Goal: Task Accomplishment & Management: Manage account settings

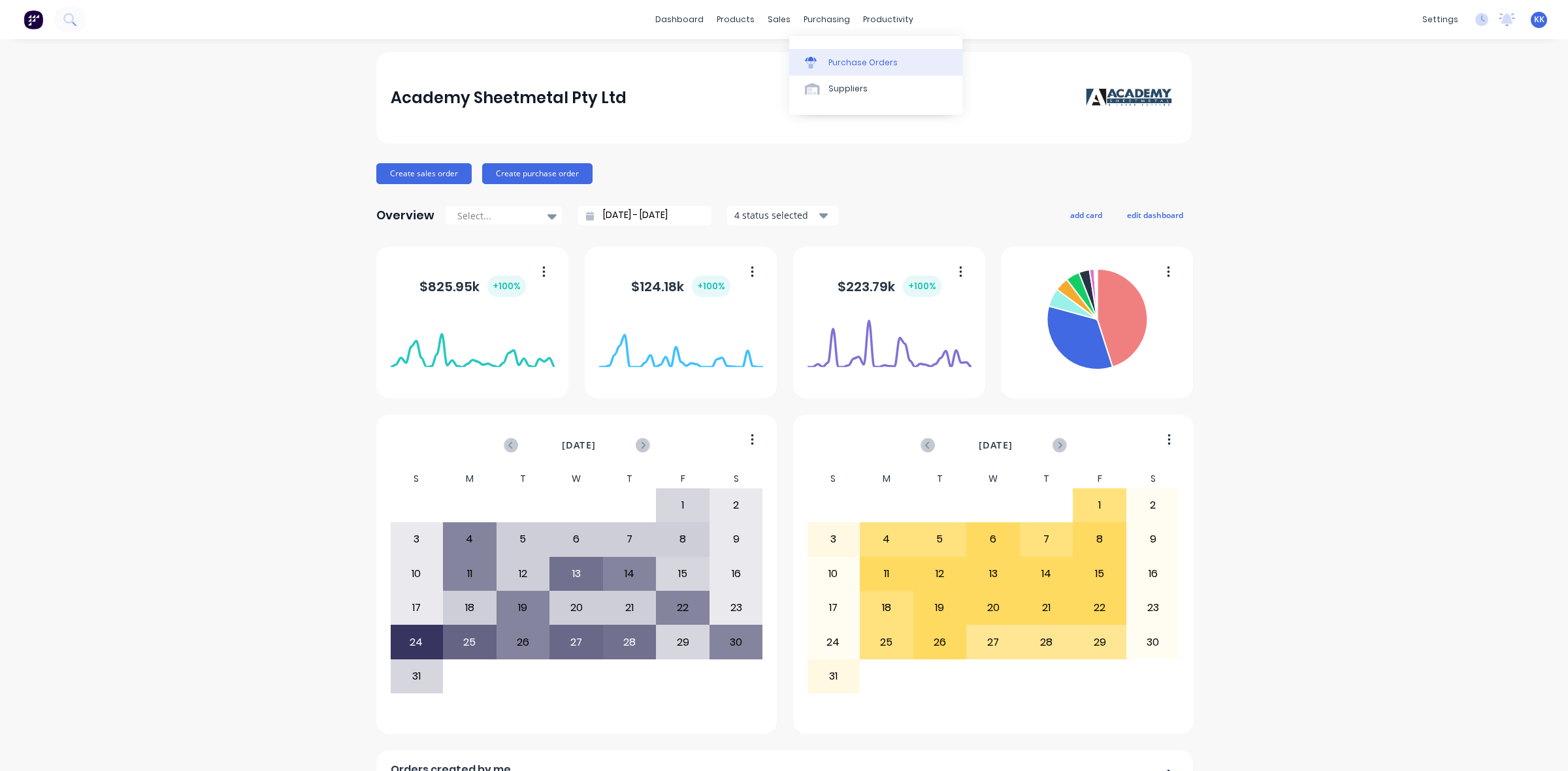
click at [841, 55] on link "Purchase Orders" at bounding box center [876, 62] width 173 height 26
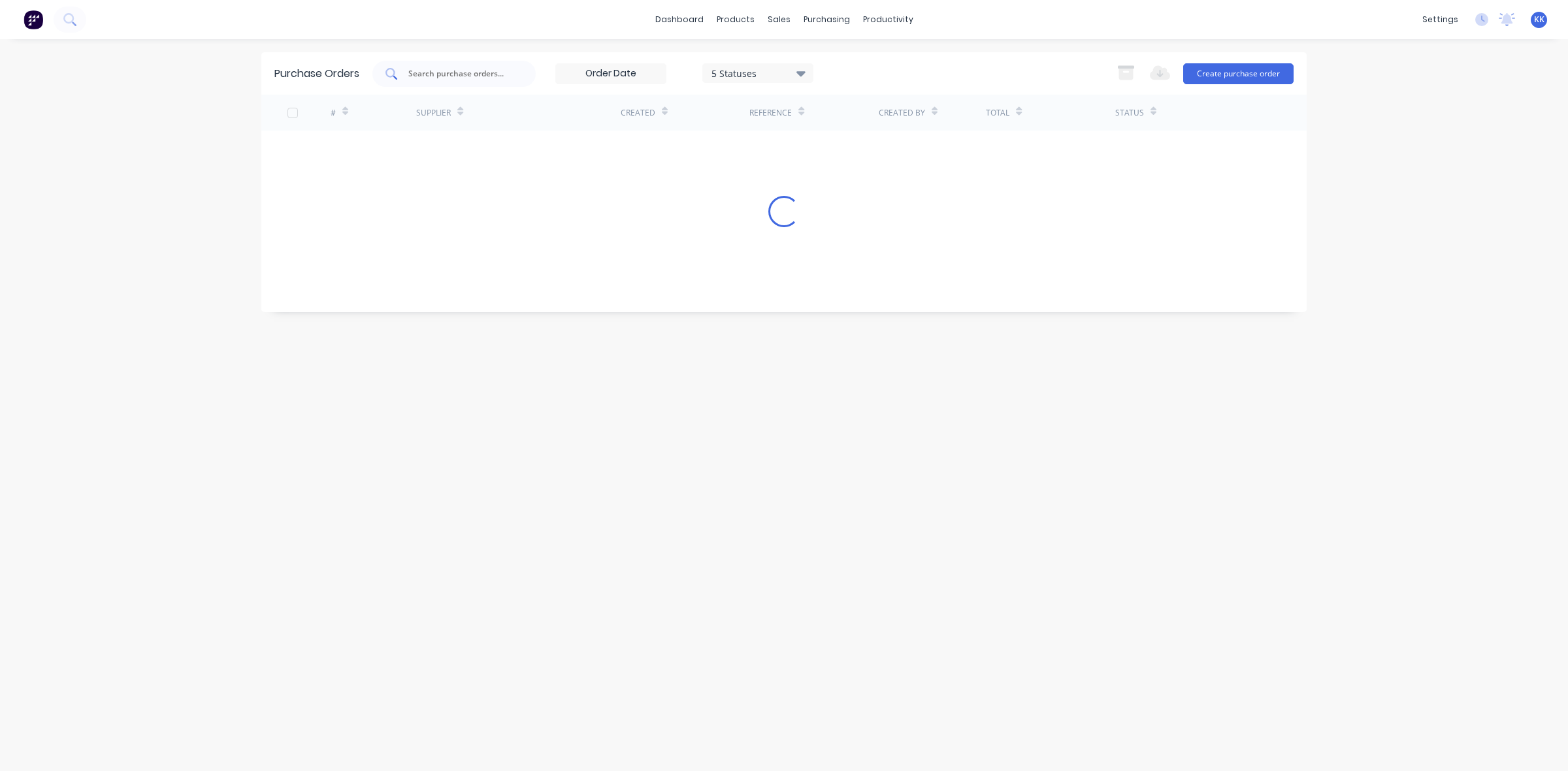
click at [430, 75] on input "text" at bounding box center [461, 73] width 109 height 13
type input "6047"
click at [724, 66] on div "5 Statuses" at bounding box center [758, 73] width 93 height 14
drag, startPoint x: 844, startPoint y: 104, endPoint x: 756, endPoint y: 131, distance: 92.0
click at [839, 112] on div at bounding box center [846, 107] width 26 height 26
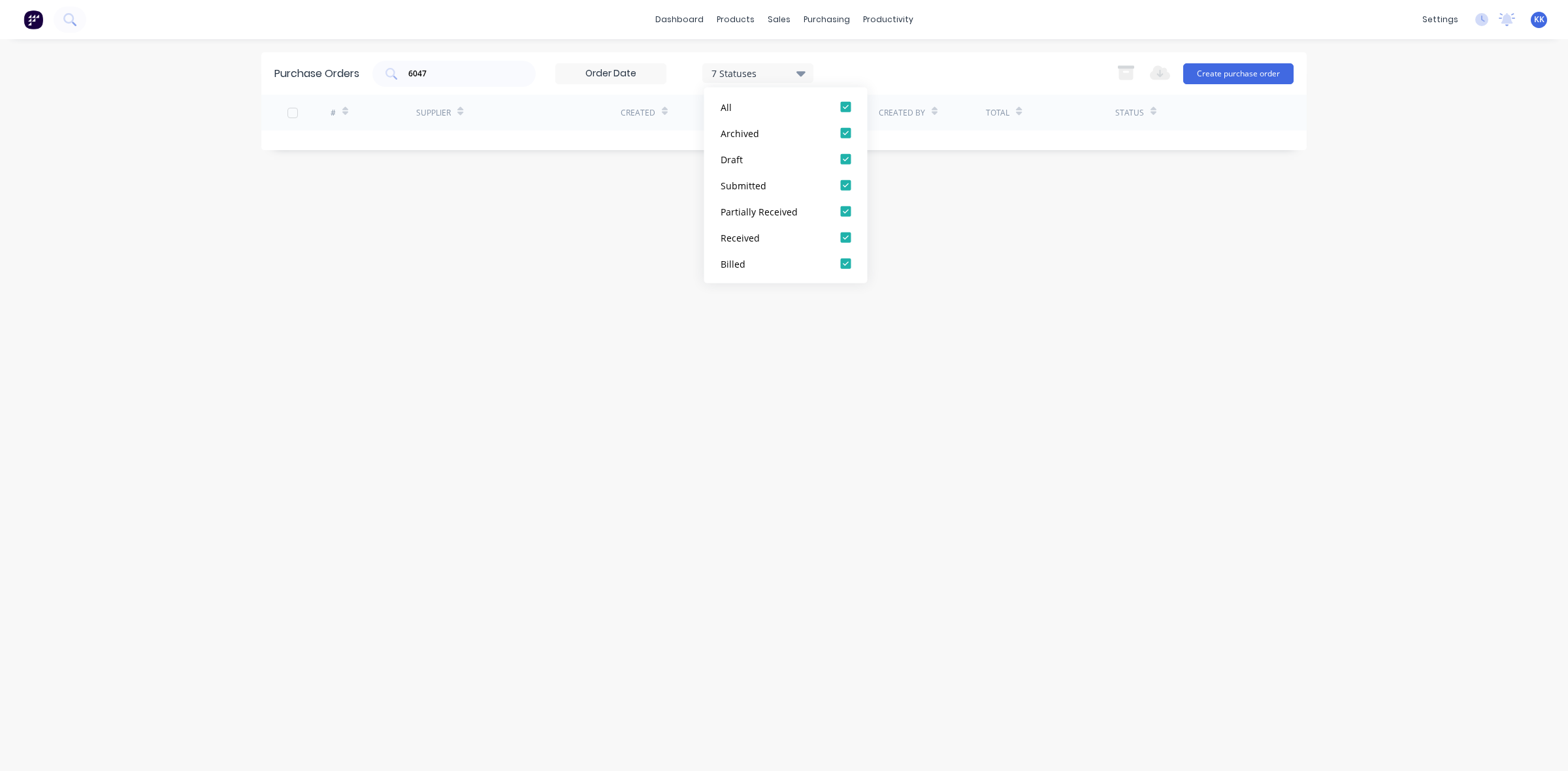
click at [328, 174] on div "Purchase Orders 6047 7 Statuses 7 Statuses Export to Excel (XLSX) Create purcha…" at bounding box center [784, 405] width 1045 height 706
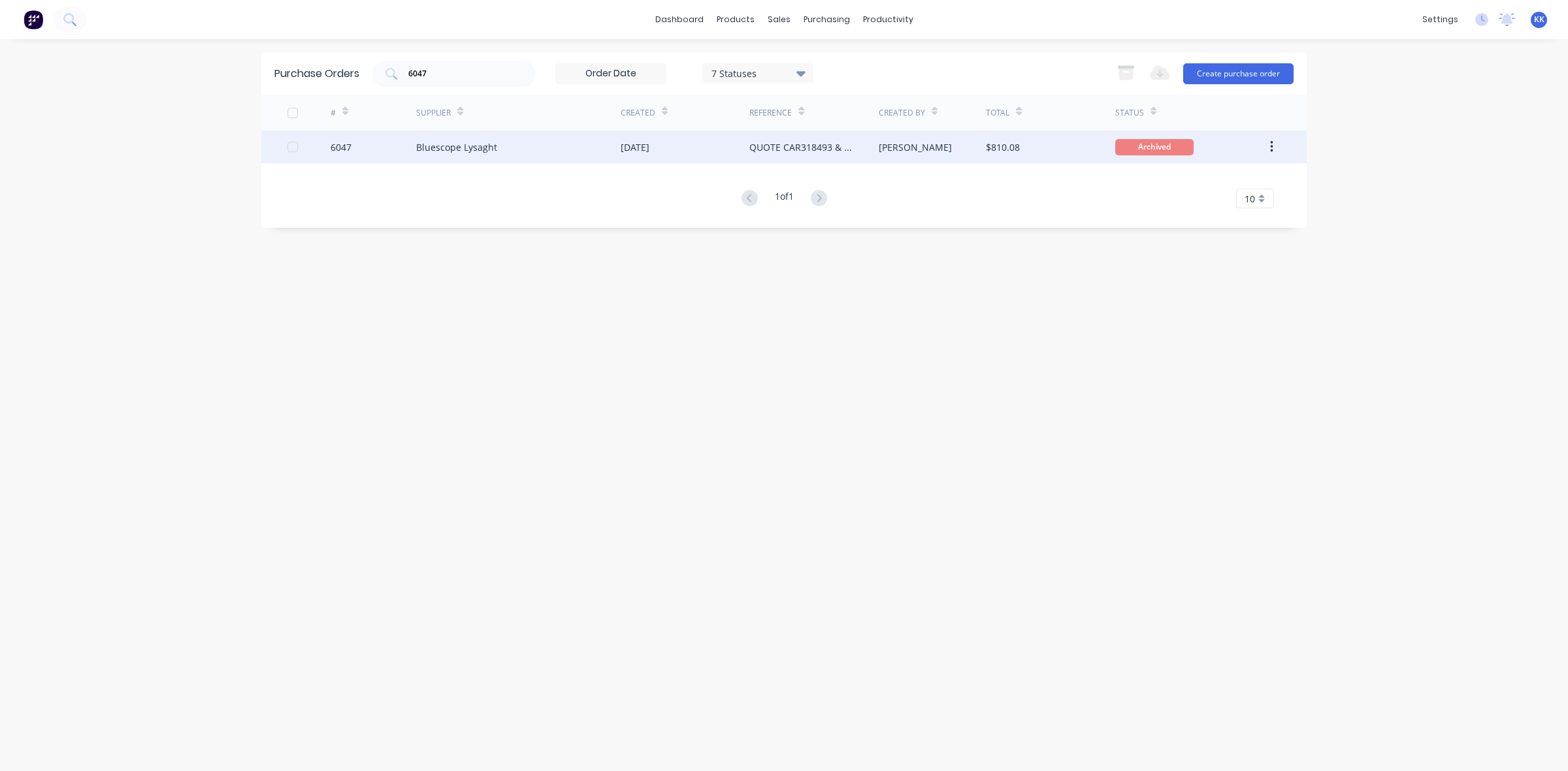
click at [527, 141] on div "Bluescope Lysaght" at bounding box center [518, 147] width 205 height 32
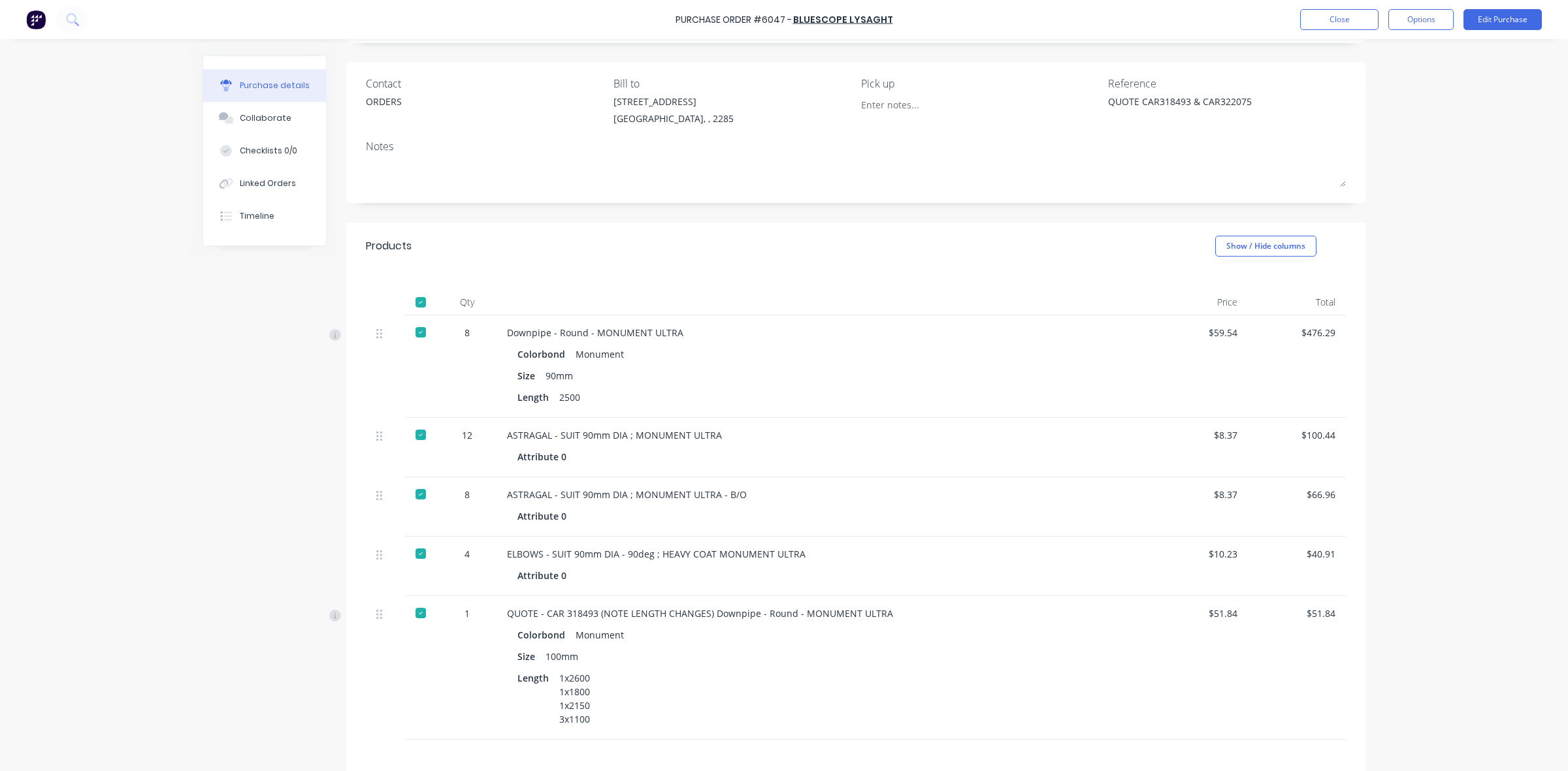
scroll to position [155, 0]
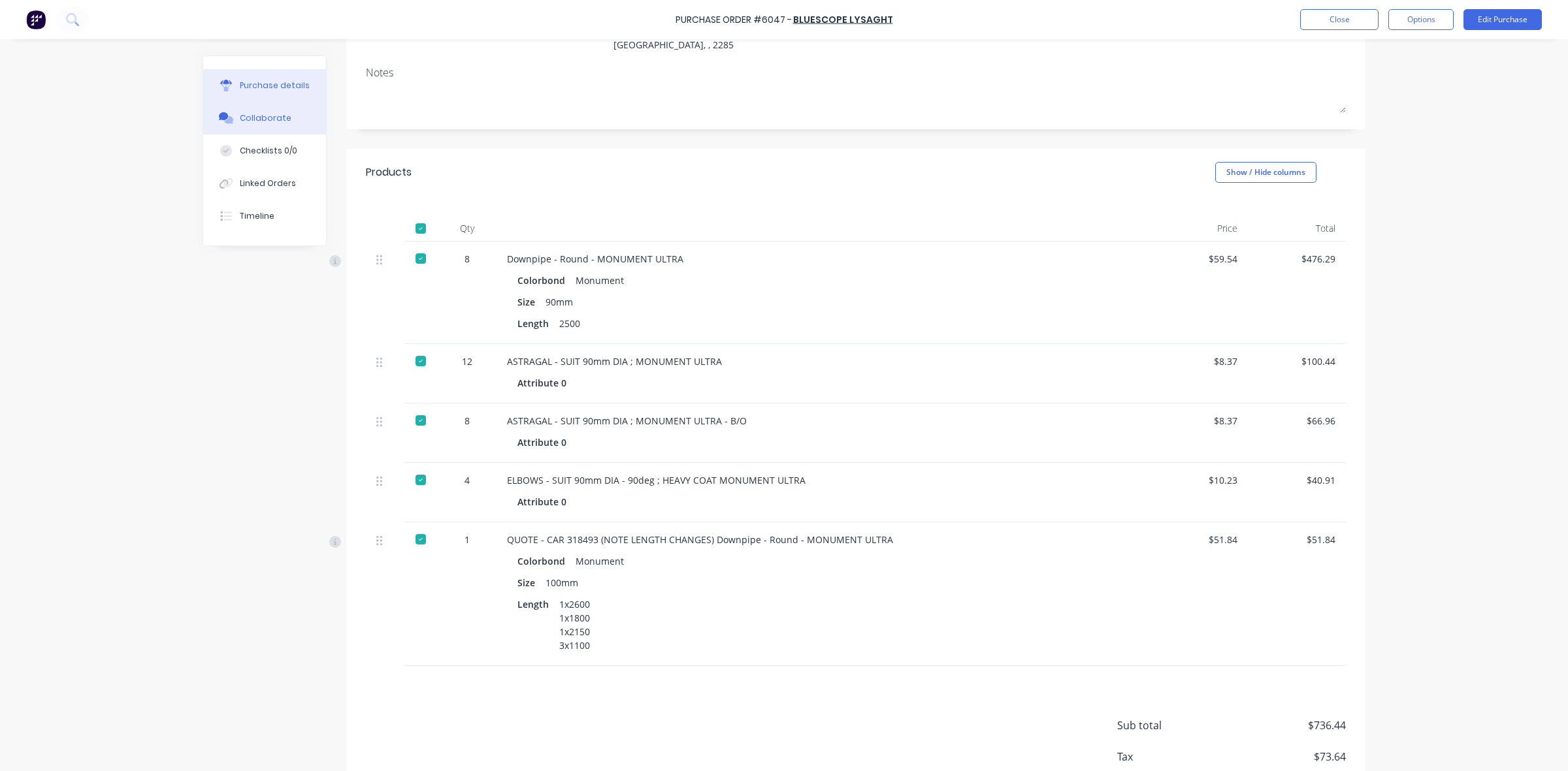
click at [260, 127] on button "Collaborate" at bounding box center [264, 118] width 123 height 32
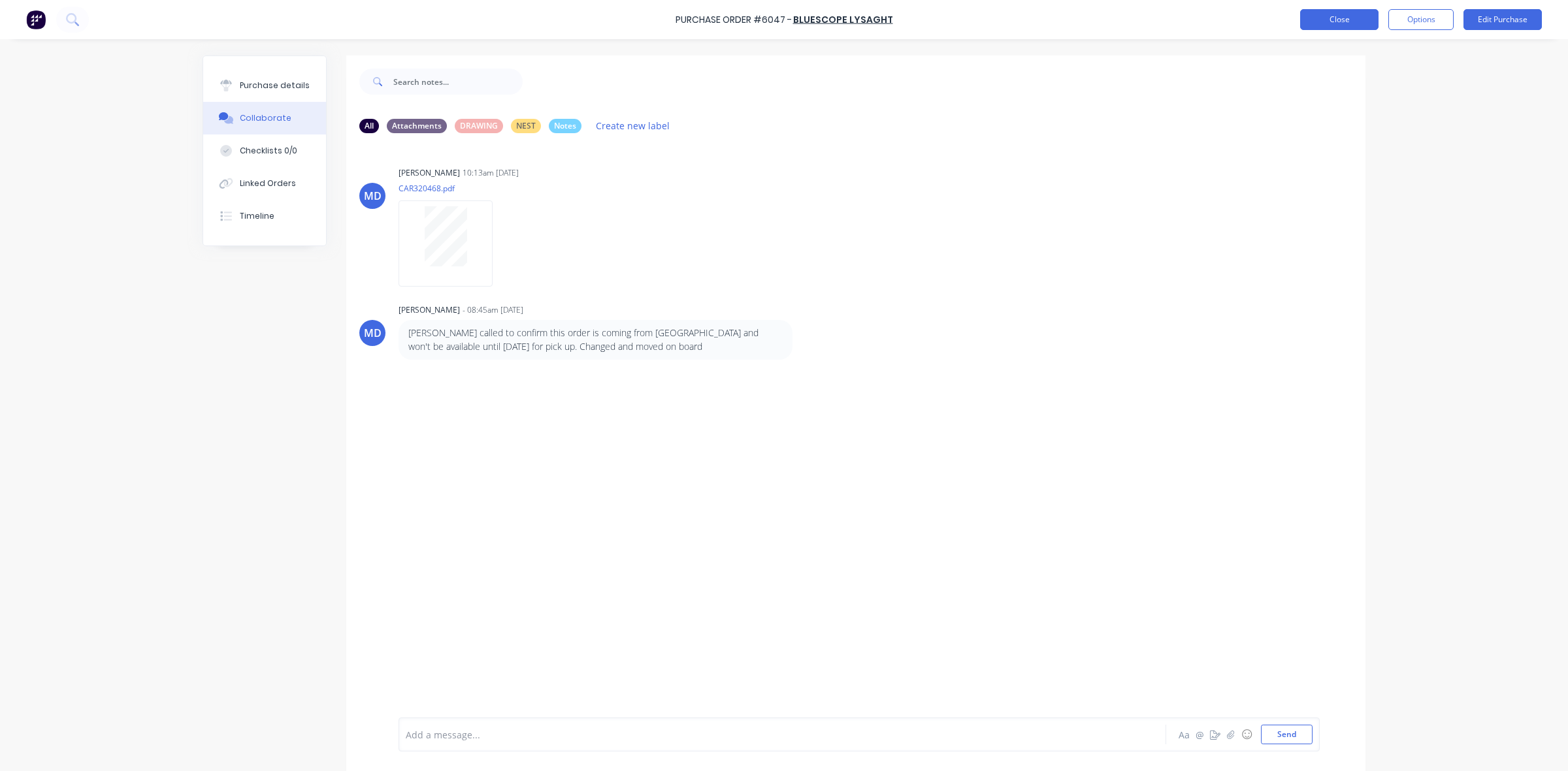
click at [1319, 24] on button "Close" at bounding box center [1339, 20] width 78 height 21
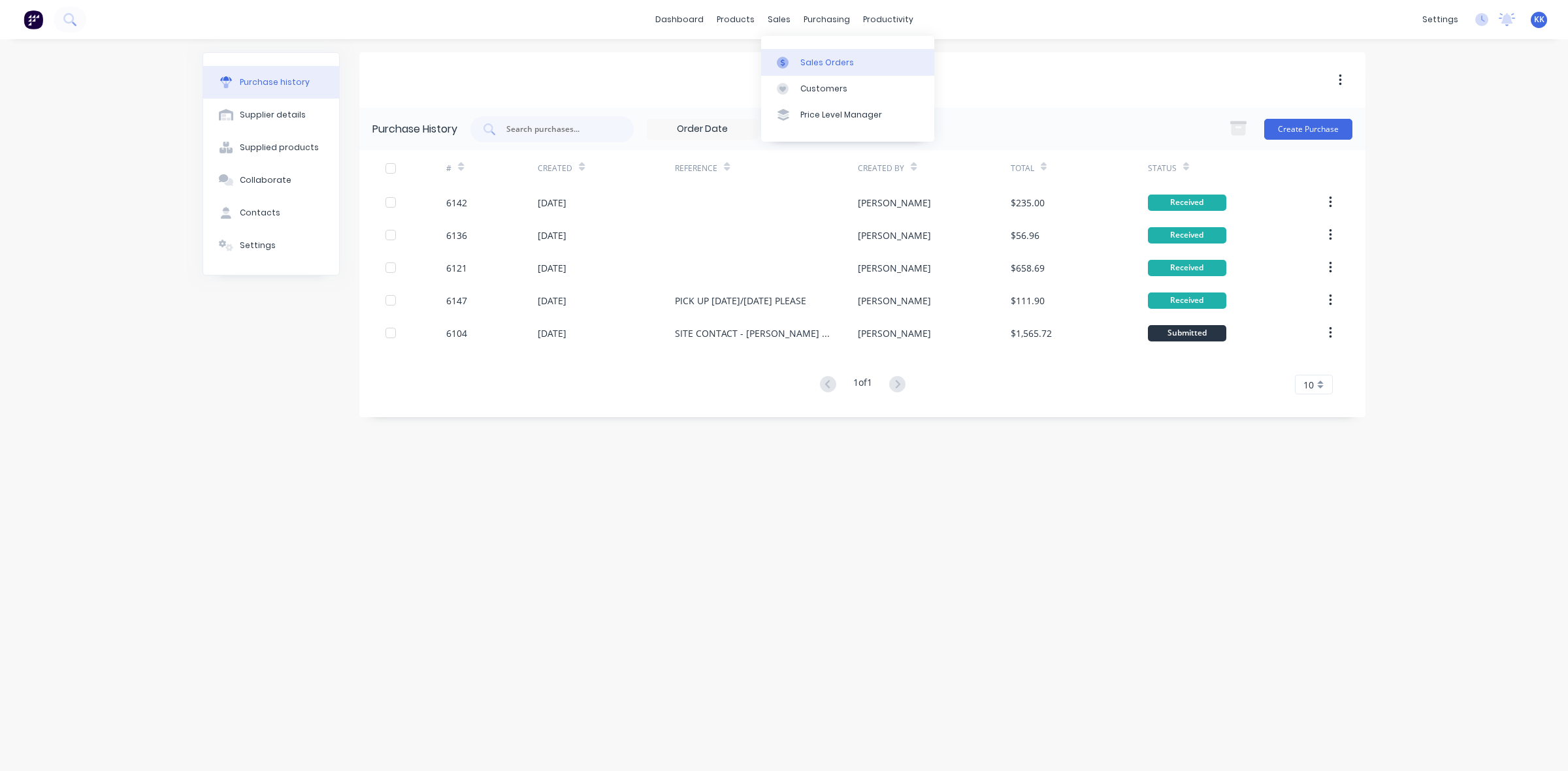
click at [807, 72] on link "Sales Orders" at bounding box center [848, 62] width 173 height 26
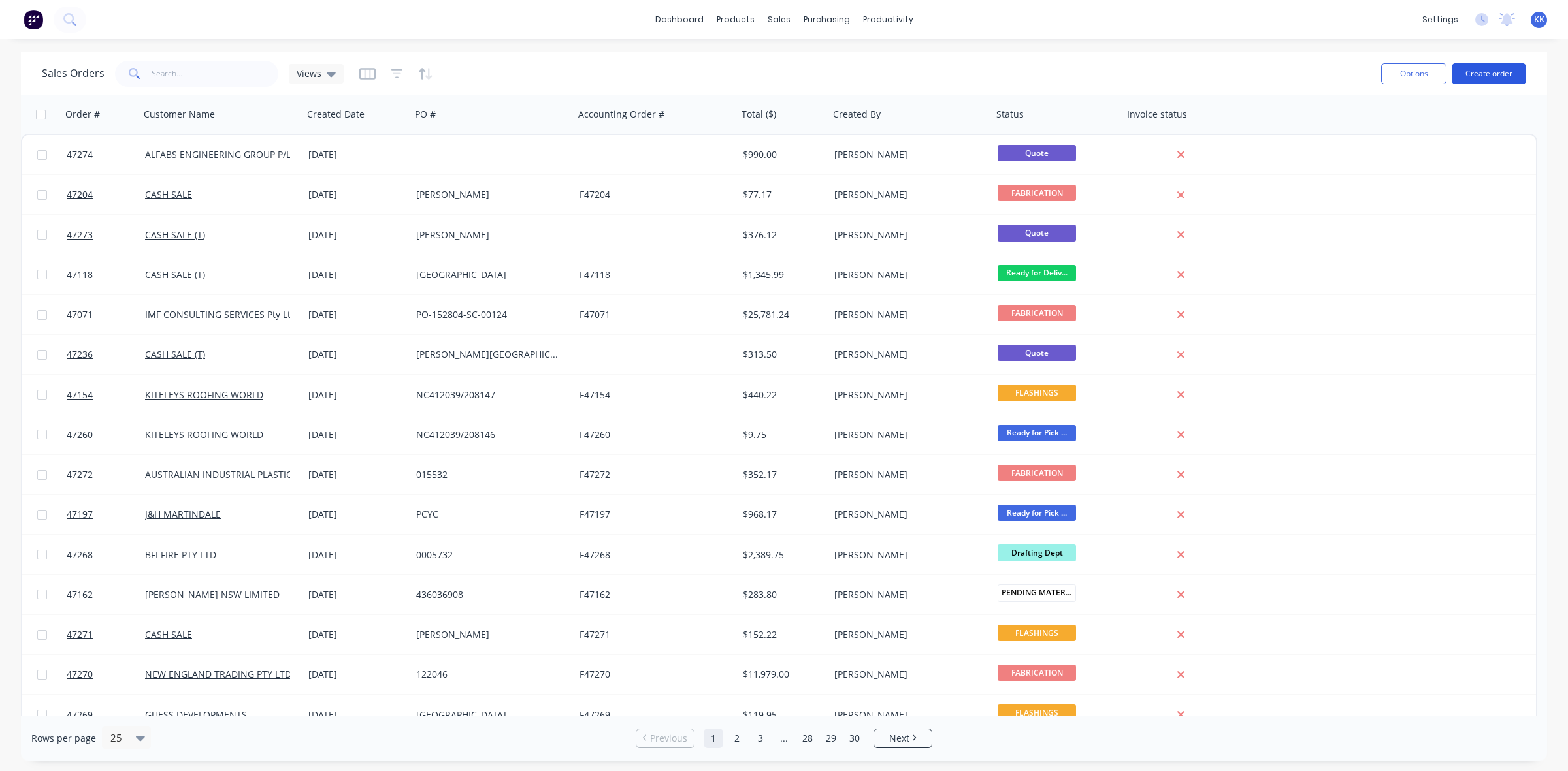
click at [1503, 64] on button "Create order" at bounding box center [1489, 74] width 75 height 21
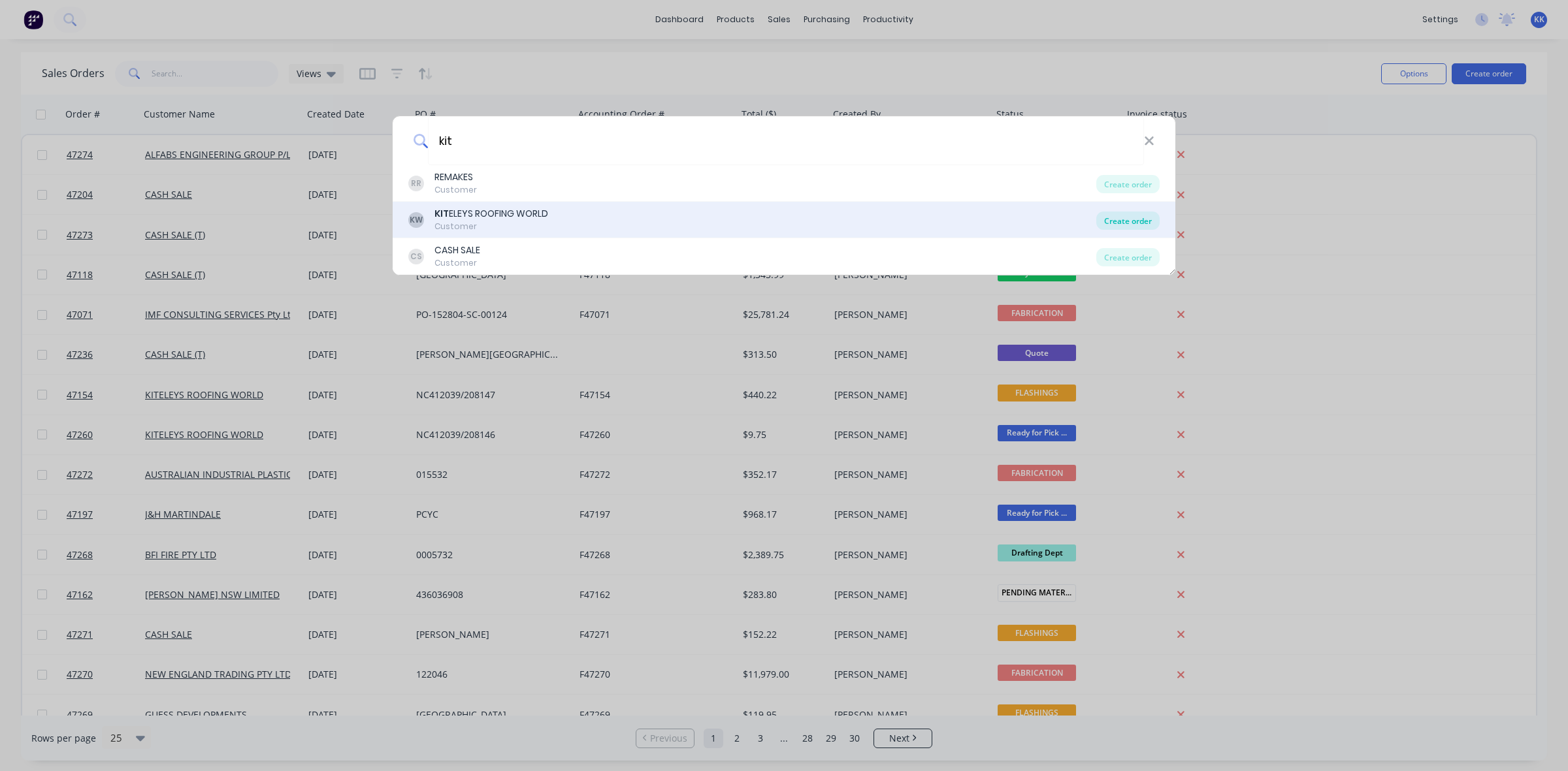
type input "kit"
click at [1138, 223] on div "Create order" at bounding box center [1127, 221] width 64 height 19
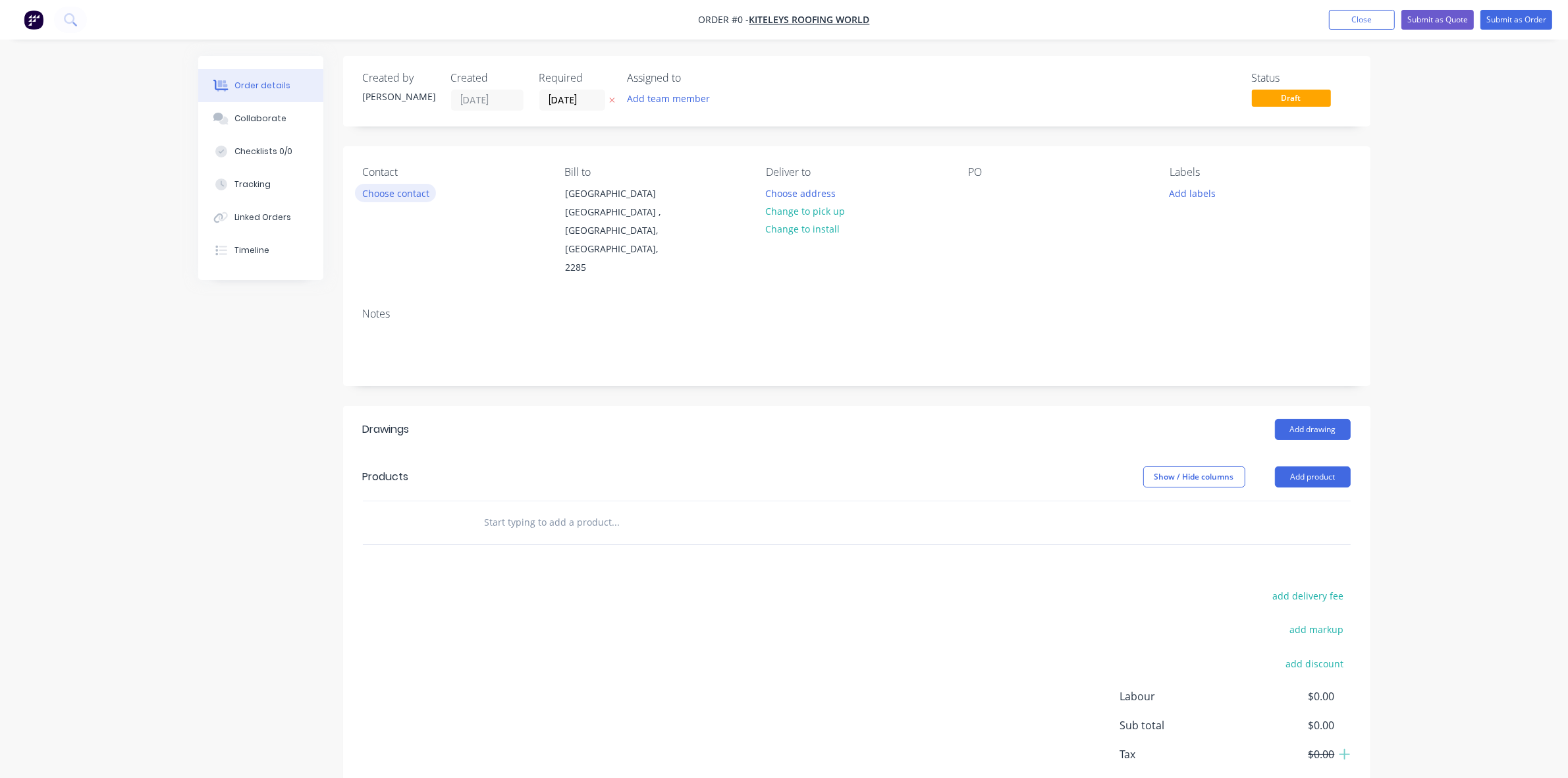
click at [392, 186] on button "Choose contact" at bounding box center [396, 193] width 81 height 18
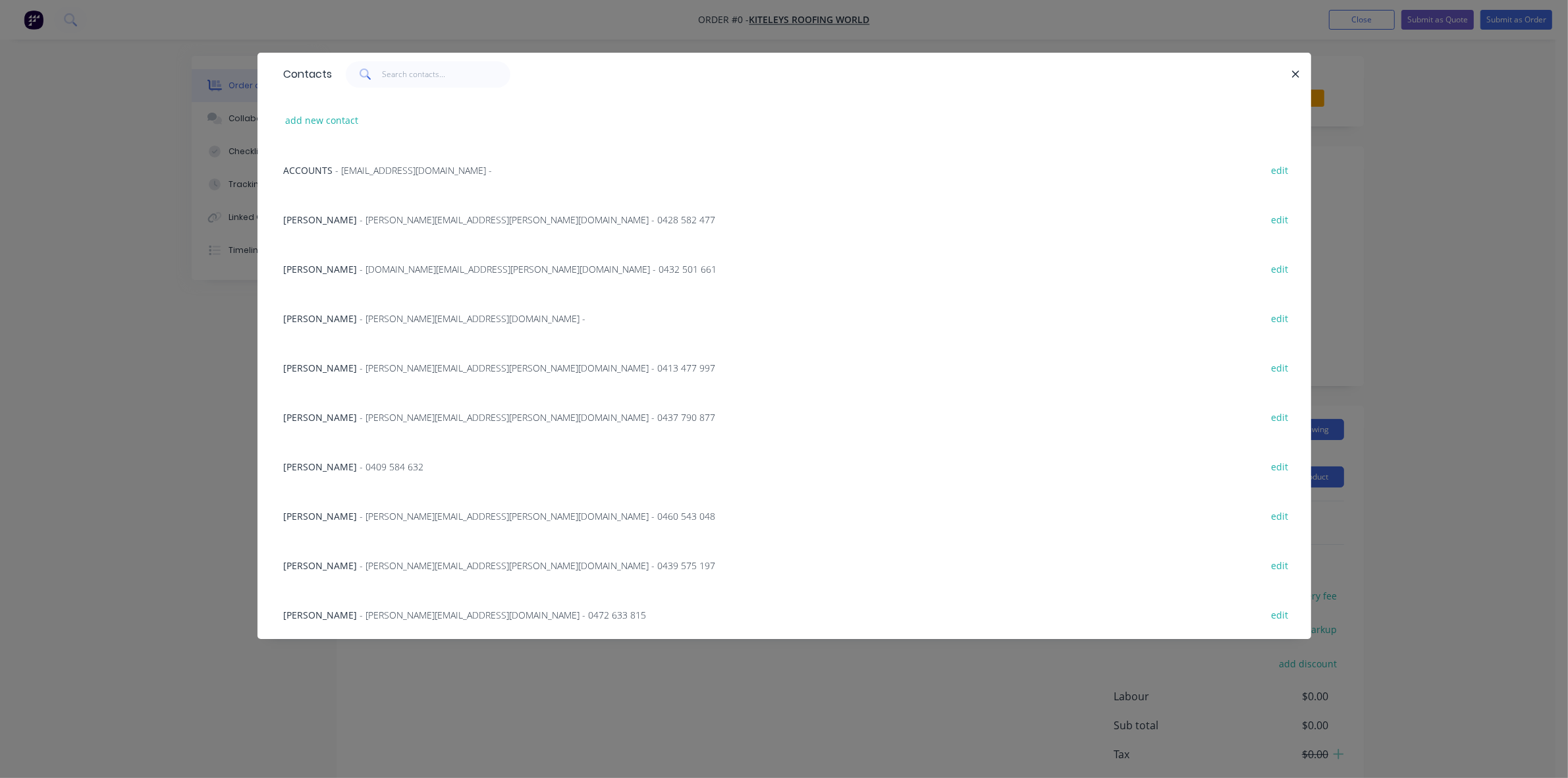
click at [399, 367] on span "- glenn.hungerford@kiteleys.com.au - 0413 477 997" at bounding box center [538, 368] width 355 height 13
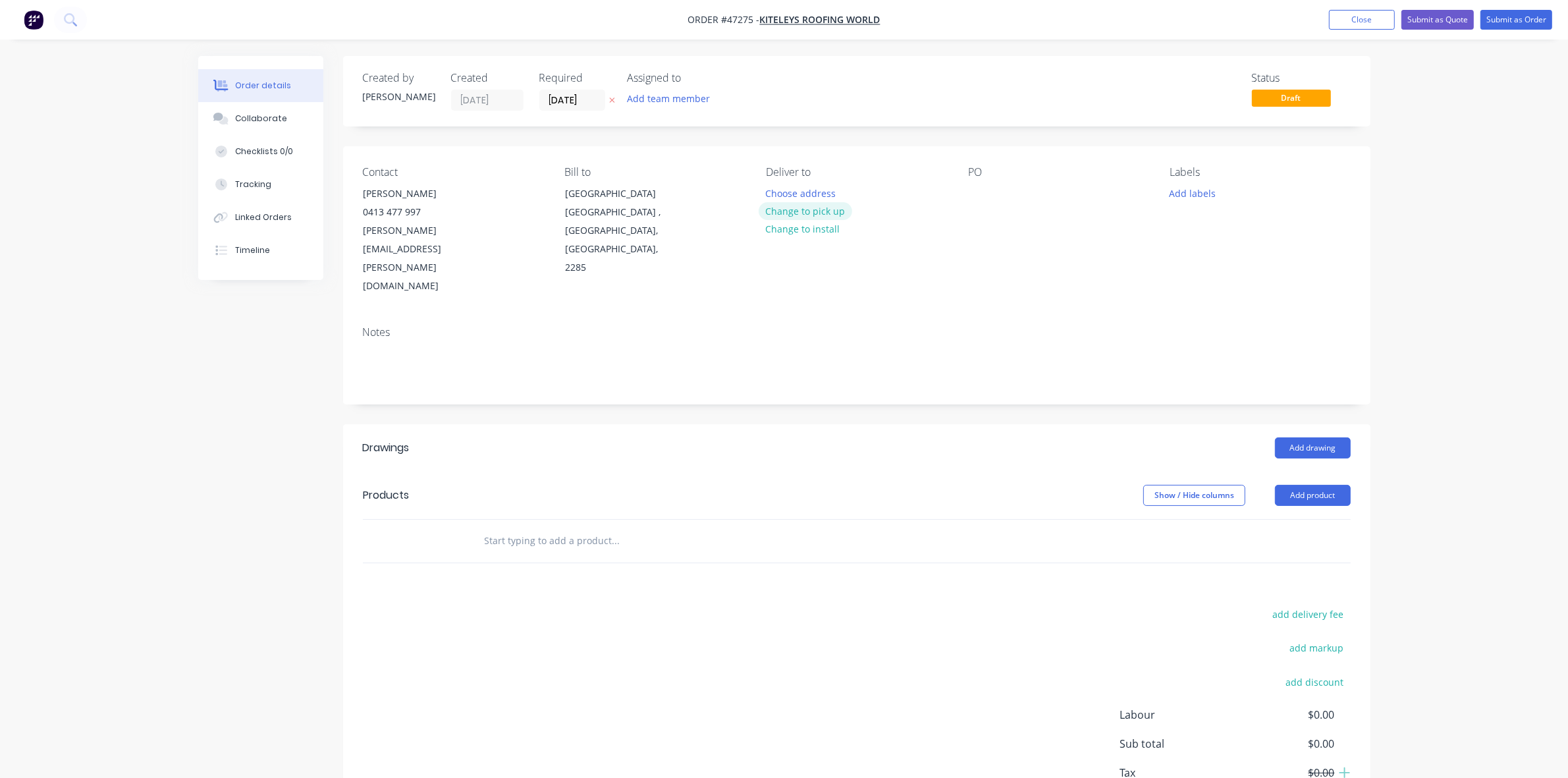
click at [817, 206] on button "Change to pick up" at bounding box center [805, 211] width 93 height 18
click at [1325, 438] on button "Add drawing" at bounding box center [1313, 448] width 75 height 21
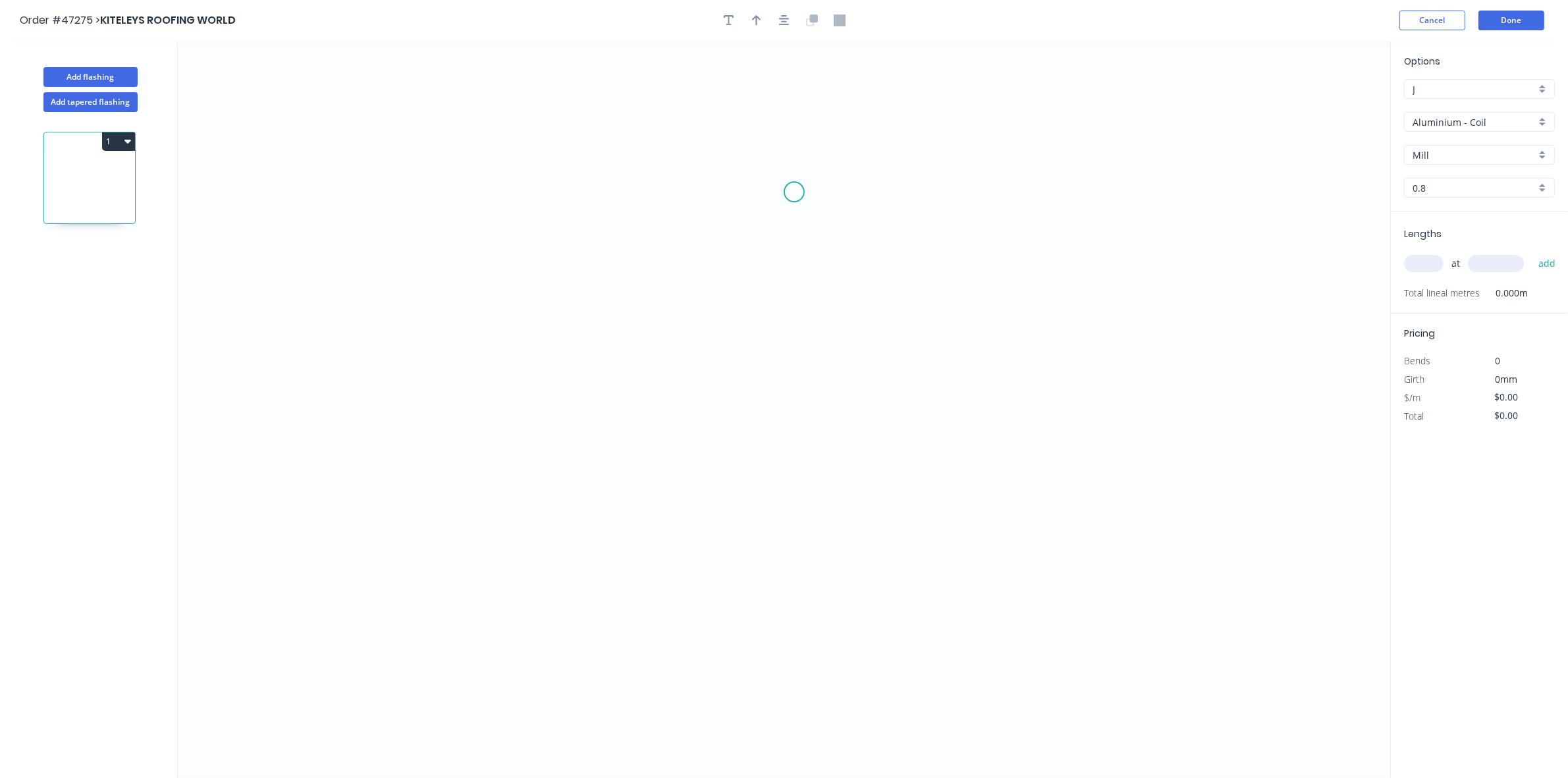
click at [794, 193] on icon "0" at bounding box center [784, 410] width 1213 height 738
drag, startPoint x: 710, startPoint y: 196, endPoint x: 713, endPoint y: 311, distance: 115.0
click at [709, 196] on icon "0" at bounding box center [784, 410] width 1213 height 738
click at [715, 433] on icon "0 ?" at bounding box center [784, 410] width 1213 height 738
click at [749, 483] on icon "0 ? ?" at bounding box center [784, 410] width 1213 height 738
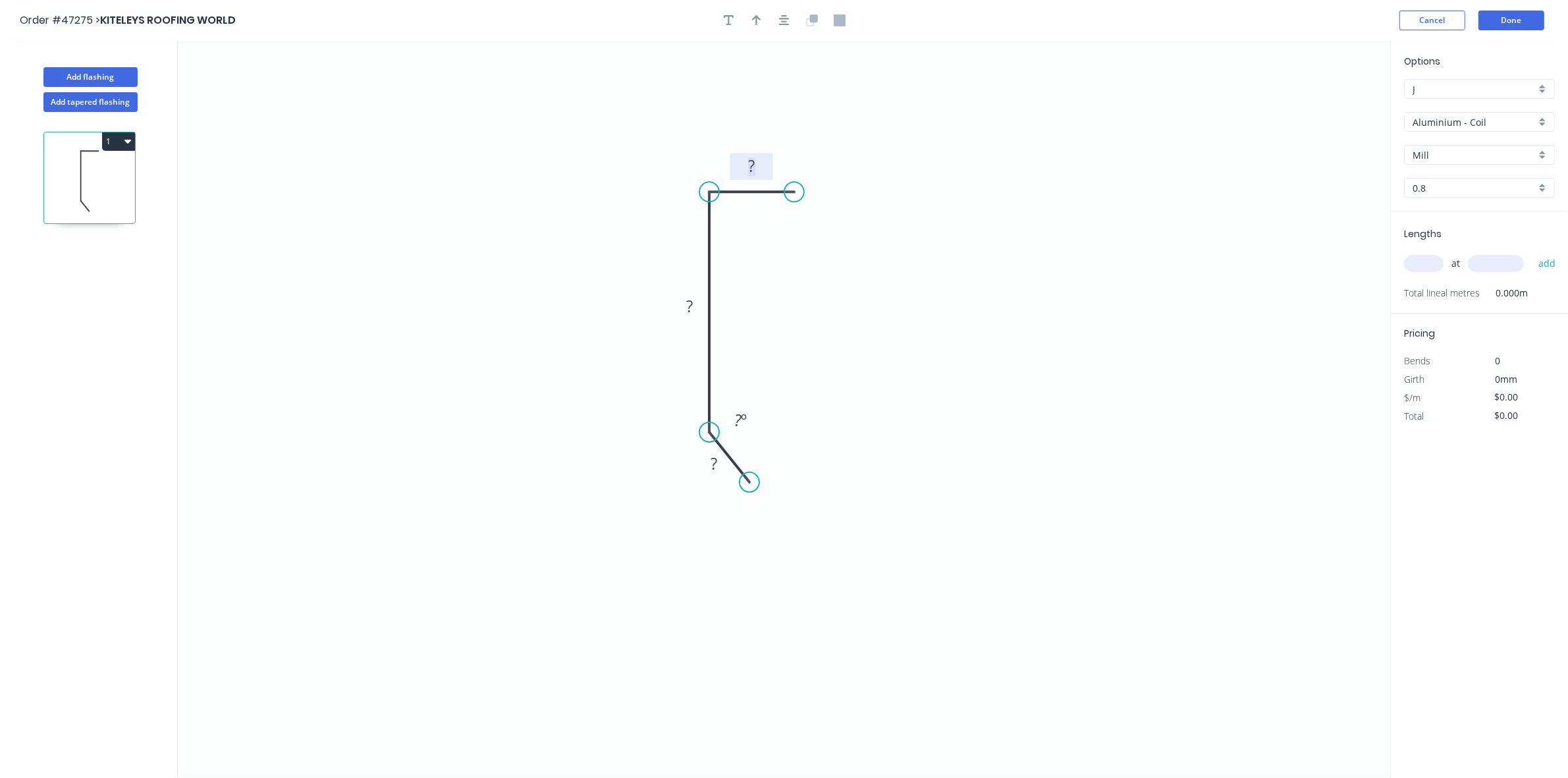
click at [758, 169] on rect at bounding box center [752, 167] width 27 height 19
type input "$6.20"
drag, startPoint x: 760, startPoint y: 17, endPoint x: 1124, endPoint y: 63, distance: 366.9
click at [760, 19] on icon "button" at bounding box center [756, 21] width 9 height 12
drag, startPoint x: 1322, startPoint y: 105, endPoint x: 719, endPoint y: 175, distance: 607.0
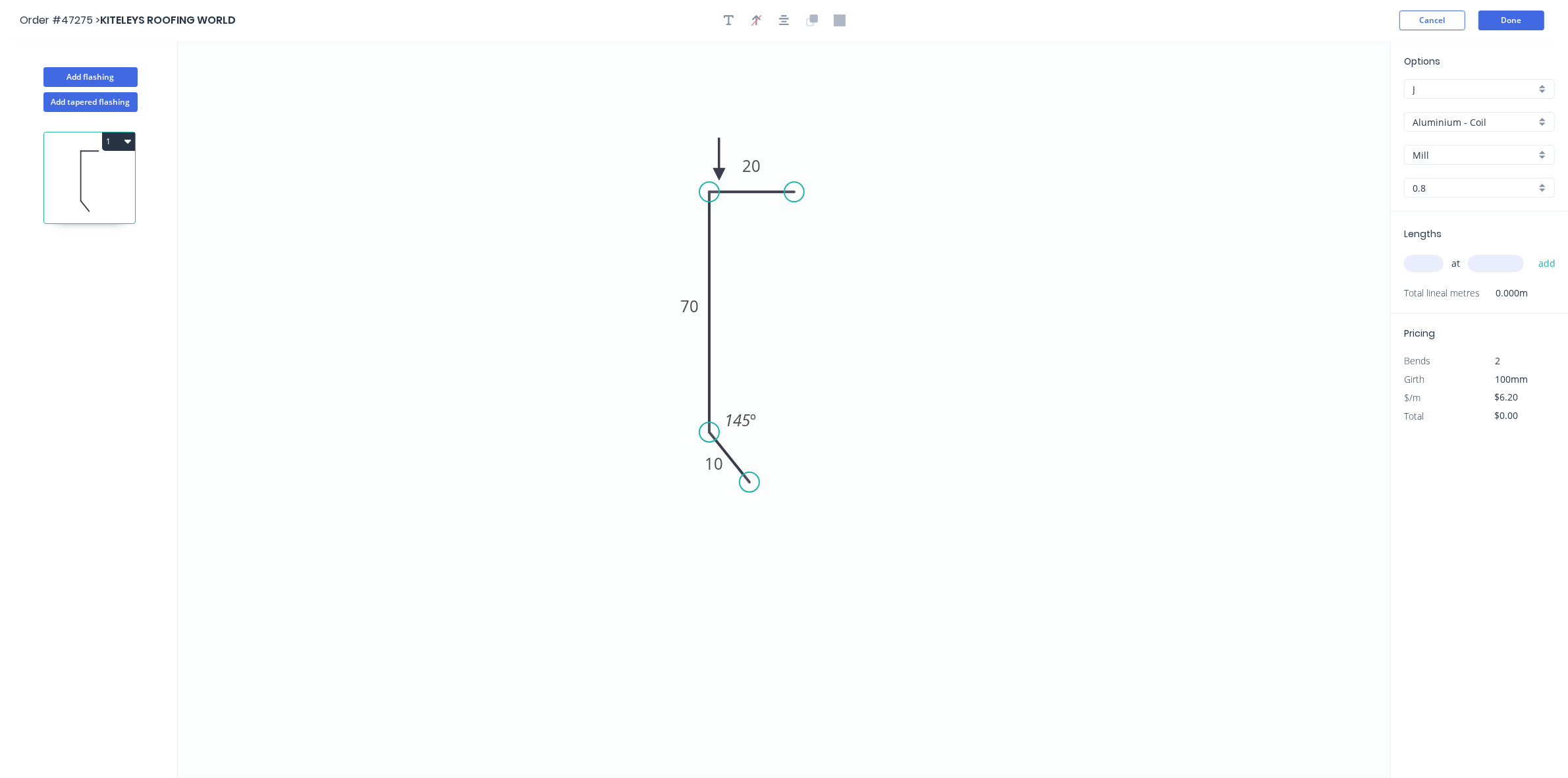
click at [719, 175] on icon at bounding box center [719, 159] width 12 height 42
click at [1433, 127] on input "Aluminium - Coil" at bounding box center [1475, 123] width 123 height 14
click at [1437, 212] on div "Colorbond" at bounding box center [1479, 217] width 150 height 23
type input "Colorbond"
type input "Basalt"
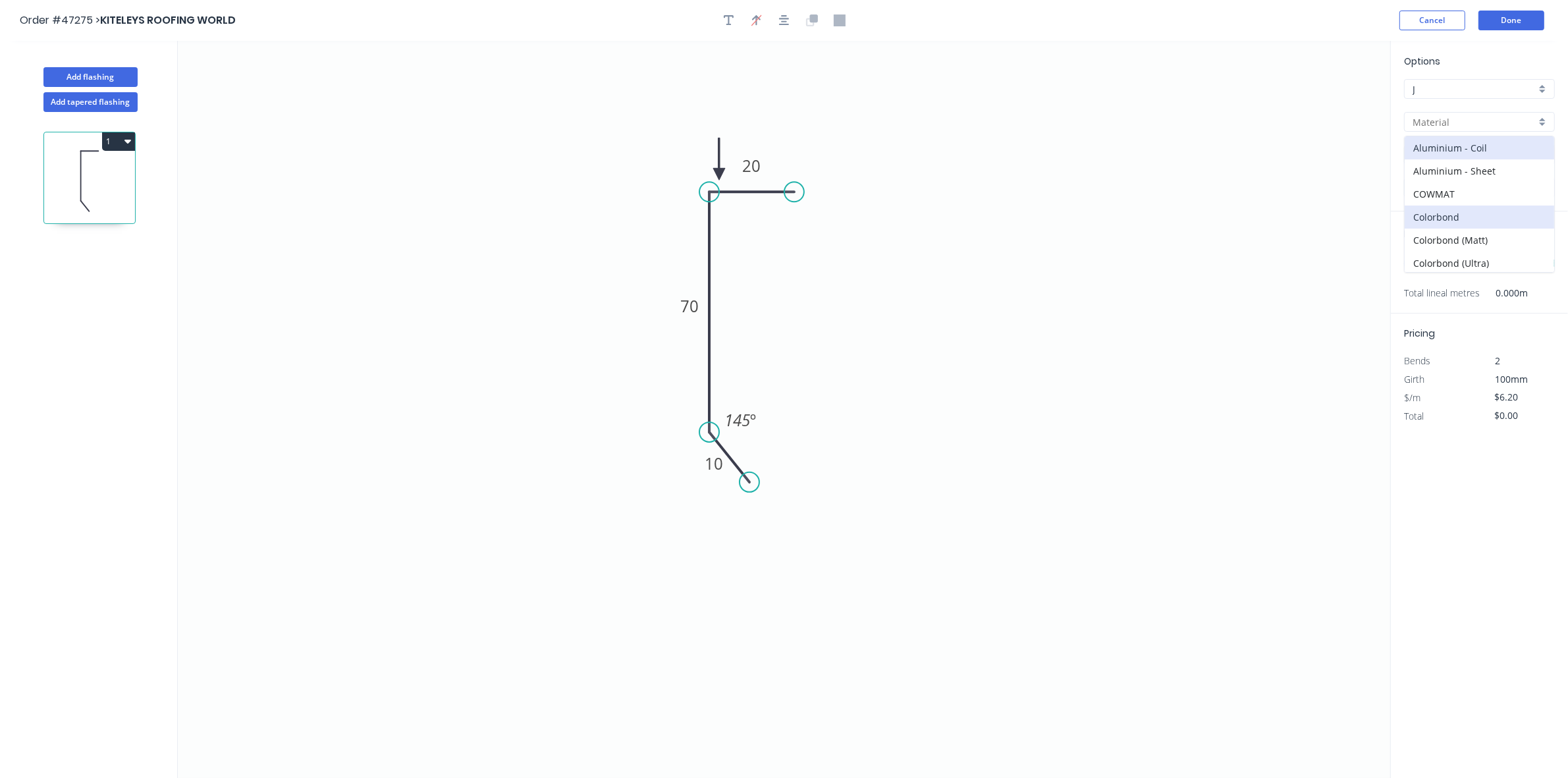
type input "0.55"
type input "$4.17"
click at [1456, 155] on input "Basalt" at bounding box center [1475, 155] width 123 height 14
click at [1439, 267] on div "Windspray" at bounding box center [1479, 270] width 150 height 23
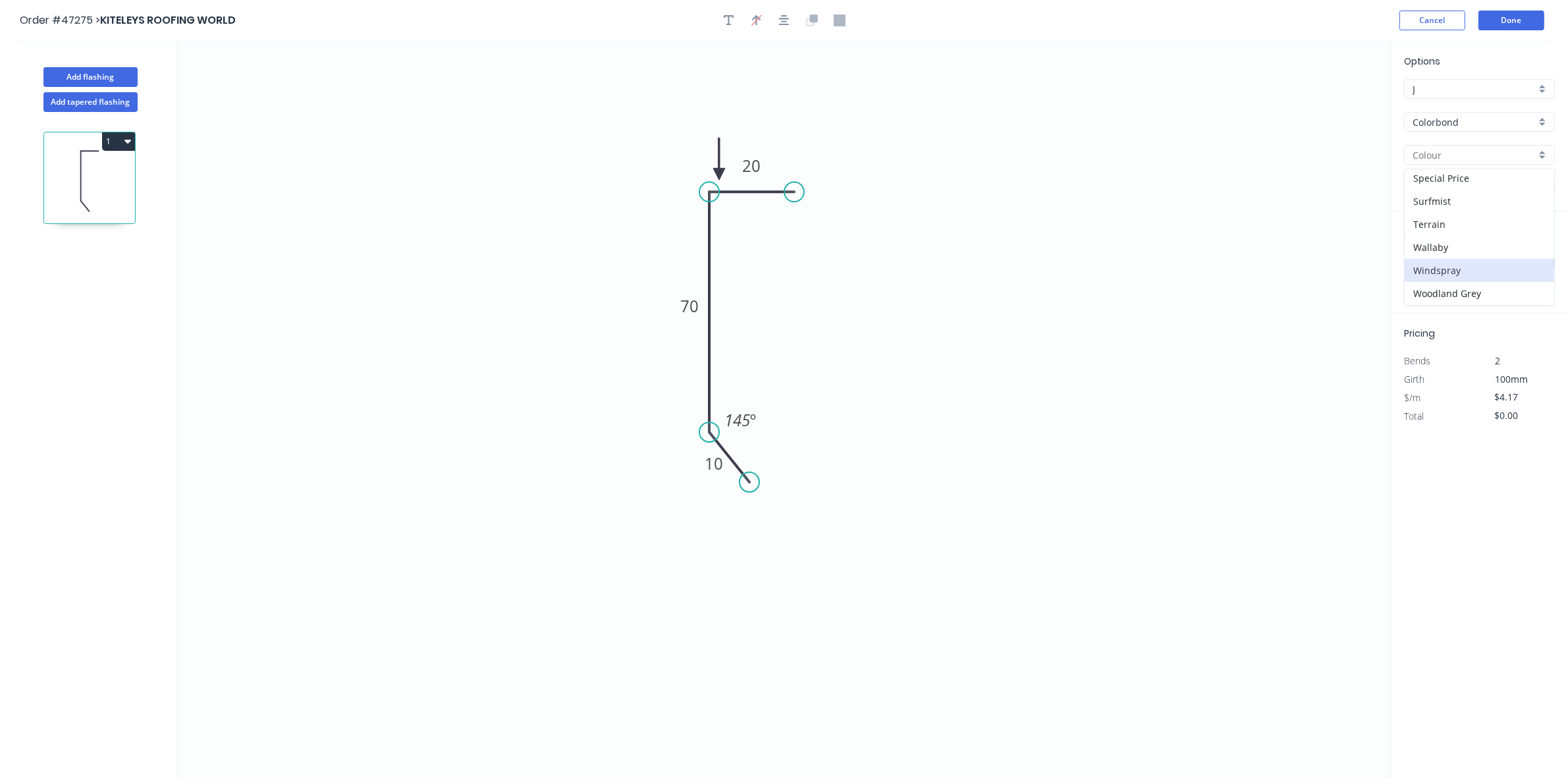
type input "Windspray"
click at [1419, 269] on input "text" at bounding box center [1424, 264] width 39 height 17
type input "1"
type input "2200"
click at [1532, 253] on button "add" at bounding box center [1547, 264] width 31 height 22
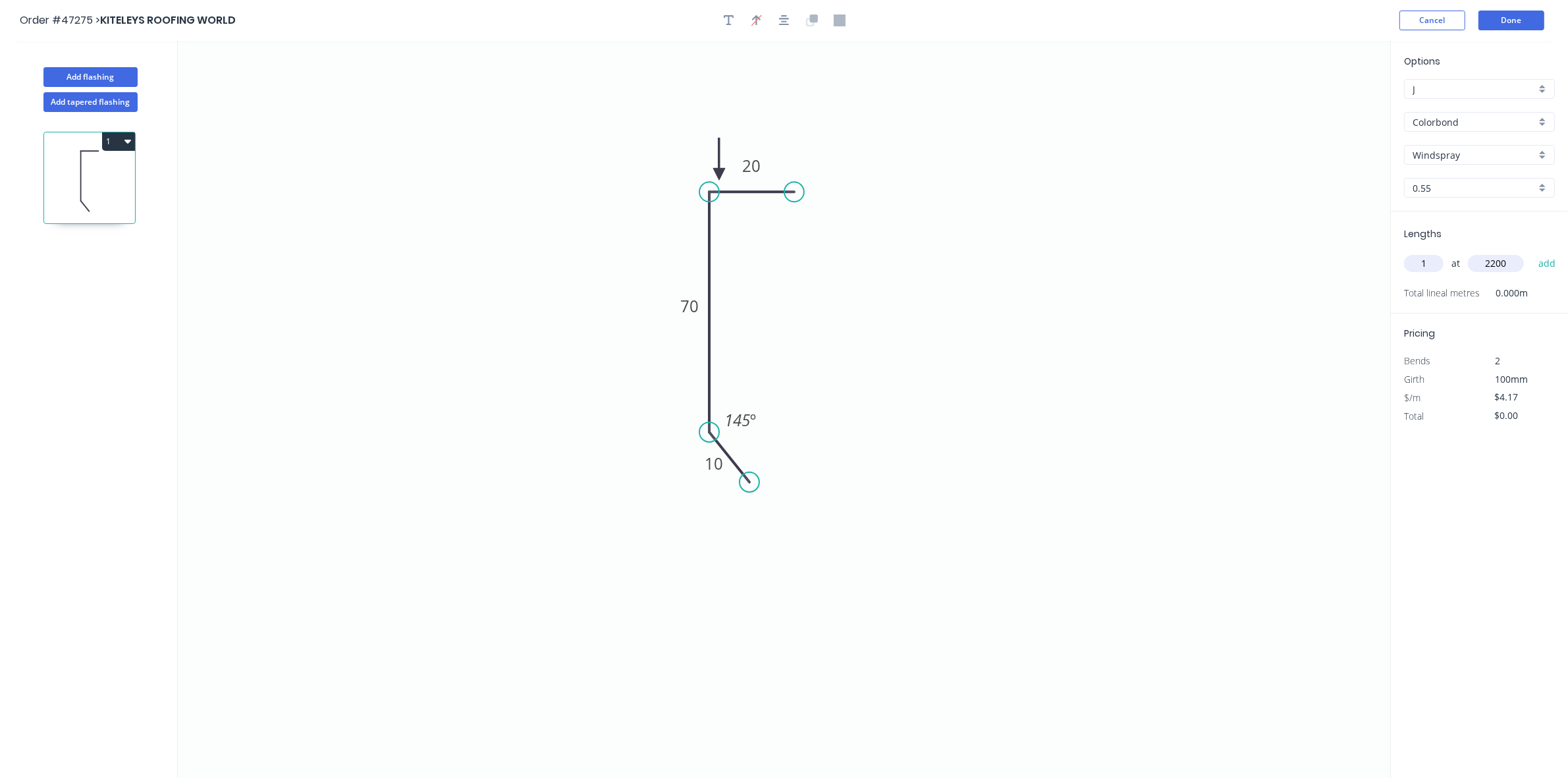
type input "$9.17"
click at [113, 83] on button "Add flashing" at bounding box center [91, 76] width 94 height 20
type input "$0.00"
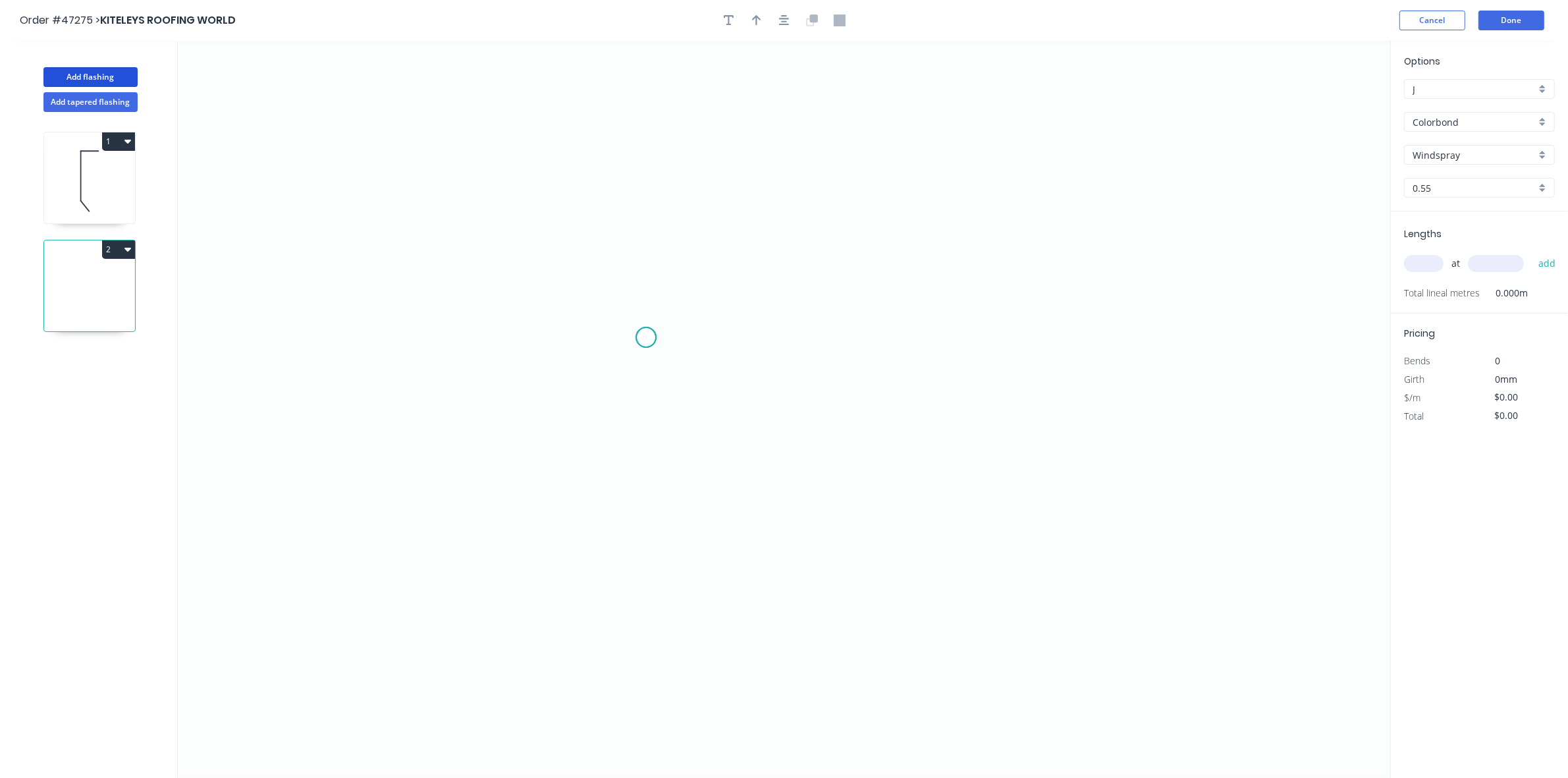
drag, startPoint x: 646, startPoint y: 338, endPoint x: 865, endPoint y: 341, distance: 219.0
click at [651, 340] on icon "0" at bounding box center [784, 410] width 1213 height 738
click at [921, 347] on icon "0" at bounding box center [784, 410] width 1213 height 738
click at [782, 347] on tspan "?" at bounding box center [784, 350] width 7 height 21
click at [757, 28] on button "button" at bounding box center [756, 20] width 20 height 20
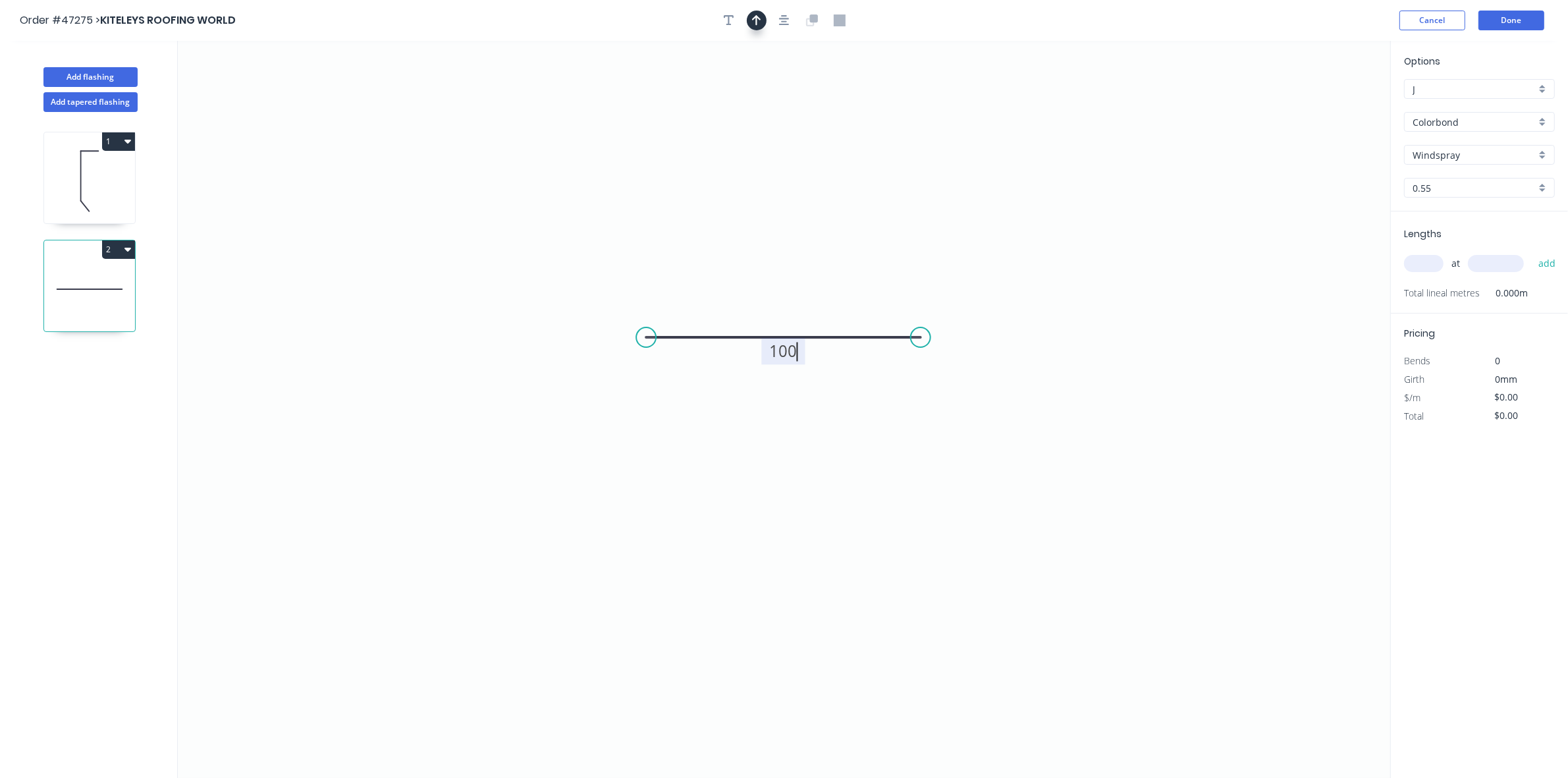
type input "$3.73"
drag, startPoint x: 1324, startPoint y: 107, endPoint x: 705, endPoint y: 305, distance: 649.9
click at [709, 293] on icon at bounding box center [715, 272] width 12 height 42
click at [1408, 264] on input "text" at bounding box center [1424, 264] width 39 height 17
type input "1"
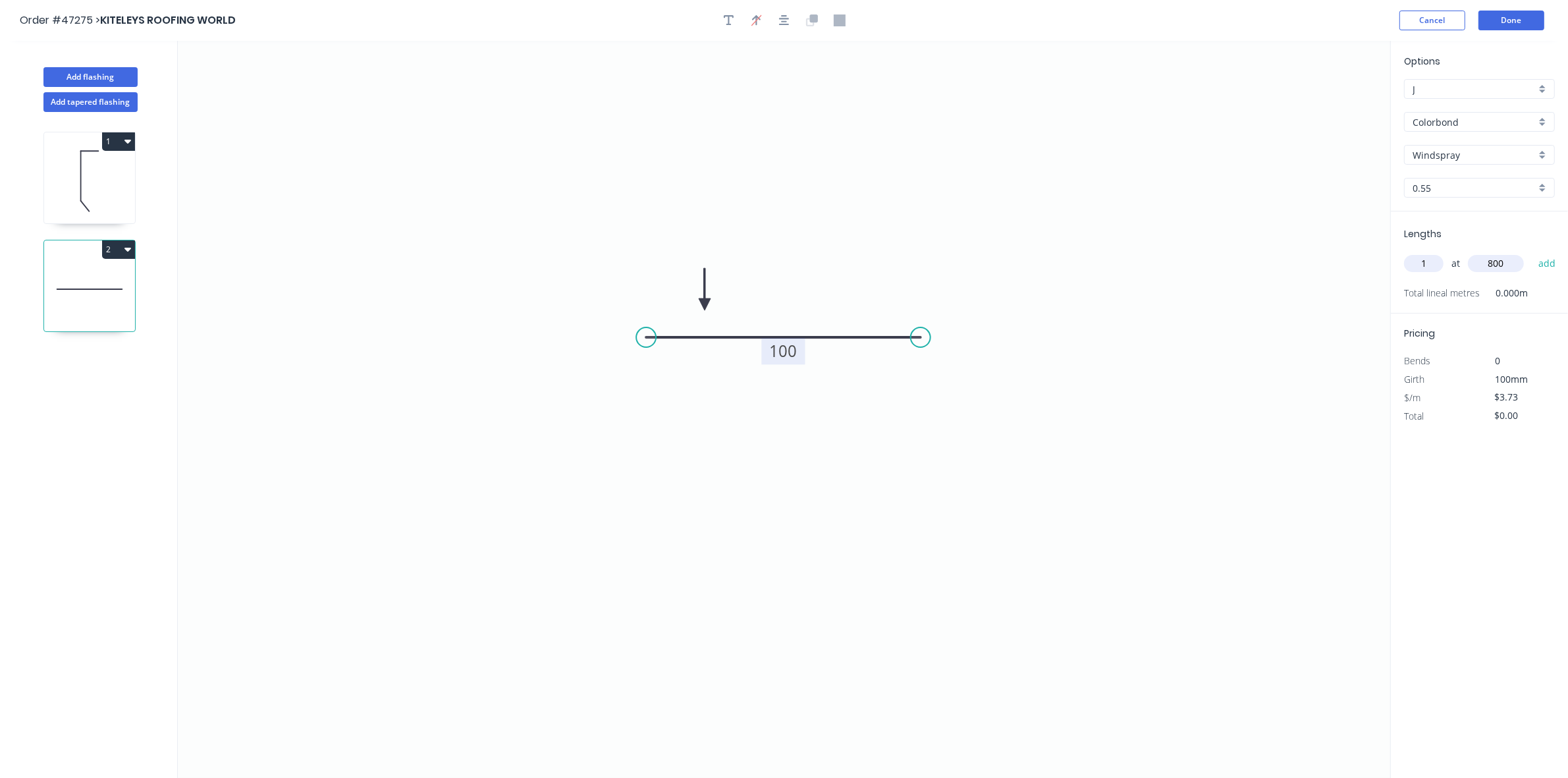
type input "800"
click at [1532, 253] on button "add" at bounding box center [1547, 264] width 31 height 22
type input "$3.73"
click at [1503, 17] on button "Done" at bounding box center [1511, 20] width 66 height 20
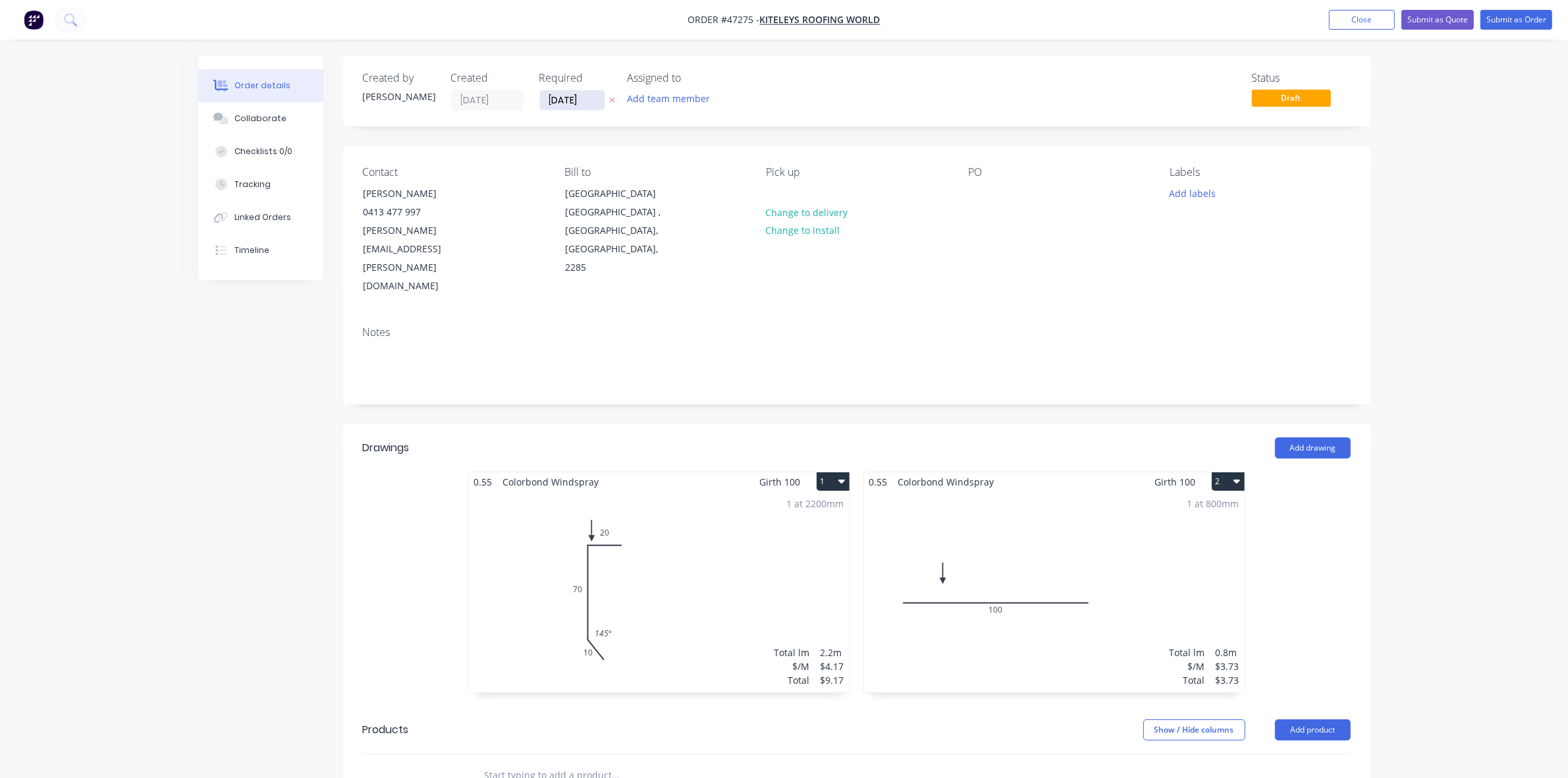
click at [563, 96] on input "[DATE]" at bounding box center [572, 99] width 64 height 20
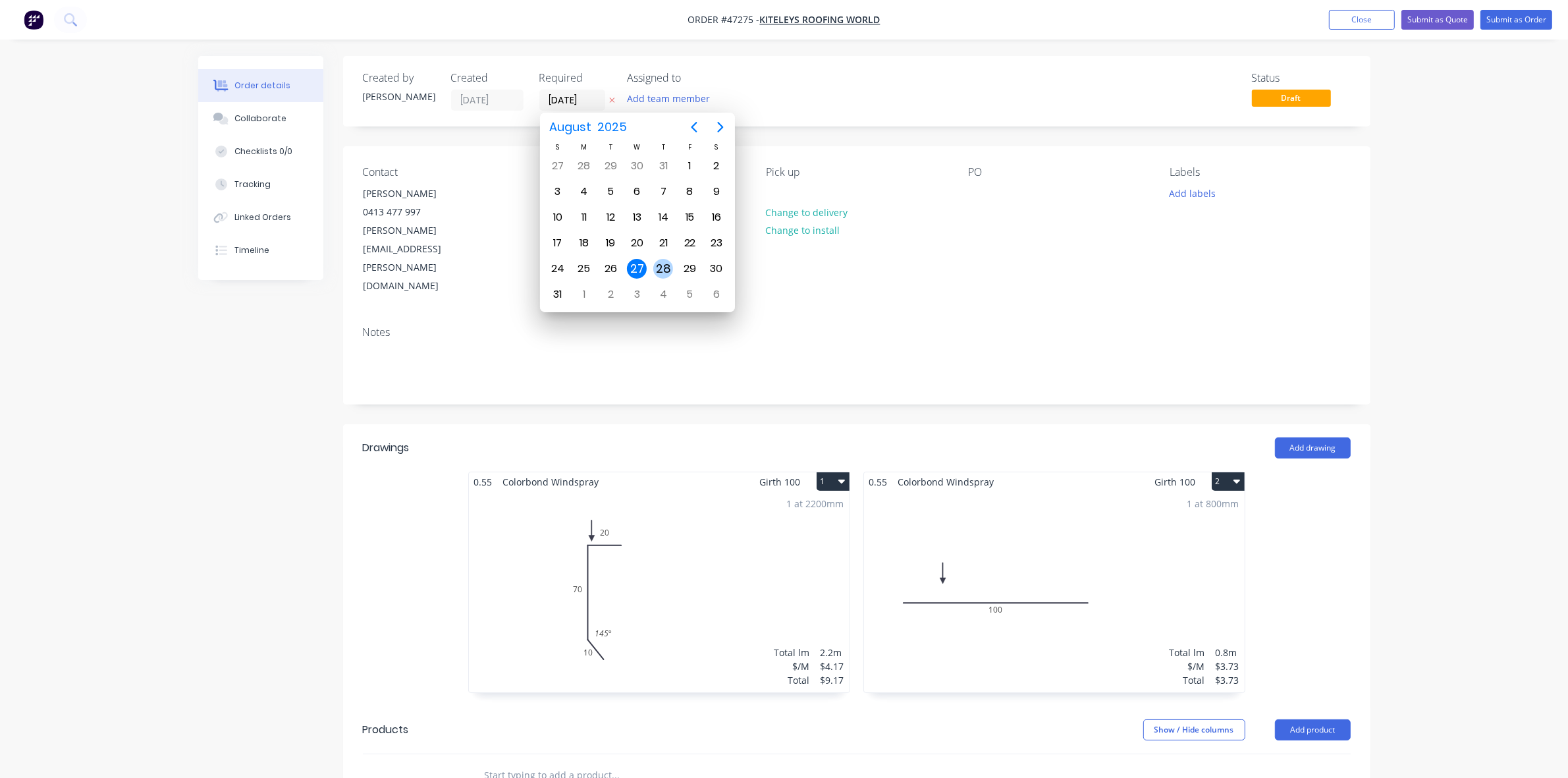
click at [660, 268] on div "28" at bounding box center [663, 268] width 20 height 20
type input "28/08/25"
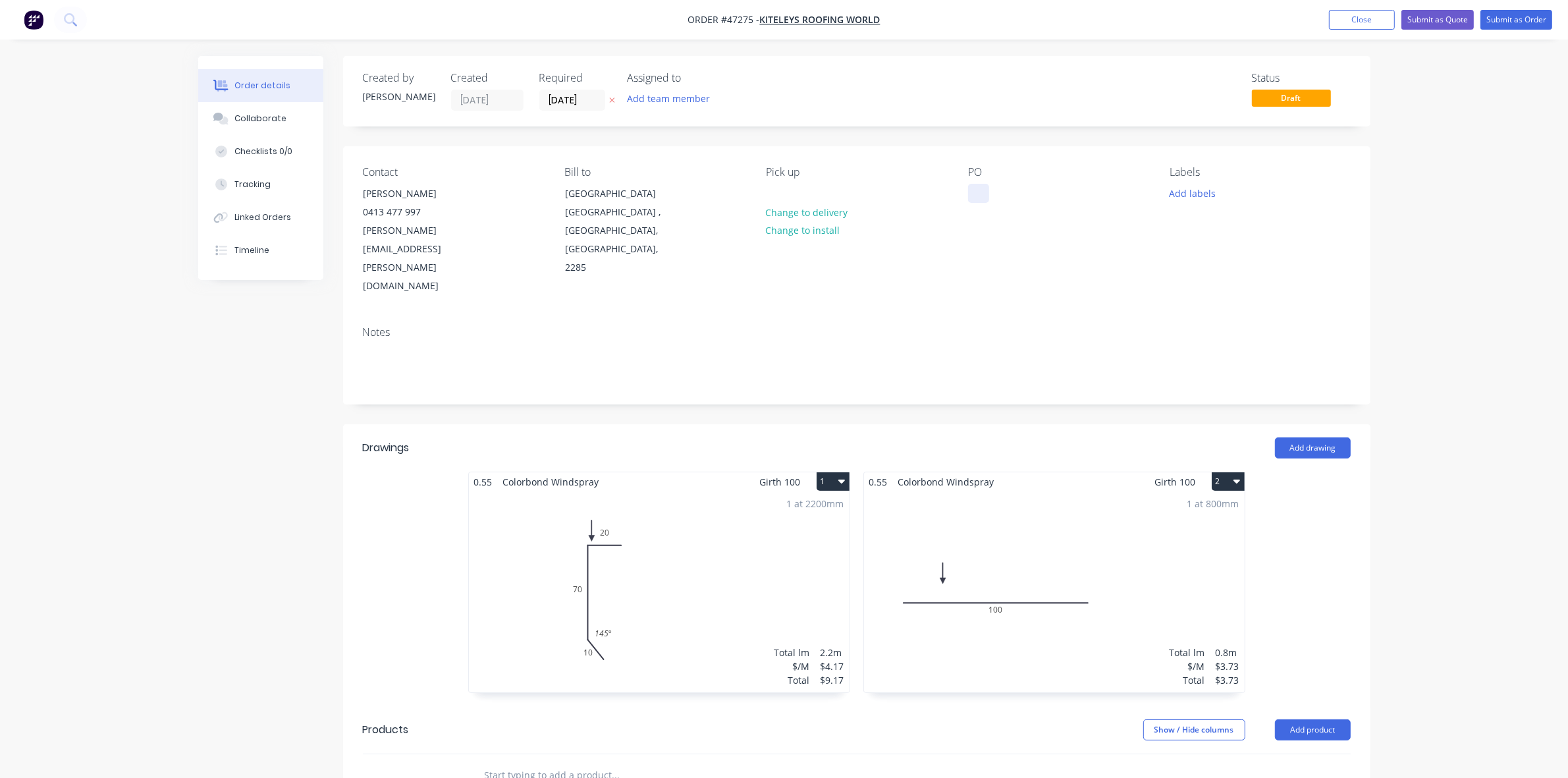
click at [978, 192] on div at bounding box center [978, 194] width 21 height 19
click at [1510, 28] on button "Submit as Order" at bounding box center [1517, 20] width 72 height 20
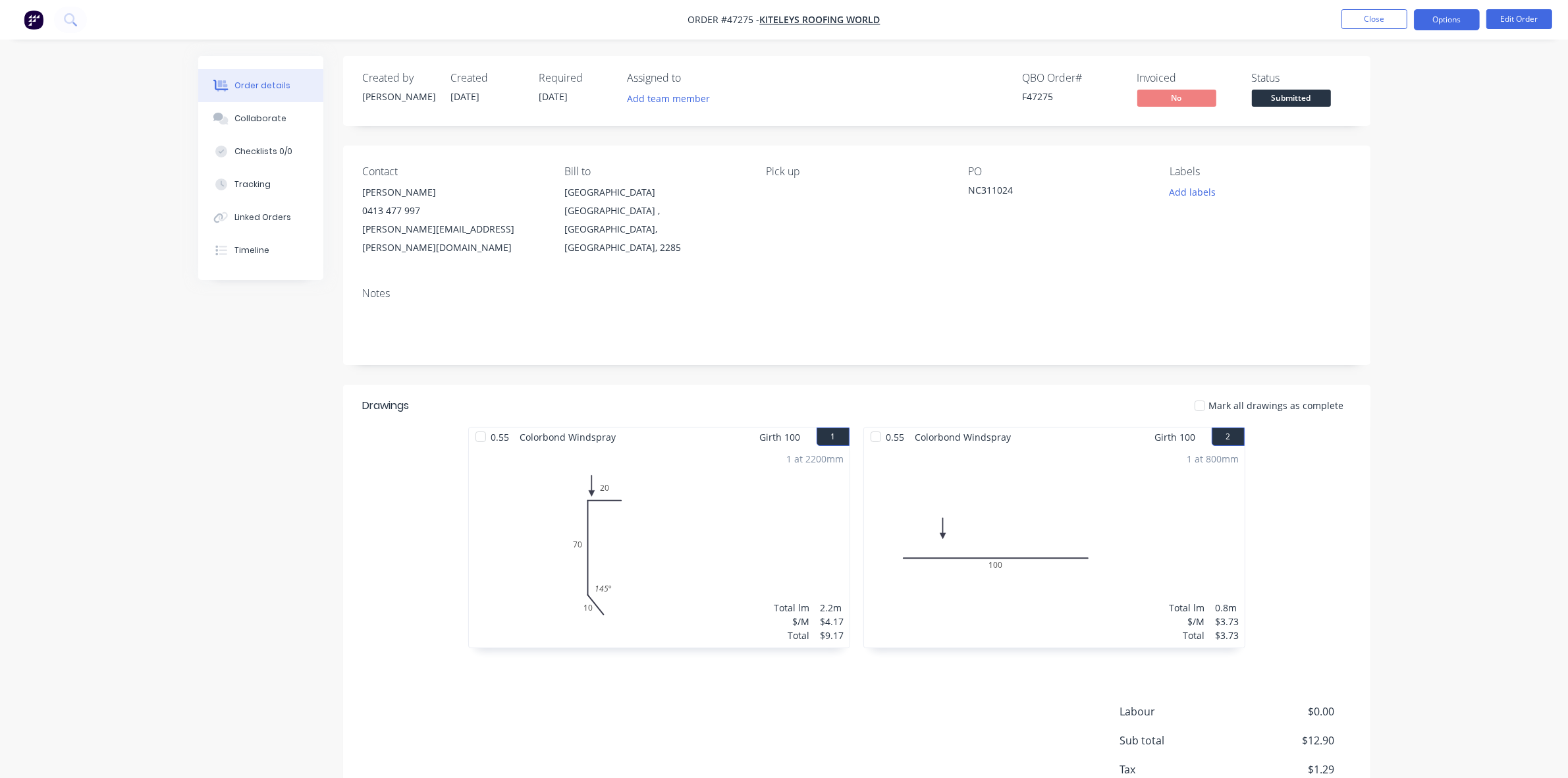
click at [1461, 21] on button "Options" at bounding box center [1446, 20] width 66 height 21
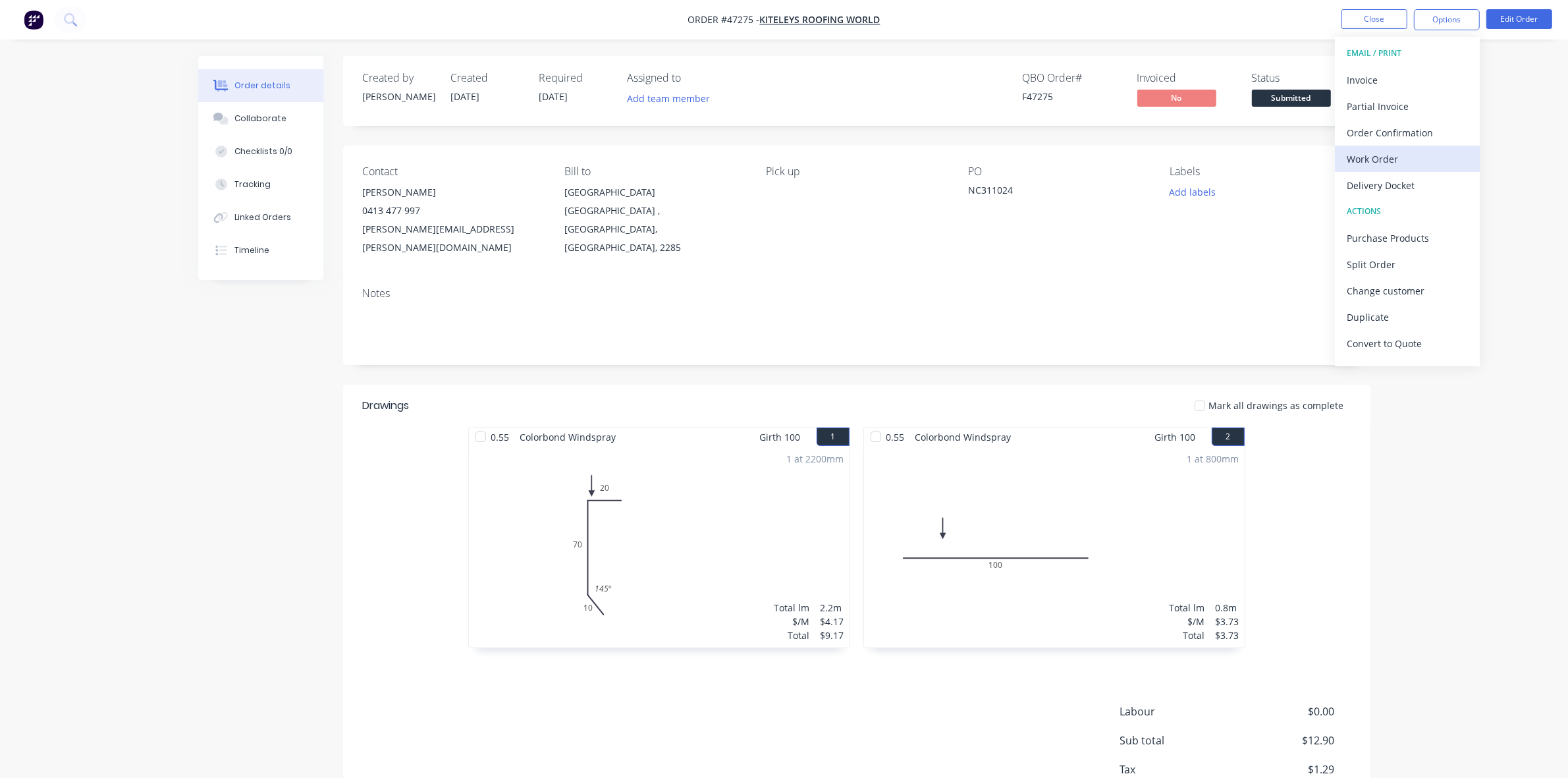
click at [1419, 164] on div "Work Order" at bounding box center [1408, 159] width 122 height 19
click at [1415, 143] on button "Without pricing" at bounding box center [1407, 132] width 145 height 27
click at [1275, 105] on span "Submitted" at bounding box center [1291, 98] width 79 height 16
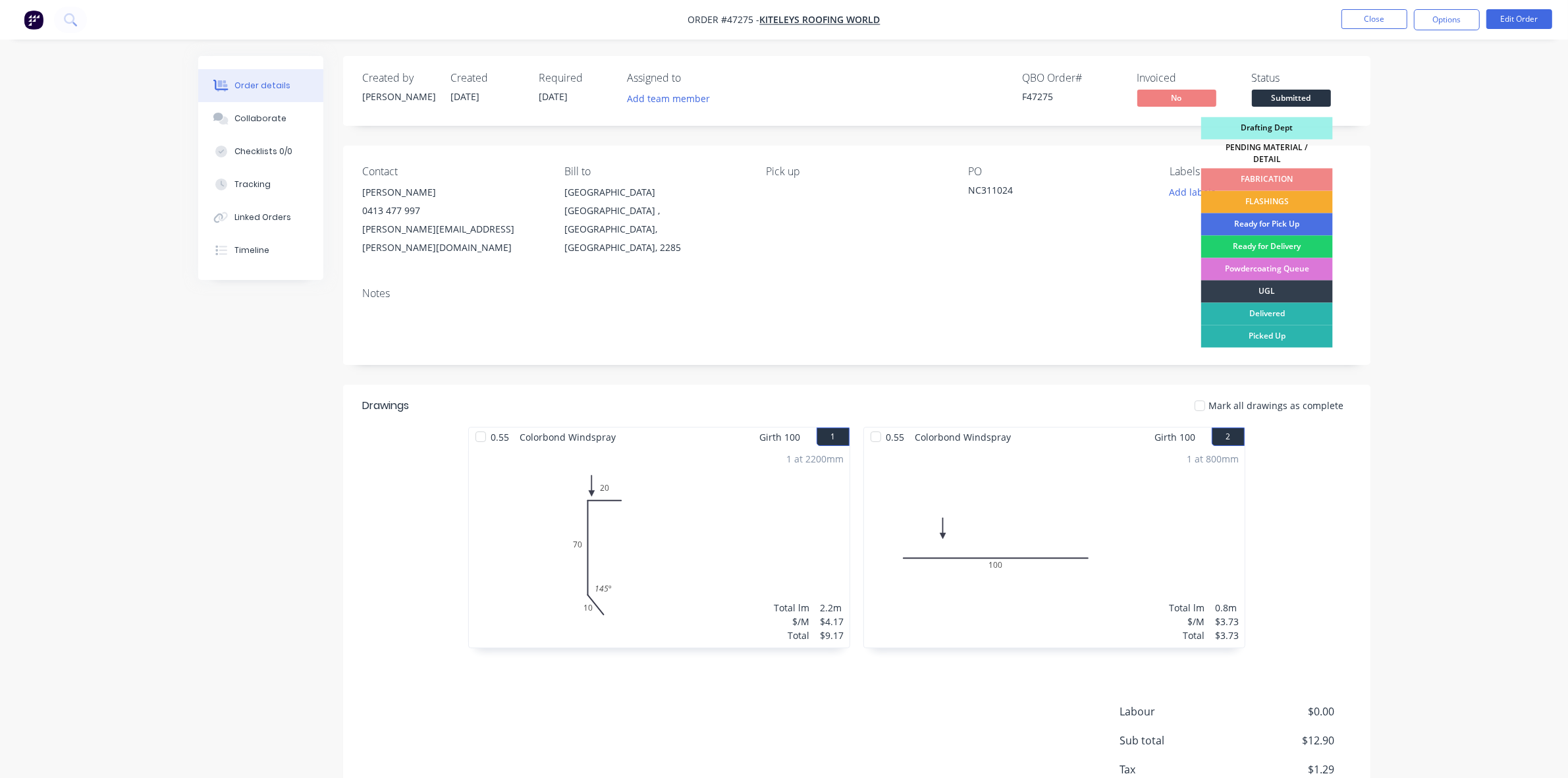
click at [1285, 193] on div "FLASHINGS" at bounding box center [1267, 202] width 132 height 22
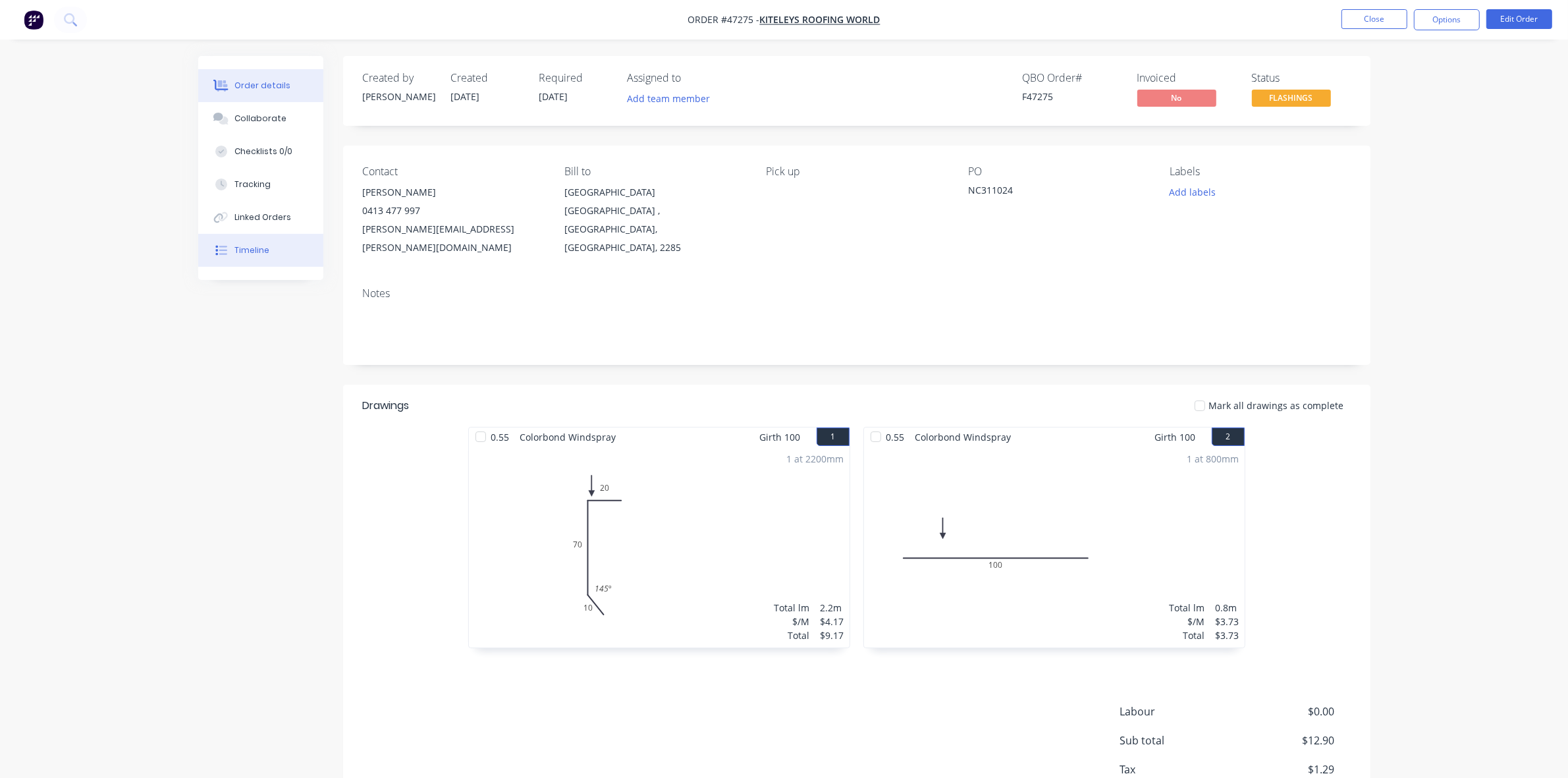
click at [247, 248] on div "Timeline" at bounding box center [252, 250] width 35 height 12
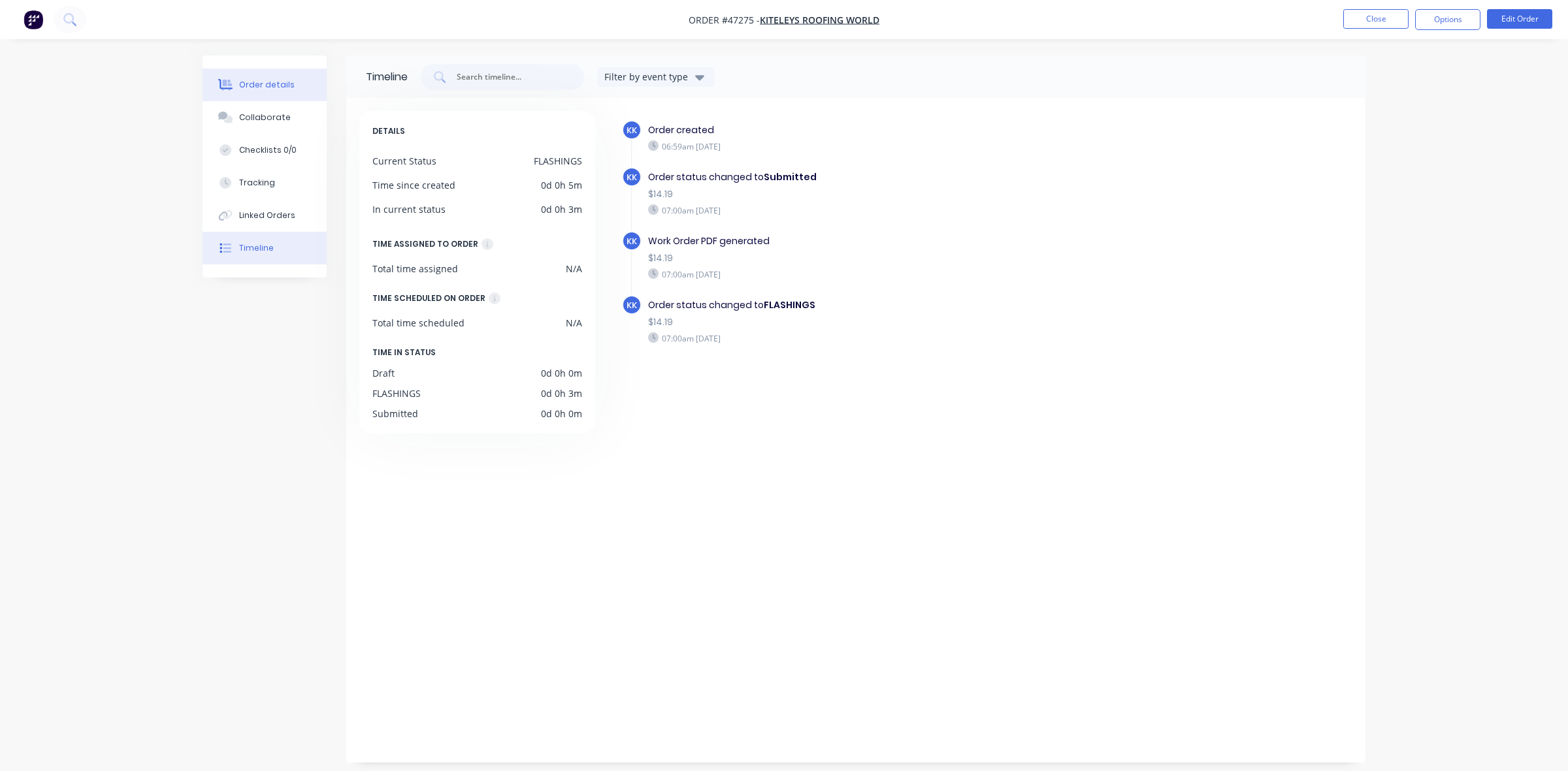
click at [267, 95] on button "Order details" at bounding box center [264, 85] width 124 height 32
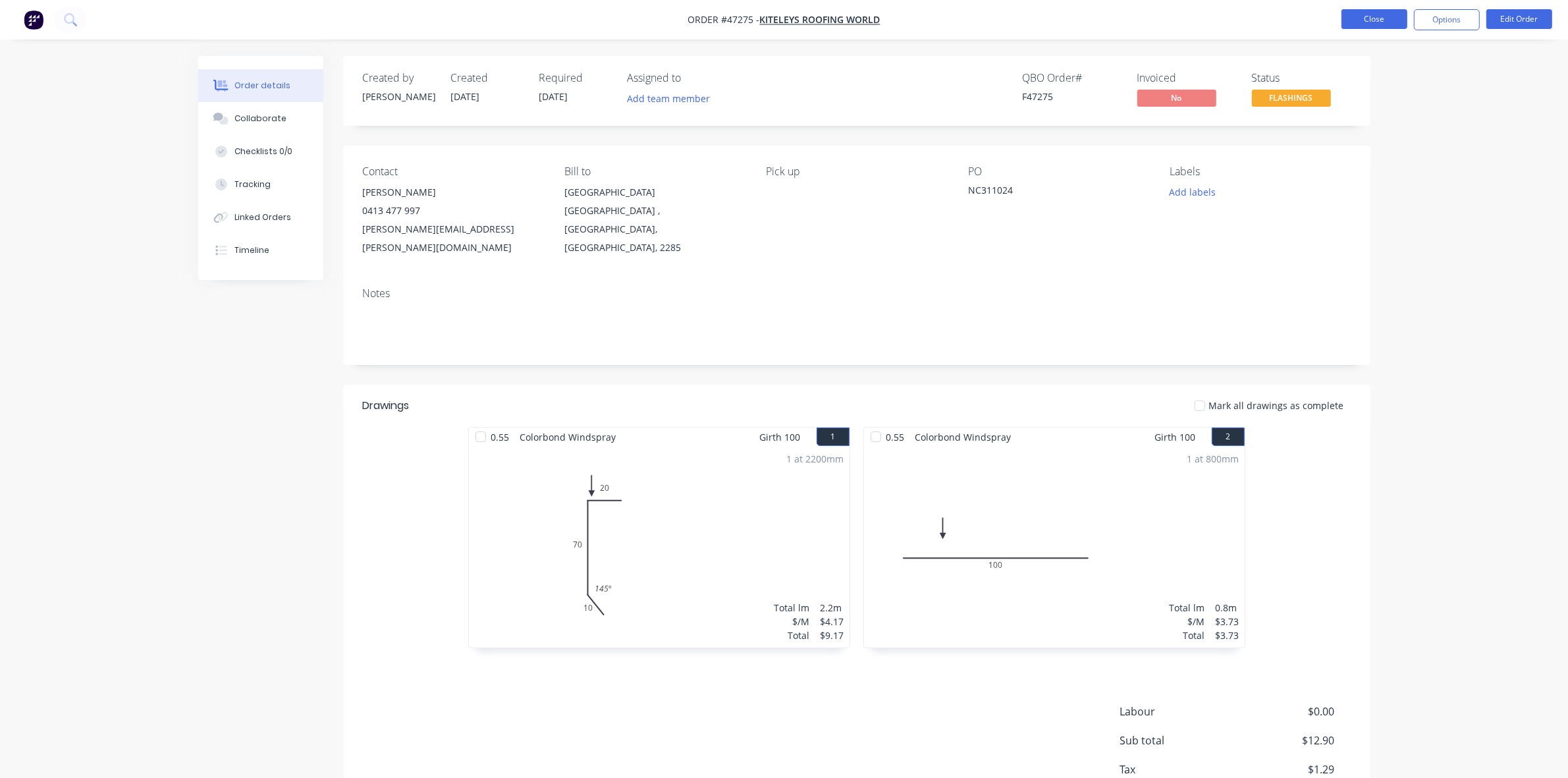
click at [1368, 19] on button "Close" at bounding box center [1374, 19] width 66 height 20
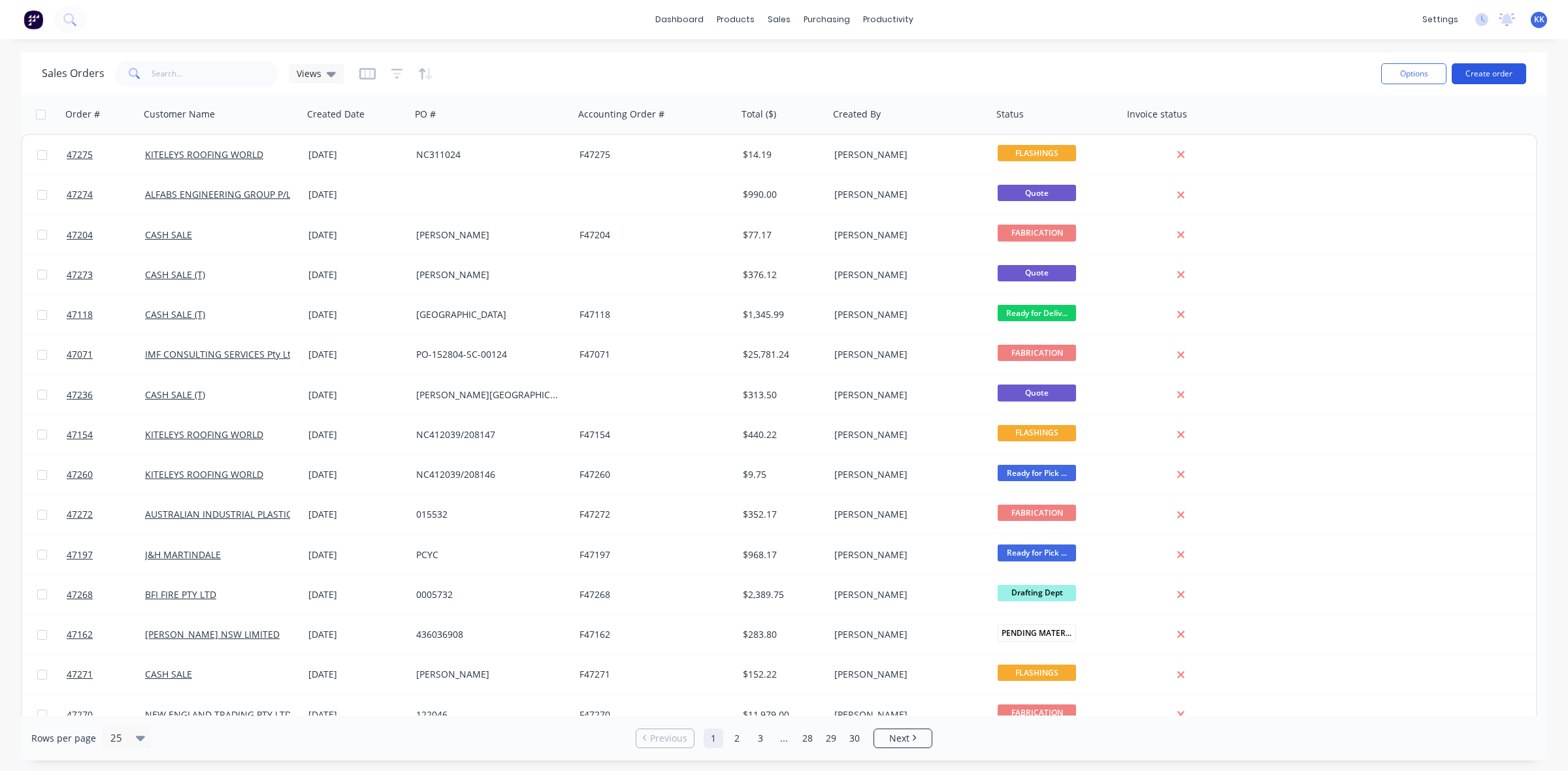
click at [1501, 67] on button "Create order" at bounding box center [1489, 74] width 75 height 21
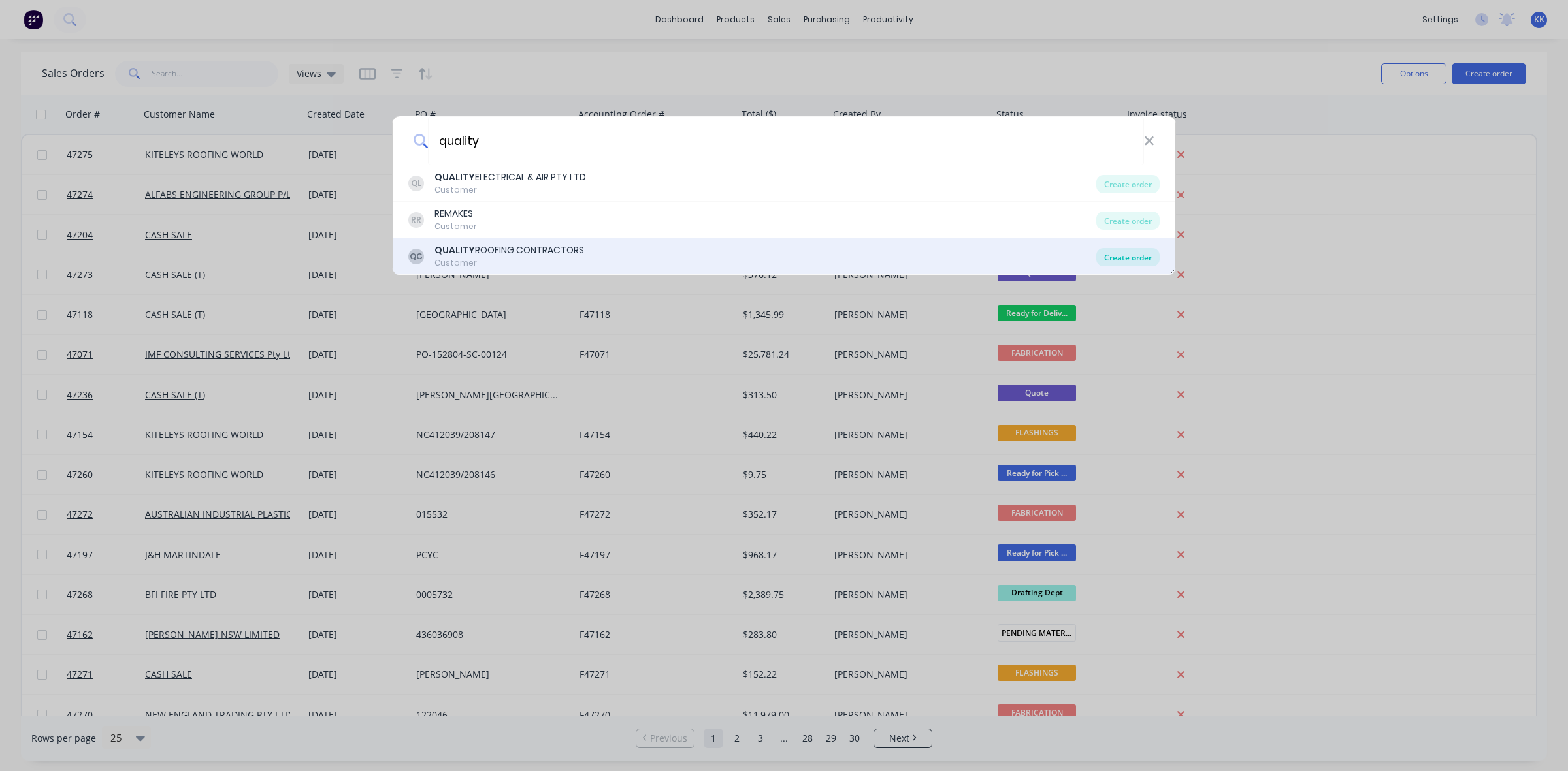
type input "quality"
click at [1142, 251] on div "Create order" at bounding box center [1127, 257] width 64 height 19
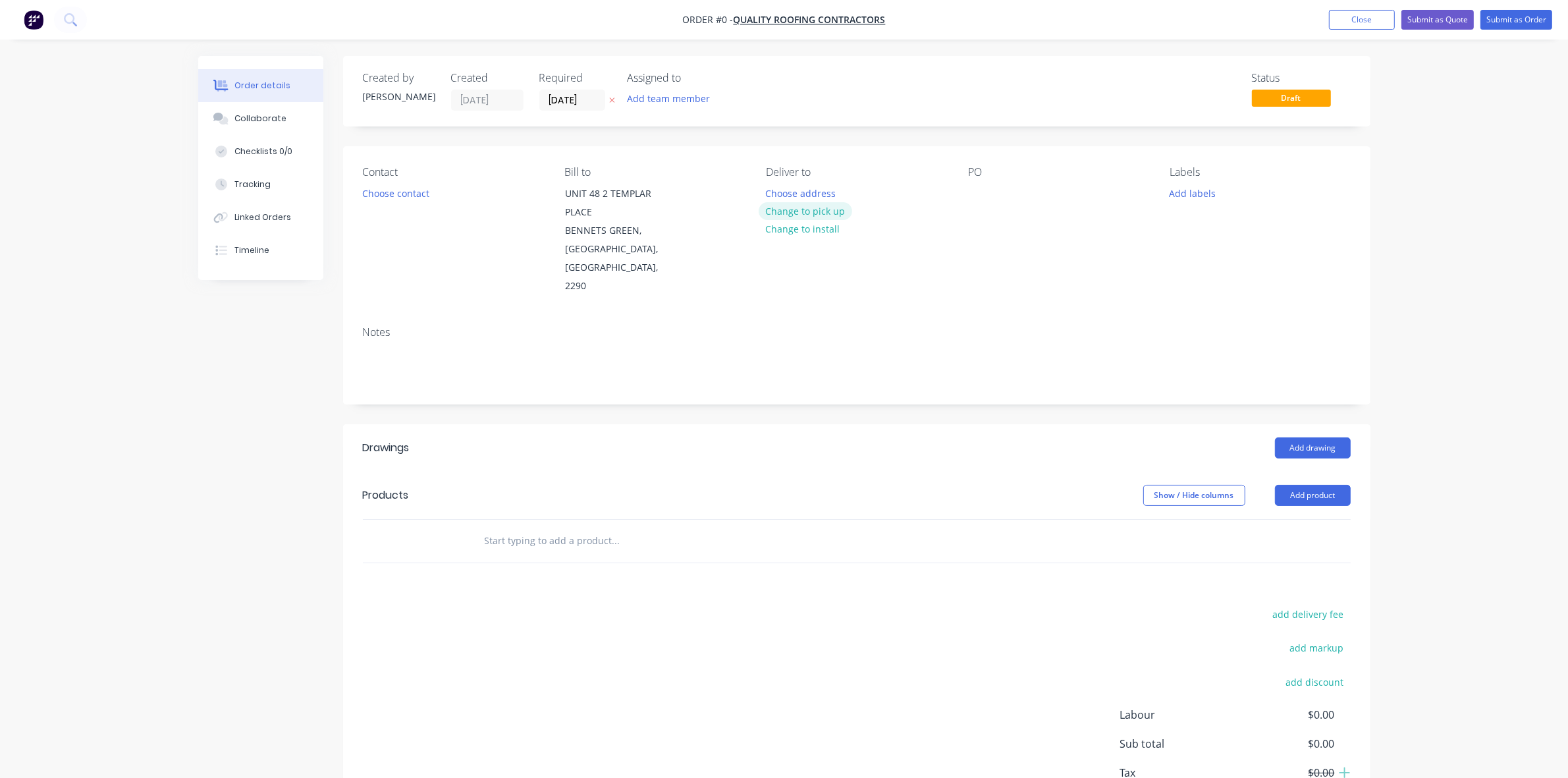
click at [828, 210] on button "Change to pick up" at bounding box center [805, 211] width 93 height 18
click at [428, 189] on button "Choose contact" at bounding box center [396, 193] width 81 height 18
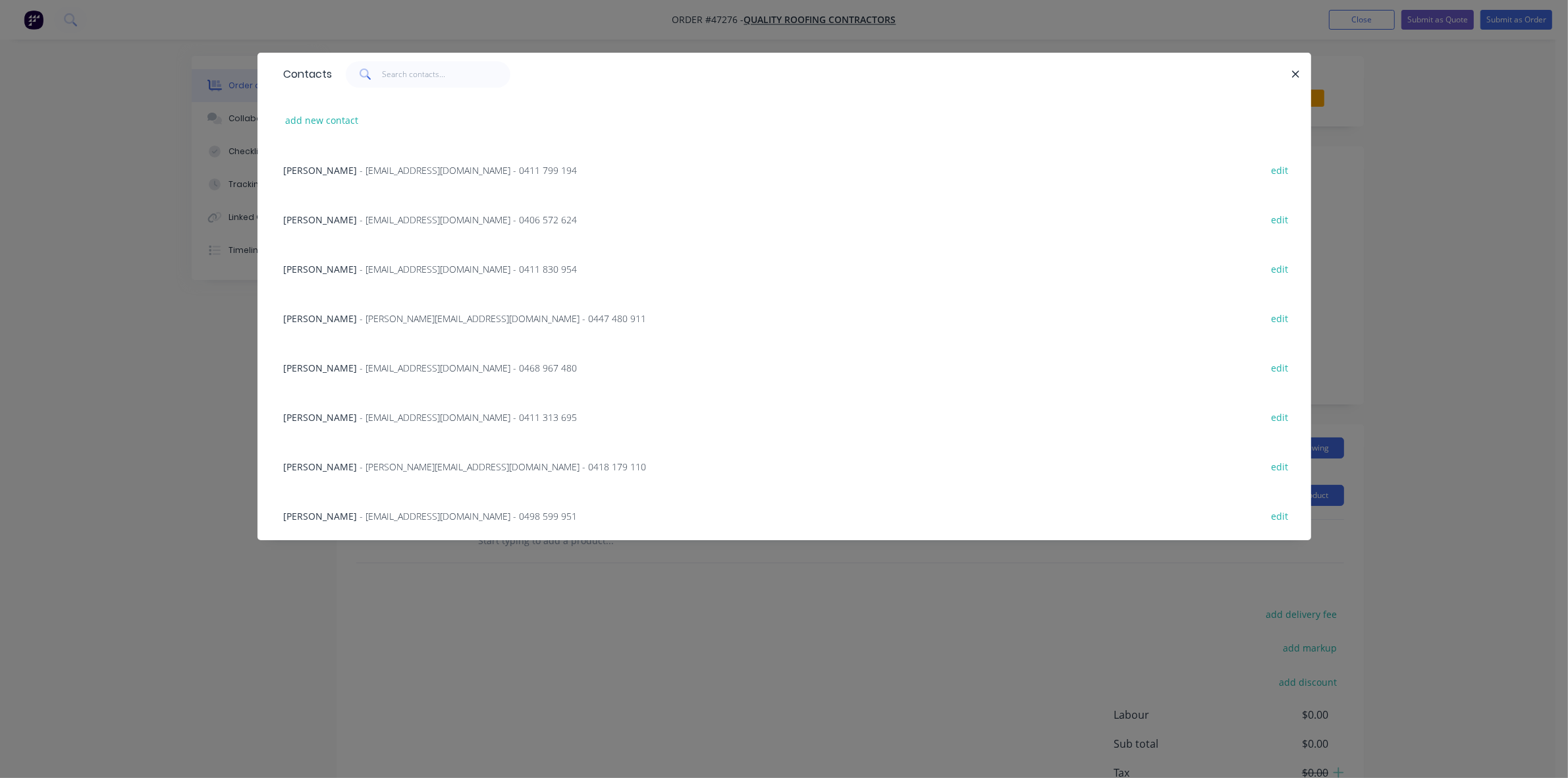
click at [361, 267] on div "JACKO SAUNDERS - admin@qrcontractors.com.au - 0411 830 954" at bounding box center [430, 269] width 294 height 14
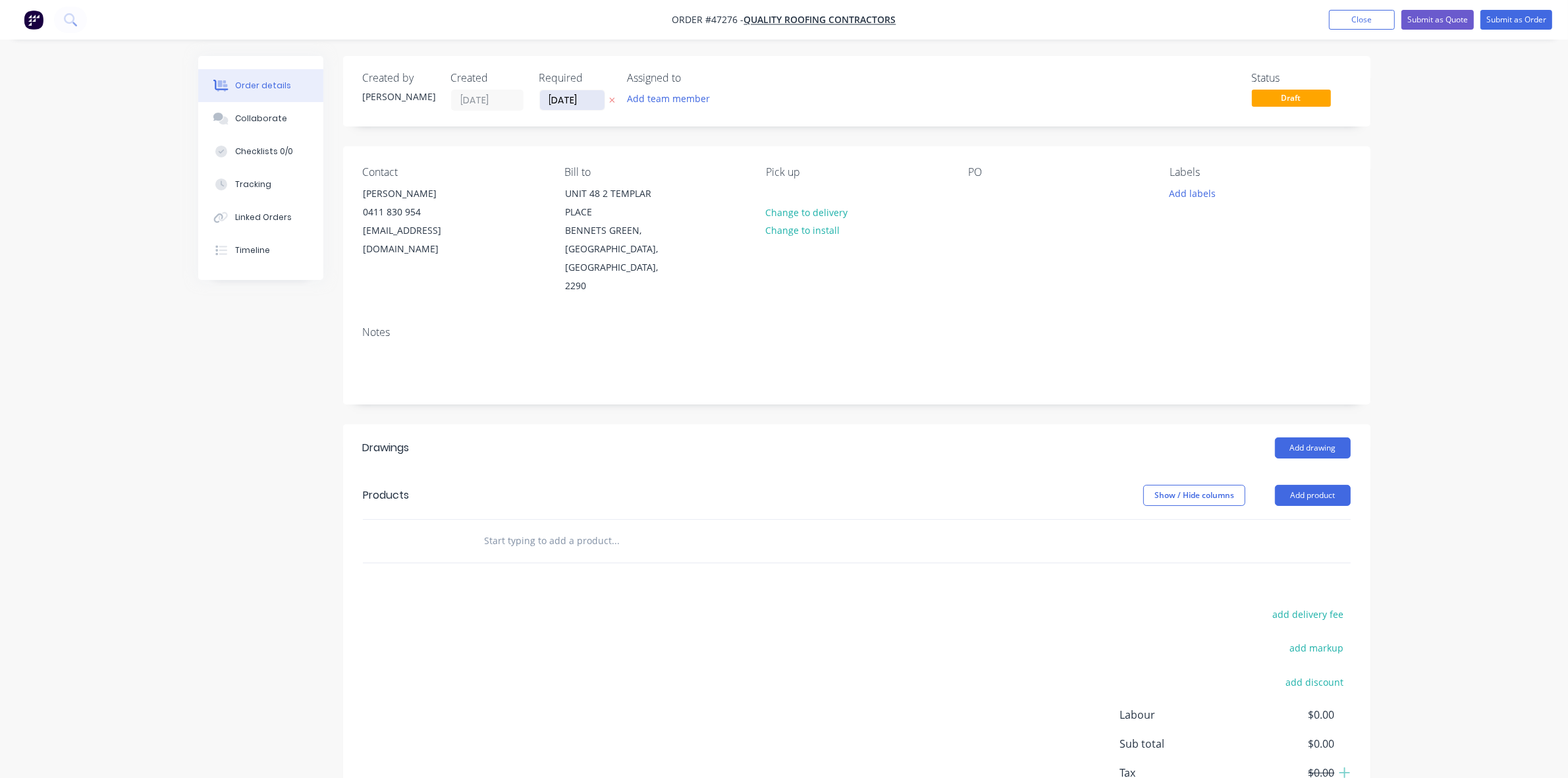
click at [581, 105] on input "[DATE]" at bounding box center [572, 99] width 64 height 20
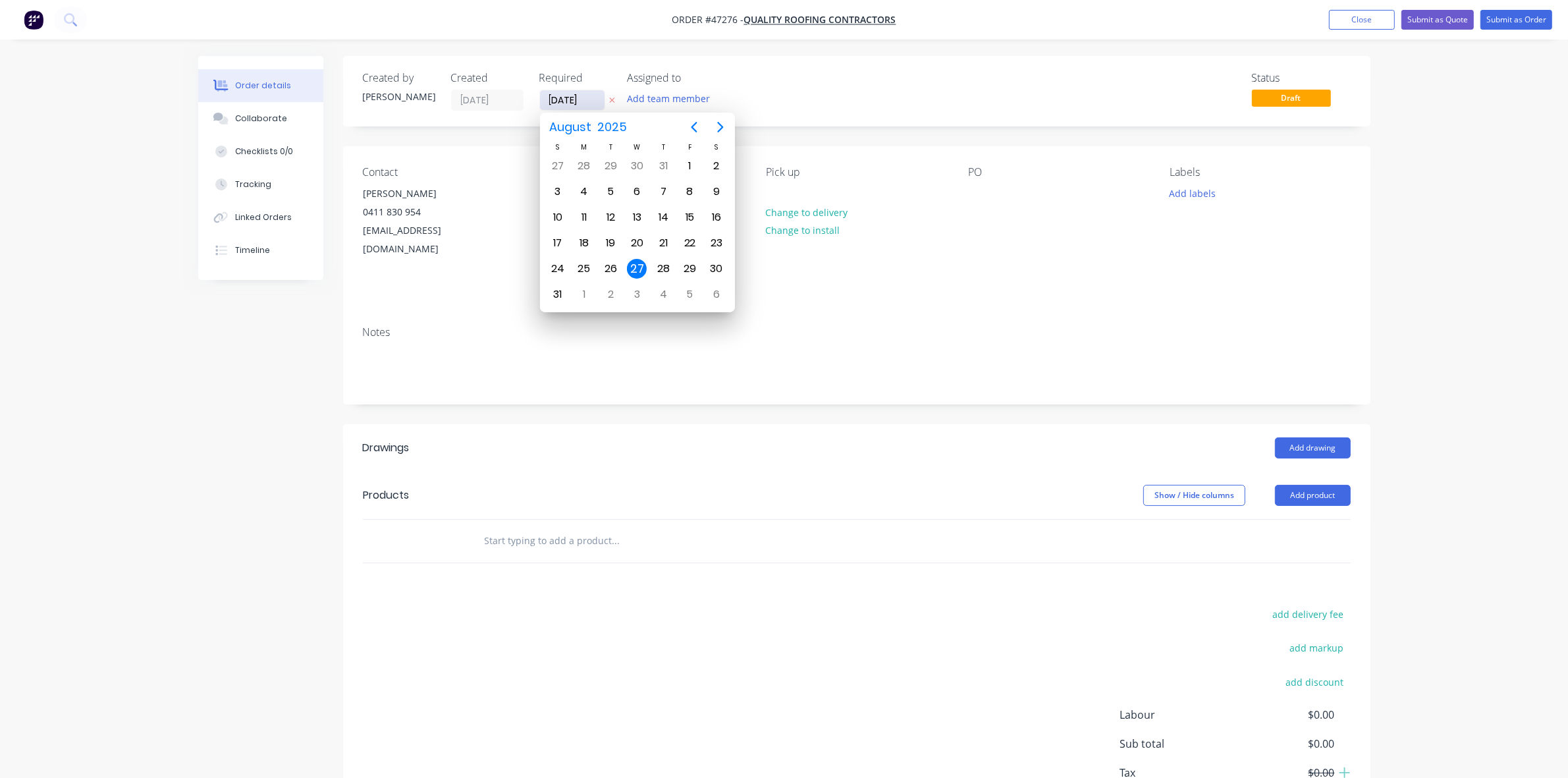
click at [581, 105] on input "[DATE]" at bounding box center [572, 99] width 64 height 20
click at [973, 189] on div at bounding box center [978, 194] width 21 height 19
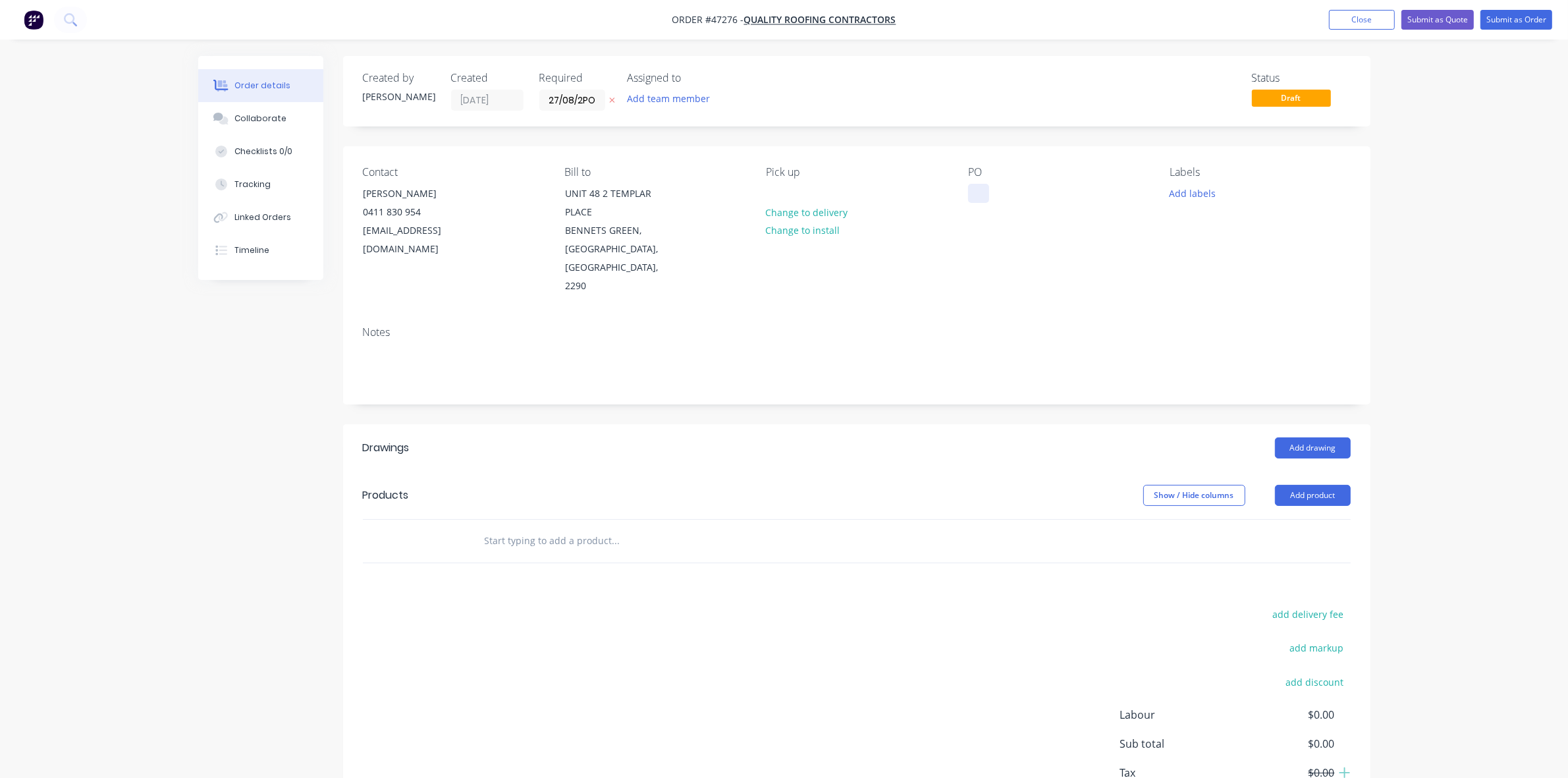
scroll to position [0, 1]
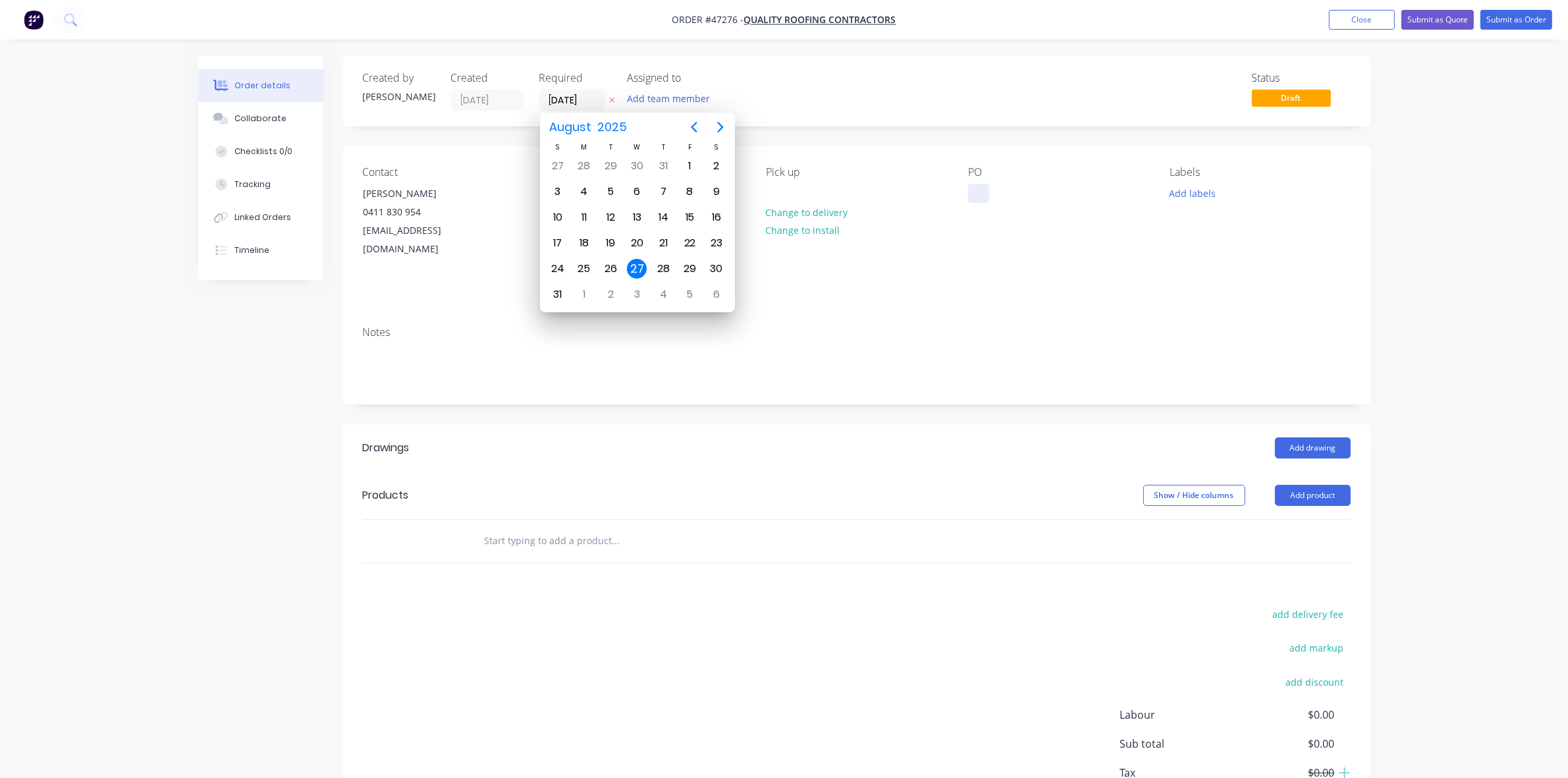
click at [971, 189] on div at bounding box center [978, 194] width 21 height 19
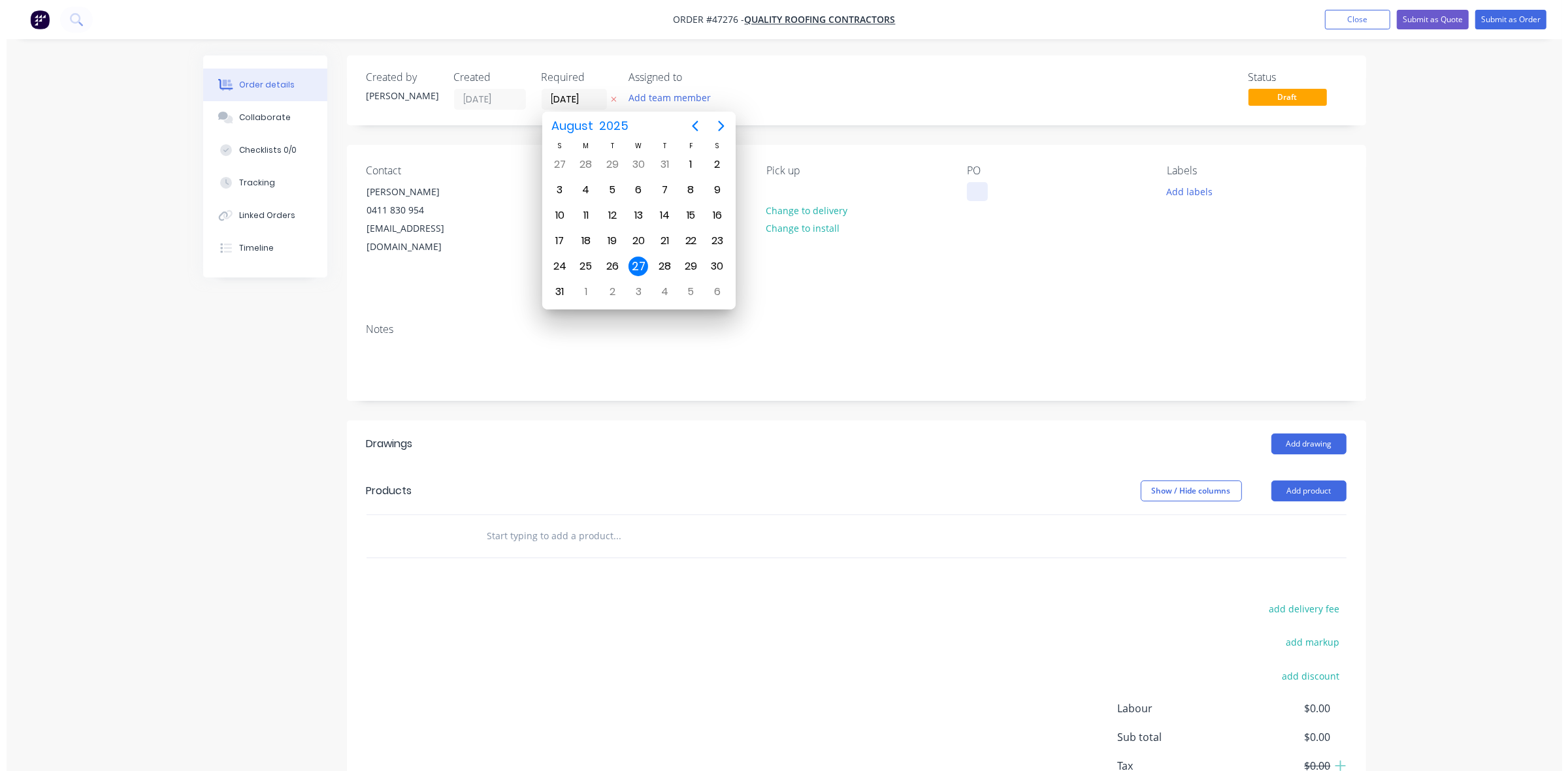
scroll to position [0, 0]
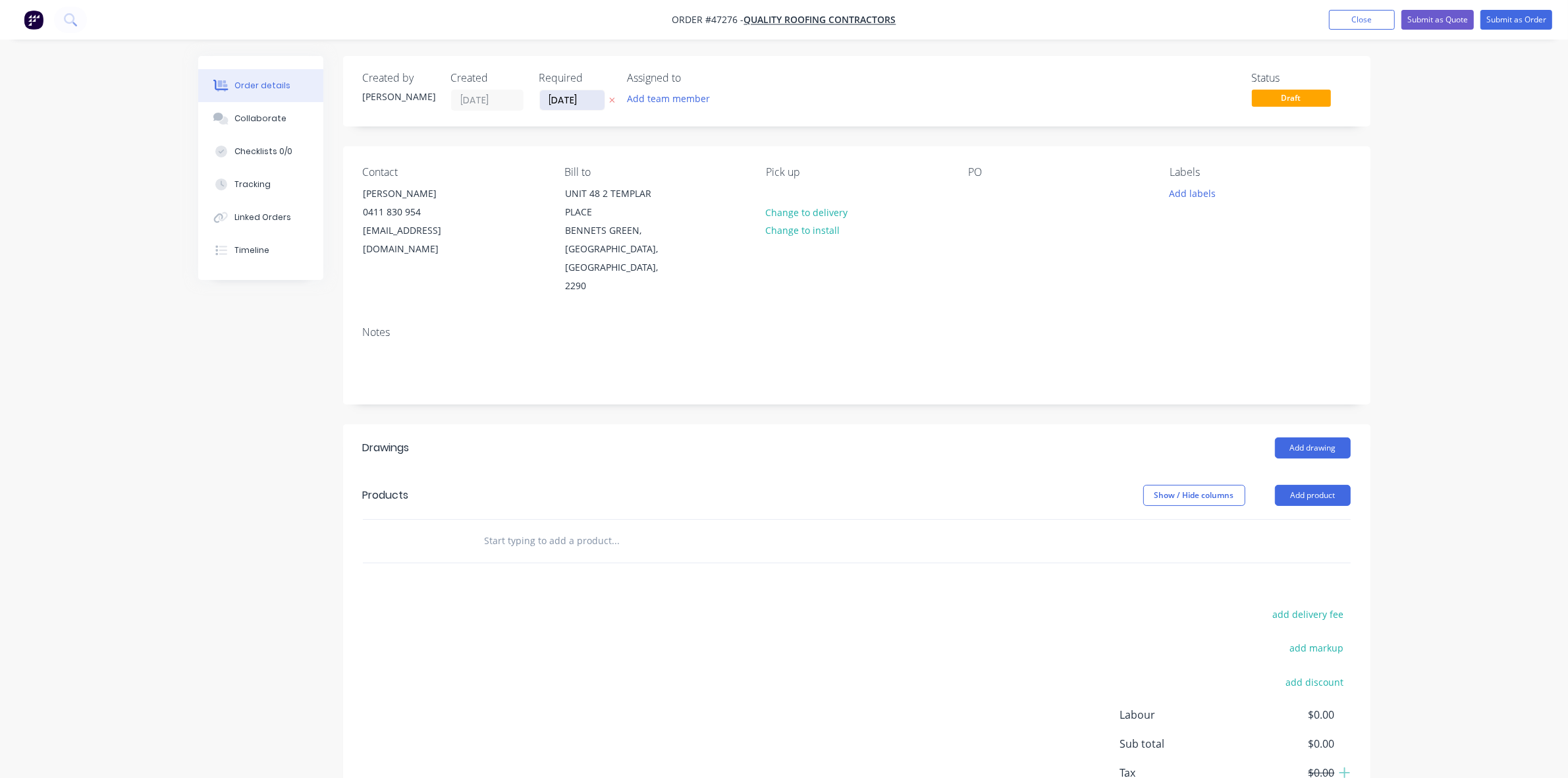
drag, startPoint x: 581, startPoint y: 91, endPoint x: 594, endPoint y: 94, distance: 13.3
click at [594, 94] on input "27/08/02" at bounding box center [572, 99] width 64 height 20
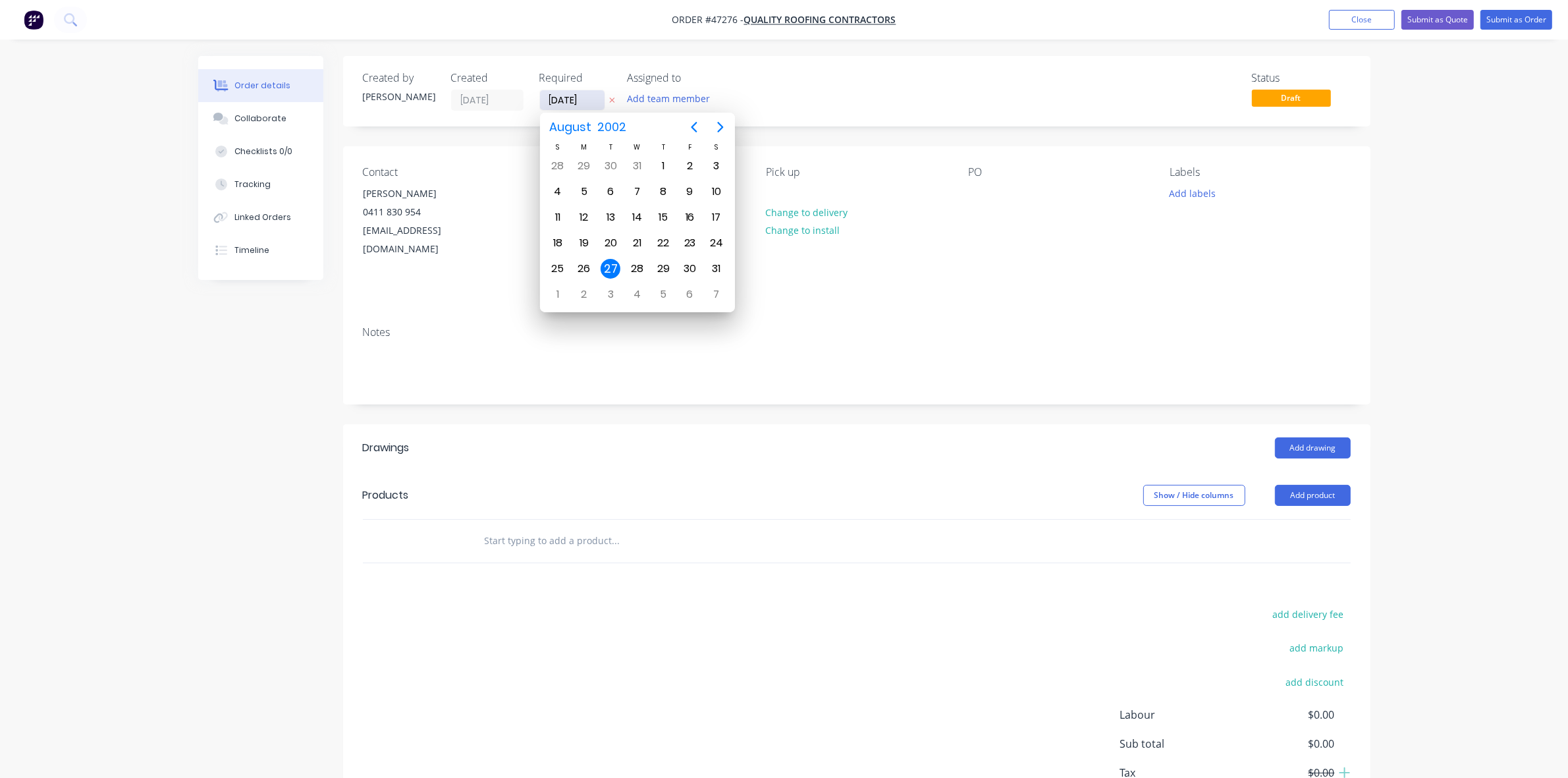
type input "[DATE]"
drag, startPoint x: 639, startPoint y: 266, endPoint x: 739, endPoint y: 262, distance: 100.1
click at [639, 266] on div "27" at bounding box center [636, 268] width 20 height 20
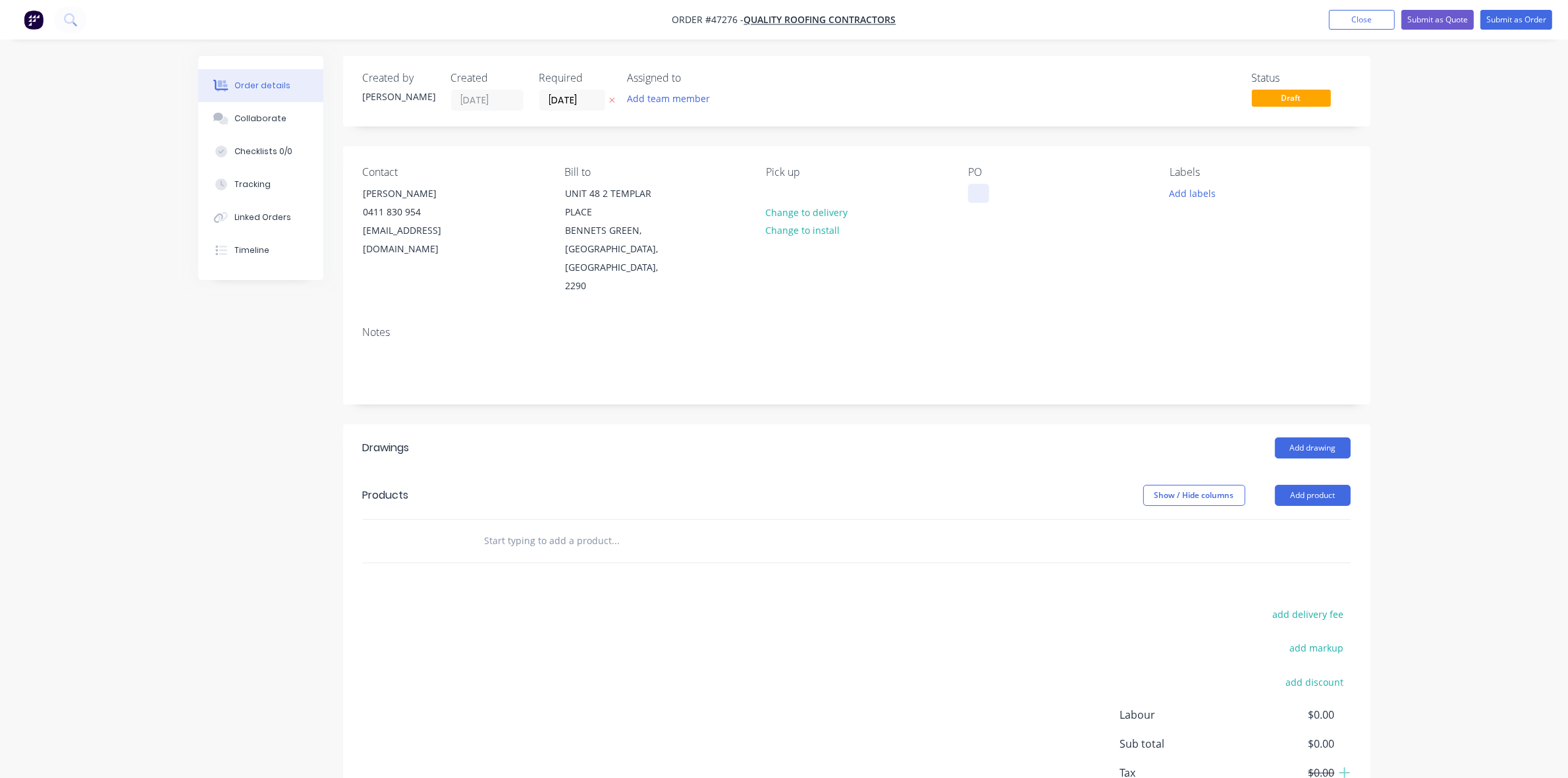
click at [979, 195] on div at bounding box center [978, 194] width 21 height 19
click at [988, 193] on div "PO10706" at bounding box center [998, 194] width 60 height 19
click at [1019, 193] on div "PO 10706" at bounding box center [999, 194] width 63 height 19
click at [1312, 438] on button "Add drawing" at bounding box center [1313, 448] width 75 height 21
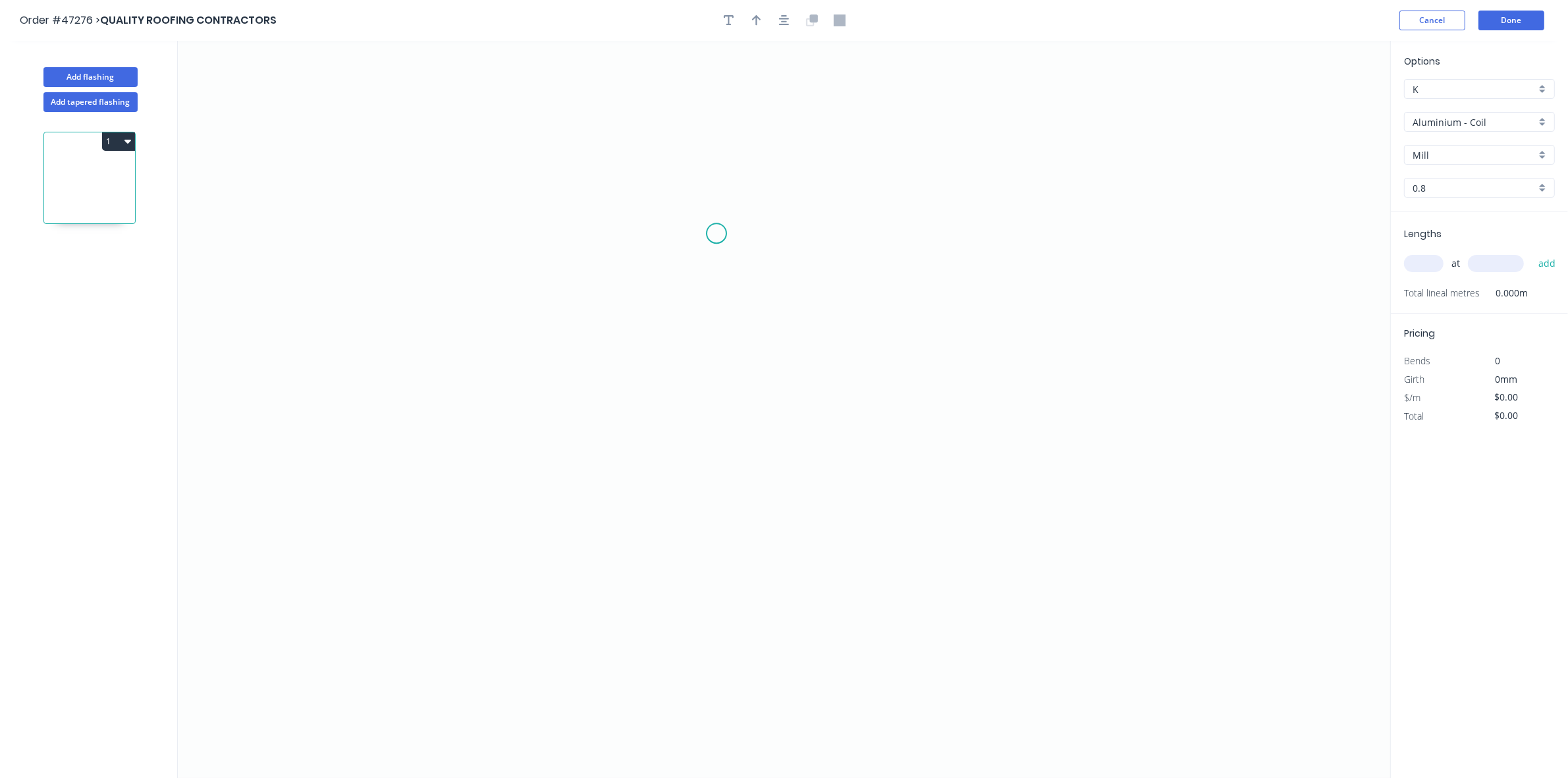
click at [708, 225] on icon "0" at bounding box center [784, 410] width 1213 height 738
click at [680, 264] on icon "0" at bounding box center [784, 410] width 1213 height 738
click at [686, 452] on icon "0 ?" at bounding box center [784, 410] width 1213 height 738
click at [796, 452] on icon "0 ? ? ? º" at bounding box center [784, 410] width 1213 height 738
click at [761, 16] on button "button" at bounding box center [756, 20] width 20 height 20
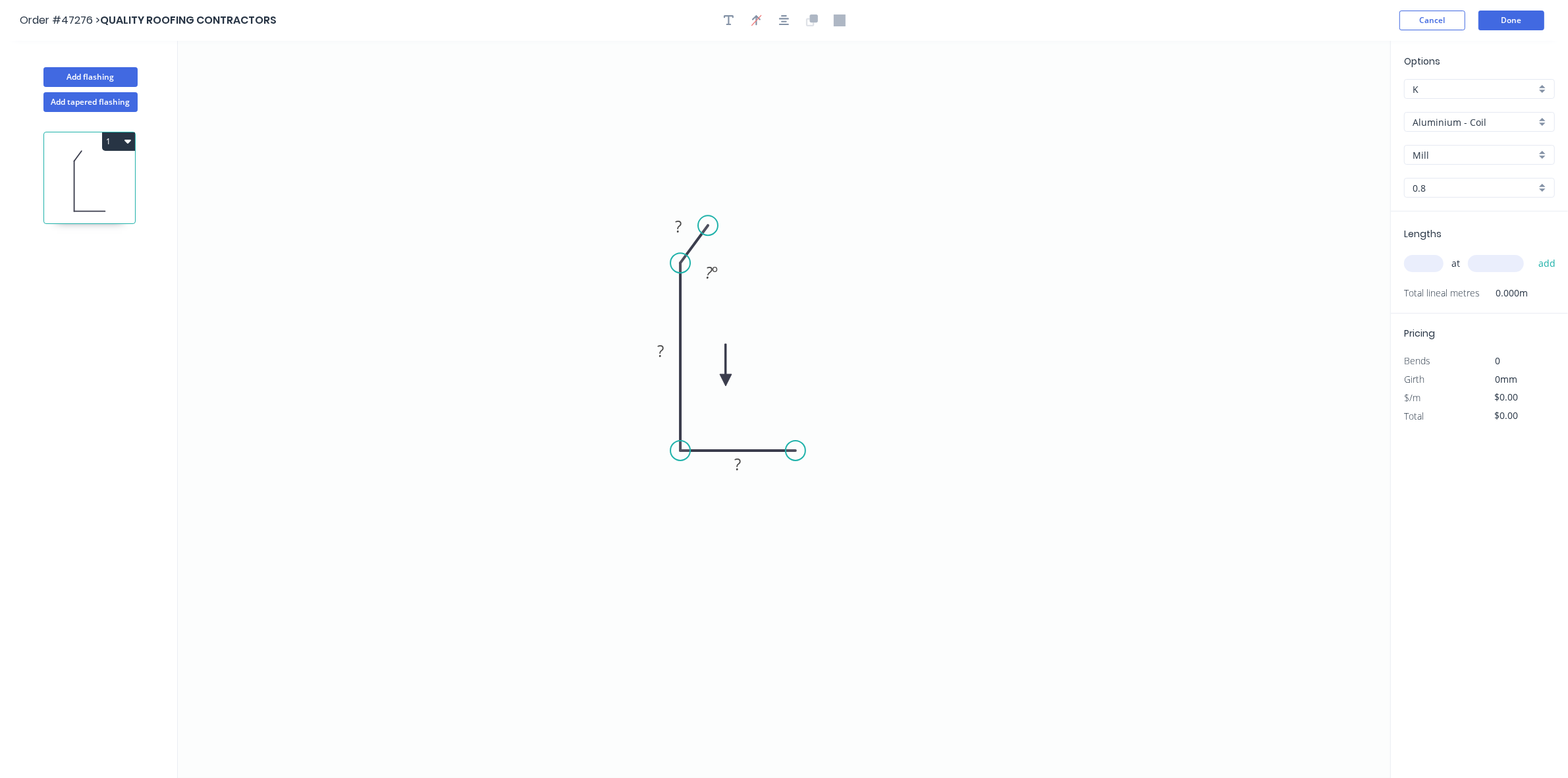
drag, startPoint x: 1324, startPoint y: 104, endPoint x: 709, endPoint y: 367, distance: 668.9
click at [723, 380] on icon at bounding box center [726, 364] width 12 height 42
click at [712, 301] on div "Hide angle" at bounding box center [752, 307] width 133 height 27
click at [678, 222] on tspan "?" at bounding box center [678, 225] width 7 height 21
type input "$7.03"
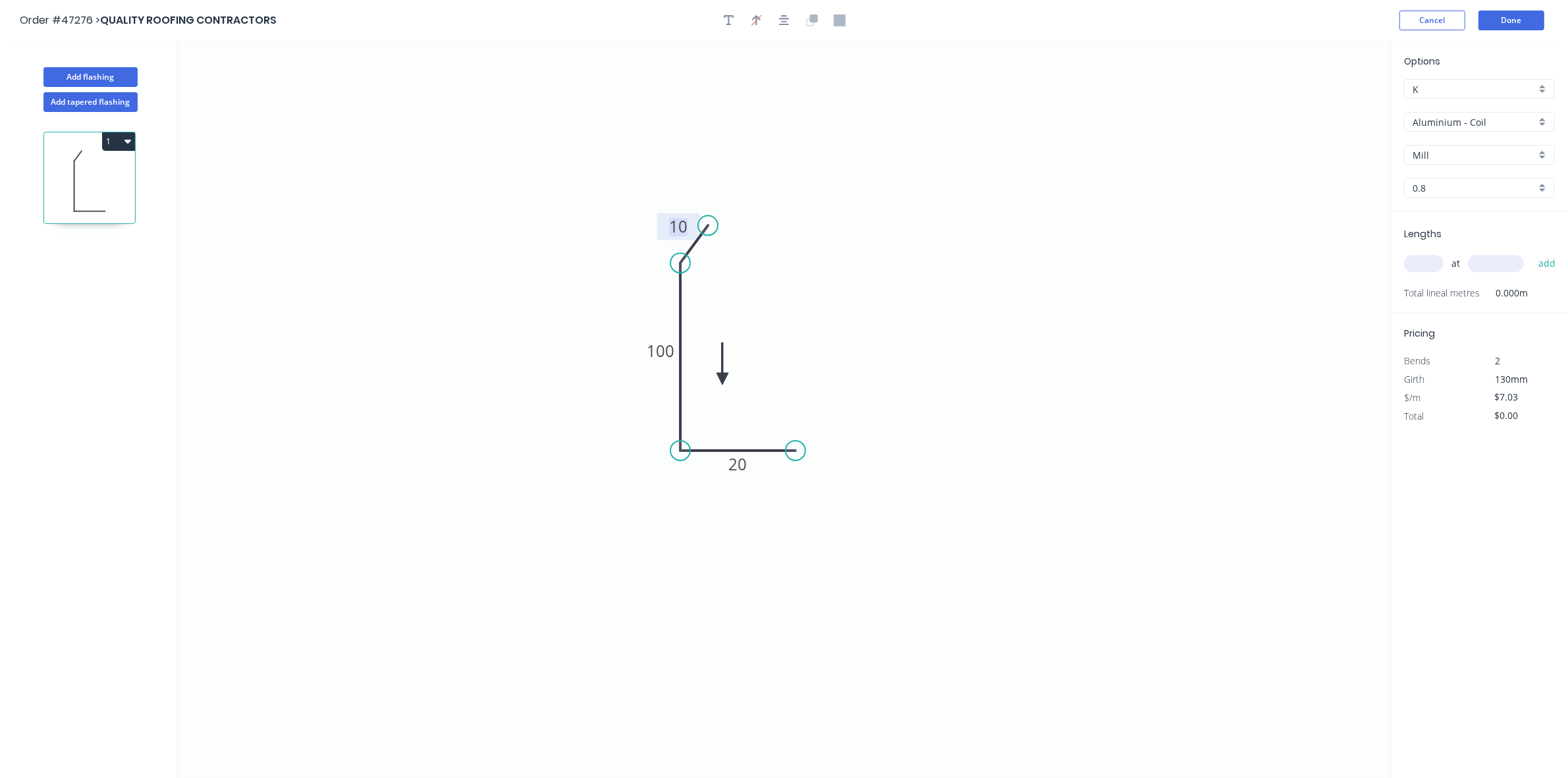
click at [1431, 266] on input "text" at bounding box center [1424, 264] width 39 height 17
type input "2"
type input "3000"
click at [1532, 253] on button "add" at bounding box center [1547, 264] width 31 height 22
type input "$42.18"
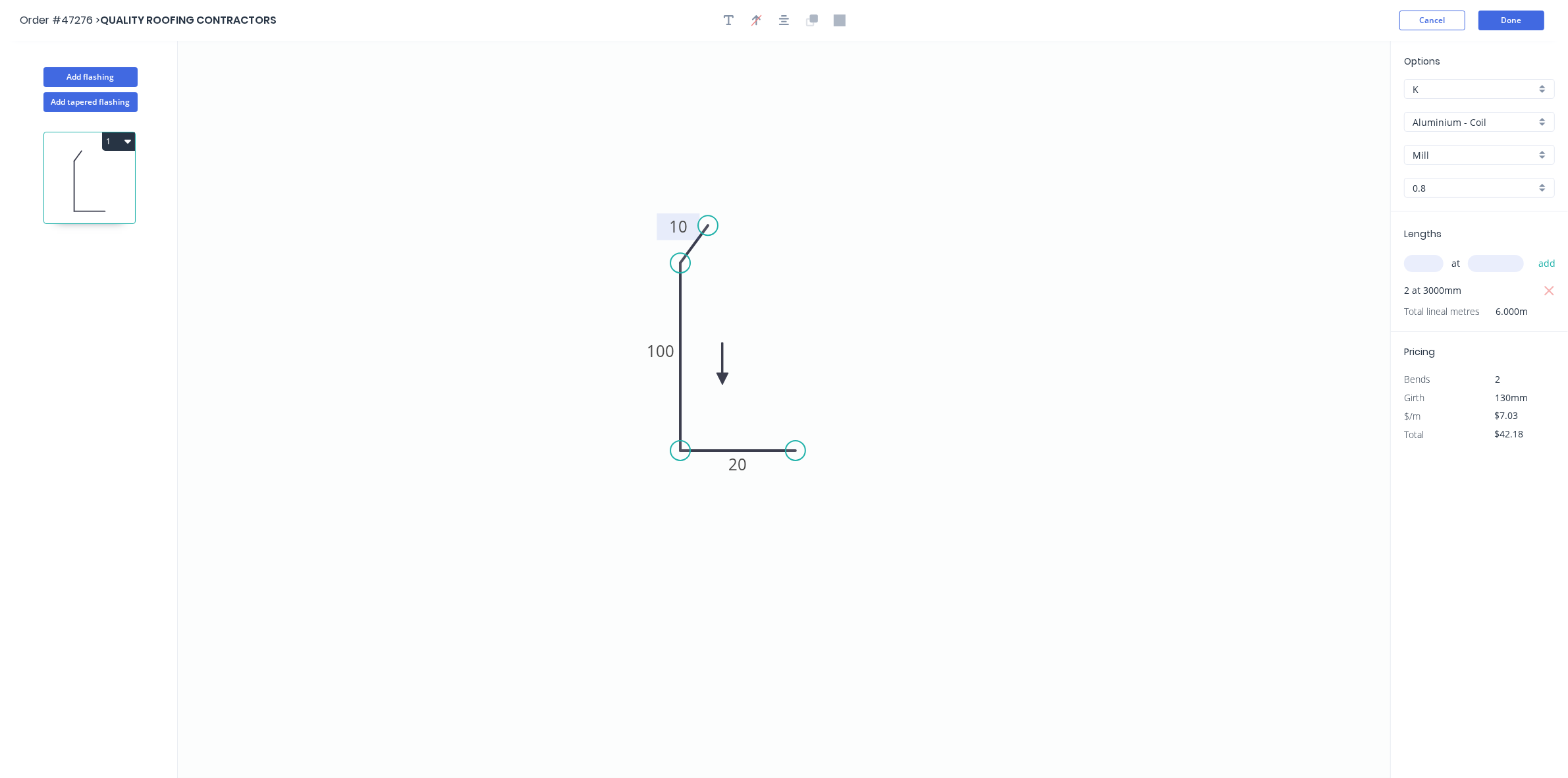
click at [1444, 124] on input "Aluminium - Coil" at bounding box center [1475, 123] width 123 height 14
click at [1442, 212] on div "Colorbond" at bounding box center [1479, 217] width 150 height 23
type input "Colorbond"
type input "Basalt"
type input "0.55"
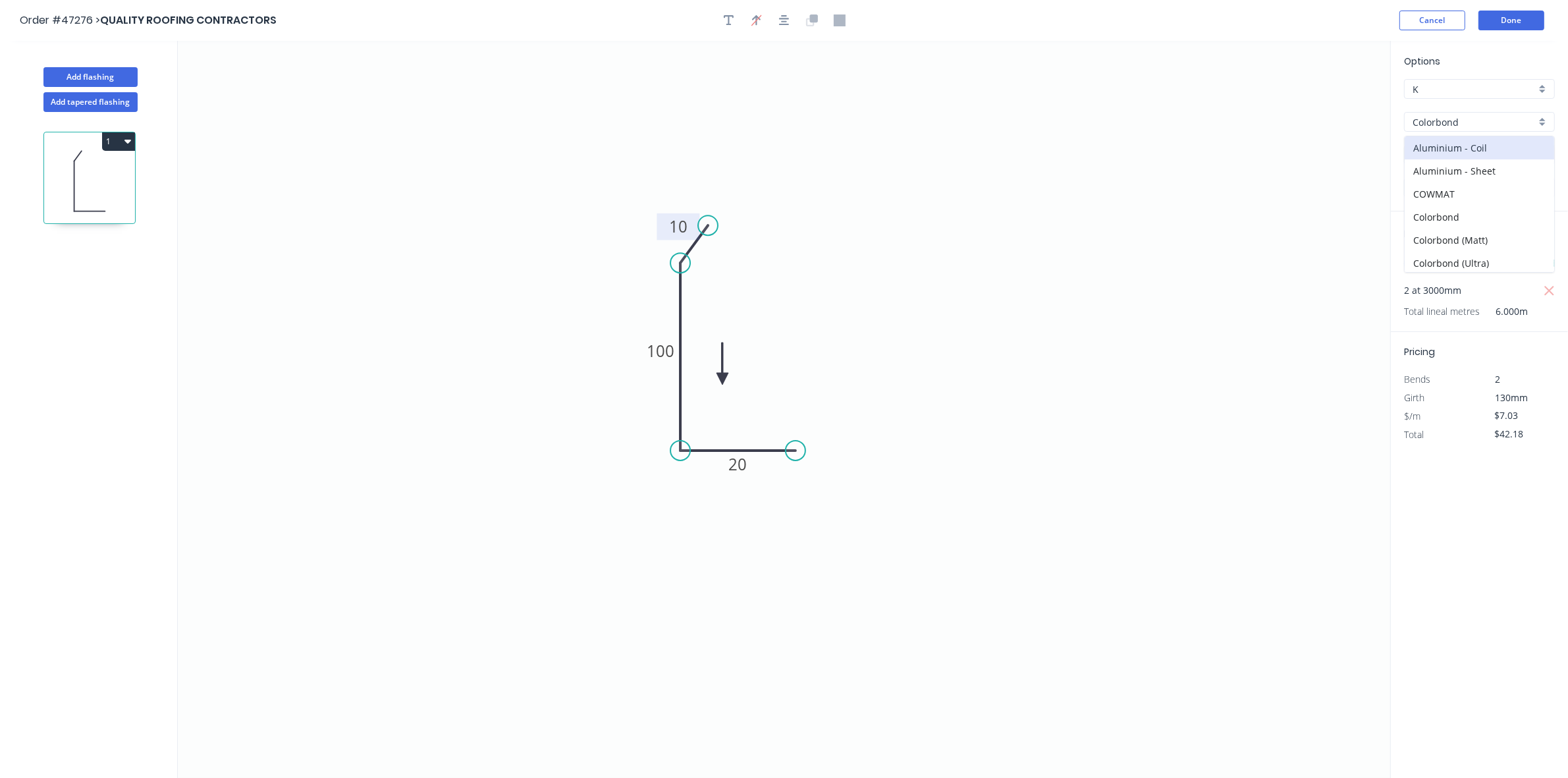
type input "$4.49"
type input "$26.94"
click at [1465, 149] on input "Basalt" at bounding box center [1475, 155] width 123 height 14
click at [1464, 178] on div "Monument" at bounding box center [1479, 181] width 150 height 23
type input "Monument"
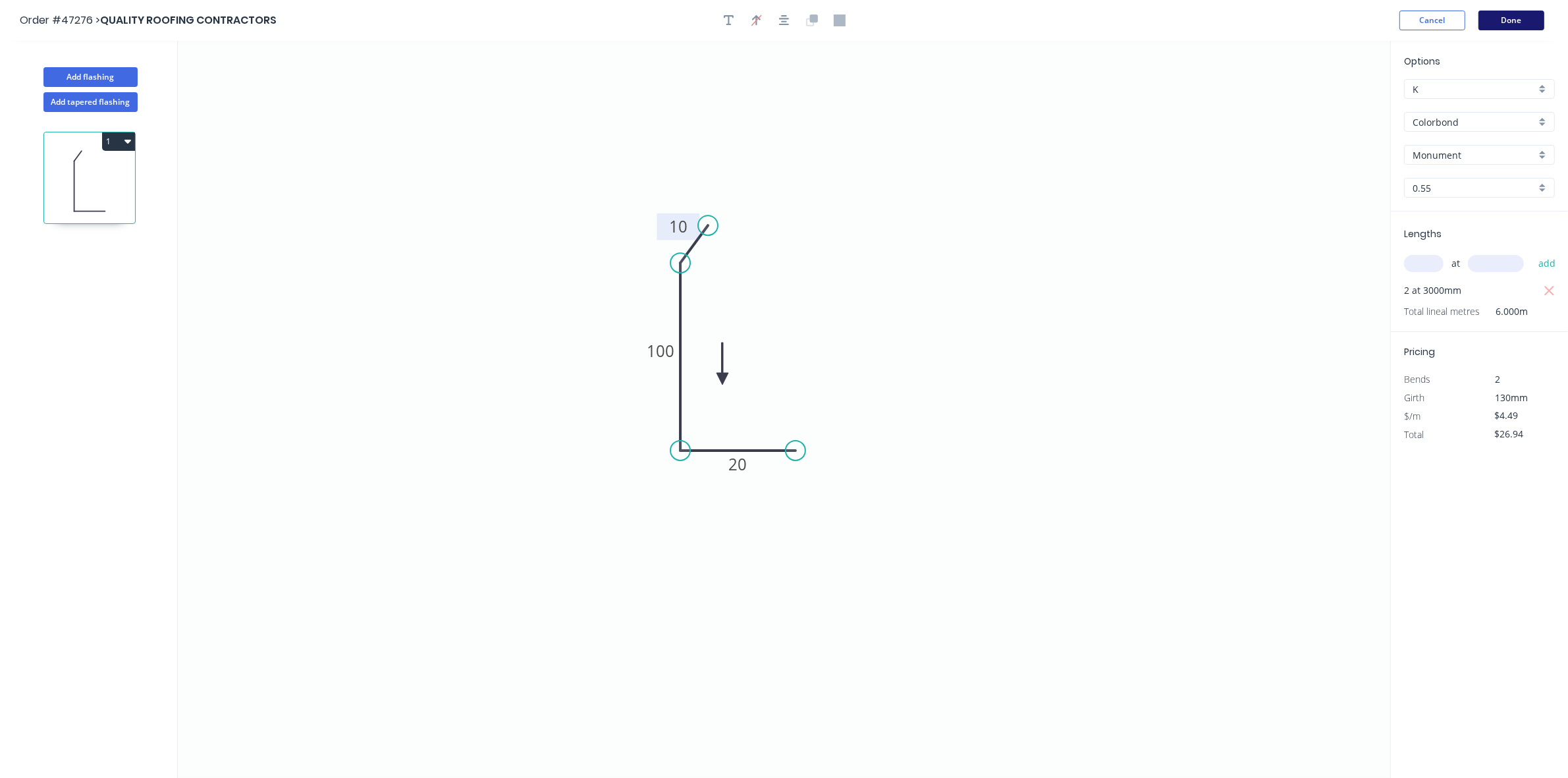
click at [1504, 27] on button "Done" at bounding box center [1511, 20] width 66 height 20
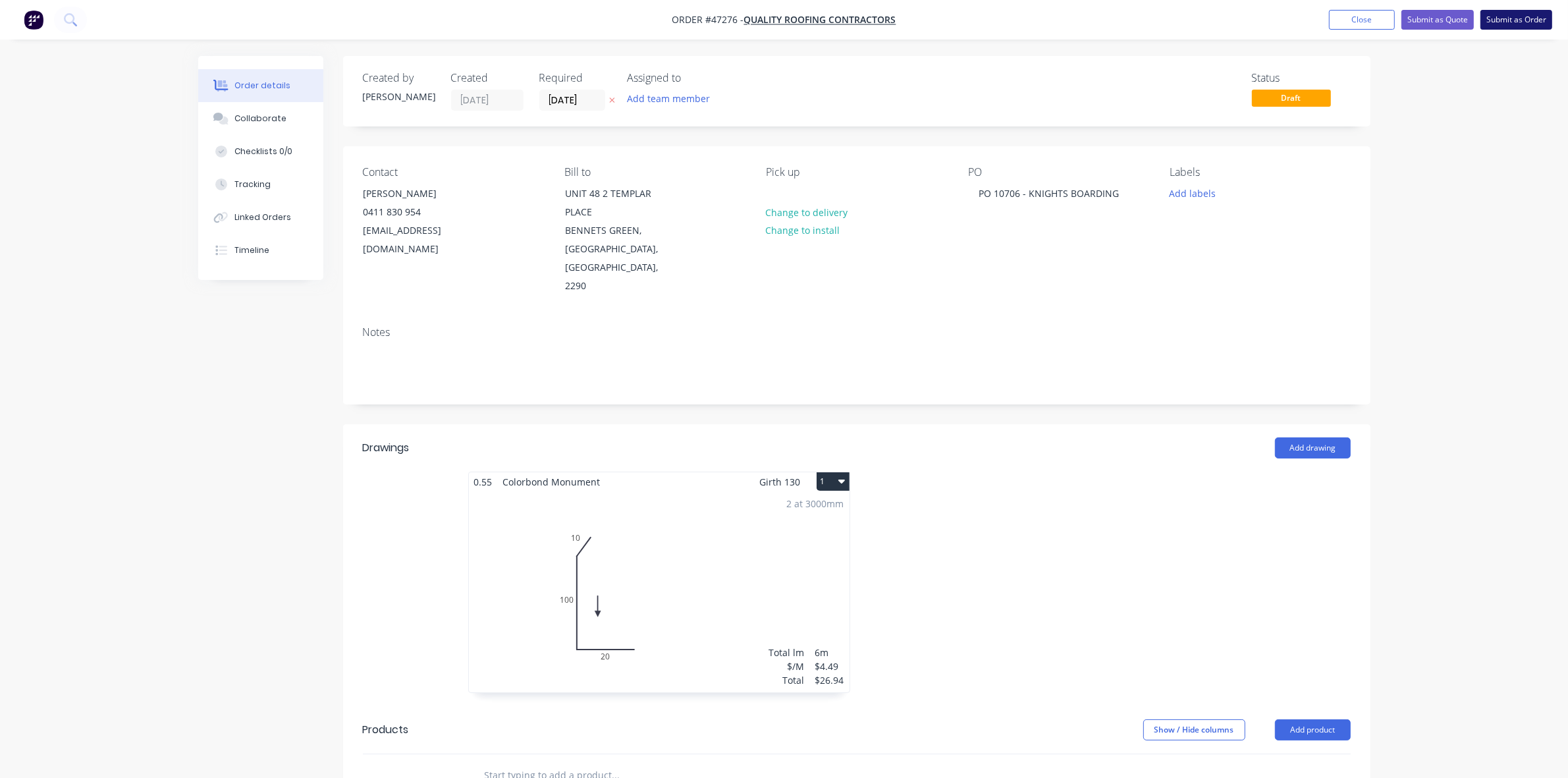
click at [1517, 24] on button "Submit as Order" at bounding box center [1517, 20] width 72 height 20
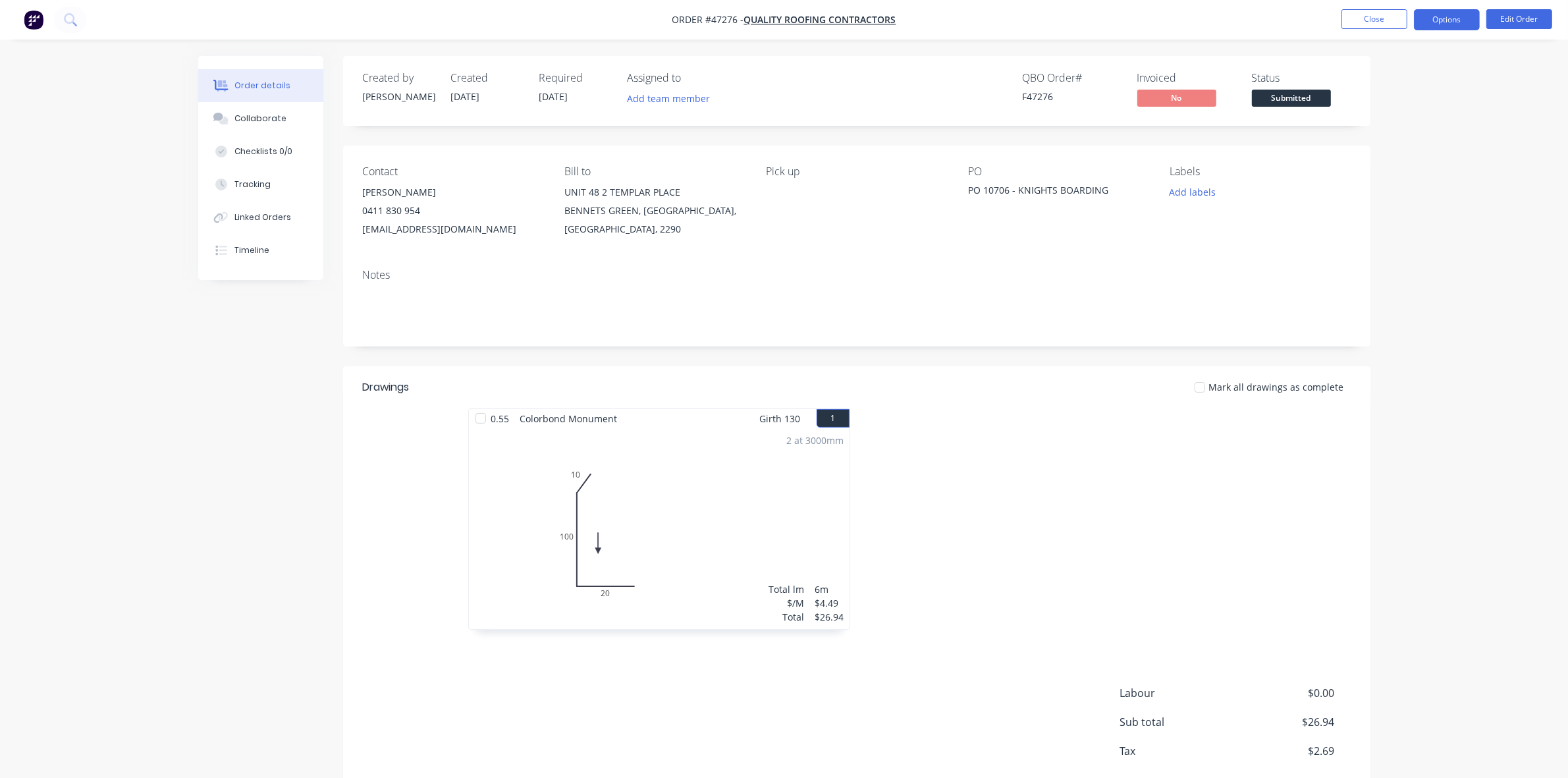
click at [1440, 24] on button "Options" at bounding box center [1446, 20] width 66 height 21
click at [1411, 153] on div "Work Order" at bounding box center [1408, 159] width 122 height 19
click at [1408, 139] on div "Without pricing" at bounding box center [1408, 133] width 122 height 19
click at [1312, 90] on span "Submitted" at bounding box center [1291, 98] width 79 height 16
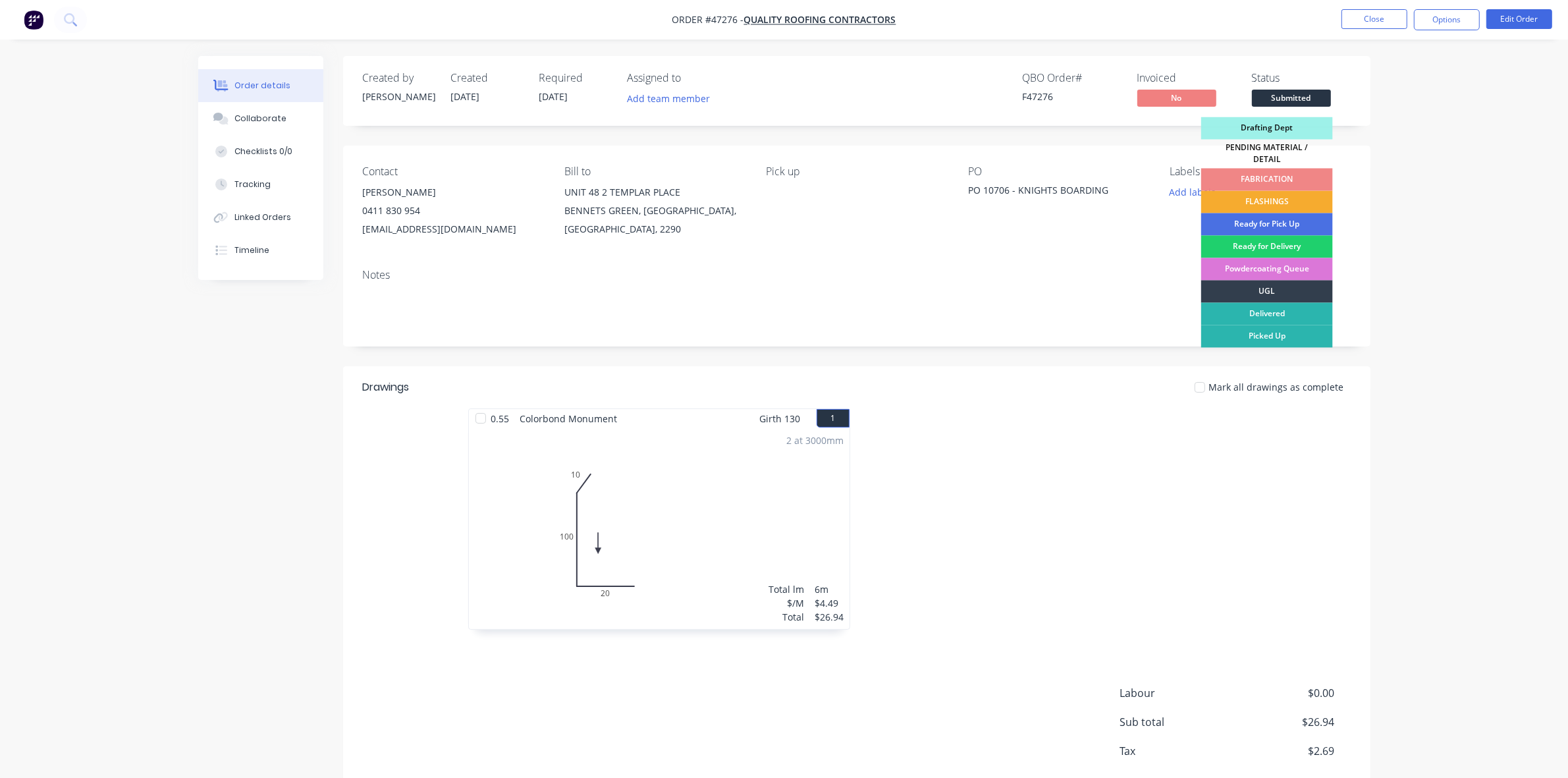
click at [1291, 196] on div "FLASHINGS" at bounding box center [1267, 202] width 132 height 22
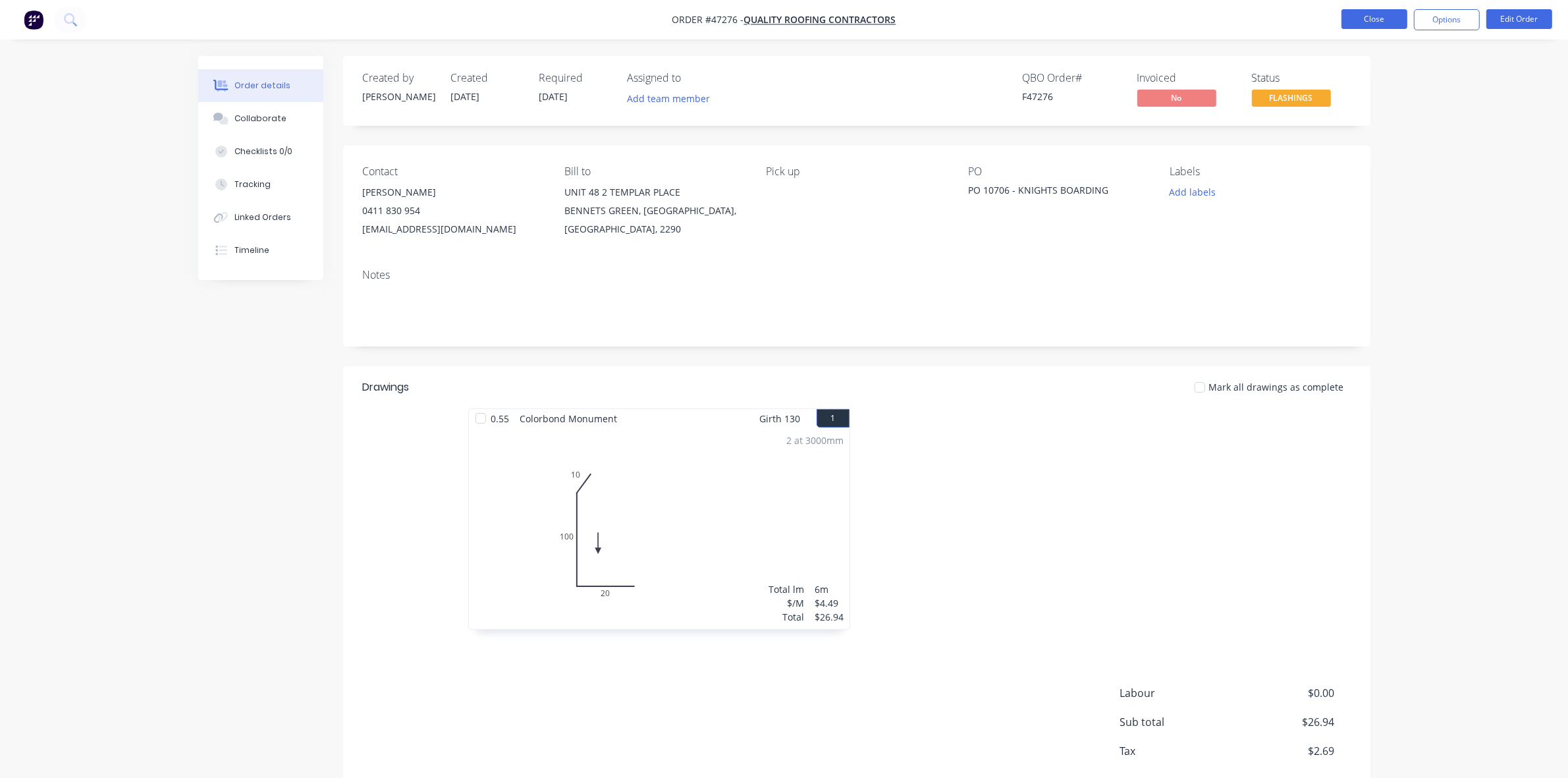
click at [1364, 25] on button "Close" at bounding box center [1374, 19] width 66 height 20
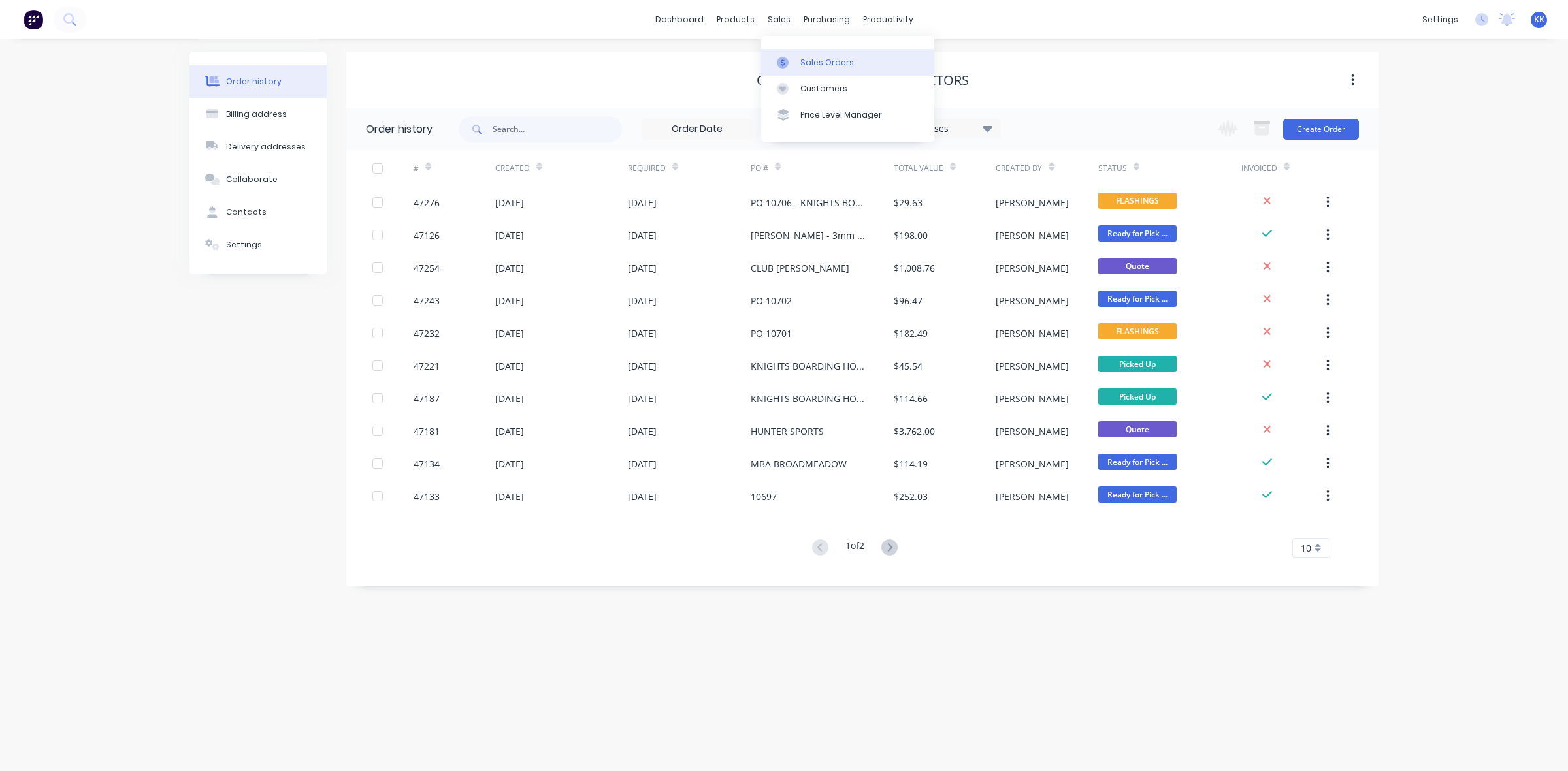
click at [791, 53] on link "Sales Orders" at bounding box center [848, 62] width 173 height 26
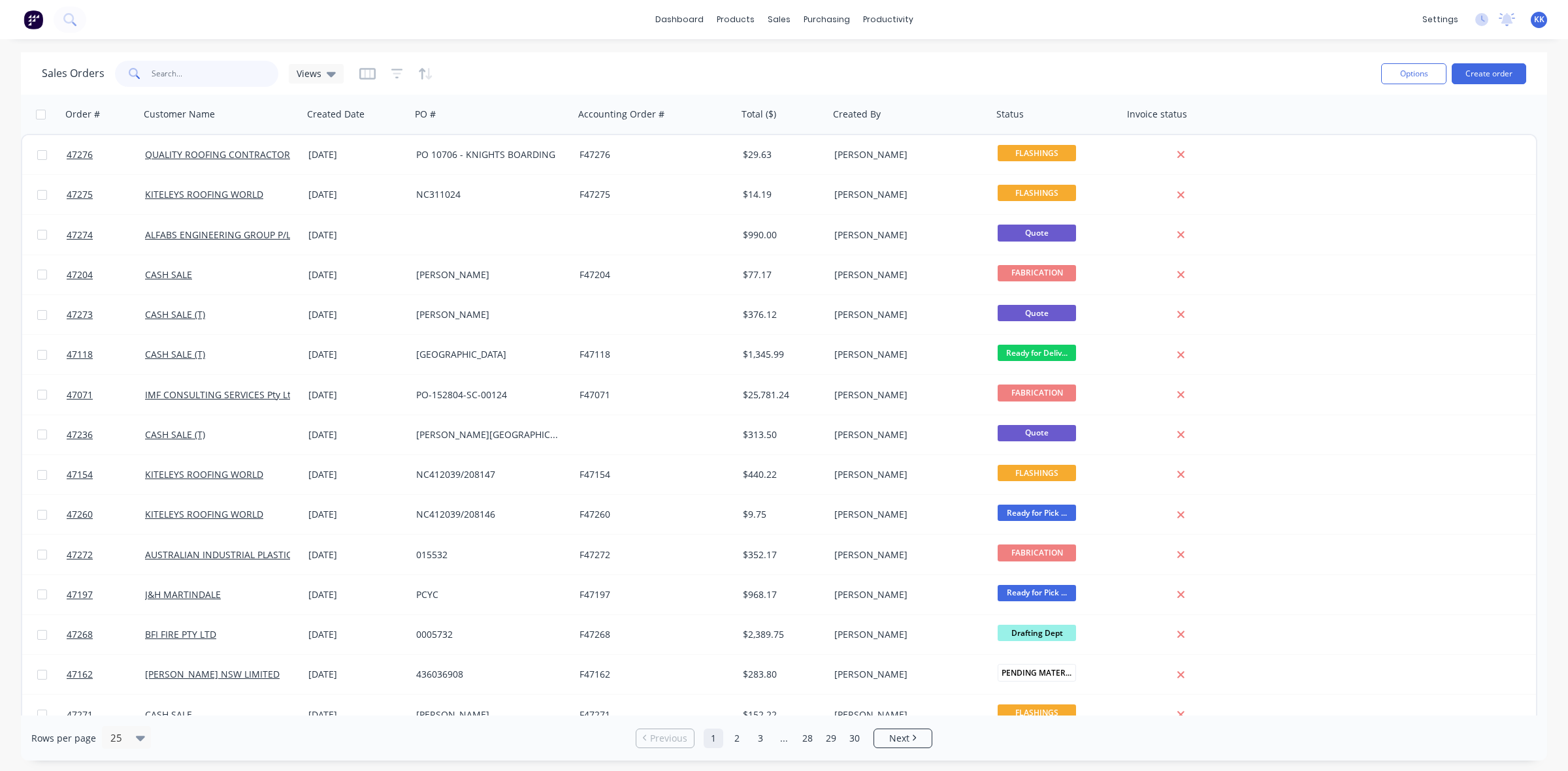
click at [204, 76] on input "text" at bounding box center [215, 74] width 127 height 26
click at [879, 62] on div "Purchase Orders" at bounding box center [869, 63] width 70 height 12
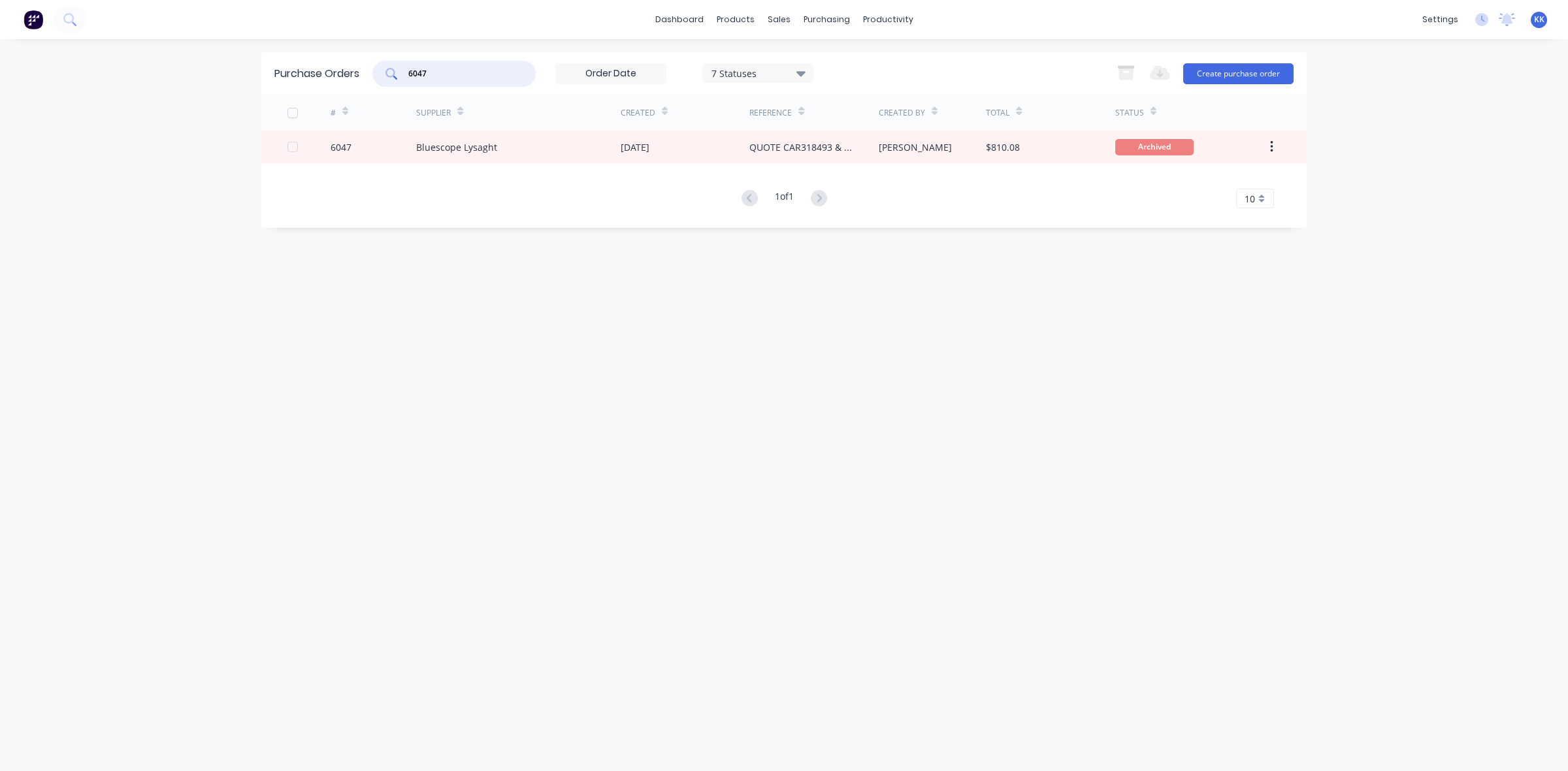
drag, startPoint x: 505, startPoint y: 74, endPoint x: 383, endPoint y: 78, distance: 122.1
click at [383, 78] on div "6047" at bounding box center [454, 74] width 163 height 26
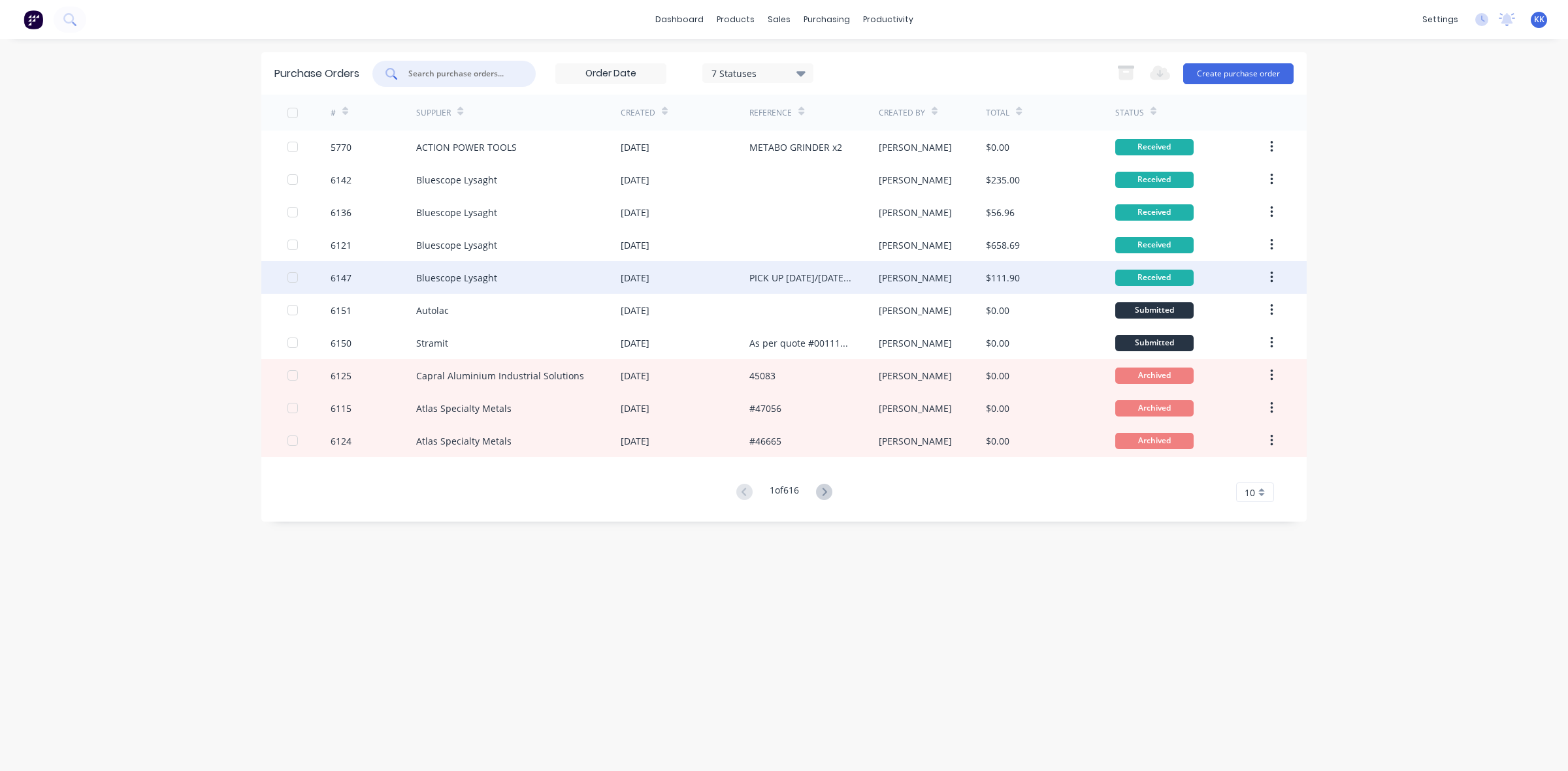
click at [291, 278] on div at bounding box center [292, 277] width 26 height 26
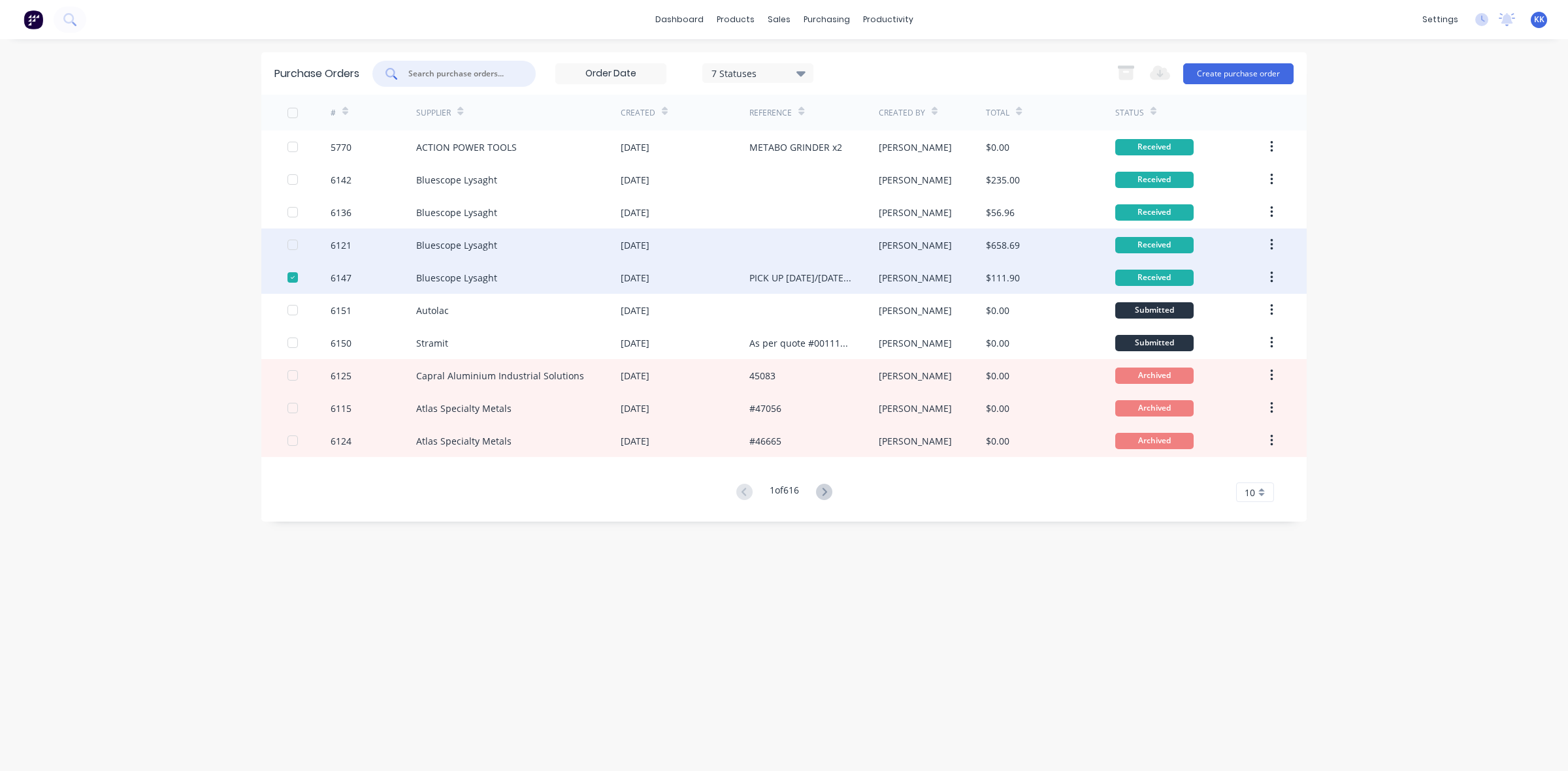
click at [290, 244] on div at bounding box center [292, 245] width 26 height 26
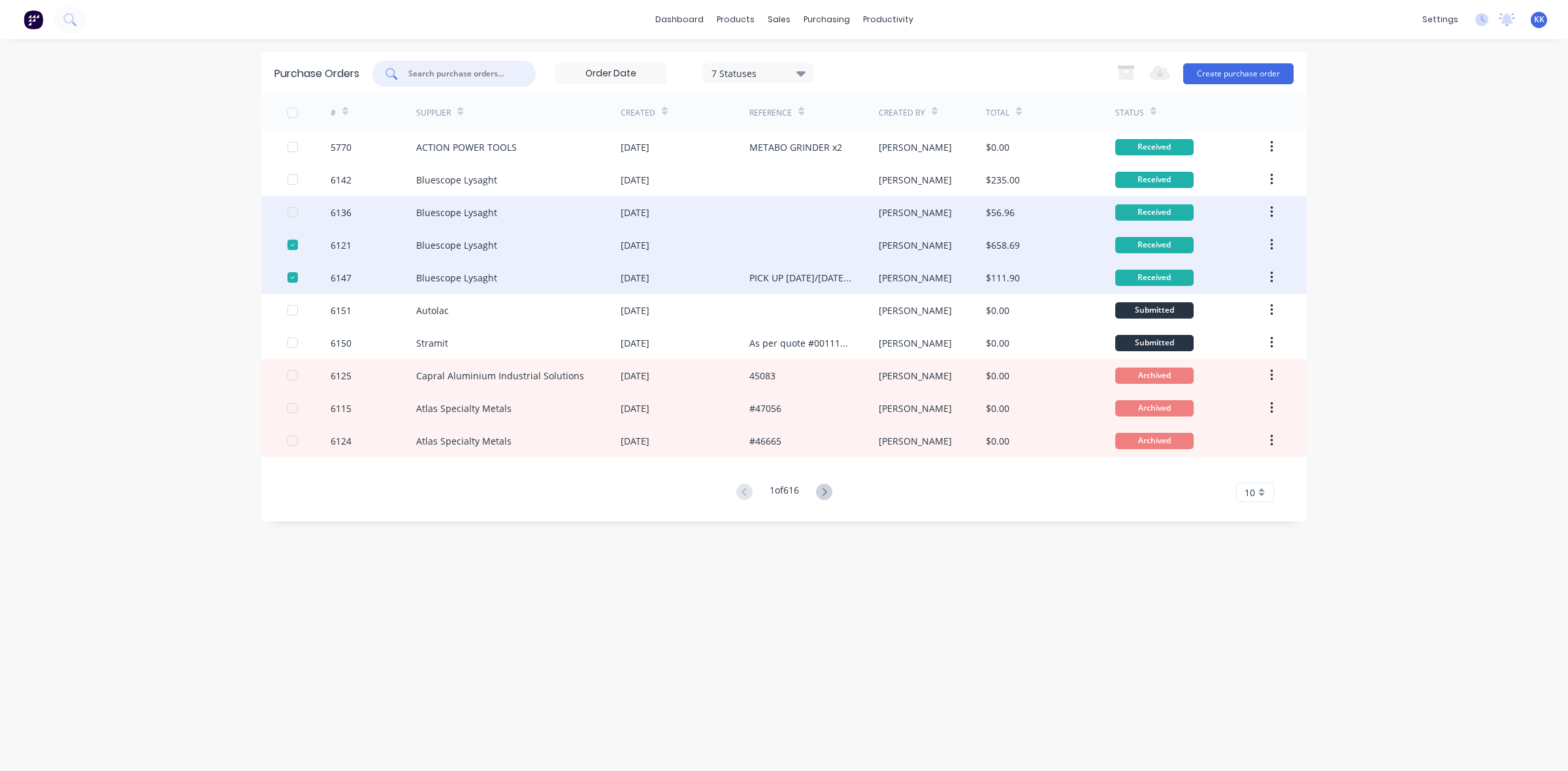
drag, startPoint x: 294, startPoint y: 212, endPoint x: 294, endPoint y: 203, distance: 9.0
click at [294, 211] on div at bounding box center [292, 212] width 26 height 26
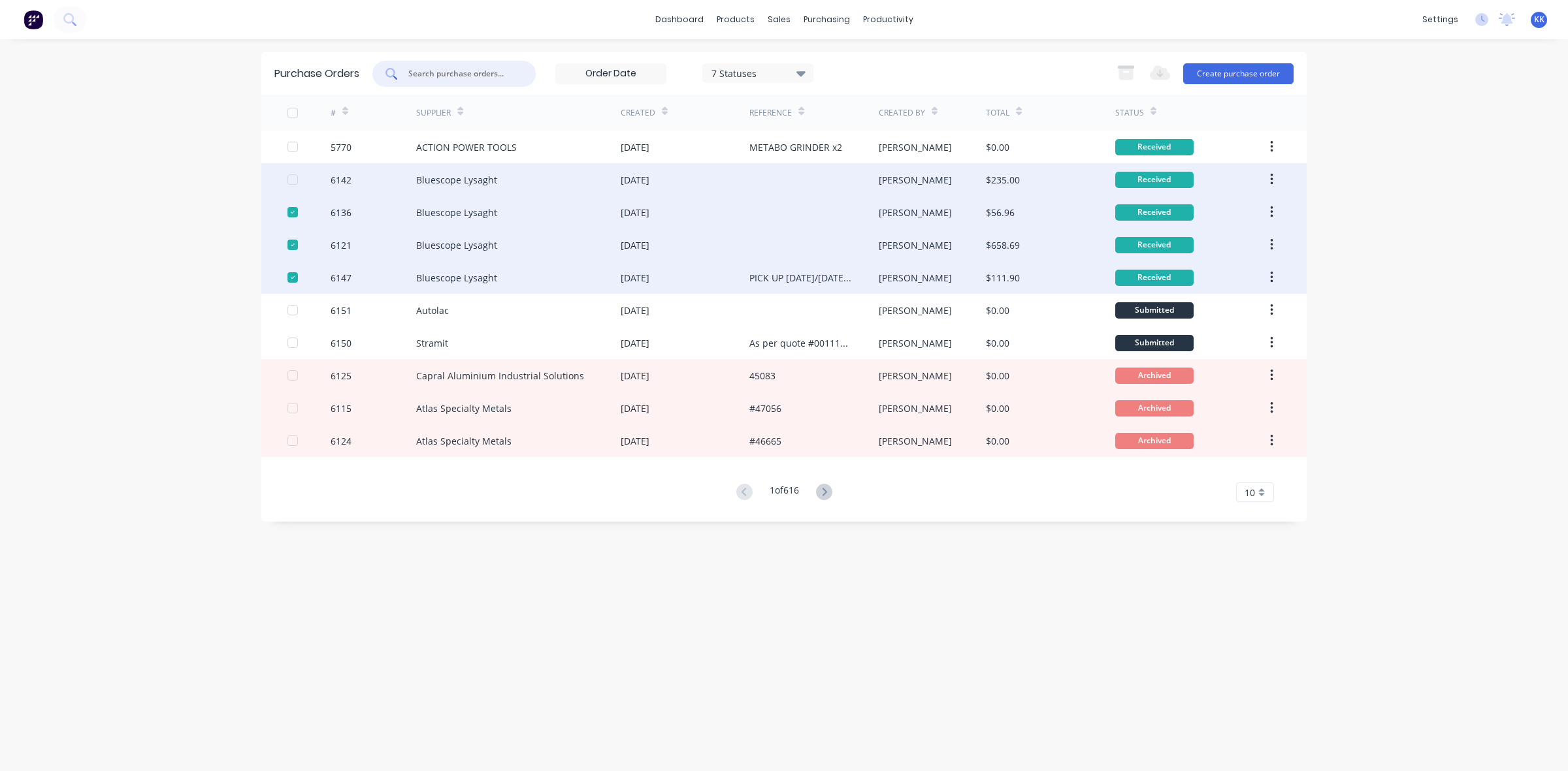
click at [292, 179] on div at bounding box center [292, 179] width 26 height 26
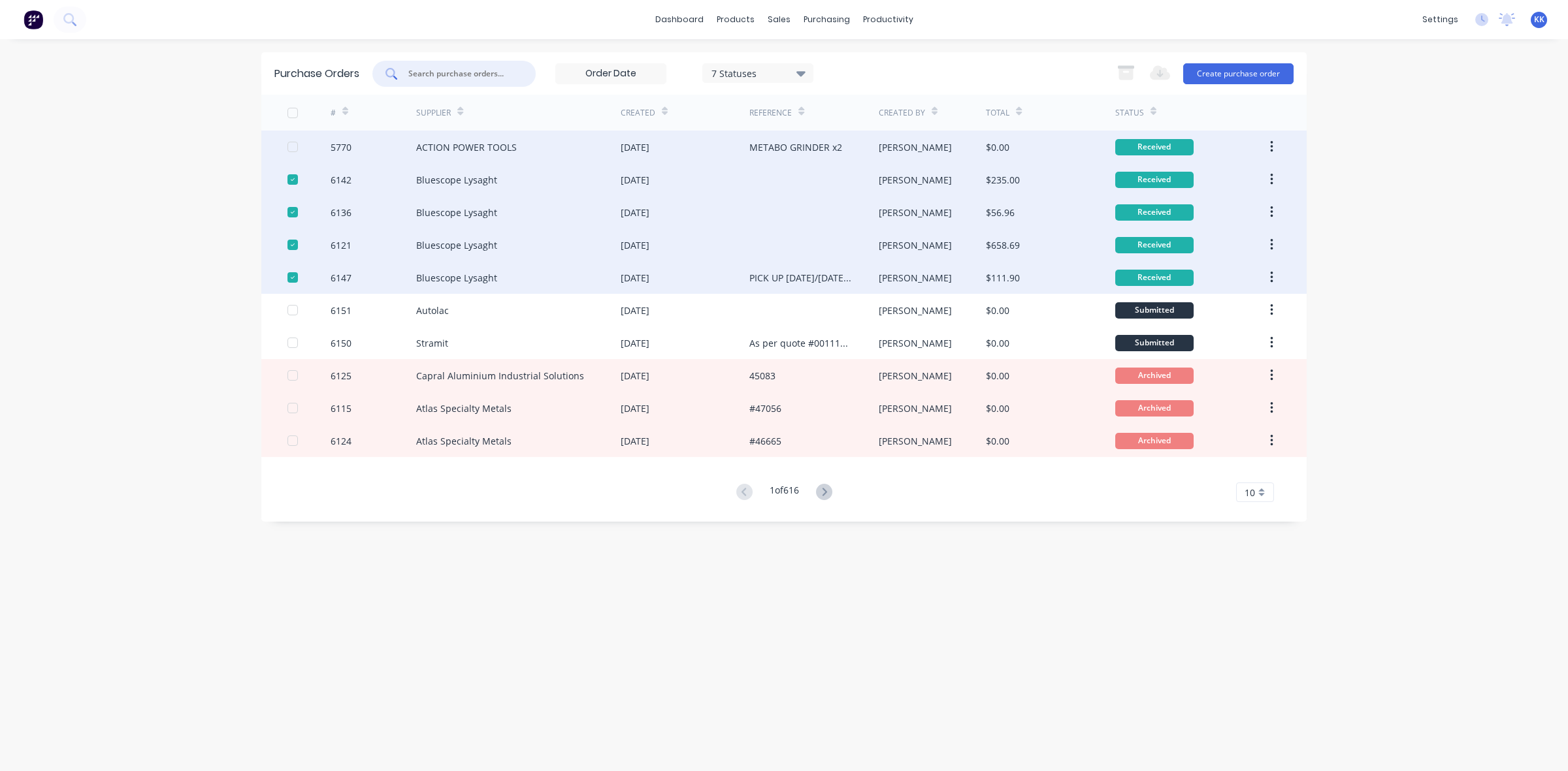
click at [292, 144] on div at bounding box center [292, 147] width 26 height 26
click at [1125, 67] on icon "button" at bounding box center [1125, 68] width 16 height 3
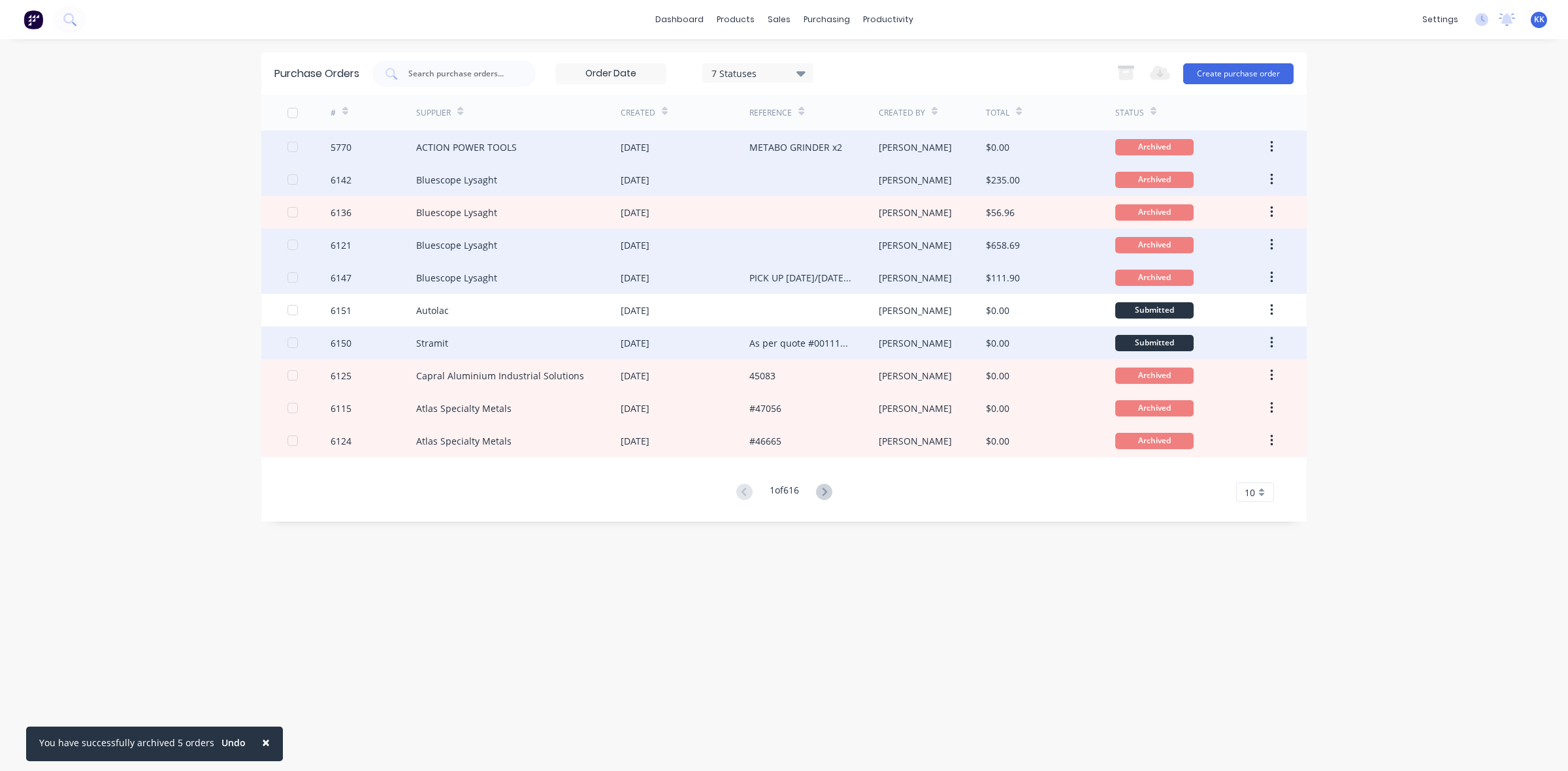
click at [701, 336] on div "[DATE]" at bounding box center [685, 343] width 129 height 32
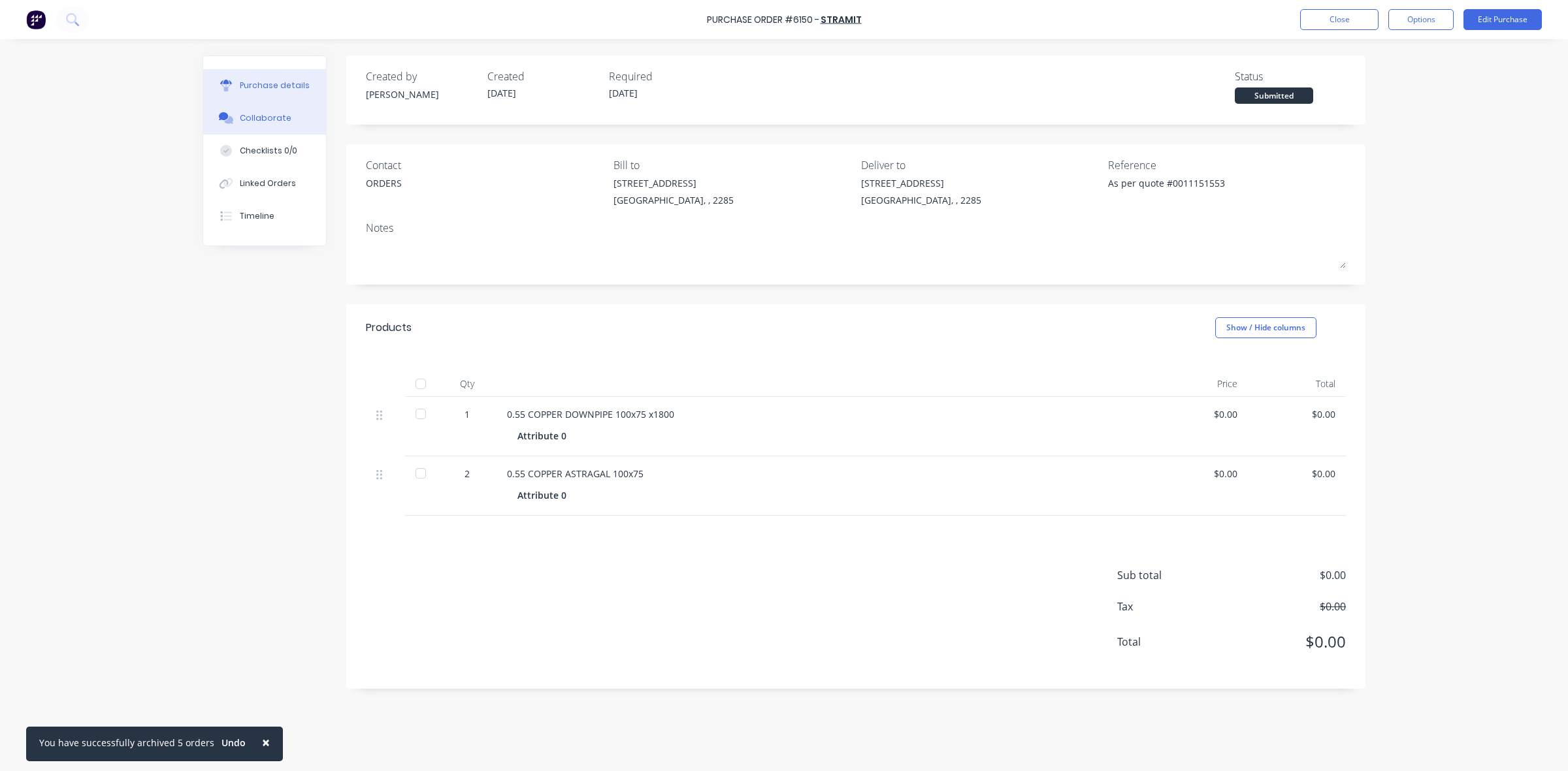
click at [286, 121] on button "Collaborate" at bounding box center [264, 118] width 123 height 32
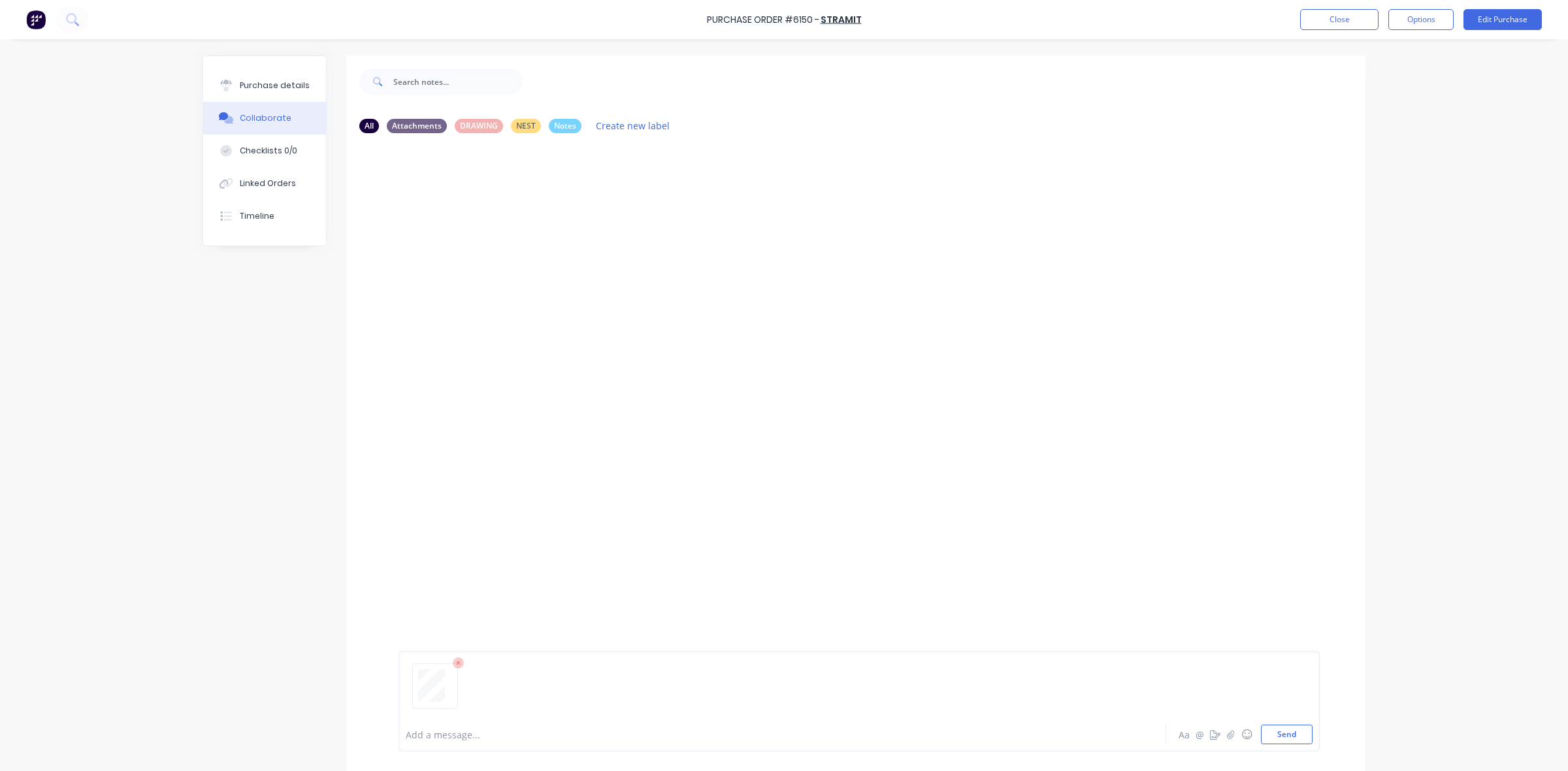
click at [431, 730] on div at bounding box center [746, 734] width 680 height 14
click at [305, 87] on button "Purchase details" at bounding box center [264, 86] width 123 height 32
type textarea "x"
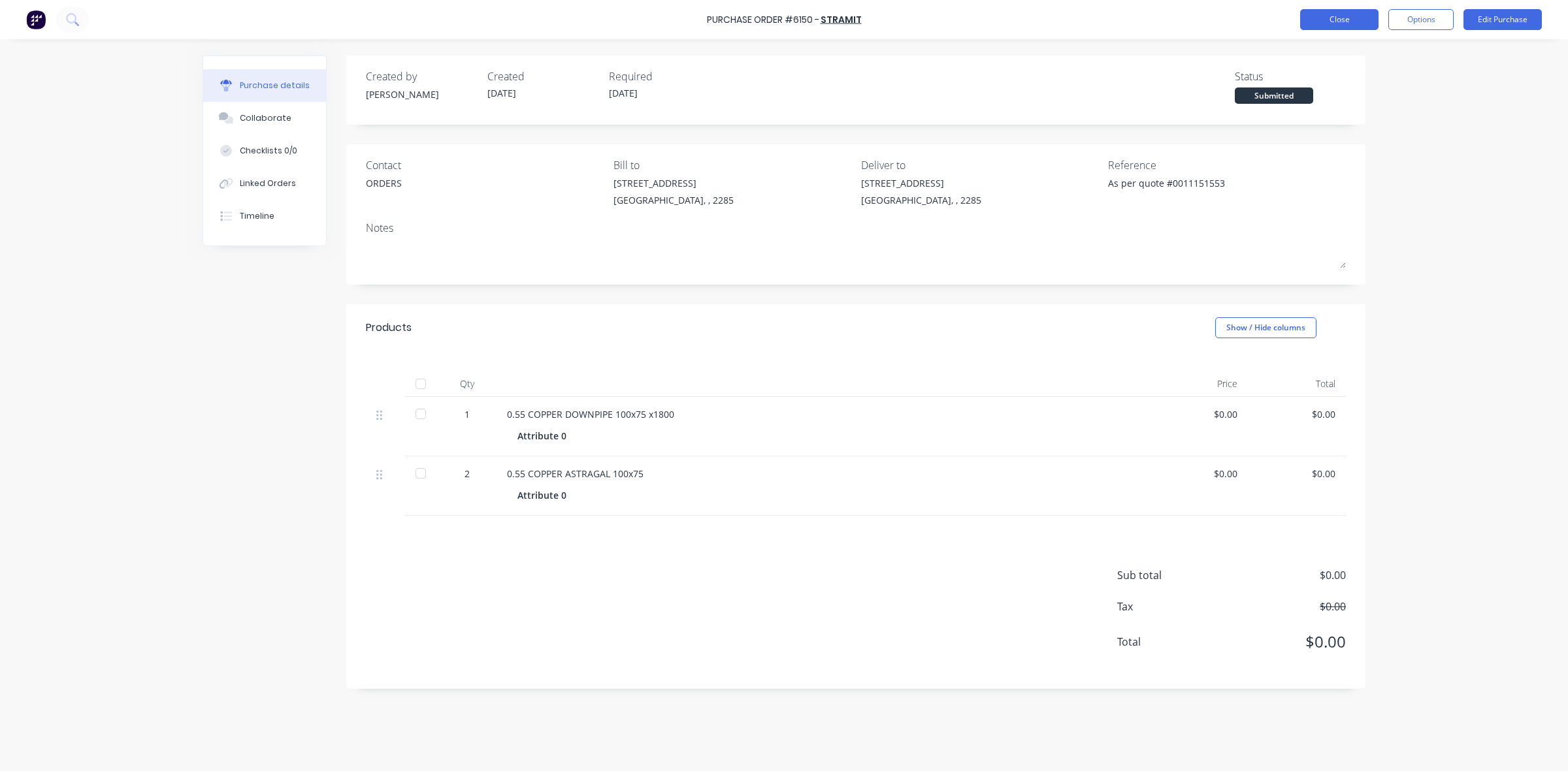
click at [1351, 20] on button "Close" at bounding box center [1339, 20] width 78 height 21
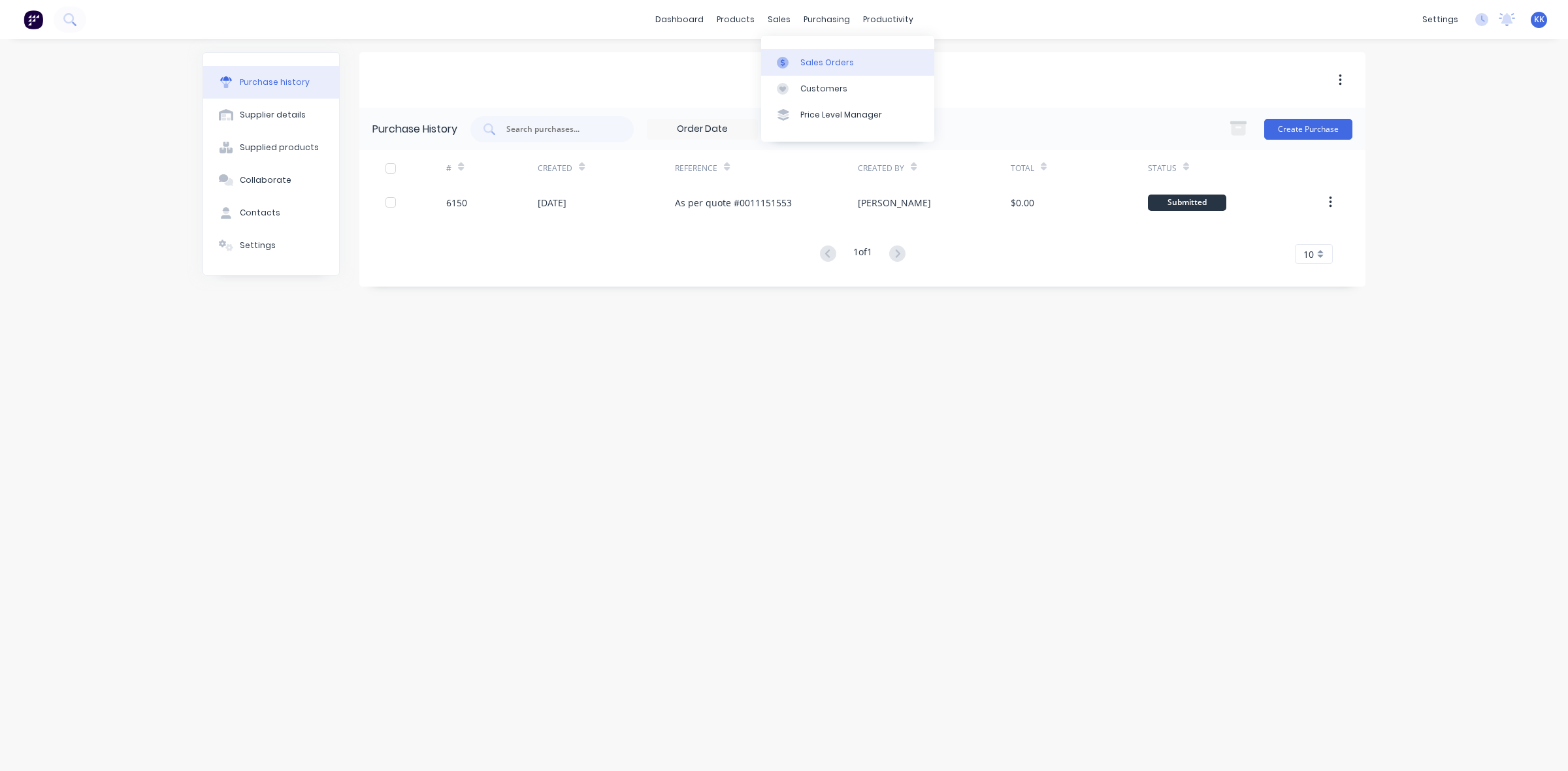
click at [782, 55] on link "Sales Orders" at bounding box center [848, 62] width 173 height 26
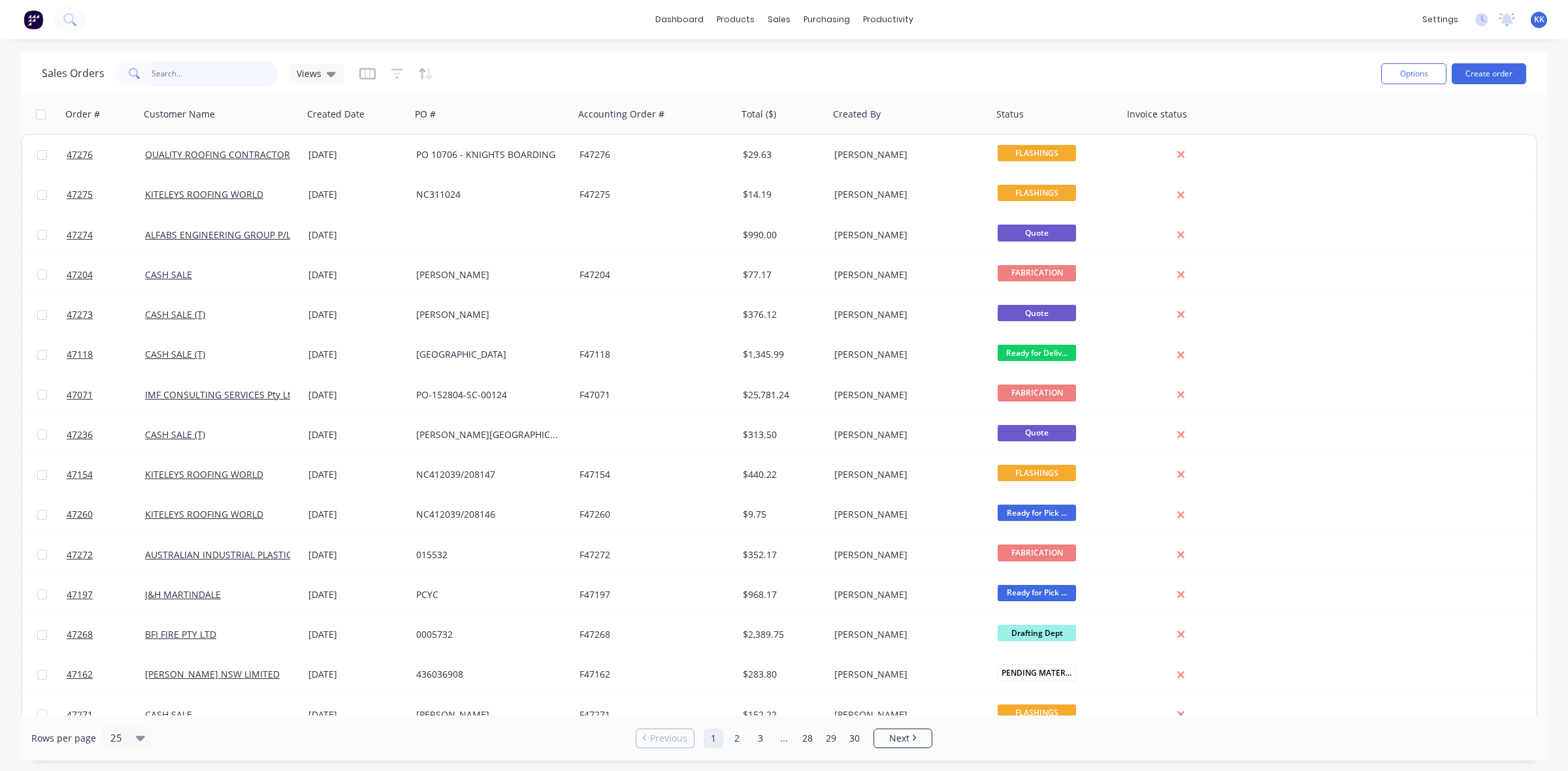
click at [228, 66] on input "text" at bounding box center [215, 74] width 127 height 26
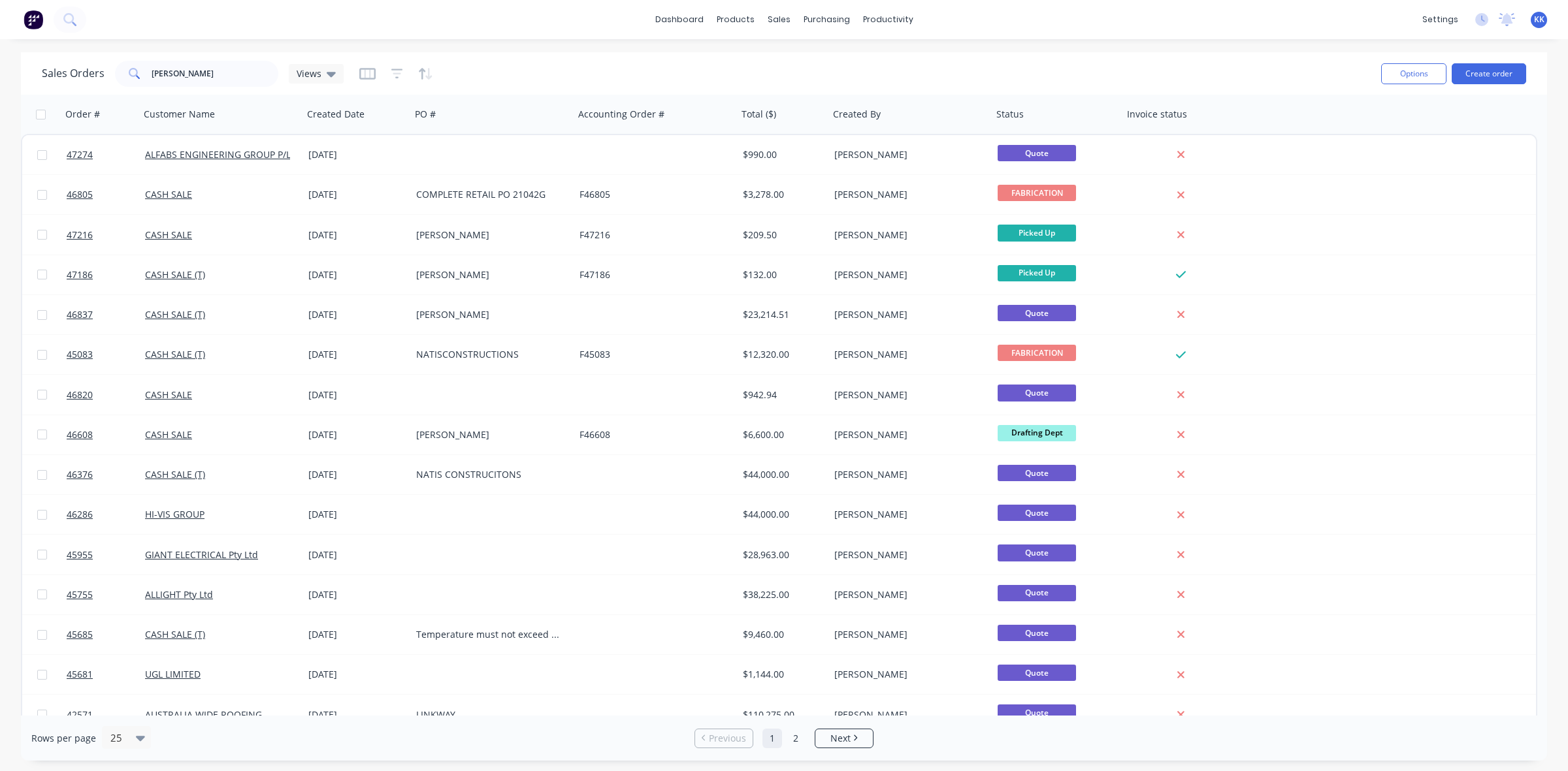
drag, startPoint x: 220, startPoint y: 59, endPoint x: 188, endPoint y: 66, distance: 32.8
click at [188, 66] on div "Sales Orders MARK Views" at bounding box center [706, 74] width 1328 height 32
drag, startPoint x: 188, startPoint y: 70, endPoint x: 120, endPoint y: 73, distance: 68.1
click at [120, 73] on div "MARK" at bounding box center [196, 74] width 163 height 26
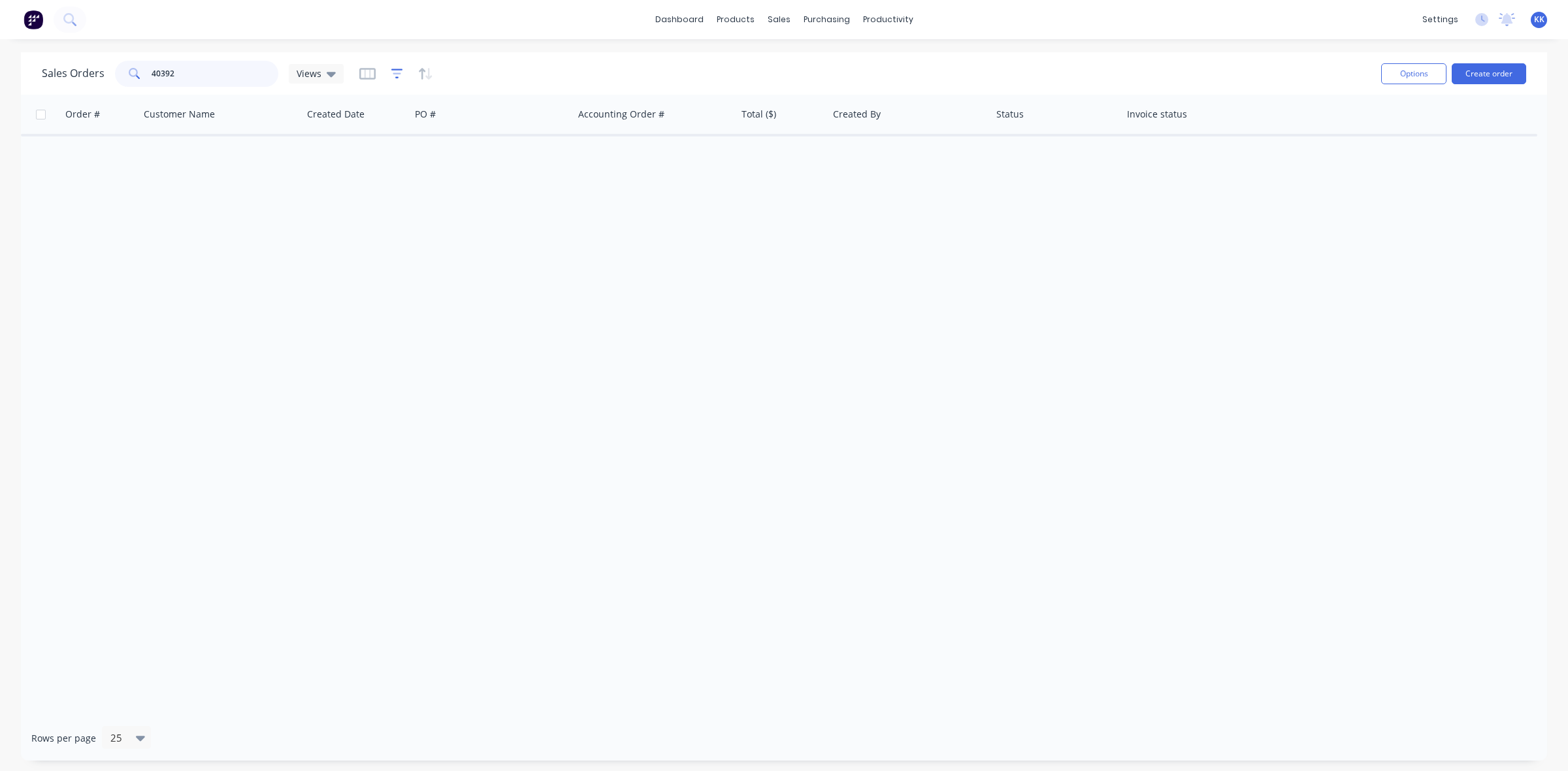
type input "40392"
click at [398, 70] on icon "button" at bounding box center [398, 74] width 12 height 10
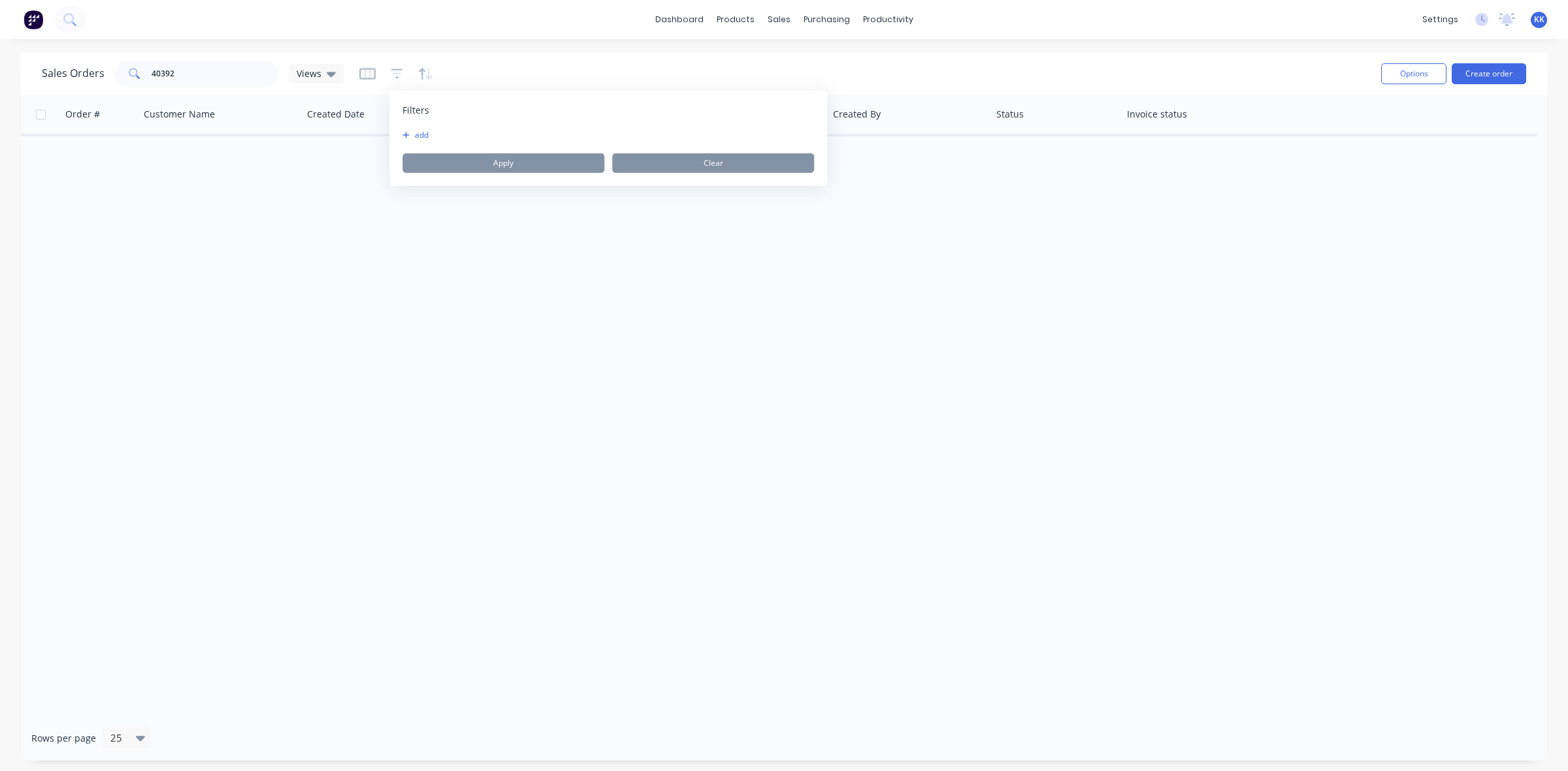
click at [421, 143] on div "add Apply Clear" at bounding box center [608, 151] width 411 height 43
click at [420, 138] on button "add" at bounding box center [419, 135] width 32 height 10
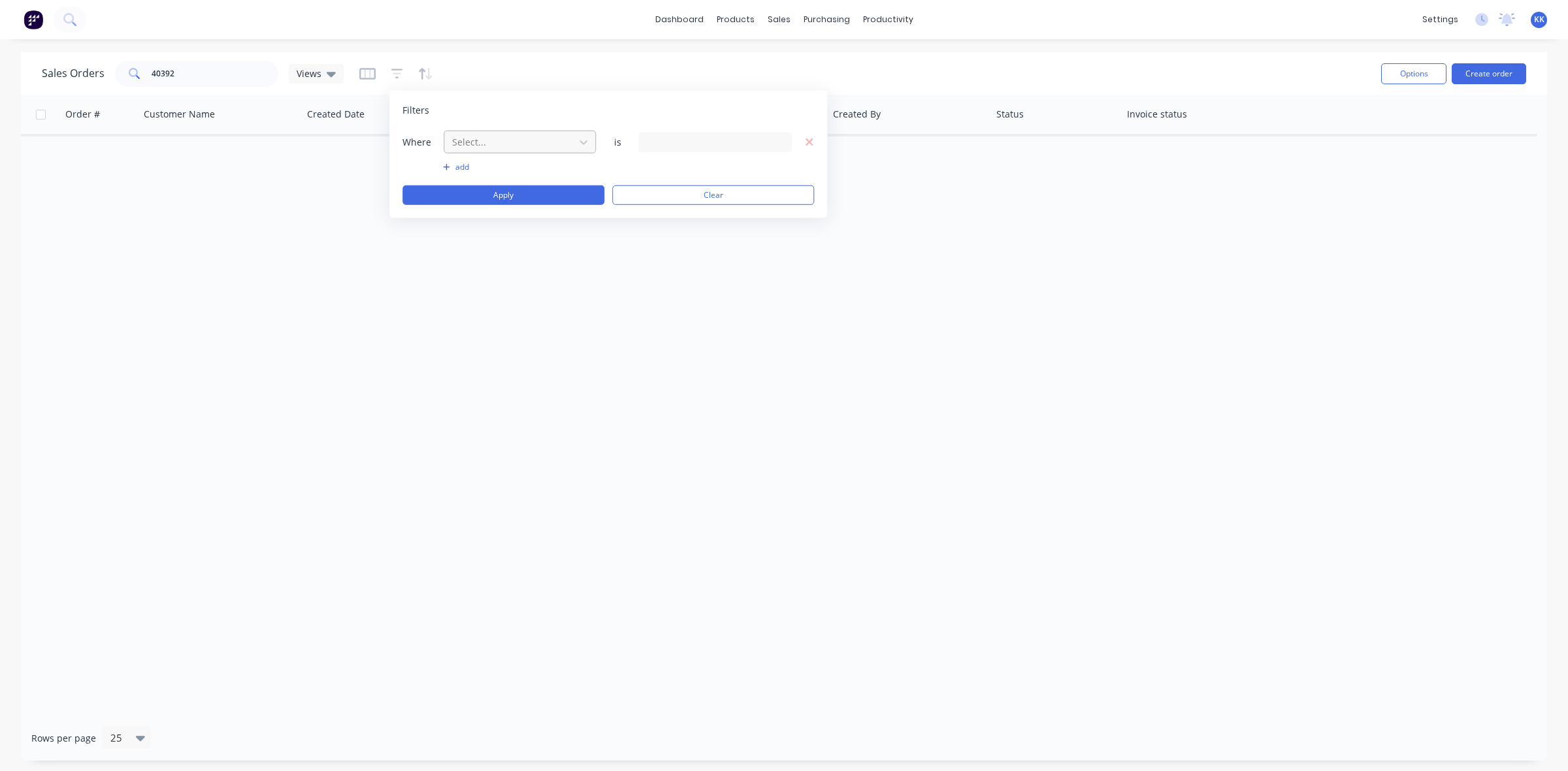
click at [461, 138] on div at bounding box center [510, 142] width 117 height 16
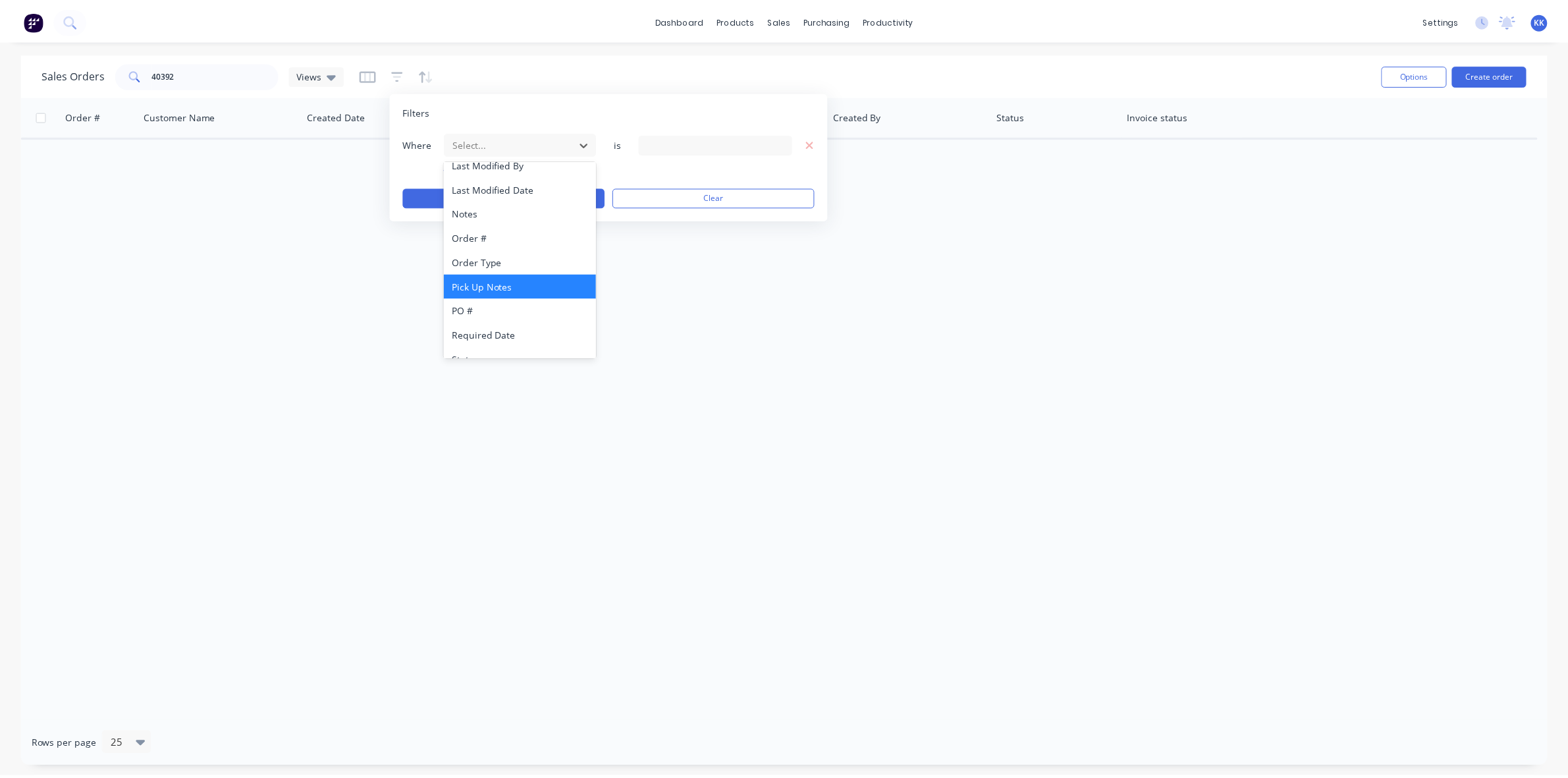
scroll to position [318, 0]
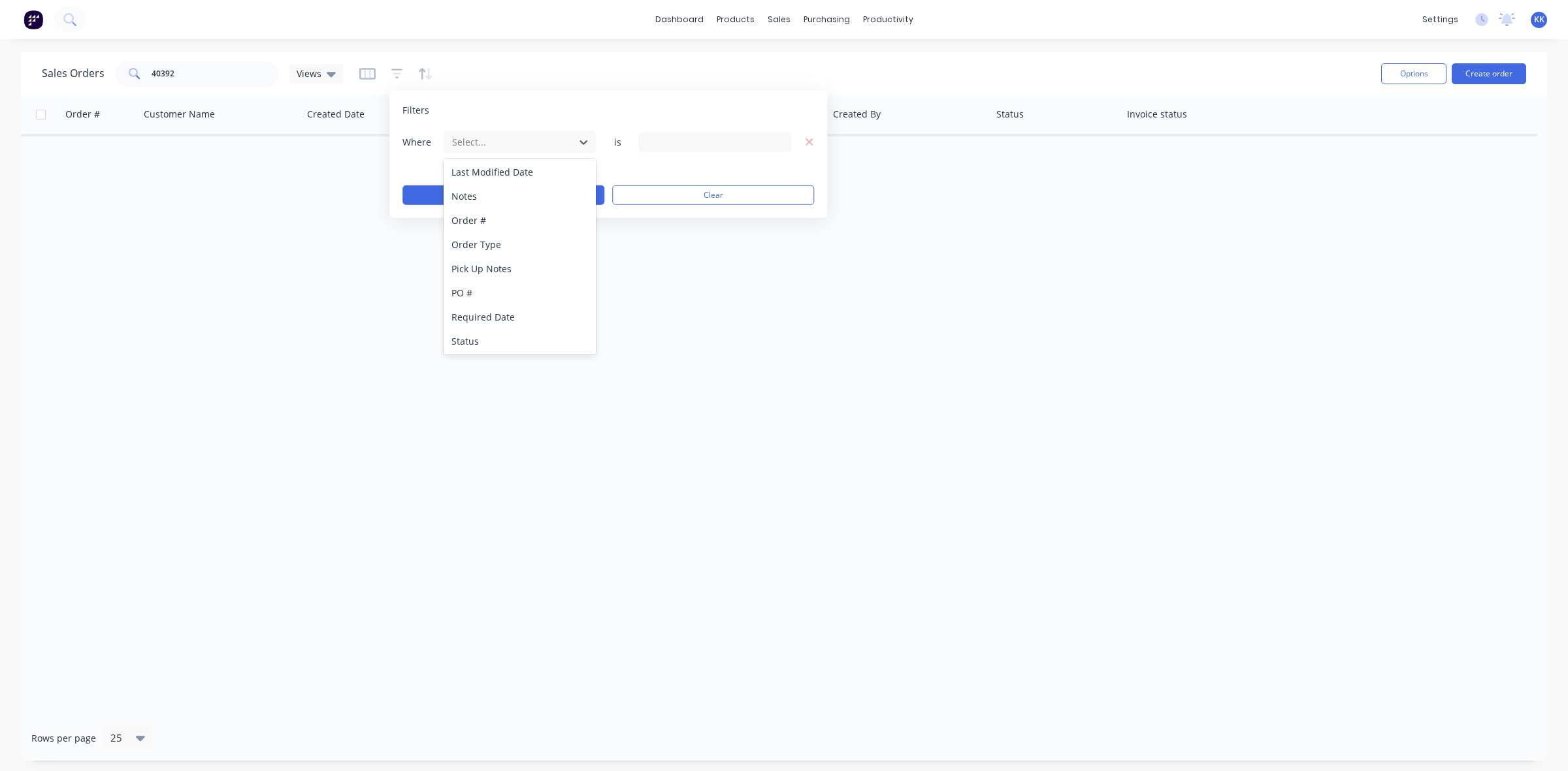
drag, startPoint x: 482, startPoint y: 343, endPoint x: 500, endPoint y: 329, distance: 22.8
click at [483, 343] on div "Status" at bounding box center [519, 341] width 152 height 24
click at [719, 143] on div "13 Status selected" at bounding box center [704, 142] width 118 height 14
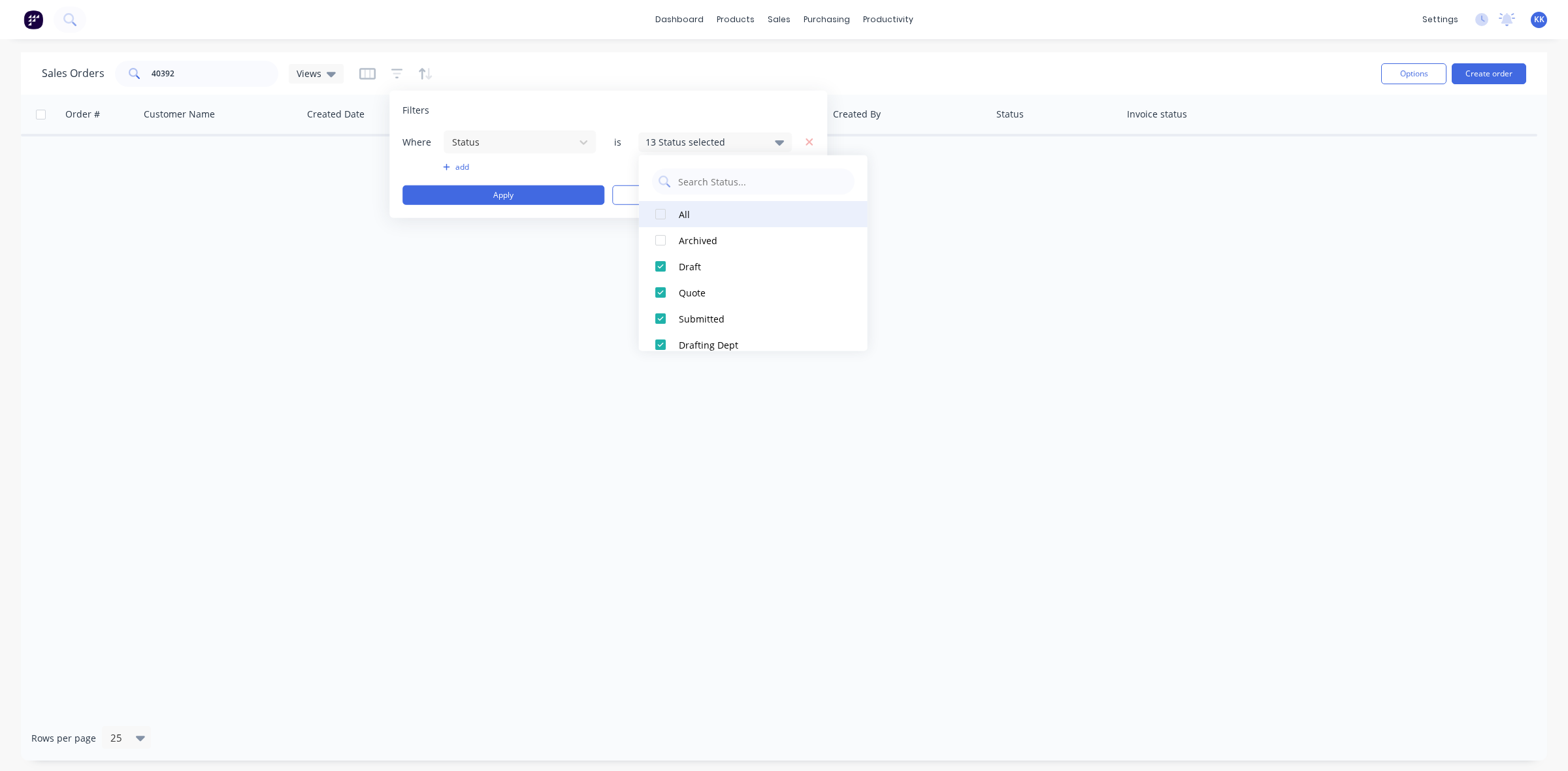
click at [703, 213] on div "All" at bounding box center [757, 214] width 157 height 14
click at [533, 194] on button "Apply" at bounding box center [504, 194] width 202 height 20
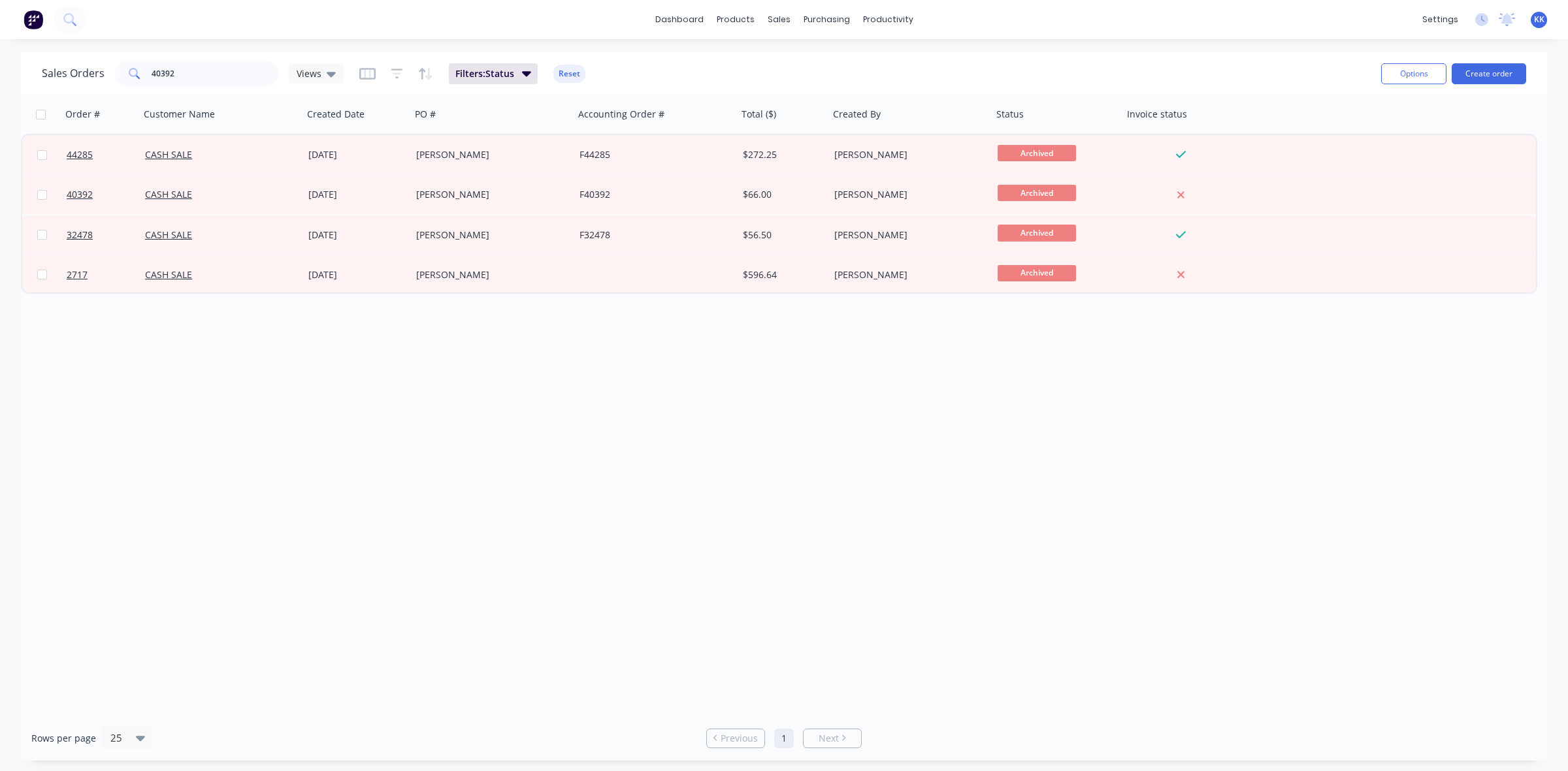
click at [533, 194] on div "Marko Stainless" at bounding box center [488, 194] width 145 height 13
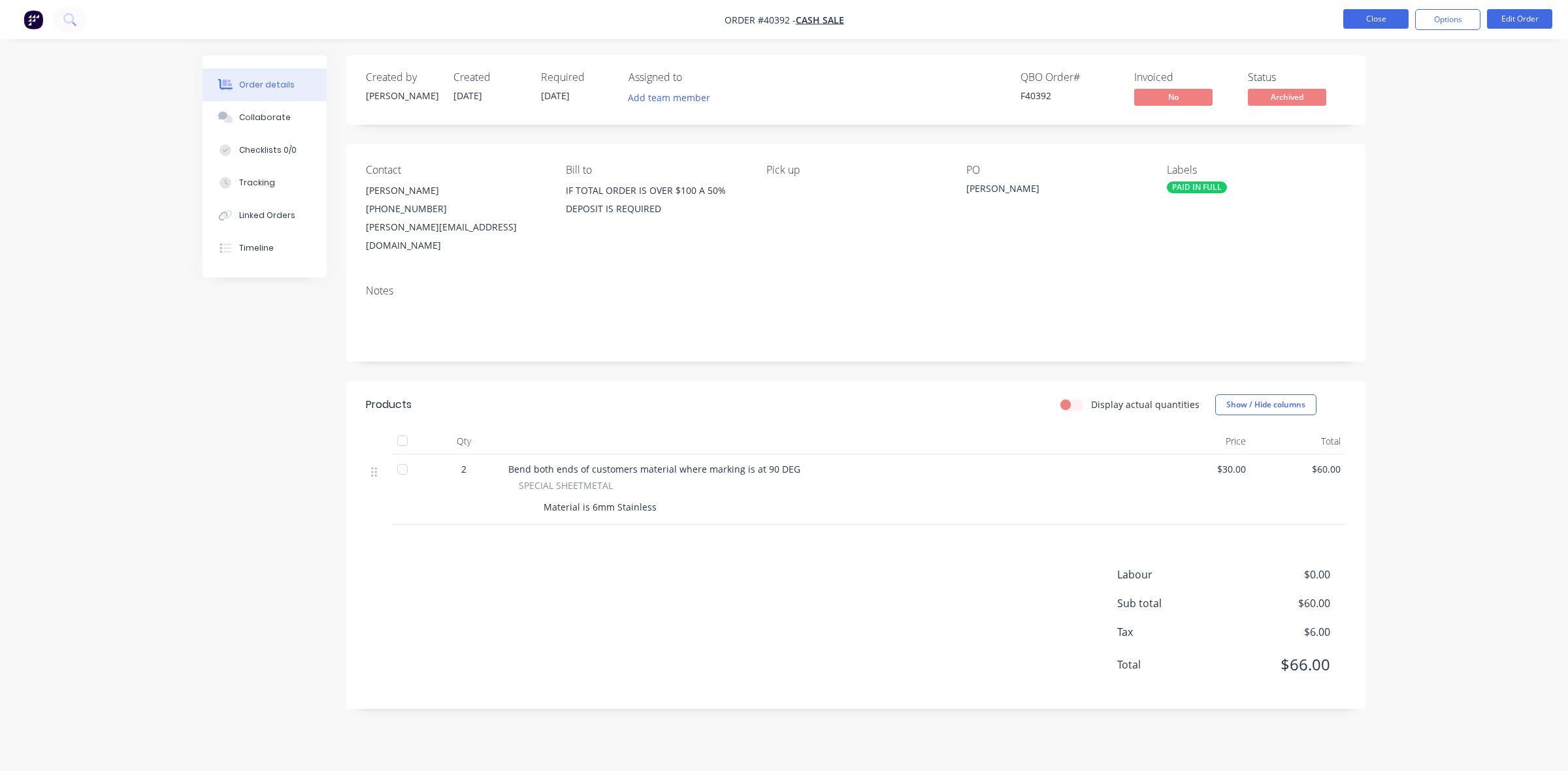
click at [1351, 20] on button "Close" at bounding box center [1375, 19] width 65 height 20
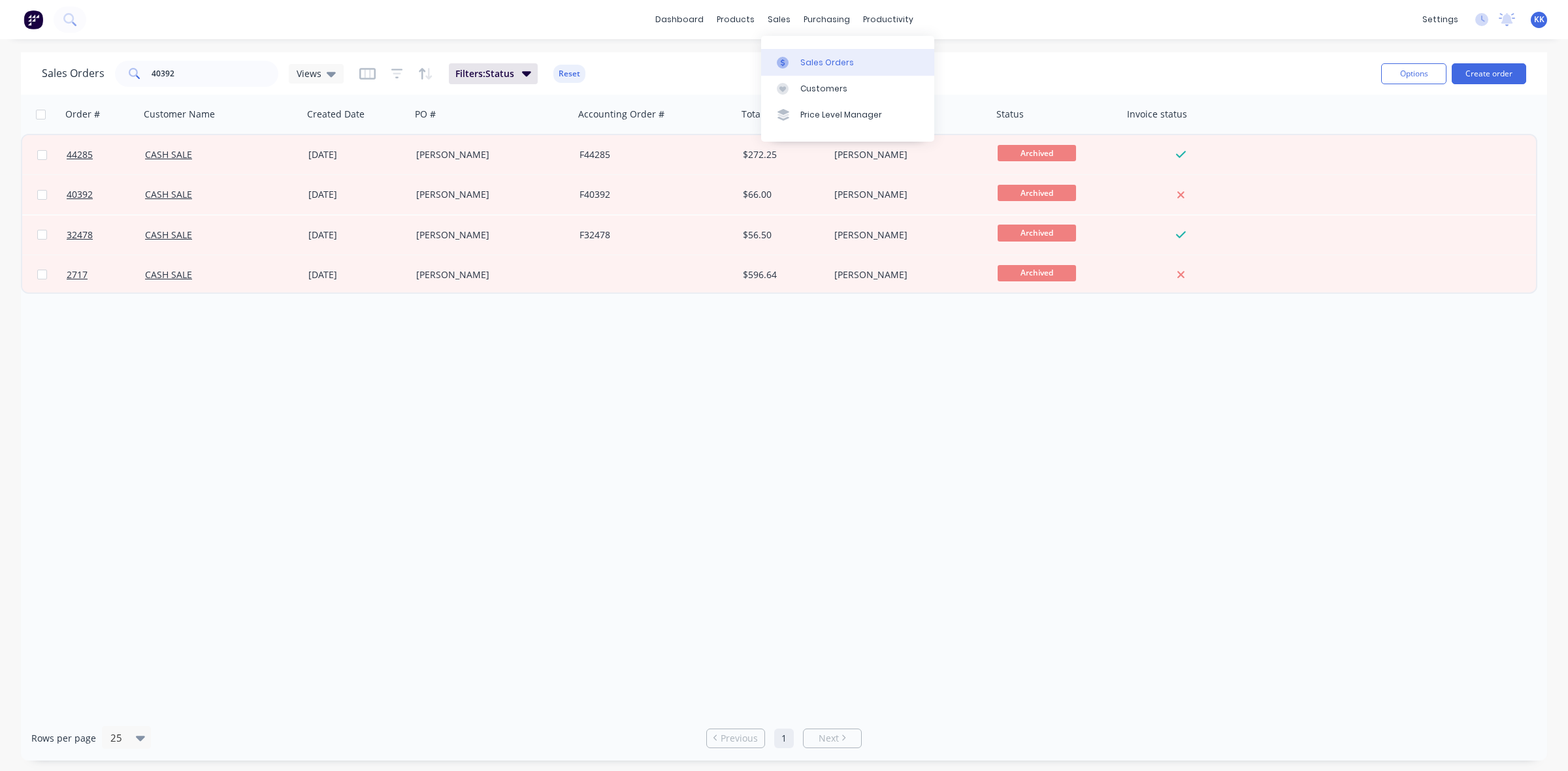
drag, startPoint x: 798, startPoint y: 51, endPoint x: 782, endPoint y: 58, distance: 17.5
click at [798, 53] on link "Sales Orders" at bounding box center [848, 62] width 173 height 26
drag, startPoint x: 198, startPoint y: 64, endPoint x: 122, endPoint y: 65, distance: 76.0
click at [122, 65] on div "40392" at bounding box center [196, 74] width 163 height 26
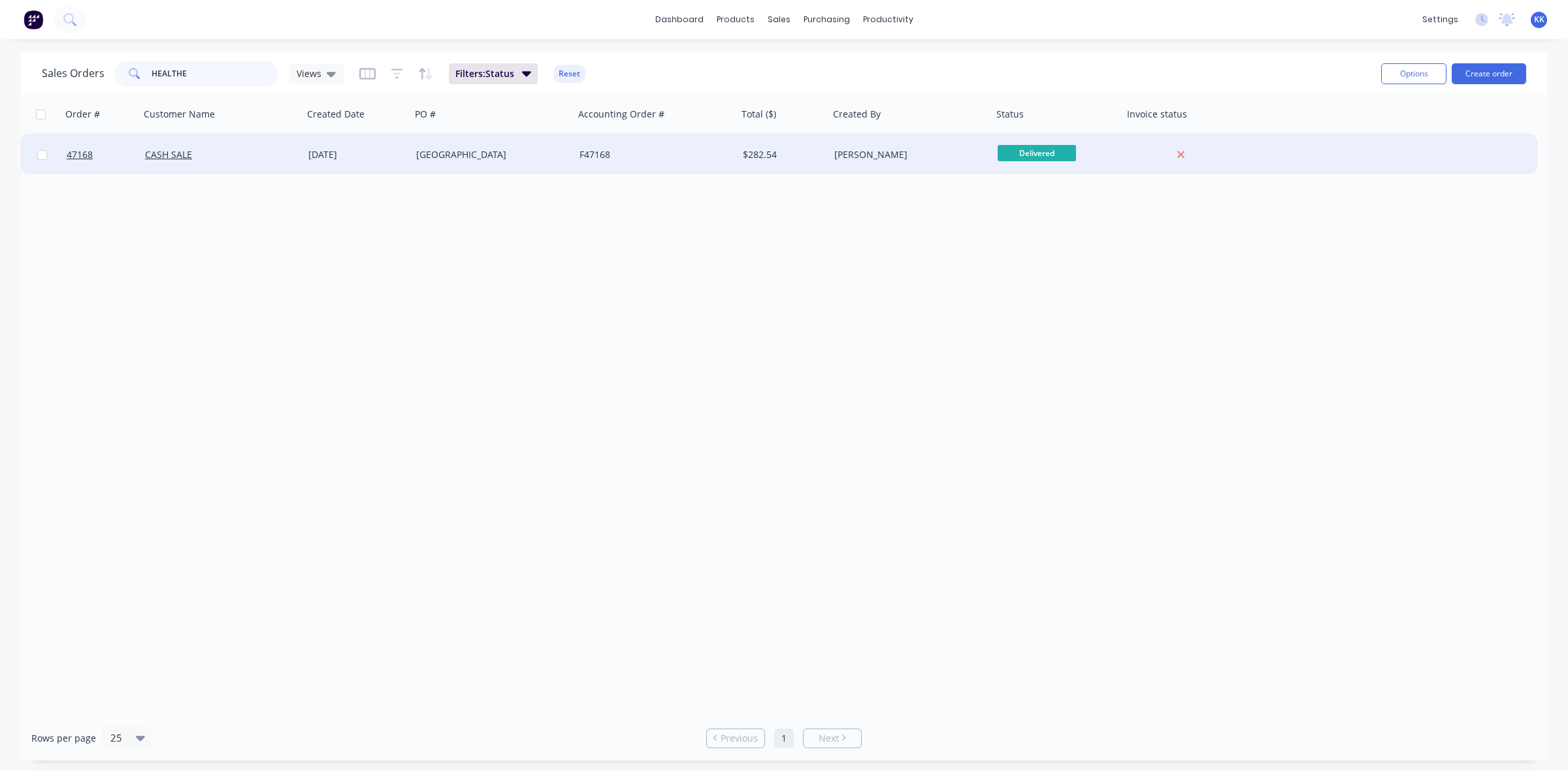
type input "HEALTHE"
click at [438, 150] on div "[GEOGRAPHIC_DATA]" at bounding box center [488, 155] width 145 height 13
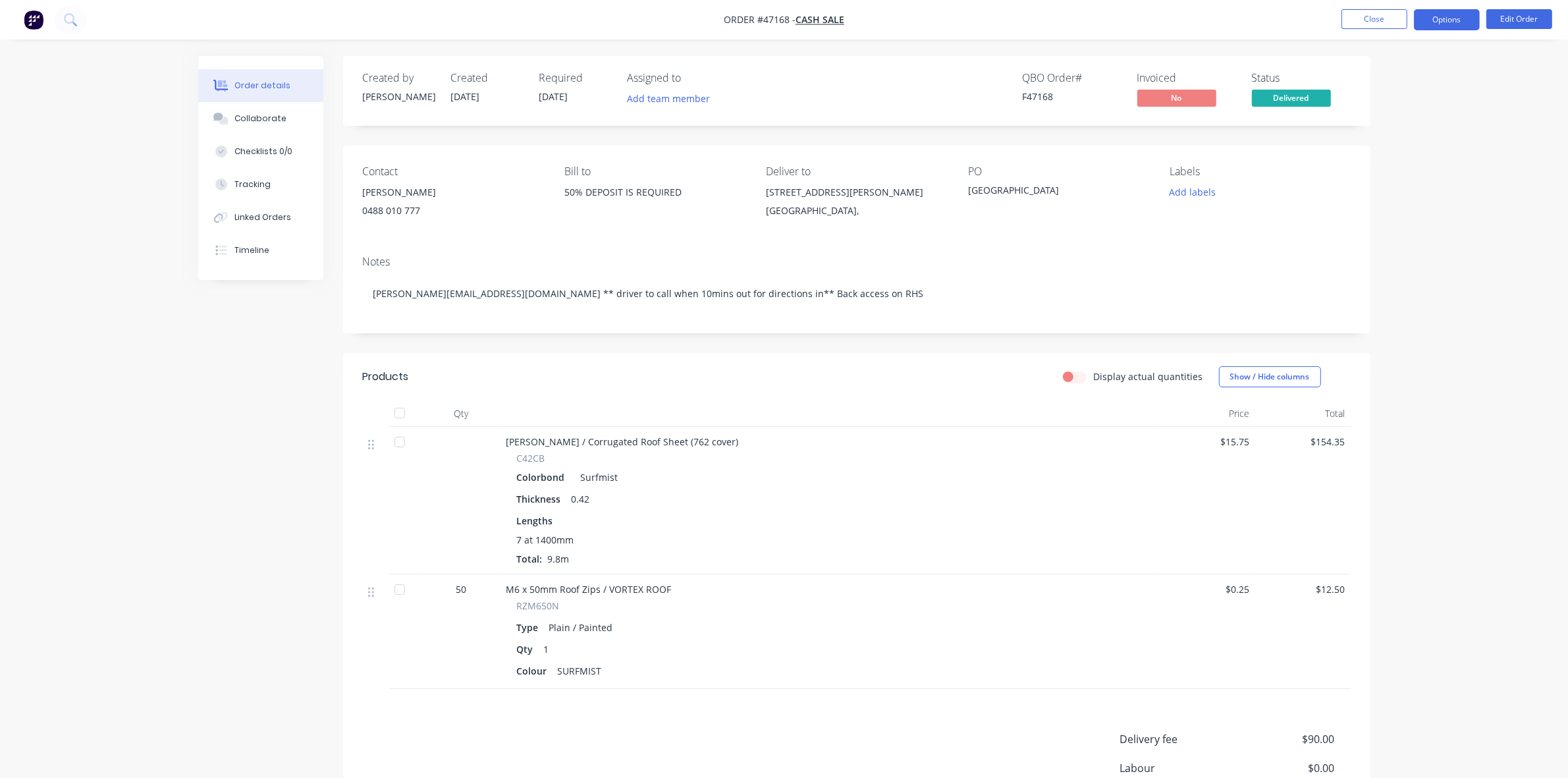
click at [1433, 24] on button "Options" at bounding box center [1446, 20] width 66 height 21
click at [1413, 325] on div "Duplicate" at bounding box center [1408, 317] width 122 height 19
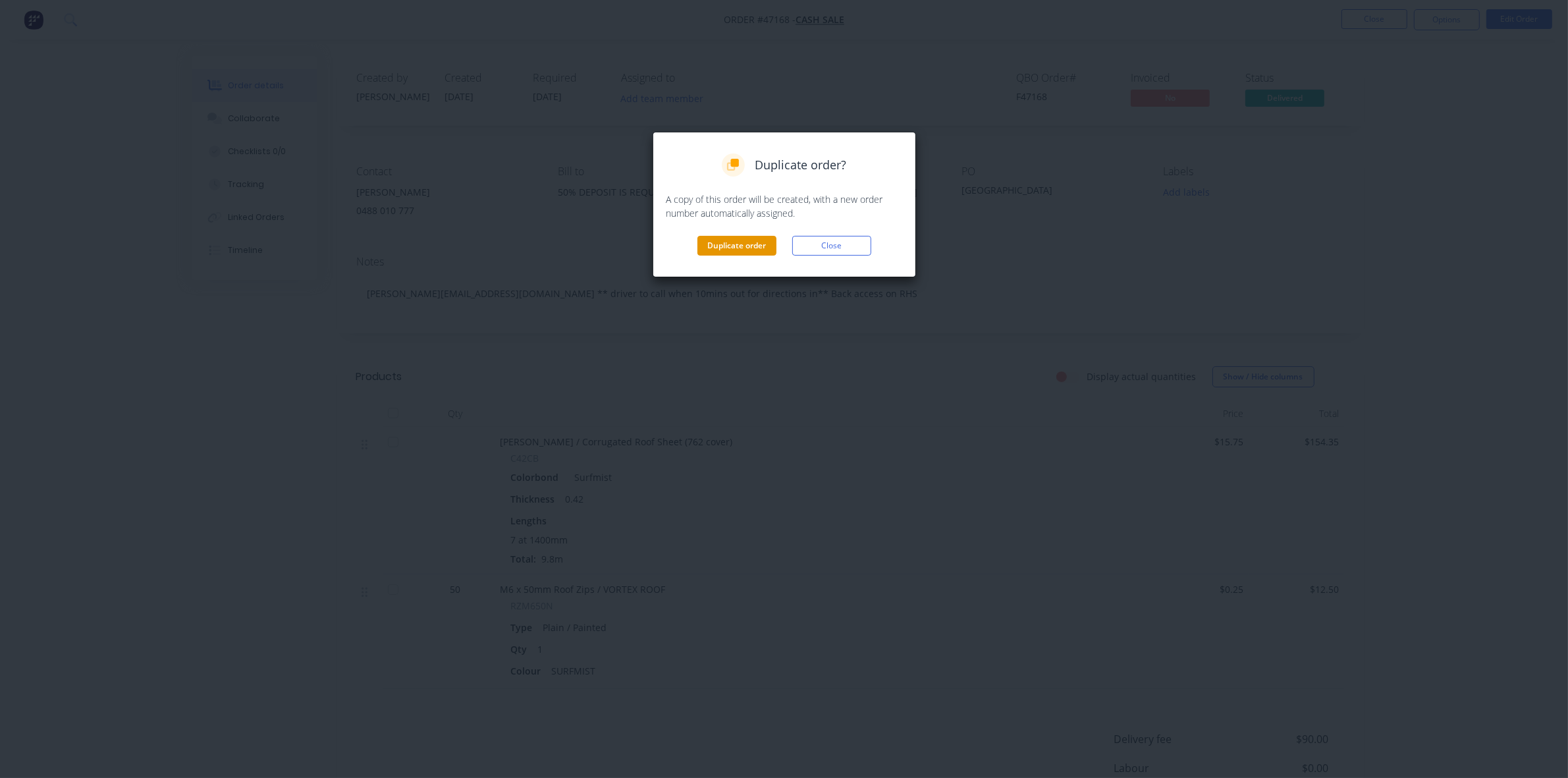
click at [751, 249] on button "Duplicate order" at bounding box center [736, 245] width 79 height 20
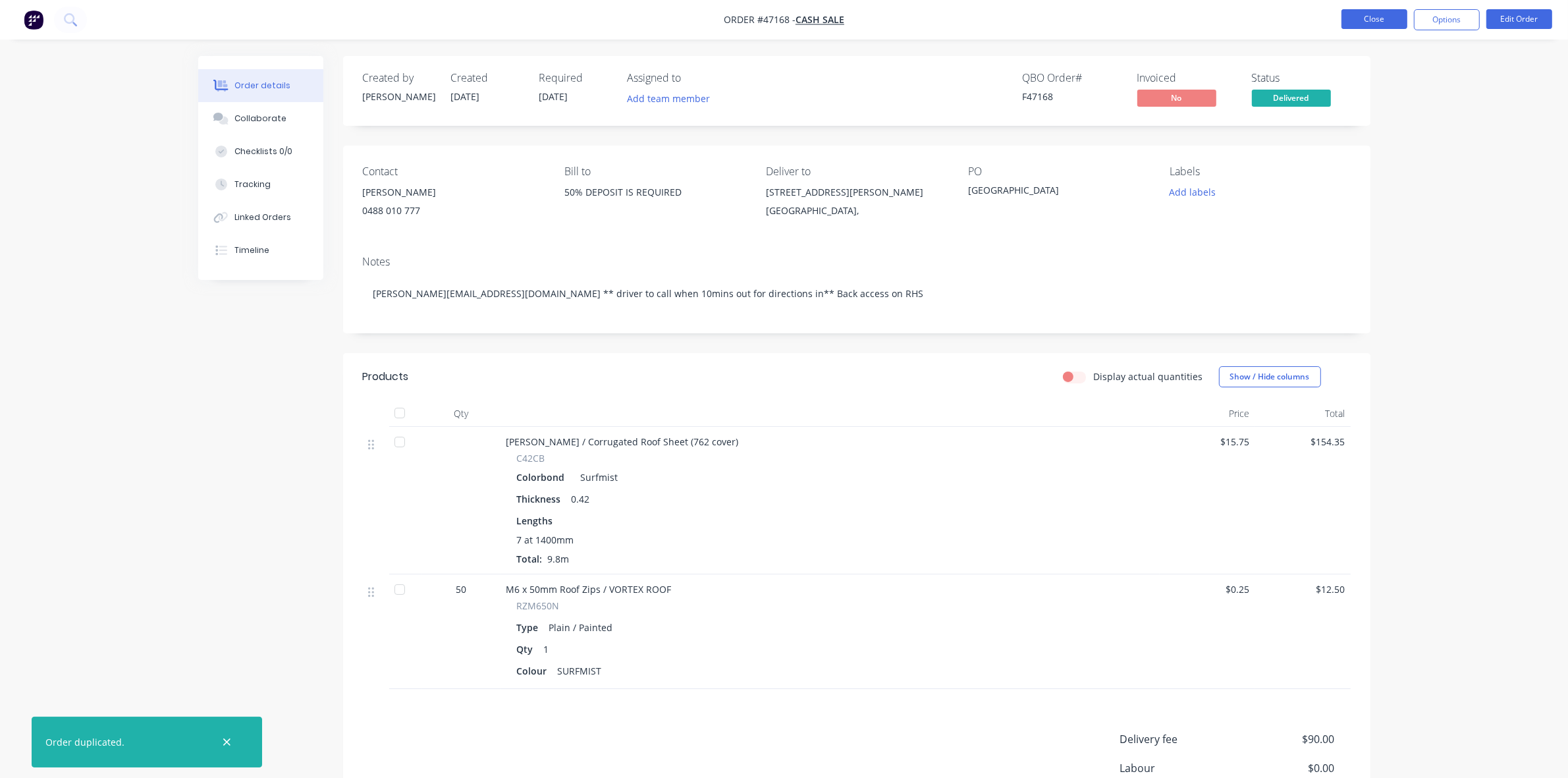
click at [1370, 23] on button "Close" at bounding box center [1374, 19] width 66 height 20
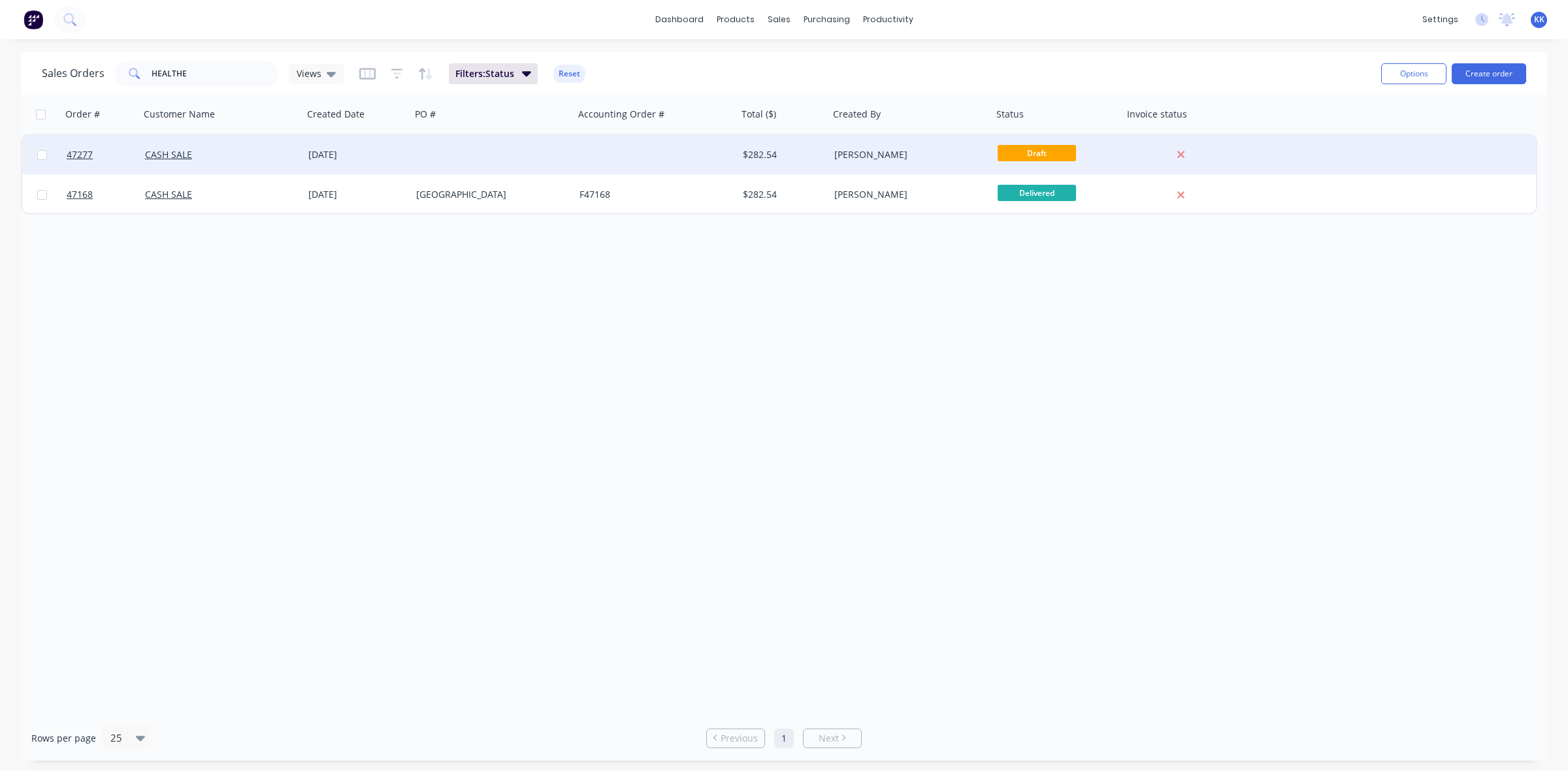
click at [565, 155] on div at bounding box center [493, 155] width 163 height 39
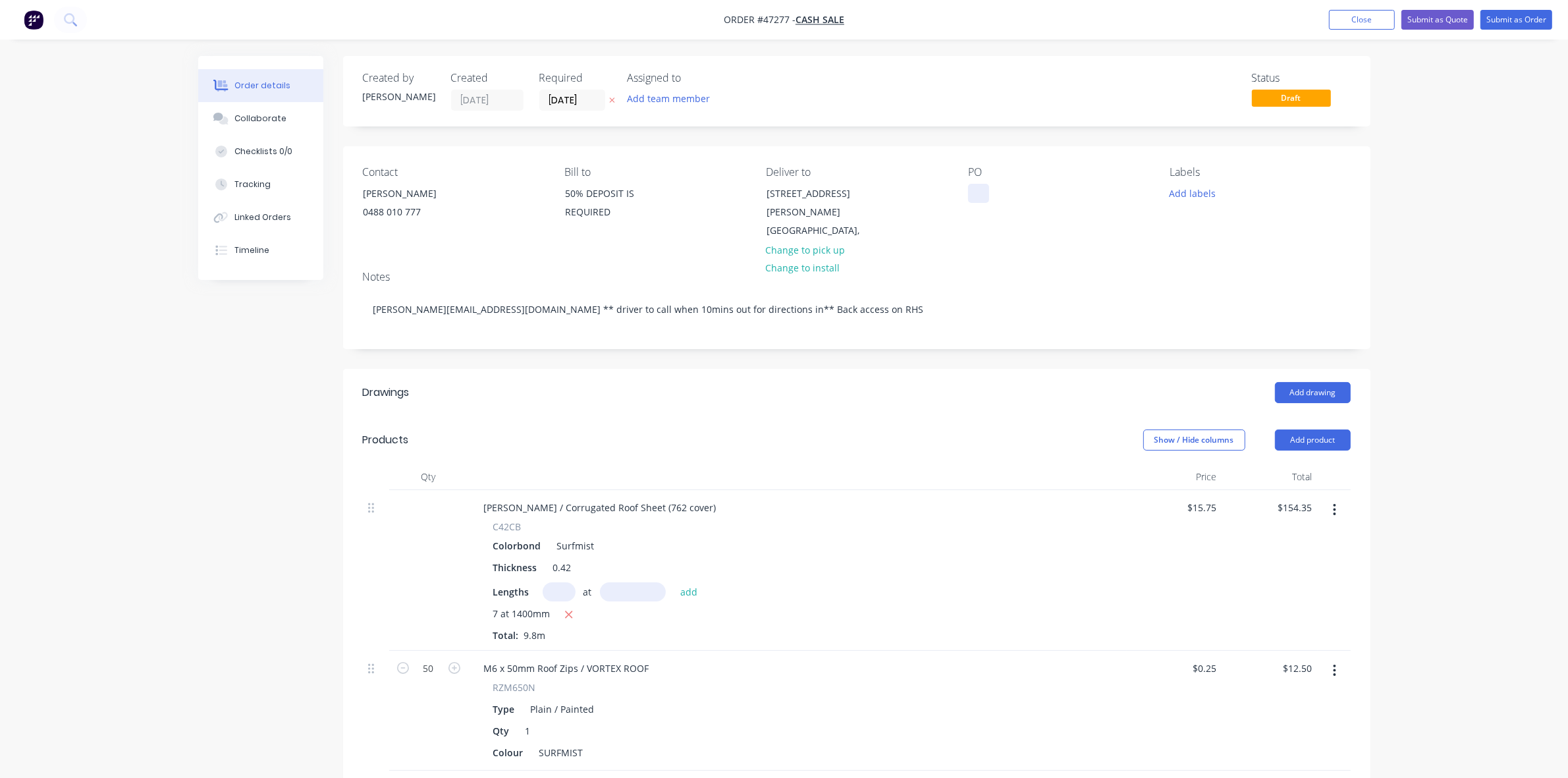
click at [979, 193] on div at bounding box center [978, 194] width 21 height 19
click at [557, 583] on input "text" at bounding box center [559, 592] width 33 height 19
type input "7"
type input "2400"
click at [674, 583] on button "add" at bounding box center [689, 591] width 31 height 18
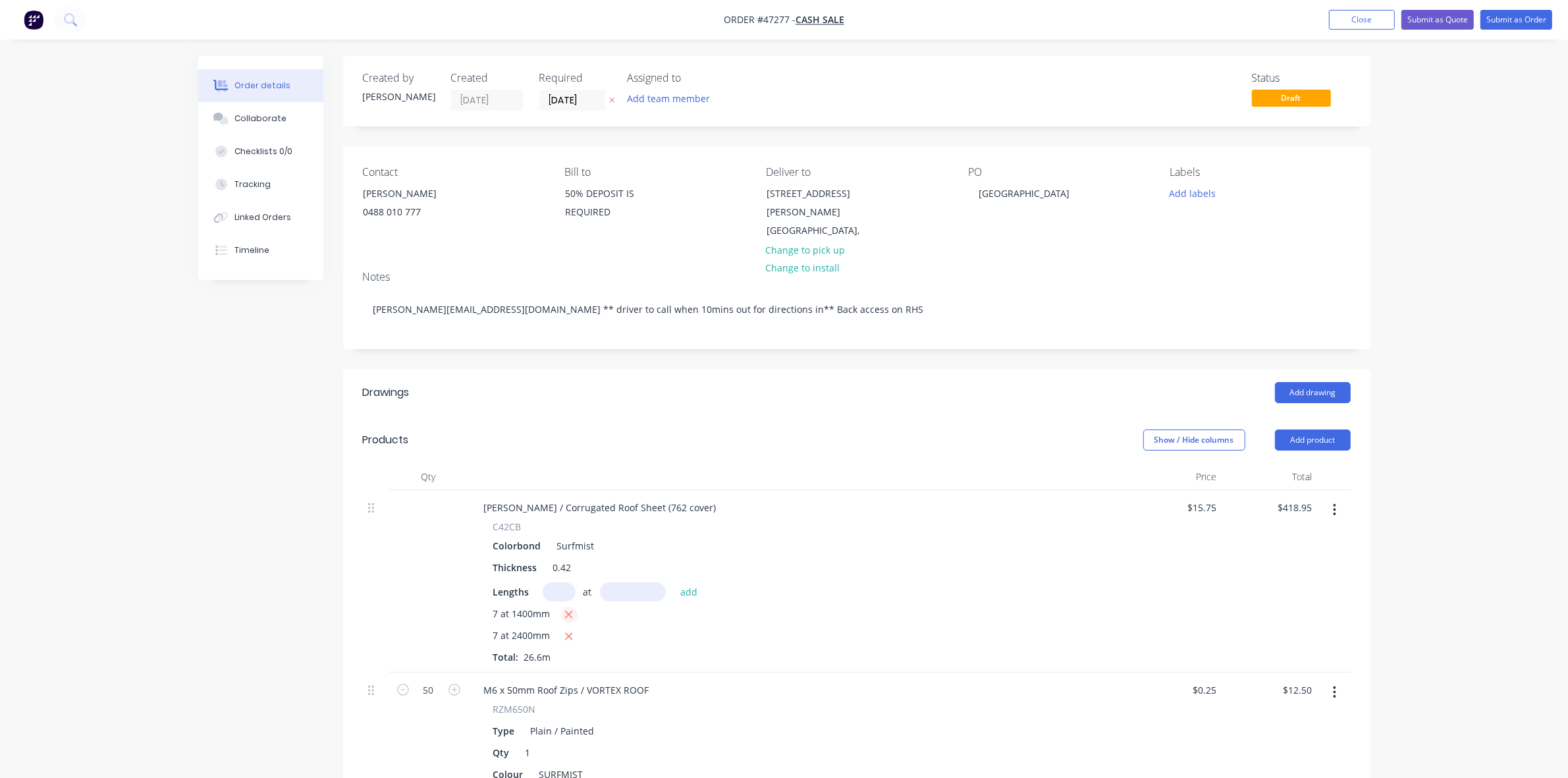
click at [564, 609] on icon "button" at bounding box center [569, 615] width 9 height 12
type input "$264.60"
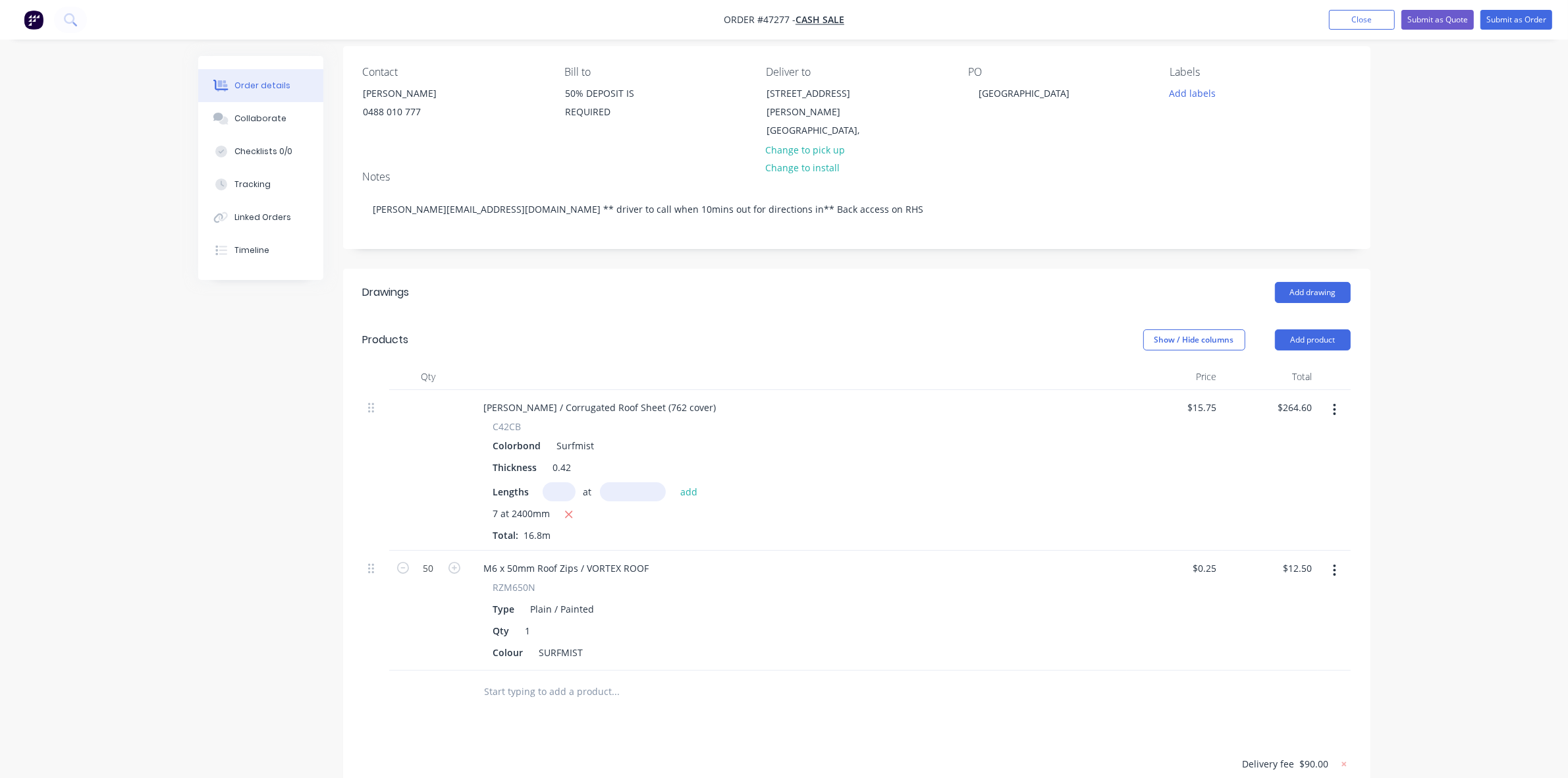
scroll to position [247, 0]
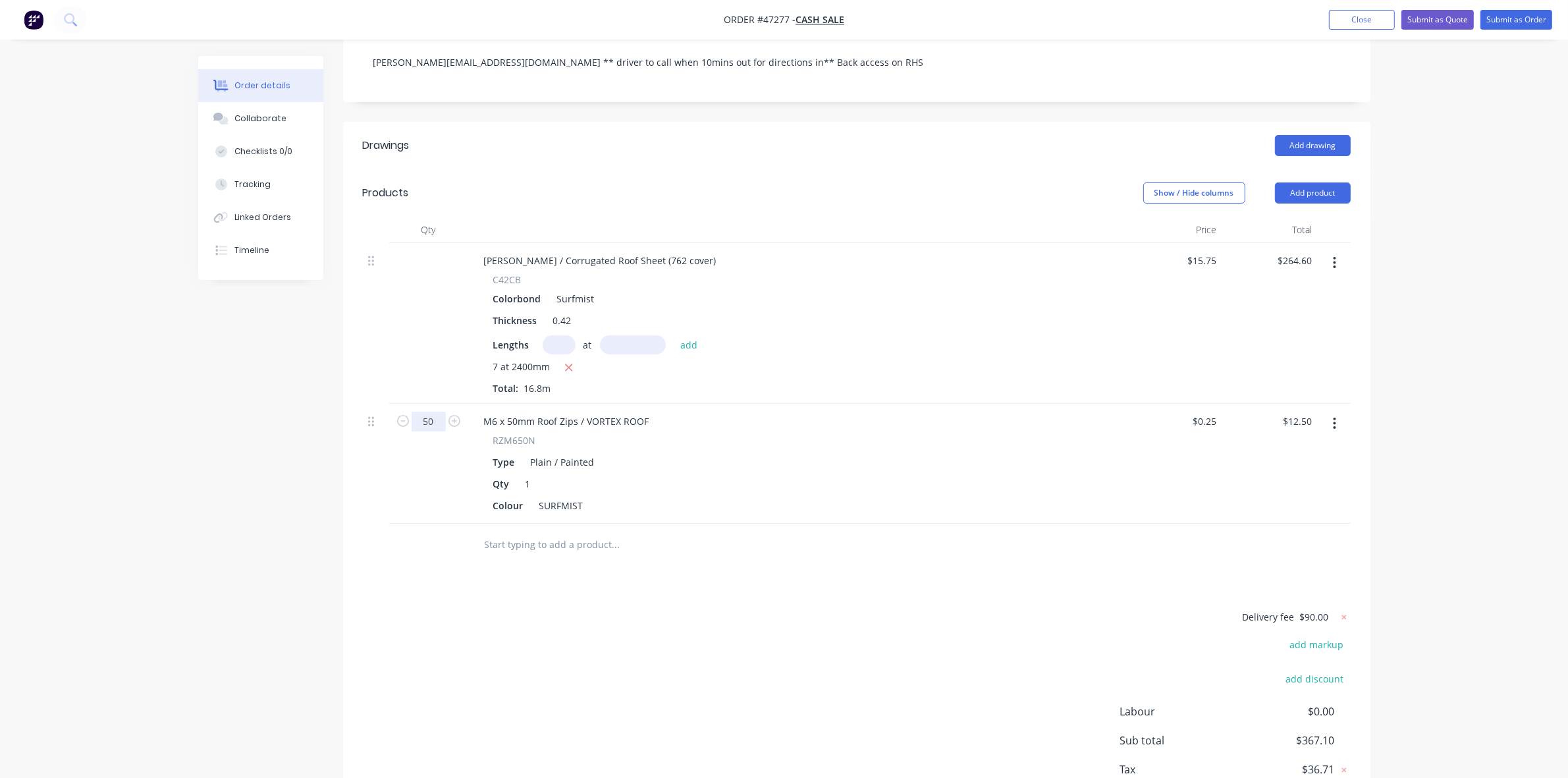
click at [426, 412] on input "50" at bounding box center [429, 422] width 34 height 20
type input "85"
type input "$21.25"
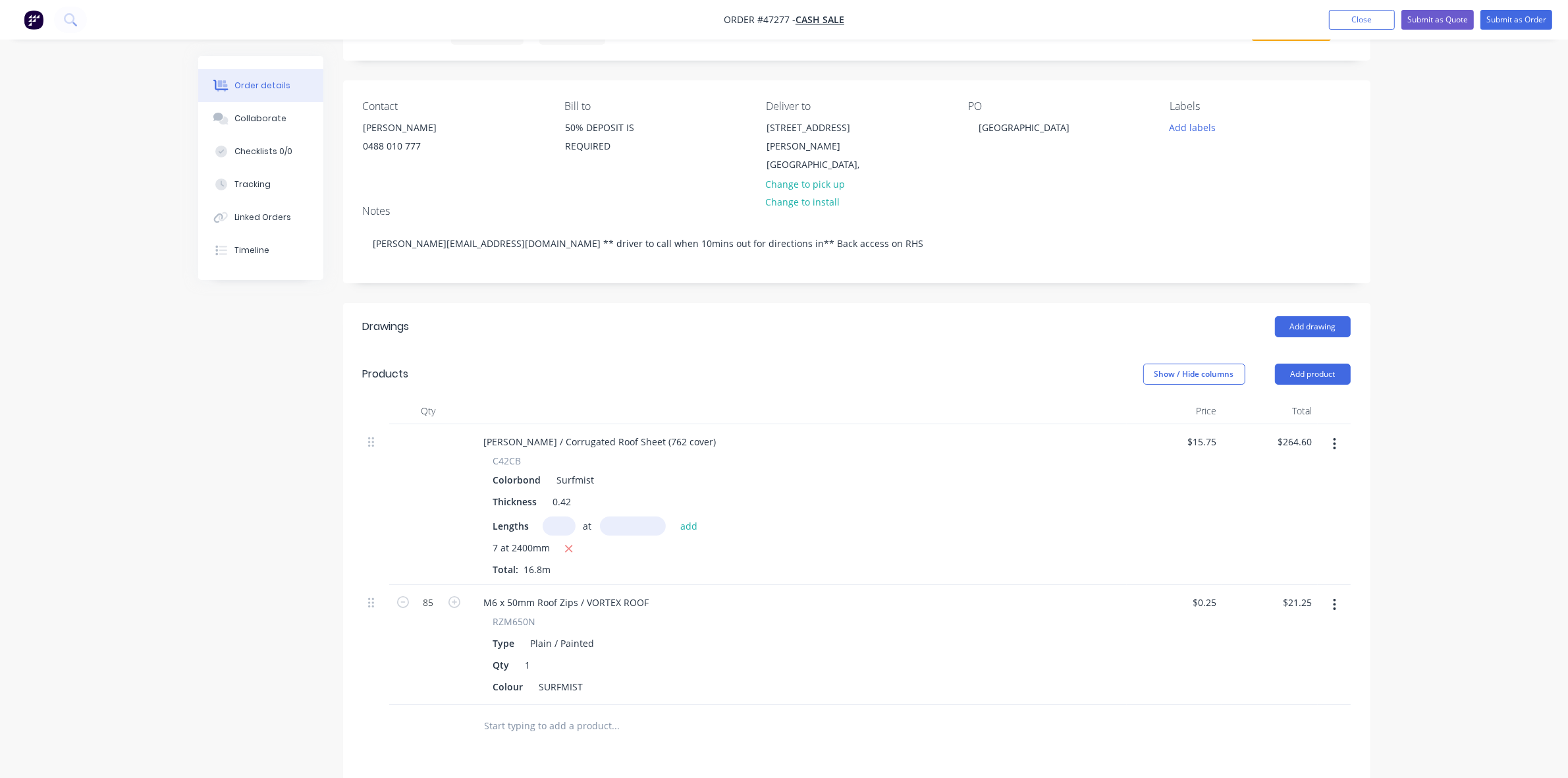
scroll to position [0, 0]
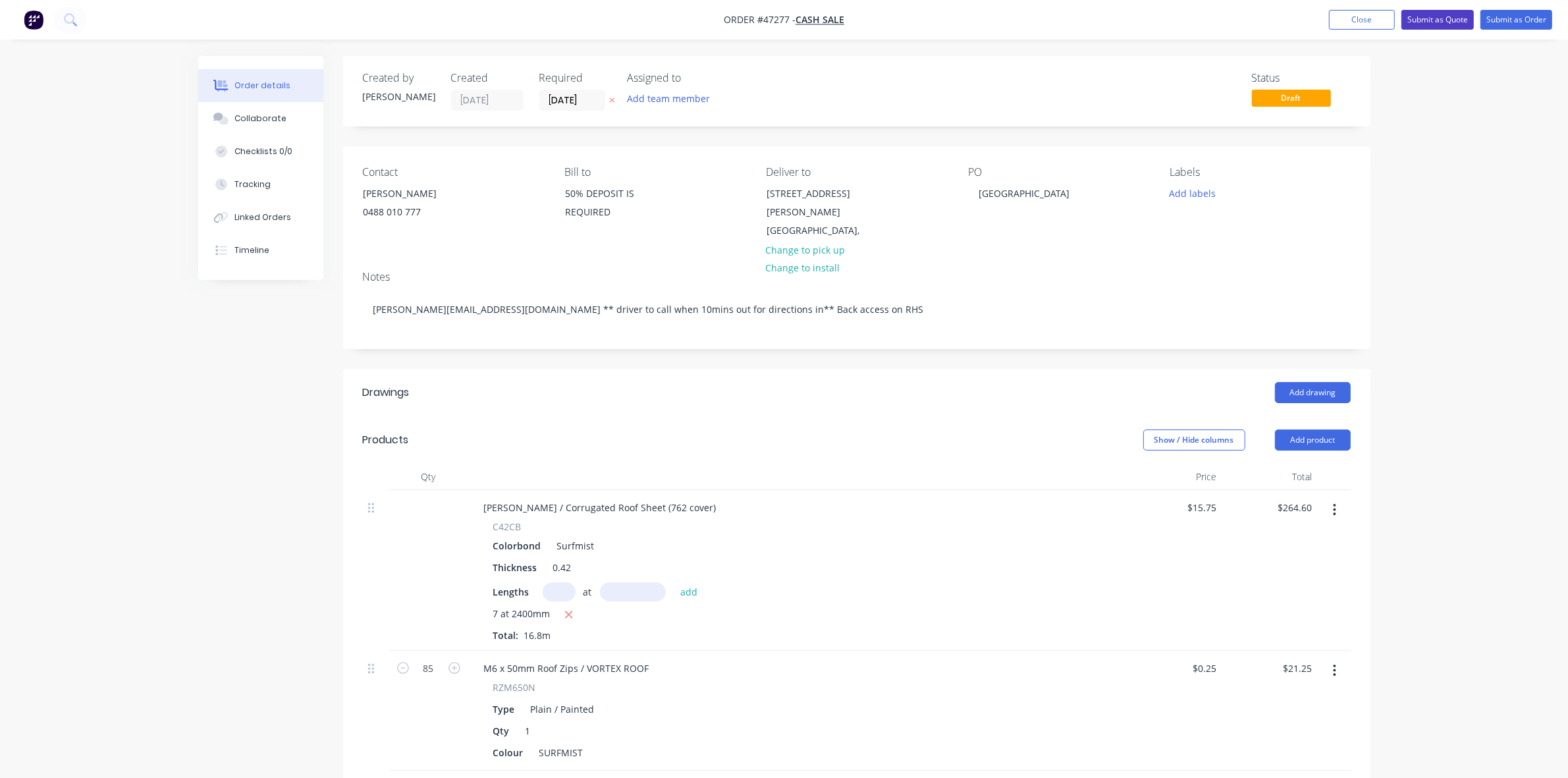
click at [1458, 16] on button "Submit as Quote" at bounding box center [1438, 20] width 73 height 20
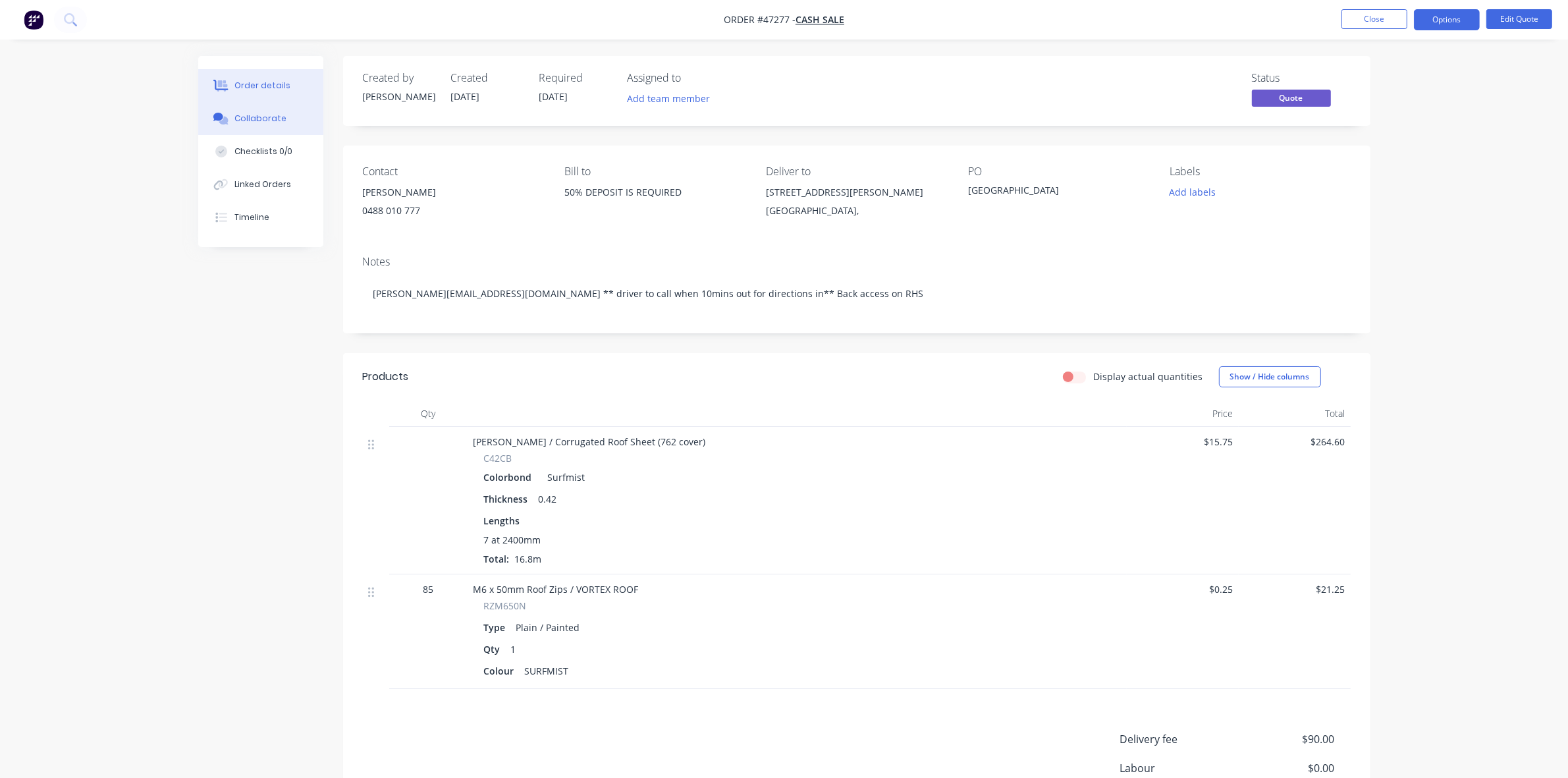
drag, startPoint x: 288, startPoint y: 113, endPoint x: 275, endPoint y: 113, distance: 13.0
click at [287, 113] on button "Collaborate" at bounding box center [260, 118] width 125 height 33
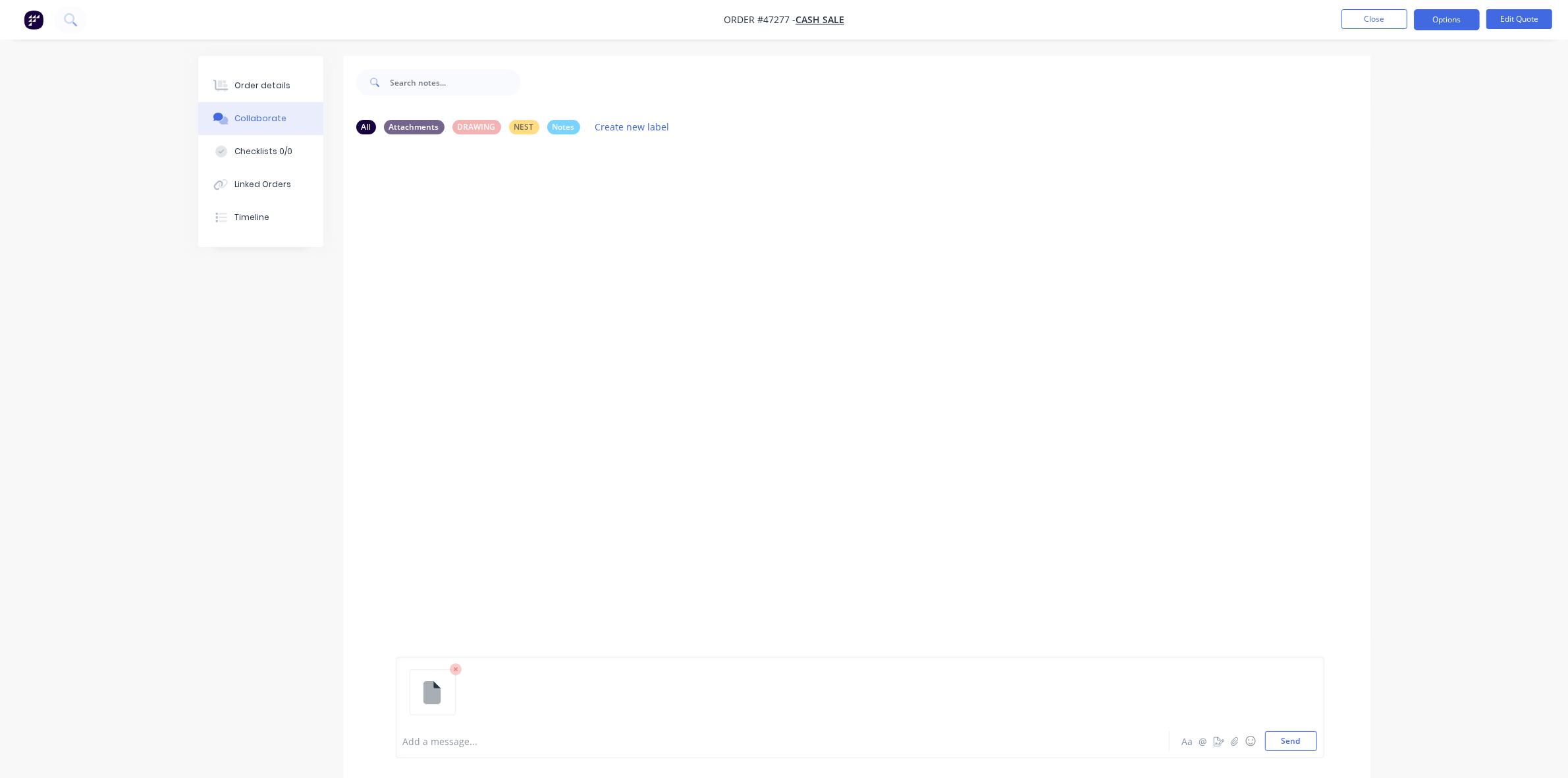
click at [438, 743] on div at bounding box center [746, 741] width 685 height 14
click at [269, 90] on div "Order details" at bounding box center [262, 86] width 56 height 12
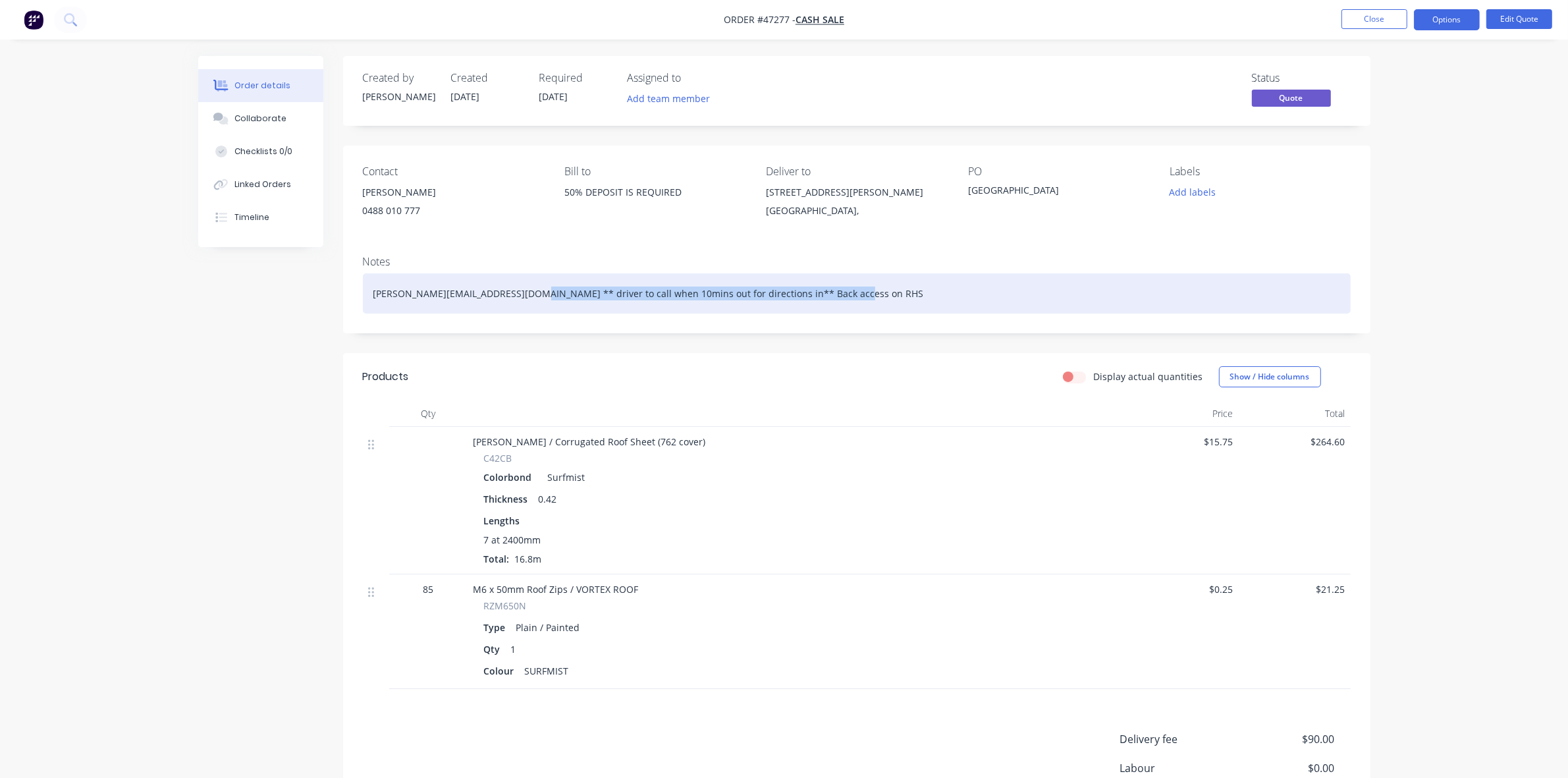
drag, startPoint x: 838, startPoint y: 297, endPoint x: 525, endPoint y: 307, distance: 313.2
click at [525, 307] on div "brett.vemour@healthecare.com.au ** driver to call when 10mins out for direction…" at bounding box center [857, 293] width 988 height 40
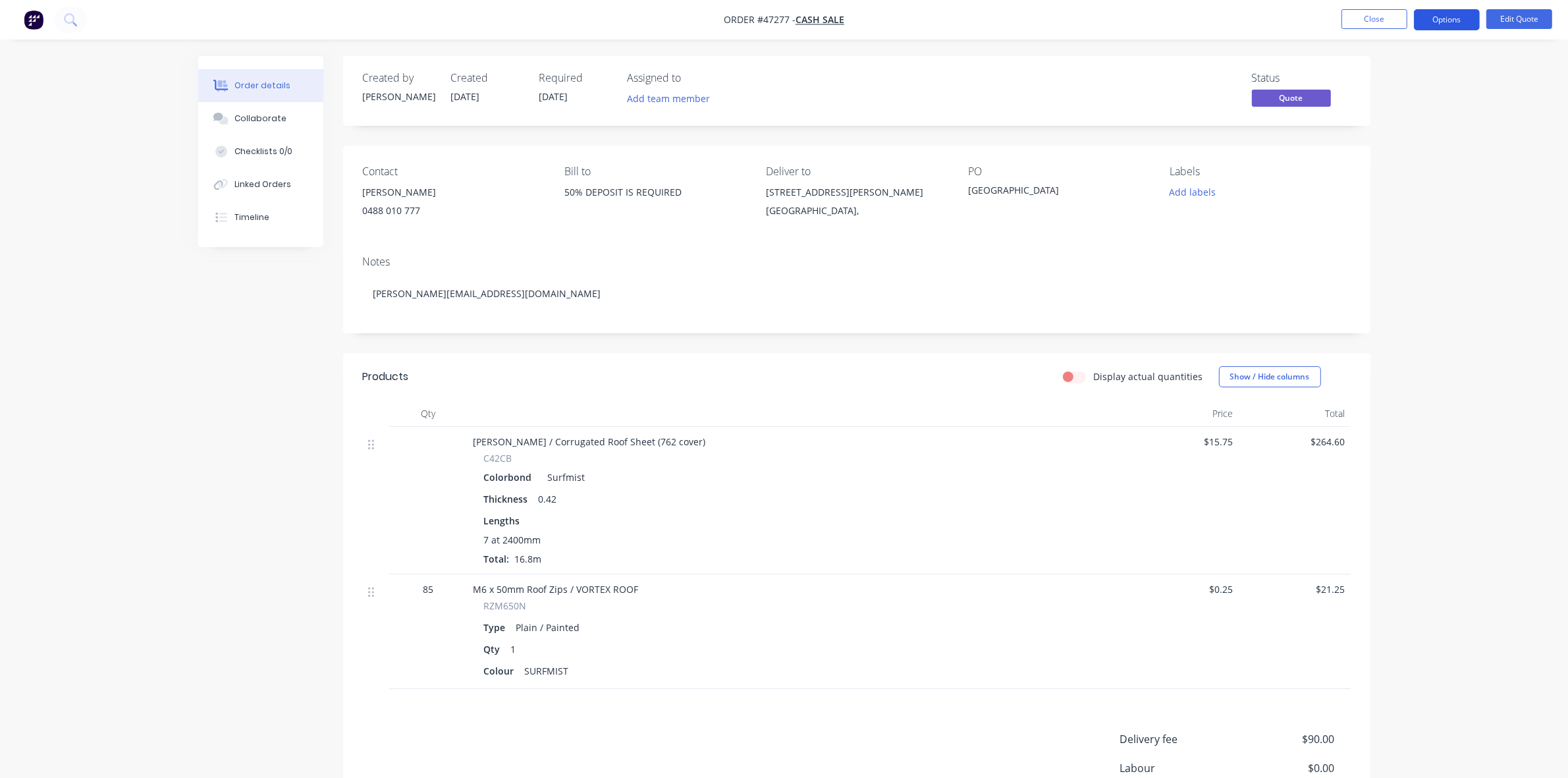
click at [1470, 17] on button "Options" at bounding box center [1446, 20] width 66 height 21
click at [1414, 68] on button "Quote" at bounding box center [1407, 80] width 145 height 27
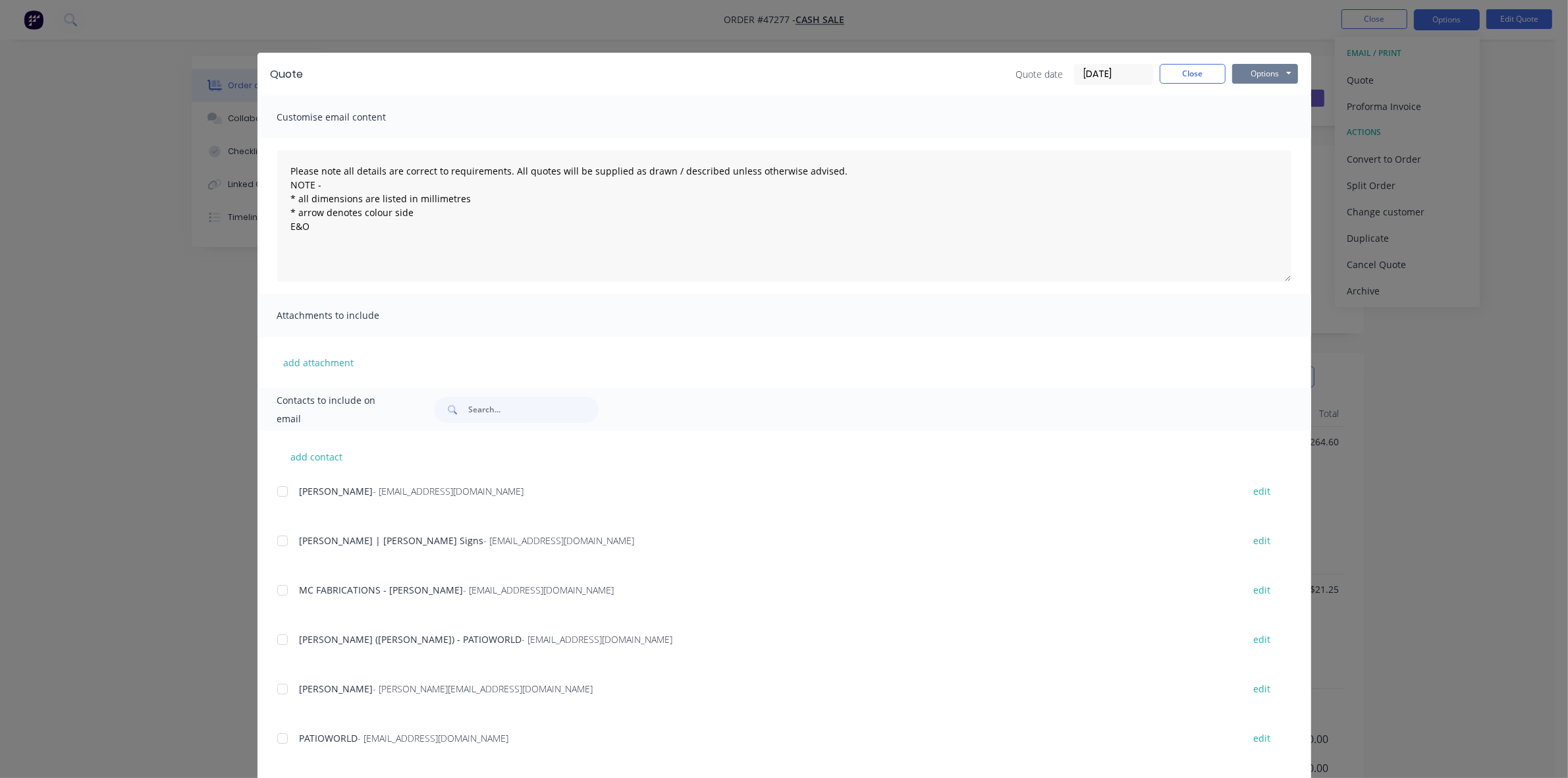
click at [1258, 71] on button "Options" at bounding box center [1265, 74] width 66 height 20
click at [1256, 114] on button "Print" at bounding box center [1274, 119] width 84 height 21
click at [1185, 76] on button "Close" at bounding box center [1192, 74] width 66 height 20
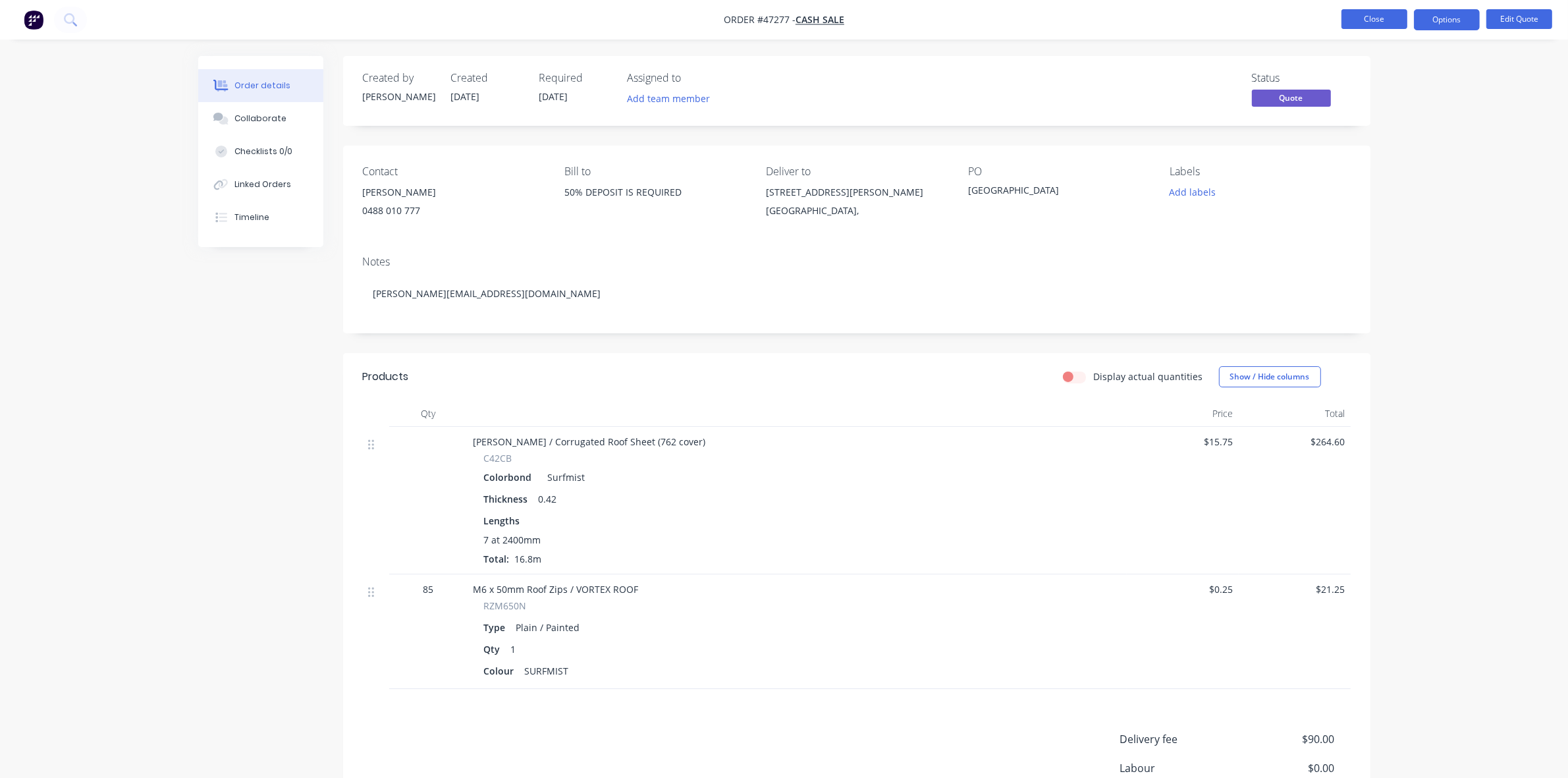
click at [1345, 11] on button "Close" at bounding box center [1374, 19] width 66 height 20
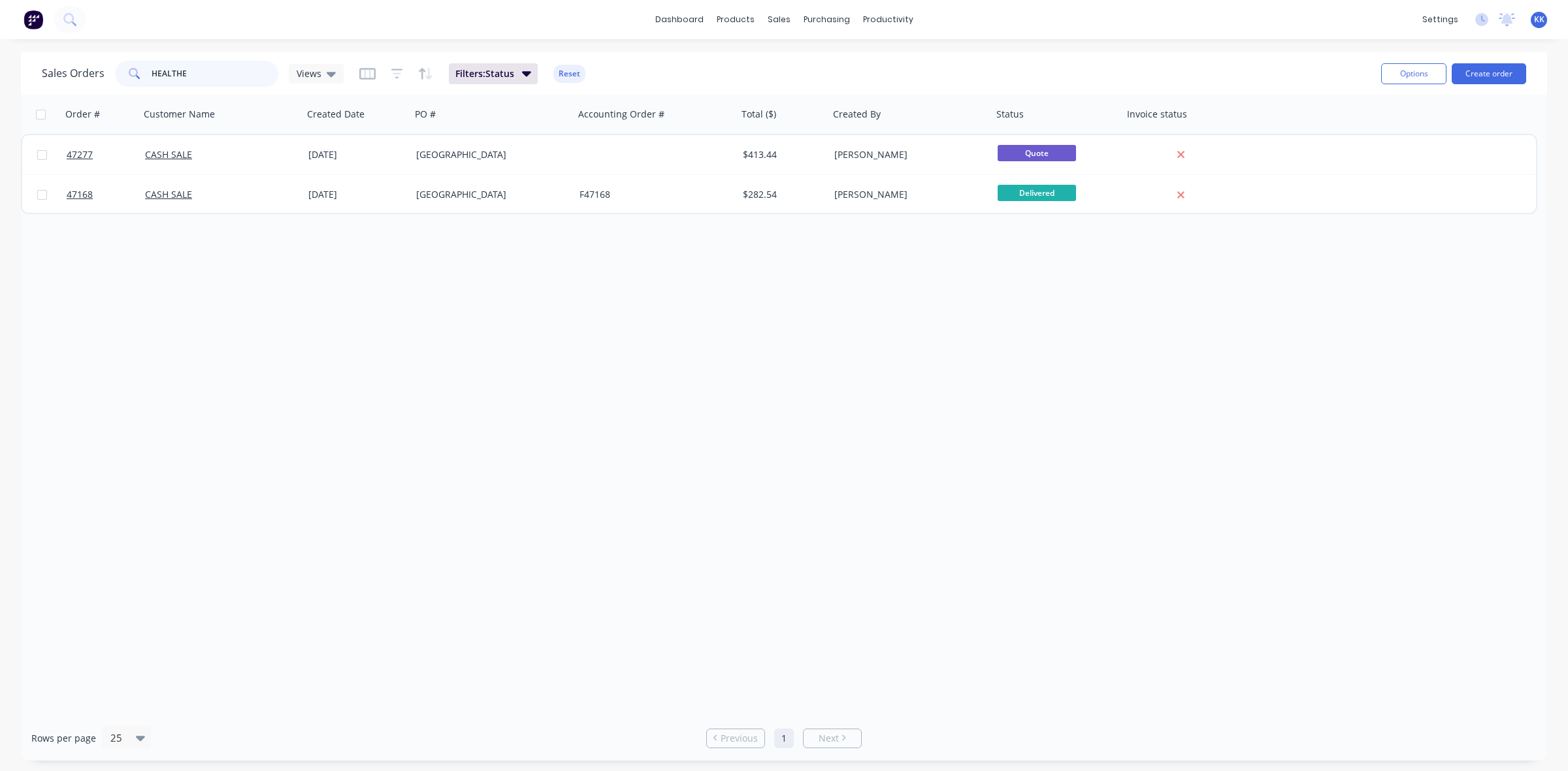
drag, startPoint x: 206, startPoint y: 73, endPoint x: 135, endPoint y: 82, distance: 71.6
click at [135, 82] on div "HEALTHE" at bounding box center [196, 74] width 163 height 26
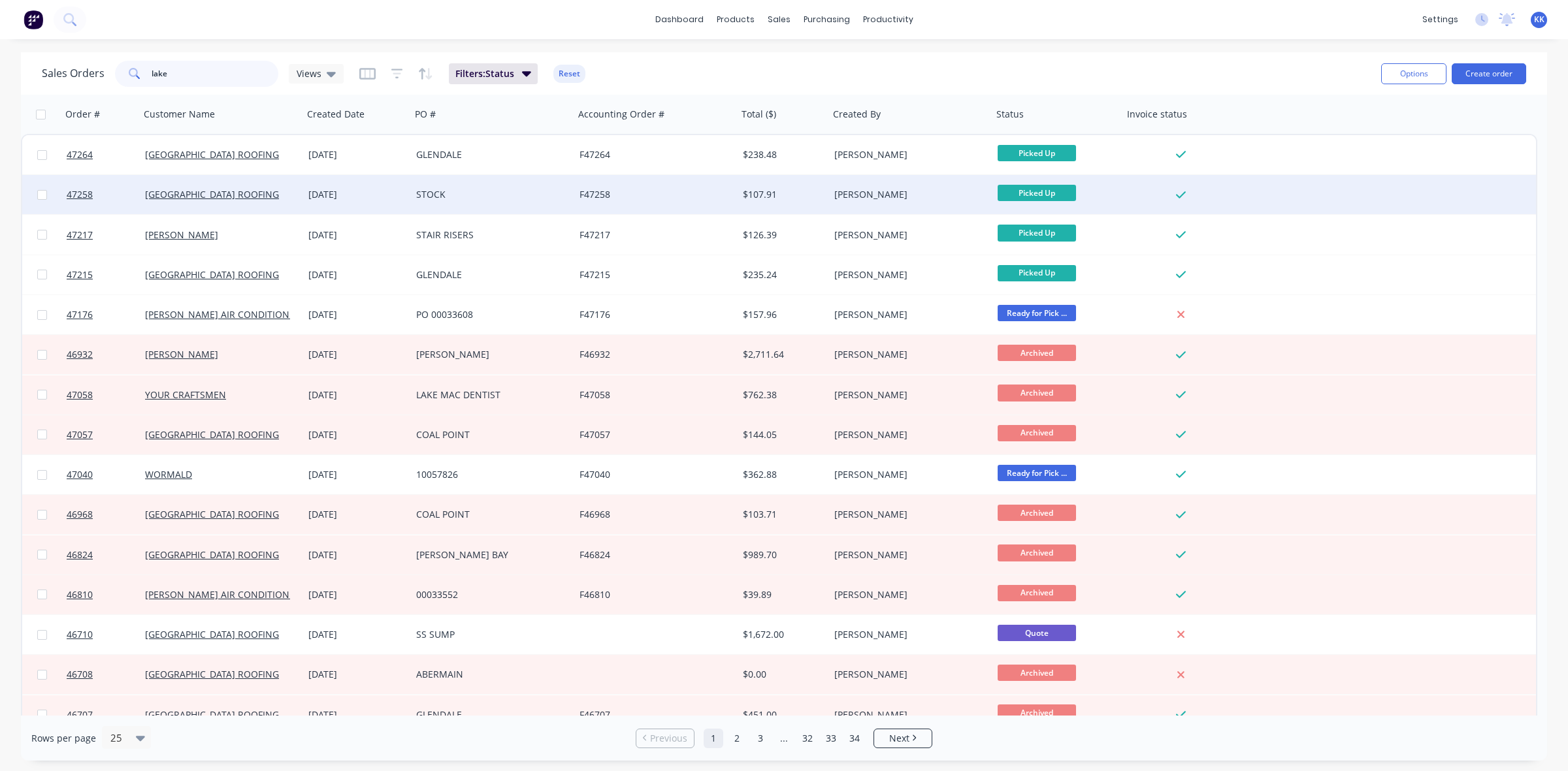
type input "lake"
click at [379, 194] on div "[DATE]" at bounding box center [357, 194] width 98 height 13
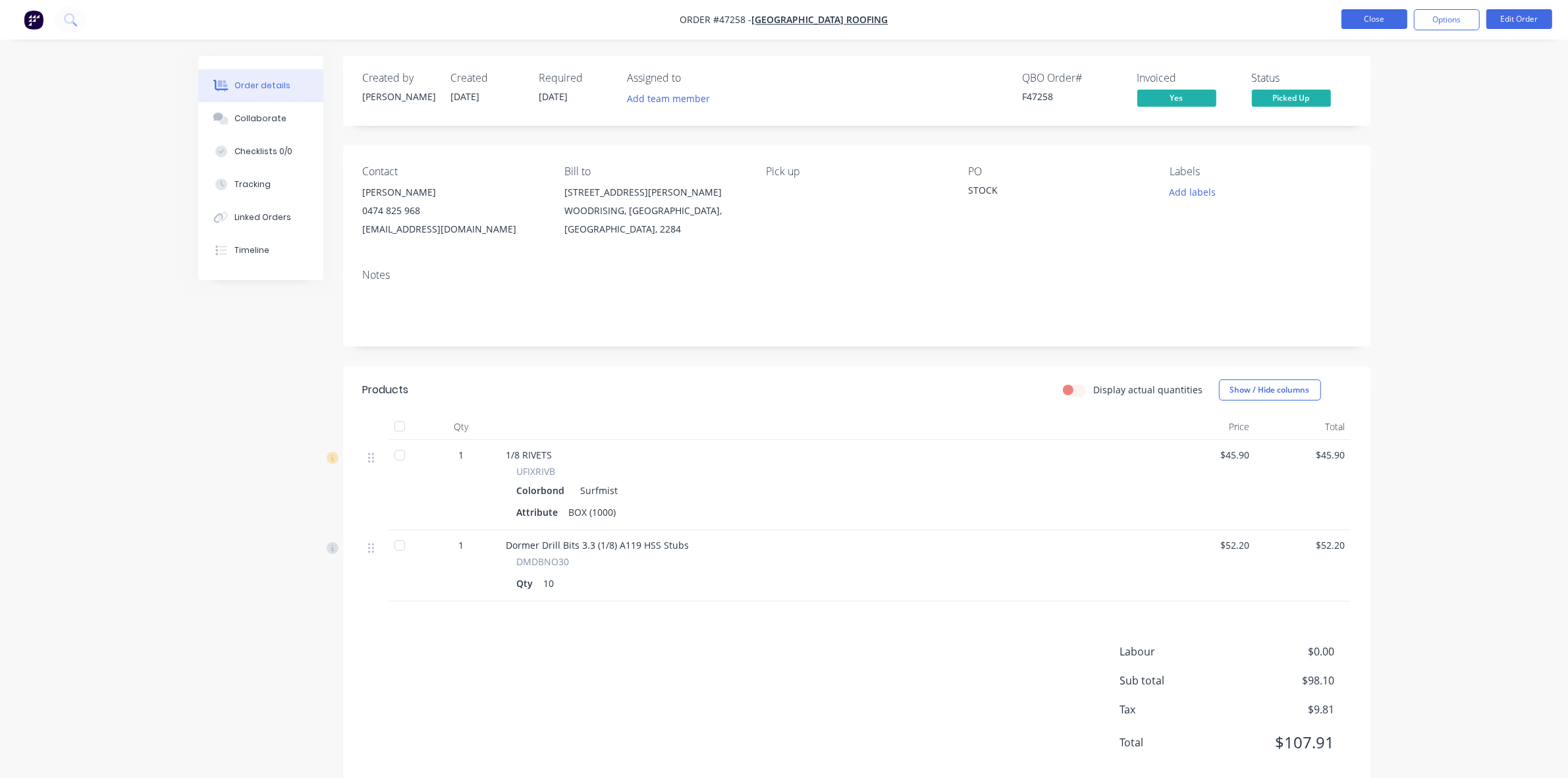
click at [1393, 17] on button "Close" at bounding box center [1374, 19] width 66 height 20
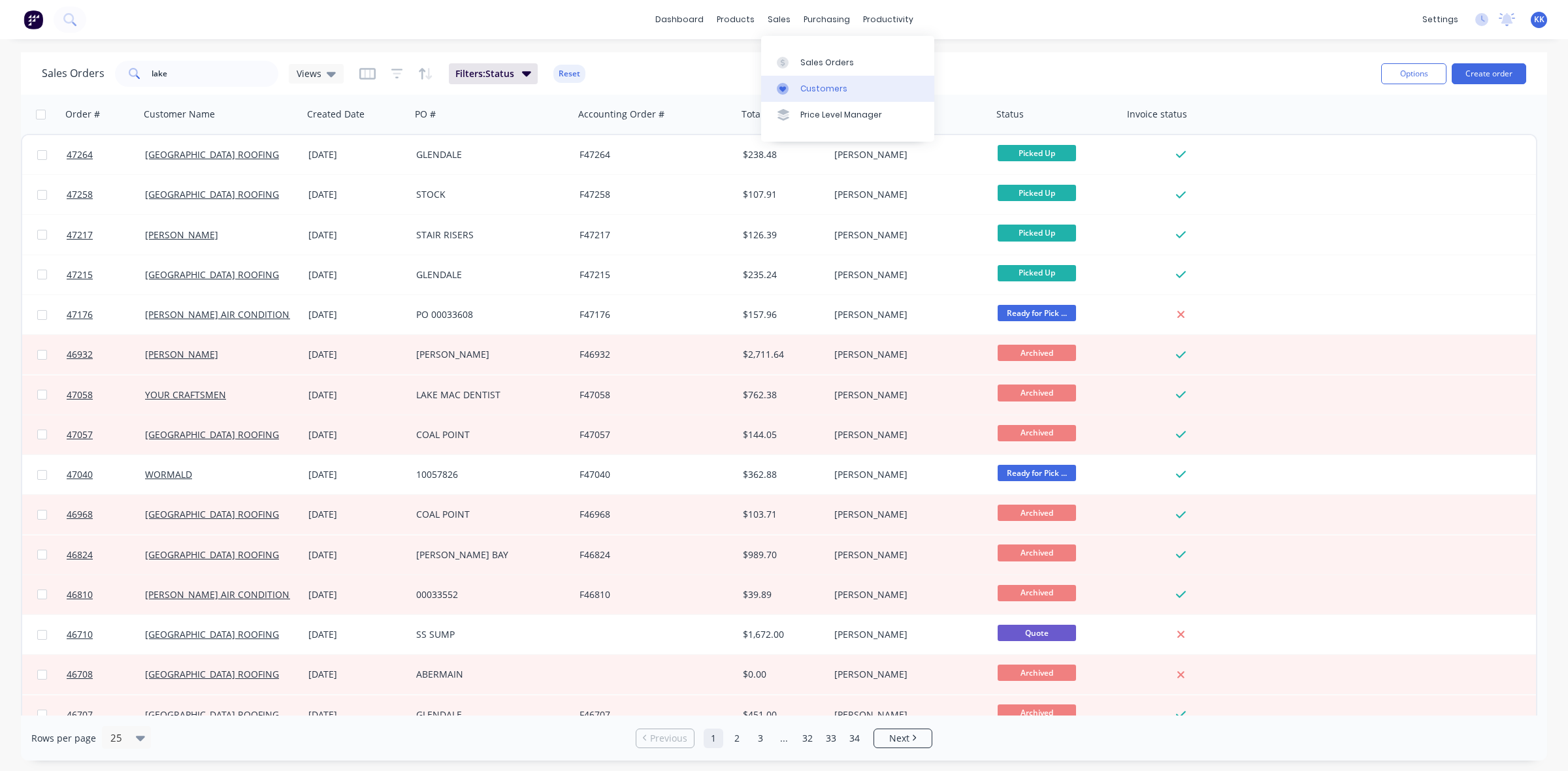
click at [812, 86] on div "Customers" at bounding box center [823, 89] width 47 height 12
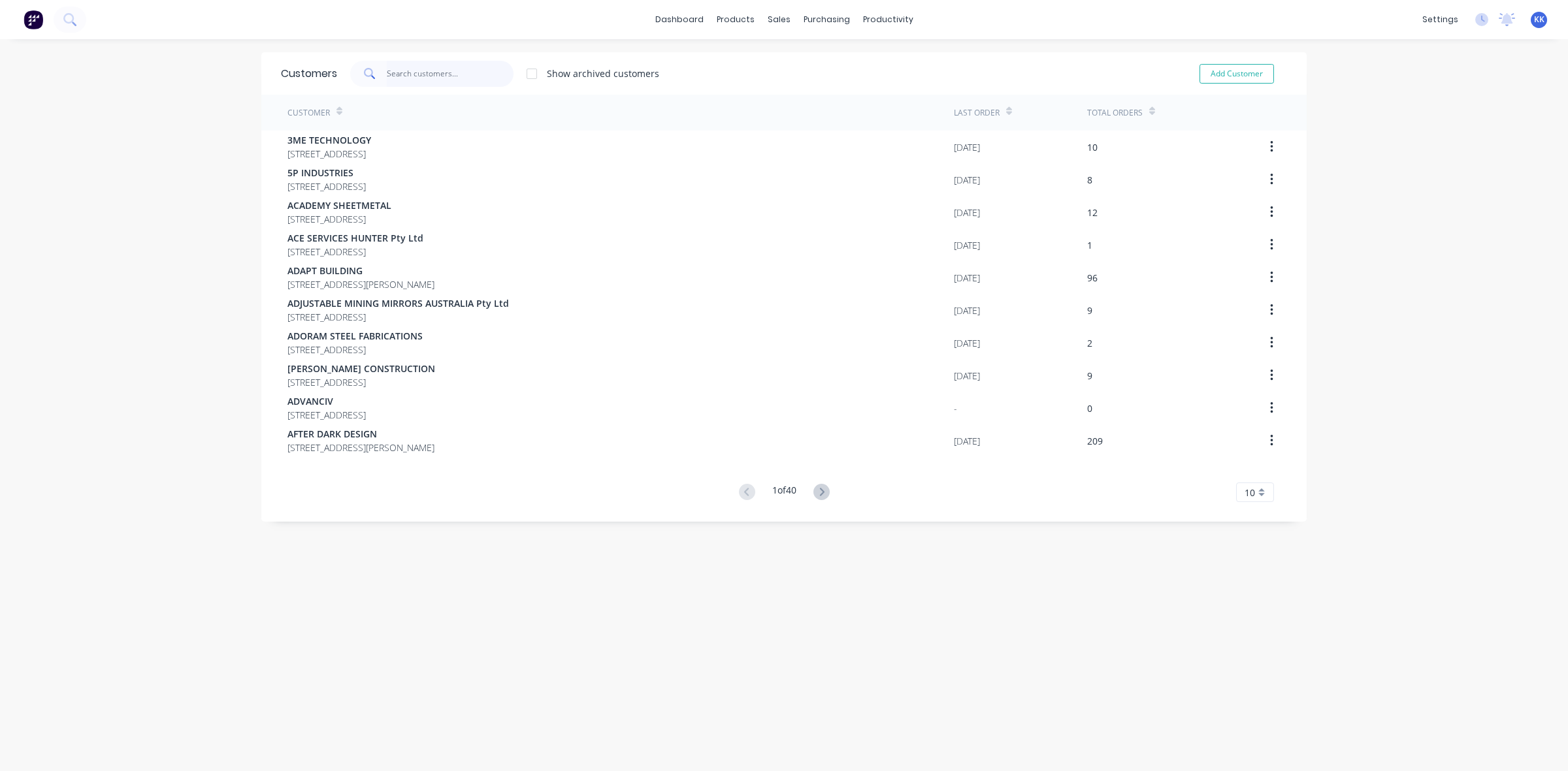
click at [398, 75] on input "text" at bounding box center [450, 74] width 127 height 26
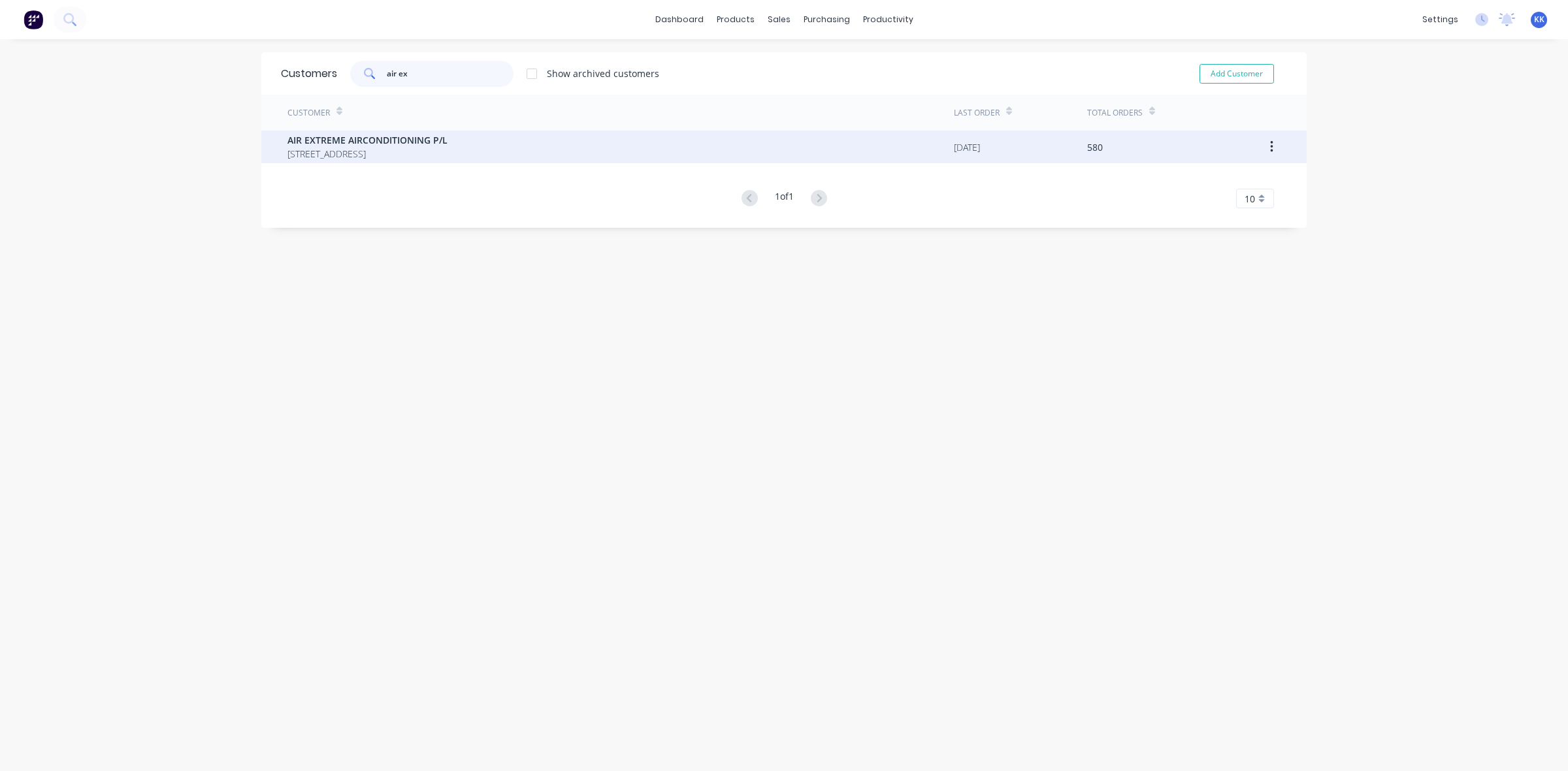
type input "air ex"
click at [420, 145] on span "AIR EXTREME AIRCONDITIONING P/L" at bounding box center [367, 140] width 160 height 14
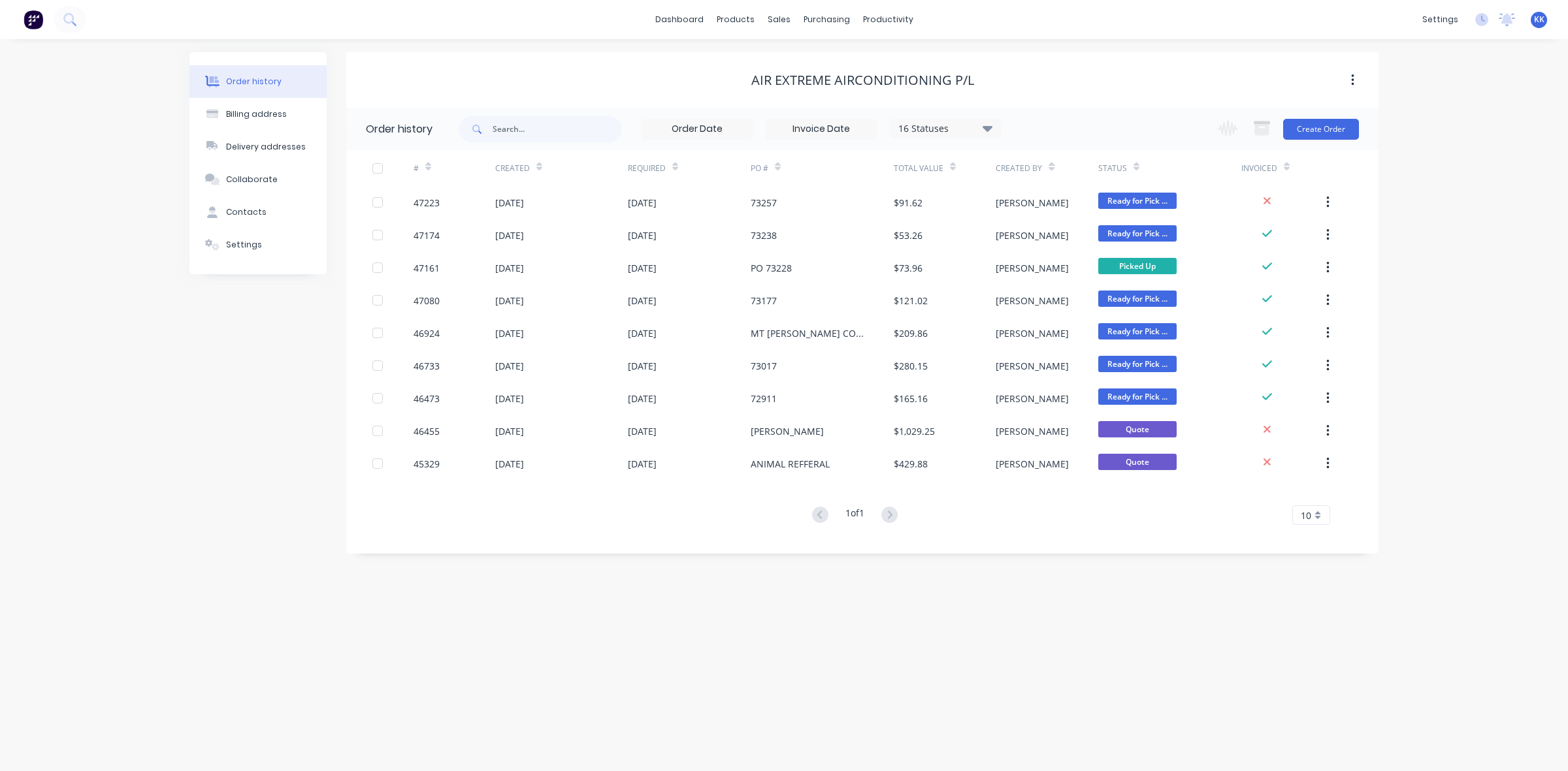
click at [920, 126] on div "16 Statuses" at bounding box center [945, 128] width 110 height 14
click at [1053, 279] on label at bounding box center [1053, 279] width 0 height 0
click at [1053, 283] on input "checkbox" at bounding box center [1058, 284] width 10 height 13
checkbox input "true"
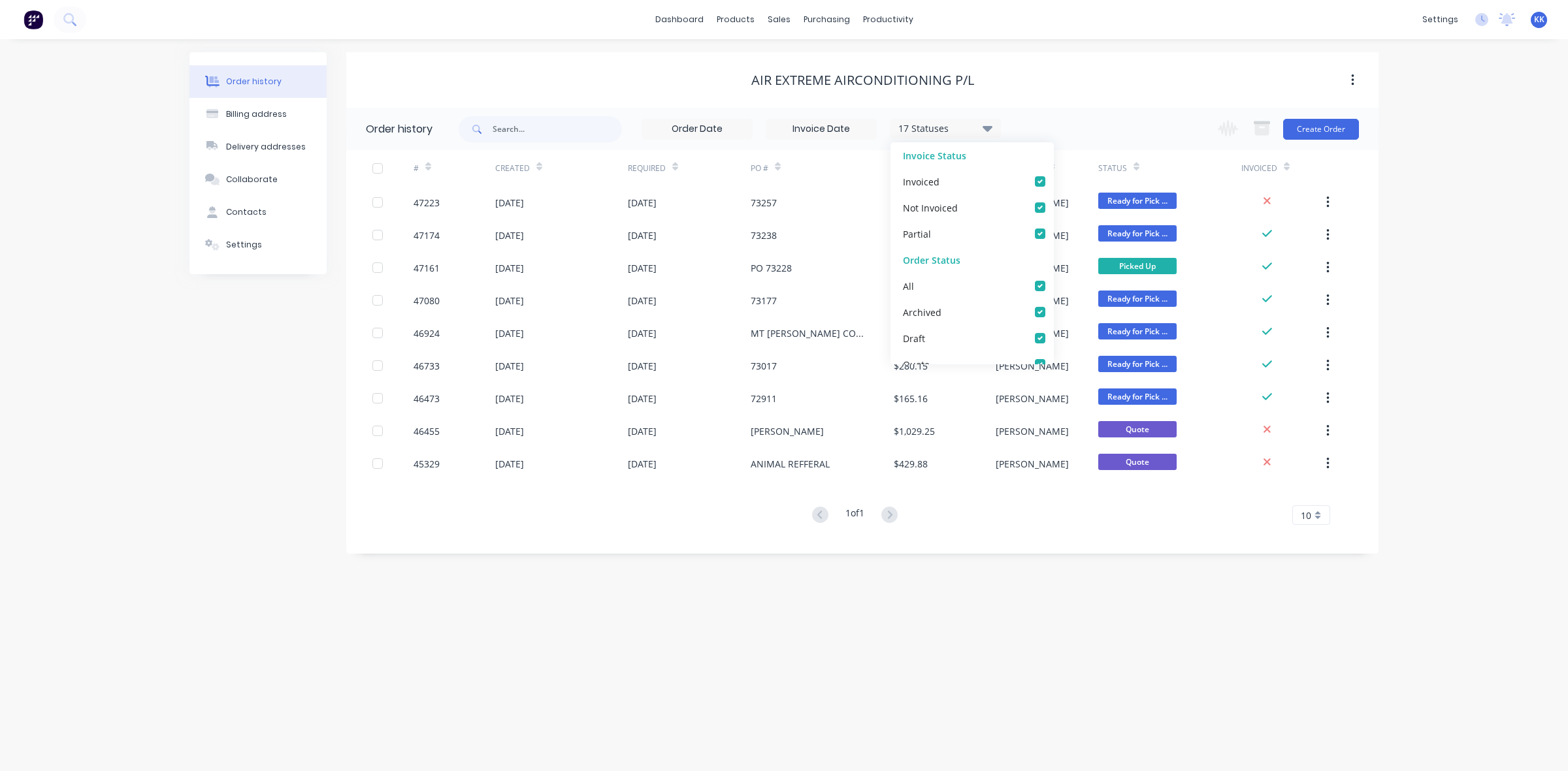
click at [892, 547] on div "Order history 17 Statuses Invoice Status Invoiced Not Invoiced Partial Order St…" at bounding box center [862, 330] width 1032 height 446
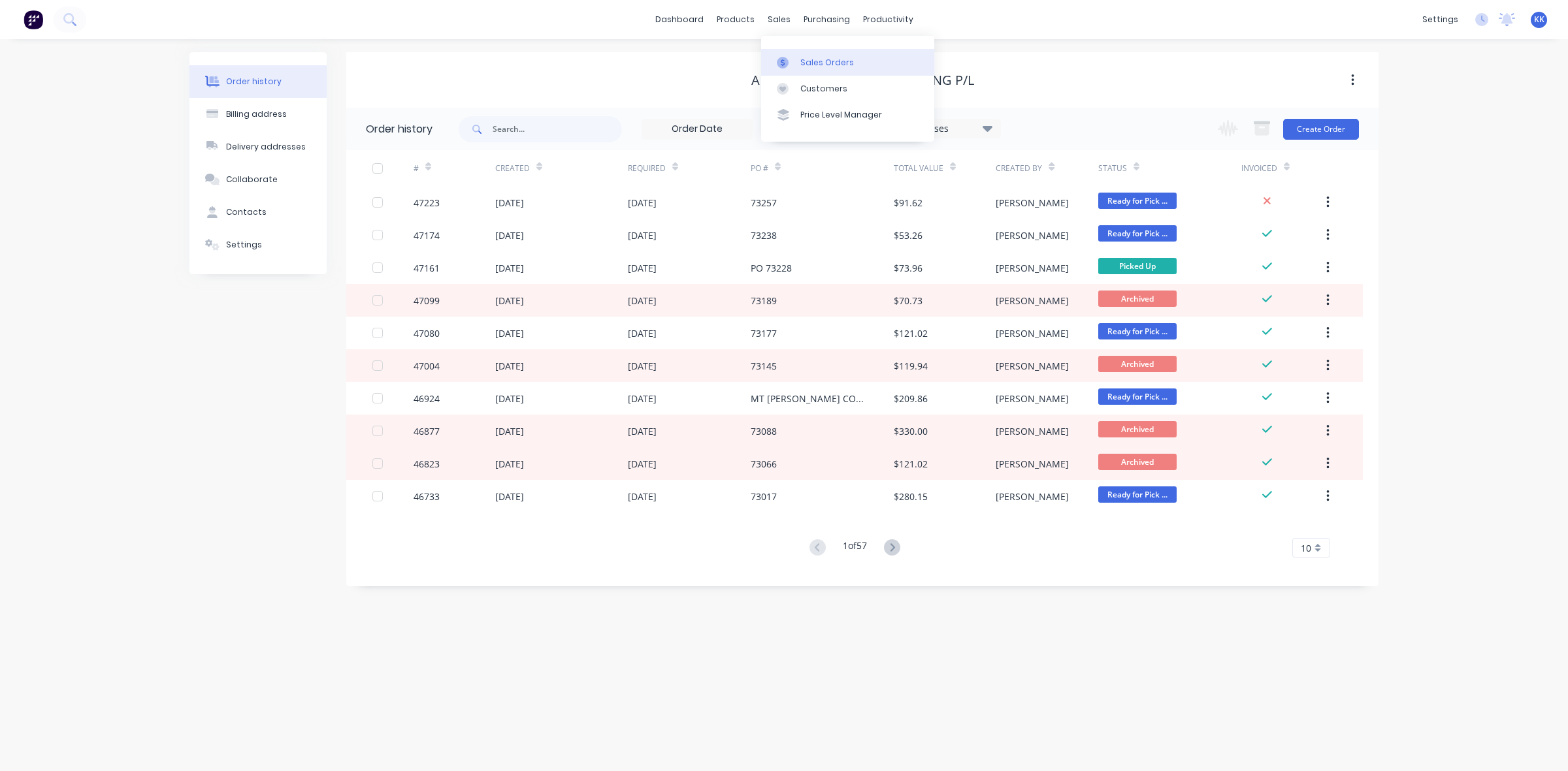
click at [794, 64] on div at bounding box center [786, 63] width 20 height 12
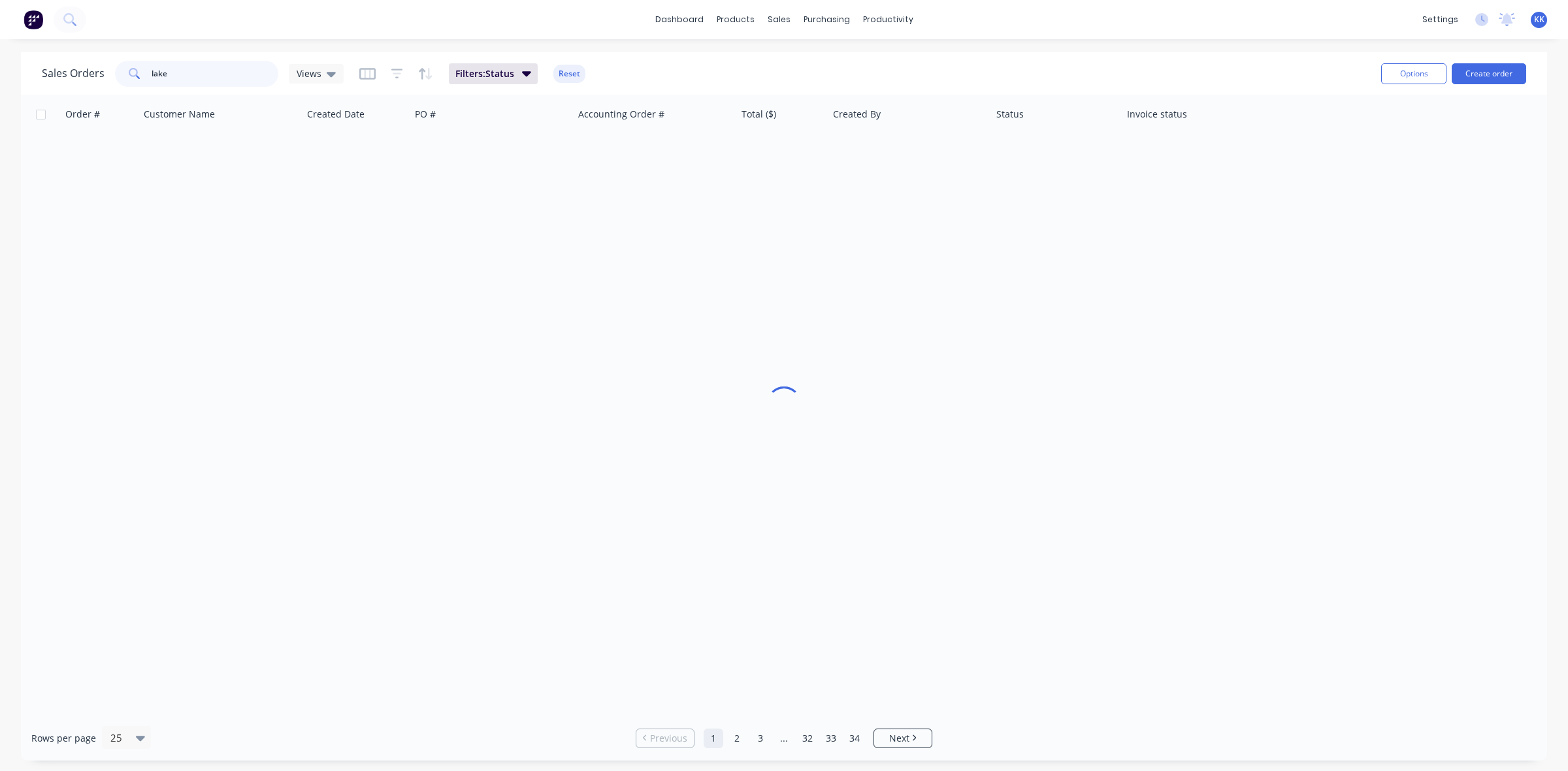
drag, startPoint x: 225, startPoint y: 80, endPoint x: 117, endPoint y: 86, distance: 108.2
click at [119, 82] on div "lake" at bounding box center [196, 74] width 163 height 26
type input "46441"
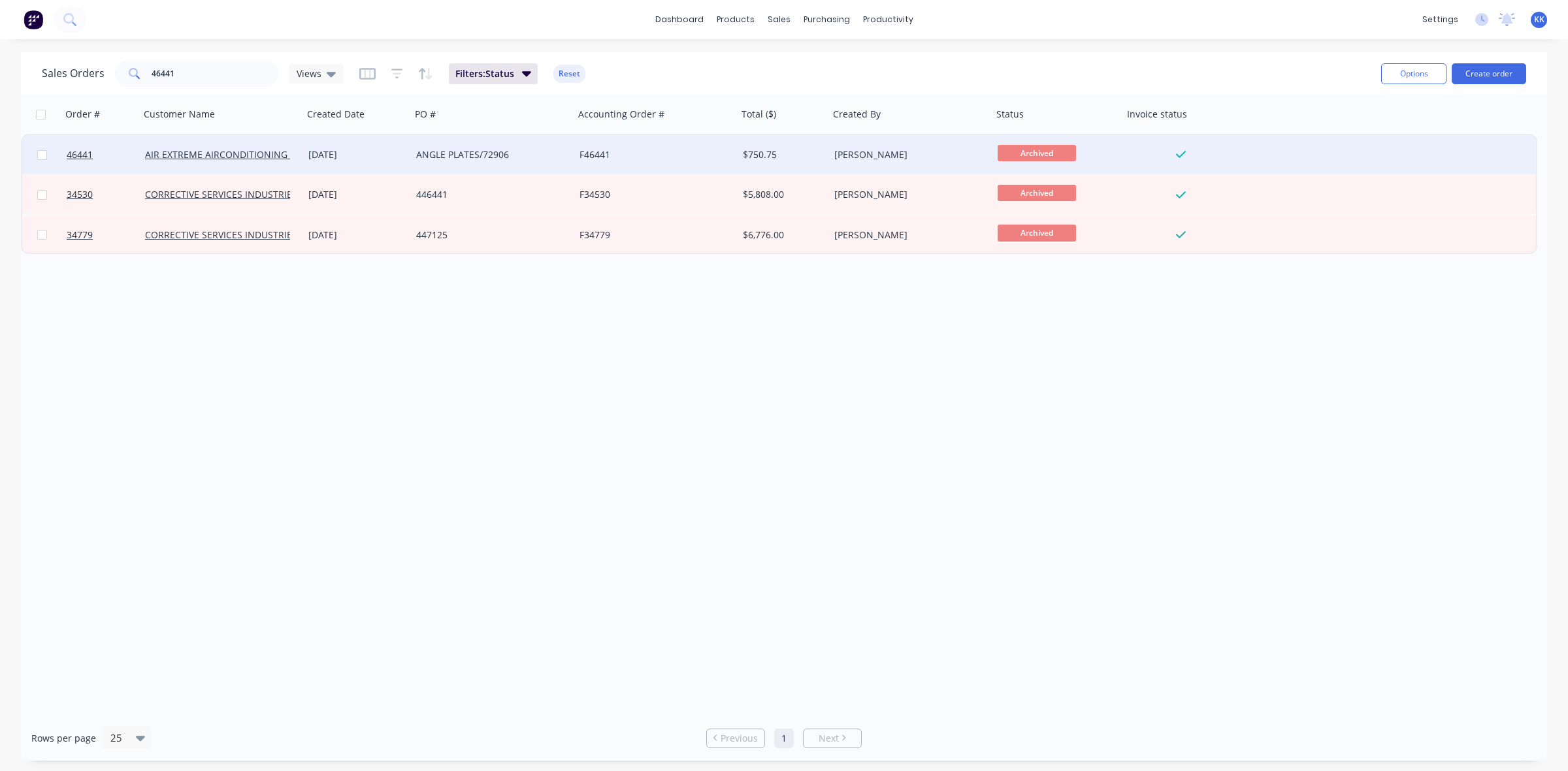
click at [723, 150] on div "F46441" at bounding box center [651, 155] width 145 height 13
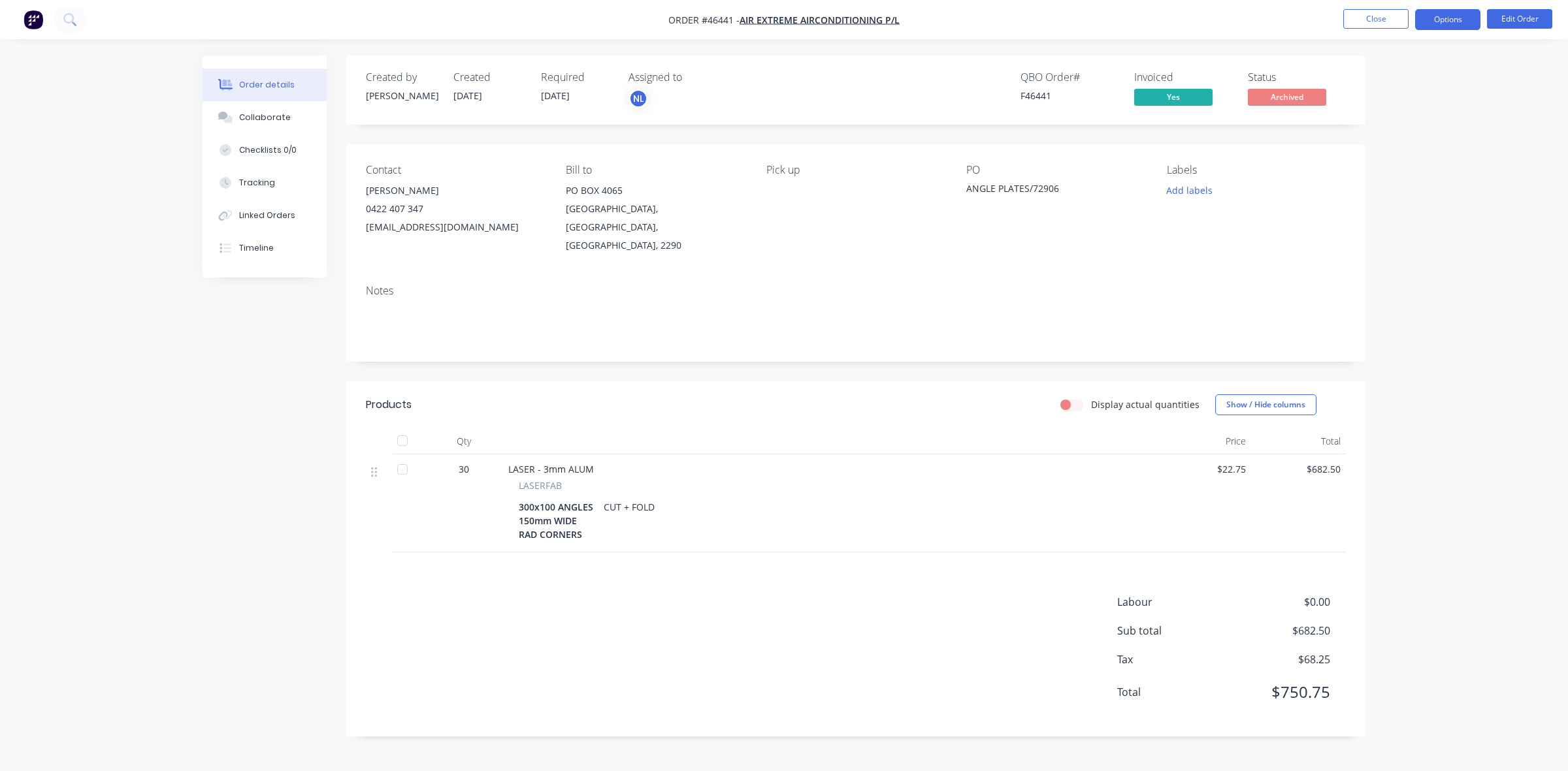
click at [1441, 24] on button "Options" at bounding box center [1447, 20] width 65 height 21
click at [1384, 320] on div "Duplicate" at bounding box center [1408, 314] width 121 height 19
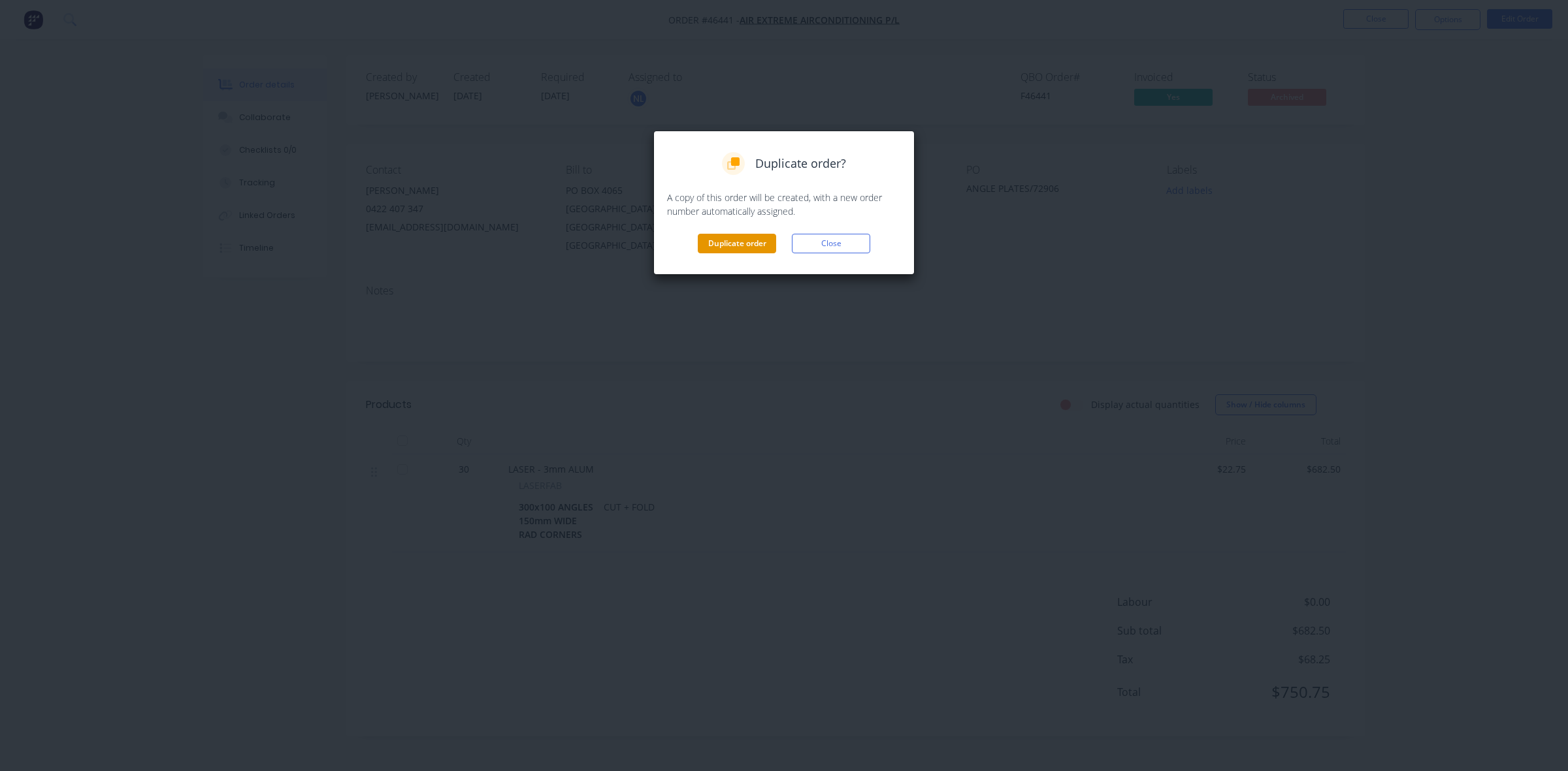
click at [716, 250] on button "Duplicate order" at bounding box center [736, 243] width 78 height 20
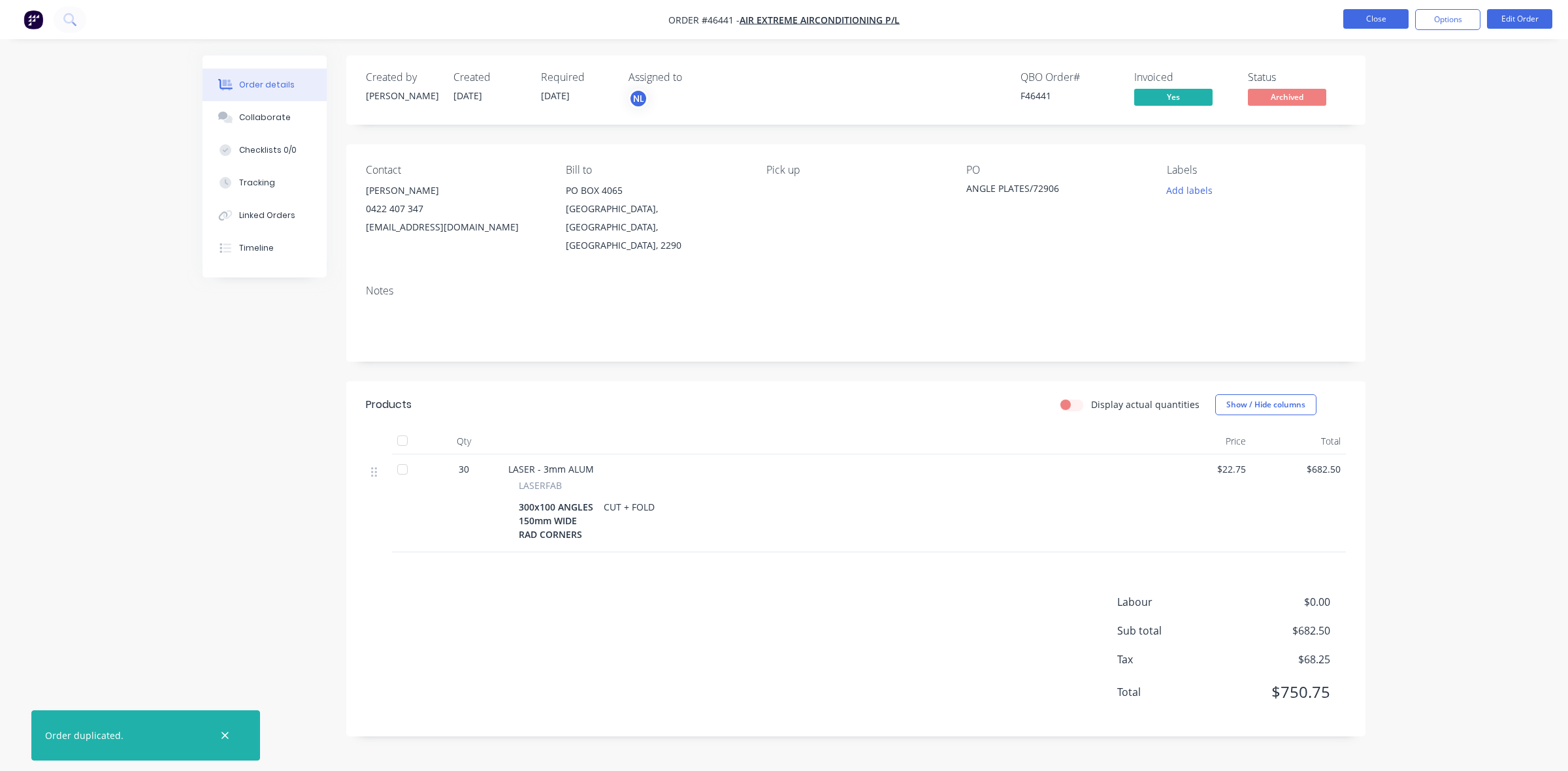
click at [1356, 20] on button "Close" at bounding box center [1375, 19] width 65 height 20
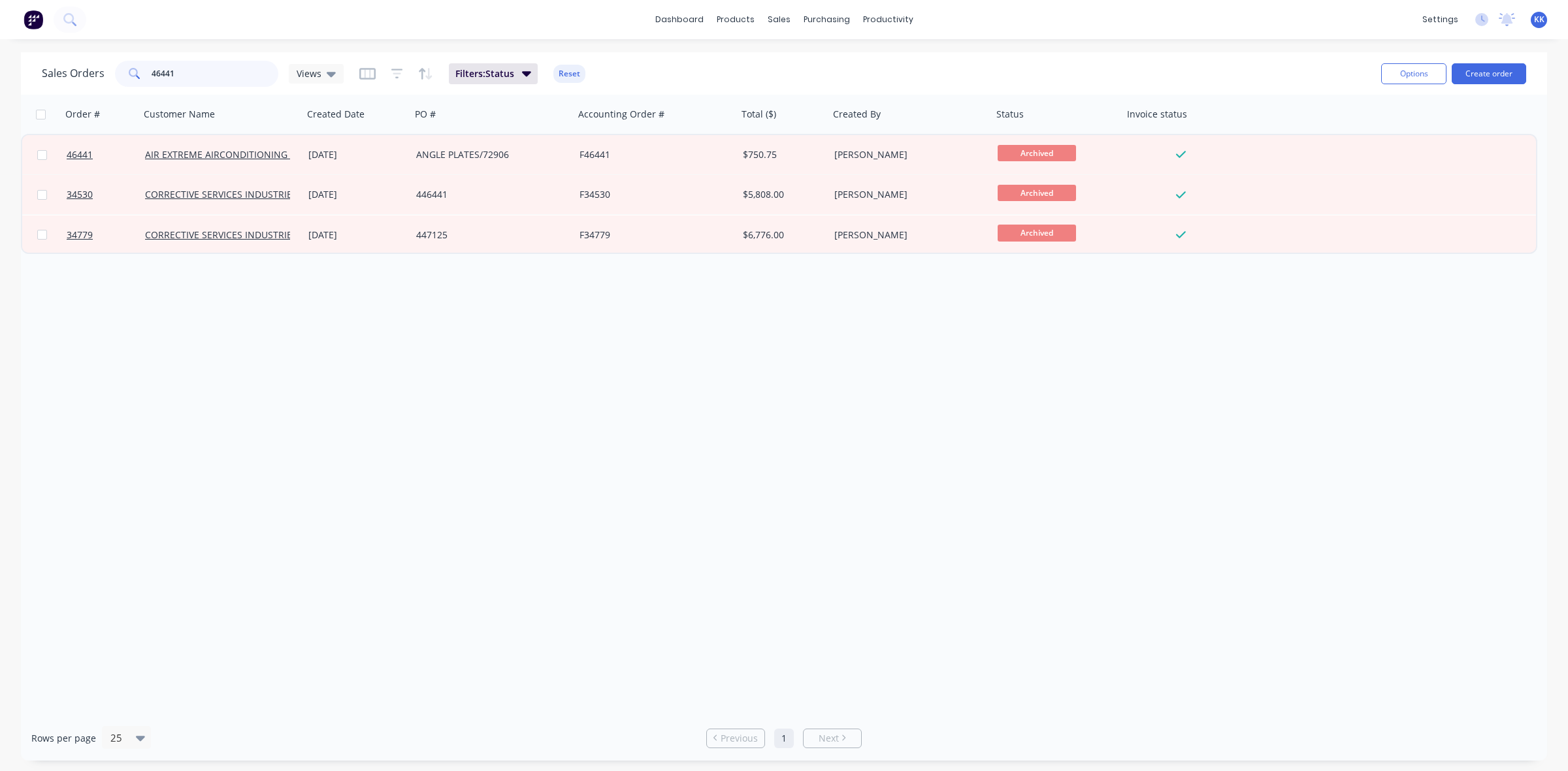
drag, startPoint x: 195, startPoint y: 72, endPoint x: 123, endPoint y: 65, distance: 72.3
click at [123, 65] on div "46441" at bounding box center [196, 74] width 163 height 26
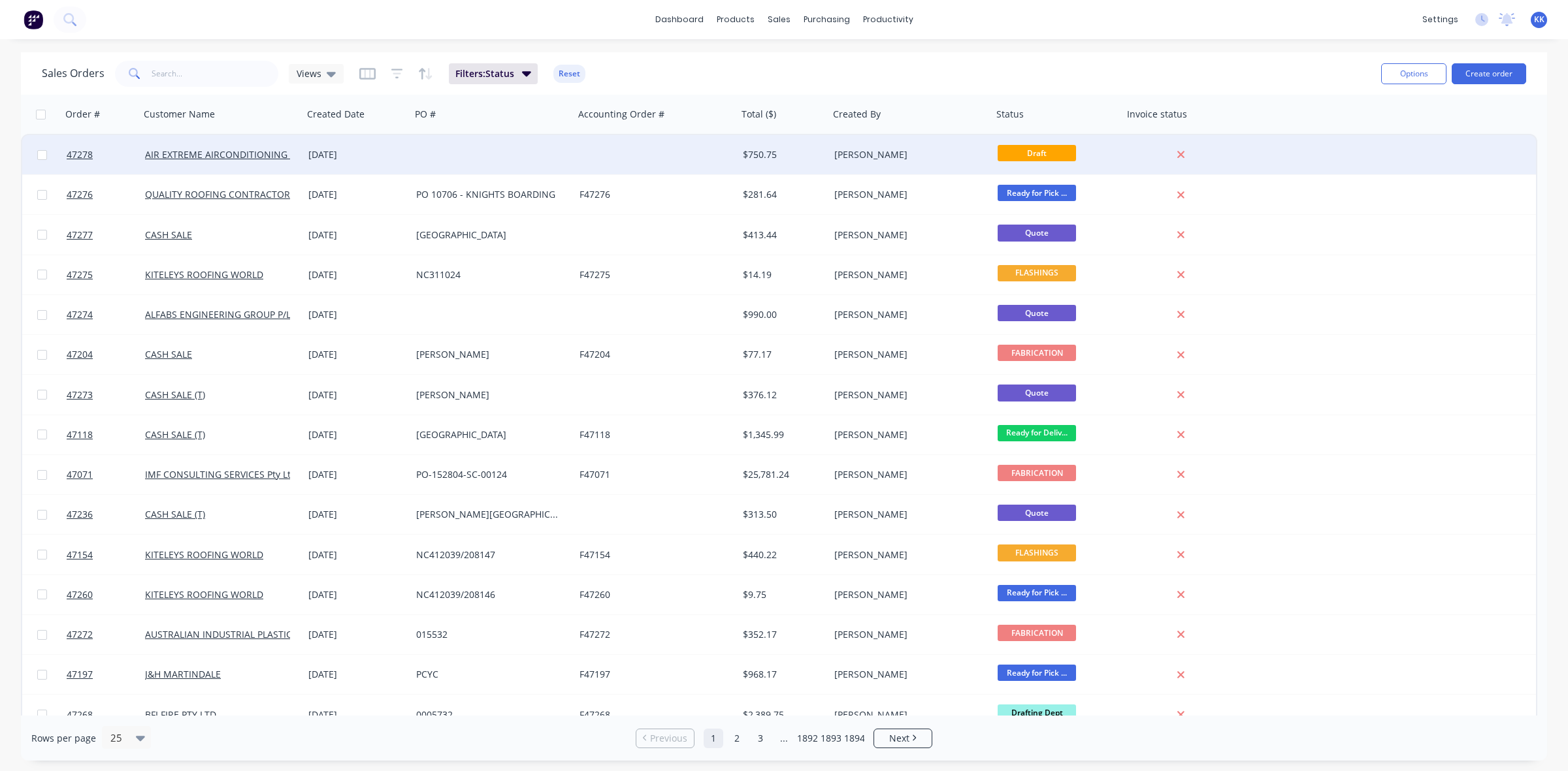
click at [510, 170] on div at bounding box center [493, 155] width 163 height 39
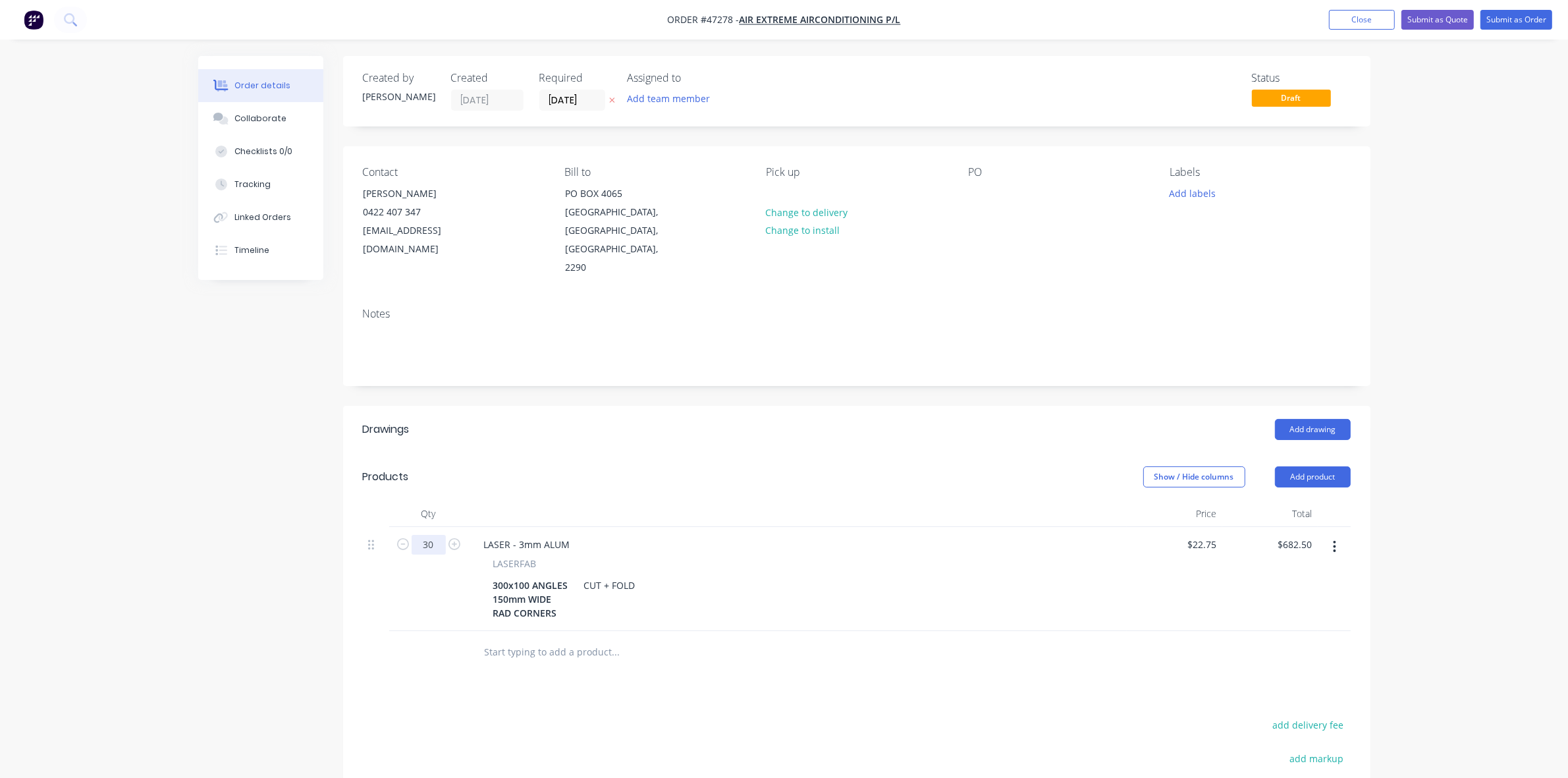
click at [426, 535] on input "30" at bounding box center [429, 544] width 34 height 20
type input "40"
type input "$910.00"
drag, startPoint x: 528, startPoint y: 548, endPoint x: 500, endPoint y: 550, distance: 28.1
click at [500, 576] on div "300x100 ANGLES 150mm WIDE RAD CORNERS" at bounding box center [531, 599] width 86 height 47
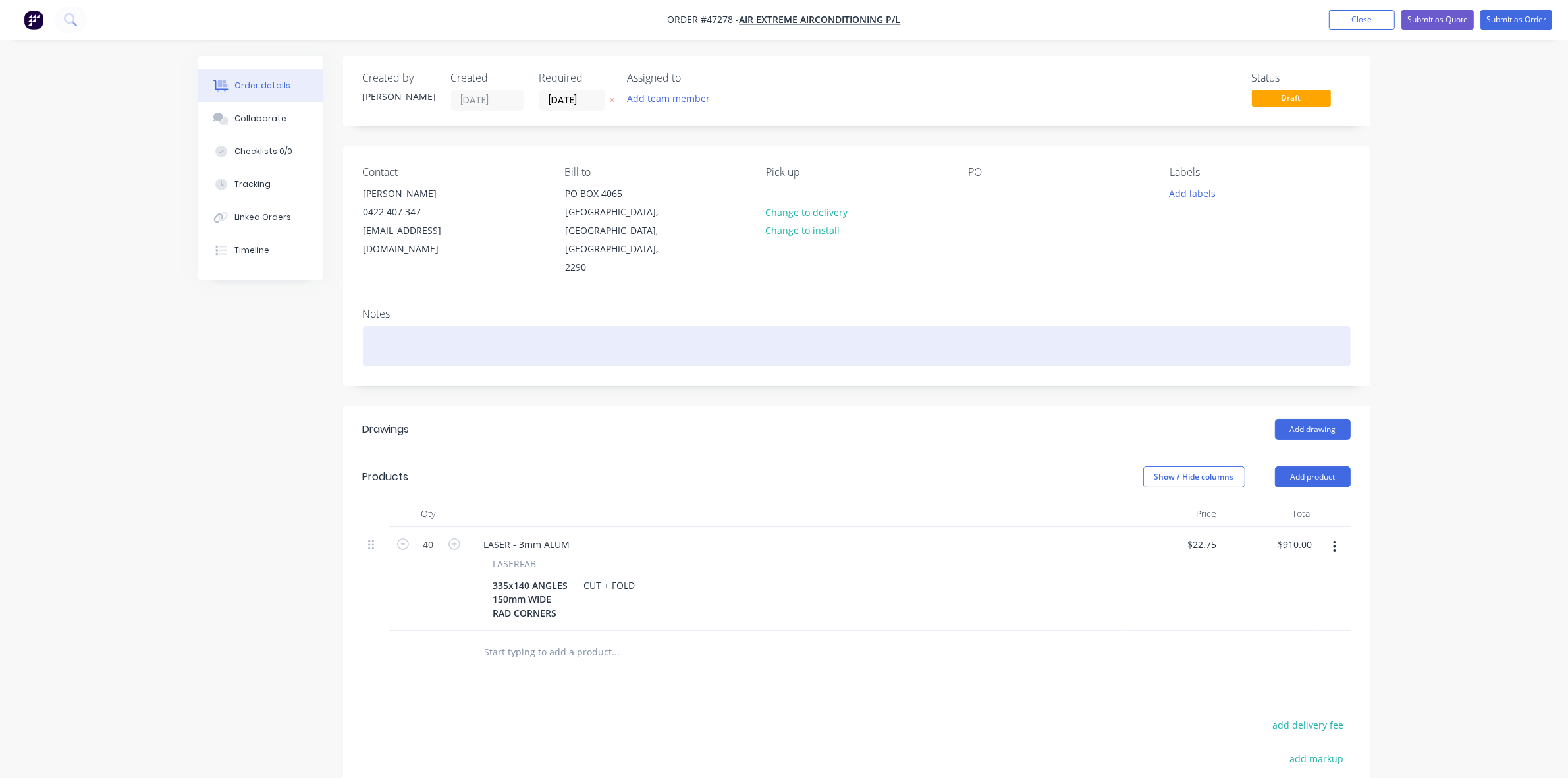
click at [377, 326] on div at bounding box center [857, 346] width 988 height 40
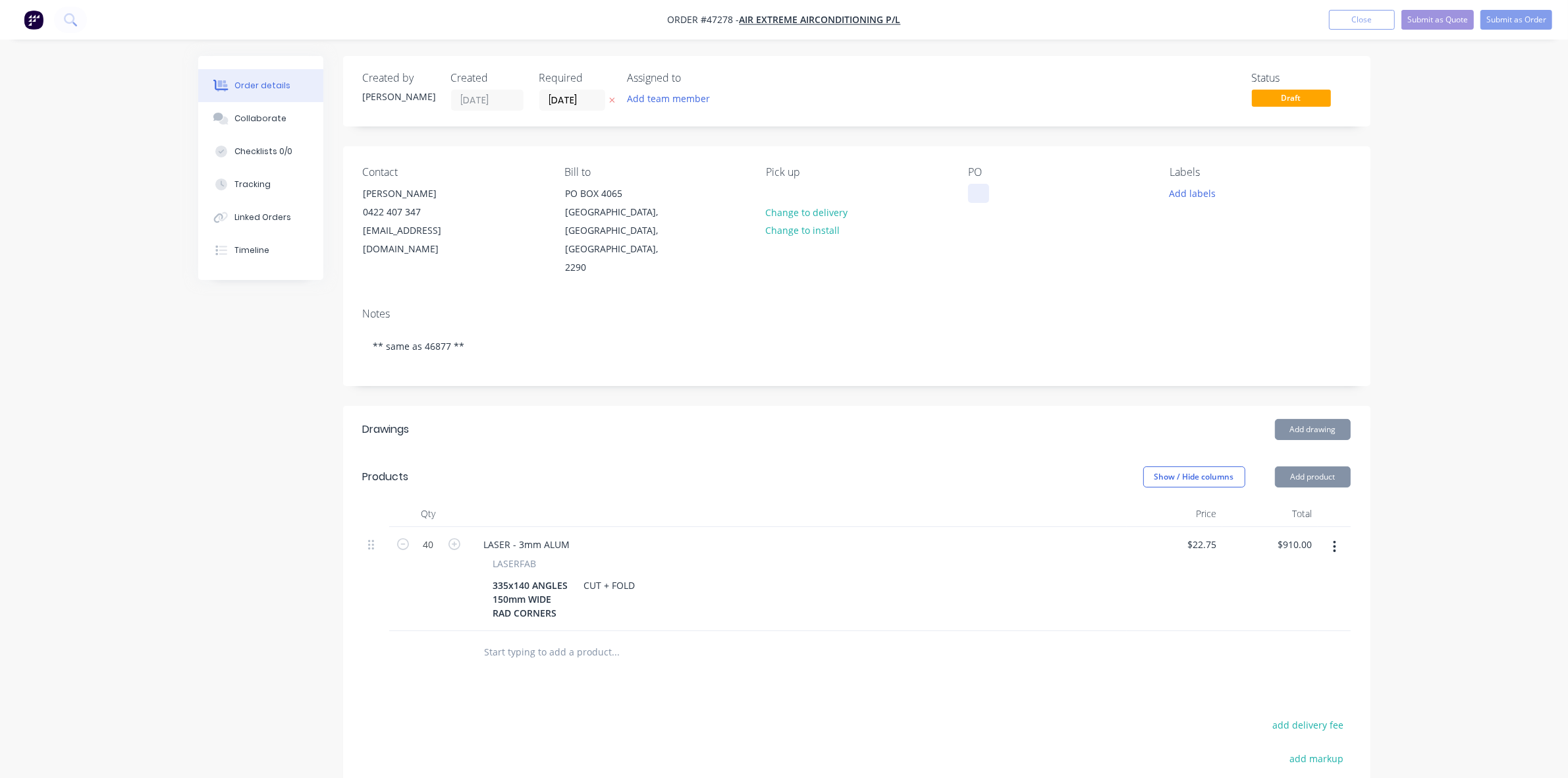
click at [980, 186] on div at bounding box center [978, 194] width 21 height 19
click at [1444, 21] on button "Submit as Quote" at bounding box center [1438, 20] width 73 height 20
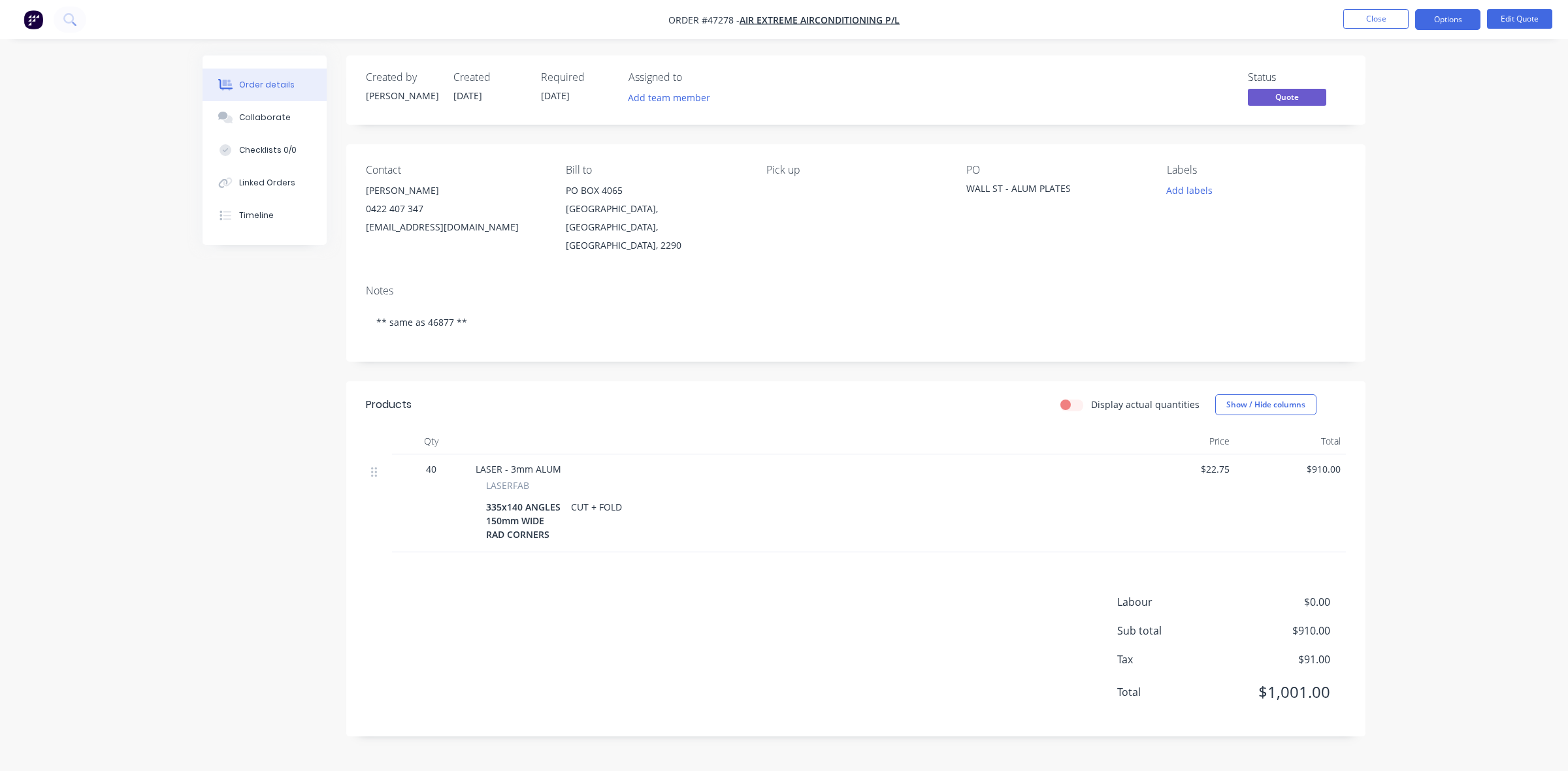
click at [1432, 21] on button "Options" at bounding box center [1447, 20] width 65 height 21
click at [1399, 69] on button "Quote" at bounding box center [1407, 79] width 144 height 26
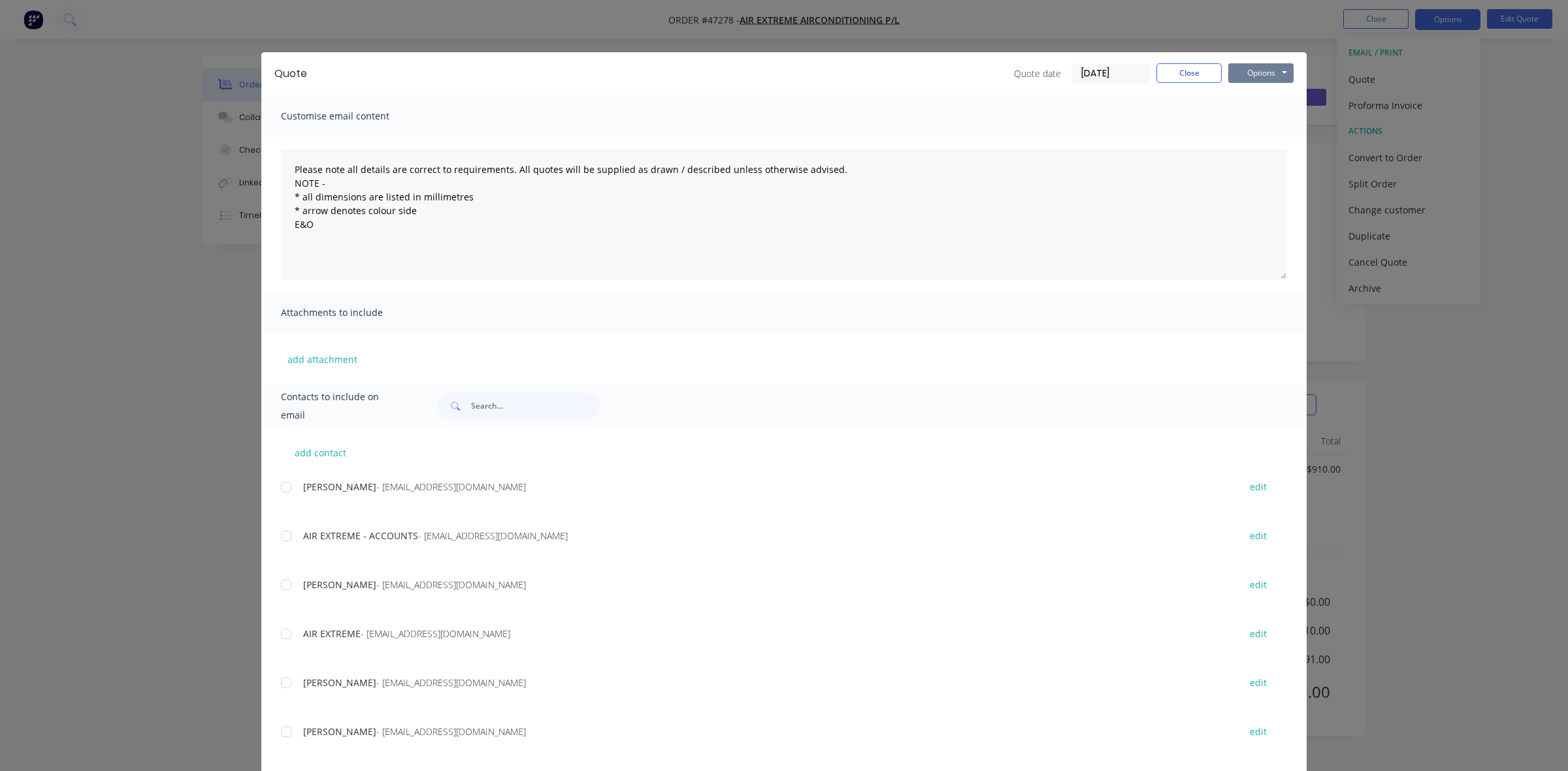
click at [1266, 70] on button "Options" at bounding box center [1261, 73] width 65 height 20
click at [1253, 115] on button "Print" at bounding box center [1270, 118] width 83 height 21
drag, startPoint x: 1183, startPoint y: 67, endPoint x: 700, endPoint y: 89, distance: 483.5
click at [1183, 69] on button "Close" at bounding box center [1188, 73] width 65 height 20
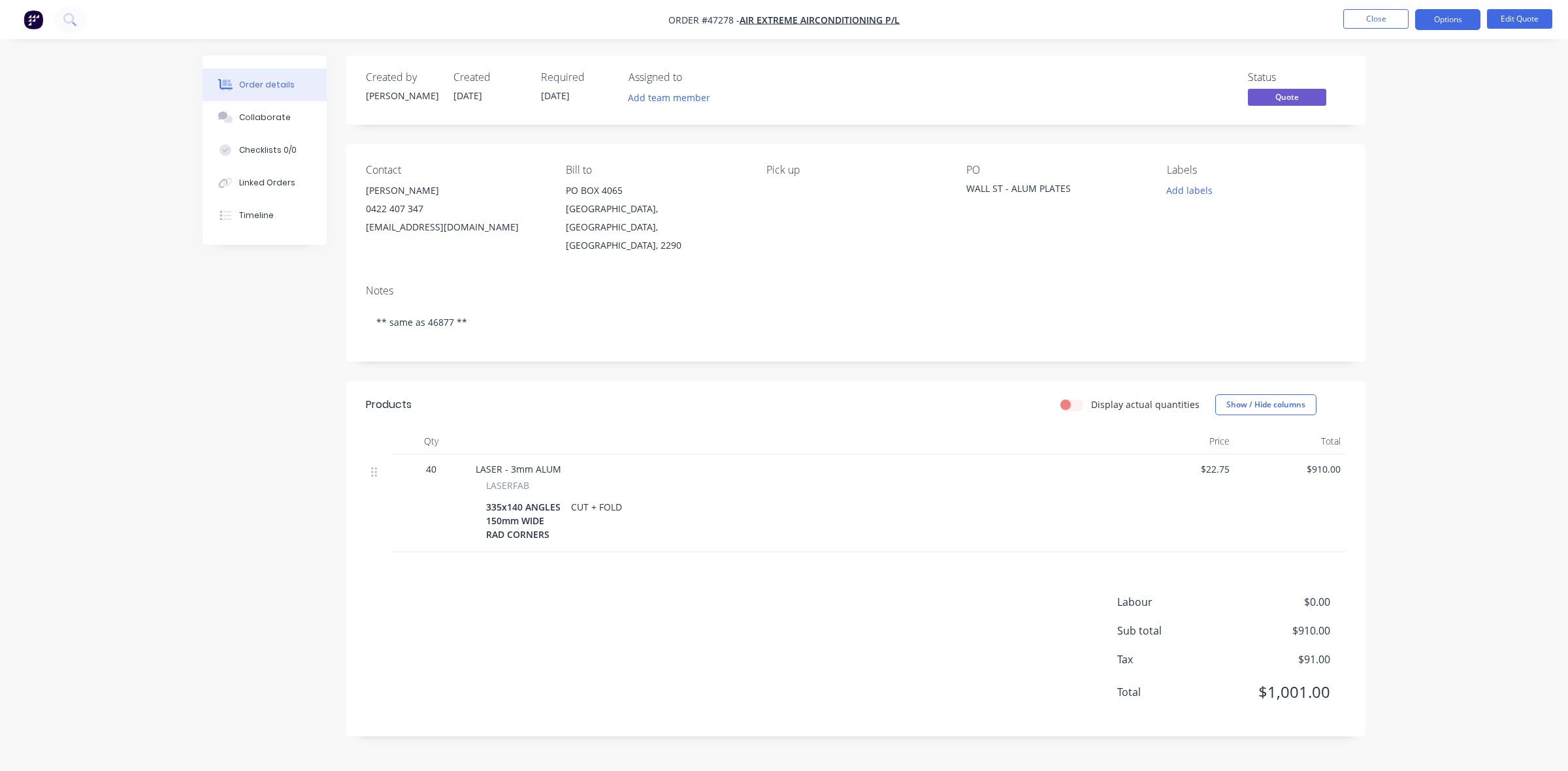
drag, startPoint x: 273, startPoint y: 109, endPoint x: 143, endPoint y: 167, distance: 142.4
click at [271, 109] on button "Collaborate" at bounding box center [264, 117] width 124 height 32
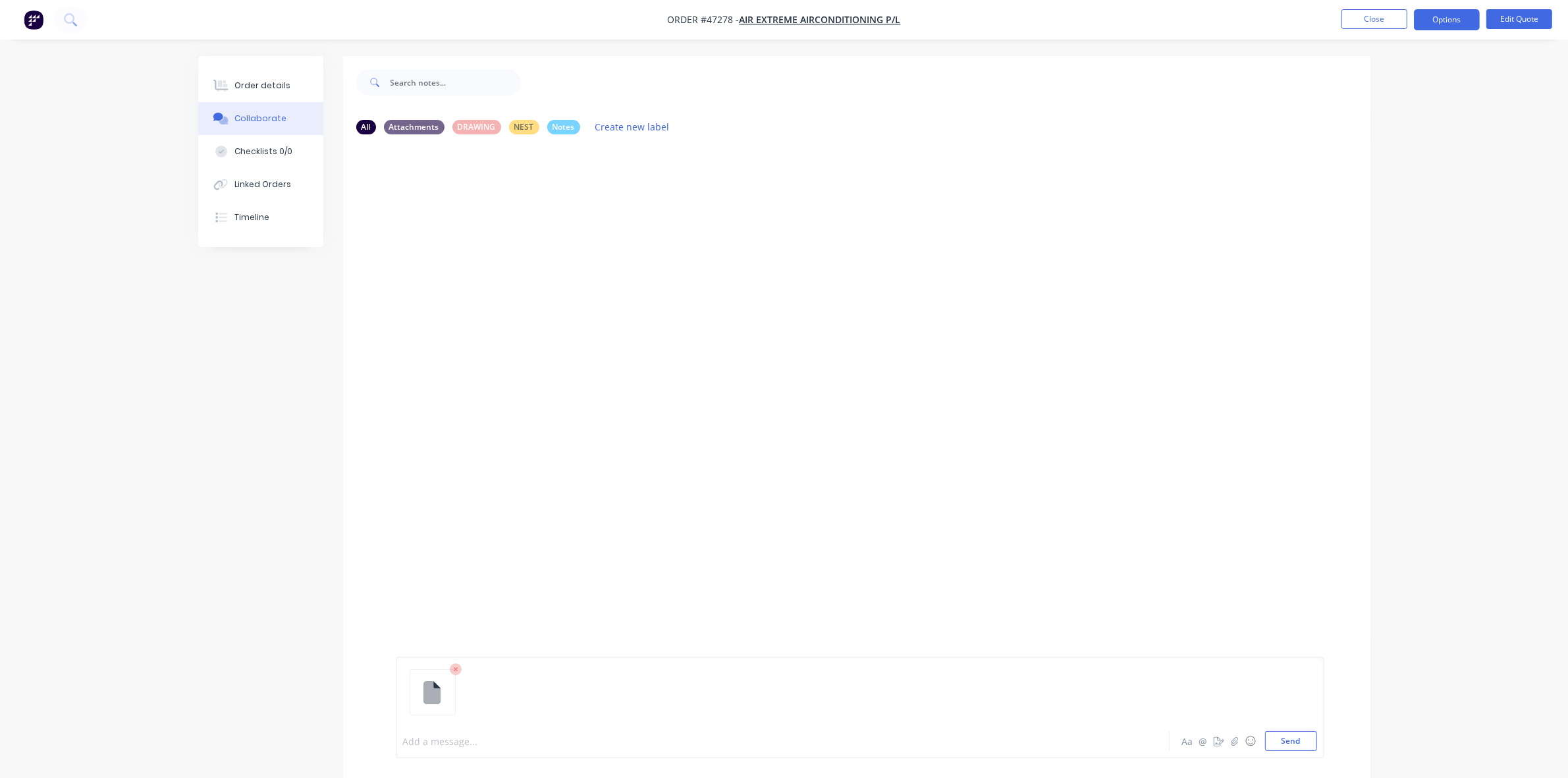
click at [459, 741] on div at bounding box center [746, 741] width 685 height 14
click at [1347, 16] on button "Close" at bounding box center [1374, 19] width 66 height 20
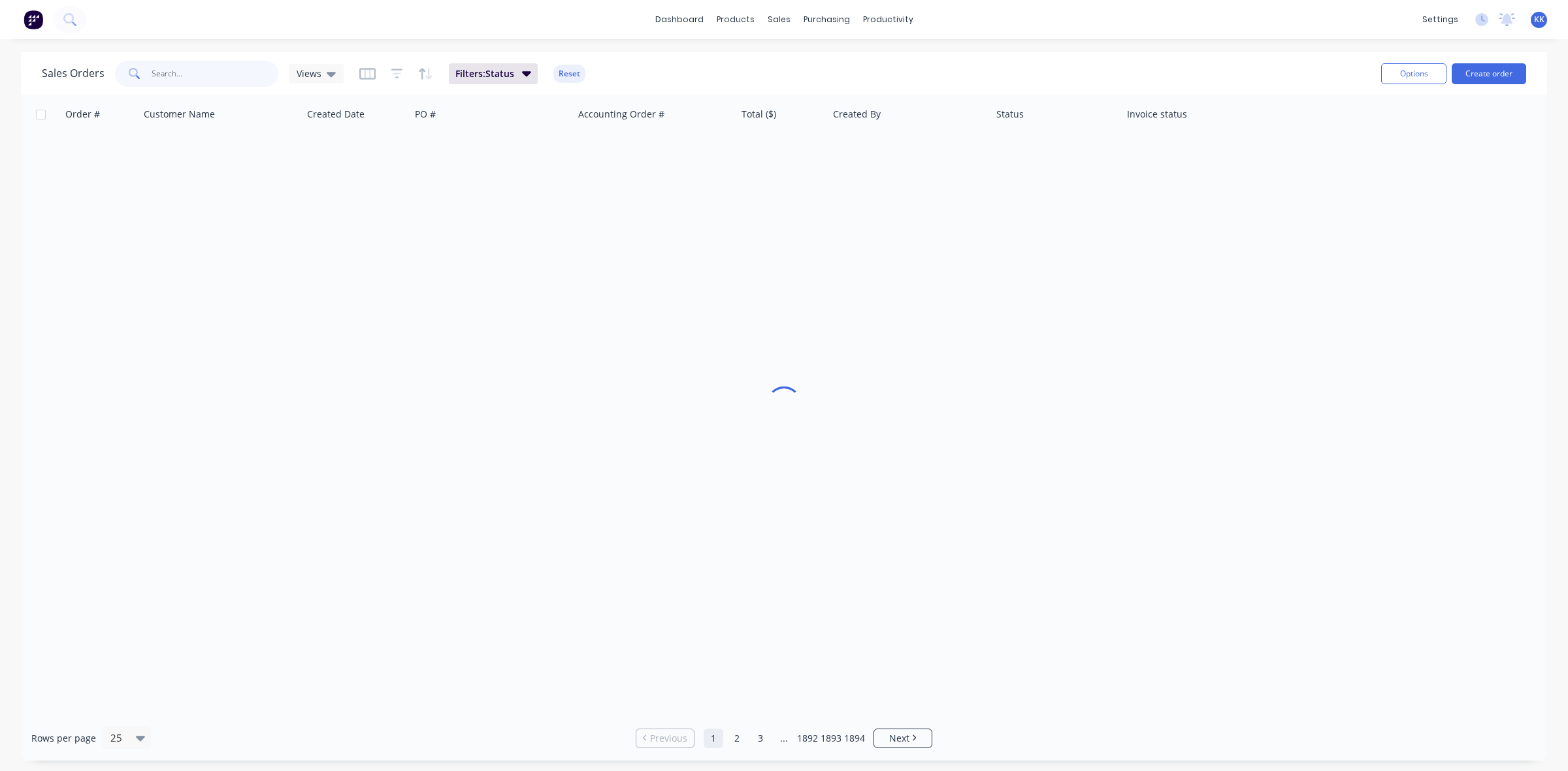
click at [228, 81] on input "text" at bounding box center [215, 74] width 127 height 26
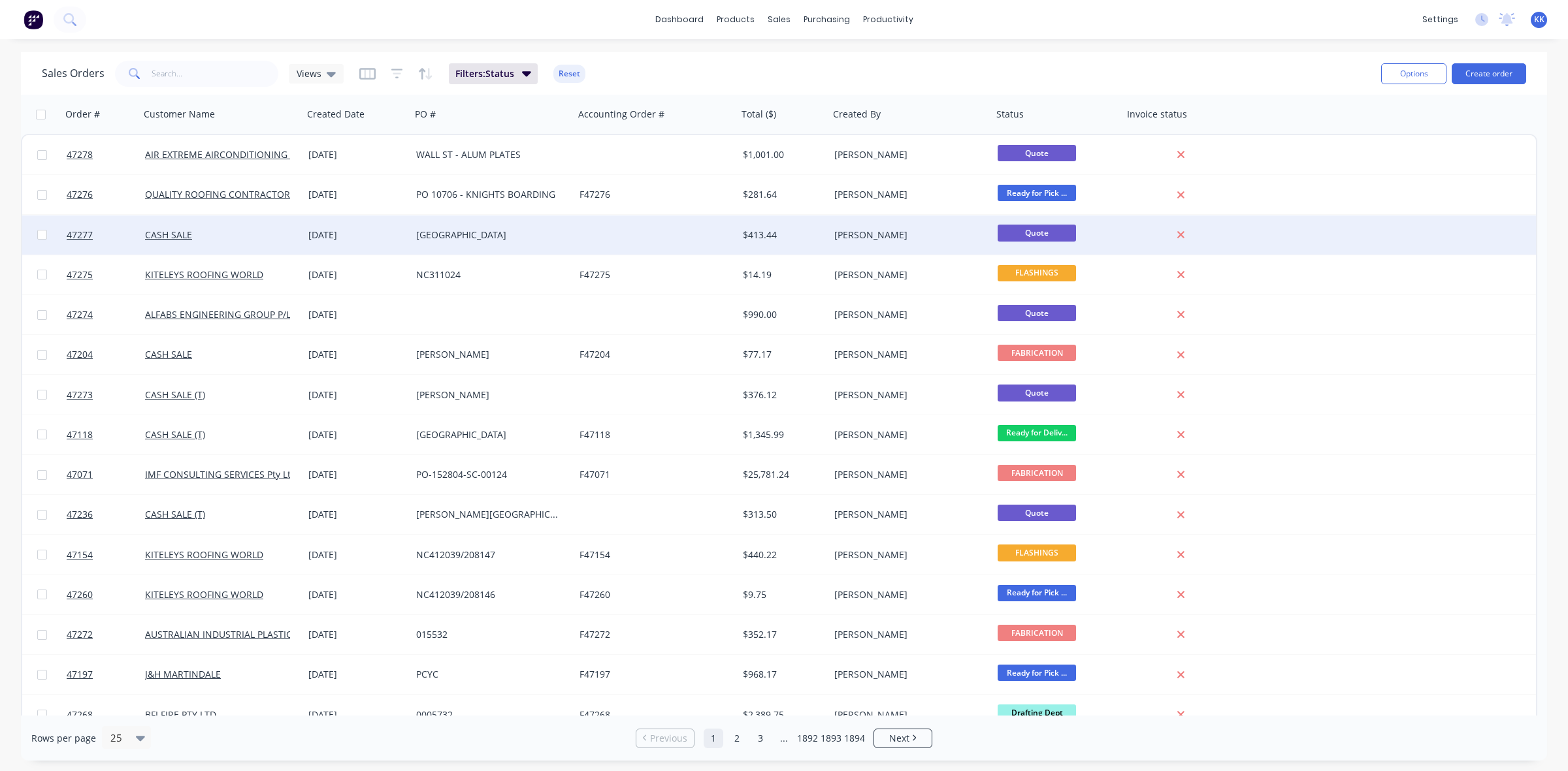
click at [488, 245] on div "[GEOGRAPHIC_DATA]" at bounding box center [493, 235] width 163 height 39
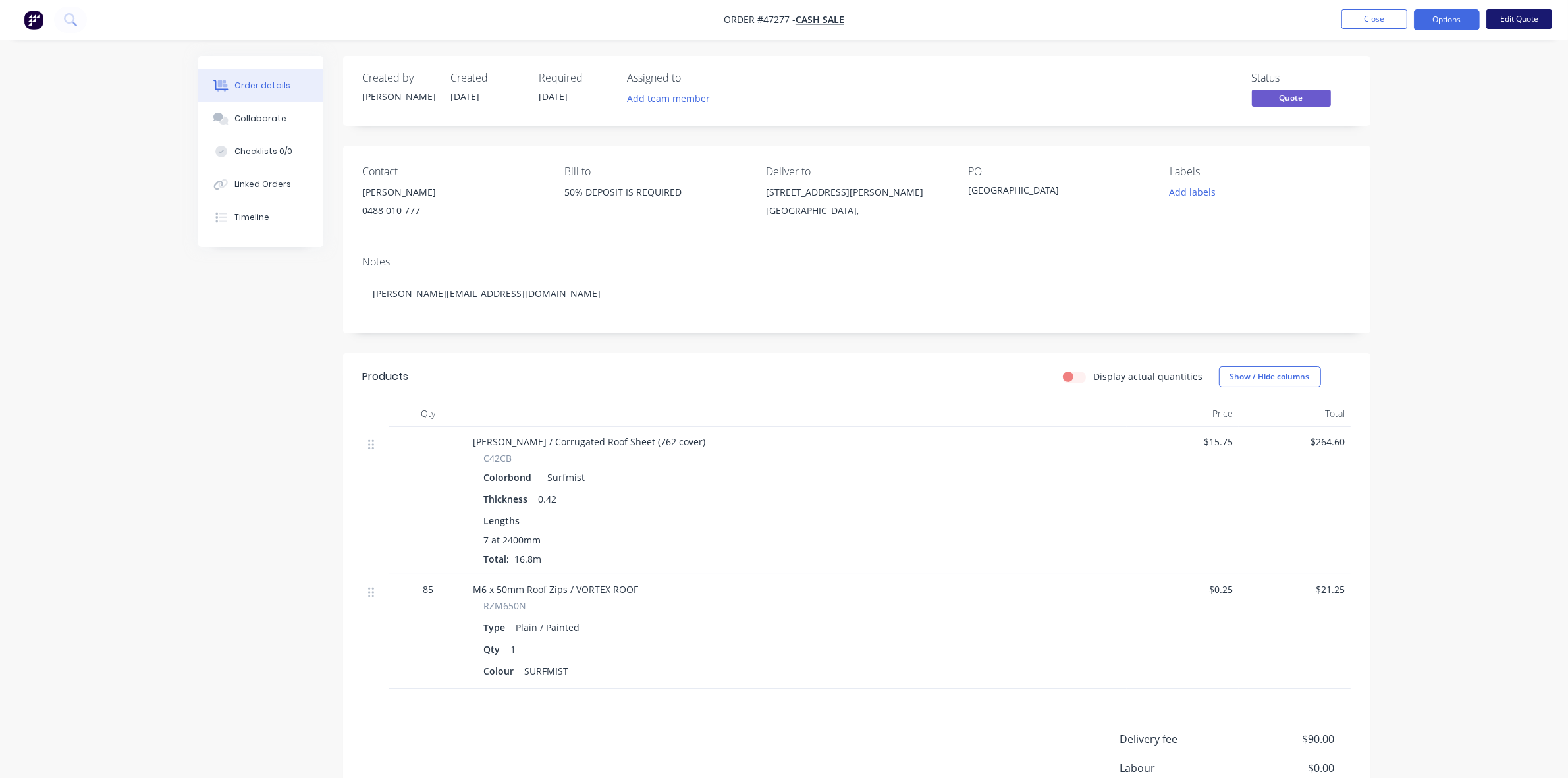
click at [1523, 27] on button "Edit Quote" at bounding box center [1519, 19] width 66 height 20
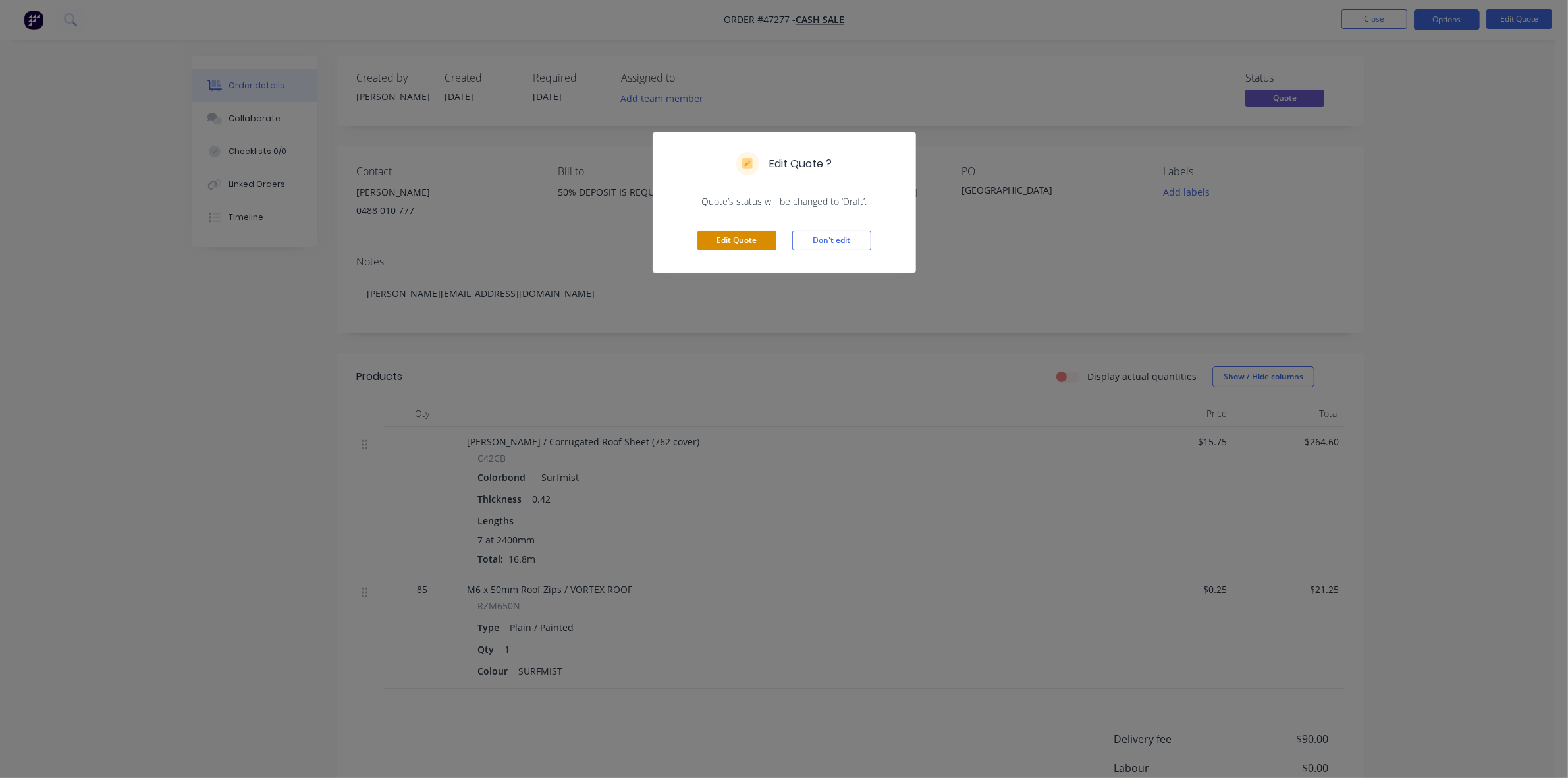
drag, startPoint x: 725, startPoint y: 245, endPoint x: 710, endPoint y: 232, distance: 19.8
click at [728, 244] on button "Edit Quote" at bounding box center [736, 240] width 79 height 20
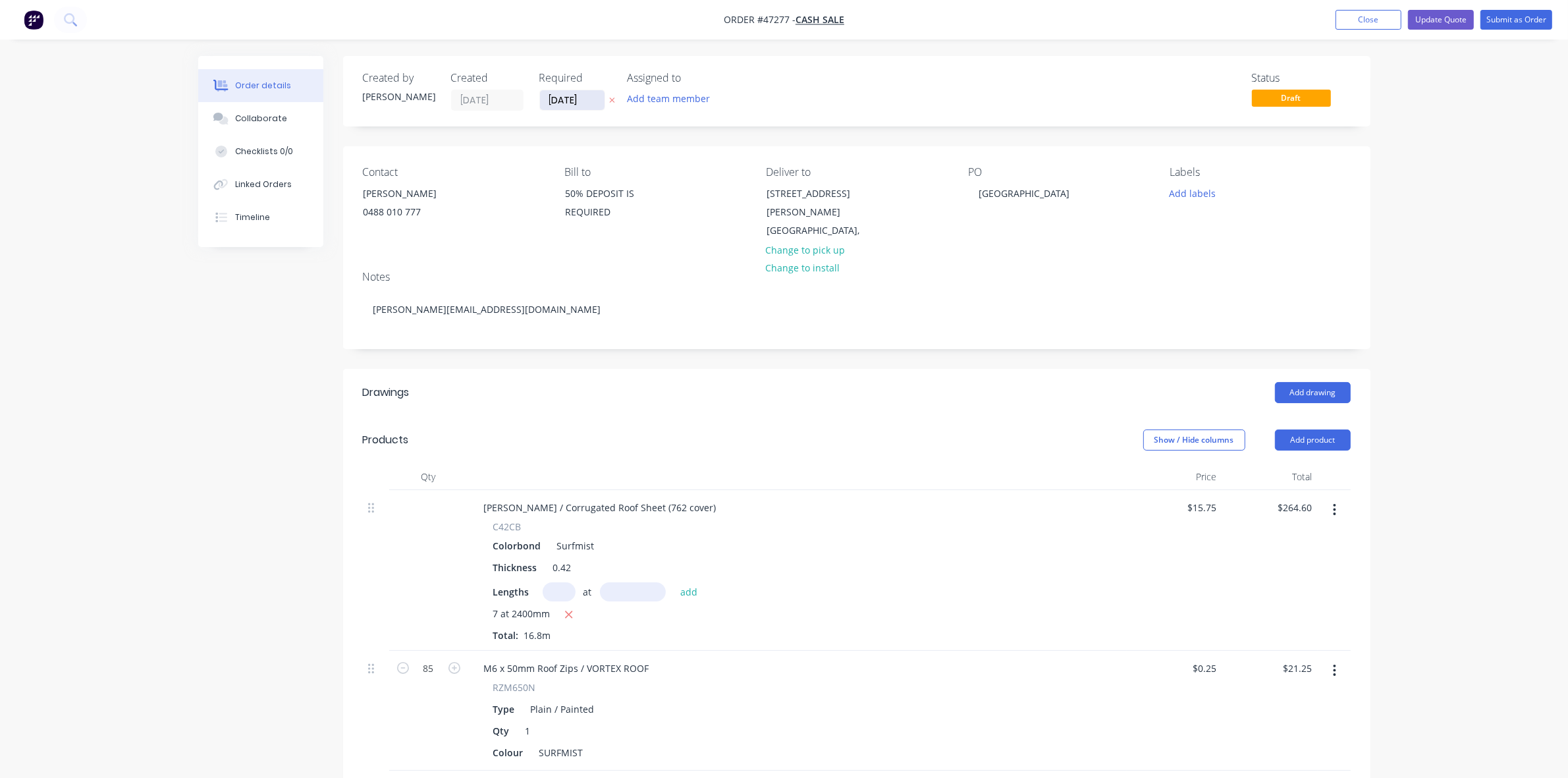
click at [575, 107] on input "[DATE]" at bounding box center [572, 99] width 64 height 20
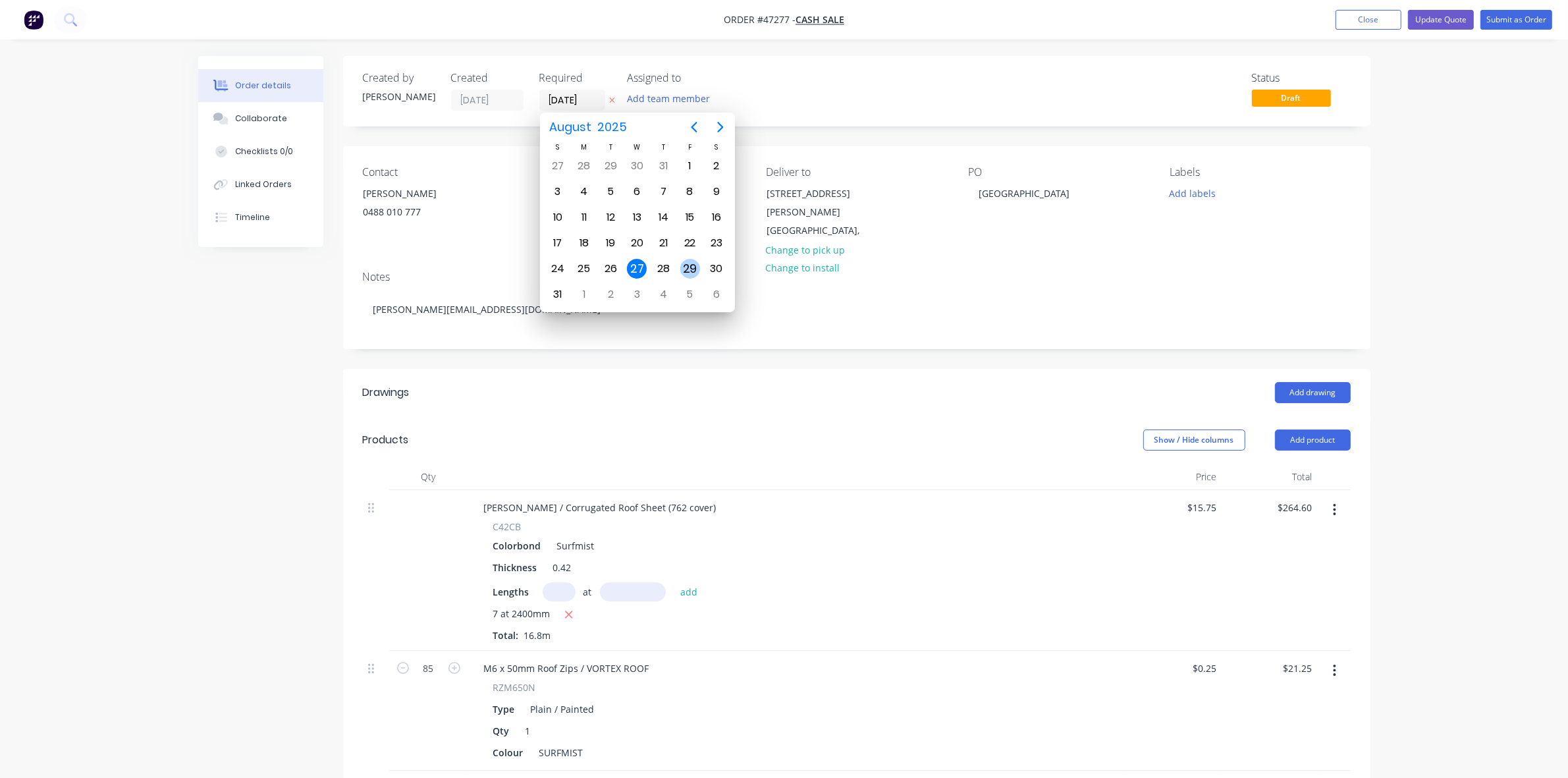
click at [693, 265] on div "29" at bounding box center [689, 268] width 20 height 20
type input "29/08/25"
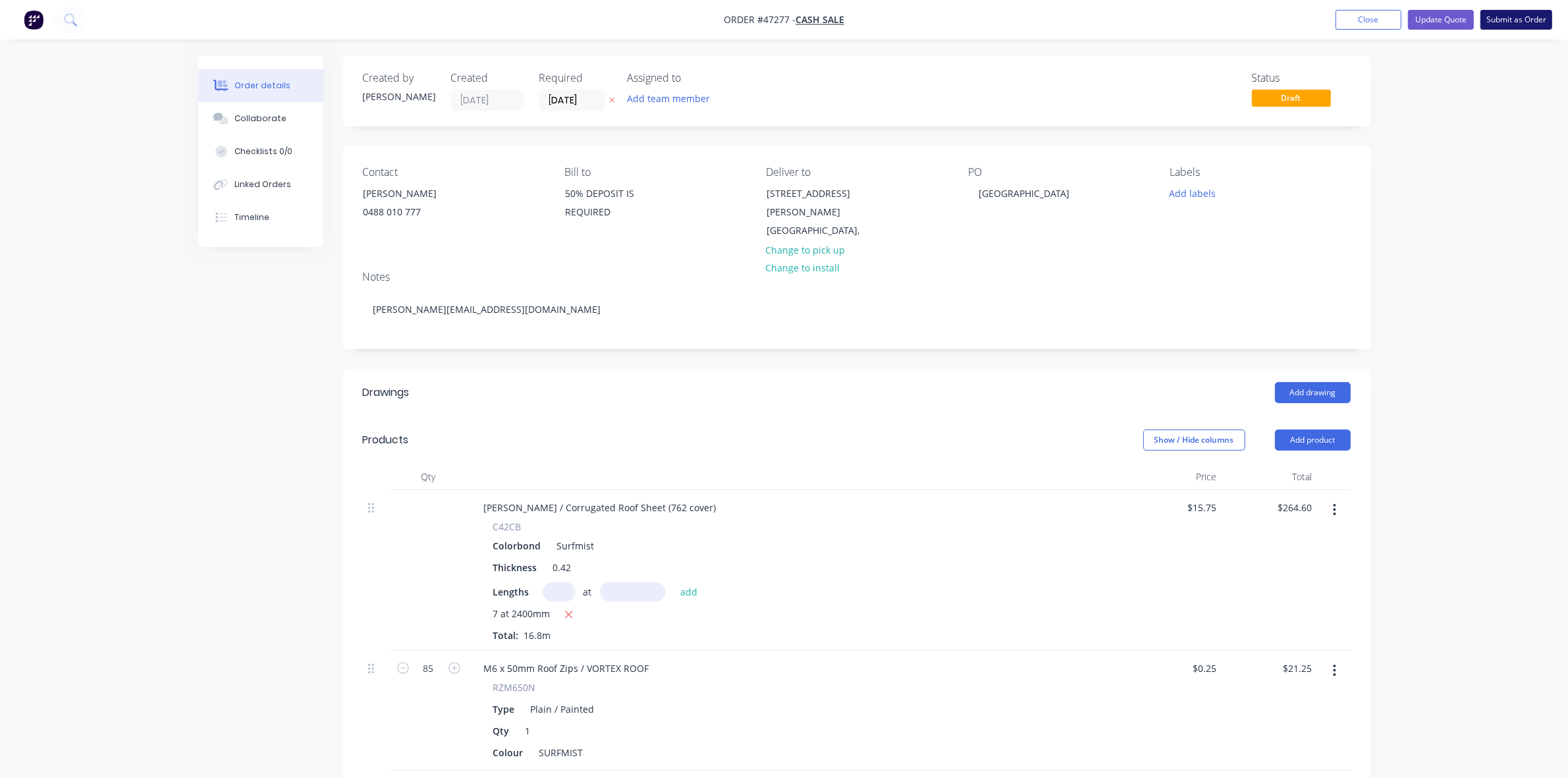
click at [1520, 25] on button "Submit as Order" at bounding box center [1517, 20] width 72 height 20
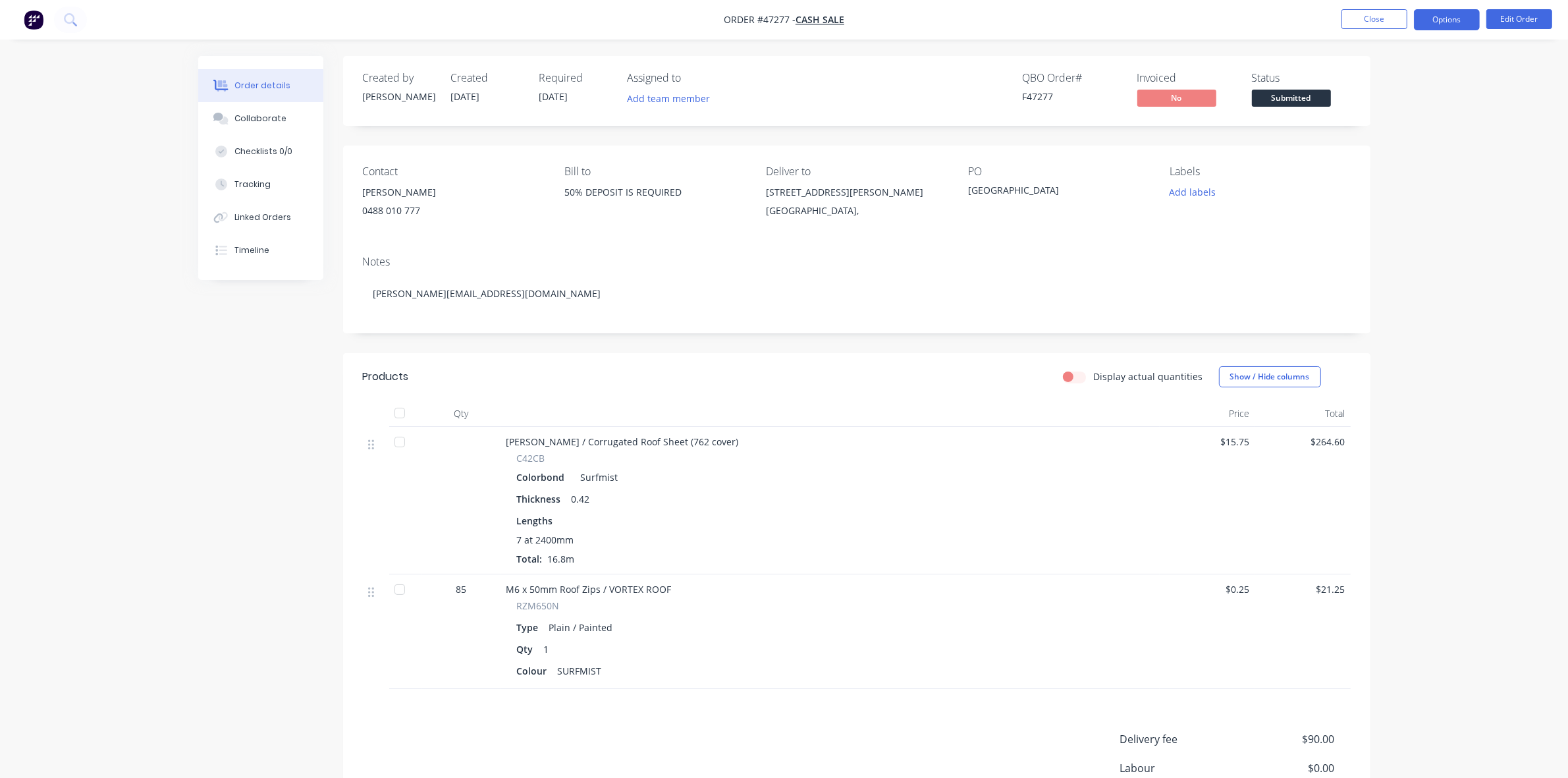
click at [1450, 27] on button "Options" at bounding box center [1446, 20] width 66 height 21
click at [1407, 165] on div "Work Order" at bounding box center [1408, 159] width 122 height 19
click at [1402, 132] on div "Without pricing" at bounding box center [1408, 133] width 122 height 19
click at [1283, 103] on span "Submitted" at bounding box center [1291, 98] width 79 height 16
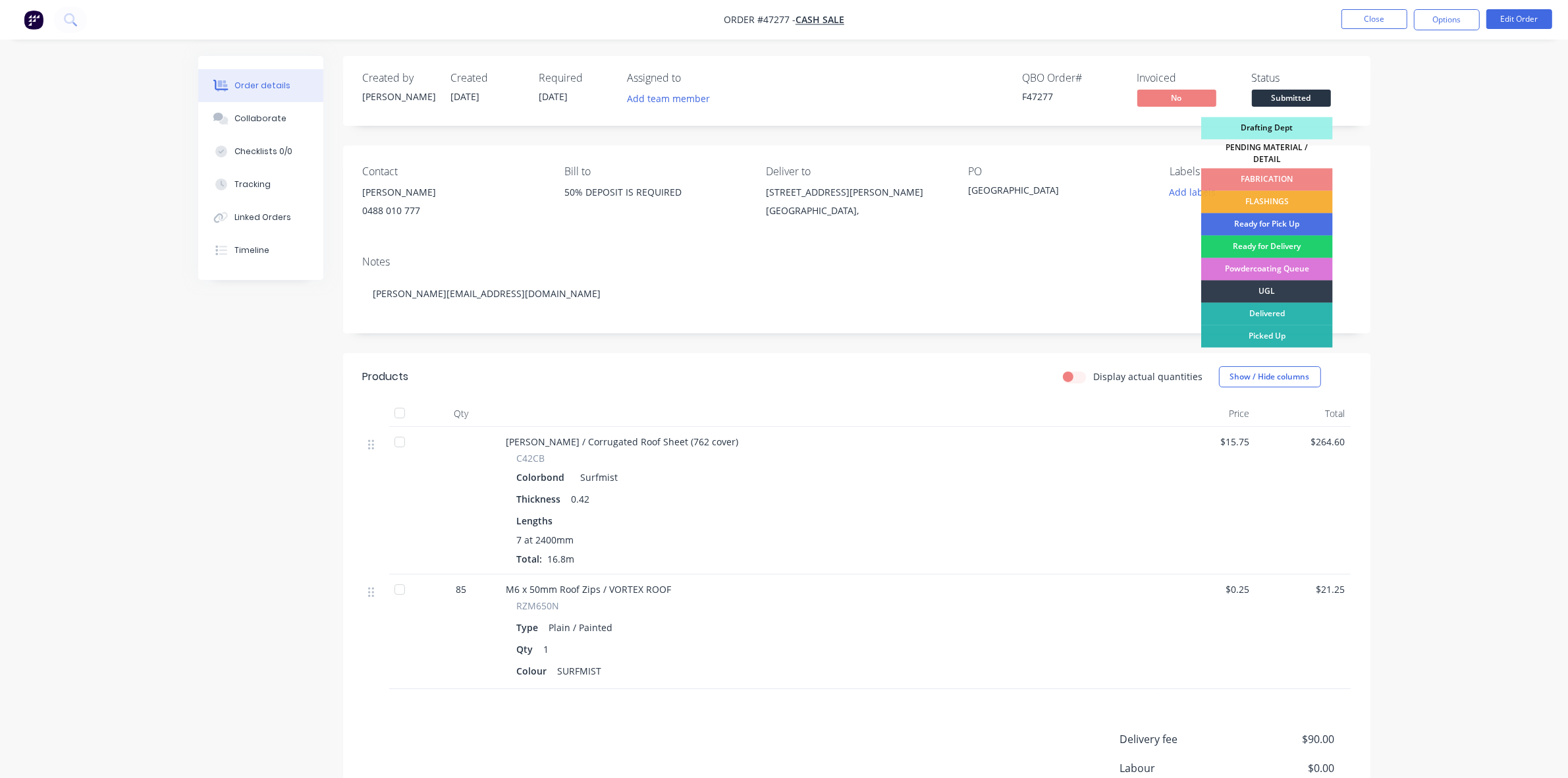
click at [1262, 150] on div "PENDING MATERIAL / DETAIL" at bounding box center [1267, 154] width 132 height 29
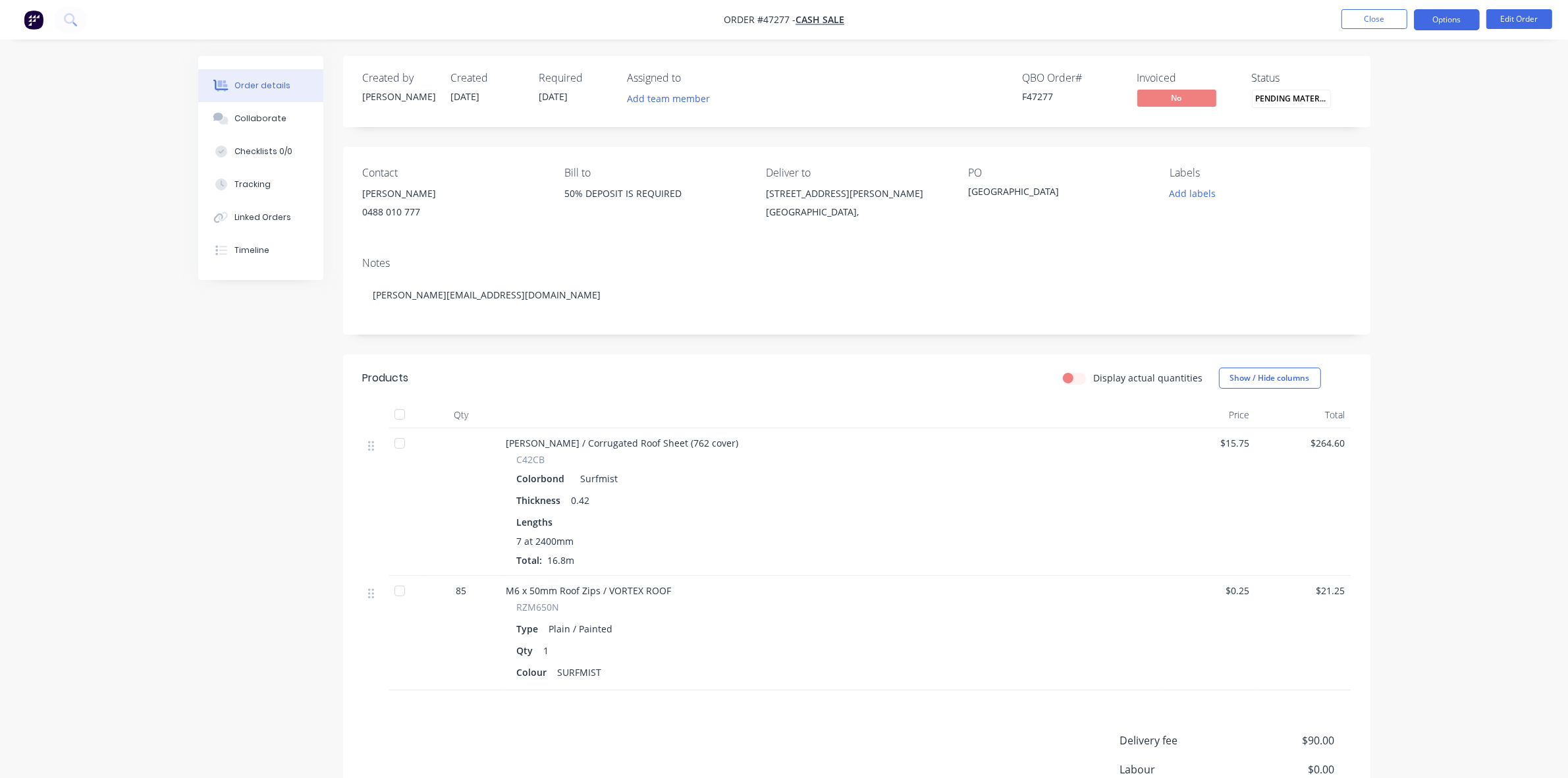
click at [1439, 23] on button "Options" at bounding box center [1446, 20] width 66 height 21
click at [1356, 173] on button "Delivery Docket" at bounding box center [1407, 185] width 145 height 27
click at [1365, 136] on div "Without pricing" at bounding box center [1408, 133] width 122 height 19
click at [1398, 230] on div "Purchase Products" at bounding box center [1408, 238] width 122 height 19
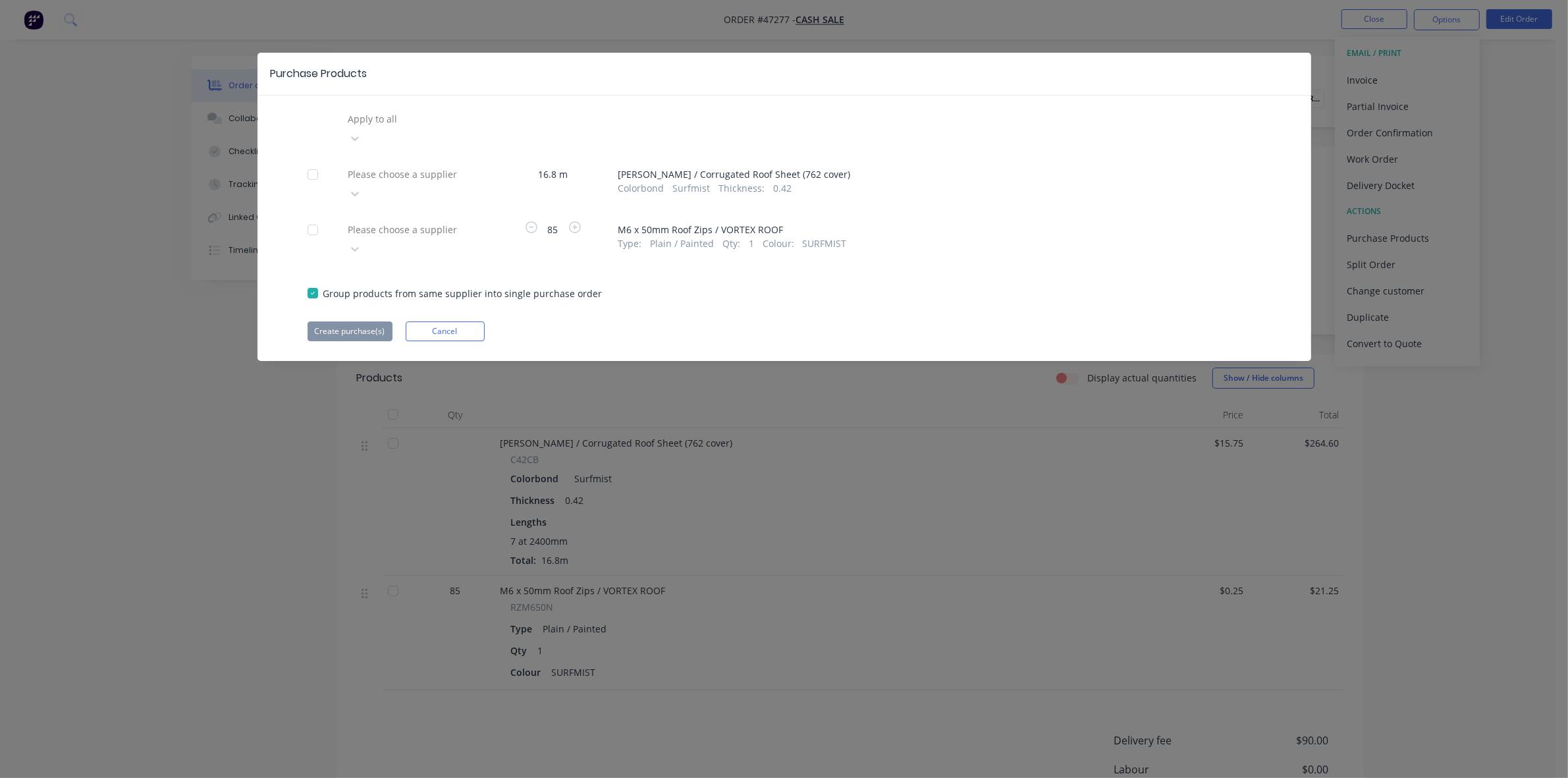
click at [449, 127] on div at bounding box center [441, 118] width 189 height 16
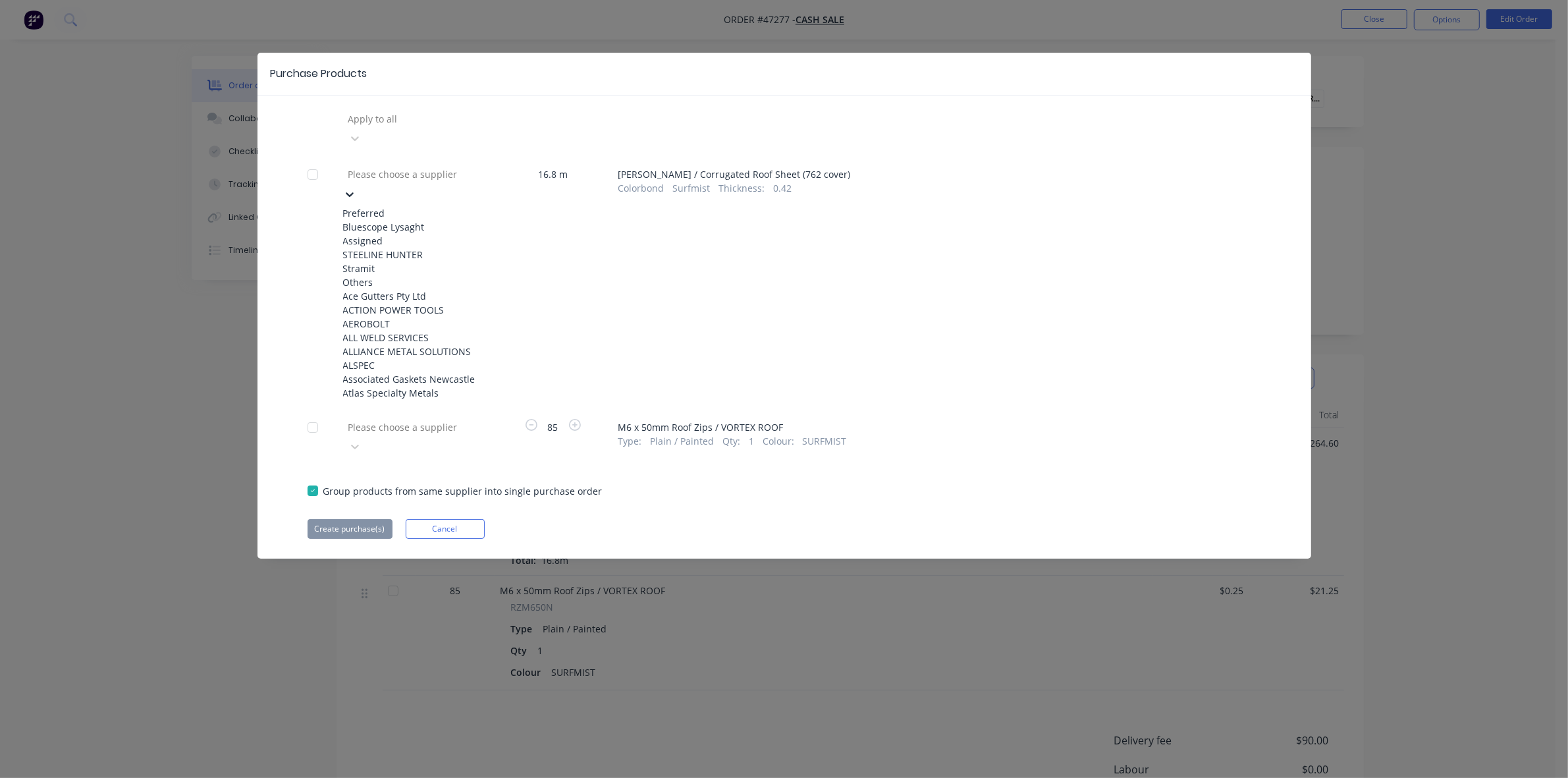
drag, startPoint x: 439, startPoint y: 202, endPoint x: 386, endPoint y: 254, distance: 74.2
click at [438, 220] on div "Bluescope Lysaght" at bounding box center [415, 227] width 145 height 14
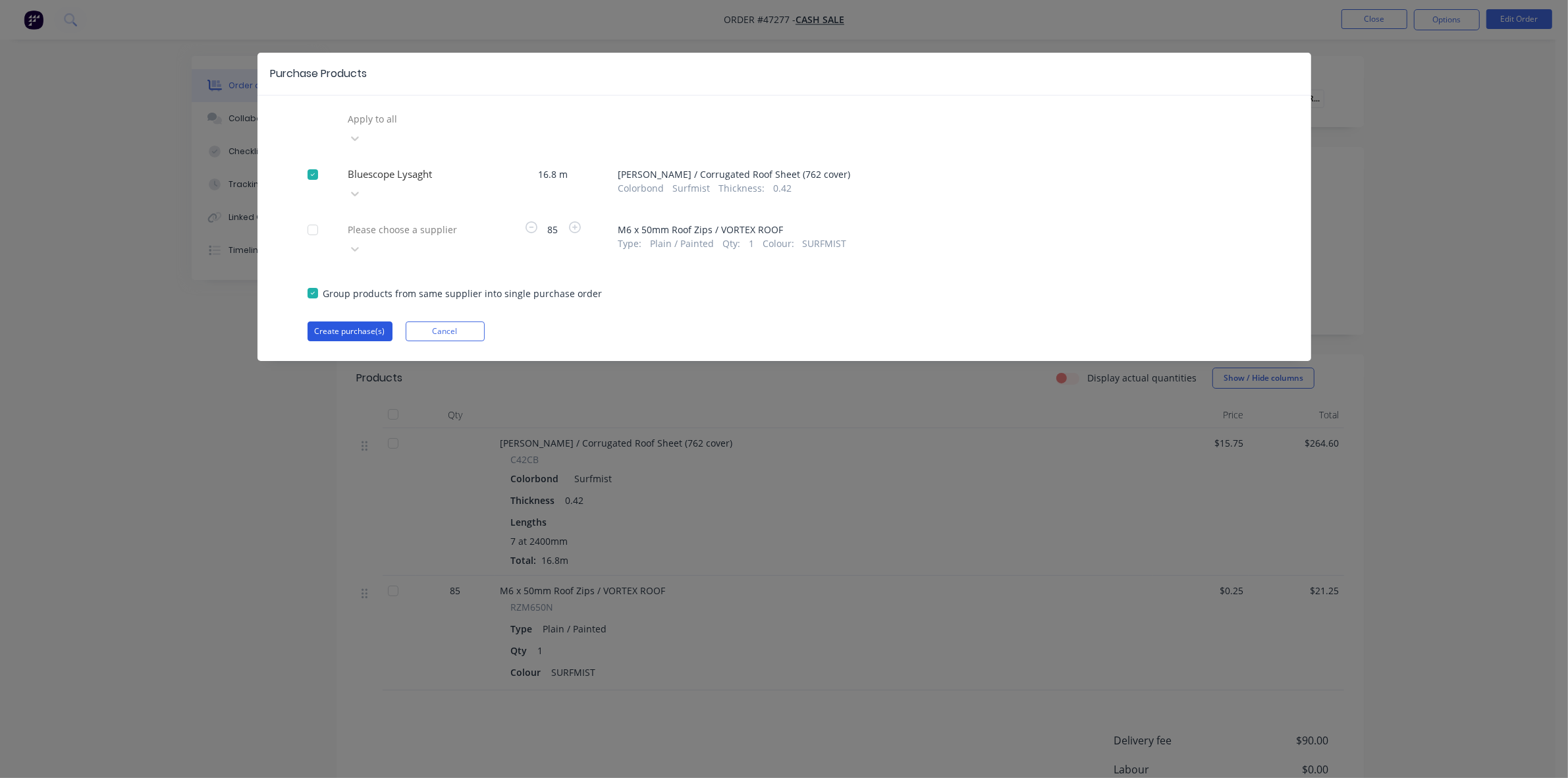
click at [364, 321] on button "Create purchase(s)" at bounding box center [349, 331] width 85 height 20
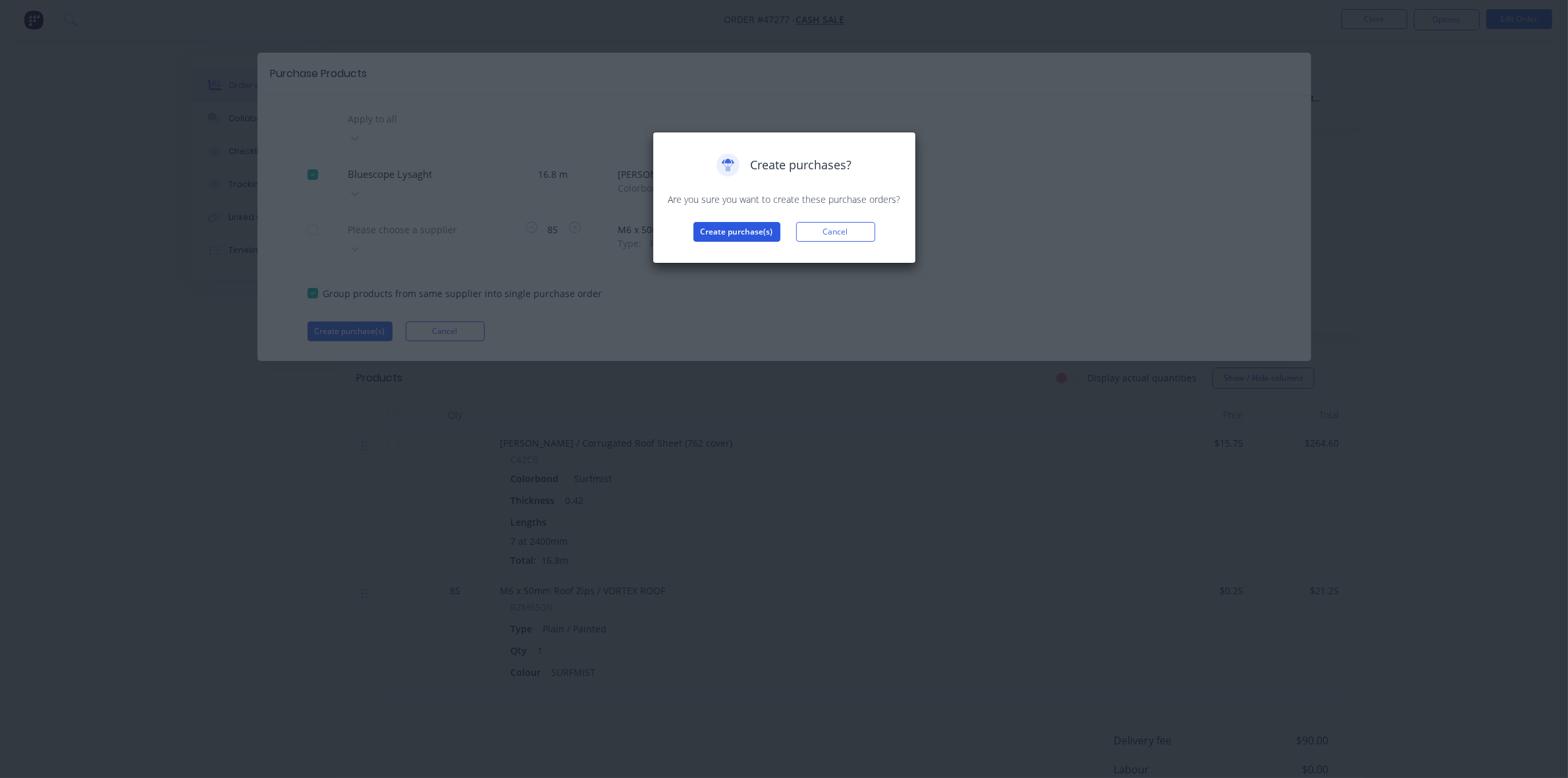
click at [717, 236] on button "Create purchase(s)" at bounding box center [737, 231] width 87 height 20
click at [723, 255] on button "View purchase(s)" at bounding box center [736, 253] width 79 height 20
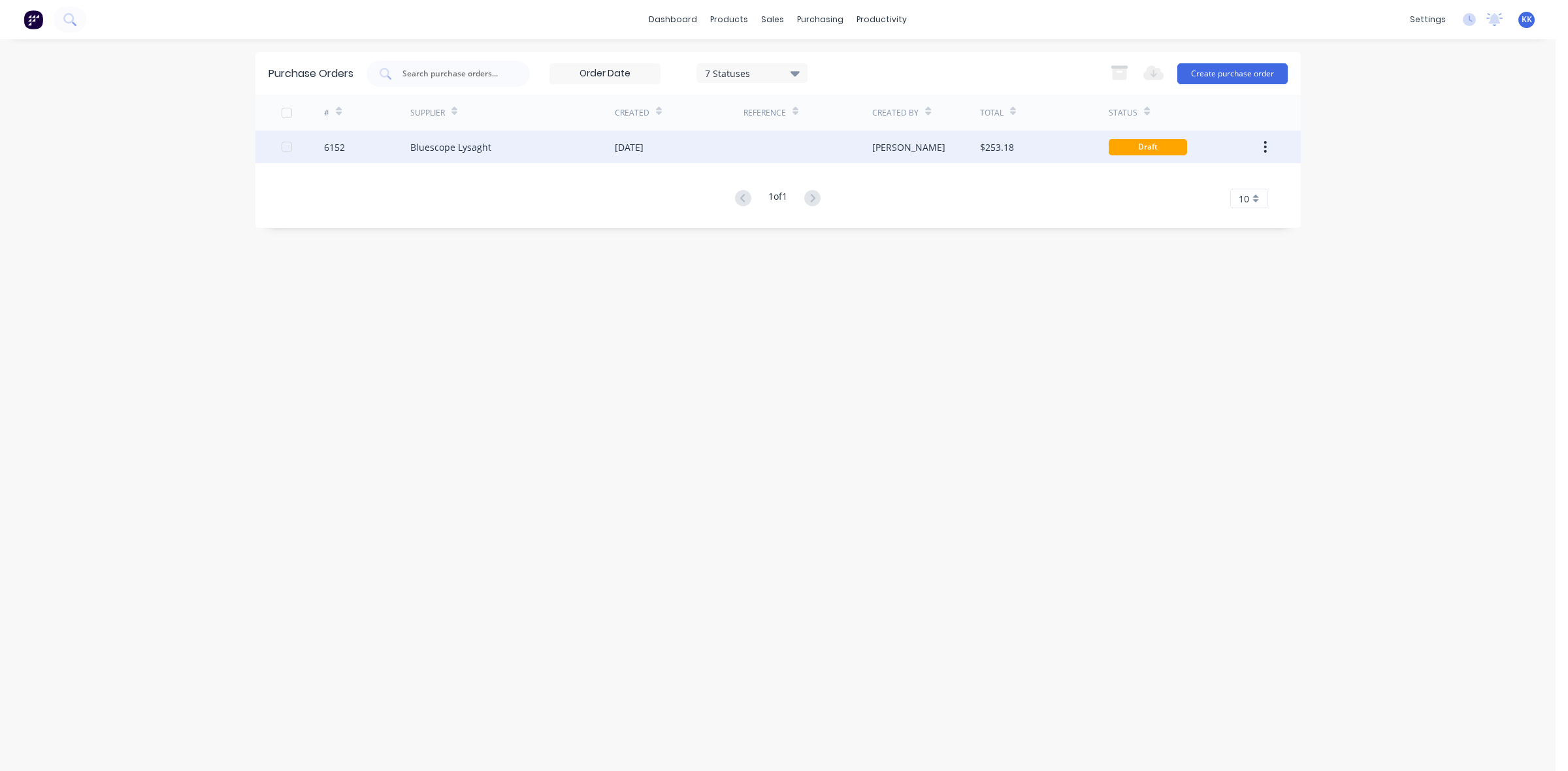
click at [707, 154] on div "[DATE]" at bounding box center [680, 147] width 129 height 32
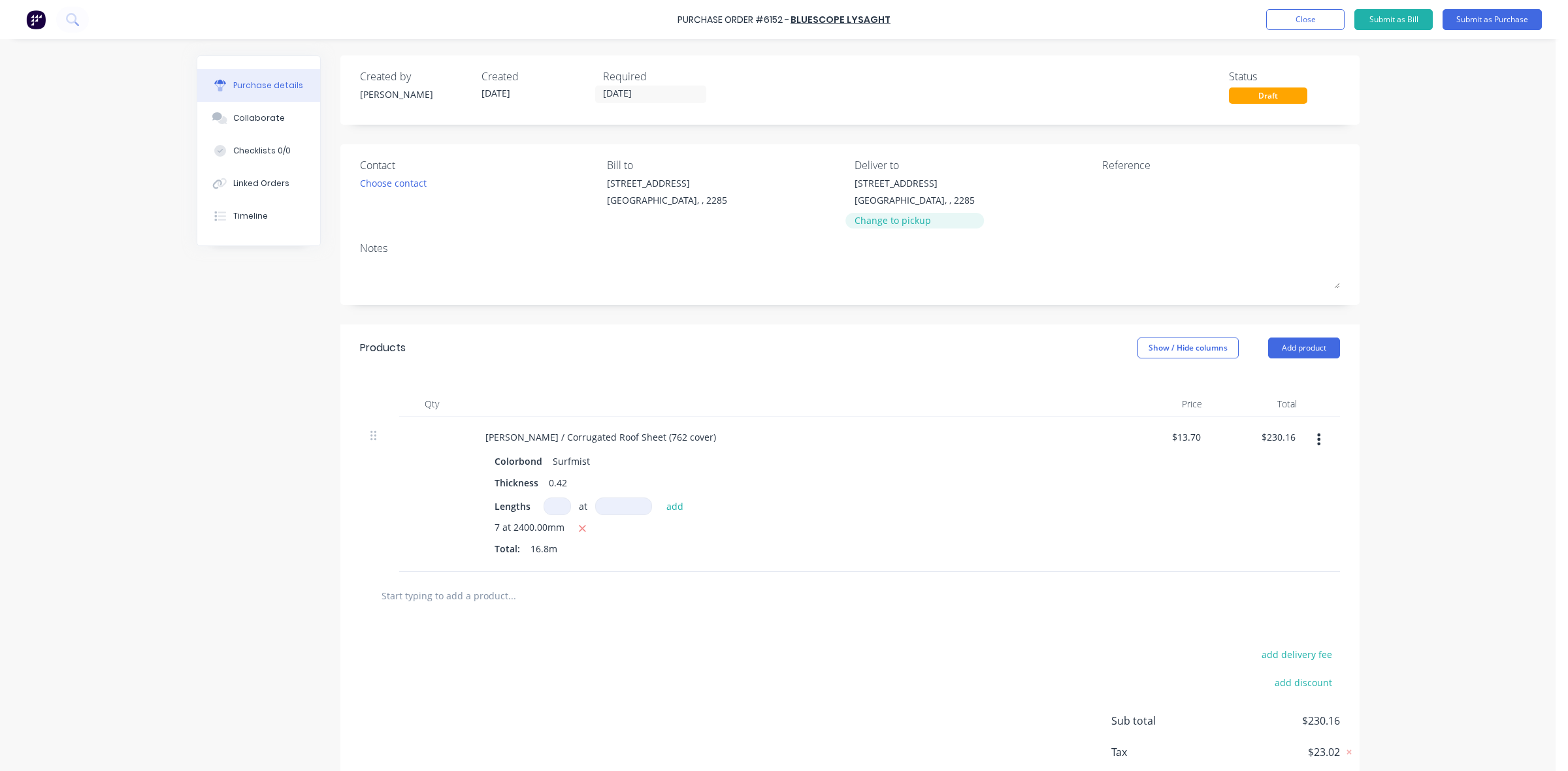
click at [898, 219] on div "Change to pickup" at bounding box center [915, 220] width 121 height 14
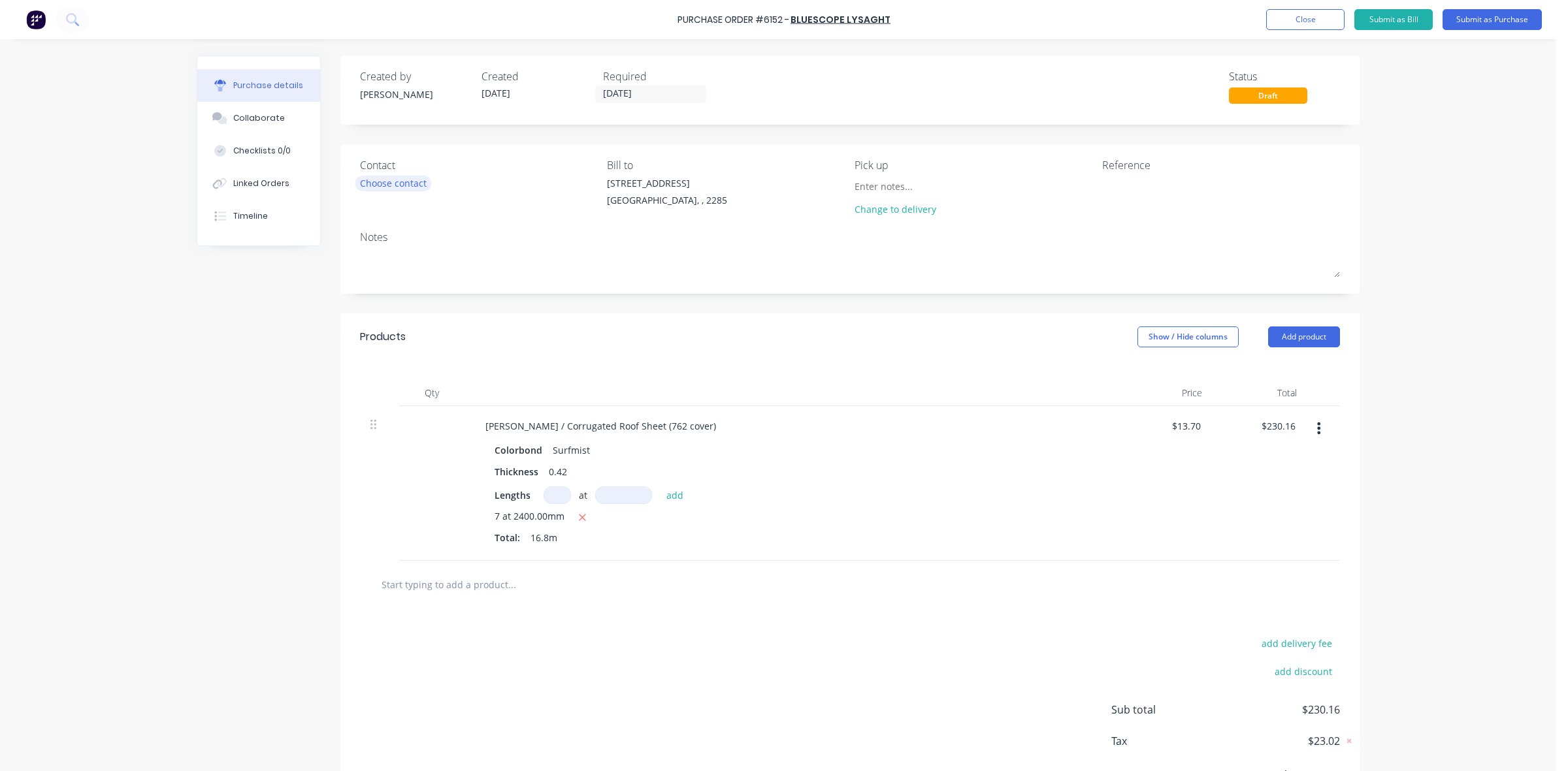
click at [386, 185] on div "Choose contact" at bounding box center [393, 183] width 66 height 14
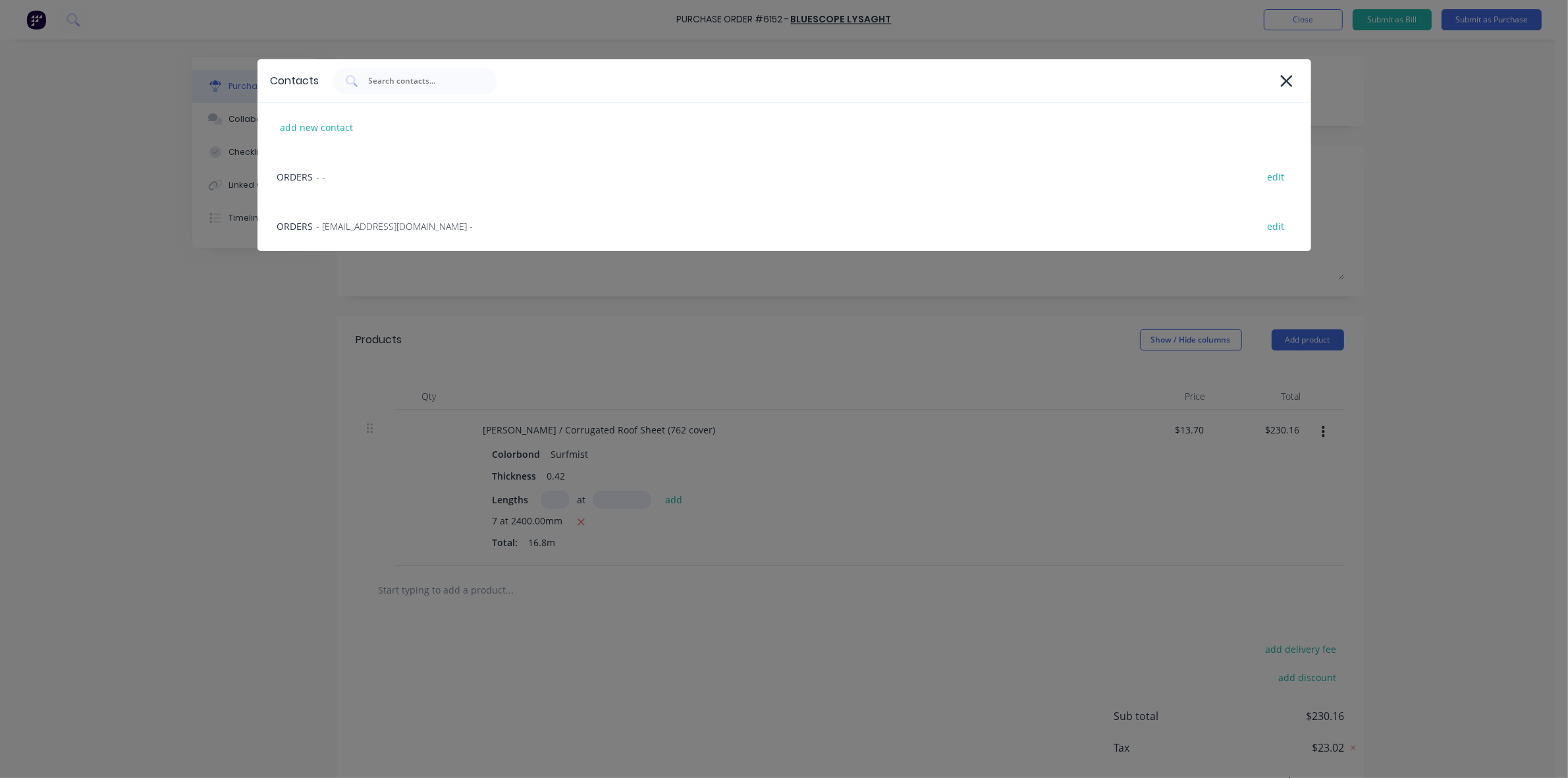
click at [392, 219] on span "- LysaghtCardiffSales@lysaght.com -" at bounding box center [395, 226] width 157 height 14
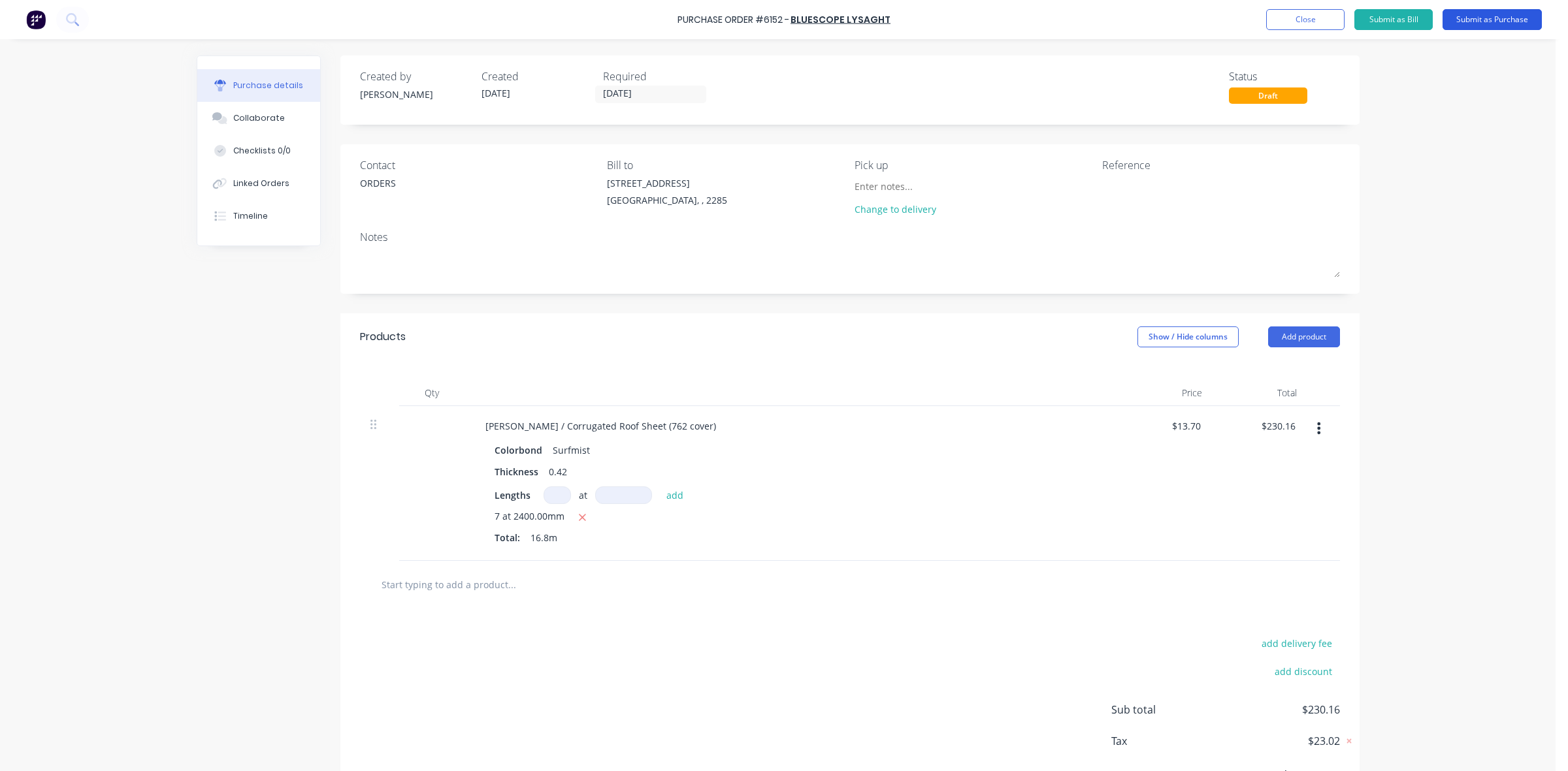
click at [1476, 20] on button "Submit as Purchase" at bounding box center [1492, 20] width 99 height 21
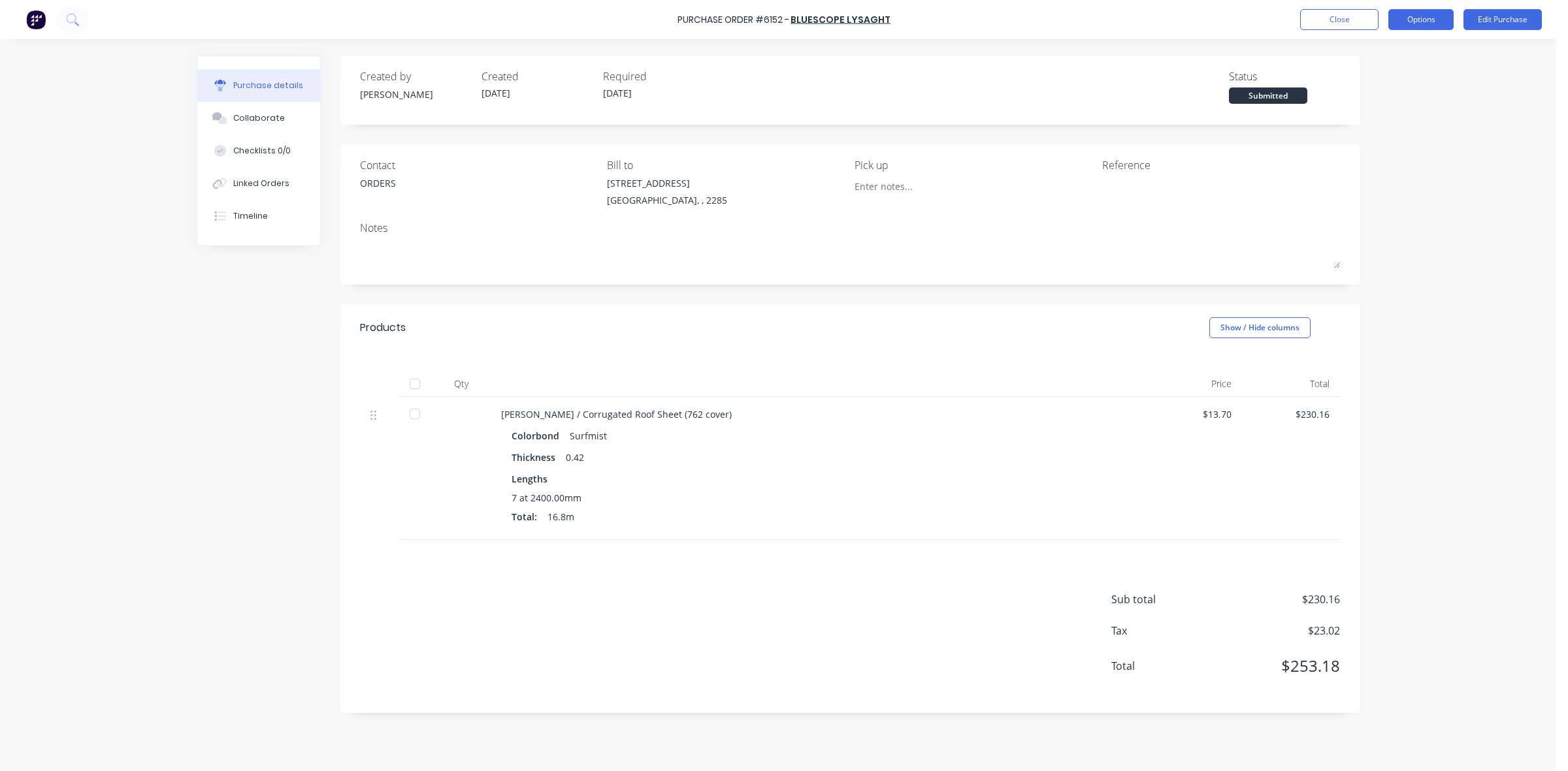
click at [1441, 21] on button "Options" at bounding box center [1420, 20] width 65 height 21
click at [1390, 60] on div "Print / Email" at bounding box center [1391, 53] width 100 height 19
click at [1385, 102] on div "Without pricing" at bounding box center [1391, 105] width 100 height 19
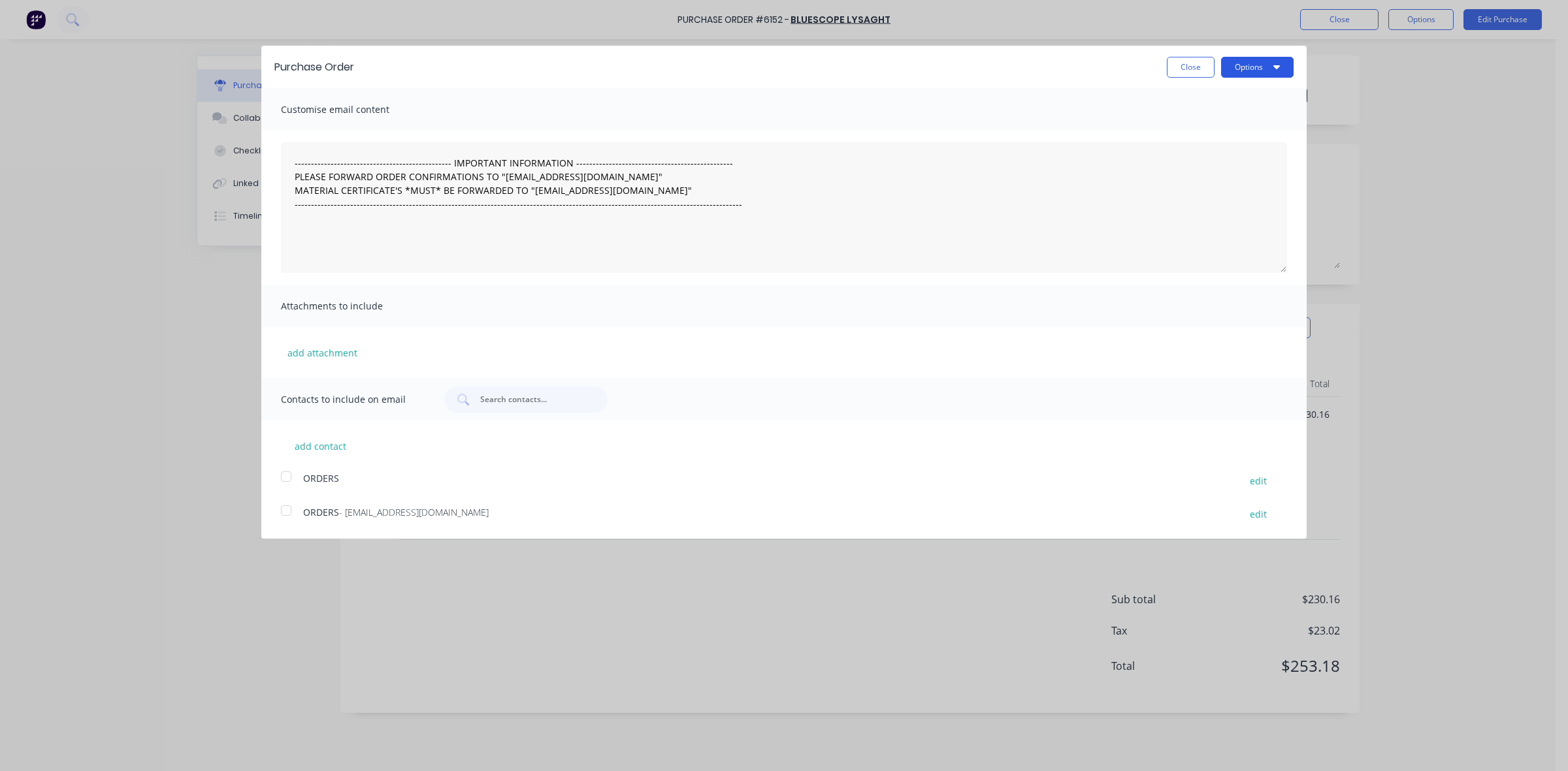
click at [1265, 69] on button "Options" at bounding box center [1256, 67] width 72 height 21
click at [1253, 106] on div "Print" at bounding box center [1231, 100] width 100 height 19
click at [1180, 69] on button "Close" at bounding box center [1191, 67] width 48 height 21
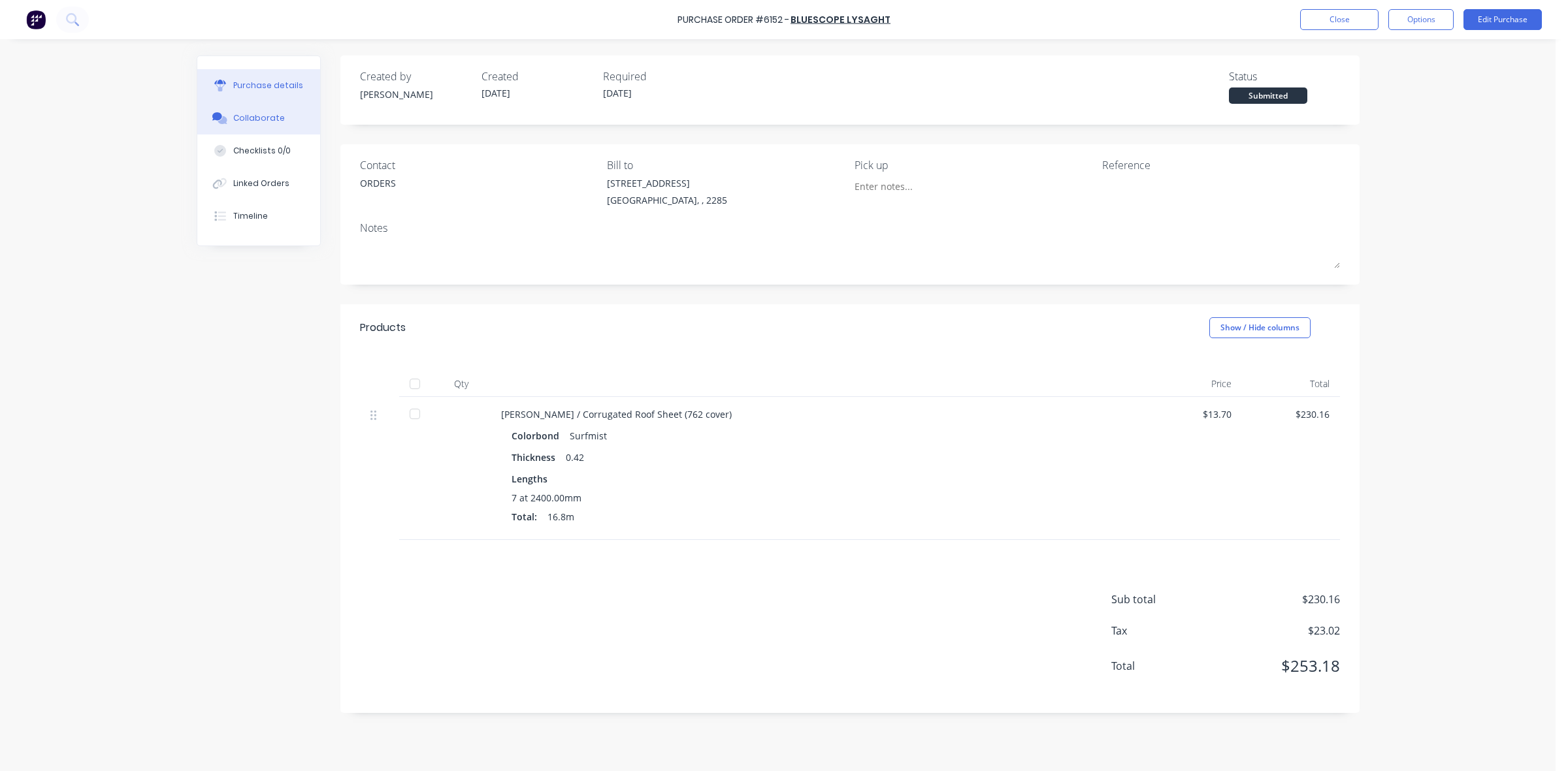
click at [245, 108] on button "Collaborate" at bounding box center [258, 118] width 123 height 32
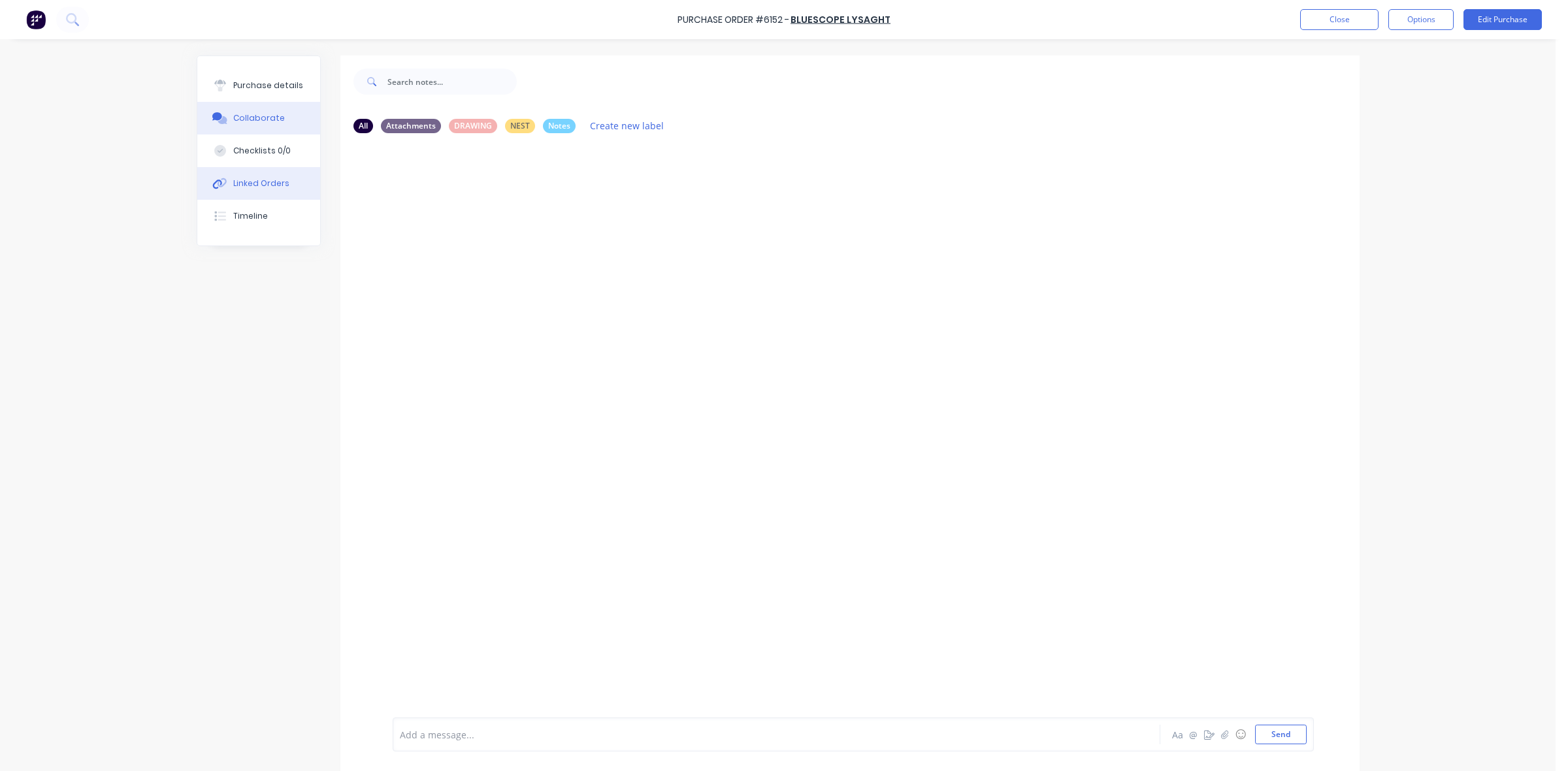
click at [243, 183] on div "Linked Orders" at bounding box center [262, 183] width 56 height 12
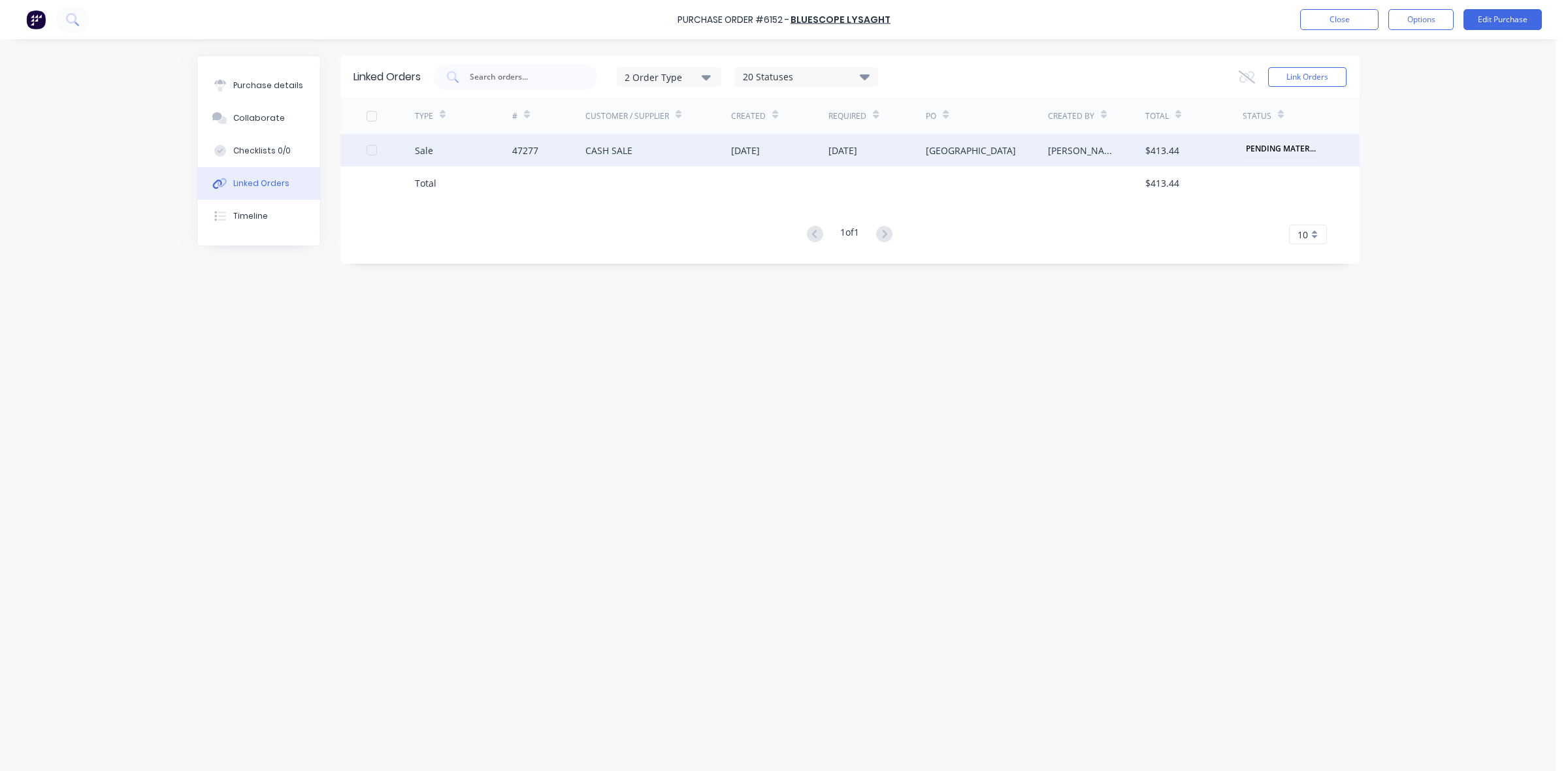
click at [541, 164] on div "47277" at bounding box center [549, 150] width 73 height 32
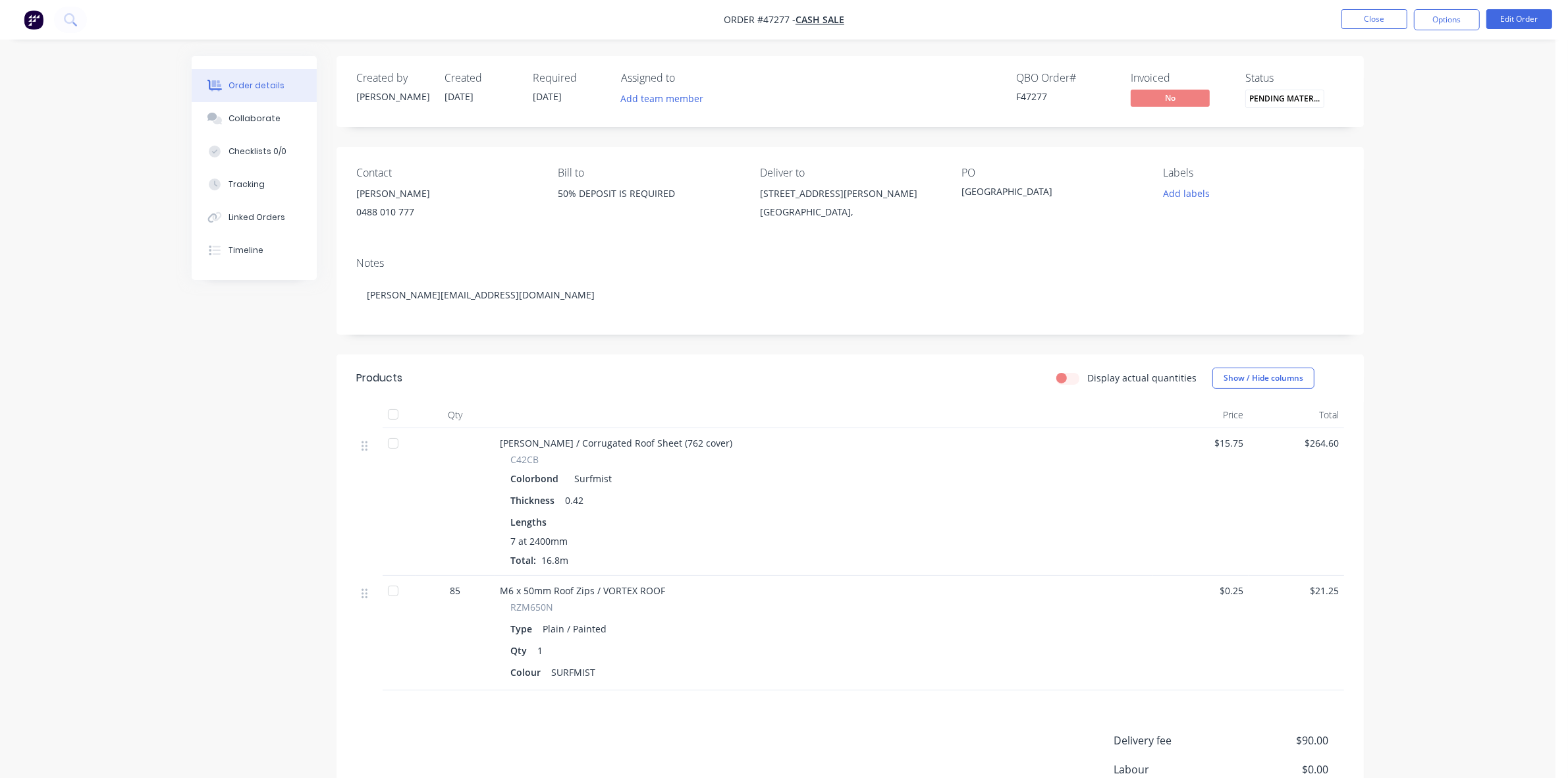
click at [432, 214] on div "0488 010 777" at bounding box center [446, 212] width 181 height 19
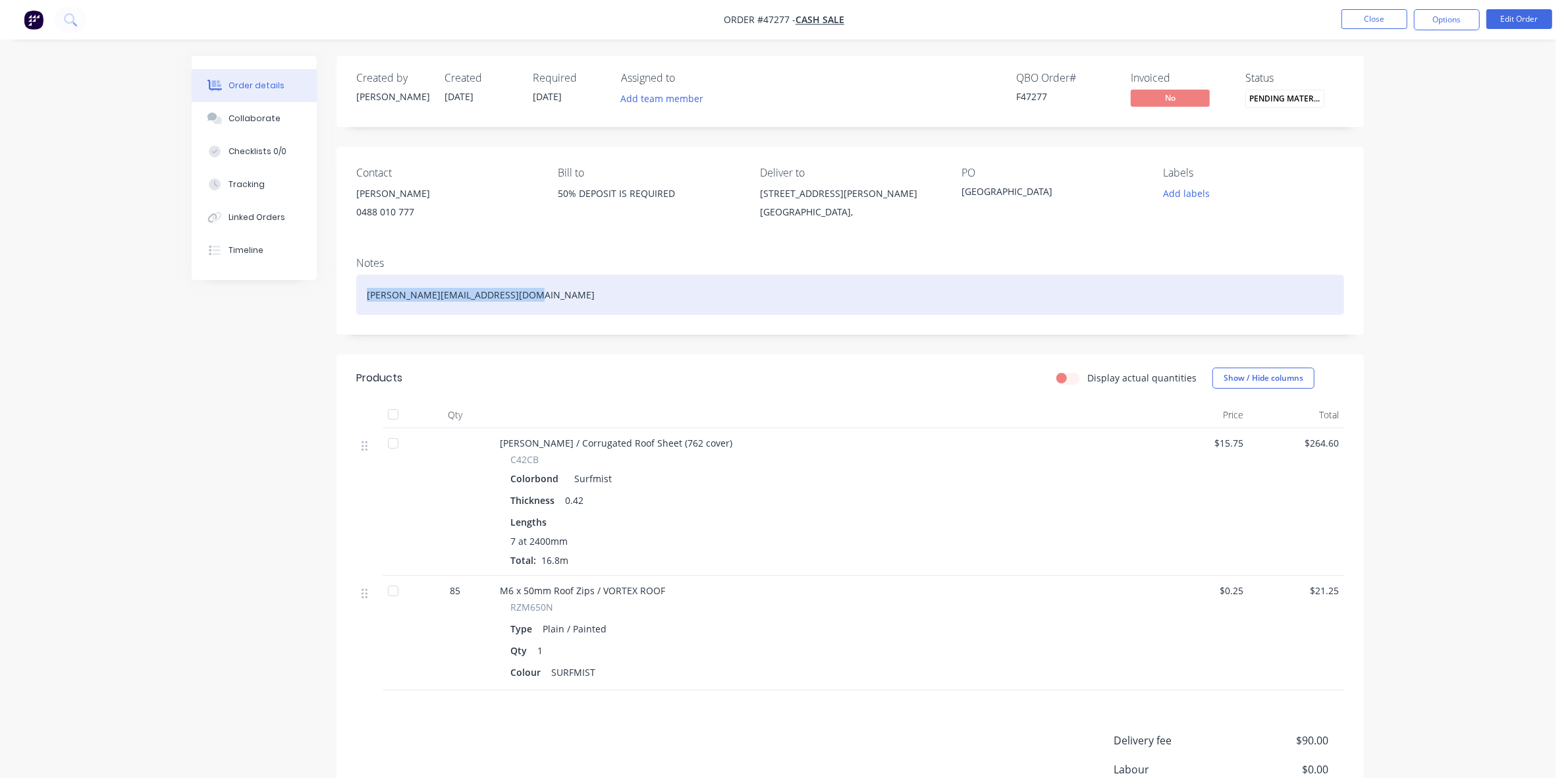
drag, startPoint x: 522, startPoint y: 297, endPoint x: 359, endPoint y: 287, distance: 163.3
click at [359, 287] on div "brett.vemour@healthecare.com.au" at bounding box center [850, 295] width 988 height 40
copy div "brett.vemour@healthecare.com.au"
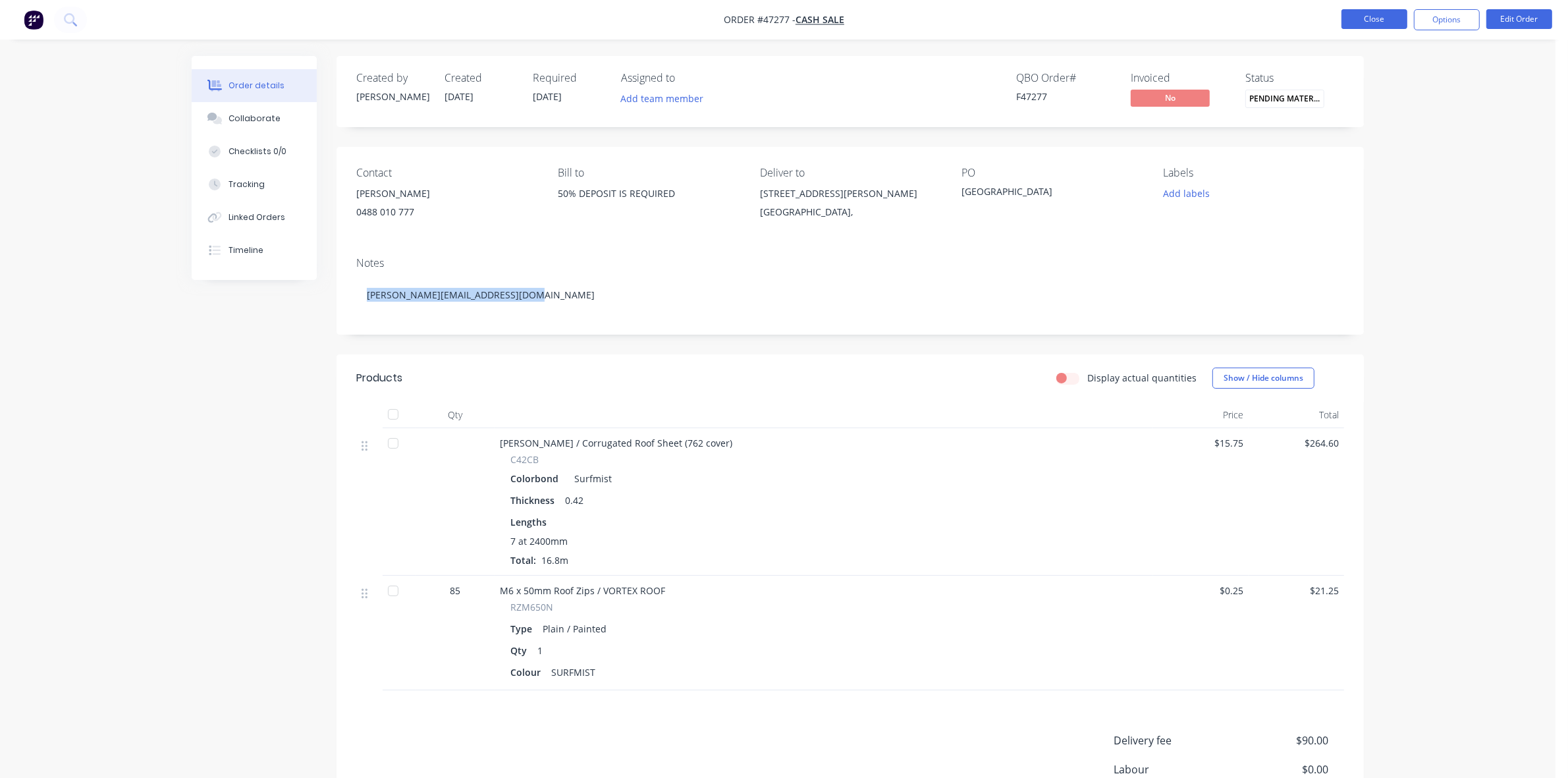
click at [1391, 24] on button "Close" at bounding box center [1374, 19] width 66 height 20
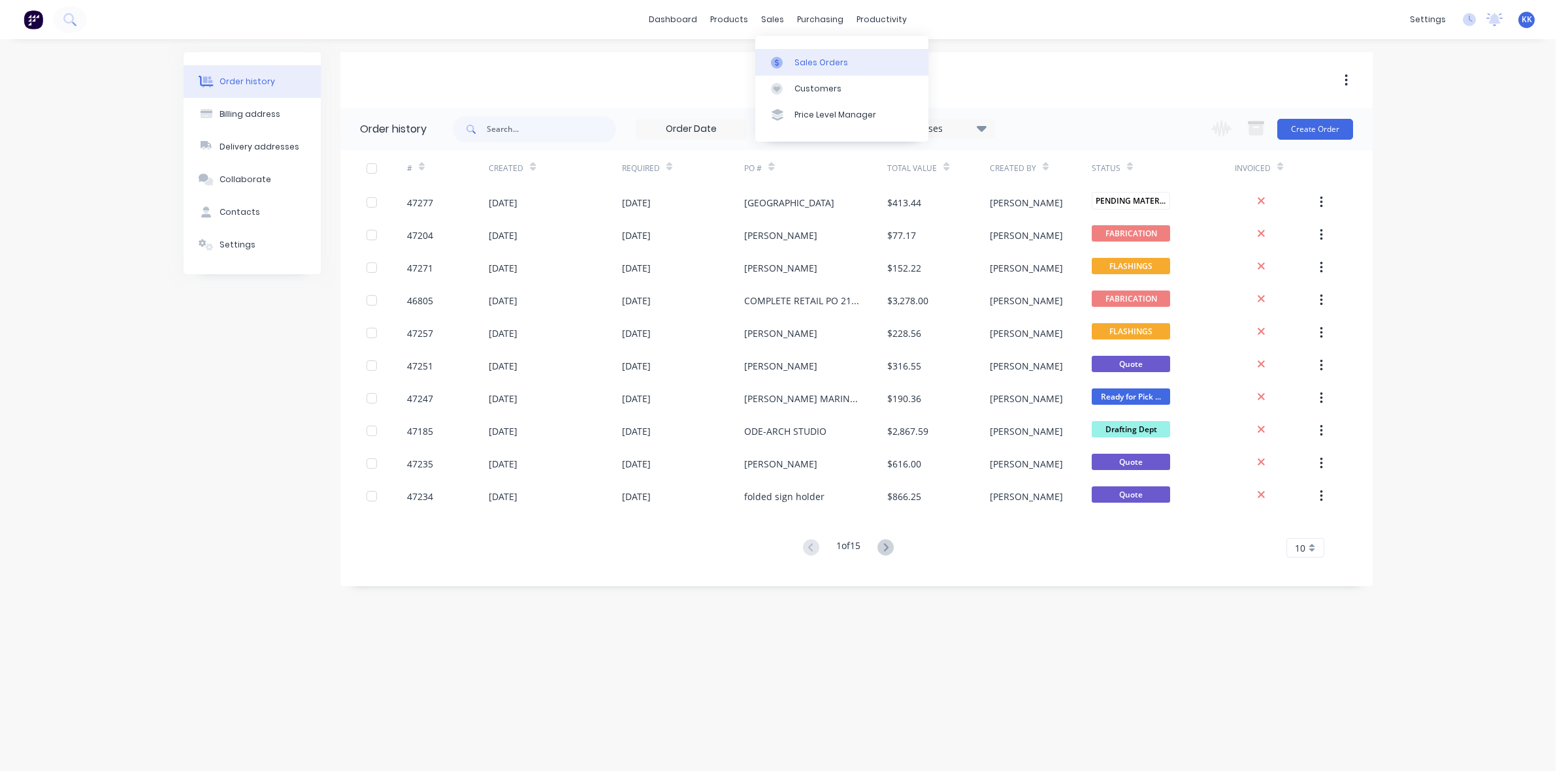
click at [796, 72] on link "Sales Orders" at bounding box center [842, 62] width 173 height 26
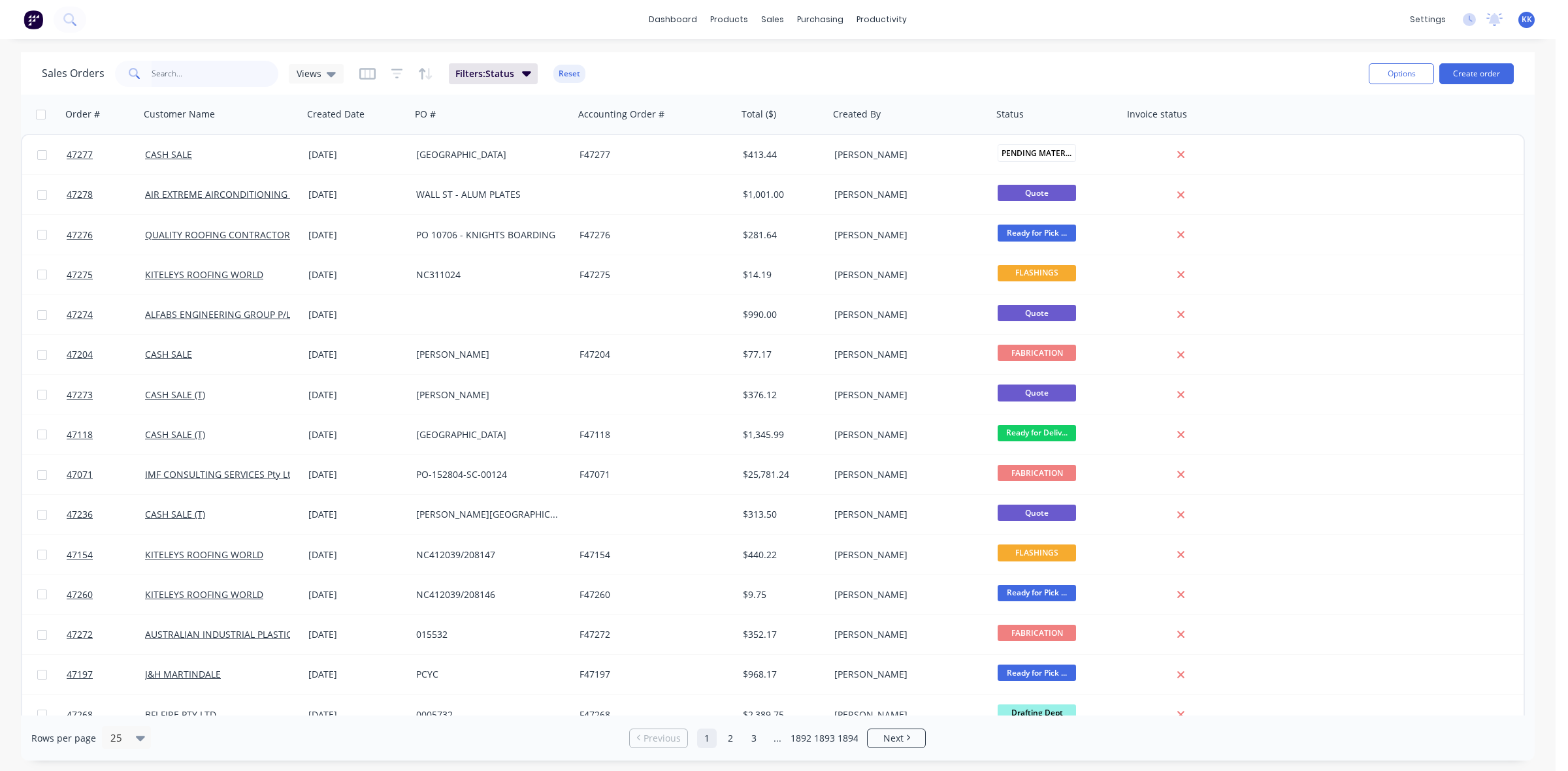
click at [184, 73] on input "text" at bounding box center [215, 74] width 127 height 26
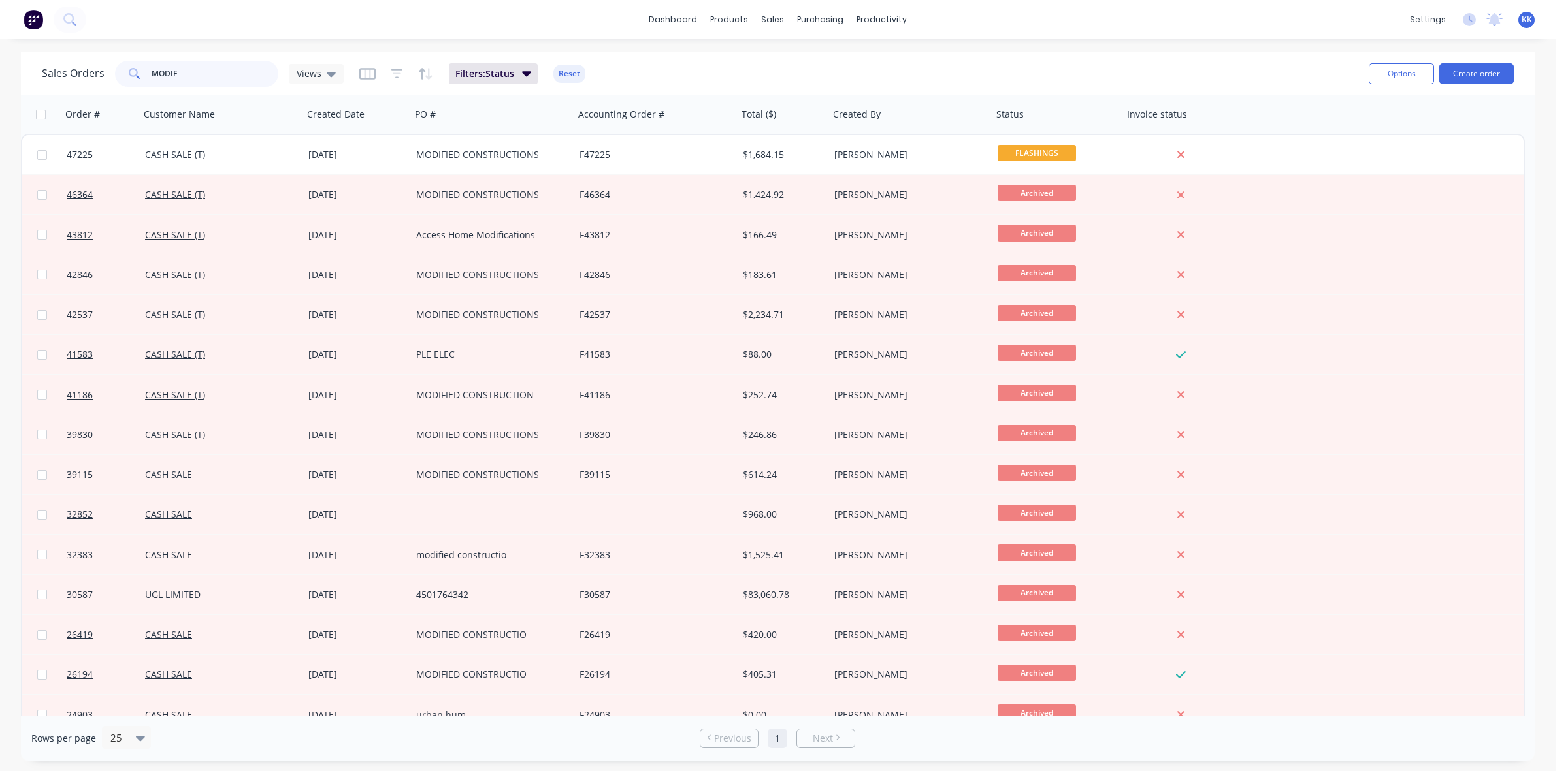
type input "MODIF"
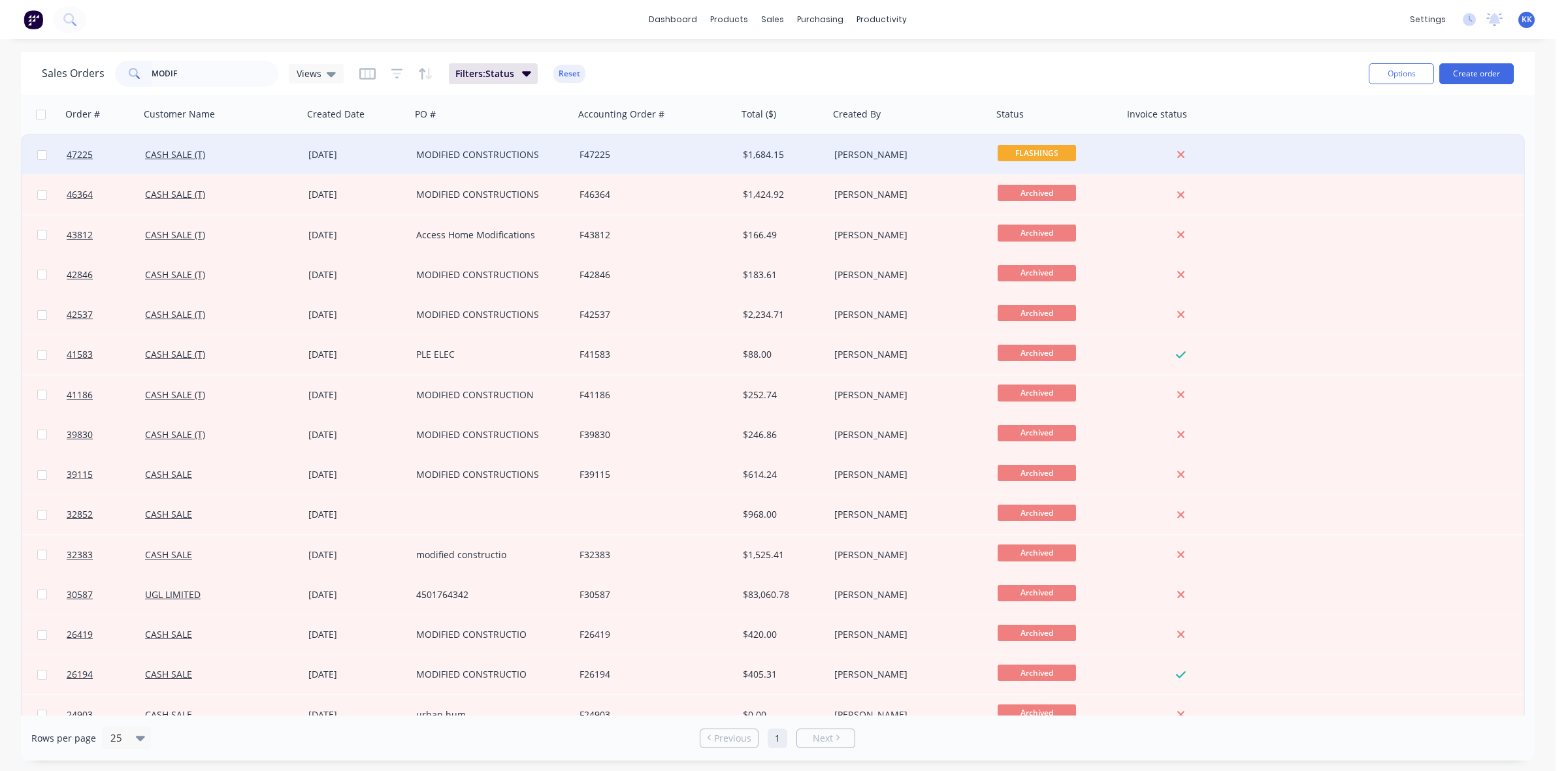
click at [386, 152] on div "[DATE]" at bounding box center [357, 155] width 98 height 13
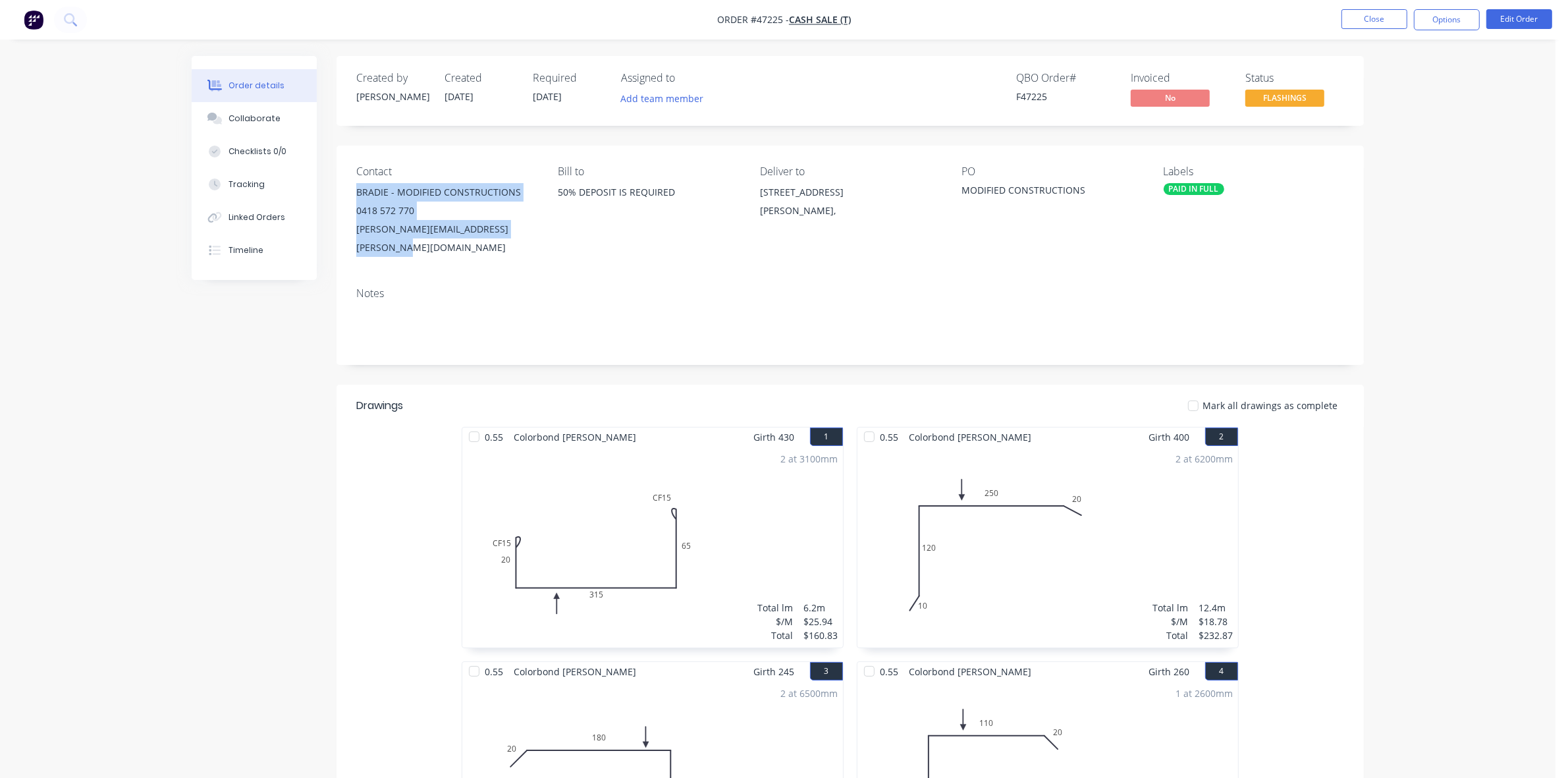
drag, startPoint x: 577, startPoint y: 230, endPoint x: 359, endPoint y: 191, distance: 221.5
click at [359, 191] on div "Contact BRADIE - MODIFIED CONSTRUCTIONS 0418 572 770 SMITH.BRADIE@MODIFIEDCONST…" at bounding box center [850, 211] width 1028 height 131
copy div "BRADIE - MODIFIED CONSTRUCTIONS 0418 572 770 SMITH.BRADIE@MODIFIEDCONSTRUCTIONS…"
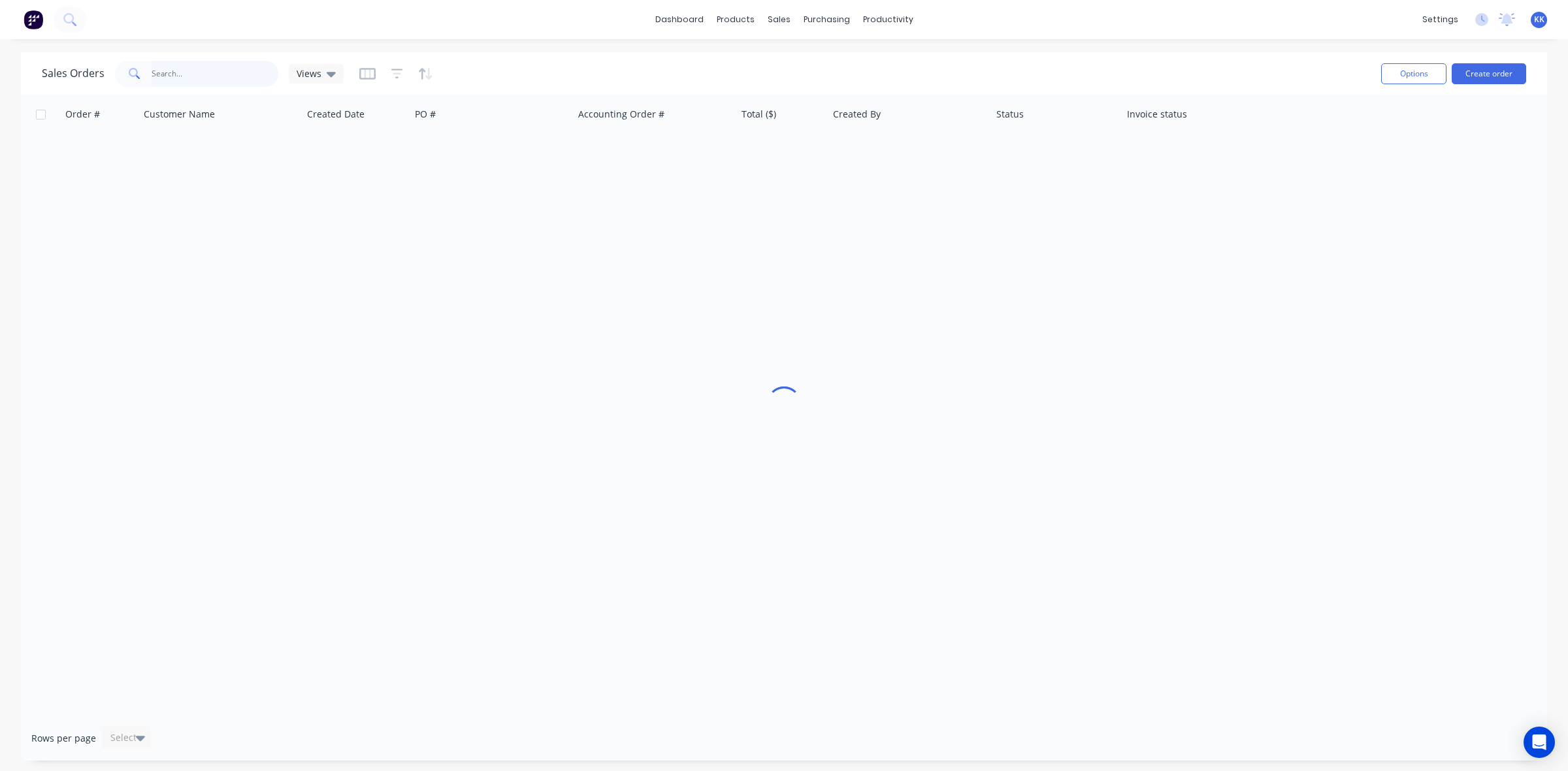
click at [205, 70] on input "text" at bounding box center [215, 74] width 127 height 26
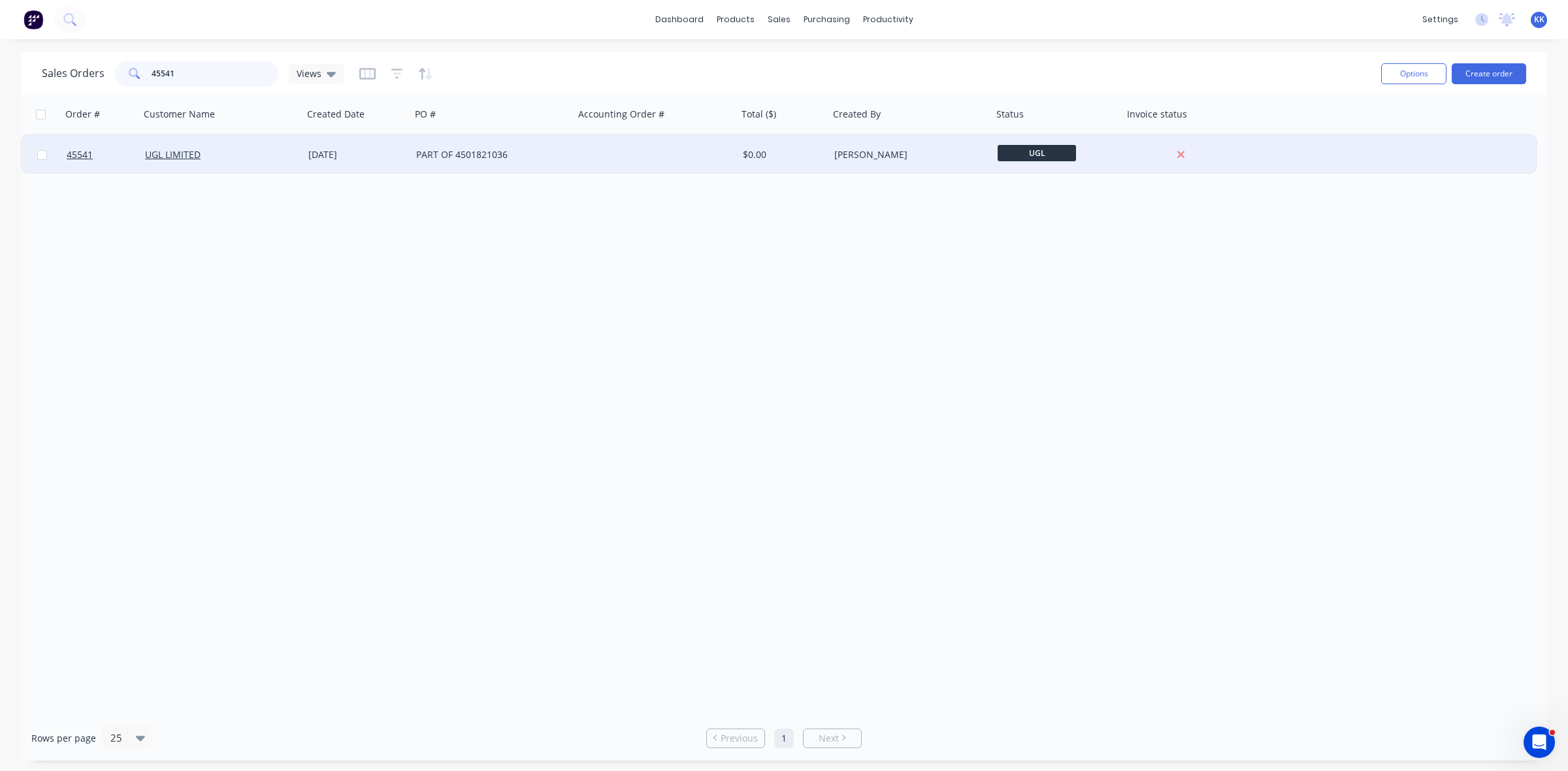
type input "45541"
click at [566, 151] on div "PART OF 4501821036" at bounding box center [493, 155] width 153 height 13
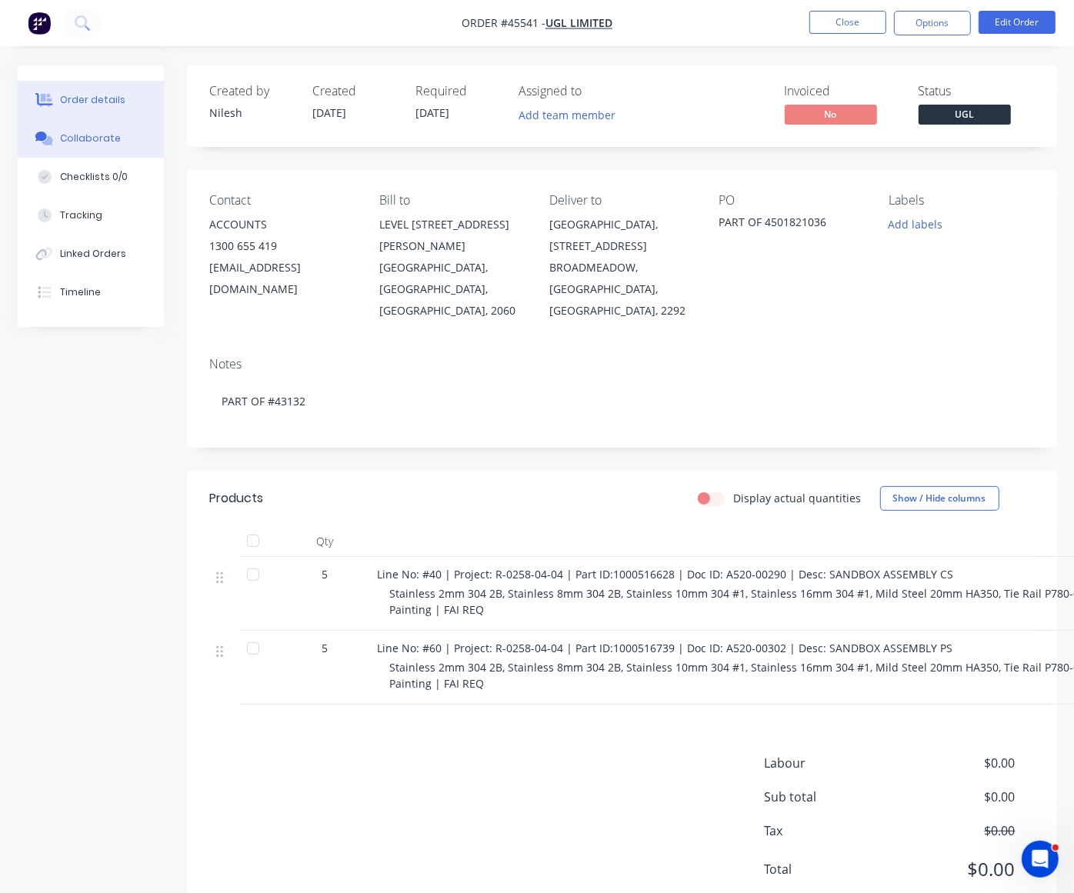
click at [98, 132] on div "Collaborate" at bounding box center [90, 139] width 61 height 14
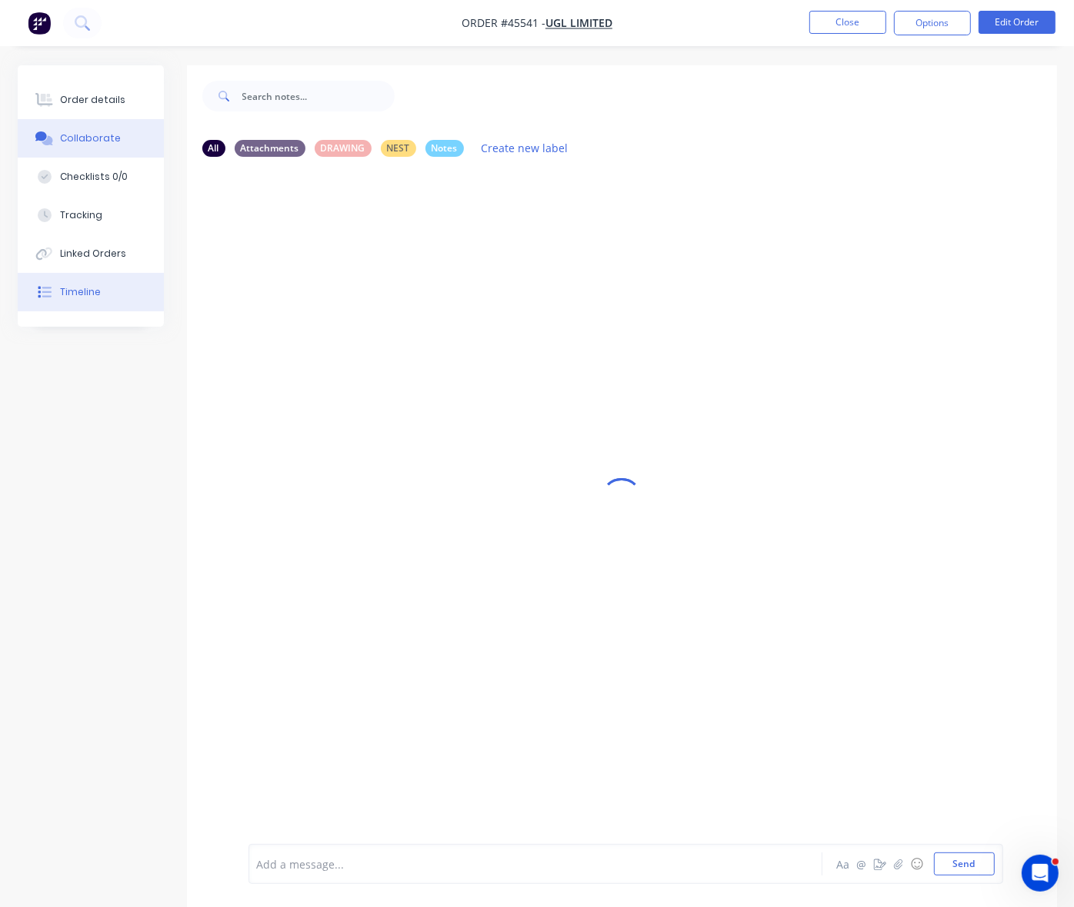
click at [94, 300] on button "Timeline" at bounding box center [91, 292] width 146 height 38
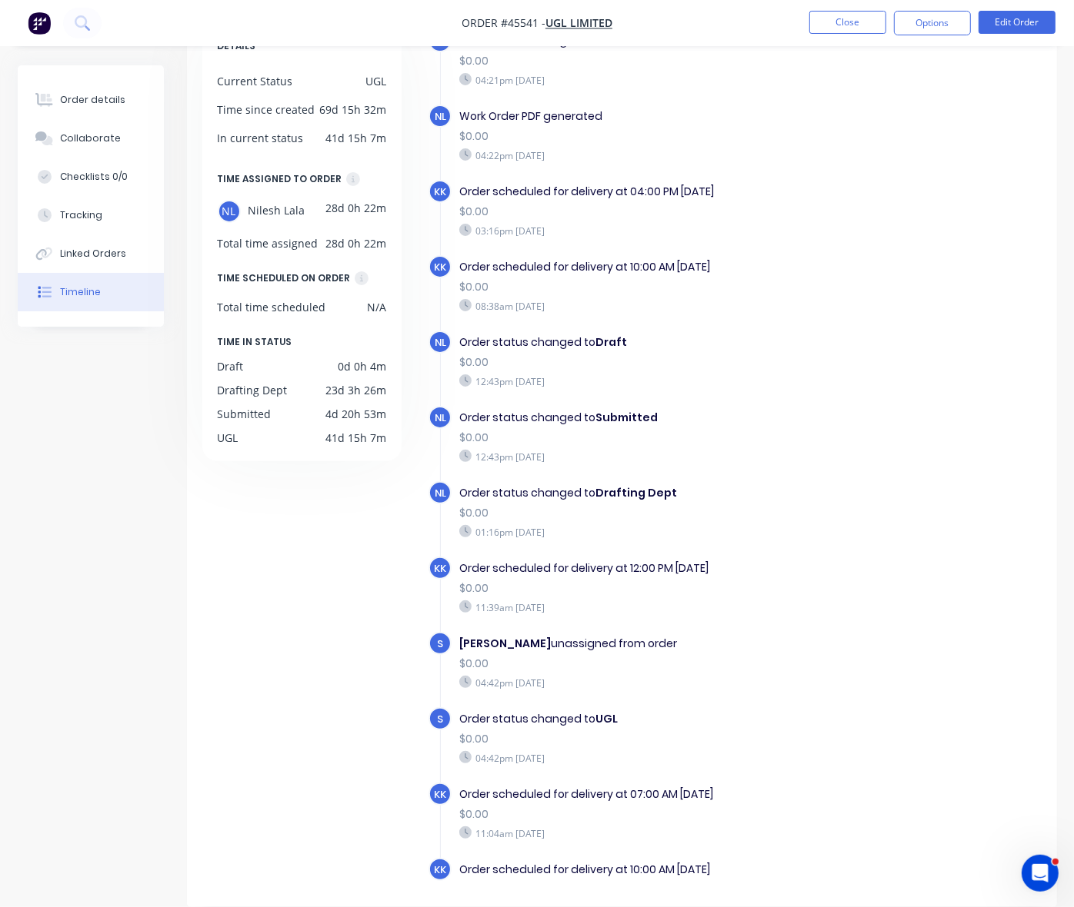
scroll to position [131, 0]
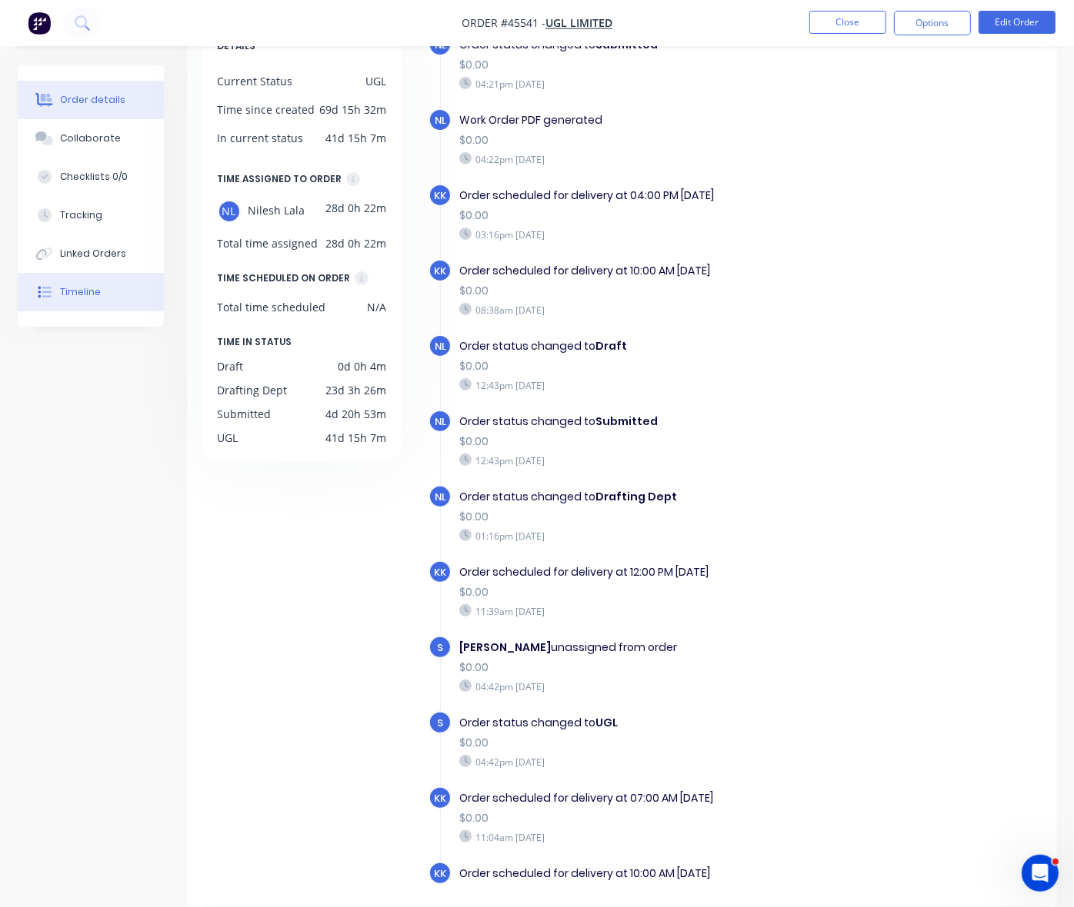
click at [109, 97] on div "Order details" at bounding box center [92, 100] width 65 height 14
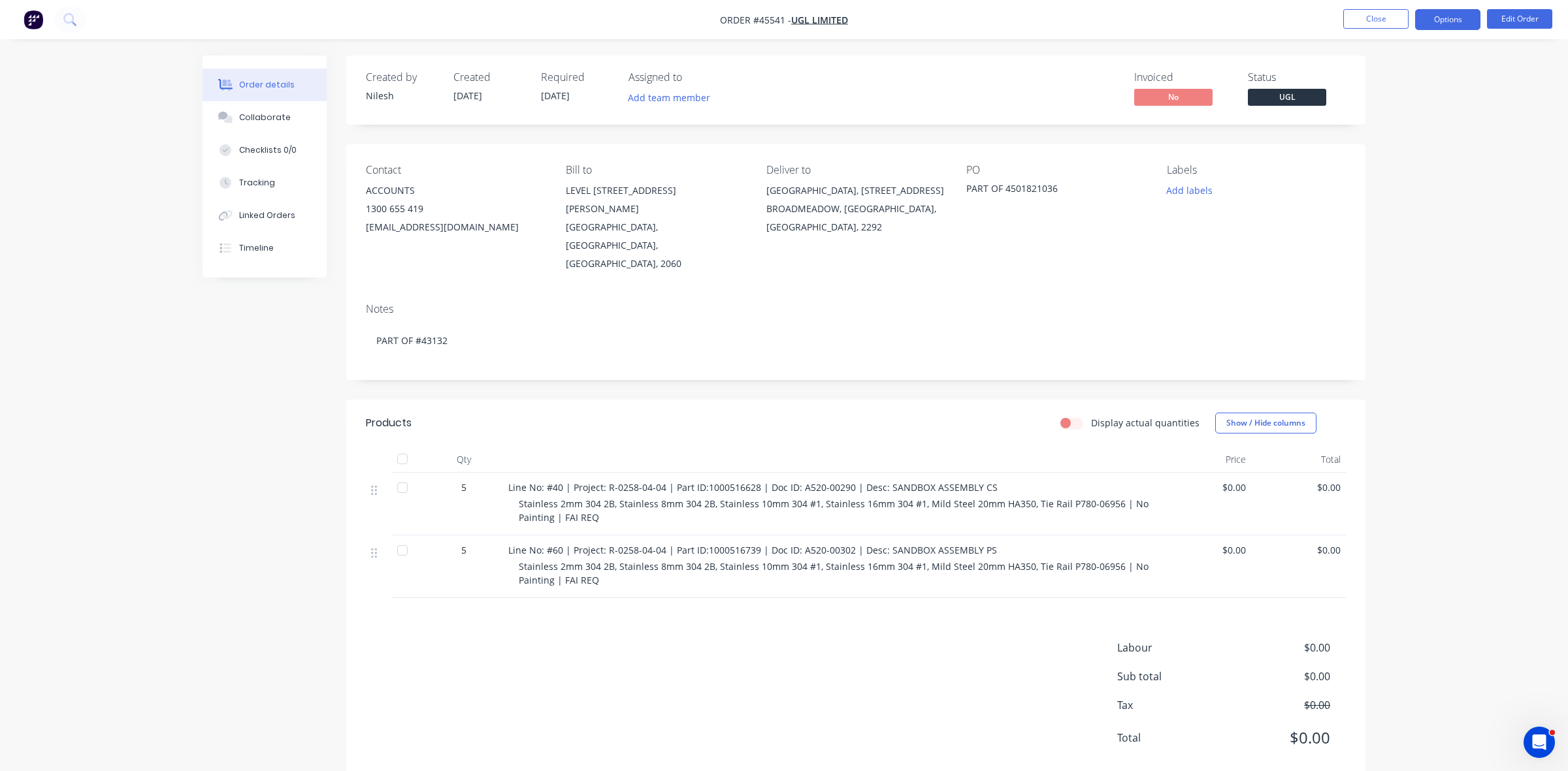
click at [1426, 15] on button "Options" at bounding box center [1447, 20] width 65 height 21
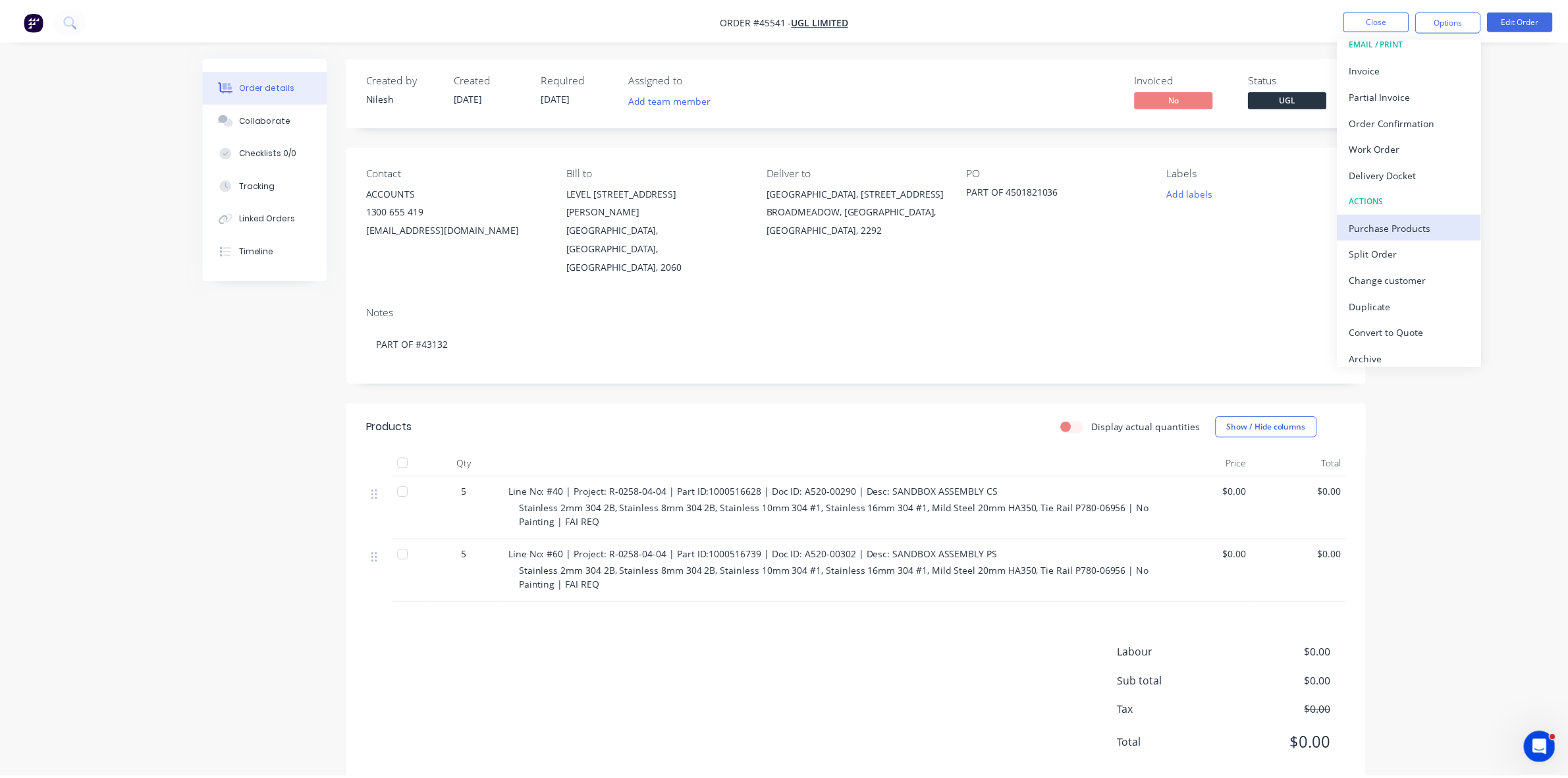
scroll to position [20, 0]
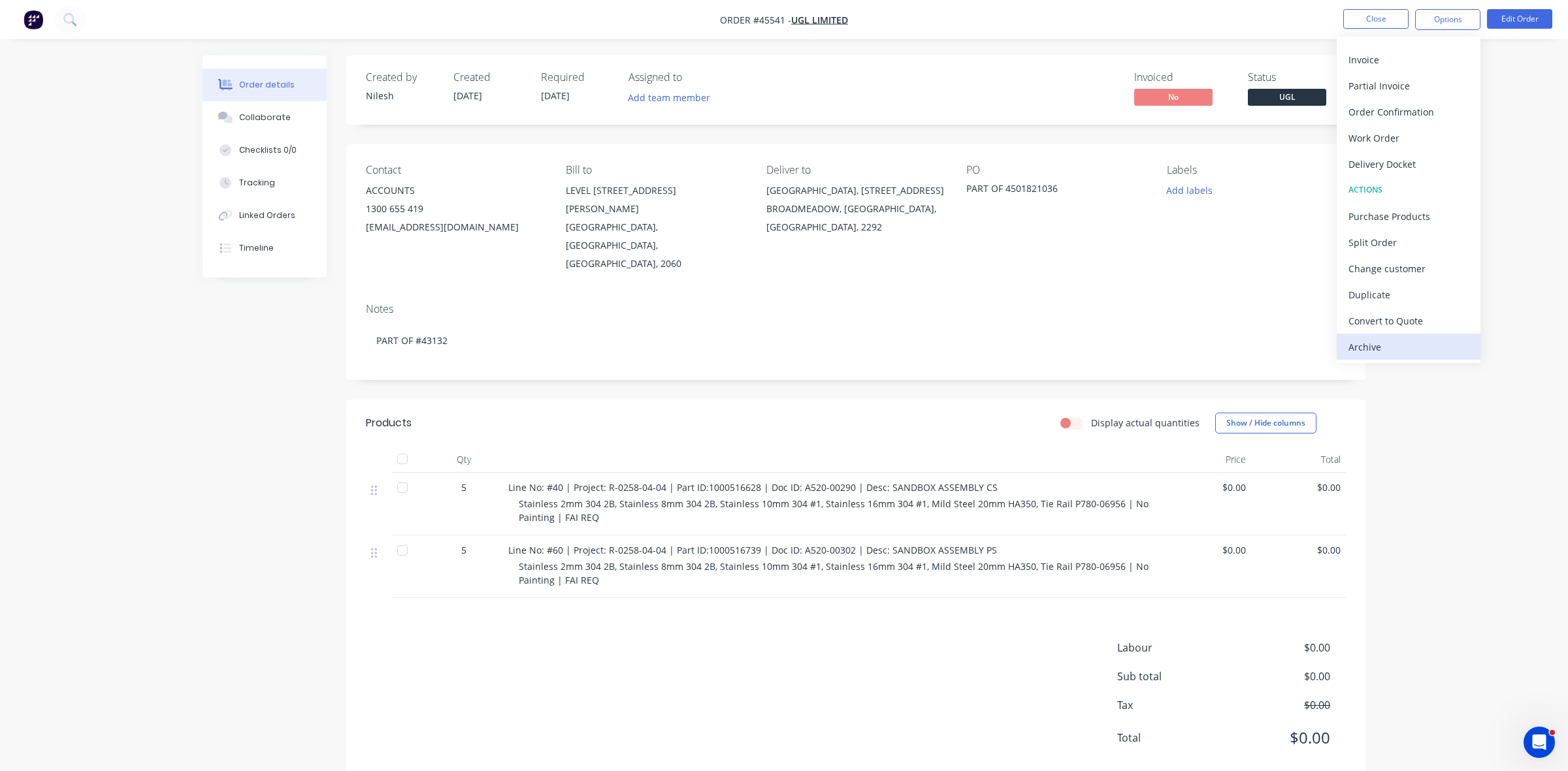
click at [1368, 347] on div "Archive" at bounding box center [1408, 347] width 121 height 19
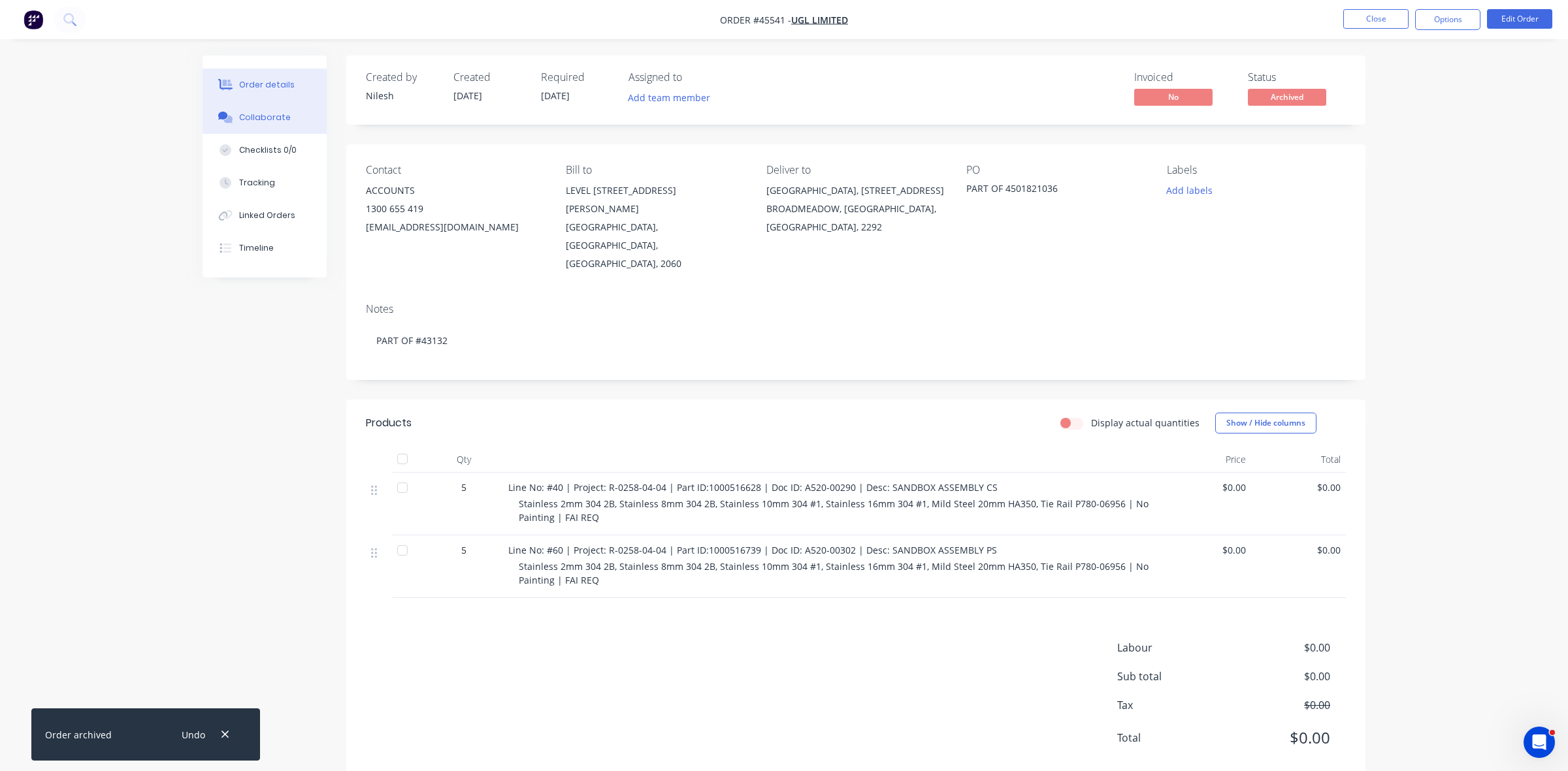
click at [285, 115] on div "Collaborate" at bounding box center [264, 118] width 52 height 12
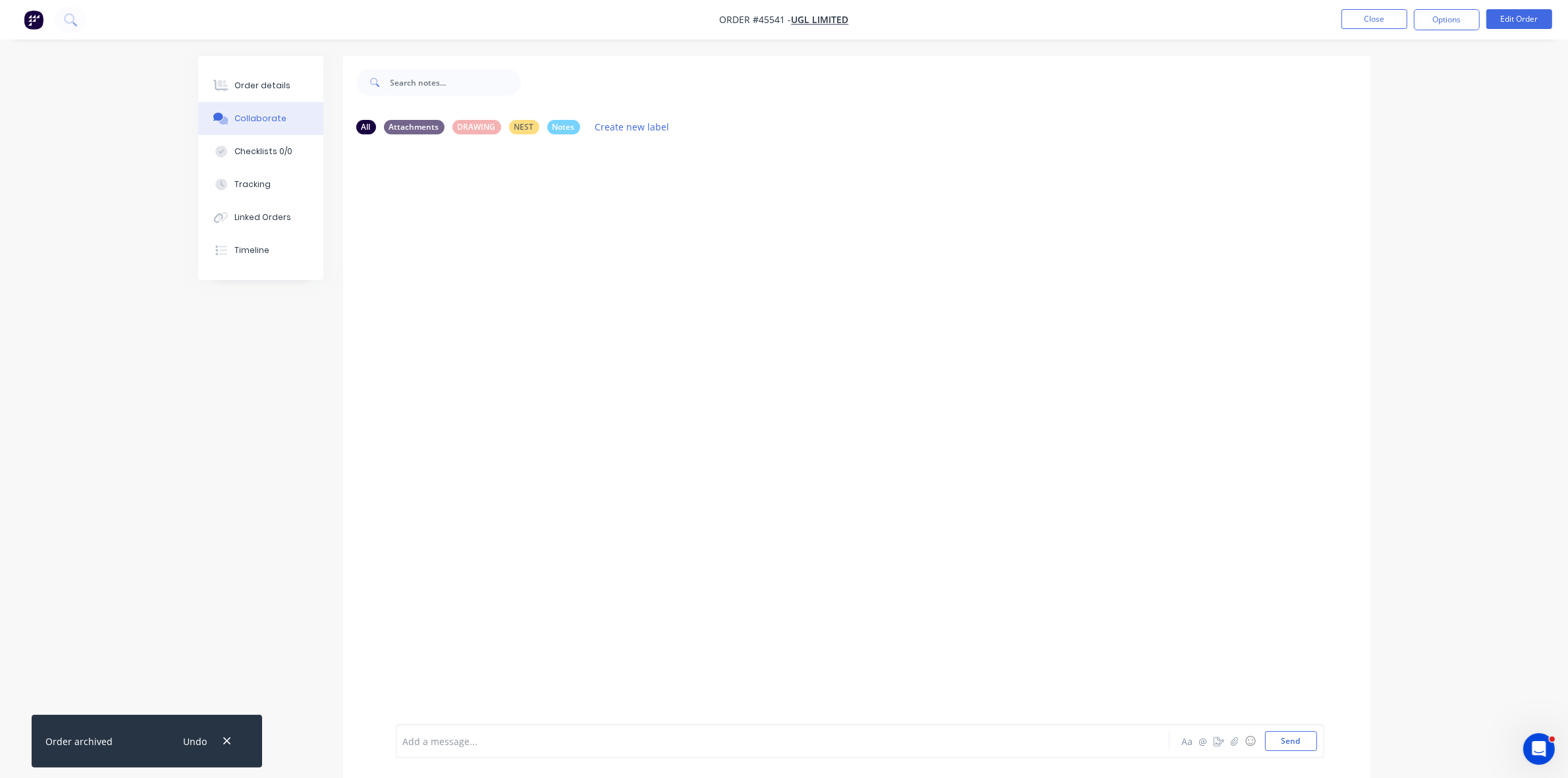
click at [464, 735] on div at bounding box center [746, 741] width 685 height 14
click at [282, 82] on div "Order details" at bounding box center [262, 86] width 56 height 12
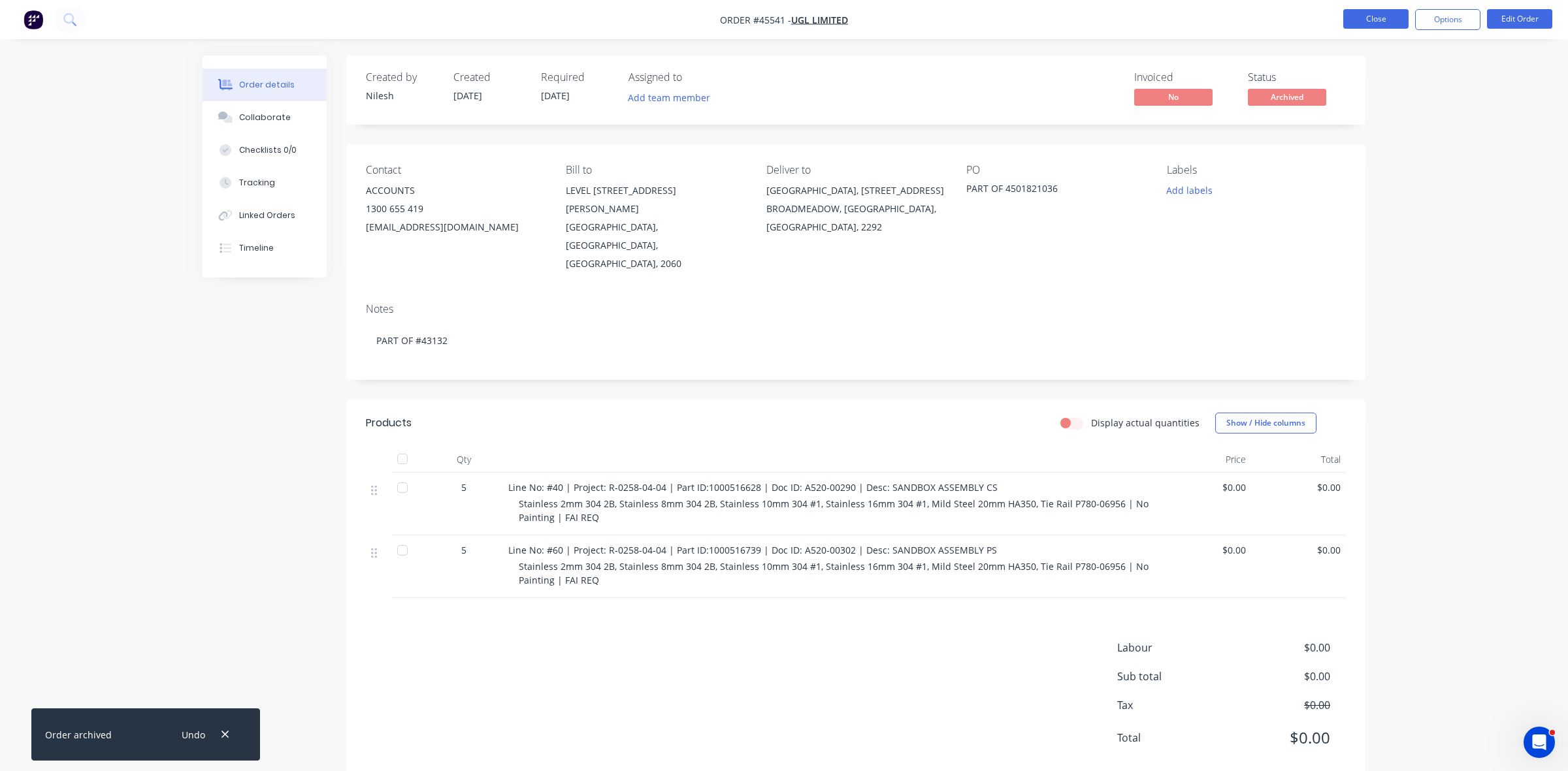
click at [1357, 25] on button "Close" at bounding box center [1375, 19] width 65 height 20
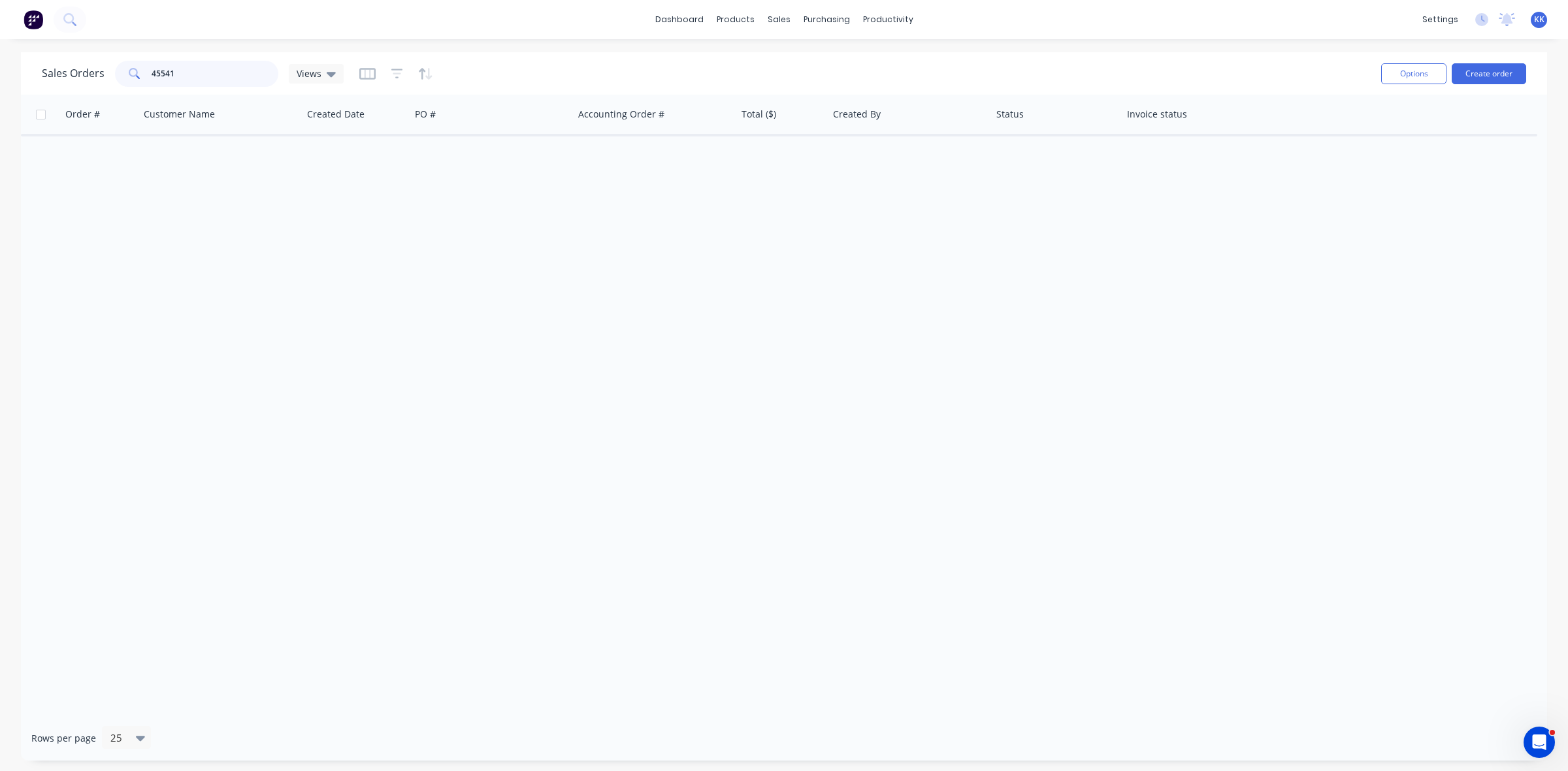
drag, startPoint x: 206, startPoint y: 70, endPoint x: 100, endPoint y: 82, distance: 106.7
click at [100, 82] on div "Sales Orders 45541 Views" at bounding box center [192, 74] width 302 height 26
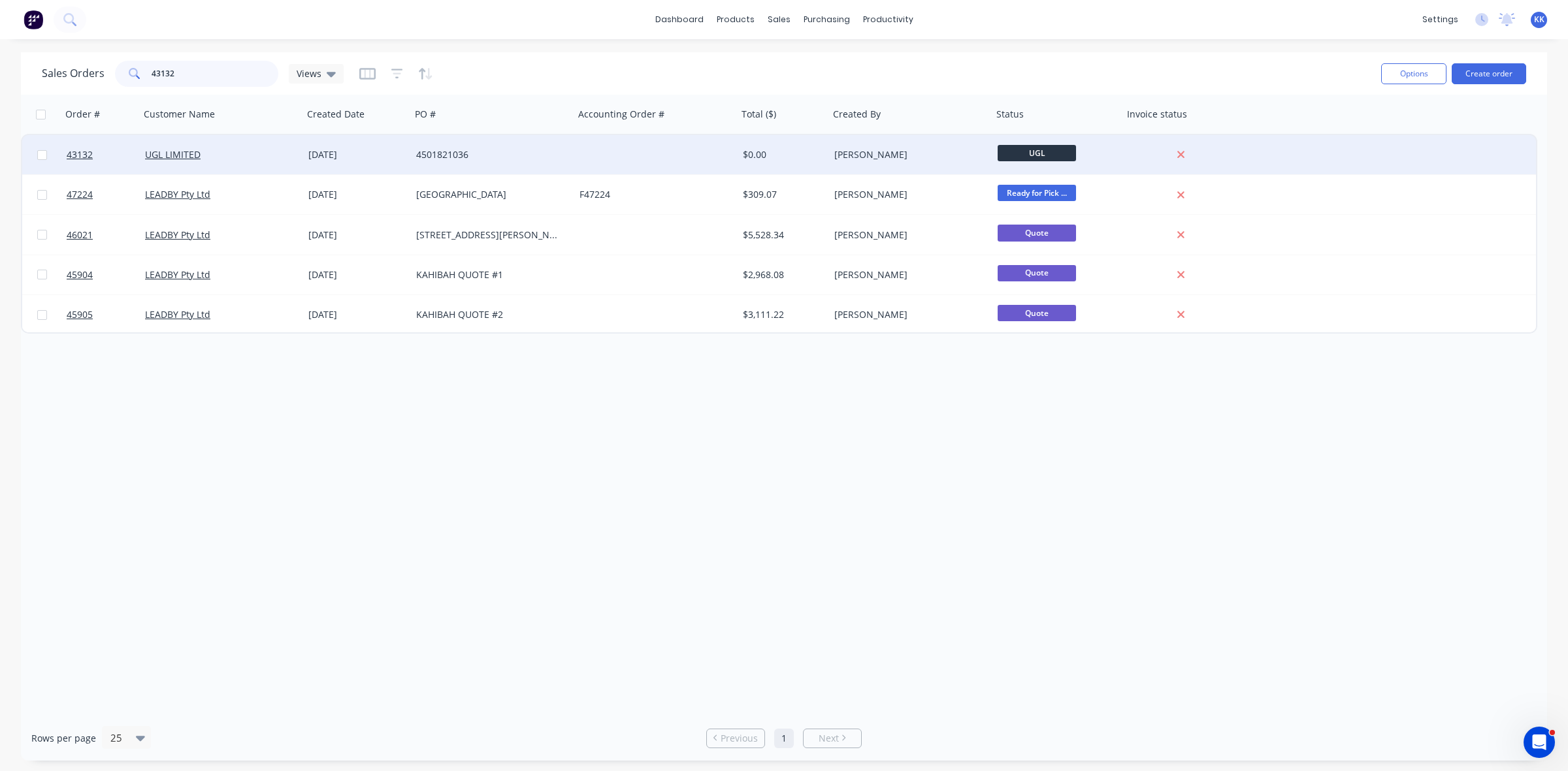
type input "43132"
click at [533, 155] on div "4501821036" at bounding box center [488, 155] width 145 height 13
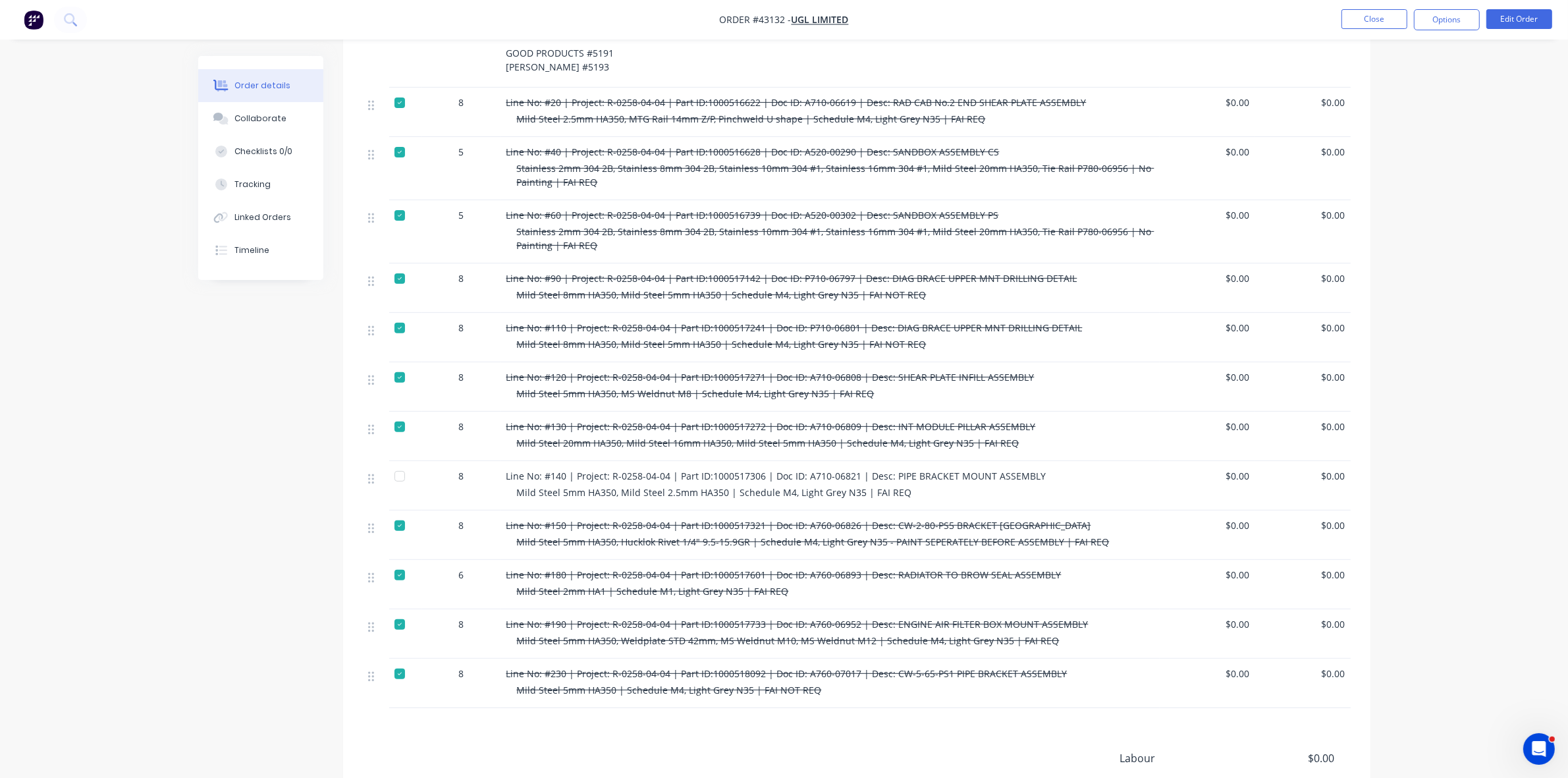
scroll to position [577, 0]
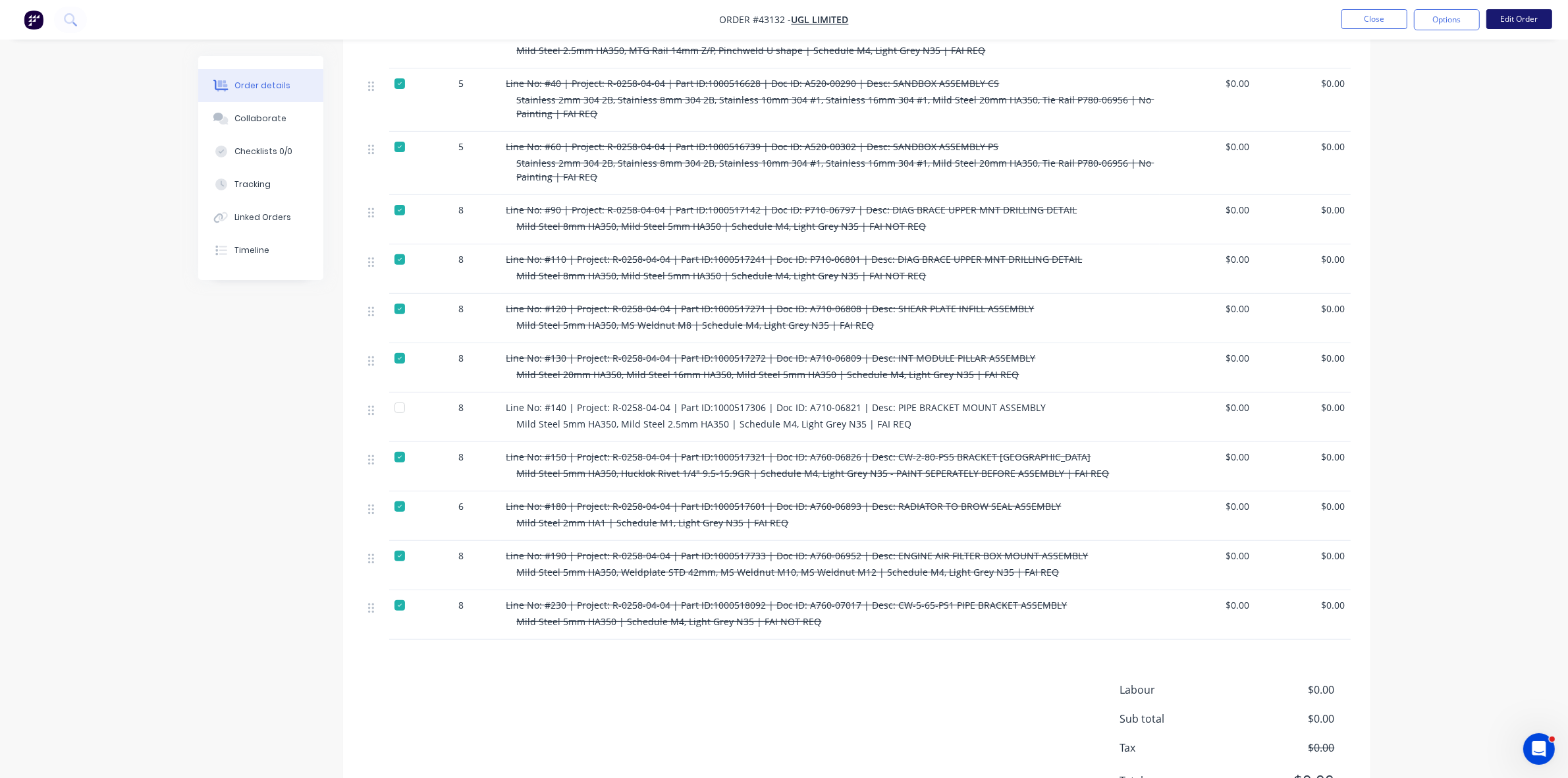
click at [1512, 15] on button "Edit Order" at bounding box center [1519, 19] width 66 height 20
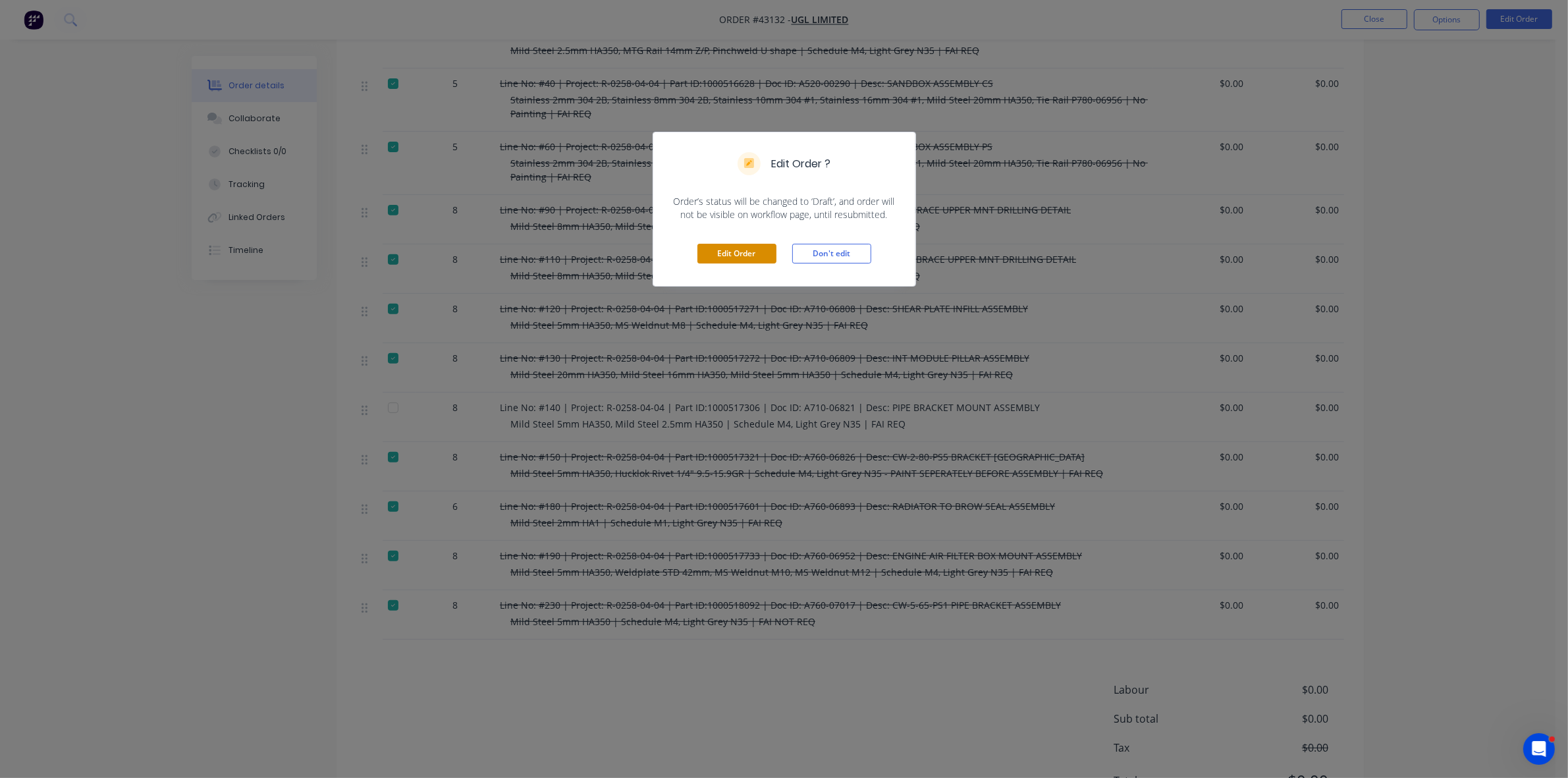
click at [725, 264] on button "Edit Order" at bounding box center [736, 254] width 79 height 20
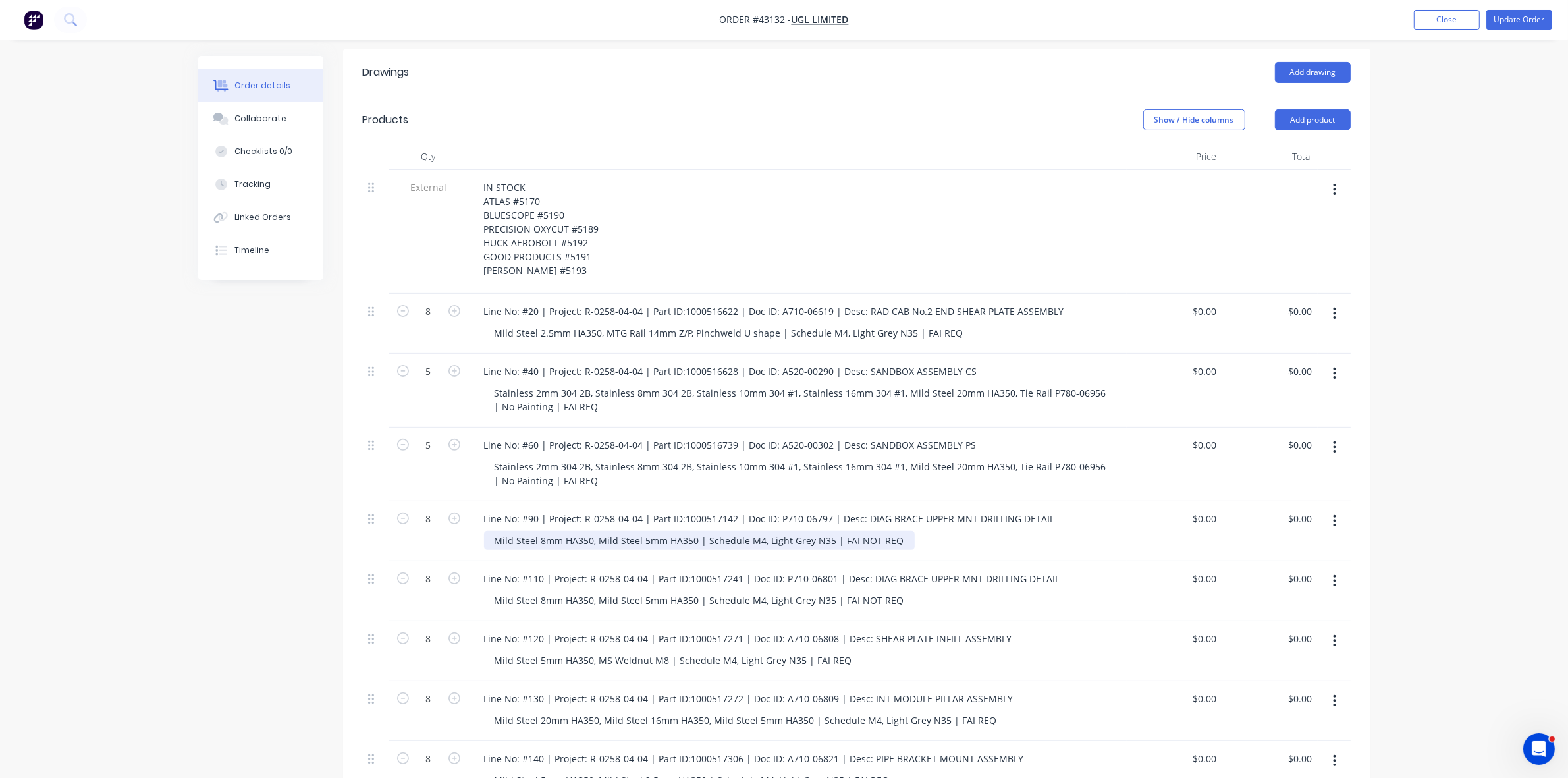
scroll to position [494, 0]
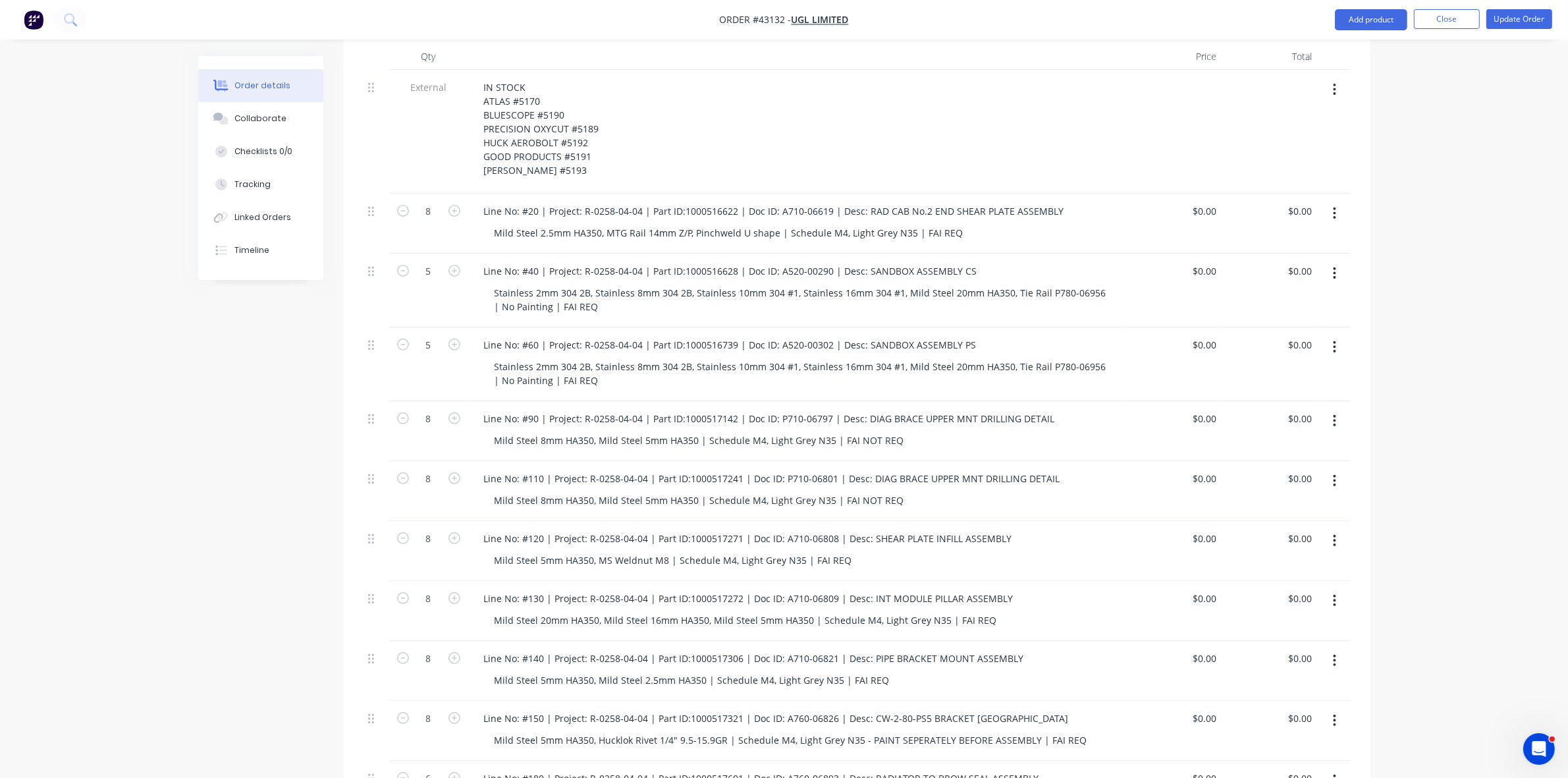
click at [1333, 654] on icon "button" at bounding box center [1335, 661] width 3 height 15
click at [1260, 765] on div "Delete" at bounding box center [1288, 775] width 101 height 19
click at [1516, 23] on button "Update Order" at bounding box center [1519, 19] width 66 height 20
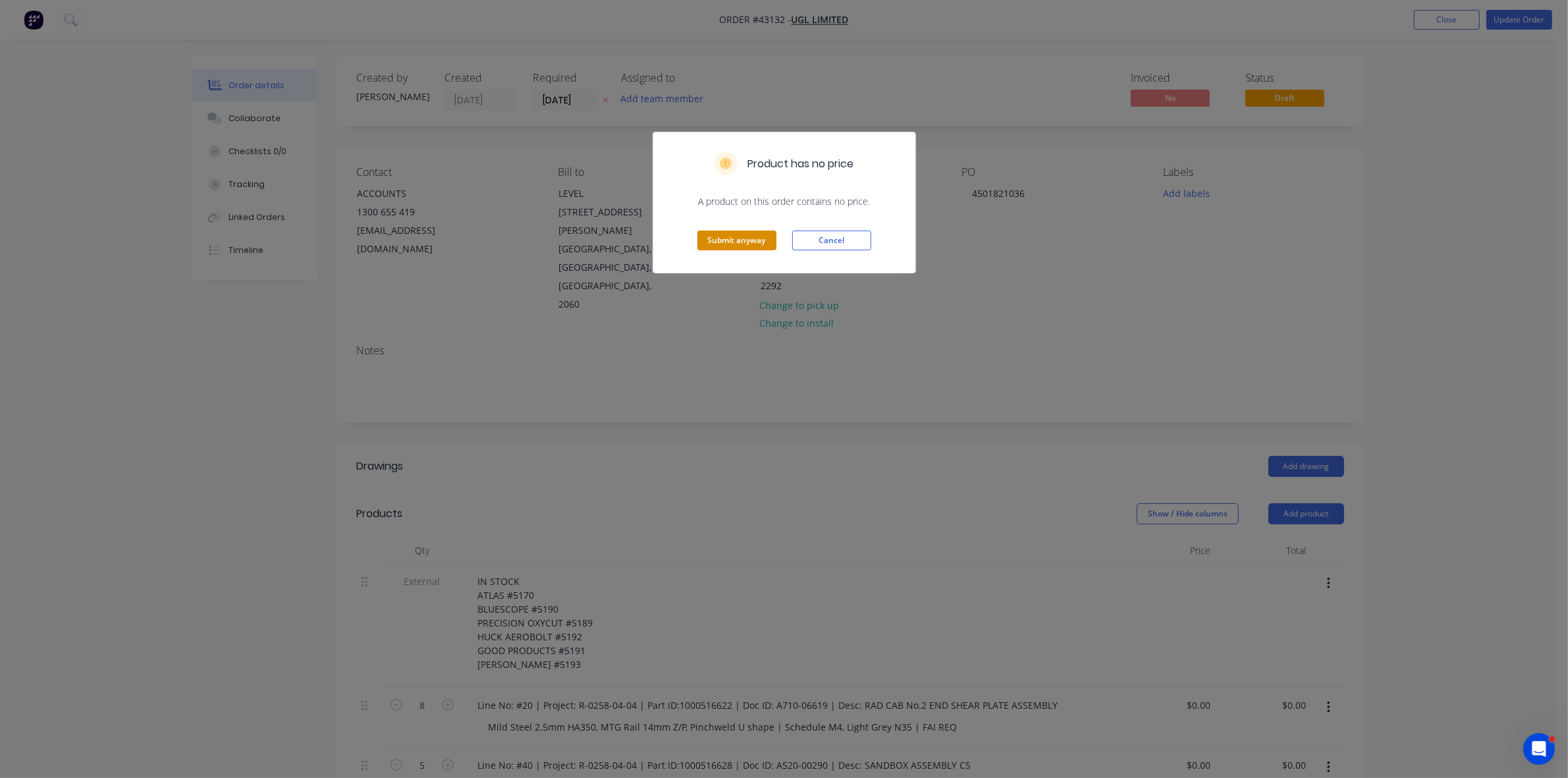
click at [722, 244] on button "Submit anyway" at bounding box center [736, 240] width 79 height 20
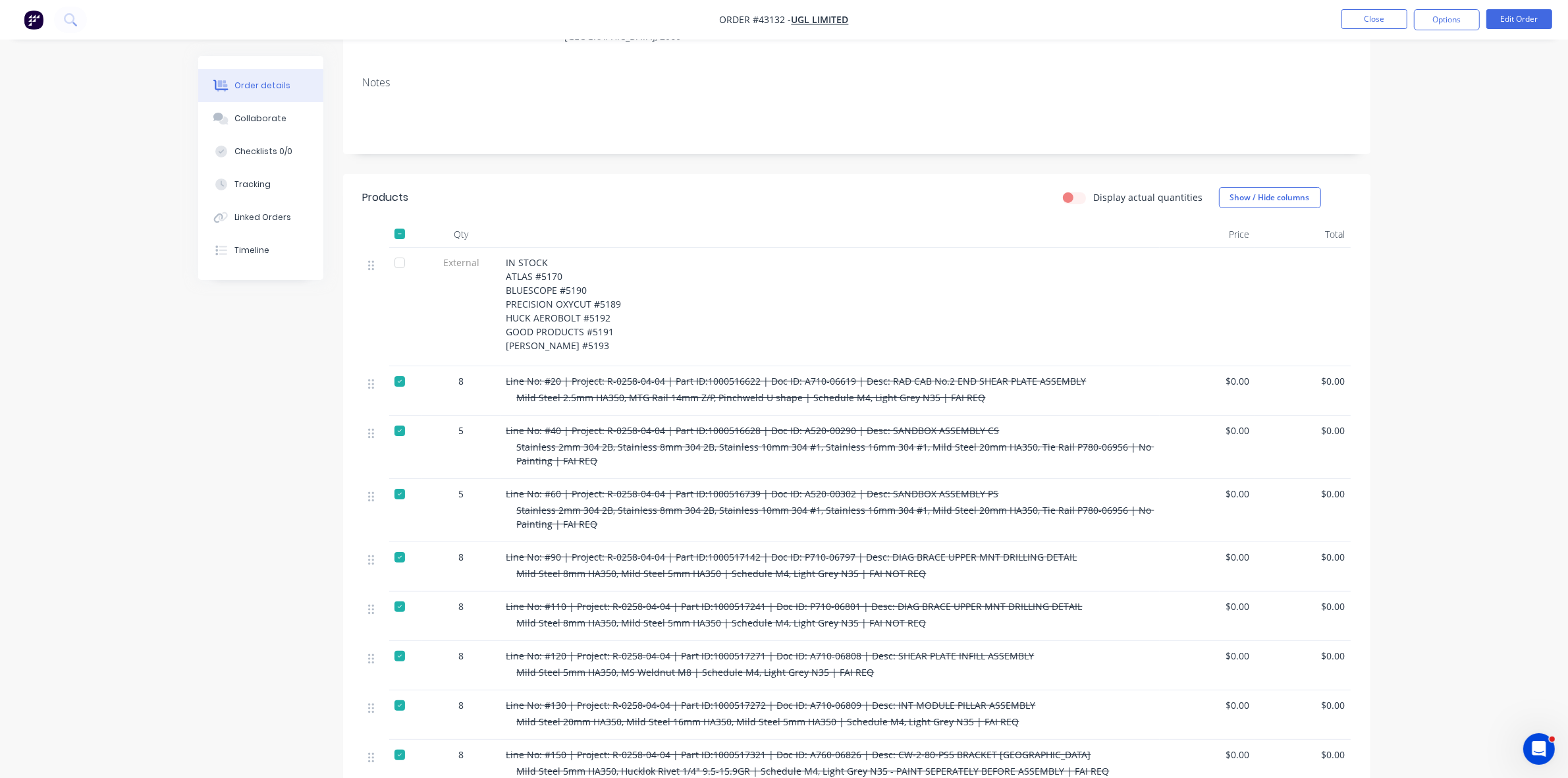
scroll to position [165, 0]
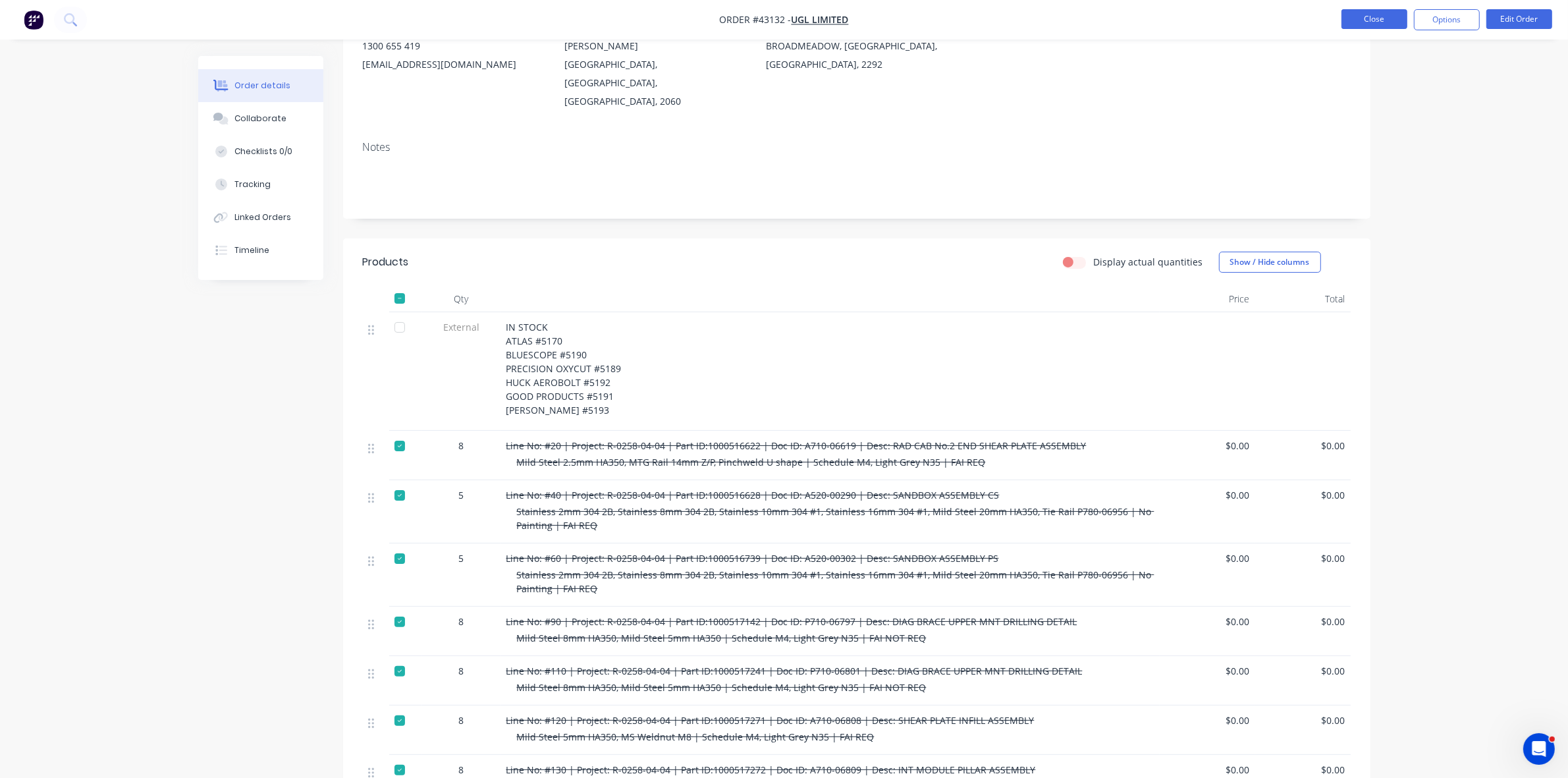
click at [1370, 25] on button "Close" at bounding box center [1374, 19] width 66 height 20
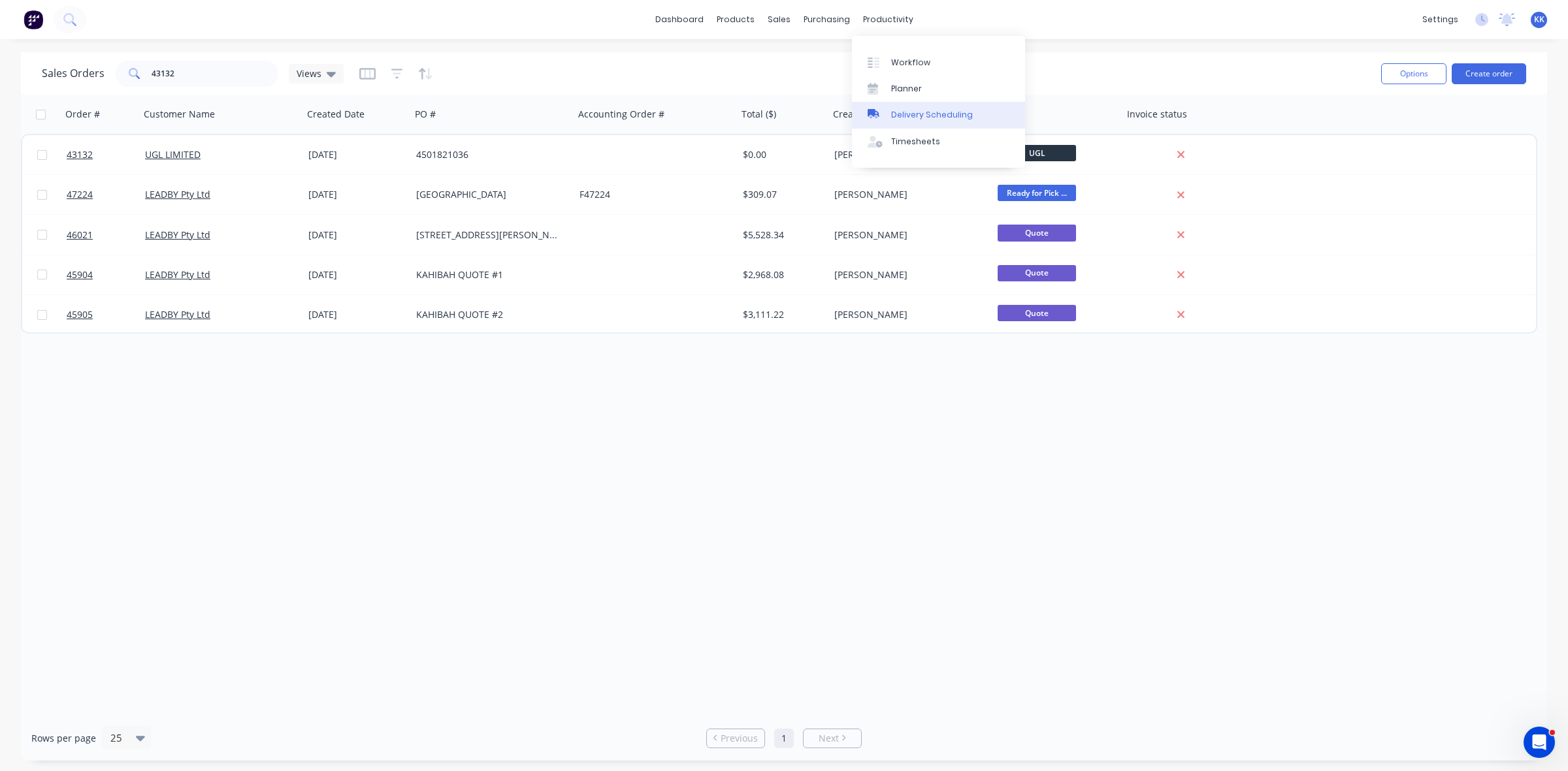
click at [938, 108] on link "Delivery Scheduling" at bounding box center [939, 115] width 173 height 26
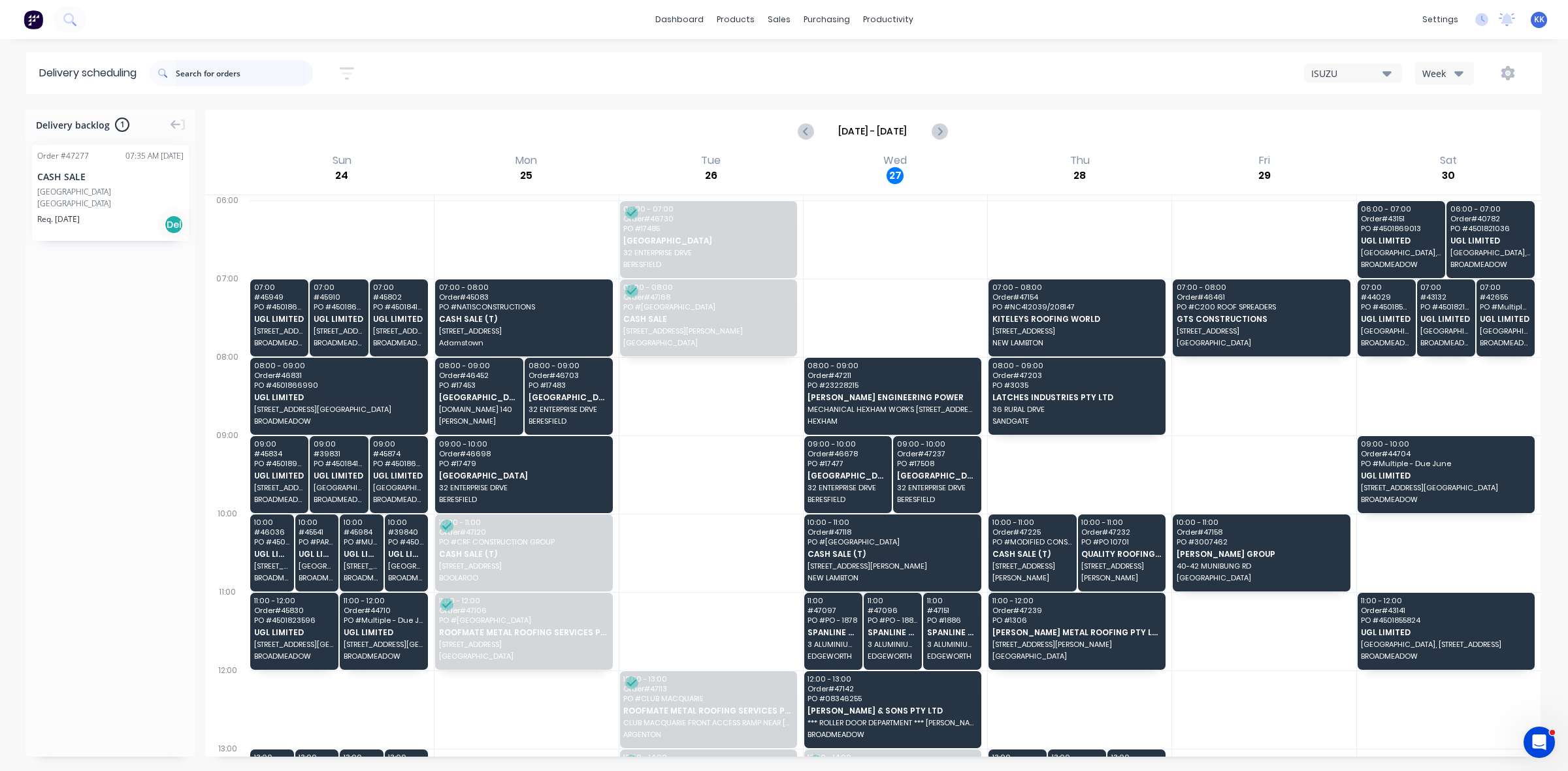
click at [253, 76] on input "text" at bounding box center [244, 73] width 137 height 26
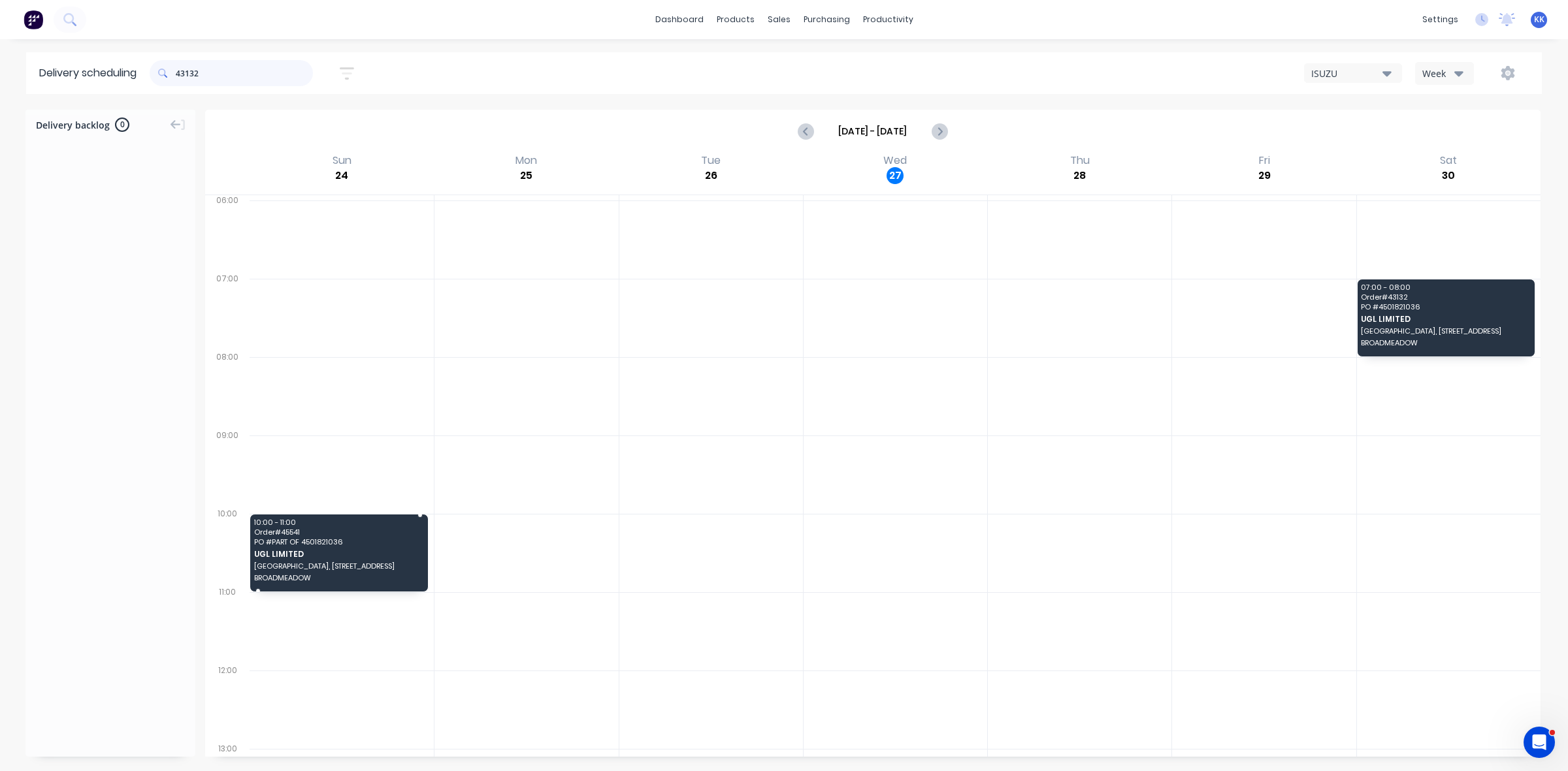
type input "43132"
click at [430, 598] on div "Moved to Backlog" at bounding box center [438, 599] width 132 height 27
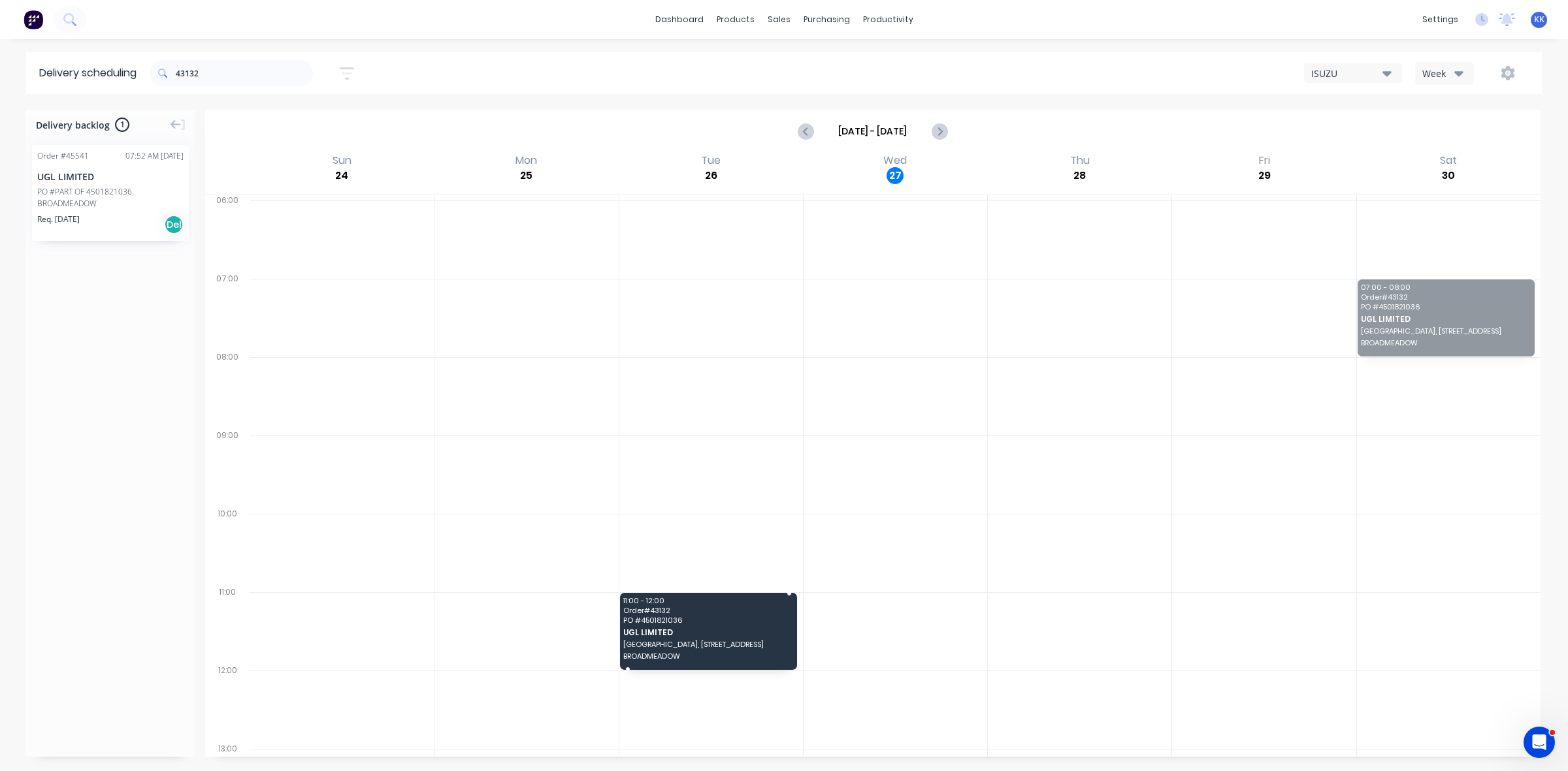
drag, startPoint x: 1453, startPoint y: 324, endPoint x: 739, endPoint y: 642, distance: 781.6
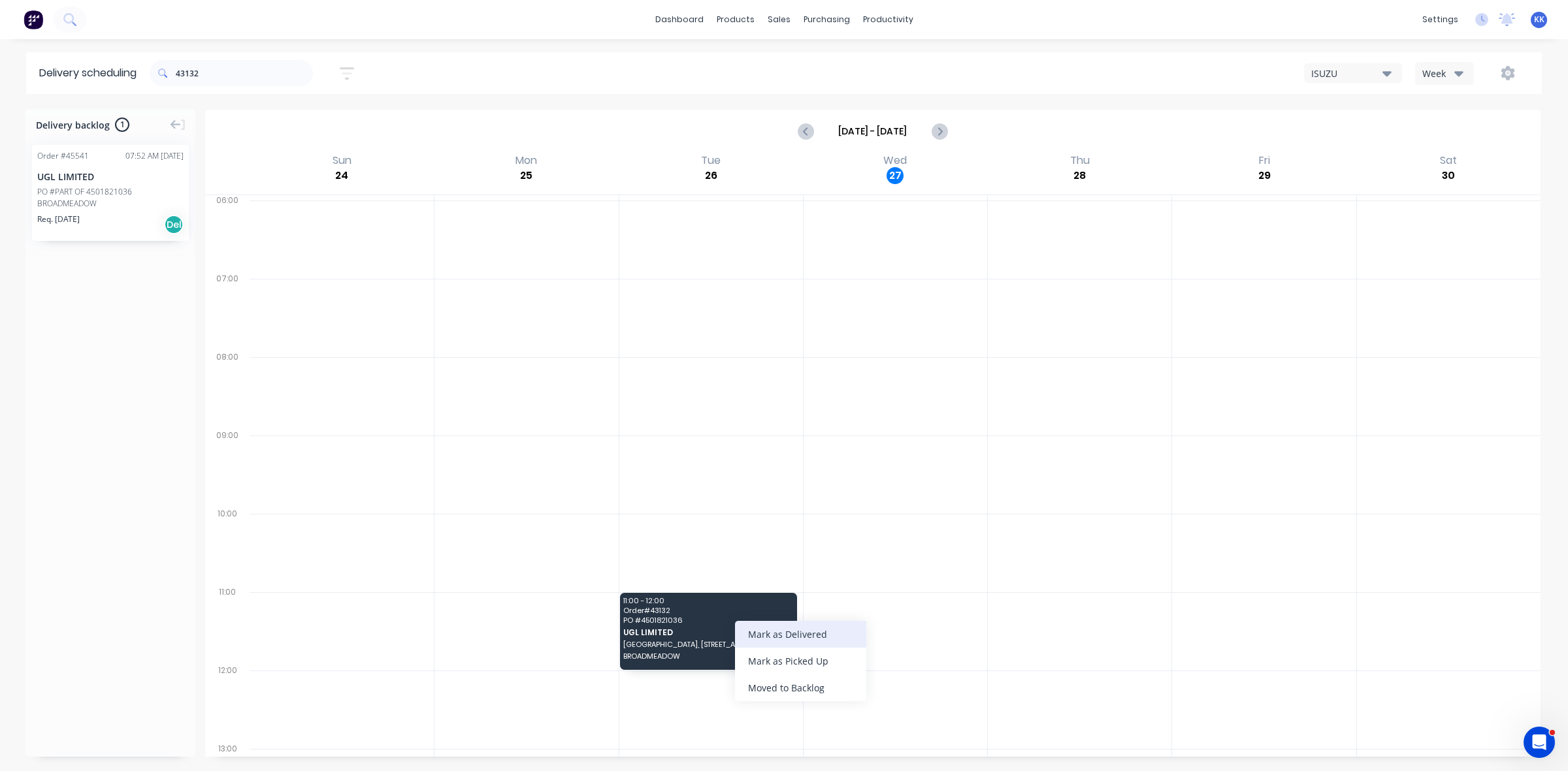
click at [805, 635] on div "Mark as Delivered" at bounding box center [800, 634] width 132 height 27
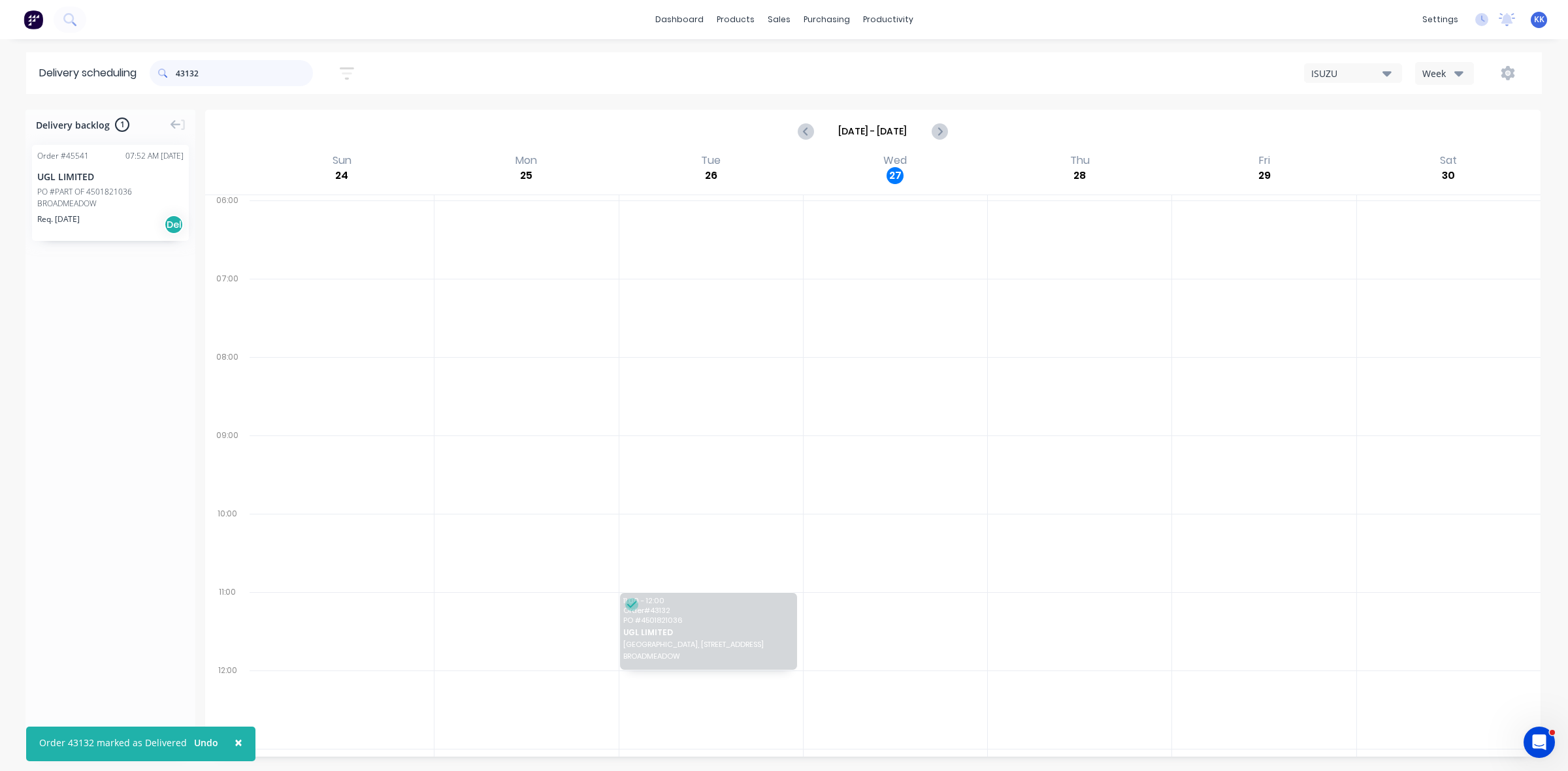
drag, startPoint x: 235, startPoint y: 65, endPoint x: 165, endPoint y: 82, distance: 72.0
click at [166, 76] on div "43132" at bounding box center [231, 73] width 163 height 26
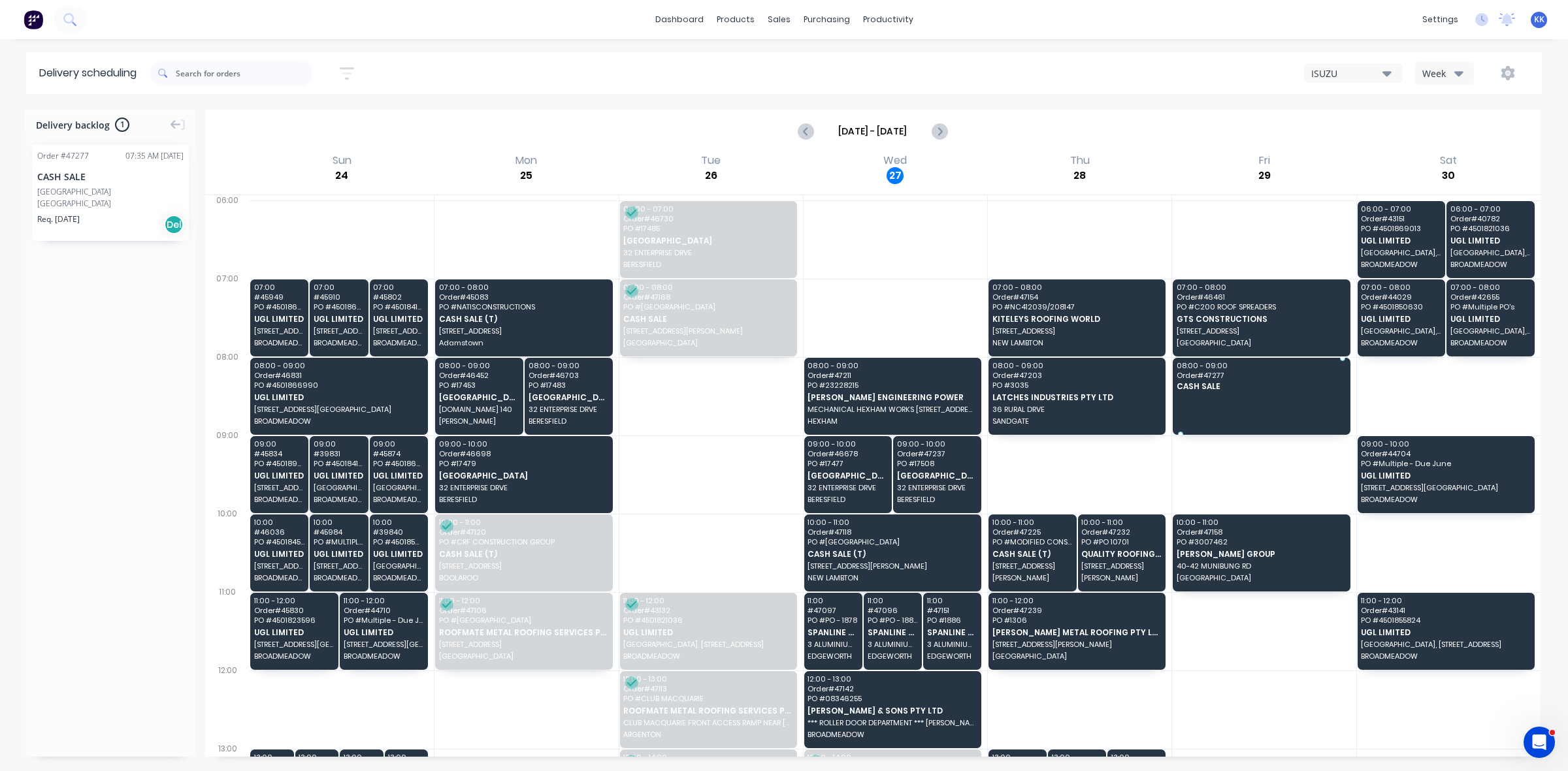
drag, startPoint x: 99, startPoint y: 193, endPoint x: 1210, endPoint y: 395, distance: 1129.2
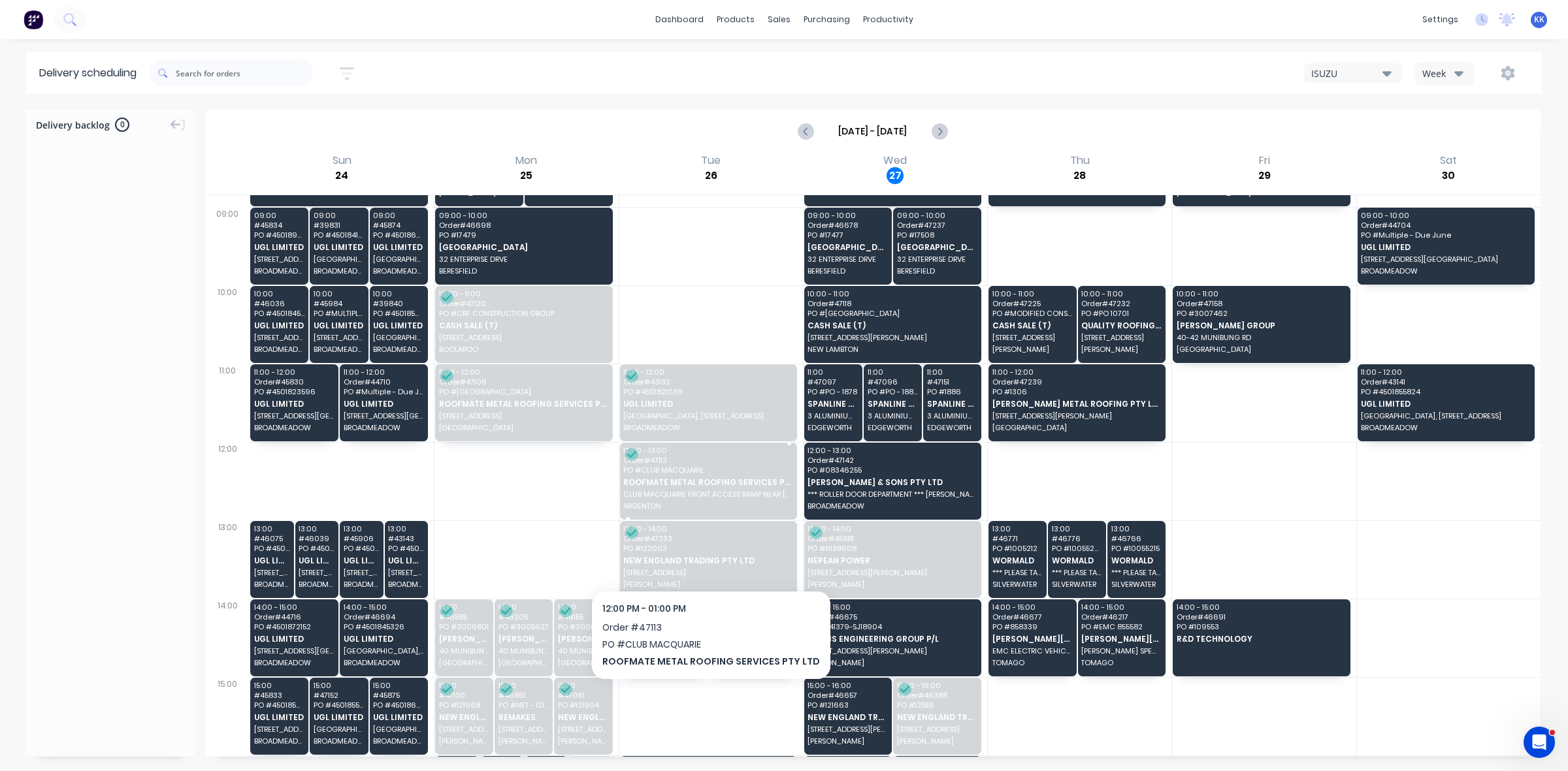
scroll to position [230, 0]
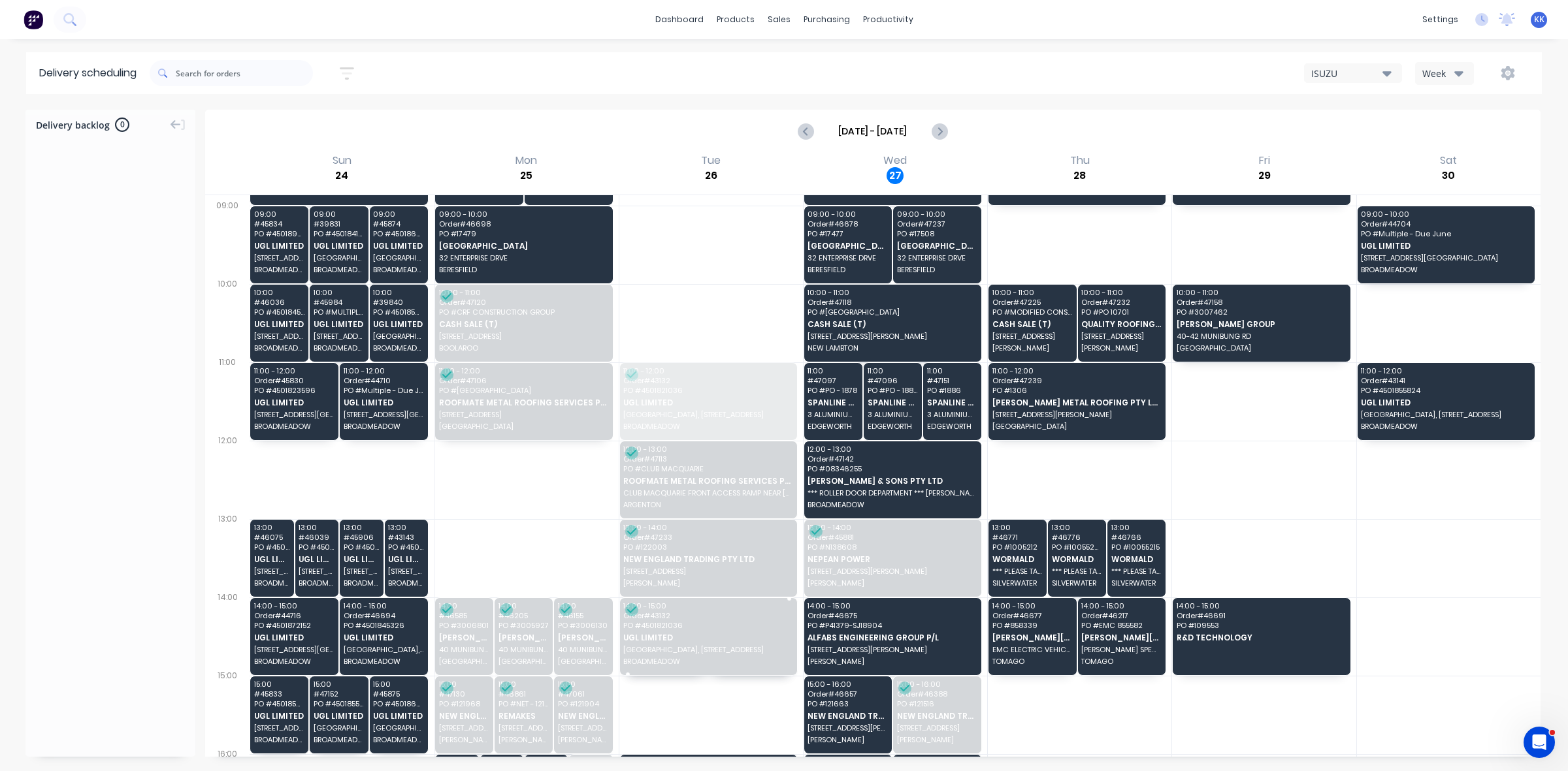
drag, startPoint x: 706, startPoint y: 399, endPoint x: 714, endPoint y: 644, distance: 245.1
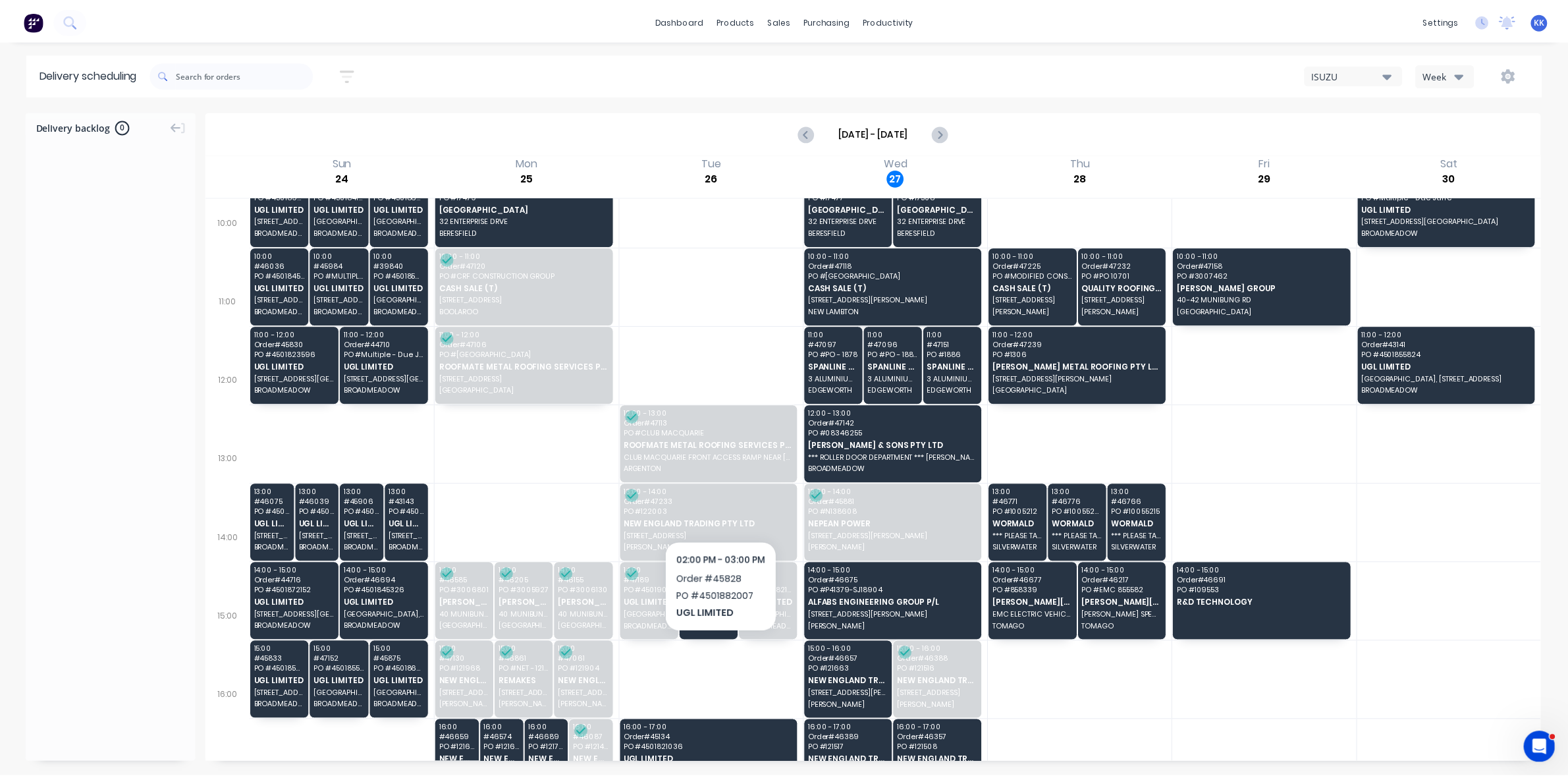
scroll to position [314, 0]
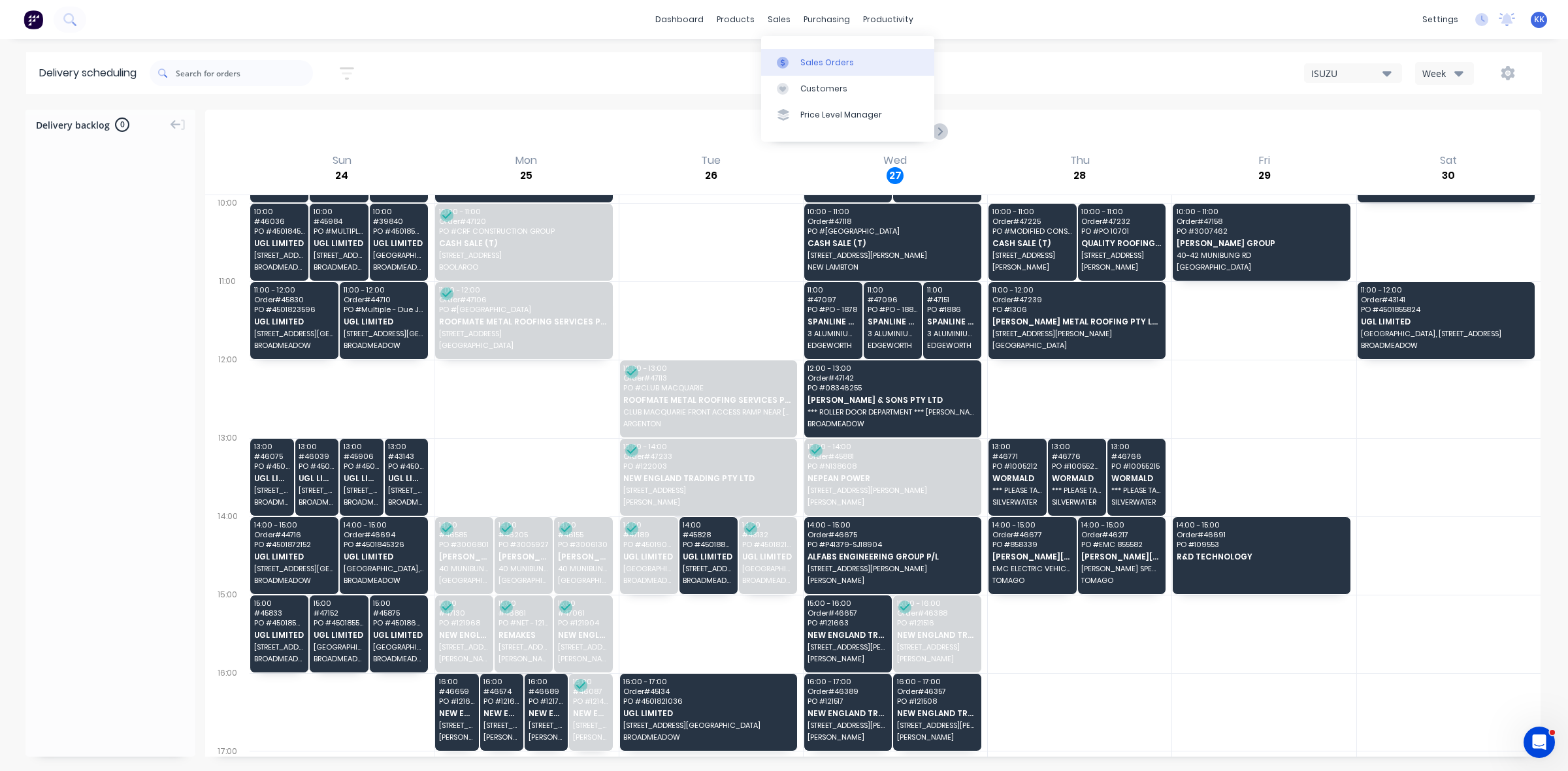
click at [809, 60] on div "Sales Orders" at bounding box center [826, 63] width 54 height 12
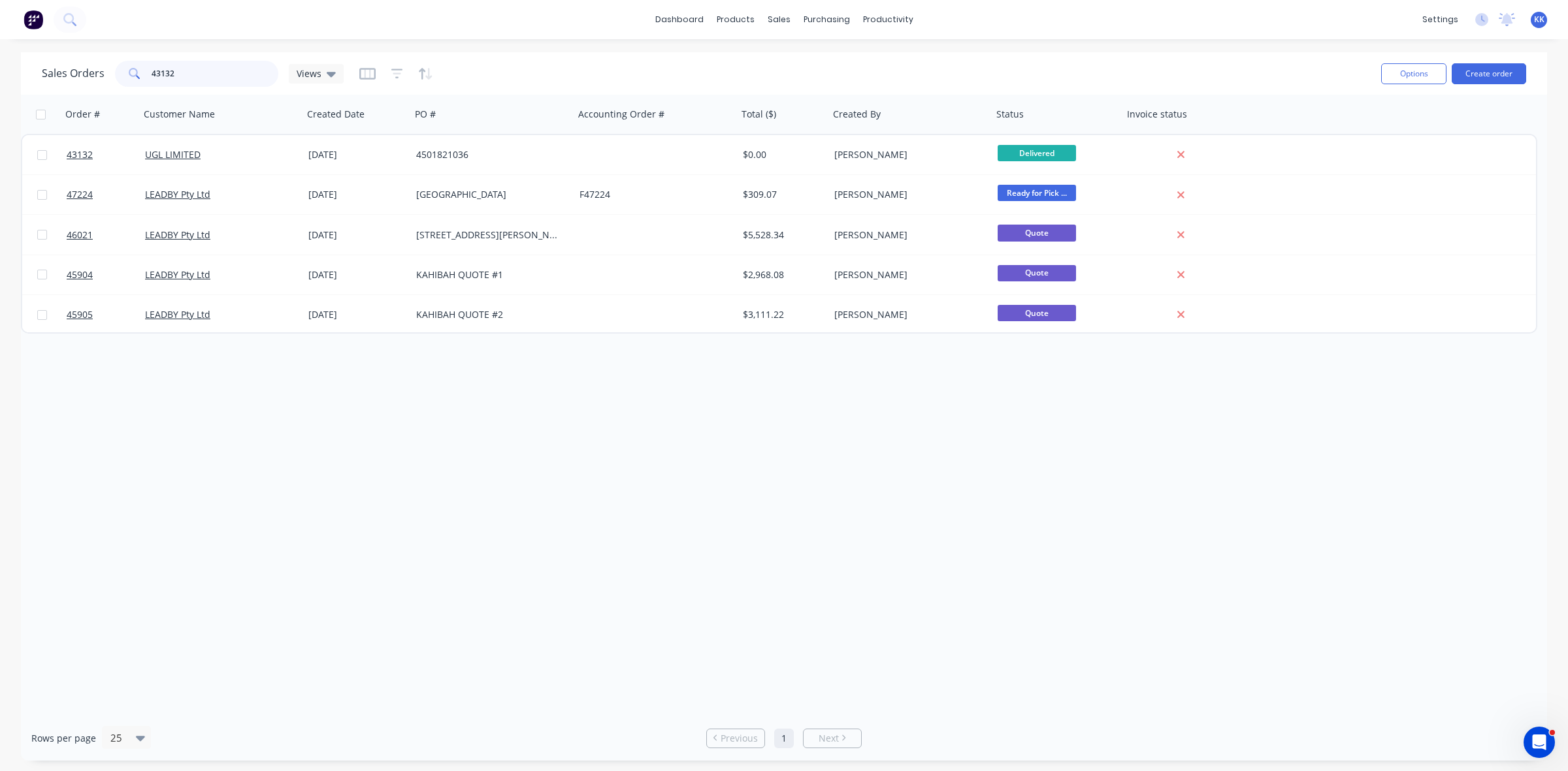
drag, startPoint x: 230, startPoint y: 75, endPoint x: 135, endPoint y: 81, distance: 95.2
click at [140, 82] on div "43132" at bounding box center [196, 74] width 163 height 26
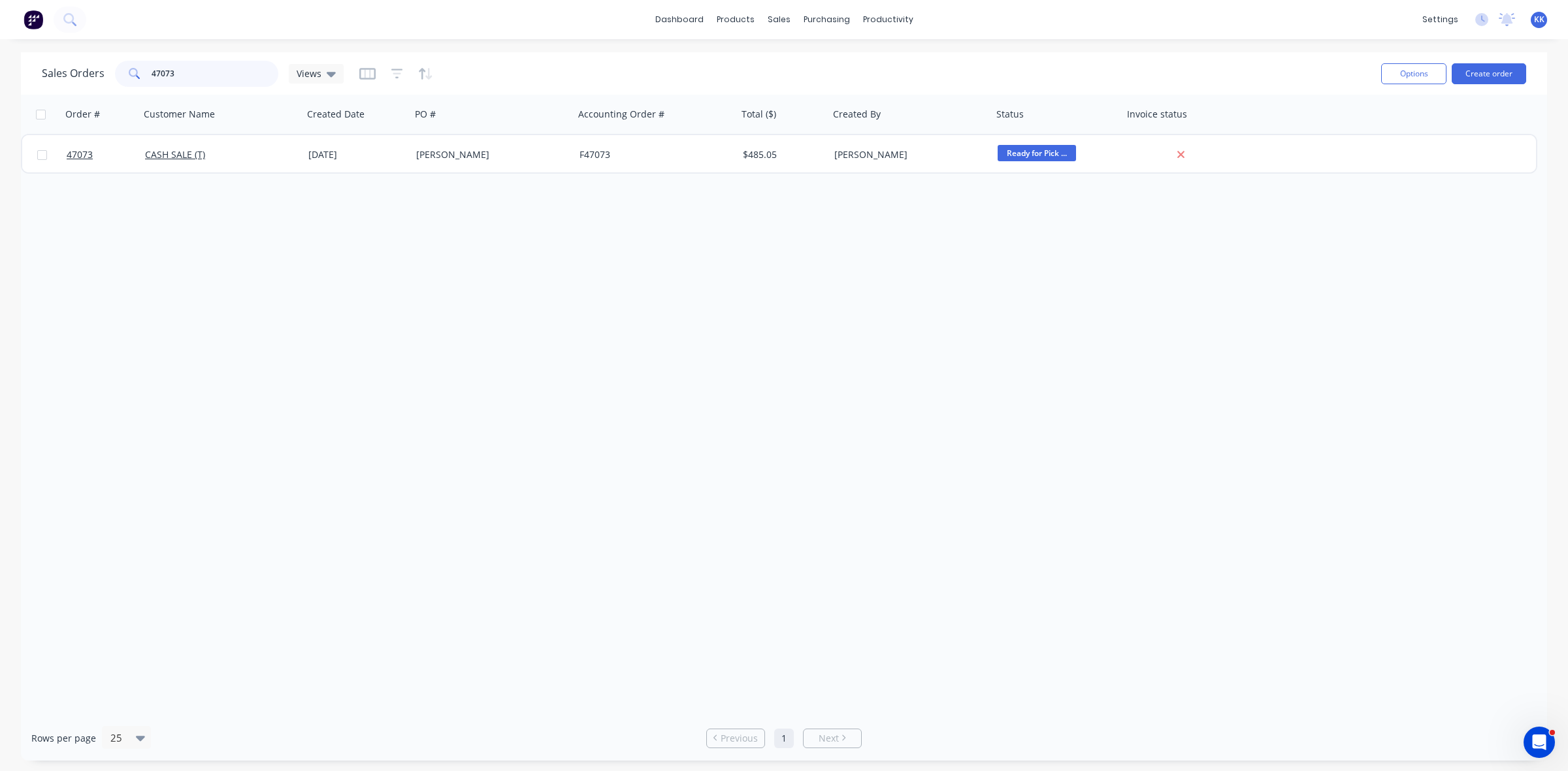
drag, startPoint x: 157, startPoint y: 69, endPoint x: 234, endPoint y: 62, distance: 77.3
click at [234, 66] on input "47073" at bounding box center [215, 74] width 127 height 26
type input "47118"
click at [872, 64] on div "Purchase Orders" at bounding box center [869, 63] width 70 height 12
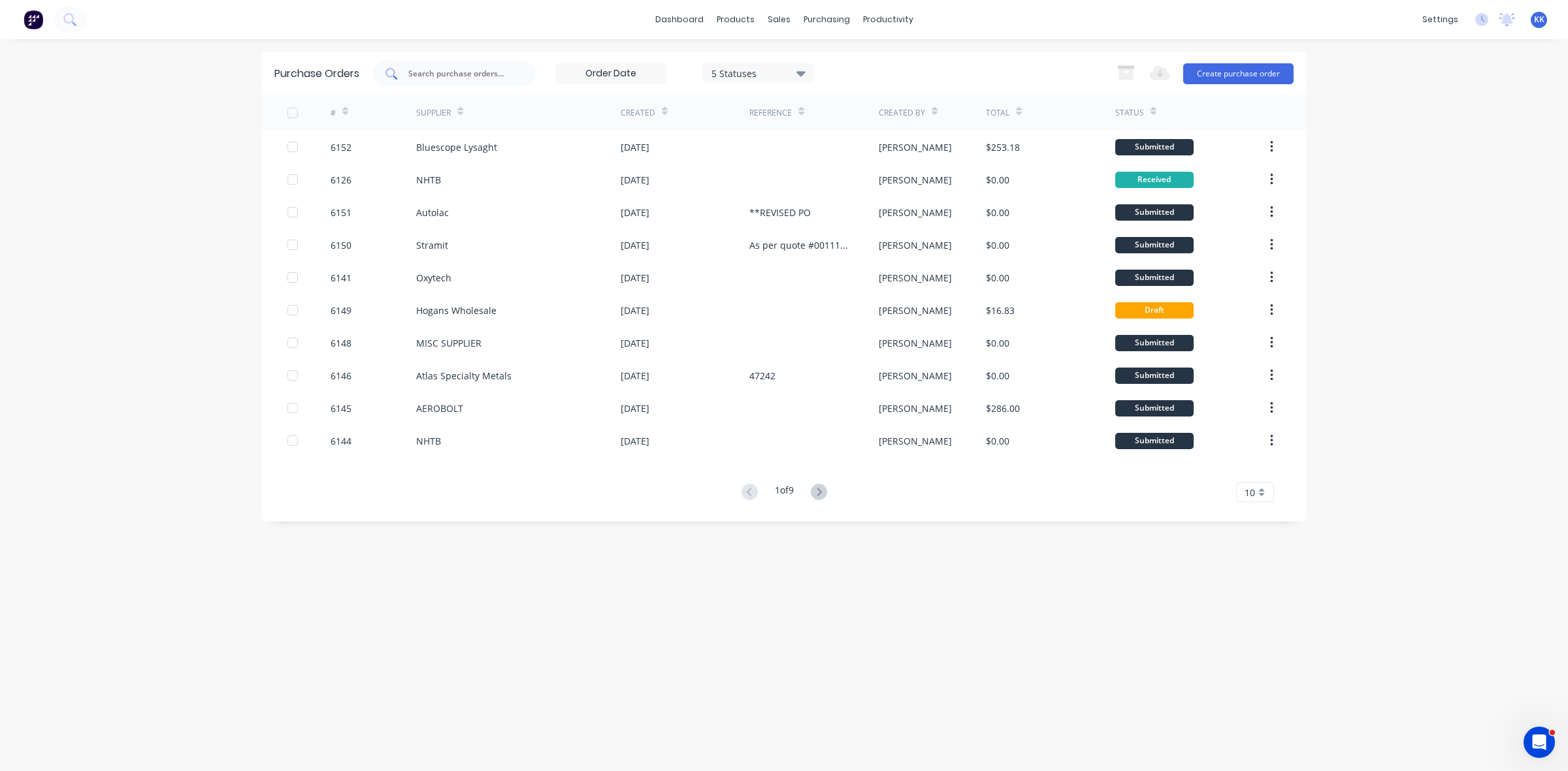
click at [420, 76] on input "text" at bounding box center [461, 73] width 109 height 13
click at [786, 76] on div "5 Statuses" at bounding box center [758, 73] width 93 height 14
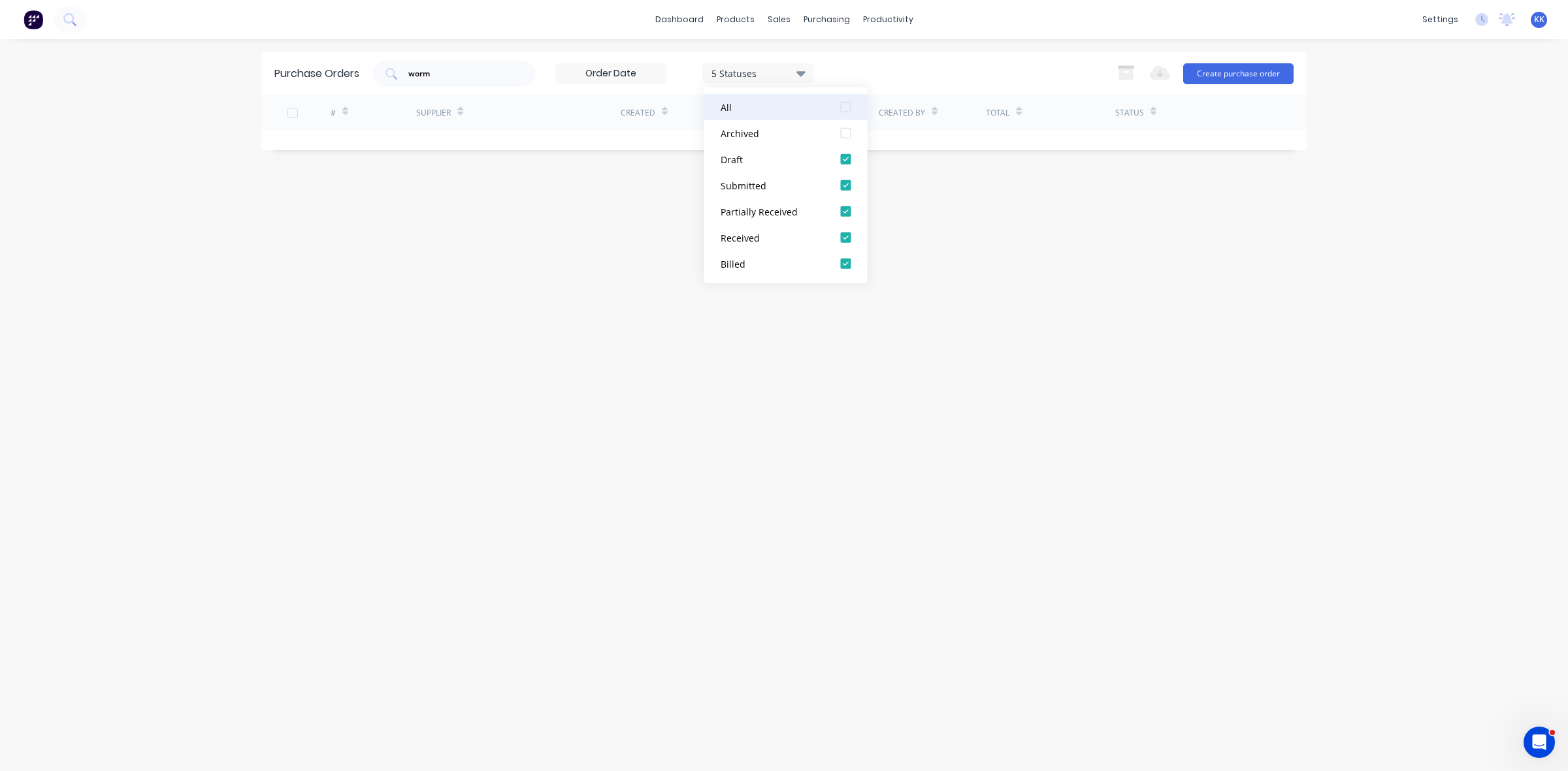
click at [846, 108] on div at bounding box center [846, 107] width 26 height 26
click at [934, 59] on div "Purchase Orders worm 7 Statuses 7 Statuses Export to Excel (XLSX) Create purcha…" at bounding box center [784, 74] width 1045 height 42
drag, startPoint x: 445, startPoint y: 72, endPoint x: 403, endPoint y: 76, distance: 42.2
click at [406, 75] on div "worm" at bounding box center [454, 74] width 163 height 26
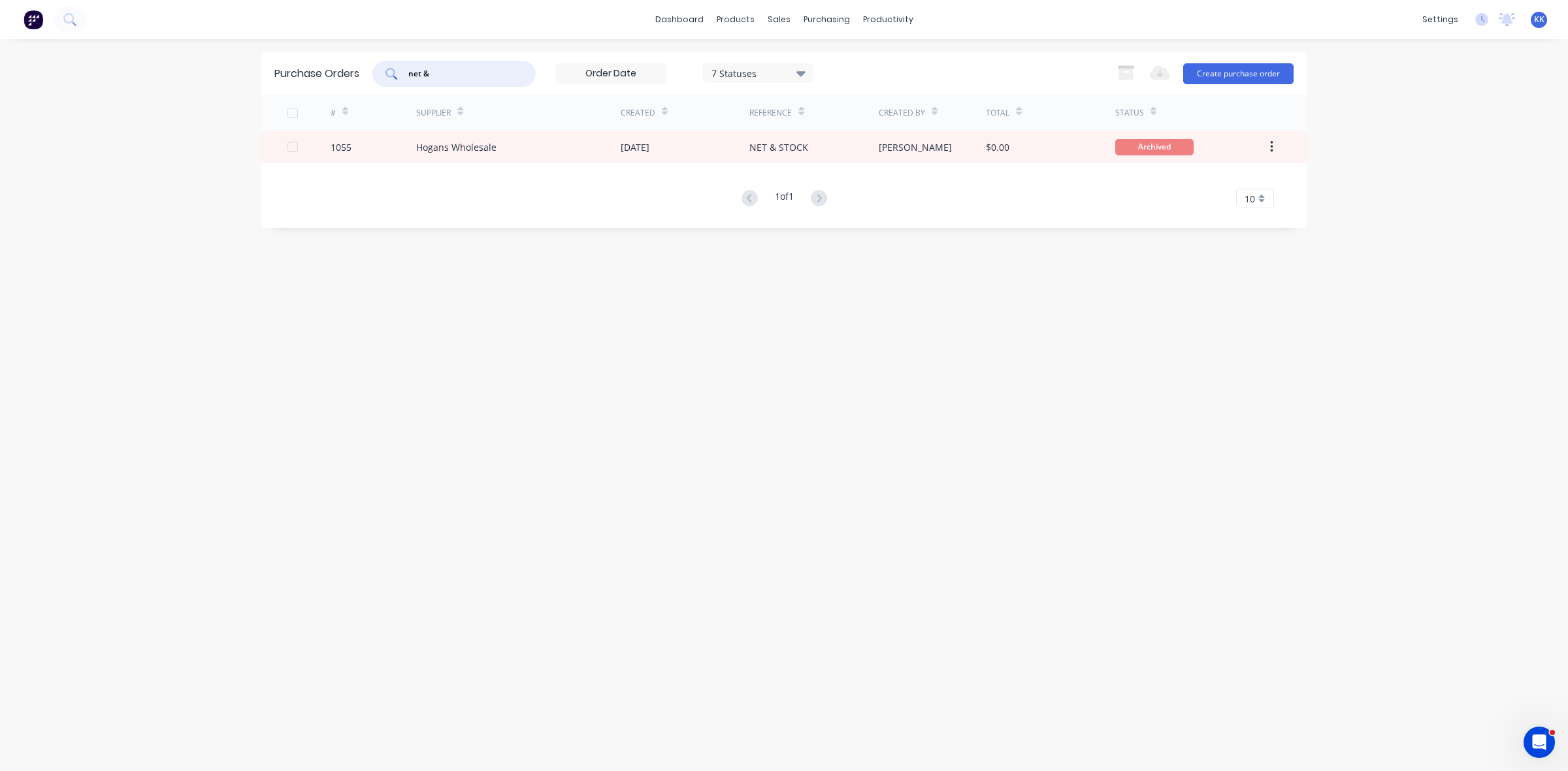
drag, startPoint x: 437, startPoint y: 70, endPoint x: 366, endPoint y: 73, distance: 71.1
click at [366, 73] on div "Purchase Orders net & 7 Statuses 7 Statuses Export to Excel (XLSX) Create purch…" at bounding box center [784, 74] width 1045 height 42
type input "s"
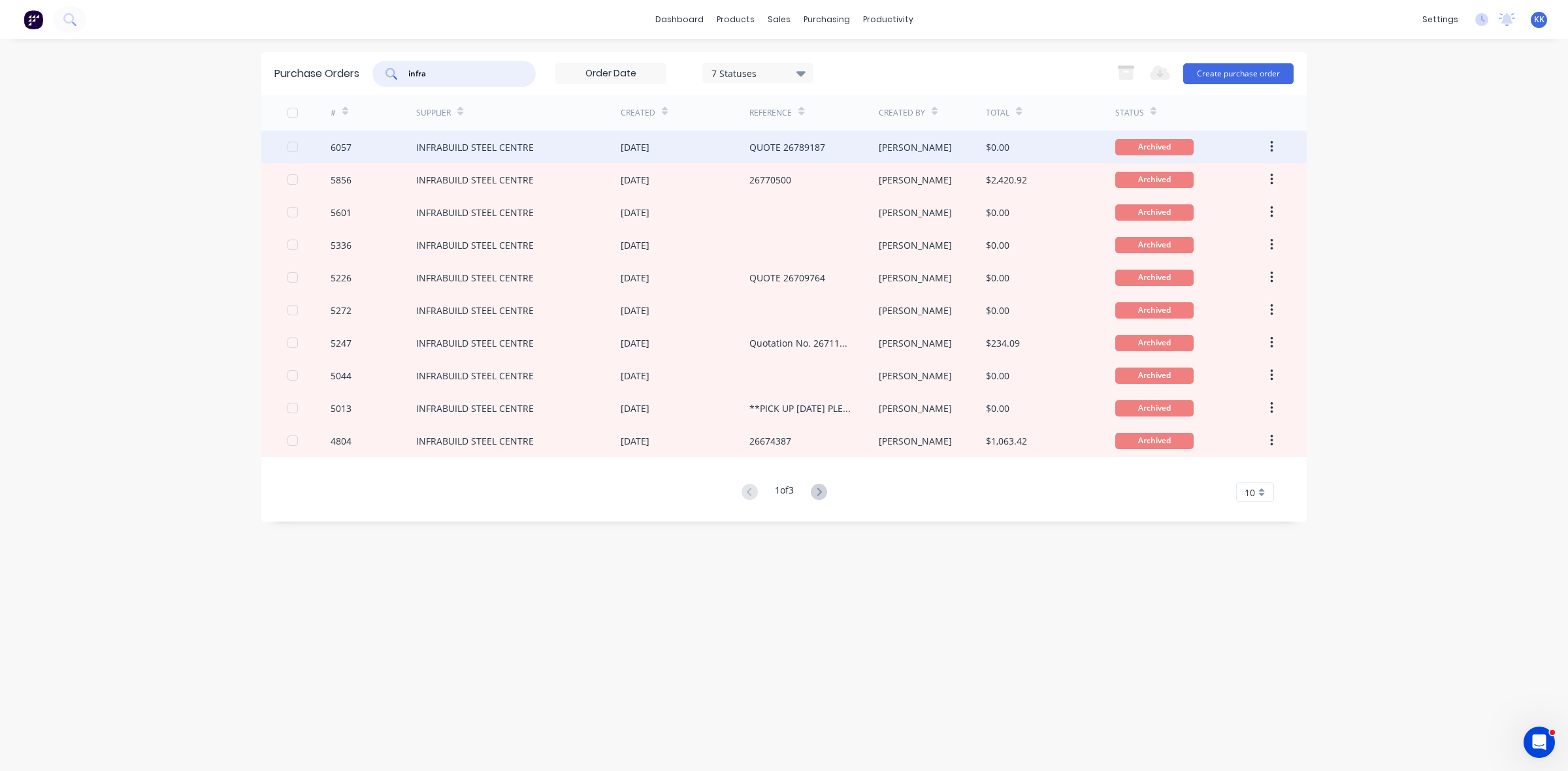
type input "infra"
click at [525, 151] on div "INFRABUILD STEEL CENTRE" at bounding box center [475, 147] width 117 height 14
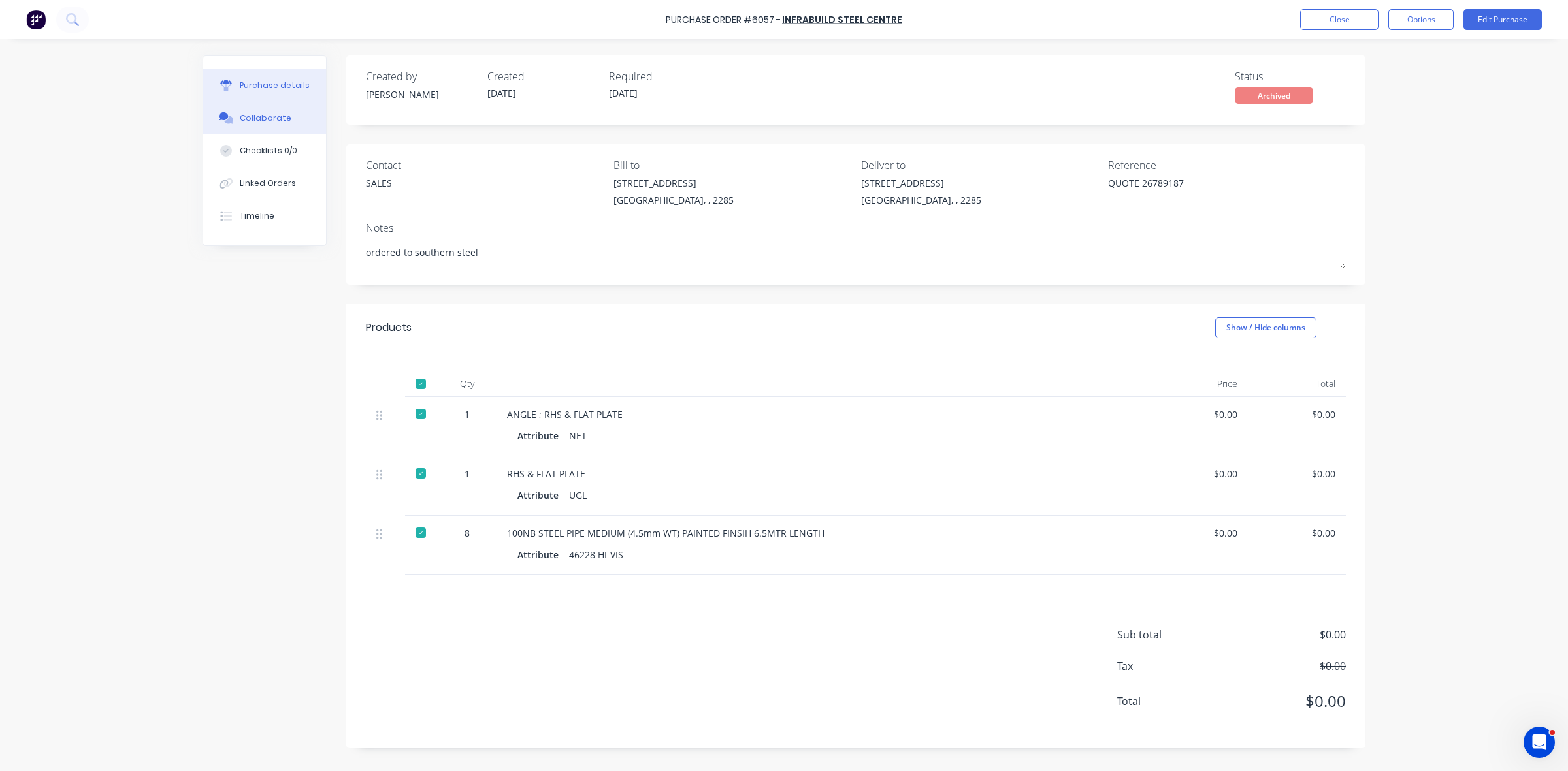
click at [262, 109] on button "Collaborate" at bounding box center [264, 118] width 123 height 32
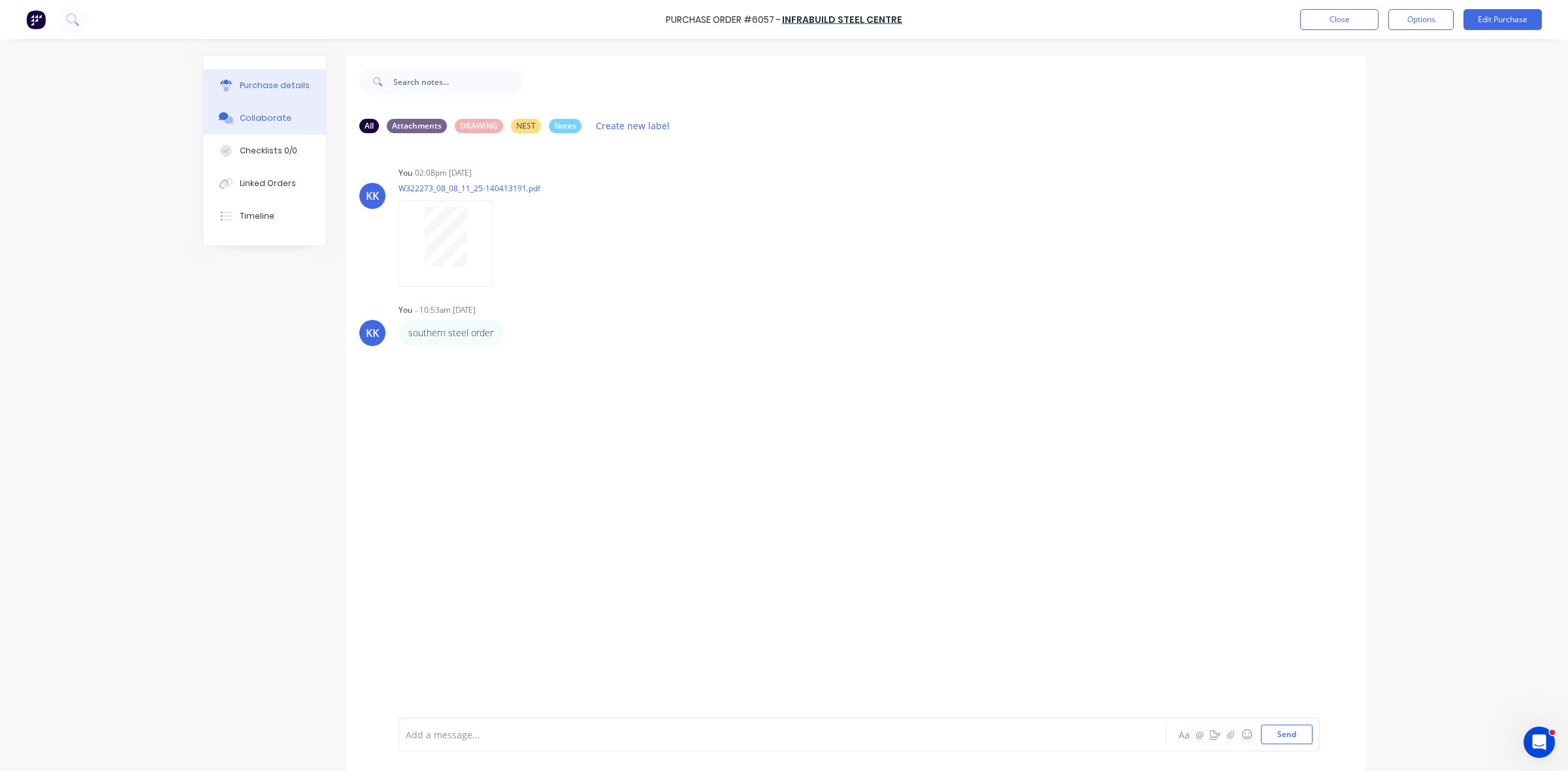
click at [276, 83] on div "Purchase details" at bounding box center [274, 86] width 70 height 12
type textarea "x"
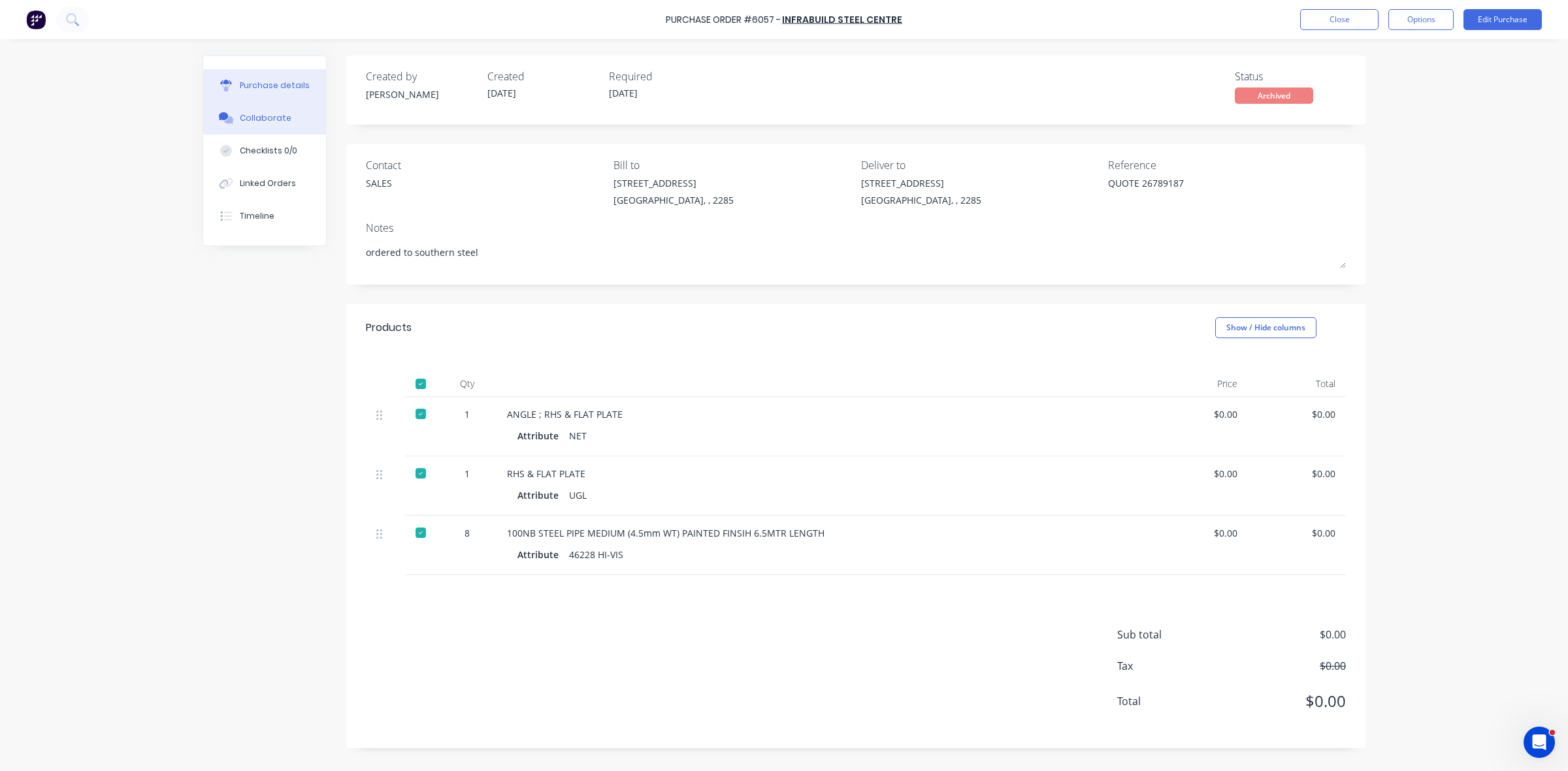
click at [244, 117] on div "Collaborate" at bounding box center [265, 118] width 52 height 12
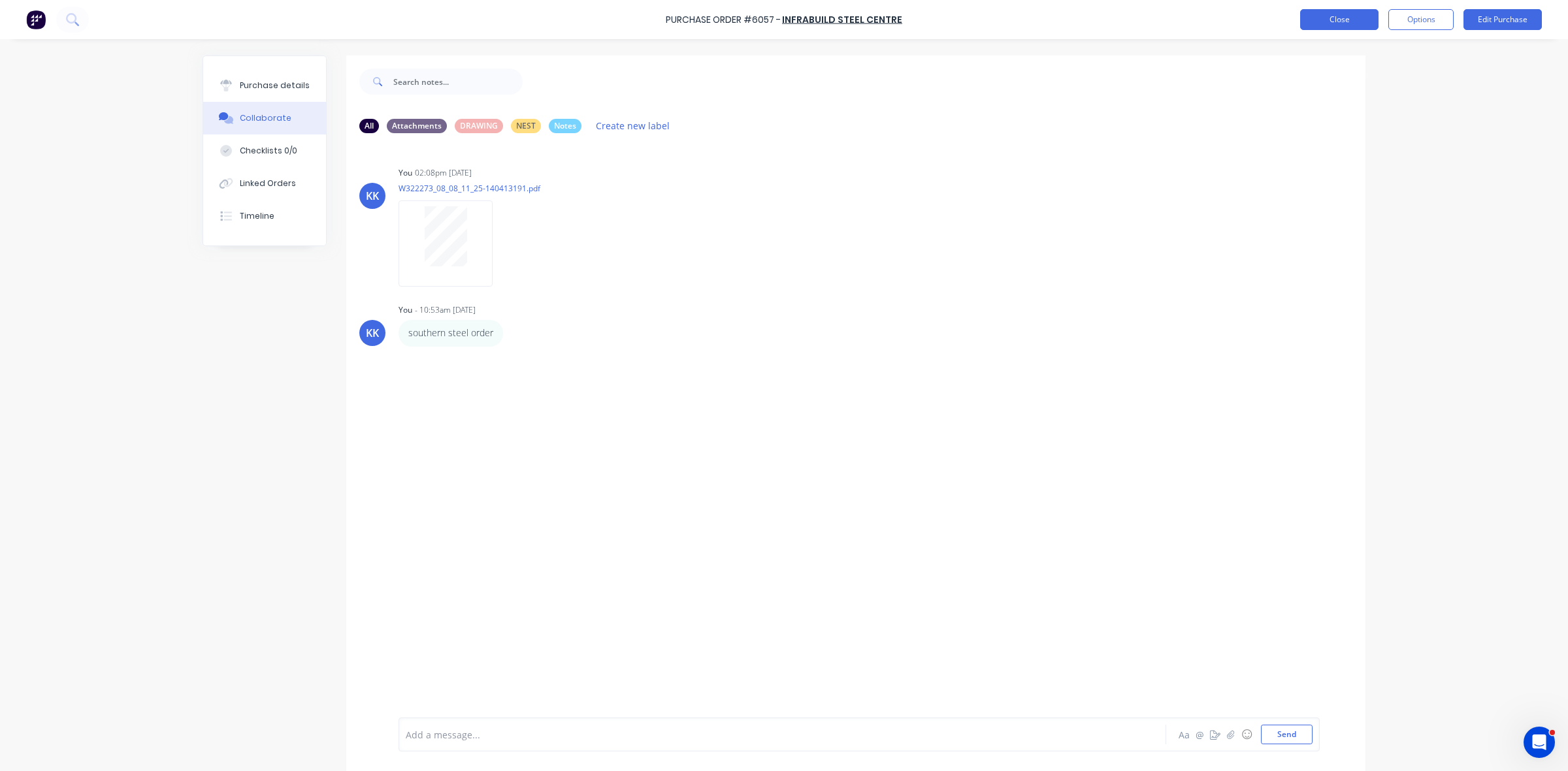
click at [1334, 14] on button "Close" at bounding box center [1339, 20] width 78 height 21
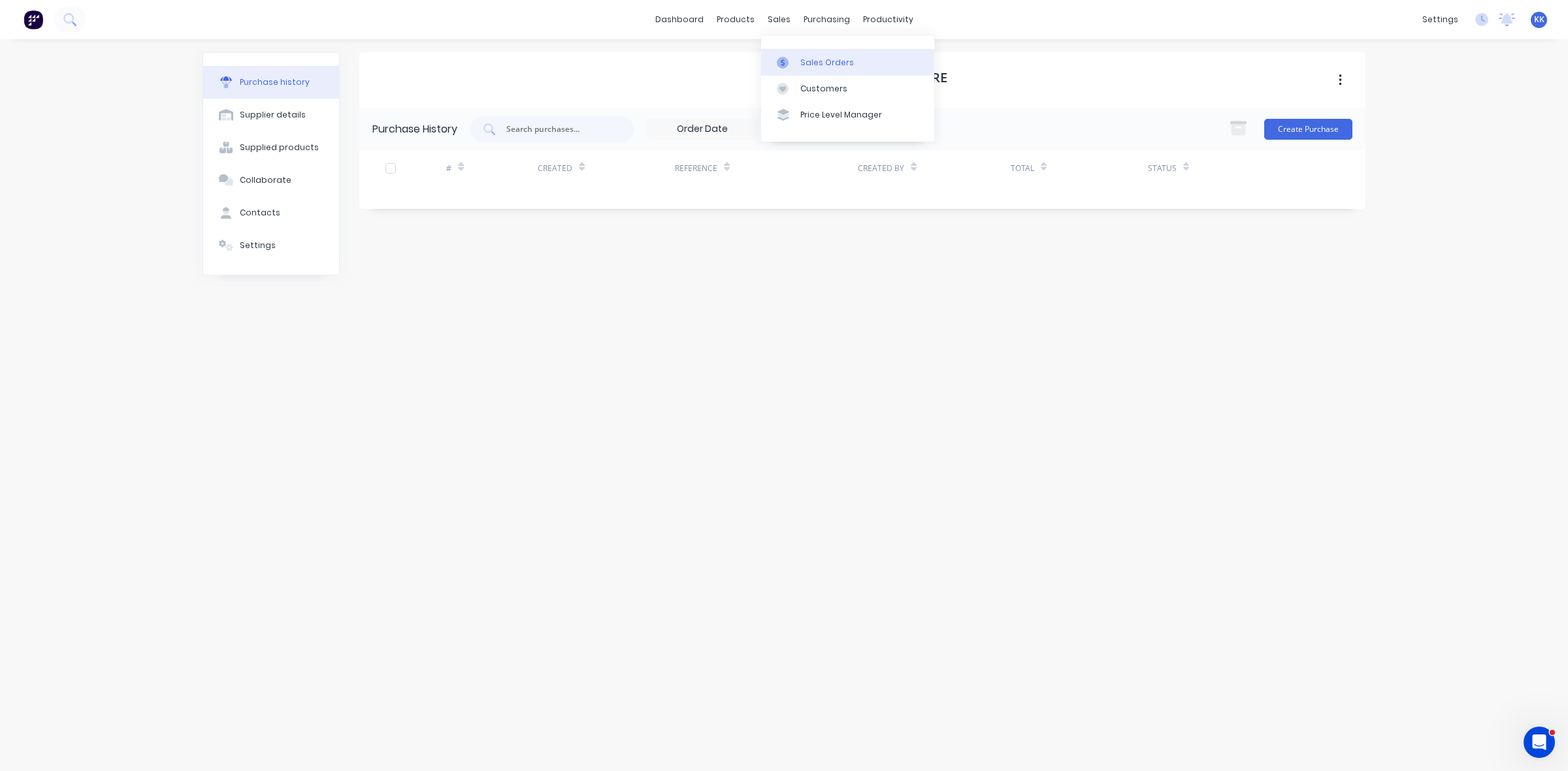
click at [802, 65] on div "Sales Orders" at bounding box center [826, 63] width 54 height 12
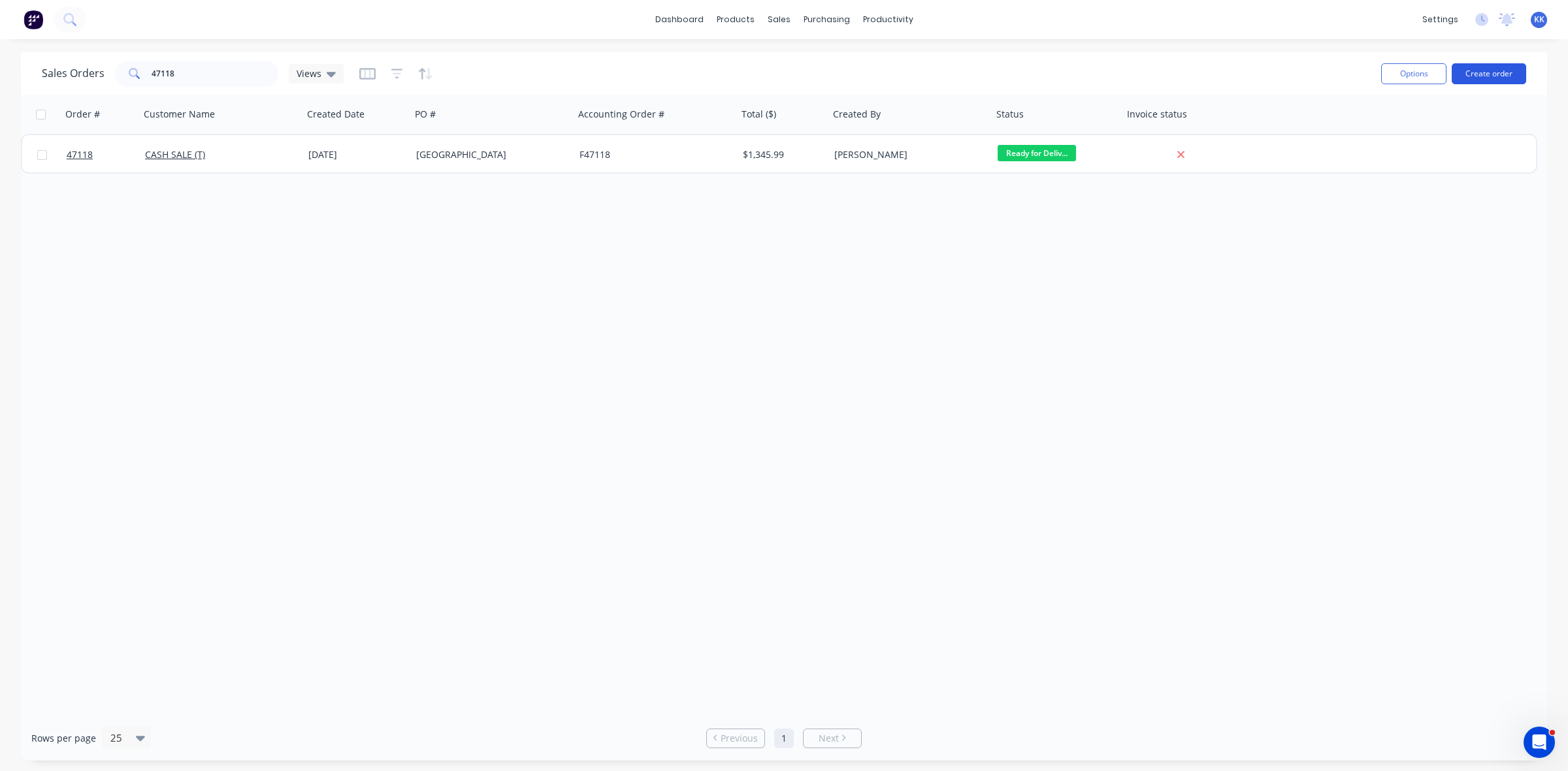
click at [1485, 69] on button "Create order" at bounding box center [1489, 74] width 75 height 21
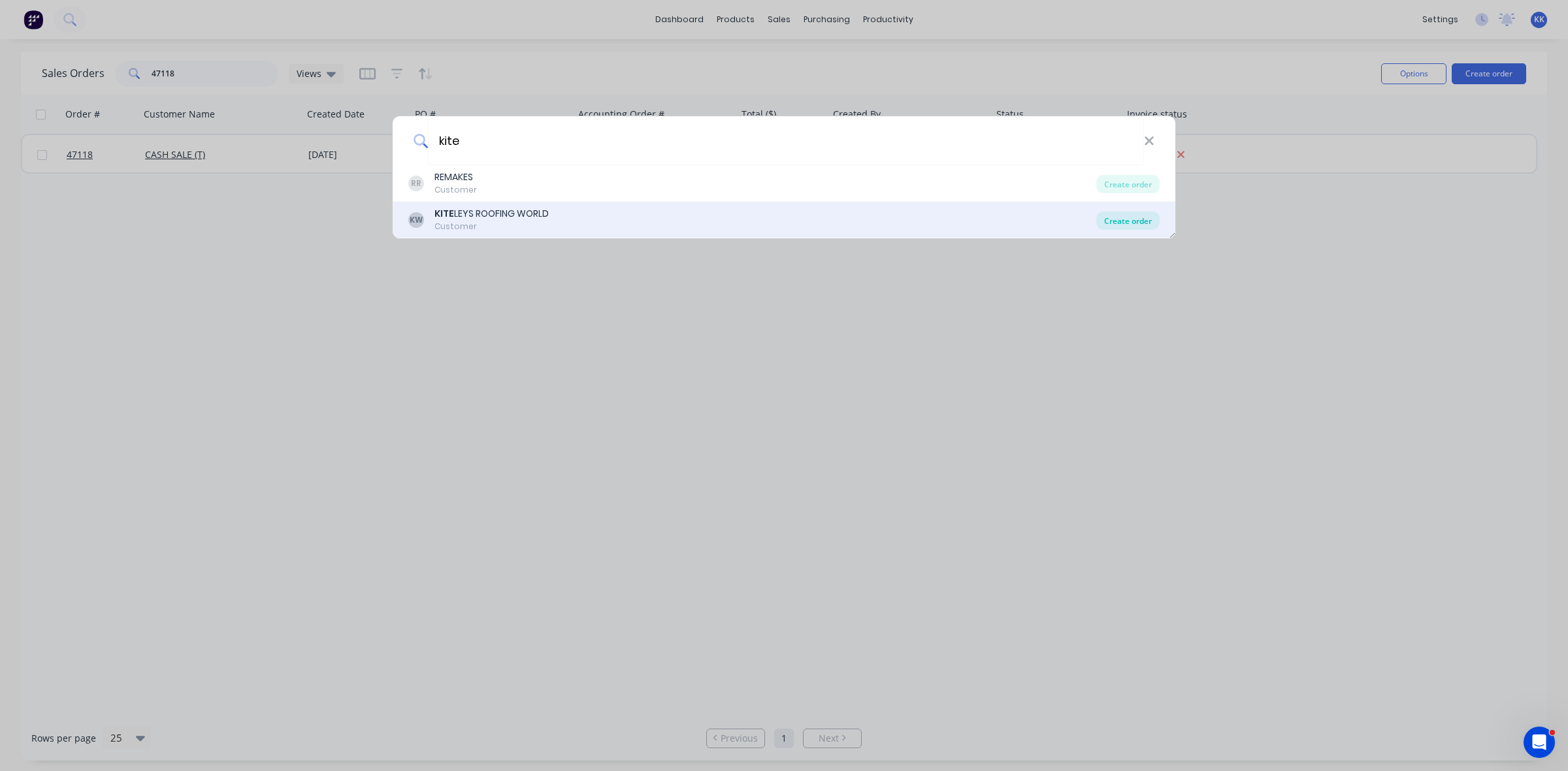
type input "kite"
click at [1120, 228] on div "Create order" at bounding box center [1127, 221] width 64 height 19
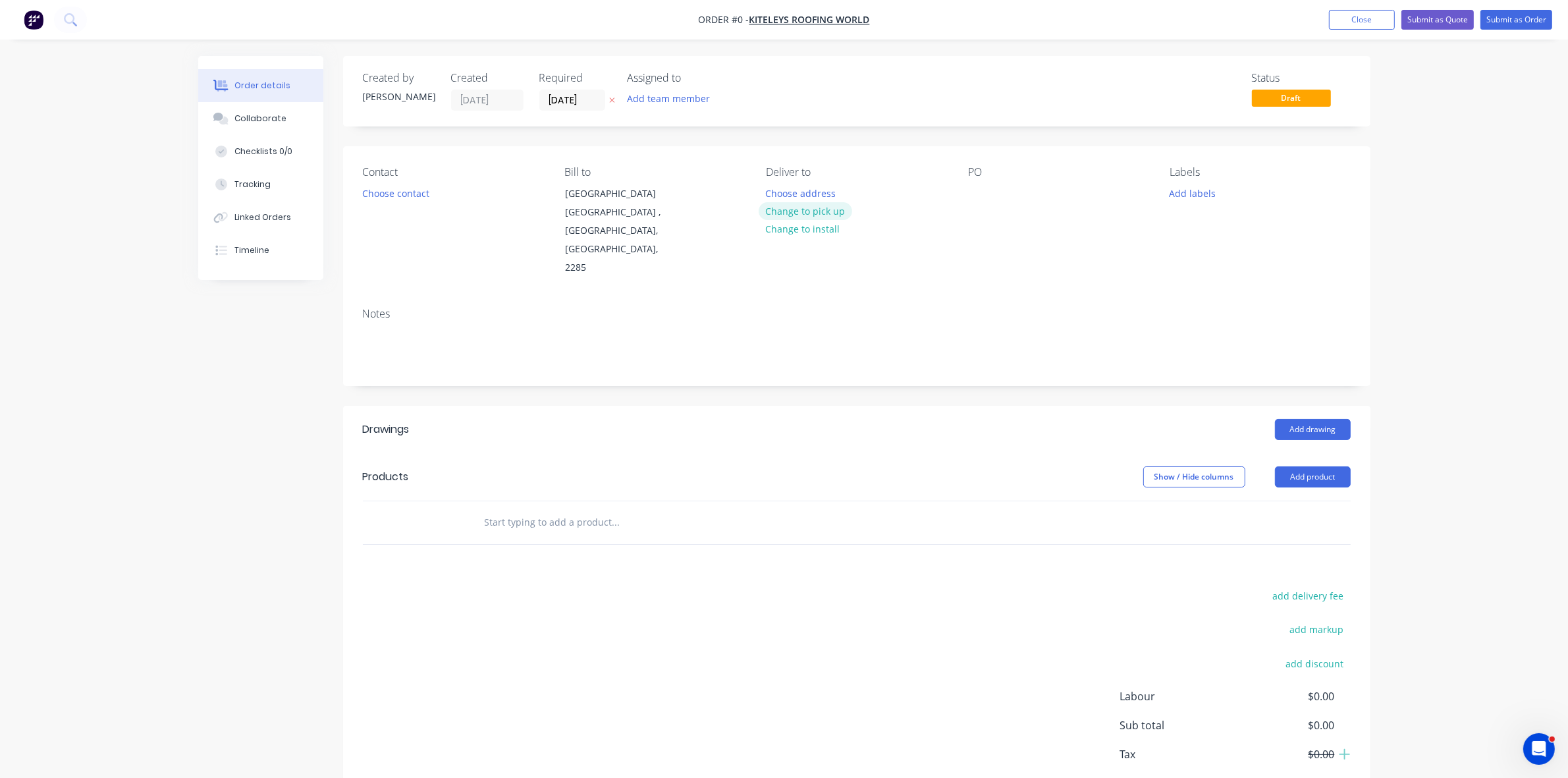
click at [774, 207] on button "Change to pick up" at bounding box center [805, 211] width 93 height 18
click at [403, 192] on button "Choose contact" at bounding box center [396, 193] width 81 height 18
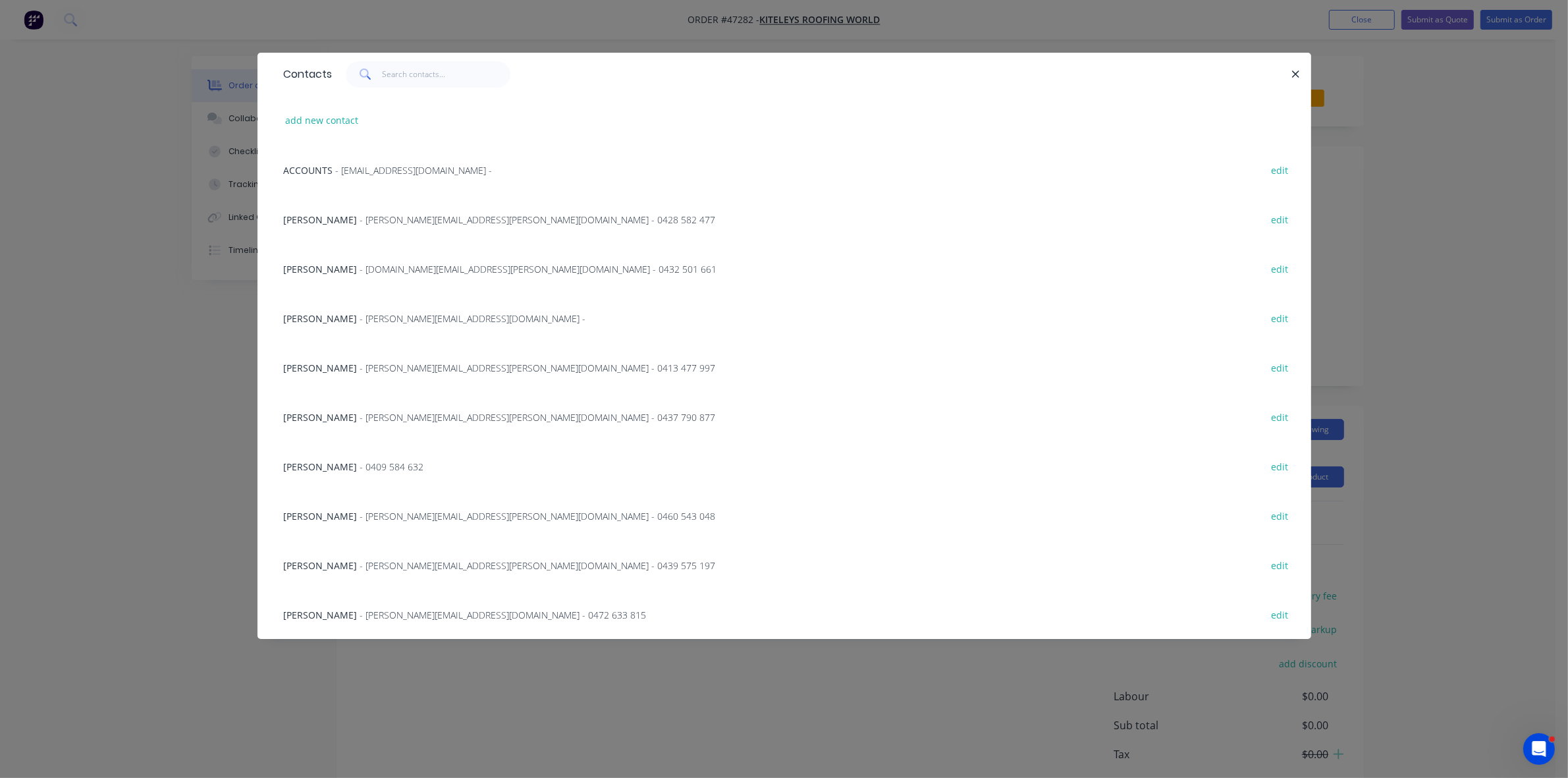
click at [371, 515] on span "- ETHAN.KENNY@KITELEYS.COM.AU - 0460 543 048" at bounding box center [538, 516] width 355 height 13
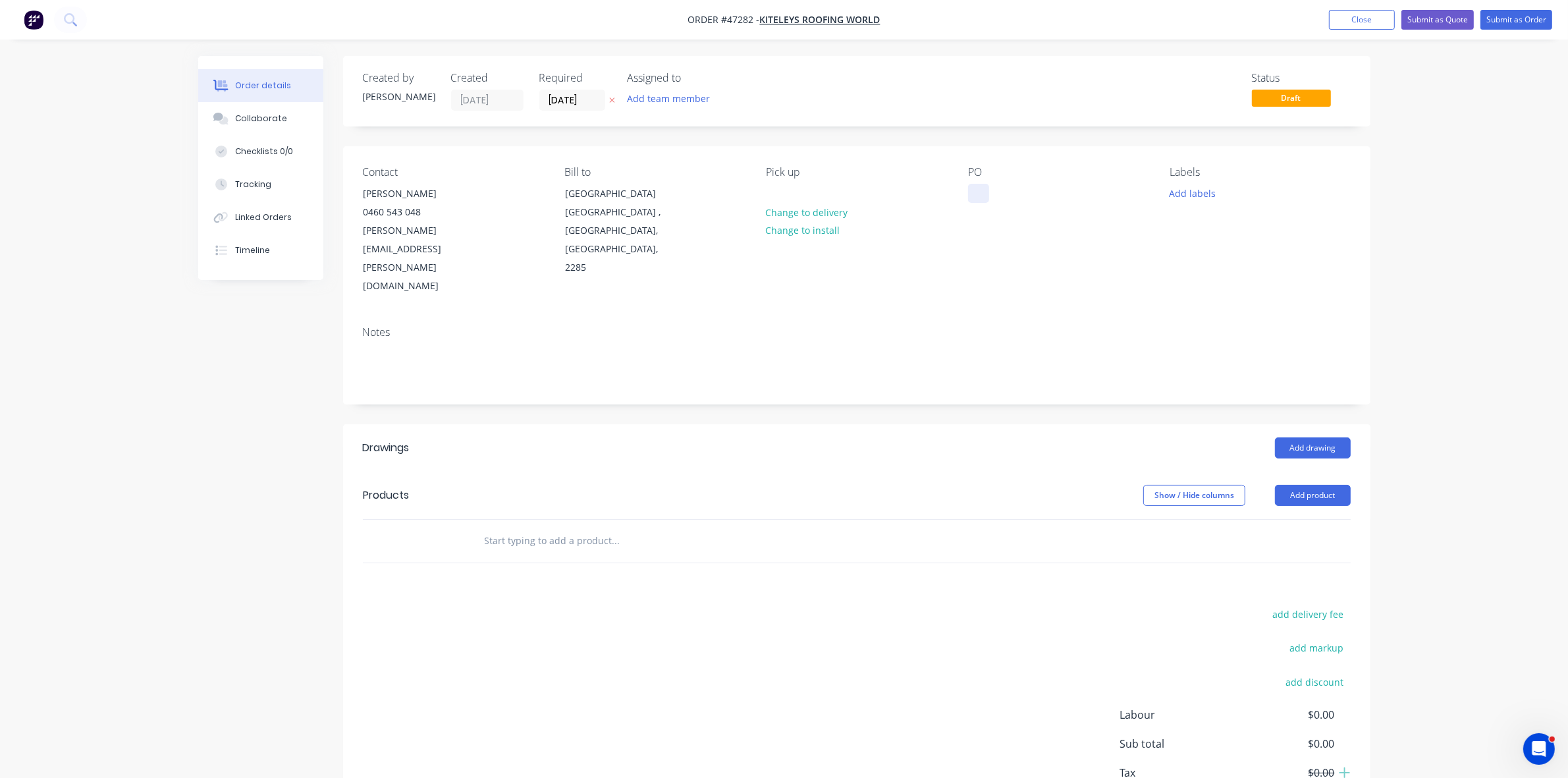
click at [975, 195] on div at bounding box center [978, 194] width 21 height 19
click at [1316, 438] on button "Add drawing" at bounding box center [1313, 448] width 75 height 21
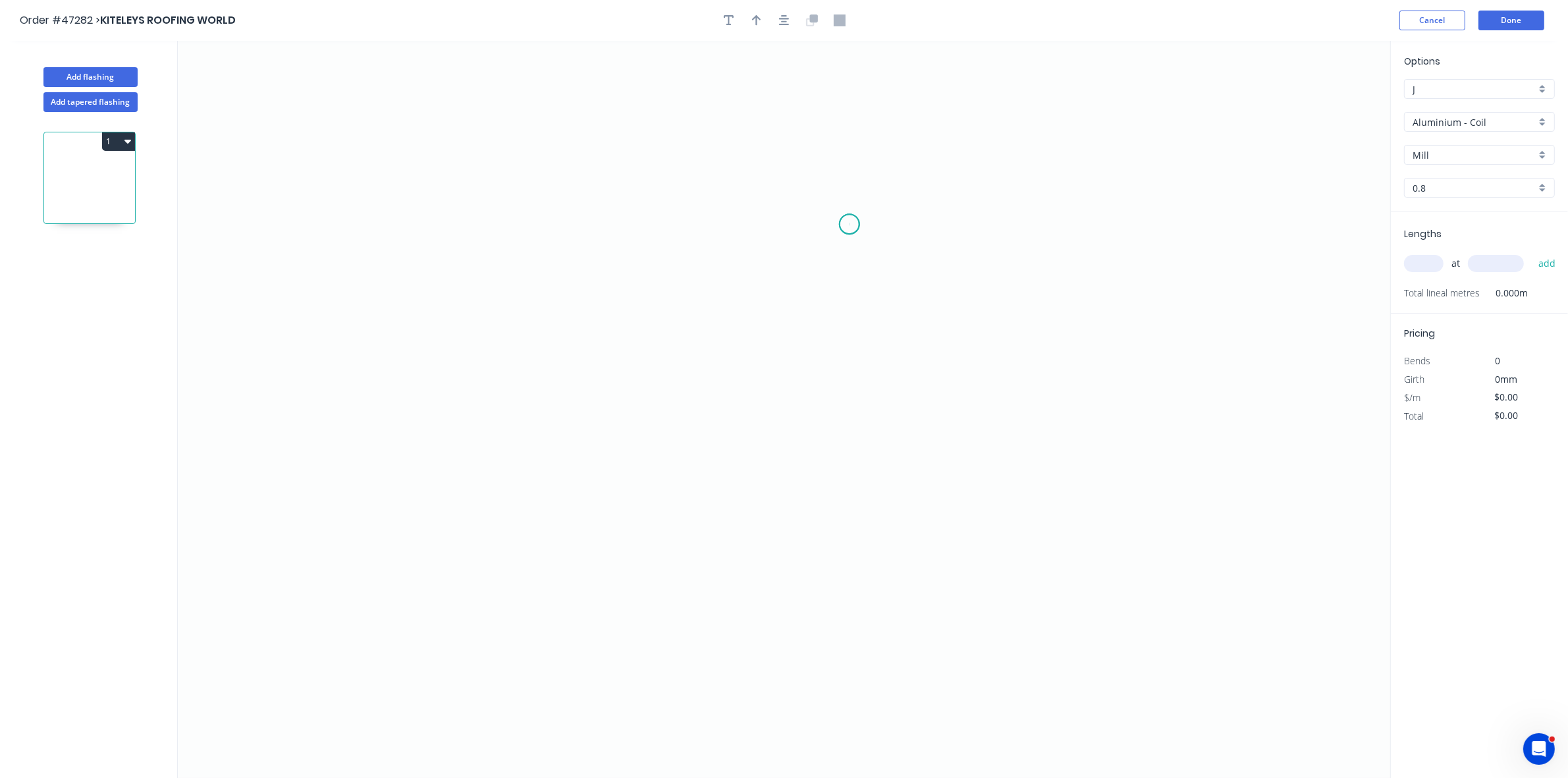
drag, startPoint x: 850, startPoint y: 224, endPoint x: 805, endPoint y: 225, distance: 45.0
click at [849, 224] on icon "0" at bounding box center [784, 410] width 1213 height 738
drag, startPoint x: 649, startPoint y: 230, endPoint x: 647, endPoint y: 269, distance: 39.1
click at [649, 235] on icon "0" at bounding box center [784, 410] width 1213 height 738
click at [641, 416] on icon "0 ?" at bounding box center [784, 410] width 1213 height 738
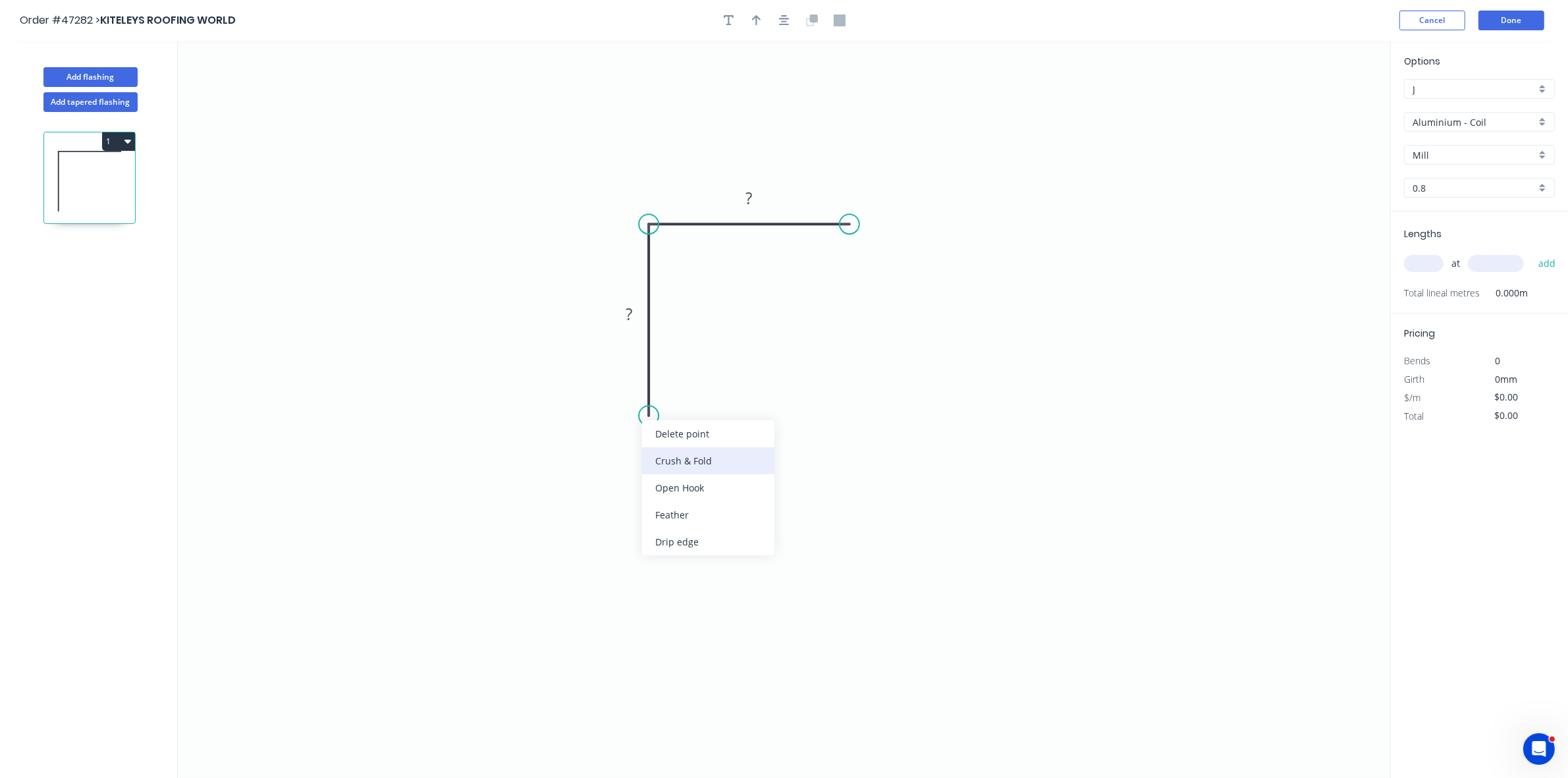
click at [660, 452] on div "Crush & Fold" at bounding box center [708, 461] width 133 height 27
click at [679, 458] on div "Flip bend" at bounding box center [715, 460] width 133 height 27
click at [879, 255] on div "Crush & Fold" at bounding box center [915, 266] width 133 height 27
click at [690, 392] on tspan "10" at bounding box center [686, 392] width 19 height 21
type input "$7.97"
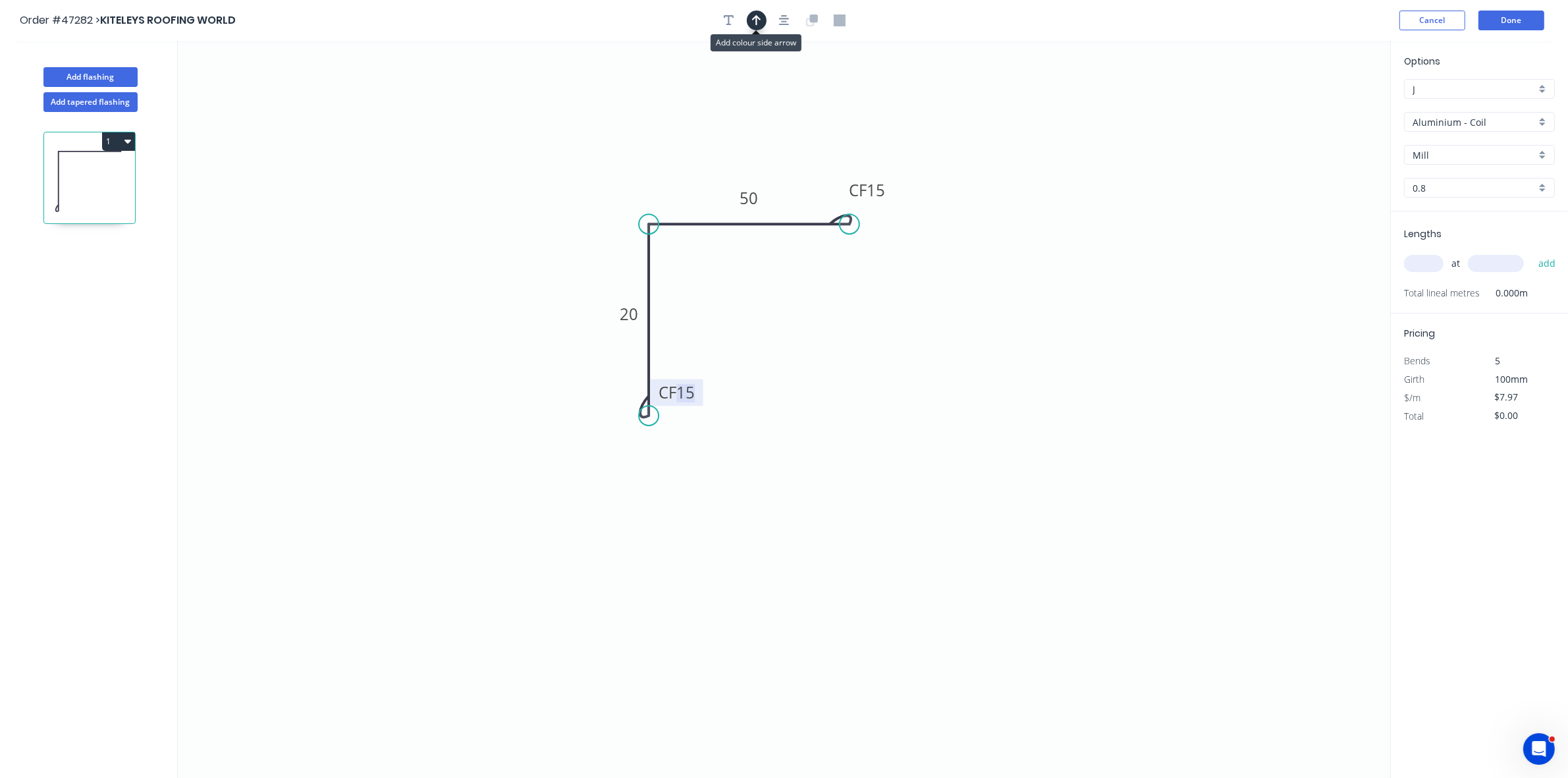
click at [757, 21] on icon "button" at bounding box center [756, 21] width 9 height 12
drag, startPoint x: 1325, startPoint y: 105, endPoint x: 697, endPoint y: 267, distance: 648.6
click at [697, 267] on icon at bounding box center [699, 249] width 12 height 42
click at [697, 267] on icon at bounding box center [697, 251] width 12 height 42
click at [697, 267] on icon at bounding box center [707, 256] width 39 height 39
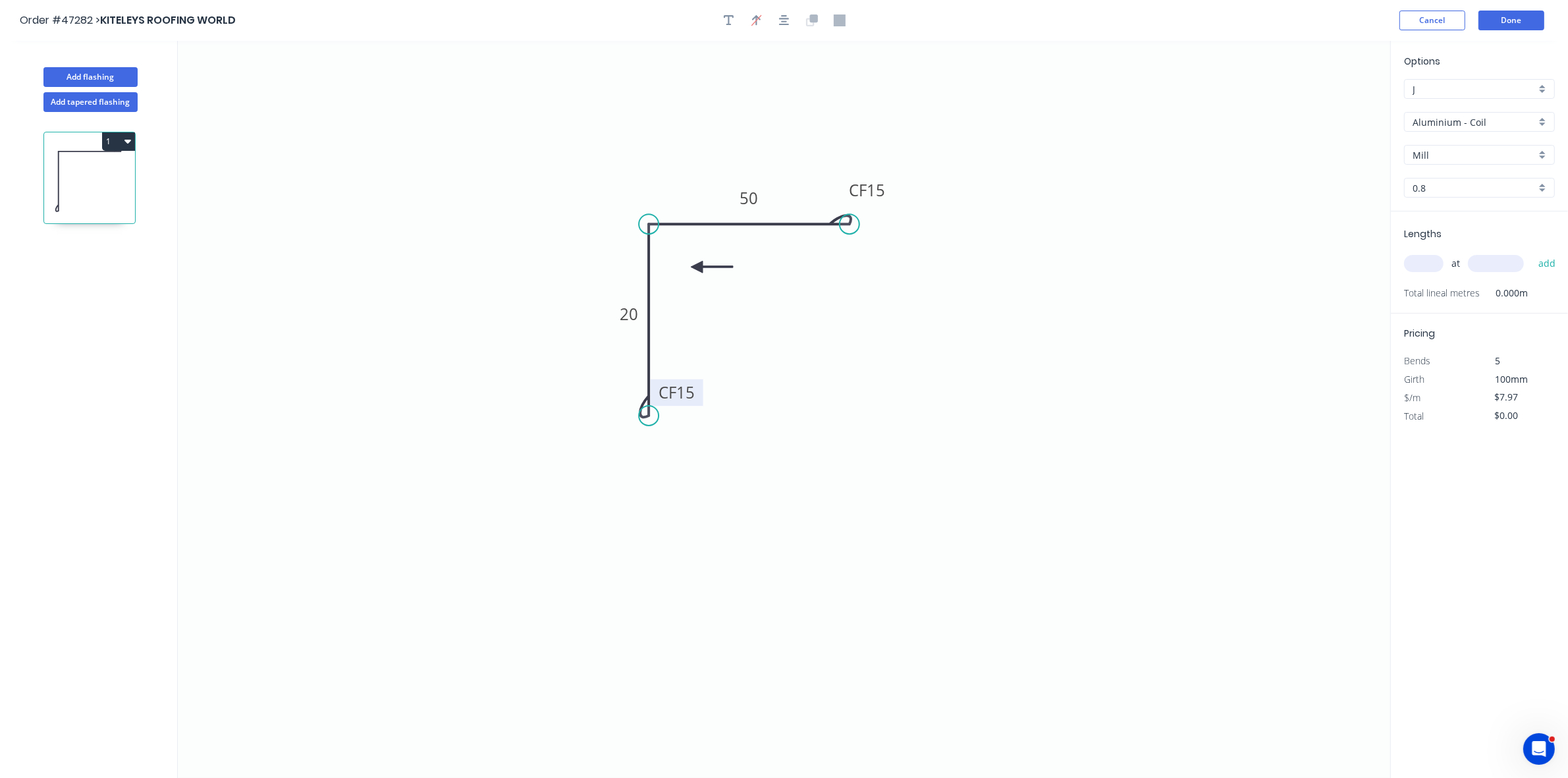
click at [1460, 126] on input "Aluminium - Coil" at bounding box center [1475, 123] width 123 height 14
click at [1453, 218] on div "Colorbond" at bounding box center [1479, 217] width 150 height 23
type input "Colorbond"
type input "Basalt"
type input "0.55"
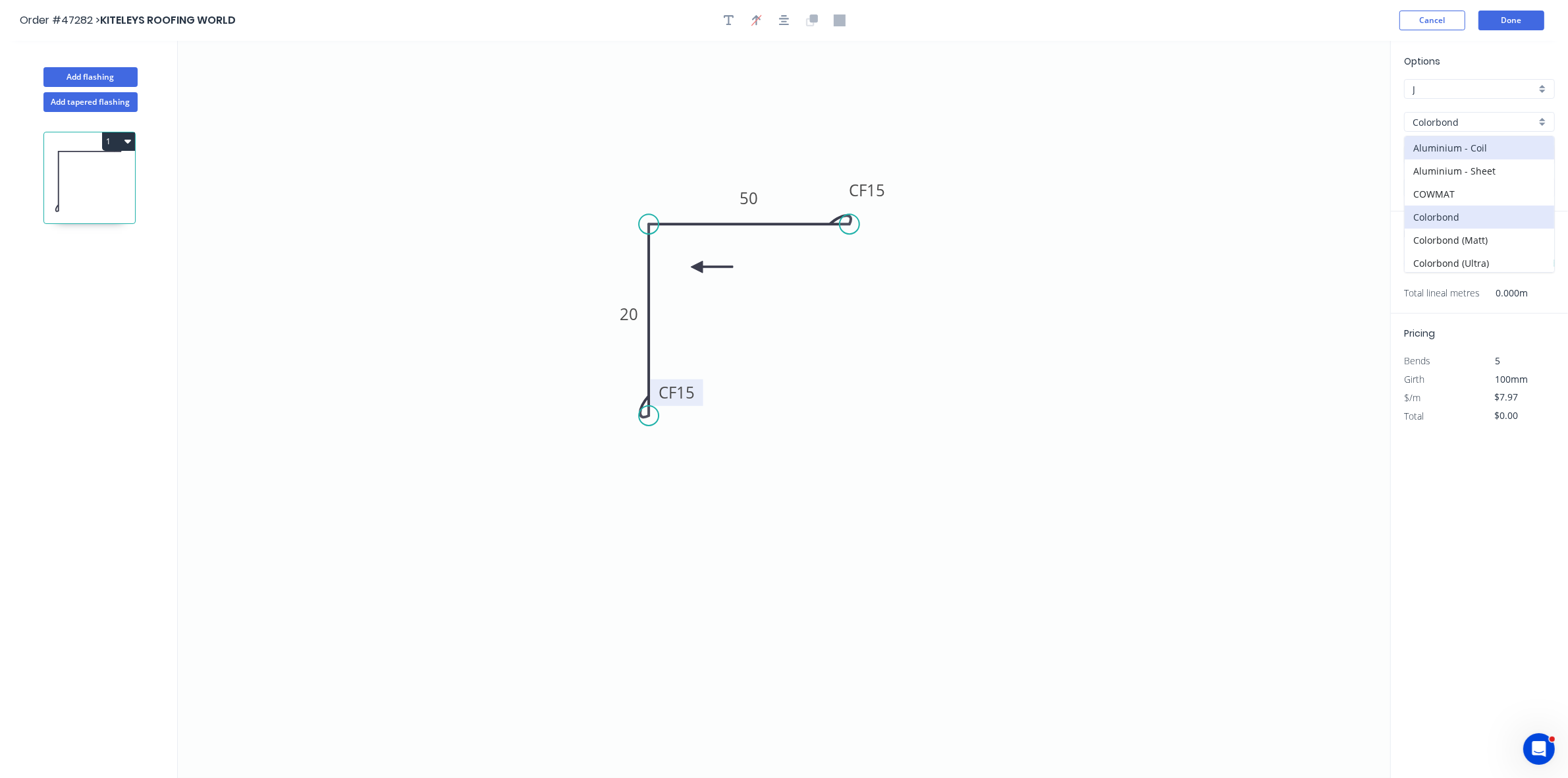
type input "$5.78"
click at [1444, 155] on input "Basalt" at bounding box center [1475, 155] width 123 height 14
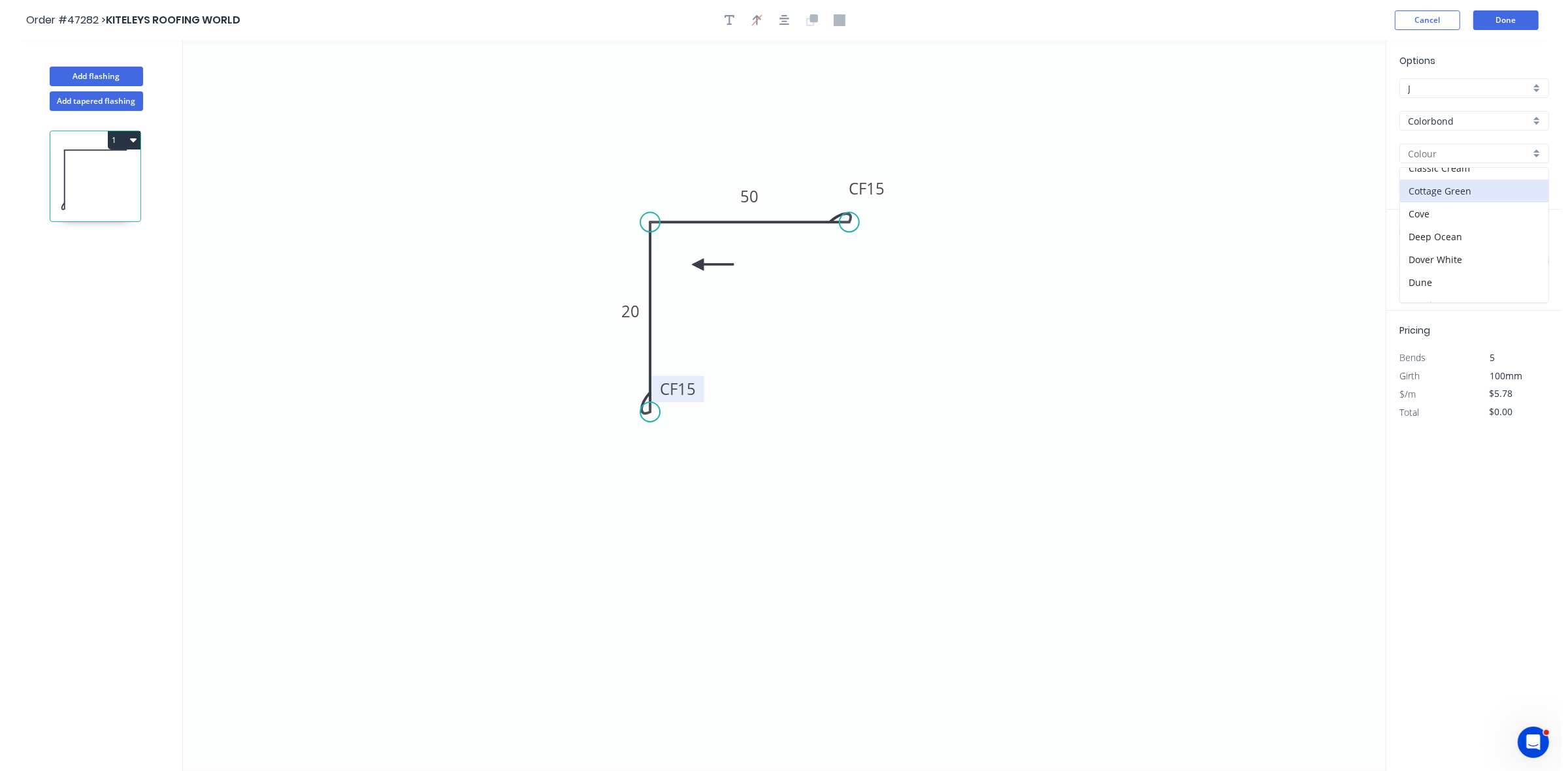
scroll to position [82, 0]
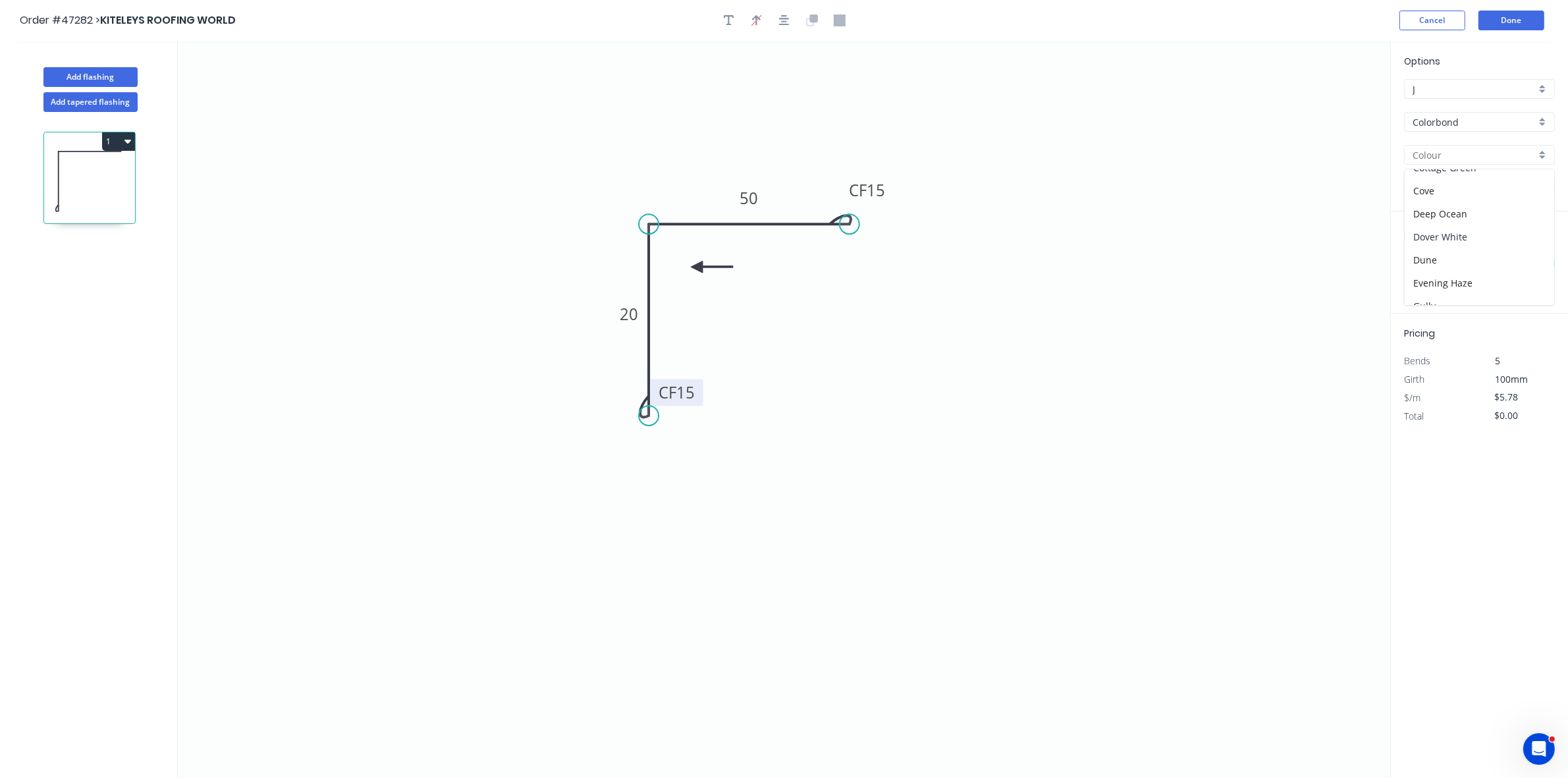
click at [1449, 241] on div "Dover White" at bounding box center [1479, 236] width 150 height 23
type input "Dover White"
click at [1424, 264] on input "text" at bounding box center [1424, 264] width 39 height 17
type input "1"
type input "460"
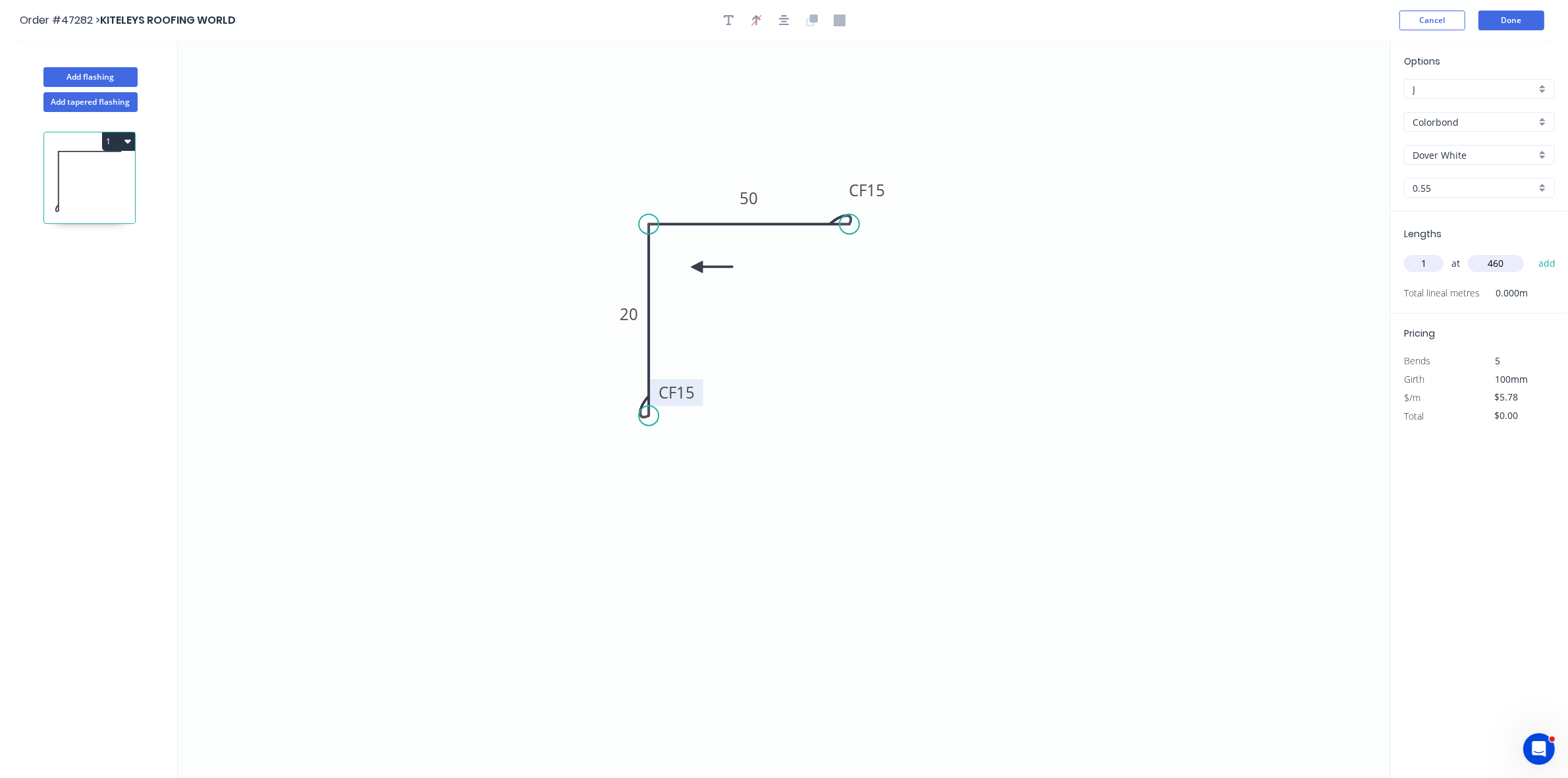
click at [1532, 253] on button "add" at bounding box center [1547, 264] width 31 height 22
type input "$5.78"
click at [1433, 264] on input "text" at bounding box center [1424, 264] width 39 height 17
type input "1"
type input "400"
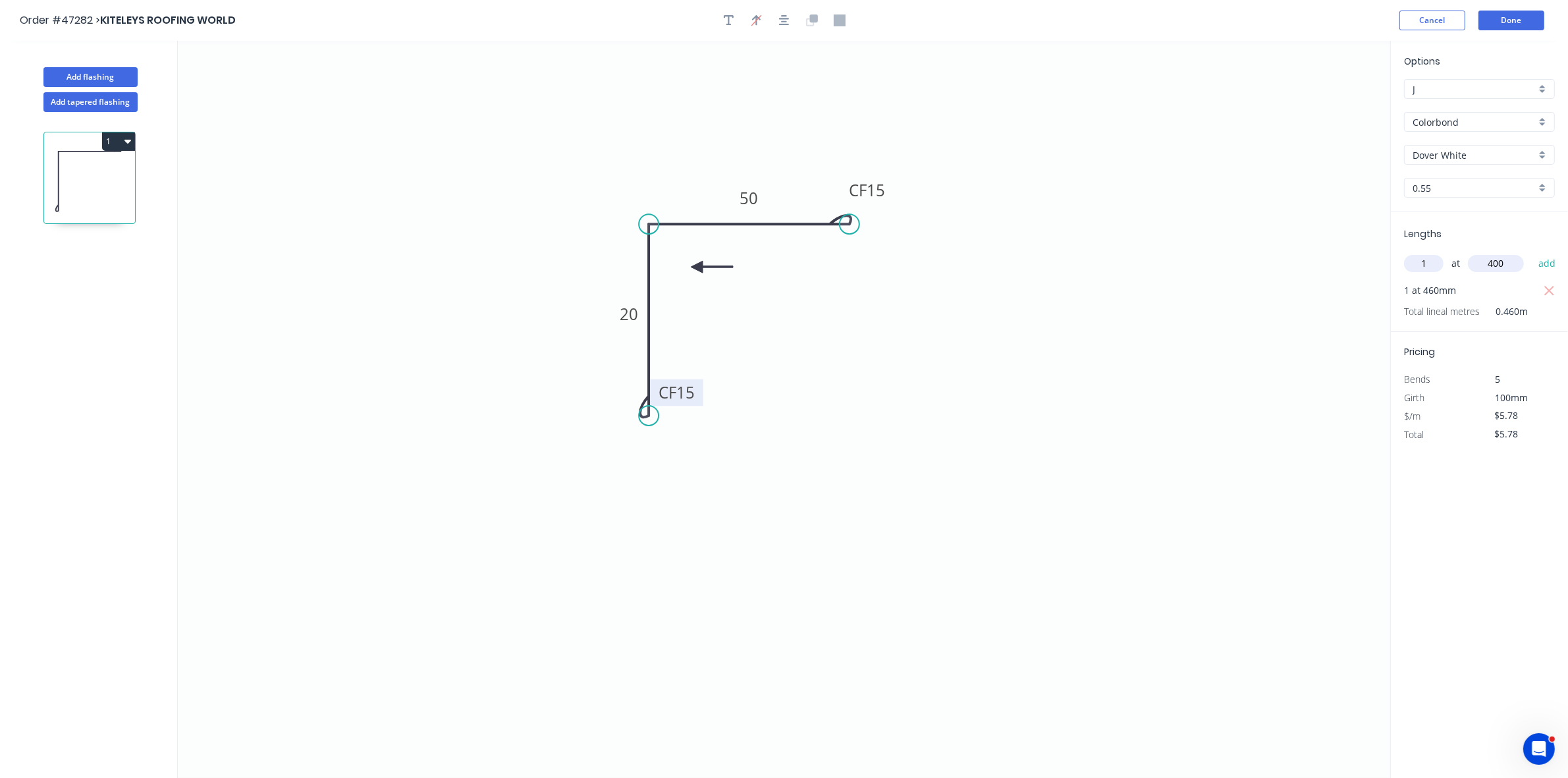
click at [1532, 253] on button "add" at bounding box center [1547, 264] width 31 height 22
click at [1541, 289] on button "button" at bounding box center [1549, 290] width 16 height 19
type input "$5.78"
click at [1523, 19] on button "Done" at bounding box center [1511, 20] width 66 height 20
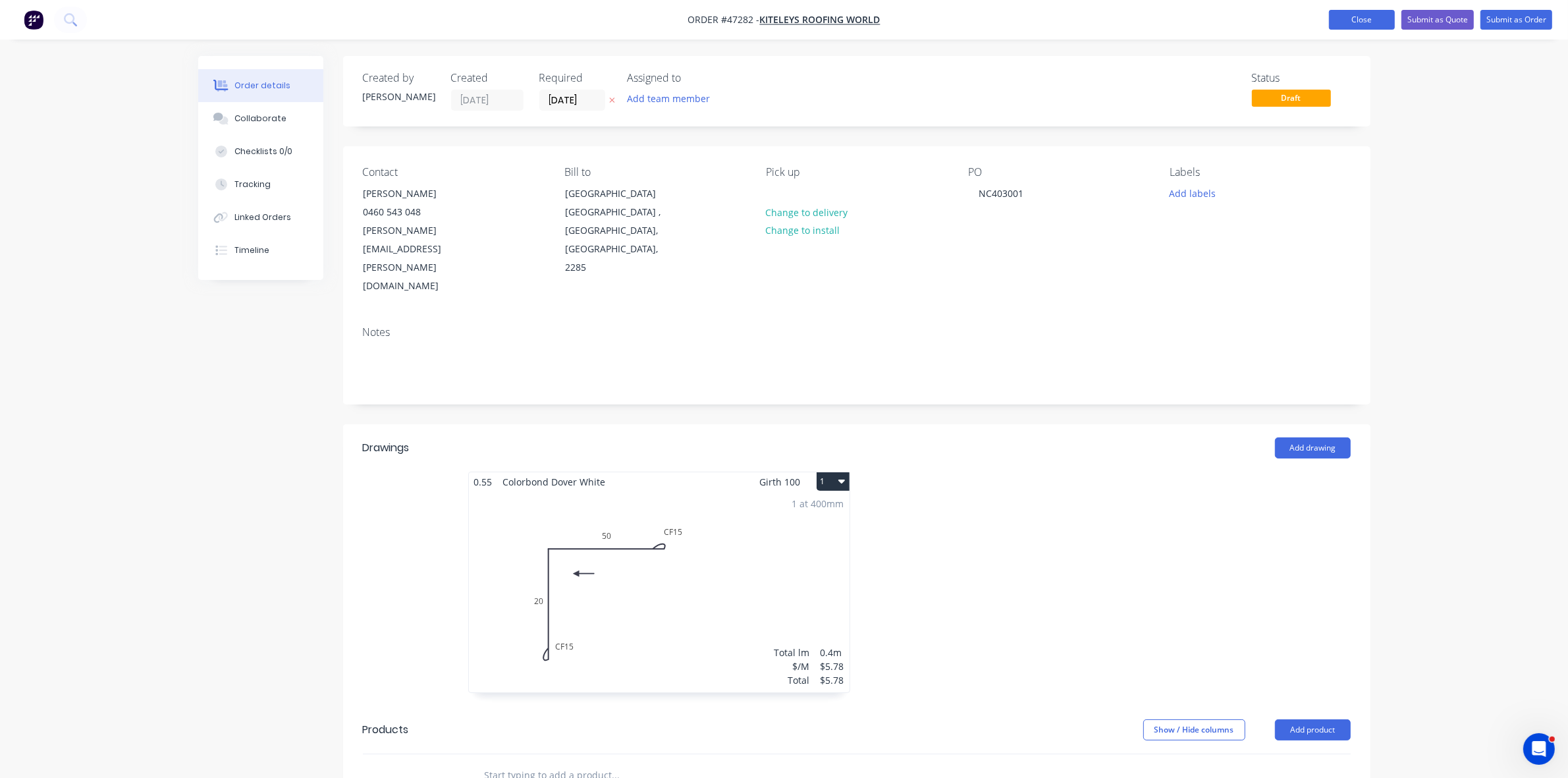
click at [1347, 25] on button "Close" at bounding box center [1362, 20] width 66 height 20
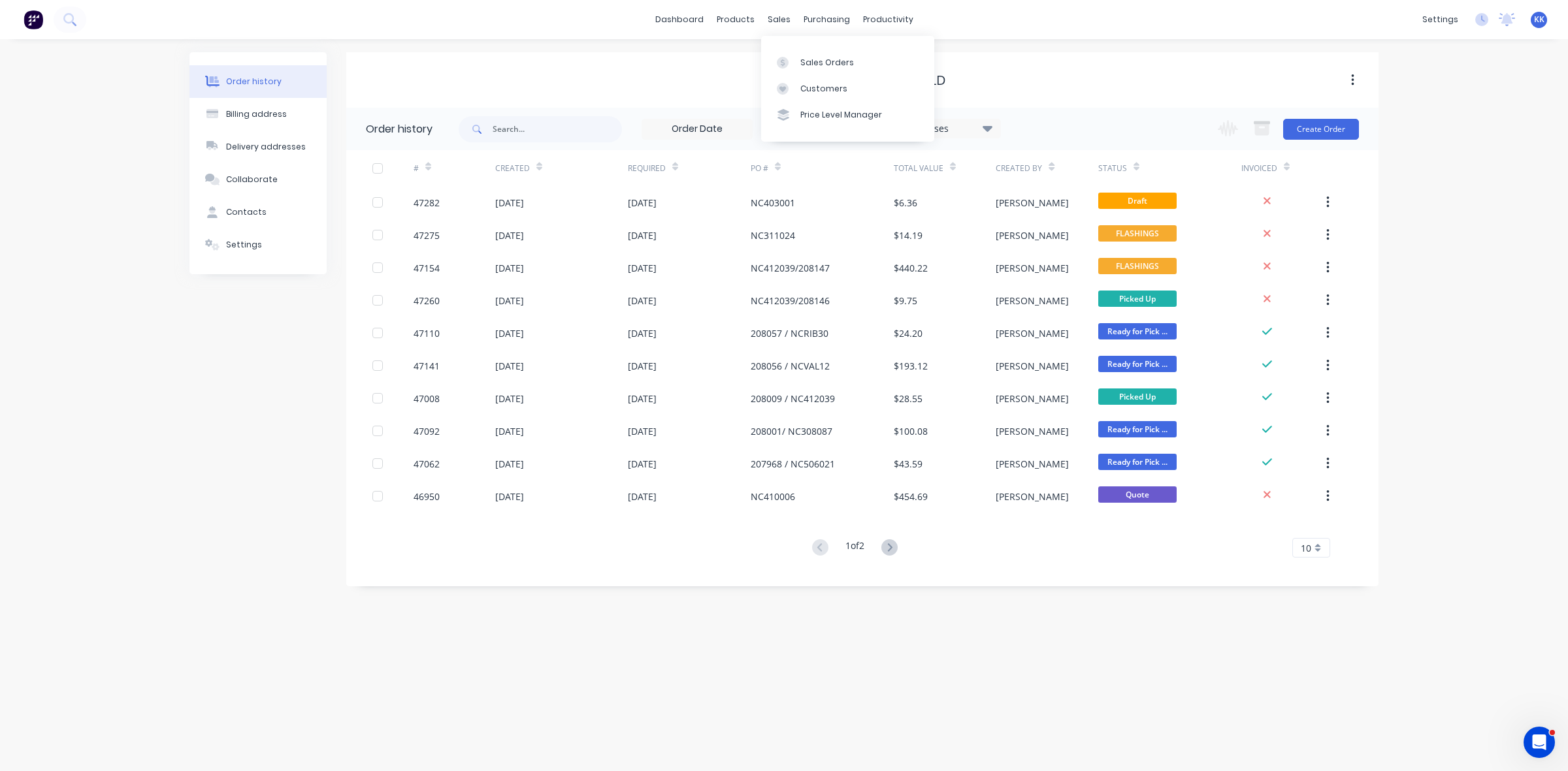
click at [792, 46] on div "Sales Orders Customers Price Level Manager" at bounding box center [848, 88] width 173 height 105
click at [795, 60] on div at bounding box center [786, 63] width 20 height 12
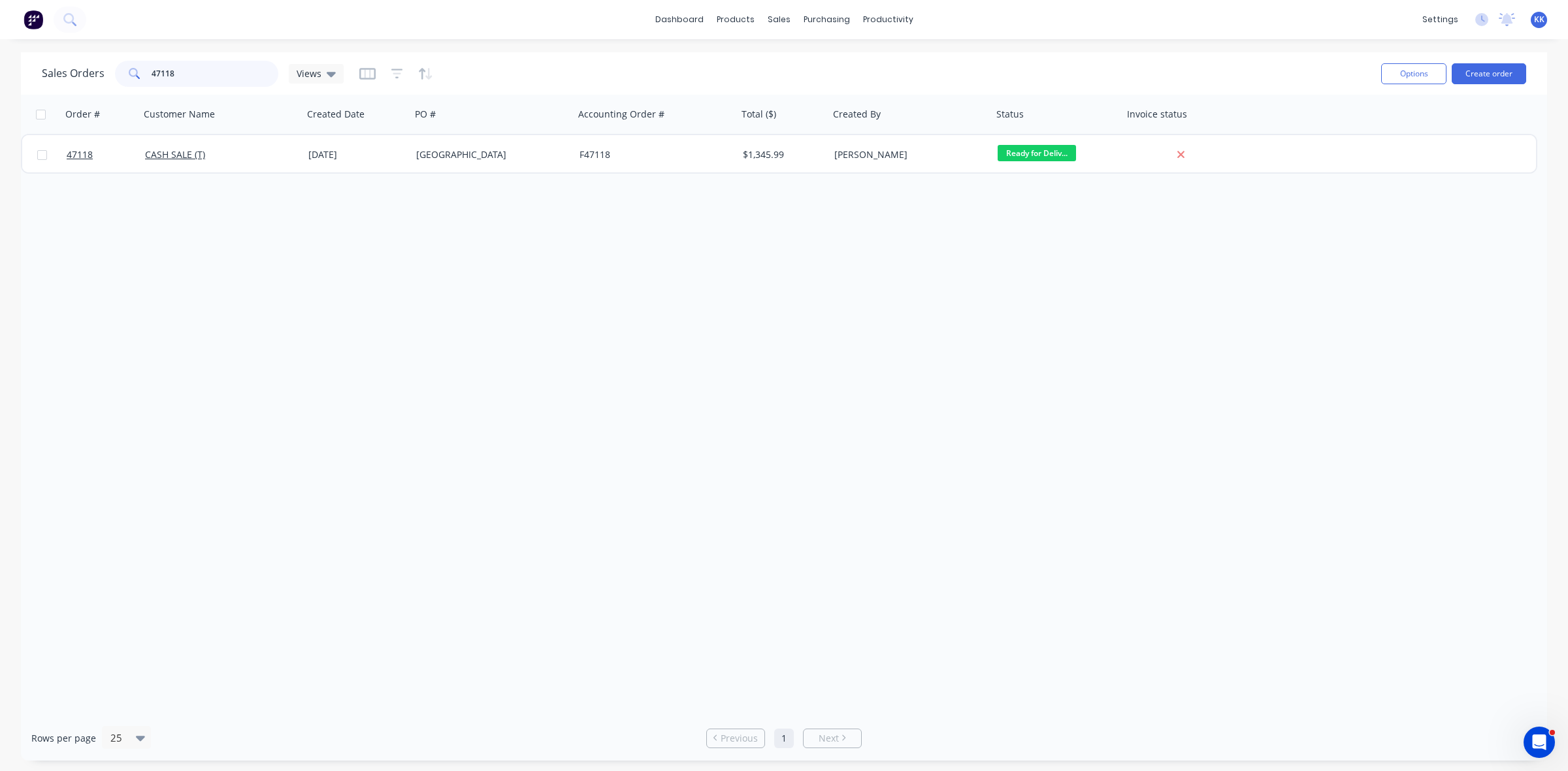
drag, startPoint x: 208, startPoint y: 76, endPoint x: 132, endPoint y: 72, distance: 76.1
click at [133, 72] on div "47118" at bounding box center [196, 74] width 163 height 26
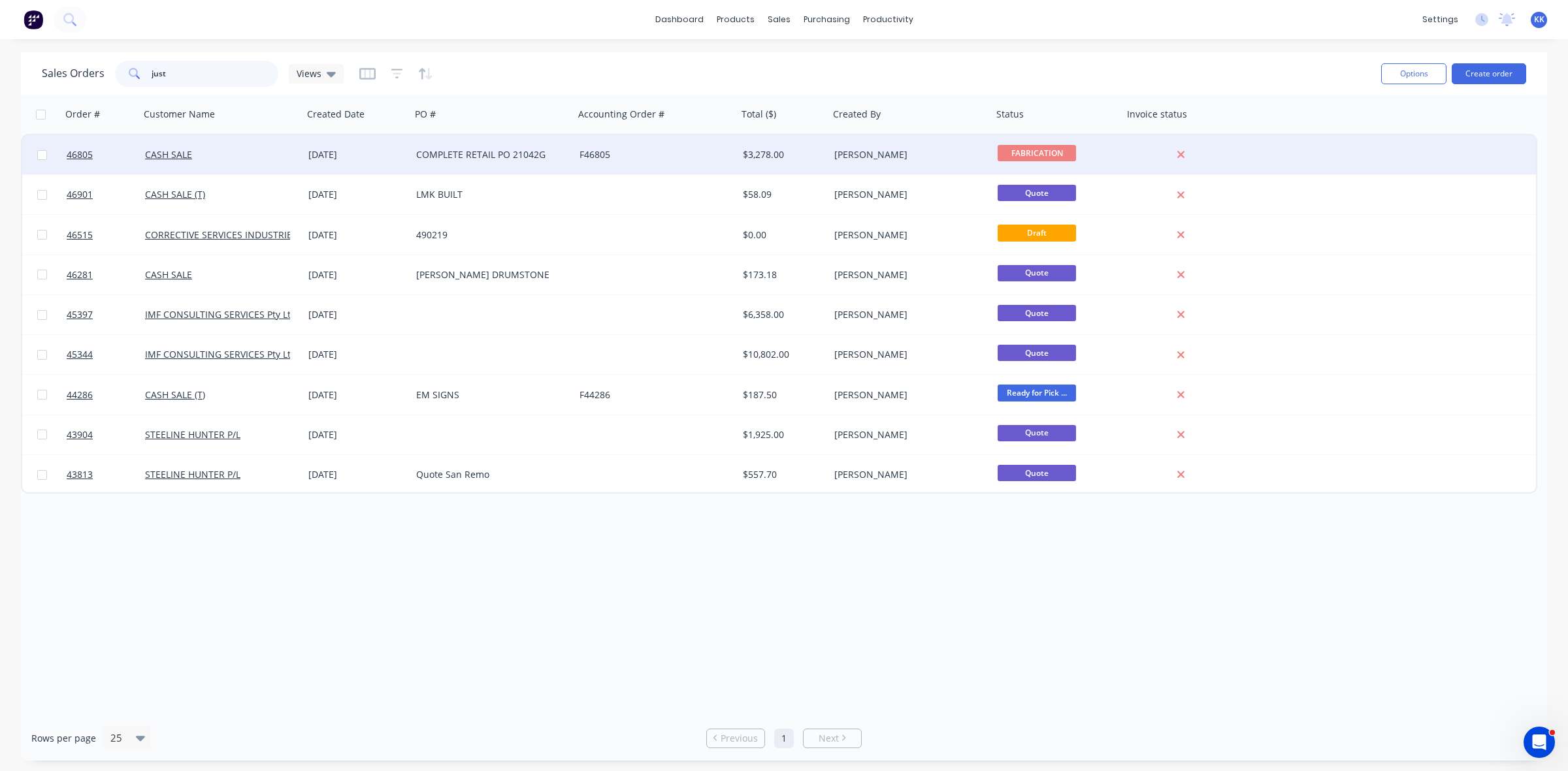
type input "just"
click at [485, 164] on div "COMPLETE RETAIL PO 21042G" at bounding box center [493, 155] width 163 height 39
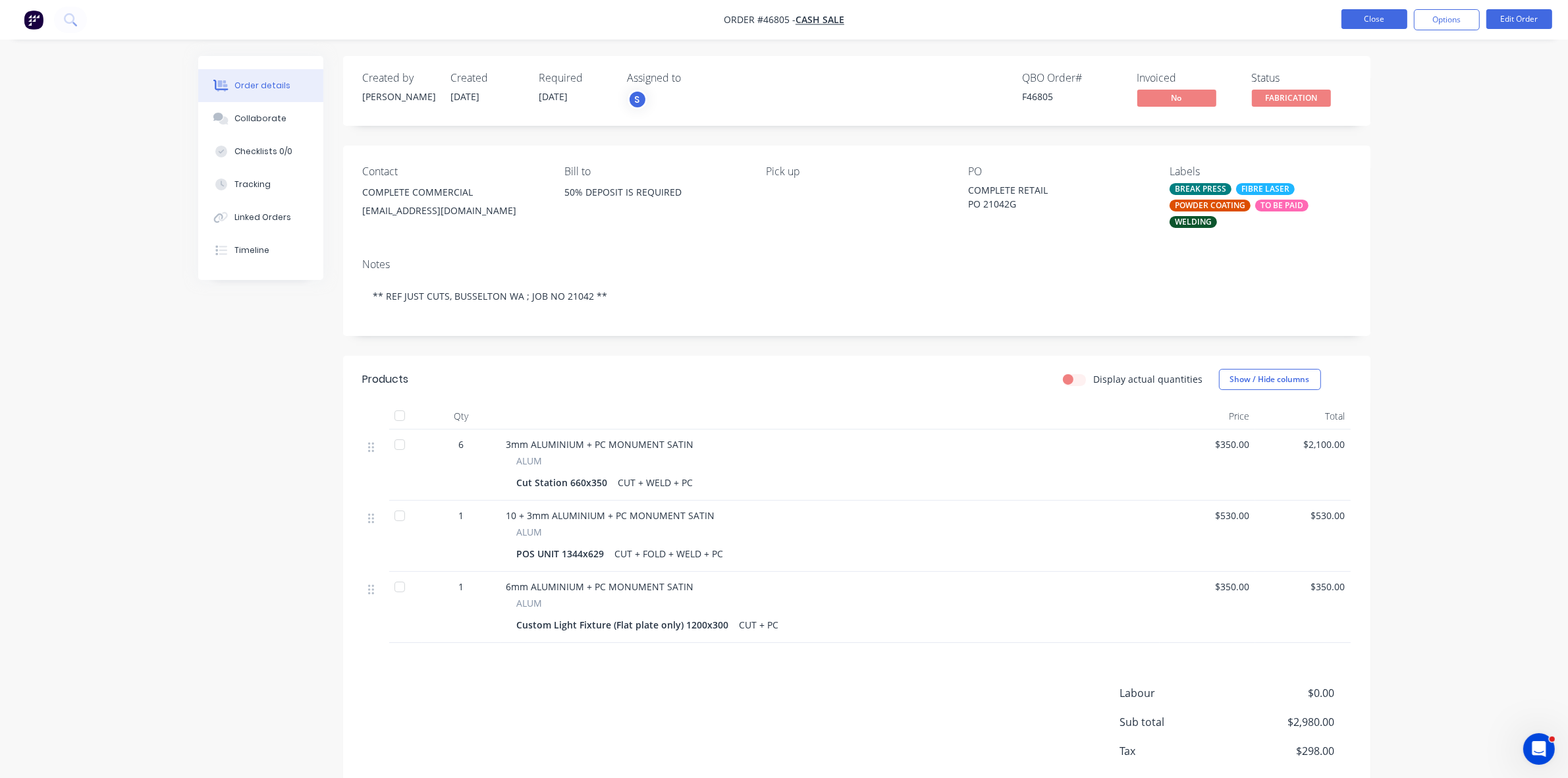
click at [1375, 17] on button "Close" at bounding box center [1374, 19] width 66 height 20
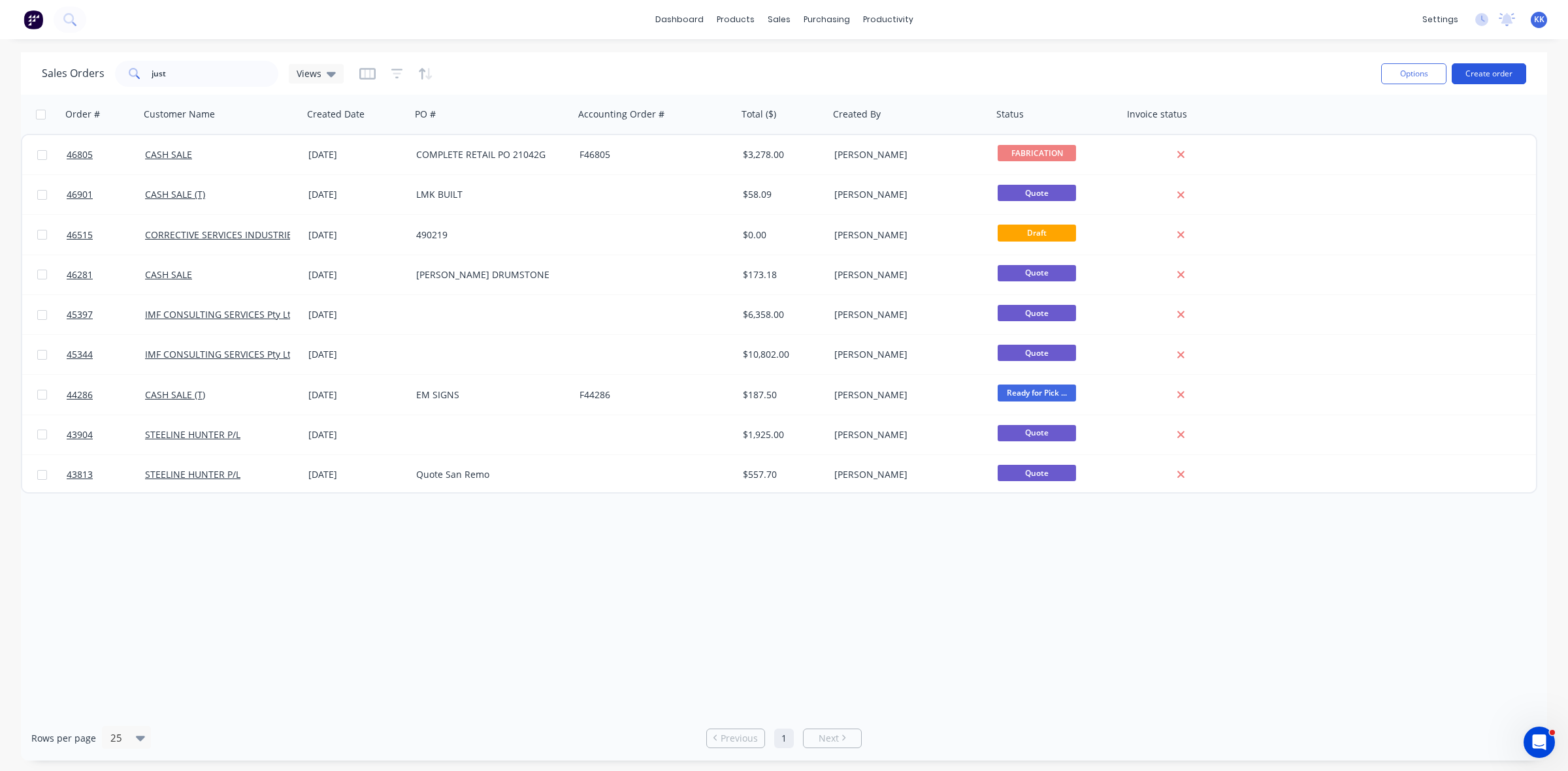
click at [1497, 69] on button "Create order" at bounding box center [1489, 74] width 75 height 21
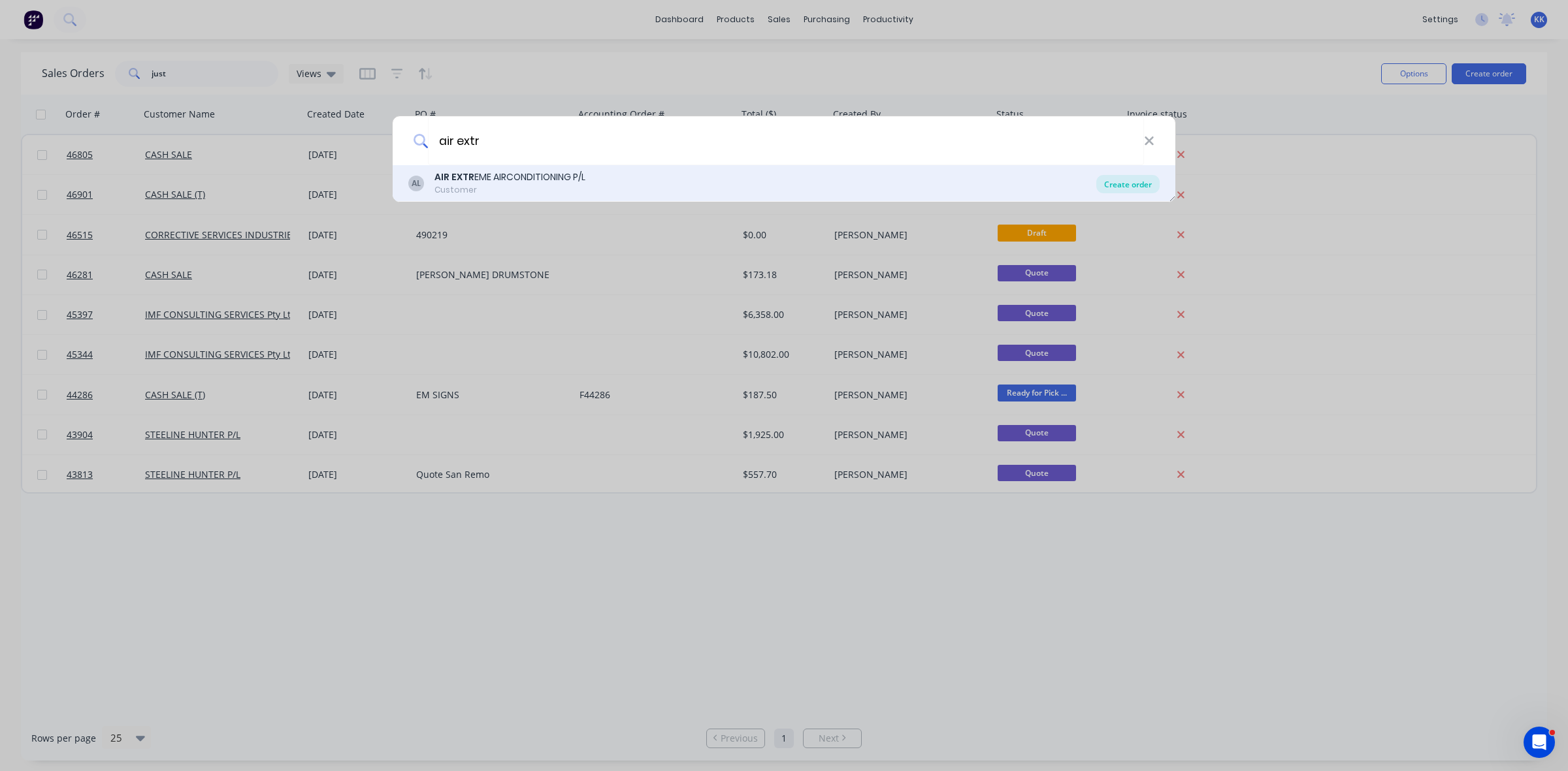
type input "air extr"
click at [1119, 185] on div "Create order" at bounding box center [1127, 184] width 64 height 19
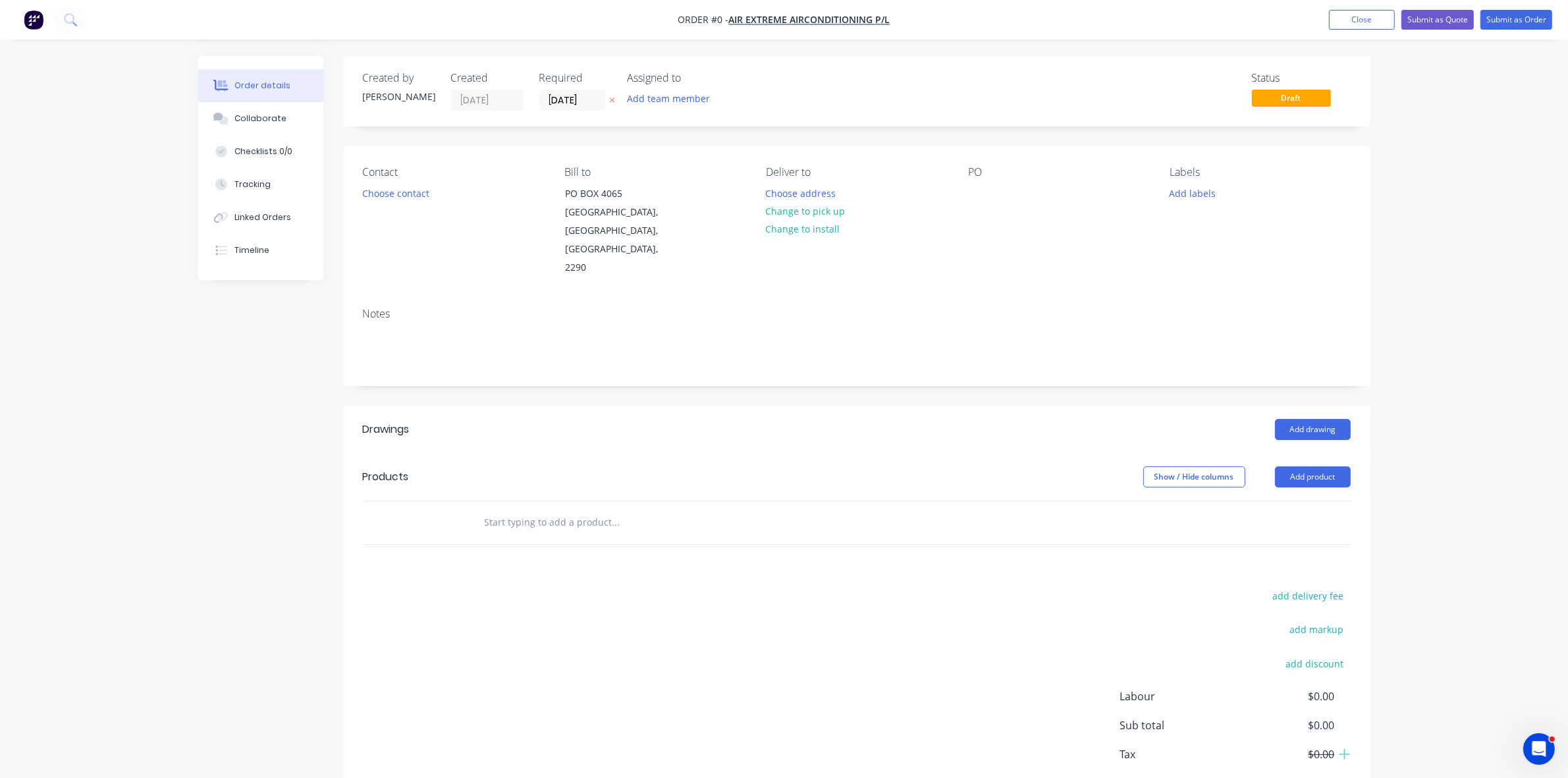
drag, startPoint x: 837, startPoint y: 211, endPoint x: 10, endPoint y: 348, distance: 838.3
click at [837, 212] on button "Change to pick up" at bounding box center [805, 211] width 93 height 18
click at [980, 187] on div at bounding box center [978, 194] width 21 height 19
click at [551, 98] on input "[DATE]" at bounding box center [572, 99] width 64 height 20
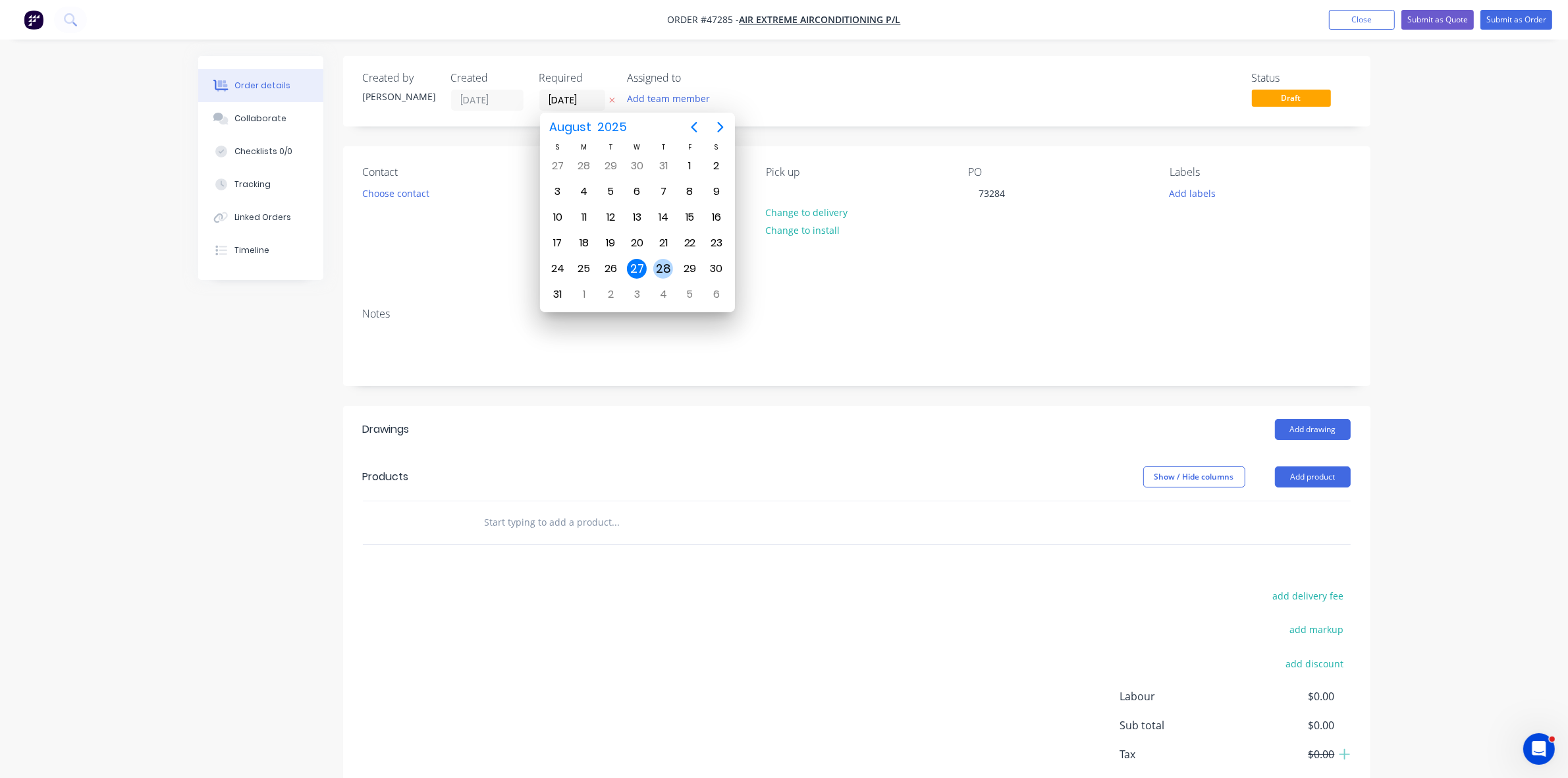
drag, startPoint x: 671, startPoint y: 269, endPoint x: 631, endPoint y: 268, distance: 40.0
click at [671, 269] on div "28" at bounding box center [663, 268] width 20 height 20
type input "28/08/25"
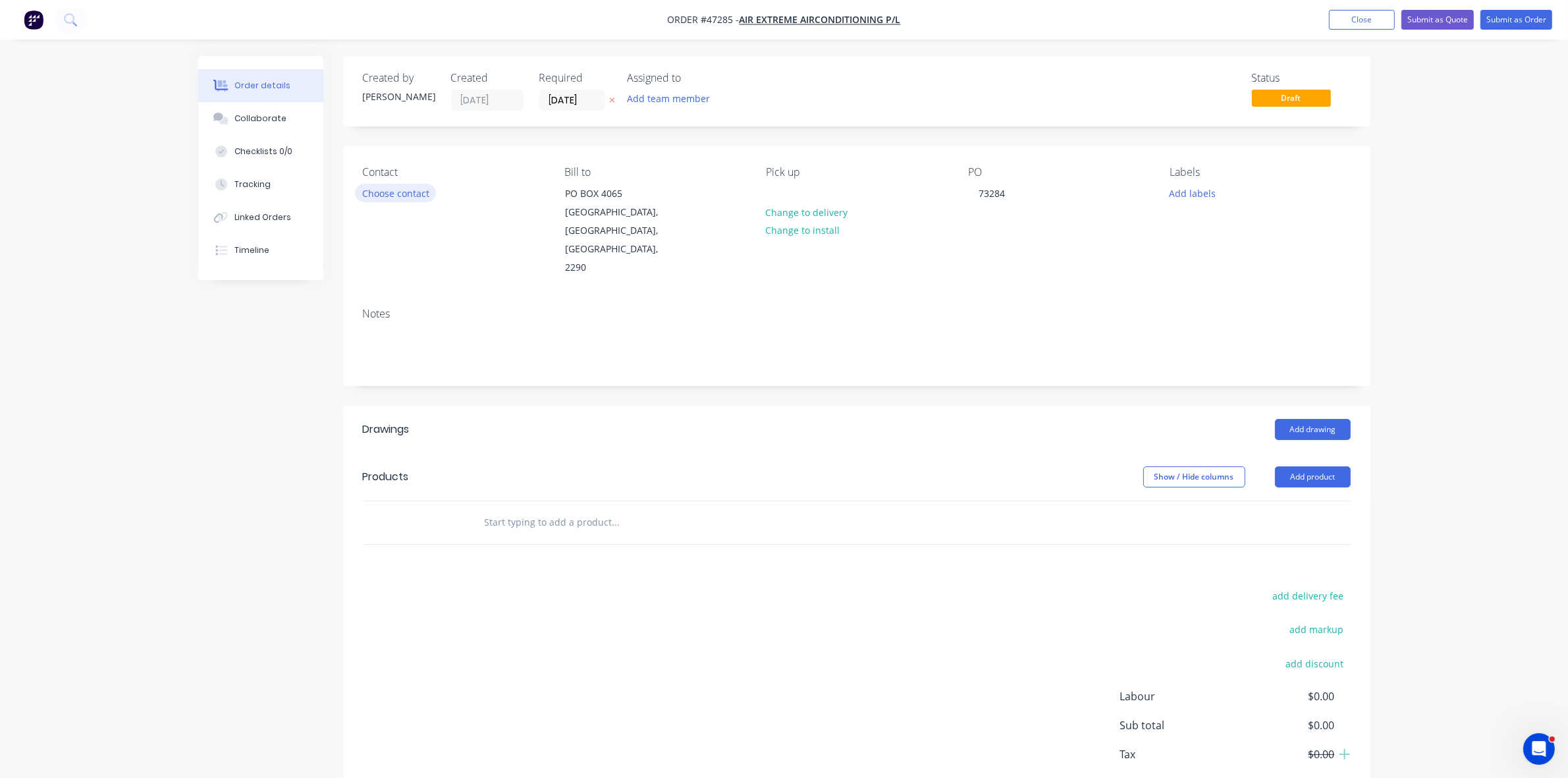
click at [417, 195] on button "Choose contact" at bounding box center [396, 193] width 81 height 18
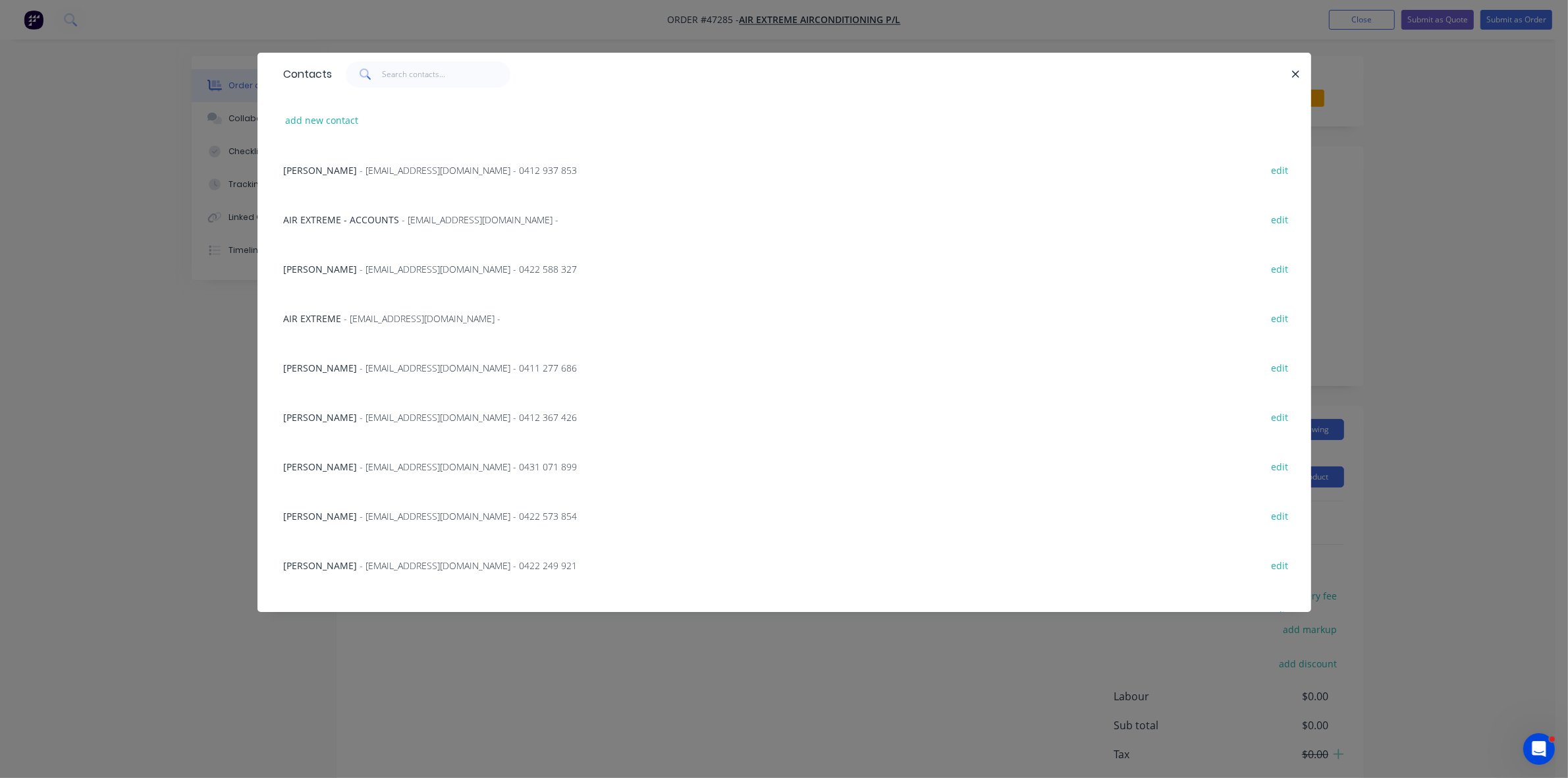
click at [358, 266] on span "NATHAN HOLLINGSWORTH" at bounding box center [320, 269] width 74 height 13
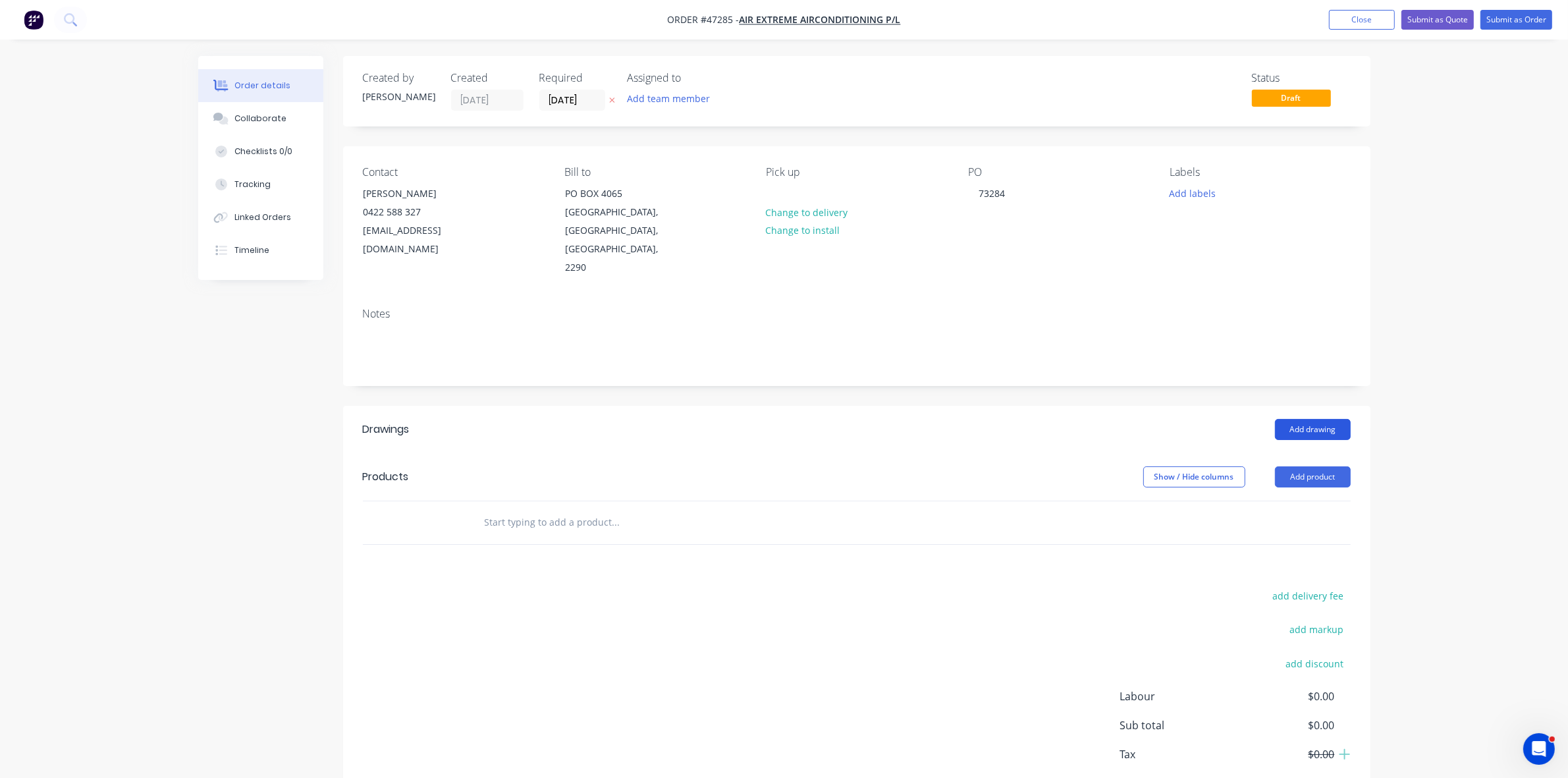
click at [1336, 419] on button "Add drawing" at bounding box center [1313, 429] width 75 height 21
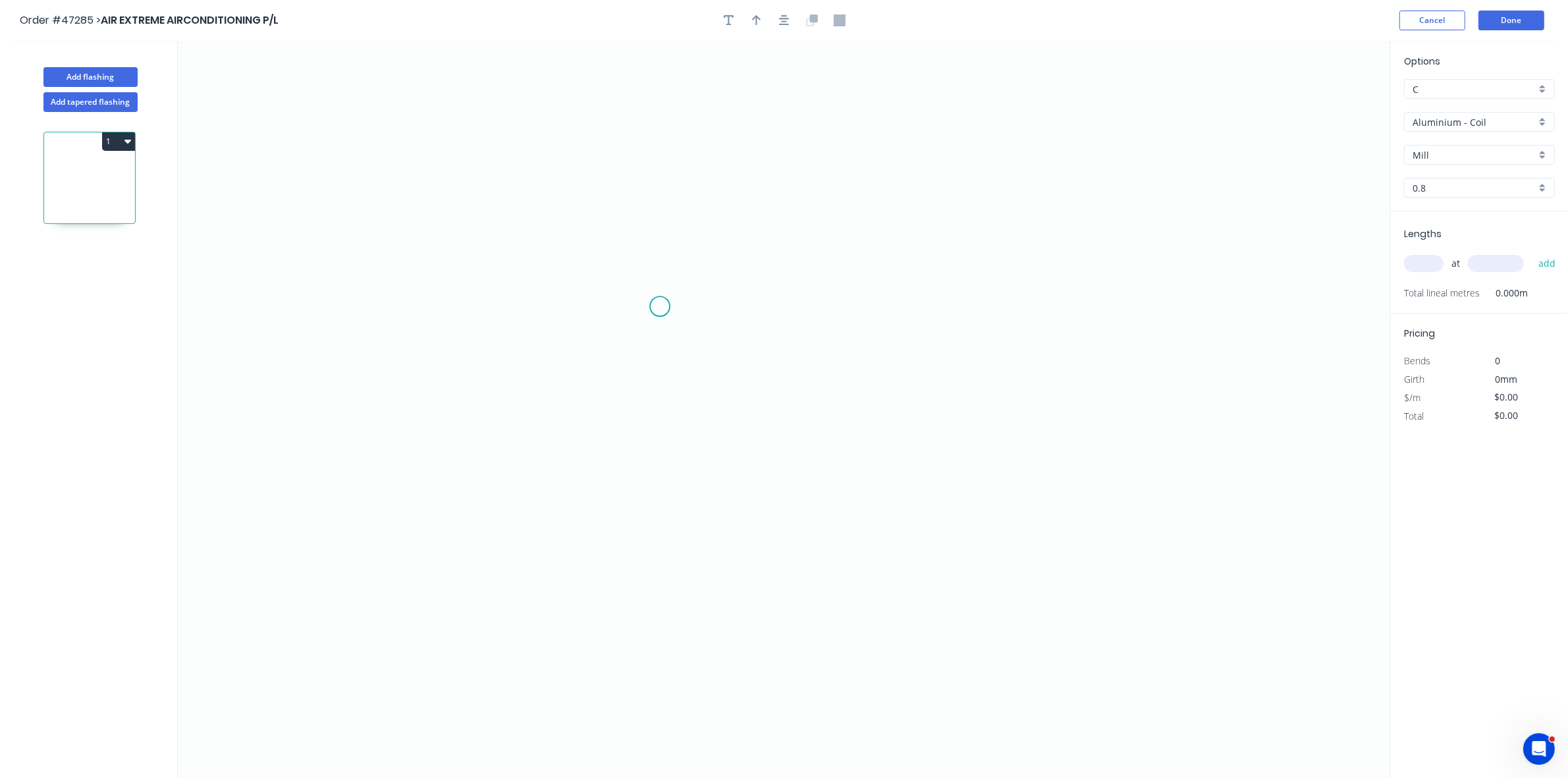
click at [659, 307] on icon "0" at bounding box center [784, 410] width 1213 height 738
click at [903, 296] on icon "0" at bounding box center [784, 410] width 1213 height 738
click at [794, 324] on rect at bounding box center [781, 321] width 27 height 19
click at [1422, 255] on input "text" at bounding box center [1424, 264] width 39 height 17
type input "$13.44"
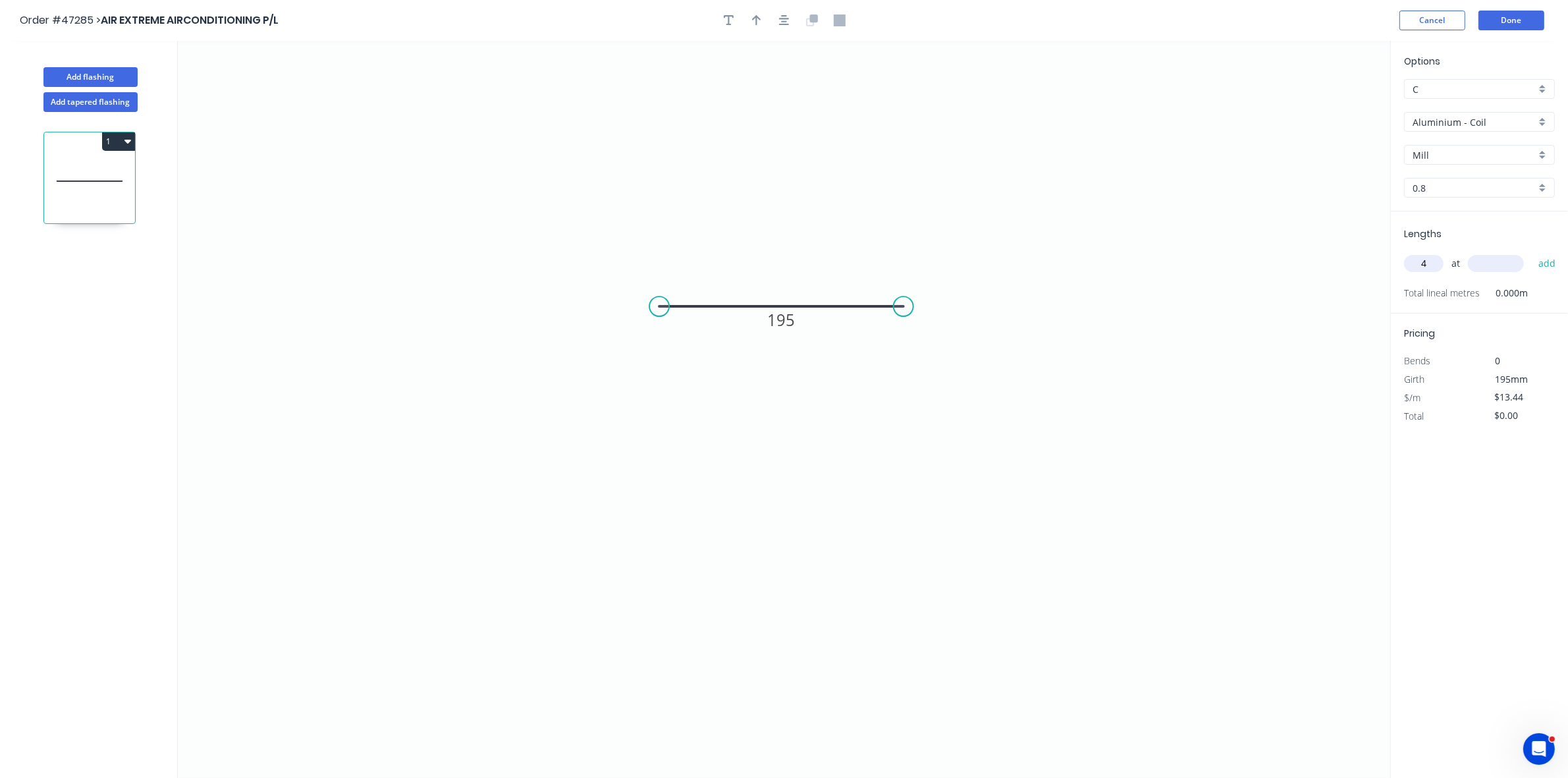
type input "4"
type input "1500"
click at [1532, 253] on button "add" at bounding box center [1547, 264] width 31 height 22
type input "$80.64"
click at [1447, 120] on input "Aluminium - Coil" at bounding box center [1475, 123] width 123 height 14
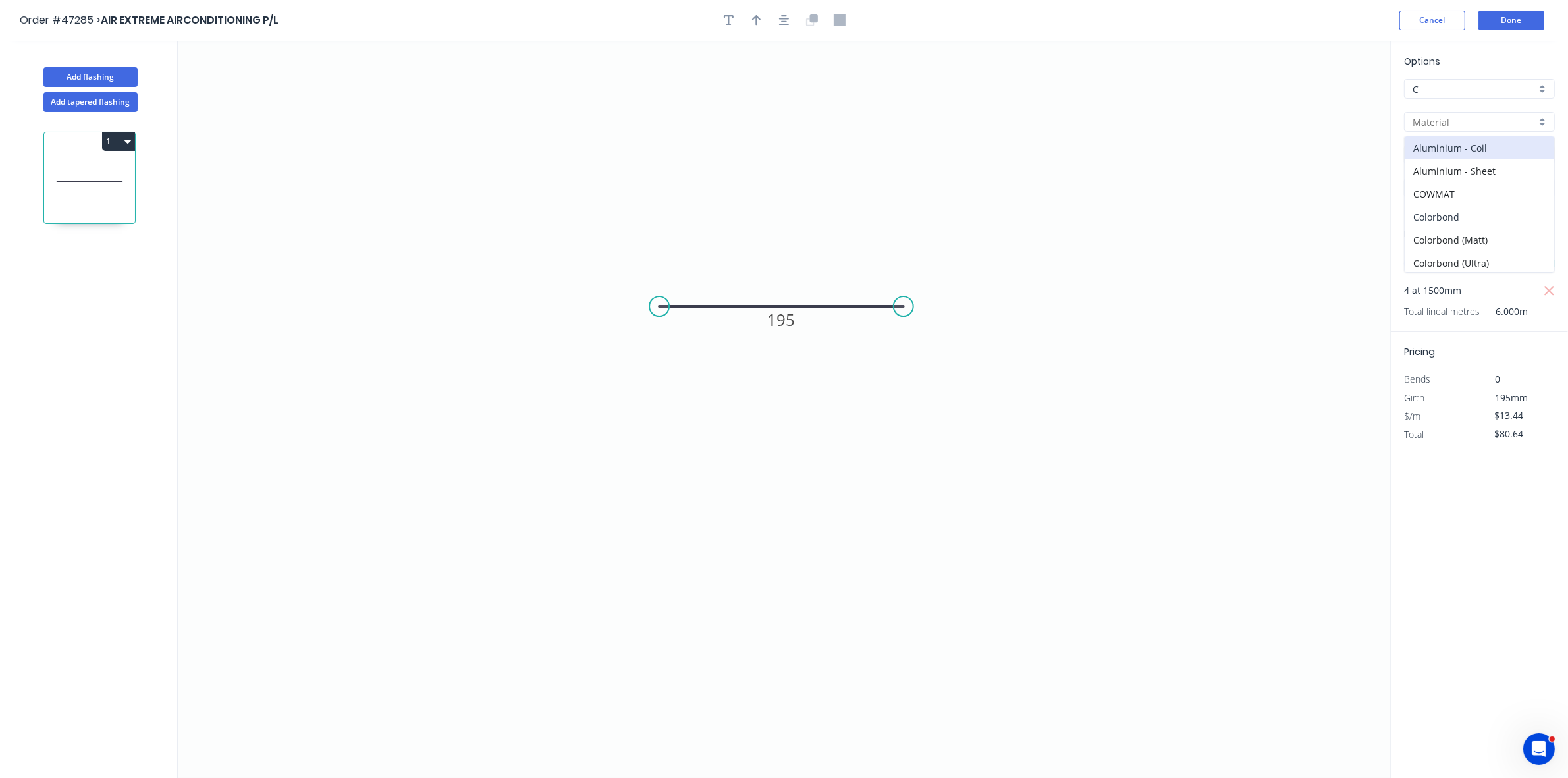
click at [1453, 212] on div "Colorbond" at bounding box center [1479, 217] width 150 height 23
type input "Colorbond"
type input "Basalt"
type input "0.55"
type input "$9.78"
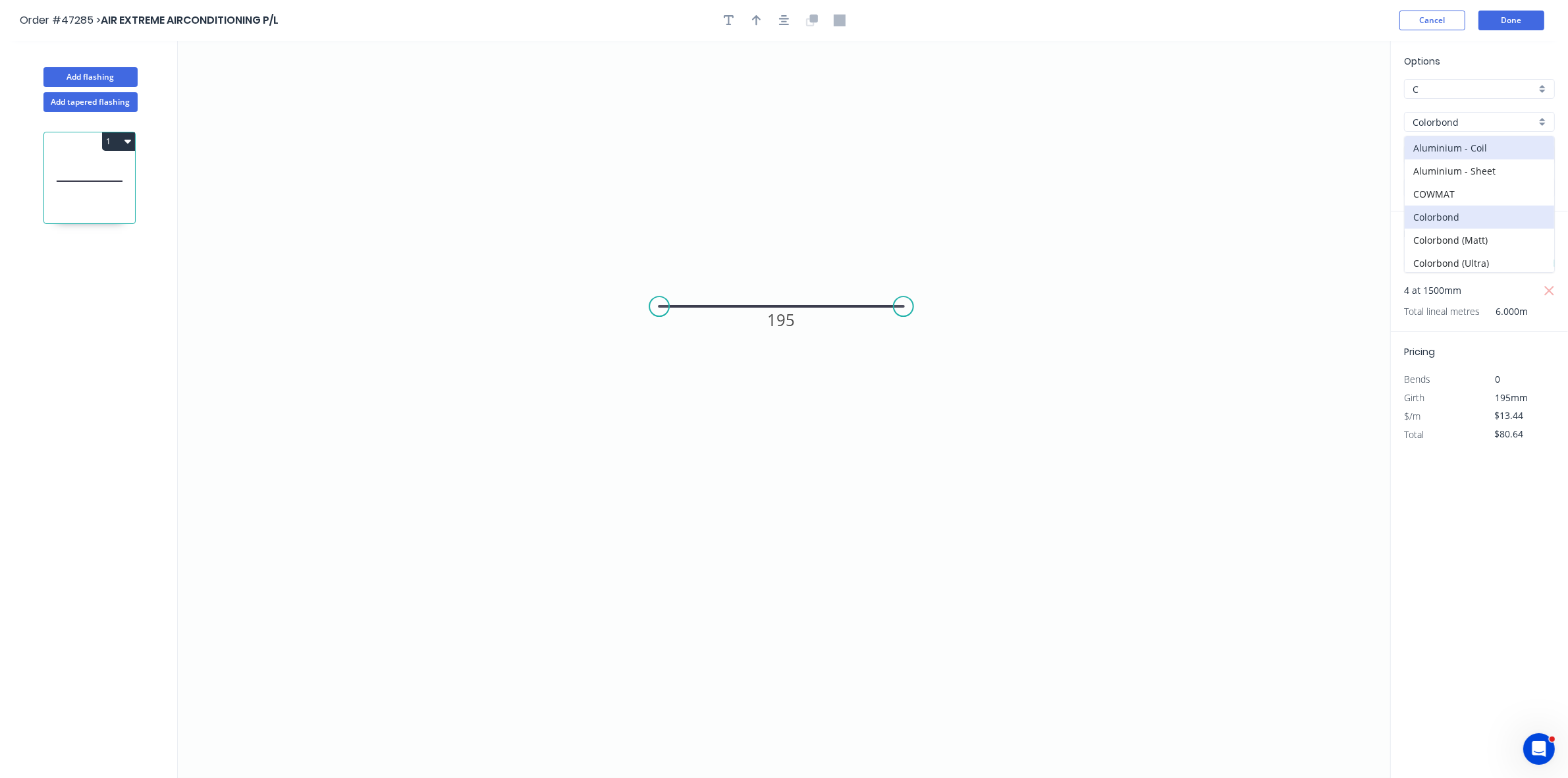
type input "$58.68"
click at [1441, 153] on input "Basalt" at bounding box center [1475, 155] width 123 height 14
click at [1441, 199] on div "Night Sky" at bounding box center [1479, 204] width 150 height 23
type input "Night Sky"
click at [1521, 24] on button "Done" at bounding box center [1511, 20] width 66 height 20
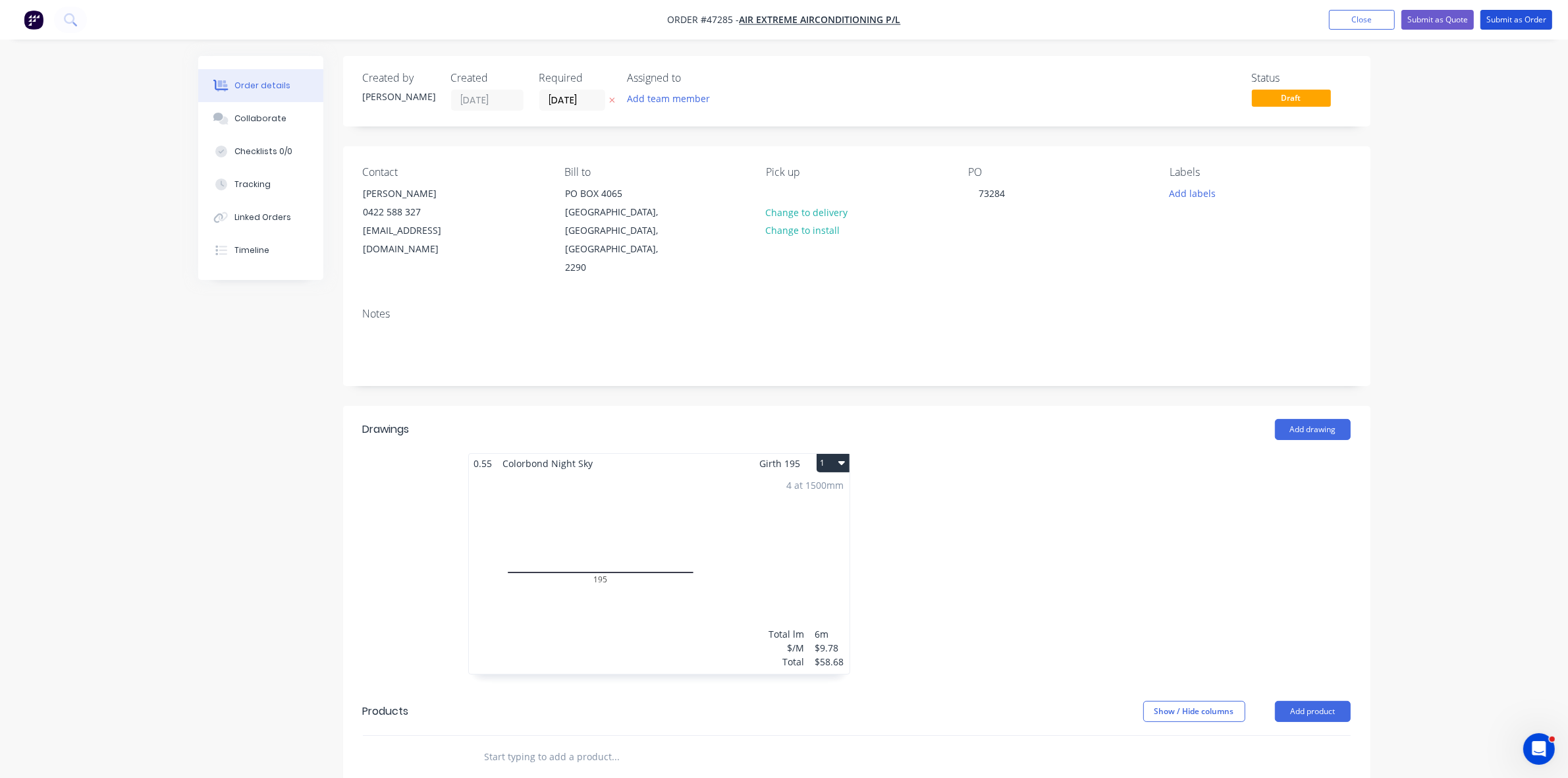
click at [1521, 24] on button "Submit as Order" at bounding box center [1517, 20] width 72 height 20
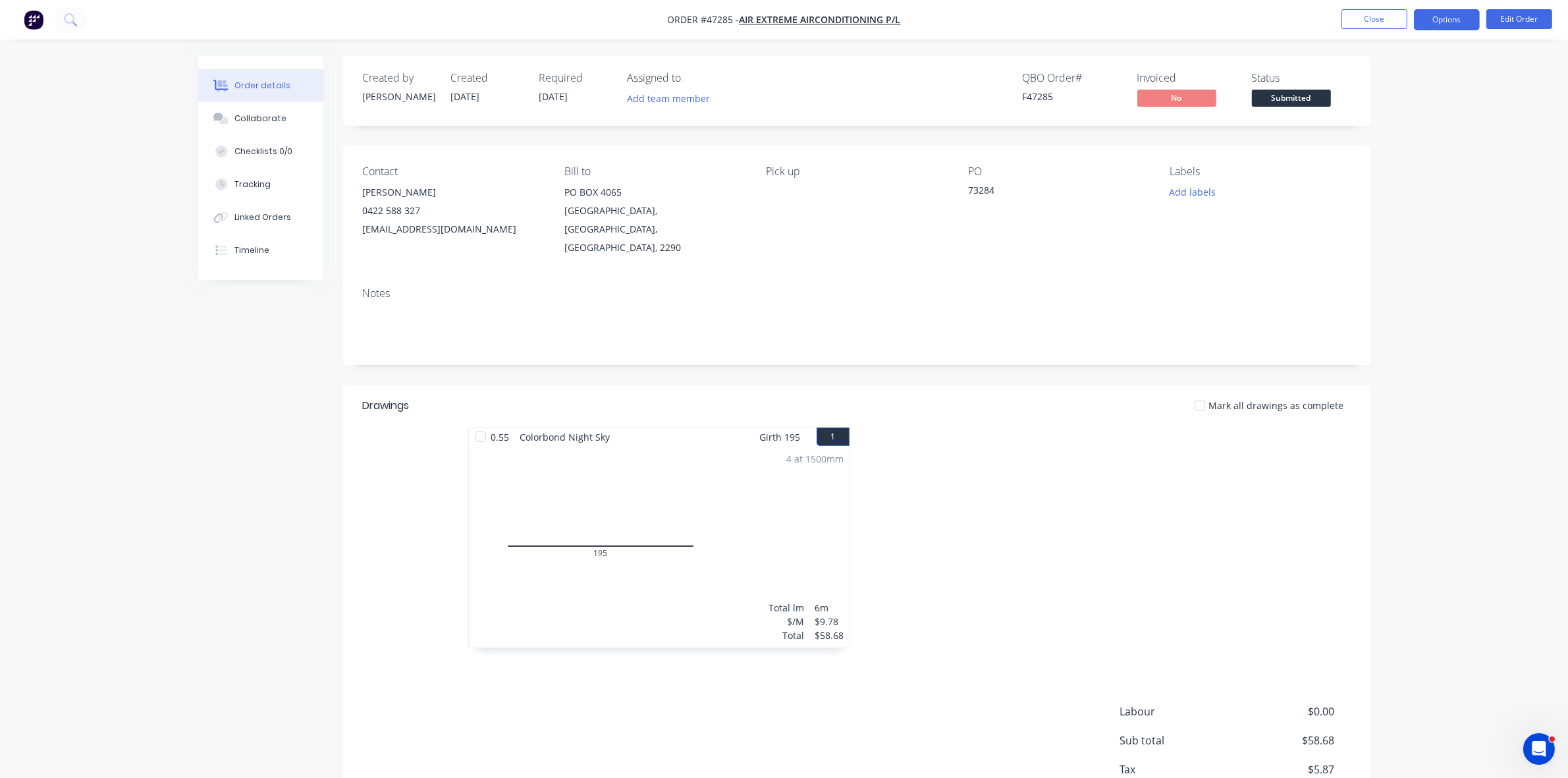
click at [1467, 18] on button "Options" at bounding box center [1446, 20] width 66 height 21
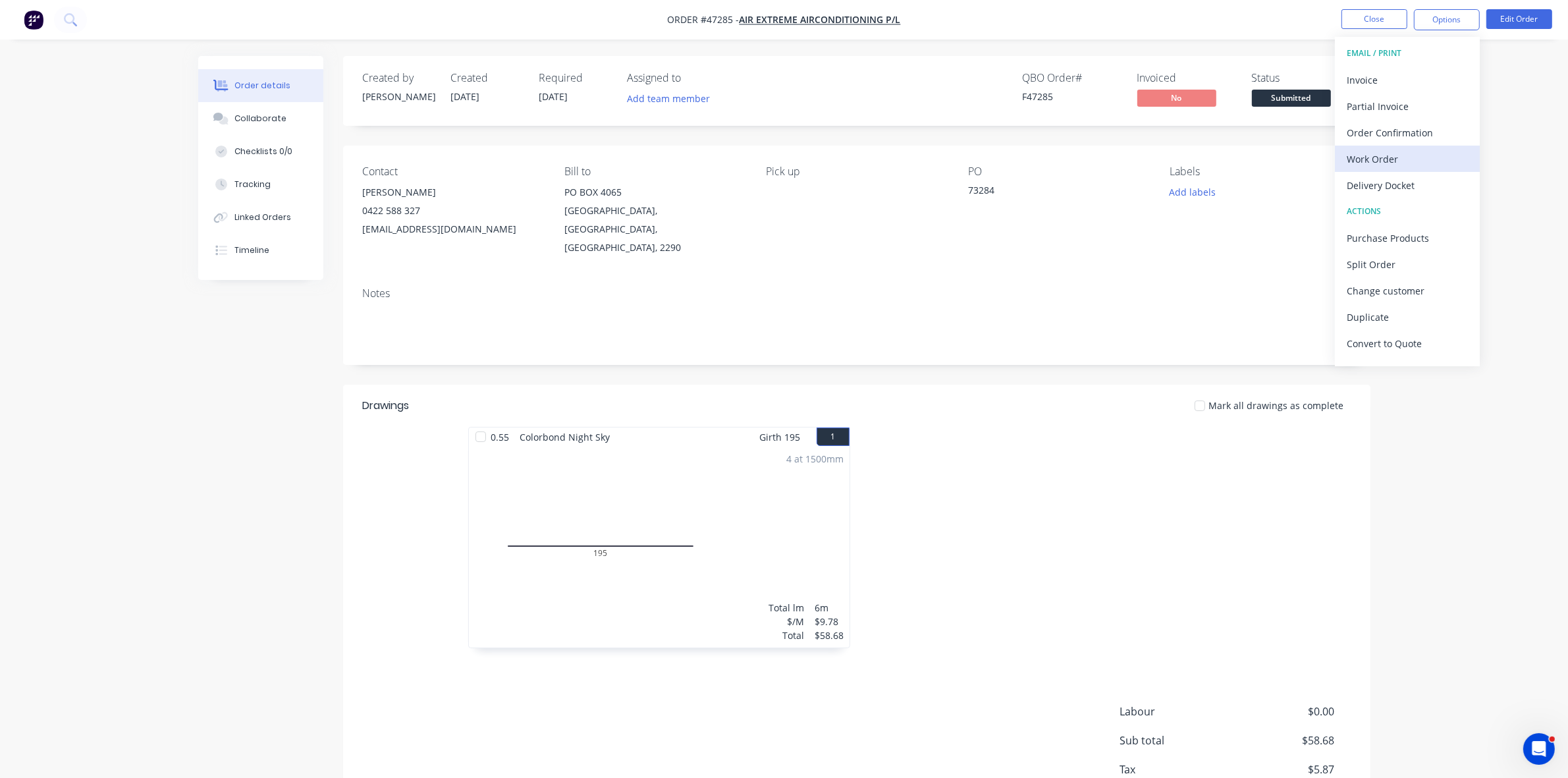
click at [1398, 153] on div "Work Order" at bounding box center [1408, 159] width 122 height 19
click at [1394, 138] on div "Without pricing" at bounding box center [1408, 133] width 122 height 19
click at [1273, 91] on span "Submitted" at bounding box center [1291, 98] width 79 height 16
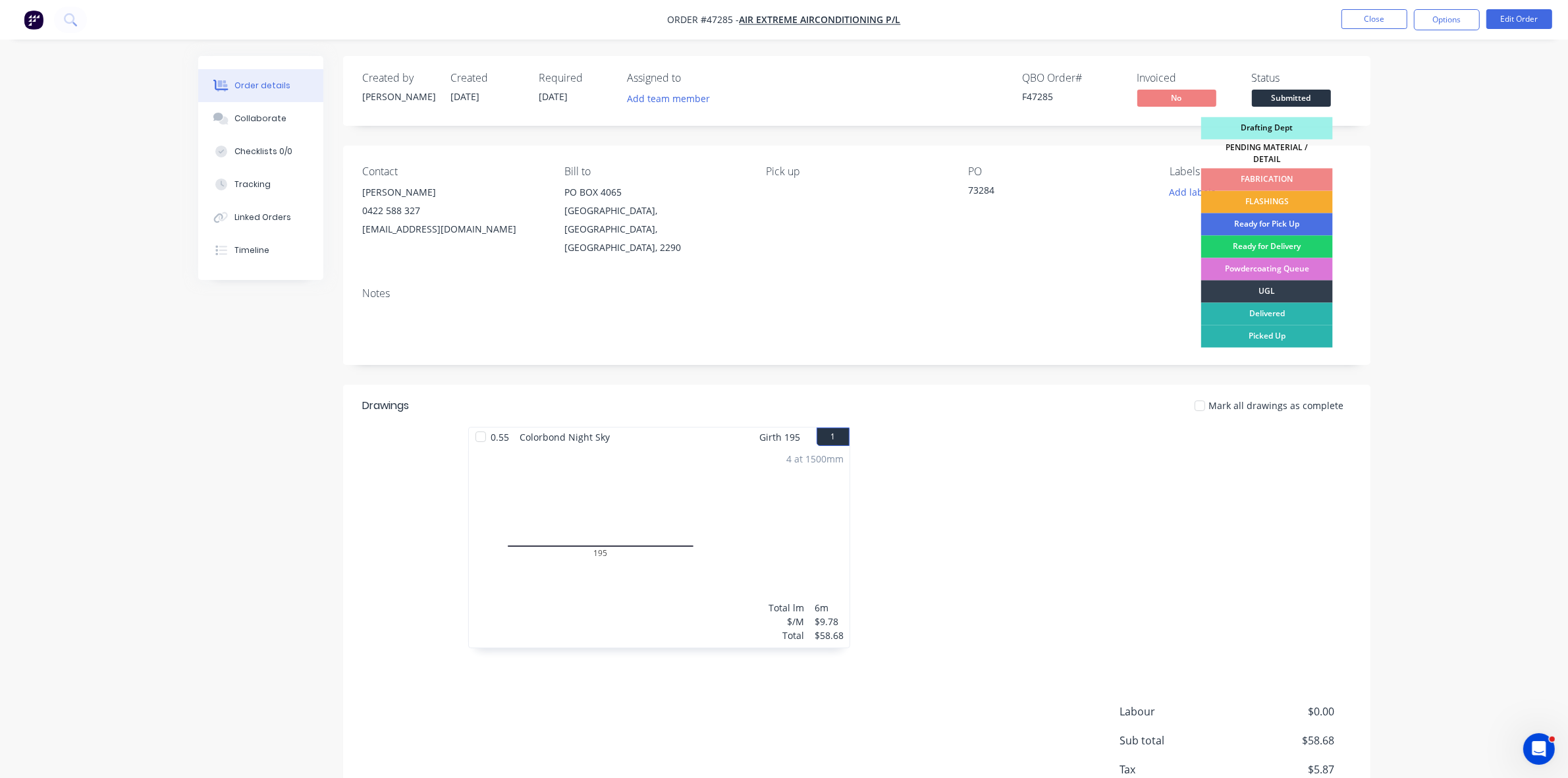
click at [1298, 195] on div "FLASHINGS" at bounding box center [1267, 202] width 132 height 22
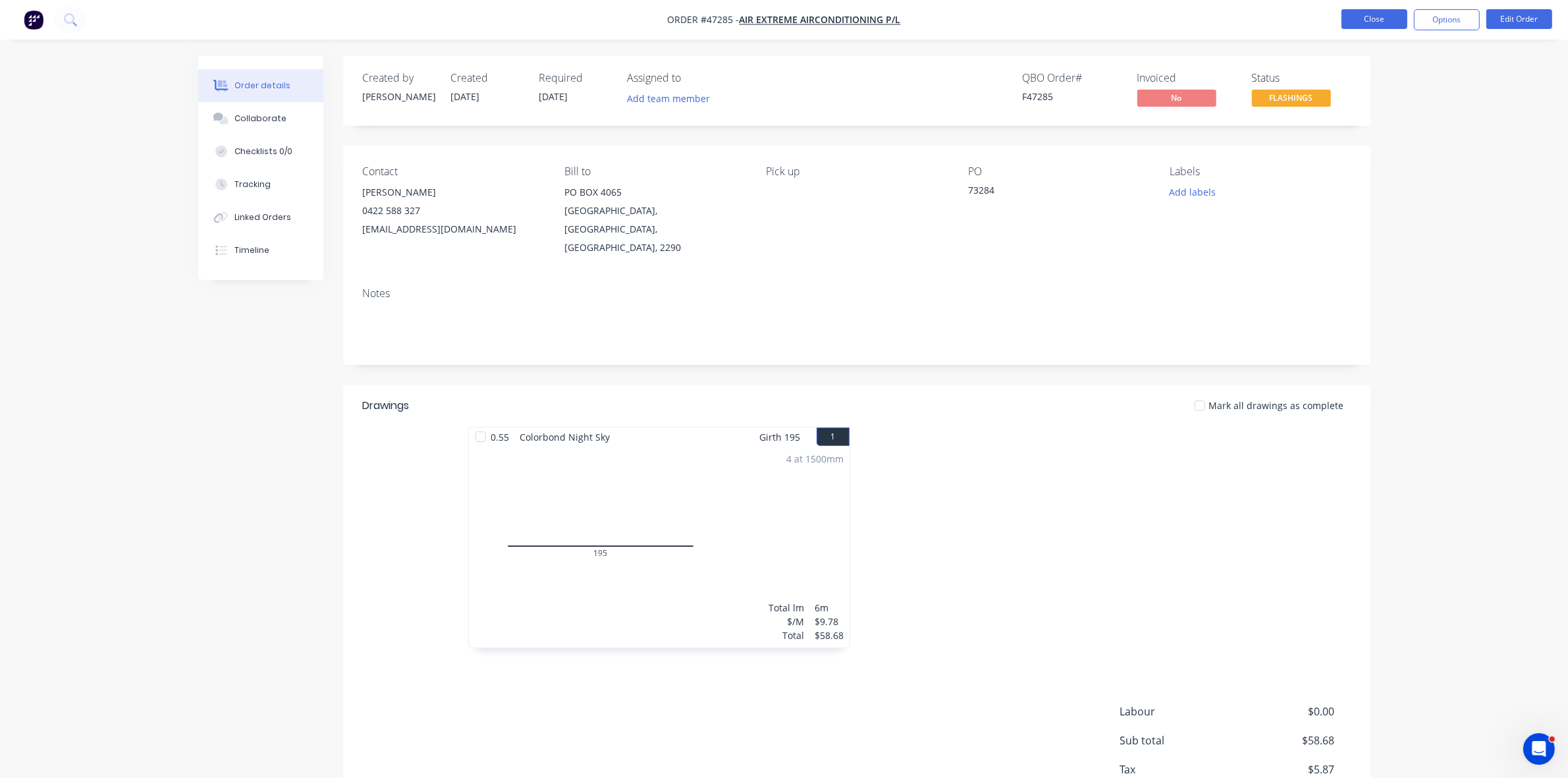
click at [1373, 21] on button "Close" at bounding box center [1374, 19] width 66 height 20
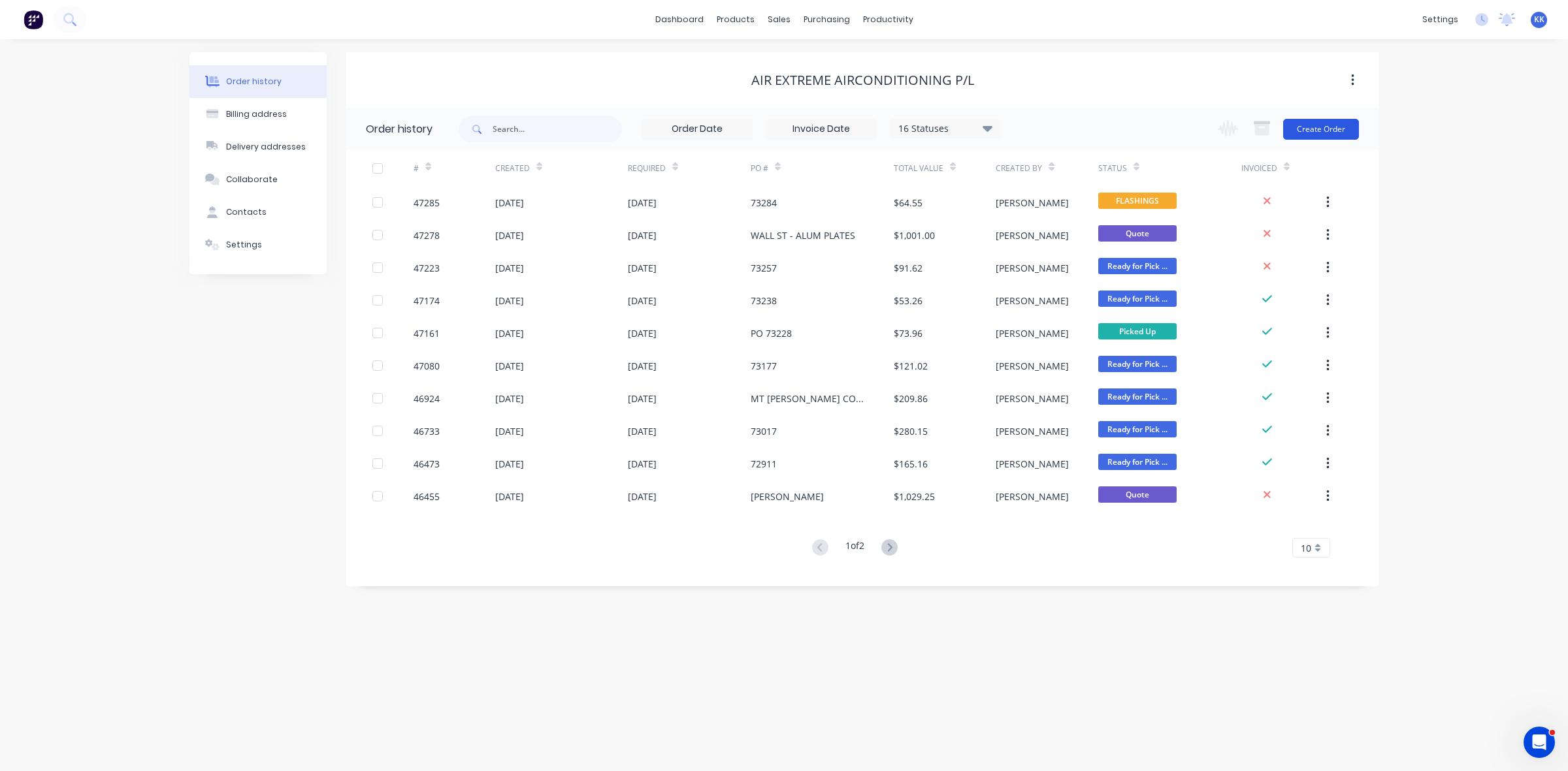
click at [1334, 132] on button "Create Order" at bounding box center [1320, 129] width 76 height 21
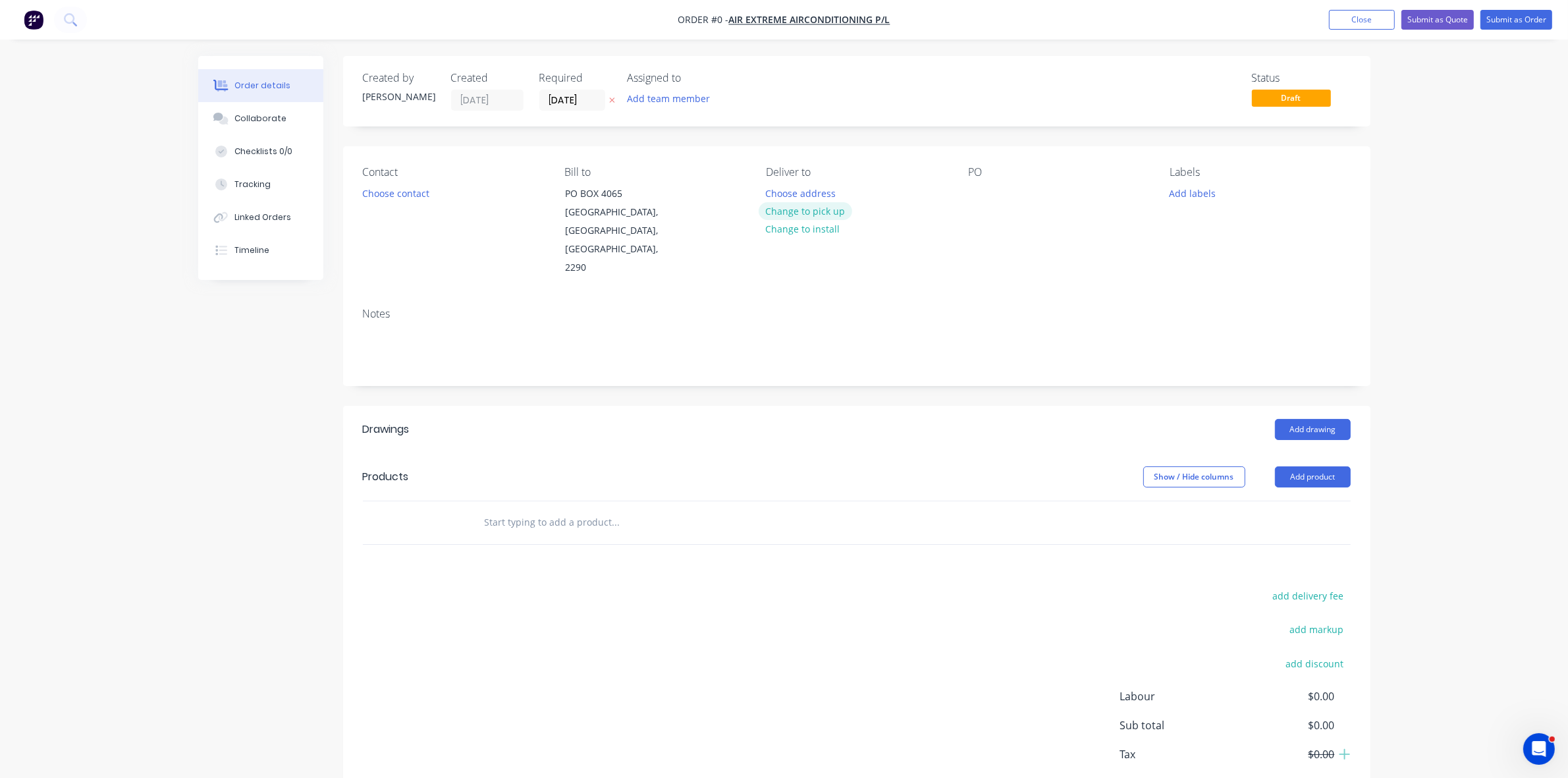
click at [801, 212] on button "Change to pick up" at bounding box center [805, 211] width 93 height 18
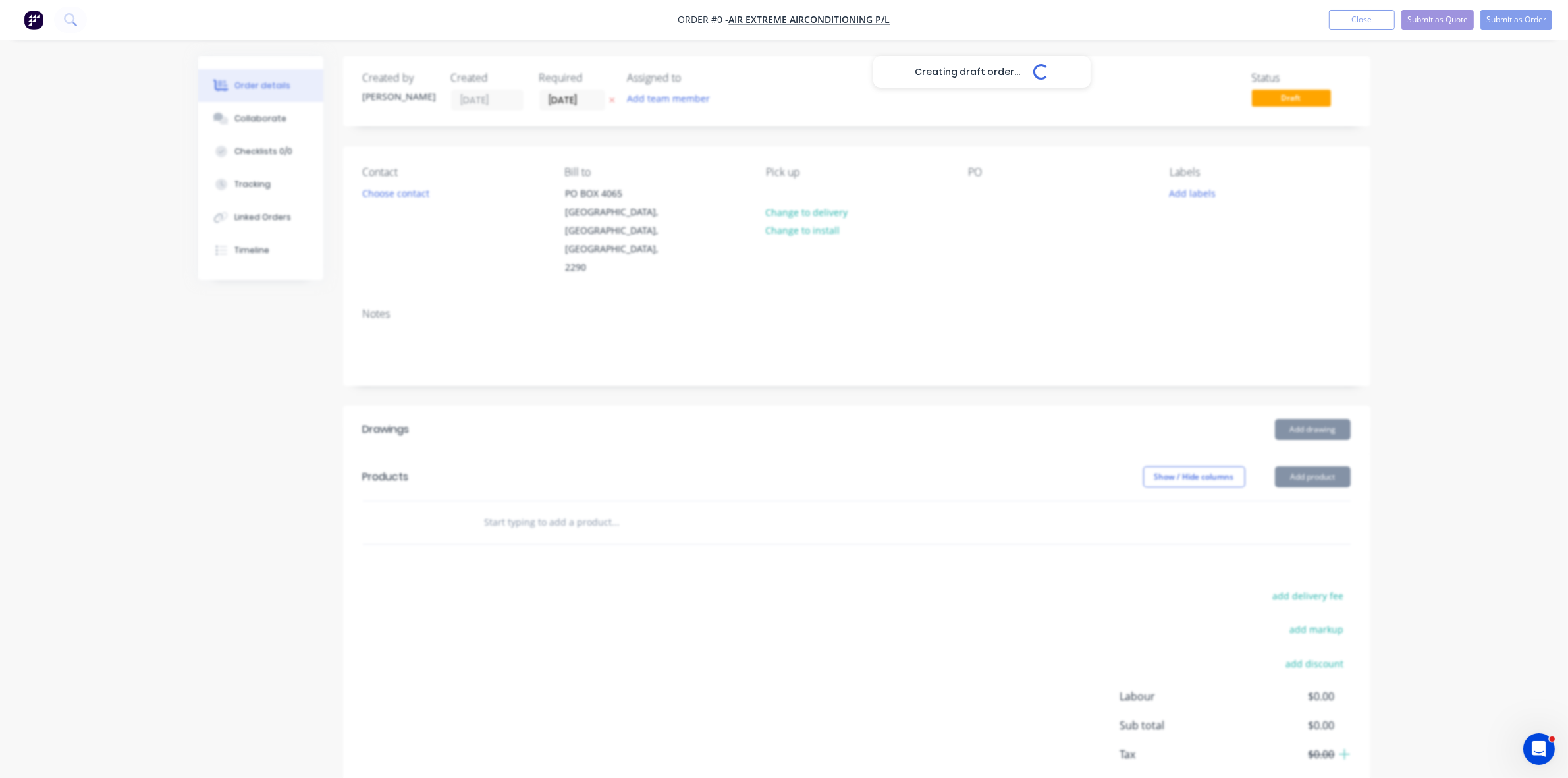
click at [407, 193] on div "Creating draft order... Loading..." at bounding box center [981, 445] width 1568 height 778
click at [407, 193] on button "Choose contact" at bounding box center [396, 193] width 81 height 18
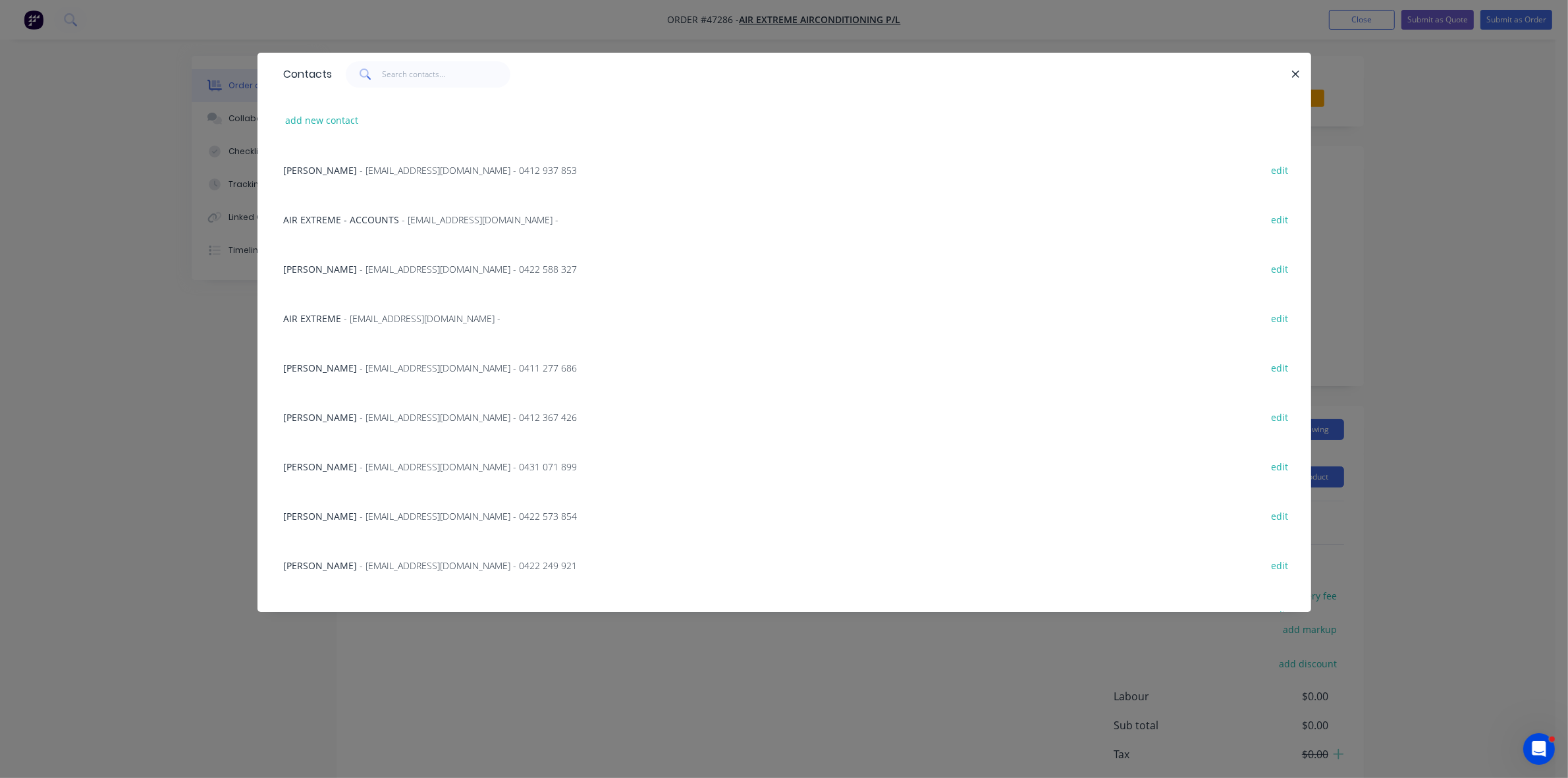
click at [1164, 113] on div "add new contact" at bounding box center [784, 121] width 1014 height 50
click at [1297, 70] on icon "button" at bounding box center [1296, 75] width 9 height 12
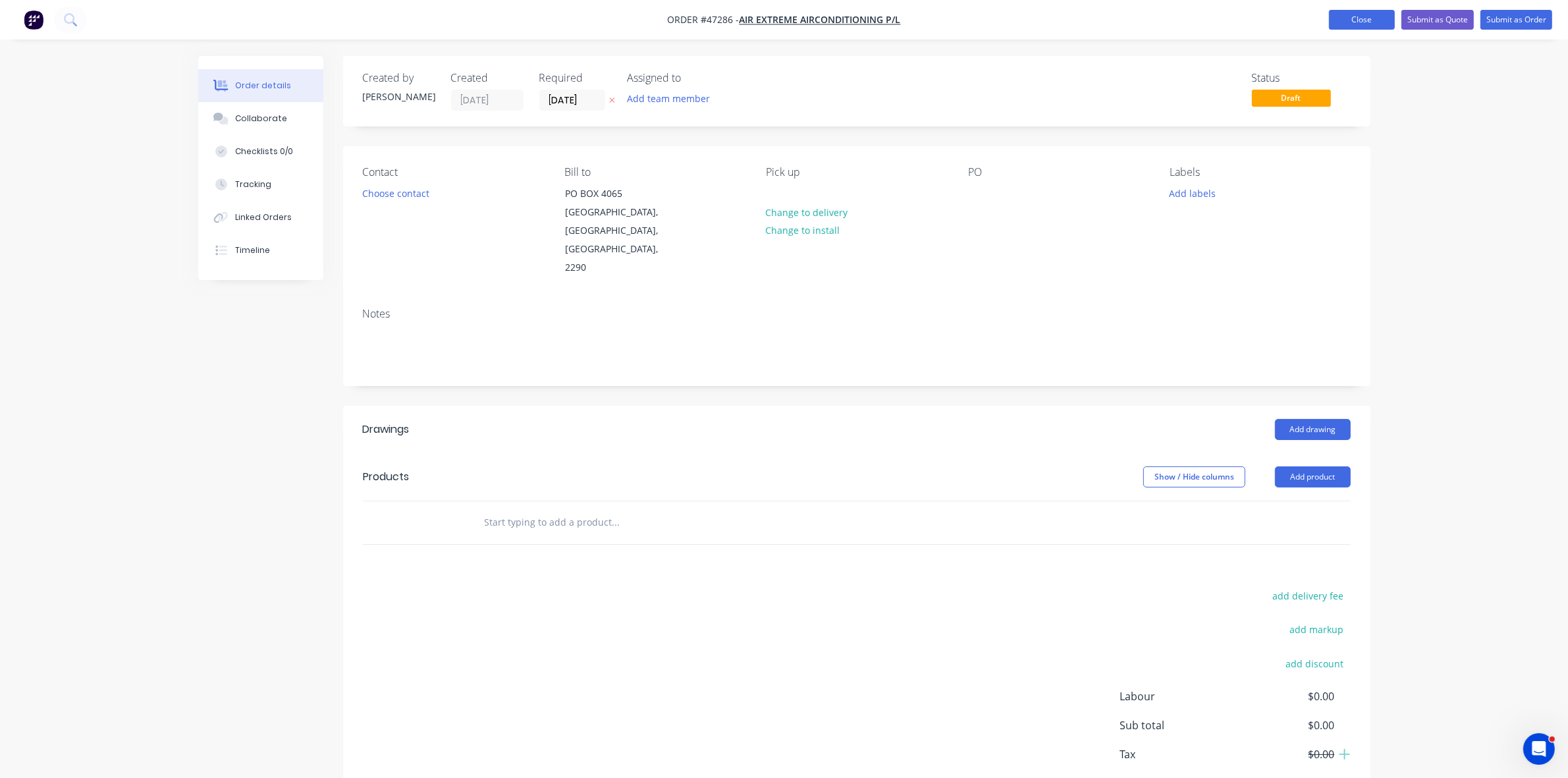
click at [1350, 27] on button "Close" at bounding box center [1362, 20] width 66 height 20
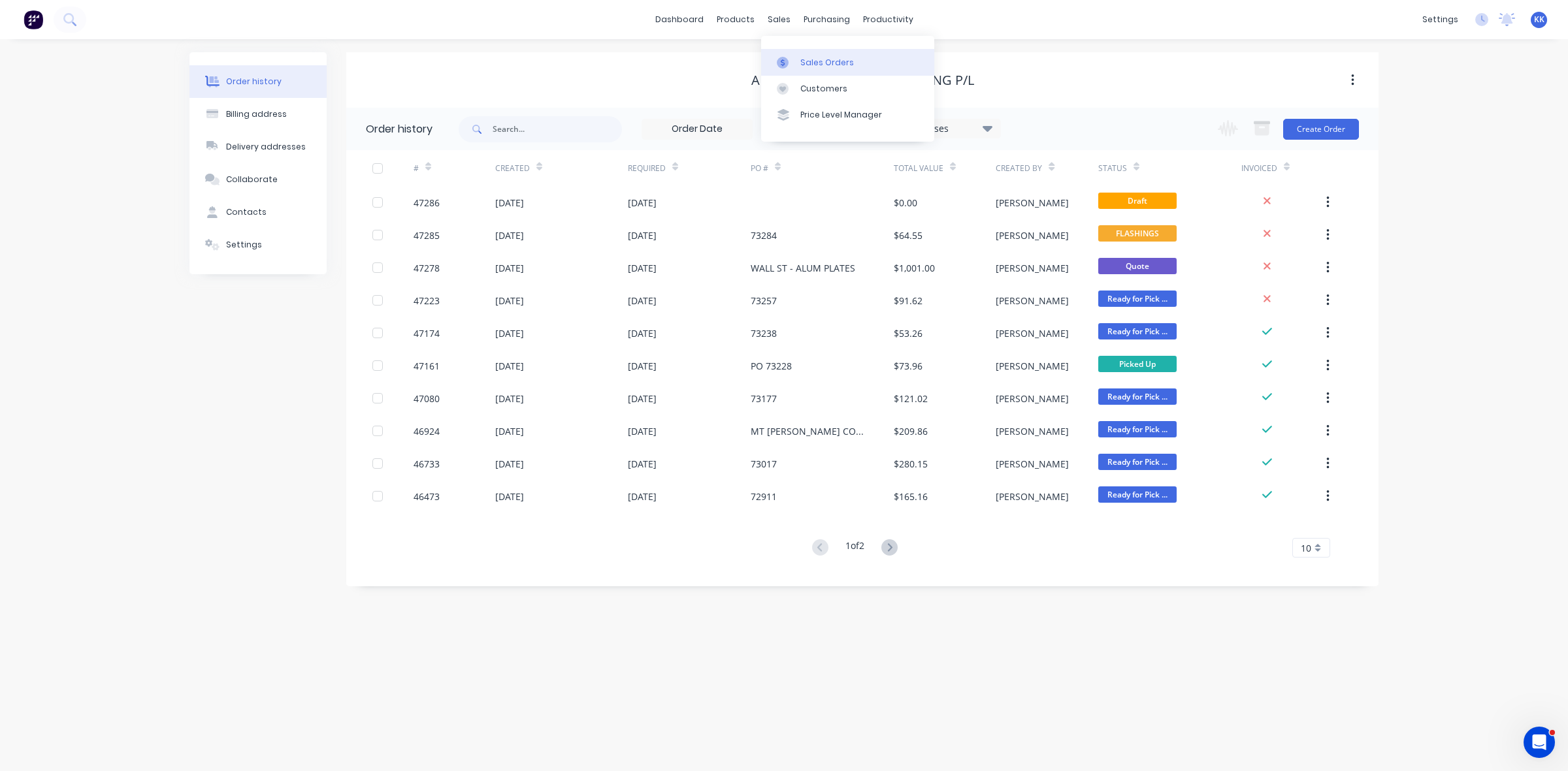
click at [796, 53] on link "Sales Orders" at bounding box center [848, 62] width 173 height 26
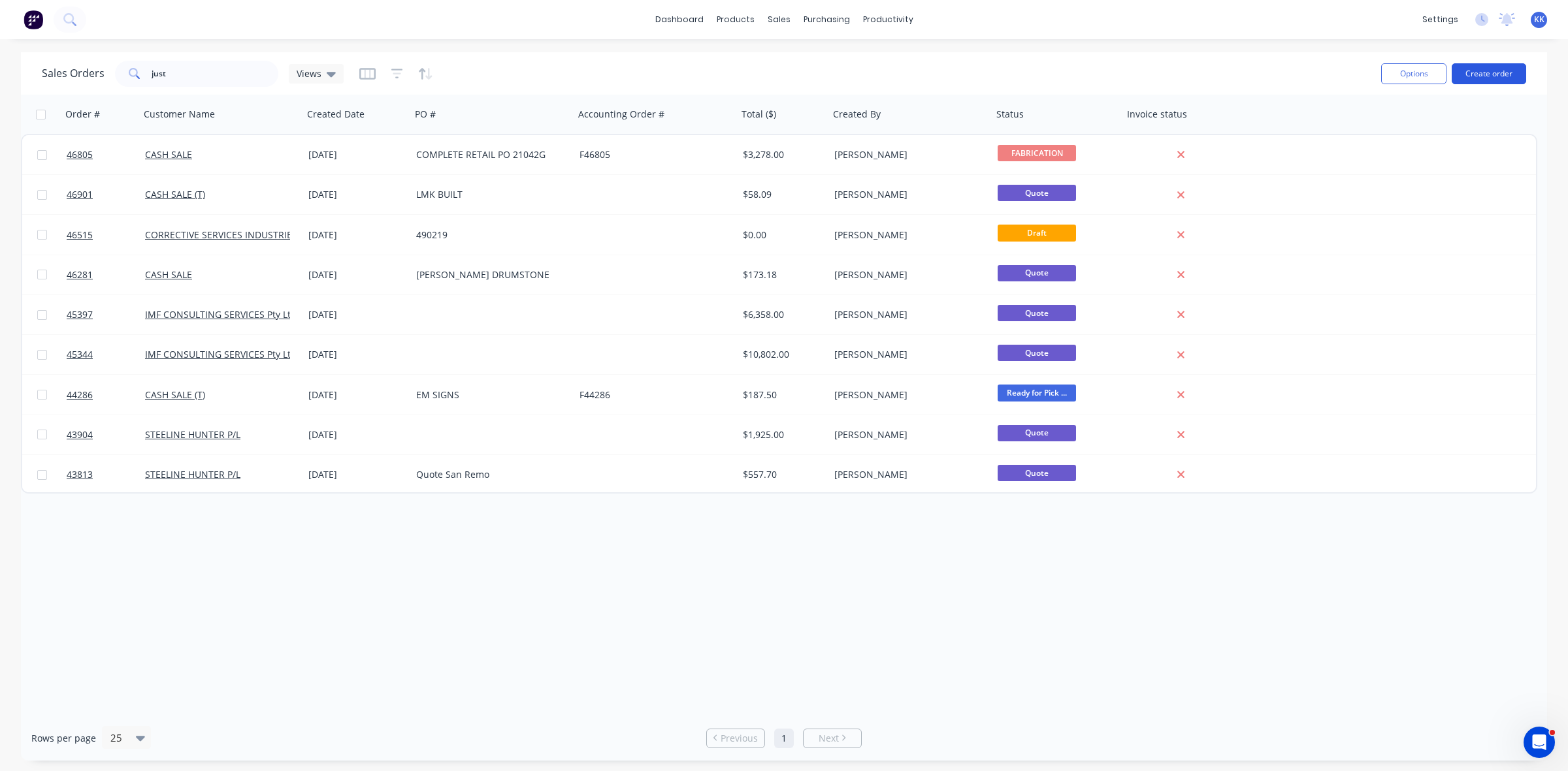
click at [1465, 74] on button "Create order" at bounding box center [1489, 74] width 75 height 21
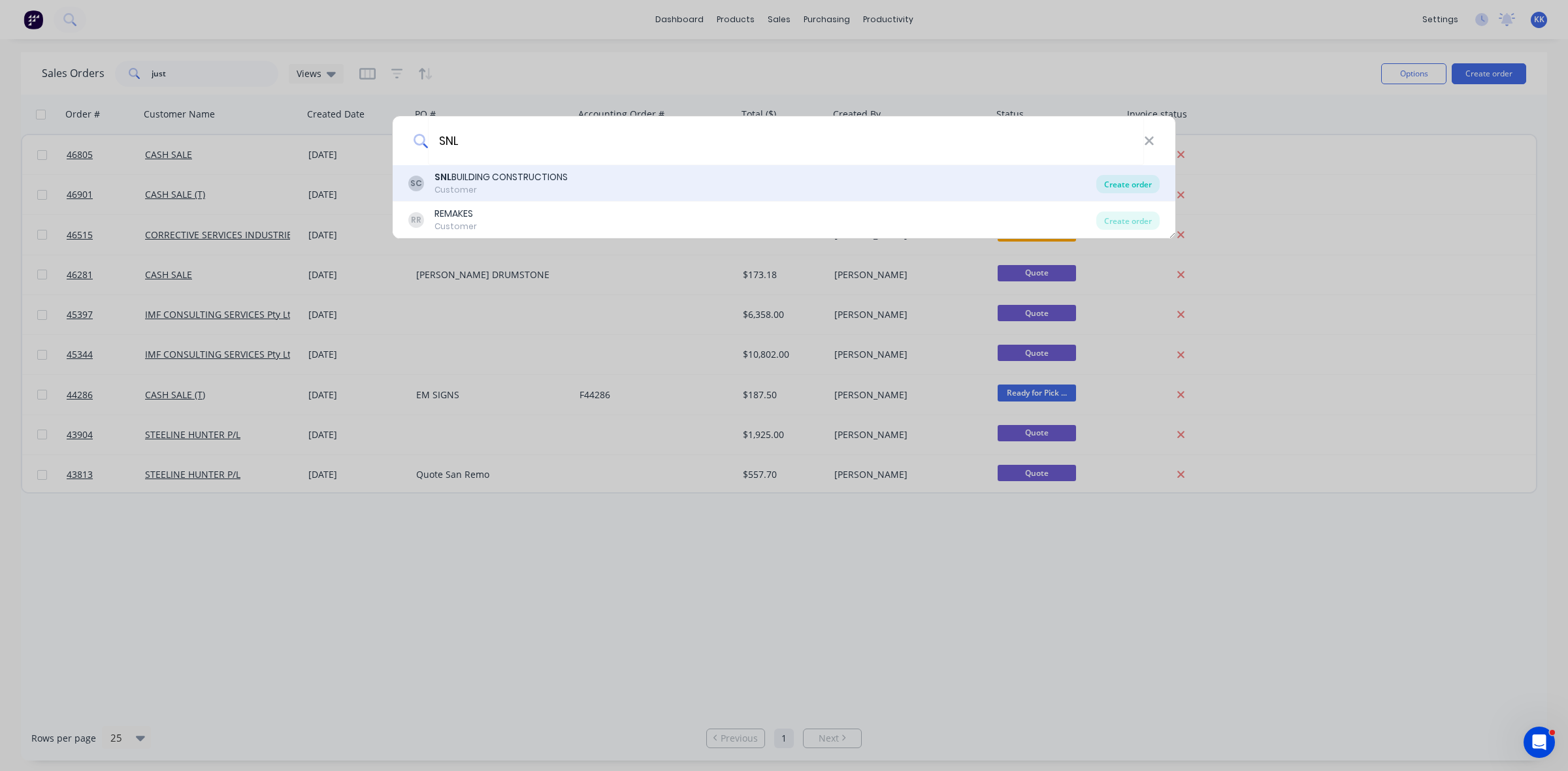
type input "SNL"
click at [1147, 178] on div "Create order" at bounding box center [1127, 184] width 64 height 19
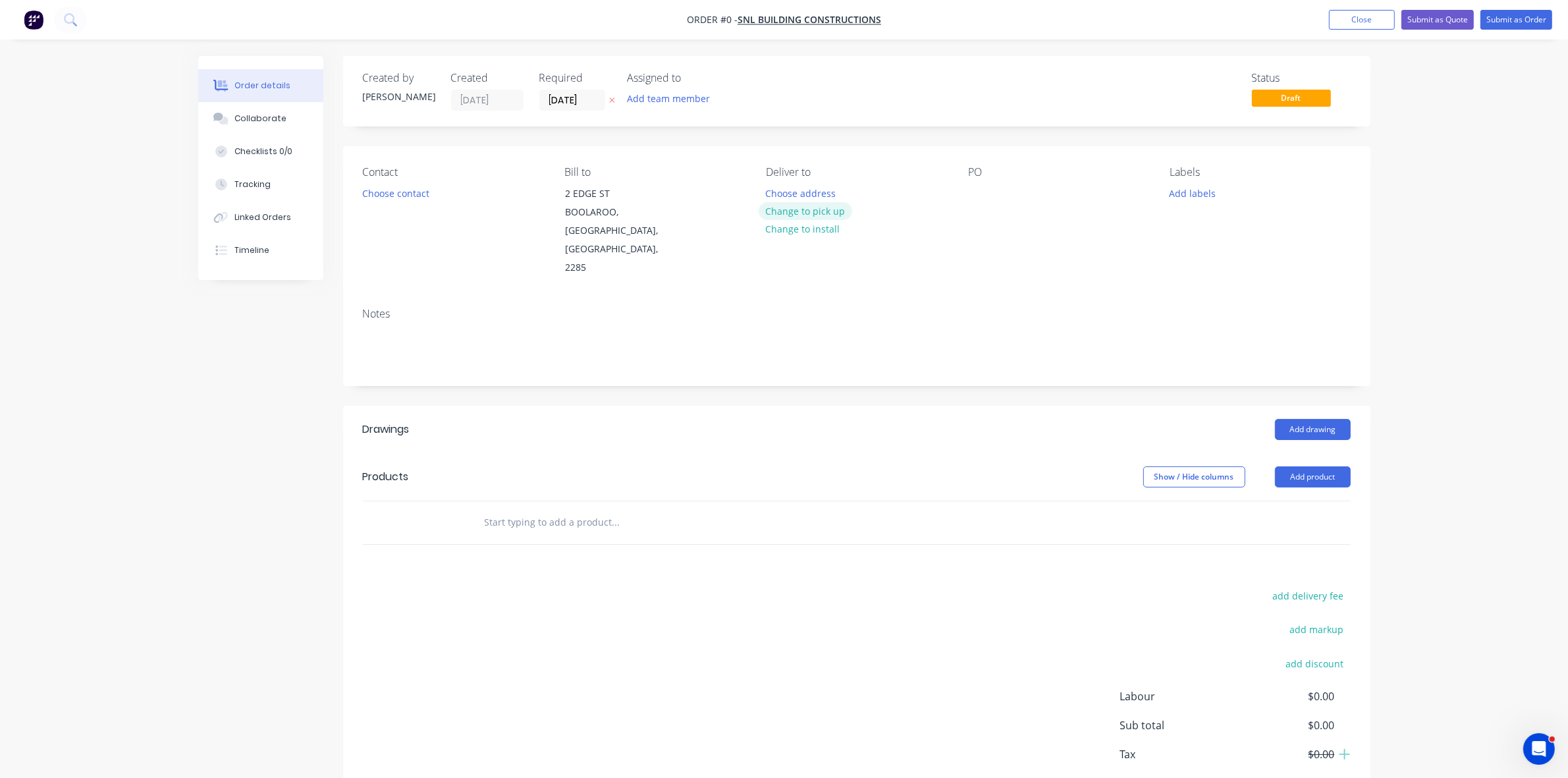
click at [783, 212] on button "Change to pick up" at bounding box center [805, 211] width 93 height 18
click at [412, 198] on button "Choose contact" at bounding box center [396, 193] width 81 height 18
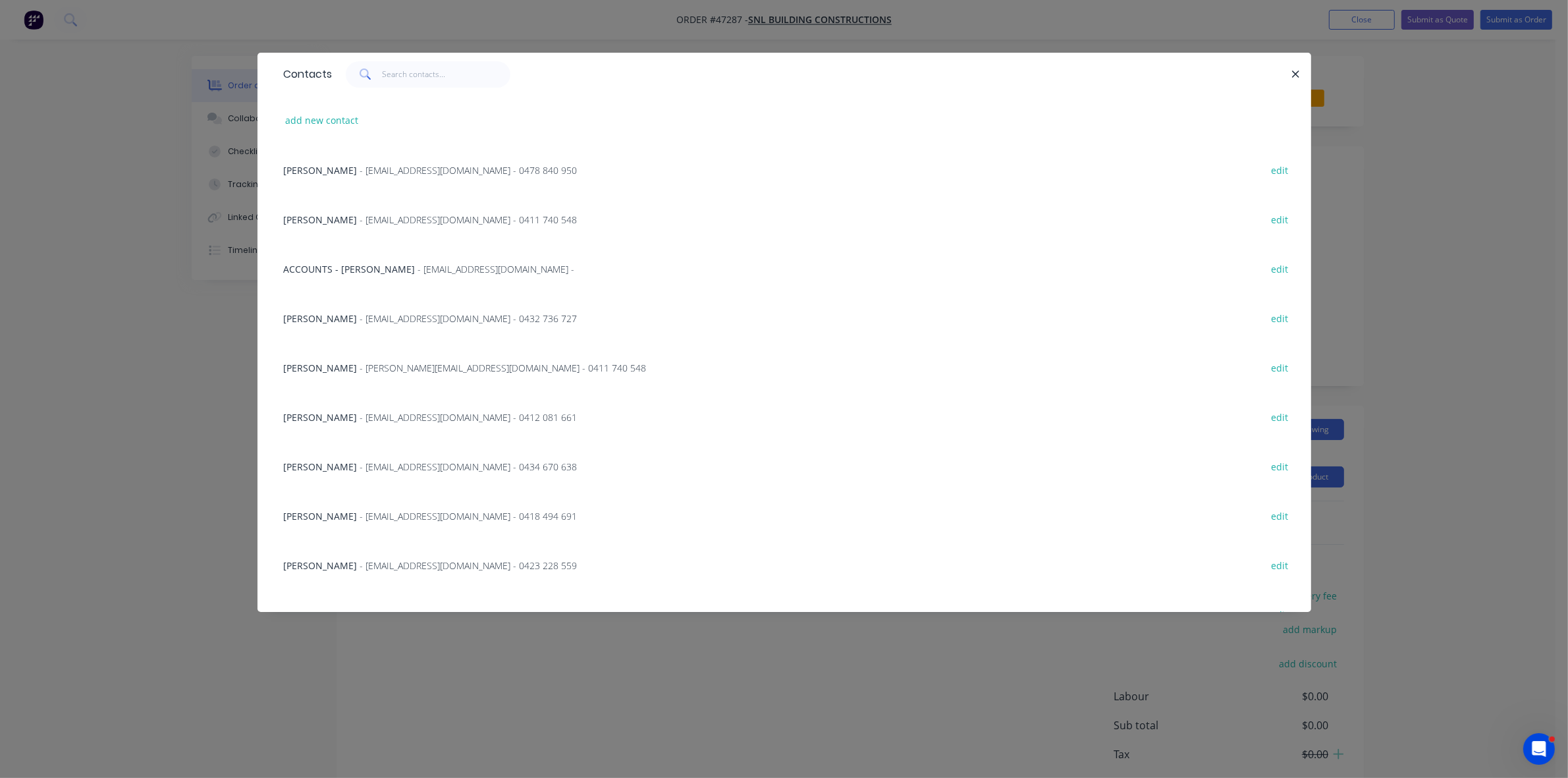
click at [385, 181] on div "CHRIS LONG - invoices@snlbuilding.com.au - 0478 840 950 edit" at bounding box center [784, 170] width 1014 height 50
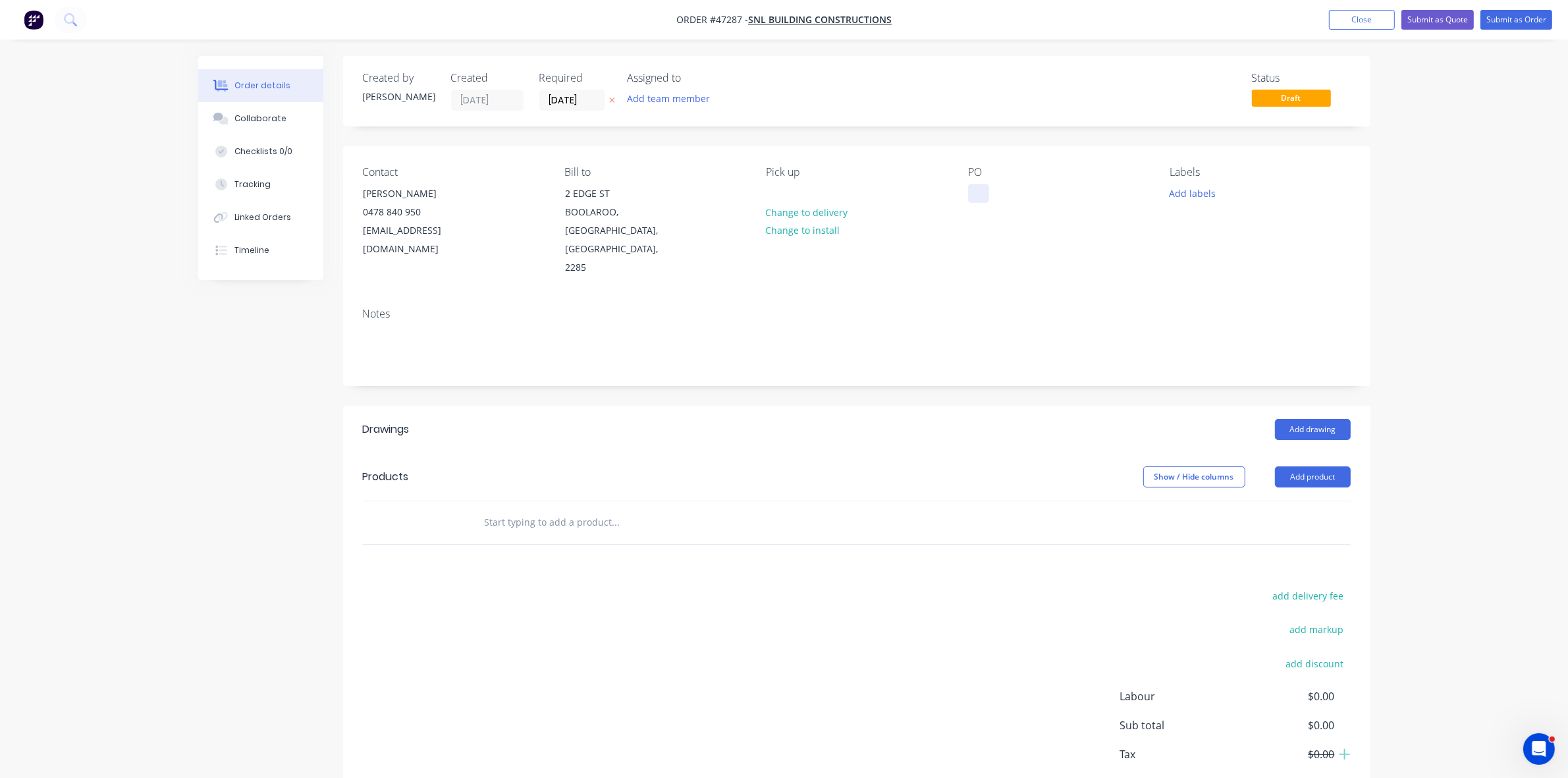
click at [980, 191] on div at bounding box center [978, 194] width 21 height 19
click at [581, 99] on input "[DATE]" at bounding box center [572, 99] width 64 height 20
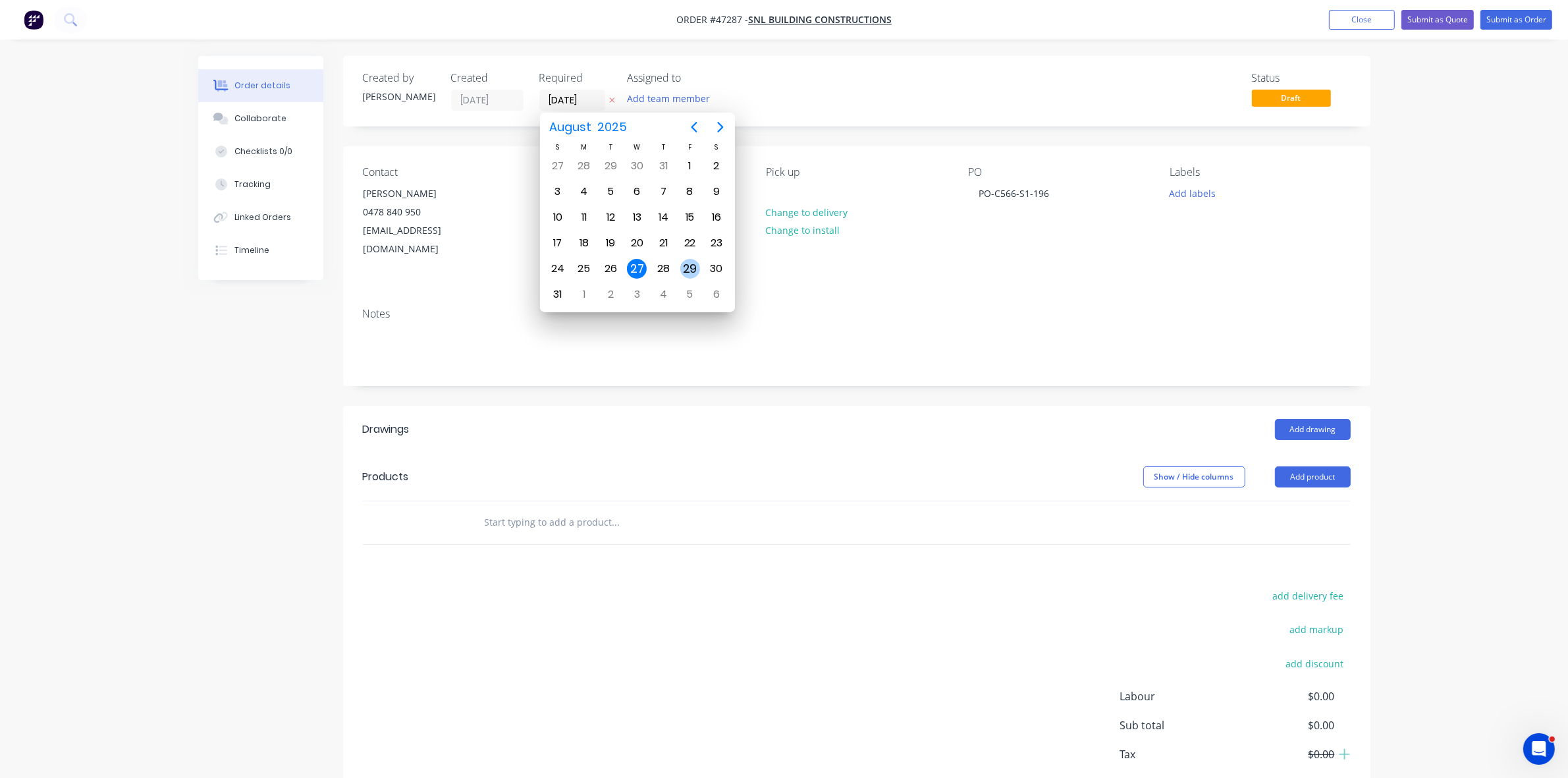
click at [692, 267] on div "29" at bounding box center [689, 268] width 20 height 20
type input "29/08/25"
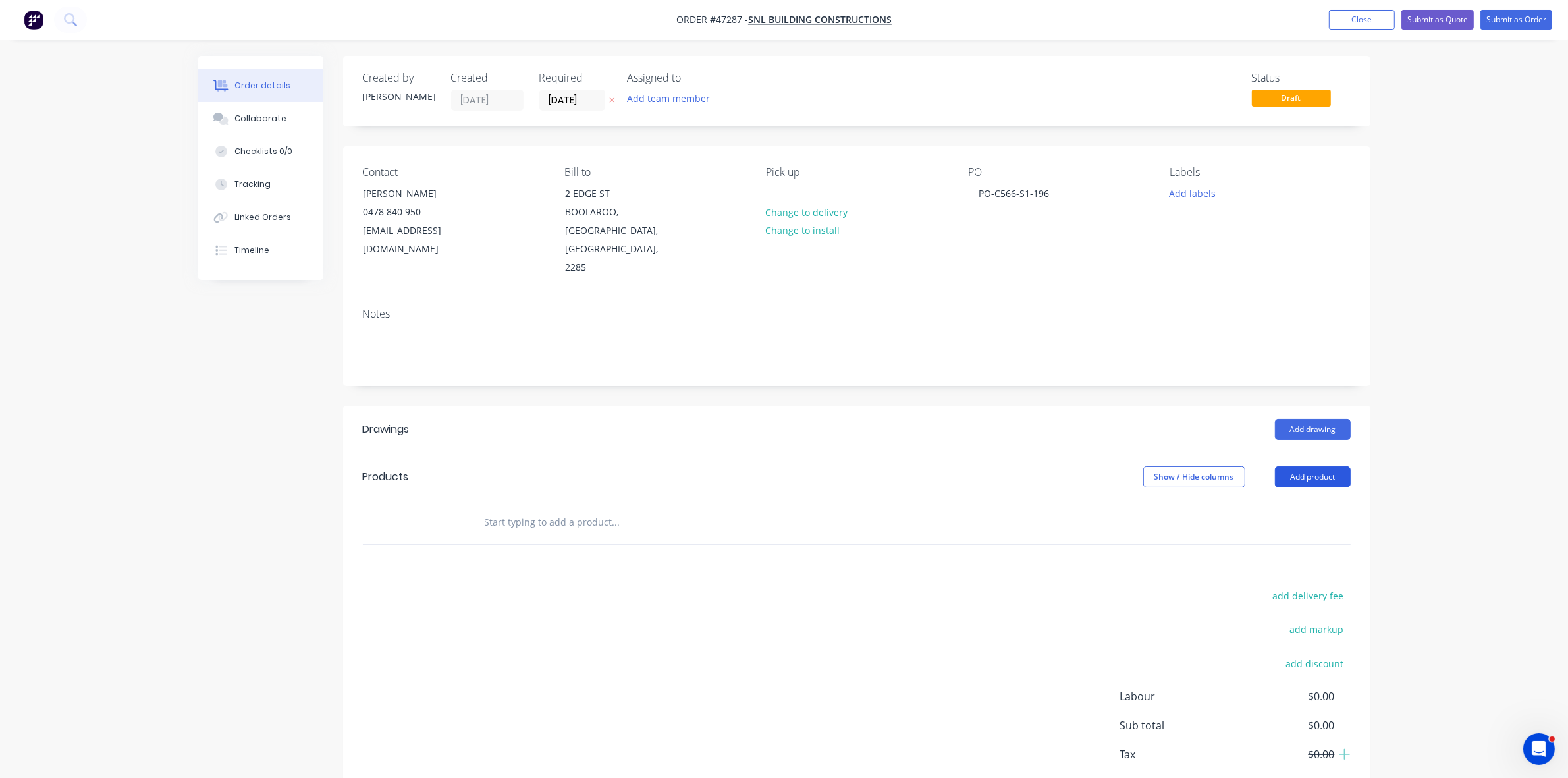
click at [1314, 466] on button "Add product" at bounding box center [1313, 476] width 75 height 21
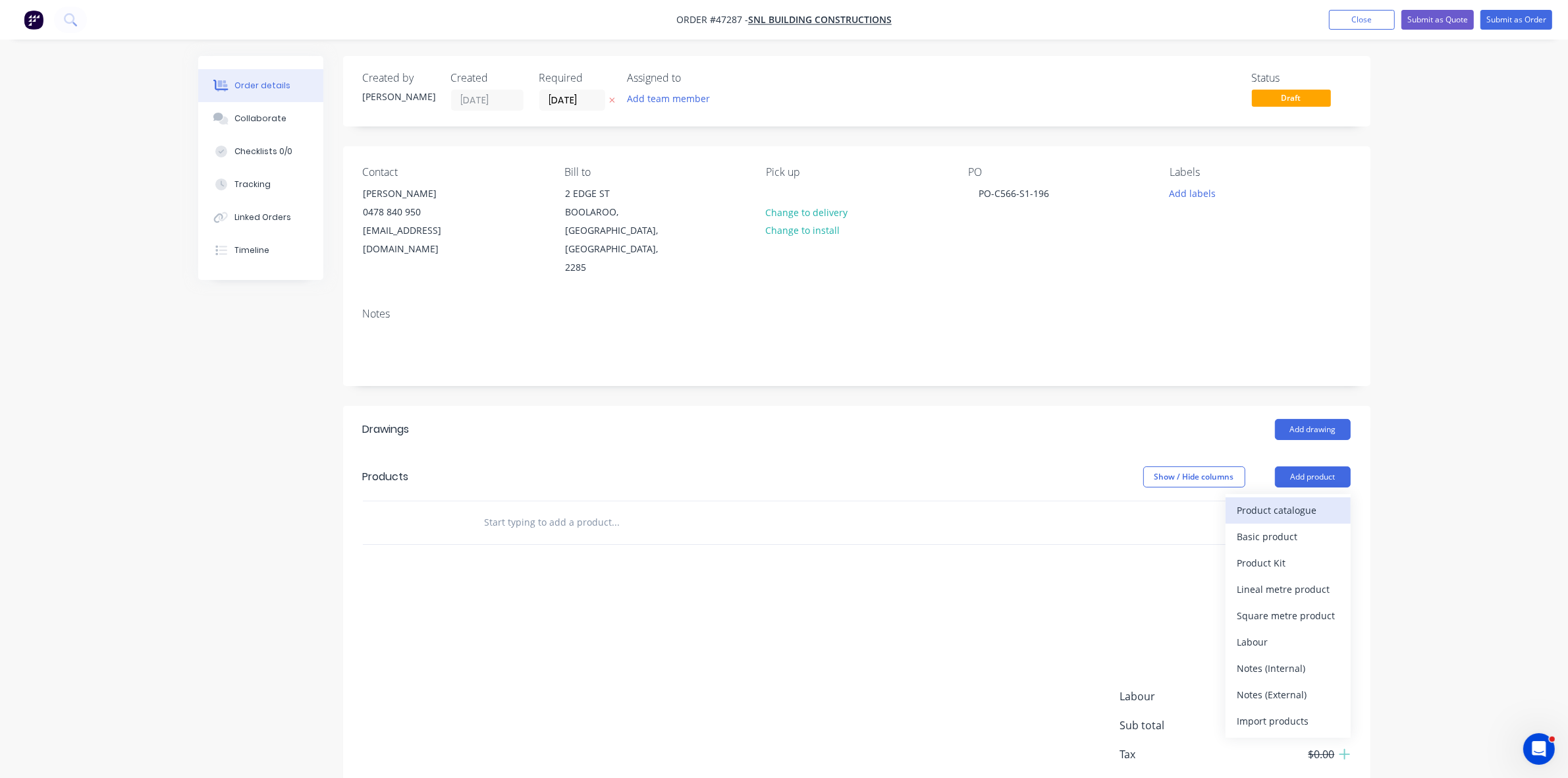
click at [1304, 500] on div "Product catalogue" at bounding box center [1288, 510] width 101 height 19
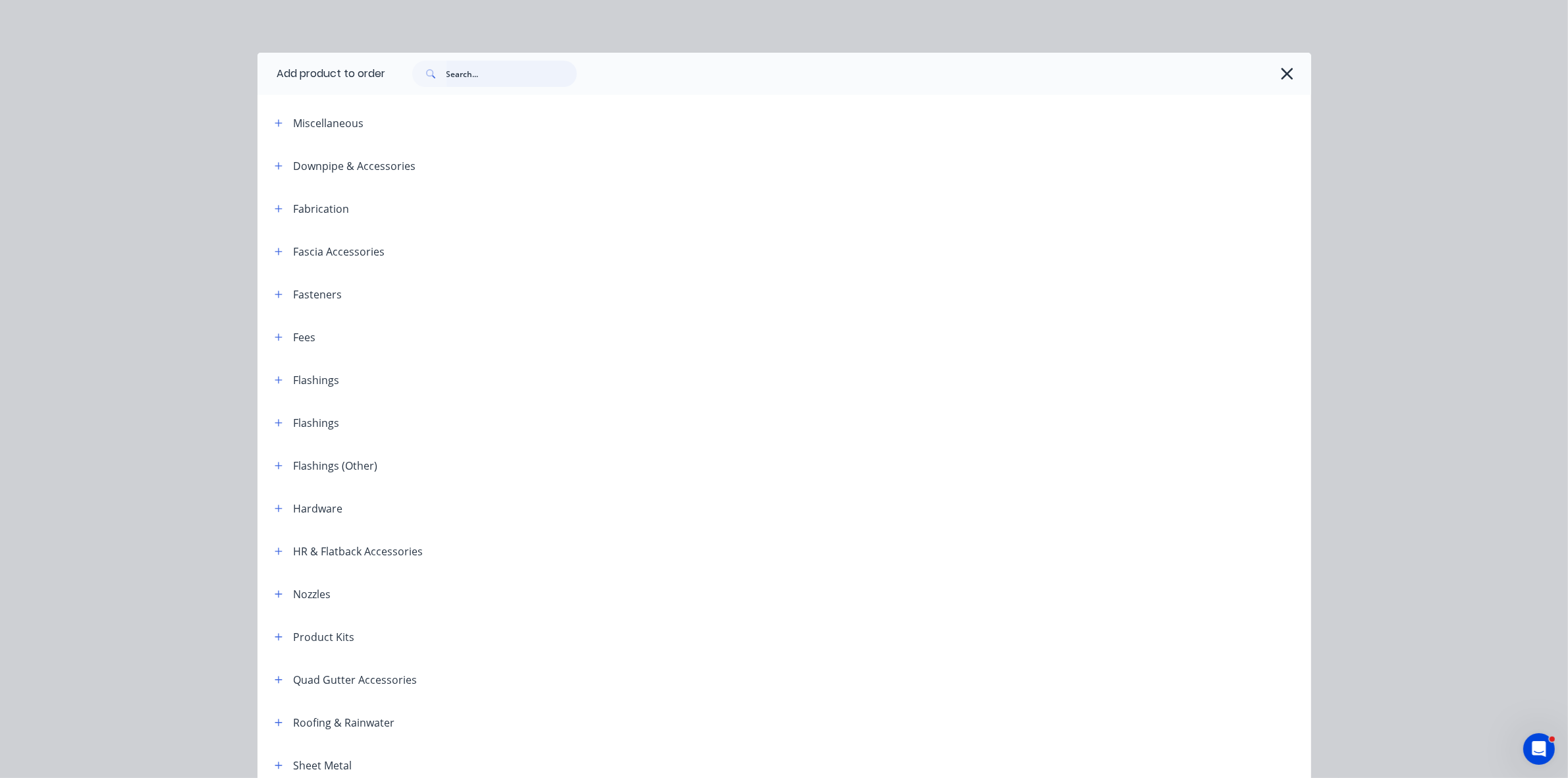
click at [463, 80] on input "text" at bounding box center [511, 74] width 130 height 27
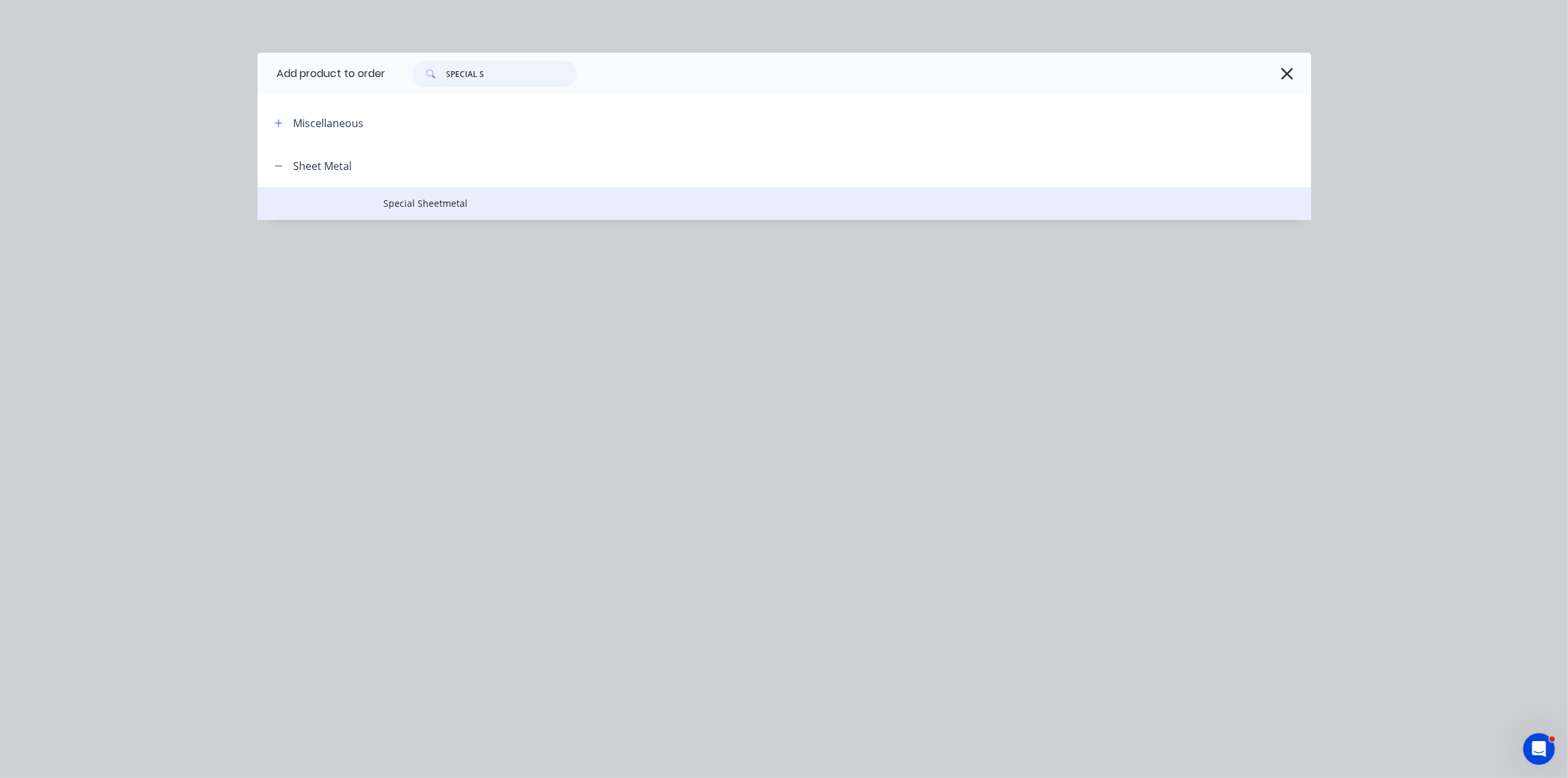
type input "SPECIAL S"
click at [478, 203] on span "Special Sheetmetal" at bounding box center [754, 203] width 742 height 14
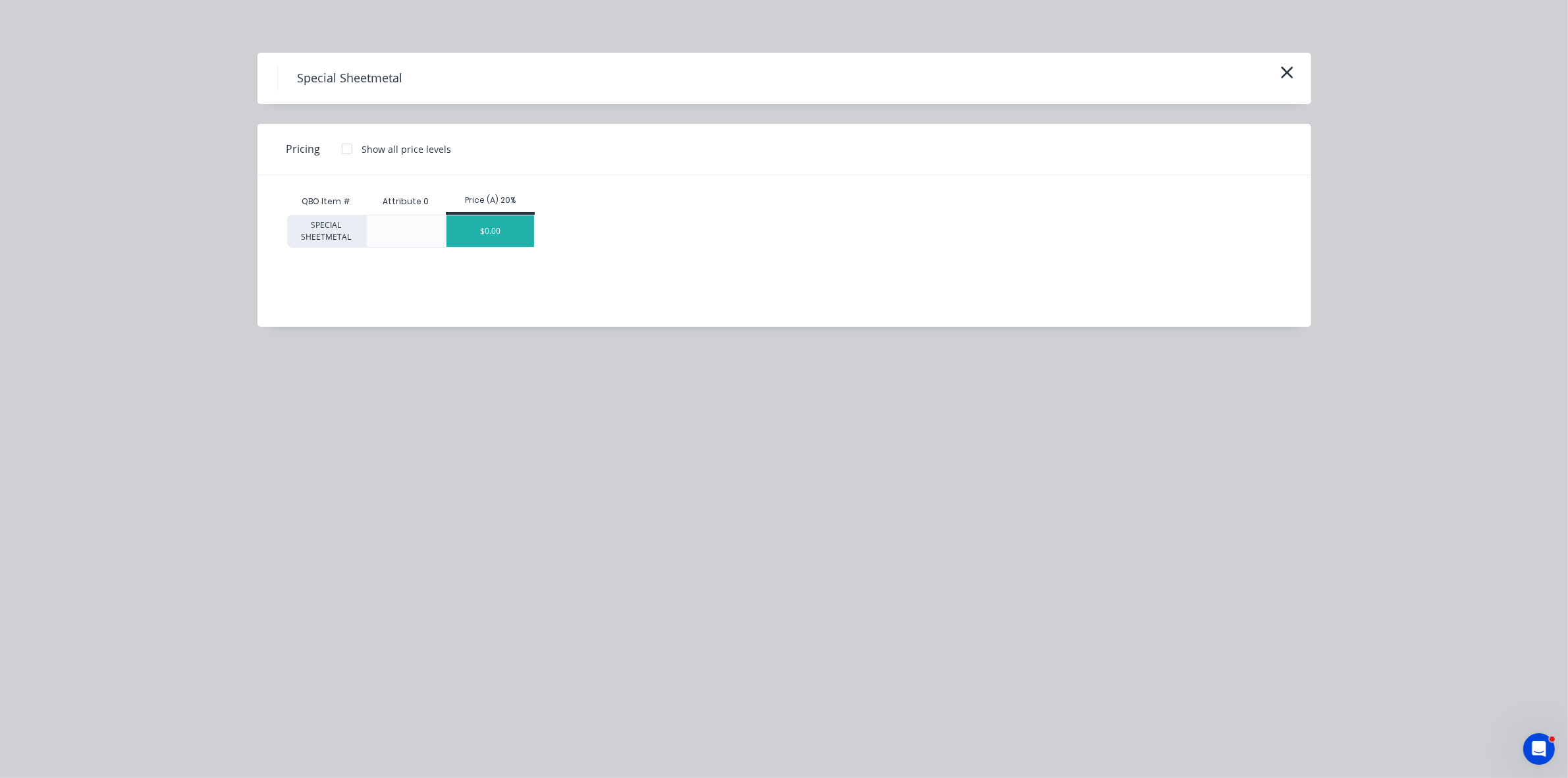
click at [498, 222] on div "$0.00" at bounding box center [490, 230] width 87 height 32
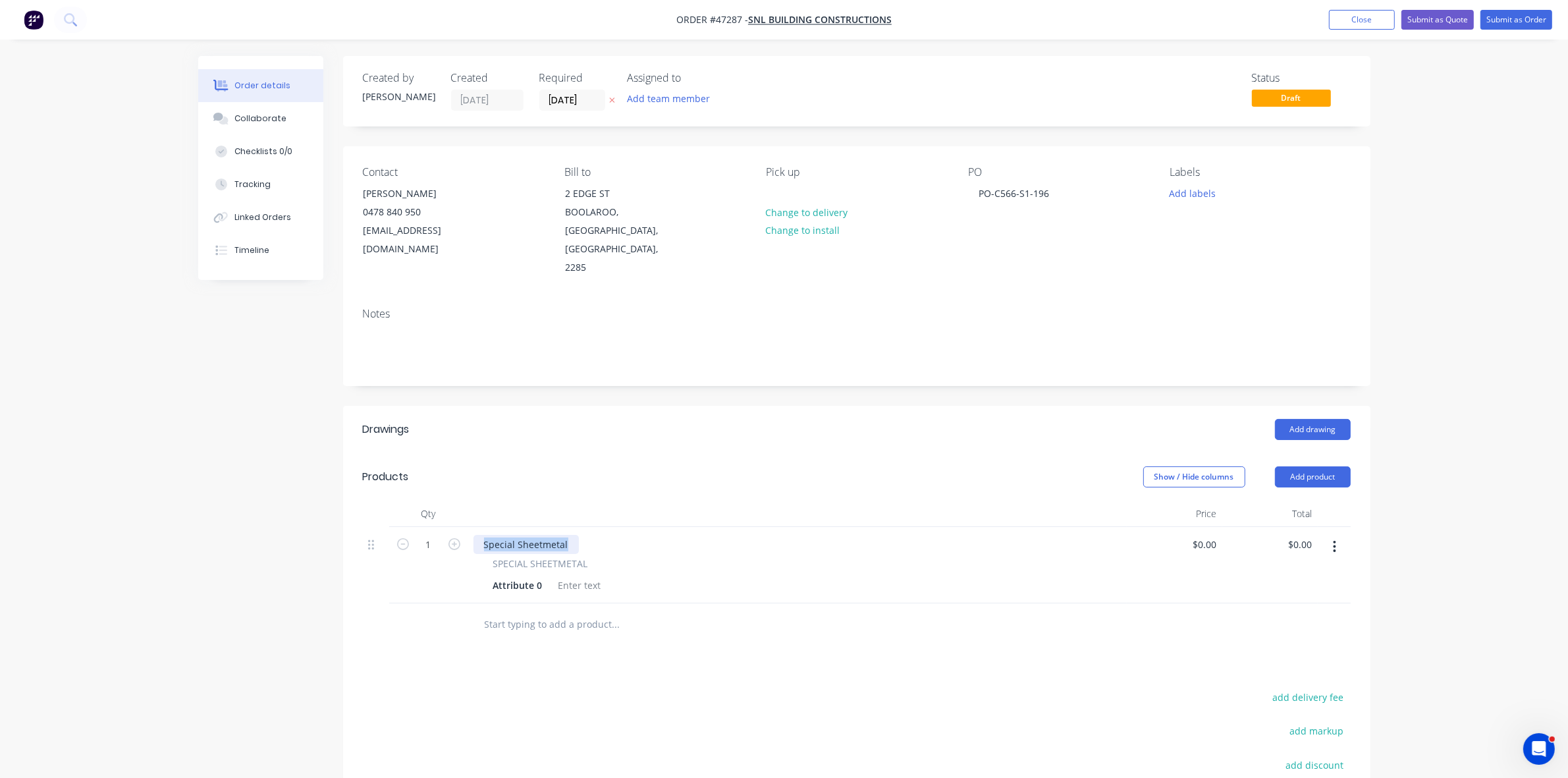
drag, startPoint x: 571, startPoint y: 507, endPoint x: 465, endPoint y: 504, distance: 106.0
click at [465, 527] on div "1 Special Sheetmetal SPECIAL SHEETMETAL Attribute 0 $0.00 $0.00 $0.00 $0.00" at bounding box center [857, 565] width 988 height 76
paste div
drag, startPoint x: 544, startPoint y: 545, endPoint x: 472, endPoint y: 539, distance: 72.2
click at [480, 557] on div "SPECIAL SHEETMETAL Attribute 0" at bounding box center [797, 576] width 648 height 39
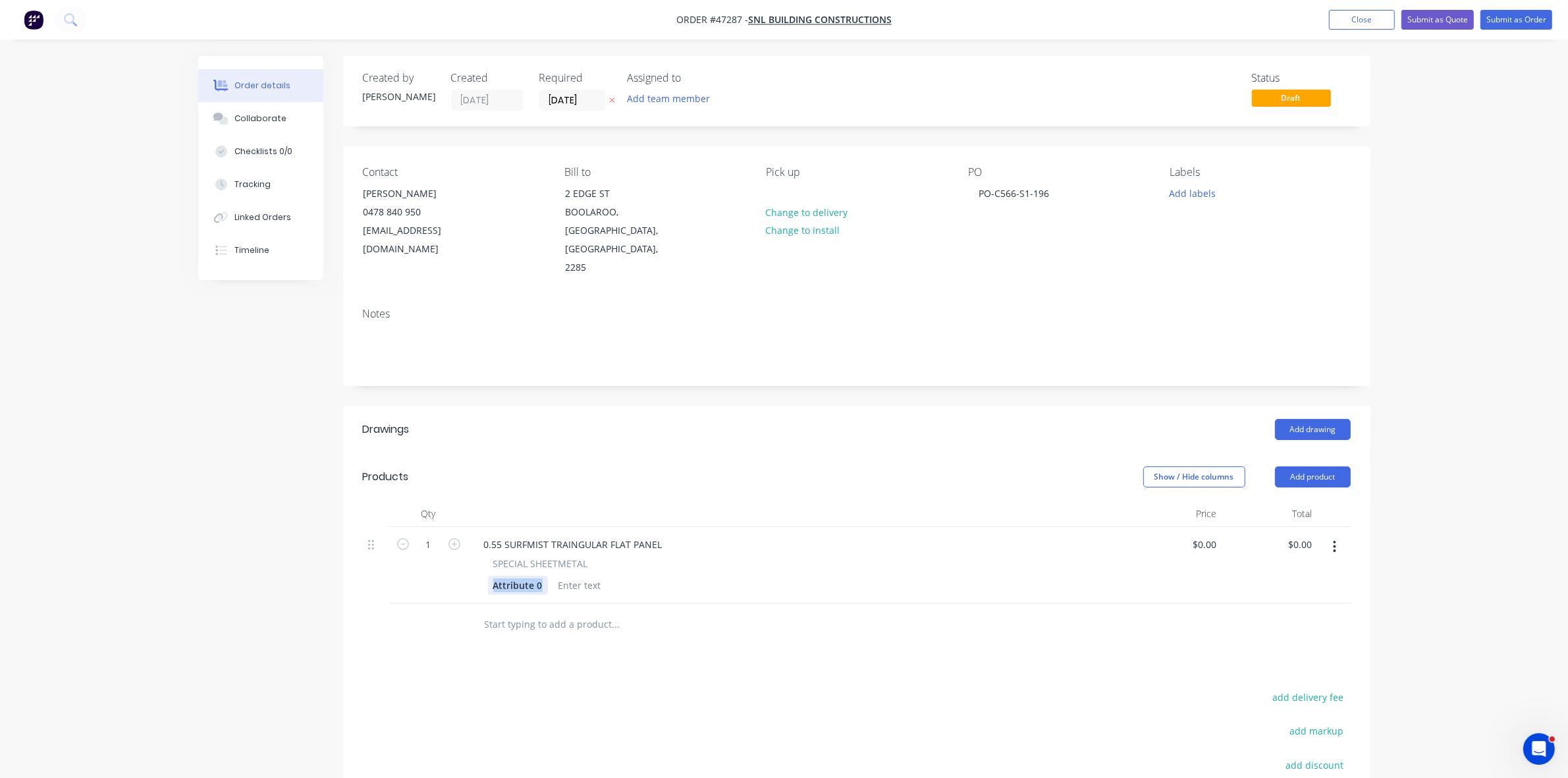
paste div
click at [665, 576] on div at bounding box center [673, 585] width 53 height 19
paste div
click at [1309, 535] on input "0.00" at bounding box center [1305, 544] width 25 height 19
type input "85"
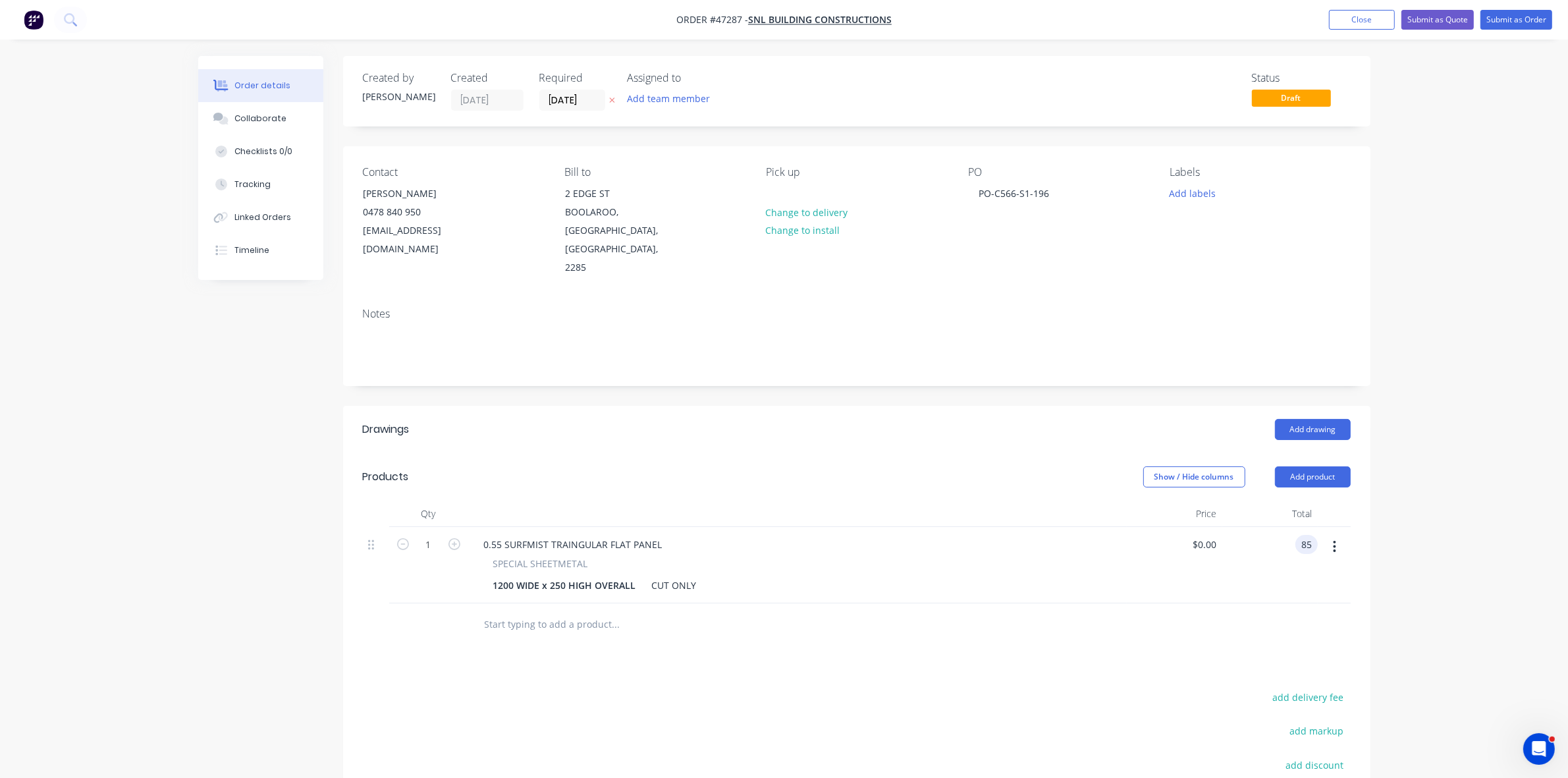
type input "$85.00"
click at [555, 576] on div "1200 WIDE x 250 HIGH OVERALL" at bounding box center [564, 585] width 153 height 19
click at [499, 576] on div "1200 WIDE x 300 HIGH OVERALL" at bounding box center [564, 585] width 153 height 19
click at [564, 535] on div "0.55 SURFMIST TRAINGULAR FLAT PANEL" at bounding box center [573, 544] width 200 height 19
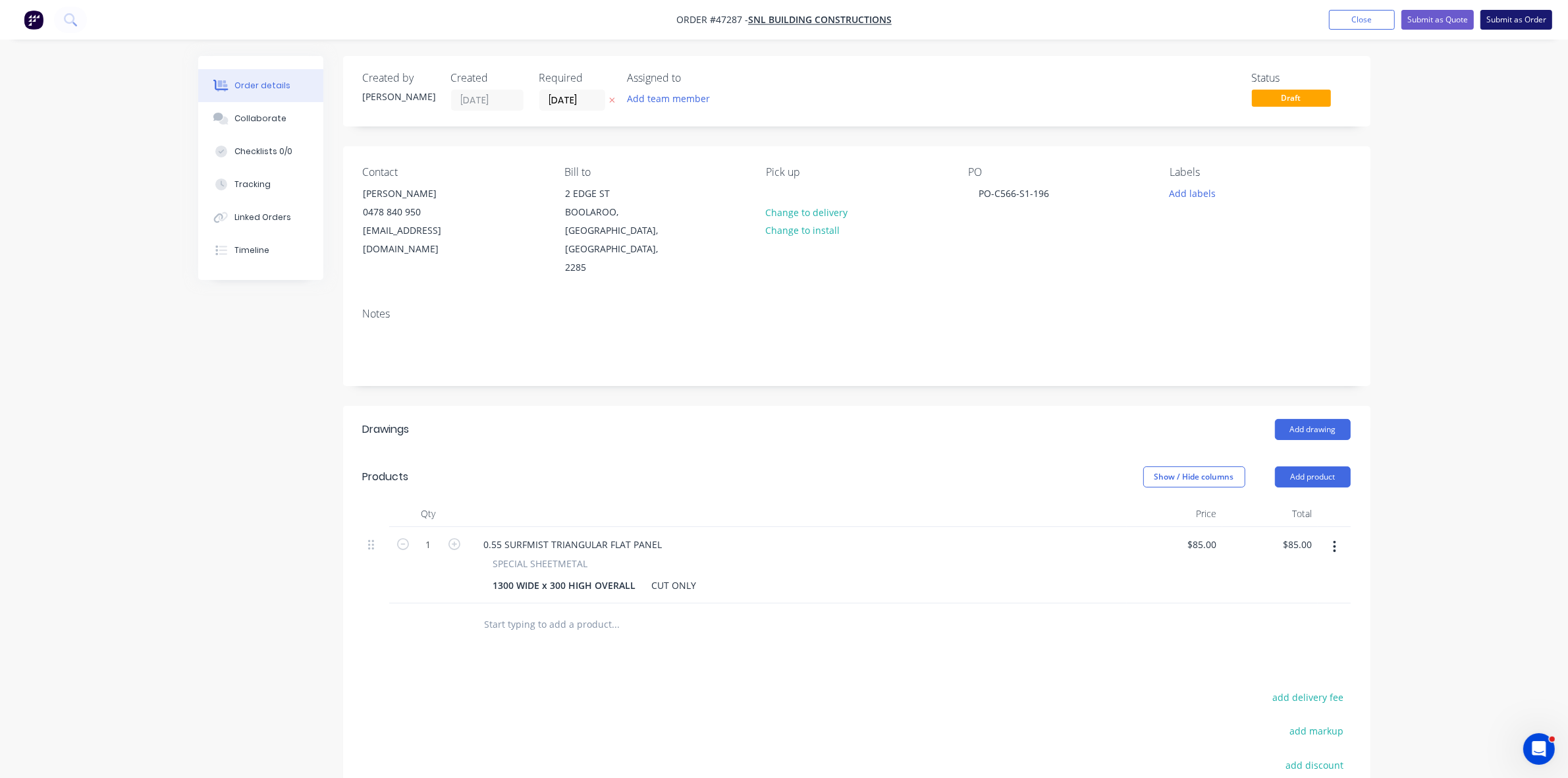
click at [1525, 18] on button "Submit as Order" at bounding box center [1517, 20] width 72 height 20
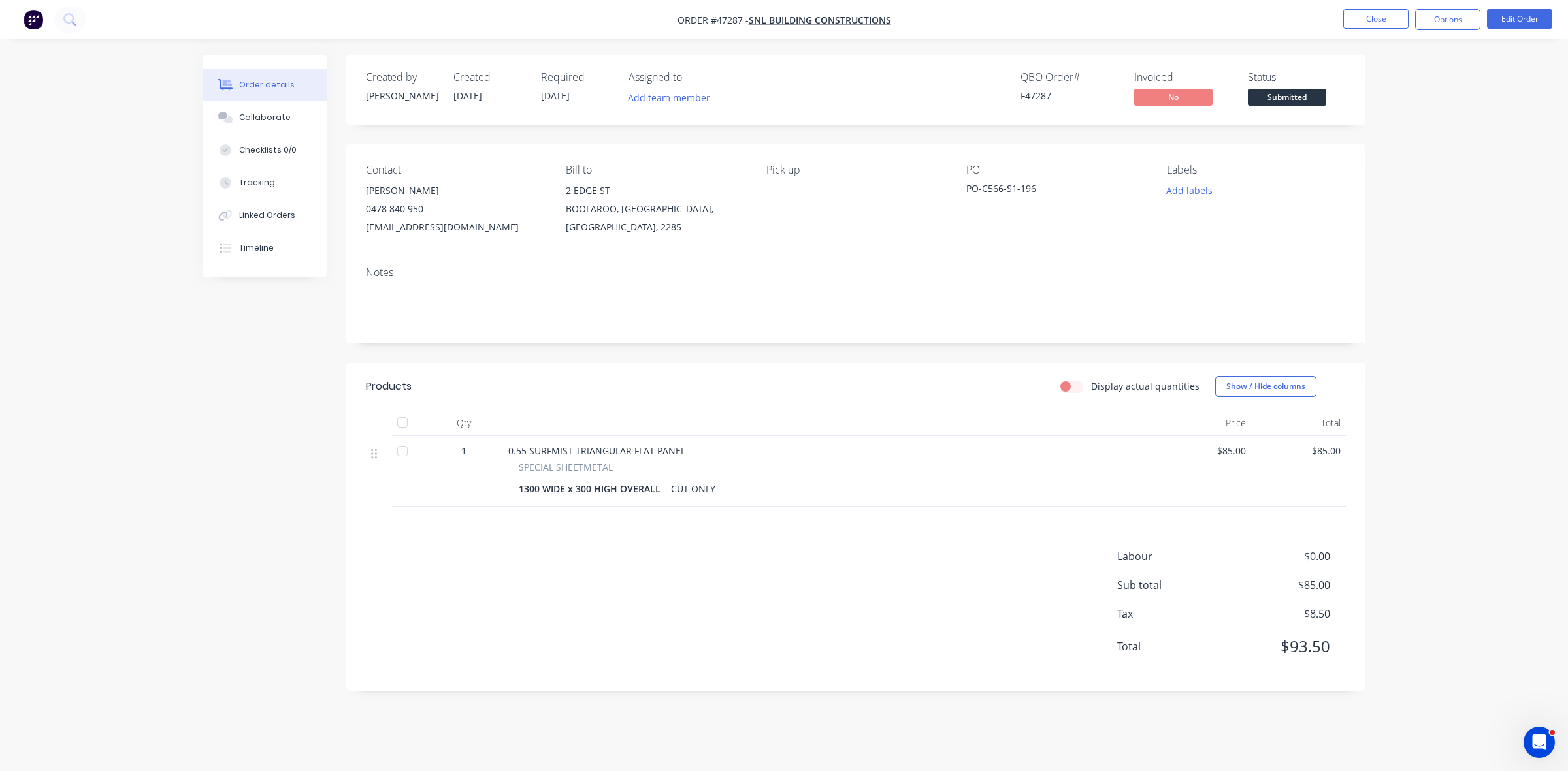
click at [1450, 18] on button "Options" at bounding box center [1447, 20] width 65 height 21
click at [1430, 155] on div "Work Order" at bounding box center [1408, 158] width 121 height 19
click at [1415, 136] on div "Without pricing" at bounding box center [1408, 132] width 121 height 19
click at [1308, 95] on span "Submitted" at bounding box center [1287, 97] width 78 height 16
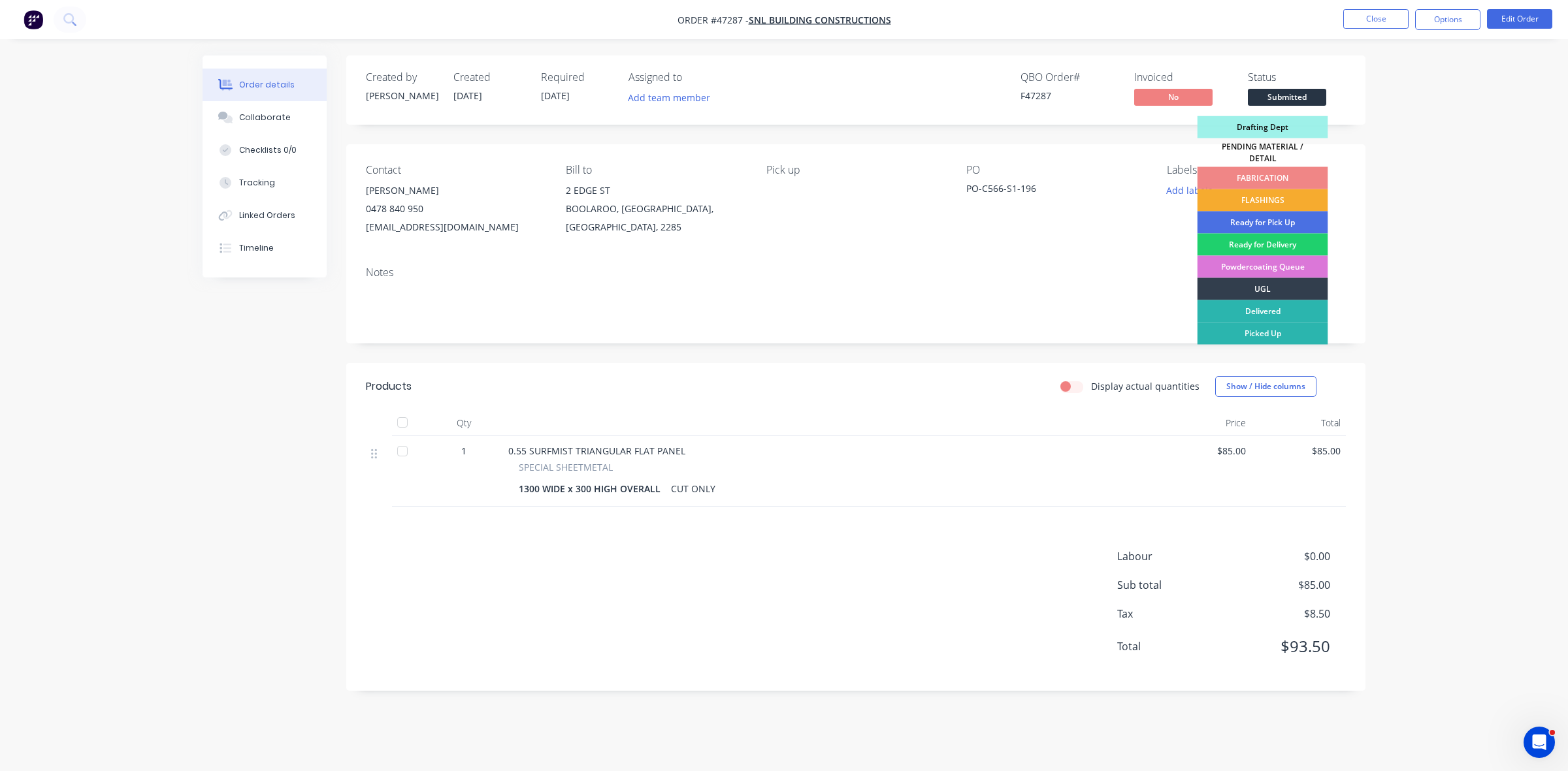
click at [1272, 196] on div "FLASHINGS" at bounding box center [1263, 200] width 131 height 22
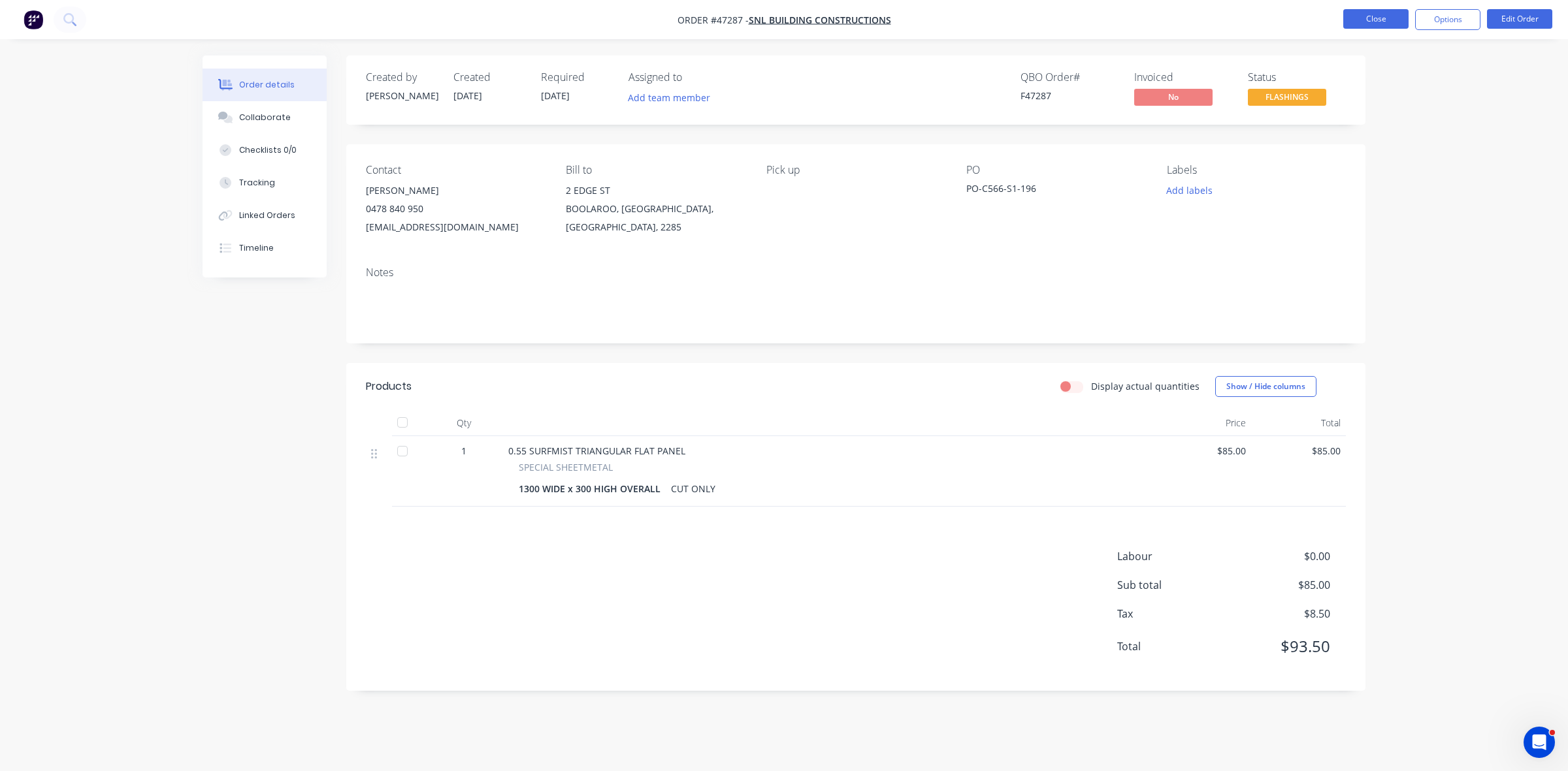
click at [1373, 21] on button "Close" at bounding box center [1375, 19] width 65 height 20
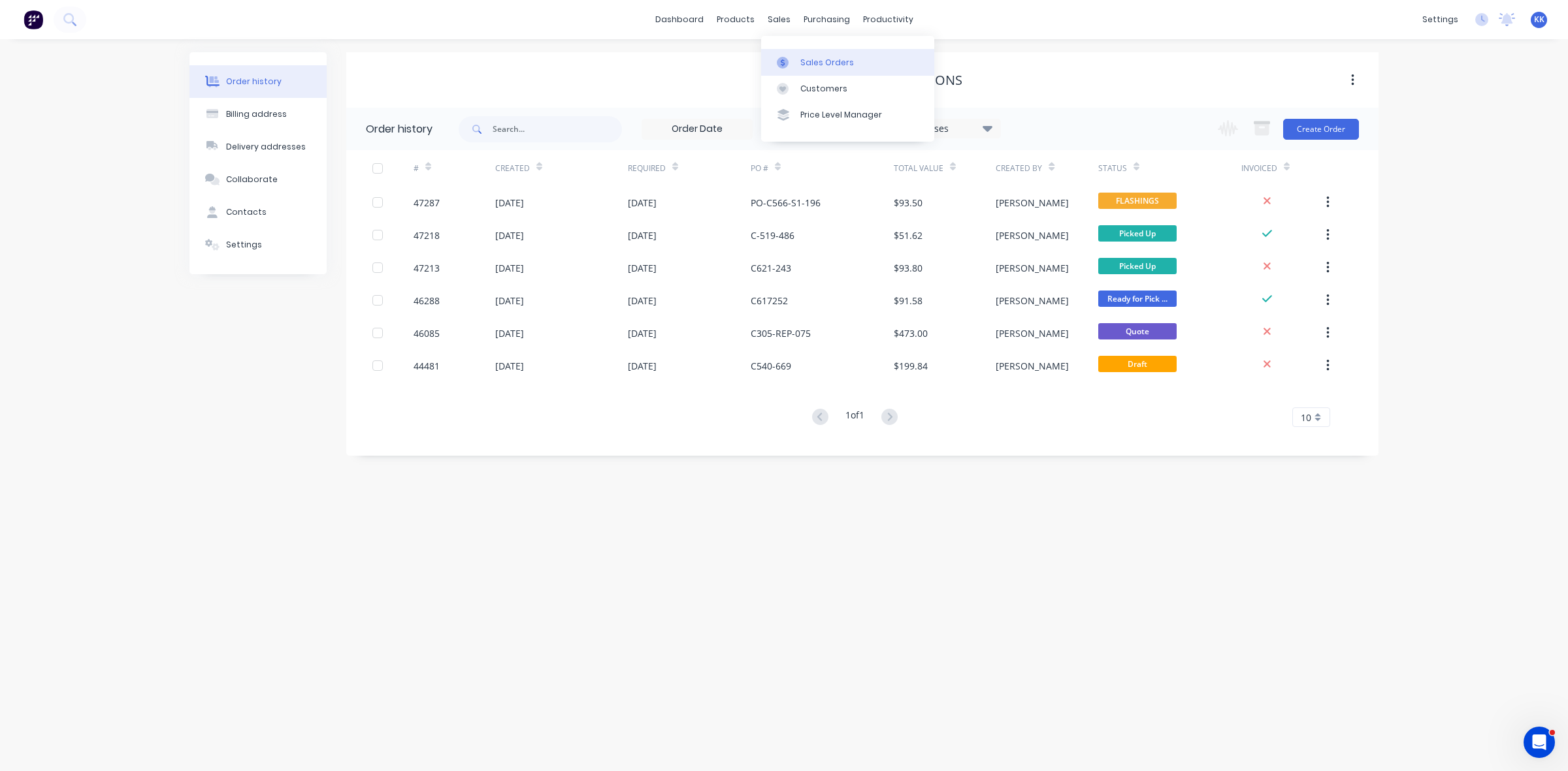
click at [807, 57] on div "Sales Orders" at bounding box center [826, 63] width 54 height 12
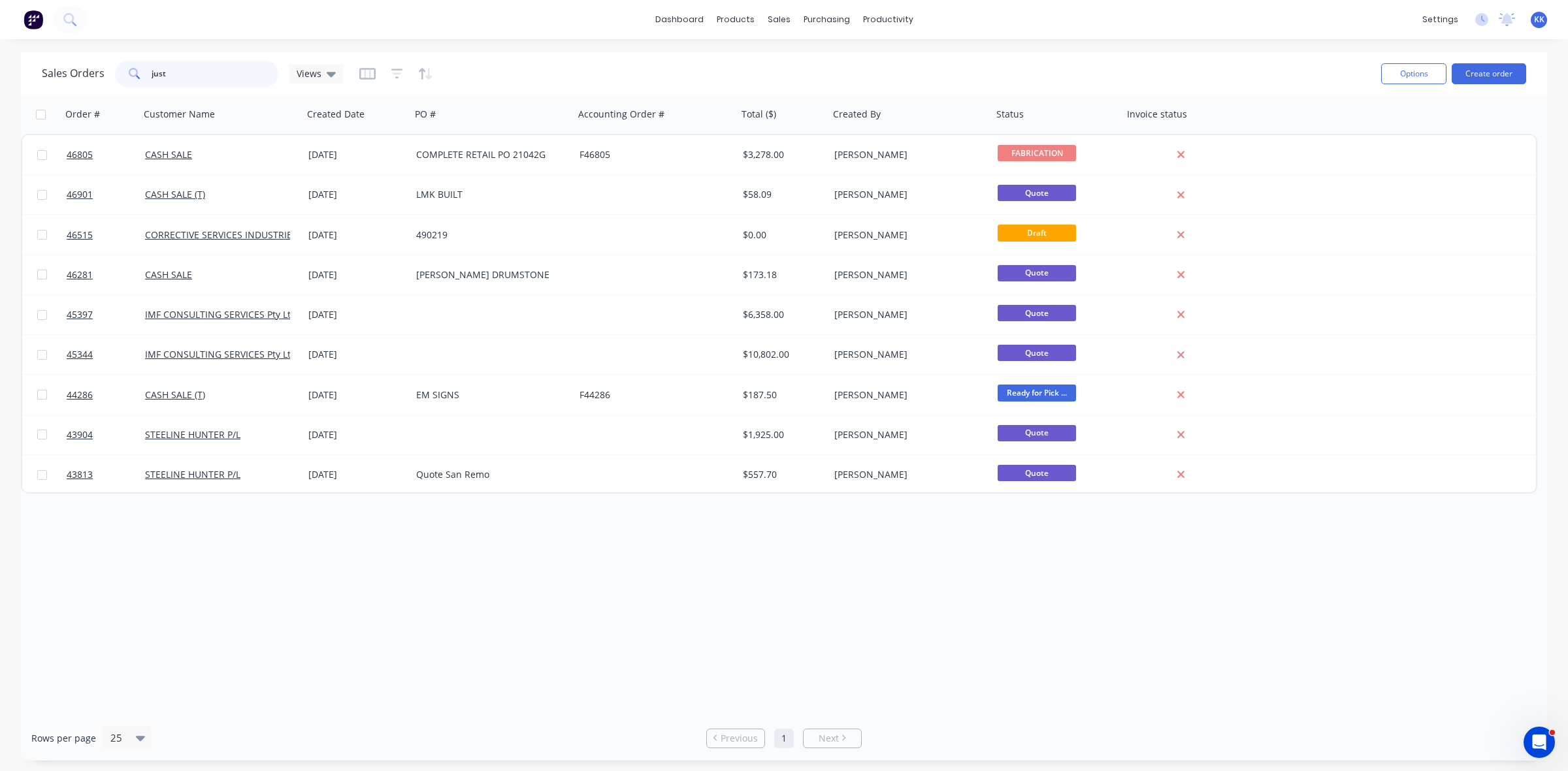
drag, startPoint x: 182, startPoint y: 75, endPoint x: 134, endPoint y: 72, distance: 48.1
click at [138, 73] on div "just" at bounding box center [196, 74] width 163 height 26
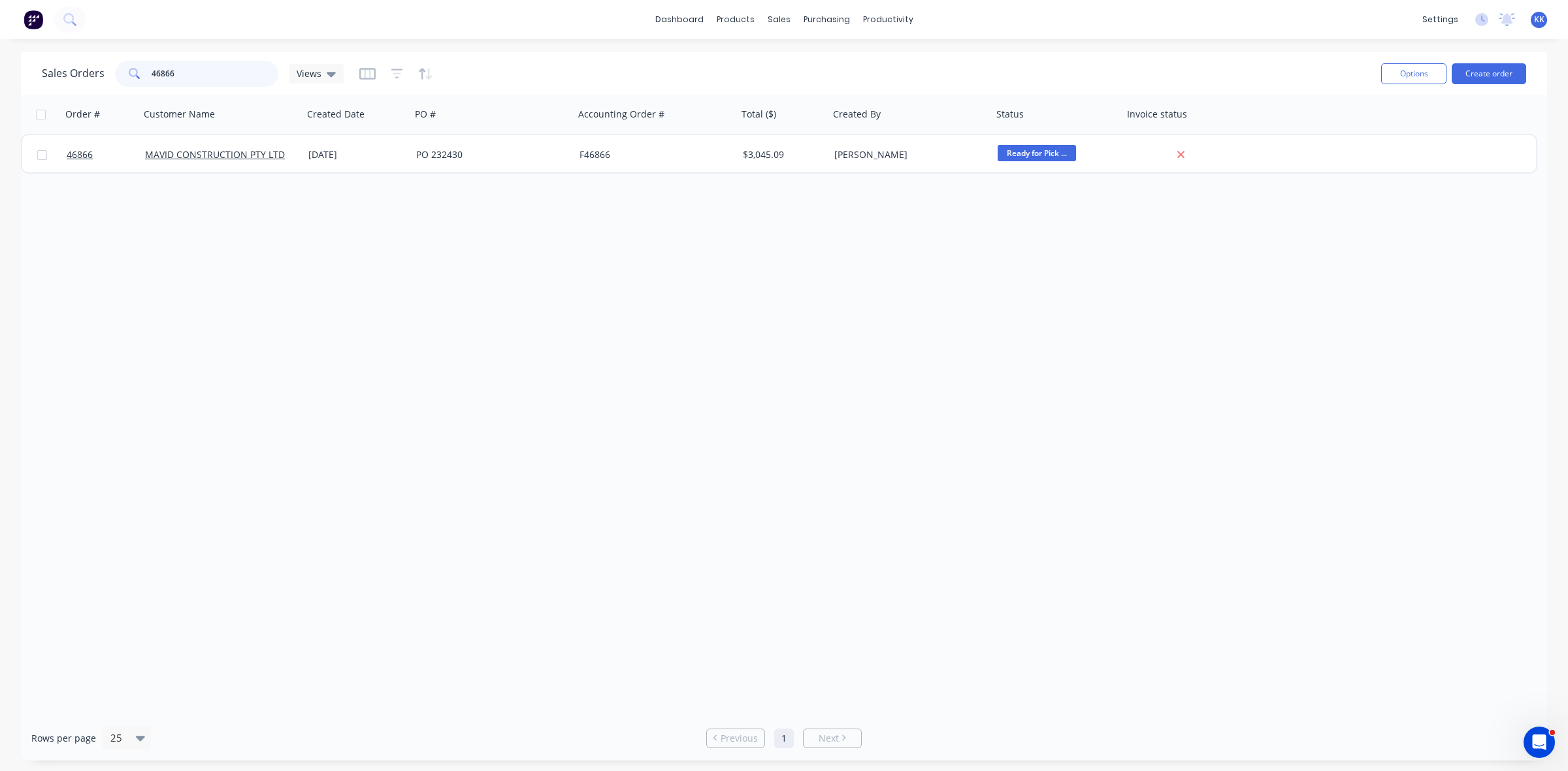
drag, startPoint x: 182, startPoint y: 76, endPoint x: 124, endPoint y: 73, distance: 58.1
click at [124, 73] on div "46866" at bounding box center [196, 74] width 163 height 26
type input "47228"
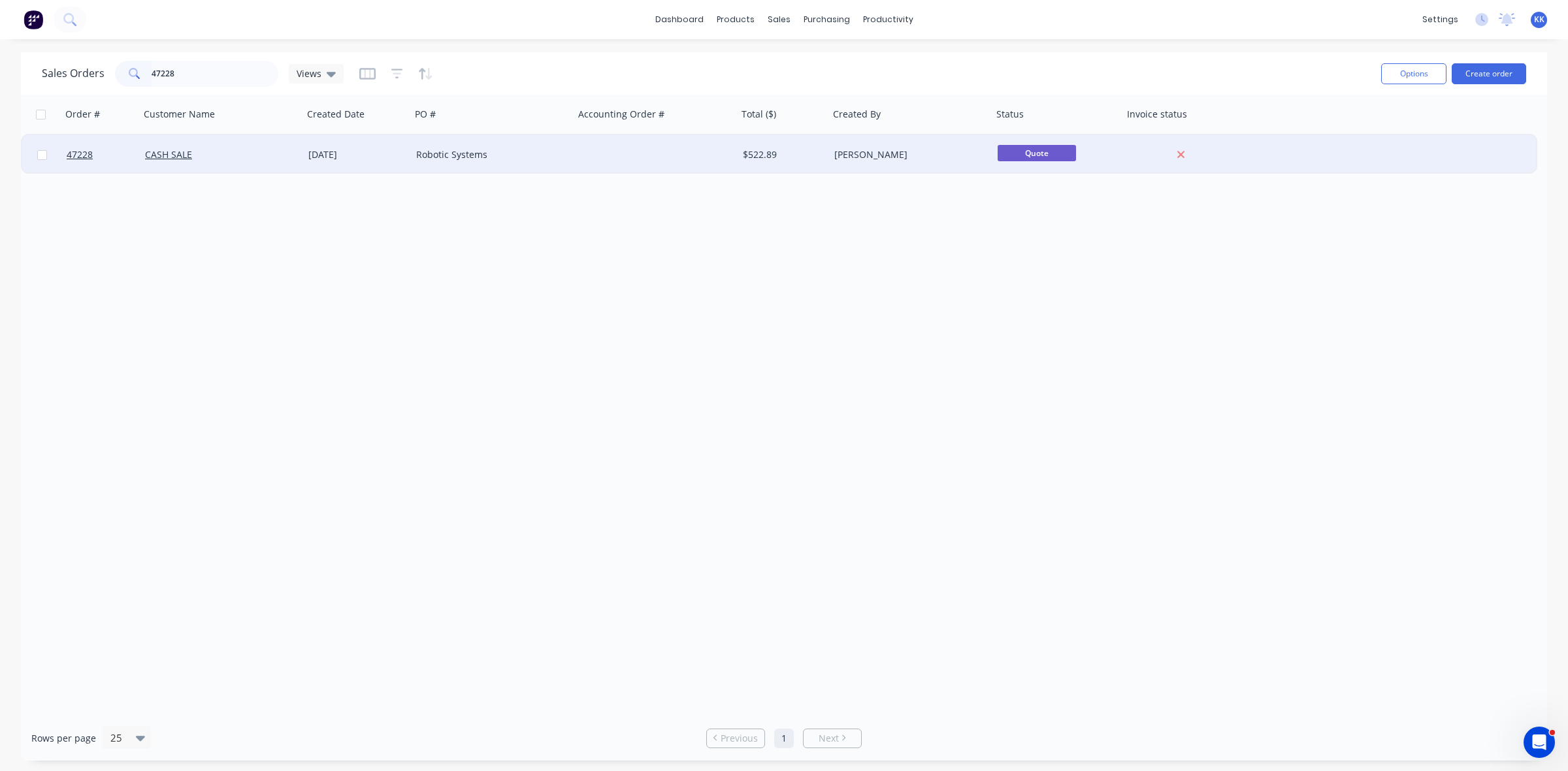
click at [292, 154] on div "CASH SALE" at bounding box center [222, 155] width 153 height 13
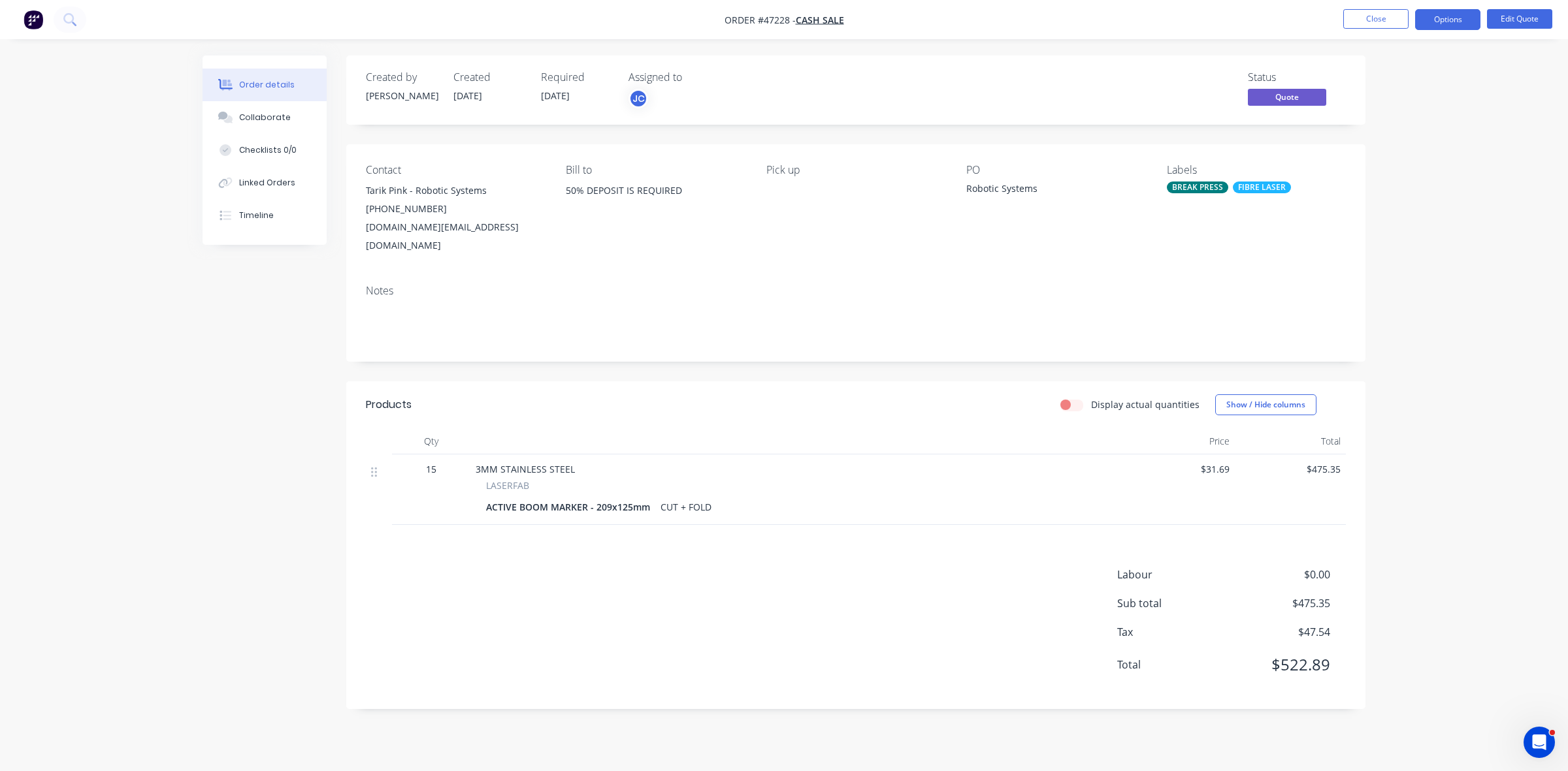
click at [1194, 193] on div "BREAK PRESS" at bounding box center [1198, 188] width 61 height 12
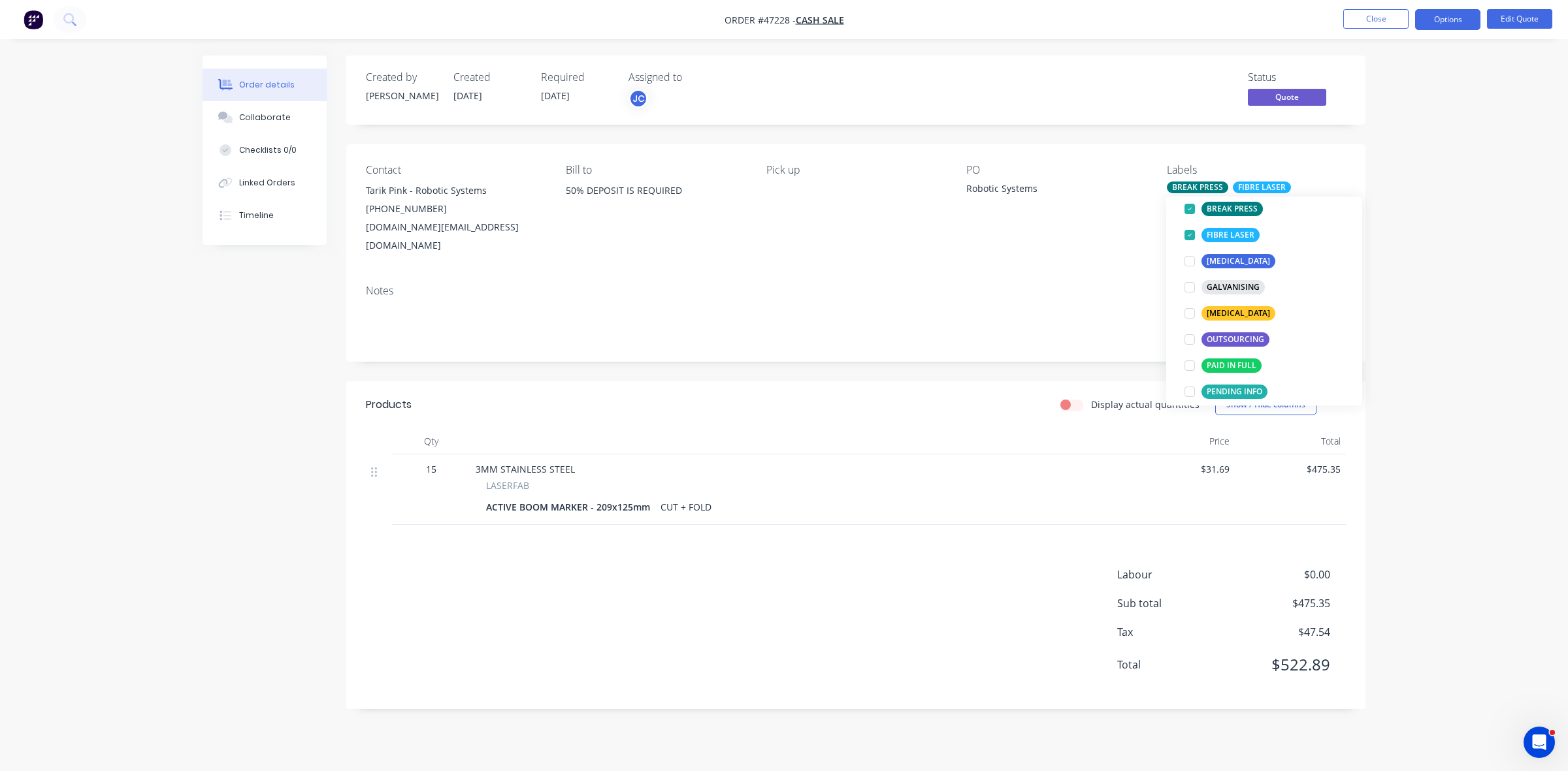
scroll to position [245, 0]
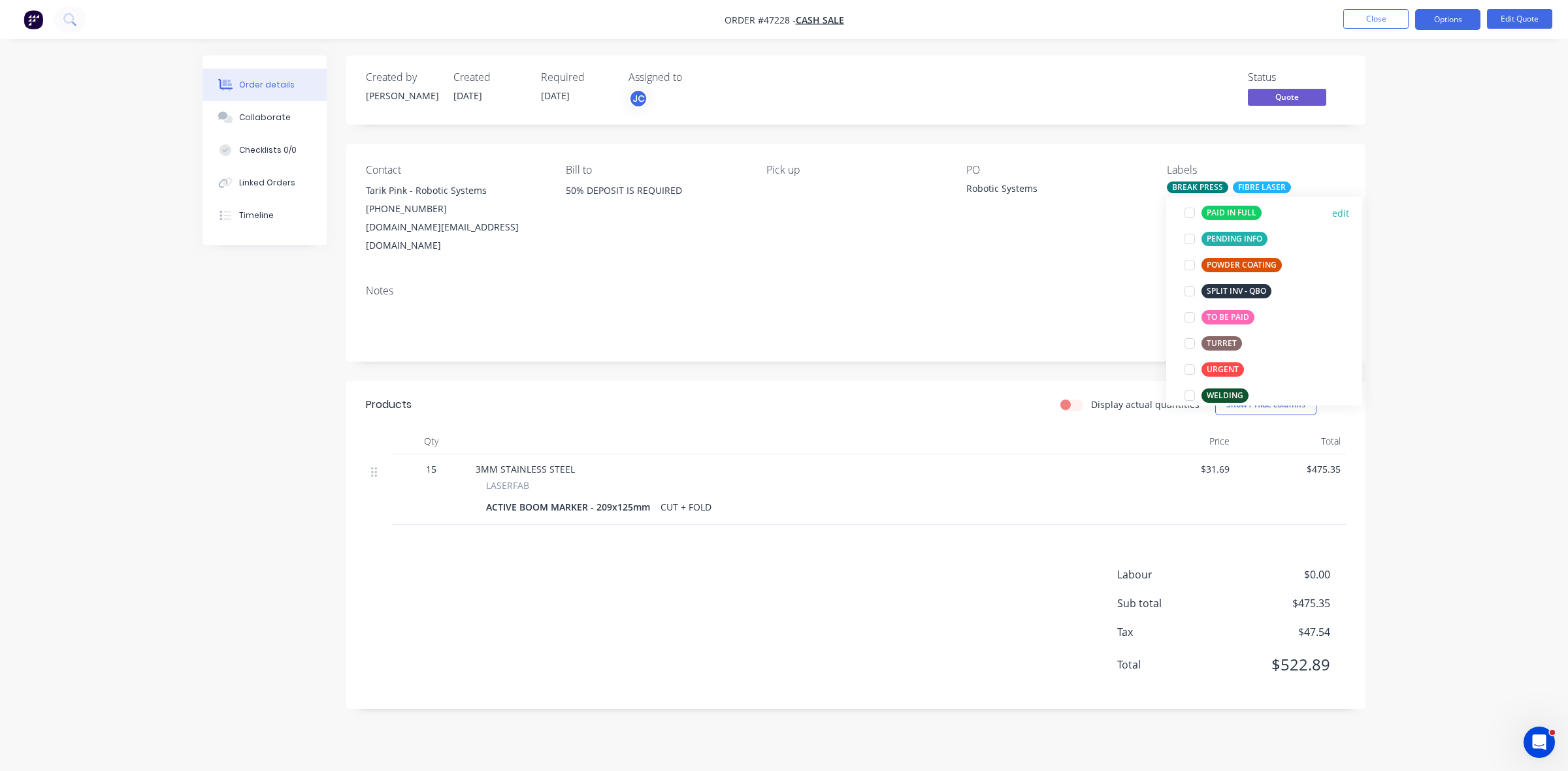
click at [1227, 214] on div "PAID IN FULL" at bounding box center [1231, 212] width 60 height 14
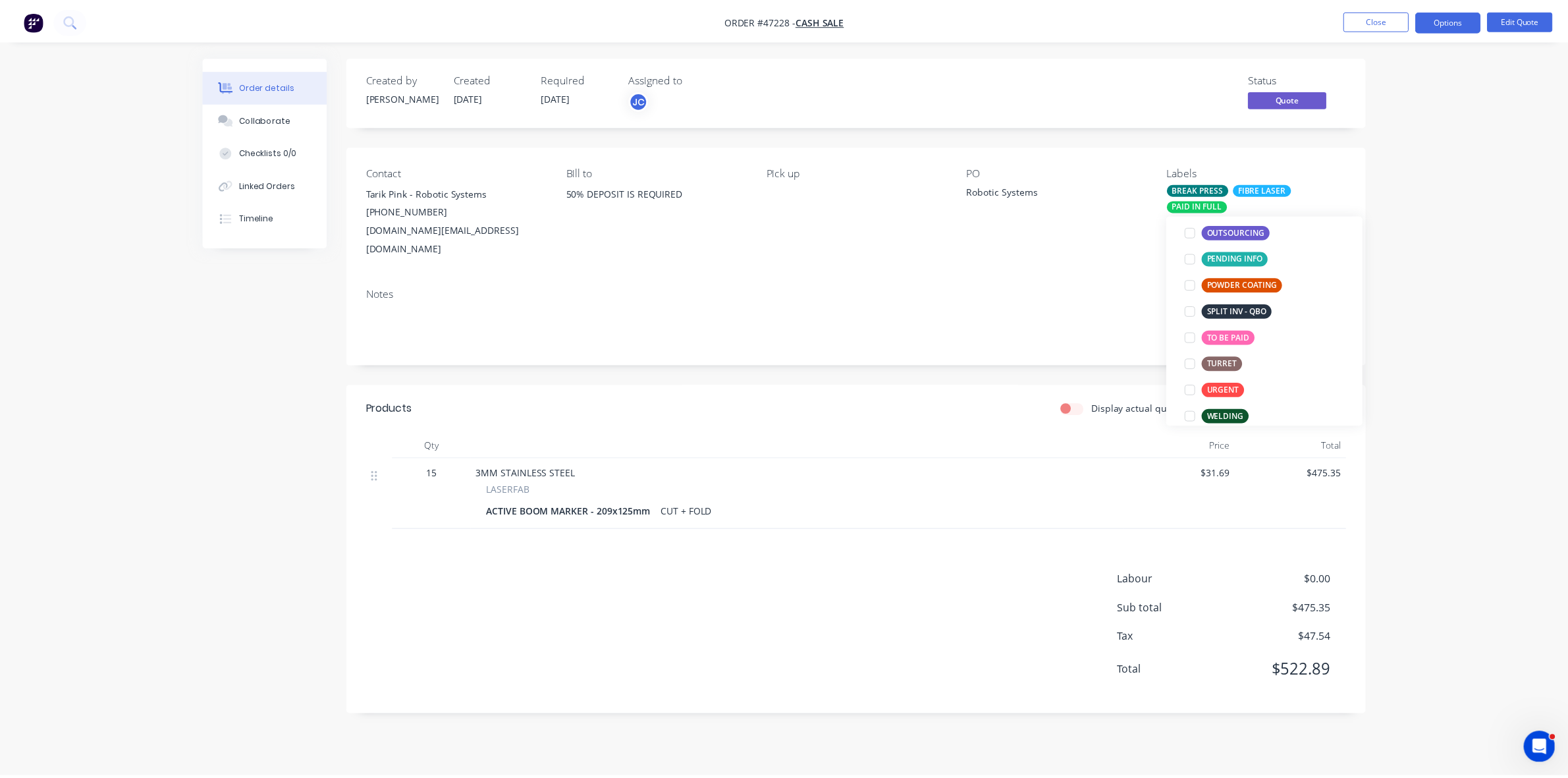
scroll to position [141, 0]
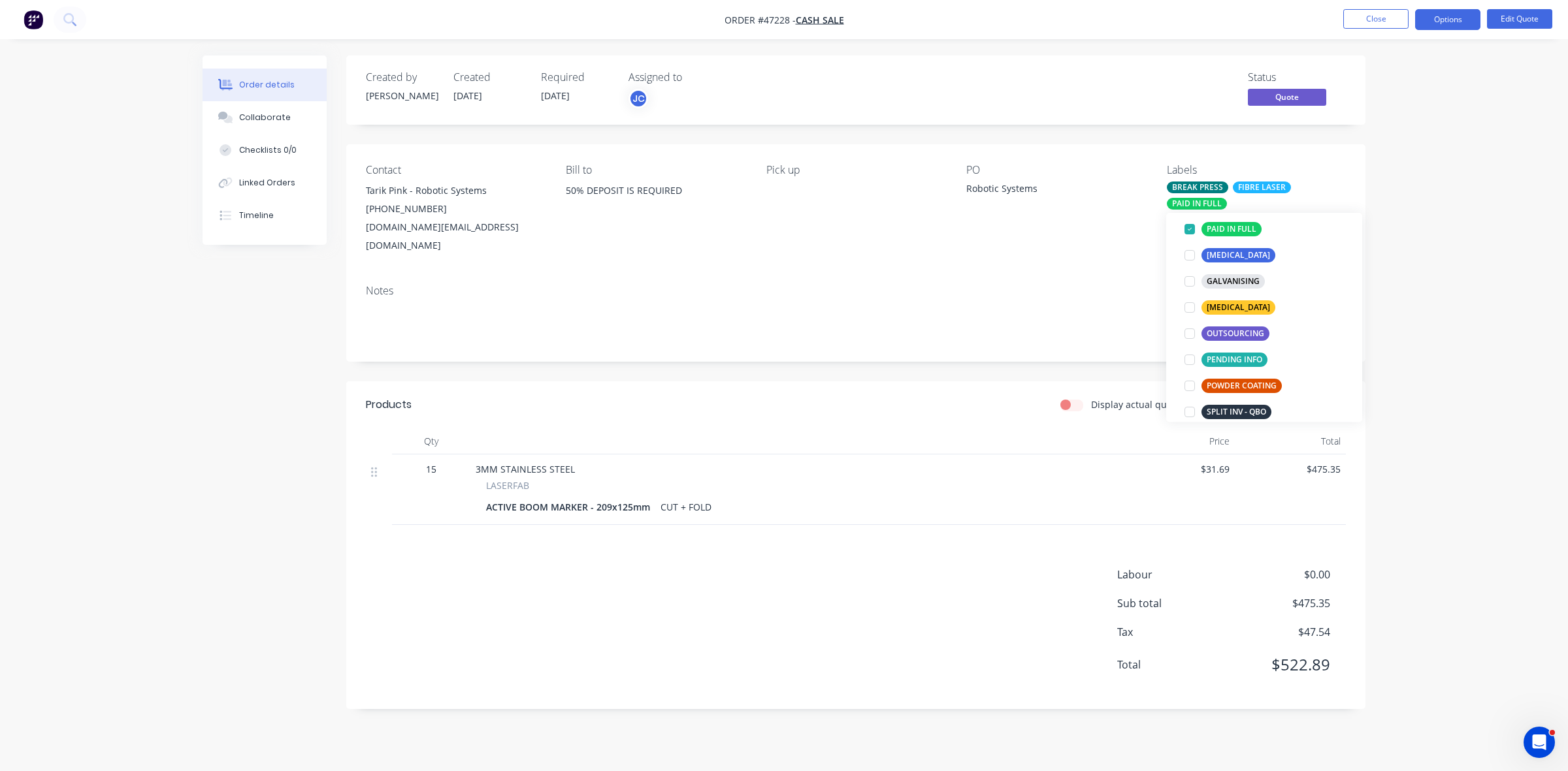
click at [1402, 160] on div "Order details Collaborate Checklists 0/0 Linked Orders Timeline Order details C…" at bounding box center [784, 386] width 1568 height 771
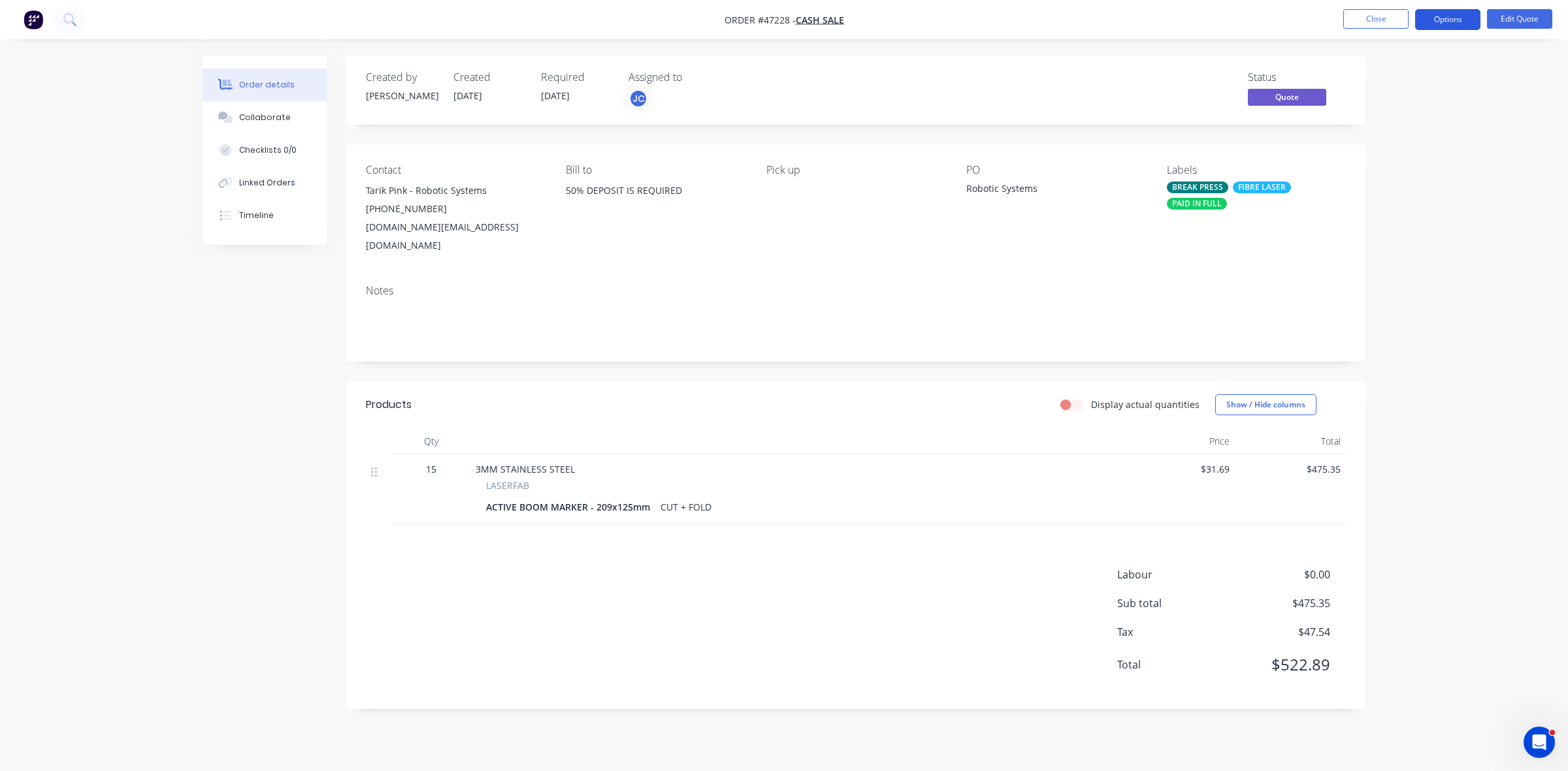
click at [1458, 26] on button "Options" at bounding box center [1447, 20] width 65 height 21
click at [1546, 20] on button "Edit Quote" at bounding box center [1519, 19] width 65 height 20
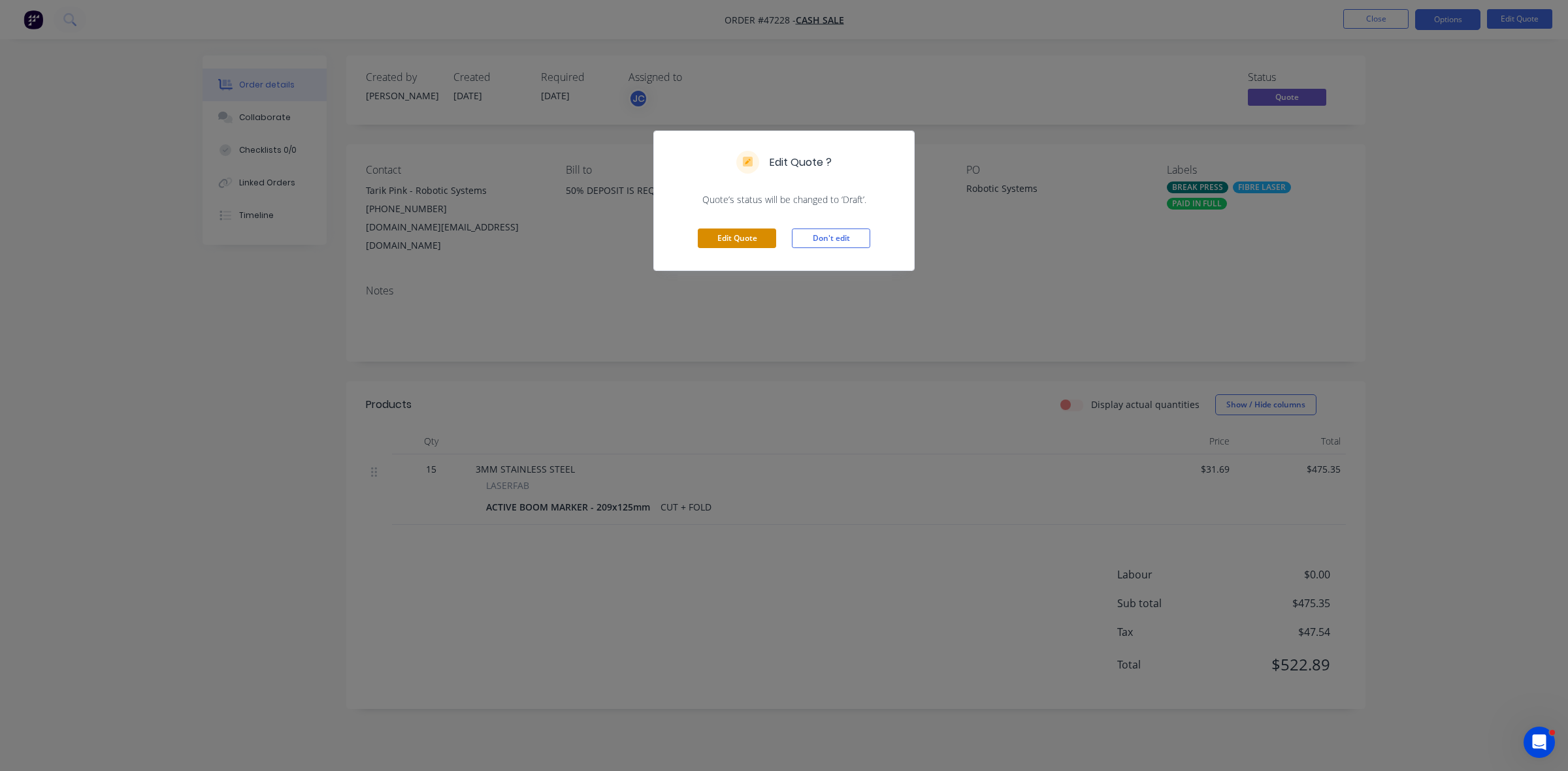
click at [723, 239] on button "Edit Quote" at bounding box center [736, 238] width 78 height 20
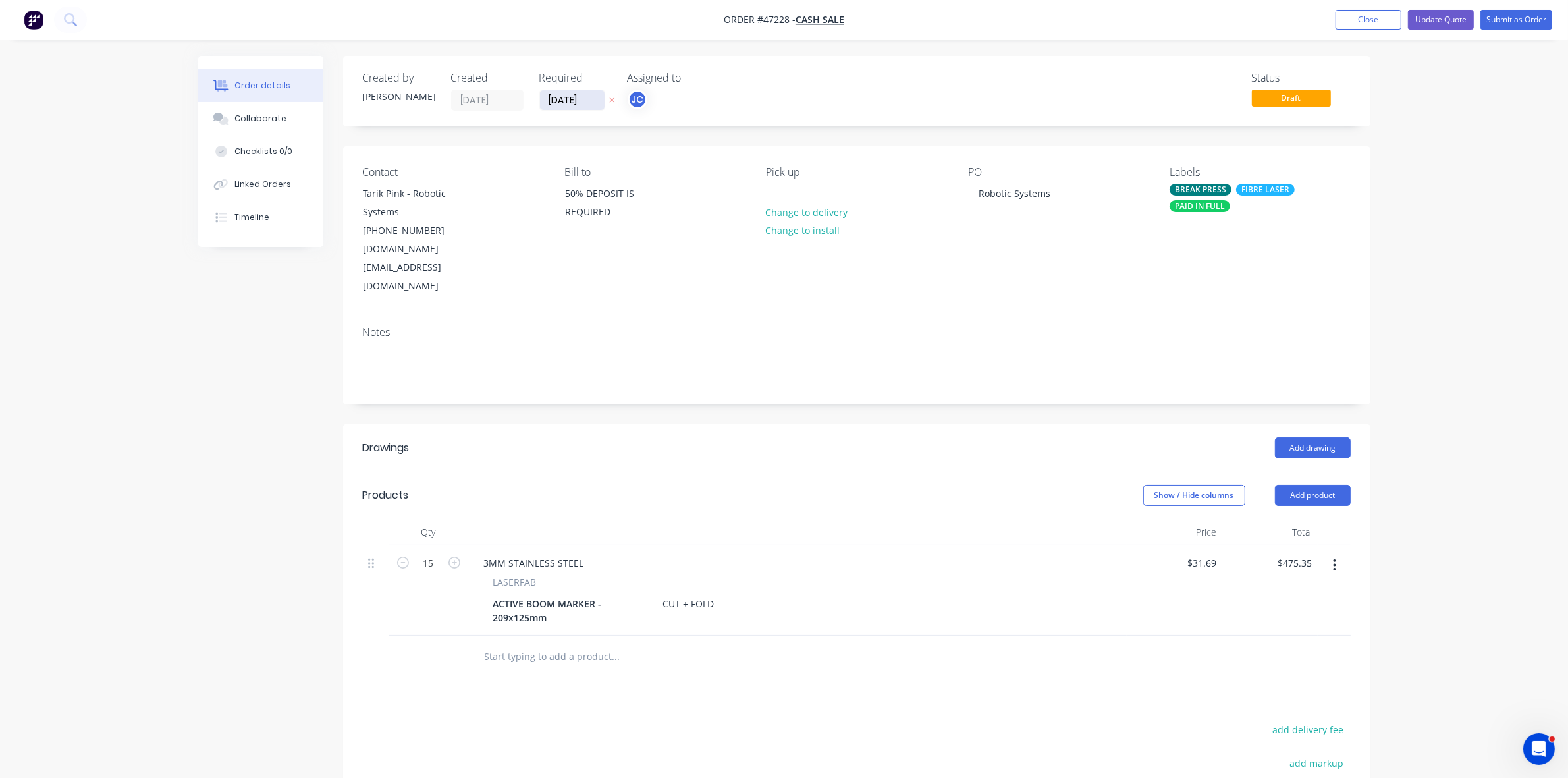
click at [567, 105] on input "25/08/25" at bounding box center [572, 99] width 64 height 20
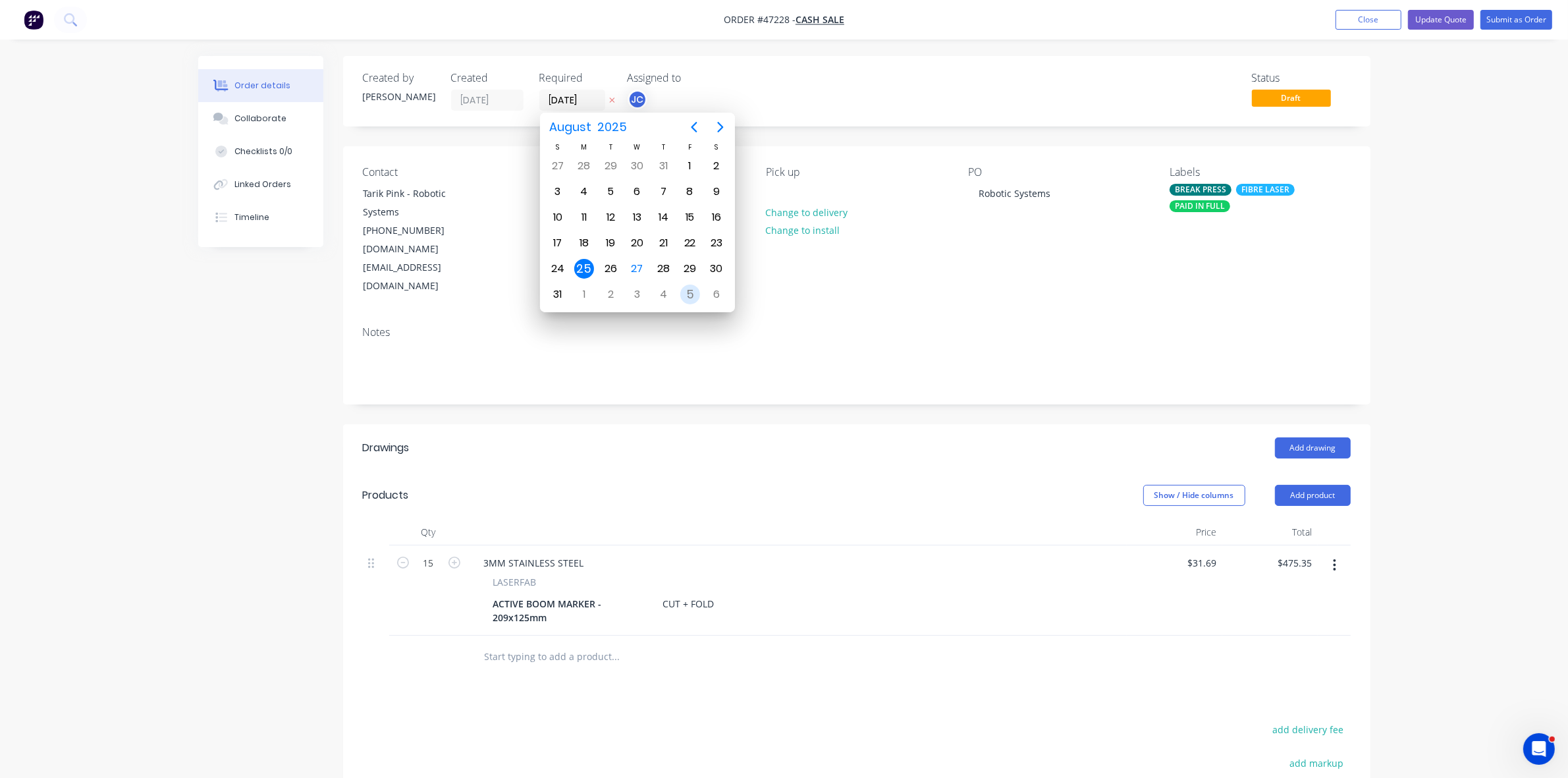
click at [686, 296] on div "5" at bounding box center [689, 294] width 20 height 20
type input "05/09/25"
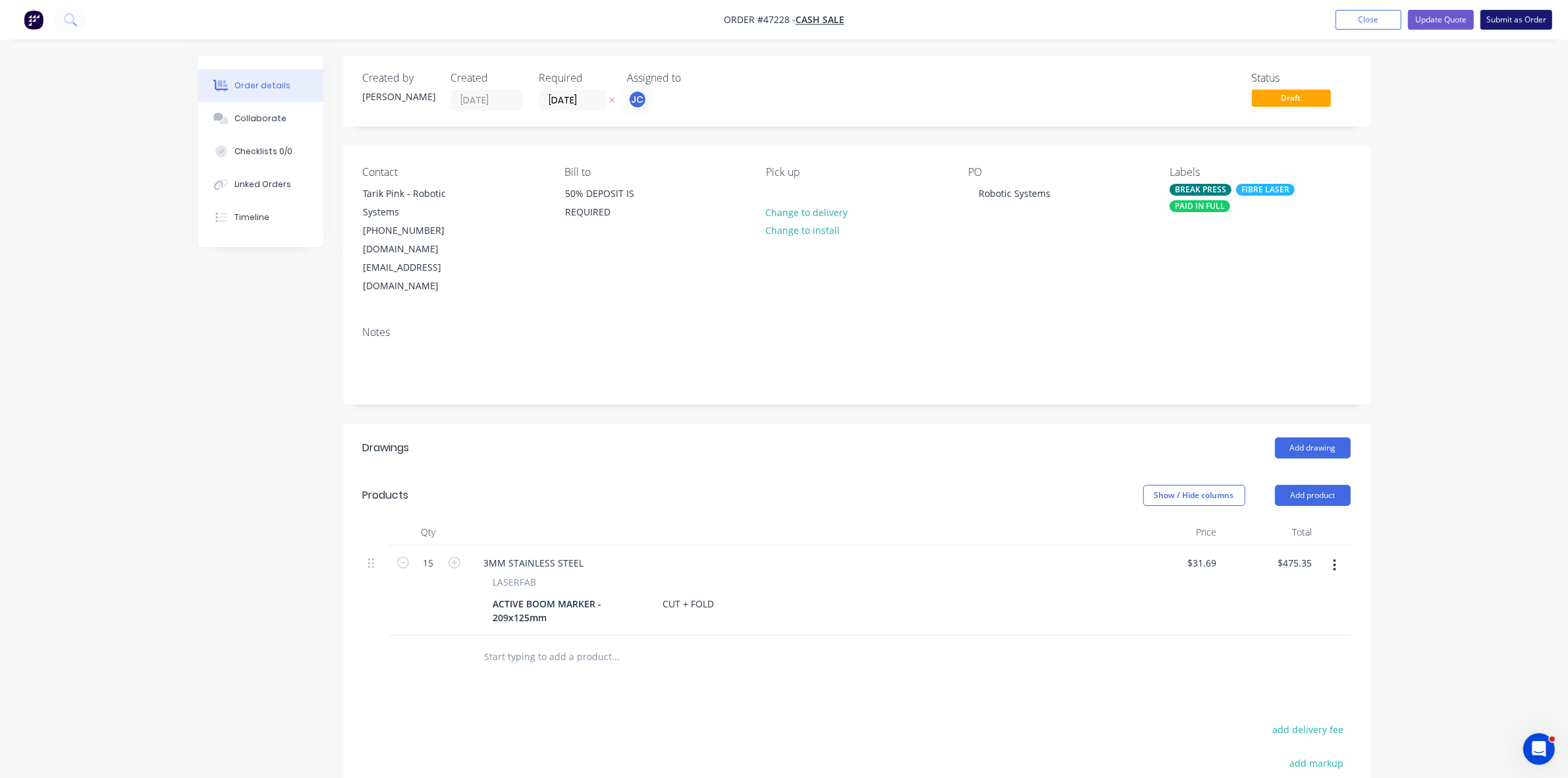
click at [1531, 21] on button "Submit as Order" at bounding box center [1517, 20] width 72 height 20
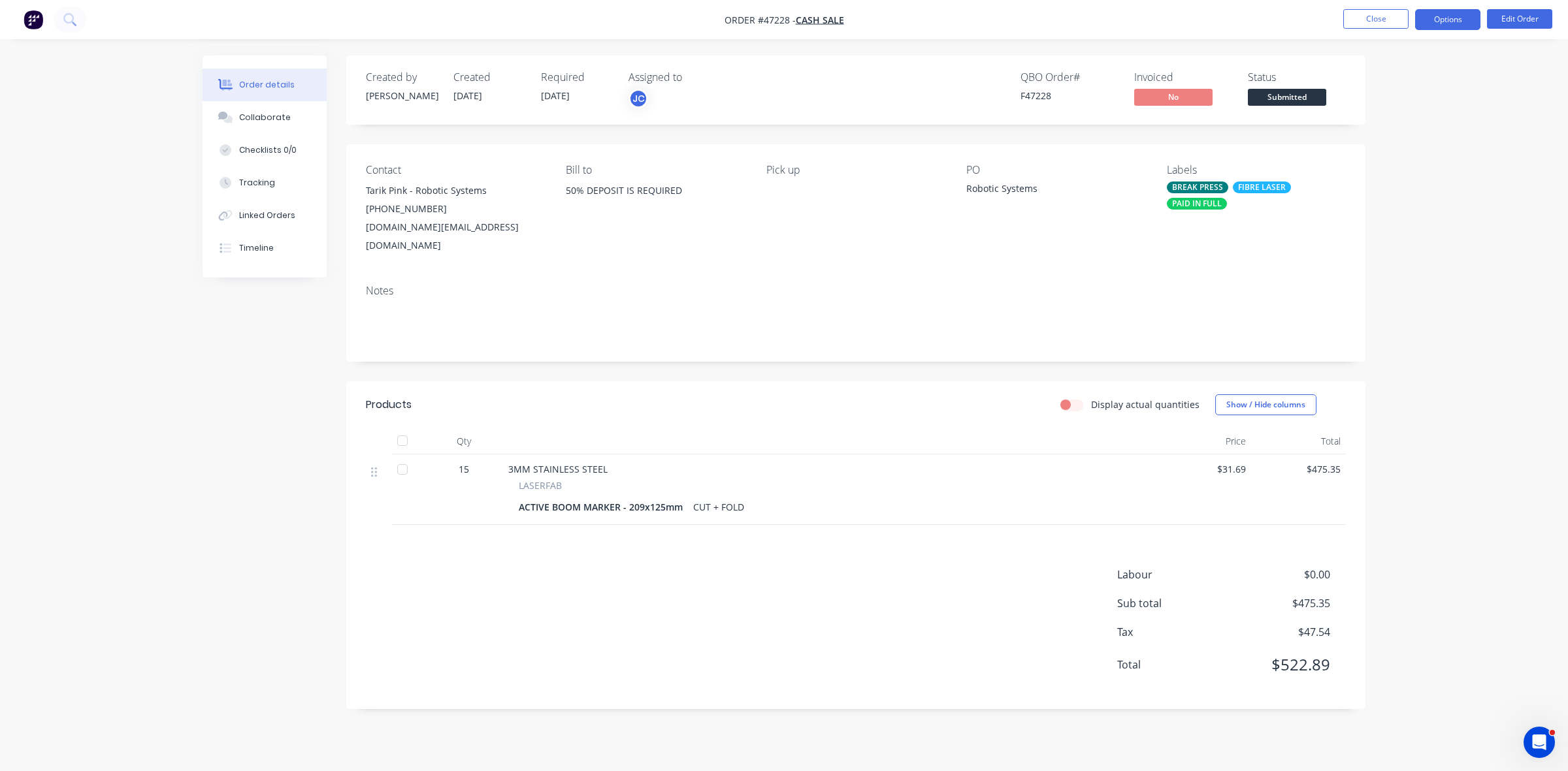
click at [1452, 25] on button "Options" at bounding box center [1447, 20] width 65 height 21
click at [1399, 149] on div "Work Order" at bounding box center [1408, 158] width 121 height 19
click at [1400, 138] on div "Without pricing" at bounding box center [1408, 132] width 121 height 19
click at [1297, 101] on span "Submitted" at bounding box center [1287, 97] width 78 height 16
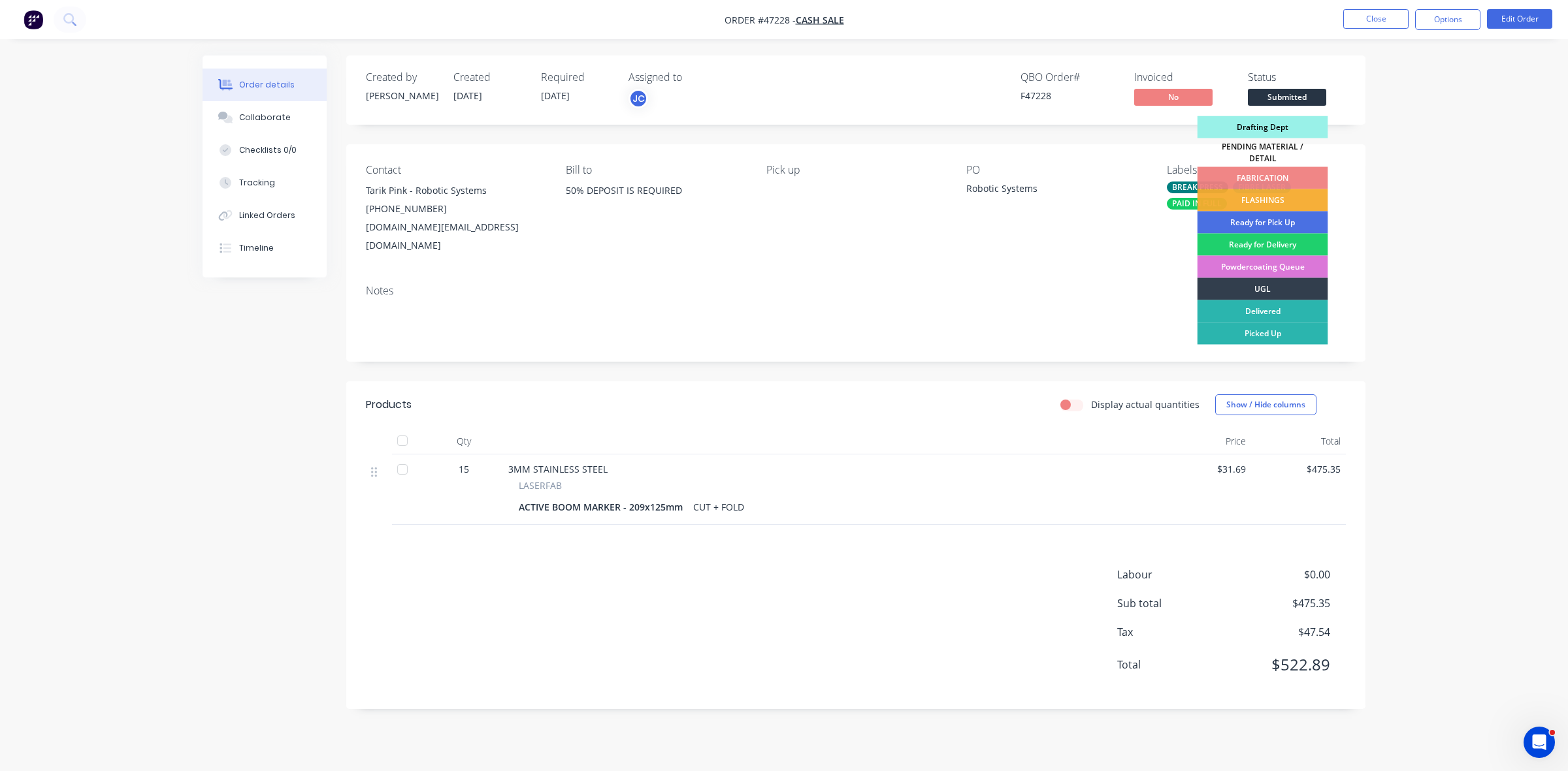
click at [1252, 129] on div "Drafting Dept" at bounding box center [1263, 127] width 131 height 22
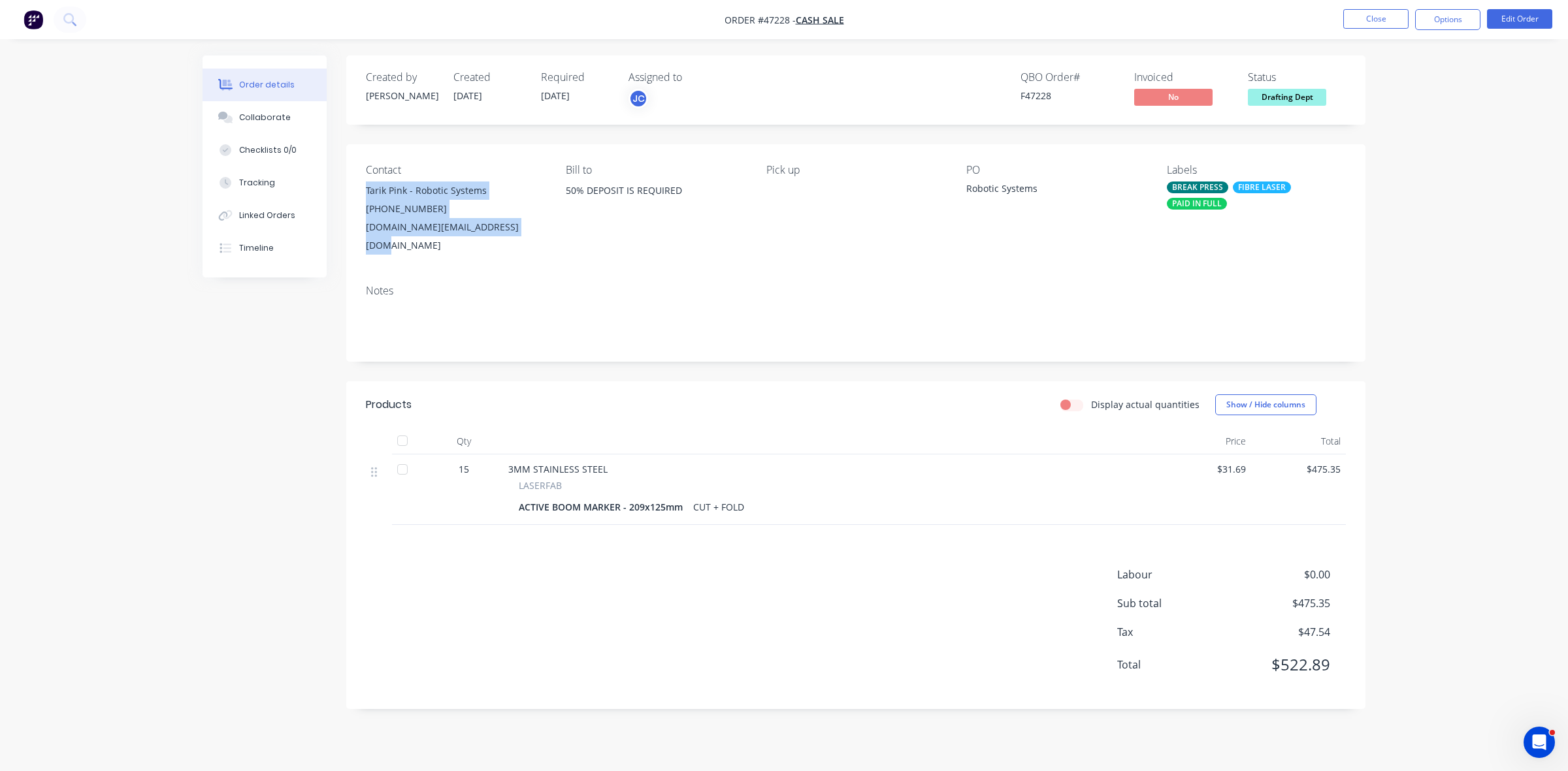
drag, startPoint x: 520, startPoint y: 234, endPoint x: 364, endPoint y: 193, distance: 161.3
click at [364, 193] on div "Contact Tarik Pink - Robotic Systems (02) 4967 1072 tarik.pink@roboticsystems.c…" at bounding box center [856, 209] width 1019 height 130
copy div "Tarik Pink - Robotic Systems (02) 4967 1072 tarik.pink@roboticsystems.com.au"
click at [1388, 14] on button "Close" at bounding box center [1375, 19] width 65 height 20
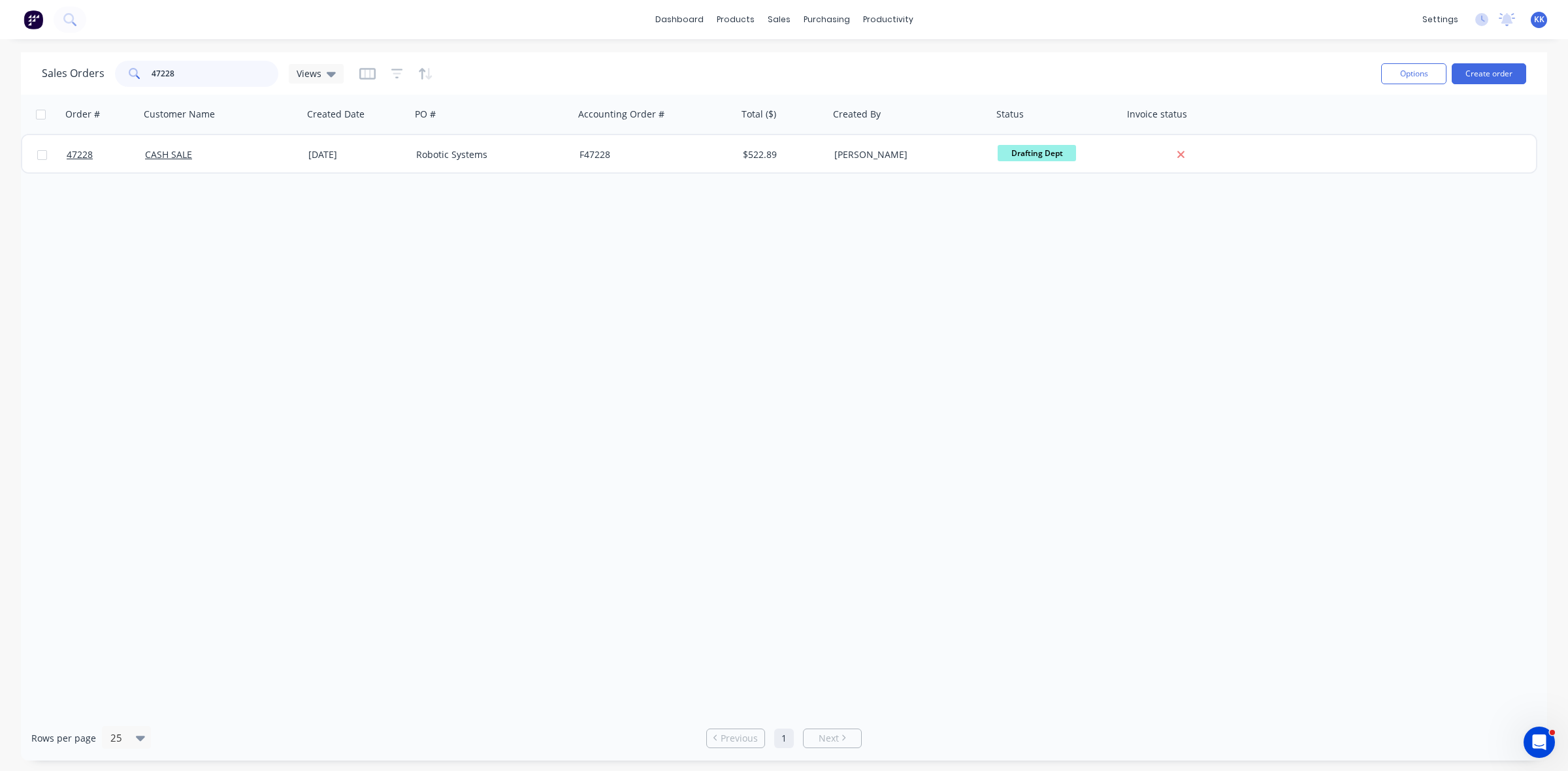
drag, startPoint x: 179, startPoint y: 74, endPoint x: 143, endPoint y: 70, distance: 36.2
click at [147, 70] on div "47228" at bounding box center [196, 74] width 163 height 26
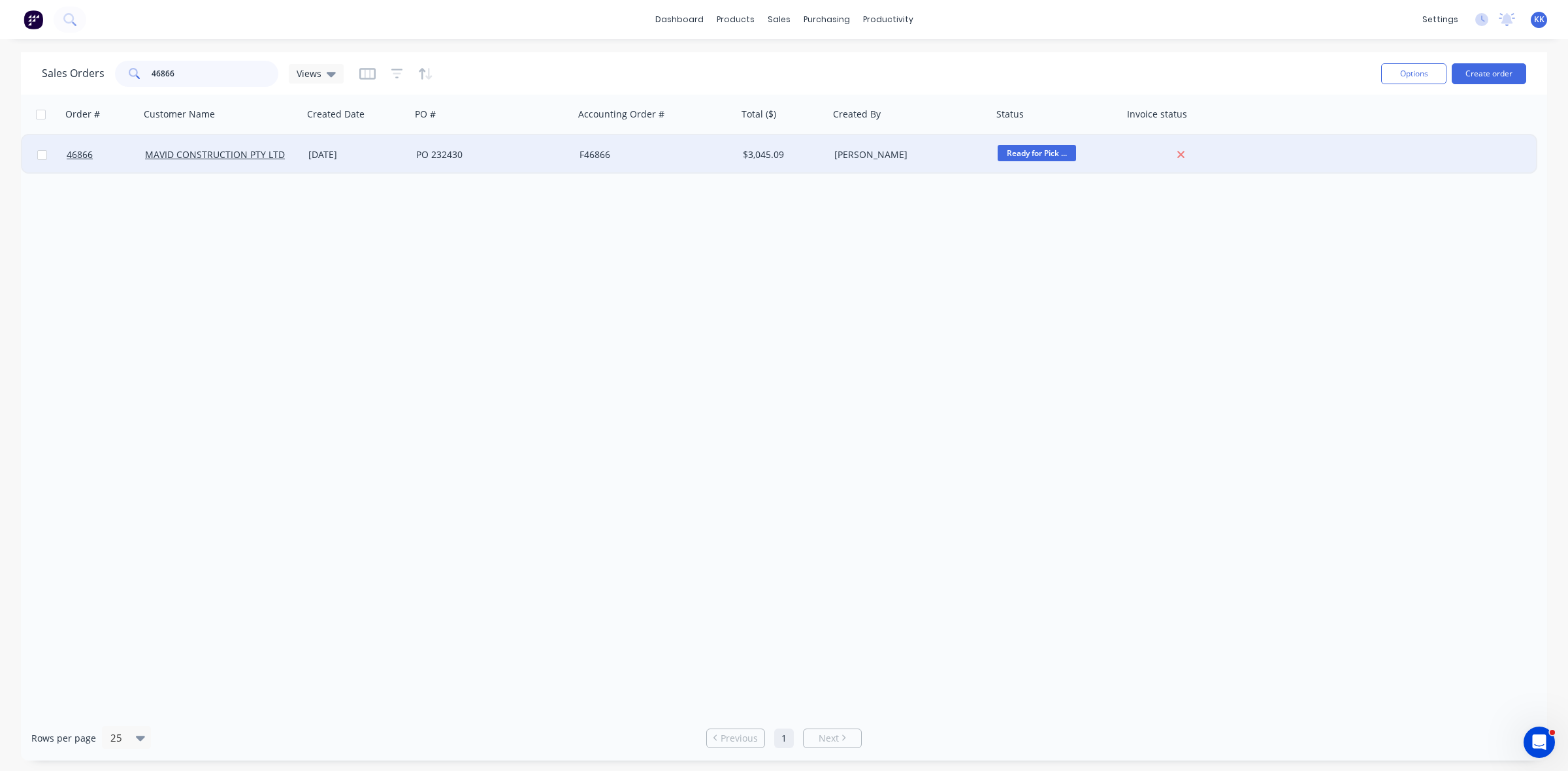
type input "46866"
click at [419, 161] on div "PO 232430" at bounding box center [493, 155] width 163 height 39
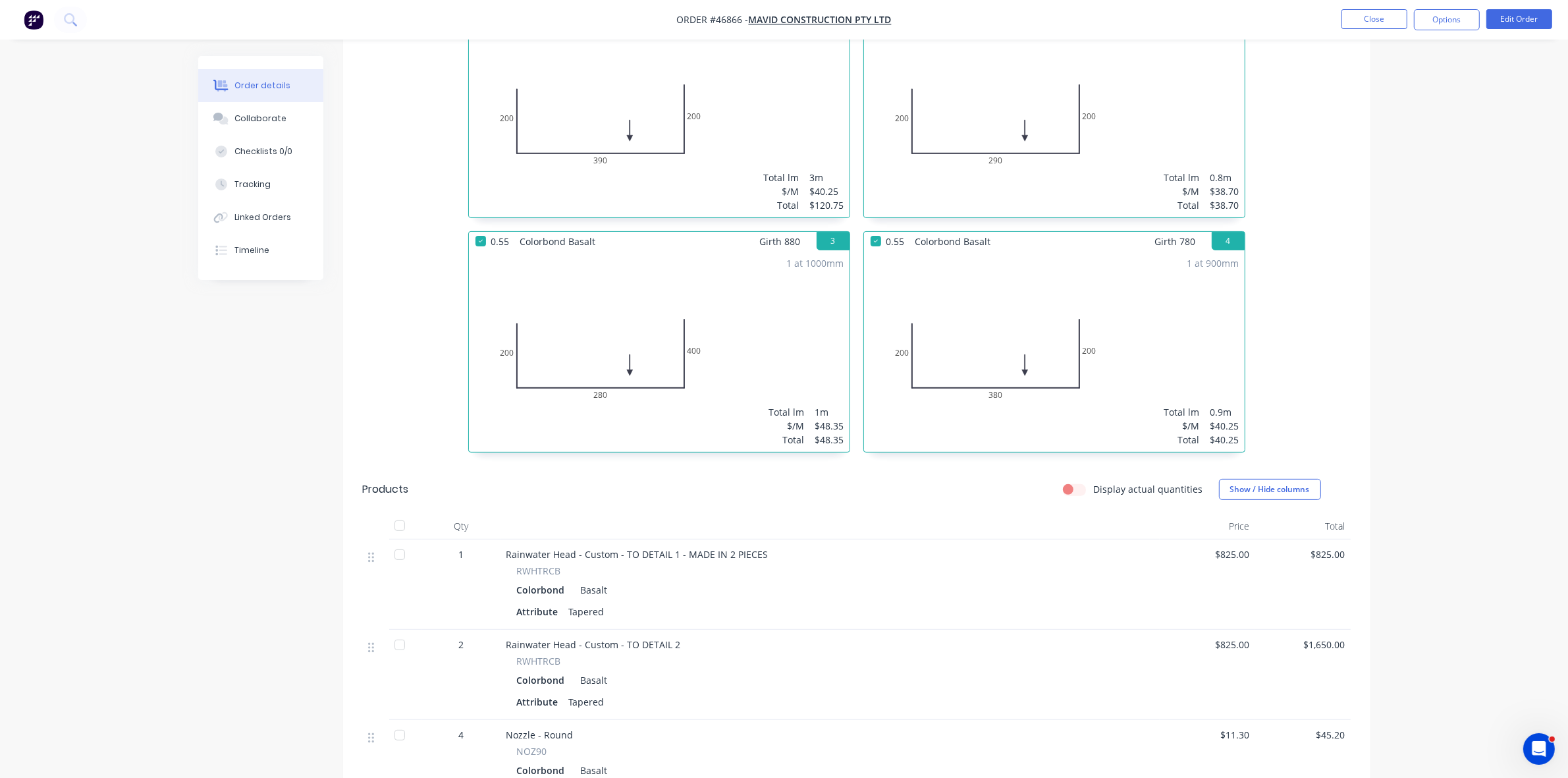
scroll to position [650, 0]
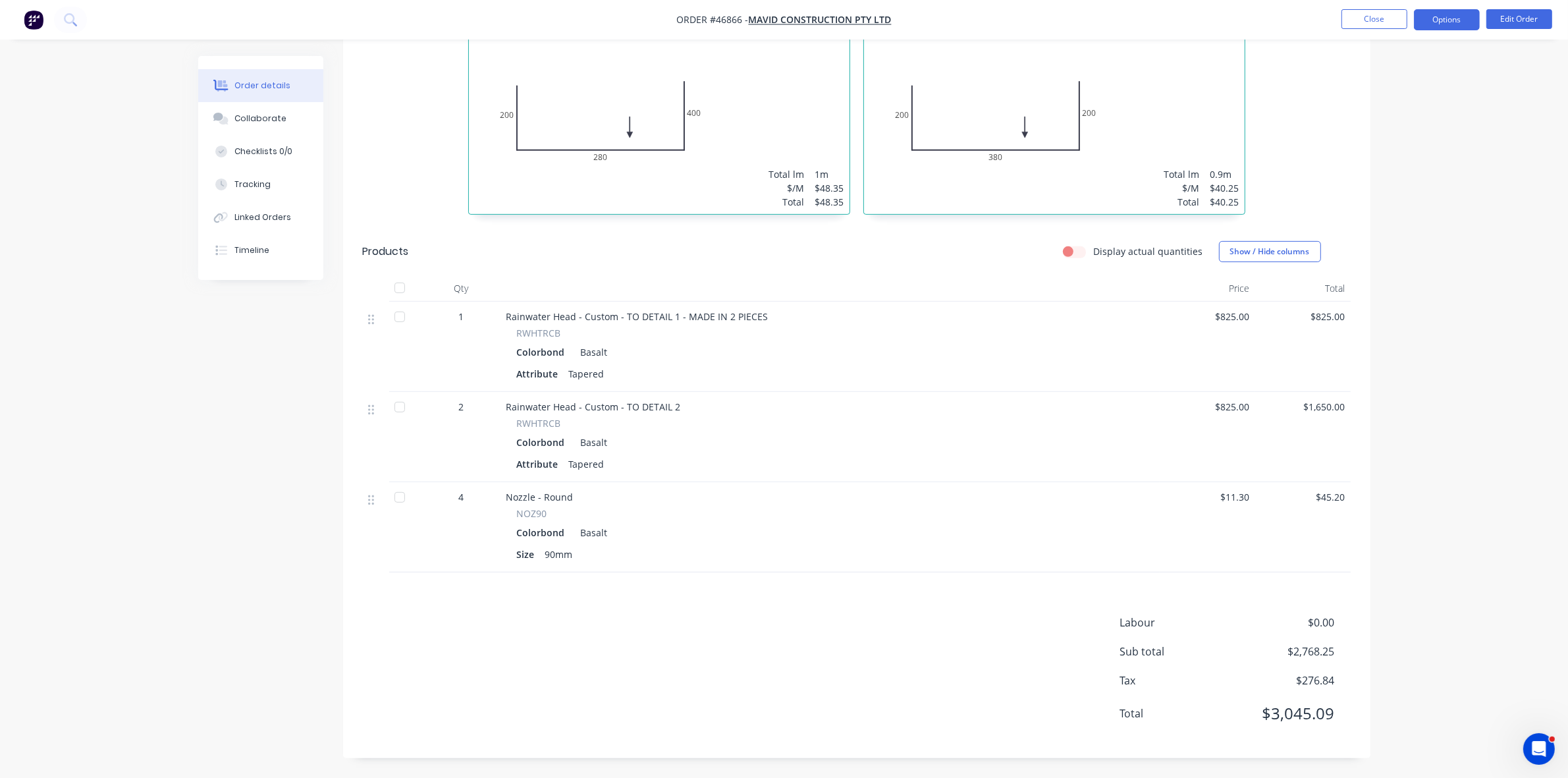
click at [1457, 24] on button "Options" at bounding box center [1446, 20] width 66 height 21
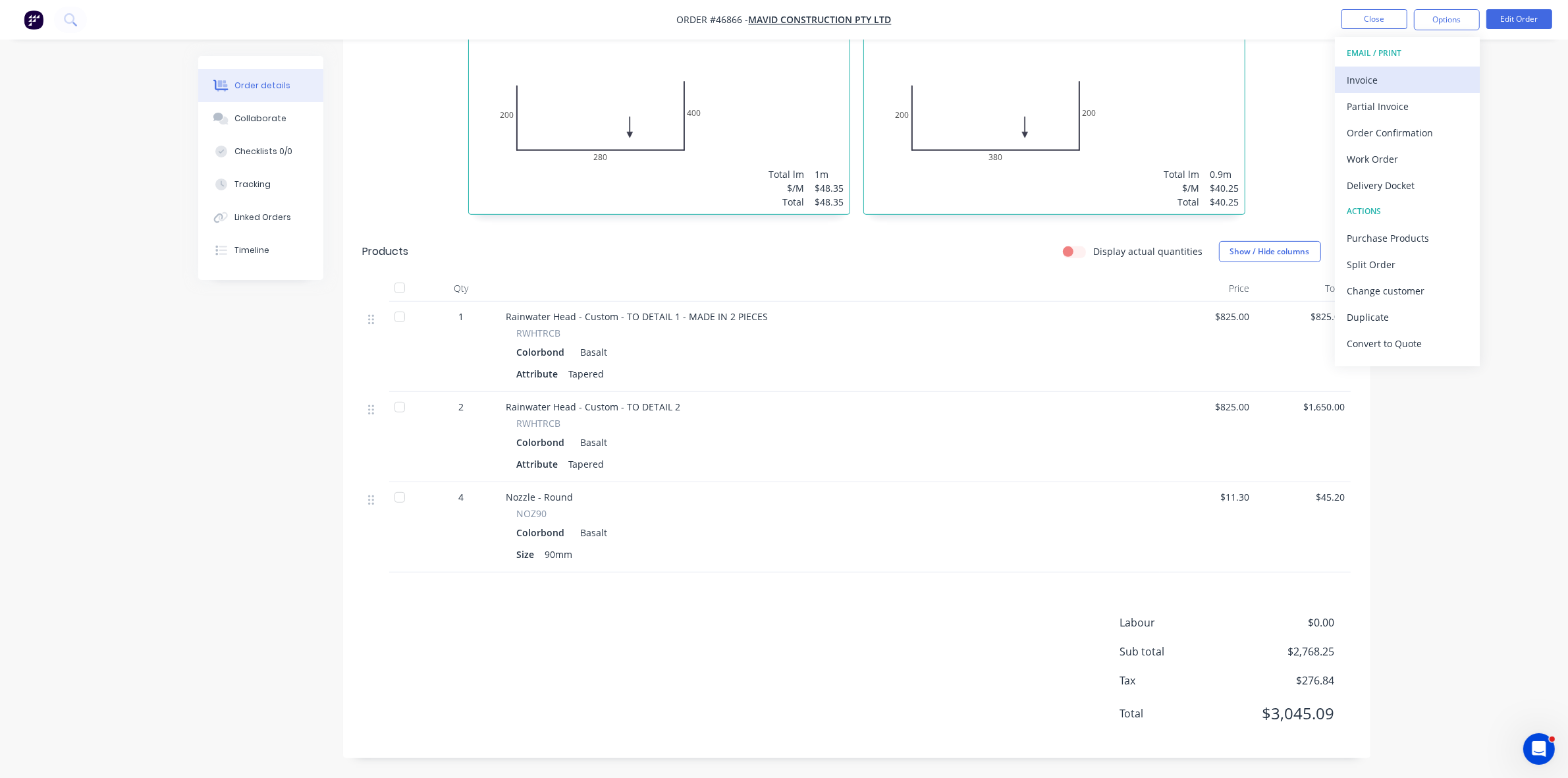
click at [1379, 82] on div "Invoice" at bounding box center [1408, 80] width 122 height 19
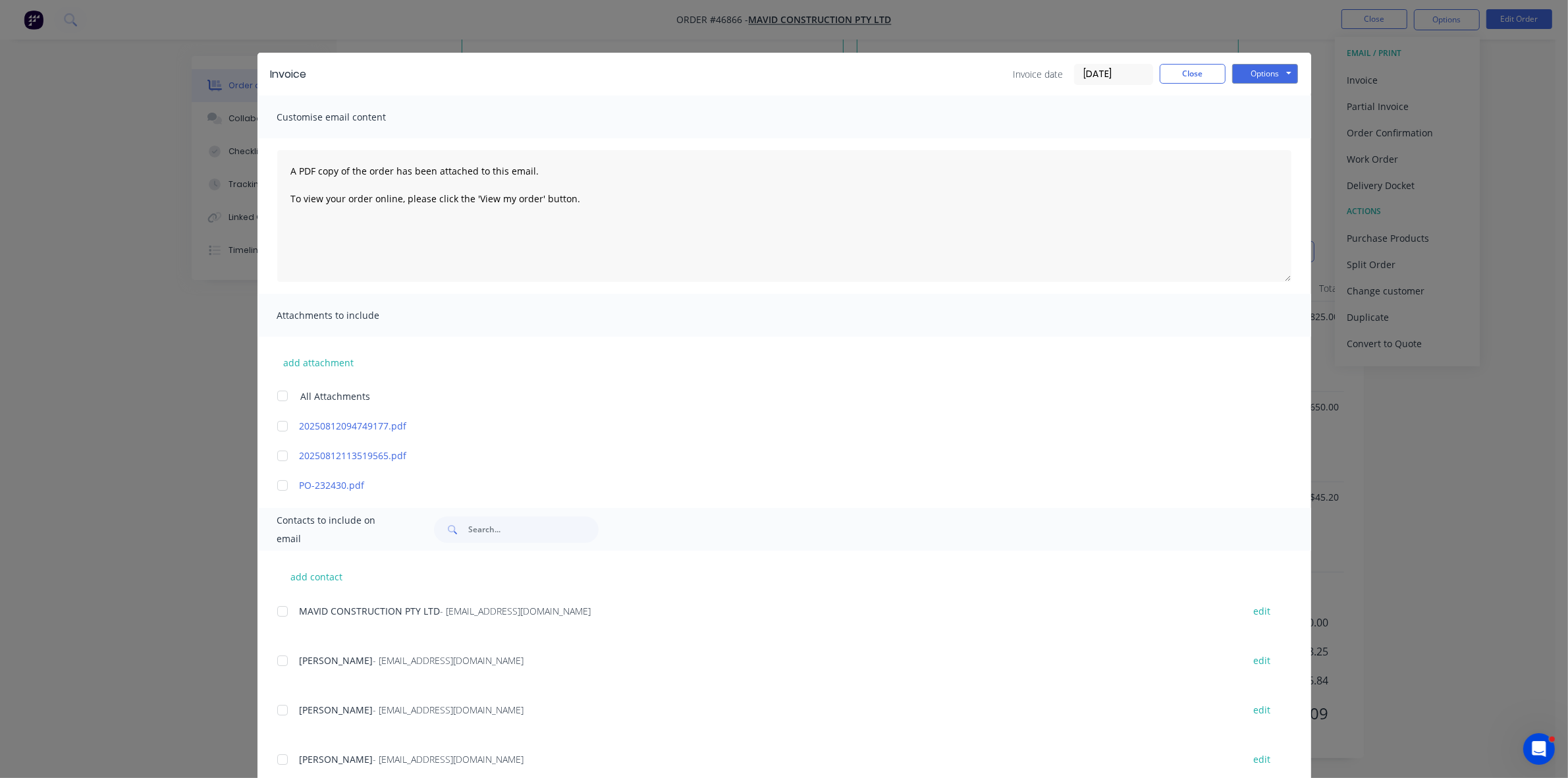
drag, startPoint x: 274, startPoint y: 612, endPoint x: 283, endPoint y: 612, distance: 9.0
click at [275, 612] on div at bounding box center [283, 611] width 27 height 27
click at [1253, 73] on button "Options" at bounding box center [1265, 74] width 66 height 20
click at [1245, 145] on button "Email" at bounding box center [1274, 141] width 84 height 21
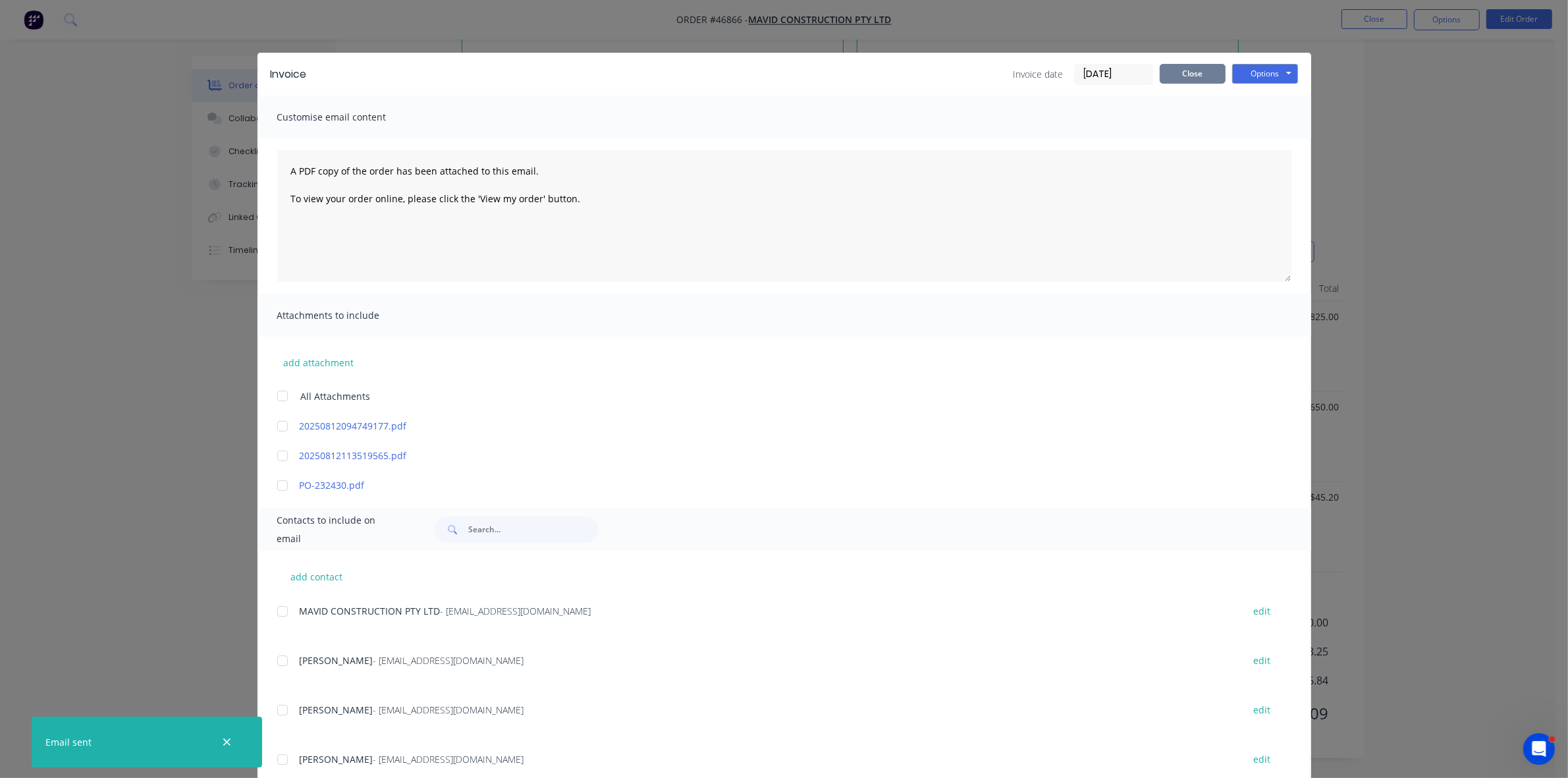
click at [1183, 78] on button "Close" at bounding box center [1192, 74] width 66 height 20
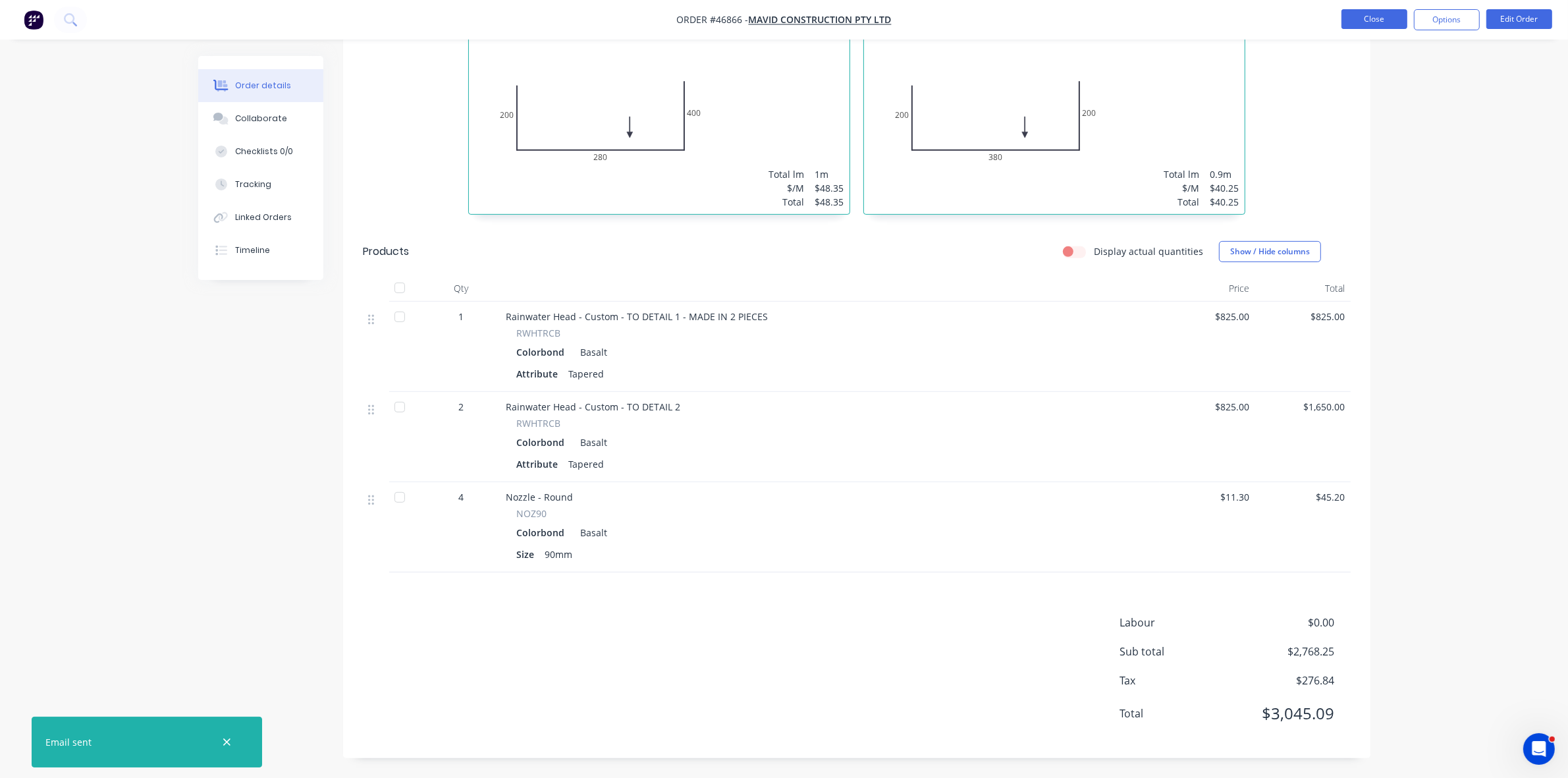
click at [1354, 24] on button "Close" at bounding box center [1374, 19] width 66 height 20
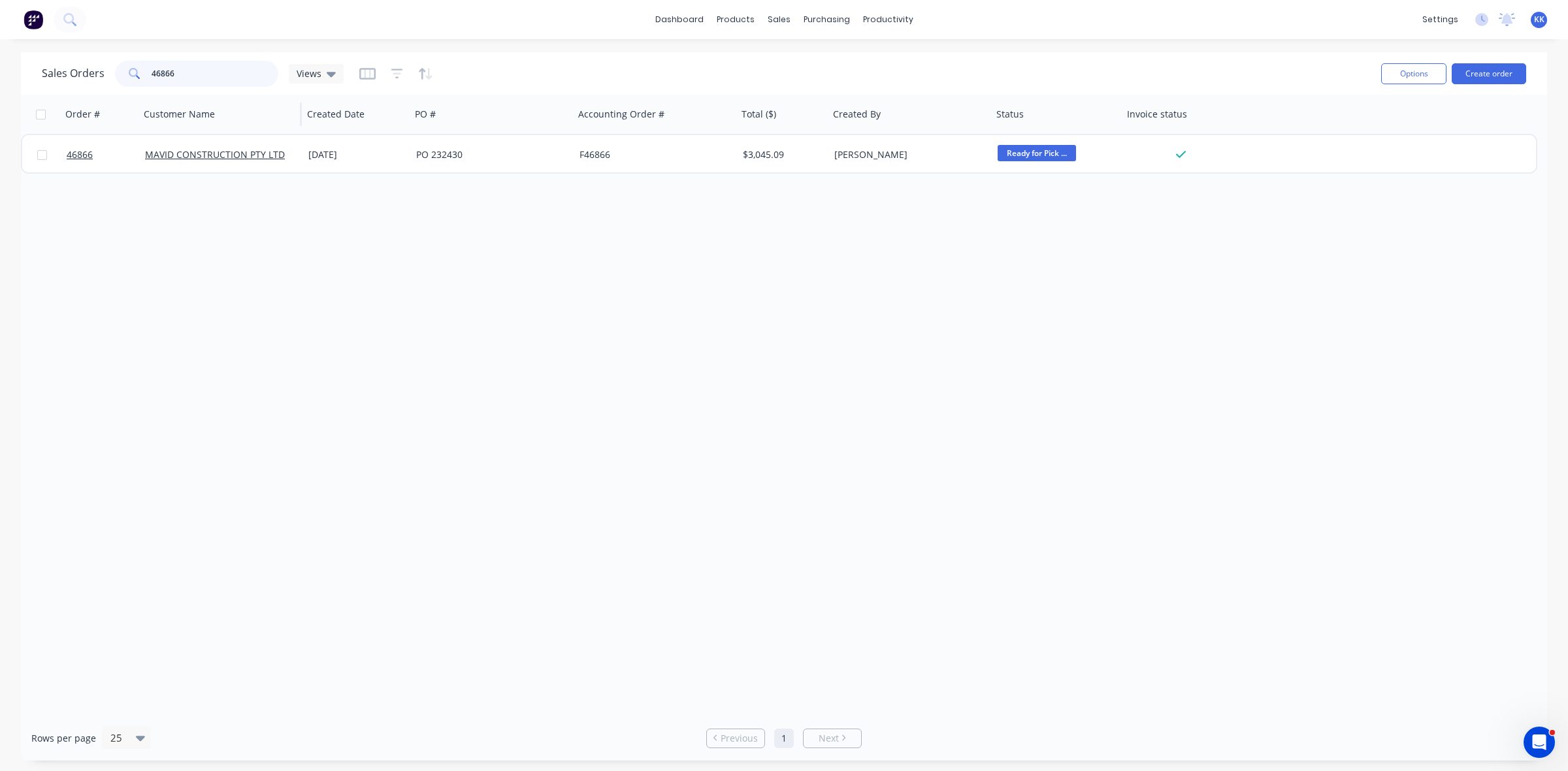
drag, startPoint x: 235, startPoint y: 69, endPoint x: 138, endPoint y: 97, distance: 101.0
click at [134, 79] on div "46866" at bounding box center [196, 74] width 163 height 26
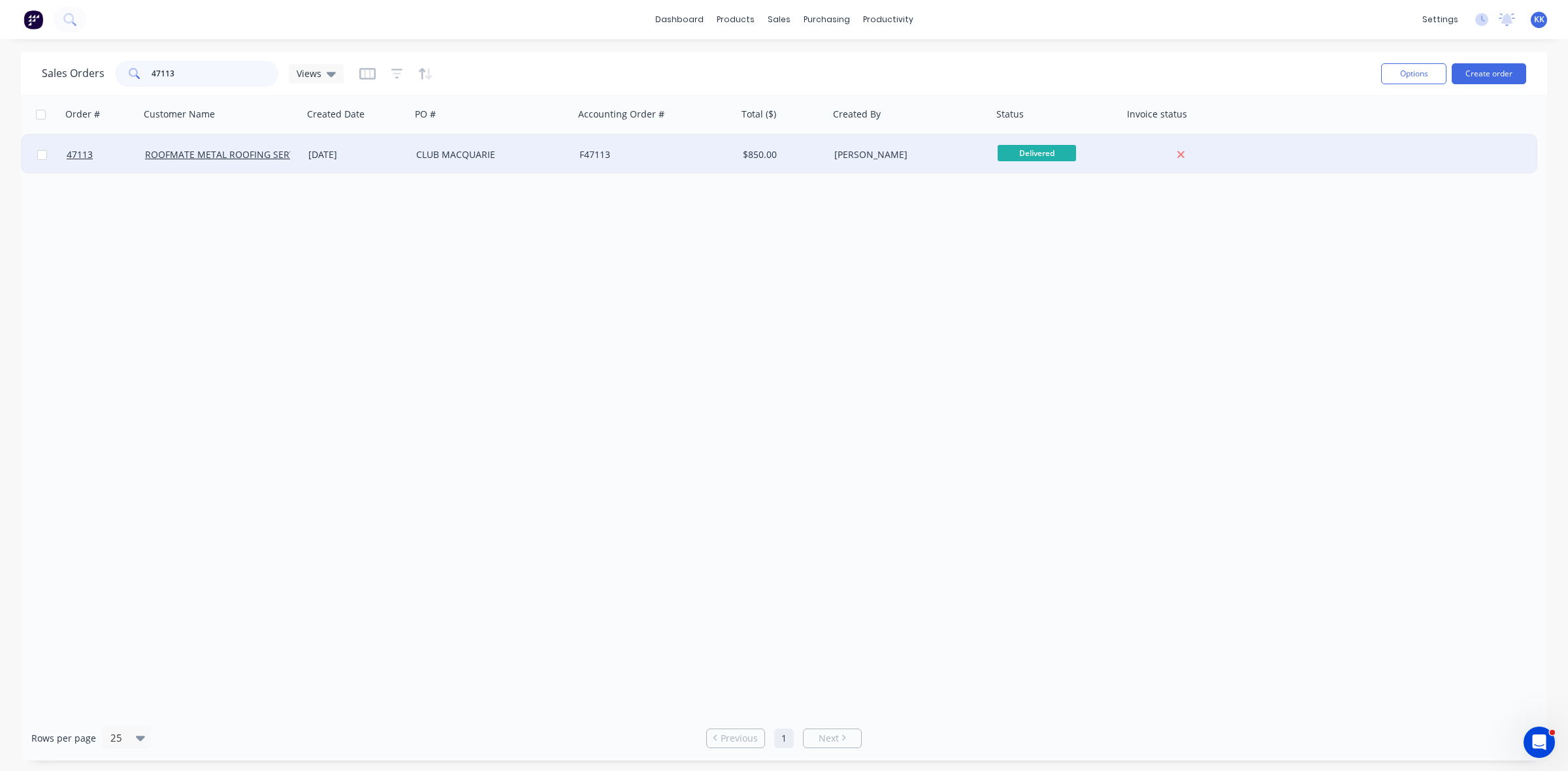
type input "47113"
click at [428, 168] on div "CLUB MACQUARIE" at bounding box center [493, 155] width 163 height 39
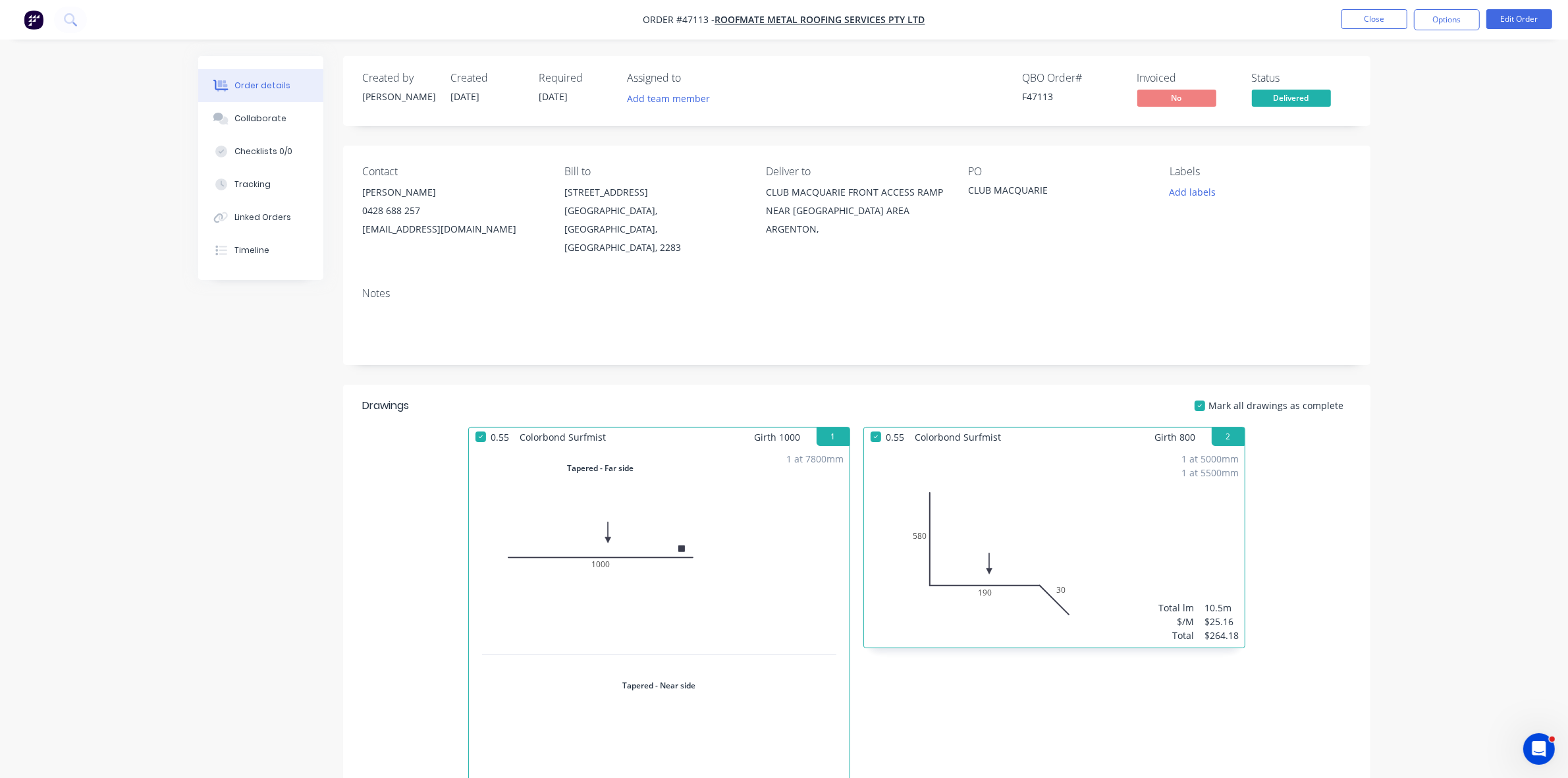
drag, startPoint x: 1424, startPoint y: 24, endPoint x: 1417, endPoint y: 34, distance: 12.2
click at [1426, 24] on button "Options" at bounding box center [1446, 20] width 66 height 21
click at [1402, 74] on div "Invoice" at bounding box center [1408, 80] width 122 height 19
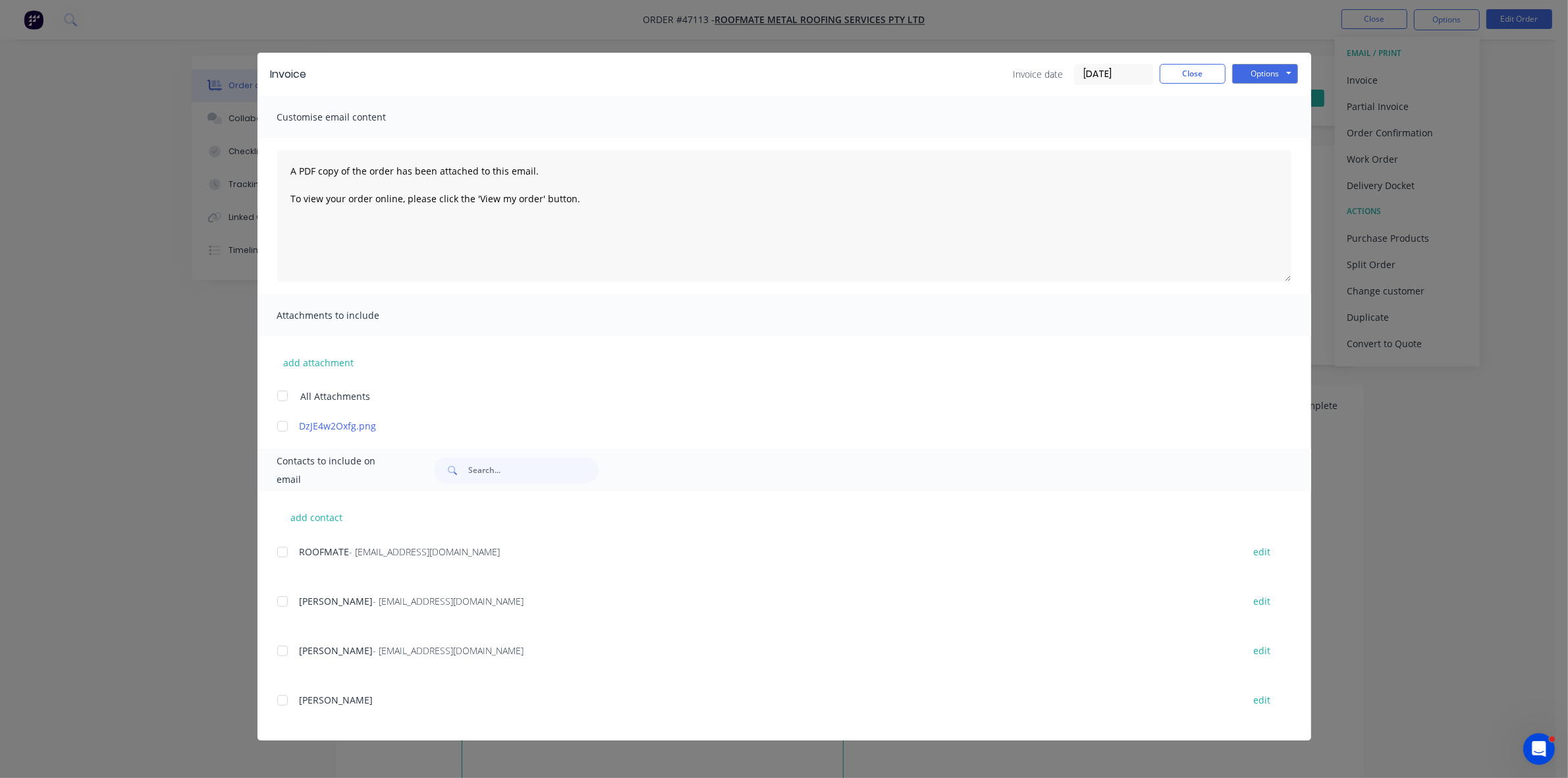
click at [281, 548] on div at bounding box center [283, 552] width 27 height 27
click at [1279, 71] on button "Options" at bounding box center [1265, 74] width 66 height 20
click at [1285, 138] on button "Email" at bounding box center [1274, 141] width 84 height 21
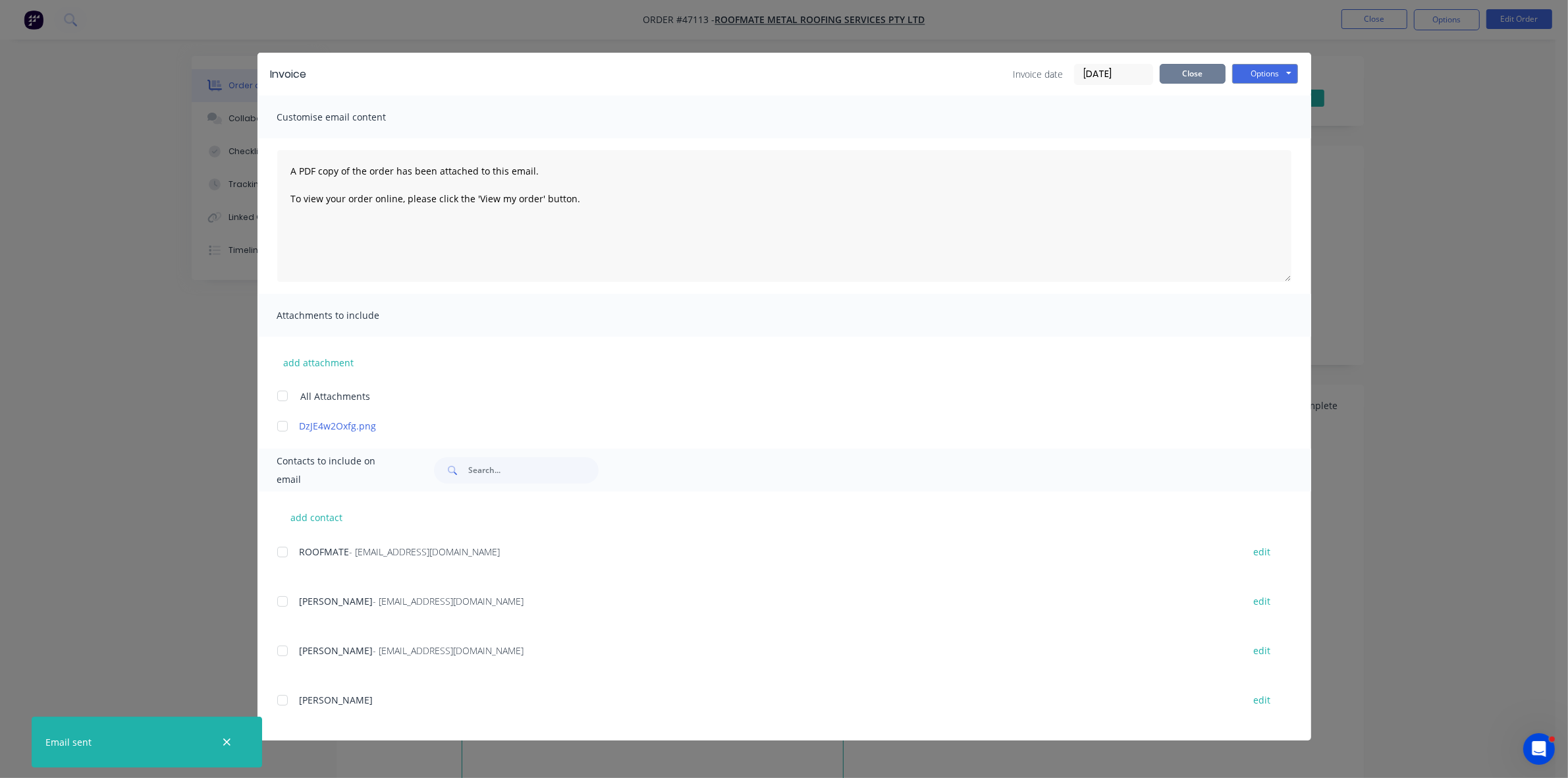
click at [1216, 66] on button "Close" at bounding box center [1192, 74] width 66 height 20
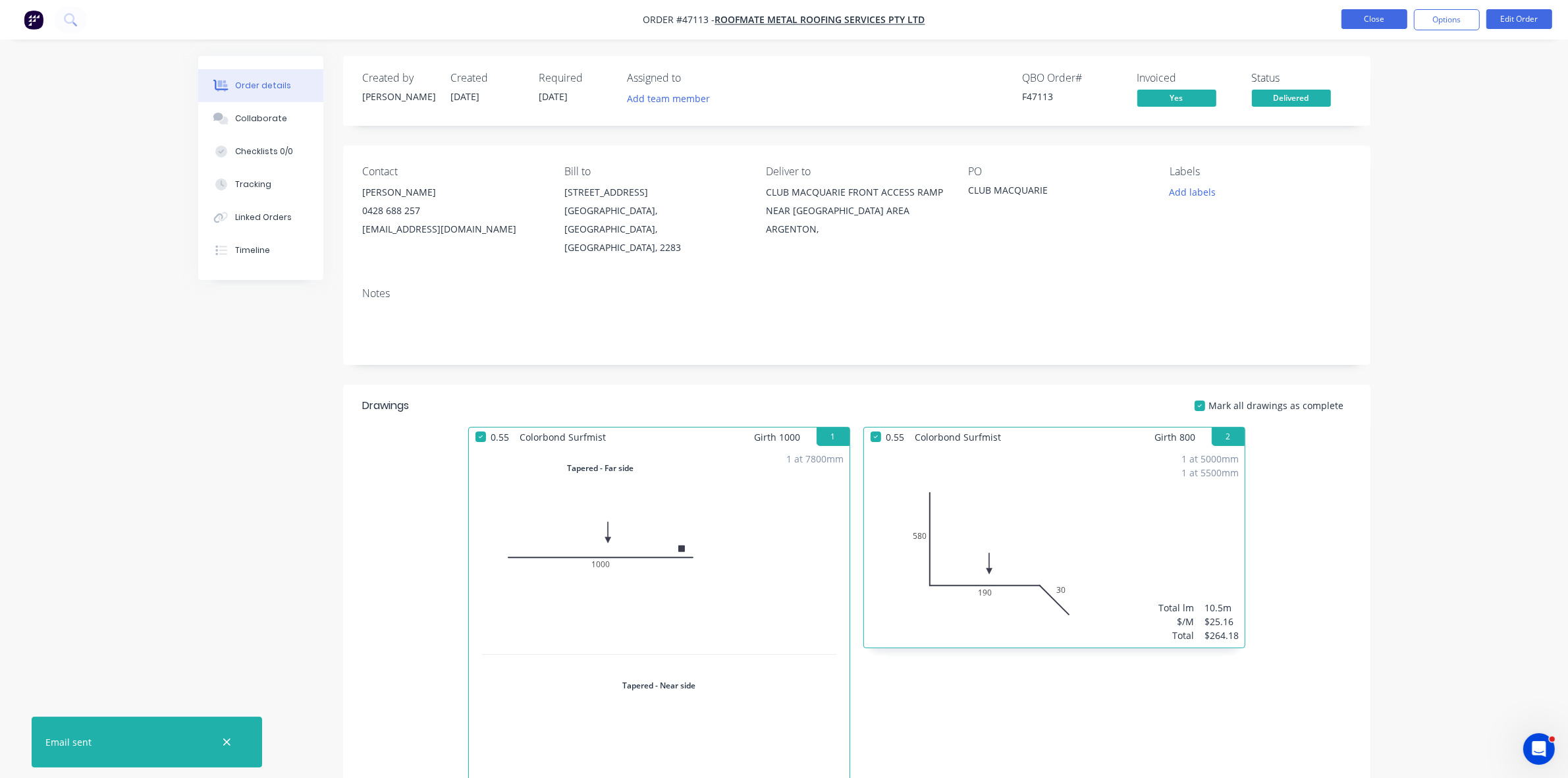
click at [1347, 19] on button "Close" at bounding box center [1374, 19] width 66 height 20
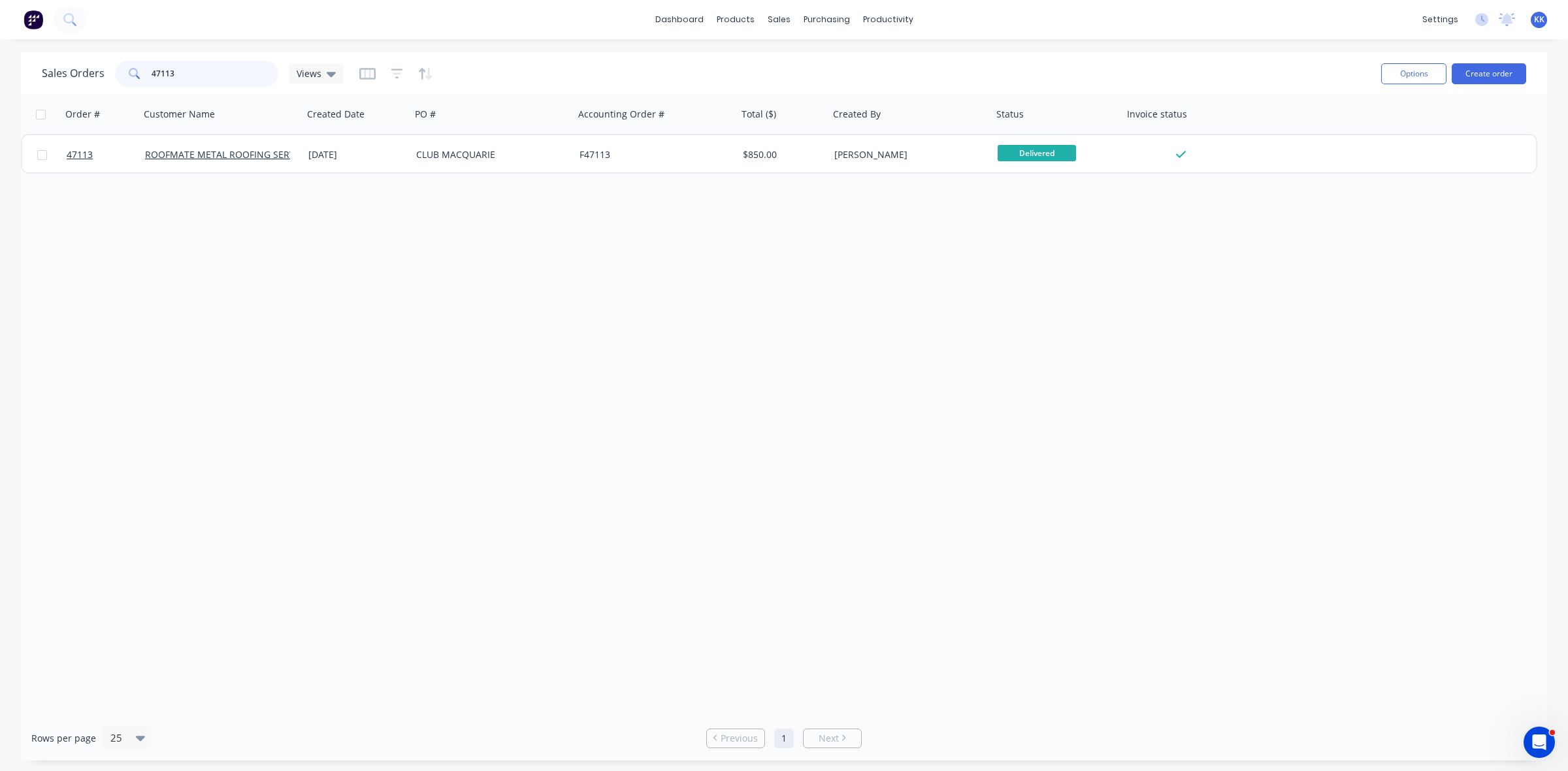
drag, startPoint x: 155, startPoint y: 64, endPoint x: 122, endPoint y: 64, distance: 33.0
click at [122, 64] on div "47113" at bounding box center [196, 74] width 163 height 26
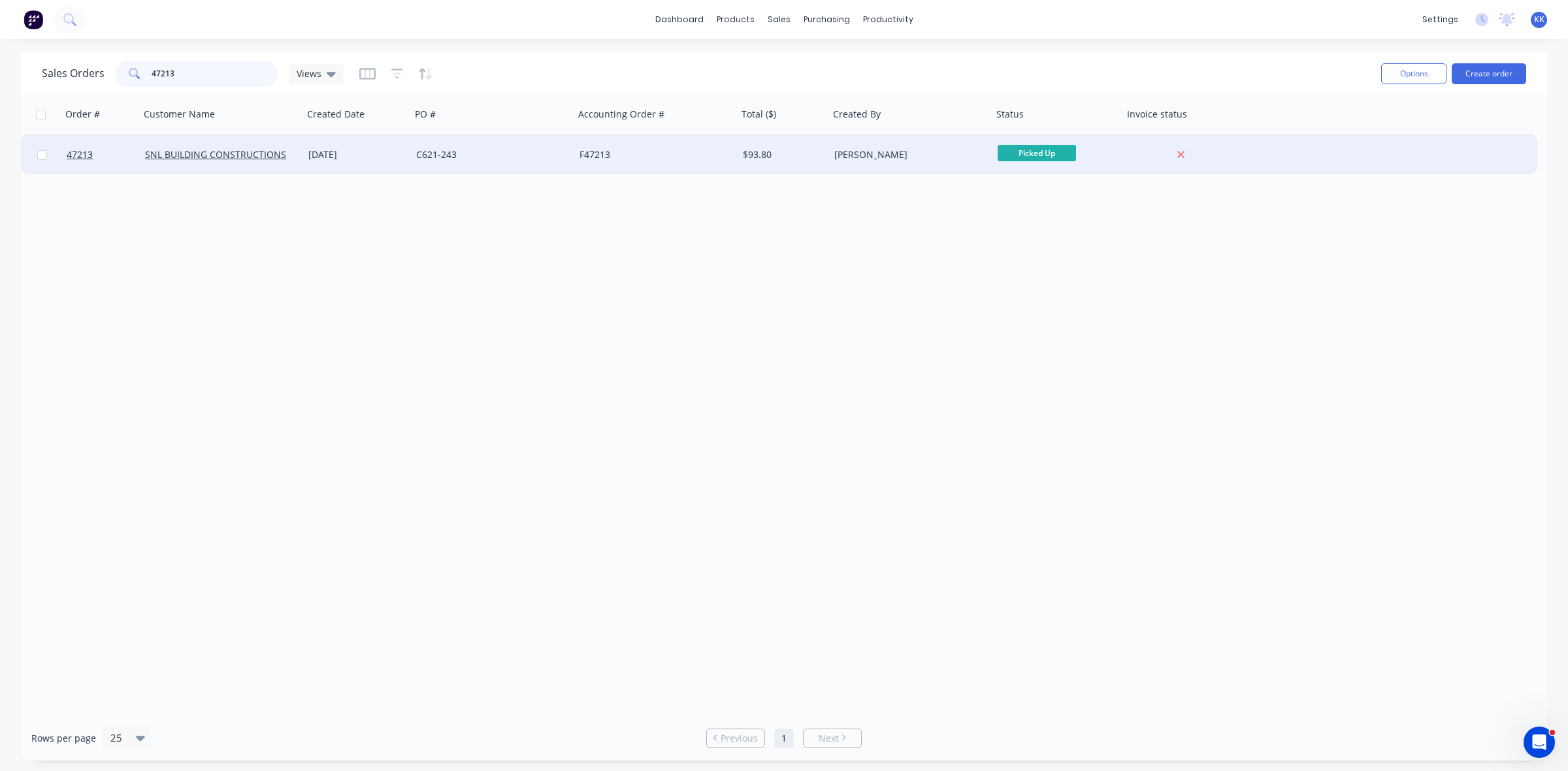
type input "47213"
click at [330, 151] on div "[DATE]" at bounding box center [357, 155] width 98 height 13
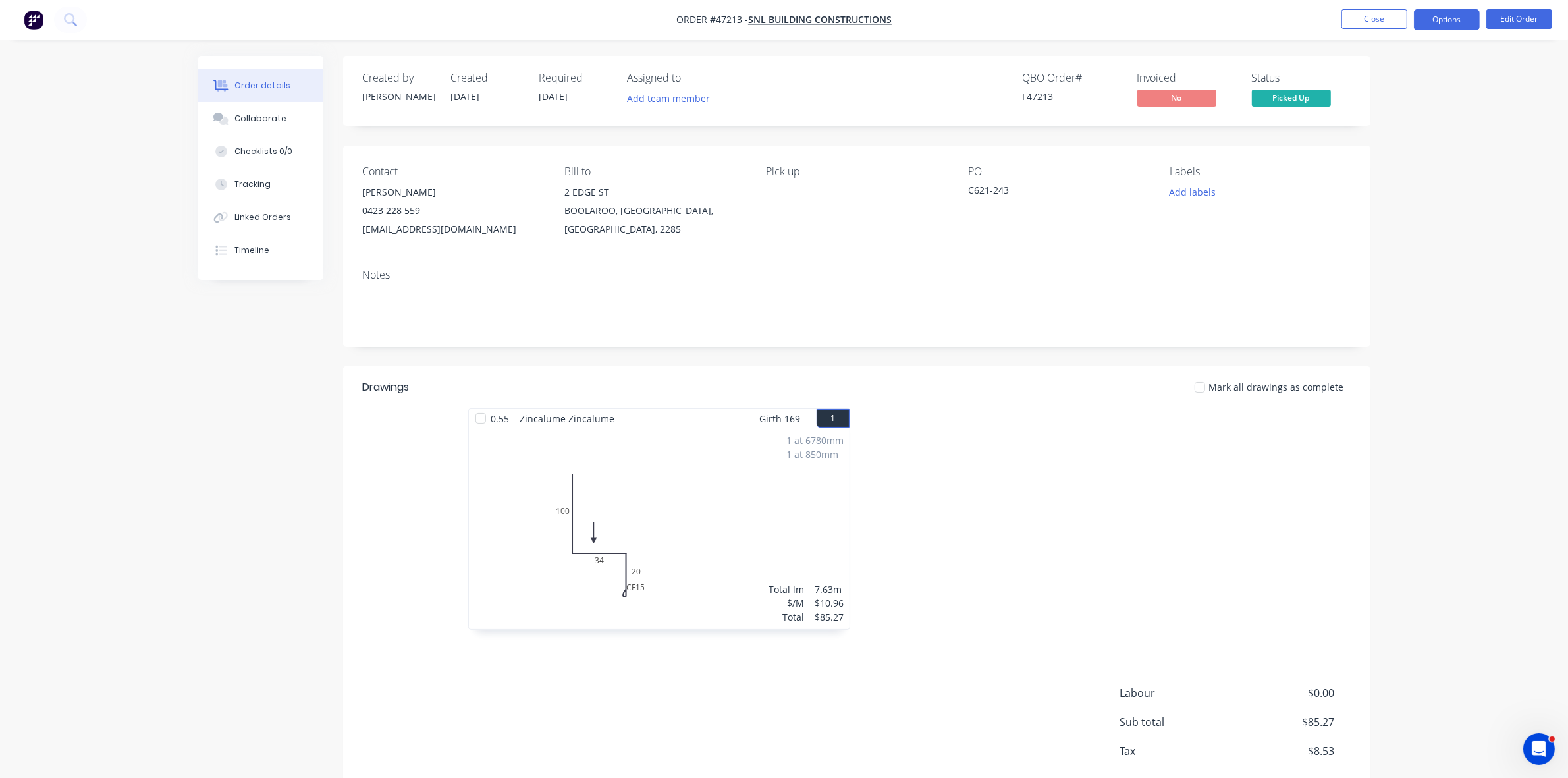
click at [1460, 17] on button "Options" at bounding box center [1446, 20] width 66 height 21
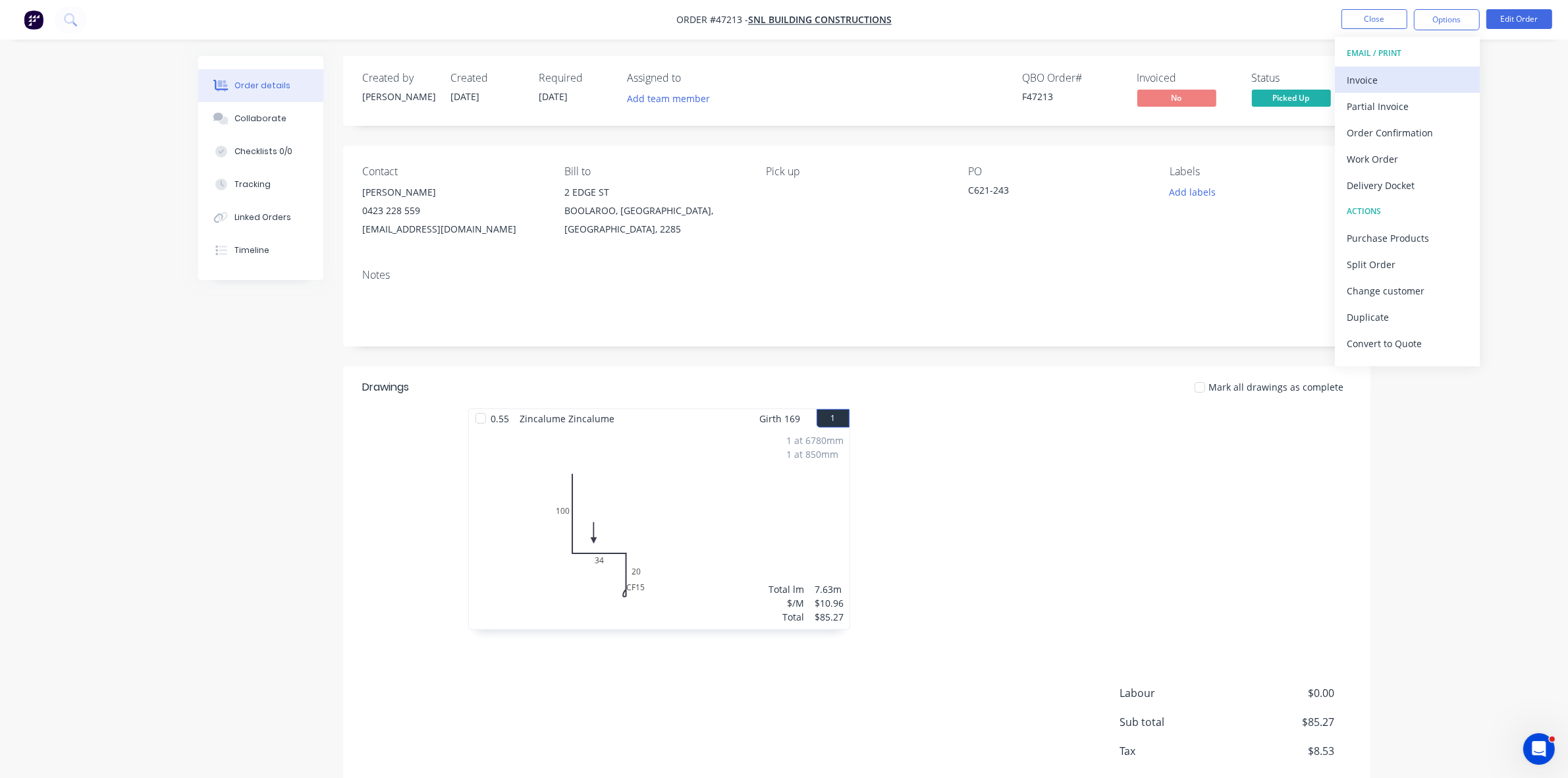
click at [1352, 87] on div "Invoice" at bounding box center [1408, 80] width 122 height 19
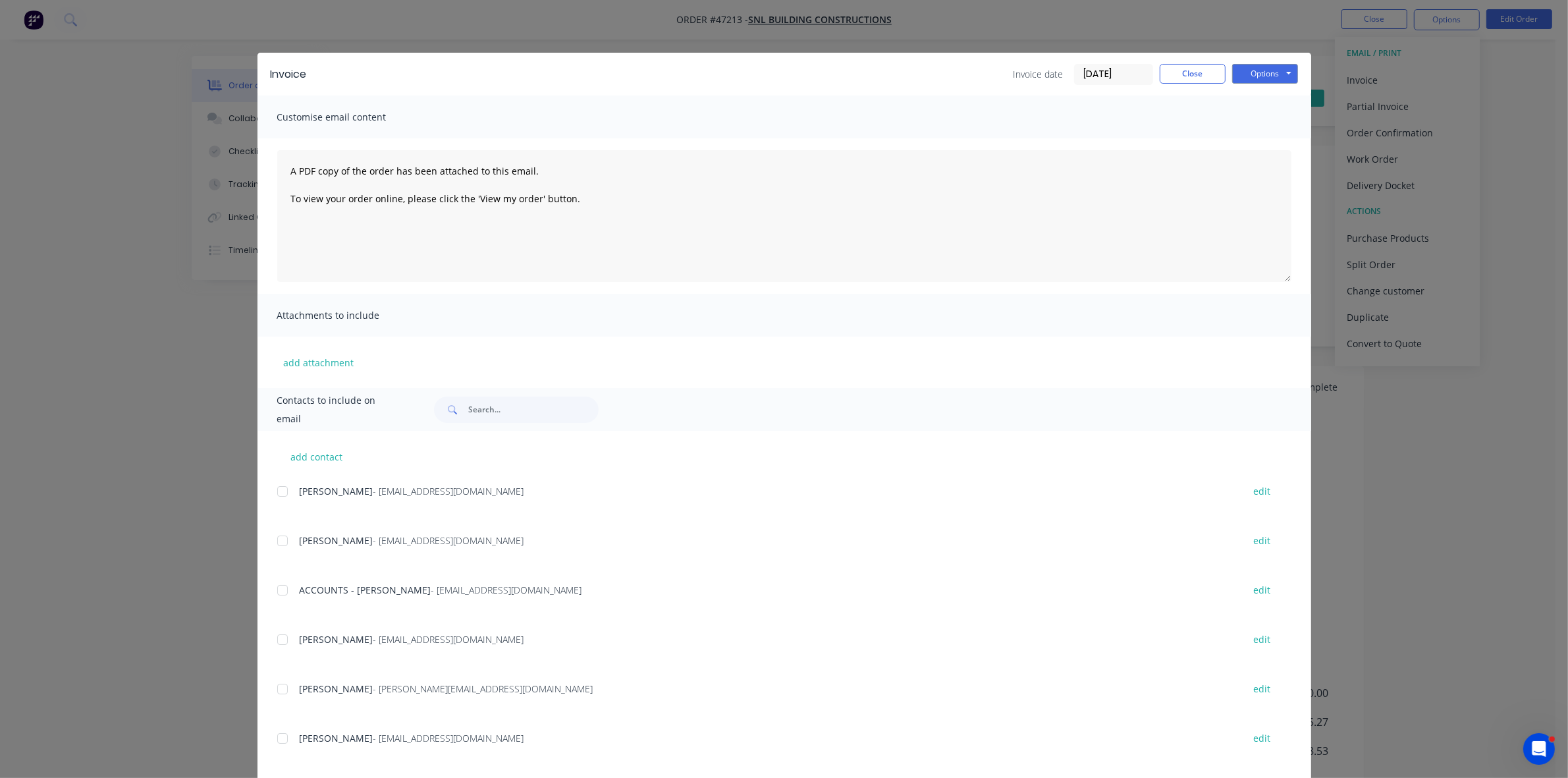
click at [275, 589] on div at bounding box center [283, 590] width 27 height 27
click at [1256, 67] on button "Options" at bounding box center [1265, 74] width 66 height 20
click at [1268, 141] on button "Email" at bounding box center [1274, 141] width 84 height 21
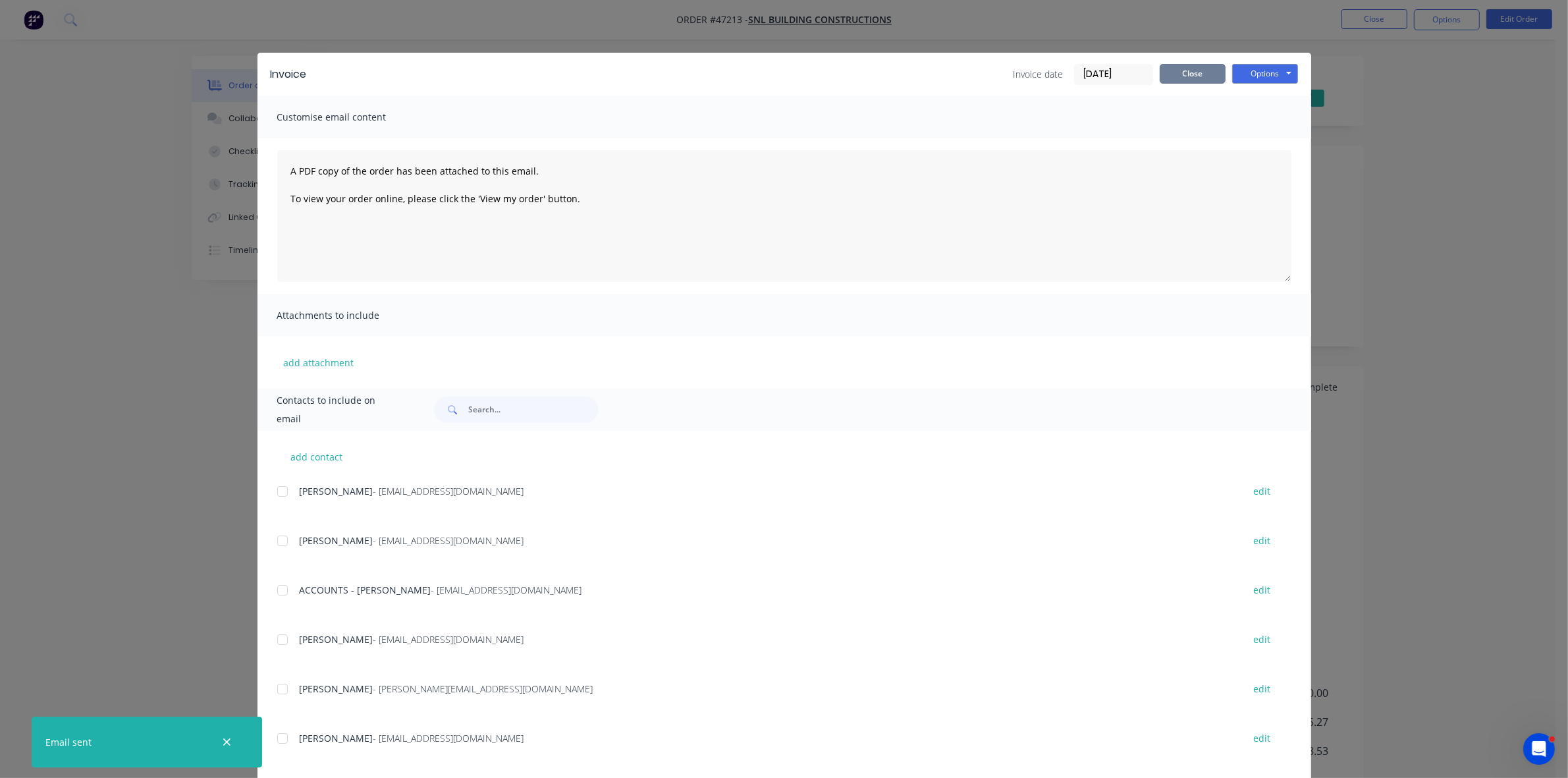
click at [1189, 75] on button "Close" at bounding box center [1192, 74] width 66 height 20
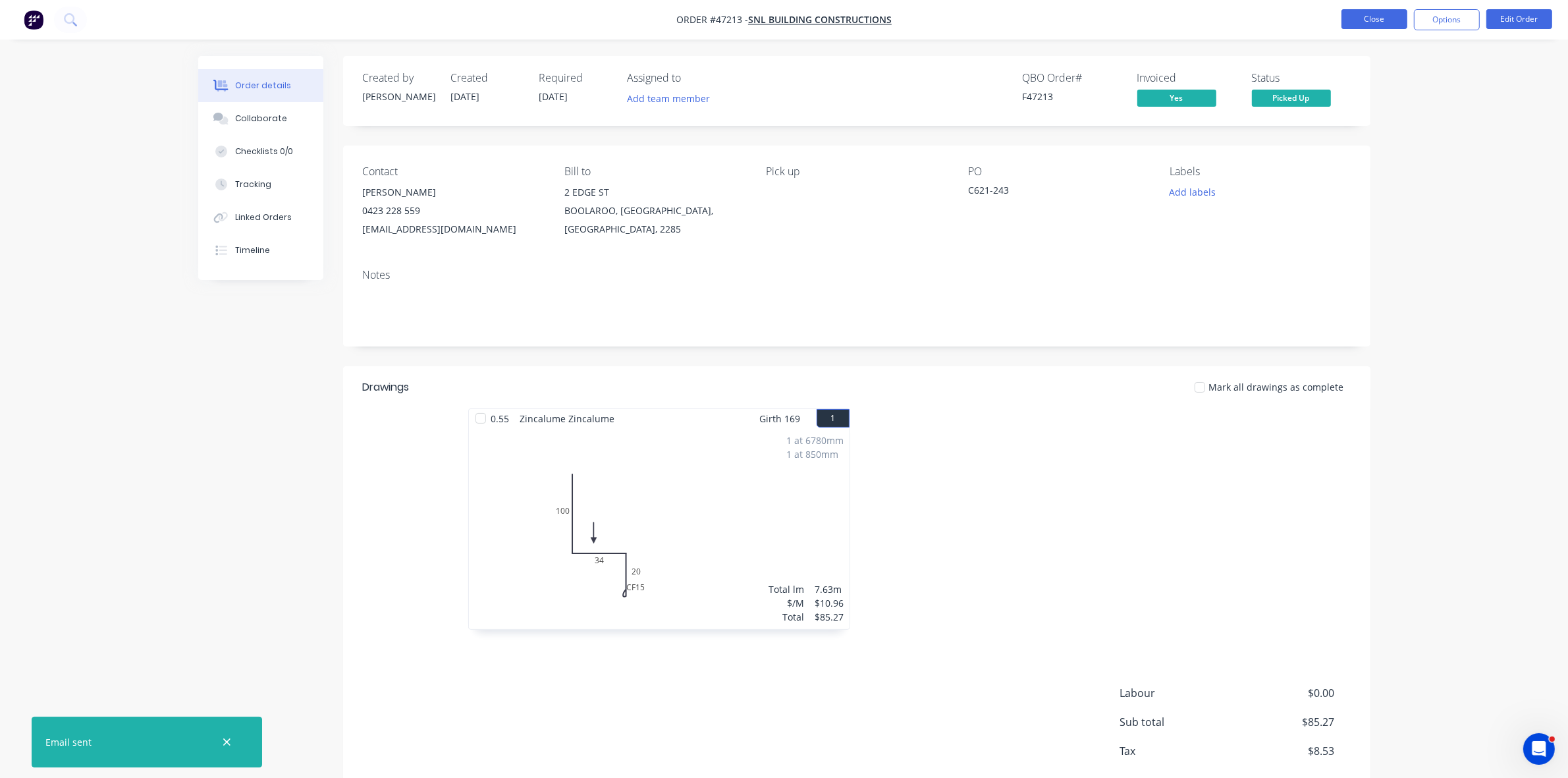
click at [1367, 11] on button "Close" at bounding box center [1374, 19] width 66 height 20
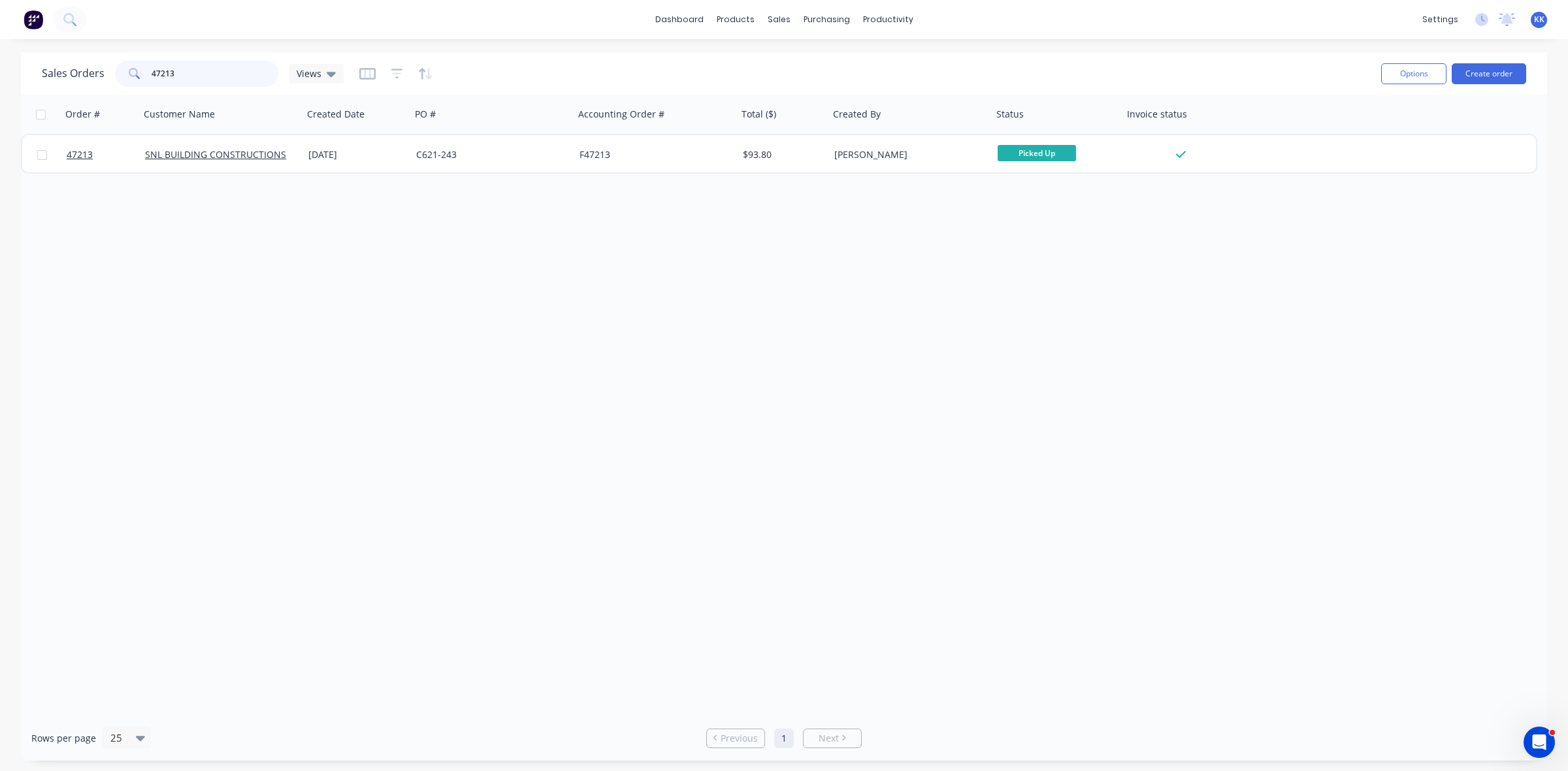
drag, startPoint x: 187, startPoint y: 65, endPoint x: 138, endPoint y: 64, distance: 49.0
click at [138, 64] on div "47213" at bounding box center [196, 74] width 163 height 26
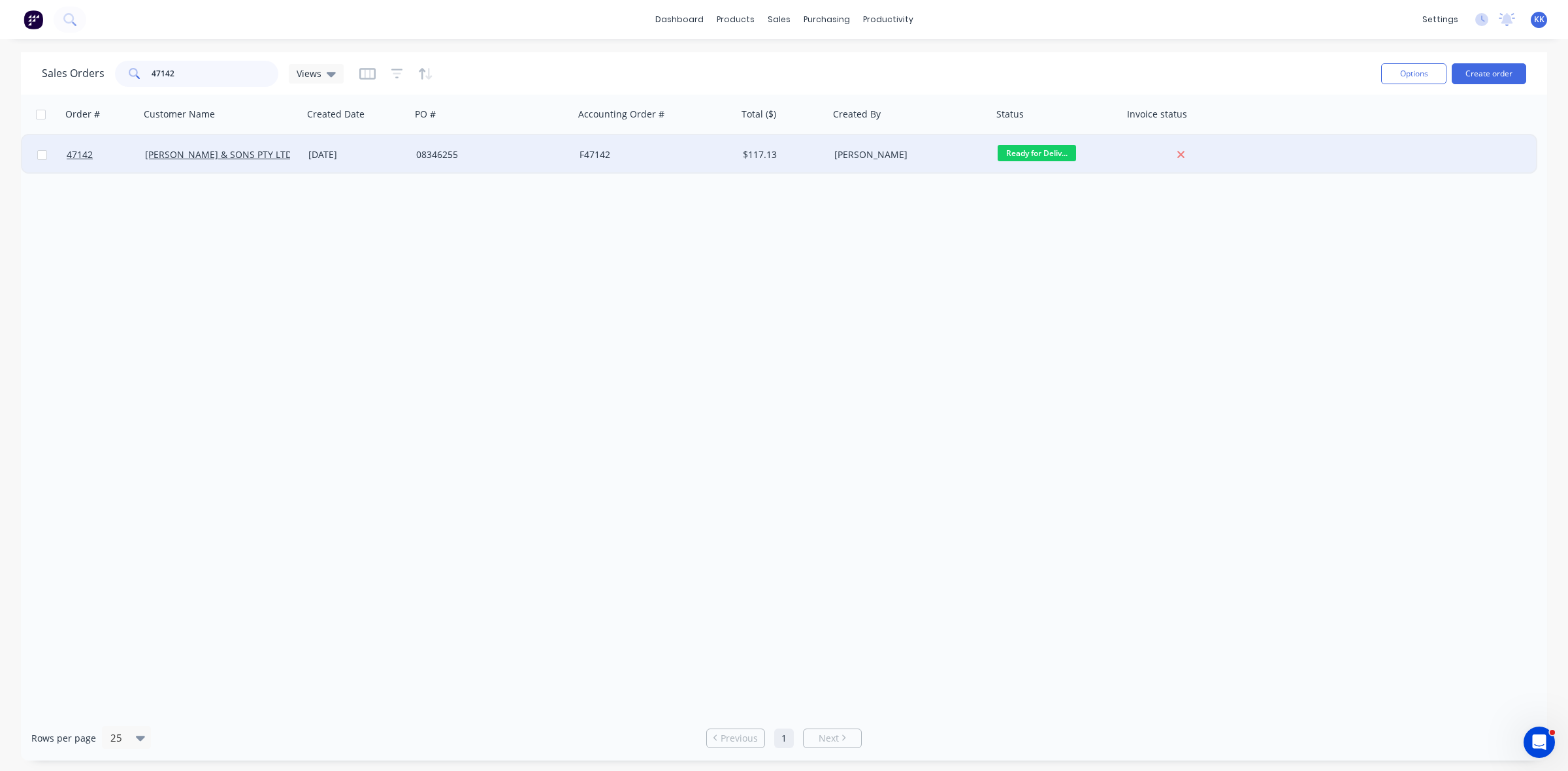
type input "47142"
click at [421, 149] on div "08346255" at bounding box center [488, 155] width 145 height 13
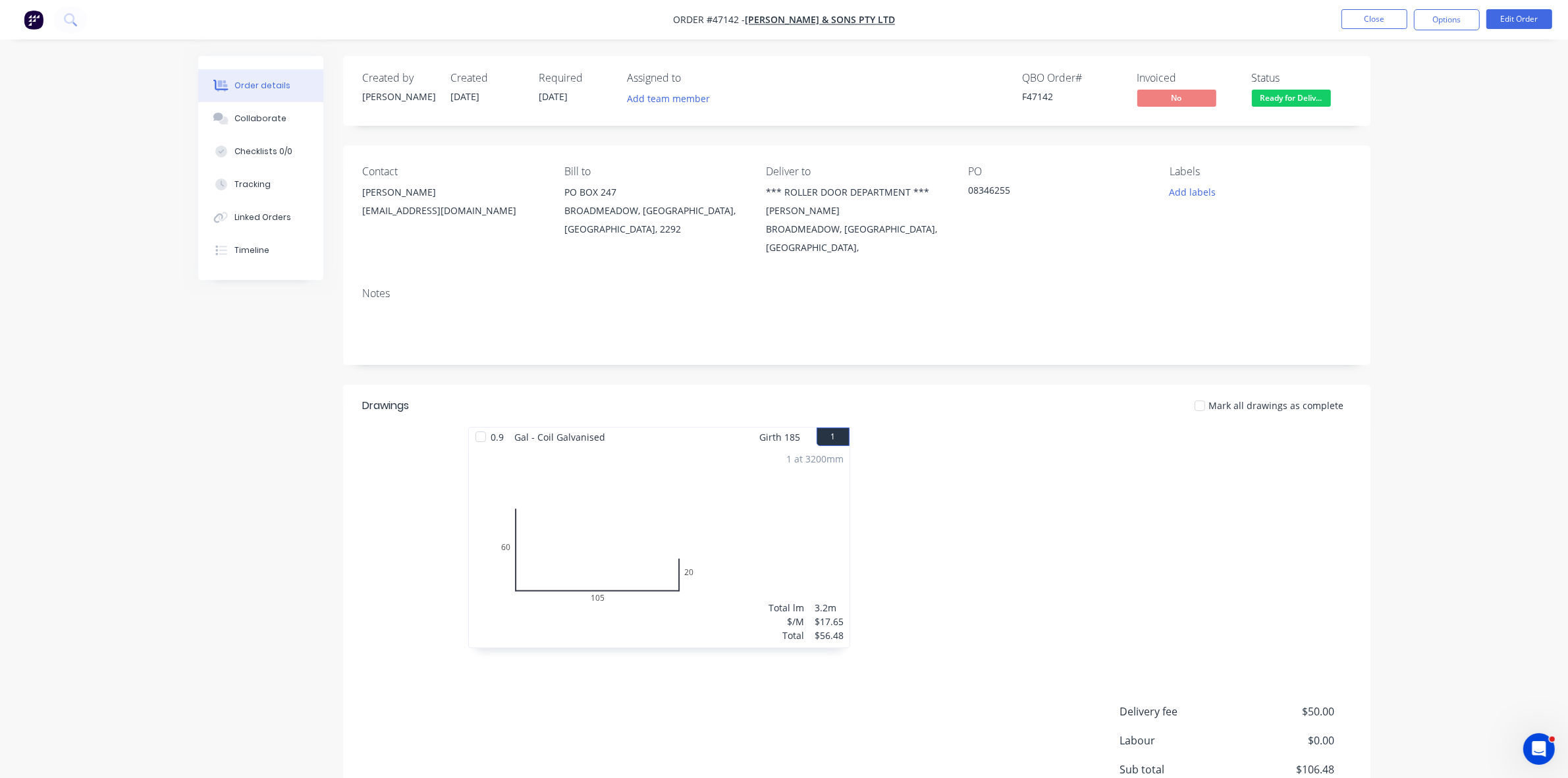
click at [1440, 27] on button "Options" at bounding box center [1446, 20] width 66 height 21
click at [1418, 64] on button "EMAIL / PRINT" at bounding box center [1407, 53] width 145 height 27
click at [1414, 74] on div "Invoice" at bounding box center [1408, 80] width 122 height 19
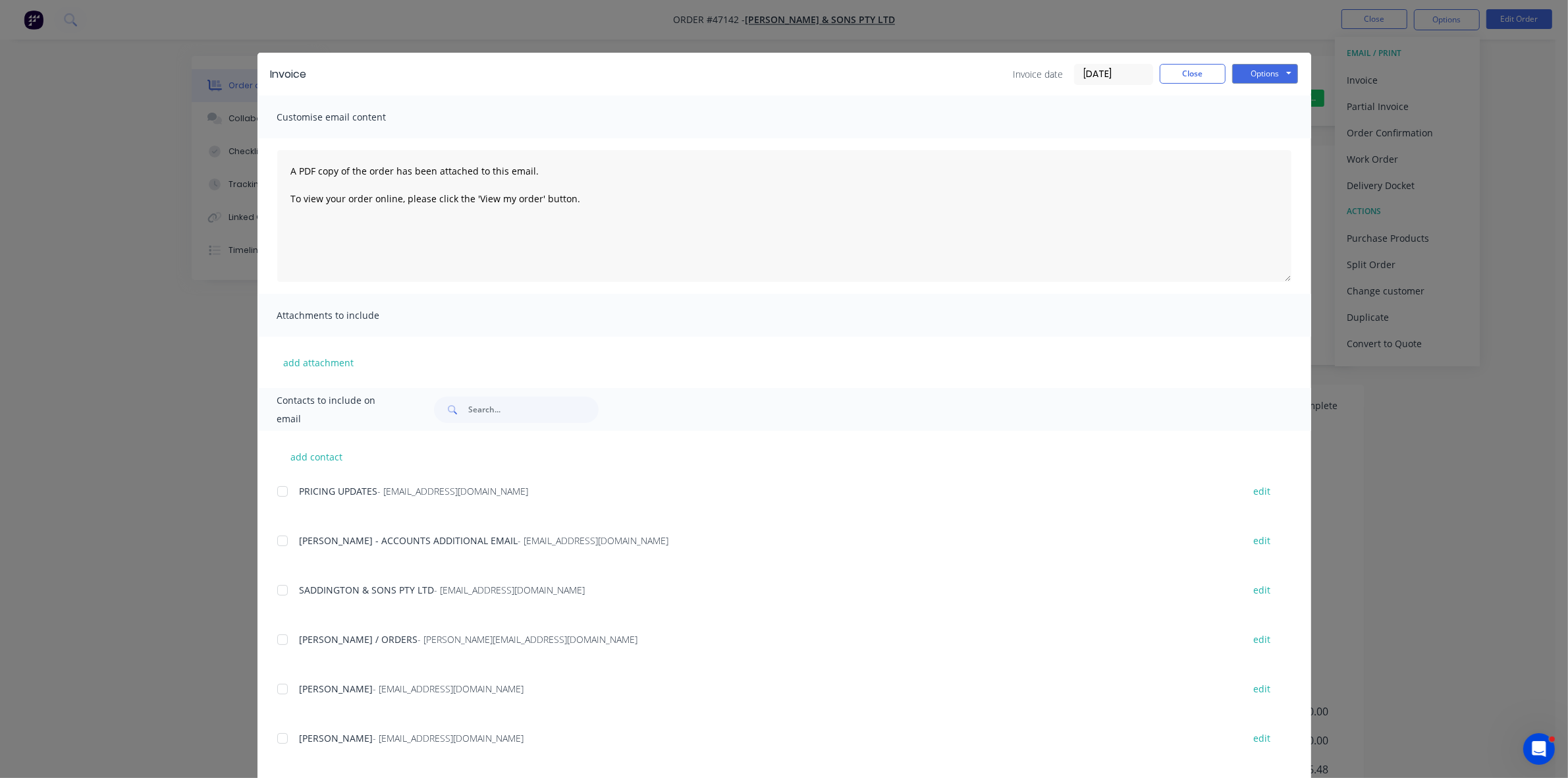
click at [275, 541] on div at bounding box center [283, 541] width 27 height 27
click at [275, 589] on div at bounding box center [283, 590] width 27 height 27
drag, startPoint x: 1262, startPoint y: 73, endPoint x: 1261, endPoint y: 81, distance: 8.1
click at [1263, 74] on button "Options" at bounding box center [1265, 74] width 66 height 20
click at [1256, 137] on button "Email" at bounding box center [1274, 141] width 84 height 21
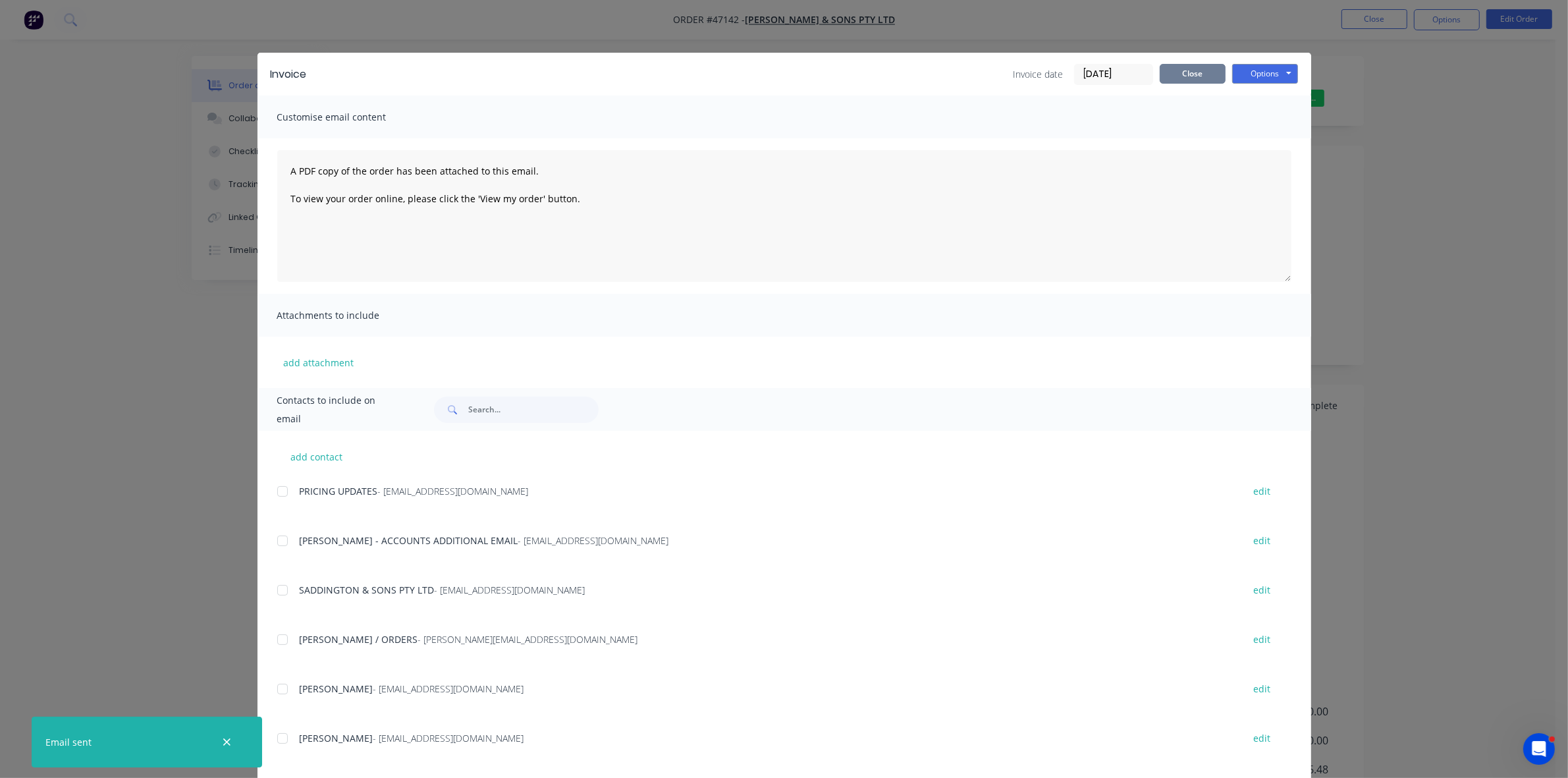
click at [1199, 71] on button "Close" at bounding box center [1192, 74] width 66 height 20
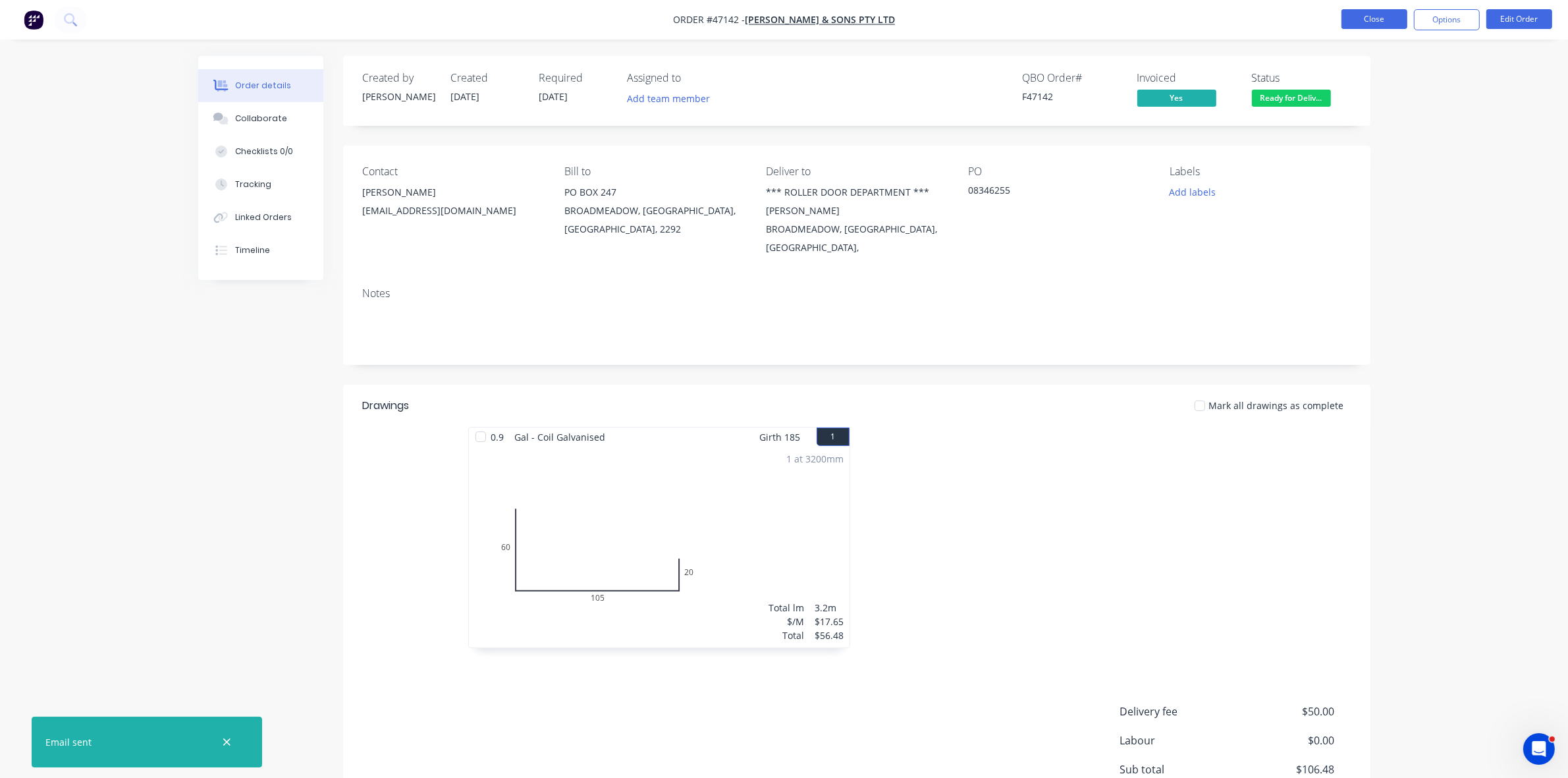
click at [1373, 28] on li "Close" at bounding box center [1374, 20] width 66 height 21
click at [1368, 27] on button "Close" at bounding box center [1374, 19] width 66 height 20
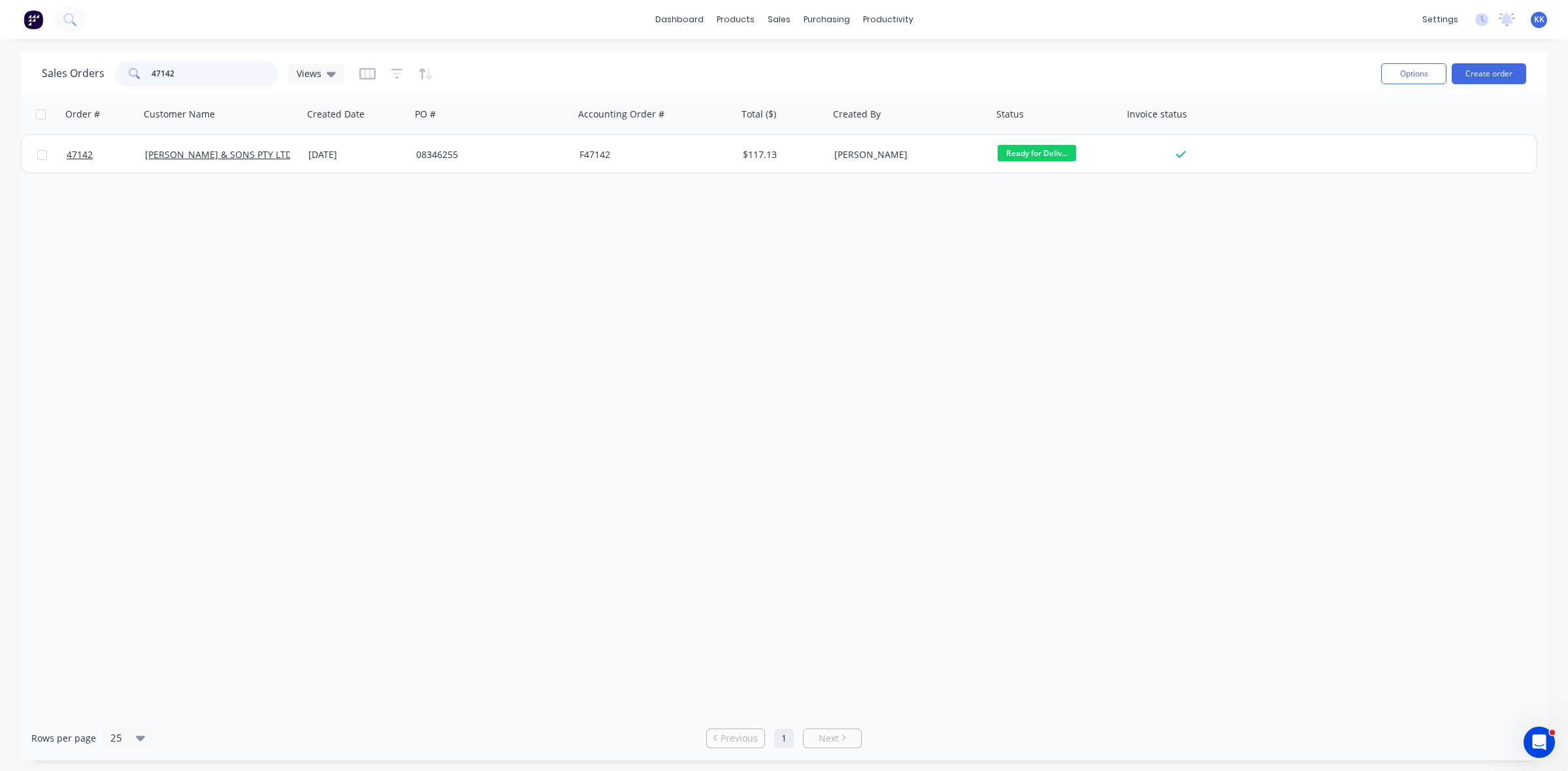
drag, startPoint x: 170, startPoint y: 75, endPoint x: 117, endPoint y: 74, distance: 53.0
click at [117, 74] on div "47142" at bounding box center [196, 74] width 163 height 26
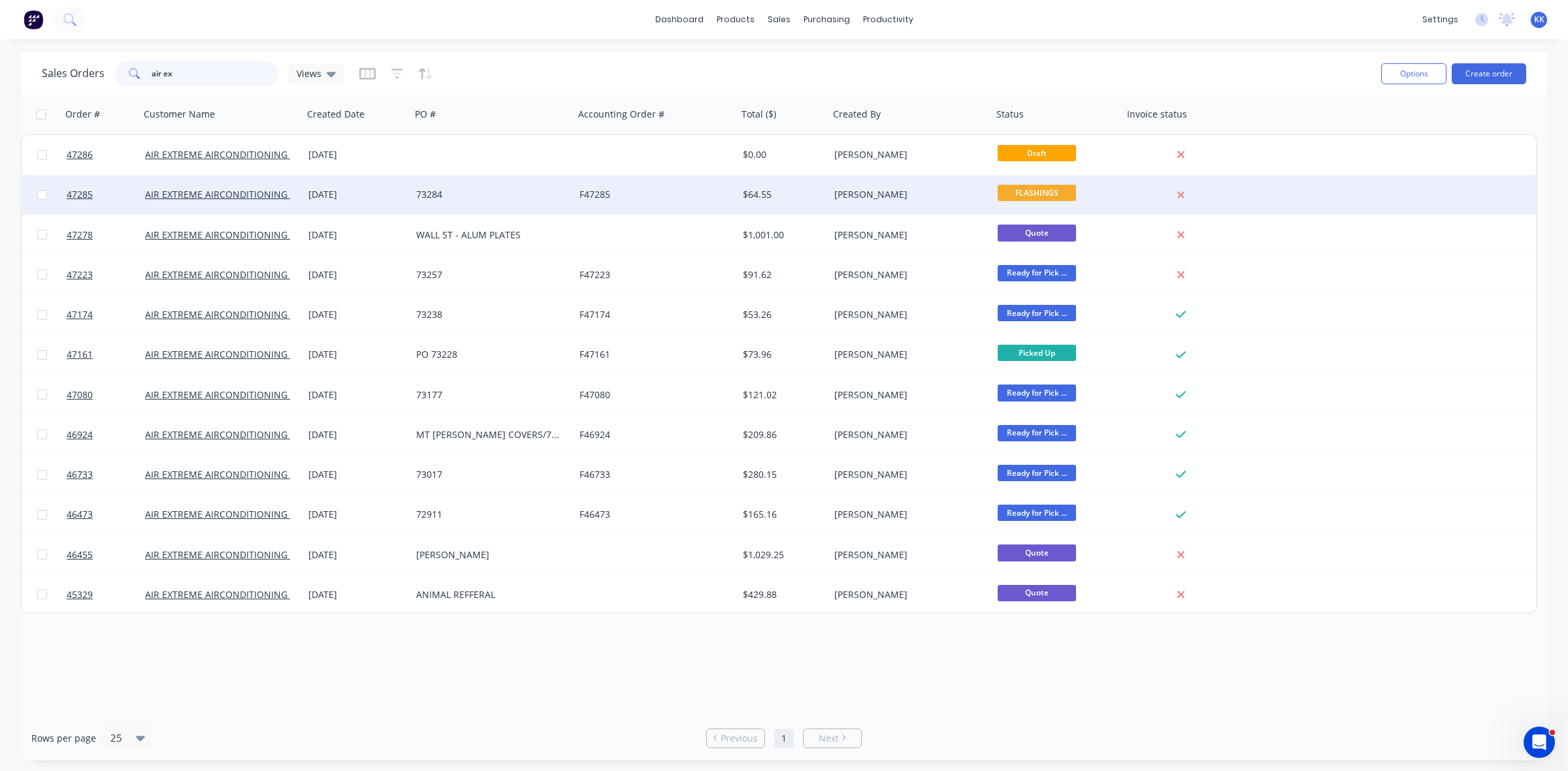
type input "air ex"
click at [415, 200] on div "73284" at bounding box center [493, 194] width 163 height 39
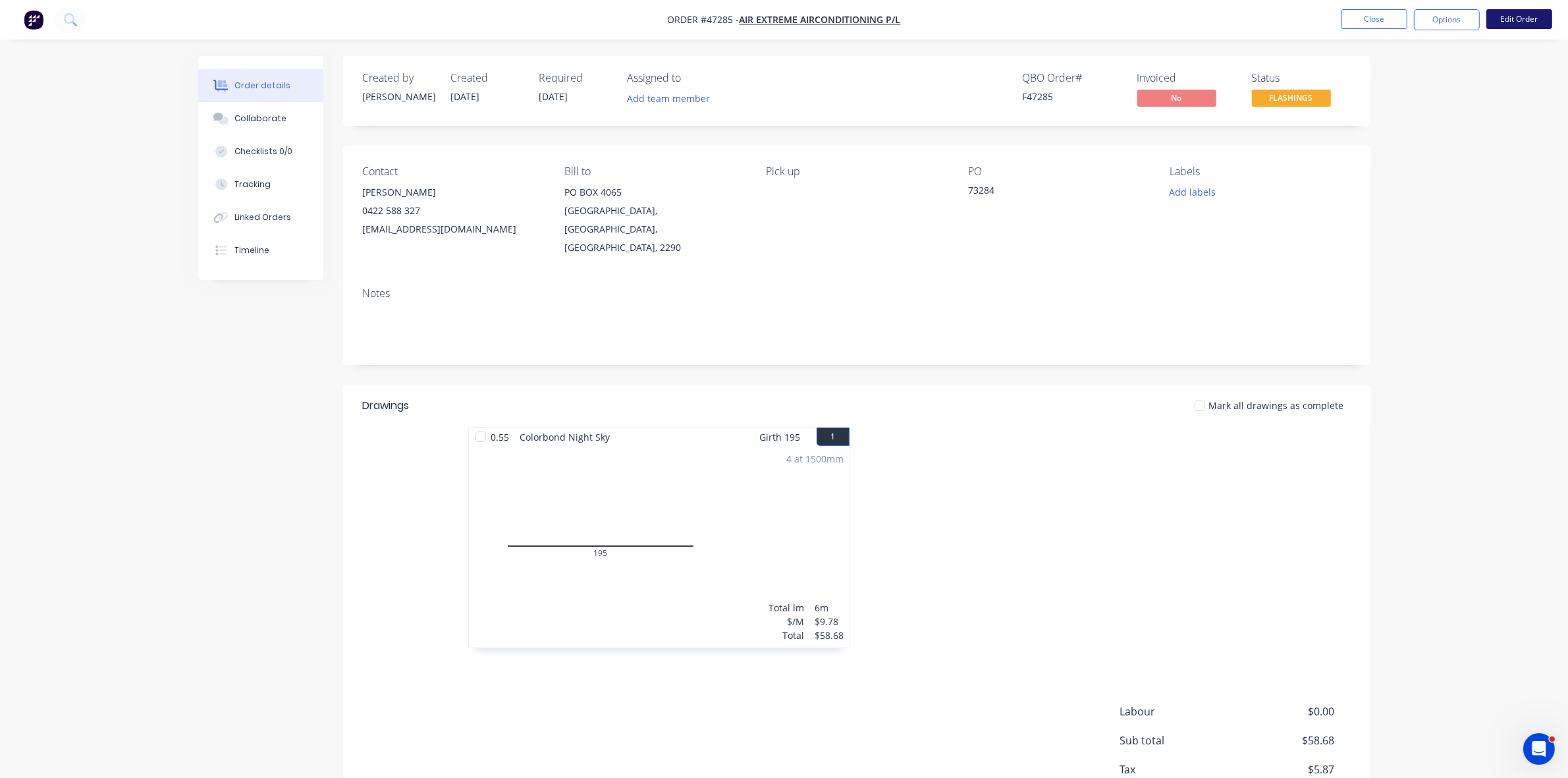
click at [1523, 25] on button "Edit Order" at bounding box center [1519, 19] width 66 height 20
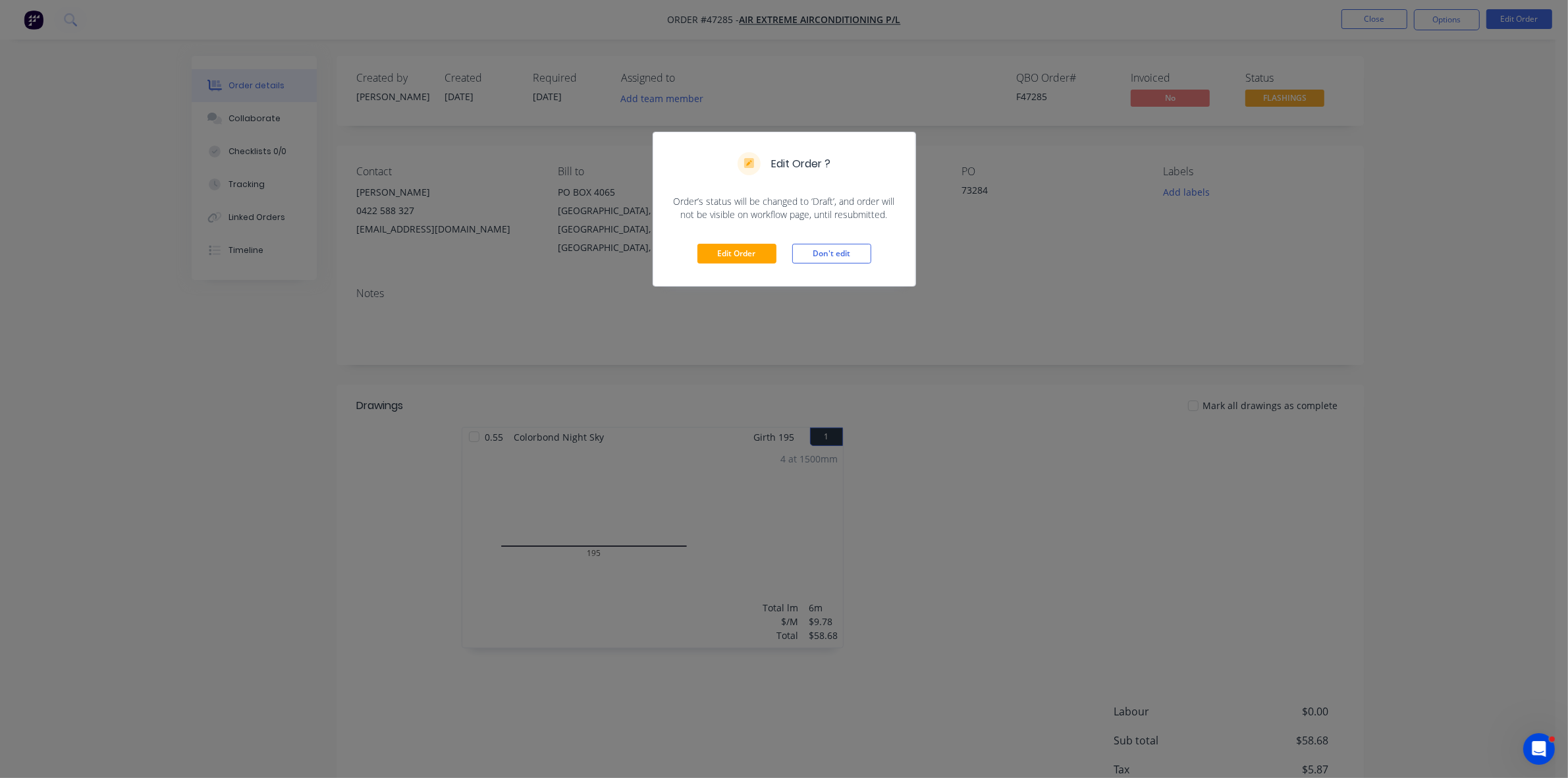
drag, startPoint x: 854, startPoint y: 261, endPoint x: 1094, endPoint y: 152, distance: 263.6
click at [856, 261] on button "Don't edit" at bounding box center [832, 254] width 79 height 20
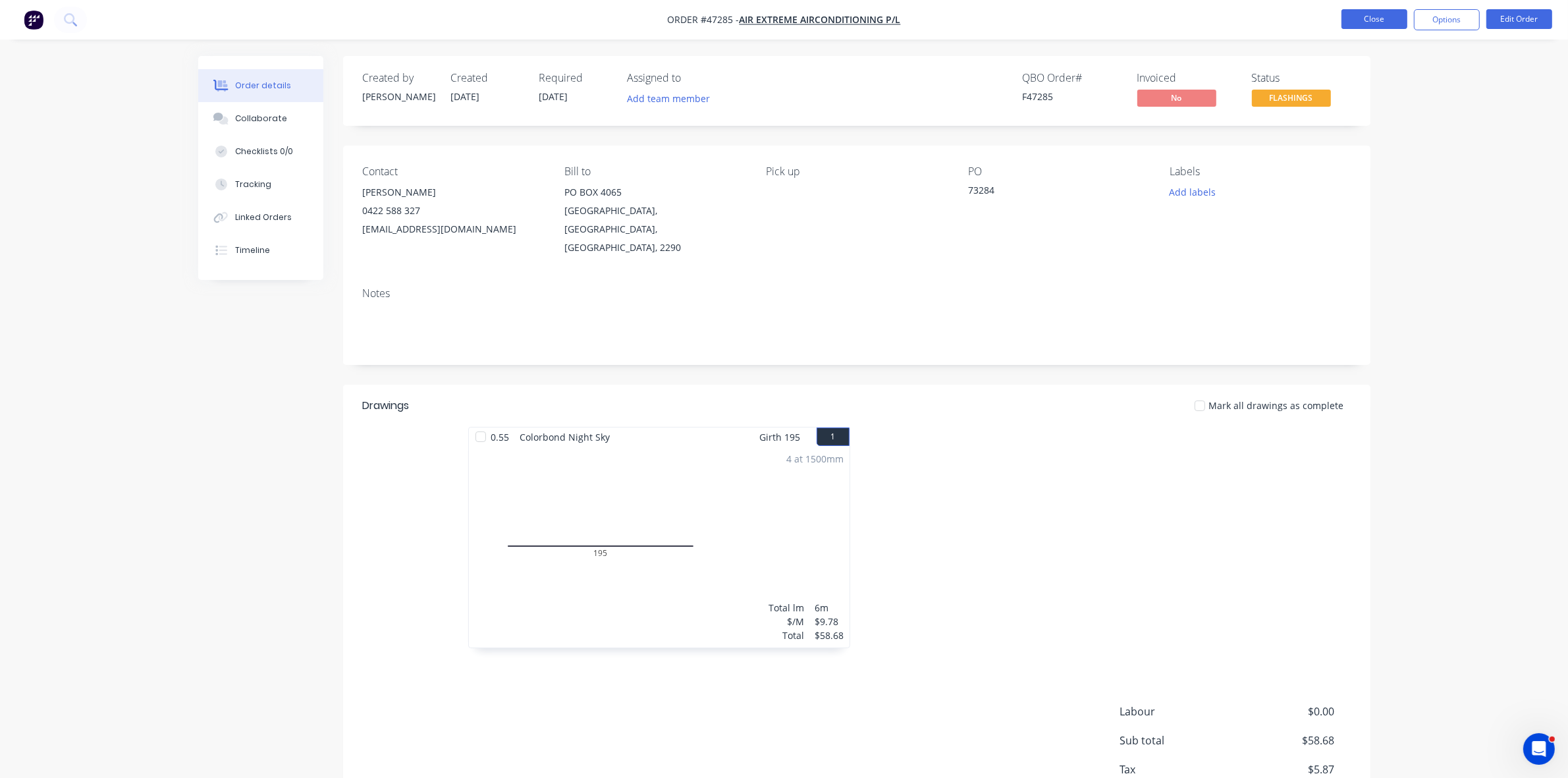
click at [1377, 16] on button "Close" at bounding box center [1374, 19] width 66 height 20
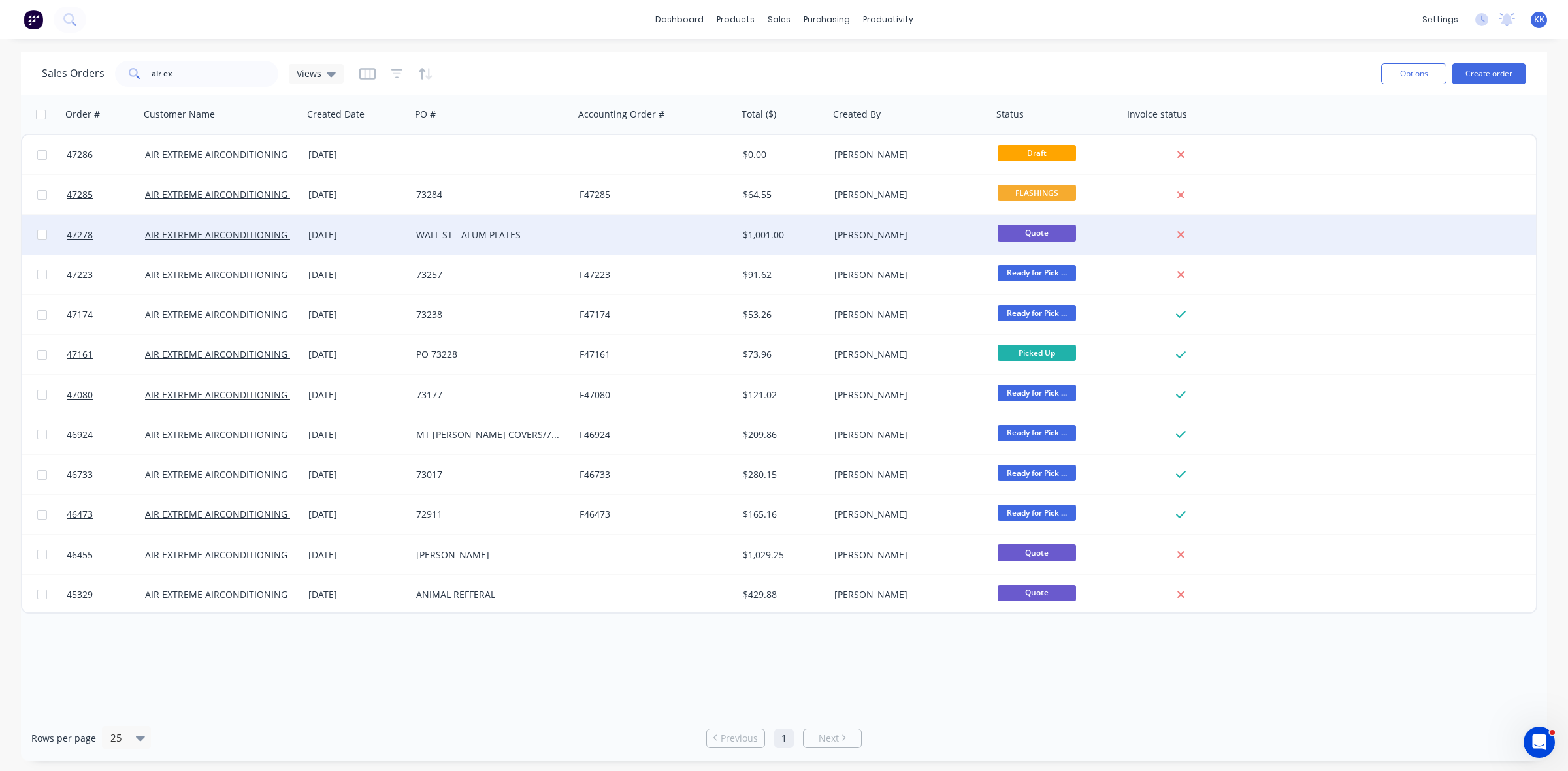
click at [781, 221] on div "$1,001.00" at bounding box center [783, 235] width 92 height 39
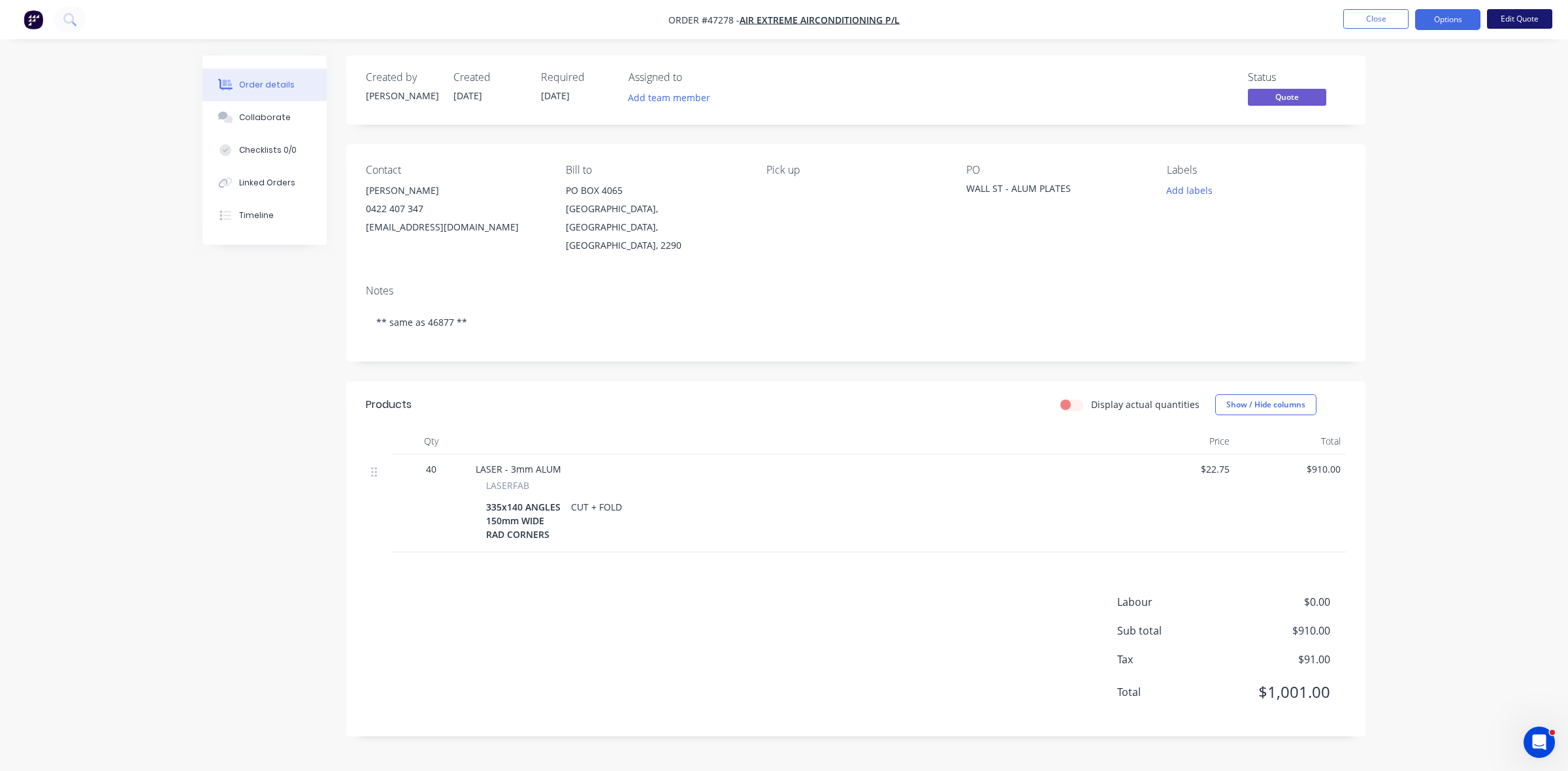
click at [1520, 20] on button "Edit Quote" at bounding box center [1519, 19] width 65 height 20
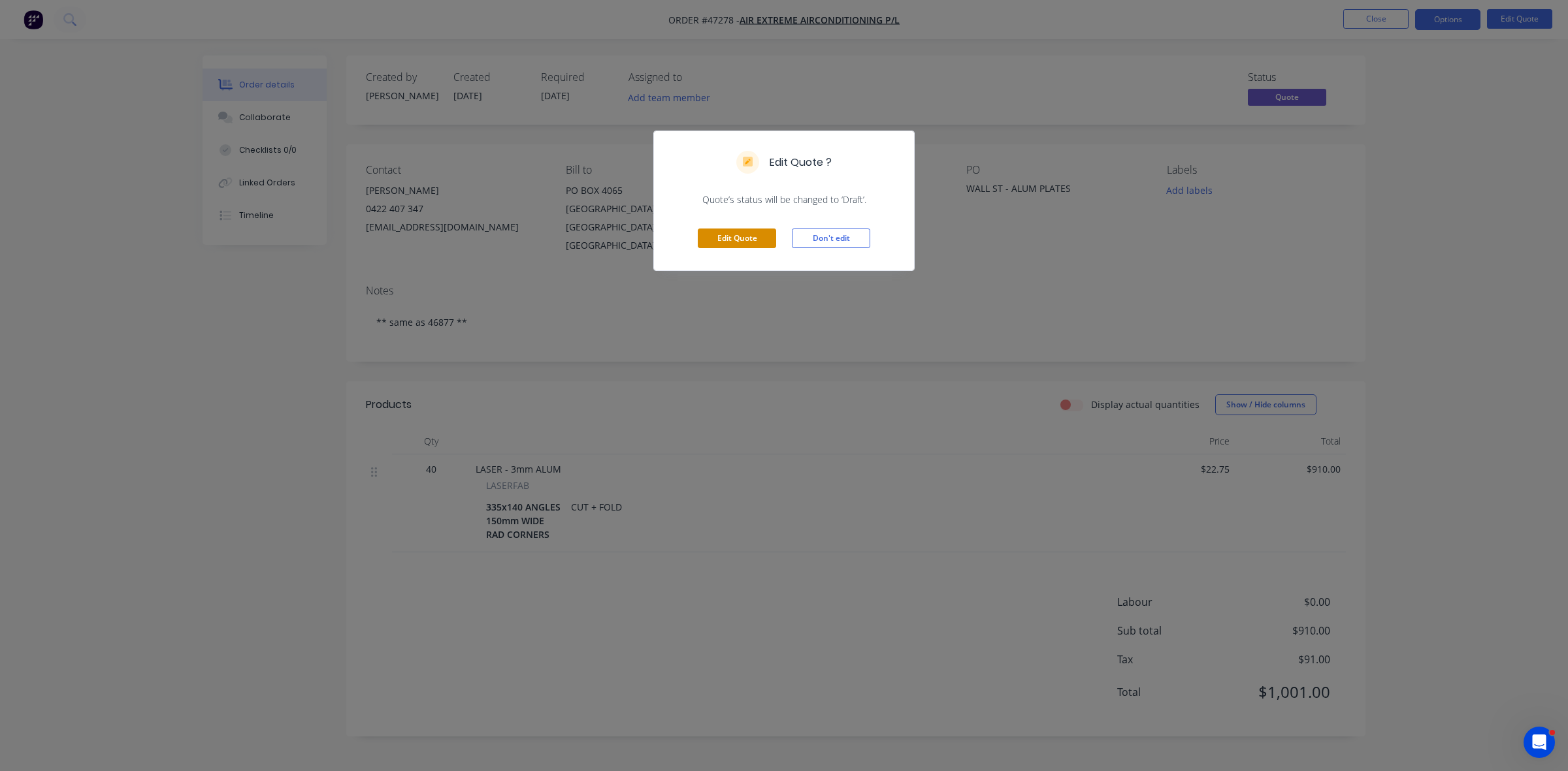
click at [753, 242] on button "Edit Quote" at bounding box center [736, 238] width 78 height 20
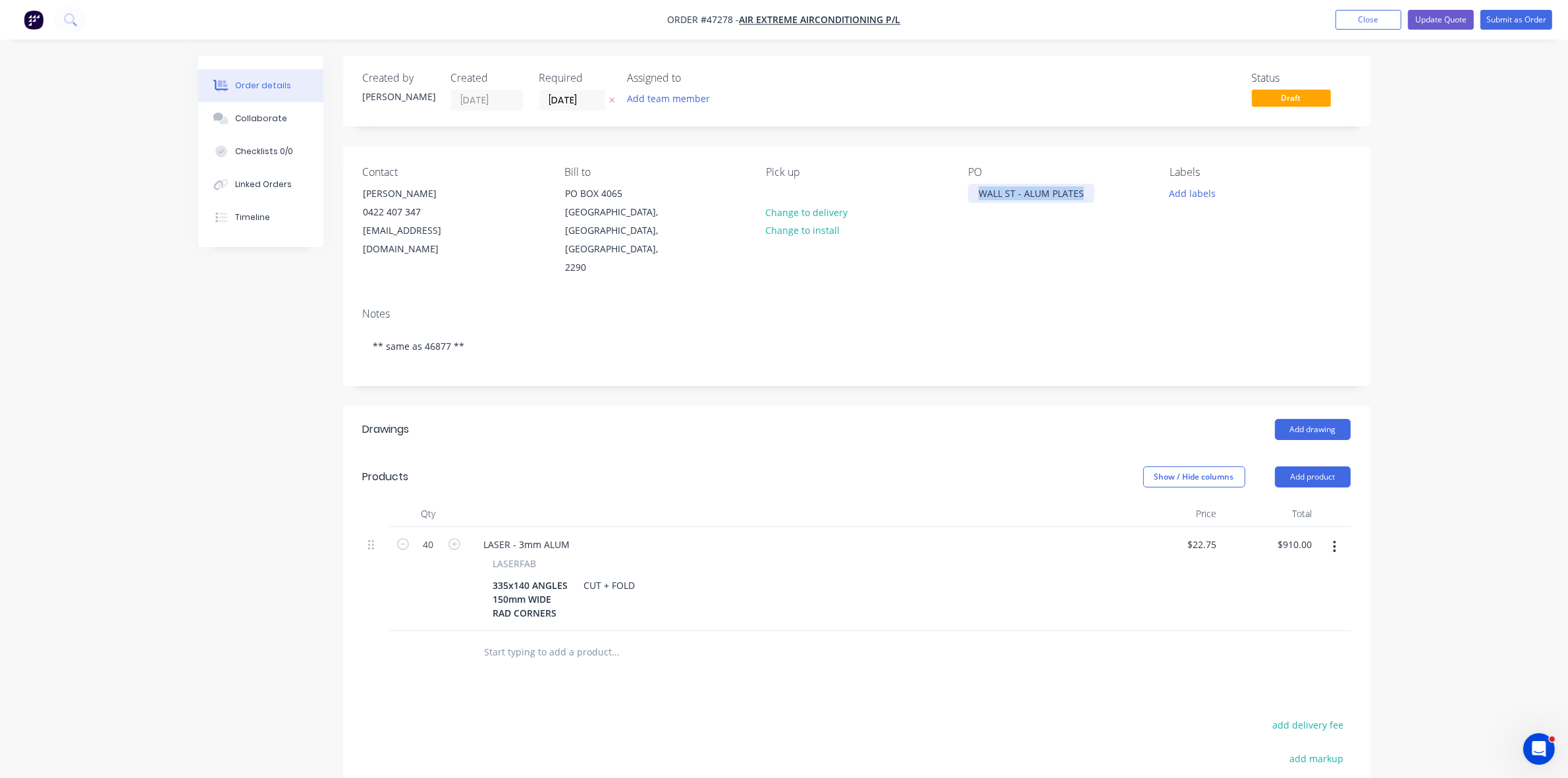
drag, startPoint x: 980, startPoint y: 193, endPoint x: 1084, endPoint y: 187, distance: 104.2
click at [1084, 187] on div "WALL ST - ALUM PLATES" at bounding box center [1031, 194] width 127 height 19
copy div "WALL ST - ALUM PLATES"
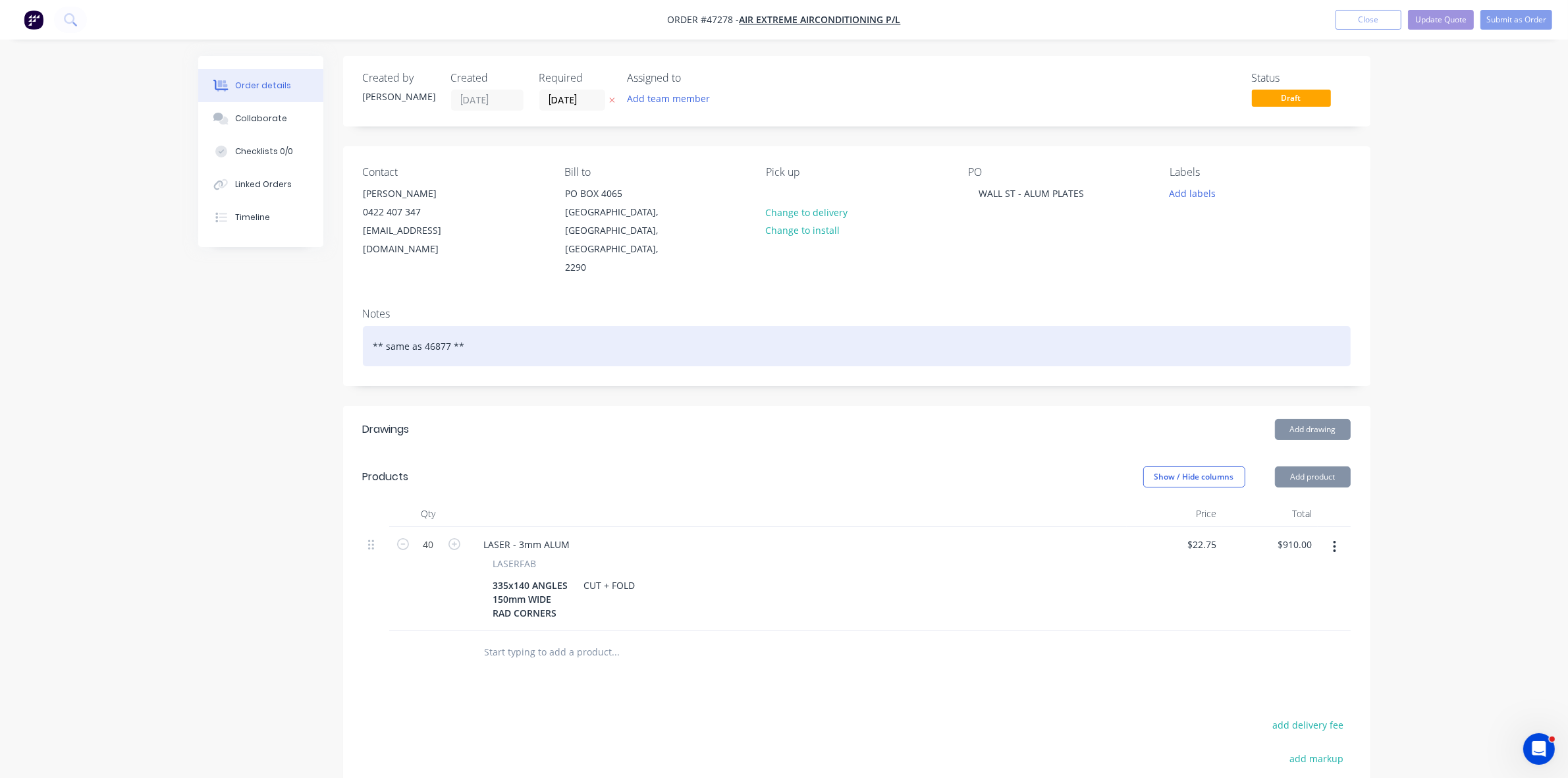
click at [500, 326] on div "** same as 46877 **" at bounding box center [857, 346] width 988 height 40
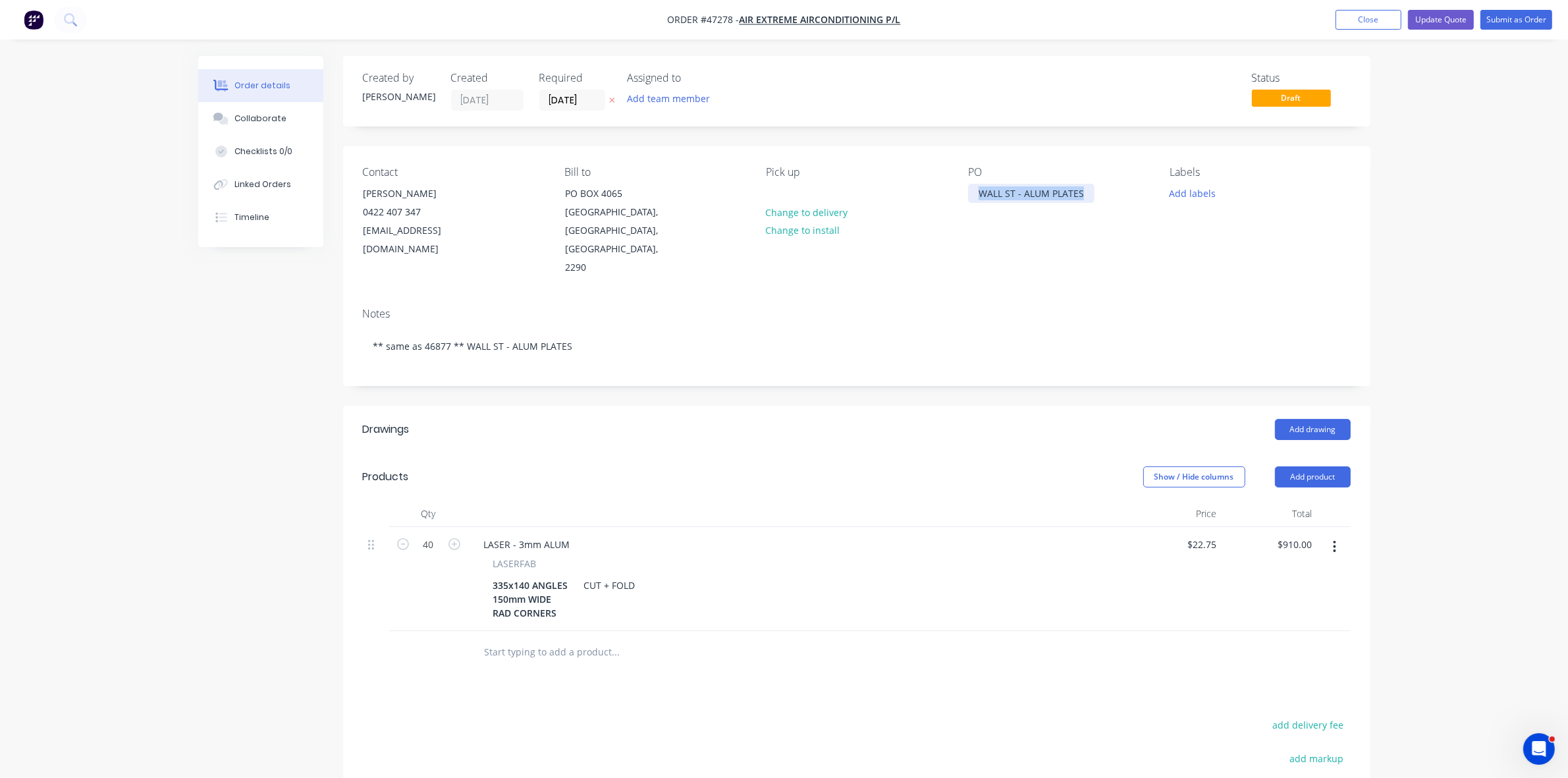
drag, startPoint x: 971, startPoint y: 191, endPoint x: 1124, endPoint y: 198, distance: 153.2
click at [1124, 198] on div "PO WALL ST - ALUM PLATES" at bounding box center [1058, 222] width 181 height 111
click at [589, 101] on input "[DATE]" at bounding box center [572, 99] width 64 height 20
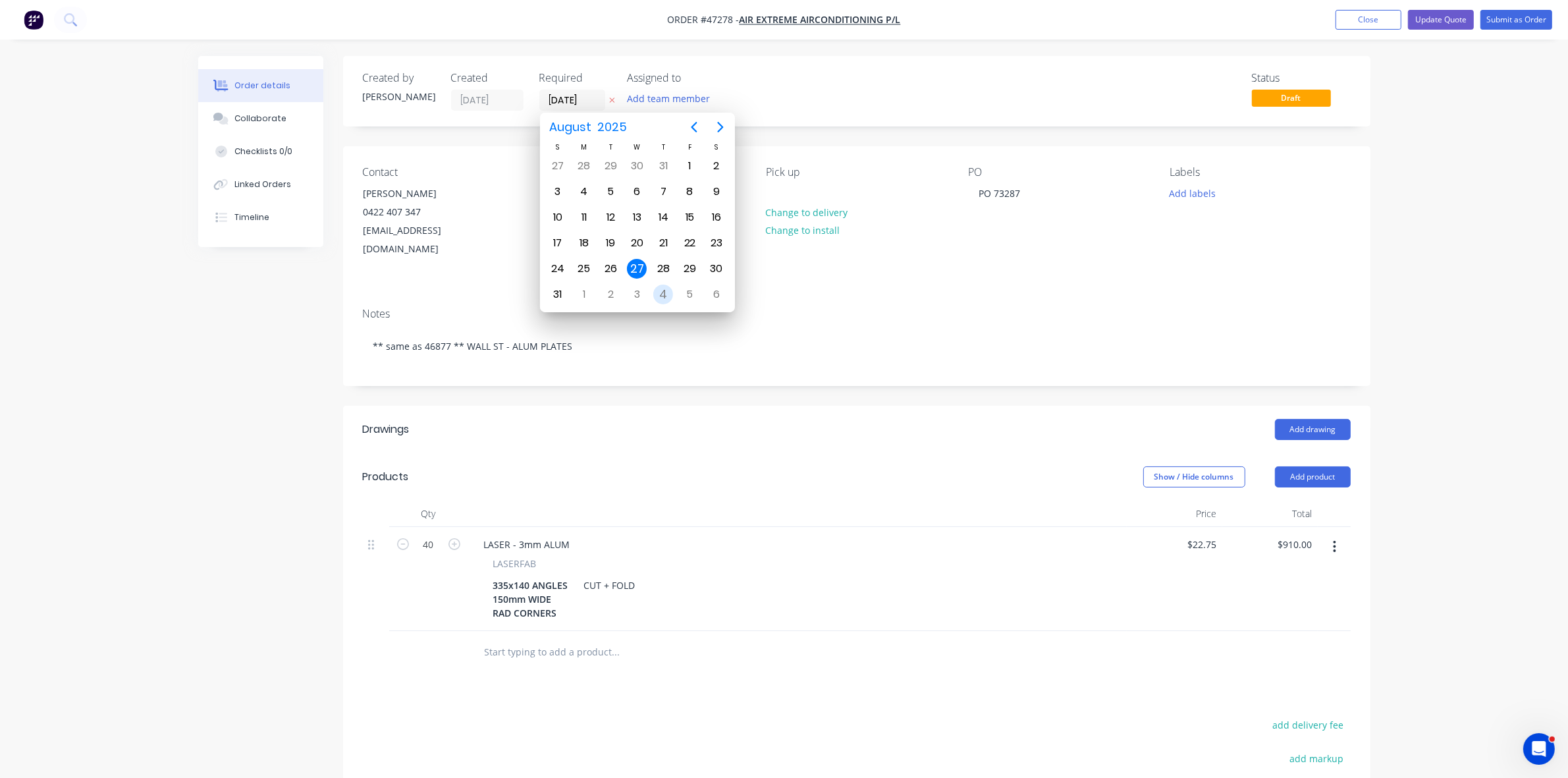
click at [663, 296] on div "4" at bounding box center [663, 294] width 20 height 20
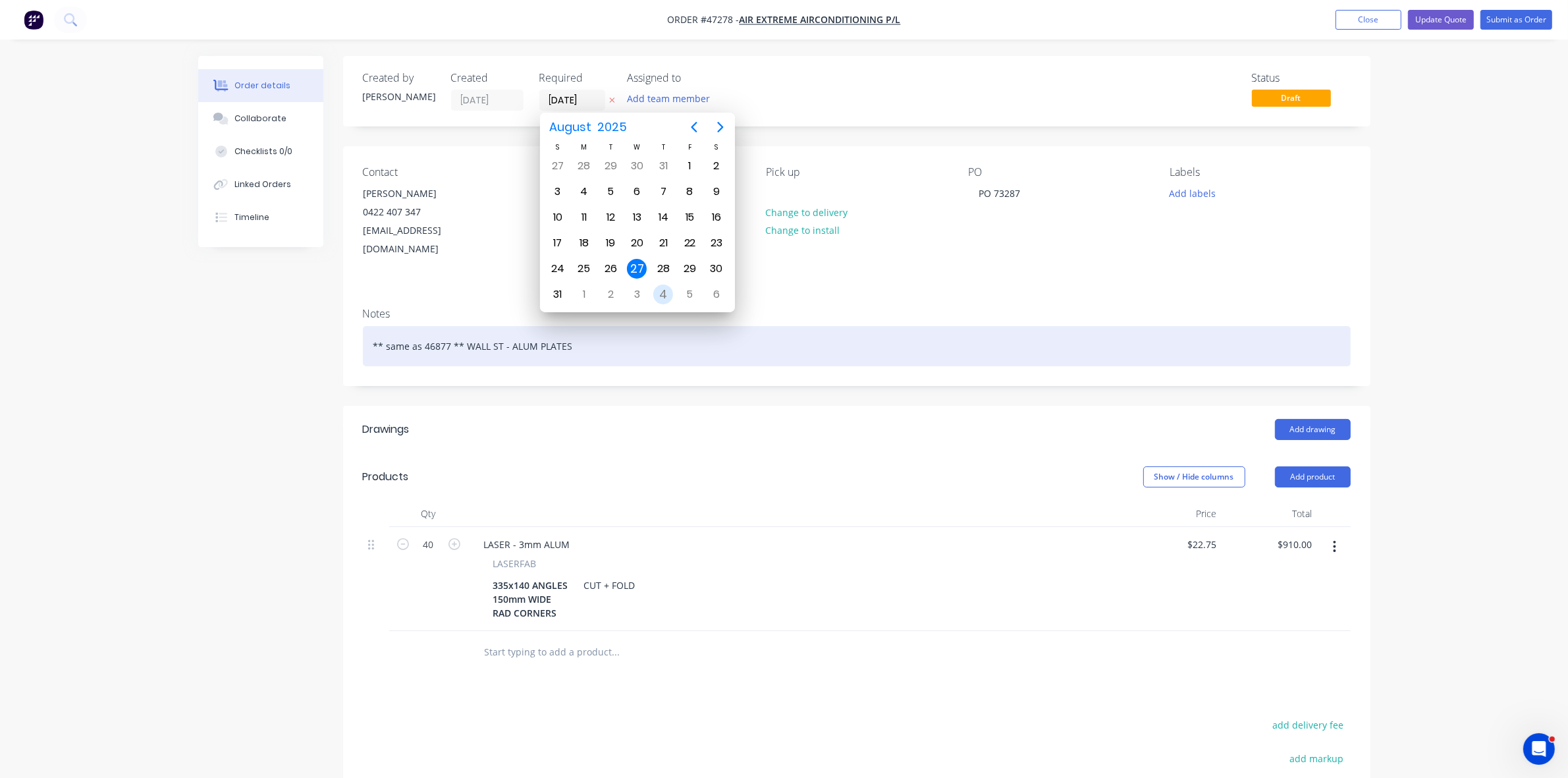
type input "04/09/25"
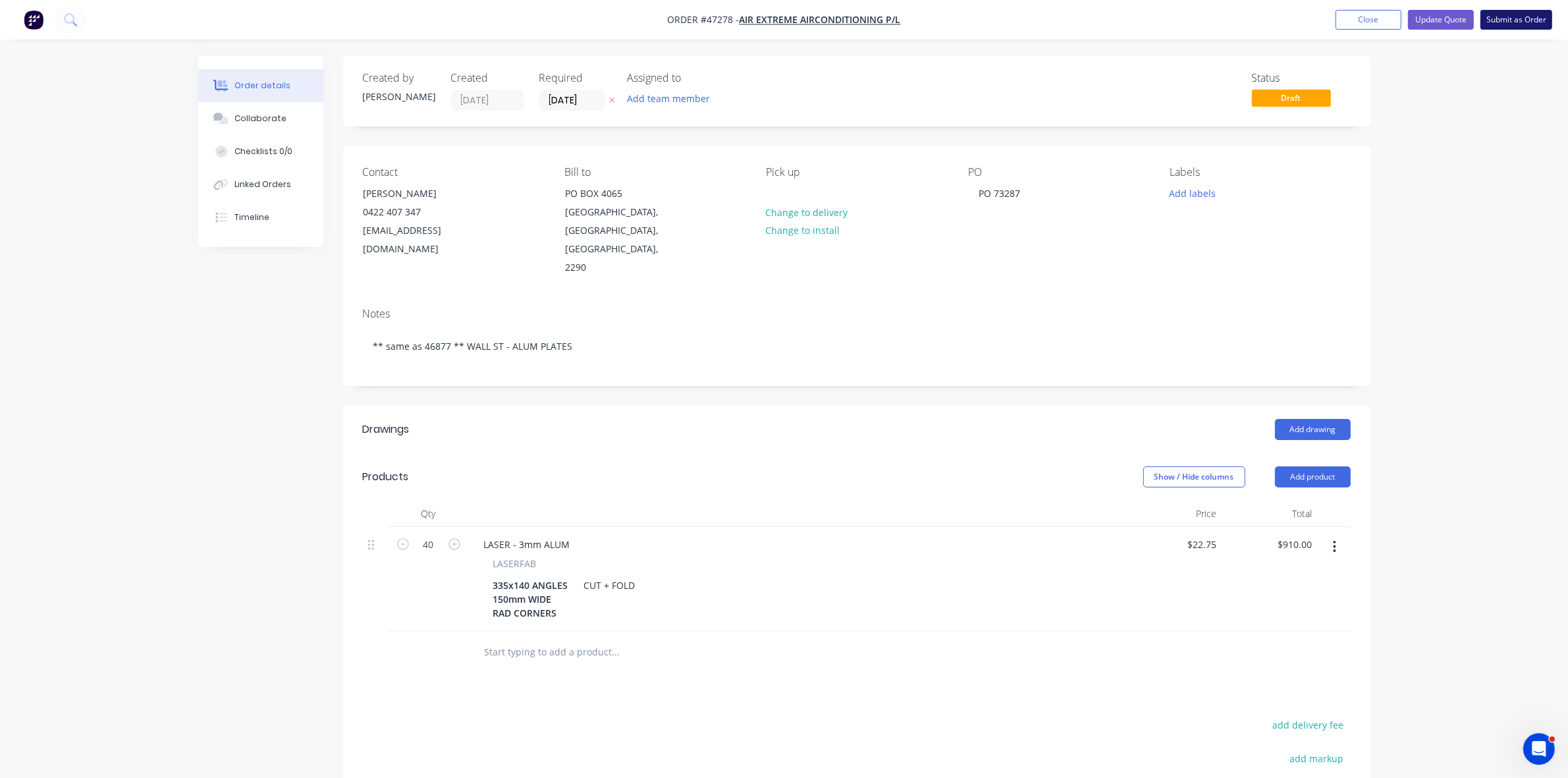
click at [1515, 27] on button "Submit as Order" at bounding box center [1517, 20] width 72 height 20
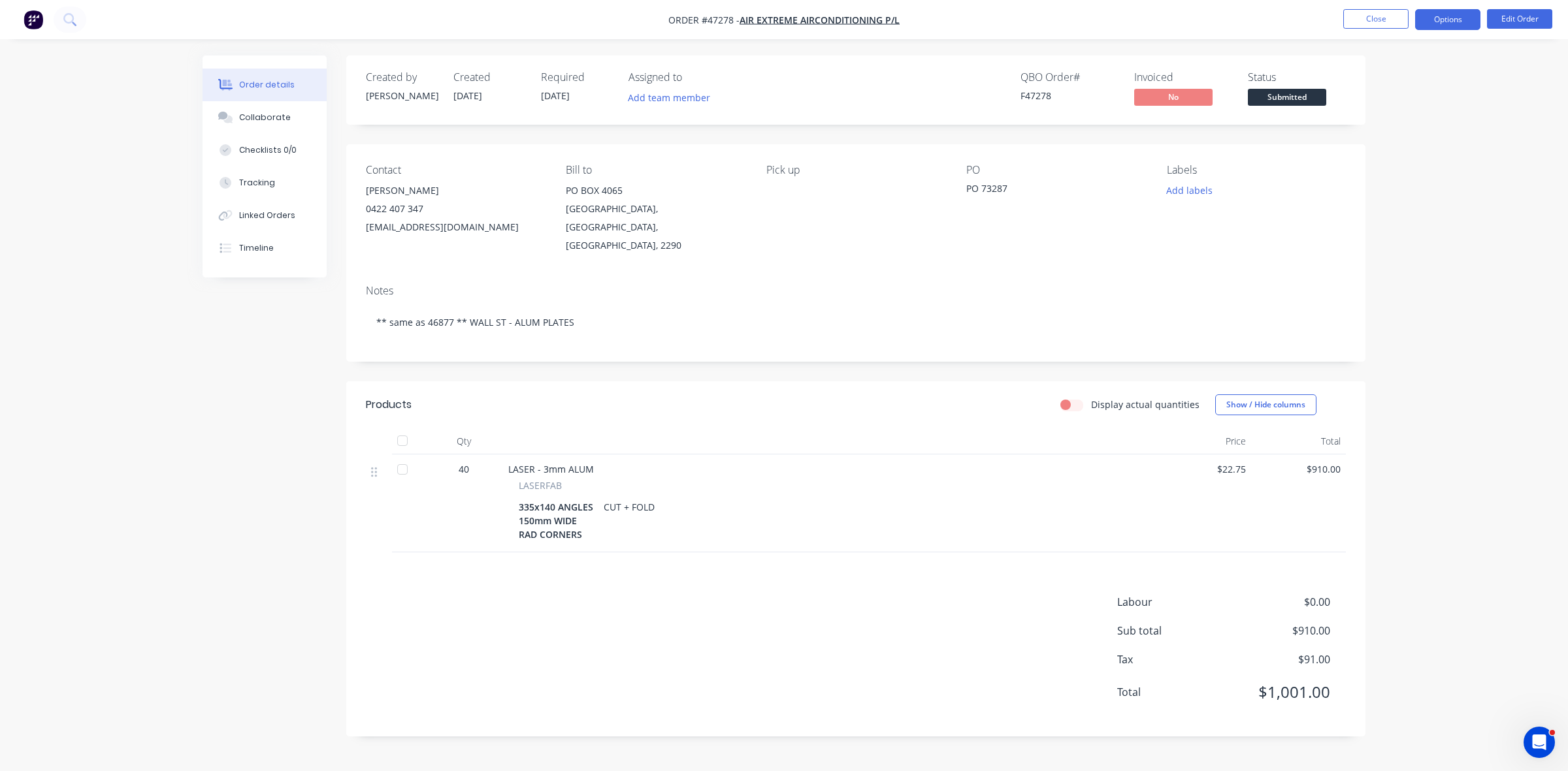
click at [1450, 17] on button "Options" at bounding box center [1447, 20] width 65 height 21
click at [1351, 154] on div "Work Order" at bounding box center [1408, 158] width 121 height 19
click at [1368, 132] on div "Without pricing" at bounding box center [1408, 132] width 121 height 19
click at [1298, 93] on span "Submitted" at bounding box center [1287, 97] width 78 height 16
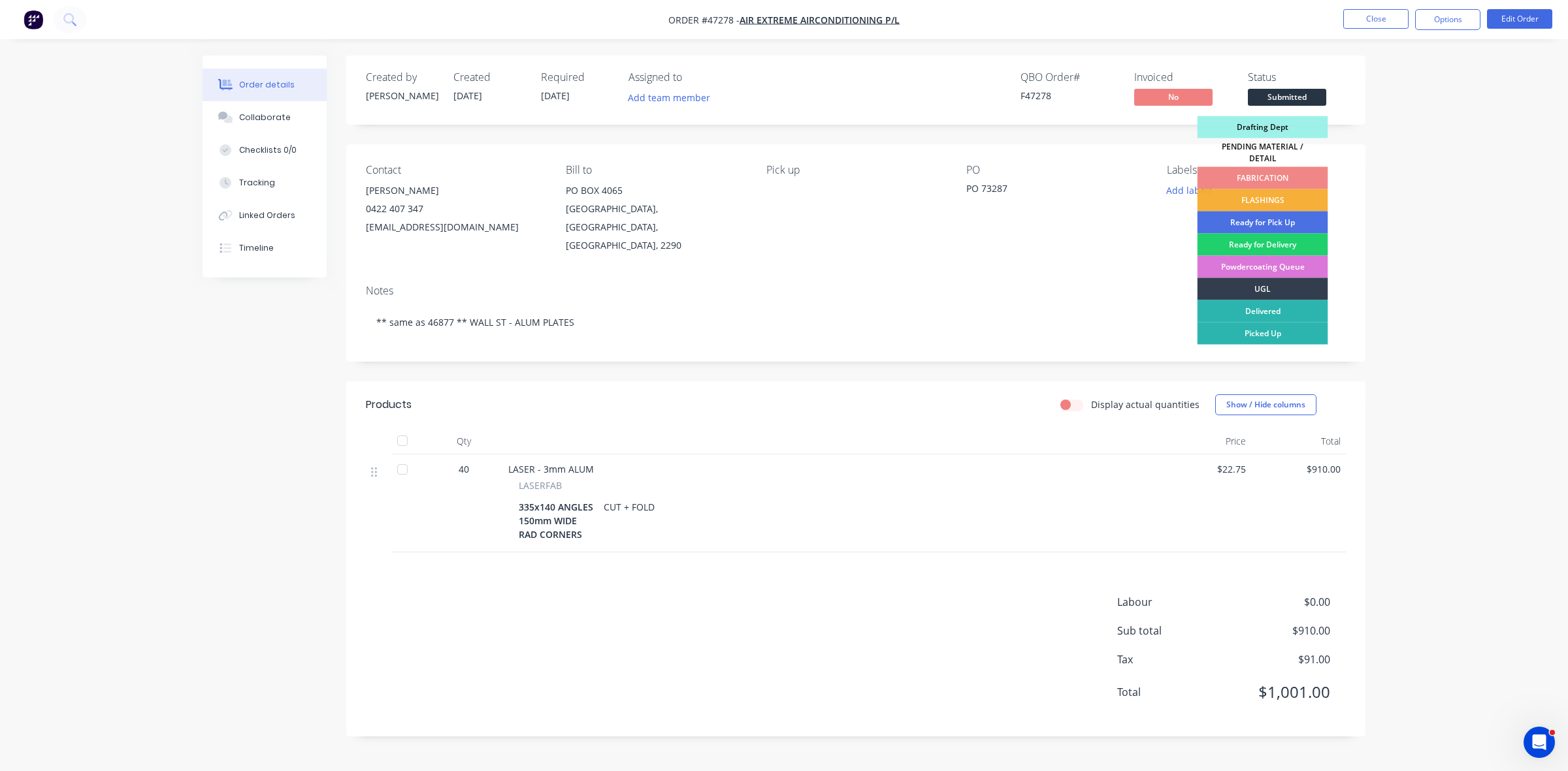
click at [1290, 167] on div "FABRICATION" at bounding box center [1263, 178] width 131 height 22
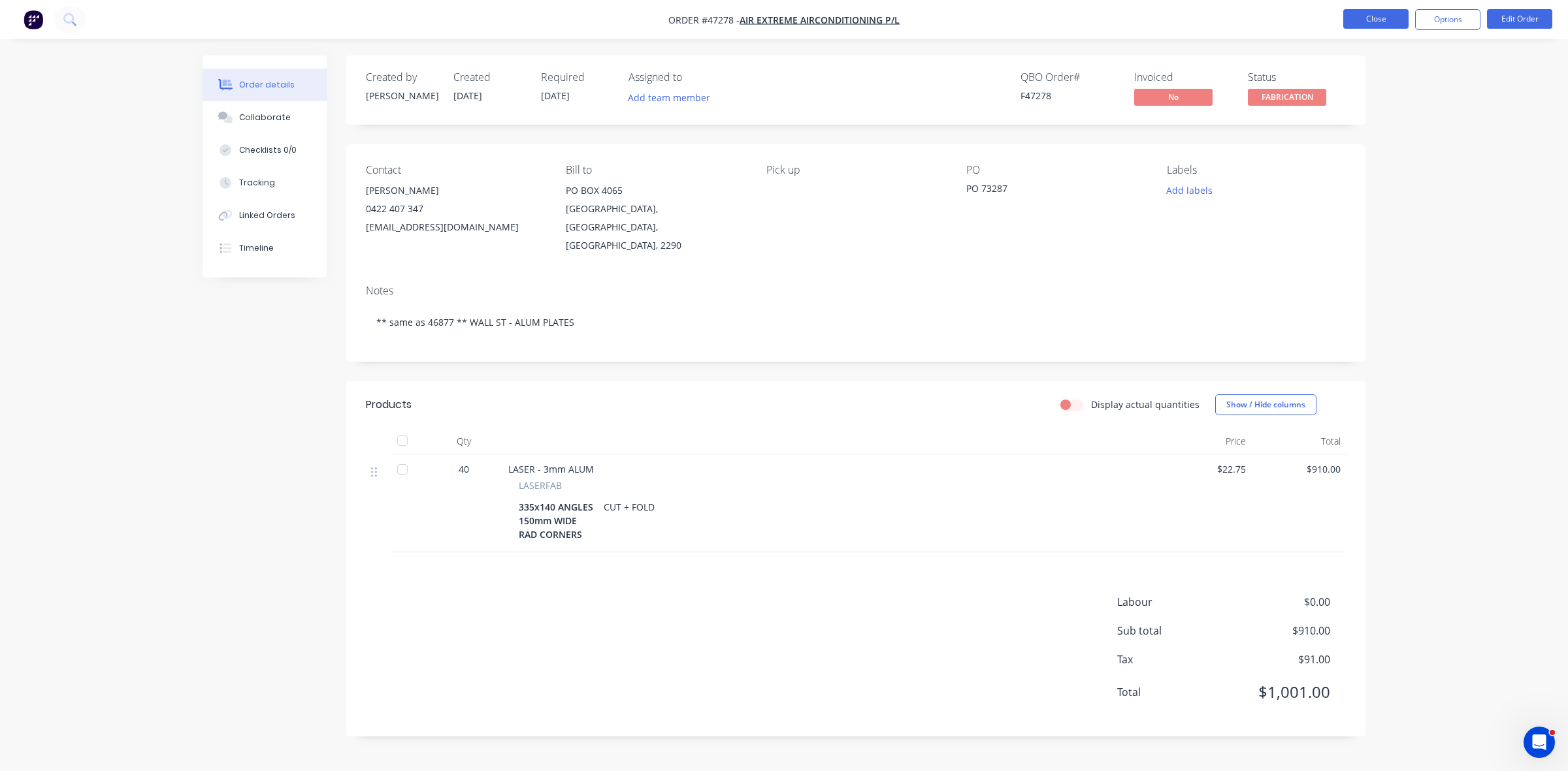
click at [1385, 24] on button "Close" at bounding box center [1375, 19] width 65 height 20
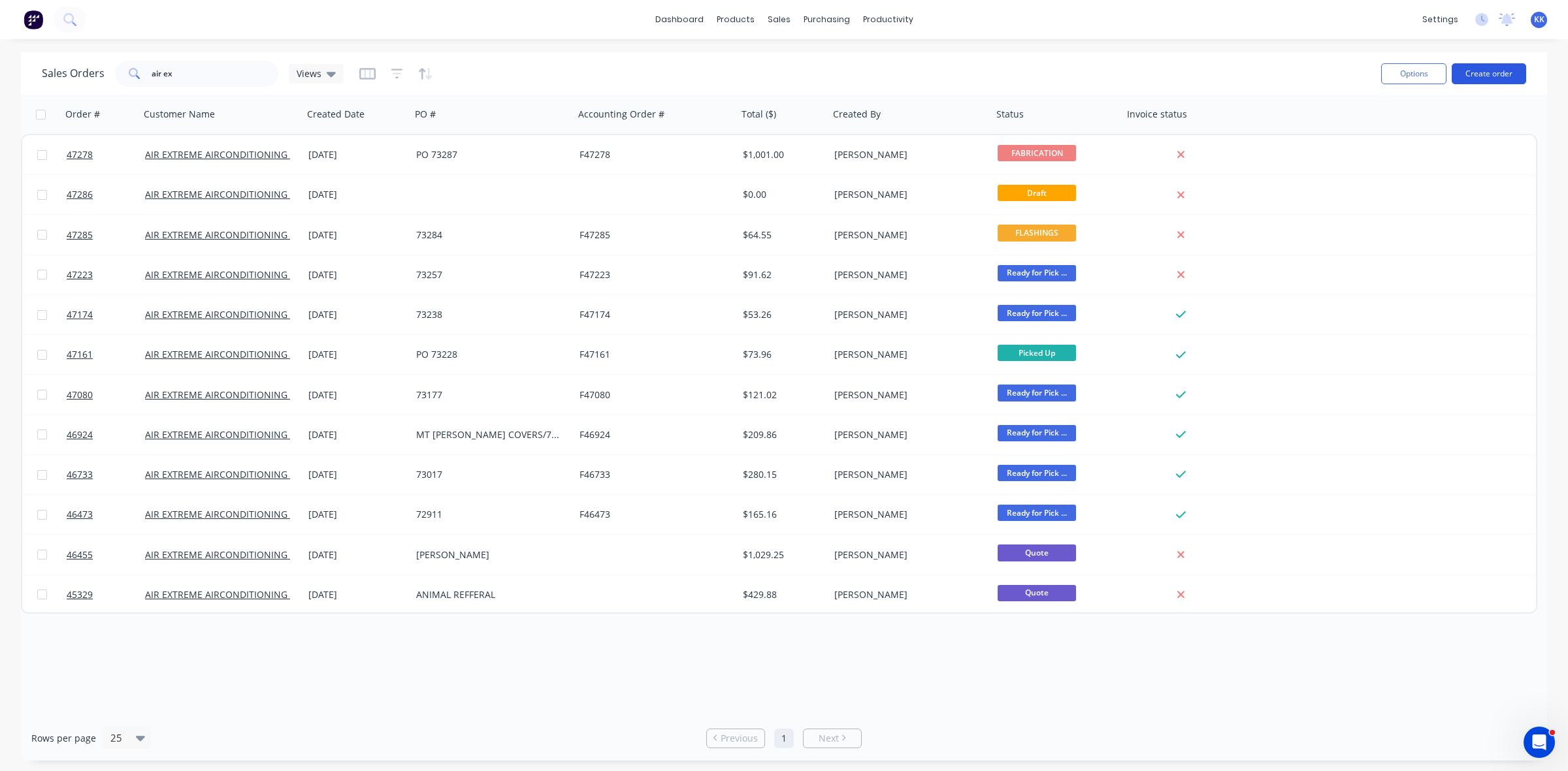
click at [1486, 69] on button "Create order" at bounding box center [1489, 74] width 75 height 21
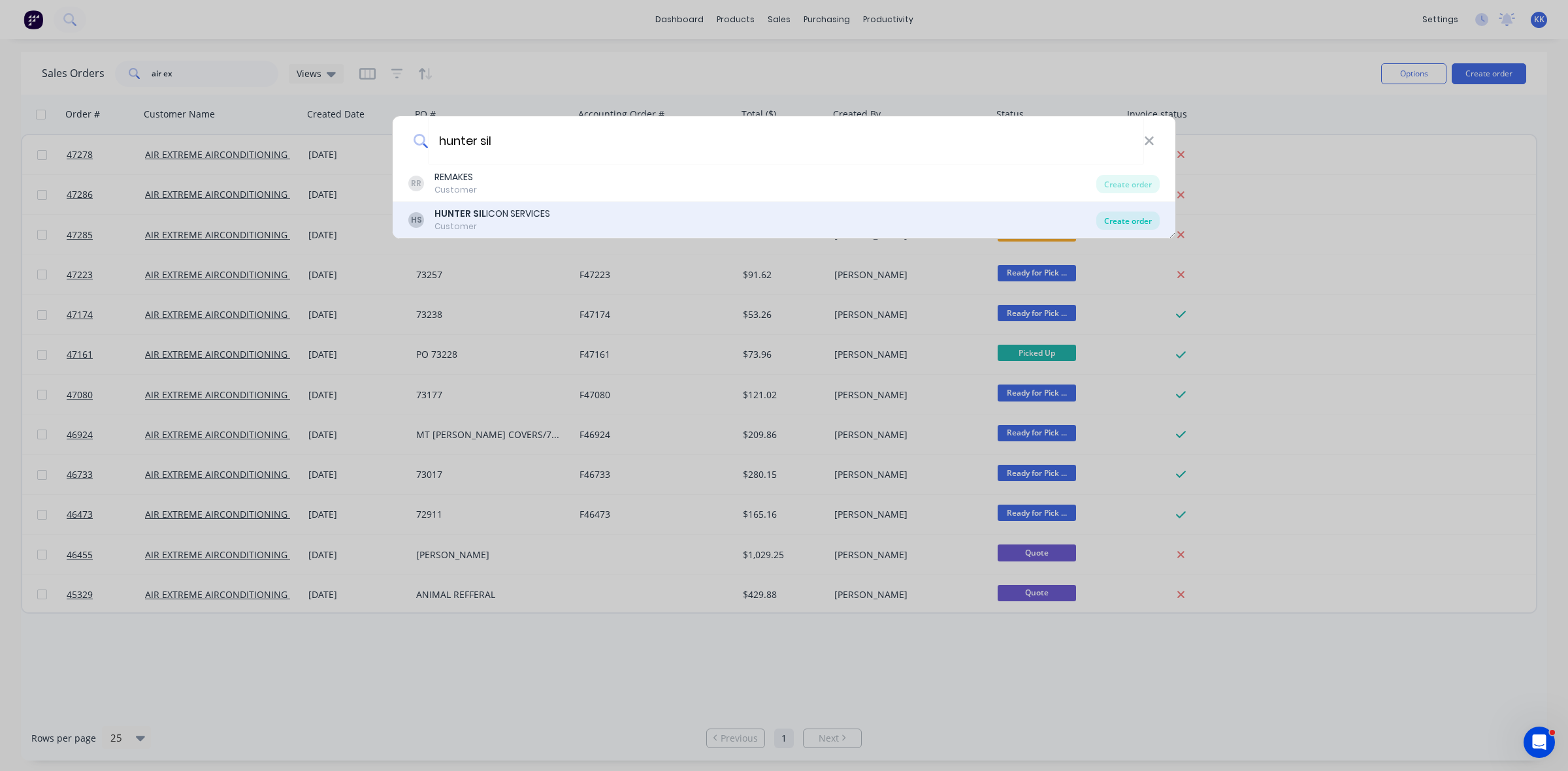
type input "hunter sil"
click at [1127, 219] on div "Create order" at bounding box center [1127, 221] width 64 height 19
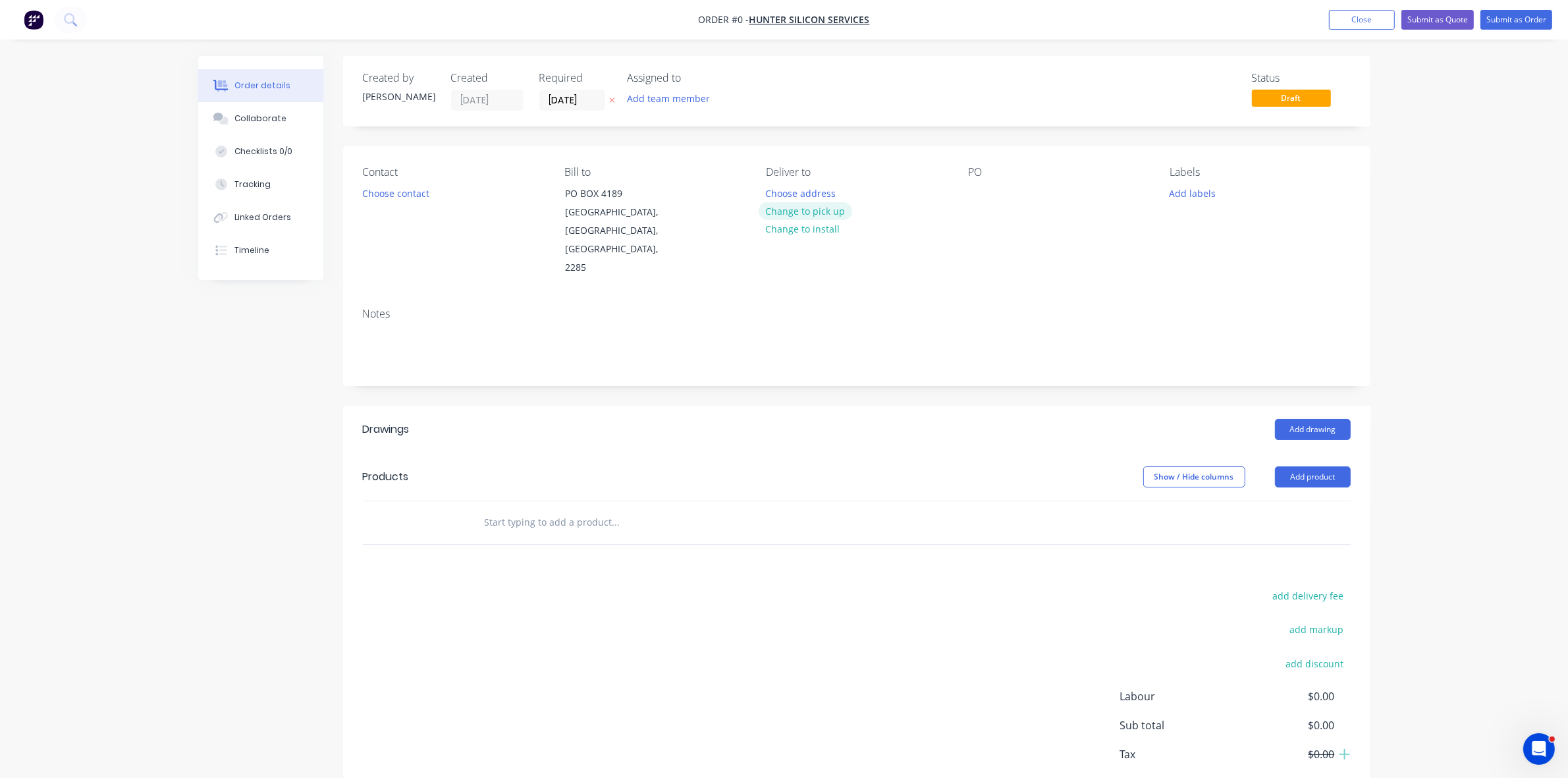
click at [827, 208] on button "Change to pick up" at bounding box center [805, 211] width 93 height 18
click at [409, 192] on button "Choose contact" at bounding box center [396, 193] width 81 height 18
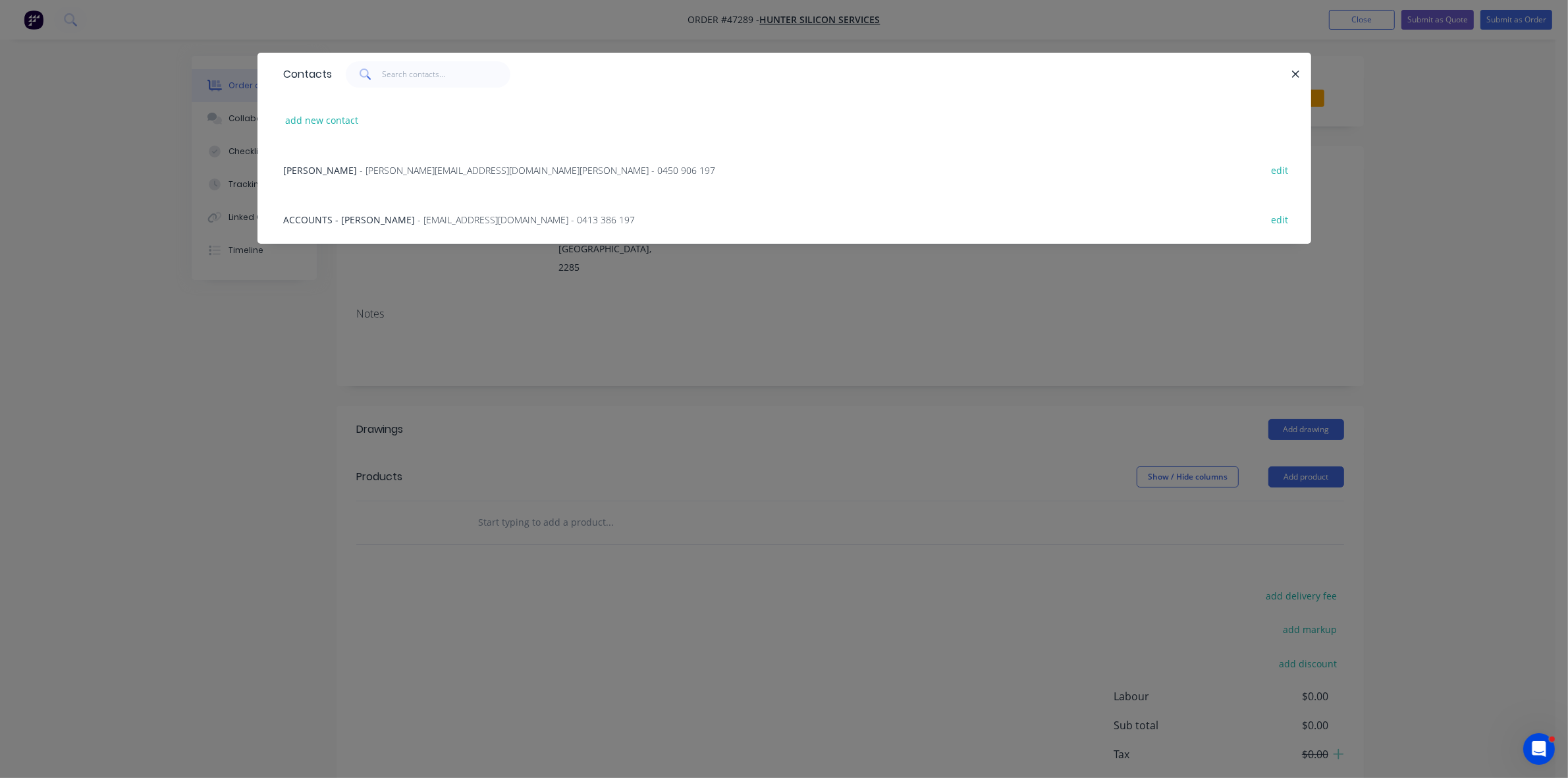
click at [403, 212] on div "ACCOUNTS - SHARON CLARK - admin@huntersiliconeservices.com.au - 0413 386 197 ed…" at bounding box center [784, 219] width 1014 height 50
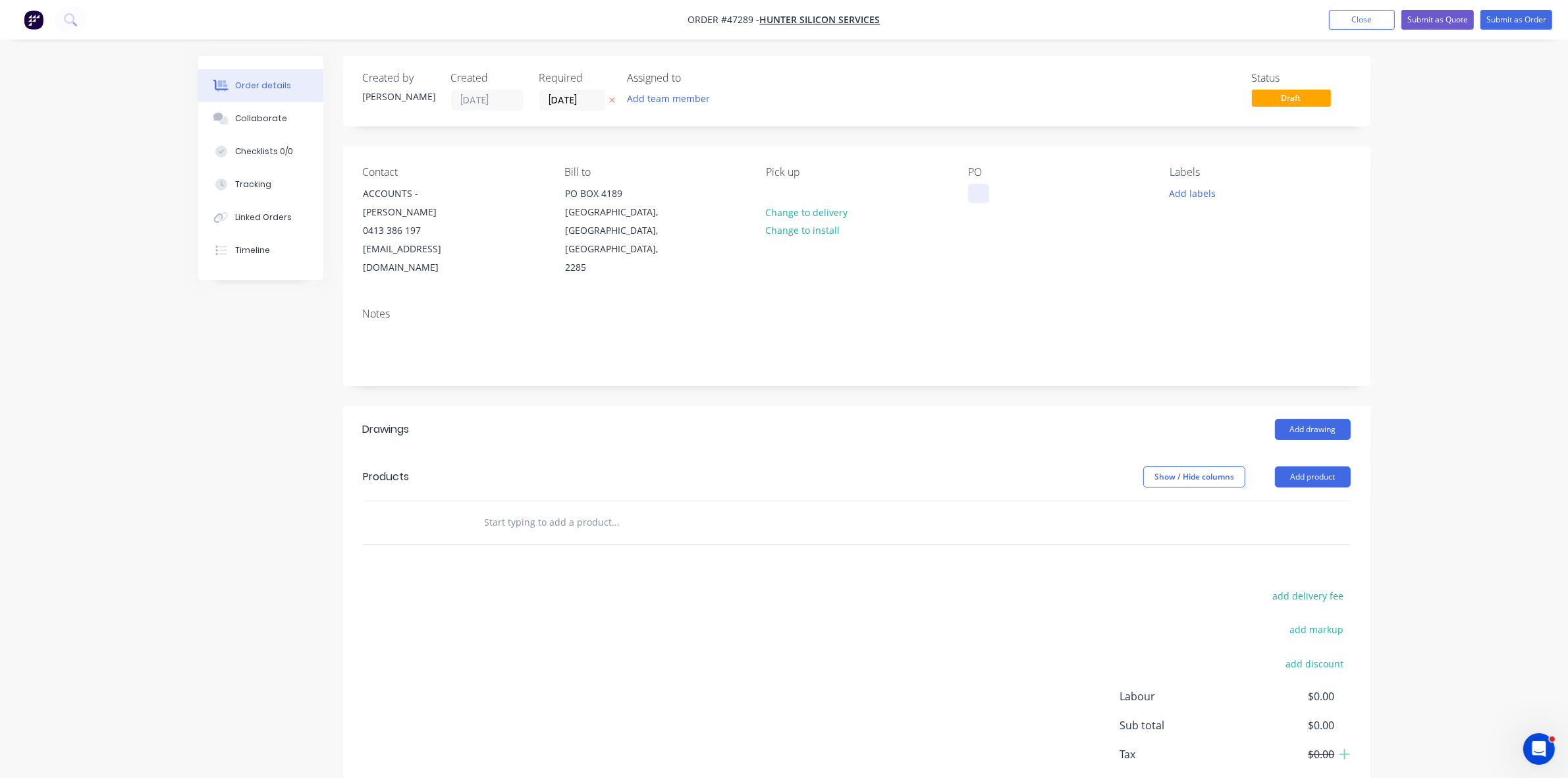
click at [979, 189] on div at bounding box center [978, 194] width 21 height 19
click at [1308, 469] on button "Add product" at bounding box center [1313, 476] width 75 height 21
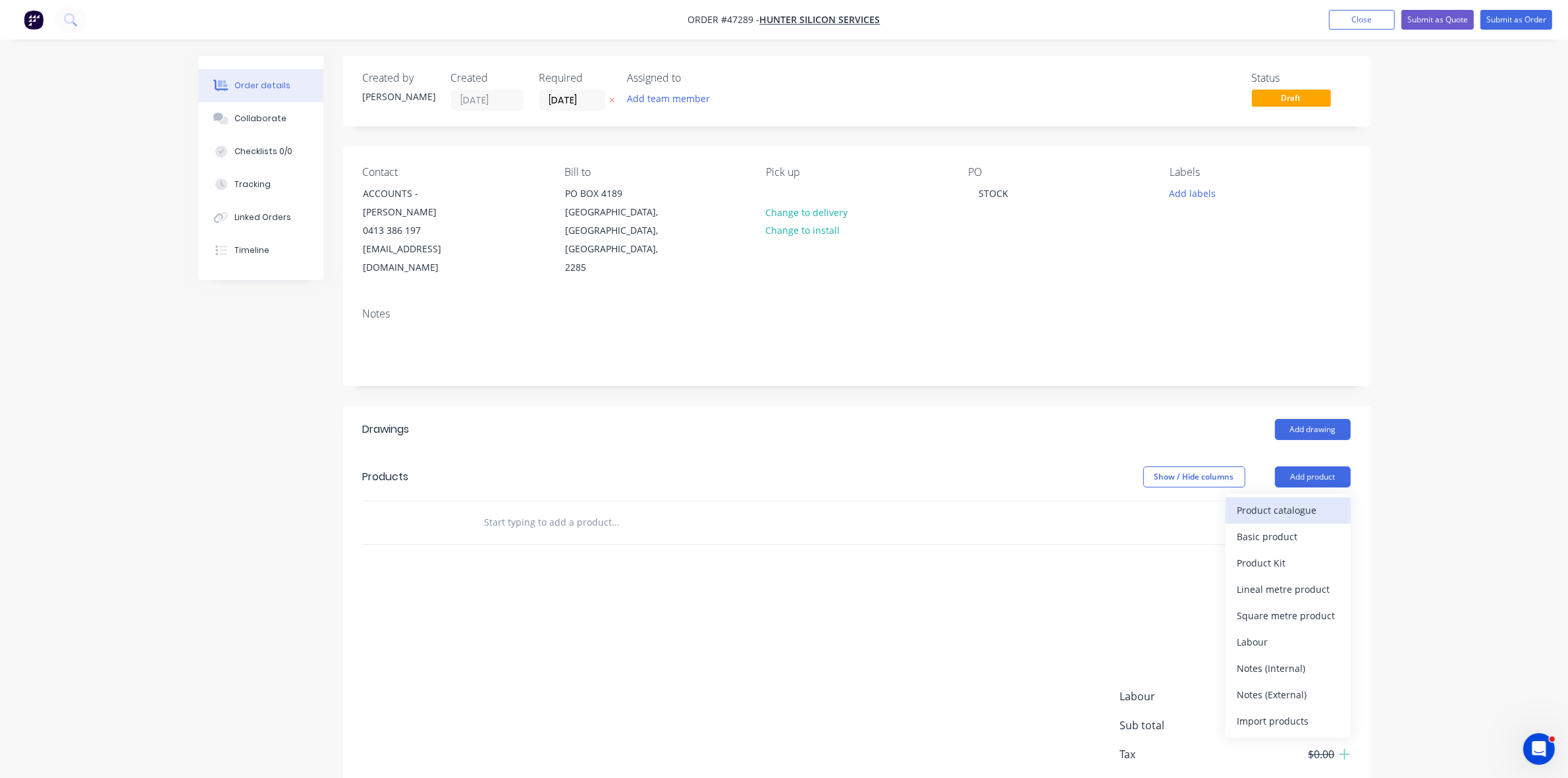
click at [1296, 500] on div "Product catalogue" at bounding box center [1288, 510] width 101 height 19
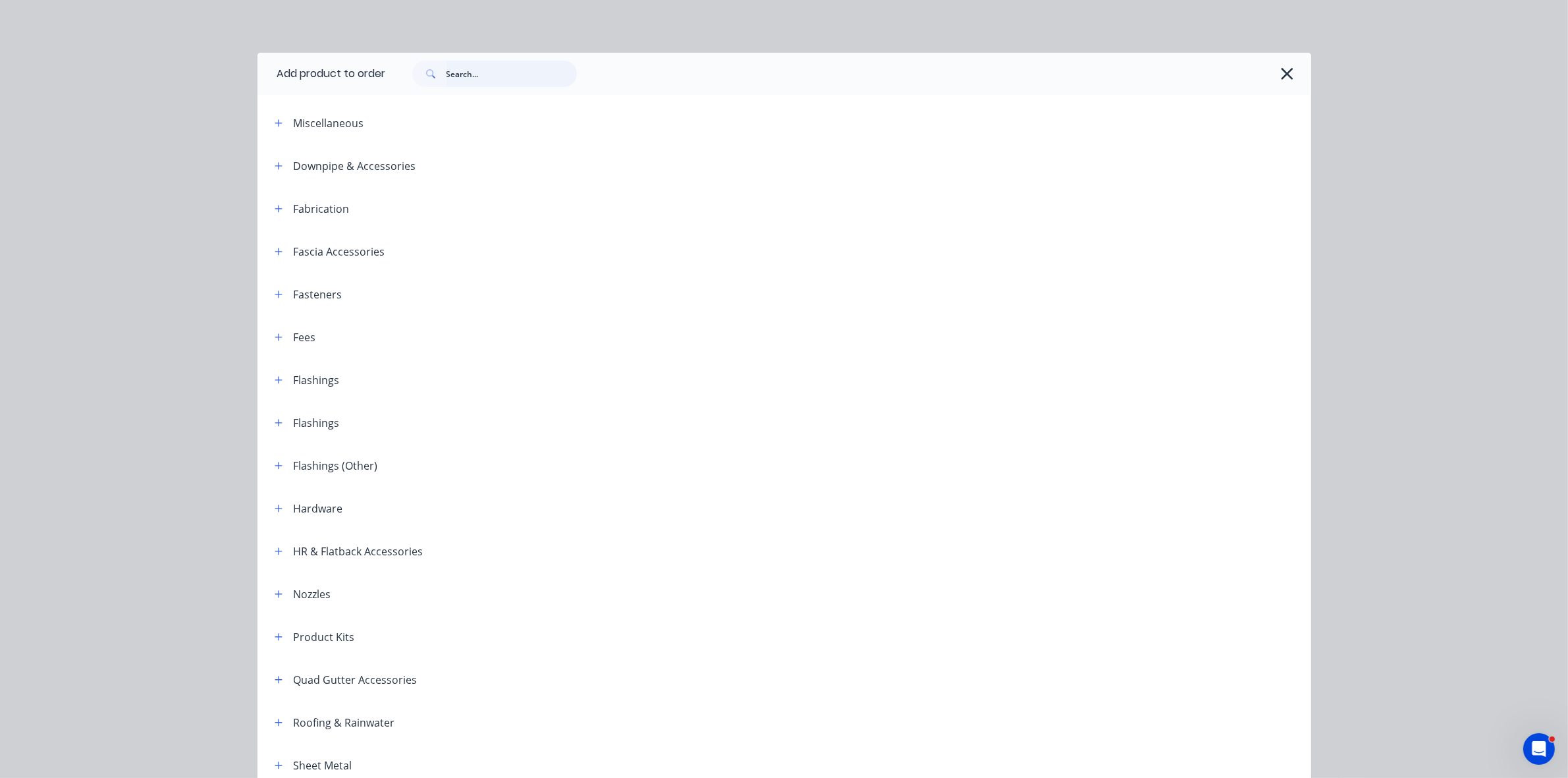
click at [481, 75] on input "text" at bounding box center [511, 74] width 130 height 27
type input "S"
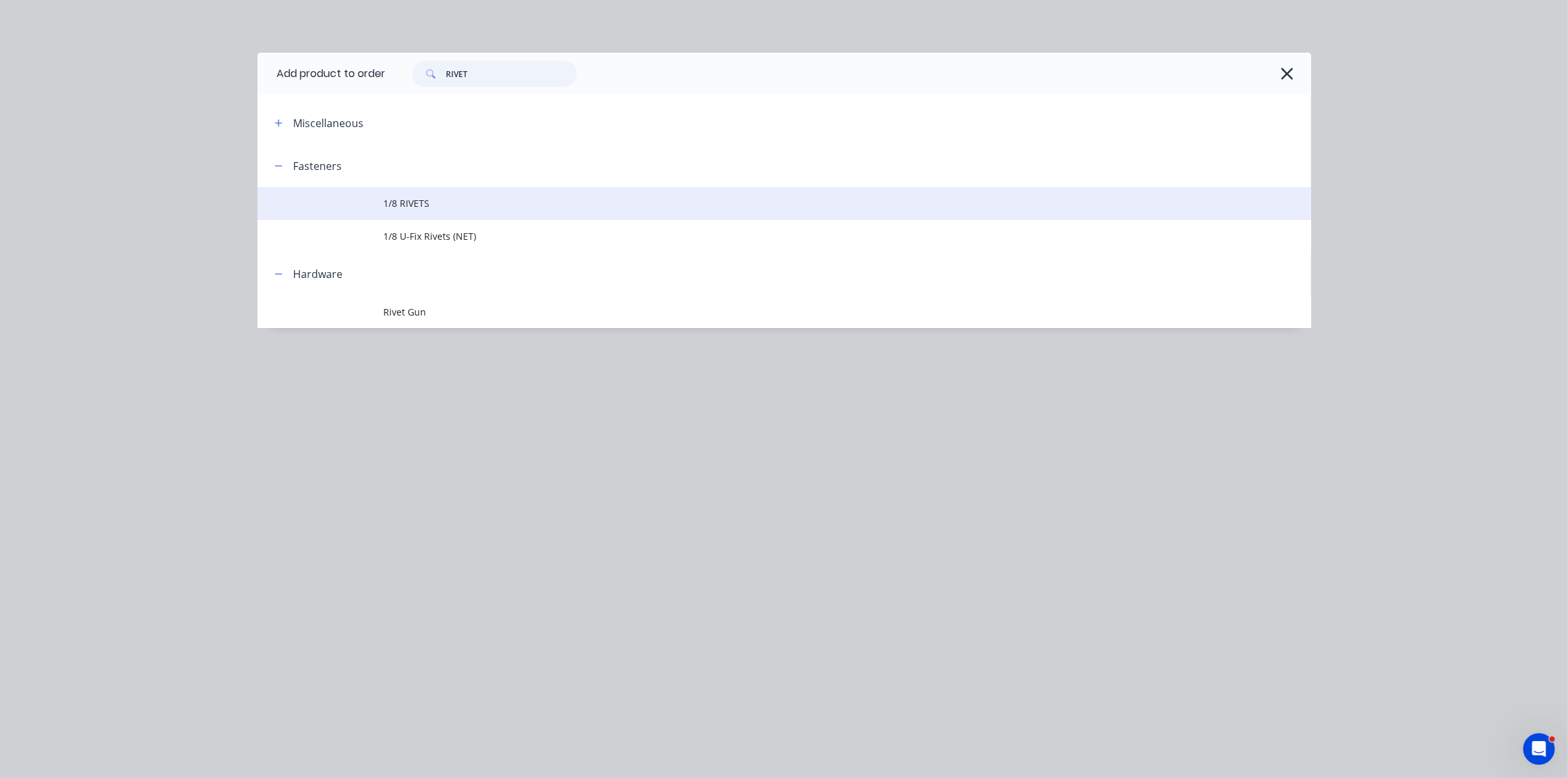
type input "RIVET"
click at [487, 214] on td "1/8 RIVETS" at bounding box center [847, 203] width 927 height 33
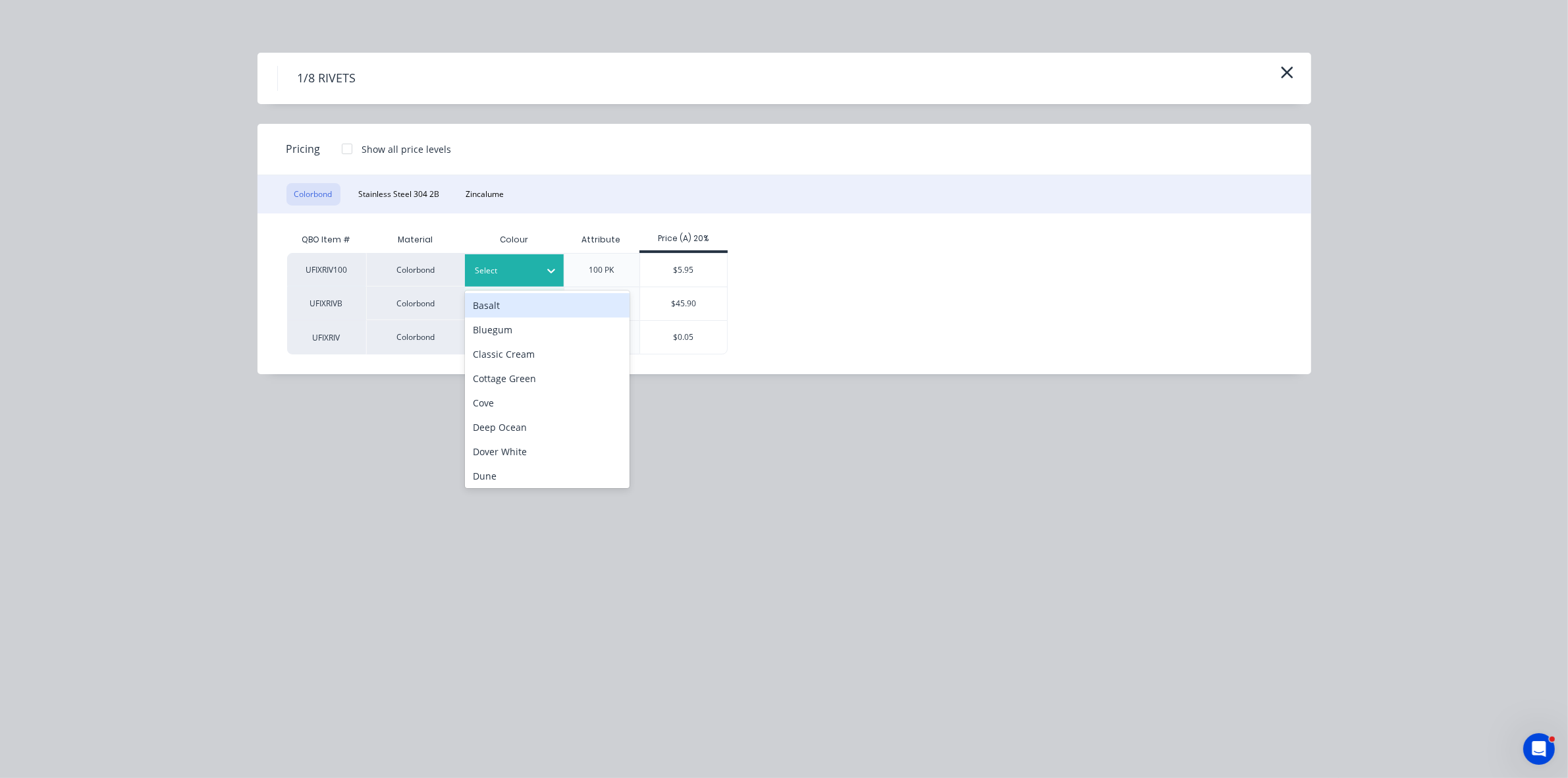
click at [498, 264] on div at bounding box center [504, 271] width 59 height 15
click at [498, 310] on div "Basalt" at bounding box center [547, 305] width 164 height 24
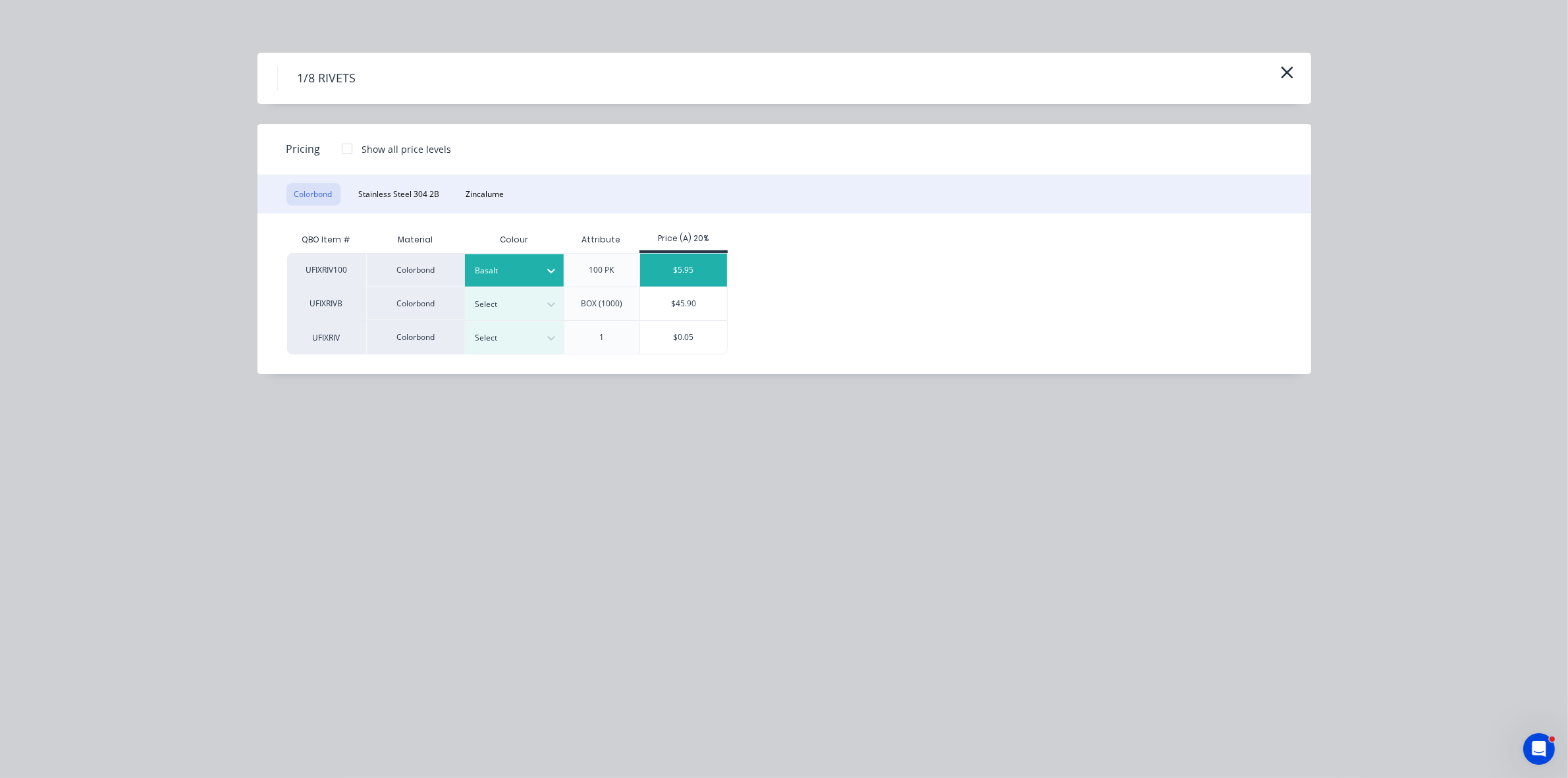
click at [673, 270] on div "$5.95" at bounding box center [684, 270] width 87 height 33
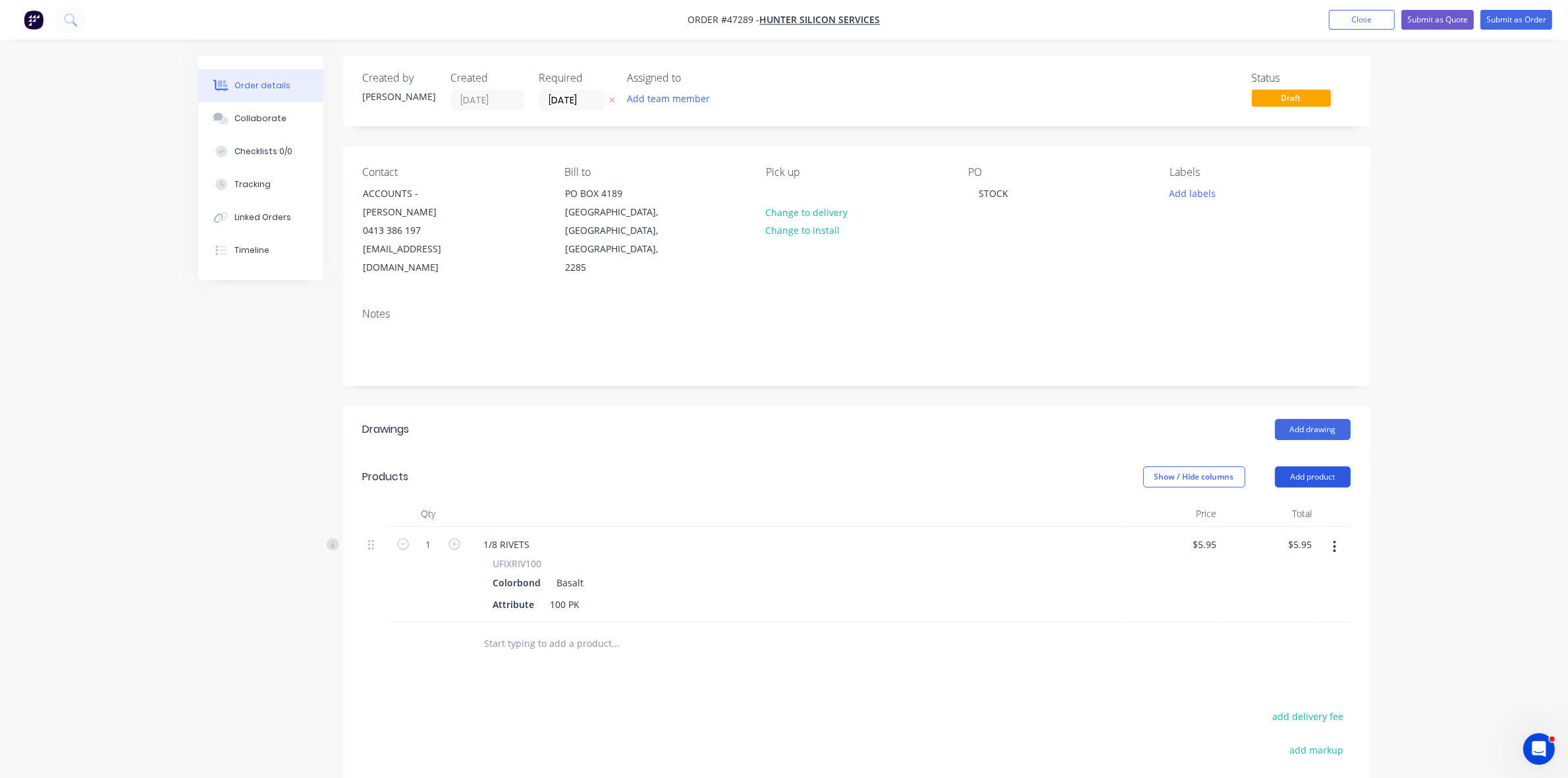
click at [1309, 468] on button "Add product" at bounding box center [1313, 476] width 75 height 21
click at [1304, 500] on div "Product catalogue" at bounding box center [1288, 510] width 101 height 19
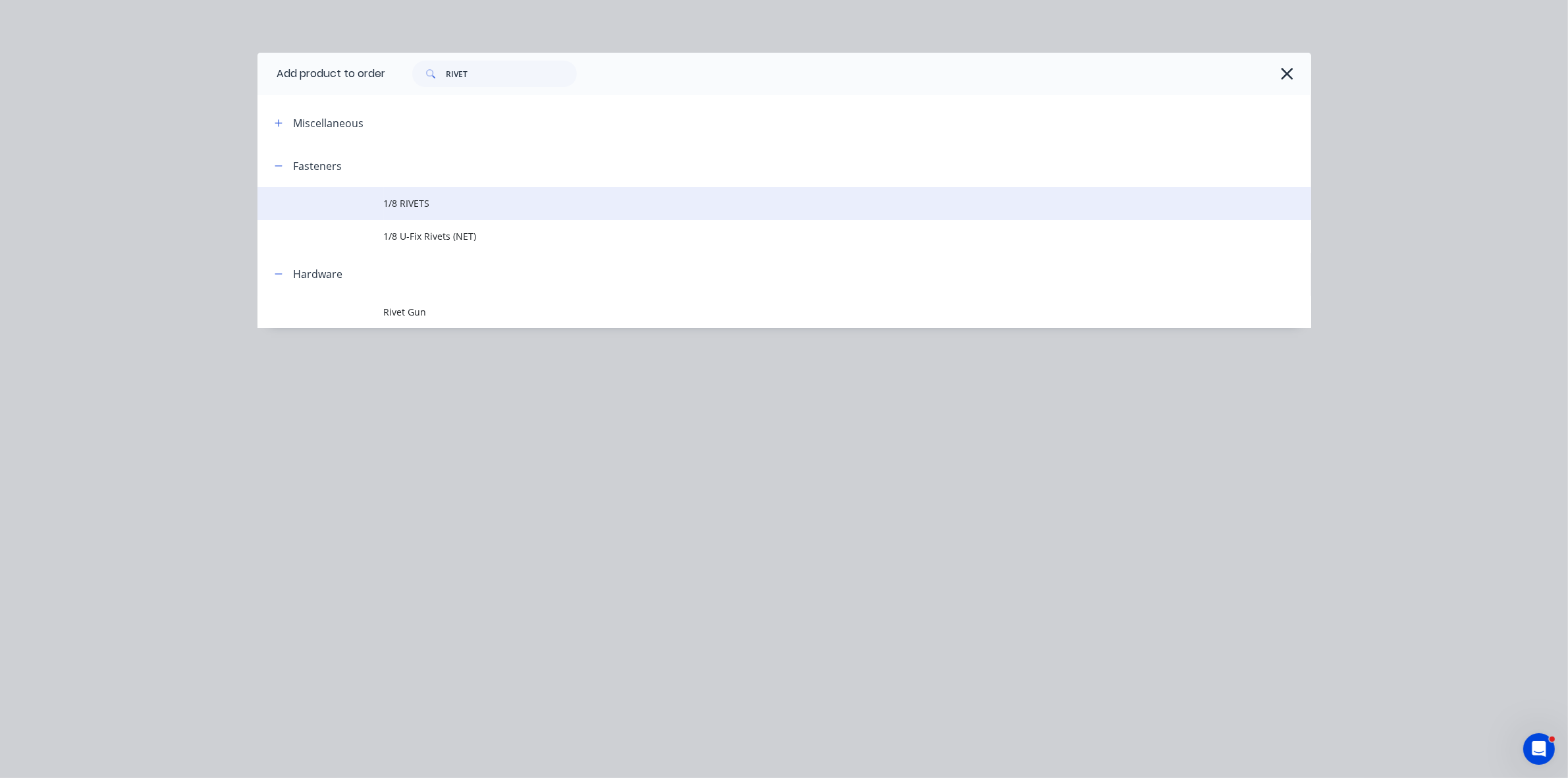
click at [426, 209] on span "1/8 RIVETS" at bounding box center [754, 203] width 742 height 14
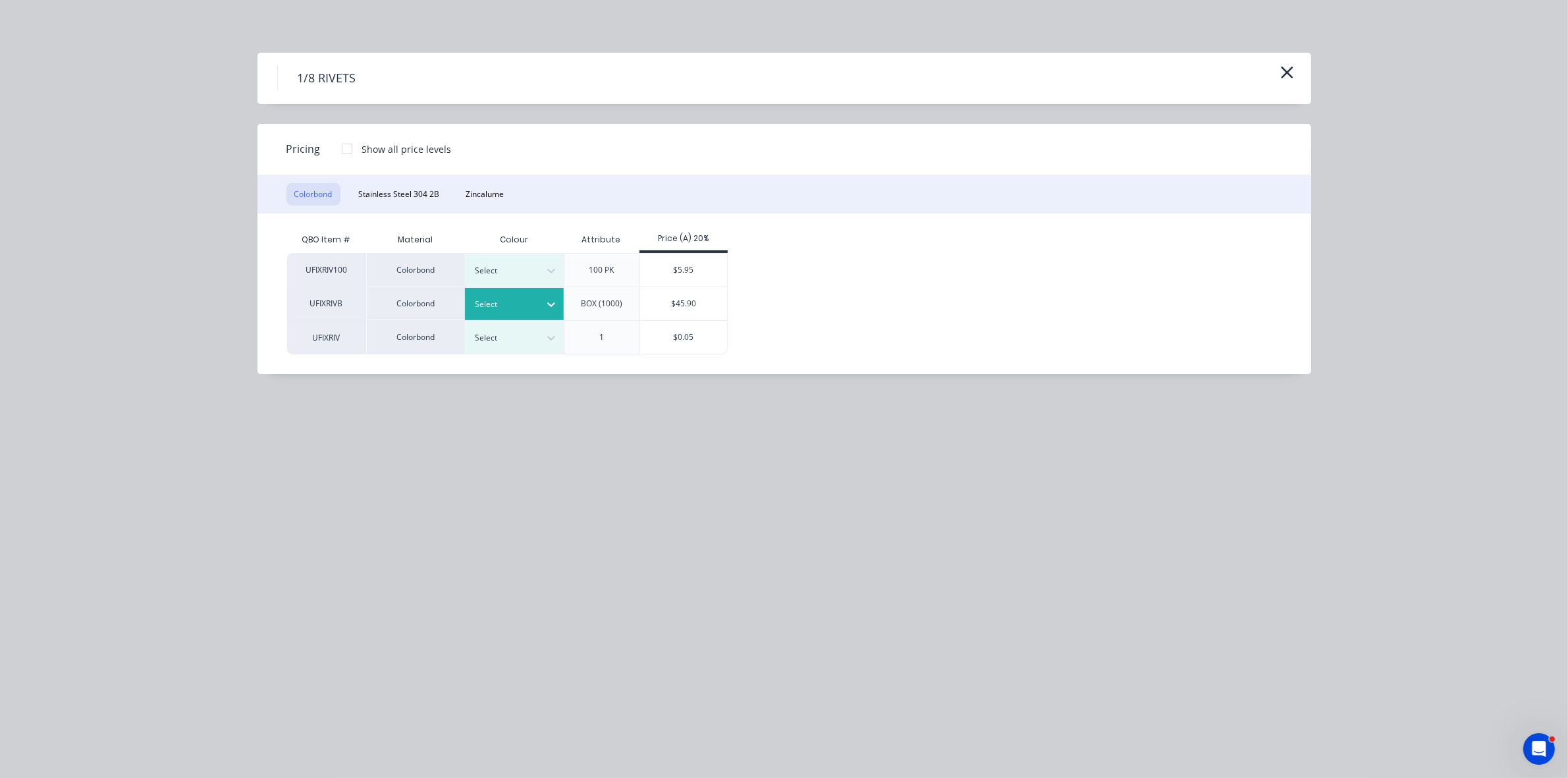
click at [514, 297] on div at bounding box center [504, 304] width 59 height 15
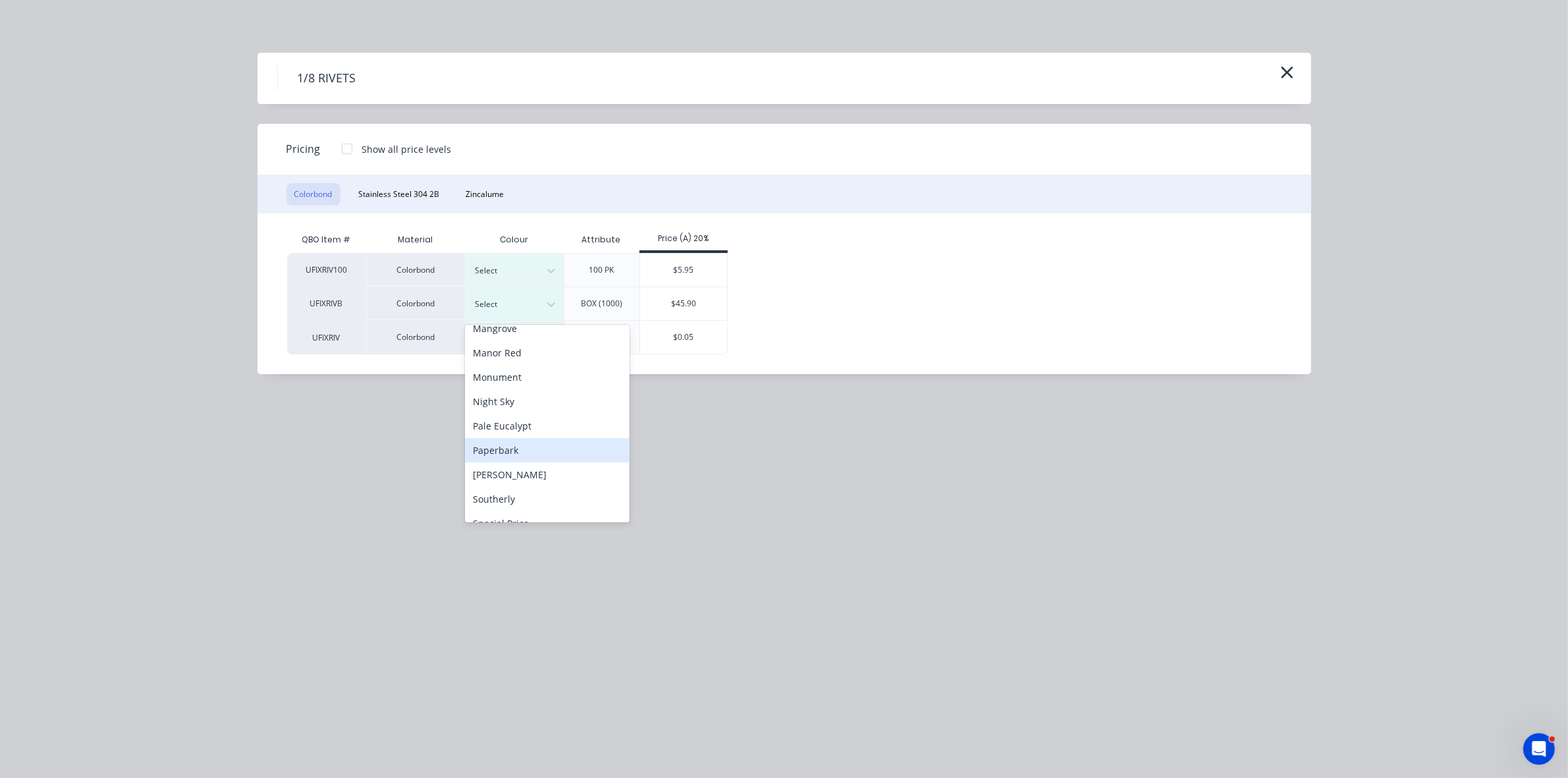
scroll to position [275, 0]
click at [515, 409] on div "Monument" at bounding box center [547, 405] width 164 height 24
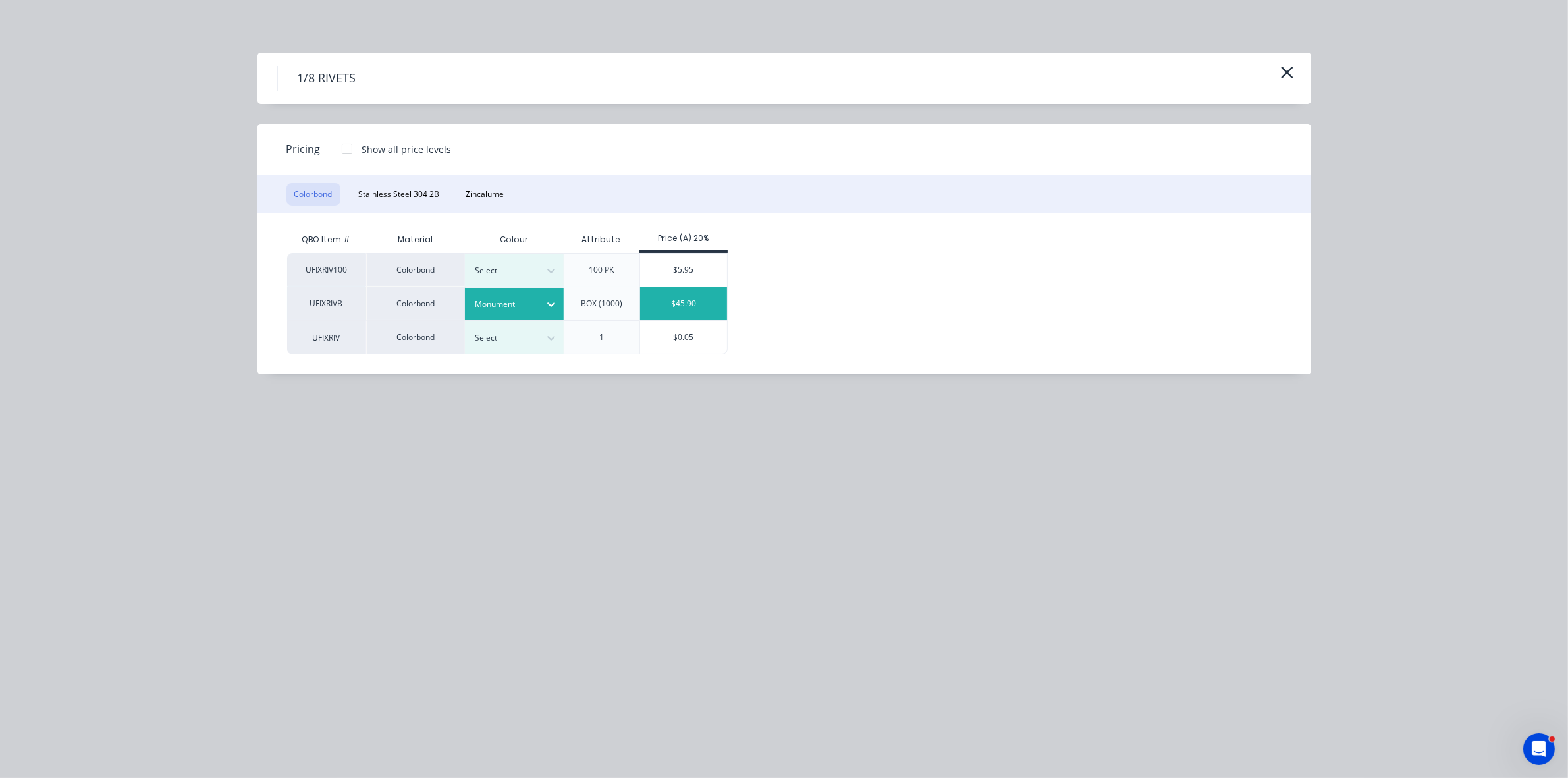
click at [686, 301] on div "$45.90" at bounding box center [684, 303] width 87 height 33
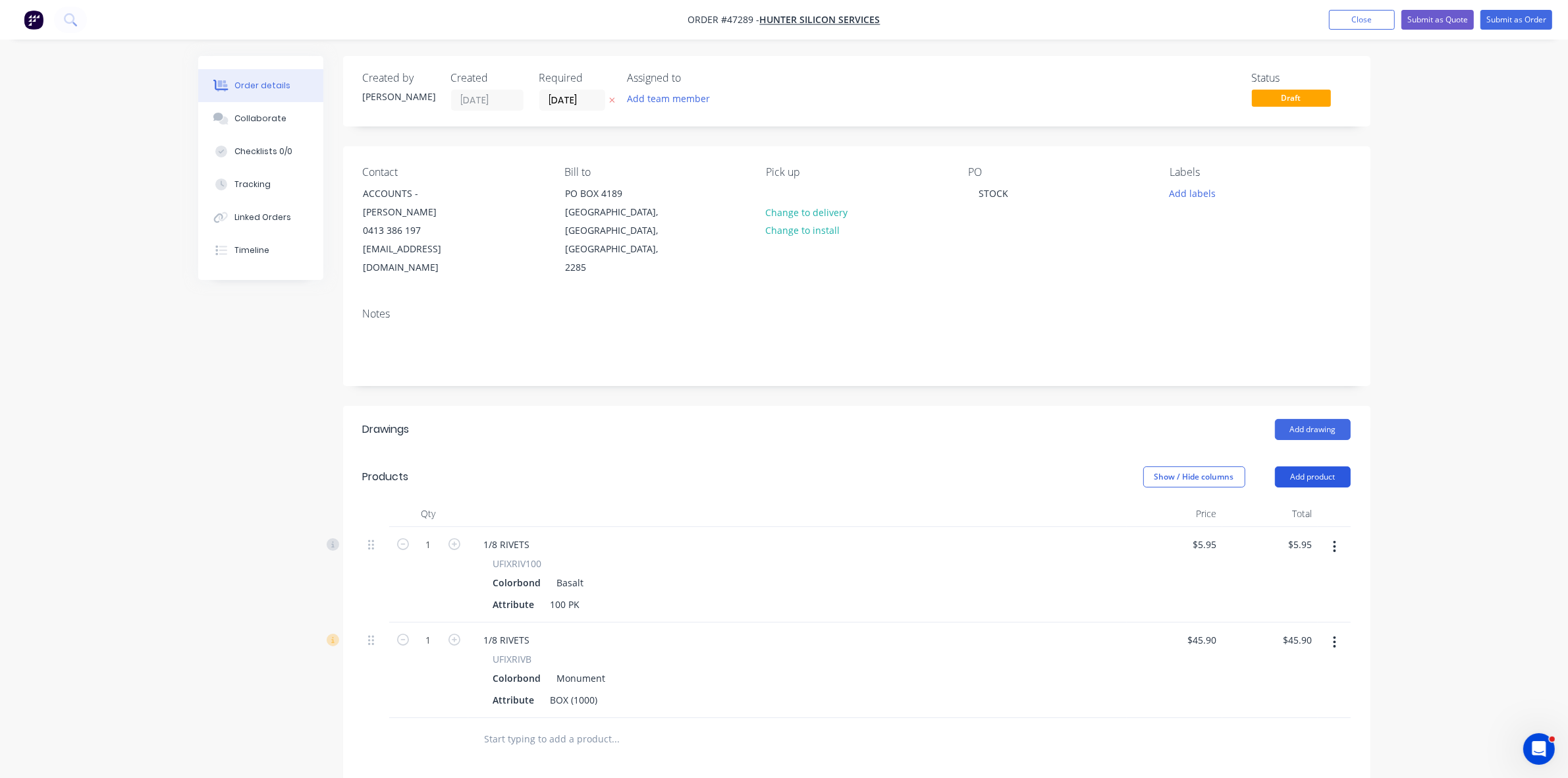
click at [1309, 466] on button "Add product" at bounding box center [1313, 476] width 75 height 21
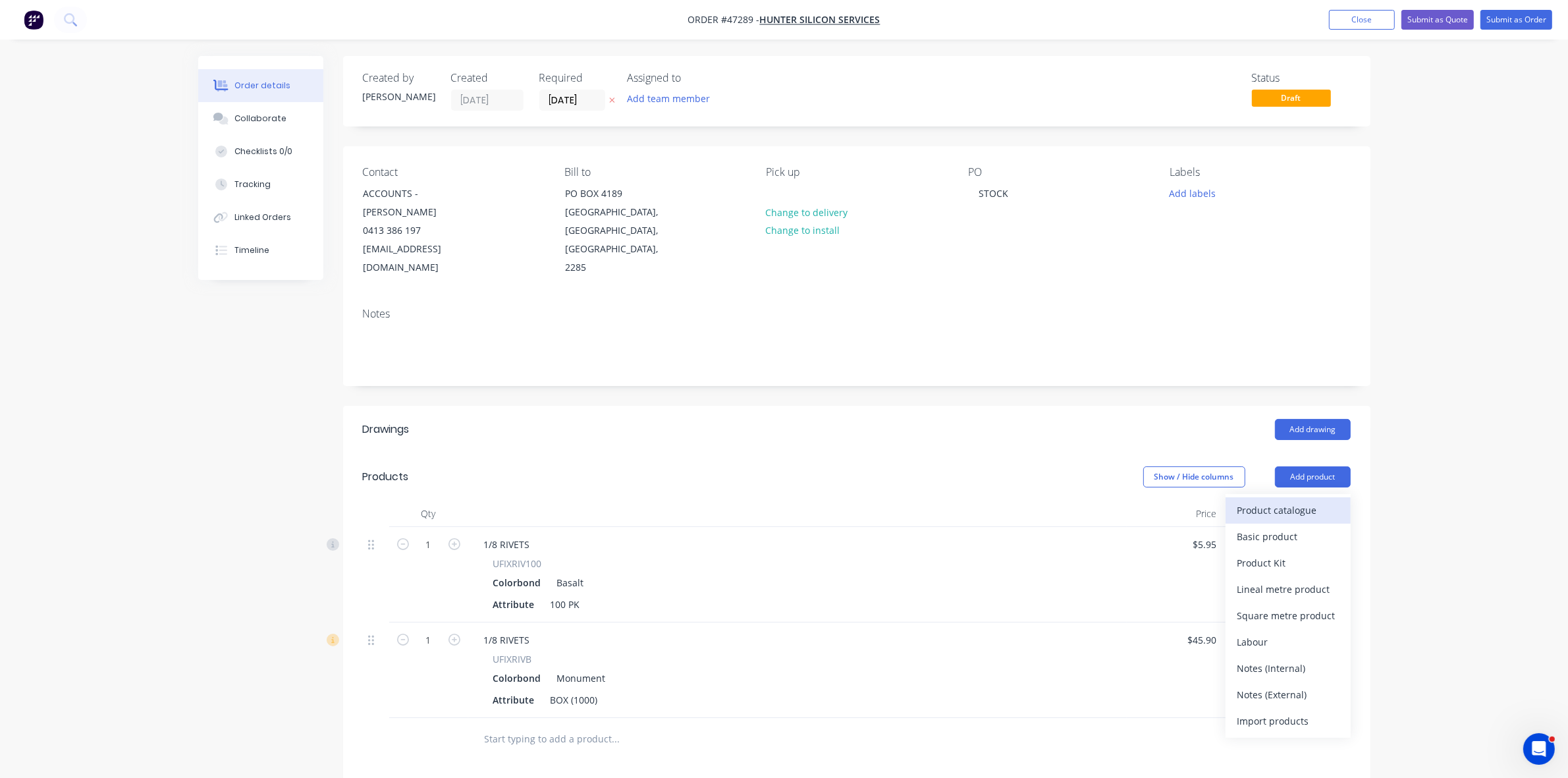
click at [1291, 500] on div "Product catalogue" at bounding box center [1288, 510] width 101 height 19
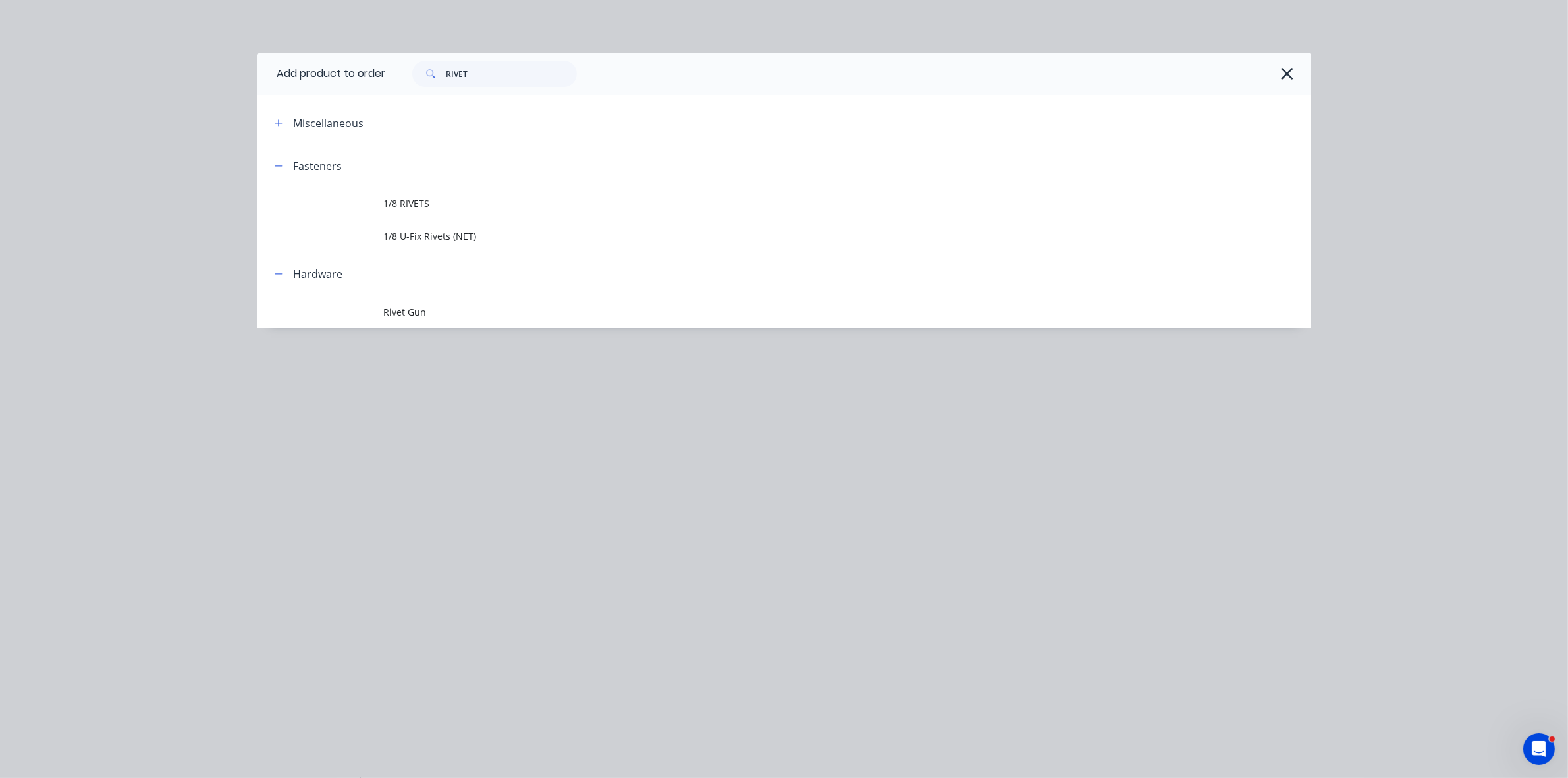
click at [420, 198] on span "1/8 RIVETS" at bounding box center [754, 203] width 742 height 14
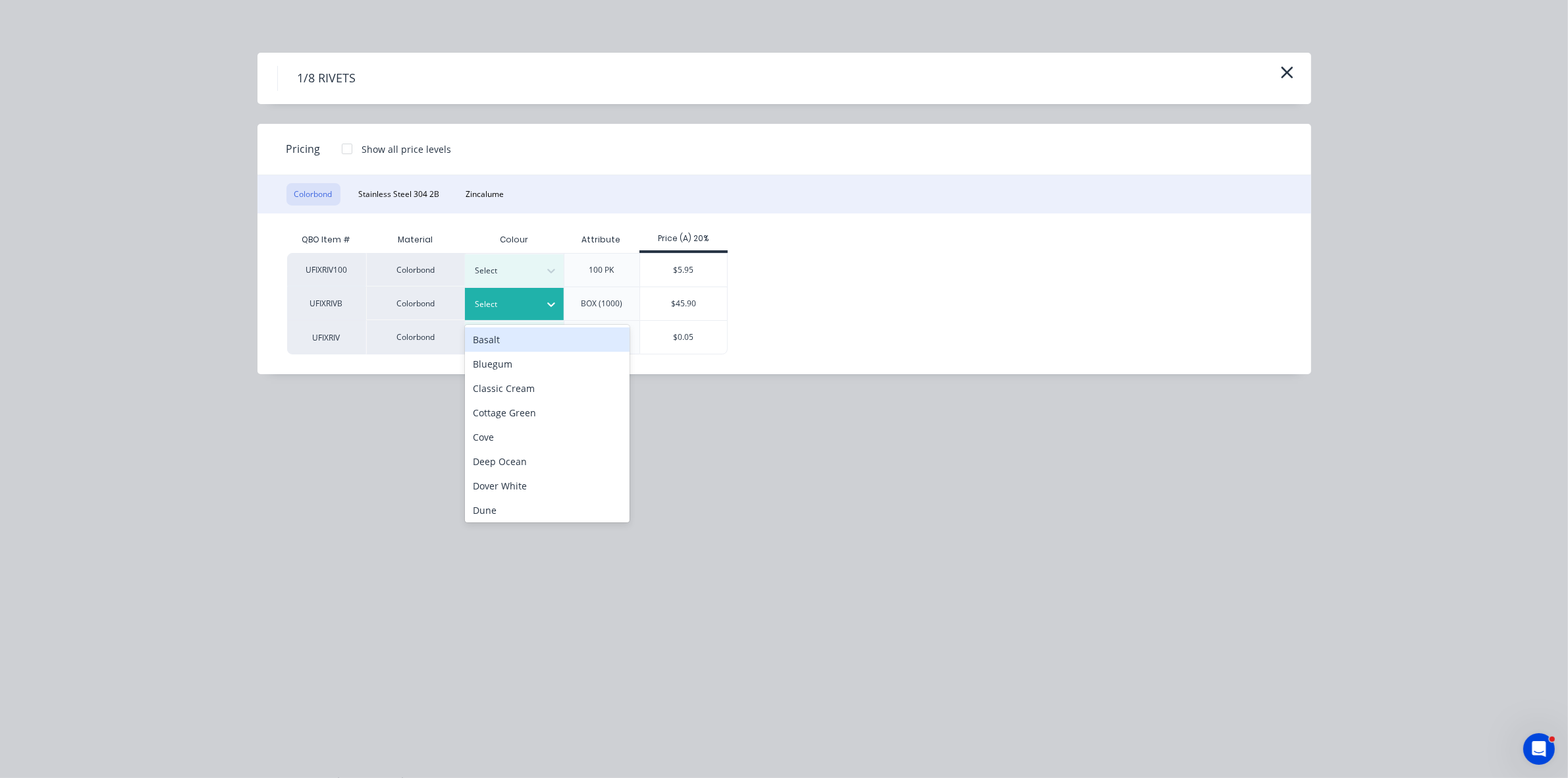
click at [495, 301] on div at bounding box center [504, 304] width 59 height 15
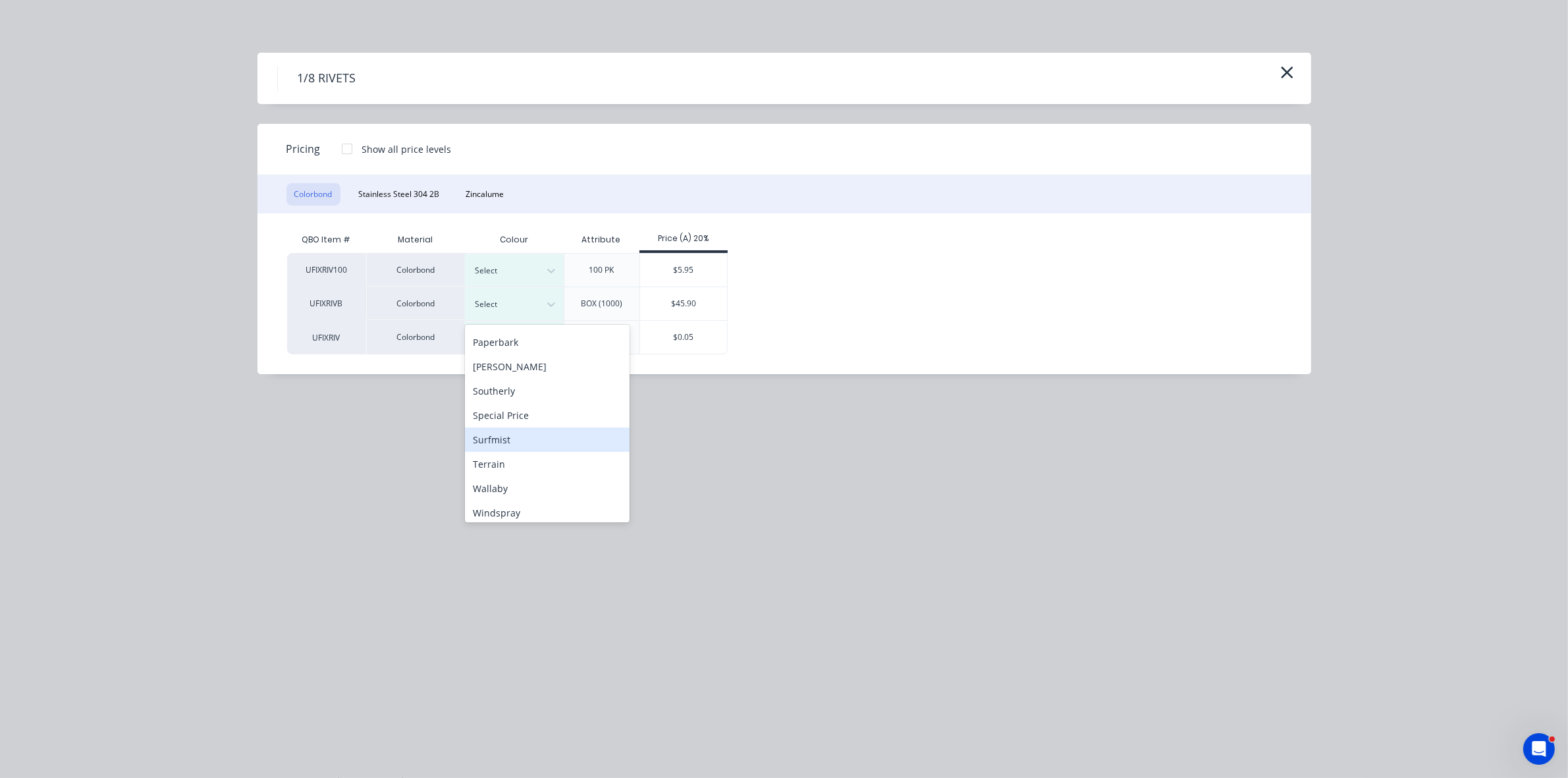
click at [521, 443] on div "Surfmist" at bounding box center [547, 440] width 164 height 24
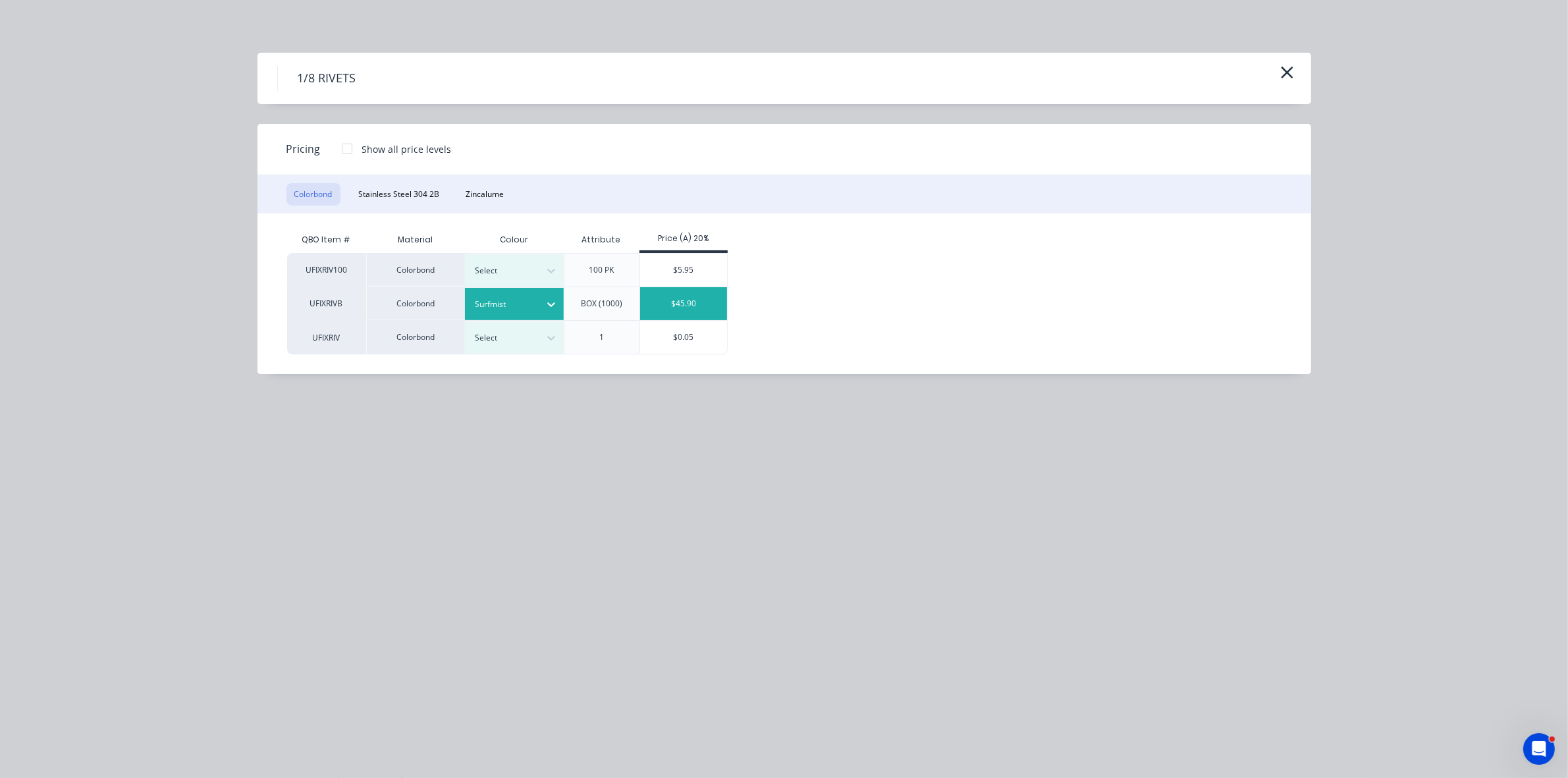
click at [665, 307] on div "$45.90" at bounding box center [684, 303] width 87 height 33
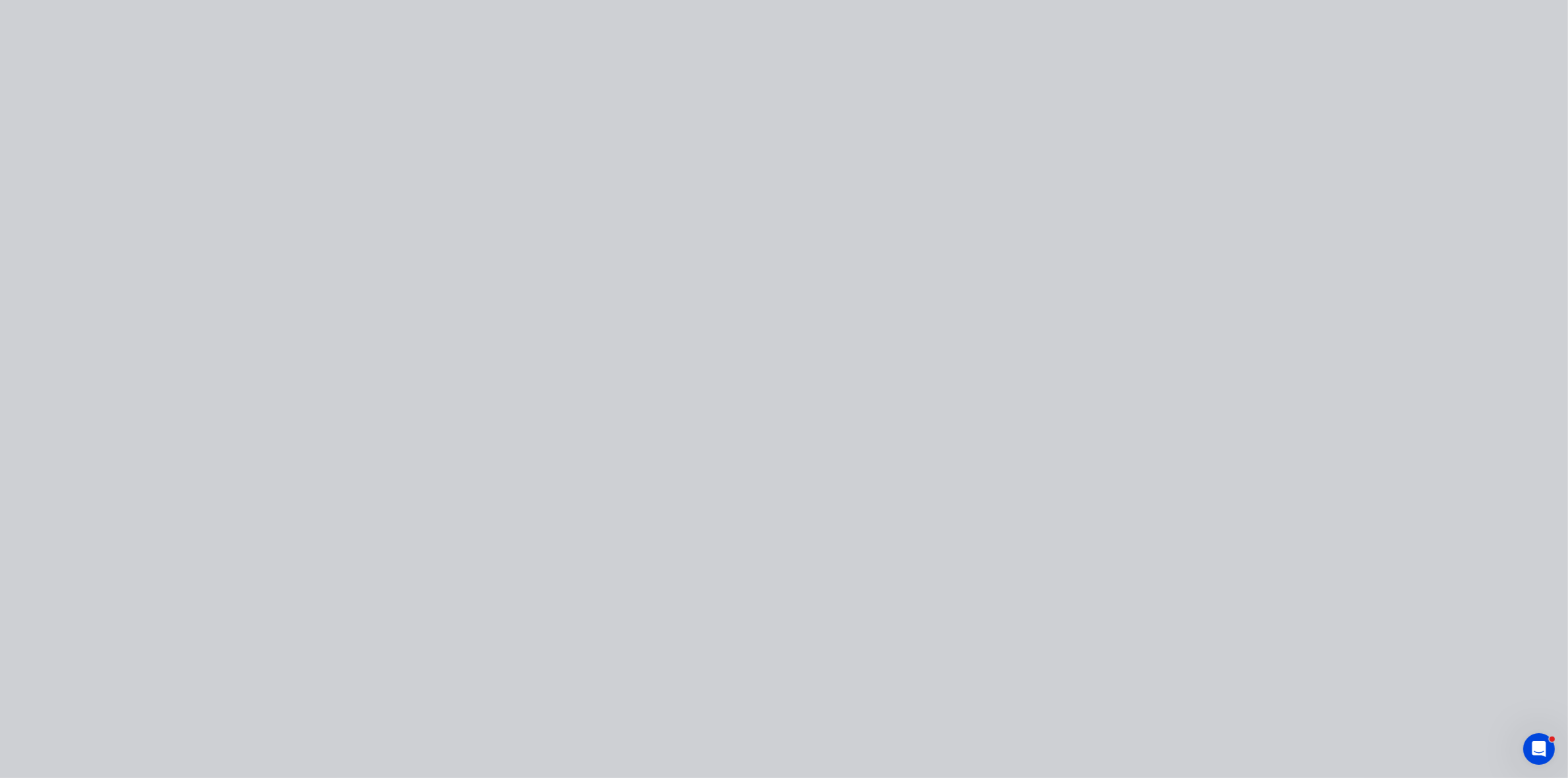
type input "$45.90"
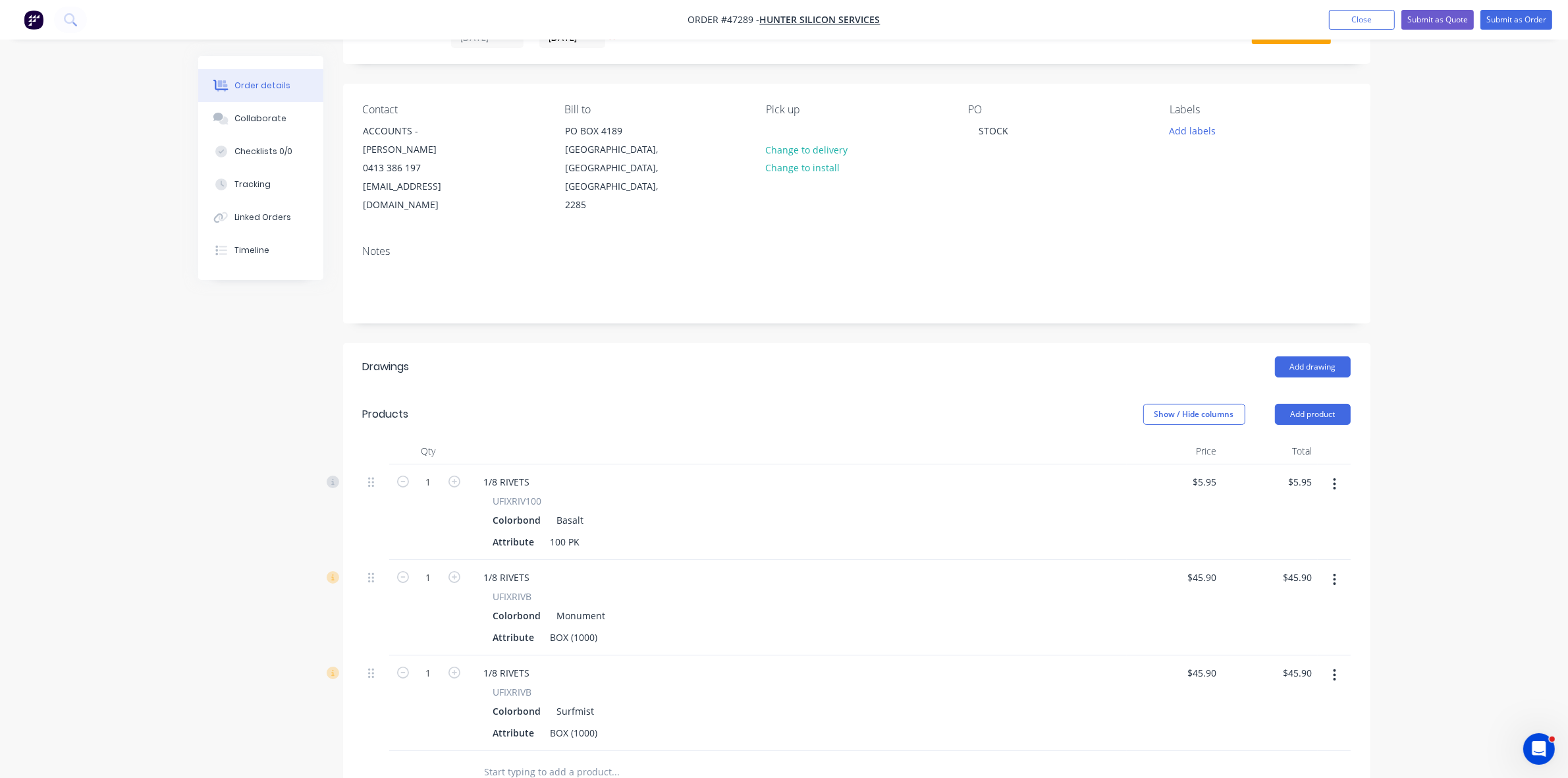
scroll to position [0, 0]
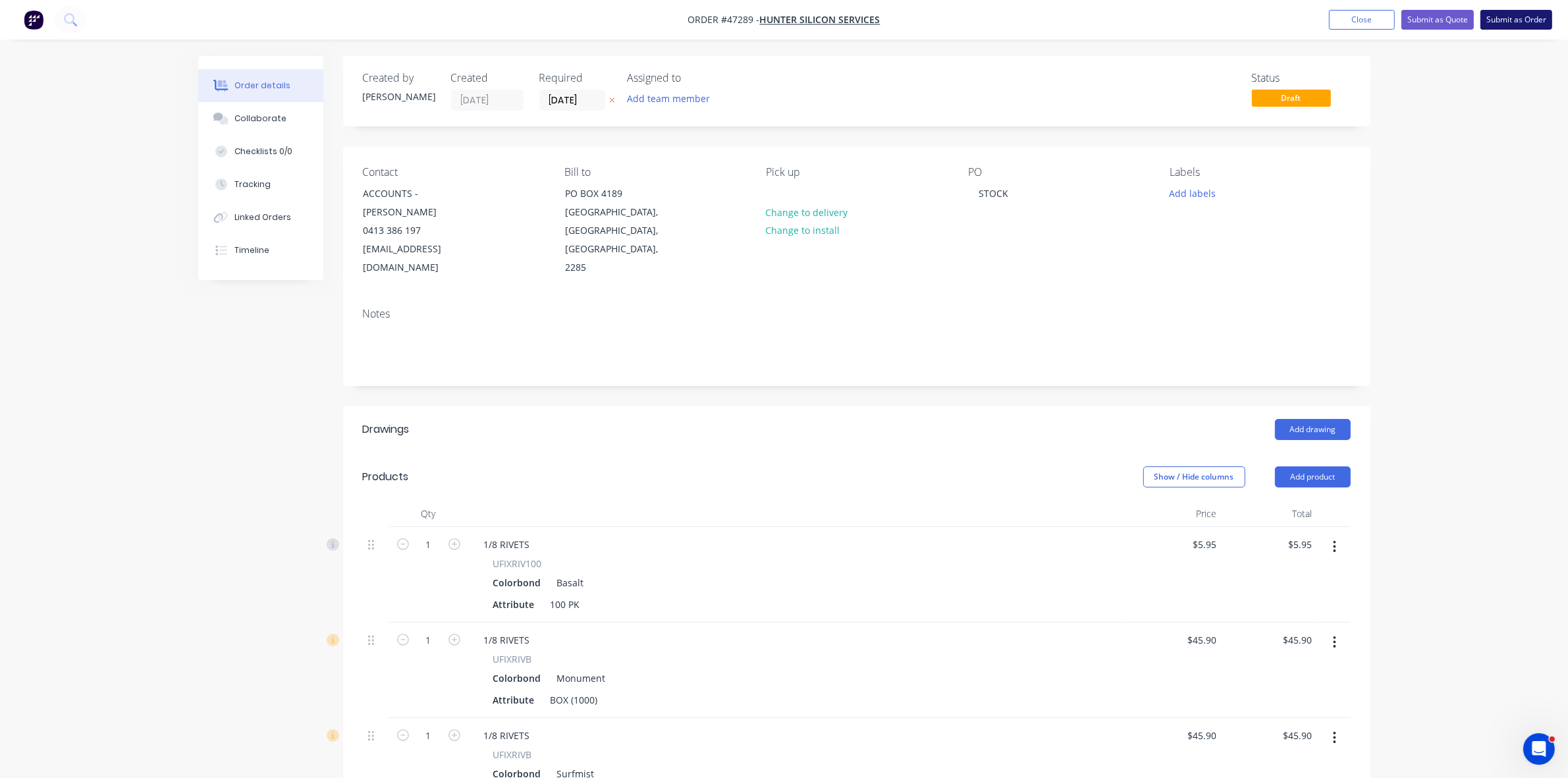
click at [1536, 16] on button "Submit as Order" at bounding box center [1517, 20] width 72 height 20
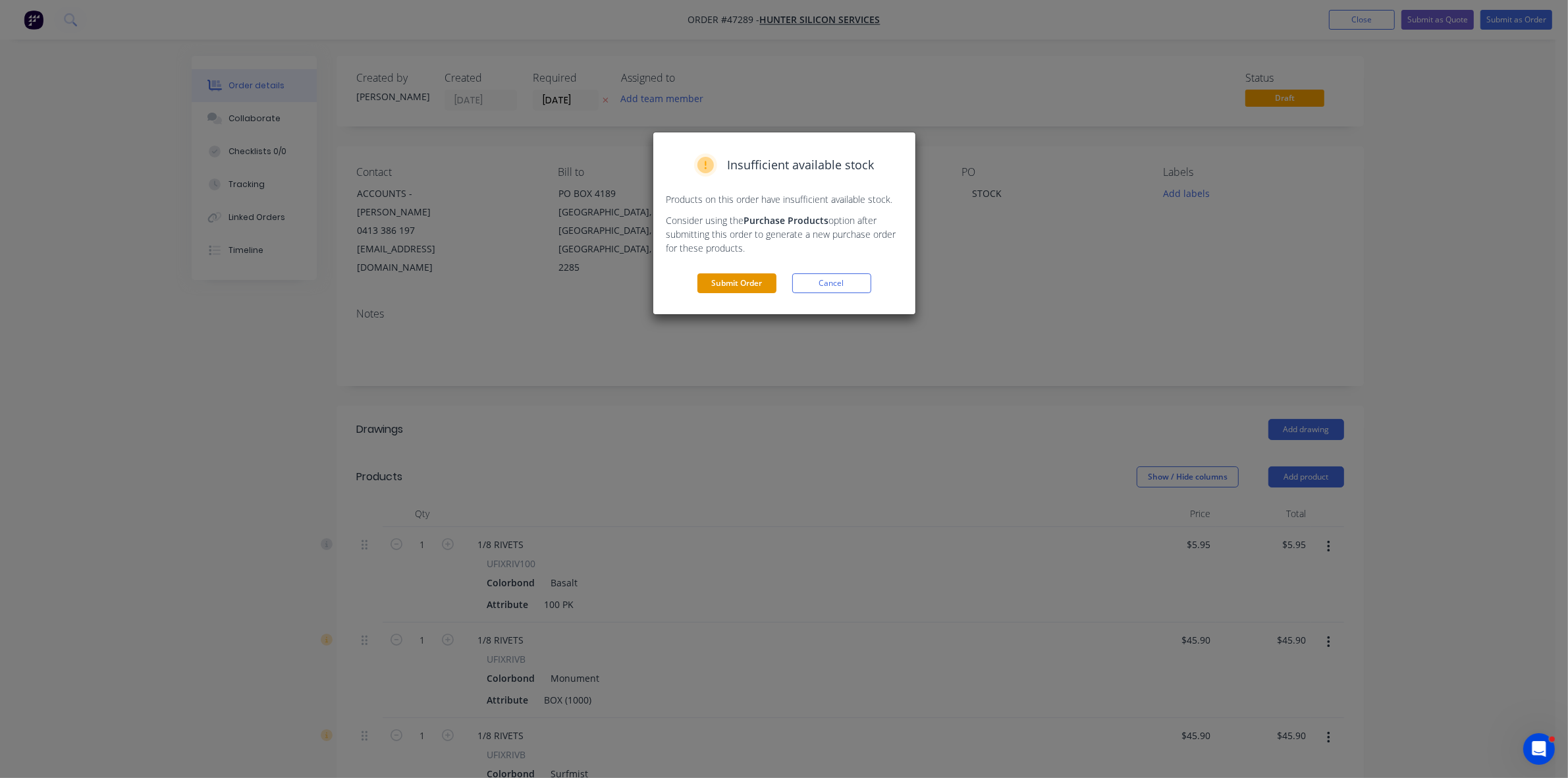
click at [749, 282] on button "Submit Order" at bounding box center [736, 283] width 79 height 20
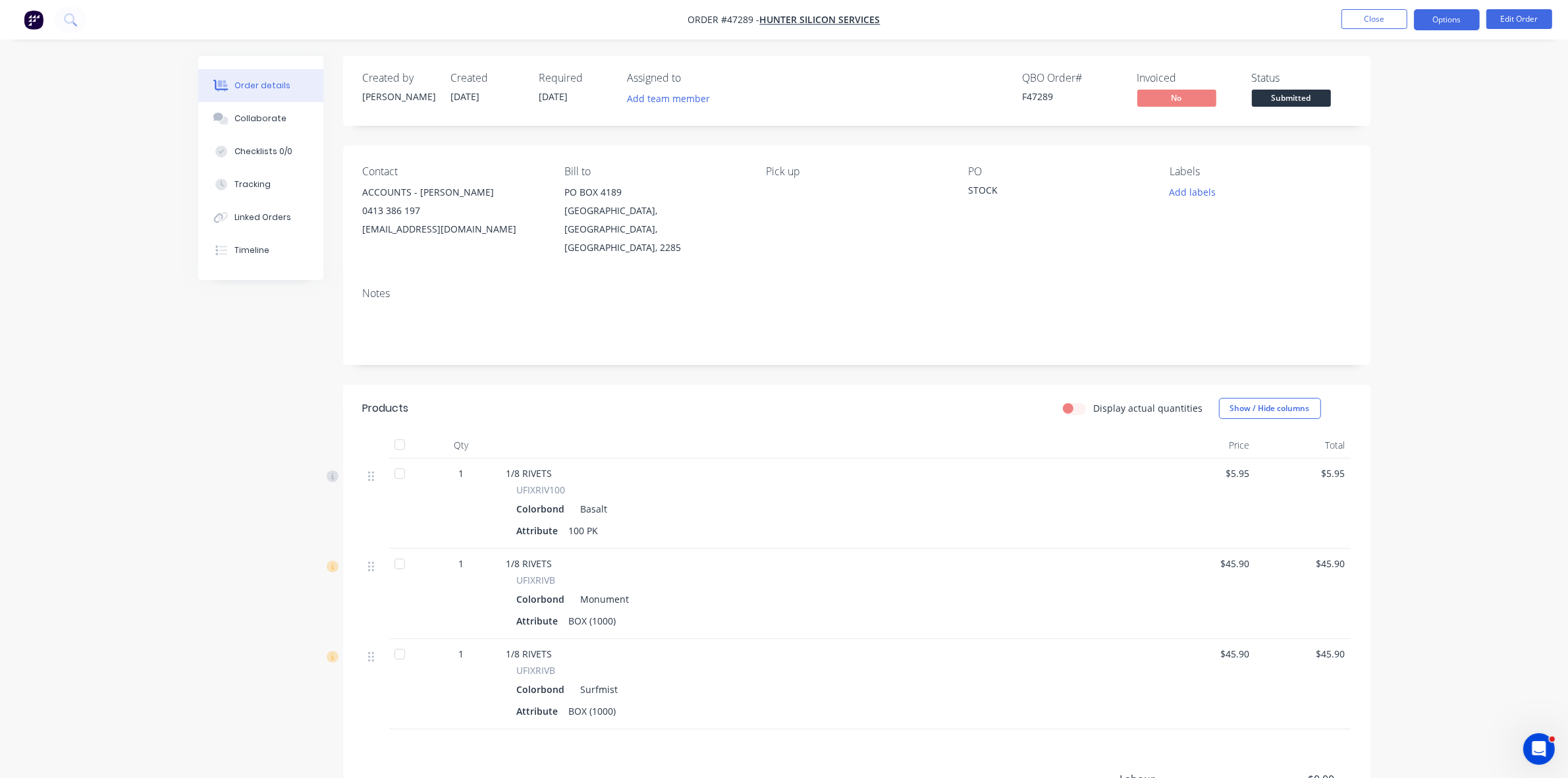
click at [1438, 19] on button "Options" at bounding box center [1446, 20] width 66 height 21
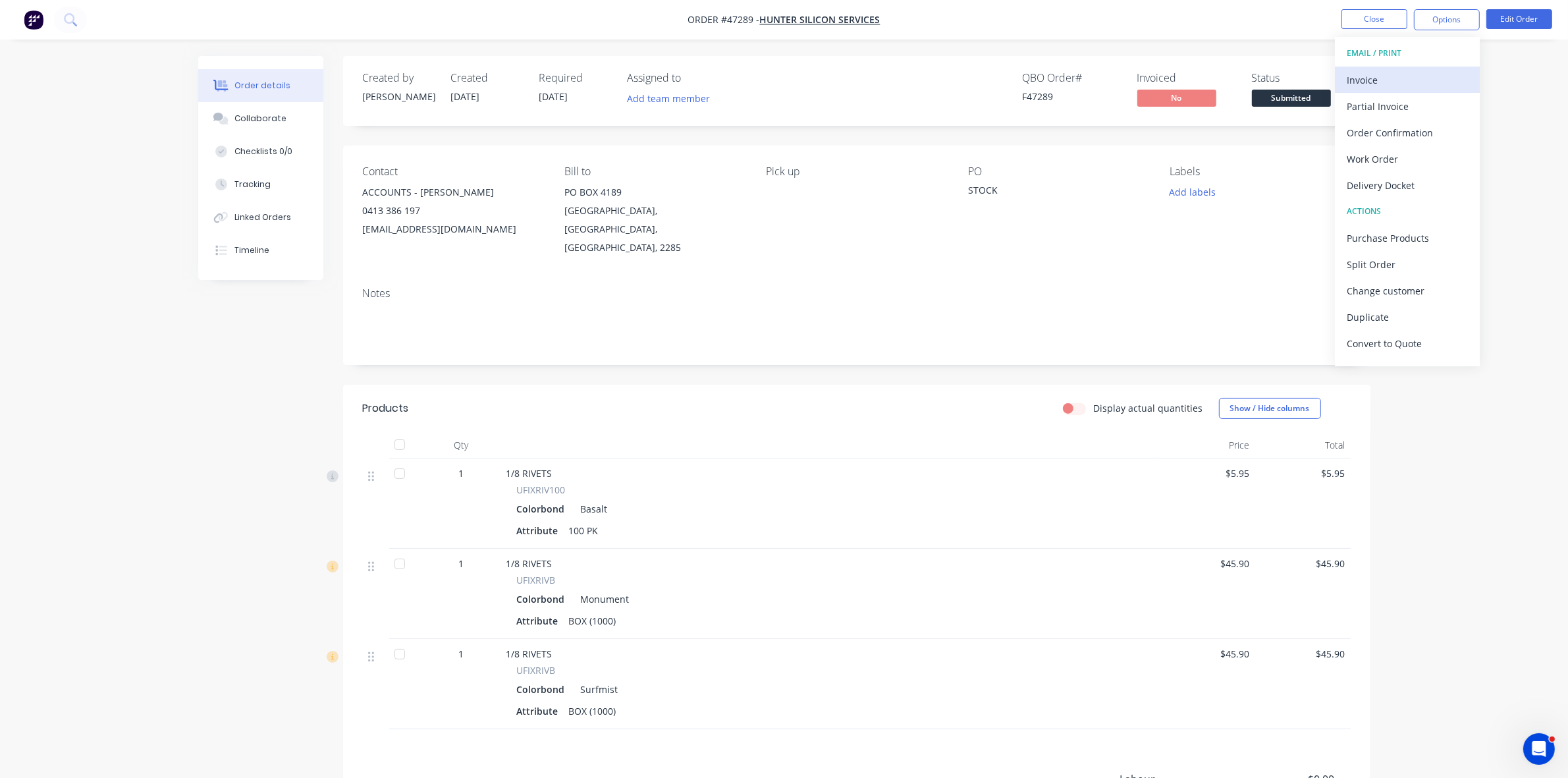
click at [1404, 77] on div "Invoice" at bounding box center [1408, 80] width 122 height 19
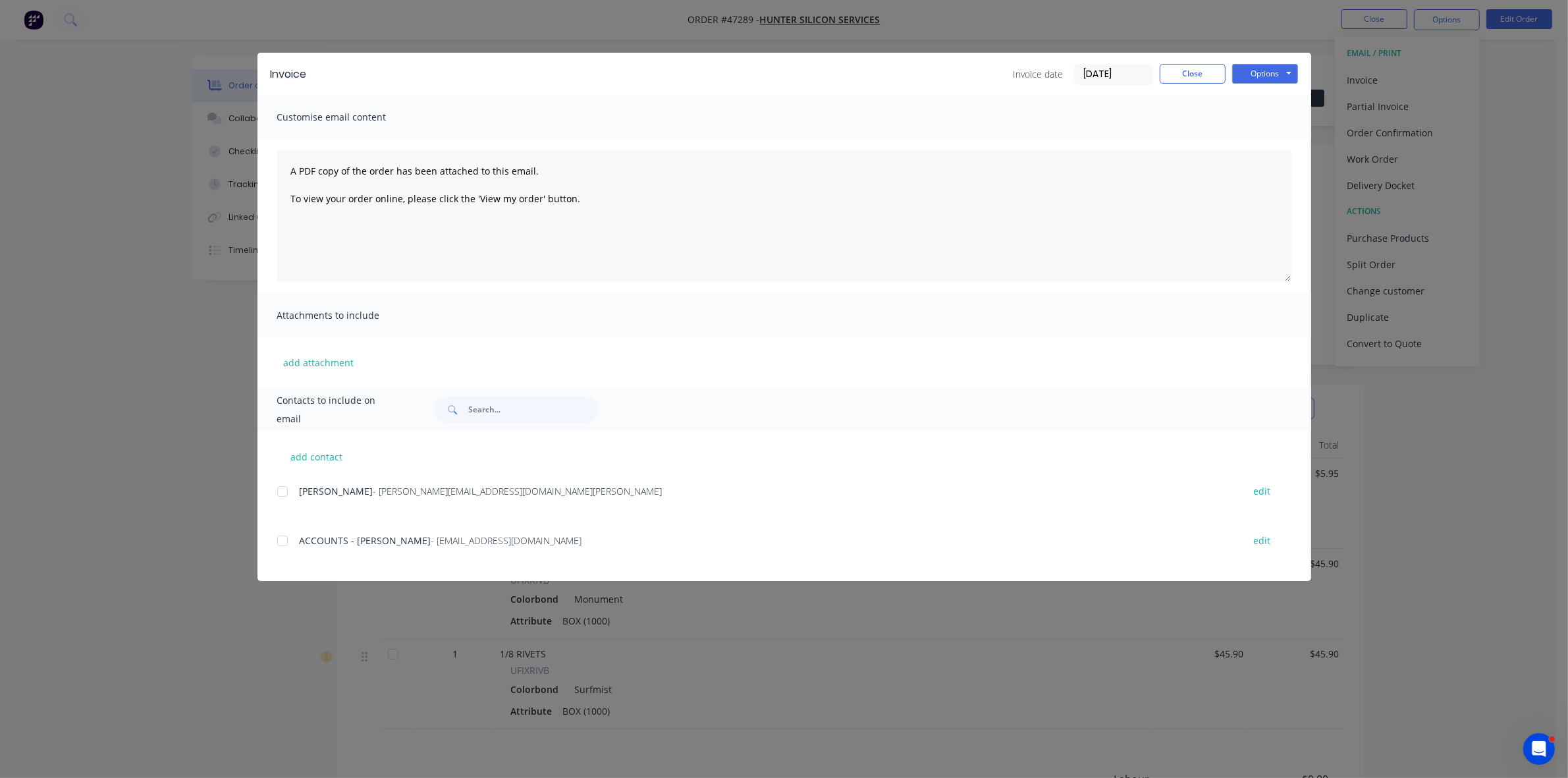
click at [284, 538] on div at bounding box center [283, 541] width 27 height 27
click at [1279, 64] on button "Options" at bounding box center [1265, 74] width 66 height 20
click at [1247, 148] on button "Email" at bounding box center [1274, 141] width 84 height 21
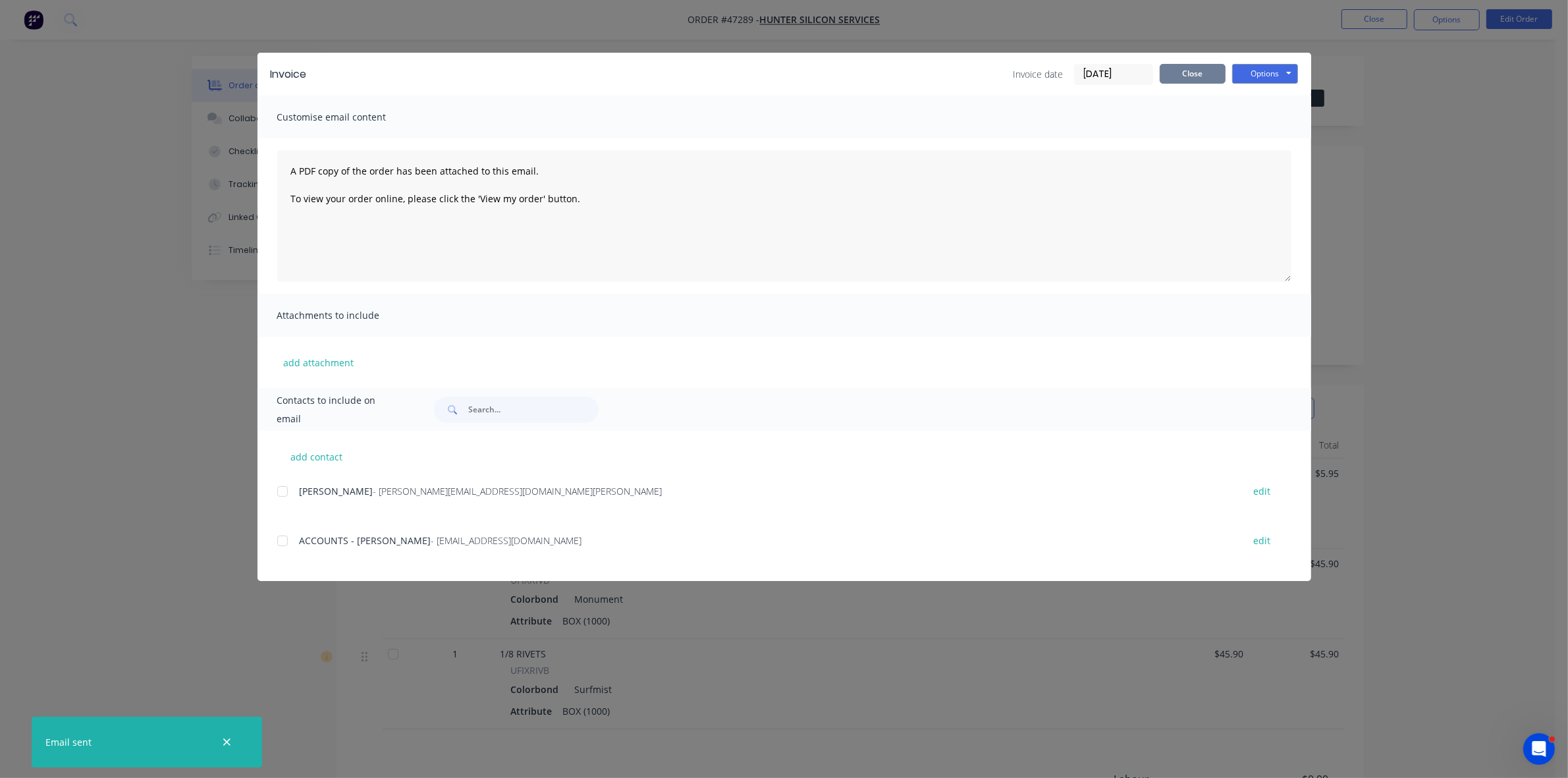
click at [1219, 73] on button "Close" at bounding box center [1192, 74] width 66 height 20
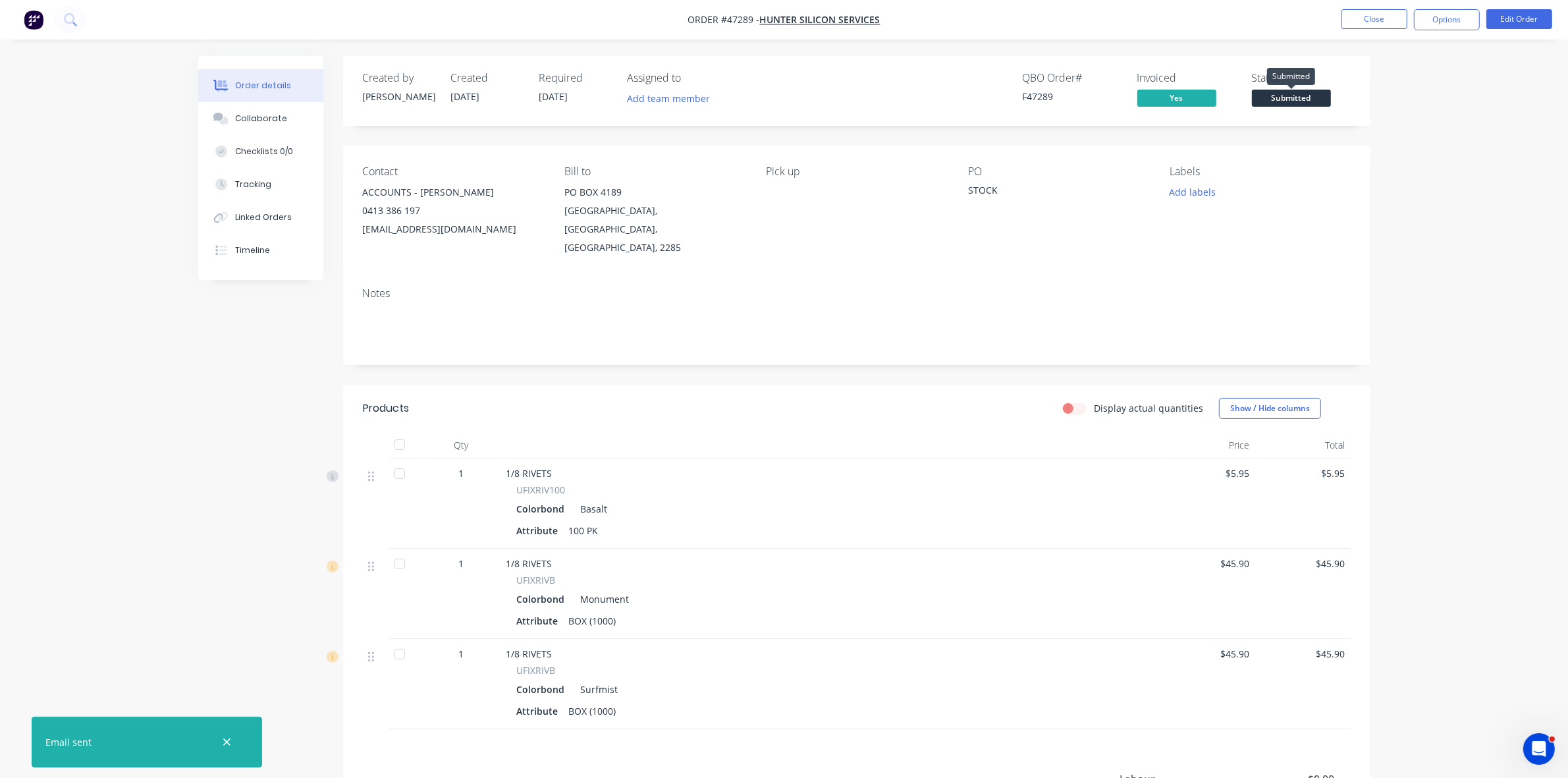
click at [1296, 94] on span "Submitted" at bounding box center [1291, 98] width 79 height 16
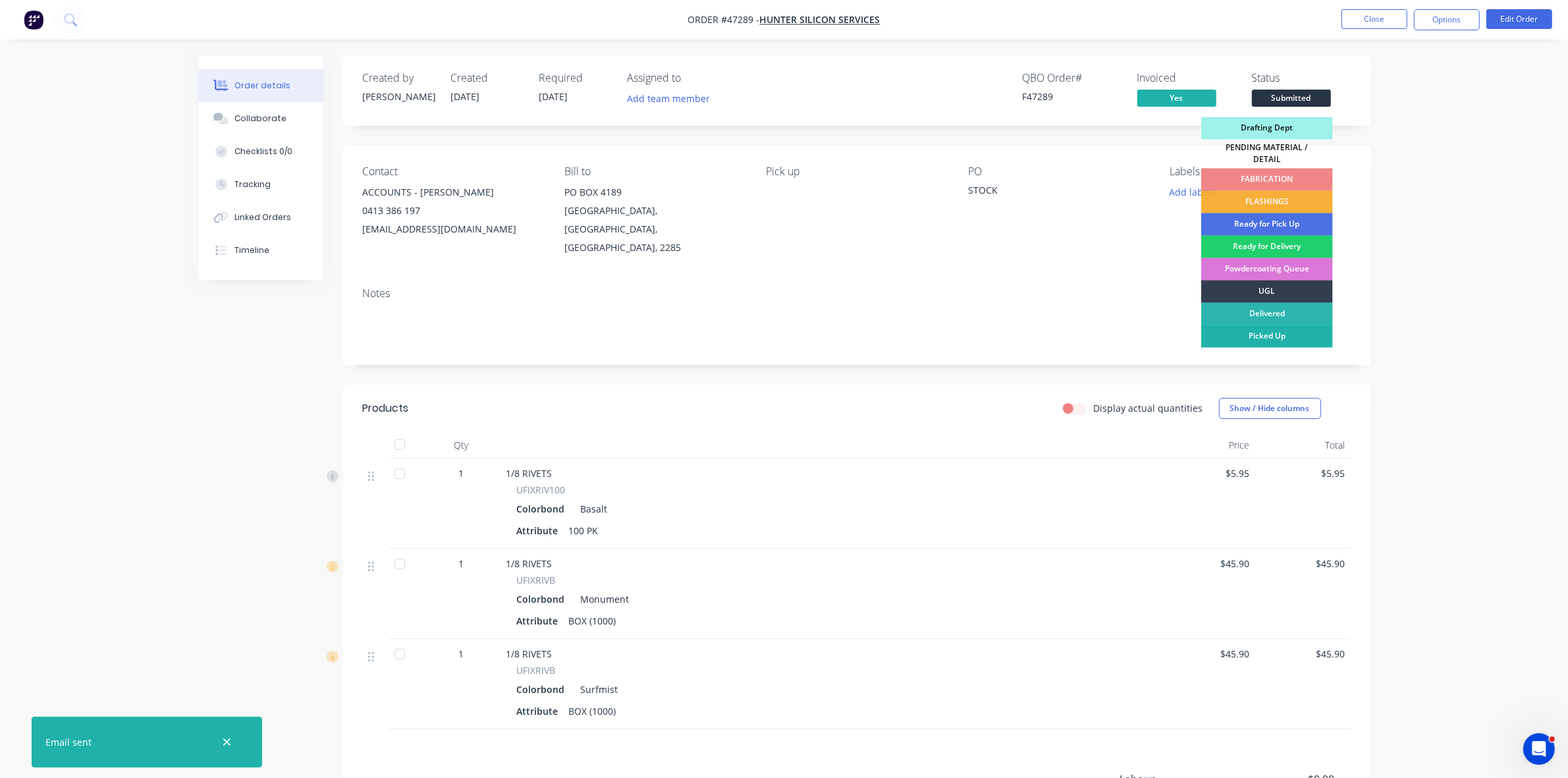
click at [1287, 332] on div "Picked Up" at bounding box center [1267, 337] width 132 height 22
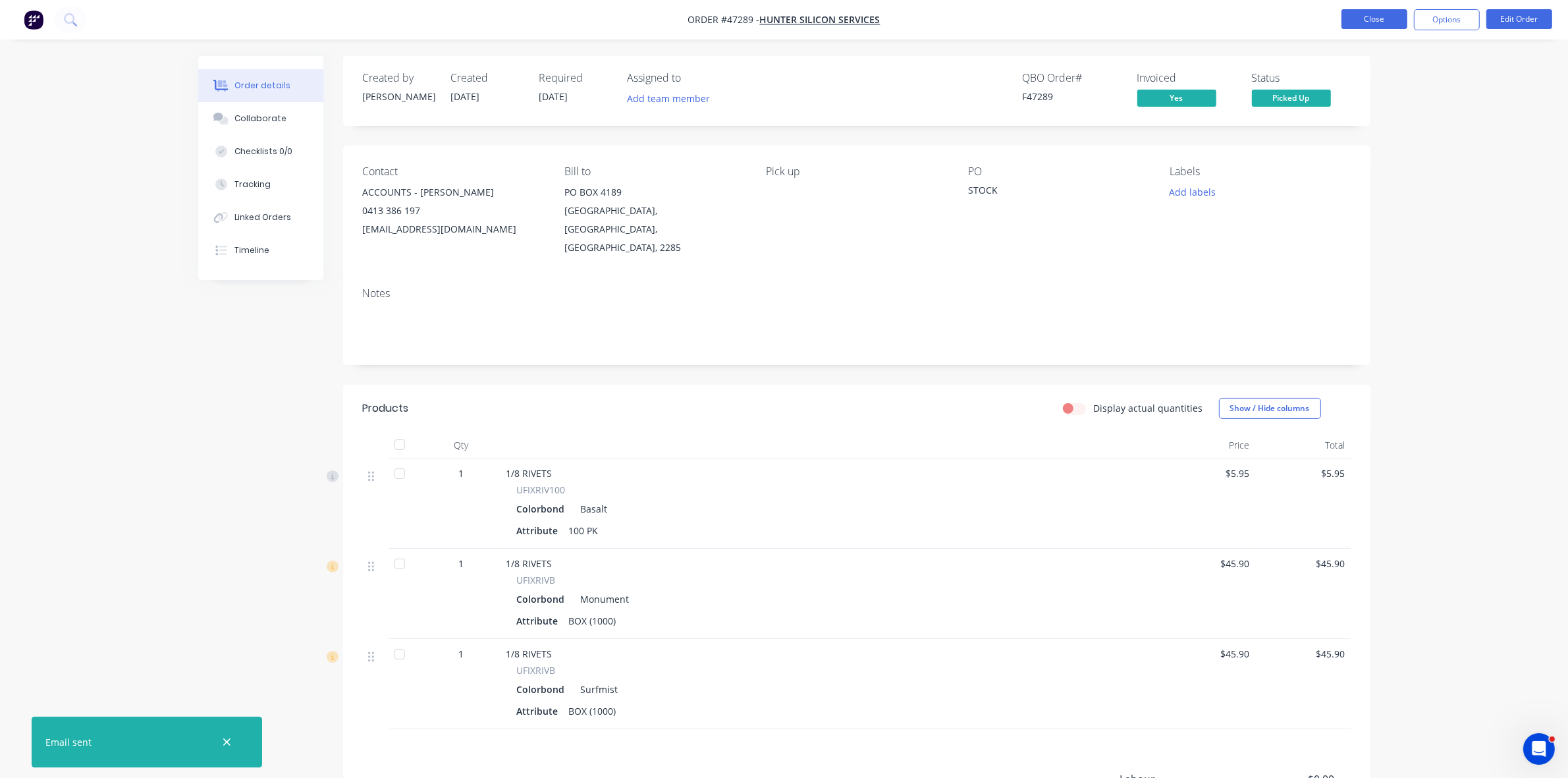
click at [1357, 15] on button "Close" at bounding box center [1374, 19] width 66 height 20
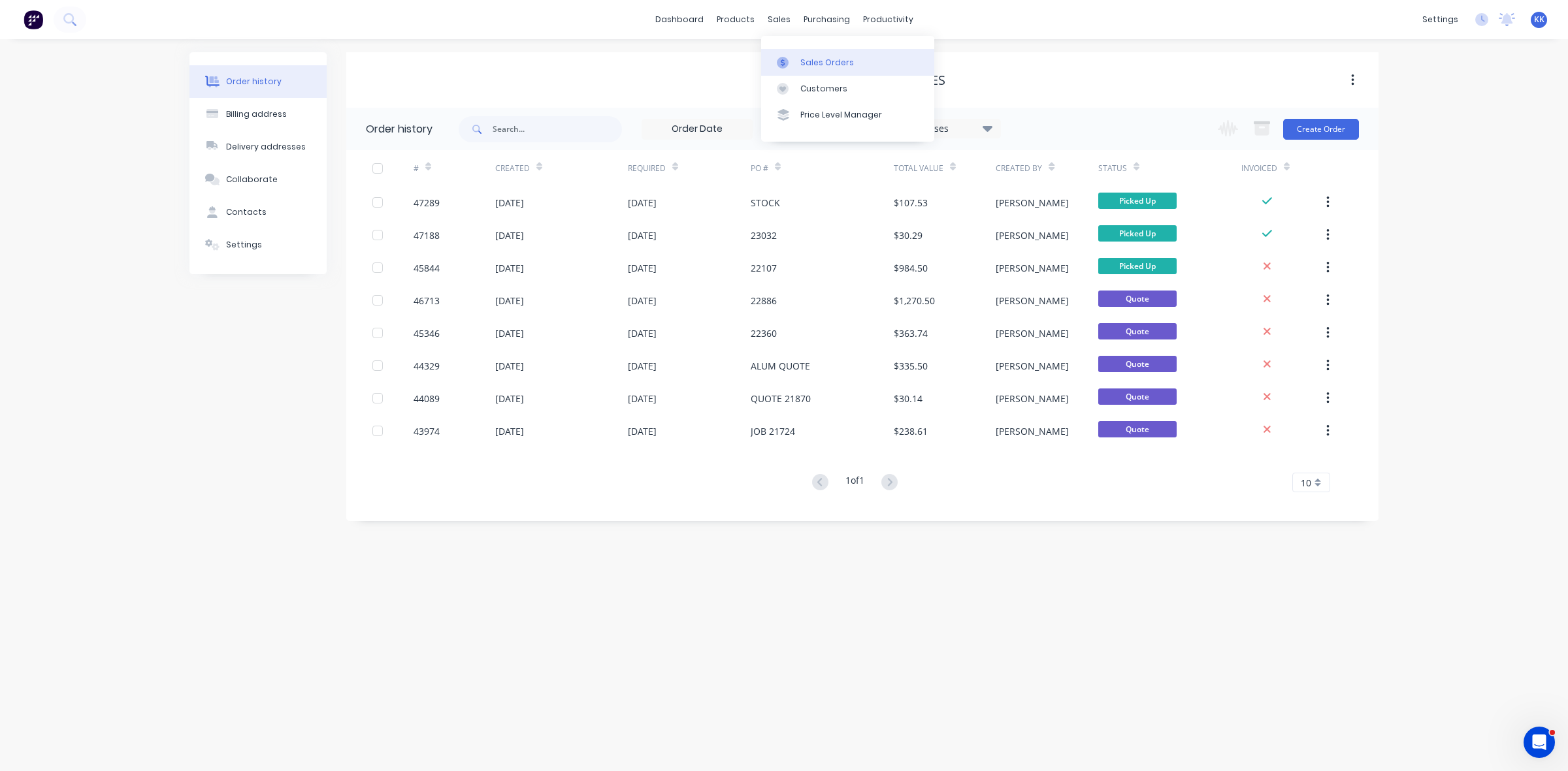
click at [798, 57] on link "Sales Orders" at bounding box center [848, 62] width 173 height 26
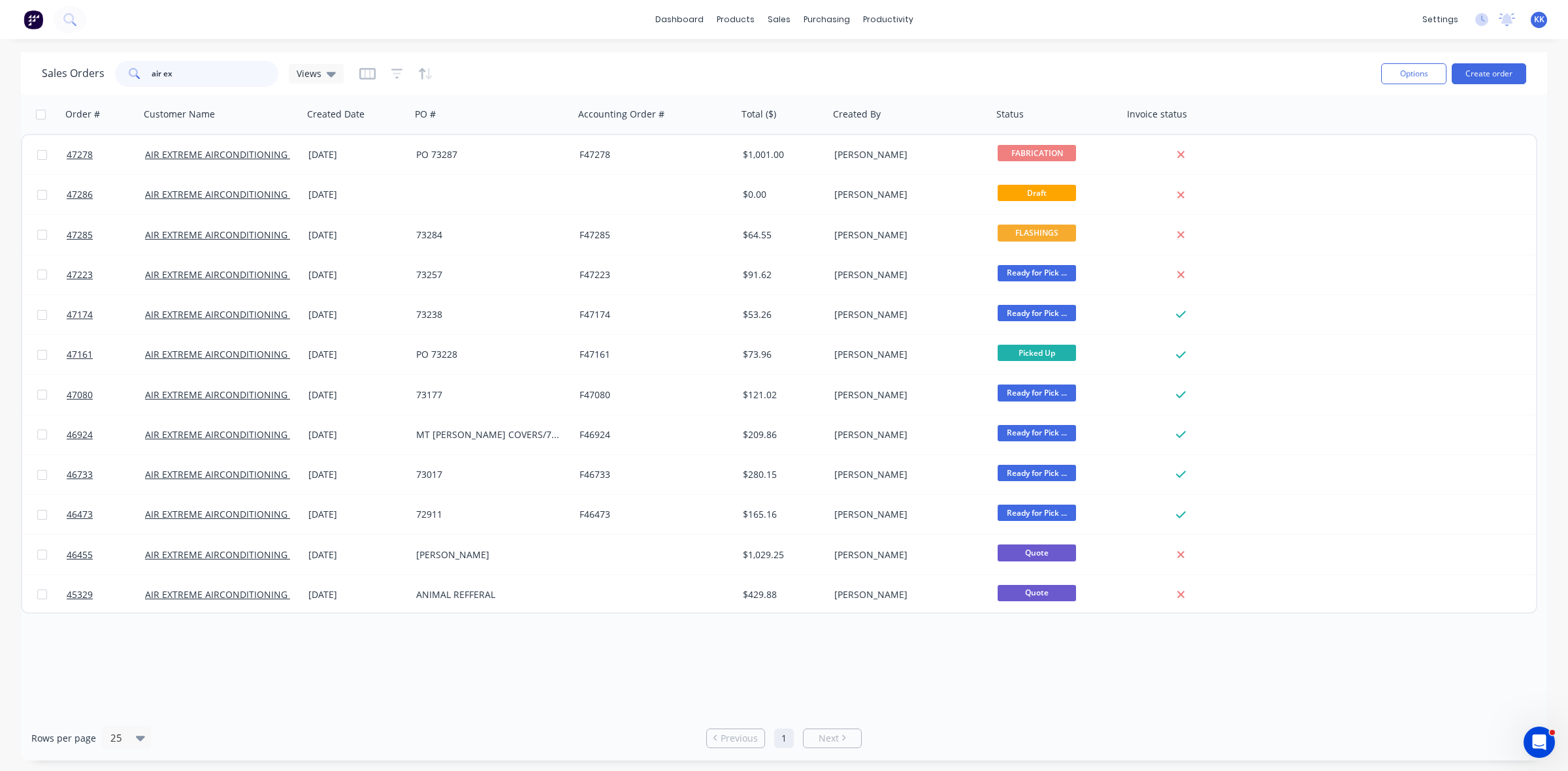
drag, startPoint x: 206, startPoint y: 70, endPoint x: 115, endPoint y: 76, distance: 91.2
click at [115, 76] on div "air ex" at bounding box center [196, 74] width 163 height 26
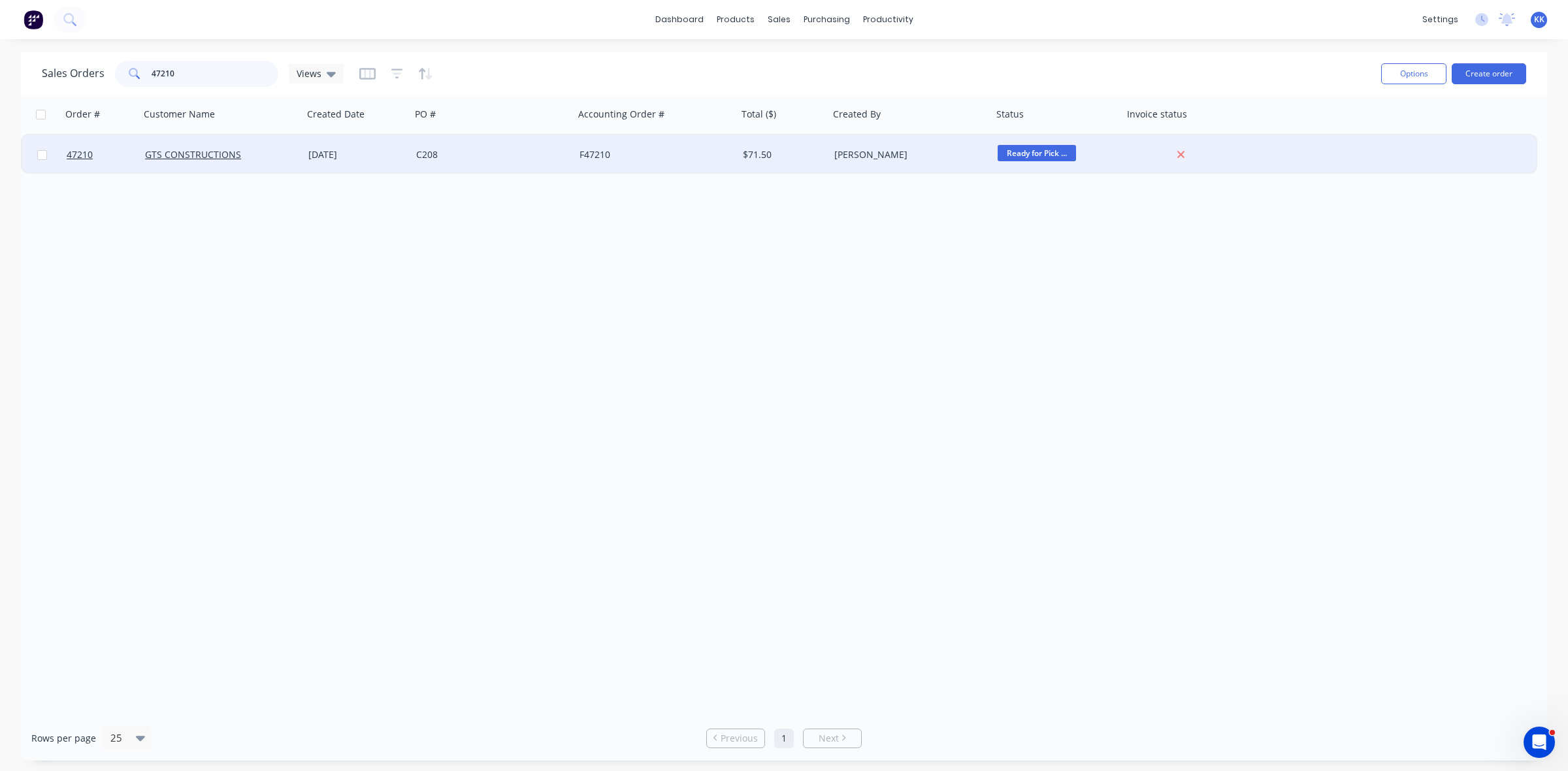
type input "47210"
click at [372, 157] on div "[DATE]" at bounding box center [357, 155] width 98 height 13
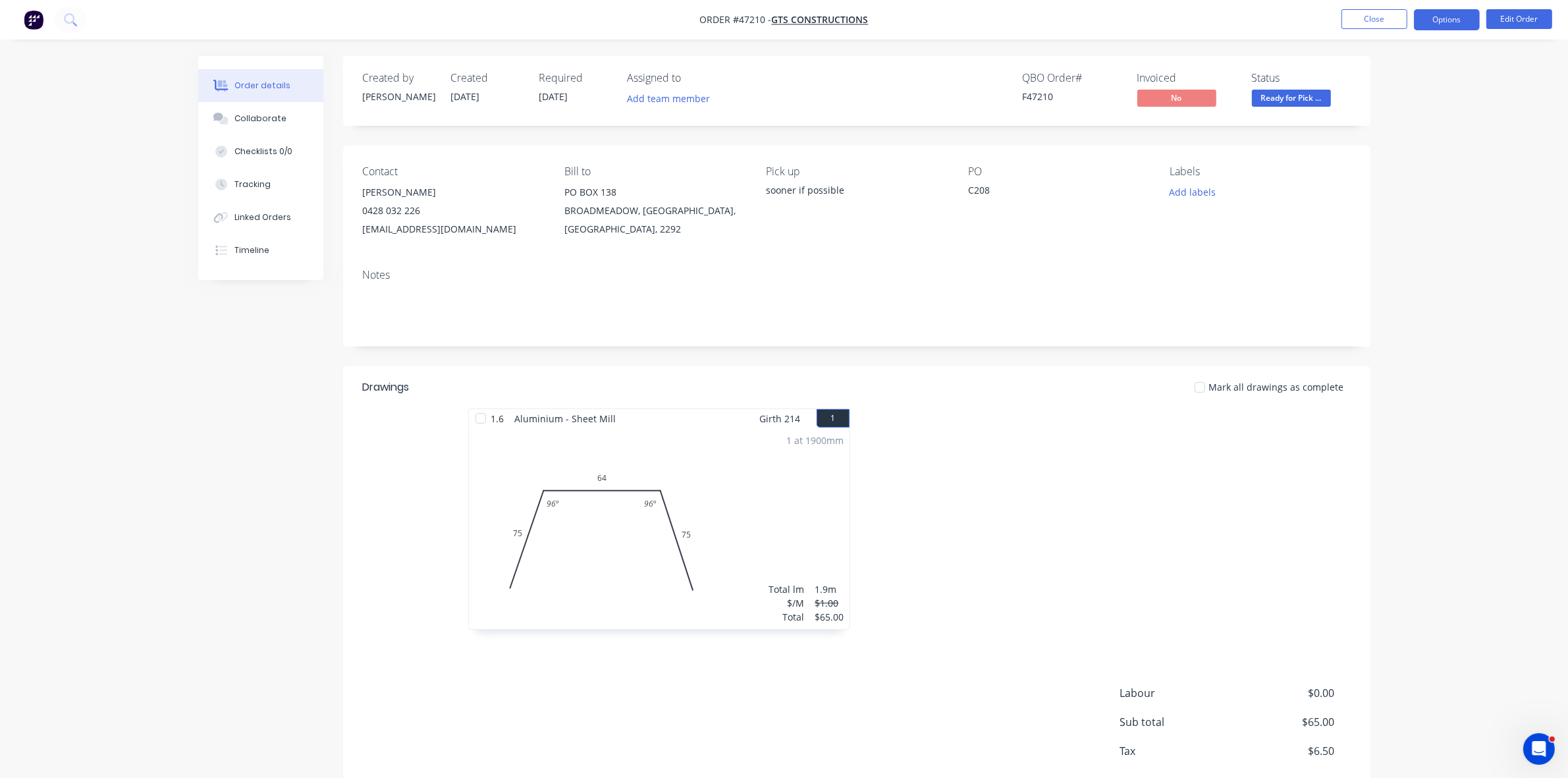
click at [1434, 20] on button "Options" at bounding box center [1446, 20] width 66 height 21
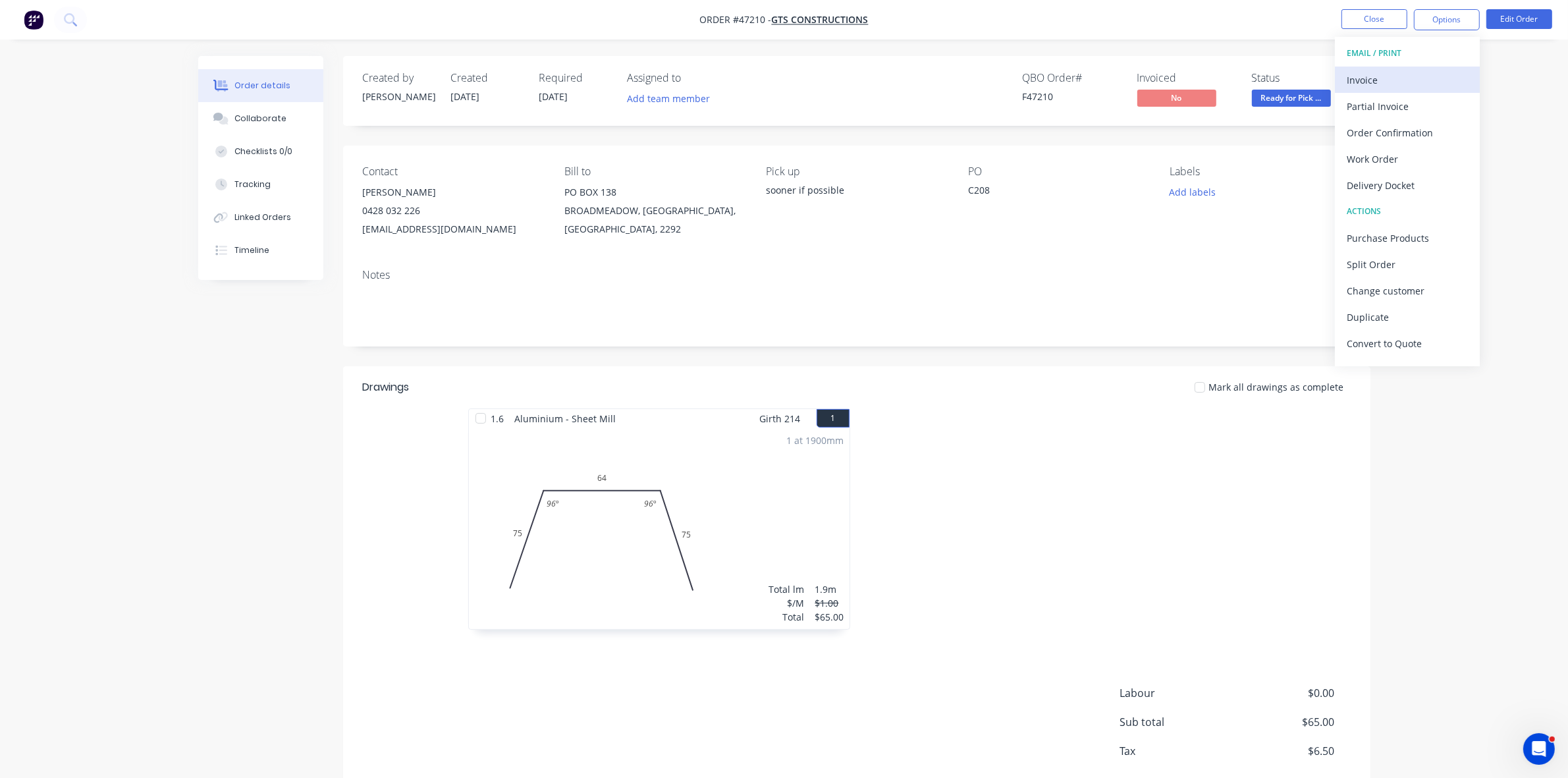
click at [1404, 74] on div "Invoice" at bounding box center [1408, 80] width 122 height 19
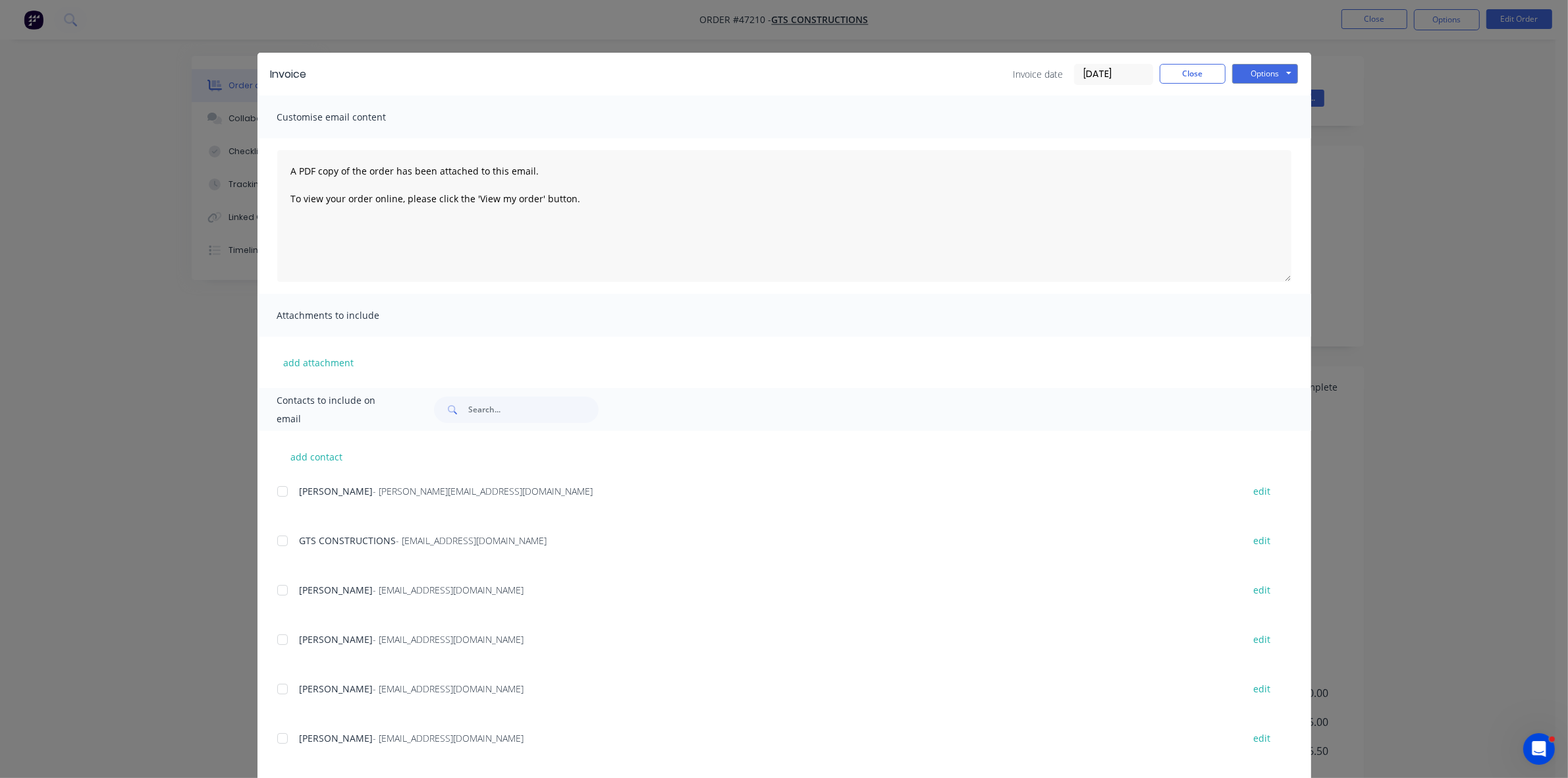
click at [277, 543] on div at bounding box center [283, 541] width 27 height 27
click at [1272, 63] on div "Invoice Invoice date 27/08/25 Close Options Preview Print Email" at bounding box center [784, 75] width 1053 height 43
click at [1271, 67] on button "Options" at bounding box center [1265, 74] width 66 height 20
click at [1267, 135] on button "Email" at bounding box center [1274, 141] width 84 height 21
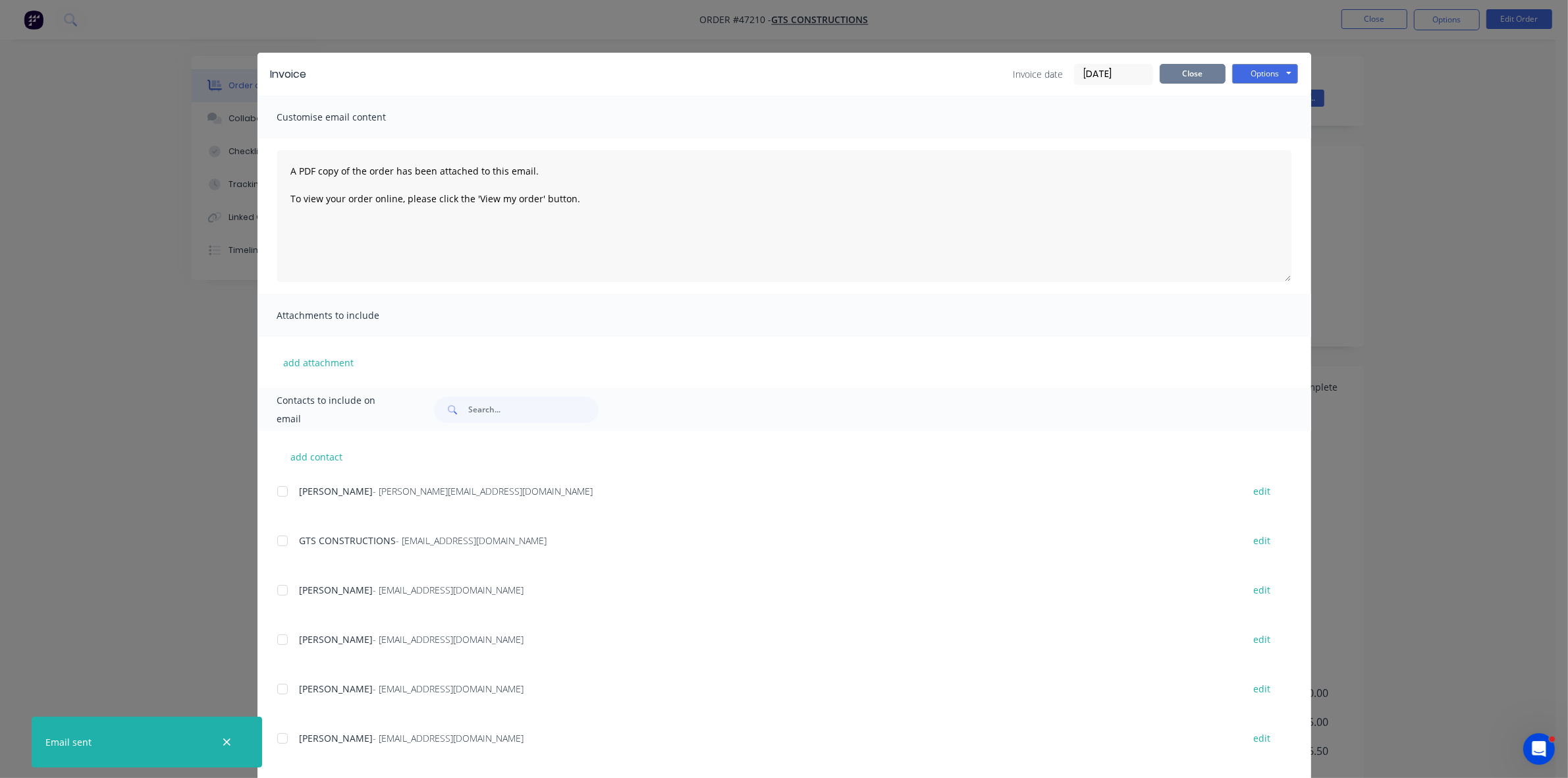
click at [1190, 67] on button "Close" at bounding box center [1192, 74] width 66 height 20
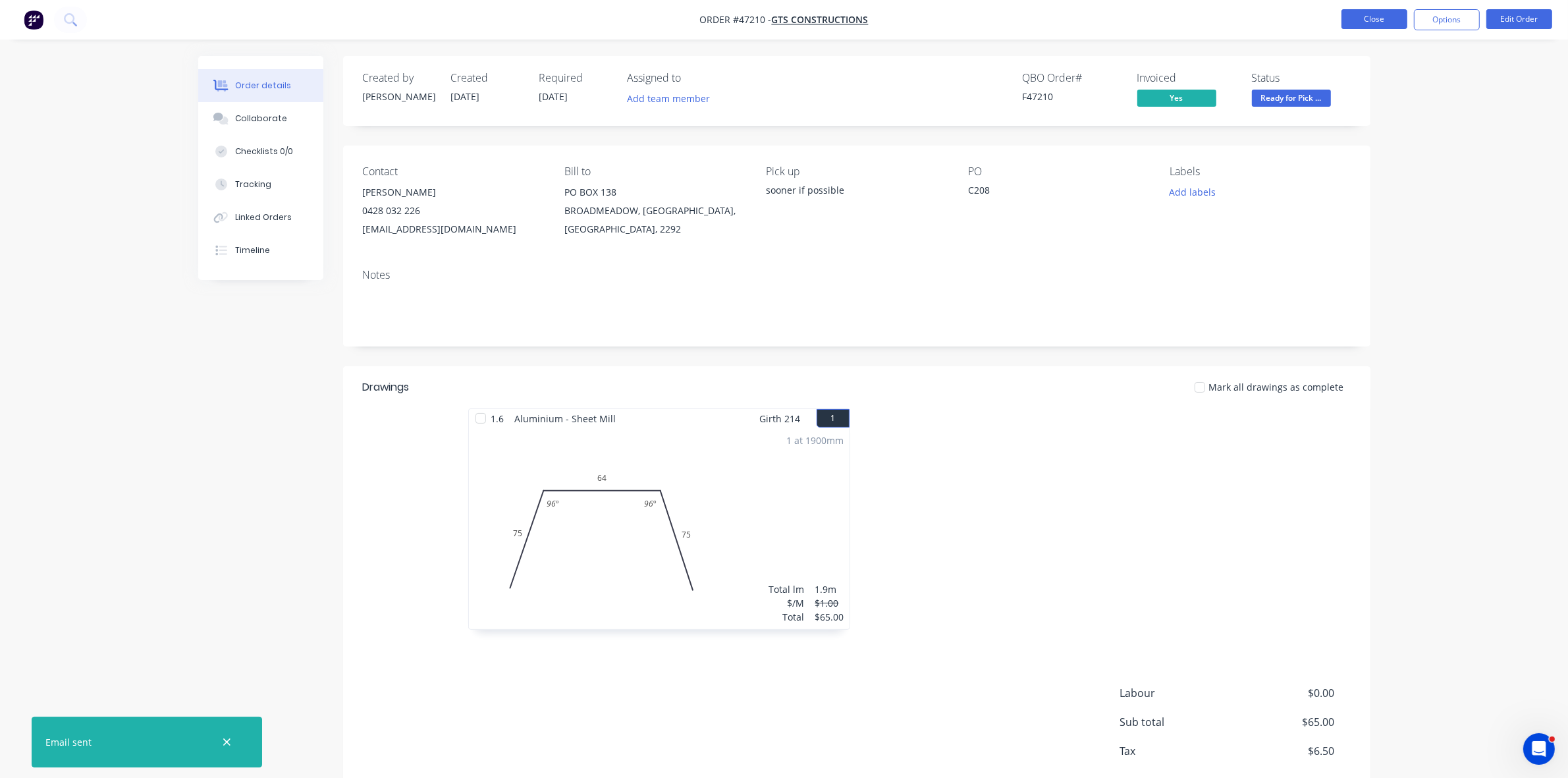
click at [1359, 14] on button "Close" at bounding box center [1374, 19] width 66 height 20
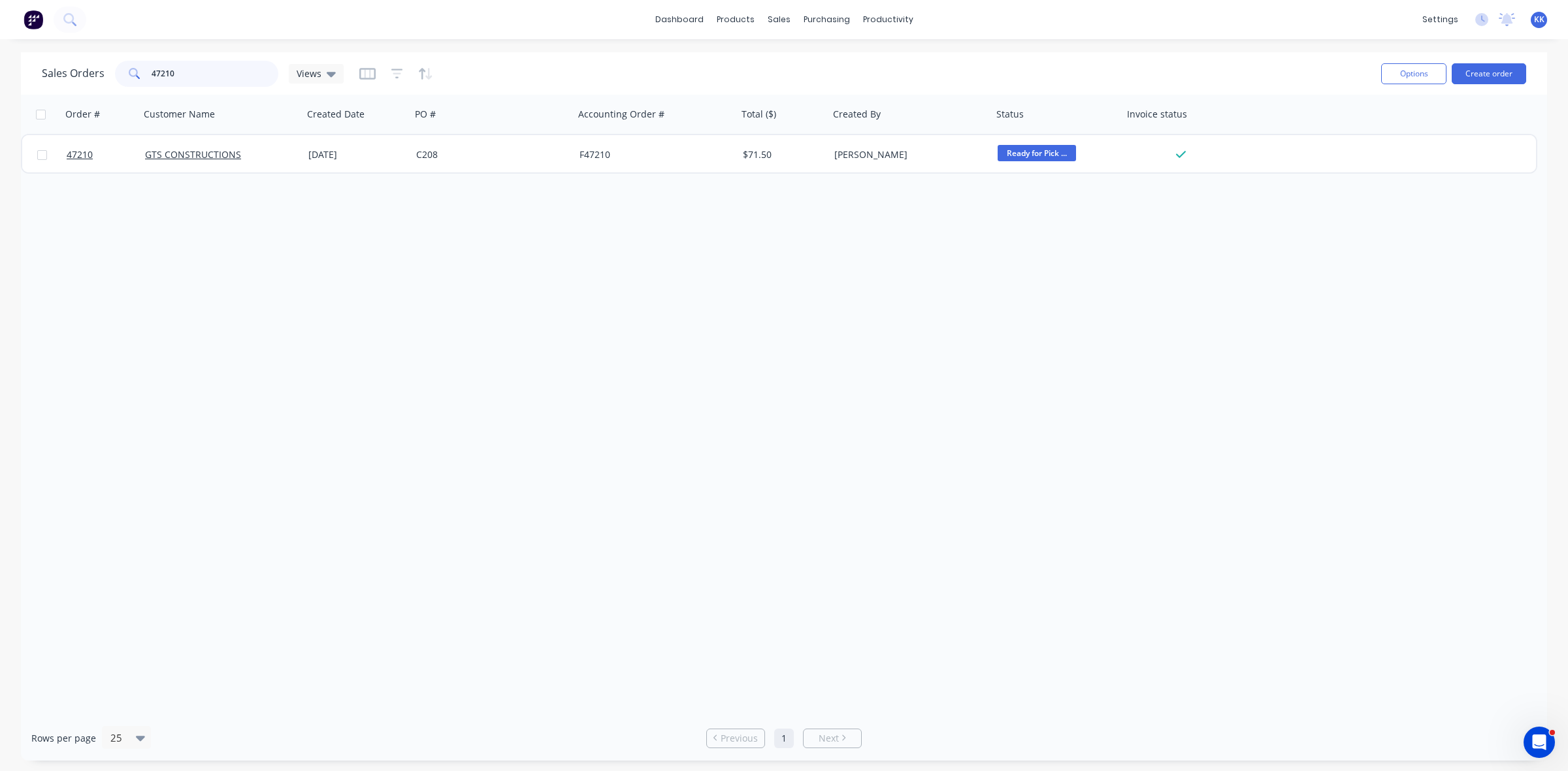
drag, startPoint x: 185, startPoint y: 73, endPoint x: 134, endPoint y: 72, distance: 51.0
click at [135, 72] on div "47210" at bounding box center [196, 74] width 163 height 26
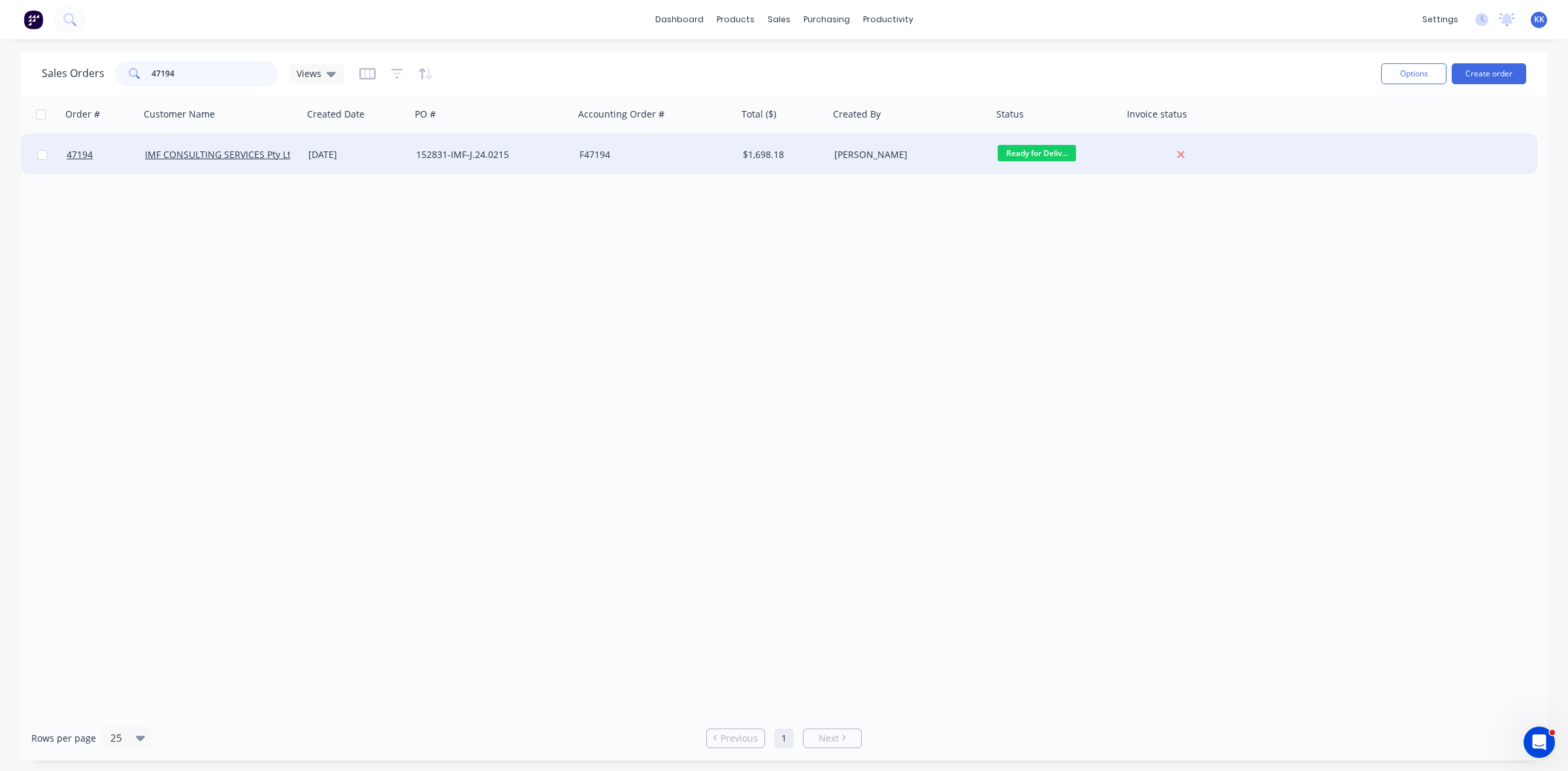
type input "47194"
click at [562, 157] on div "152831-IMF-J.24.0215" at bounding box center [493, 155] width 153 height 13
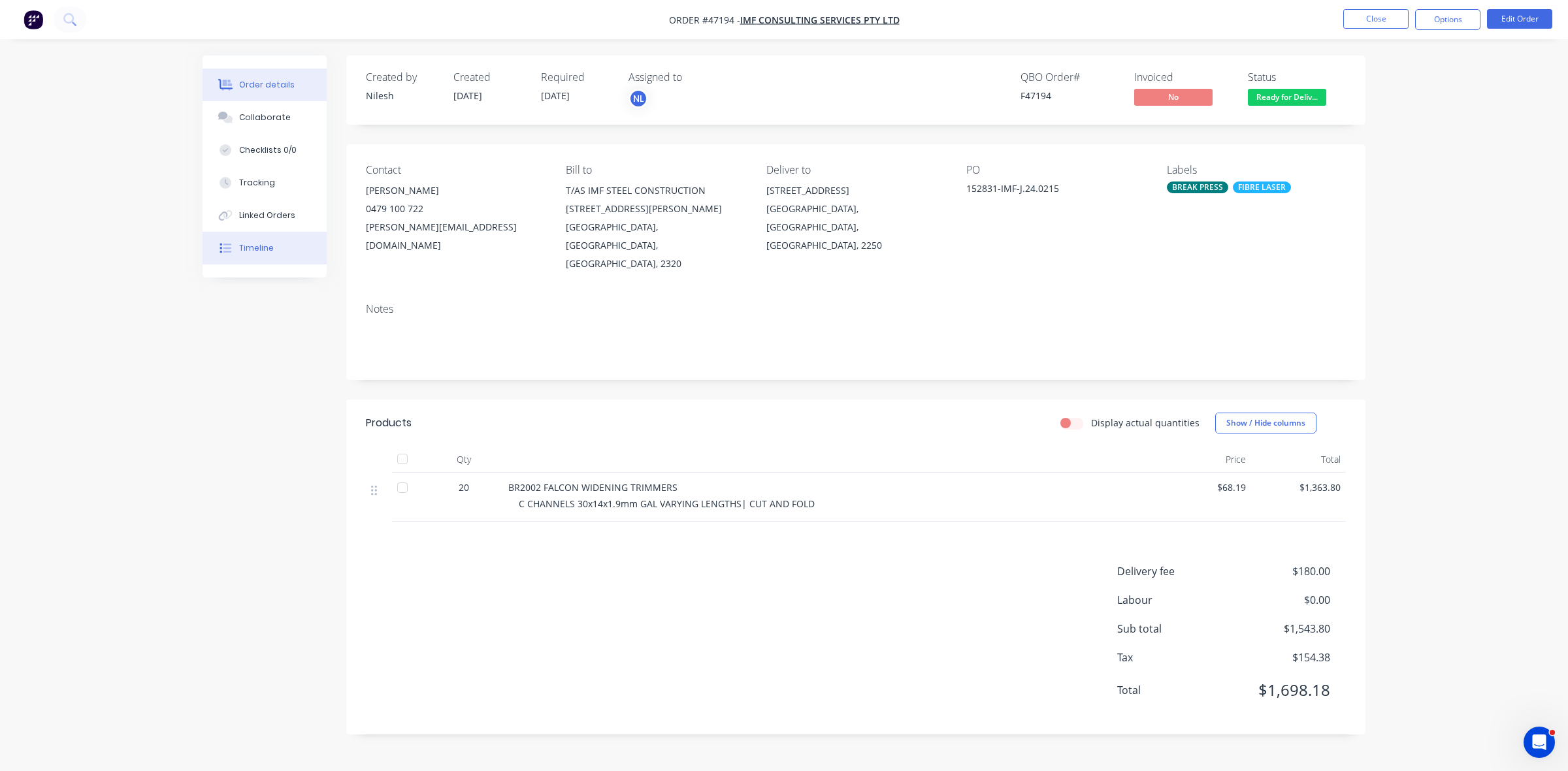
click at [270, 249] on div "Timeline" at bounding box center [256, 248] width 35 height 12
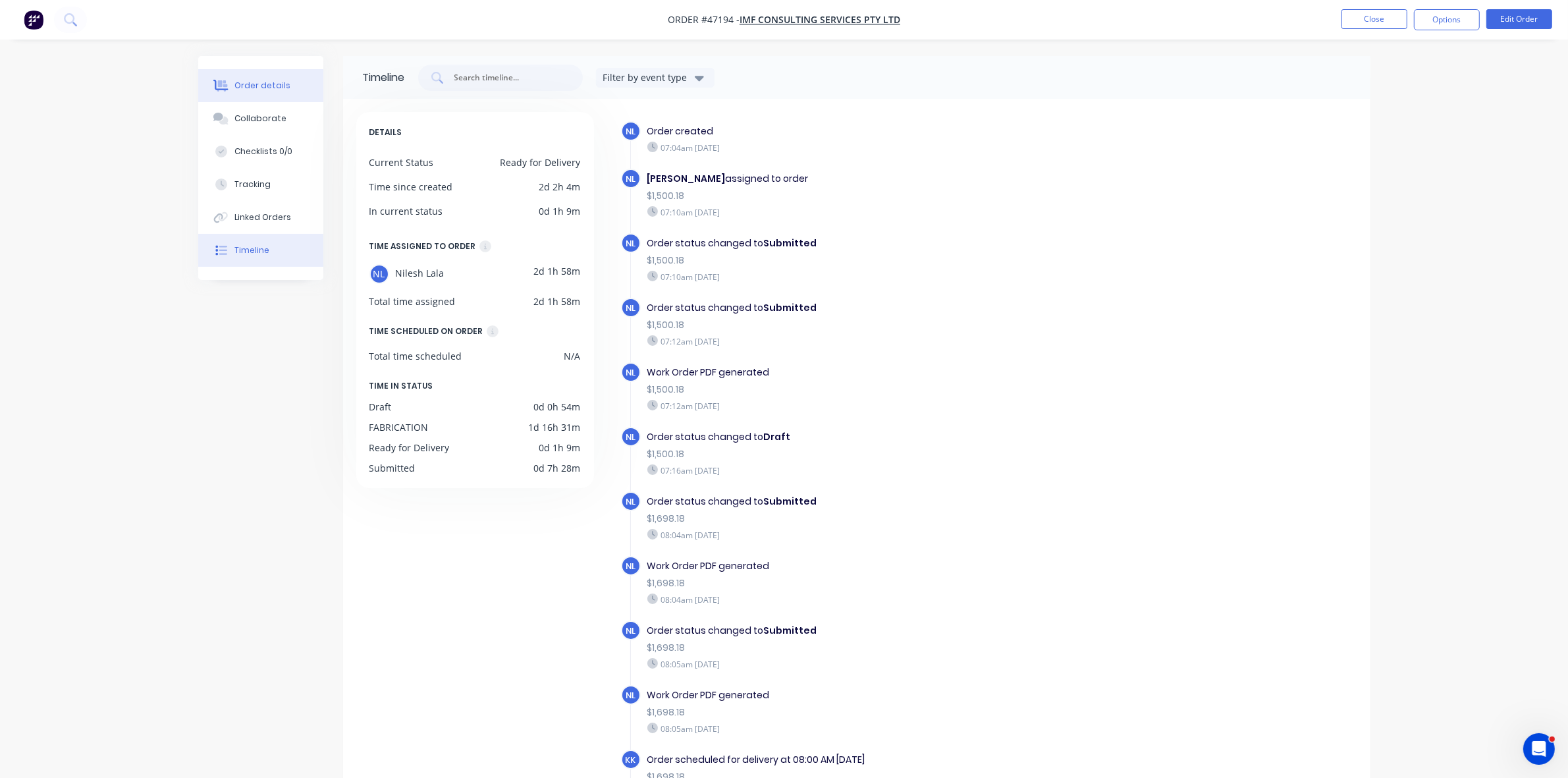
click at [241, 93] on button "Order details" at bounding box center [260, 86] width 125 height 33
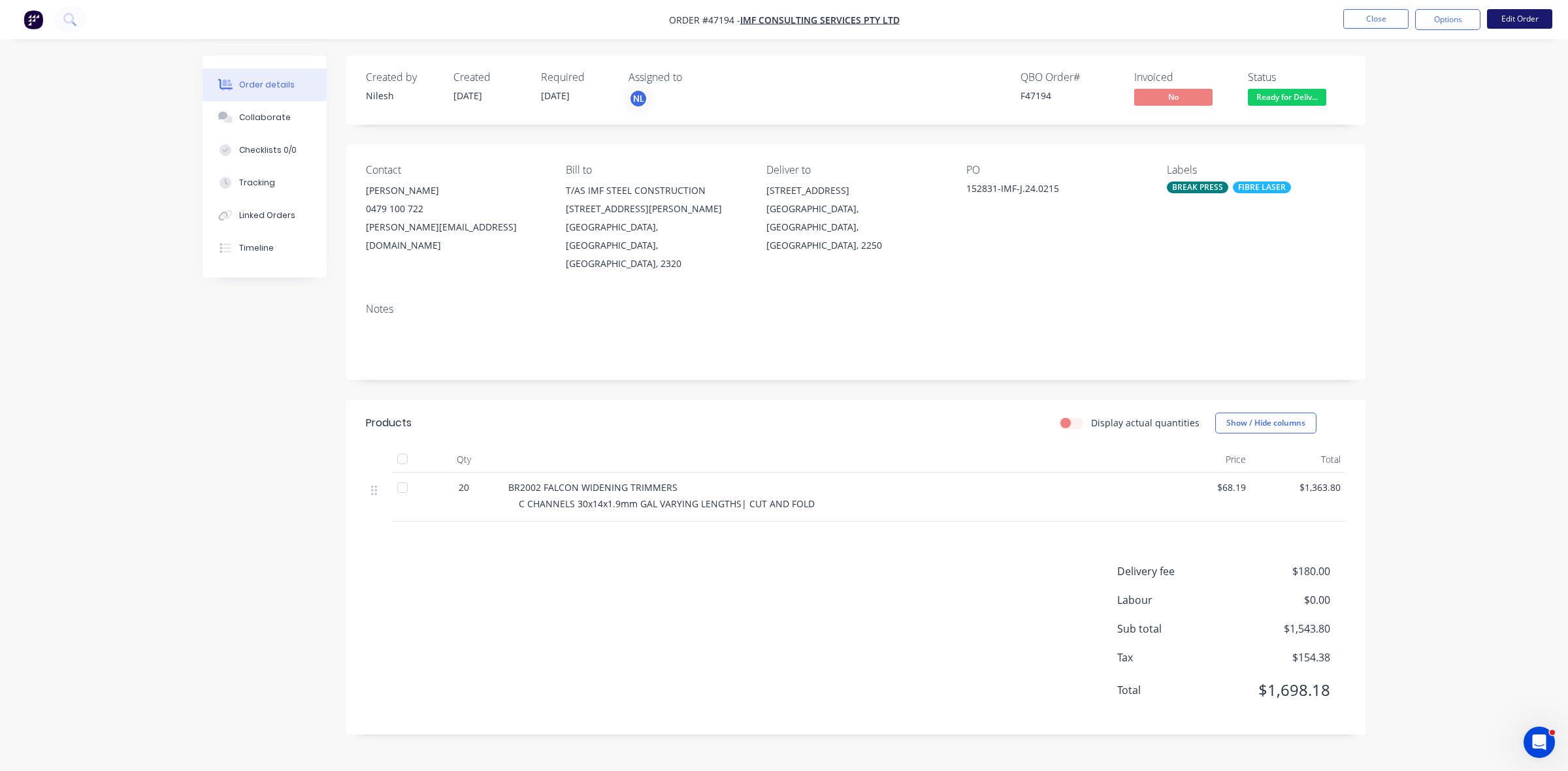
click at [1508, 19] on button "Edit Order" at bounding box center [1519, 19] width 65 height 20
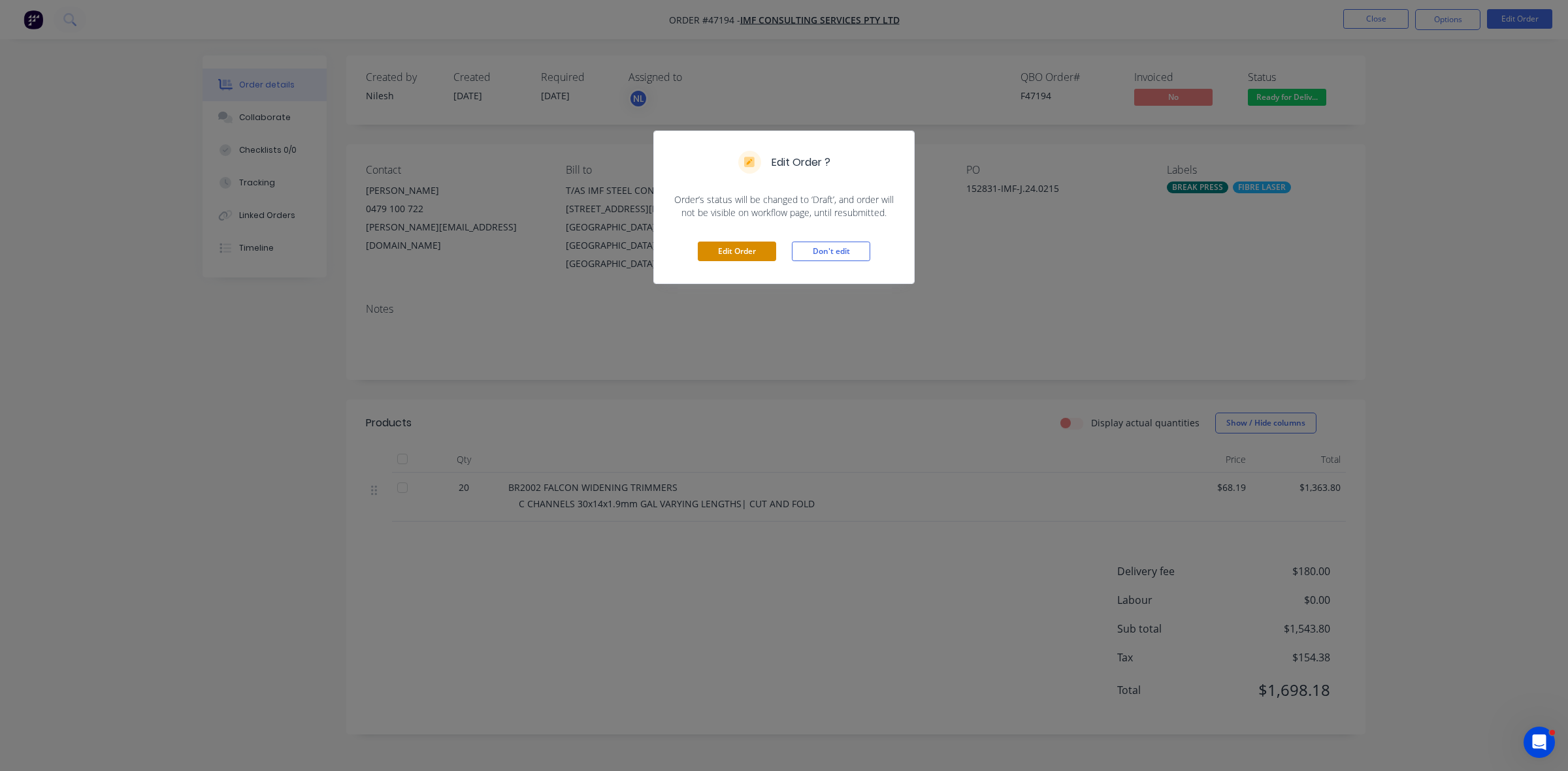
click at [752, 247] on button "Edit Order" at bounding box center [736, 251] width 78 height 20
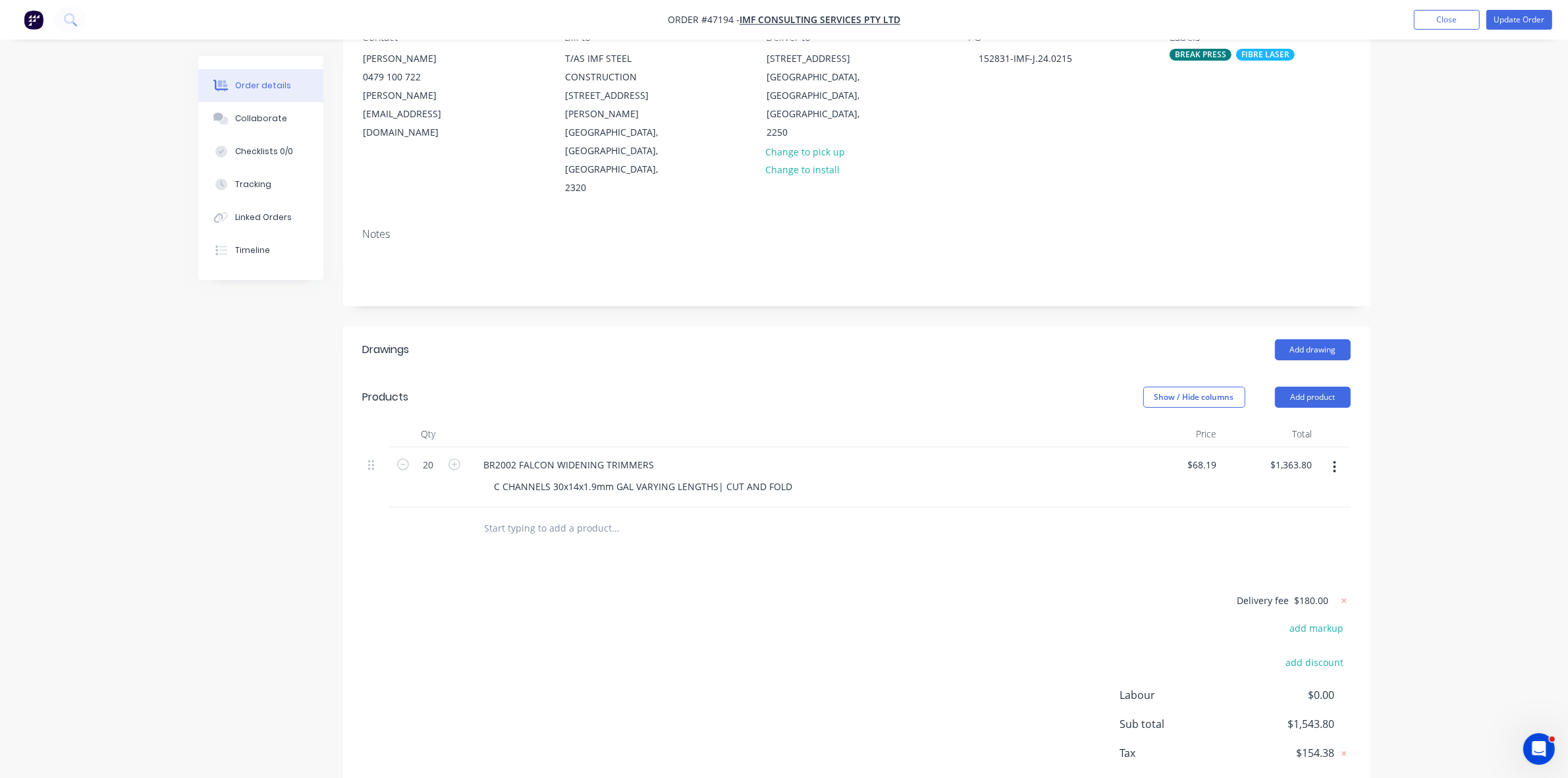
scroll to position [172, 0]
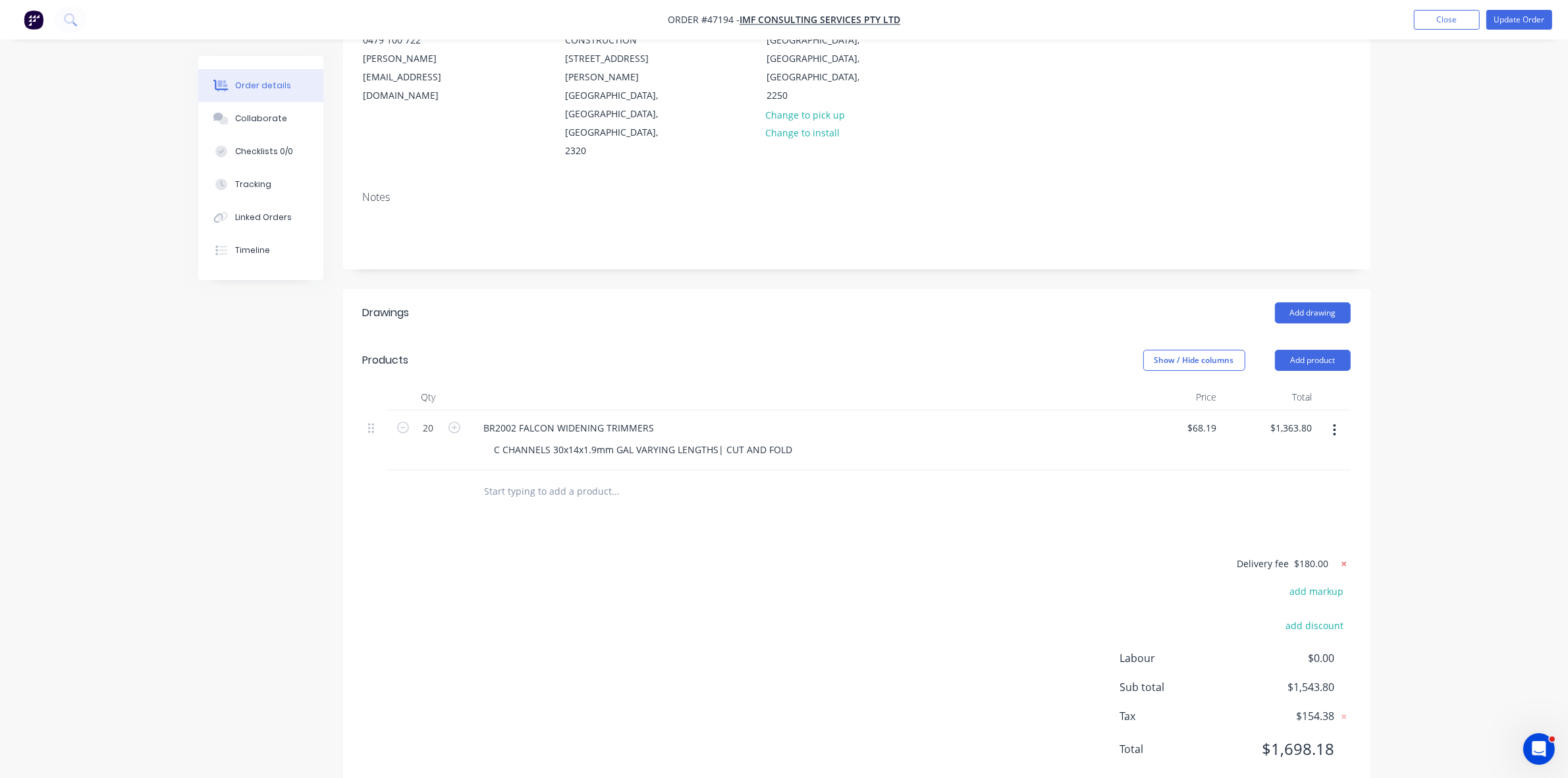
click at [1344, 561] on icon at bounding box center [1344, 563] width 4 height 4
click at [1327, 555] on button "add delivery fee" at bounding box center [1308, 564] width 85 height 18
type input "240"
click input "submit" at bounding box center [0, 0] width 0 height 0
click at [1528, 15] on button "Update Order" at bounding box center [1519, 20] width 66 height 20
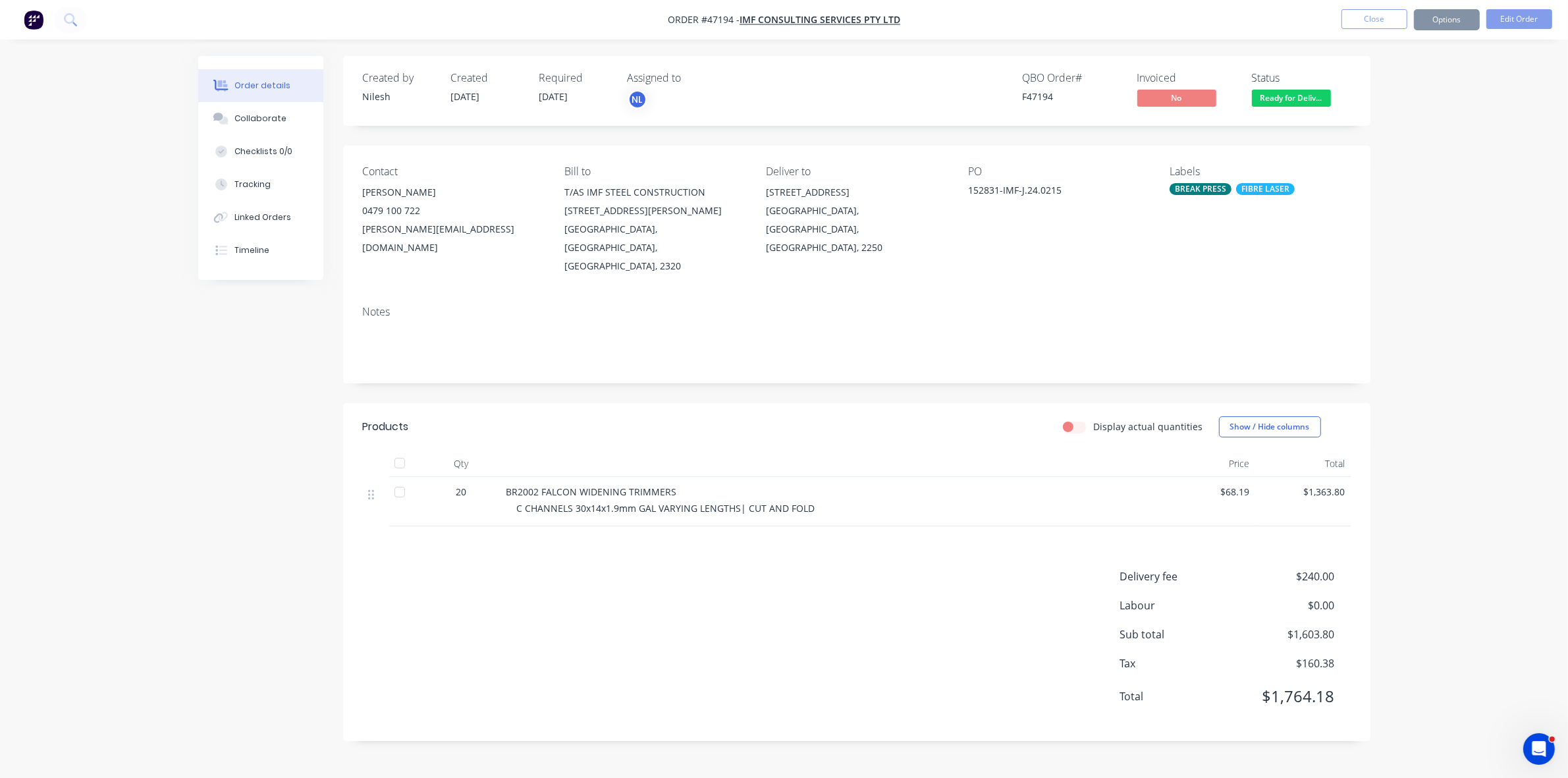
scroll to position [0, 0]
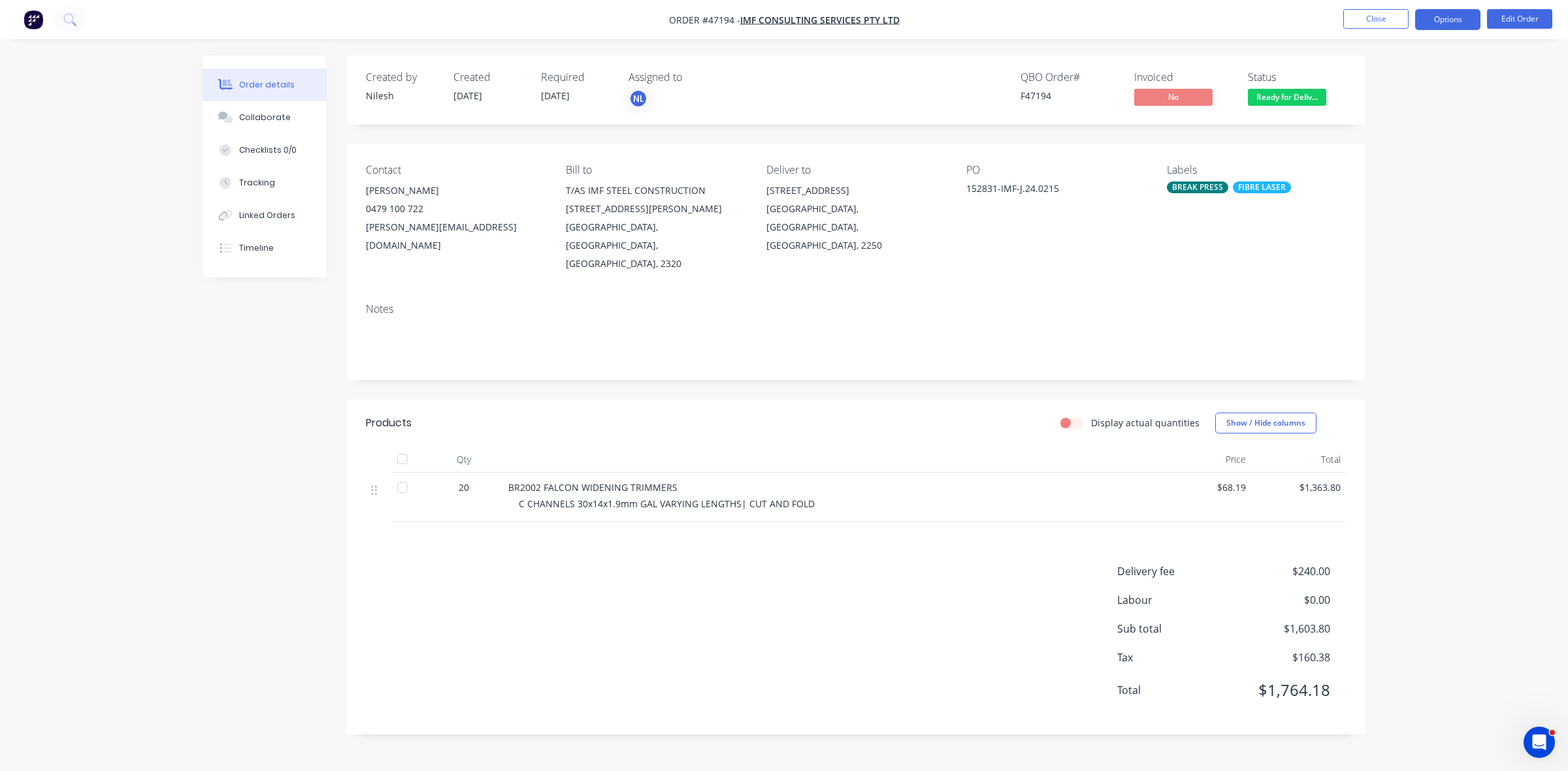
click at [1438, 16] on button "Options" at bounding box center [1447, 20] width 65 height 21
click at [1421, 80] on div "Invoice" at bounding box center [1408, 79] width 121 height 19
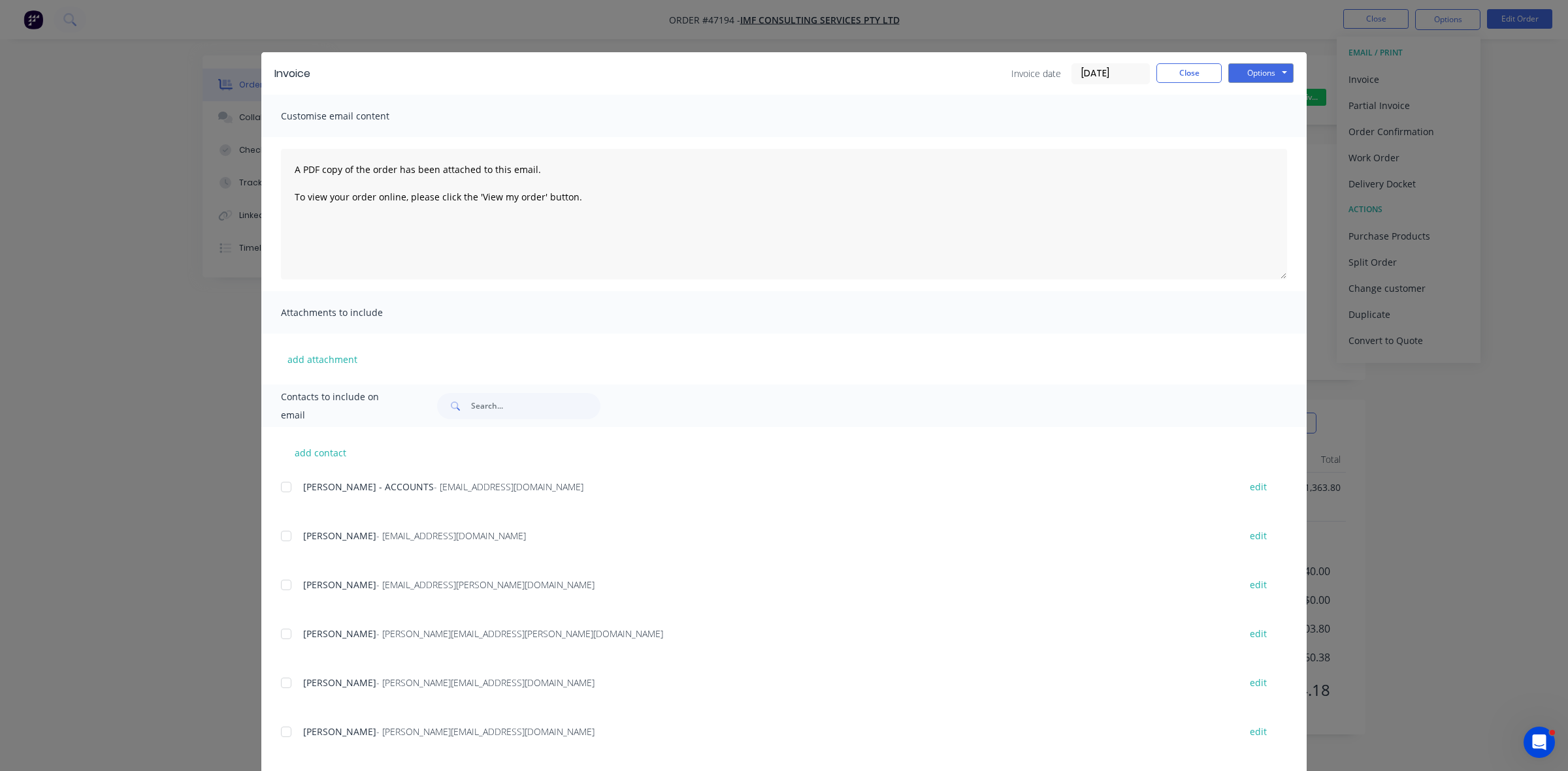
drag, startPoint x: 281, startPoint y: 488, endPoint x: 331, endPoint y: 487, distance: 50.0
click at [282, 488] on div at bounding box center [285, 487] width 26 height 26
drag, startPoint x: 1257, startPoint y: 76, endPoint x: 1257, endPoint y: 85, distance: 9.0
click at [1257, 76] on button "Options" at bounding box center [1261, 73] width 65 height 20
click at [1261, 134] on button "Email" at bounding box center [1270, 139] width 83 height 21
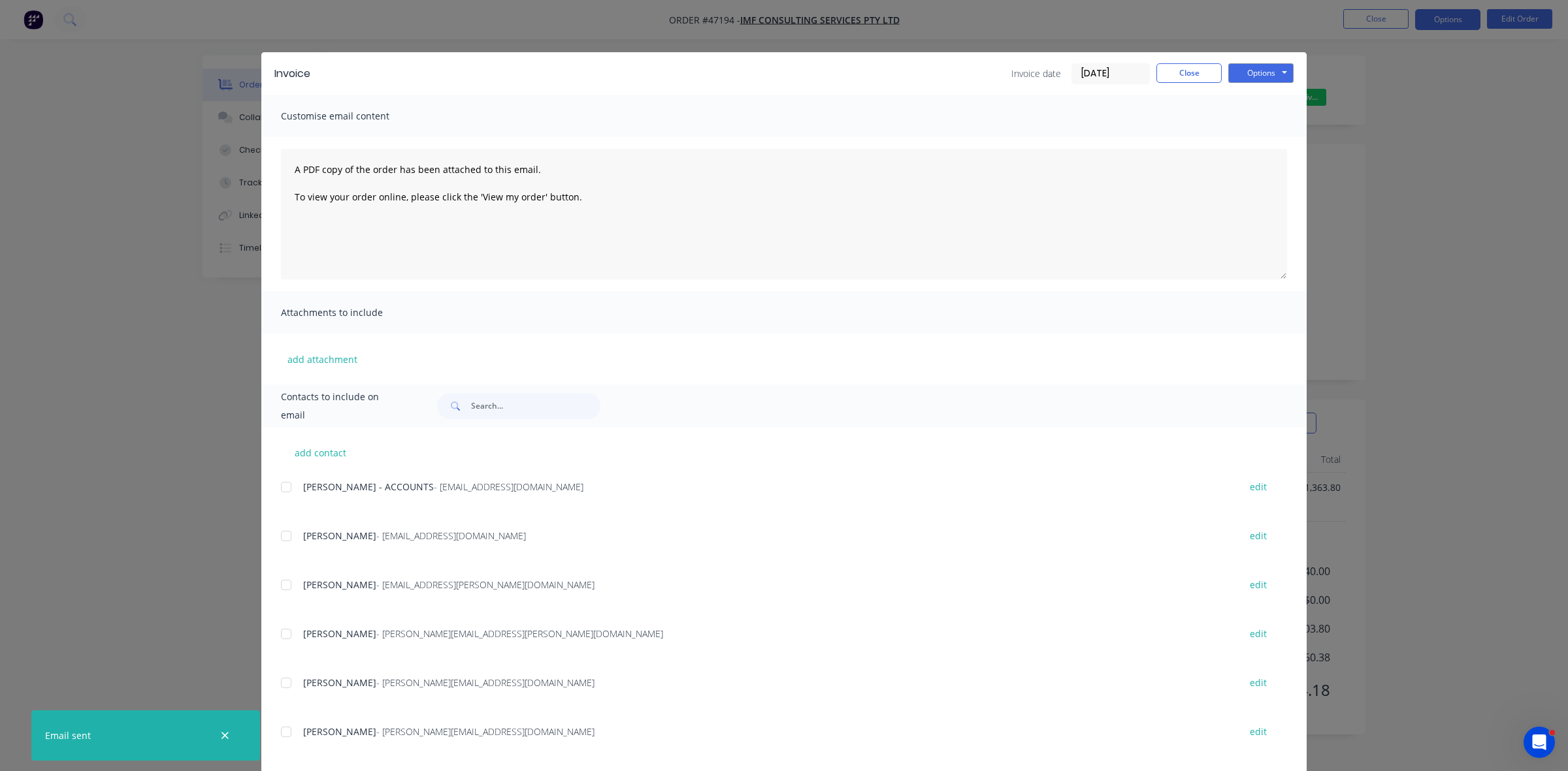
click at [1441, 31] on div "Invoice Invoice date 27/08/25 Close Options Preview Print Email Customise email…" at bounding box center [784, 386] width 1568 height 771
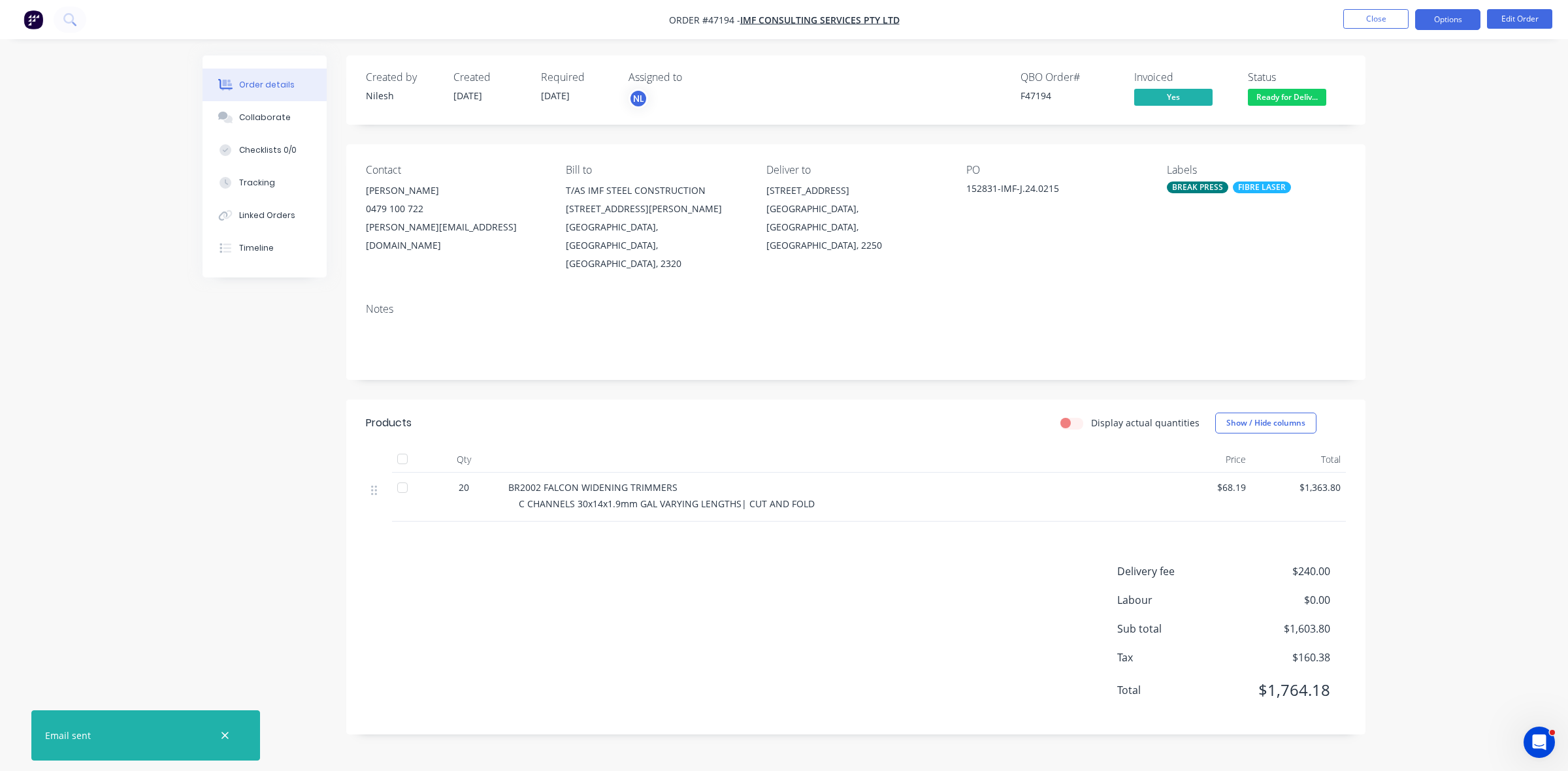
click at [1441, 24] on button "Options" at bounding box center [1447, 20] width 65 height 21
click at [1385, 185] on div "Delivery Docket" at bounding box center [1408, 183] width 121 height 19
click at [1387, 136] on div "Without pricing" at bounding box center [1408, 132] width 121 height 19
click at [1366, 21] on button "Close" at bounding box center [1375, 19] width 65 height 20
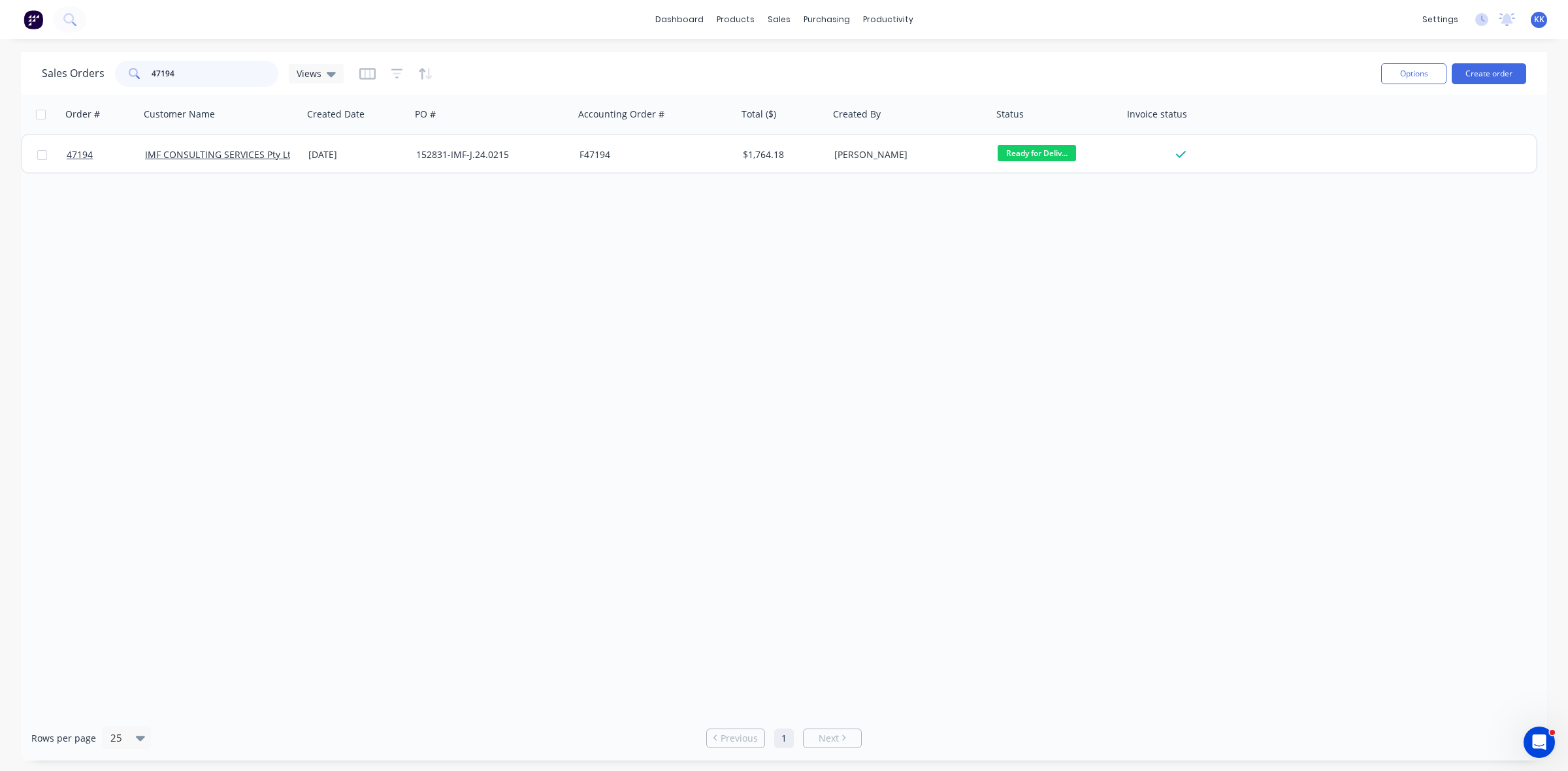
drag, startPoint x: 186, startPoint y: 76, endPoint x: 134, endPoint y: 72, distance: 52.2
click at [134, 72] on div "47194" at bounding box center [196, 74] width 163 height 26
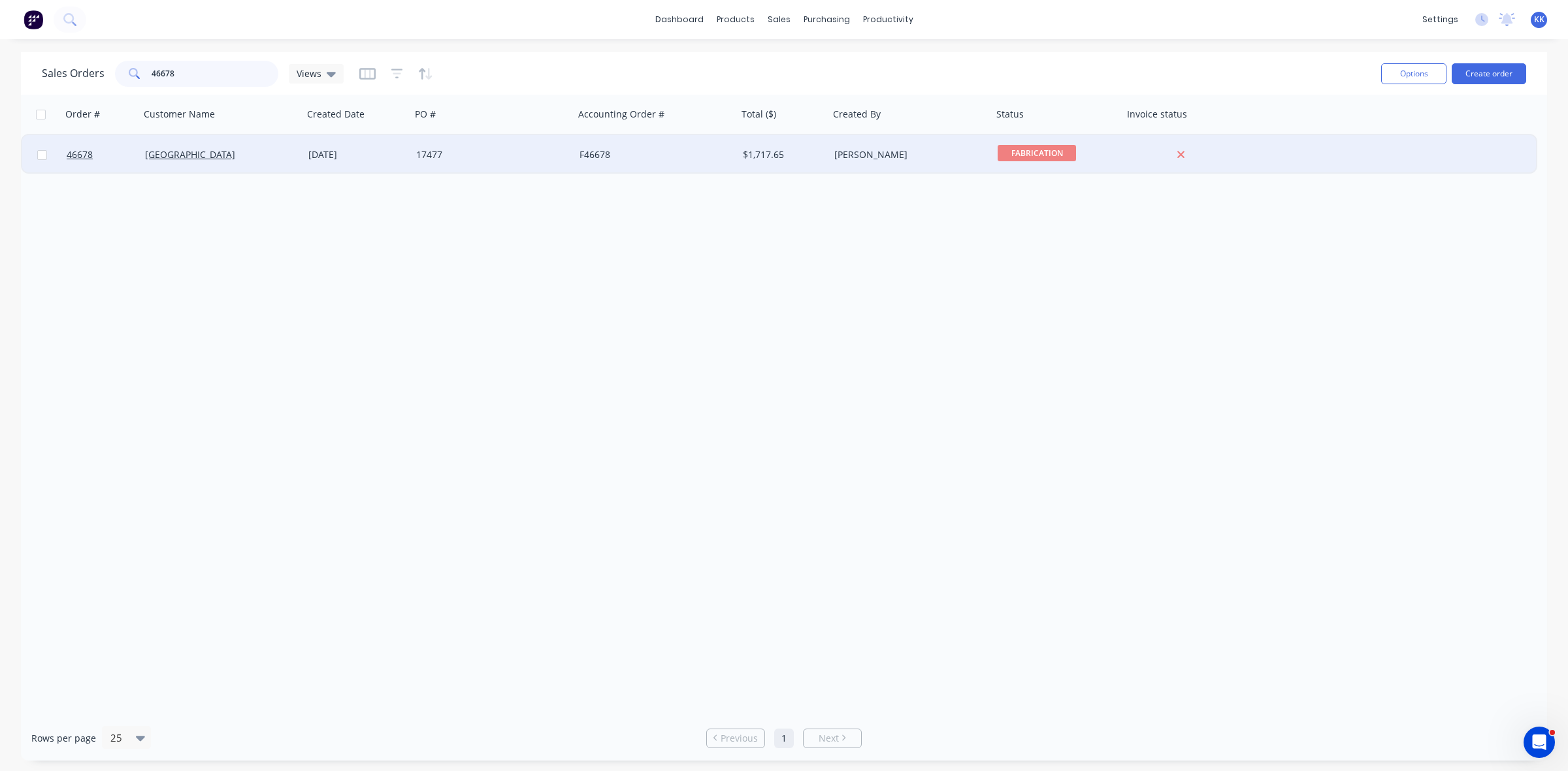
type input "46678"
click at [386, 164] on div "[DATE]" at bounding box center [357, 155] width 108 height 39
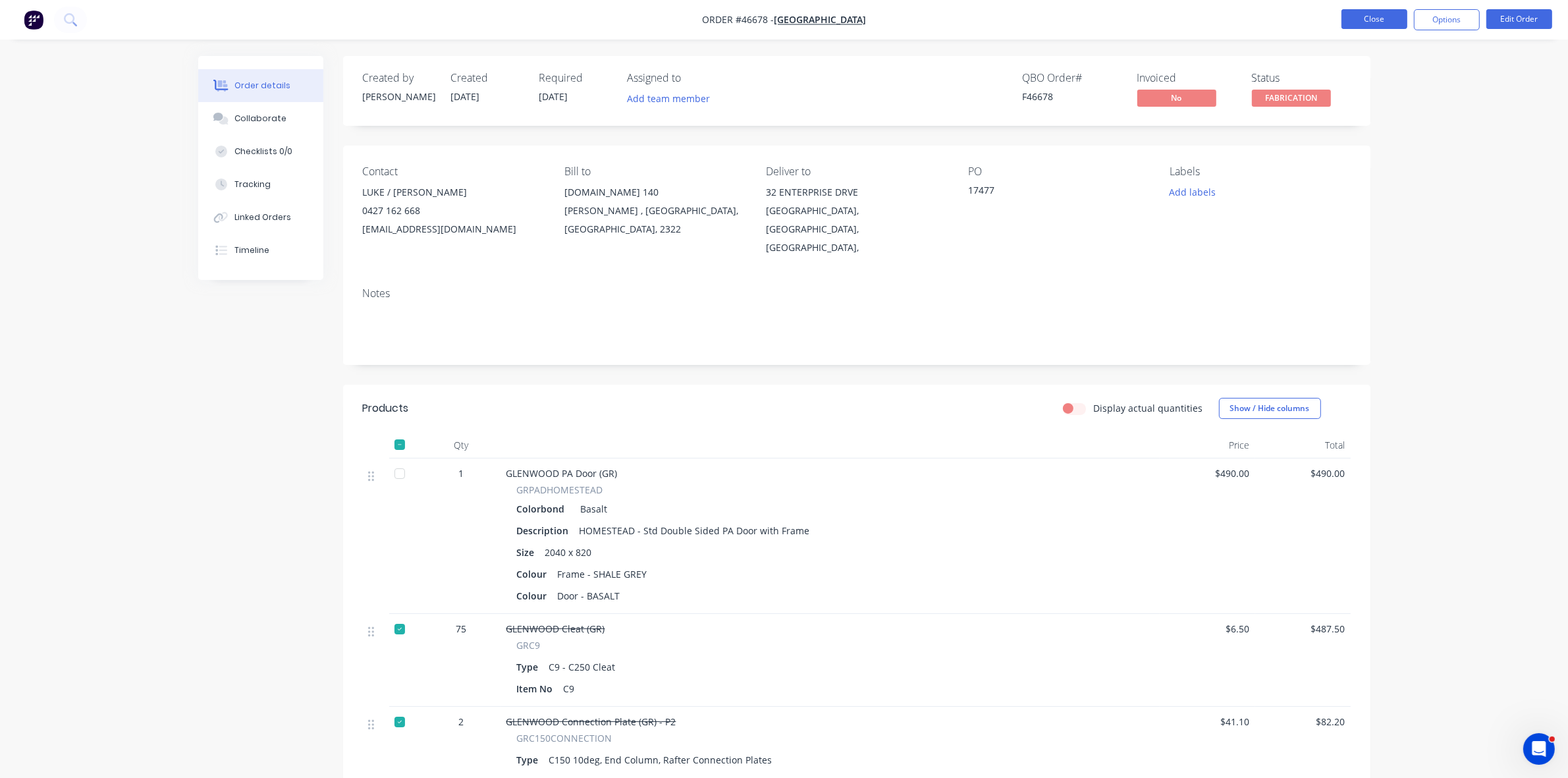
click at [1377, 24] on button "Close" at bounding box center [1374, 19] width 66 height 20
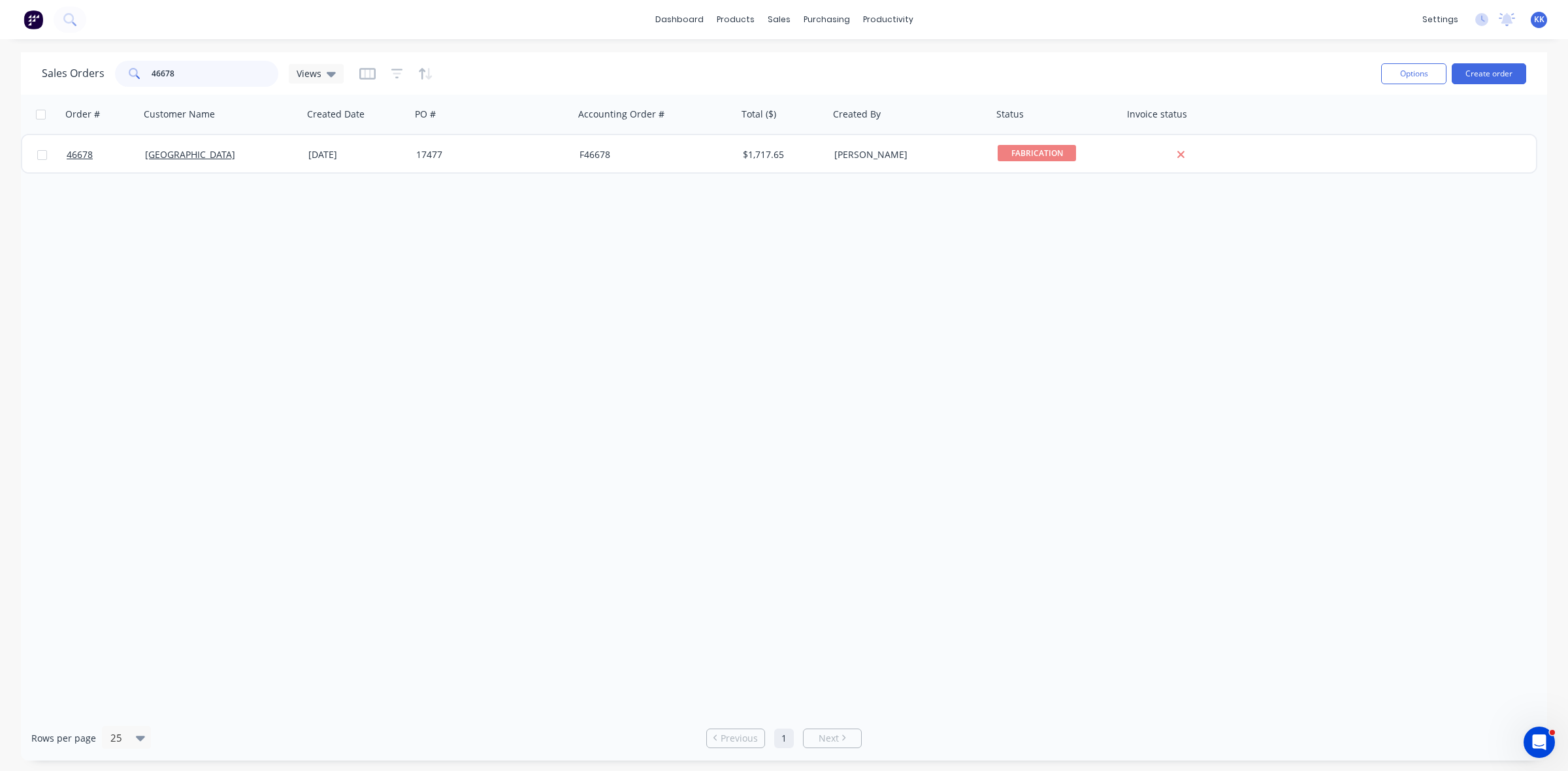
drag, startPoint x: 180, startPoint y: 73, endPoint x: 138, endPoint y: 72, distance: 42.0
click at [138, 72] on div "46678" at bounding box center [196, 74] width 163 height 26
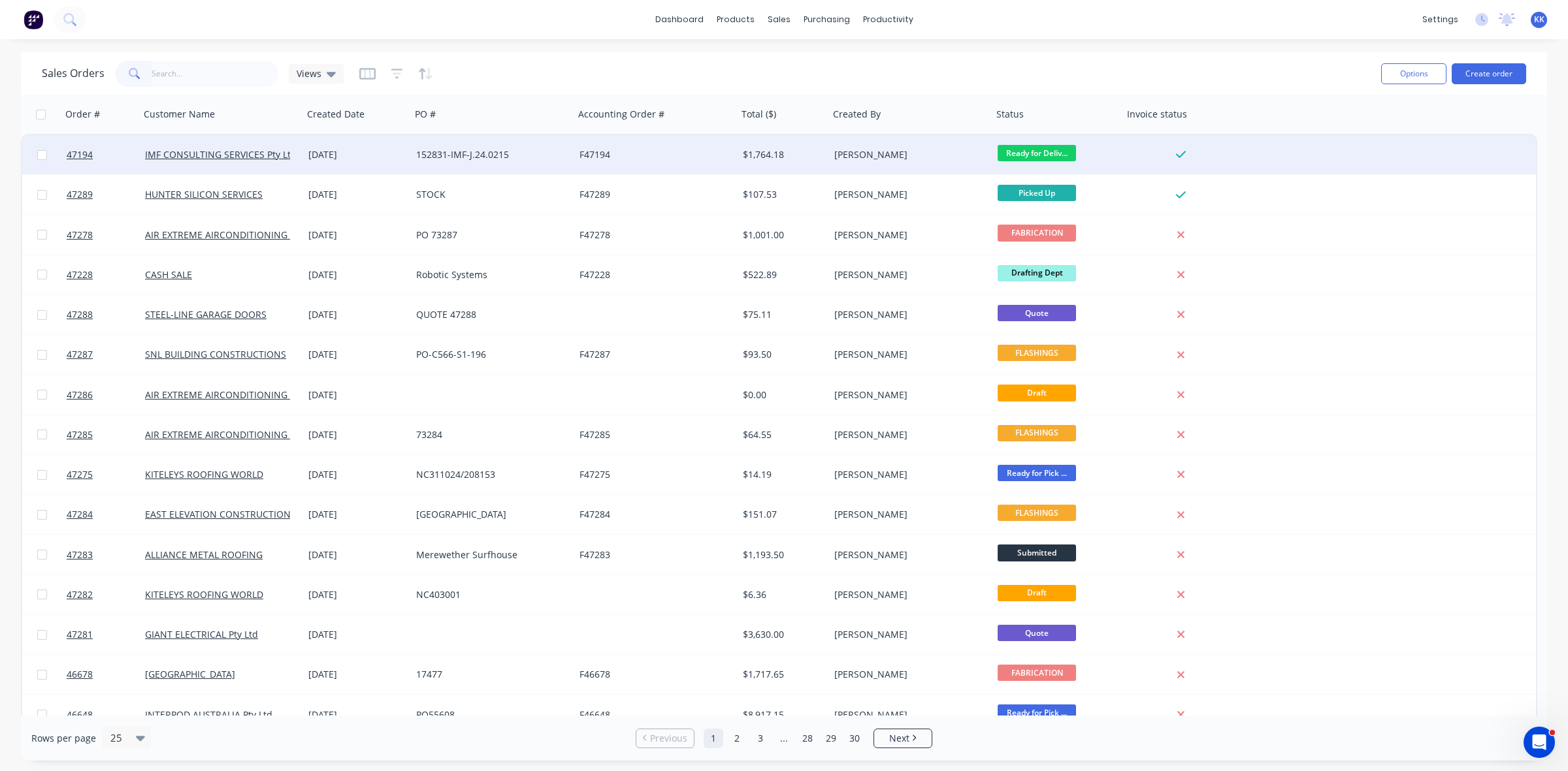
click at [389, 161] on div "[DATE]" at bounding box center [357, 155] width 108 height 39
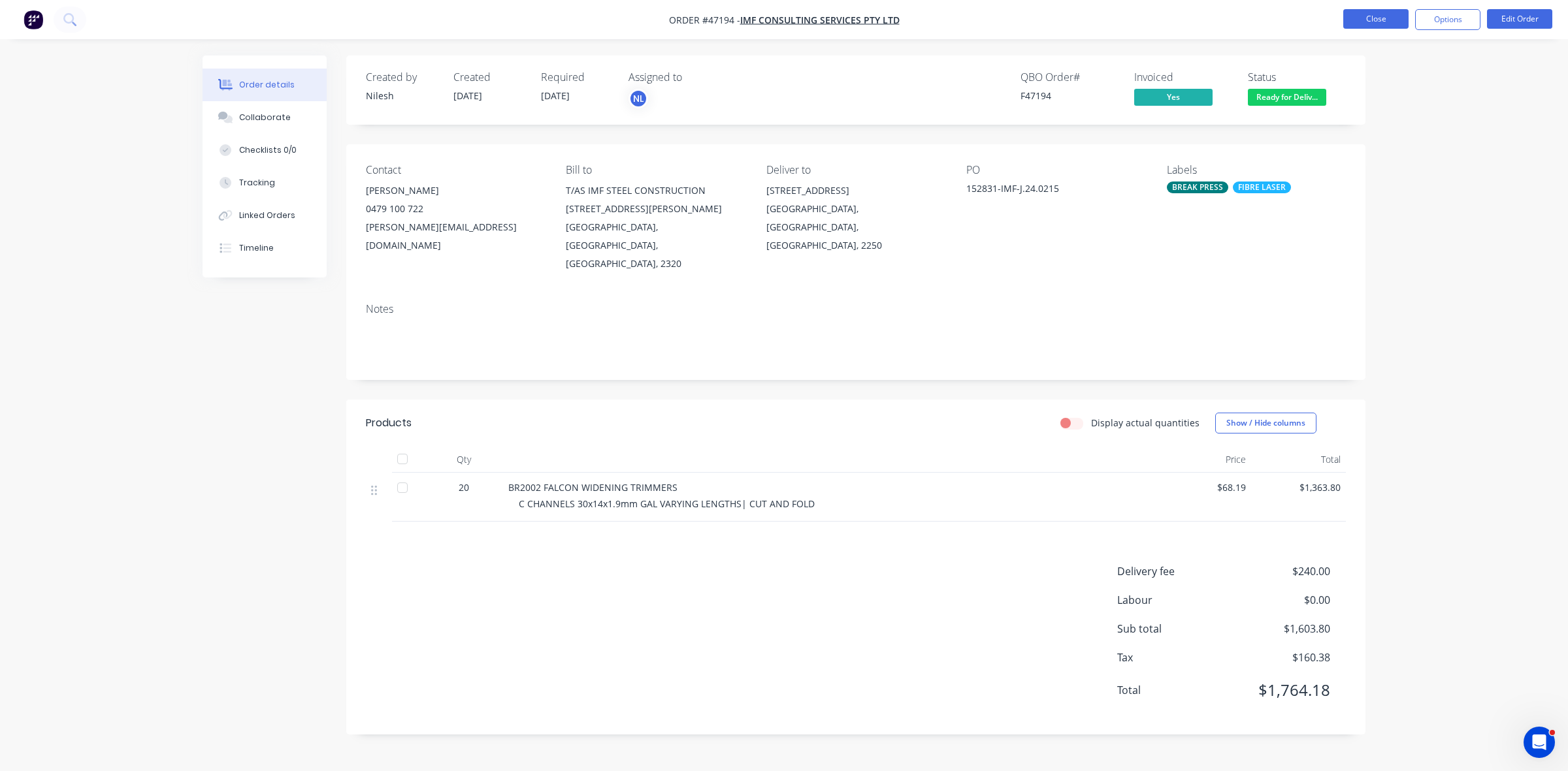
click at [1372, 13] on button "Close" at bounding box center [1375, 19] width 65 height 20
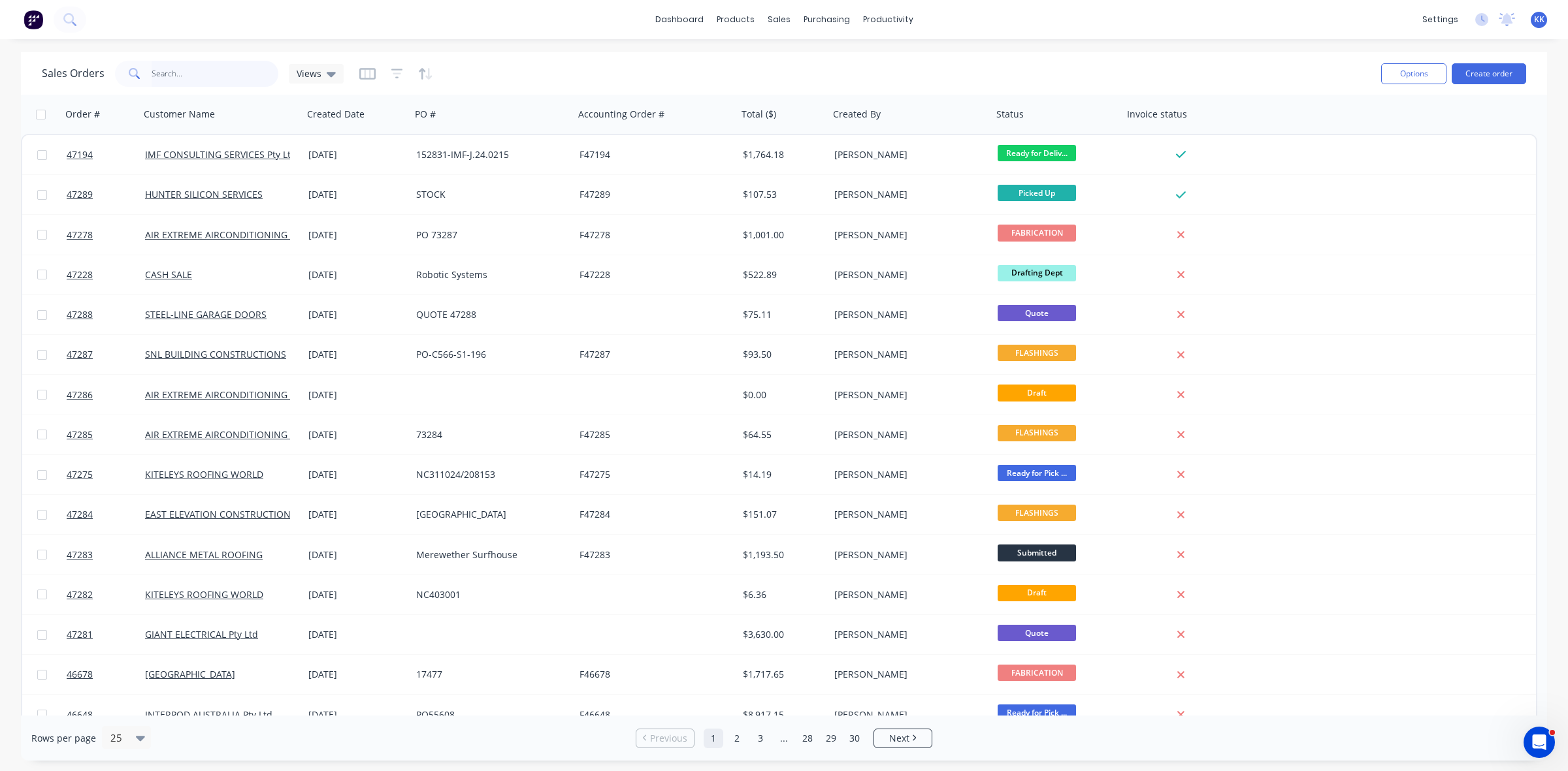
click at [189, 73] on input "text" at bounding box center [215, 74] width 127 height 26
click at [239, 79] on input "text" at bounding box center [215, 74] width 127 height 26
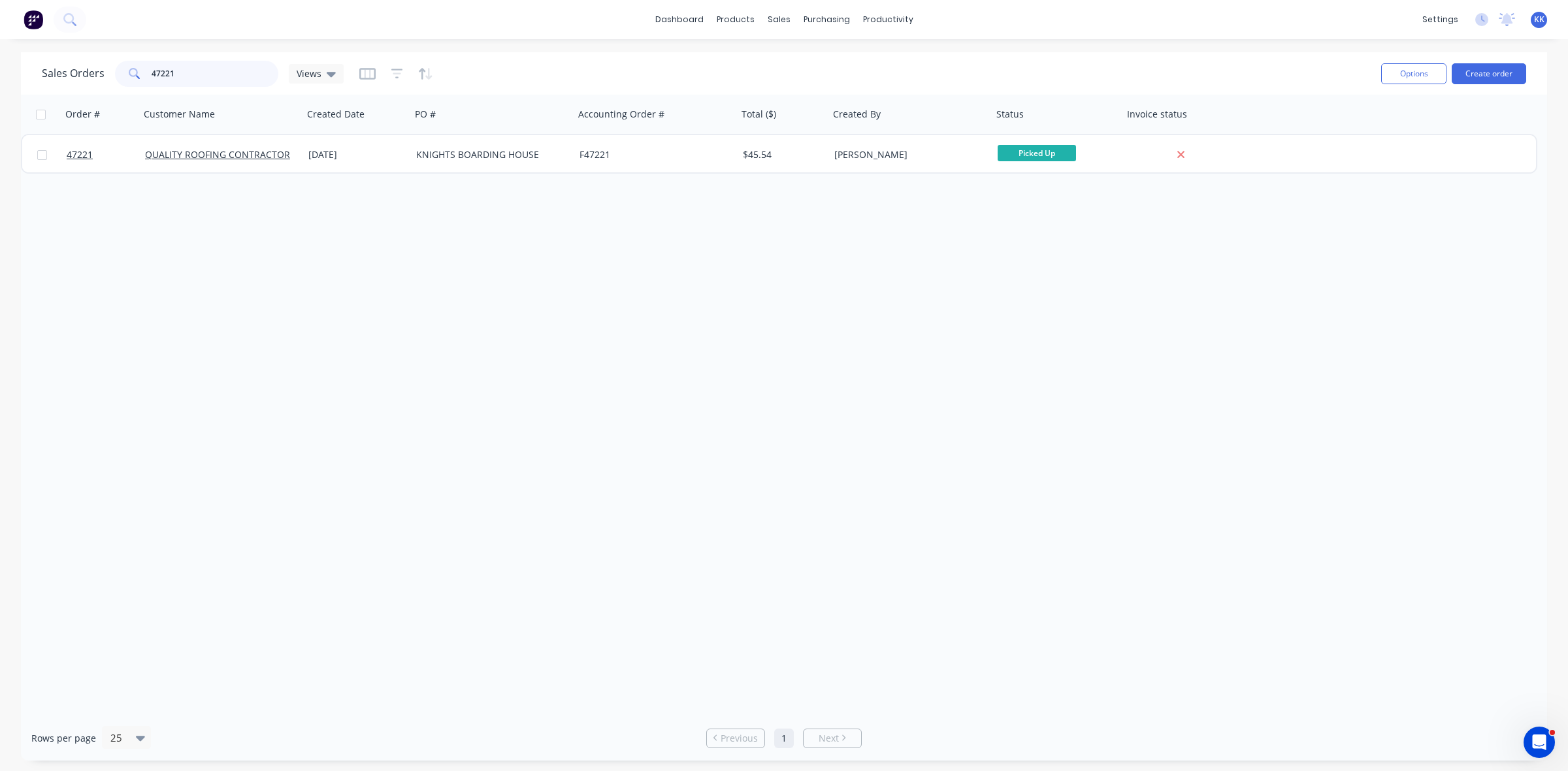
type input "47221"
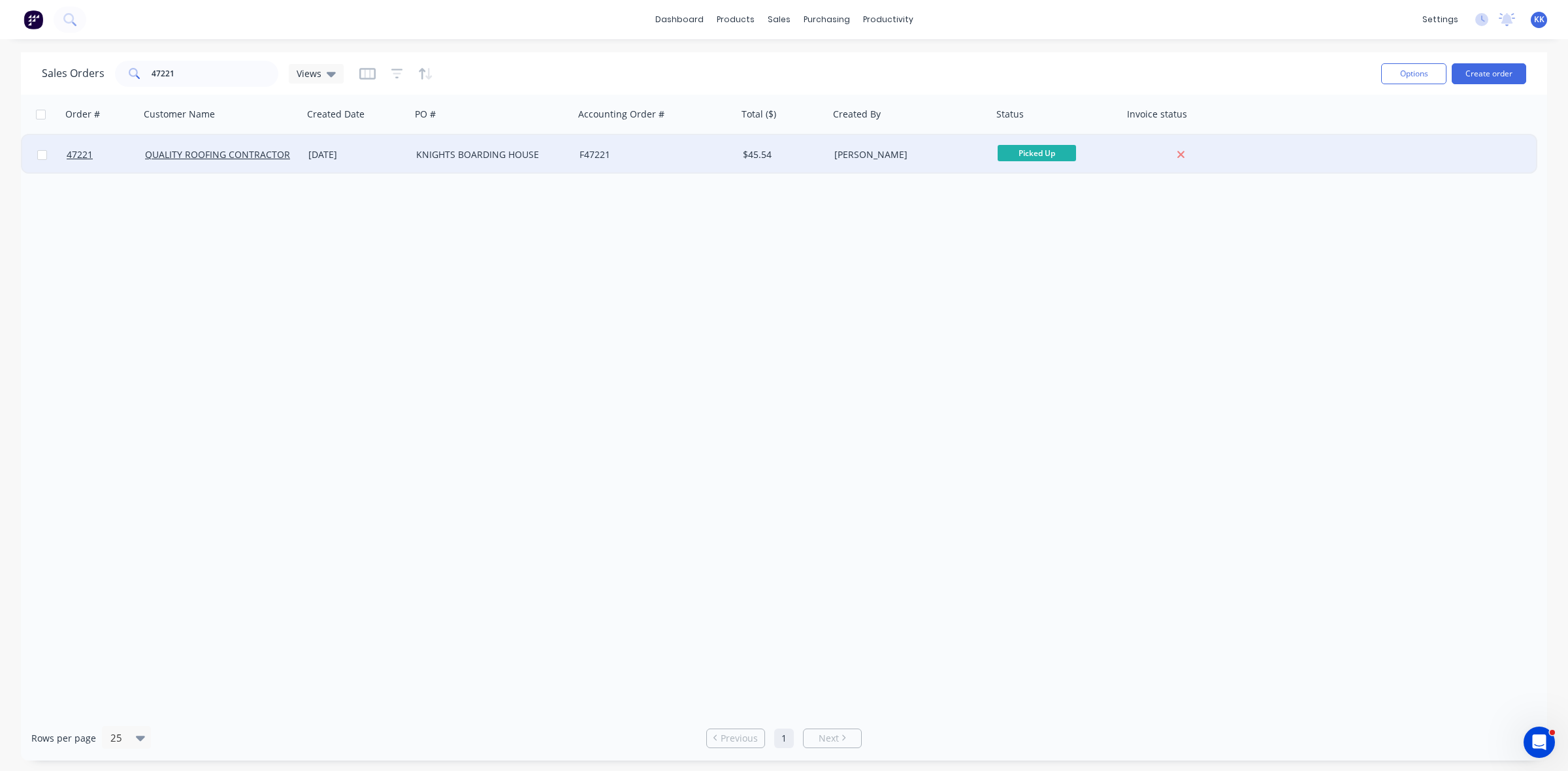
click at [533, 160] on div "KNIGHTS BOARDING HOUSE" at bounding box center [493, 155] width 163 height 39
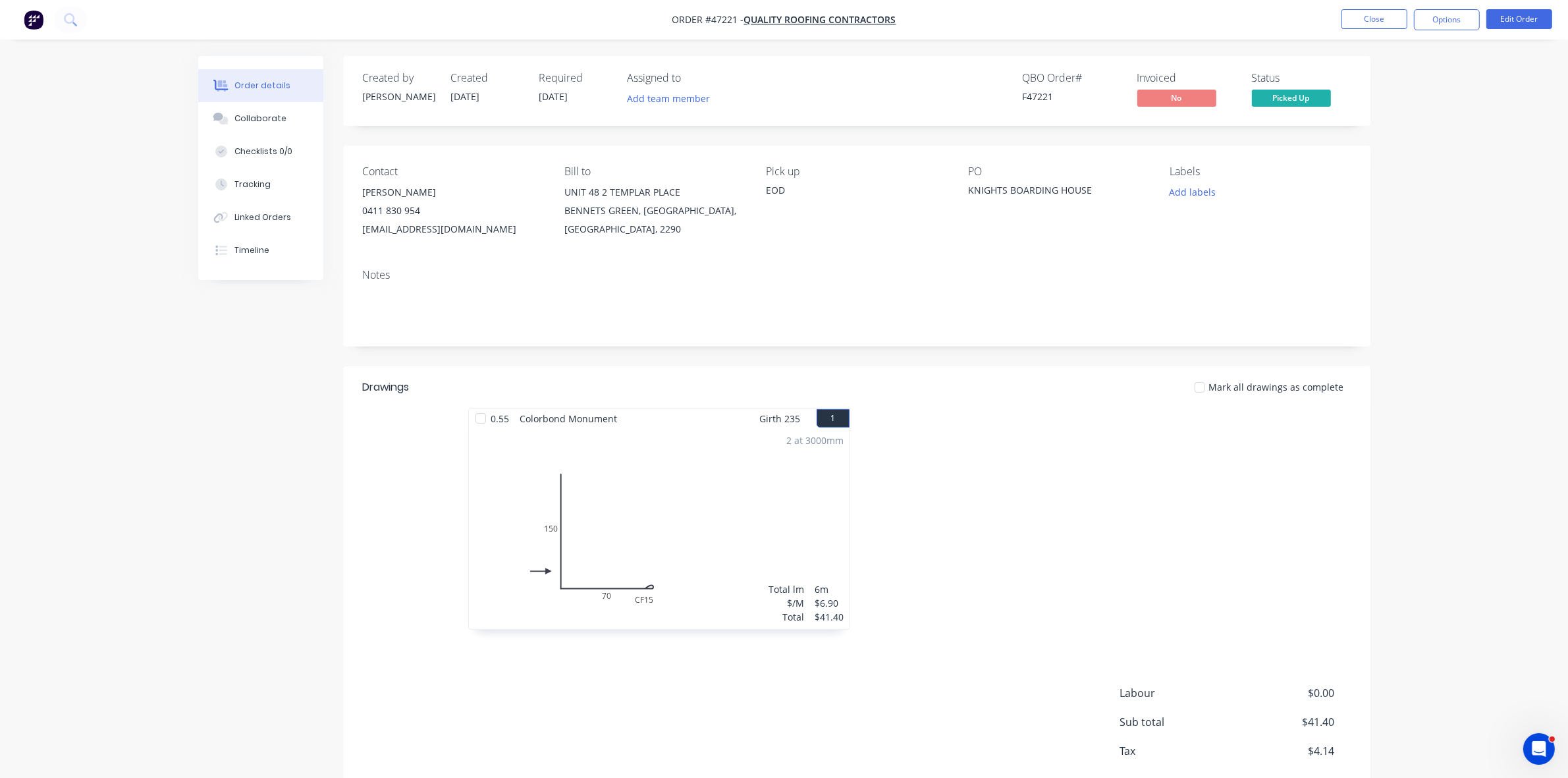
drag, startPoint x: 1441, startPoint y: 17, endPoint x: 1431, endPoint y: 33, distance: 18.9
click at [1441, 18] on button "Options" at bounding box center [1446, 20] width 66 height 21
click at [1393, 77] on div "Invoice" at bounding box center [1408, 80] width 122 height 19
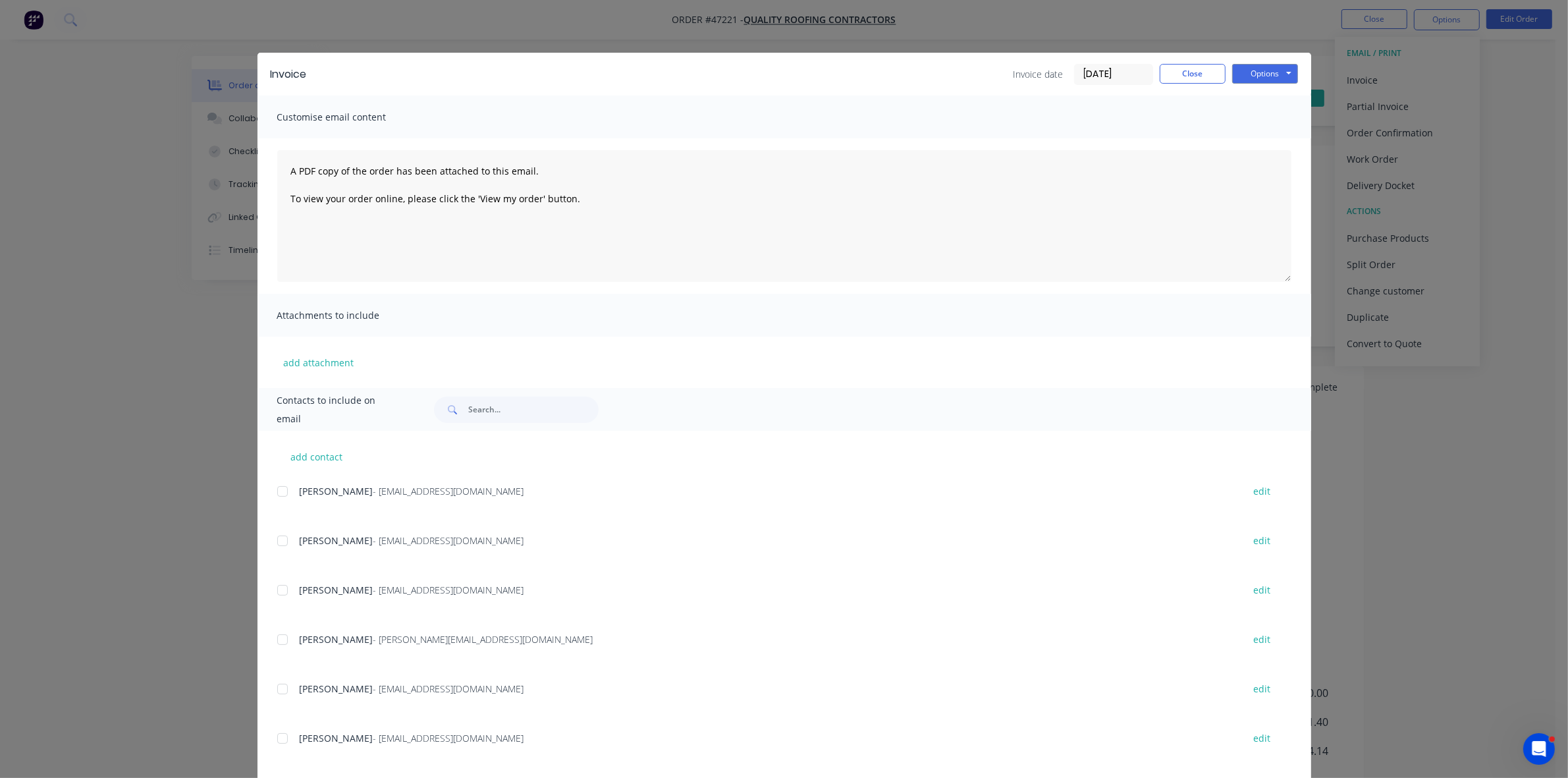
click at [280, 590] on div at bounding box center [283, 590] width 27 height 27
click at [275, 534] on div at bounding box center [283, 541] width 27 height 27
drag, startPoint x: 278, startPoint y: 586, endPoint x: 401, endPoint y: 557, distance: 126.4
click at [278, 587] on div at bounding box center [283, 590] width 27 height 27
drag, startPoint x: 1243, startPoint y: 76, endPoint x: 1244, endPoint y: 86, distance: 10.0
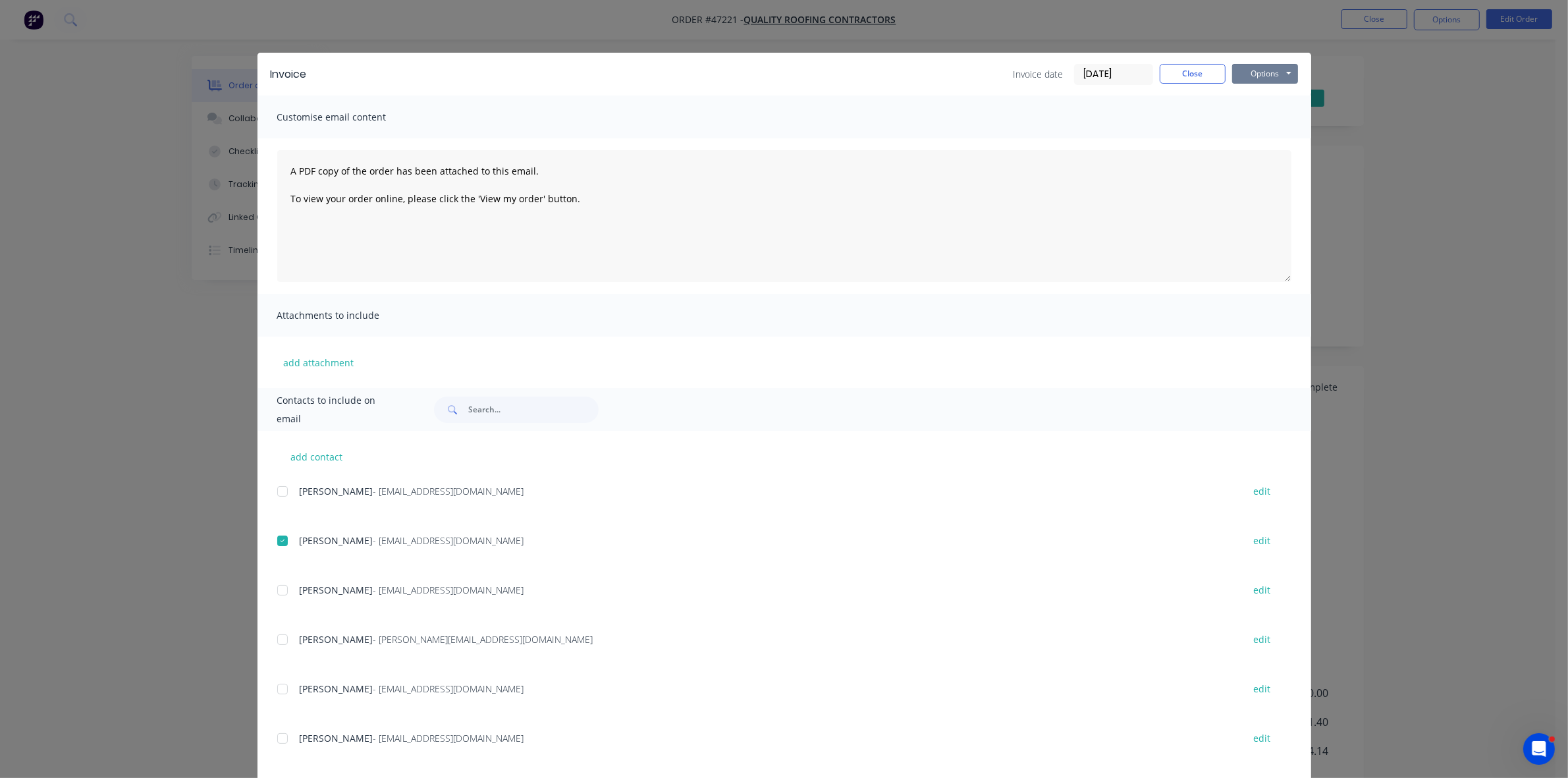
click at [1244, 76] on button "Options" at bounding box center [1265, 74] width 66 height 20
click at [1255, 135] on button "Email" at bounding box center [1274, 141] width 84 height 21
click at [1194, 69] on button "Close" at bounding box center [1192, 74] width 66 height 20
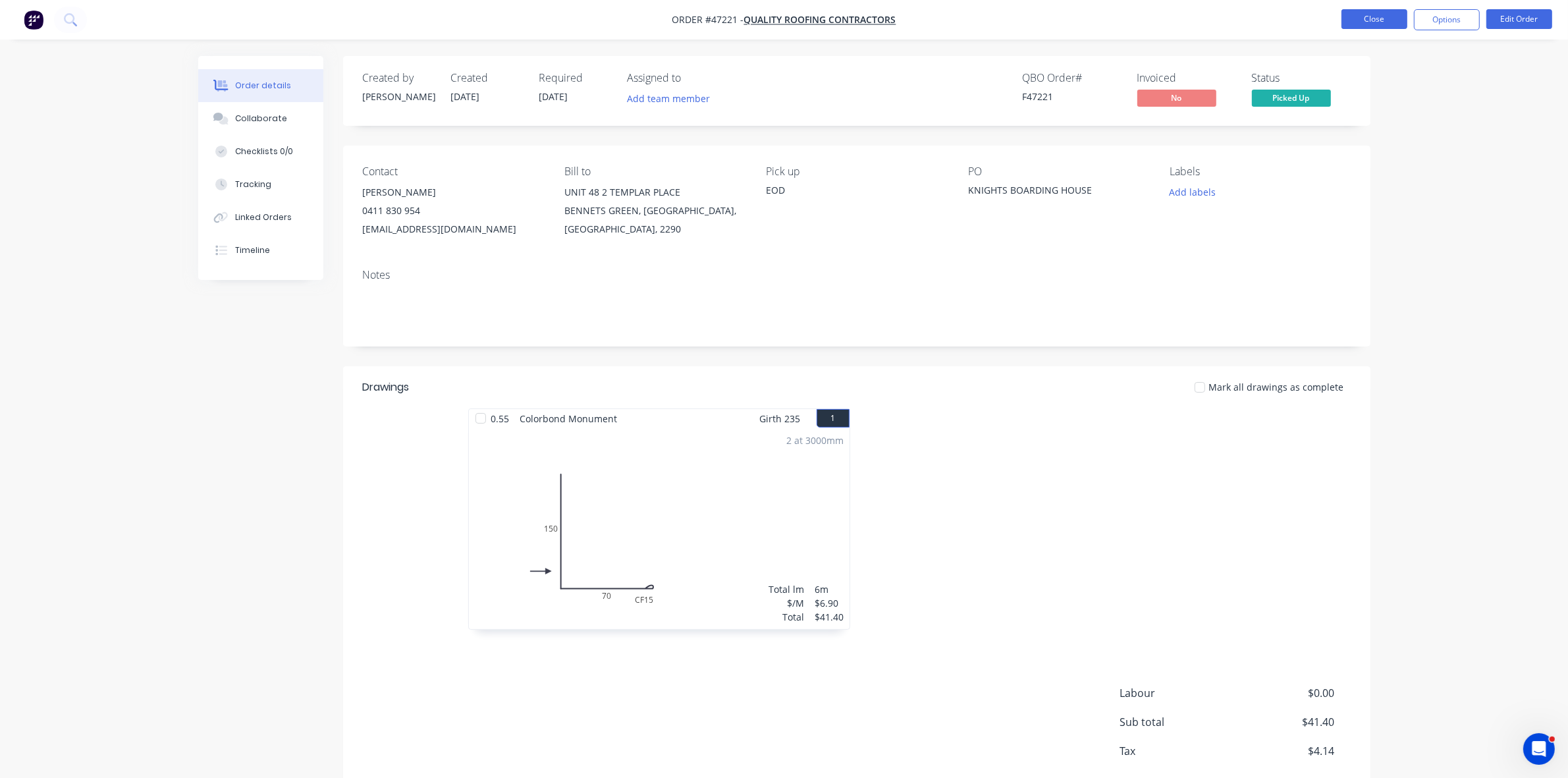
click at [1349, 27] on button "Close" at bounding box center [1374, 19] width 66 height 20
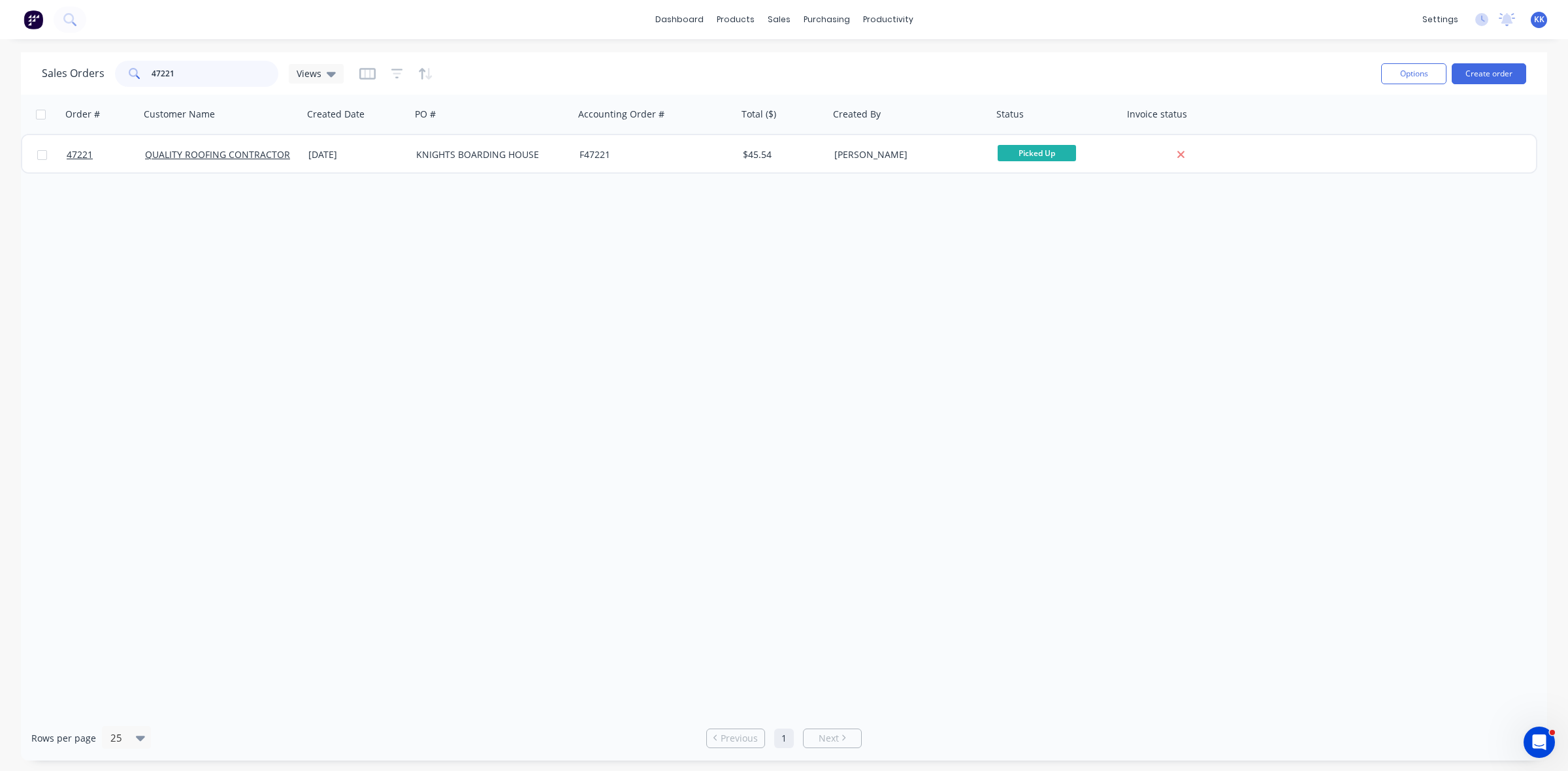
drag, startPoint x: 195, startPoint y: 73, endPoint x: 104, endPoint y: 85, distance: 91.8
click at [106, 85] on div "Sales Orders 47221 Views" at bounding box center [192, 74] width 302 height 26
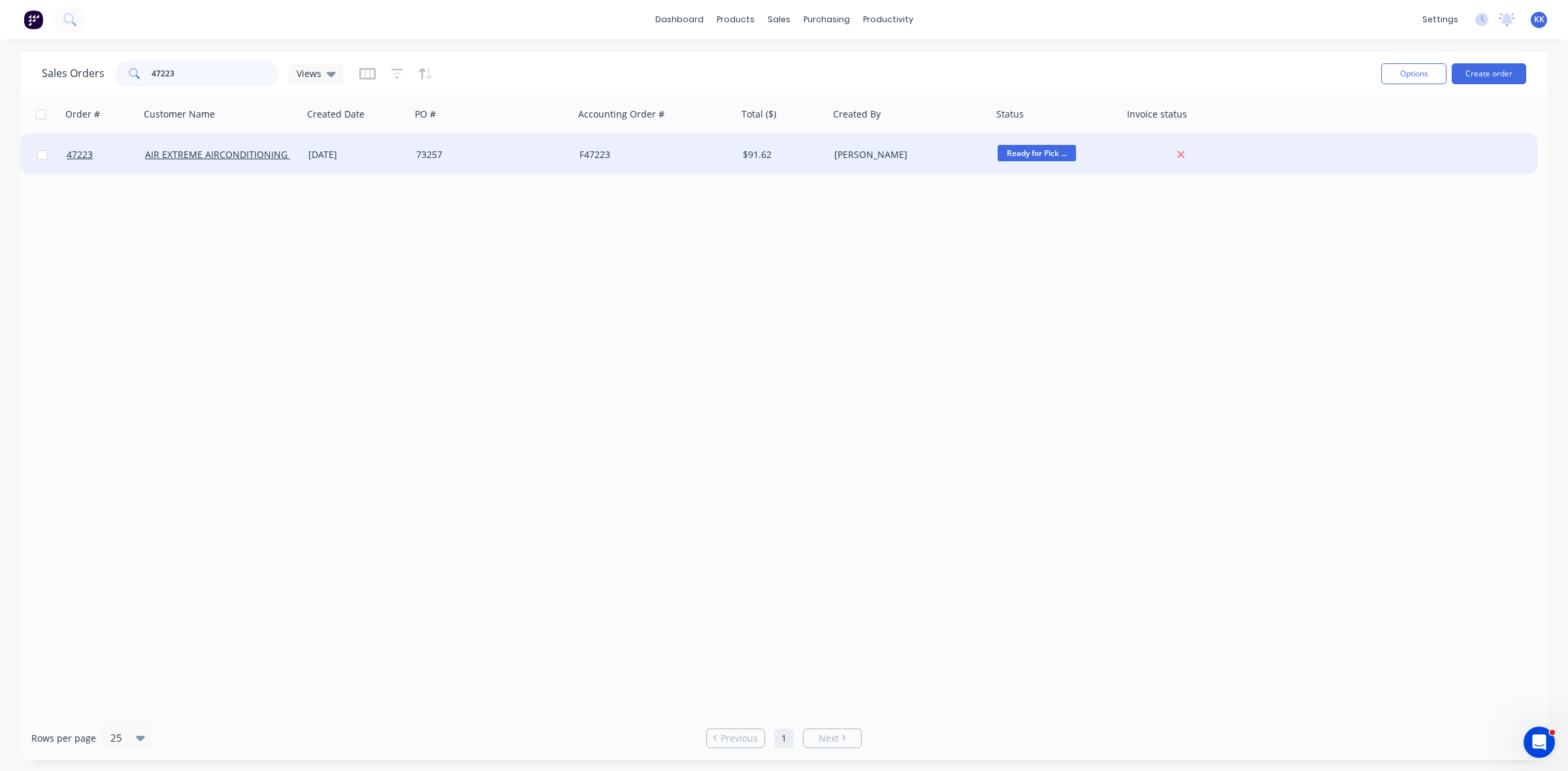
type input "47223"
click at [465, 155] on div "73257" at bounding box center [488, 155] width 145 height 13
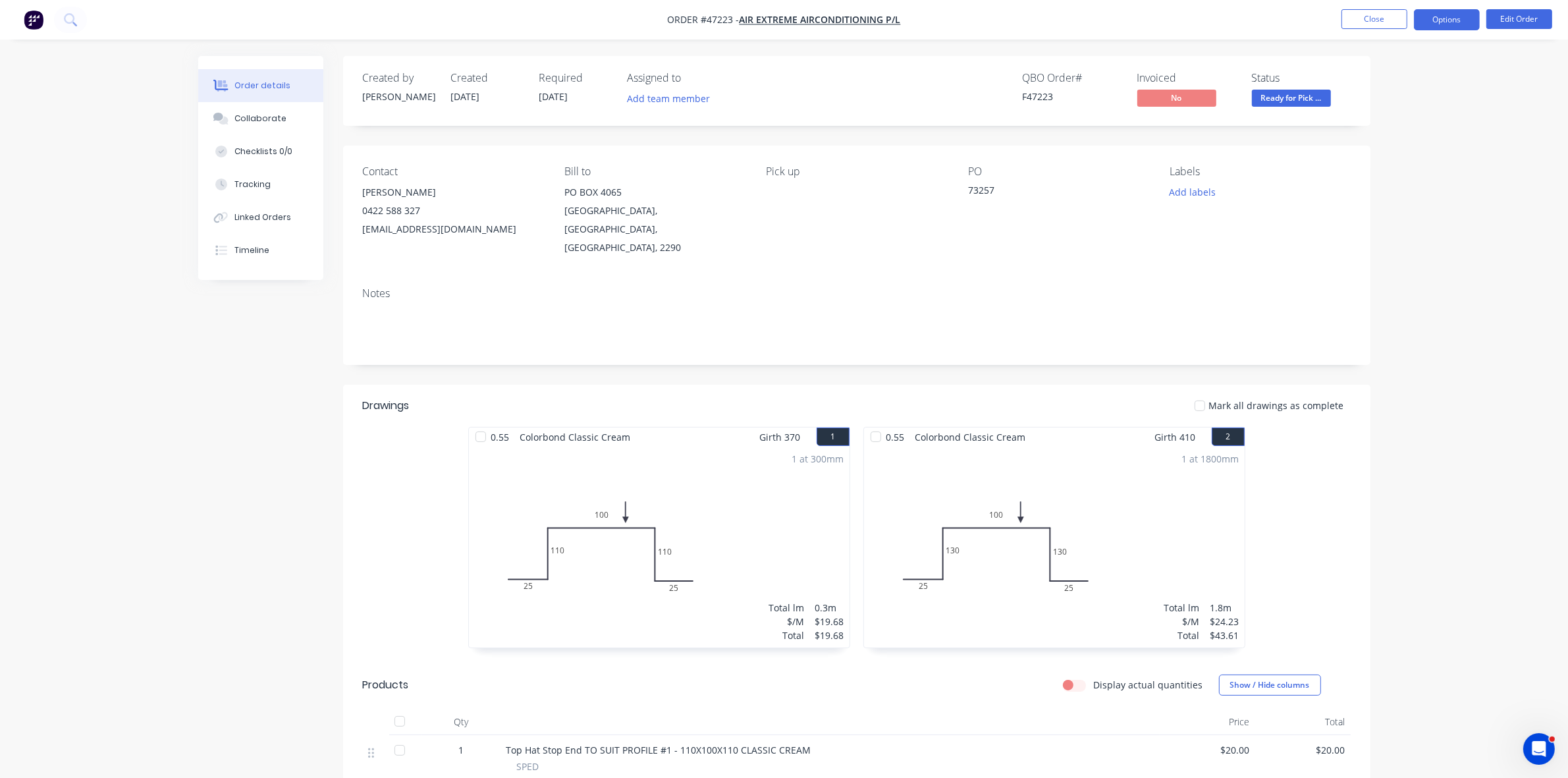
click at [1443, 21] on button "Options" at bounding box center [1446, 20] width 66 height 21
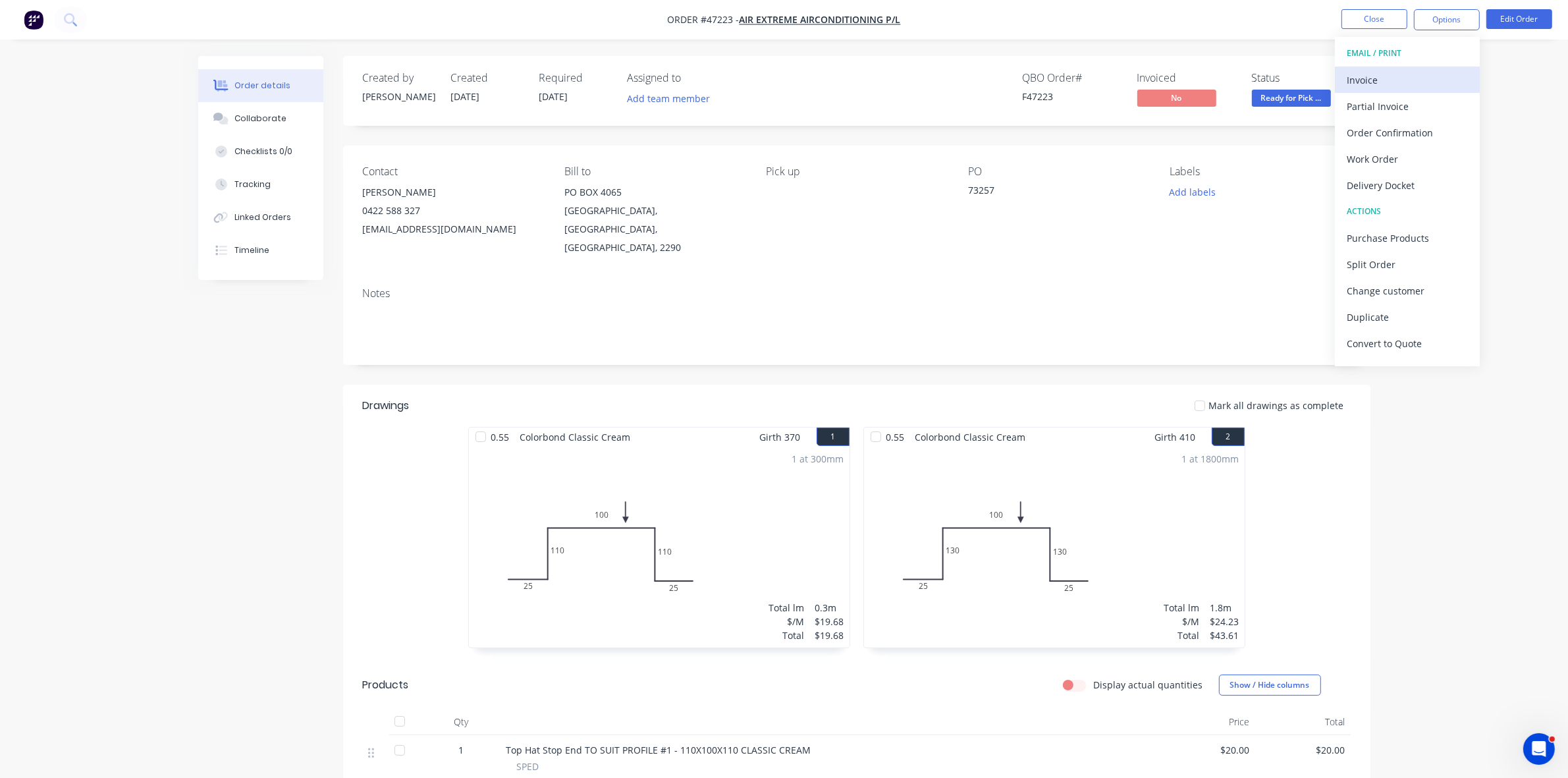
click at [1396, 83] on div "Invoice" at bounding box center [1408, 80] width 122 height 19
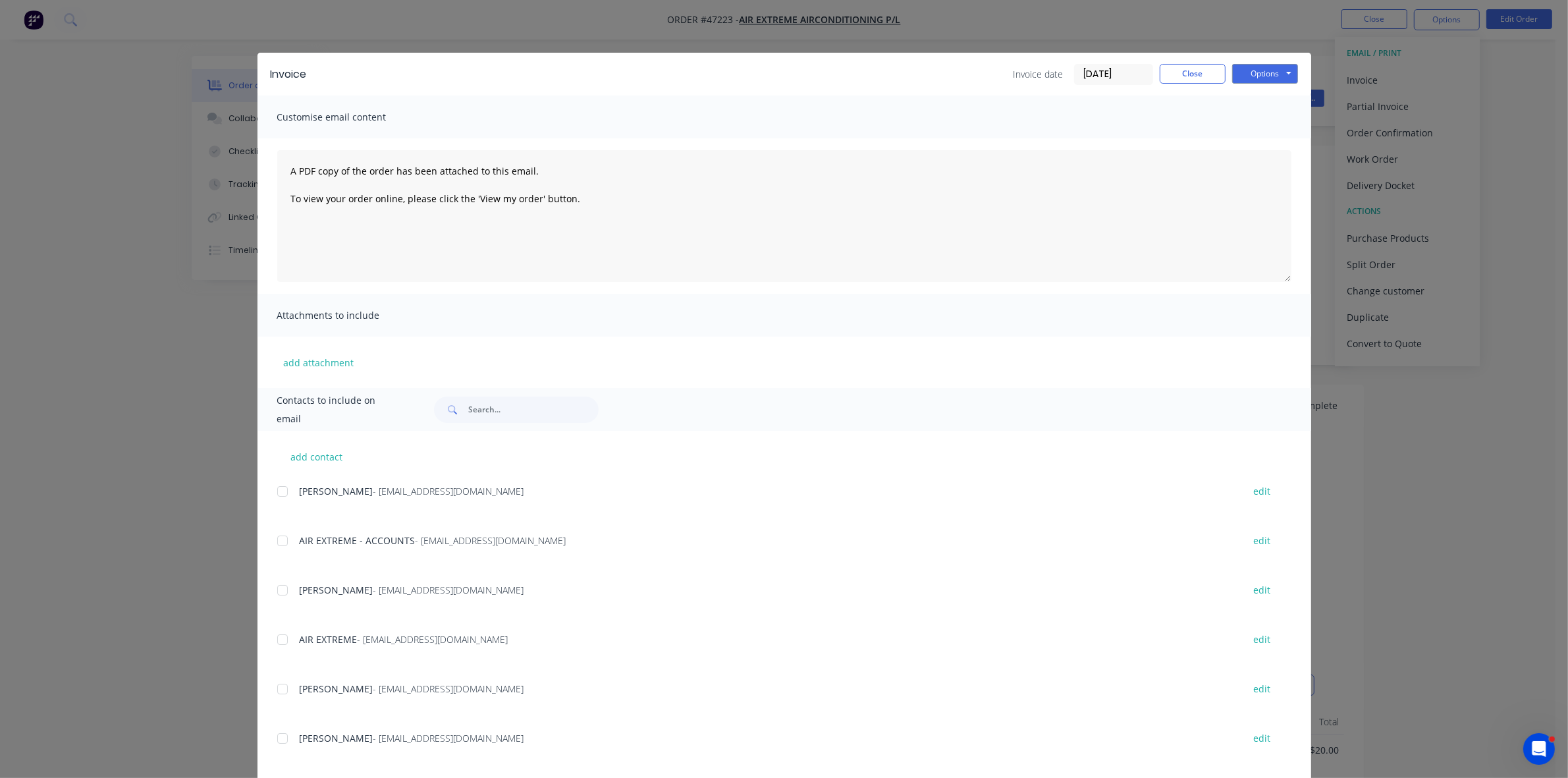
drag, startPoint x: 278, startPoint y: 538, endPoint x: 723, endPoint y: 394, distance: 467.7
click at [278, 538] on div at bounding box center [283, 541] width 27 height 27
drag, startPoint x: 1255, startPoint y: 75, endPoint x: 1253, endPoint y: 82, distance: 7.3
click at [1255, 74] on button "Options" at bounding box center [1265, 74] width 66 height 20
click at [1258, 138] on button "Email" at bounding box center [1274, 141] width 84 height 21
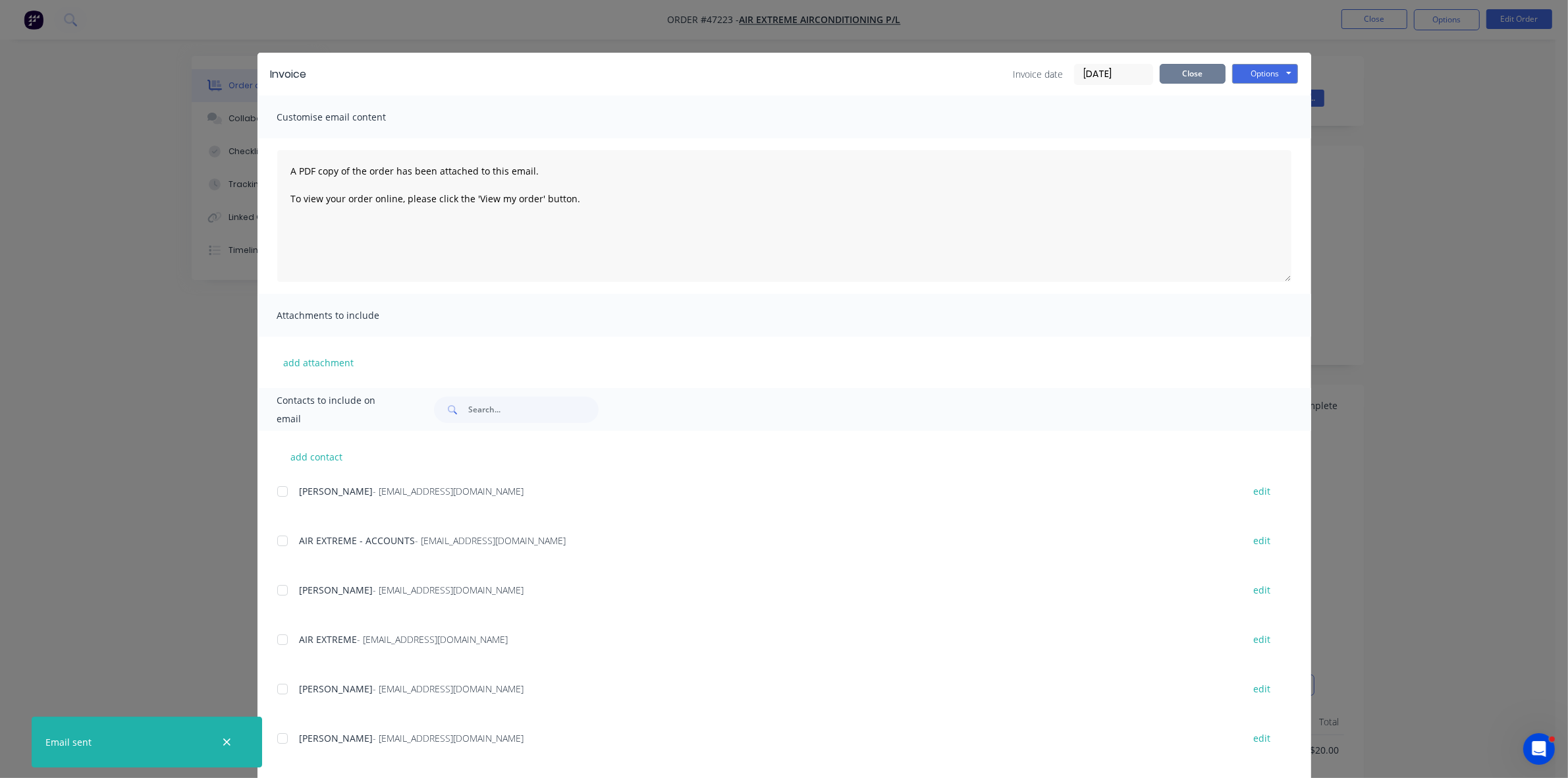
click at [1173, 76] on button "Close" at bounding box center [1192, 74] width 66 height 20
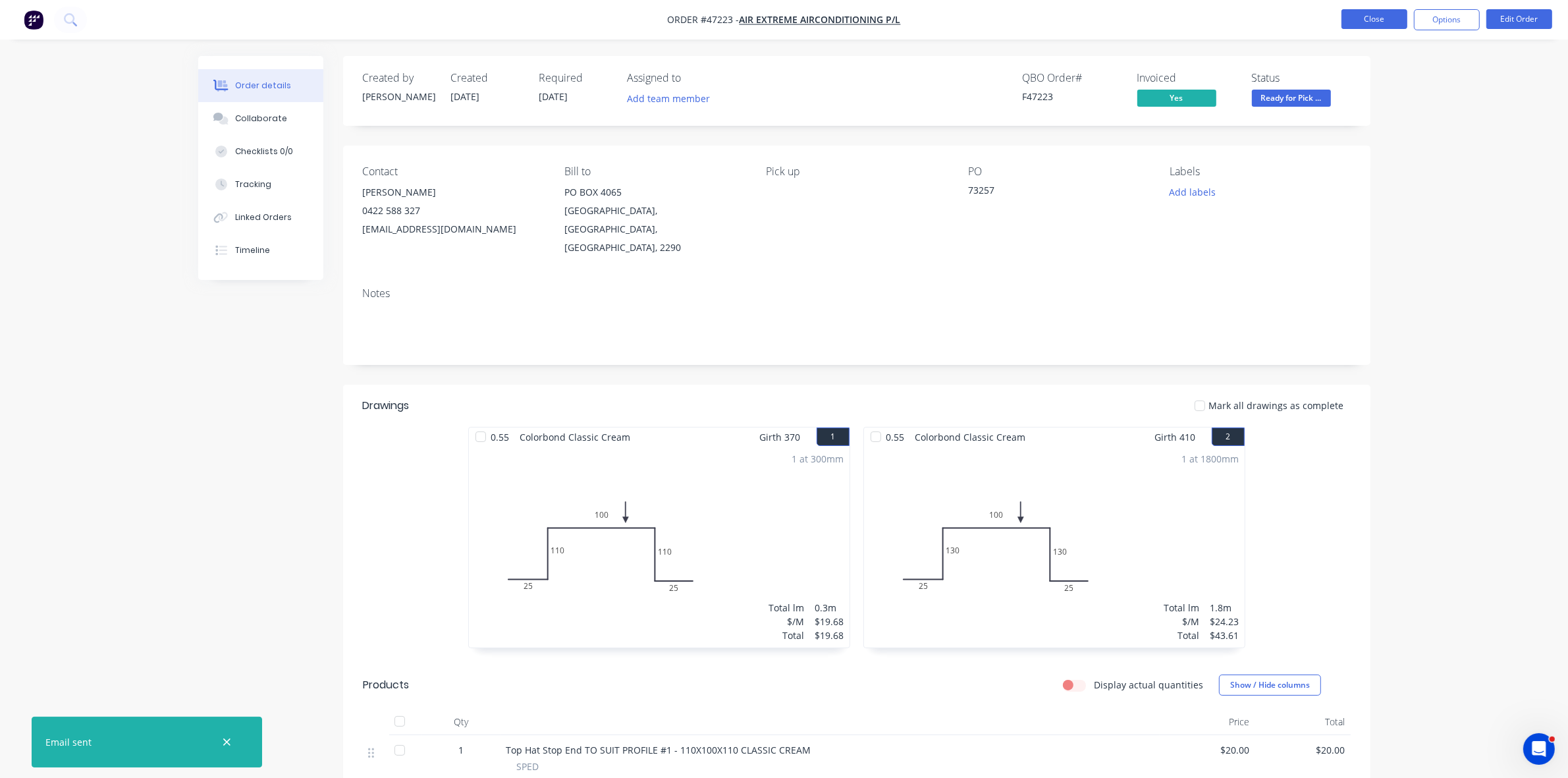
click at [1393, 15] on button "Close" at bounding box center [1374, 19] width 66 height 20
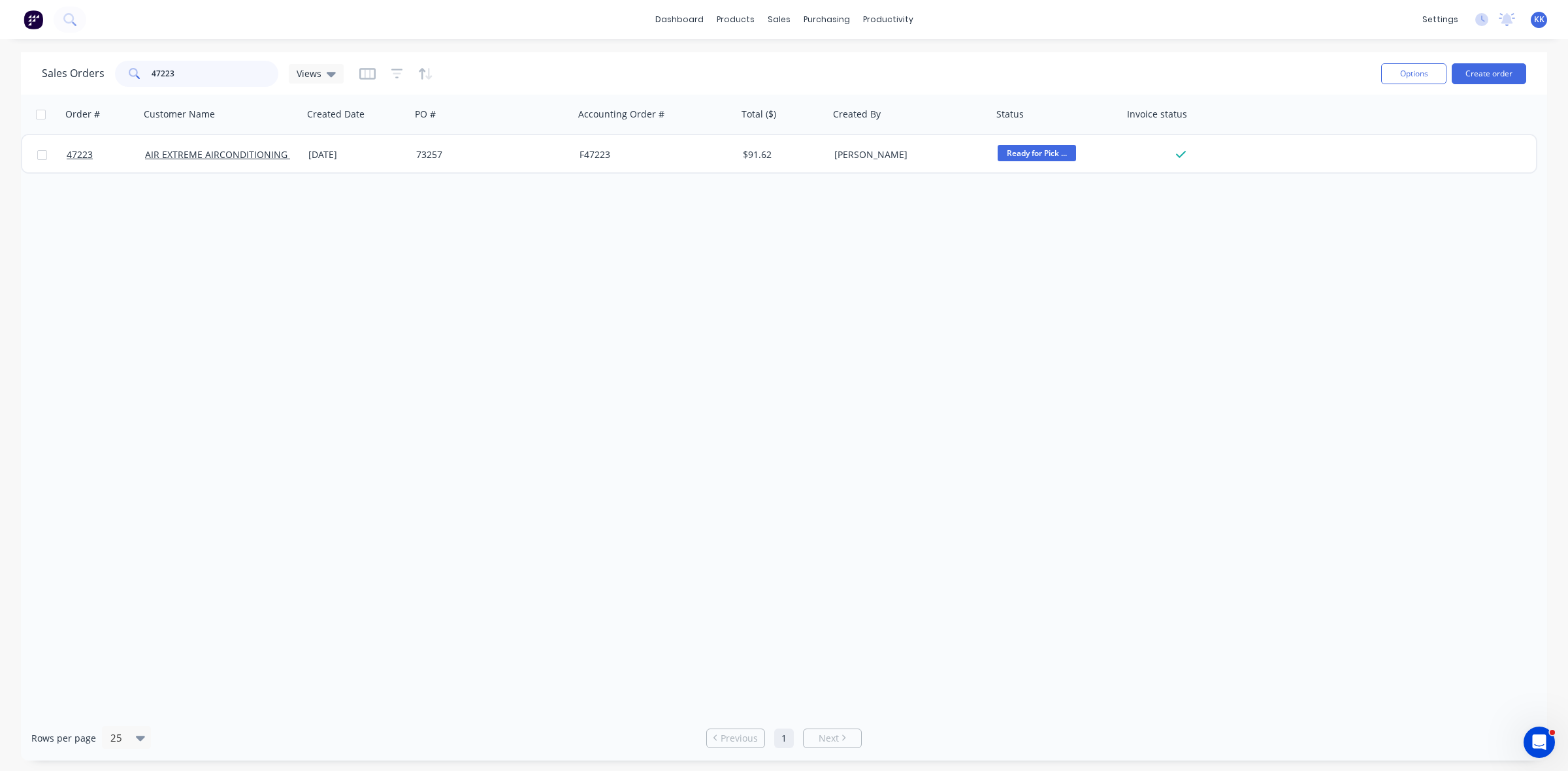
drag, startPoint x: 213, startPoint y: 73, endPoint x: 110, endPoint y: 77, distance: 103.1
click at [112, 76] on div "Sales Orders 47223 Views" at bounding box center [192, 74] width 302 height 26
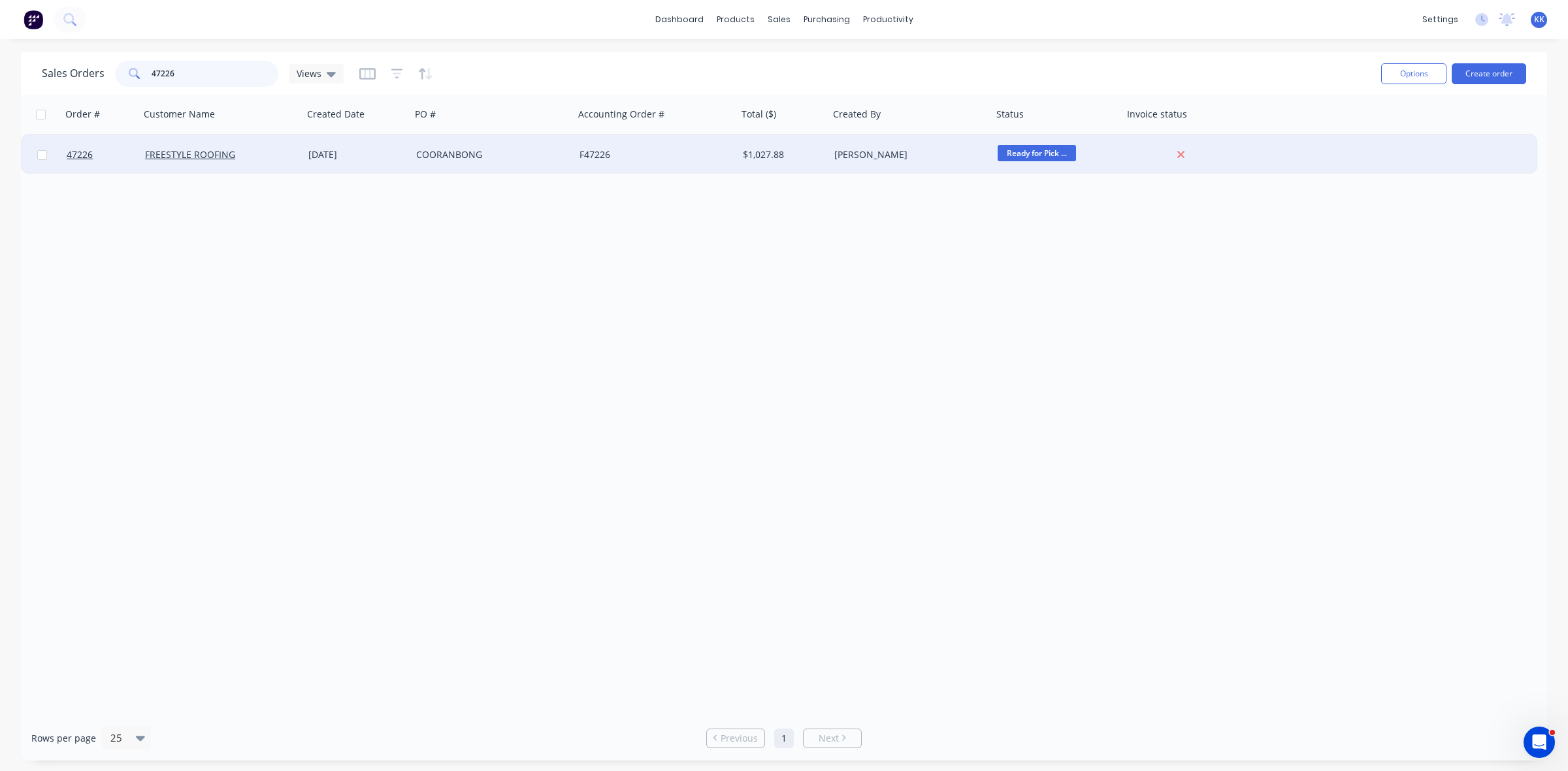
type input "47226"
click at [400, 159] on div "[DATE]" at bounding box center [357, 155] width 98 height 13
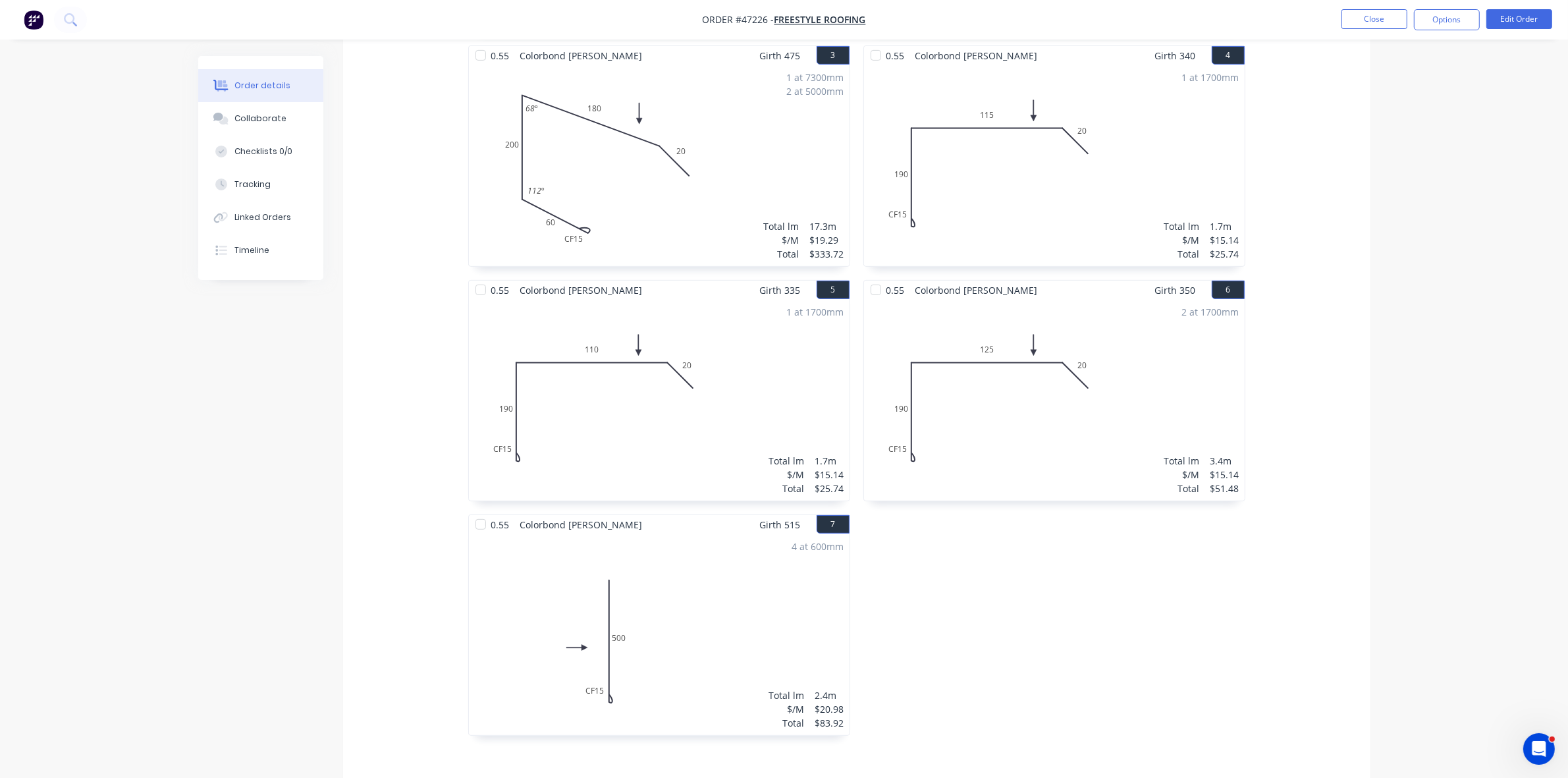
scroll to position [446, 0]
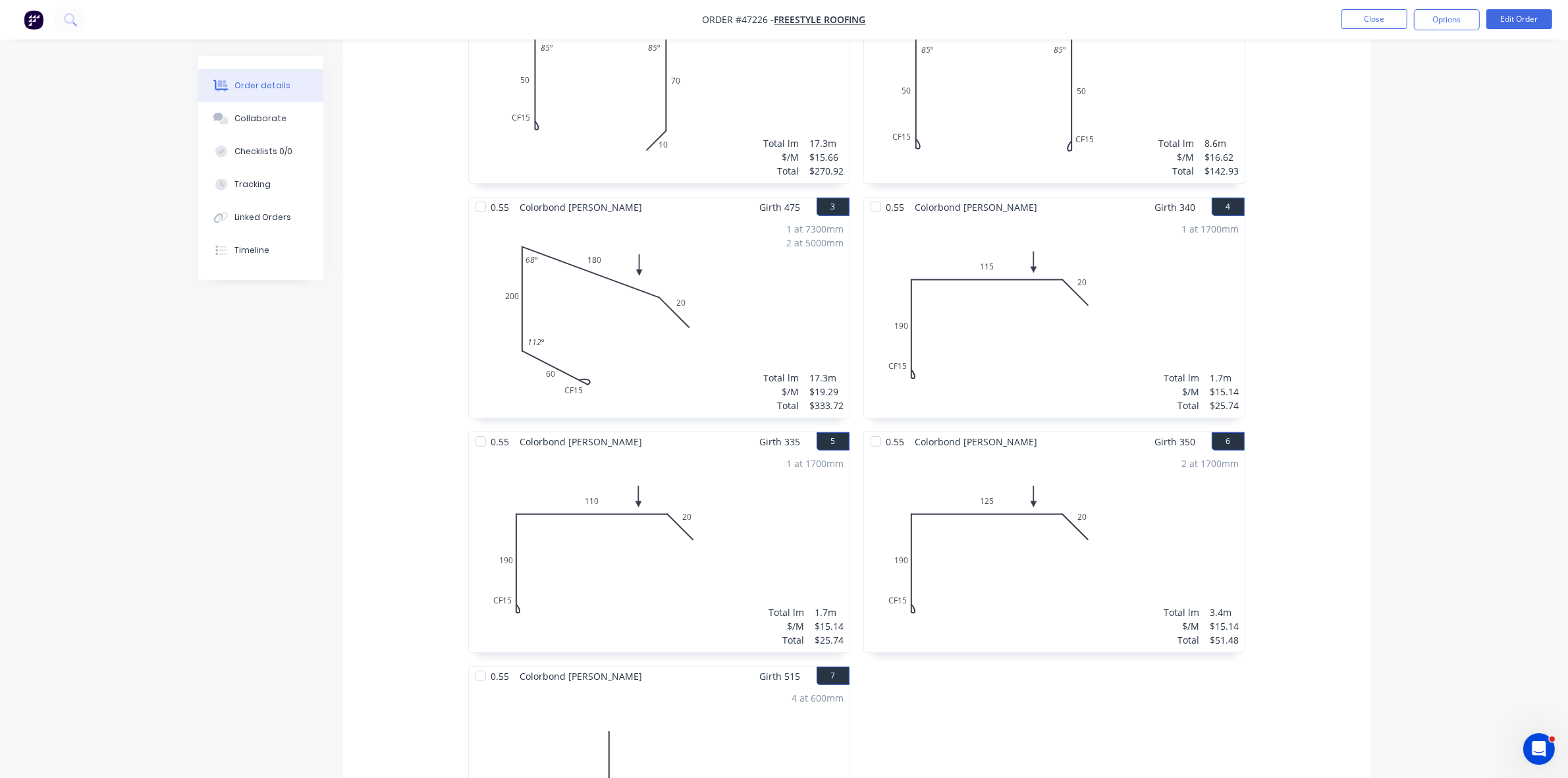
drag, startPoint x: 1450, startPoint y: 24, endPoint x: 1446, endPoint y: 35, distance: 11.7
click at [1450, 27] on button "Options" at bounding box center [1446, 20] width 66 height 21
click at [1391, 83] on div "Invoice" at bounding box center [1408, 80] width 122 height 19
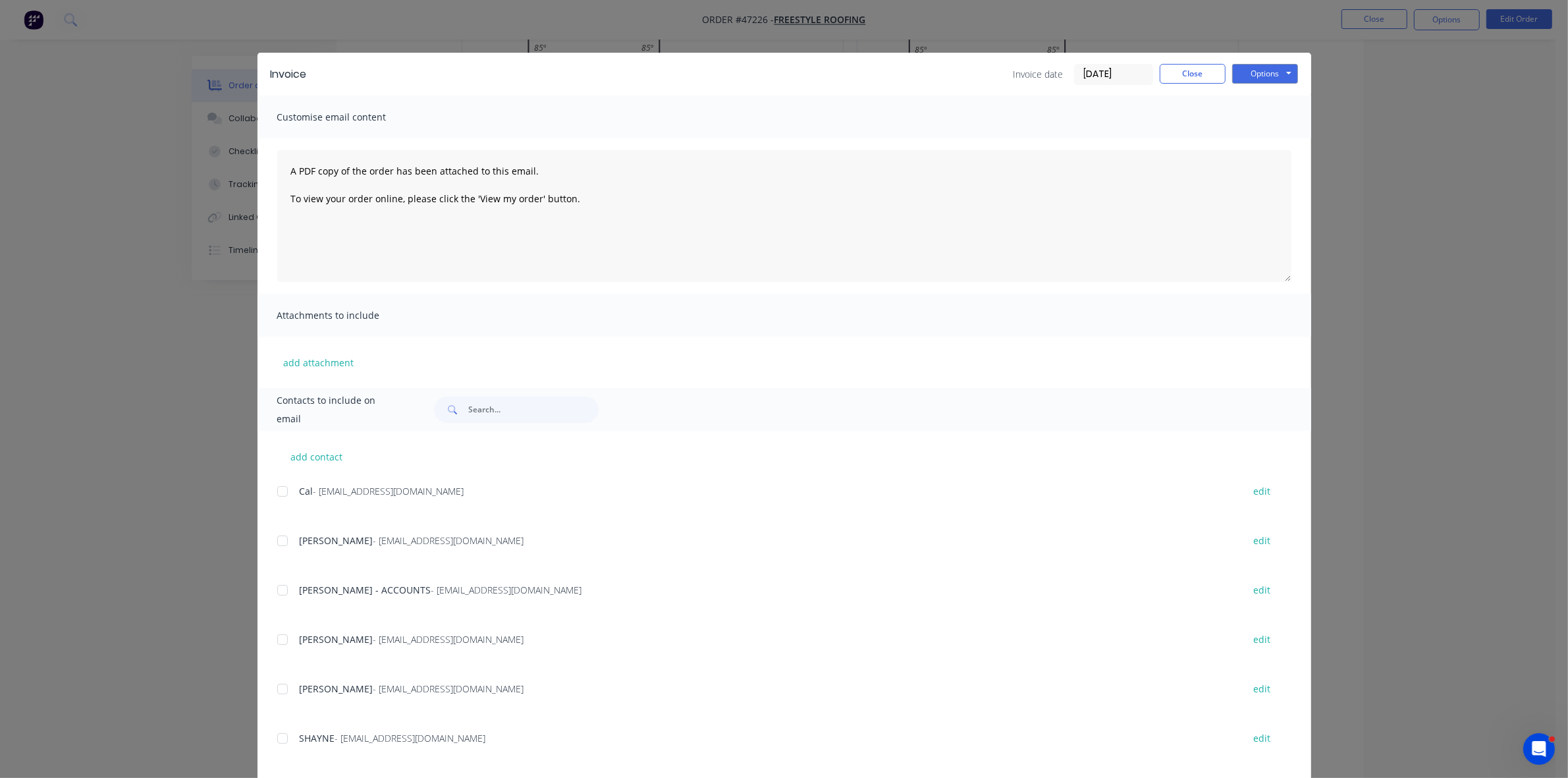
click at [275, 587] on div at bounding box center [283, 590] width 27 height 27
click at [1252, 67] on button "Options" at bounding box center [1265, 74] width 66 height 20
click at [1269, 144] on button "Email" at bounding box center [1274, 141] width 84 height 21
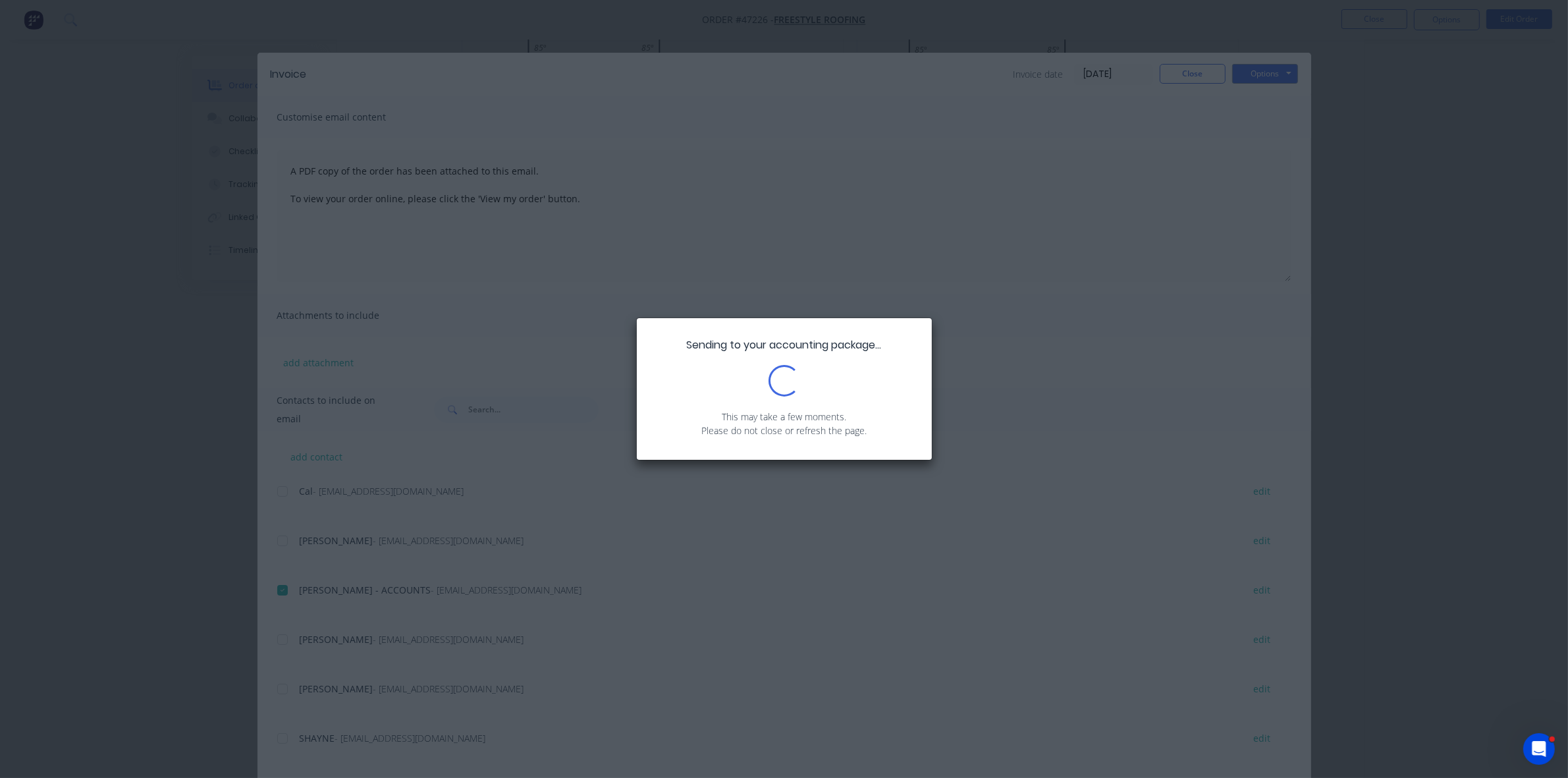
click at [1188, 75] on div "Sending to your accounting package... Loading... This may take a few moments. P…" at bounding box center [784, 389] width 1568 height 778
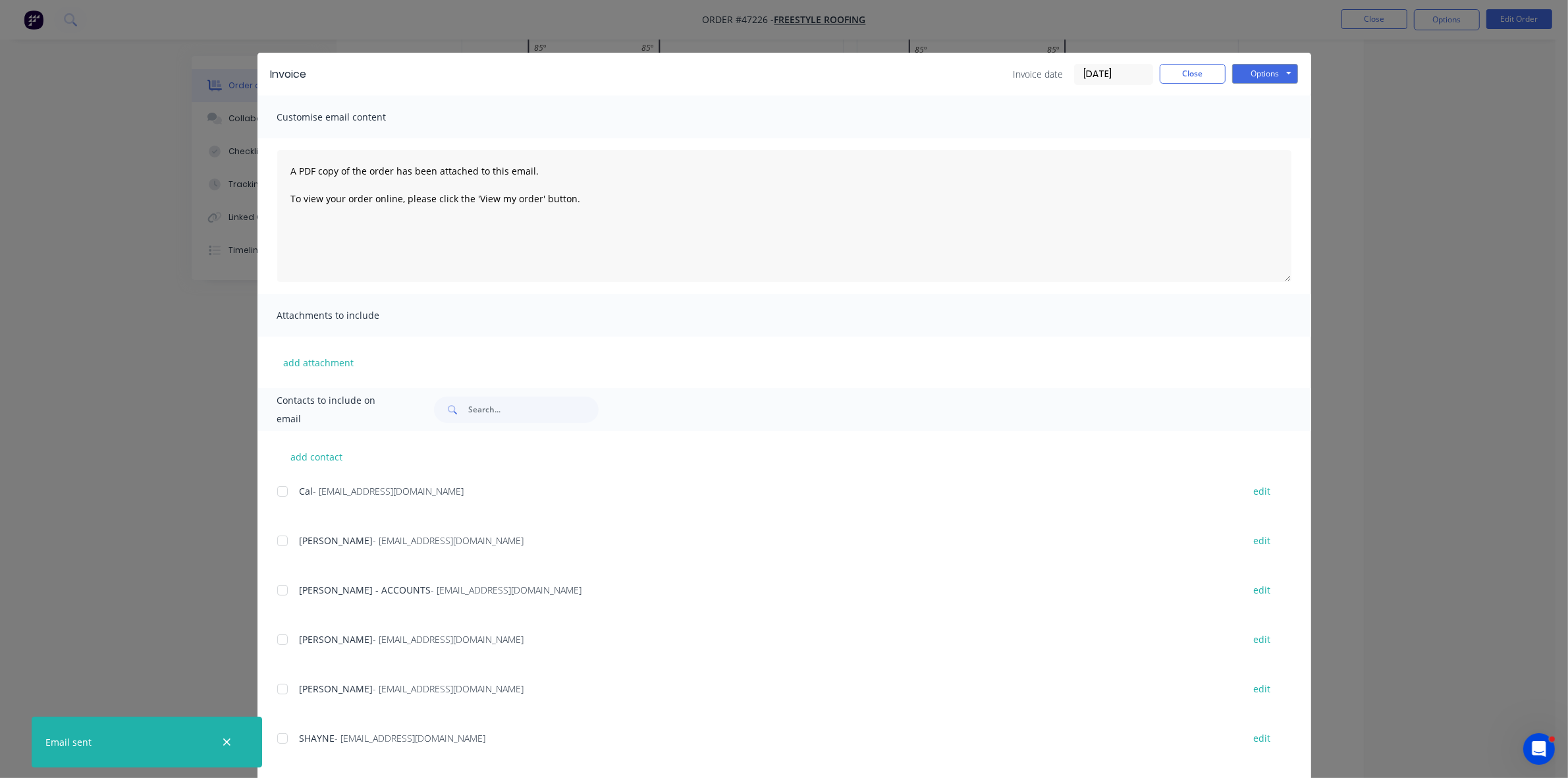
click at [1167, 84] on div "Invoice Invoice date 27/08/25 Close Options Preview Print Email" at bounding box center [784, 75] width 1053 height 43
click at [1165, 80] on button "Close" at bounding box center [1192, 74] width 66 height 20
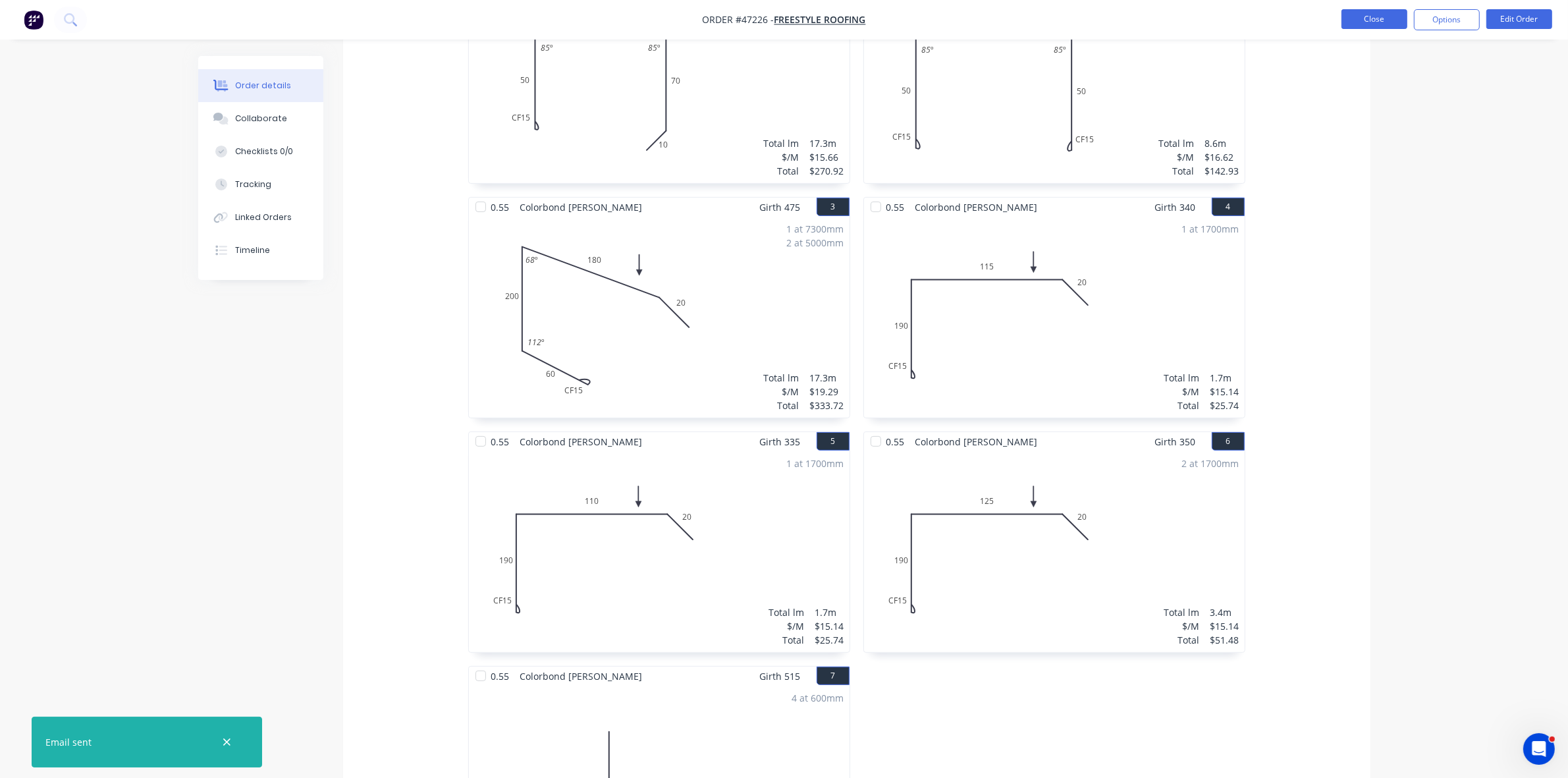
click at [1362, 18] on button "Close" at bounding box center [1374, 19] width 66 height 20
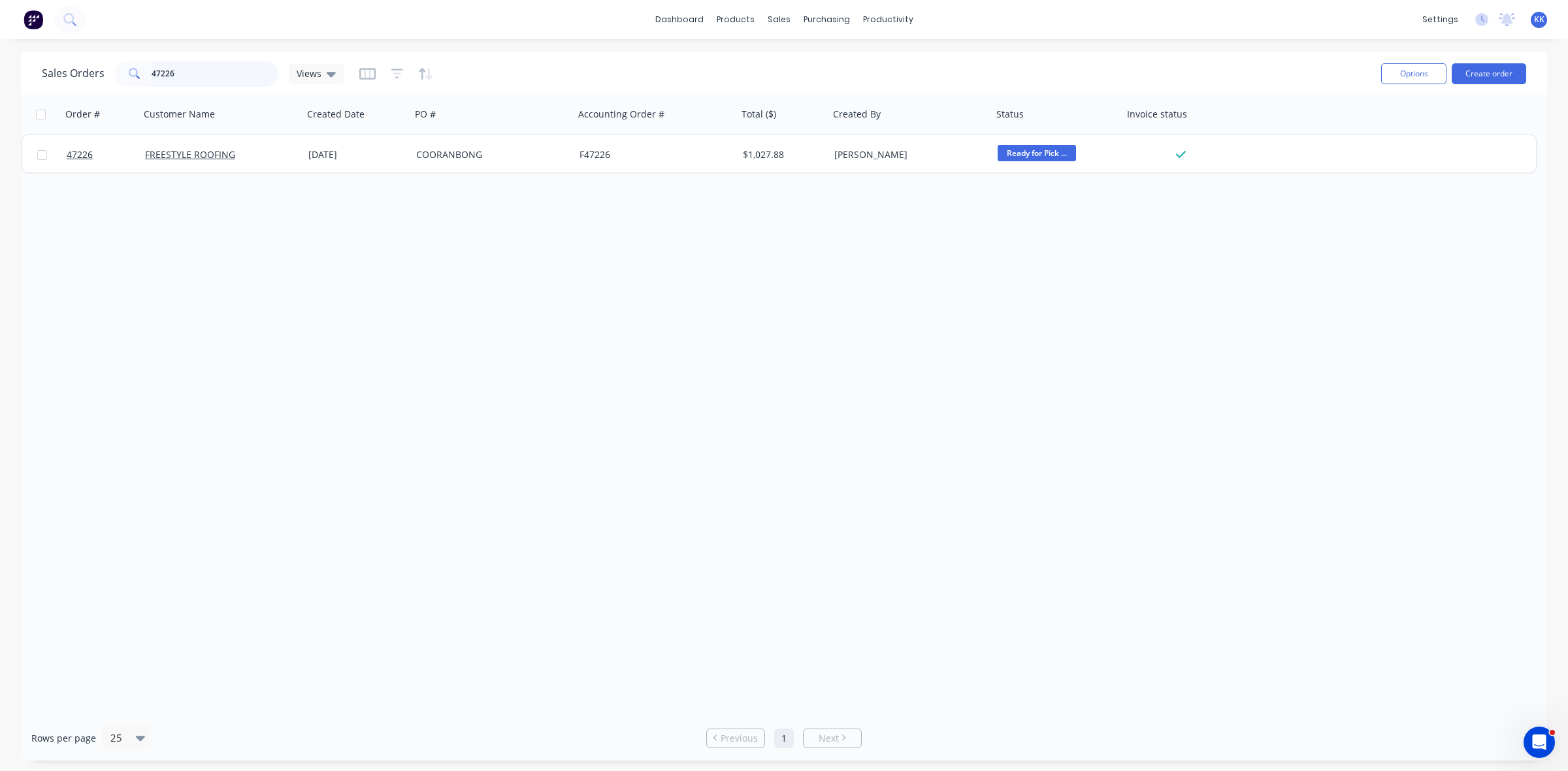
drag, startPoint x: 141, startPoint y: 66, endPoint x: 128, endPoint y: 65, distance: 13.0
click at [128, 65] on div "47226" at bounding box center [196, 74] width 163 height 26
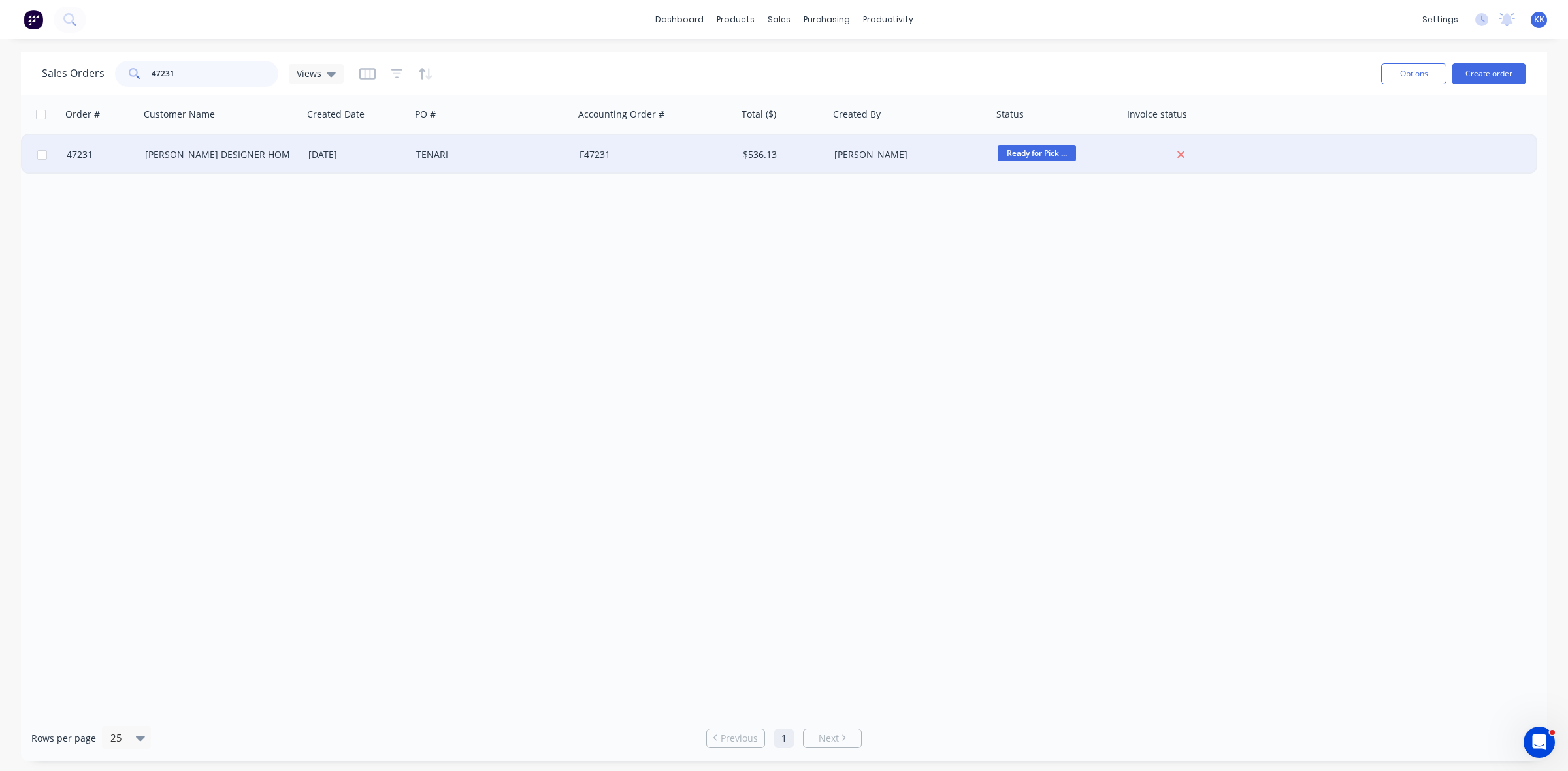
type input "47231"
click at [357, 157] on div "[DATE]" at bounding box center [357, 155] width 98 height 13
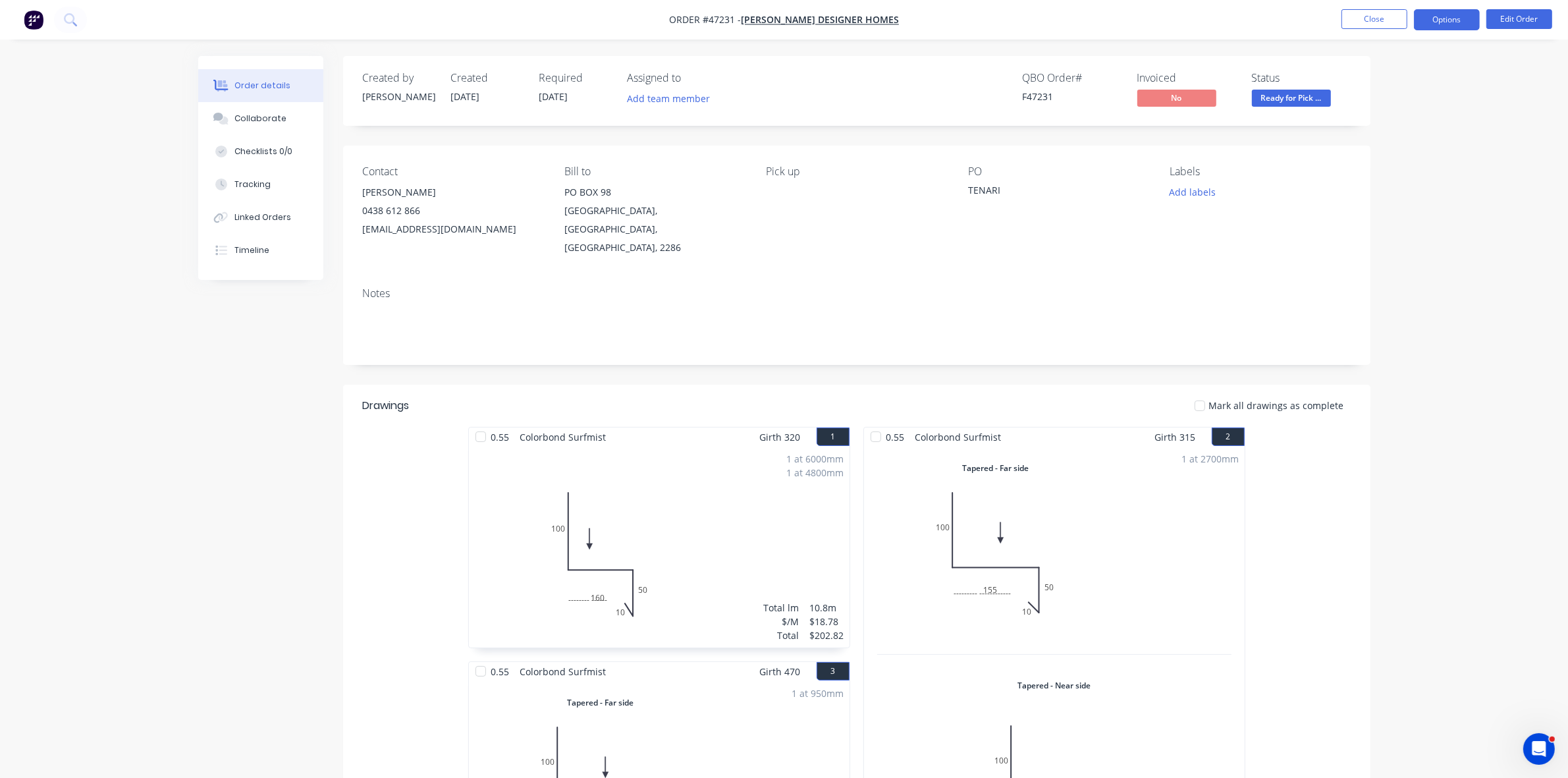
click at [1450, 25] on button "Options" at bounding box center [1446, 20] width 66 height 21
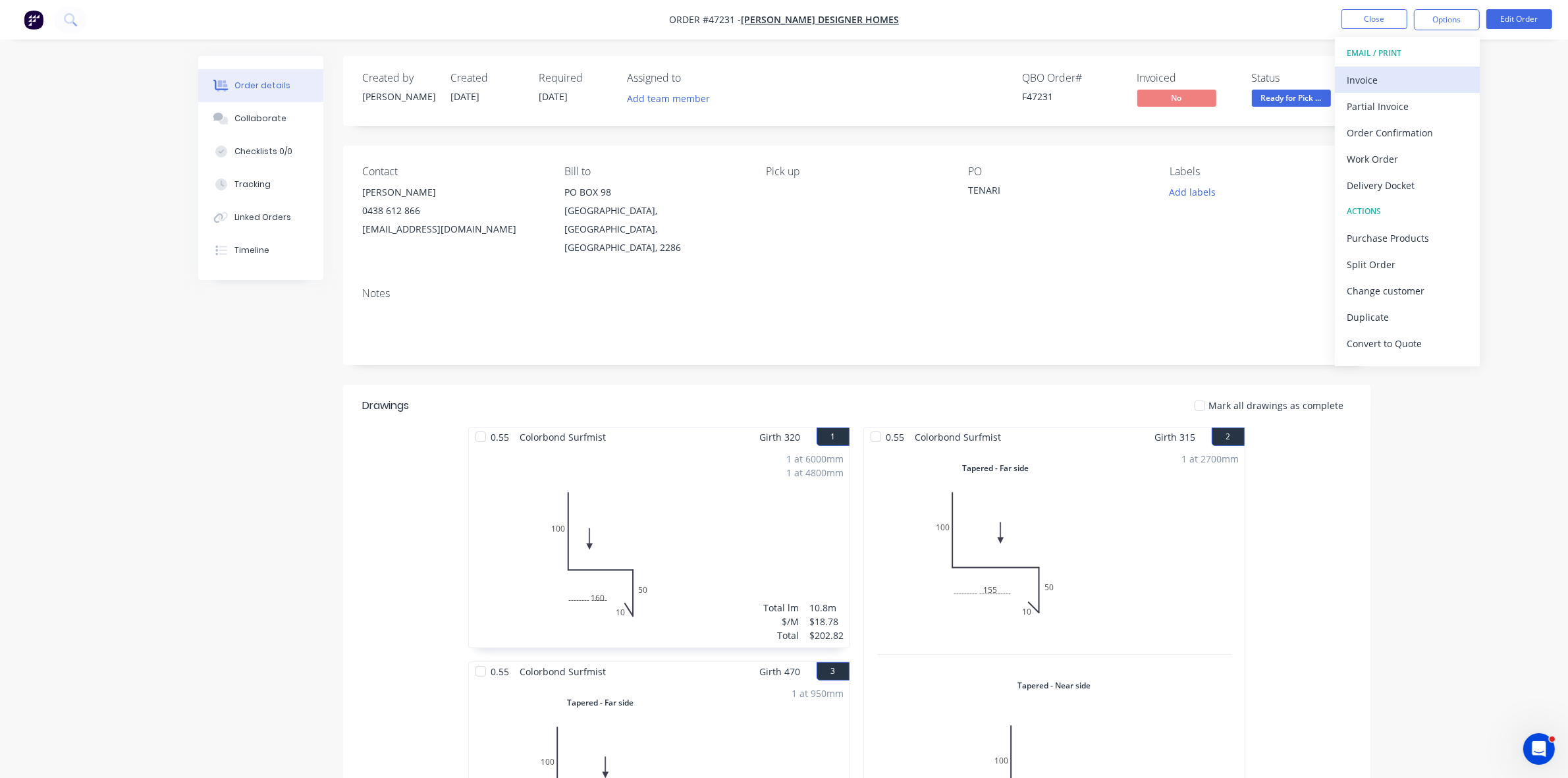
click at [1429, 81] on div "Invoice" at bounding box center [1408, 80] width 122 height 19
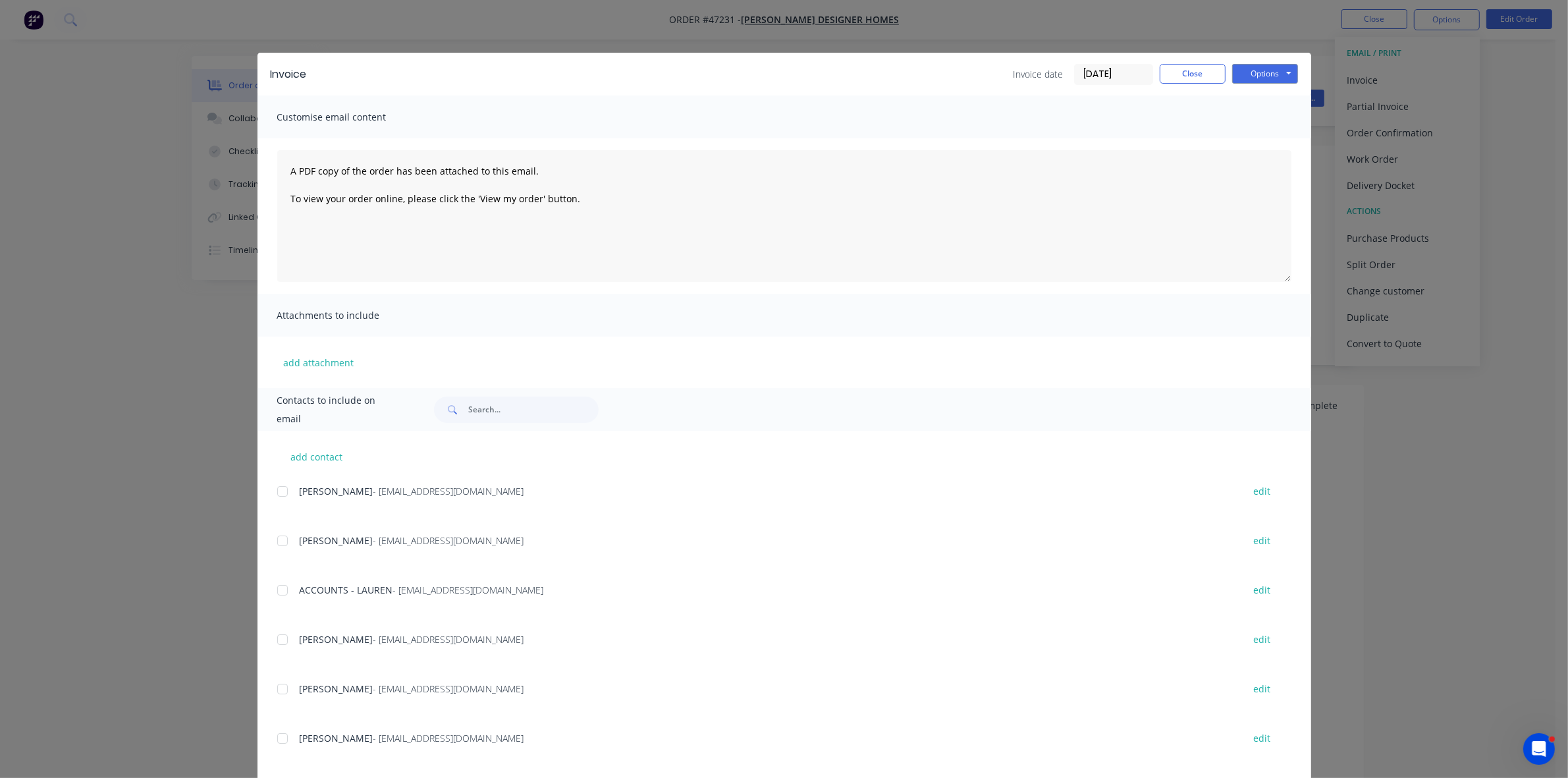
click at [277, 587] on div at bounding box center [283, 590] width 27 height 27
click at [1240, 75] on button "Options" at bounding box center [1265, 74] width 66 height 20
click at [1253, 148] on button "Email" at bounding box center [1274, 141] width 84 height 21
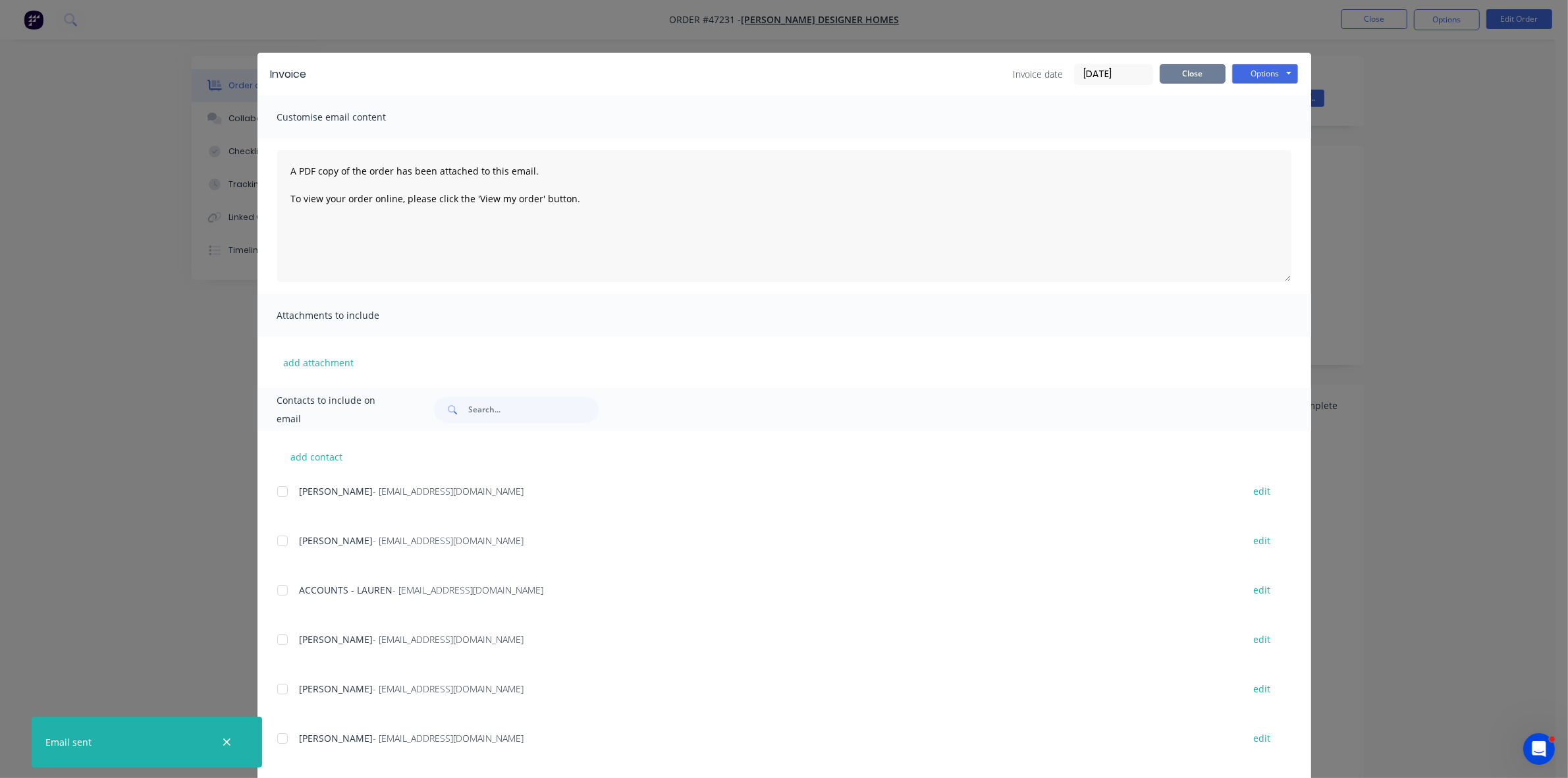
click at [1186, 86] on div "Invoice Invoice date 27/08/25 Close Options Preview Print Email" at bounding box center [784, 75] width 1053 height 43
click at [1189, 76] on button "Close" at bounding box center [1192, 74] width 66 height 20
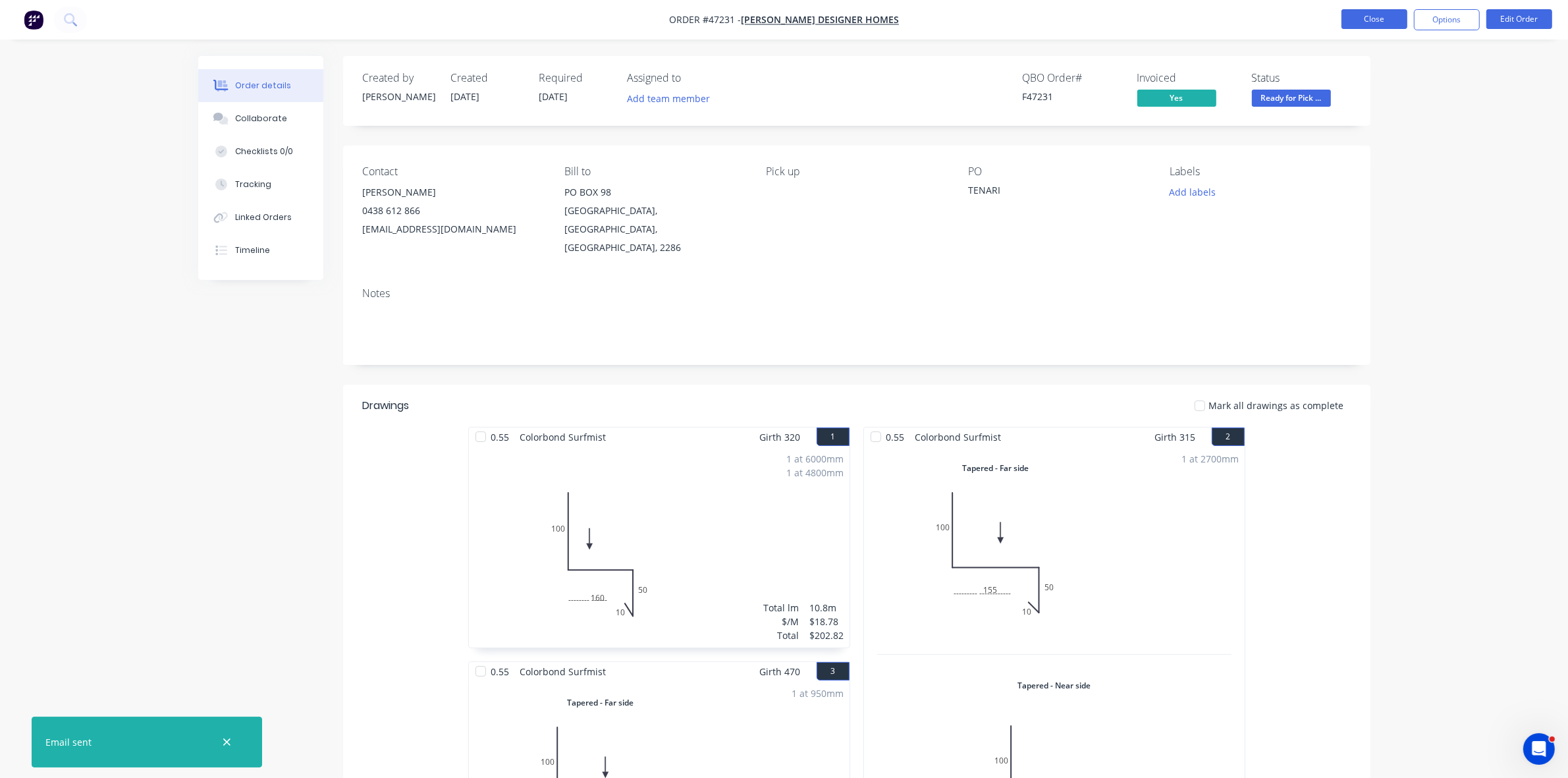
drag, startPoint x: 1378, startPoint y: 11, endPoint x: 1370, endPoint y: 10, distance: 8.1
click at [1370, 10] on button "Close" at bounding box center [1374, 19] width 66 height 20
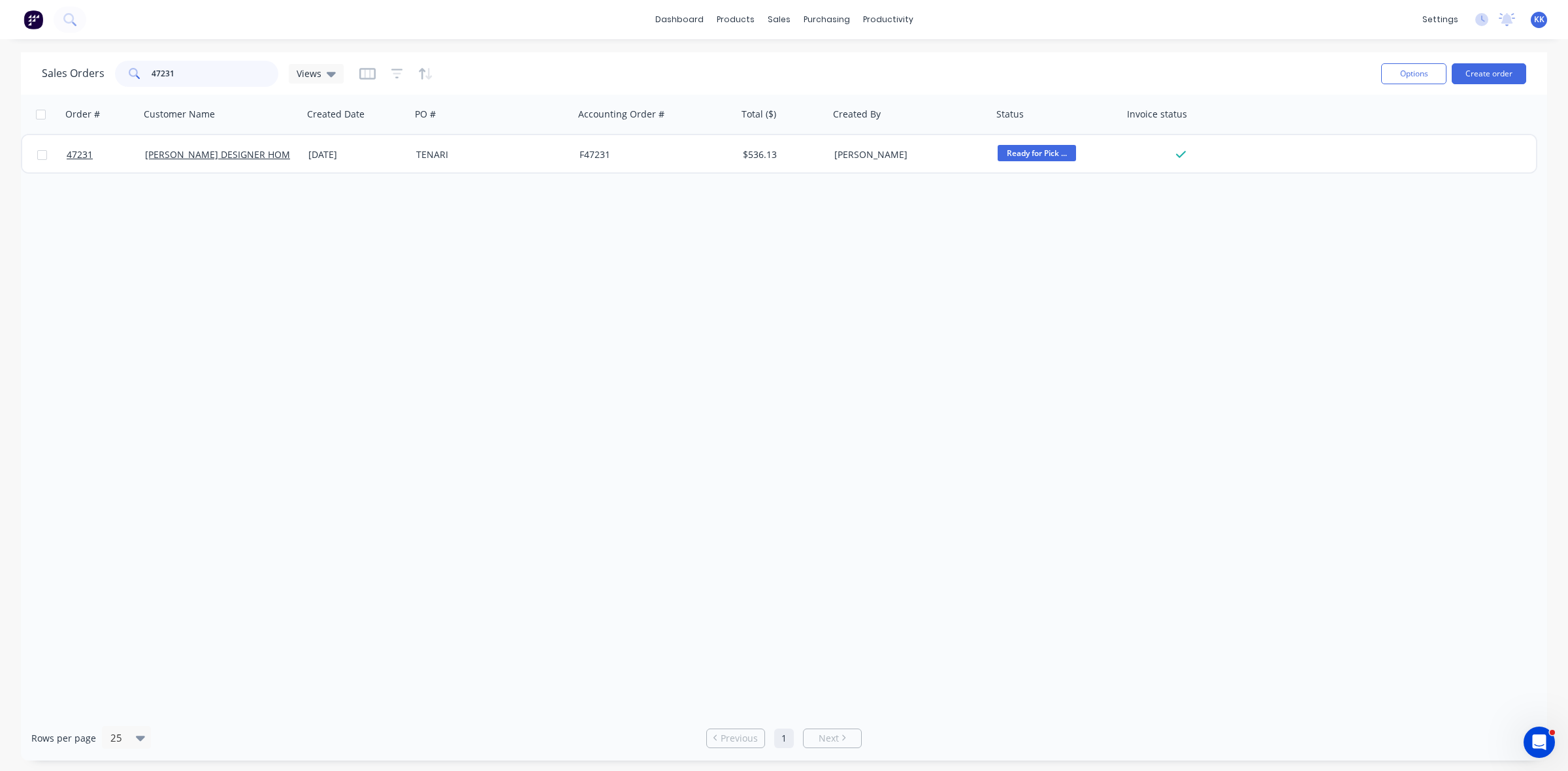
drag, startPoint x: 262, startPoint y: 72, endPoint x: 116, endPoint y: 70, distance: 146.0
click at [126, 67] on div "47231" at bounding box center [196, 74] width 163 height 26
click at [202, 73] on input "47248" at bounding box center [215, 74] width 127 height 26
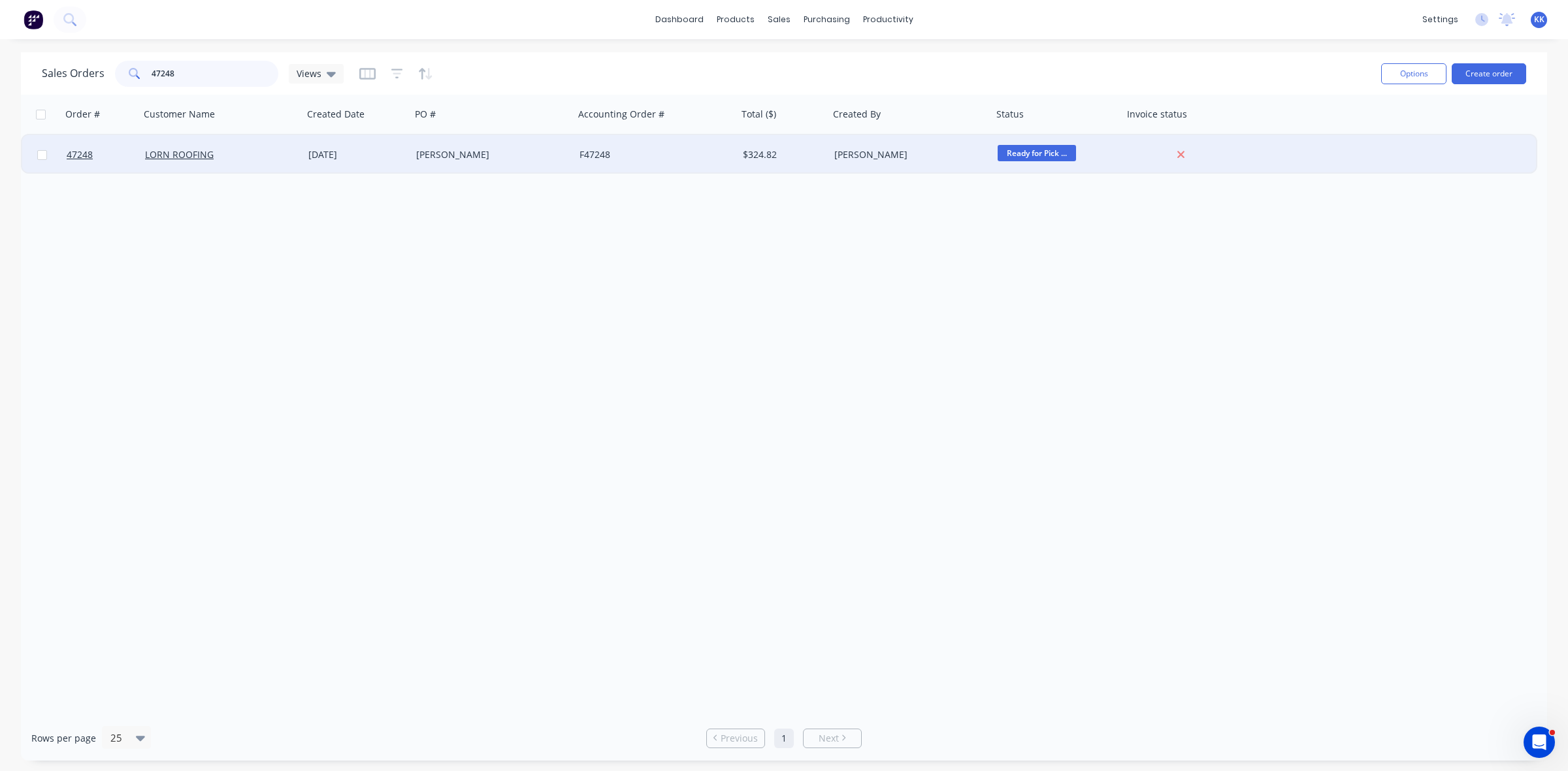
type input "47248"
click at [361, 137] on div "[DATE]" at bounding box center [357, 155] width 108 height 39
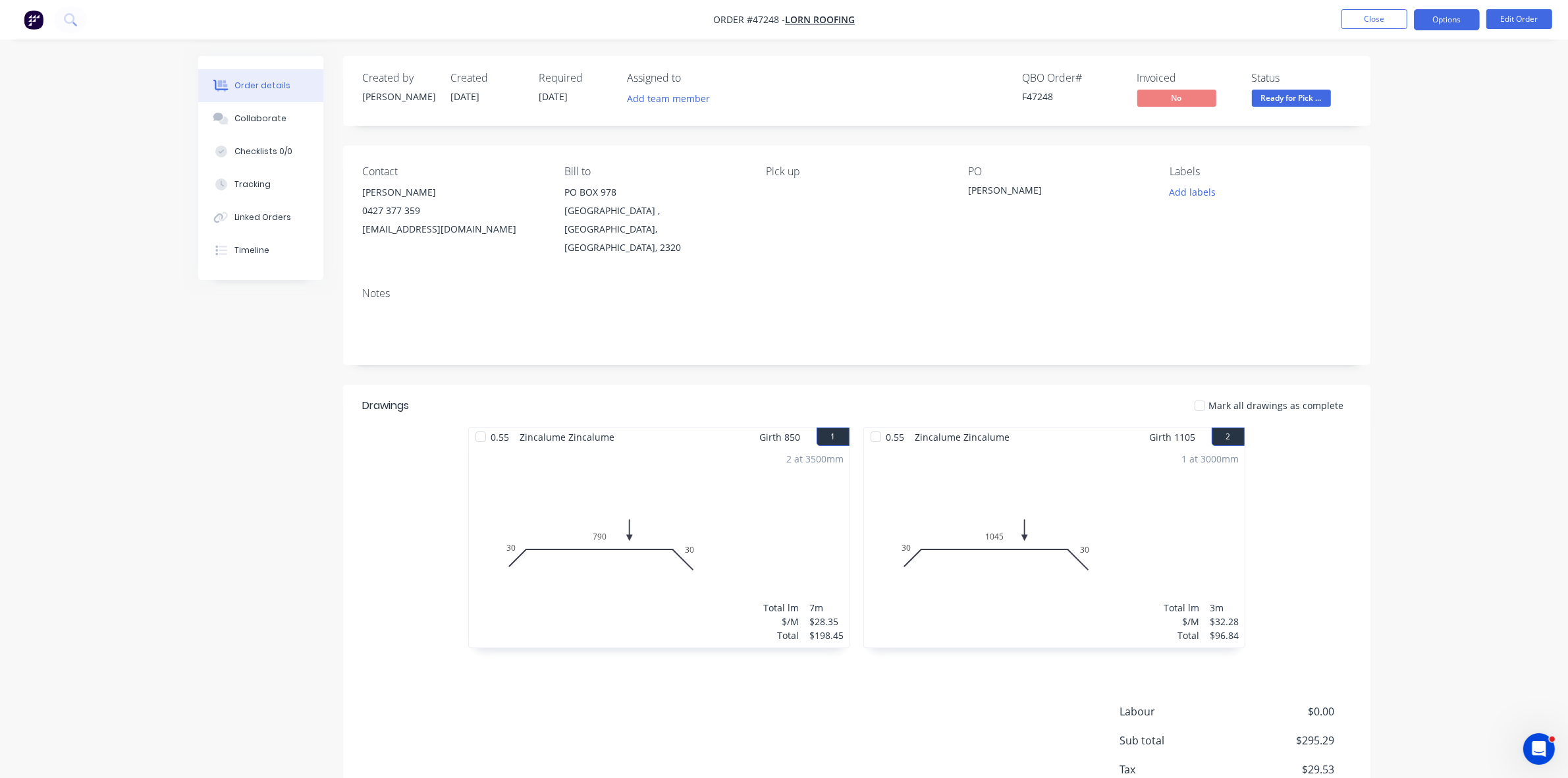
click at [1453, 19] on button "Options" at bounding box center [1446, 20] width 66 height 21
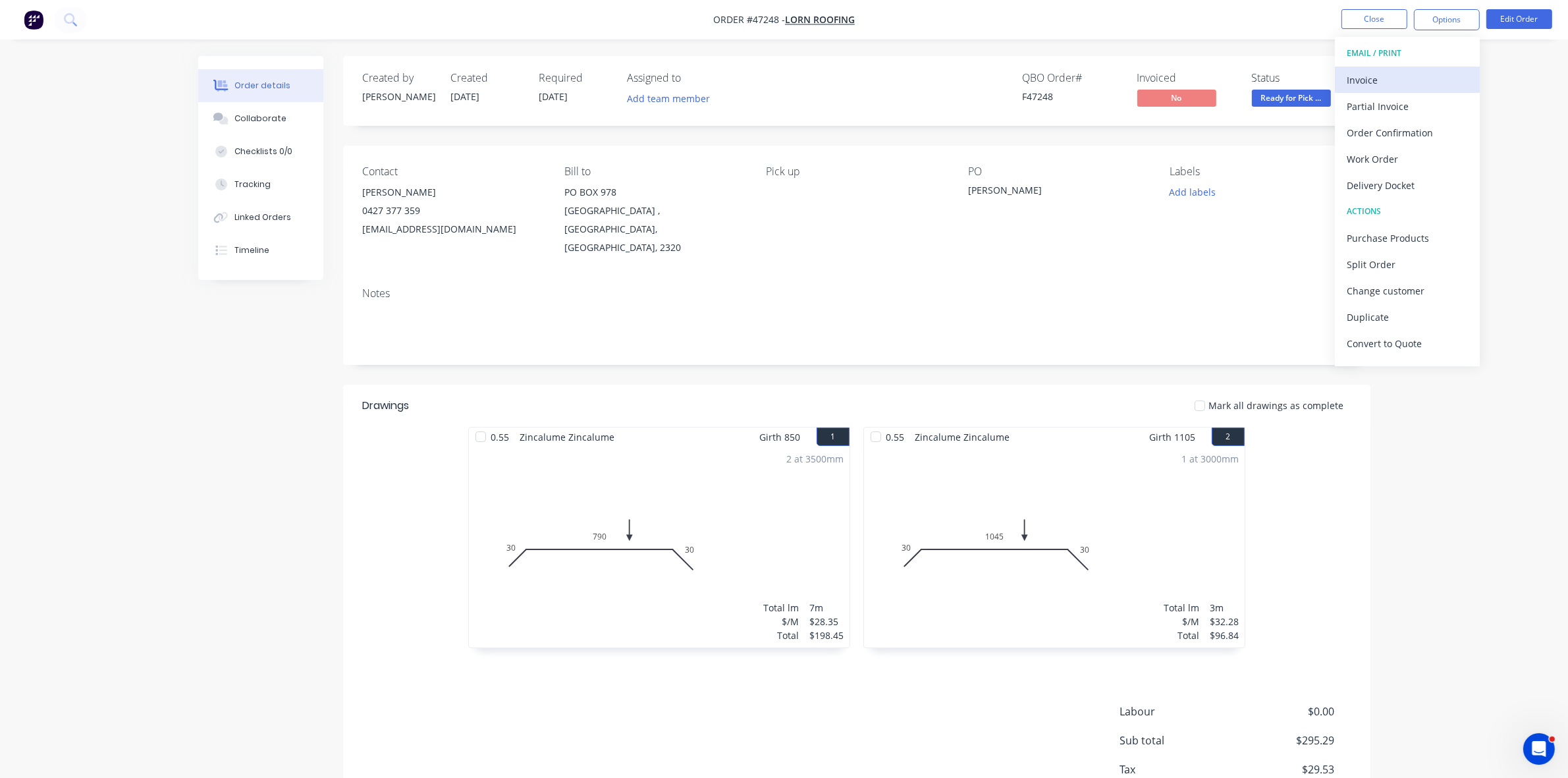
click at [1401, 73] on div "Invoice" at bounding box center [1408, 80] width 122 height 19
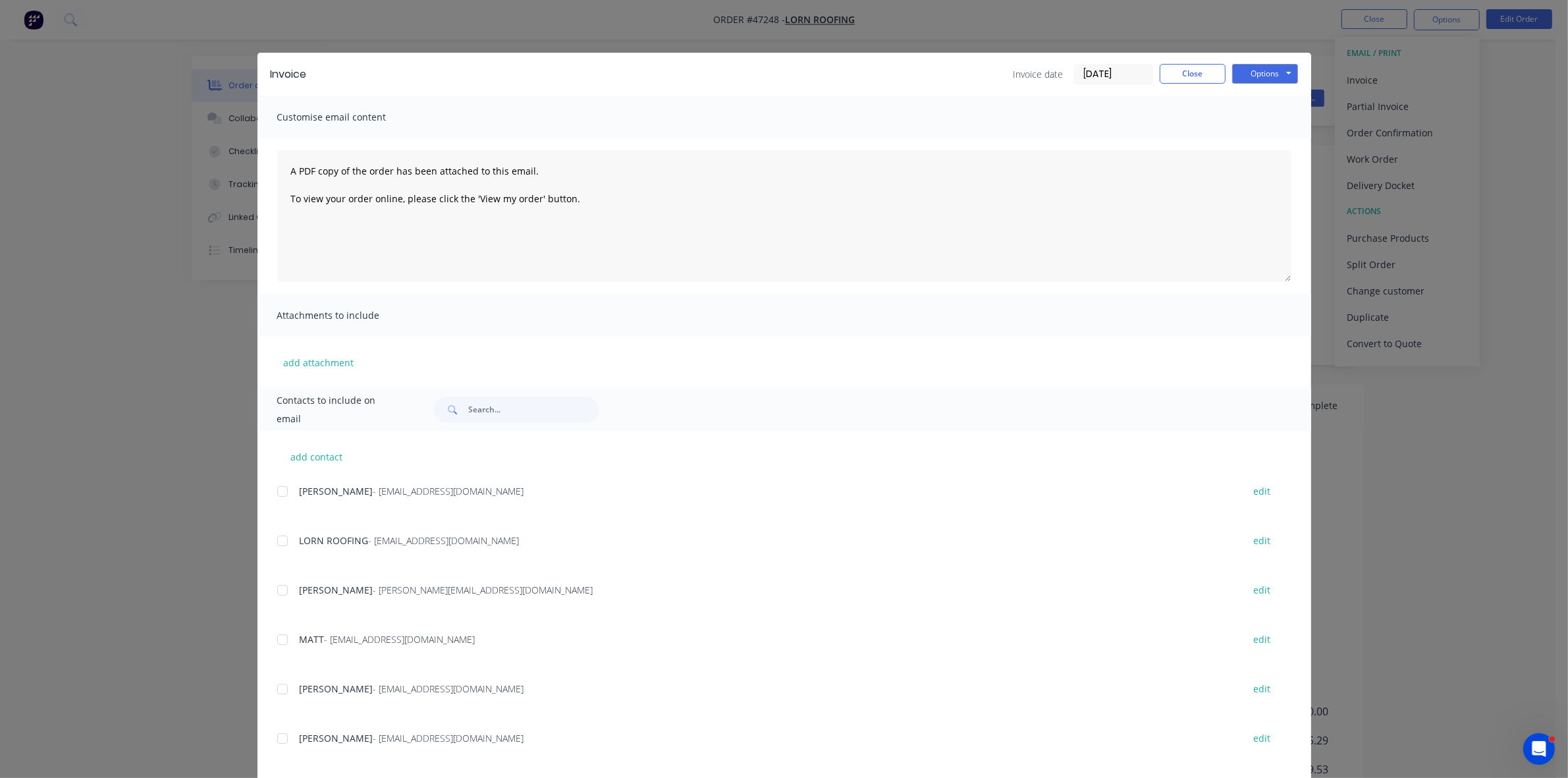
click at [278, 541] on div at bounding box center [283, 541] width 27 height 27
click at [1279, 71] on button "Options" at bounding box center [1265, 74] width 66 height 20
click at [1276, 138] on button "Email" at bounding box center [1274, 141] width 84 height 21
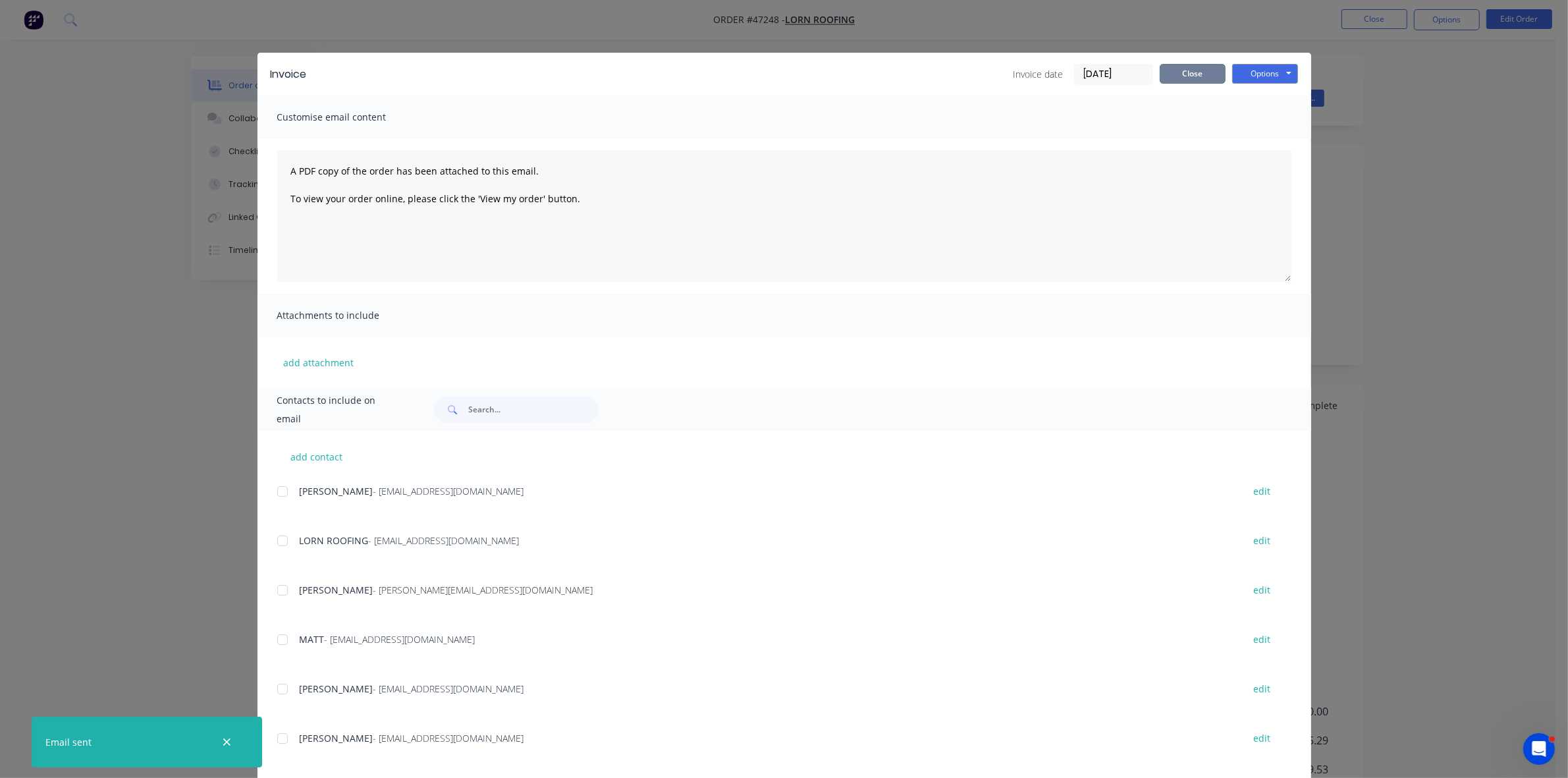
click at [1168, 74] on button "Close" at bounding box center [1192, 74] width 66 height 20
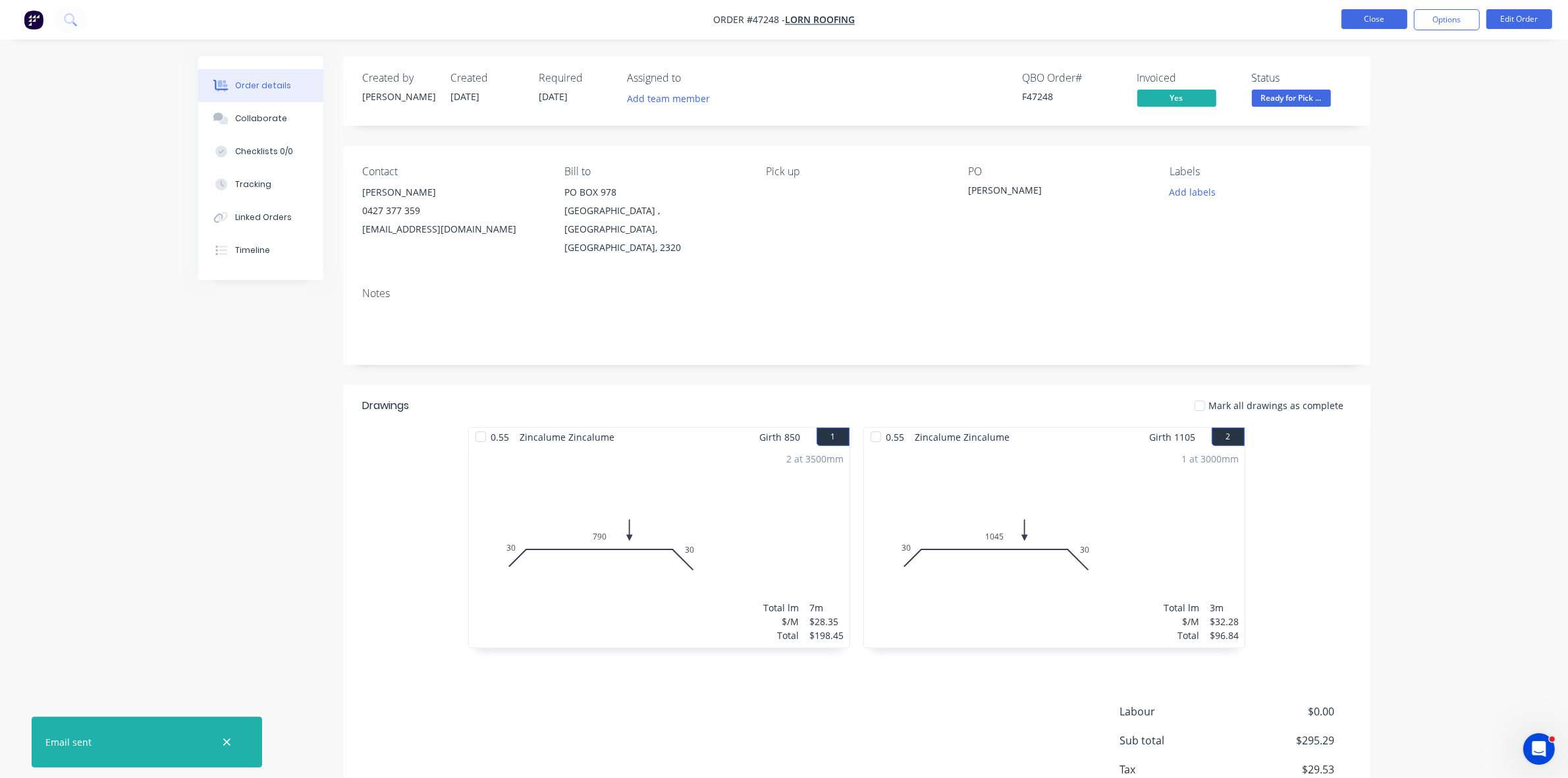
click at [1379, 20] on button "Close" at bounding box center [1374, 19] width 66 height 20
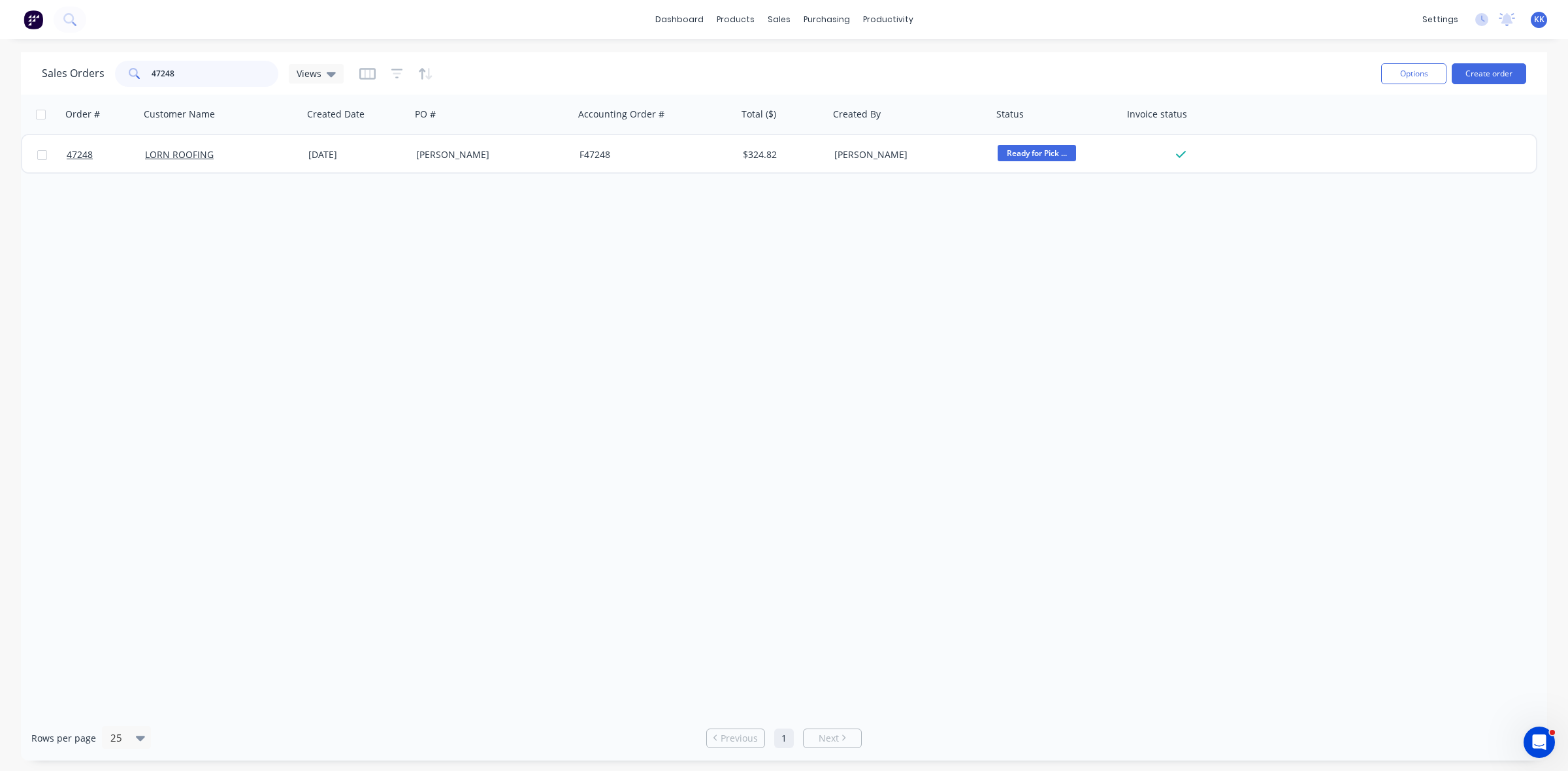
drag, startPoint x: 188, startPoint y: 60, endPoint x: 139, endPoint y: 59, distance: 49.0
click at [141, 59] on div "Sales Orders 47248 Views" at bounding box center [706, 74] width 1328 height 32
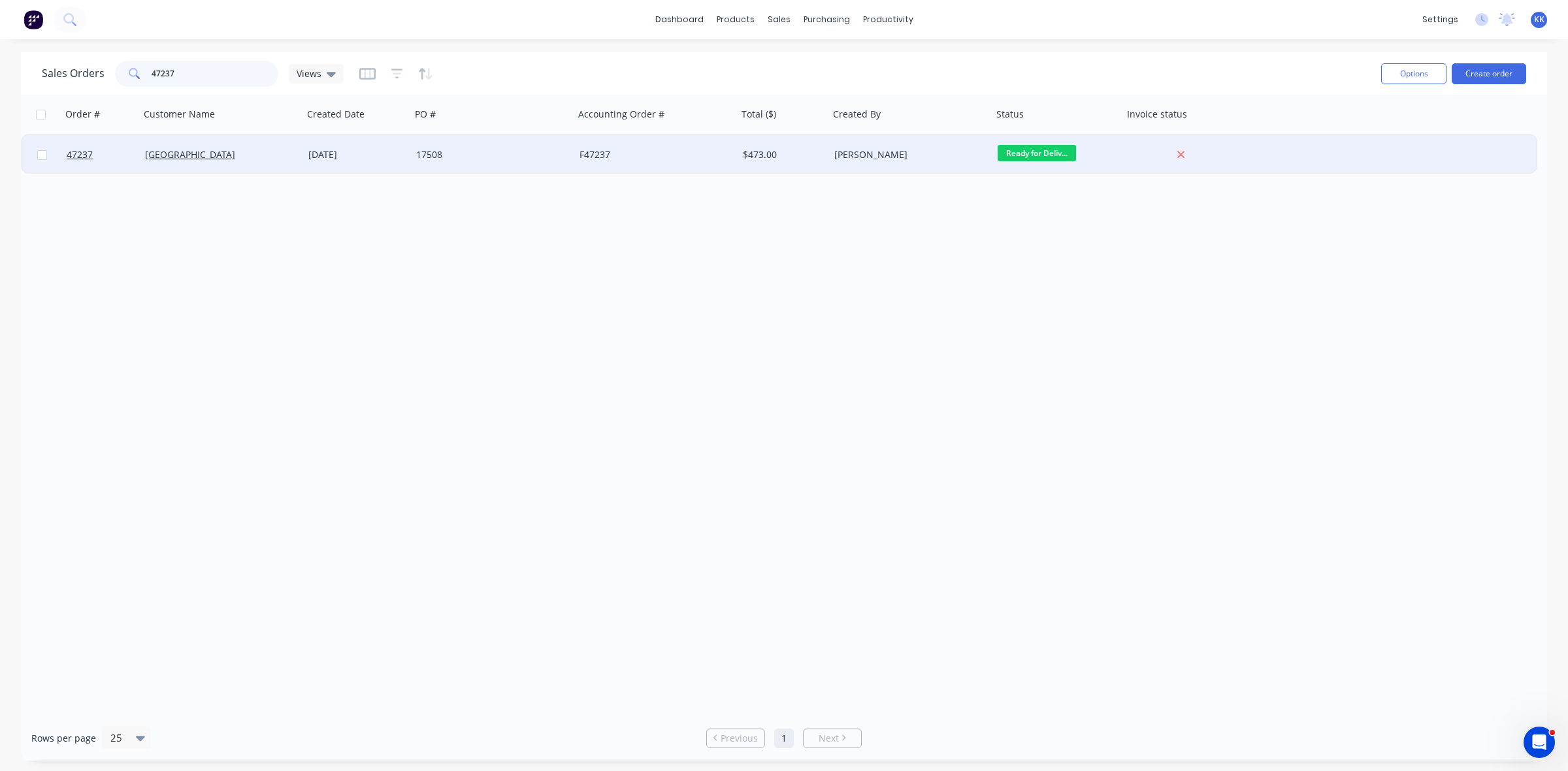
type input "47237"
click at [443, 152] on div "17508" at bounding box center [488, 155] width 145 height 13
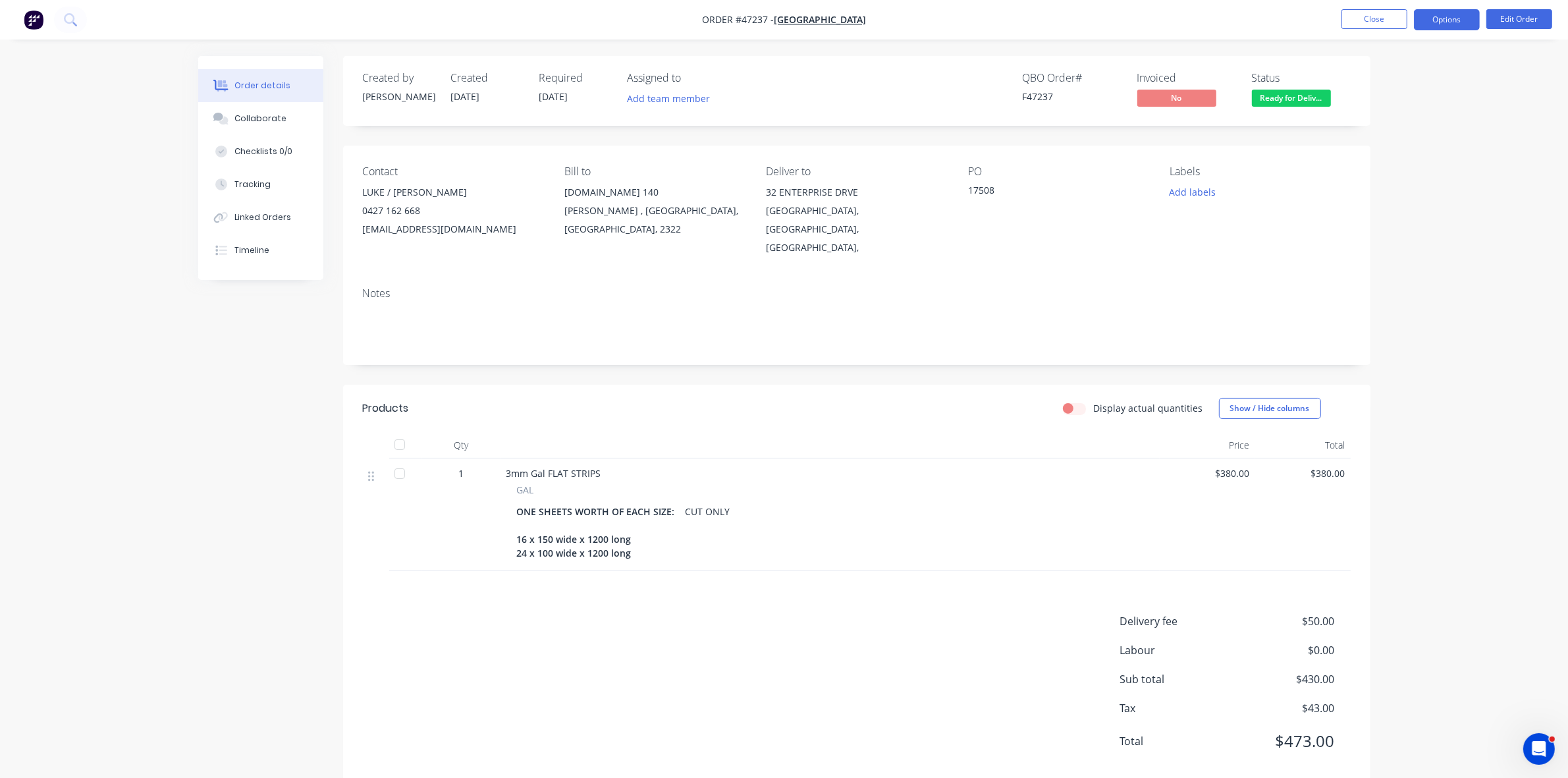
click at [1454, 21] on button "Options" at bounding box center [1446, 20] width 66 height 21
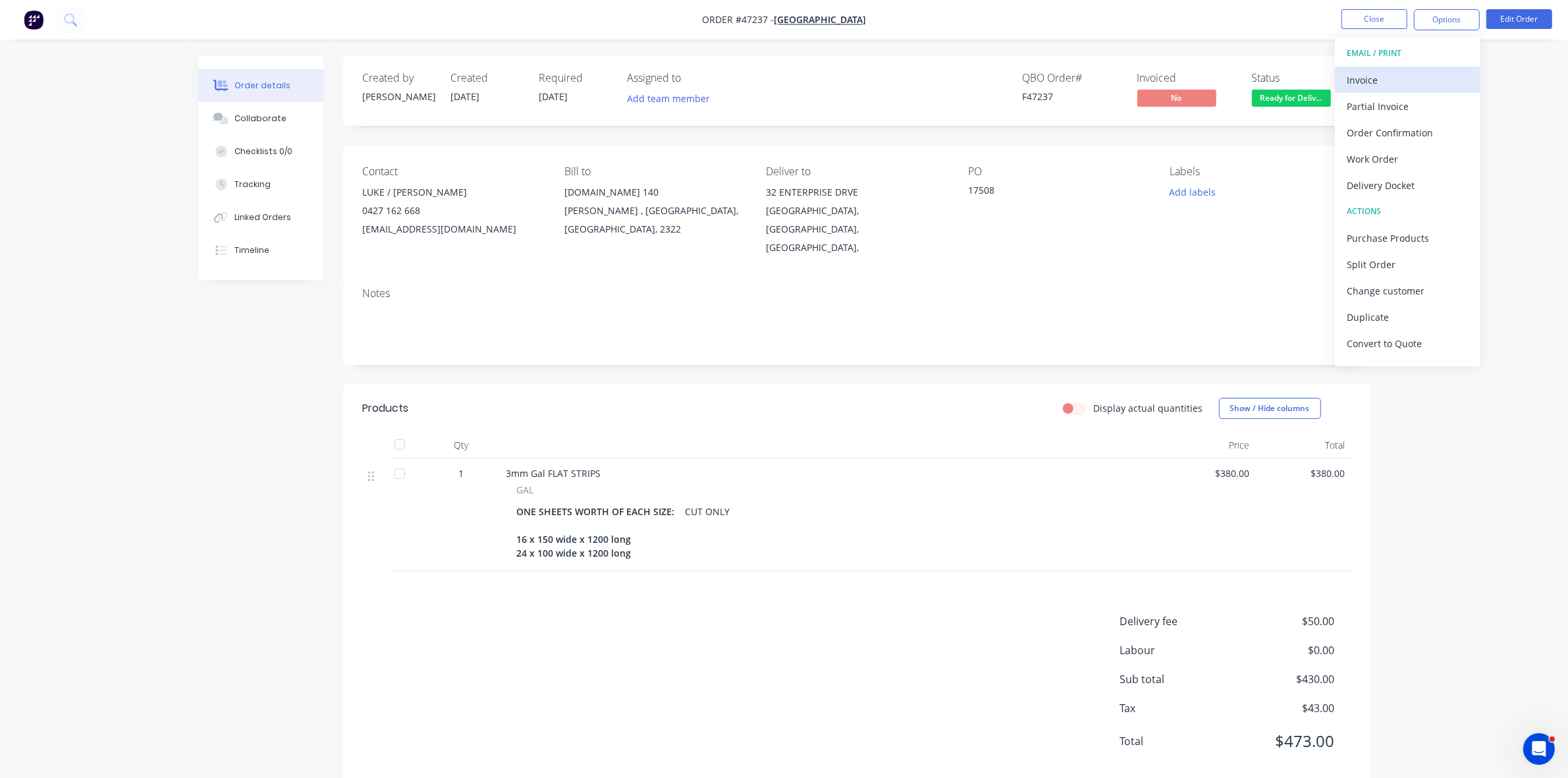
click at [1403, 80] on div "Invoice" at bounding box center [1408, 80] width 122 height 19
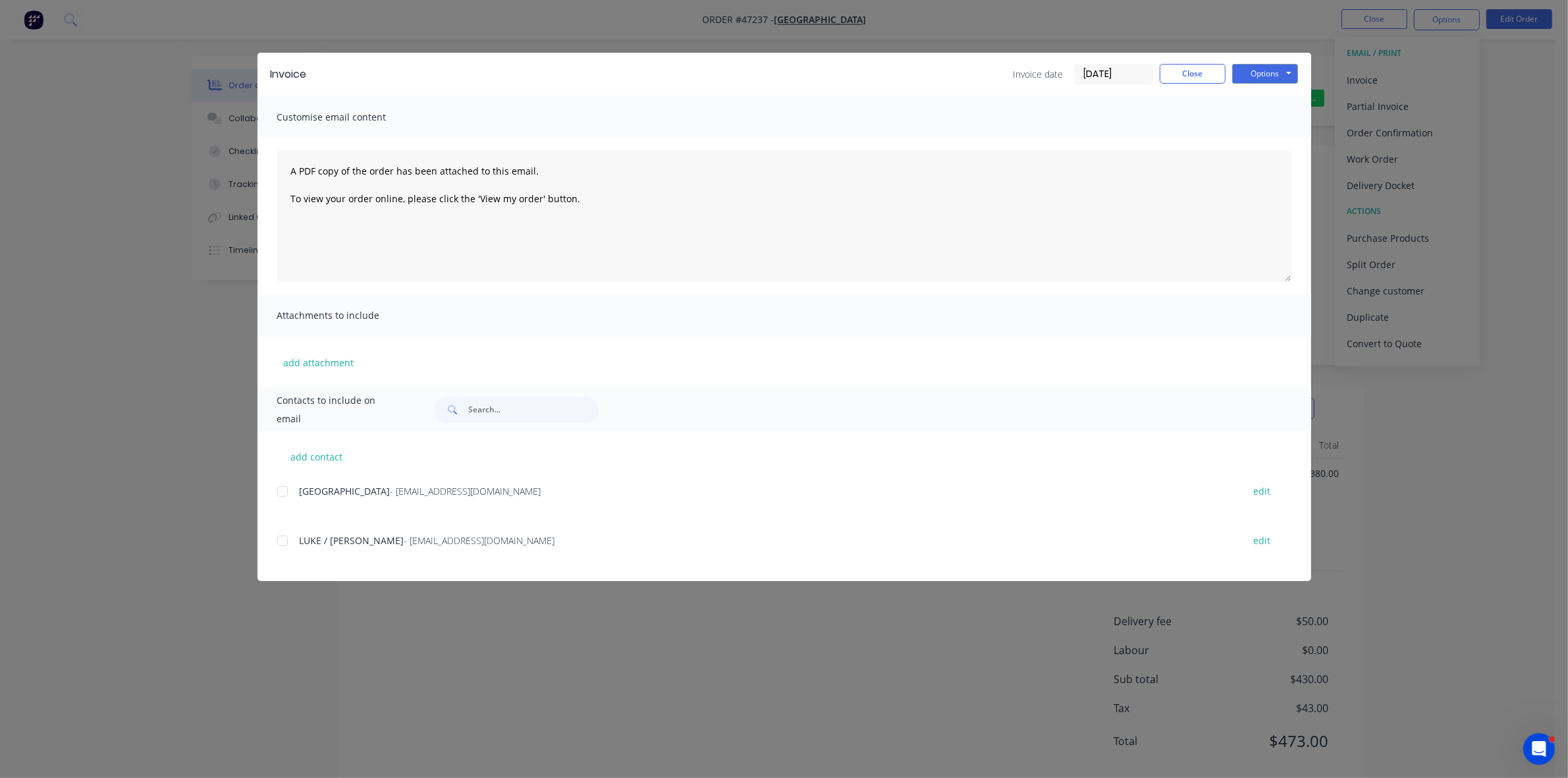
drag, startPoint x: 280, startPoint y: 491, endPoint x: 290, endPoint y: 493, distance: 10.2
click at [281, 492] on div at bounding box center [283, 491] width 27 height 27
click at [1262, 77] on button "Options" at bounding box center [1265, 74] width 66 height 20
click at [1256, 143] on button "Email" at bounding box center [1274, 141] width 84 height 21
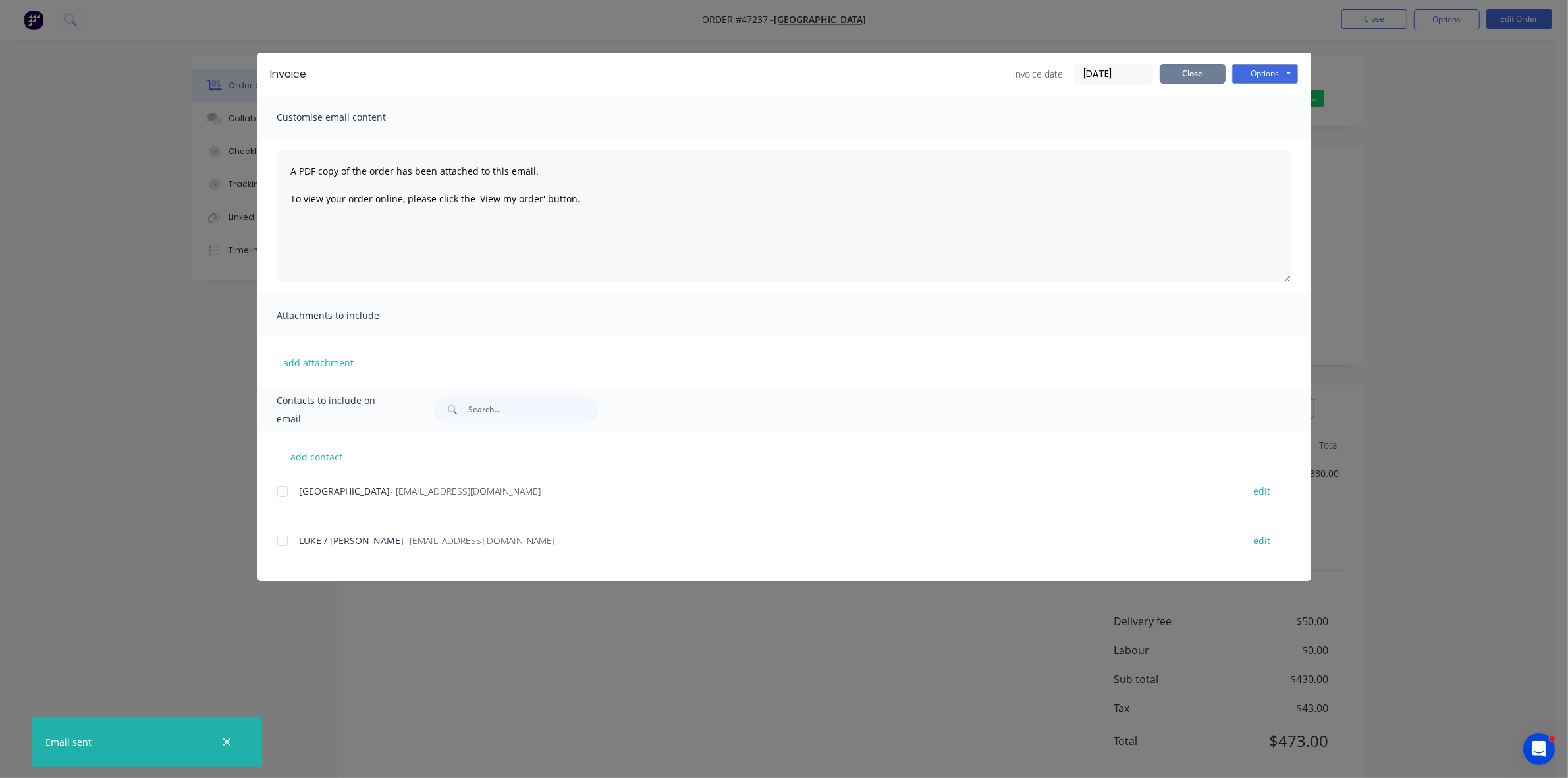
click at [1189, 70] on button "Close" at bounding box center [1192, 74] width 66 height 20
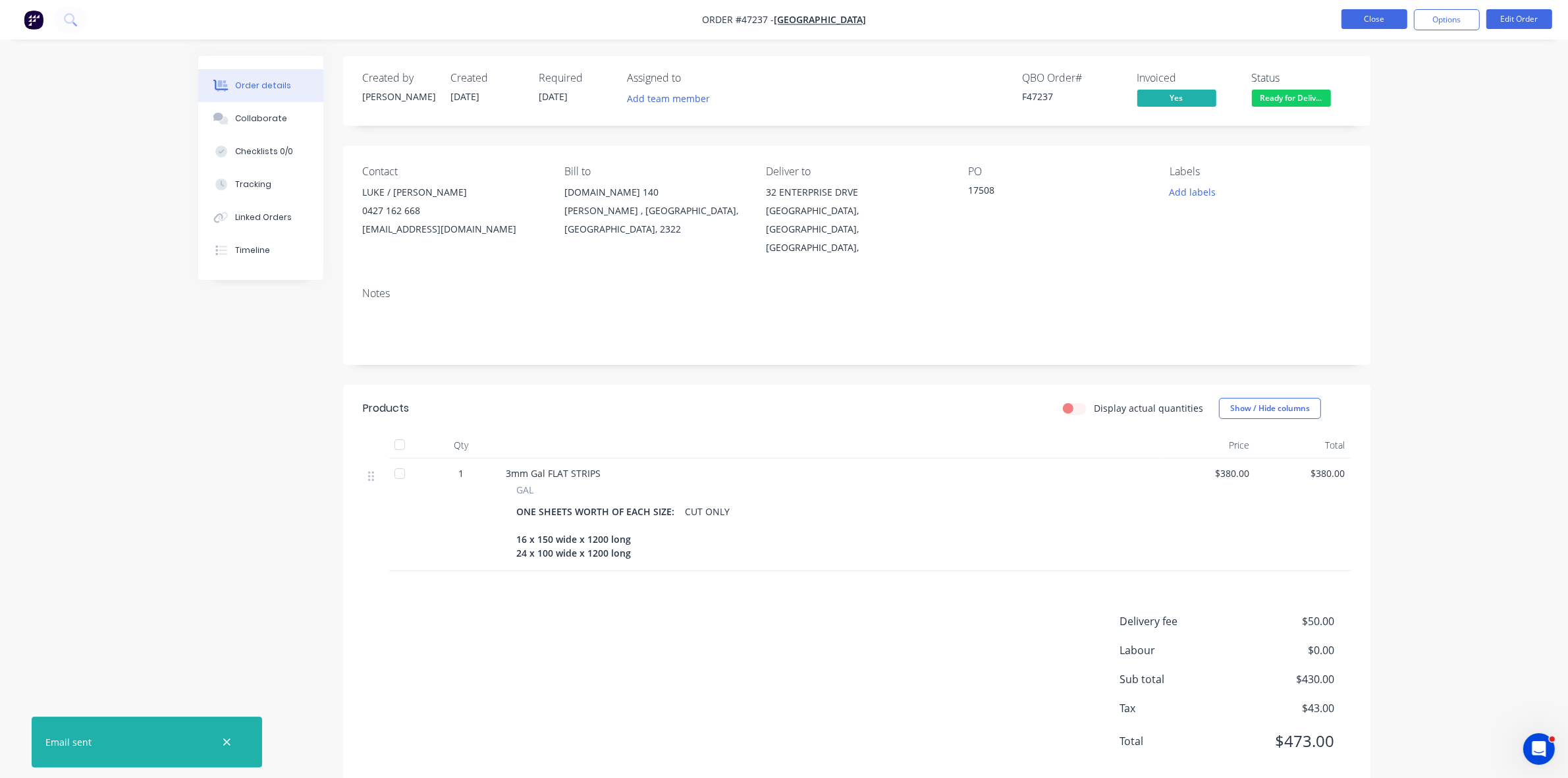
click at [1371, 14] on button "Close" at bounding box center [1374, 19] width 66 height 20
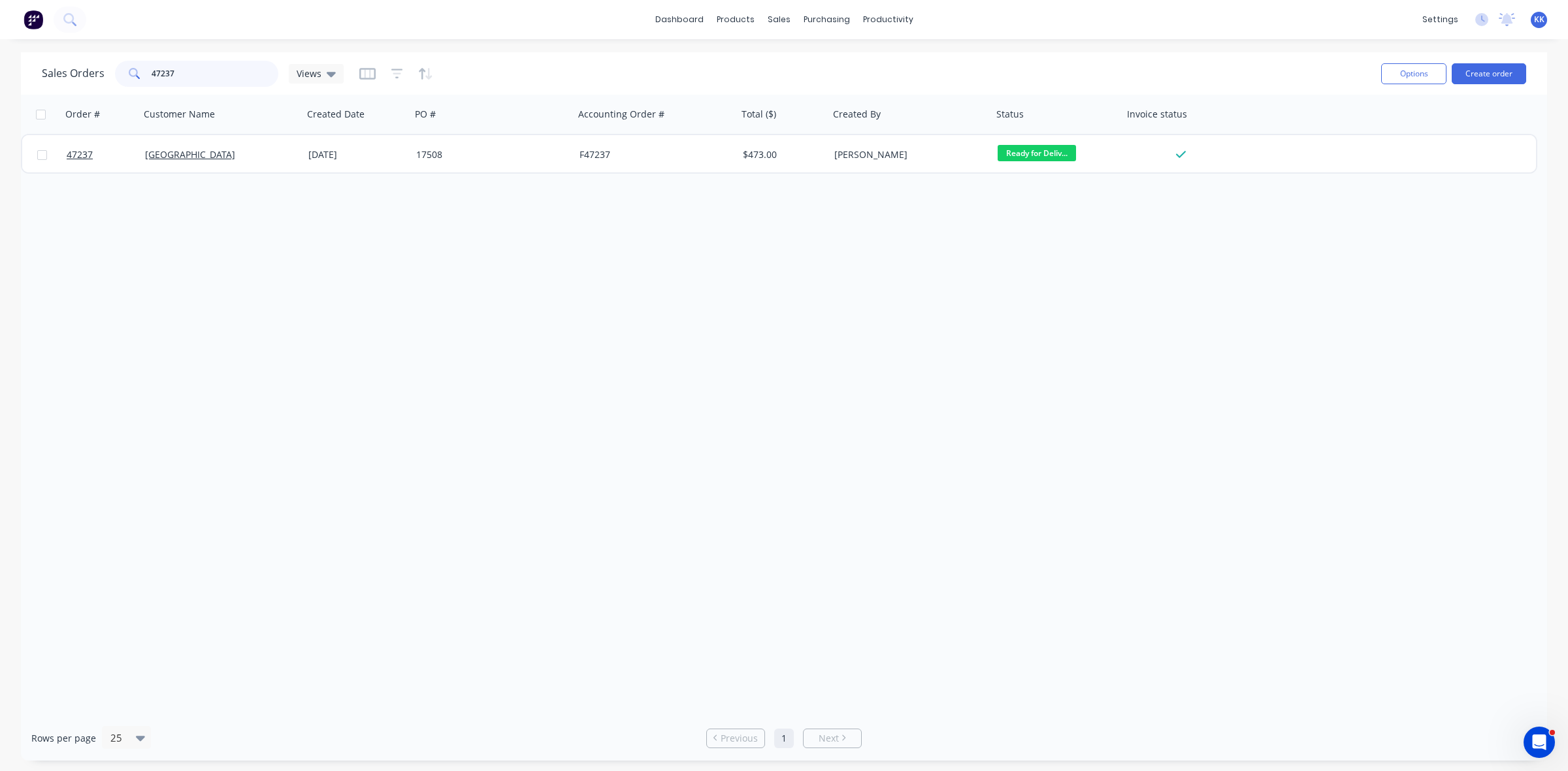
drag, startPoint x: 213, startPoint y: 69, endPoint x: 105, endPoint y: 67, distance: 108.0
click at [105, 67] on div "Sales Orders 47237 Views" at bounding box center [192, 74] width 302 height 26
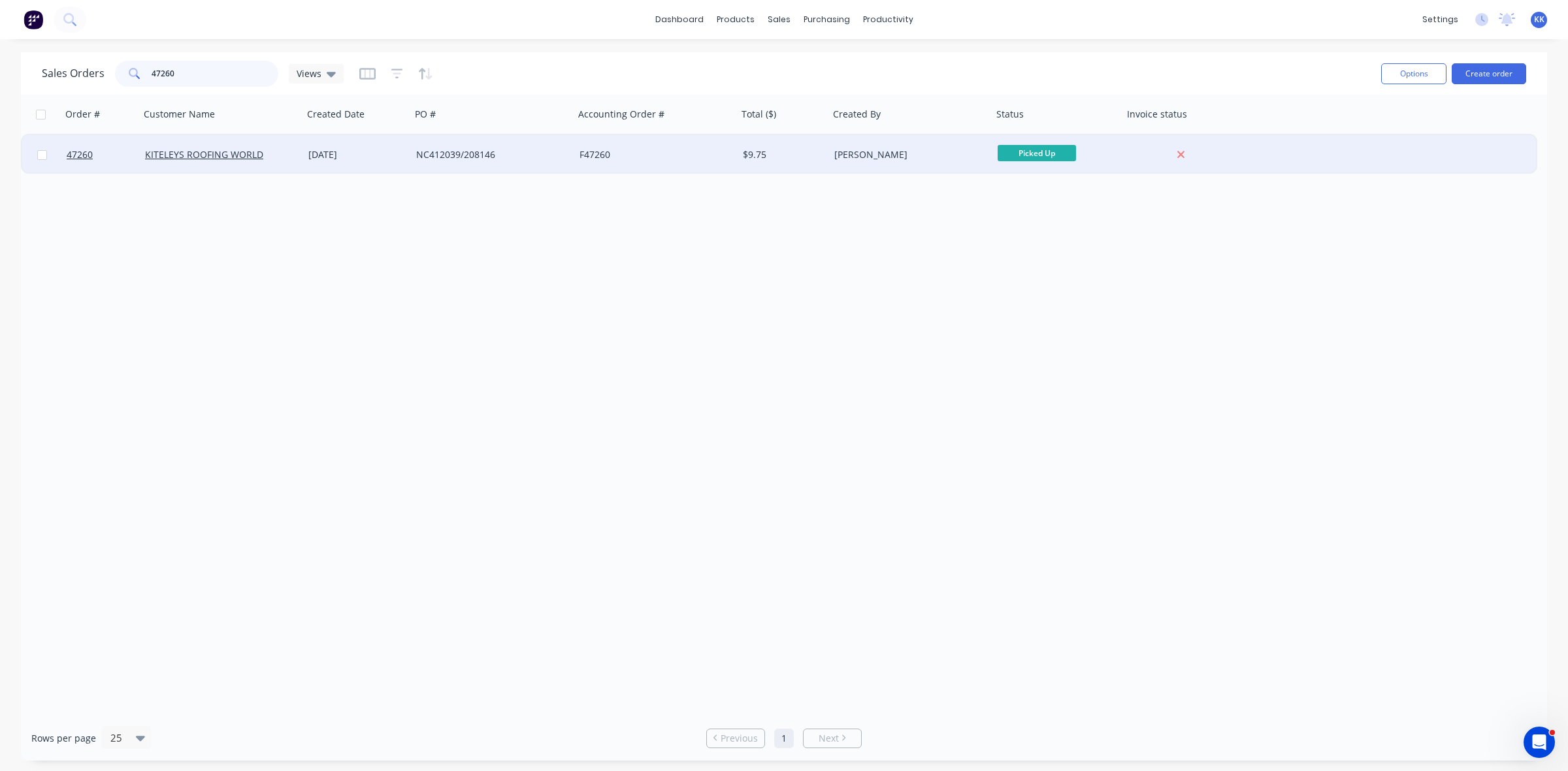
type input "47260"
click at [403, 160] on div "[DATE]" at bounding box center [357, 155] width 108 height 39
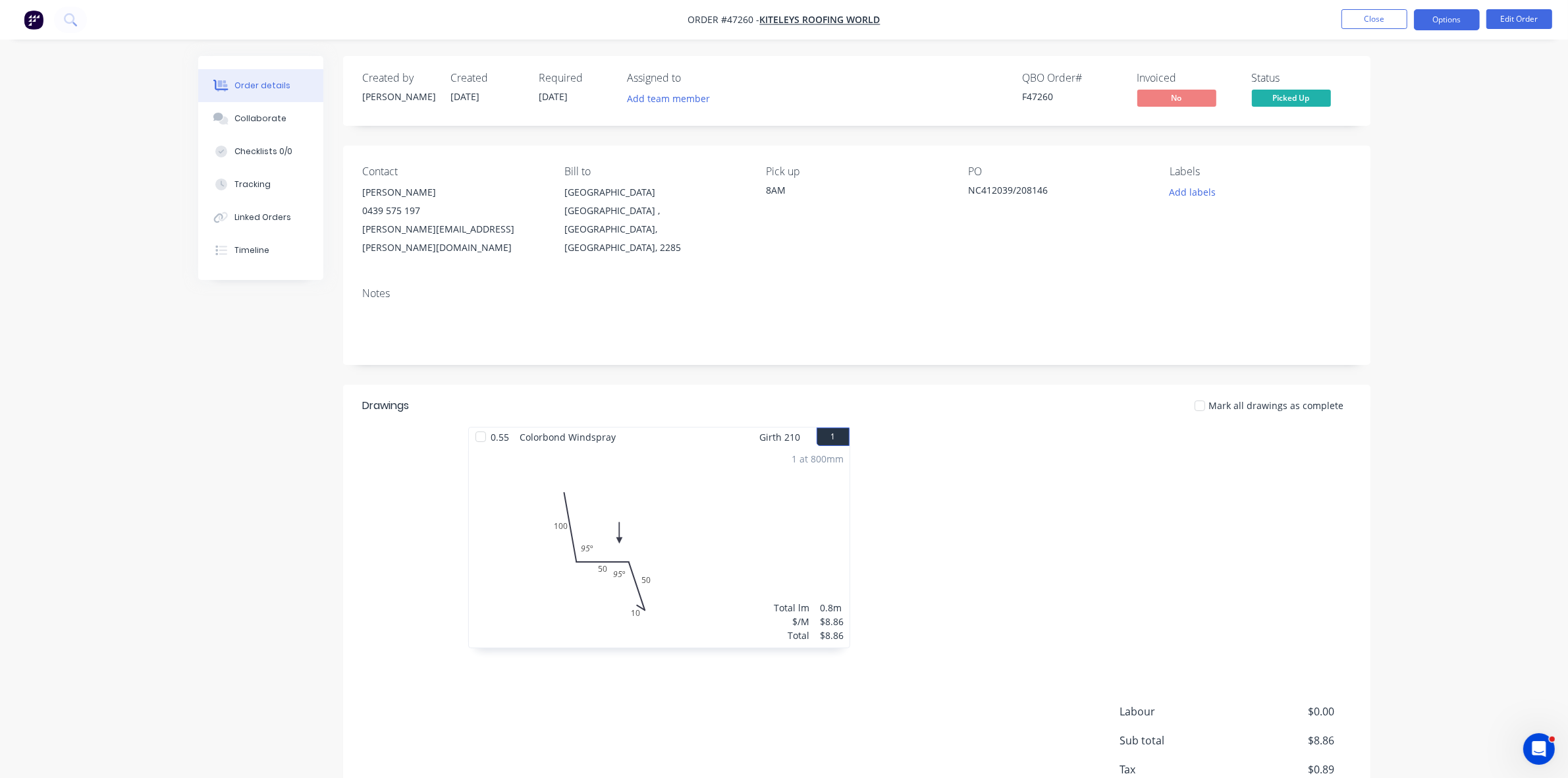
click at [1450, 27] on button "Options" at bounding box center [1446, 20] width 66 height 21
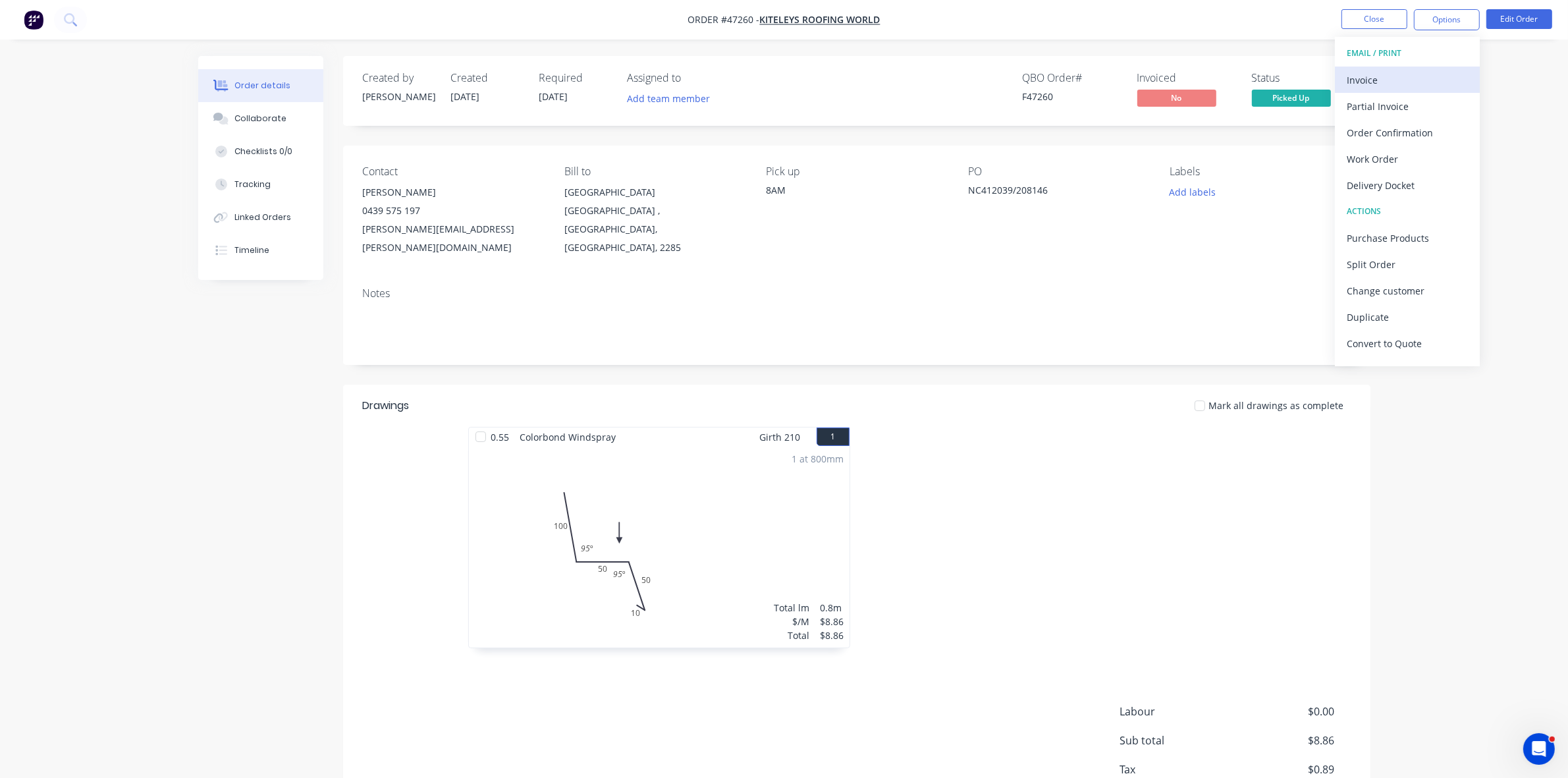
click at [1428, 81] on div "Invoice" at bounding box center [1408, 80] width 122 height 19
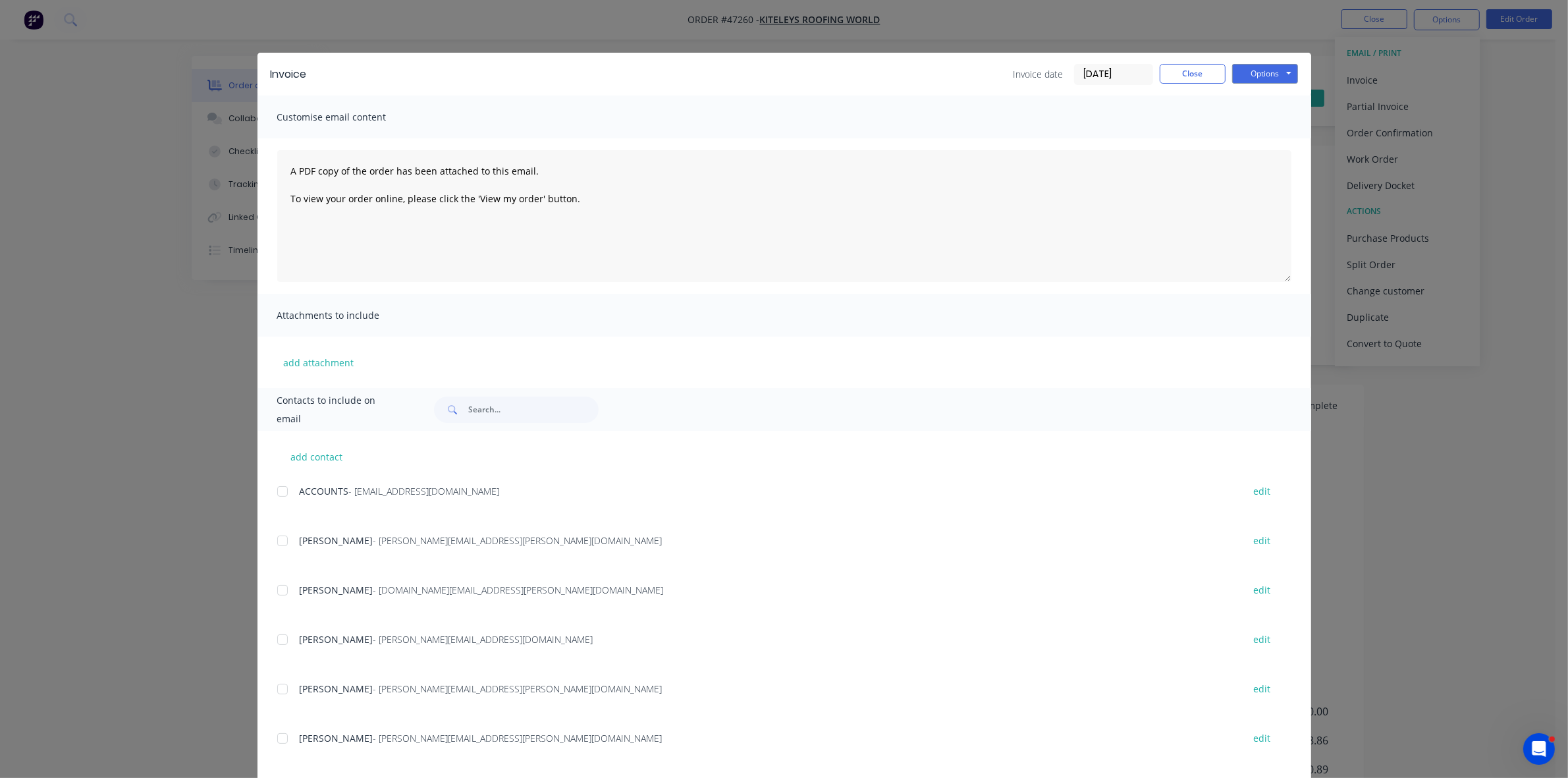
click at [277, 491] on div at bounding box center [283, 491] width 27 height 27
click at [280, 641] on div at bounding box center [283, 639] width 27 height 27
click at [1260, 76] on button "Options" at bounding box center [1265, 74] width 66 height 20
click at [1279, 144] on button "Email" at bounding box center [1274, 141] width 84 height 21
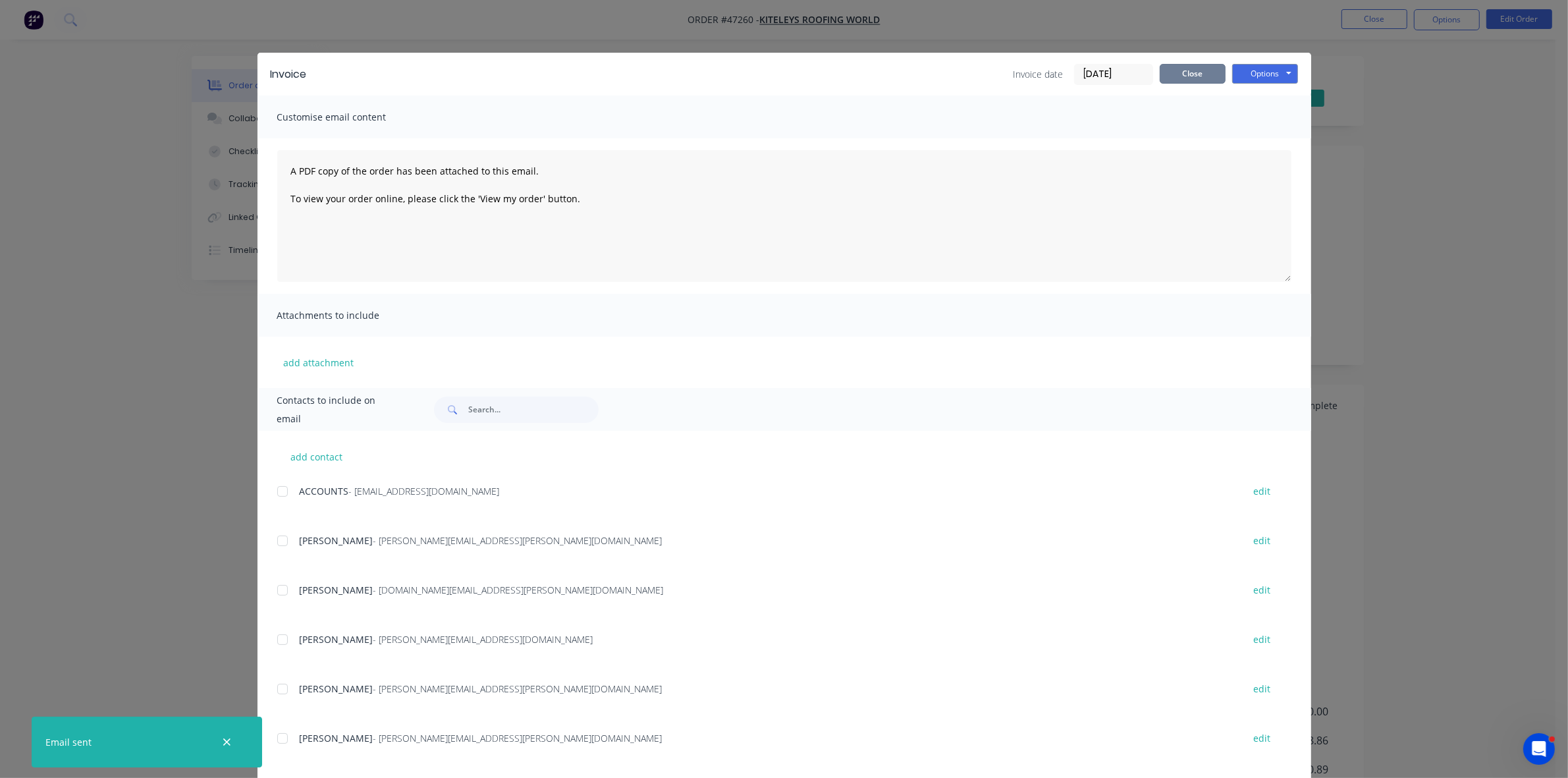
click at [1206, 79] on button "Close" at bounding box center [1192, 74] width 66 height 20
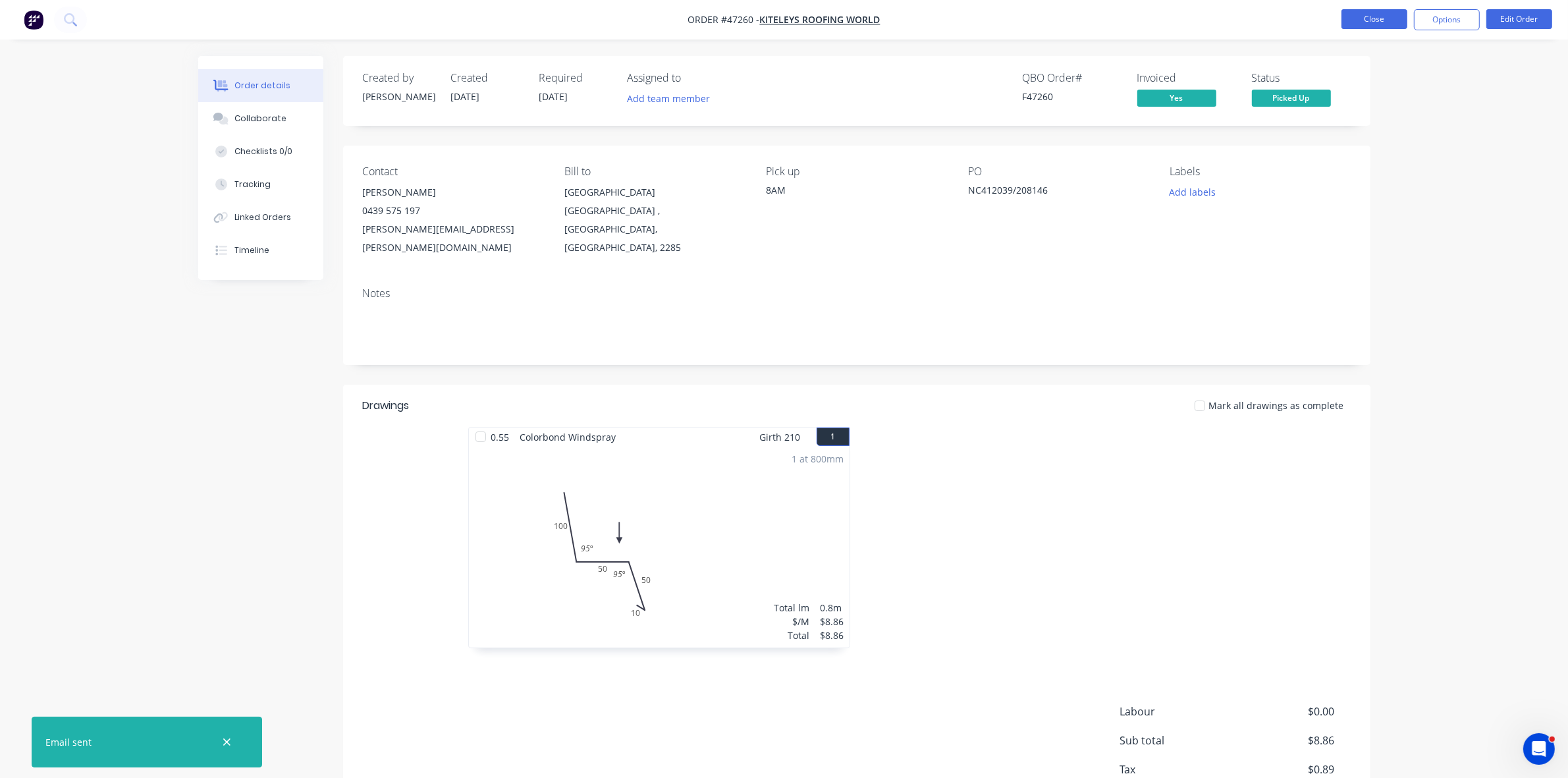
click at [1368, 16] on button "Close" at bounding box center [1374, 19] width 66 height 20
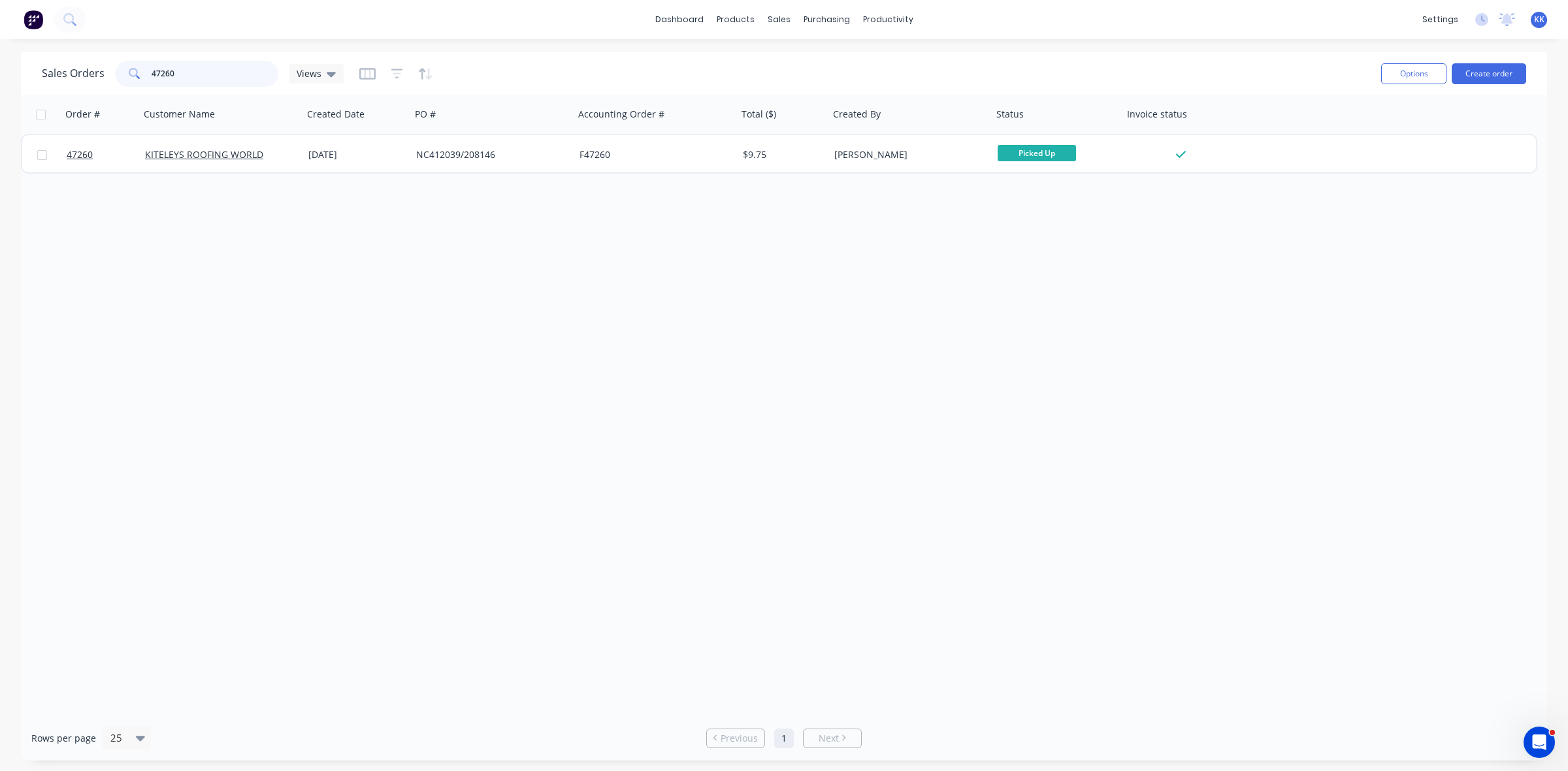
drag, startPoint x: 196, startPoint y: 70, endPoint x: 112, endPoint y: 64, distance: 84.2
click at [112, 64] on div "Sales Orders 47260 Views" at bounding box center [192, 74] width 302 height 26
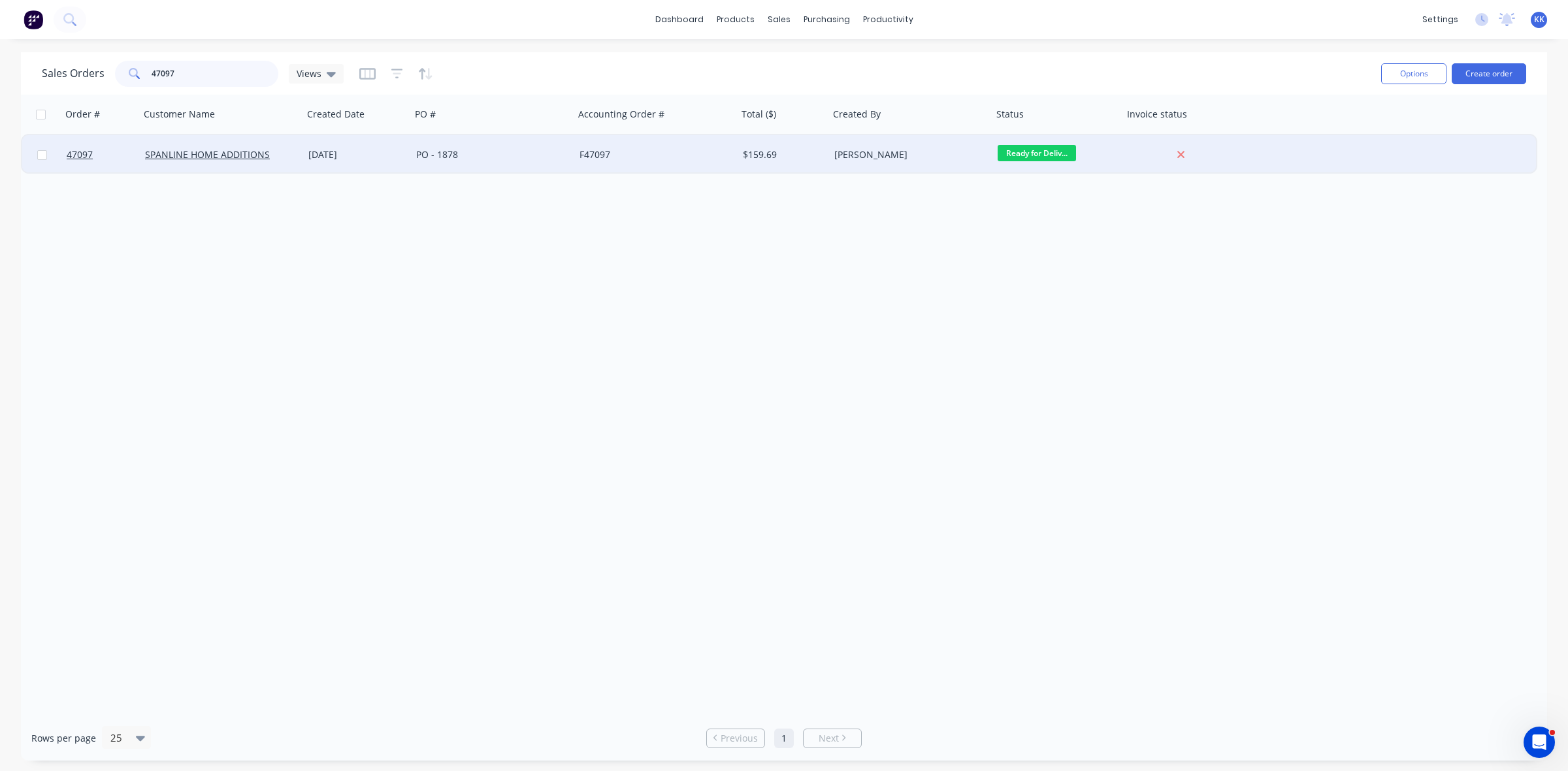
type input "47097"
click at [394, 142] on div "[DATE]" at bounding box center [357, 155] width 108 height 39
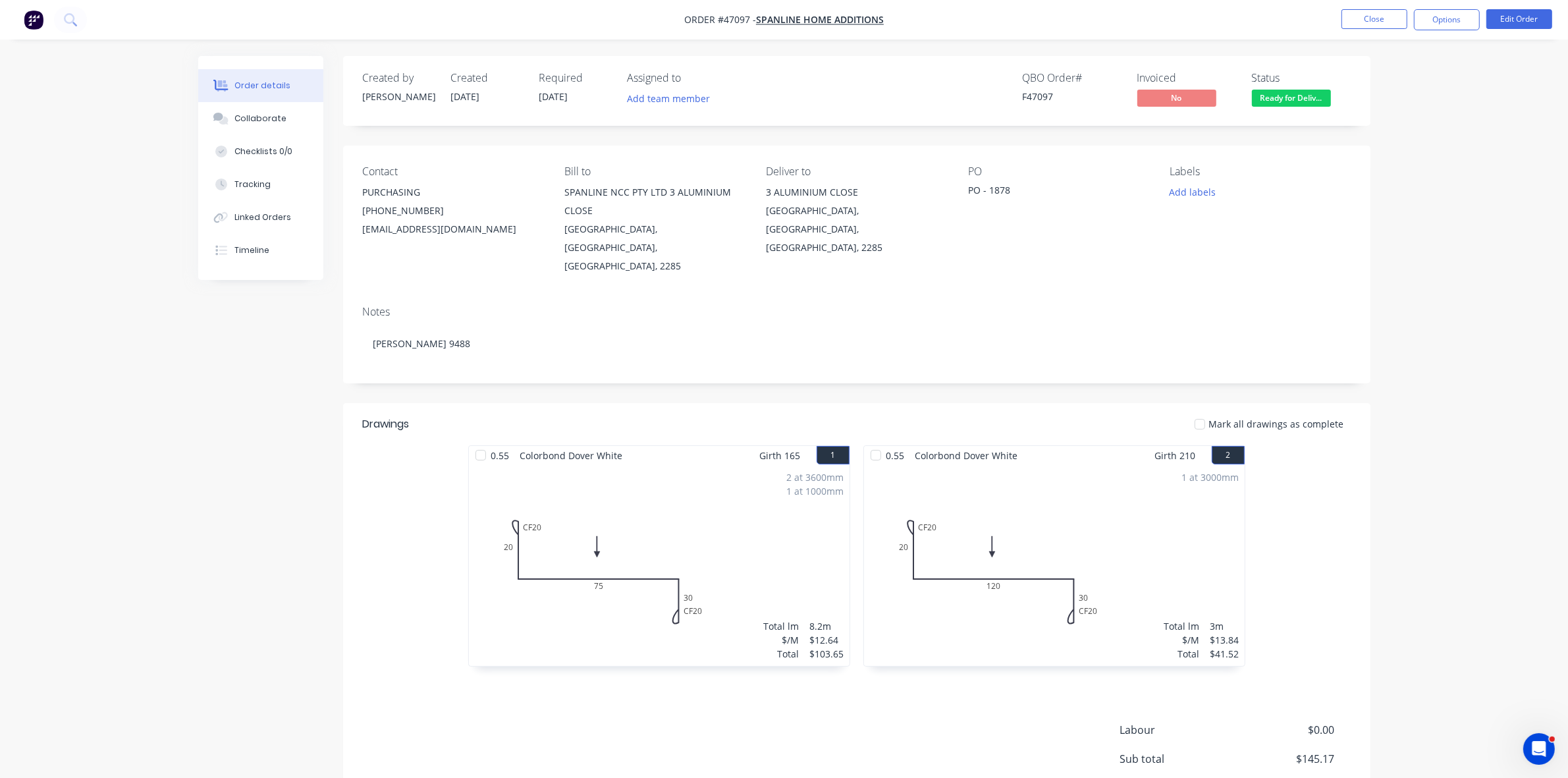
click at [1443, 30] on nav "Order #47097 - SPANLINE HOME ADDITIONS Close Options Edit Order" at bounding box center [784, 20] width 1568 height 39
click at [1428, 24] on button "Options" at bounding box center [1446, 20] width 66 height 21
click at [1390, 69] on button "Invoice" at bounding box center [1407, 80] width 145 height 27
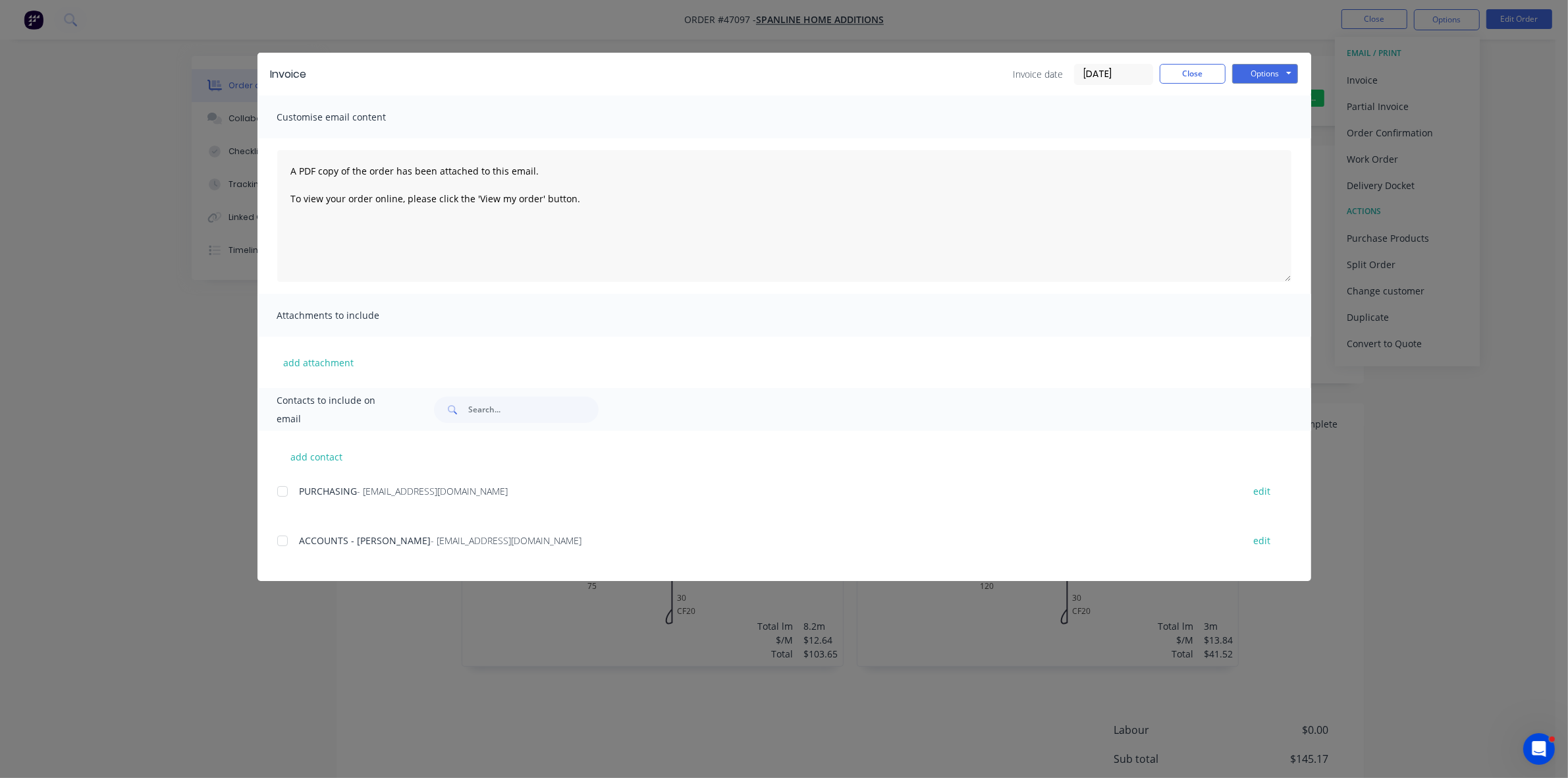
drag, startPoint x: 278, startPoint y: 539, endPoint x: 418, endPoint y: 527, distance: 140.5
click at [281, 539] on div at bounding box center [283, 541] width 27 height 27
click at [1247, 73] on button "Options" at bounding box center [1265, 74] width 66 height 20
click at [1256, 138] on button "Email" at bounding box center [1274, 141] width 84 height 21
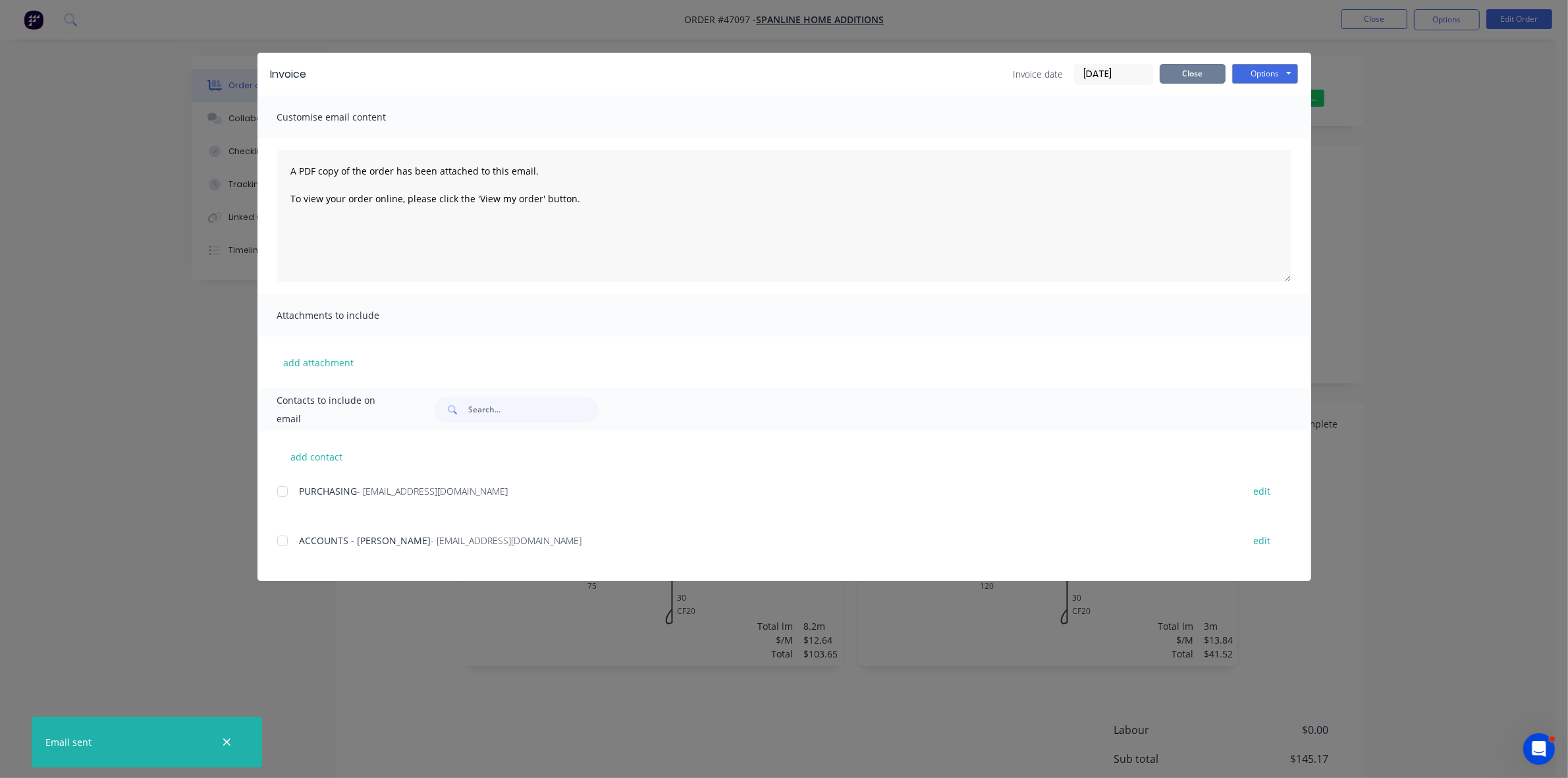
click at [1207, 76] on button "Close" at bounding box center [1192, 74] width 66 height 20
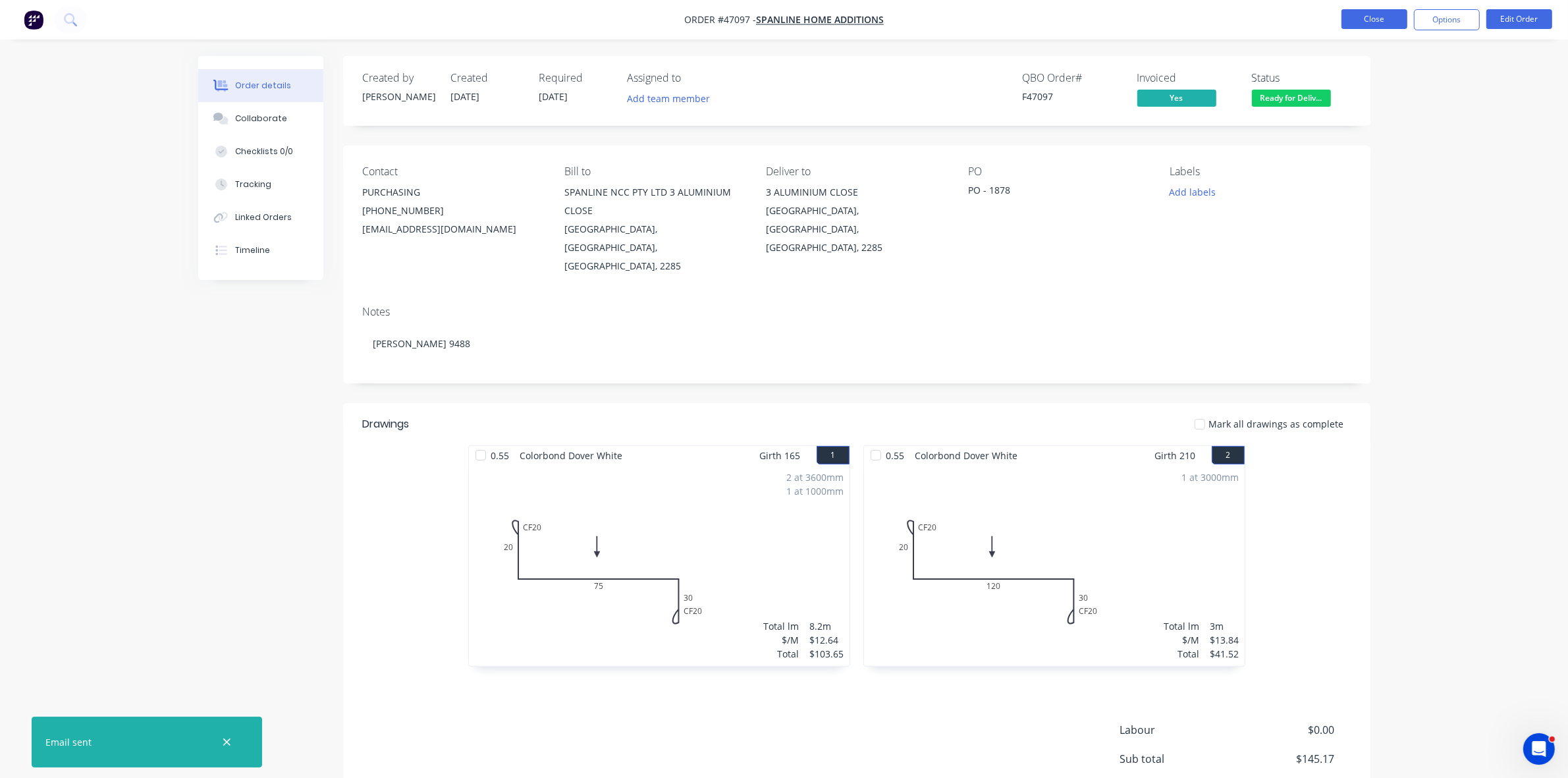
click at [1362, 21] on button "Close" at bounding box center [1374, 19] width 66 height 20
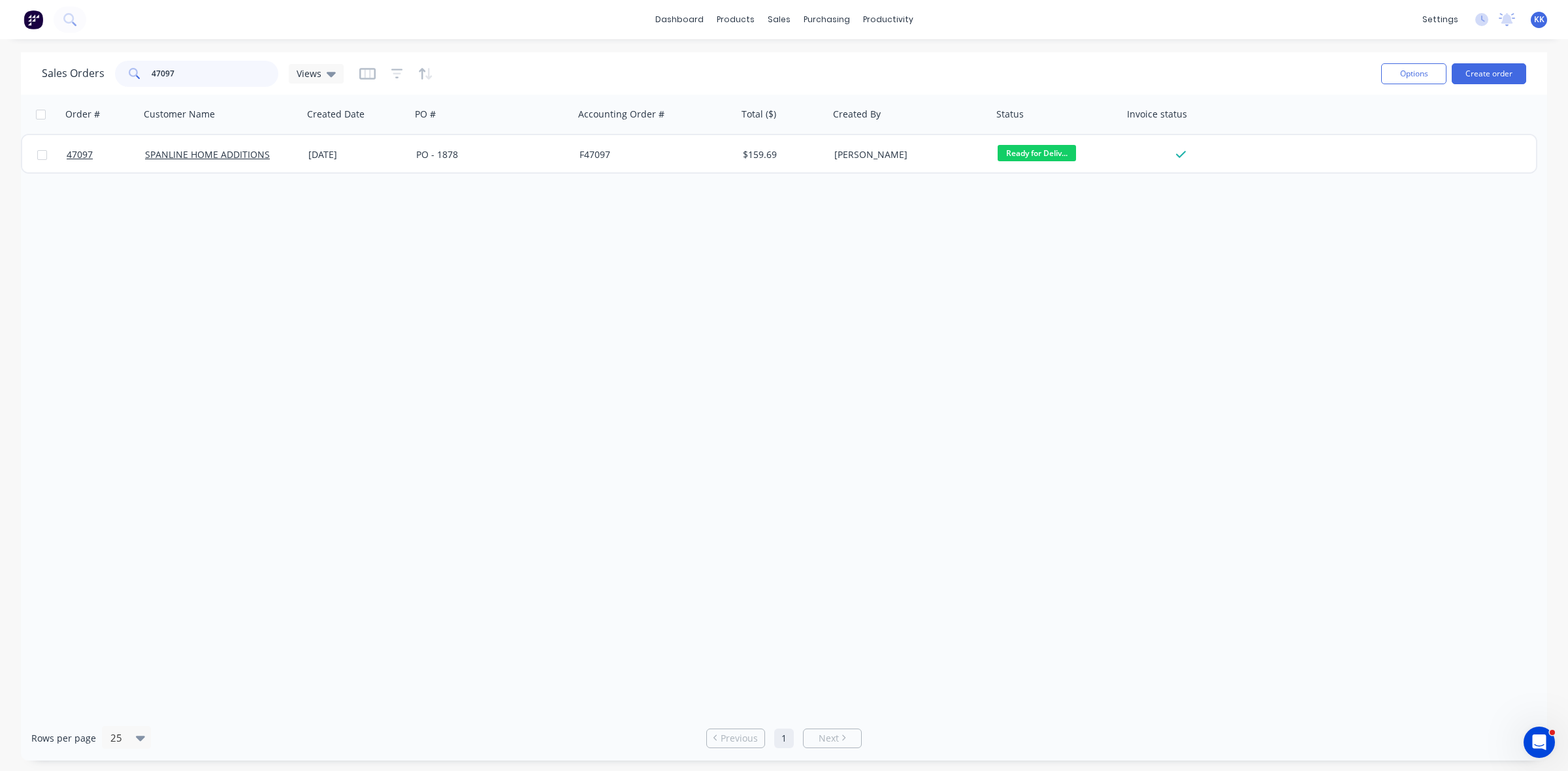
drag, startPoint x: 206, startPoint y: 76, endPoint x: 71, endPoint y: 76, distance: 135.0
click at [71, 76] on div "Sales Orders 47097 Views" at bounding box center [192, 74] width 302 height 26
type input "47151"
click at [445, 118] on div at bounding box center [487, 114] width 145 height 26
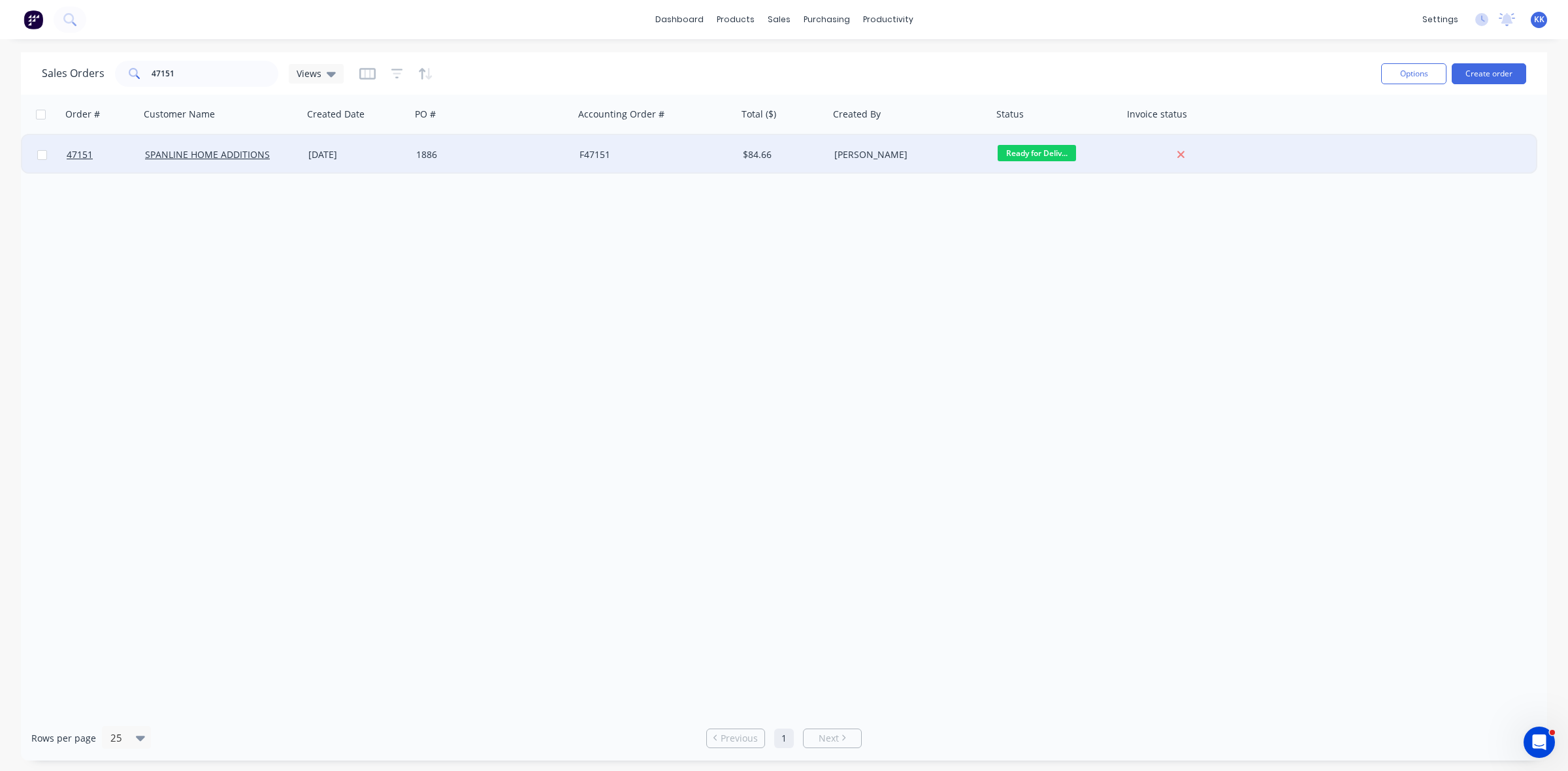
click at [445, 151] on div "1886" at bounding box center [488, 155] width 145 height 13
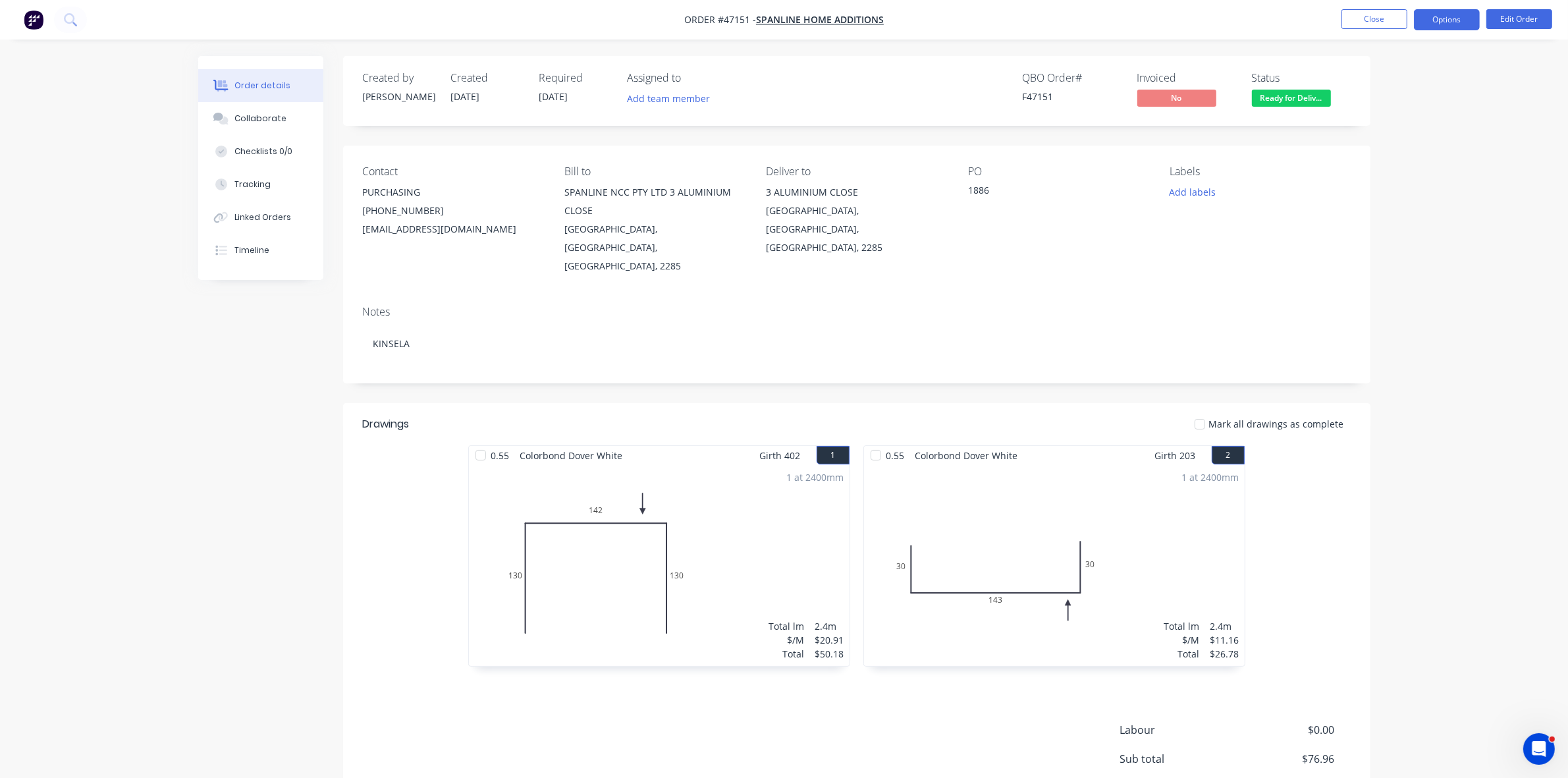
click at [1428, 25] on button "Options" at bounding box center [1446, 20] width 66 height 21
click at [1364, 106] on div "Partial Invoice" at bounding box center [1408, 106] width 122 height 19
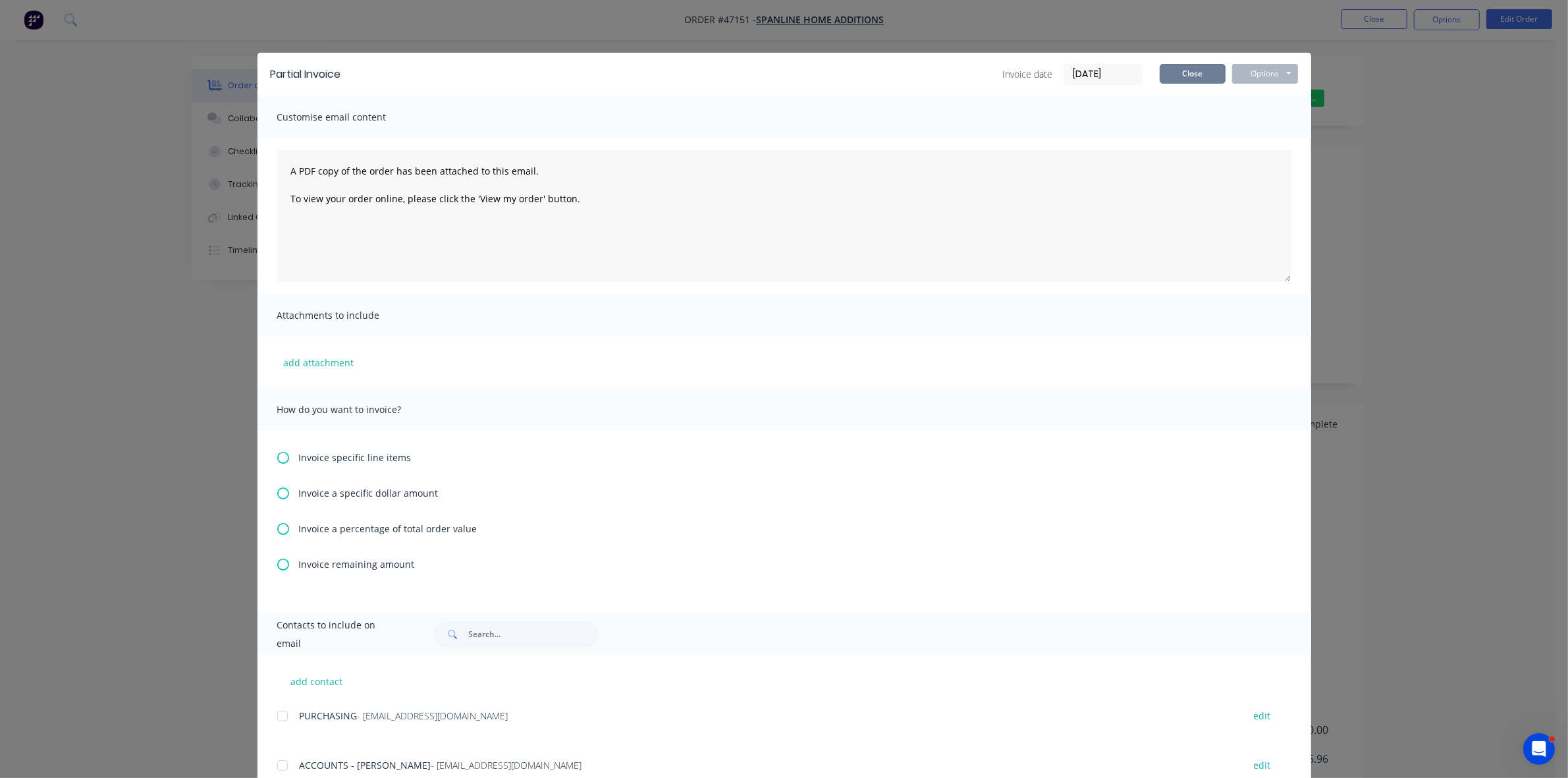
drag, startPoint x: 1196, startPoint y: 75, endPoint x: 1325, endPoint y: 75, distance: 129.0
click at [1197, 75] on button "Close" at bounding box center [1192, 74] width 66 height 20
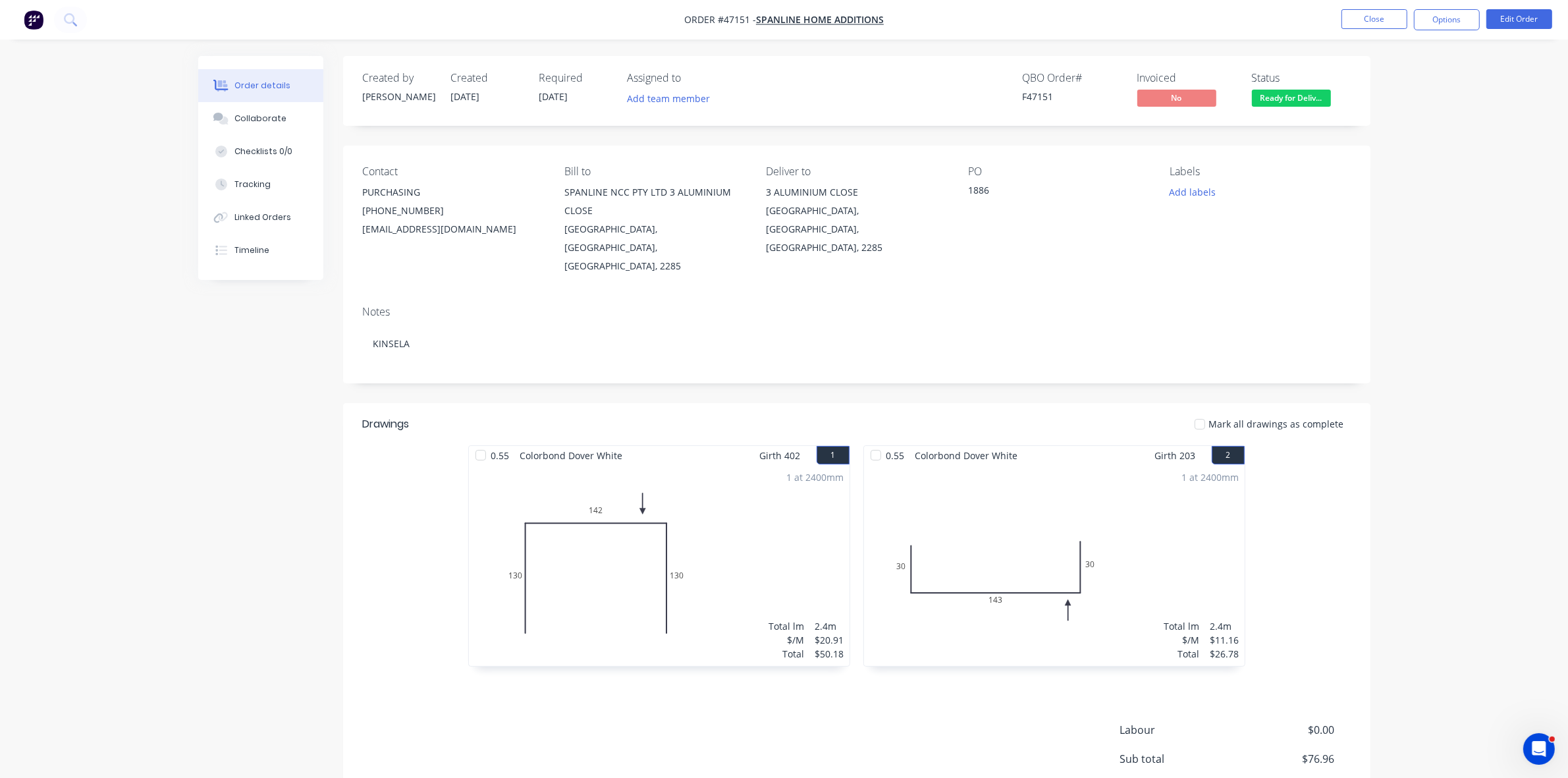
click at [1439, 28] on button "Options" at bounding box center [1446, 20] width 66 height 21
click at [1414, 77] on div "Invoice" at bounding box center [1408, 80] width 122 height 19
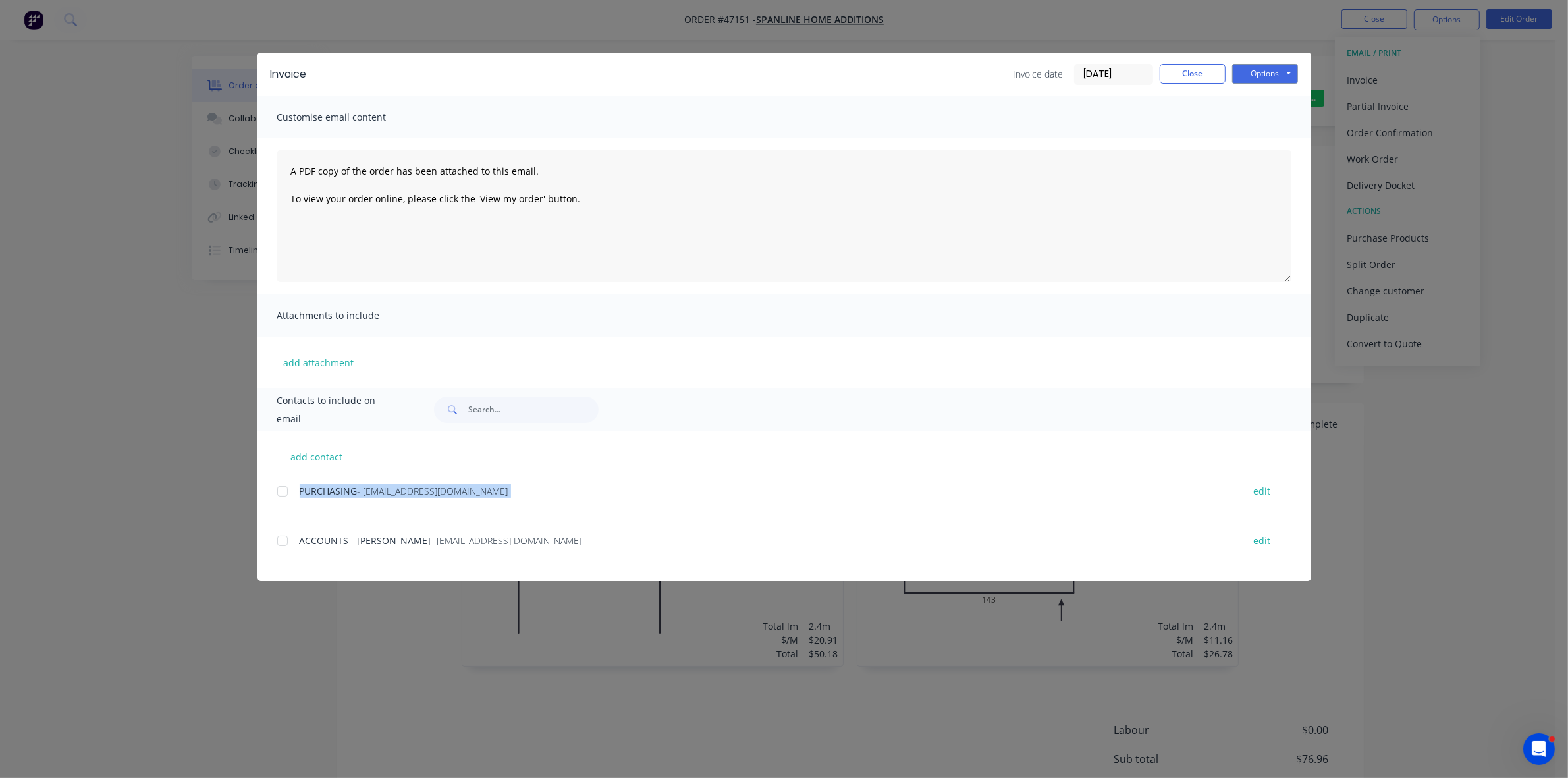
drag, startPoint x: 275, startPoint y: 541, endPoint x: 343, endPoint y: 539, distance: 68.0
click at [277, 541] on div "add contact PURCHASING - customers@spanlinenewcastle.com.au edit ACCOUNTS - CAI…" at bounding box center [784, 506] width 1053 height 150
click at [287, 542] on div at bounding box center [283, 541] width 27 height 27
click at [1256, 73] on button "Options" at bounding box center [1265, 74] width 66 height 20
click at [1263, 138] on button "Email" at bounding box center [1274, 141] width 84 height 21
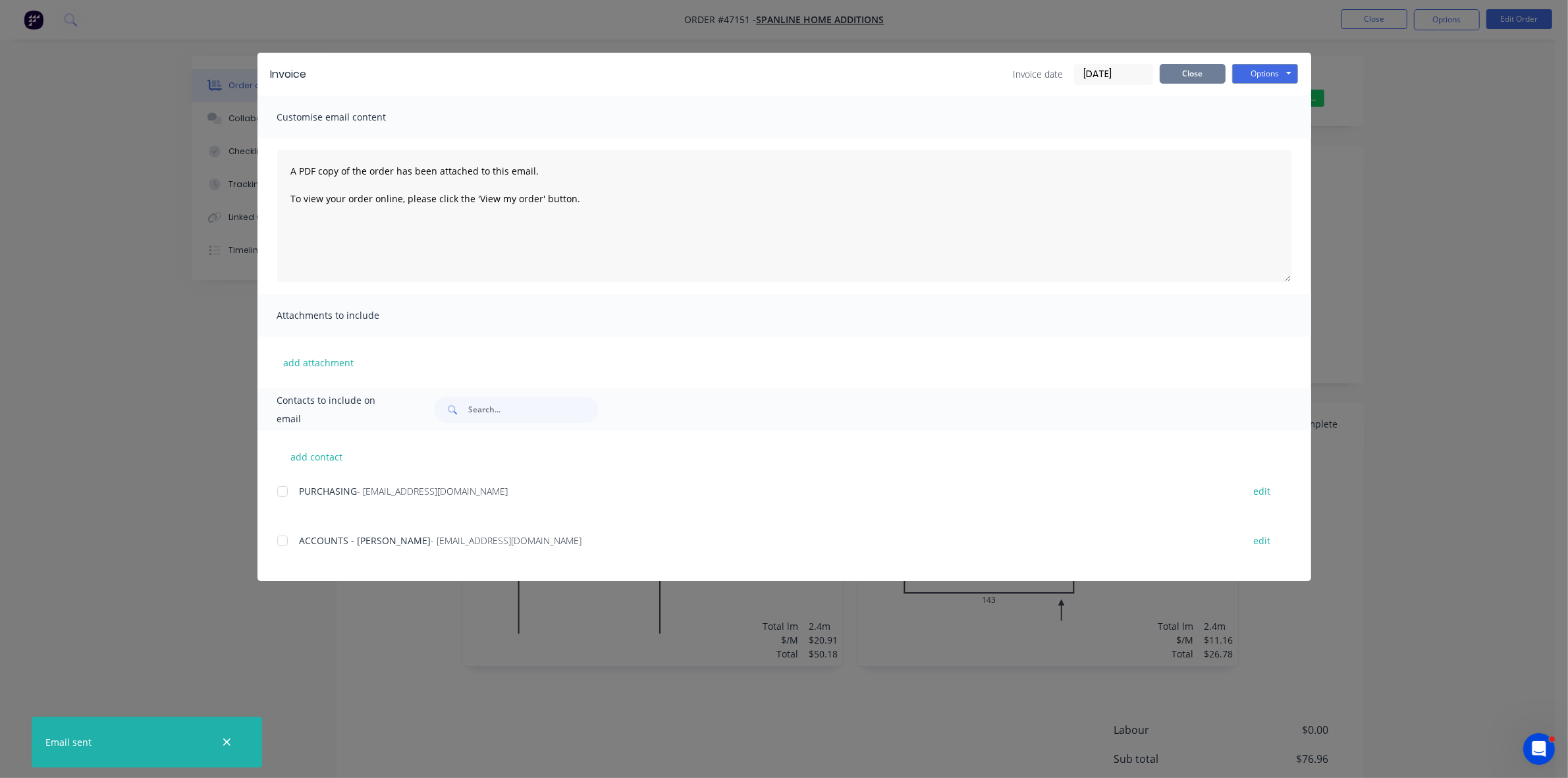
click at [1203, 61] on div "Invoice Invoice date 27/08/25 Close Options Preview Print Email" at bounding box center [784, 75] width 1053 height 43
click at [1201, 64] on button "Close" at bounding box center [1192, 74] width 66 height 20
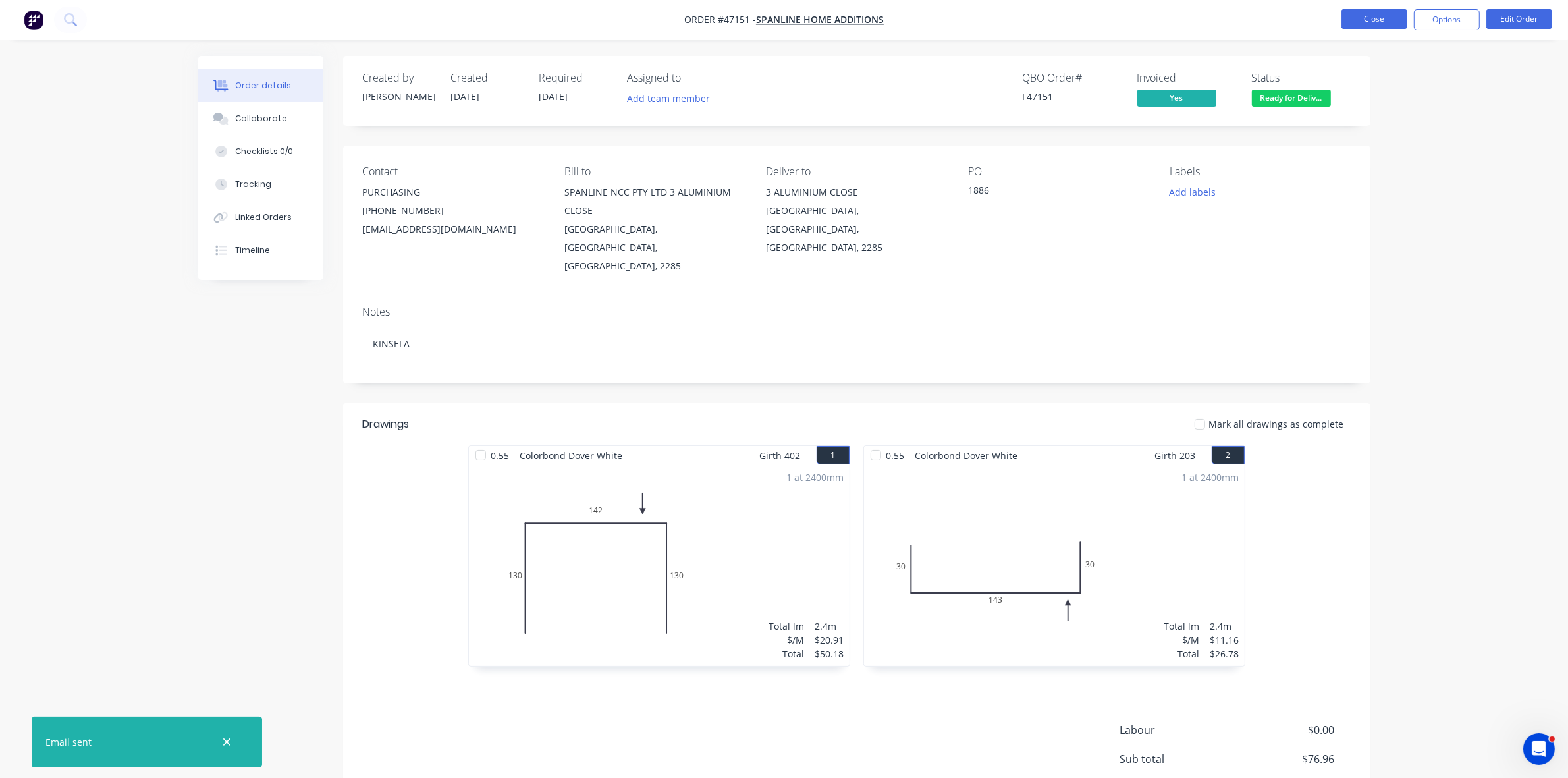
click at [1362, 19] on button "Close" at bounding box center [1374, 19] width 66 height 20
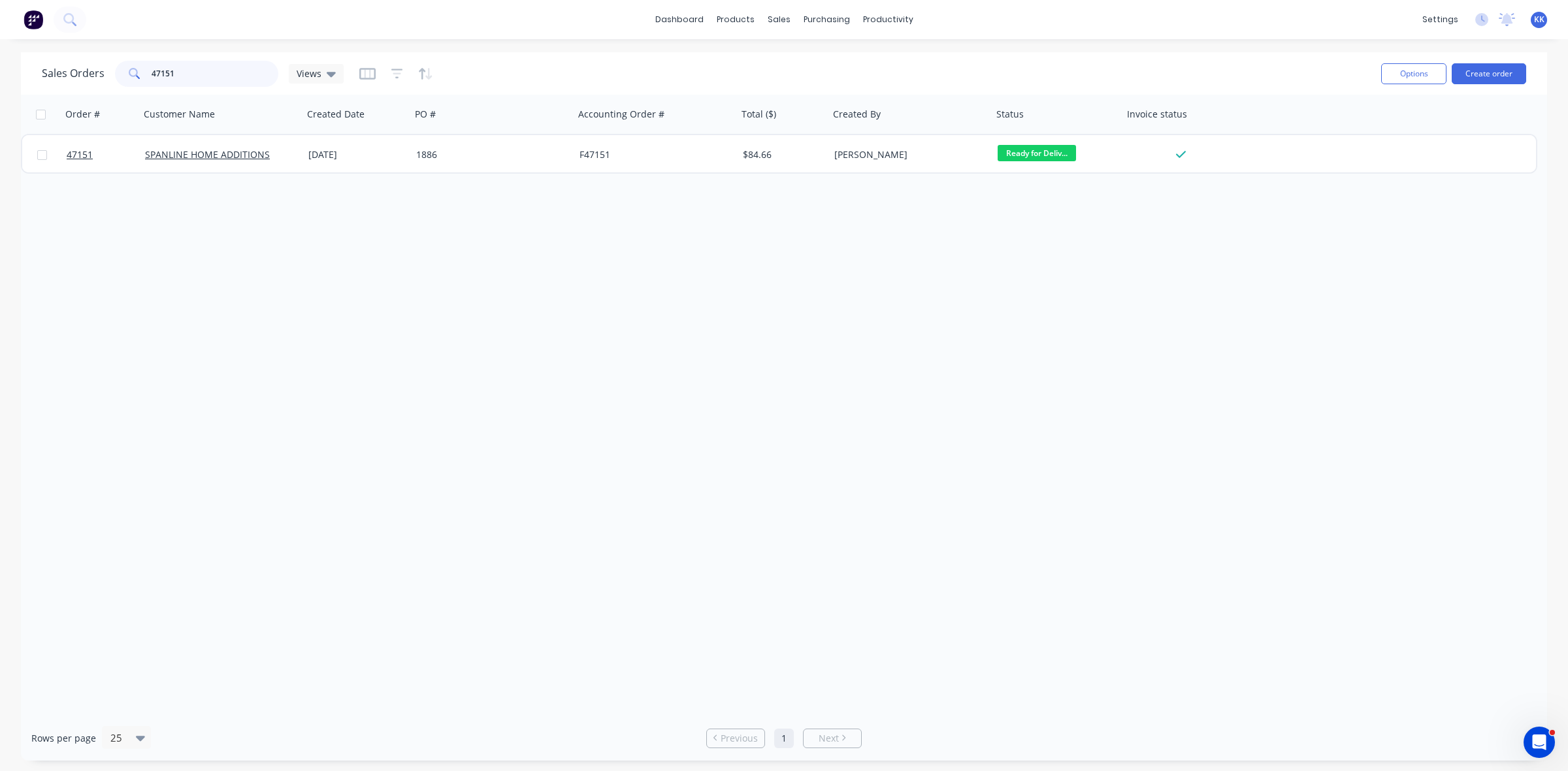
click at [165, 72] on input "47151" at bounding box center [215, 74] width 127 height 26
drag, startPoint x: 161, startPoint y: 72, endPoint x: 219, endPoint y: 72, distance: 58.0
click at [216, 74] on input "47151" at bounding box center [215, 74] width 127 height 26
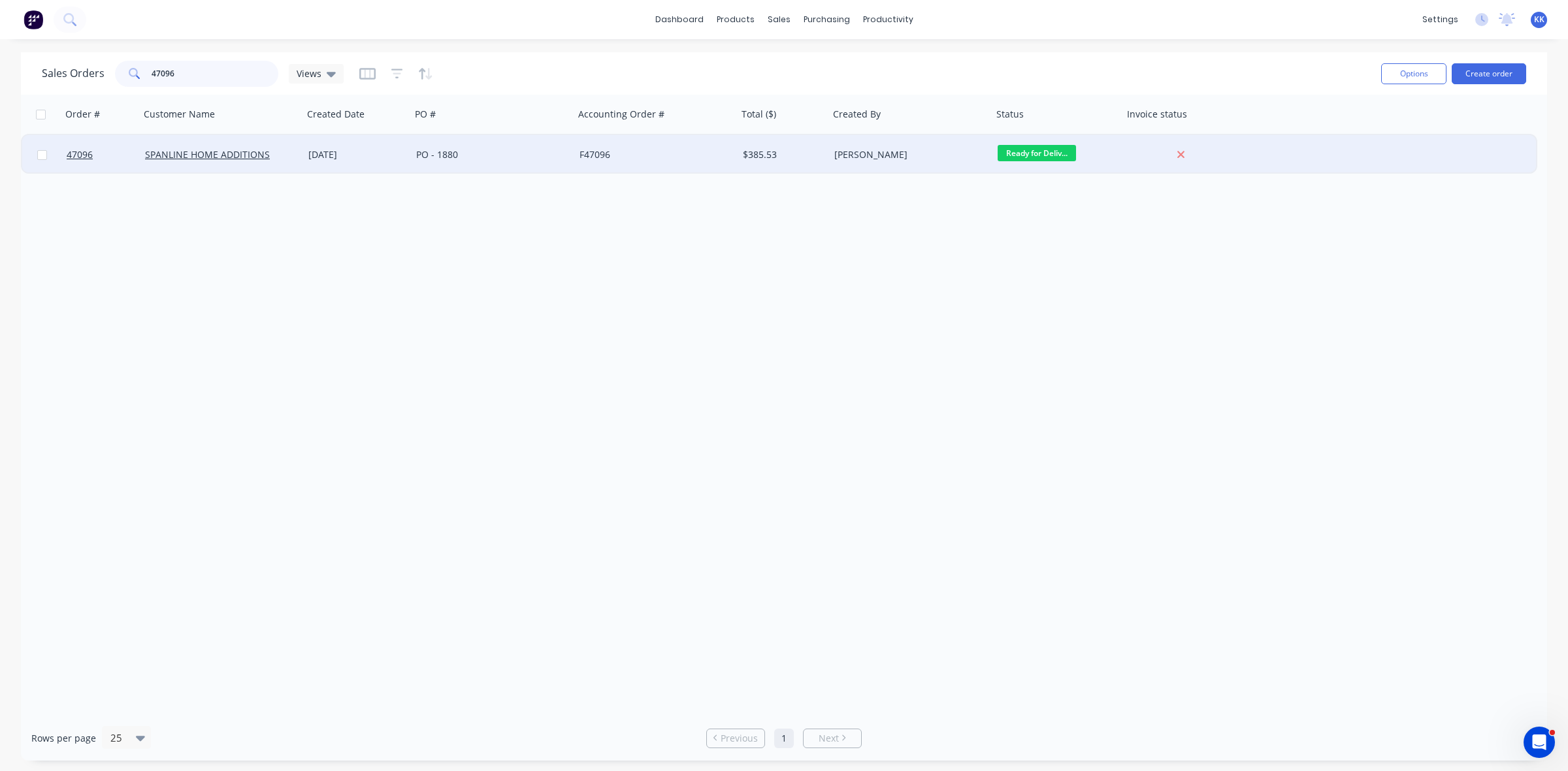
type input "47096"
click at [538, 163] on div "PO - 1880" at bounding box center [493, 155] width 163 height 39
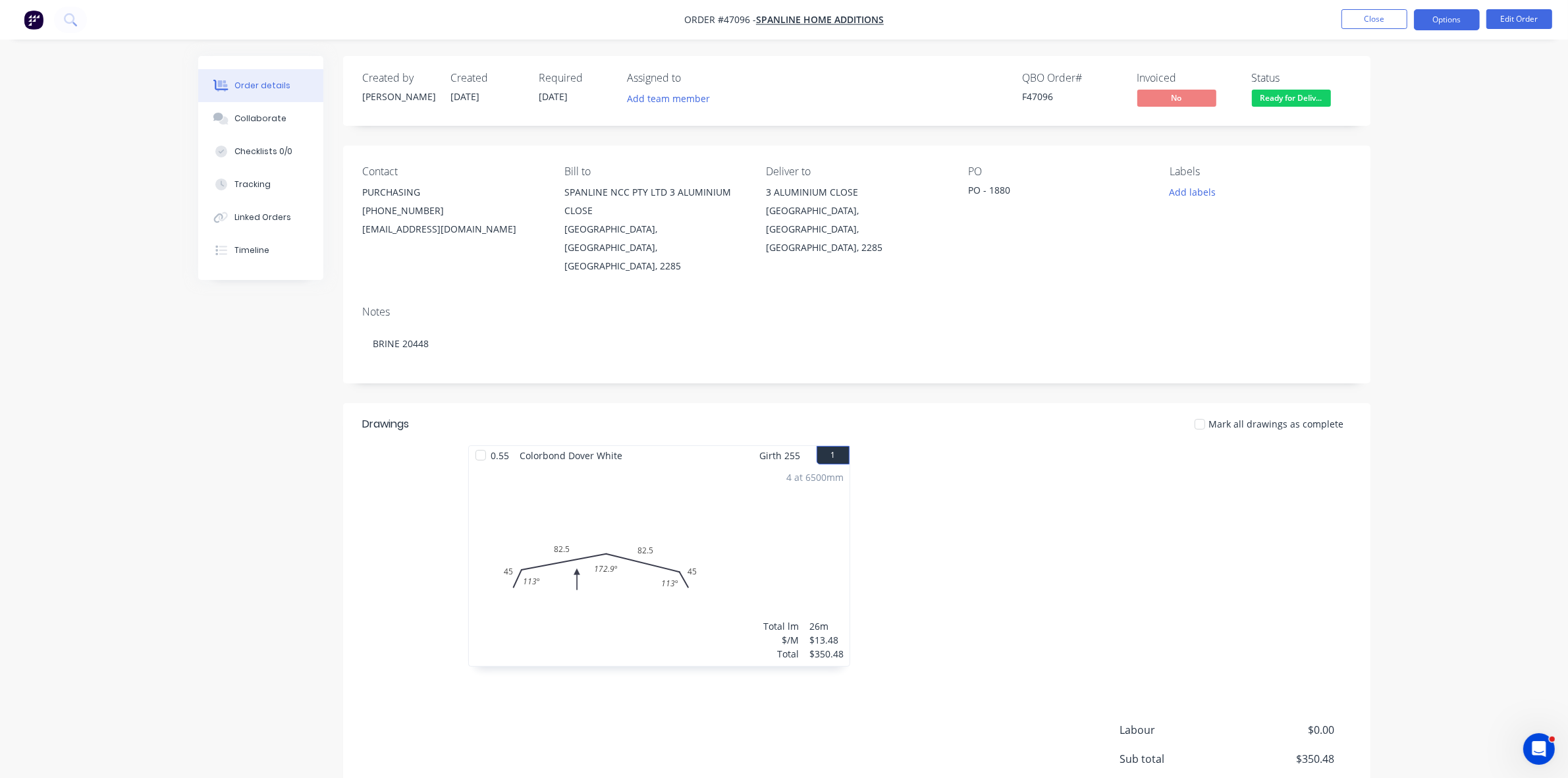
click at [1436, 27] on button "Options" at bounding box center [1446, 20] width 66 height 21
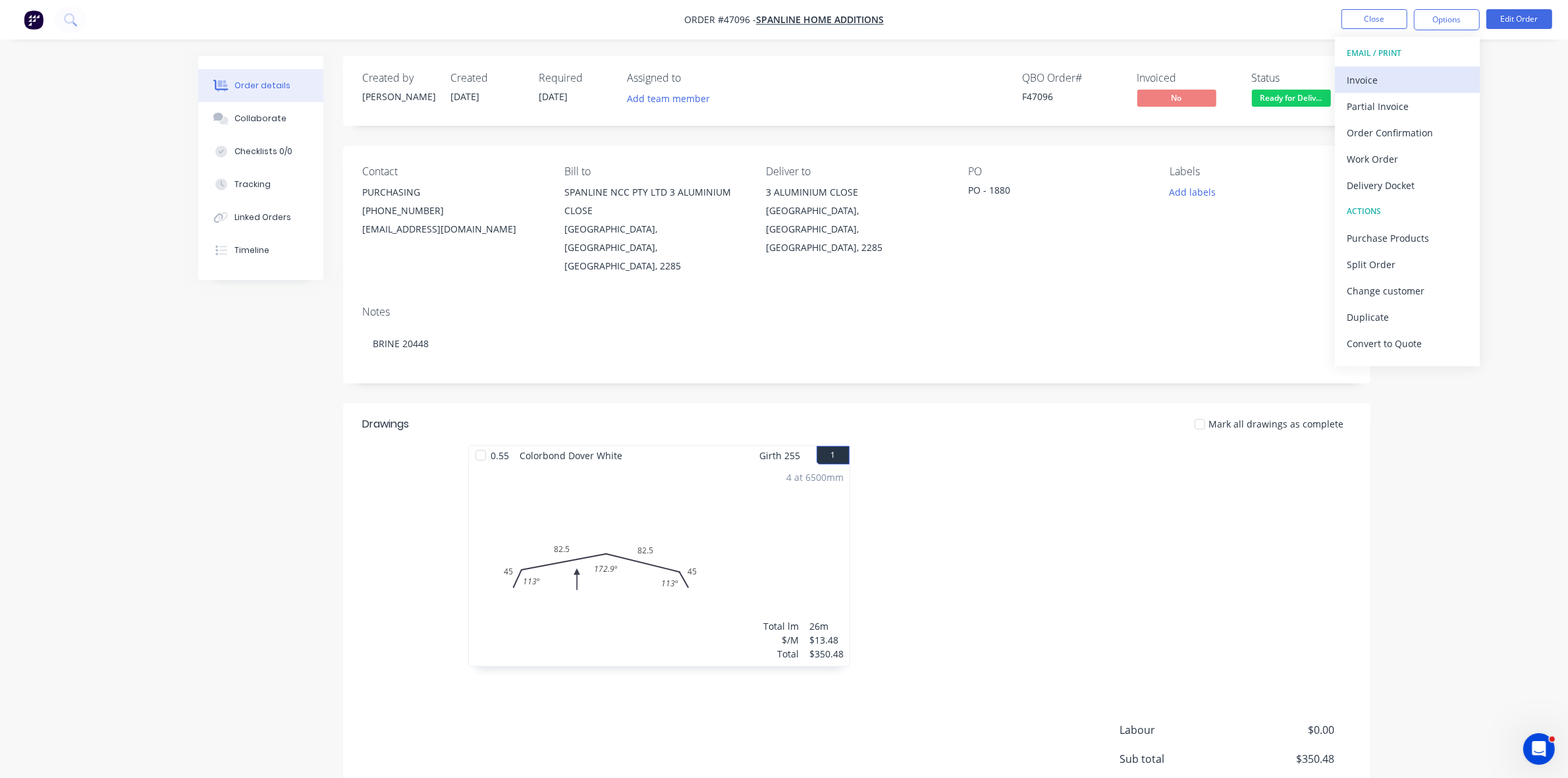
click at [1404, 69] on button "Invoice" at bounding box center [1407, 80] width 145 height 27
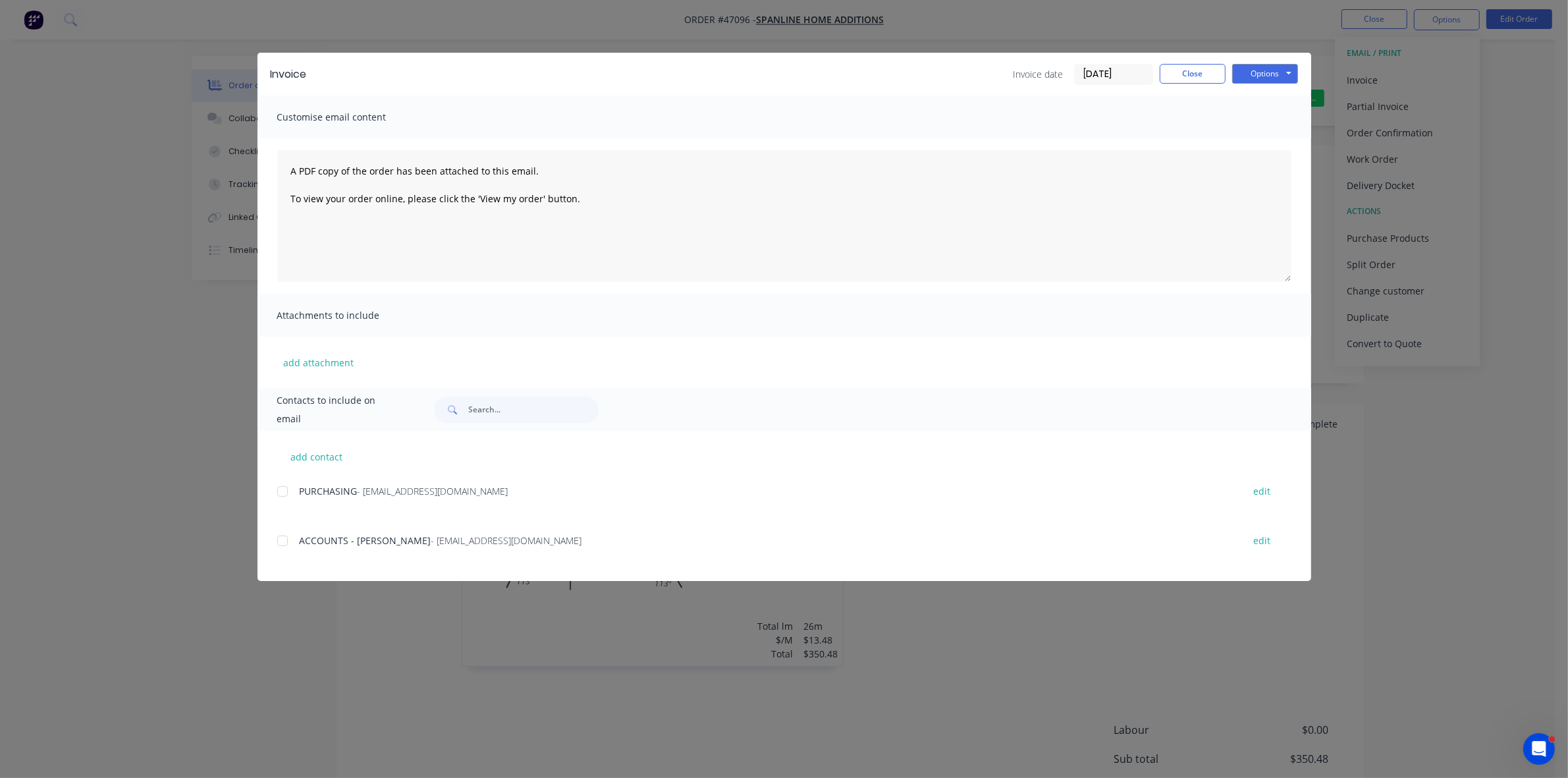
click at [282, 541] on div at bounding box center [283, 541] width 27 height 27
drag, startPoint x: 1258, startPoint y: 75, endPoint x: 1258, endPoint y: 84, distance: 9.0
click at [1258, 76] on button "Options" at bounding box center [1265, 74] width 66 height 20
click at [1265, 138] on button "Email" at bounding box center [1274, 141] width 84 height 21
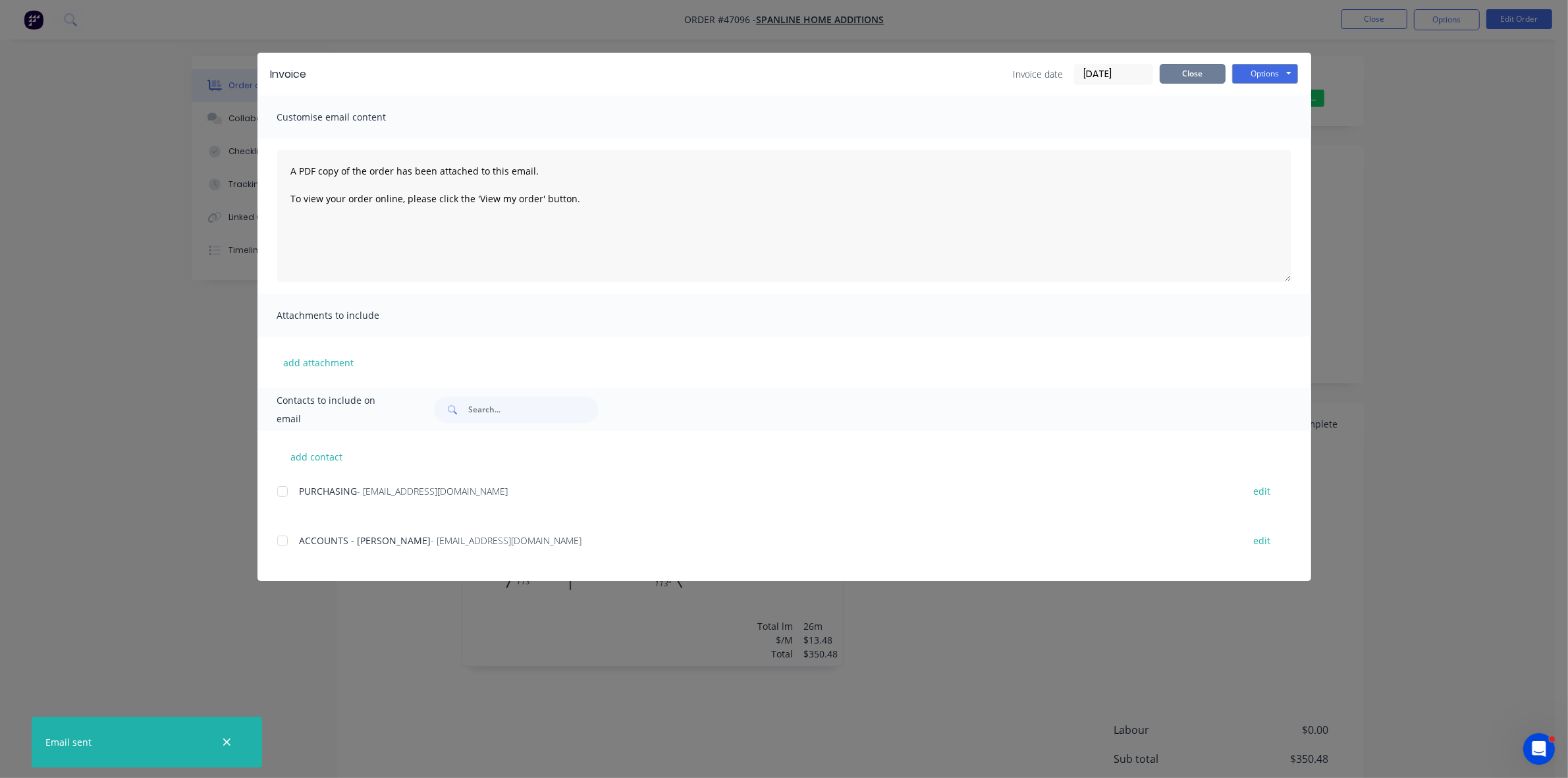
drag, startPoint x: 1219, startPoint y: 76, endPoint x: 1243, endPoint y: 64, distance: 26.8
click at [1219, 76] on button "Close" at bounding box center [1192, 74] width 66 height 20
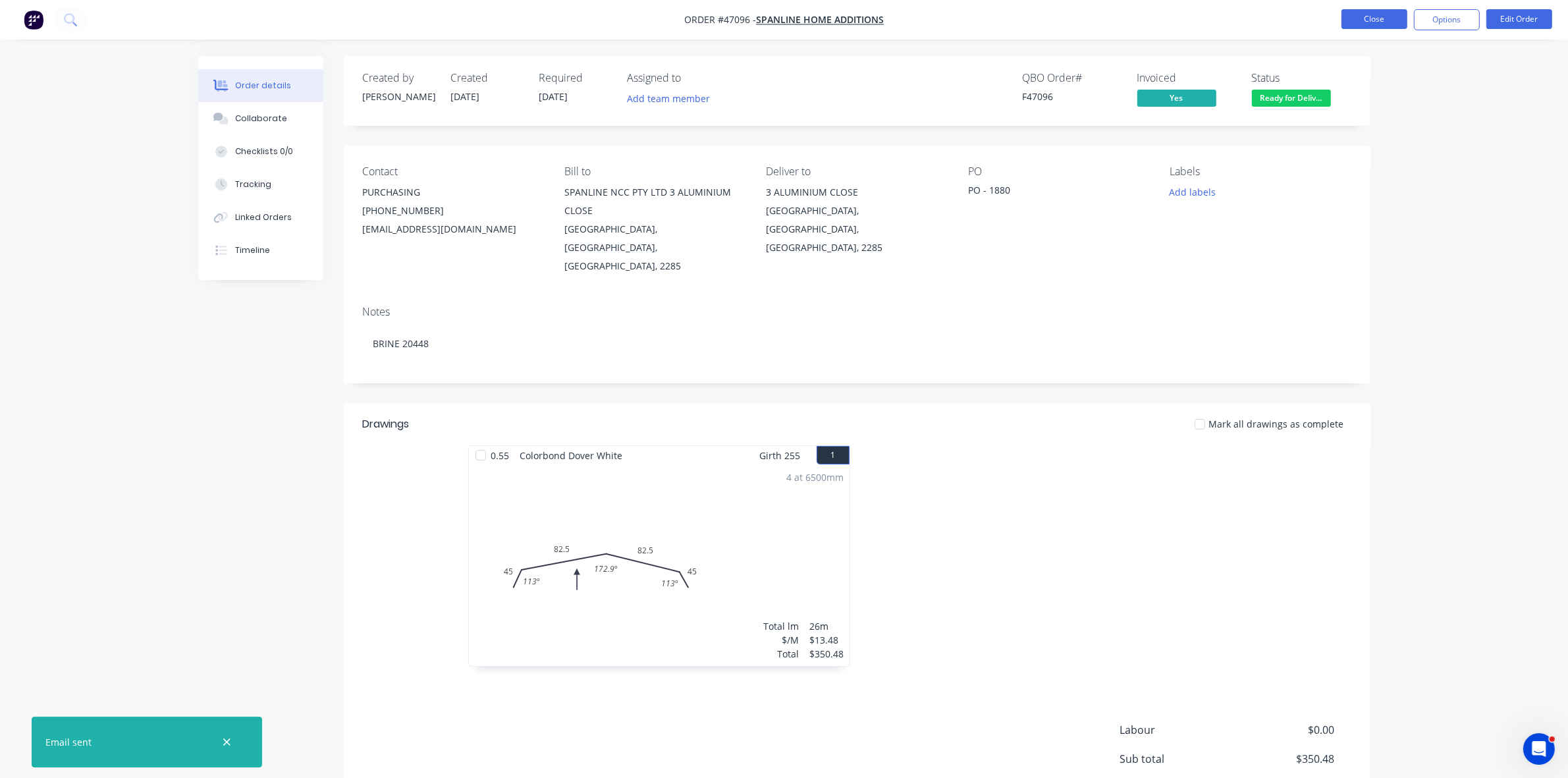
click at [1361, 21] on button "Close" at bounding box center [1374, 19] width 66 height 20
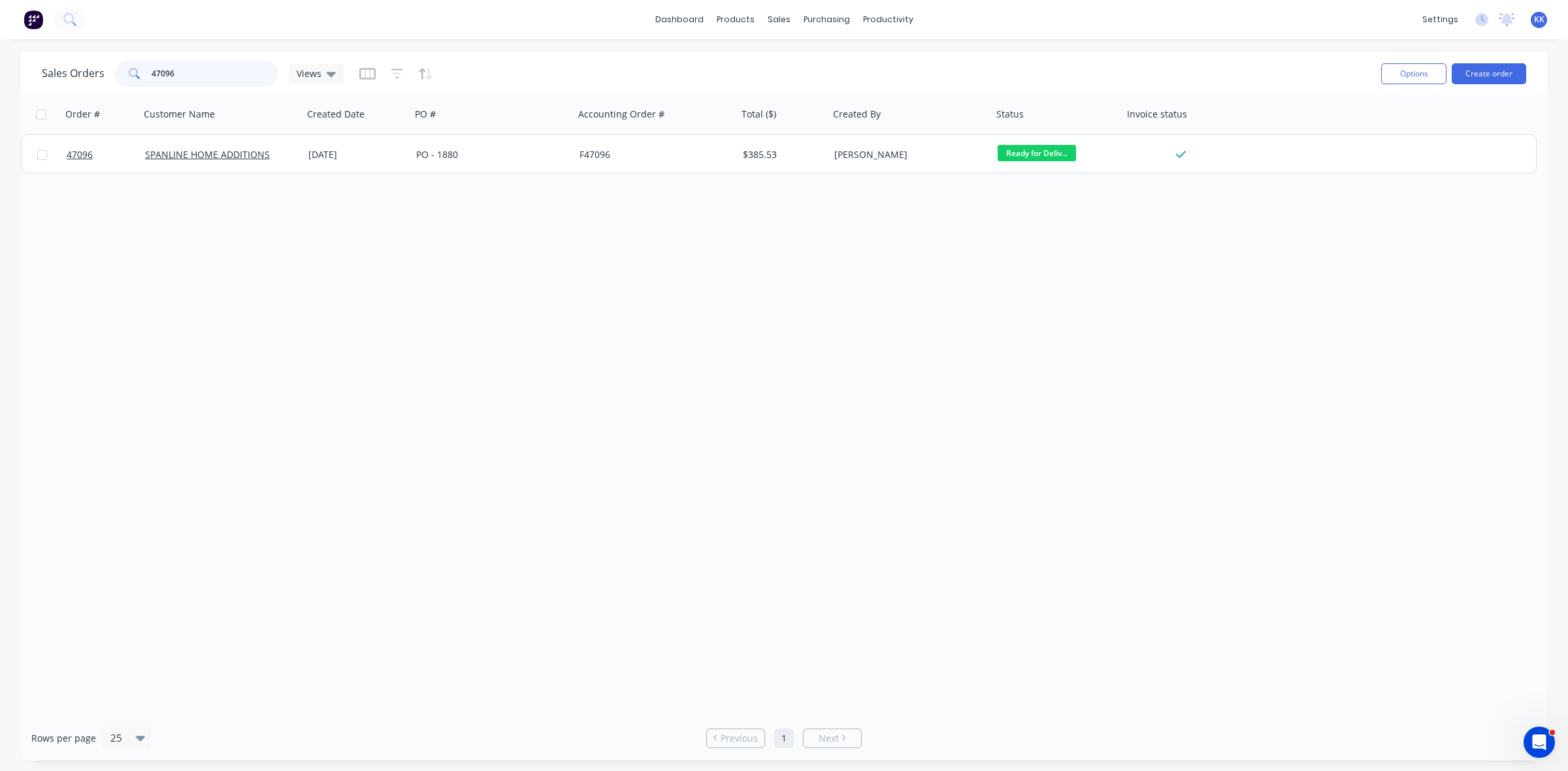
drag, startPoint x: 181, startPoint y: 76, endPoint x: 105, endPoint y: 73, distance: 76.1
click at [109, 73] on div "Sales Orders 47096 Views" at bounding box center [192, 74] width 302 height 26
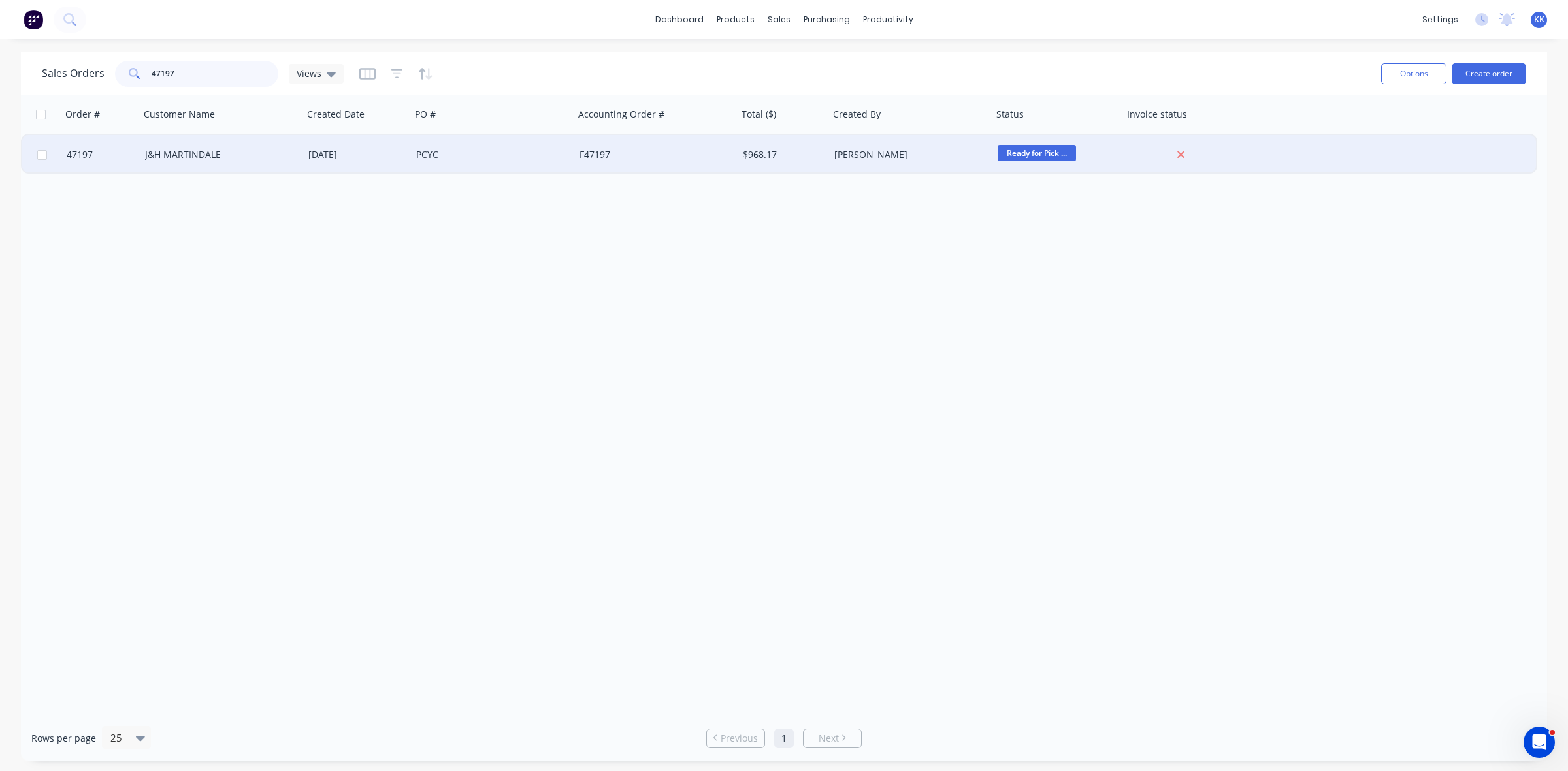
type input "47197"
click at [438, 162] on div "PCYC" at bounding box center [493, 155] width 163 height 39
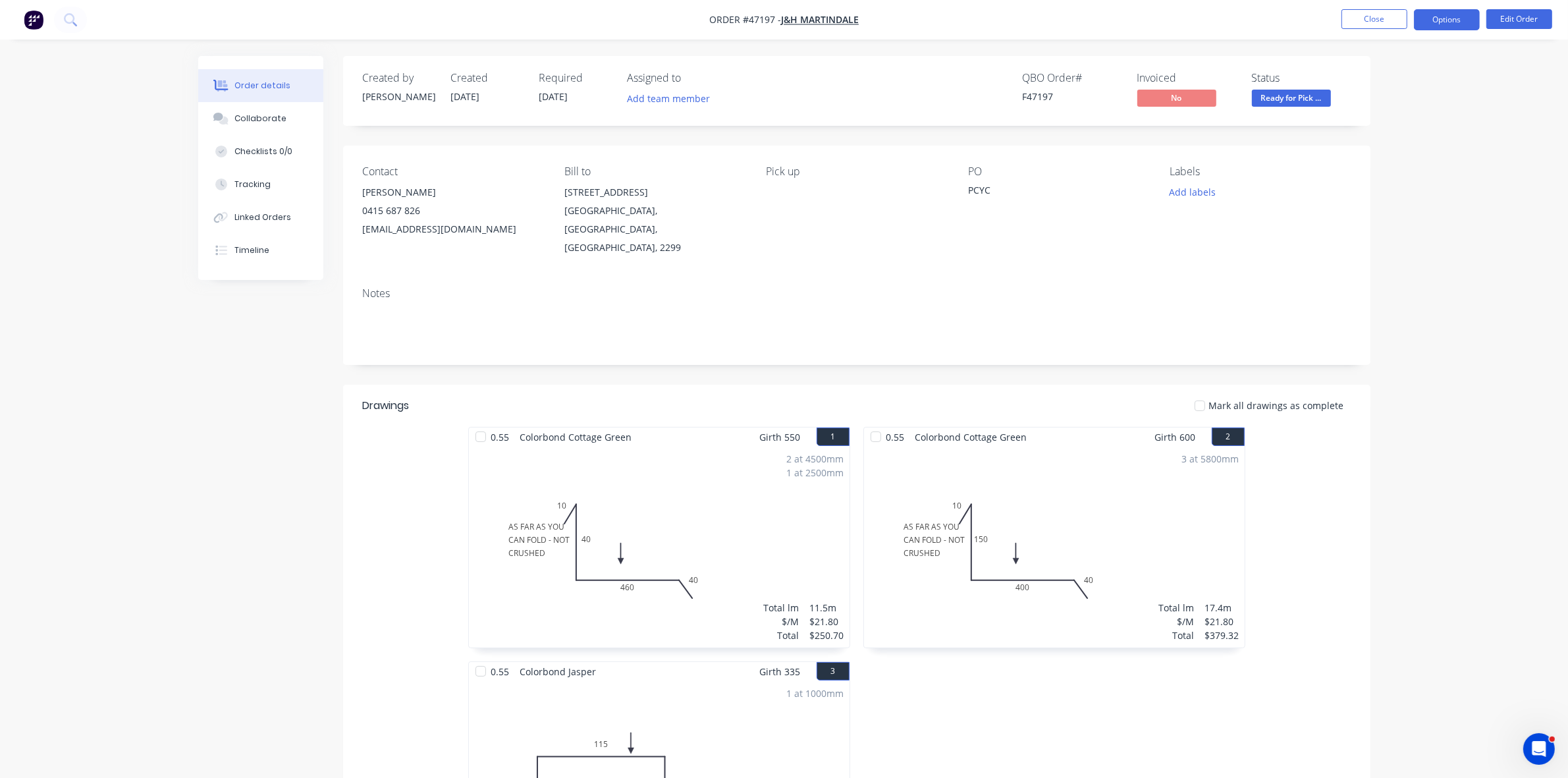
click at [1449, 15] on button "Options" at bounding box center [1446, 20] width 66 height 21
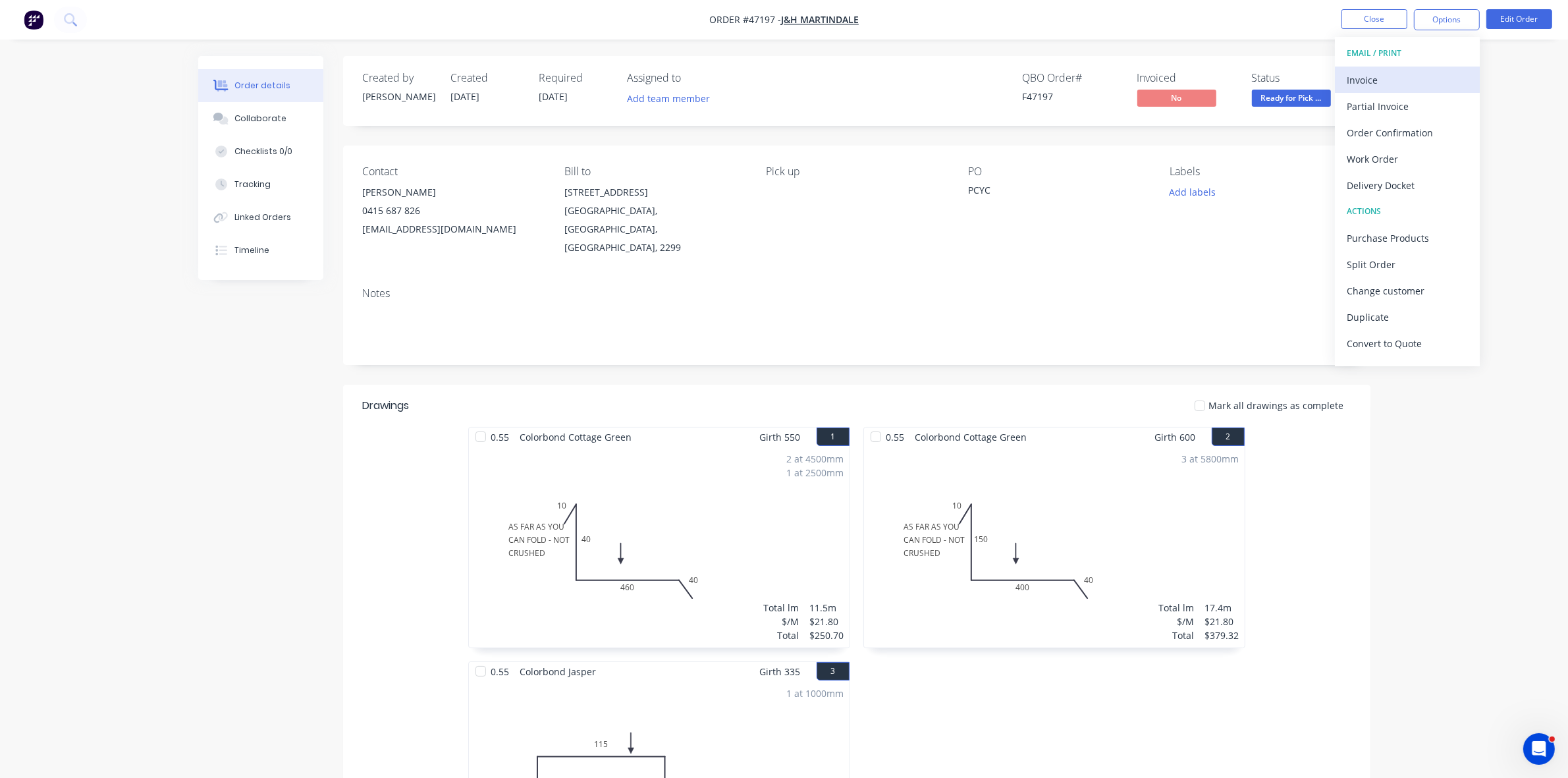
click at [1388, 79] on div "Invoice" at bounding box center [1408, 80] width 122 height 19
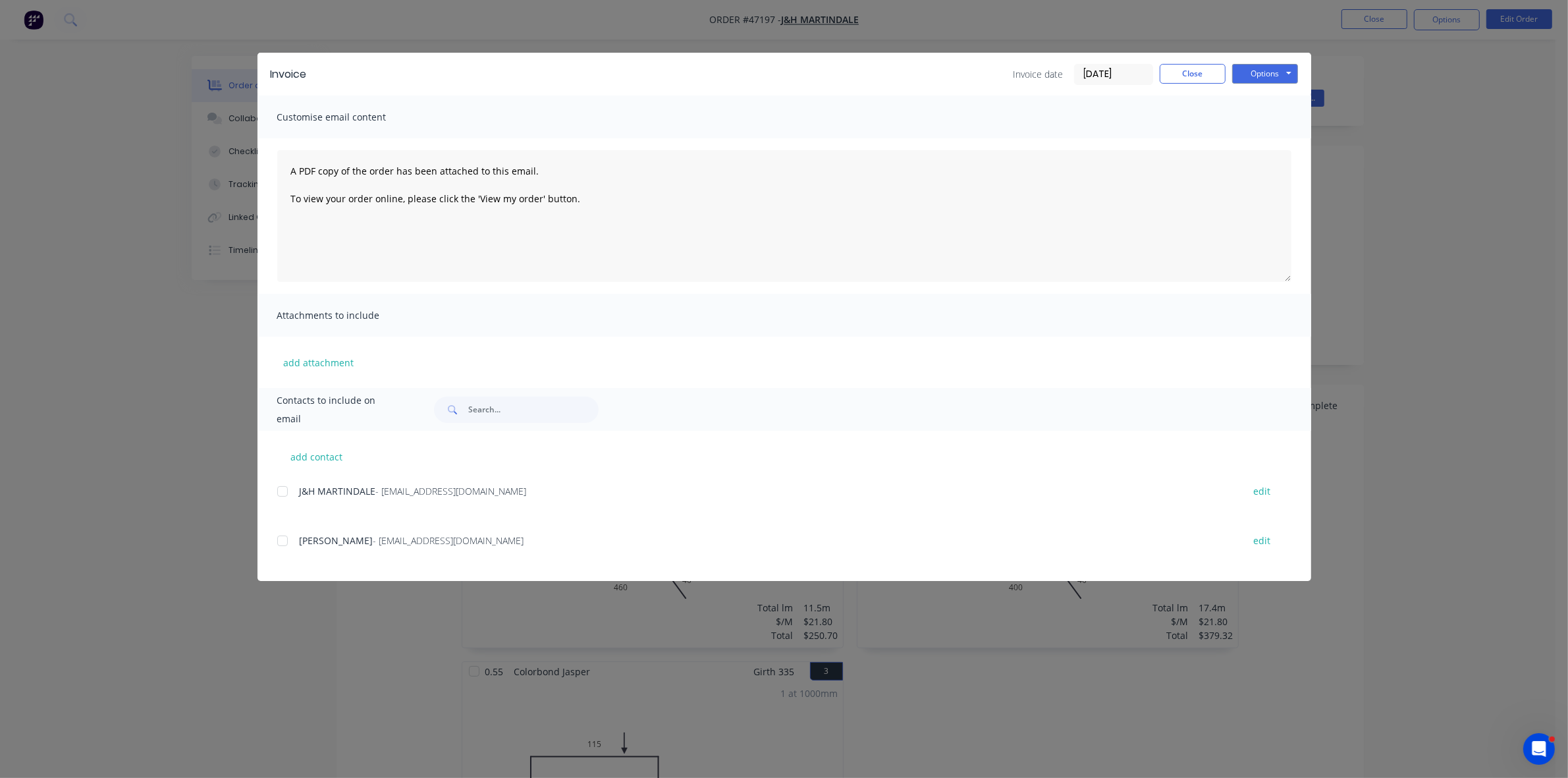
click at [281, 492] on div at bounding box center [283, 491] width 27 height 27
click at [1275, 75] on button "Options" at bounding box center [1265, 74] width 66 height 20
click at [1279, 135] on button "Email" at bounding box center [1274, 141] width 84 height 21
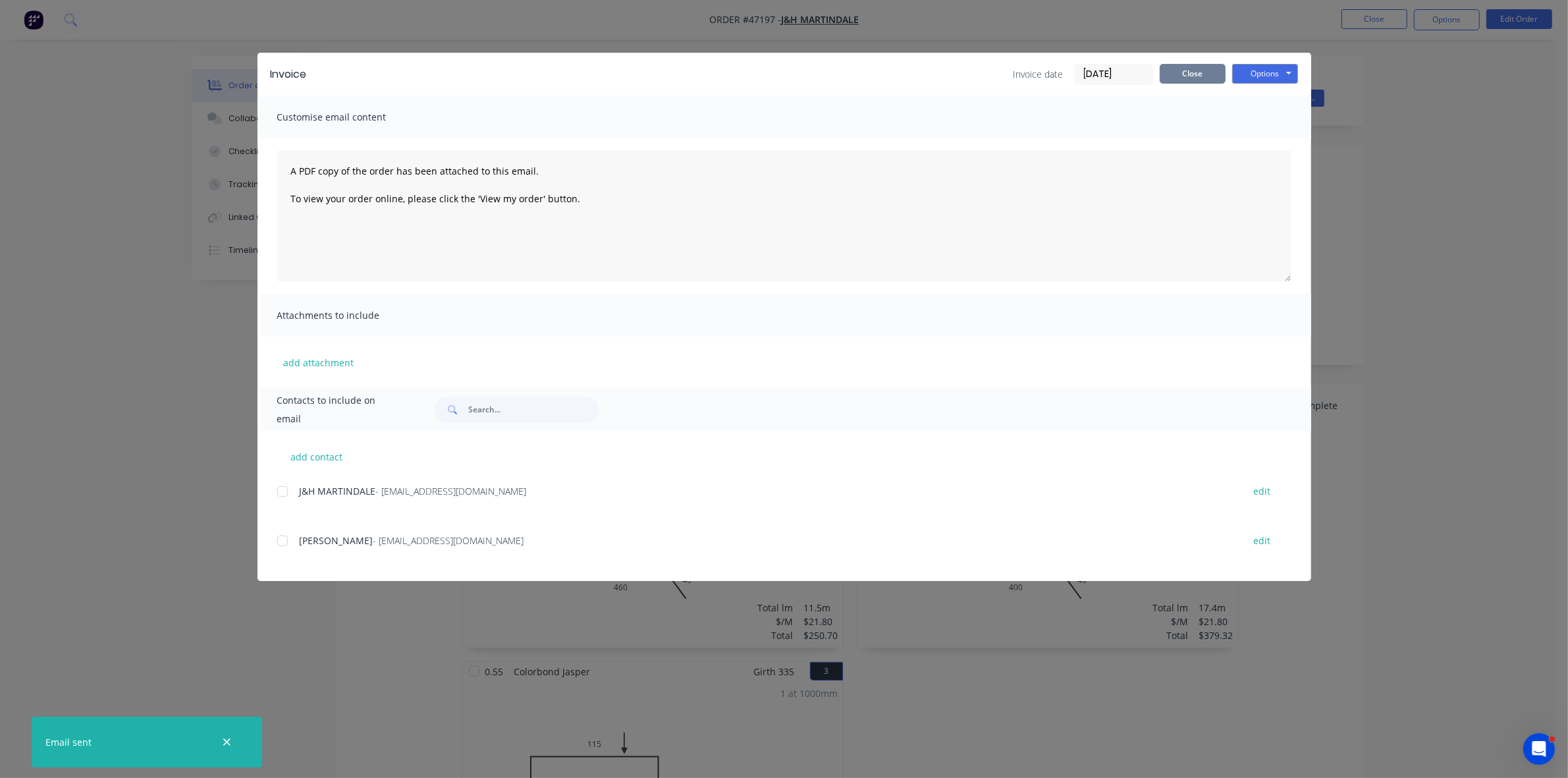
click at [1189, 67] on button "Close" at bounding box center [1192, 74] width 66 height 20
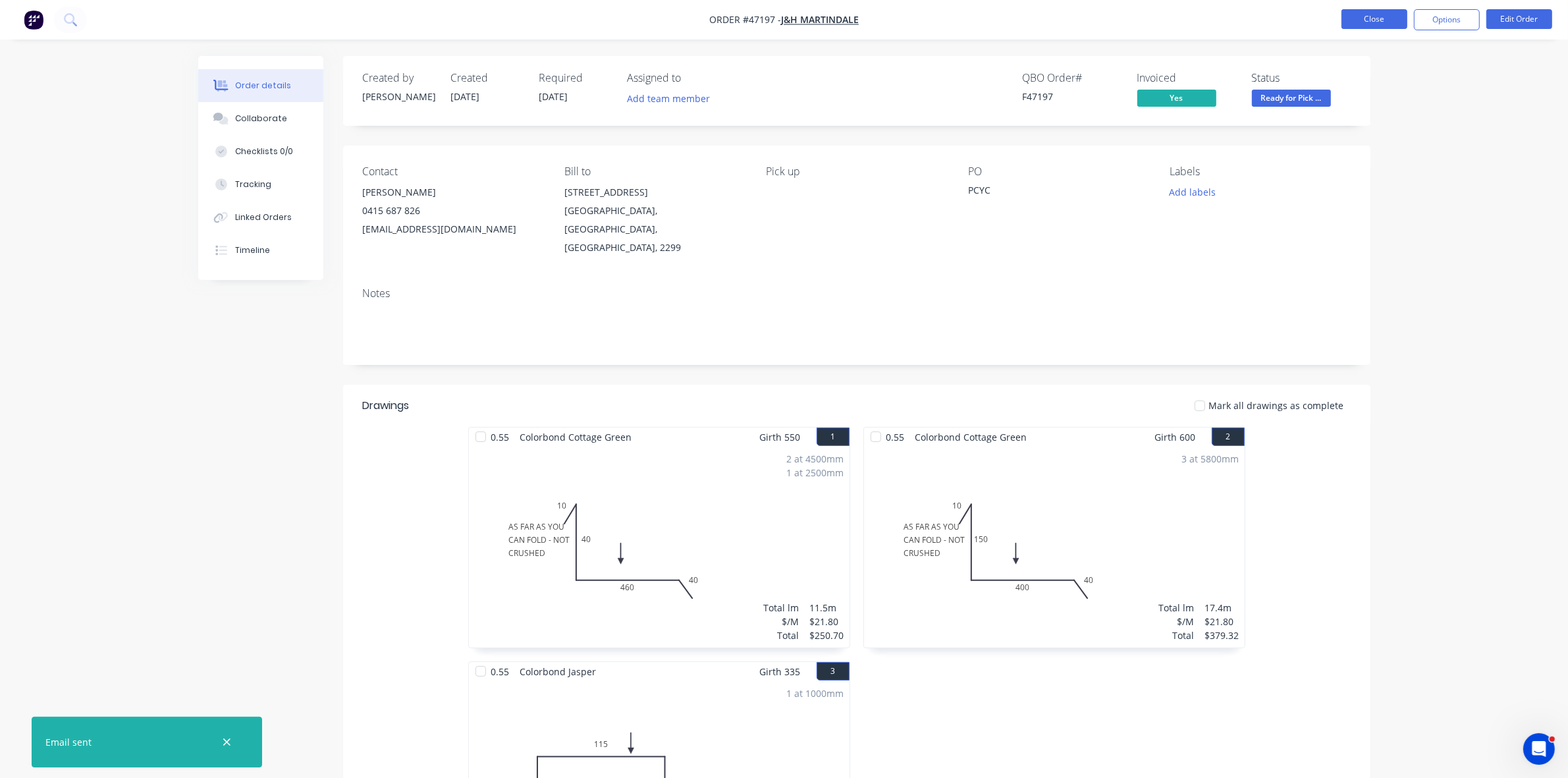
click at [1393, 13] on button "Close" at bounding box center [1374, 19] width 66 height 20
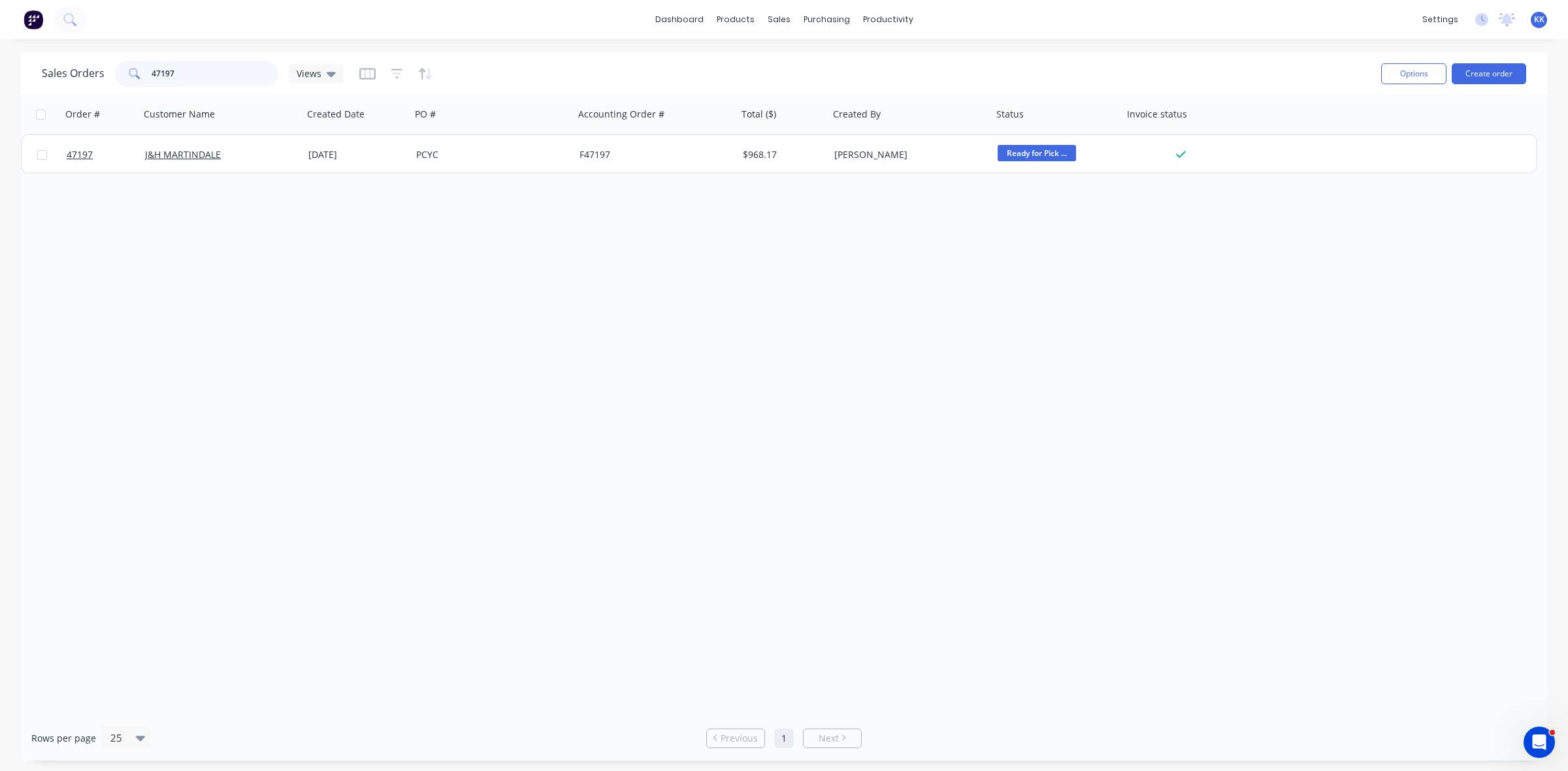
drag, startPoint x: 161, startPoint y: 70, endPoint x: 236, endPoint y: 70, distance: 75.0
click at [236, 70] on input "47197" at bounding box center [215, 74] width 127 height 26
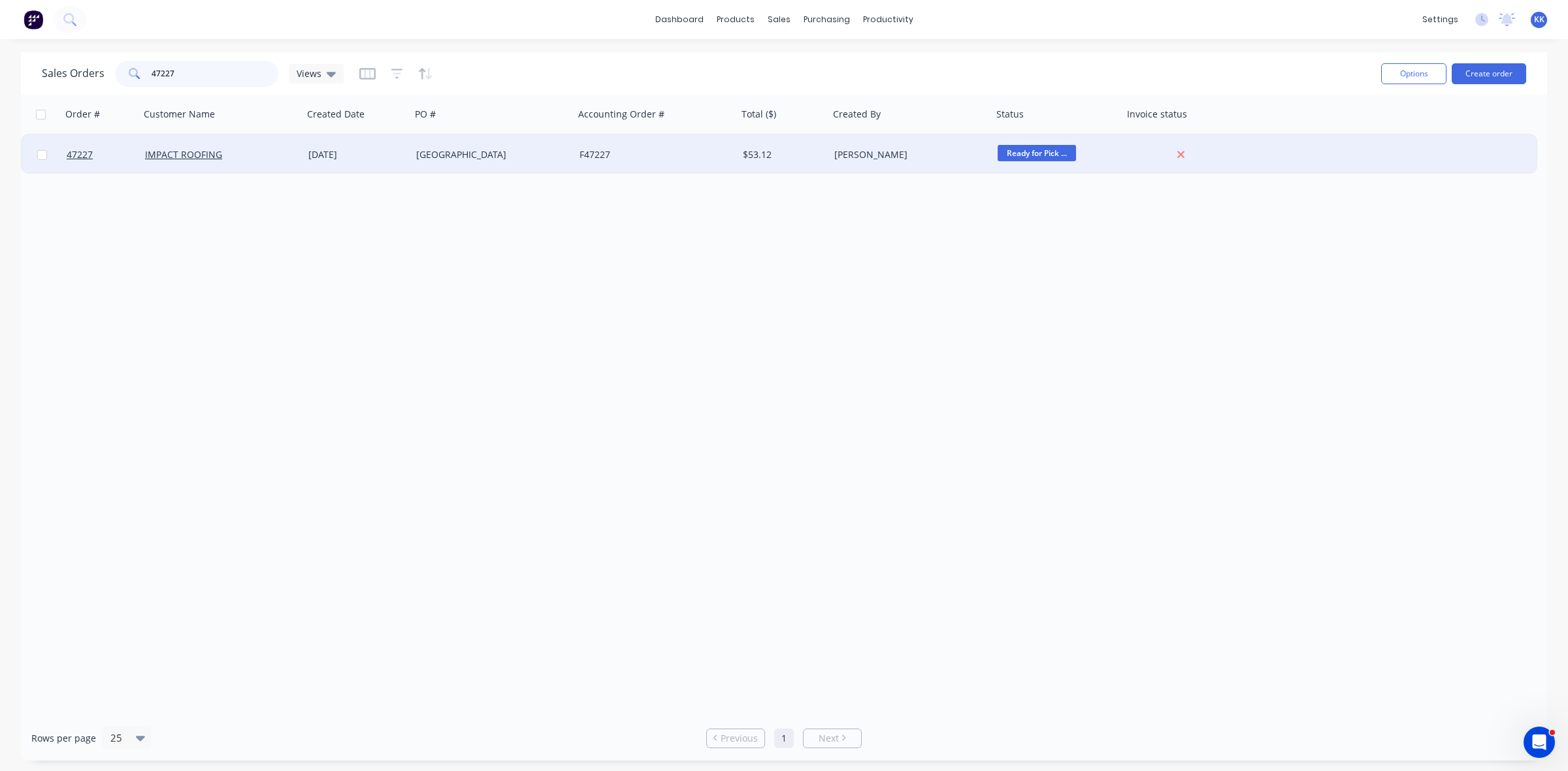
type input "47227"
click at [421, 154] on div "ADAMSTOWN" at bounding box center [488, 155] width 145 height 13
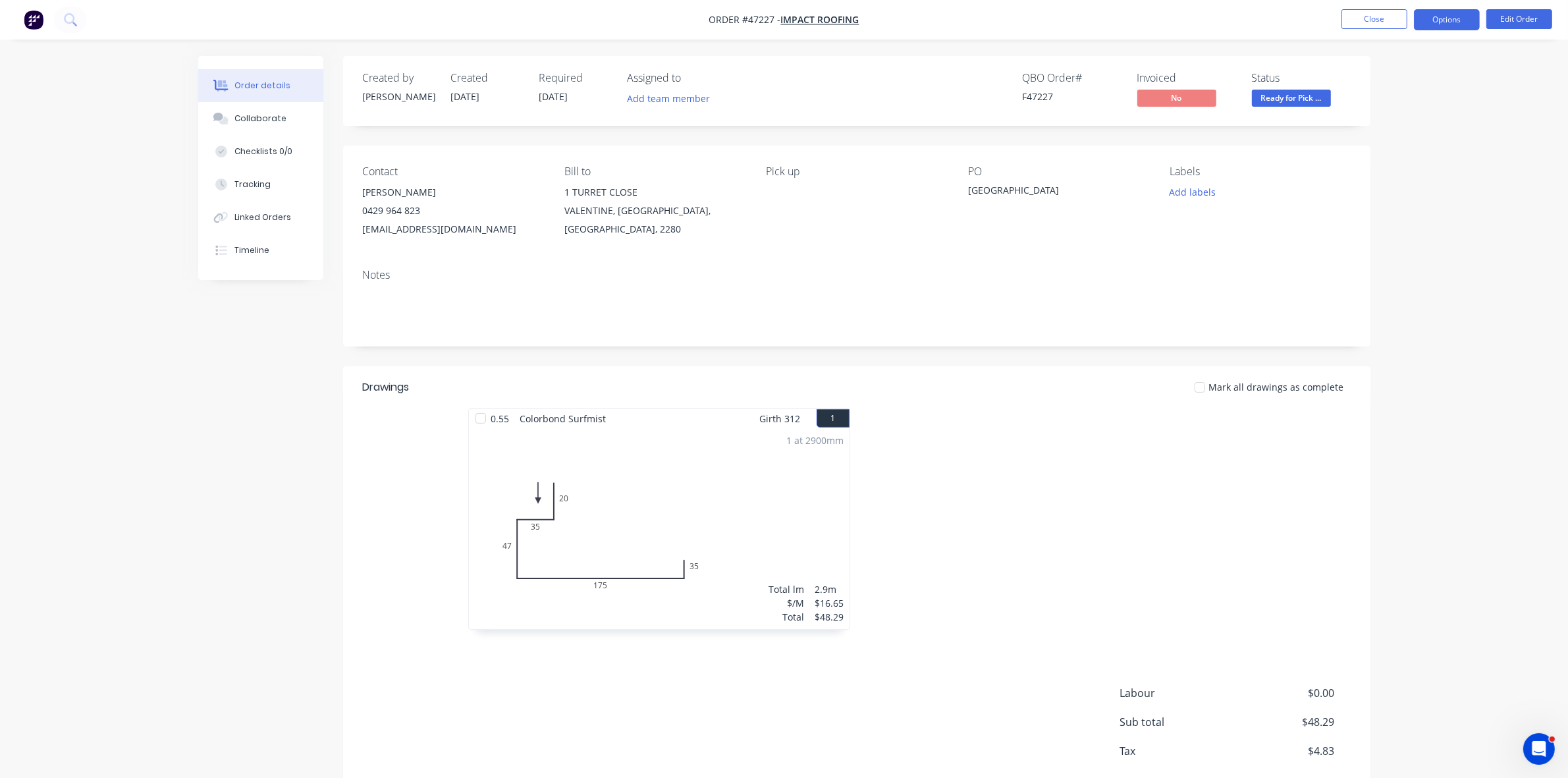
click at [1444, 12] on button "Options" at bounding box center [1446, 20] width 66 height 21
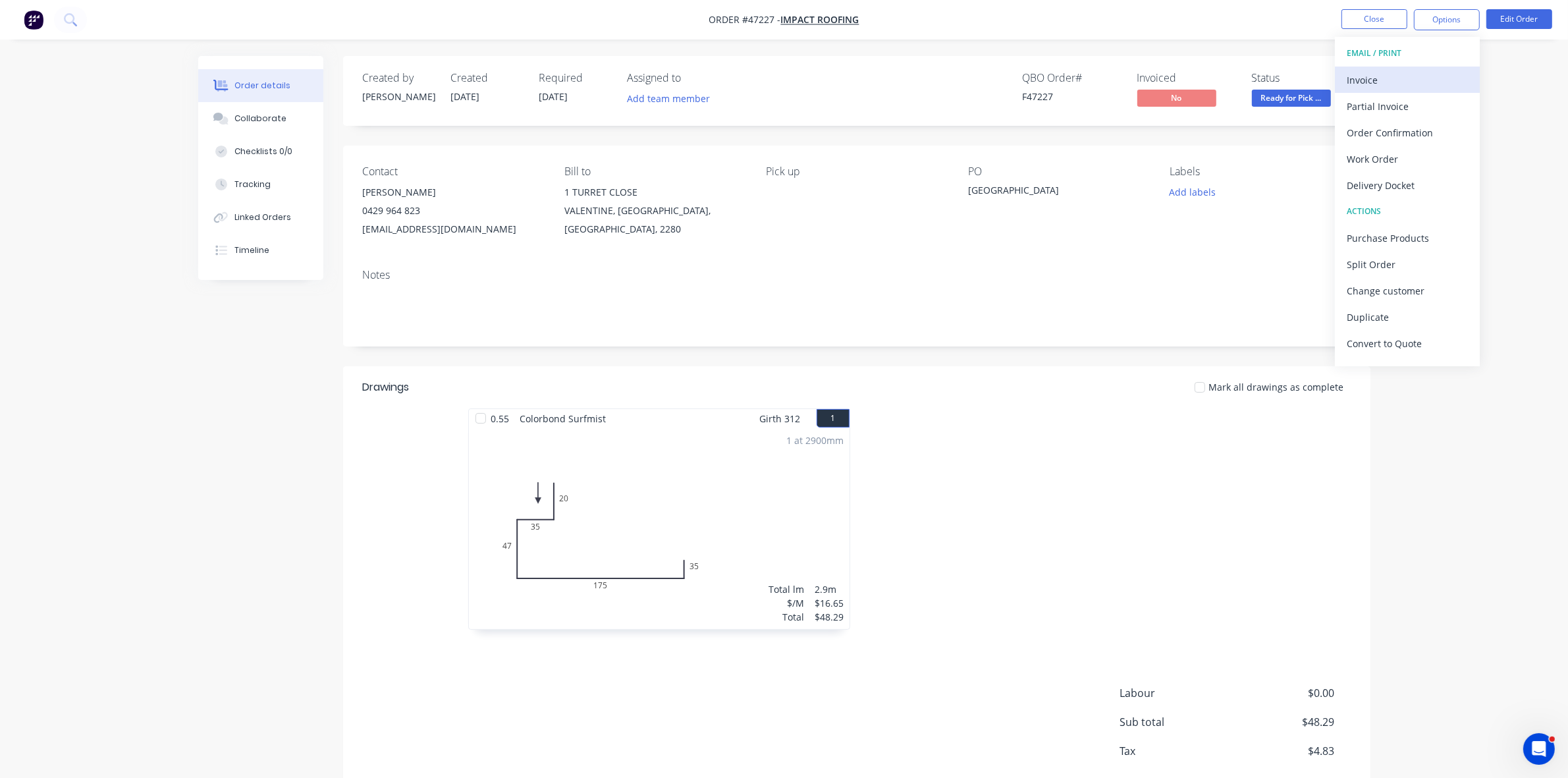
click at [1407, 84] on div "Invoice" at bounding box center [1408, 80] width 122 height 19
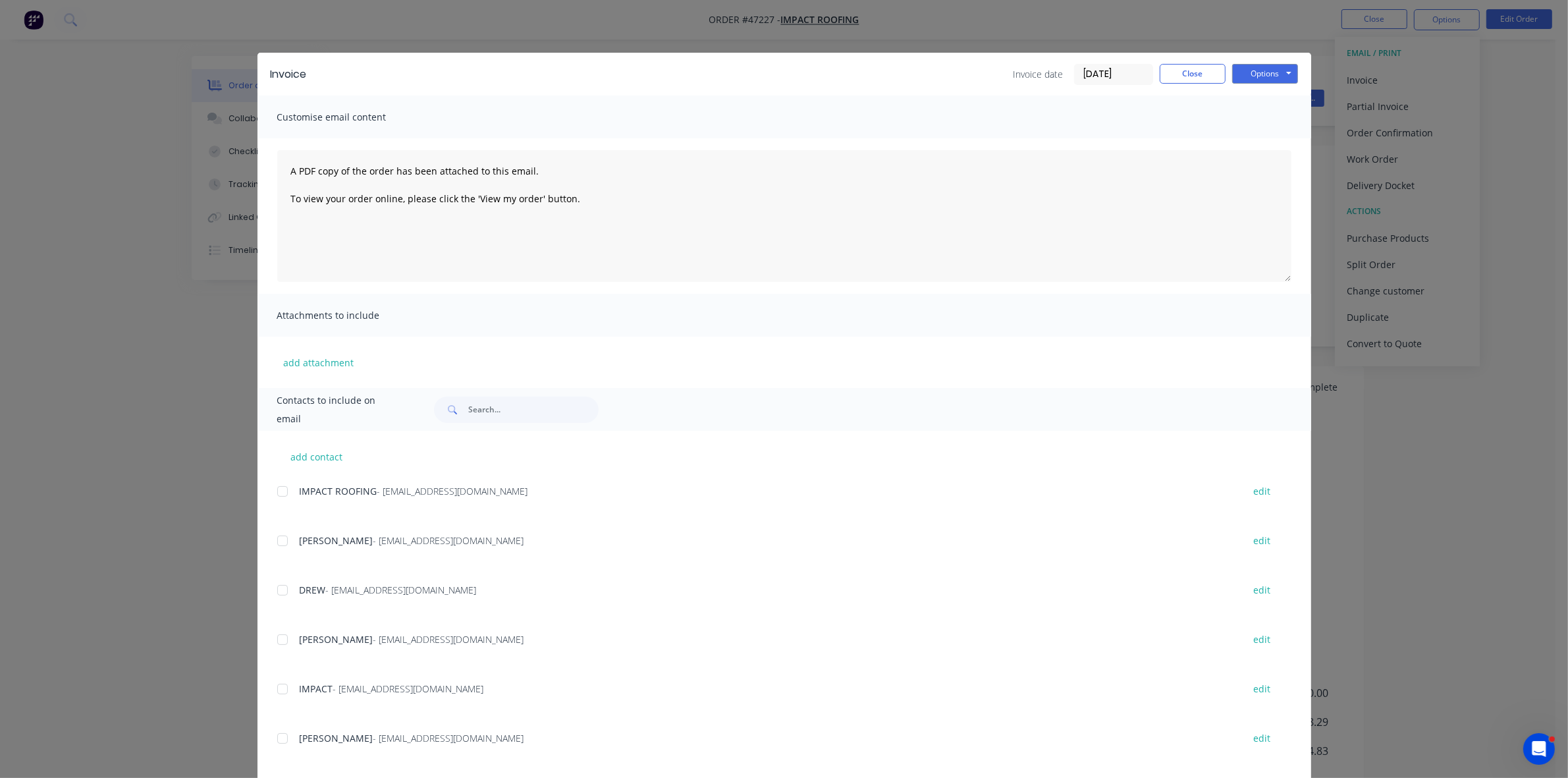
drag, startPoint x: 278, startPoint y: 488, endPoint x: 298, endPoint y: 484, distance: 20.4
click at [281, 488] on div at bounding box center [283, 491] width 27 height 27
click at [1258, 78] on button "Options" at bounding box center [1265, 74] width 66 height 20
click at [1259, 133] on button "Email" at bounding box center [1274, 141] width 84 height 21
drag, startPoint x: 959, startPoint y: 71, endPoint x: 1028, endPoint y: 84, distance: 70.2
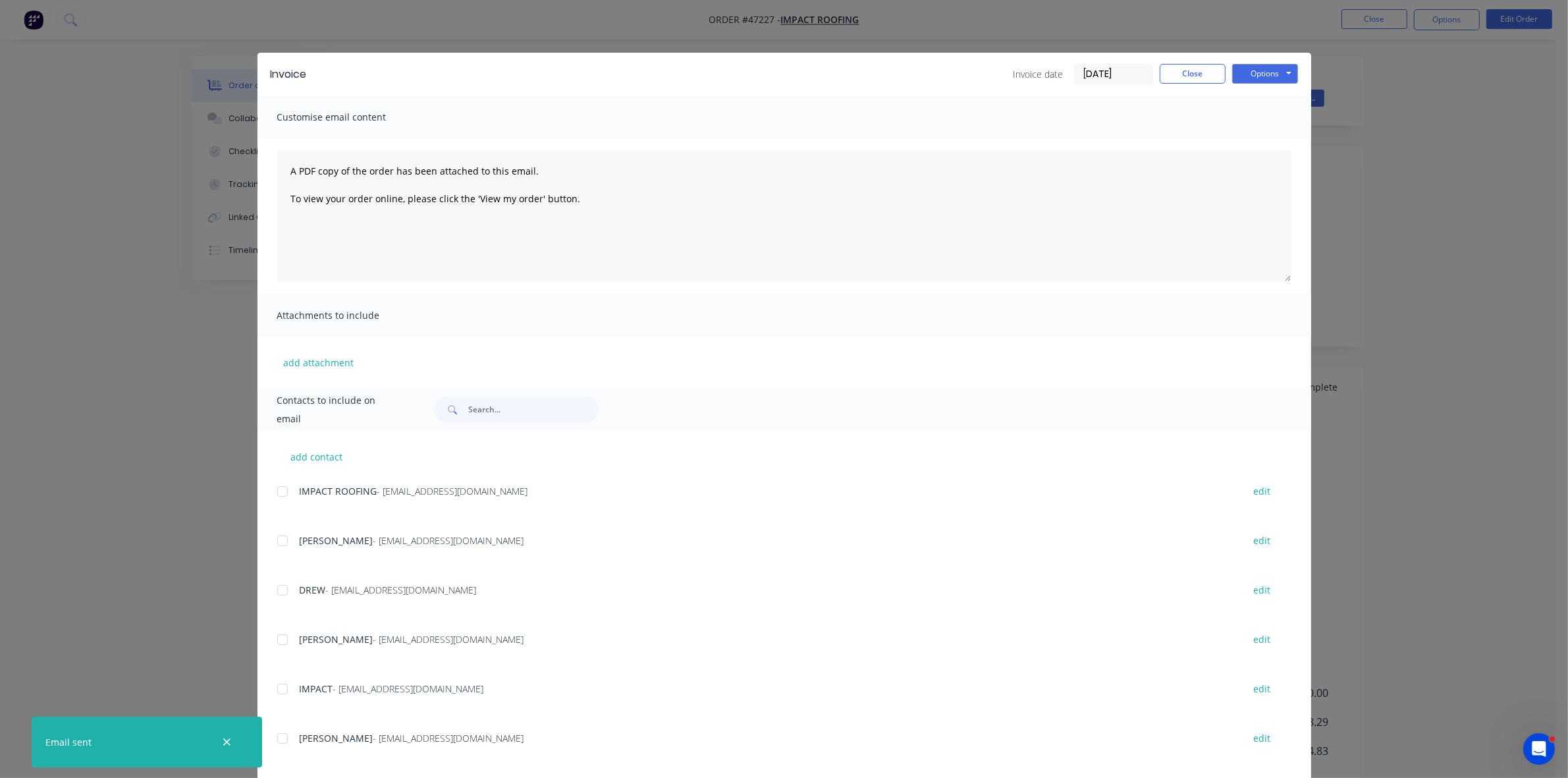
click at [963, 73] on div "Invoice date 27/08/25 Close Options Preview Print Email" at bounding box center [809, 75] width 978 height 21
click at [1166, 80] on button "Close" at bounding box center [1192, 74] width 66 height 20
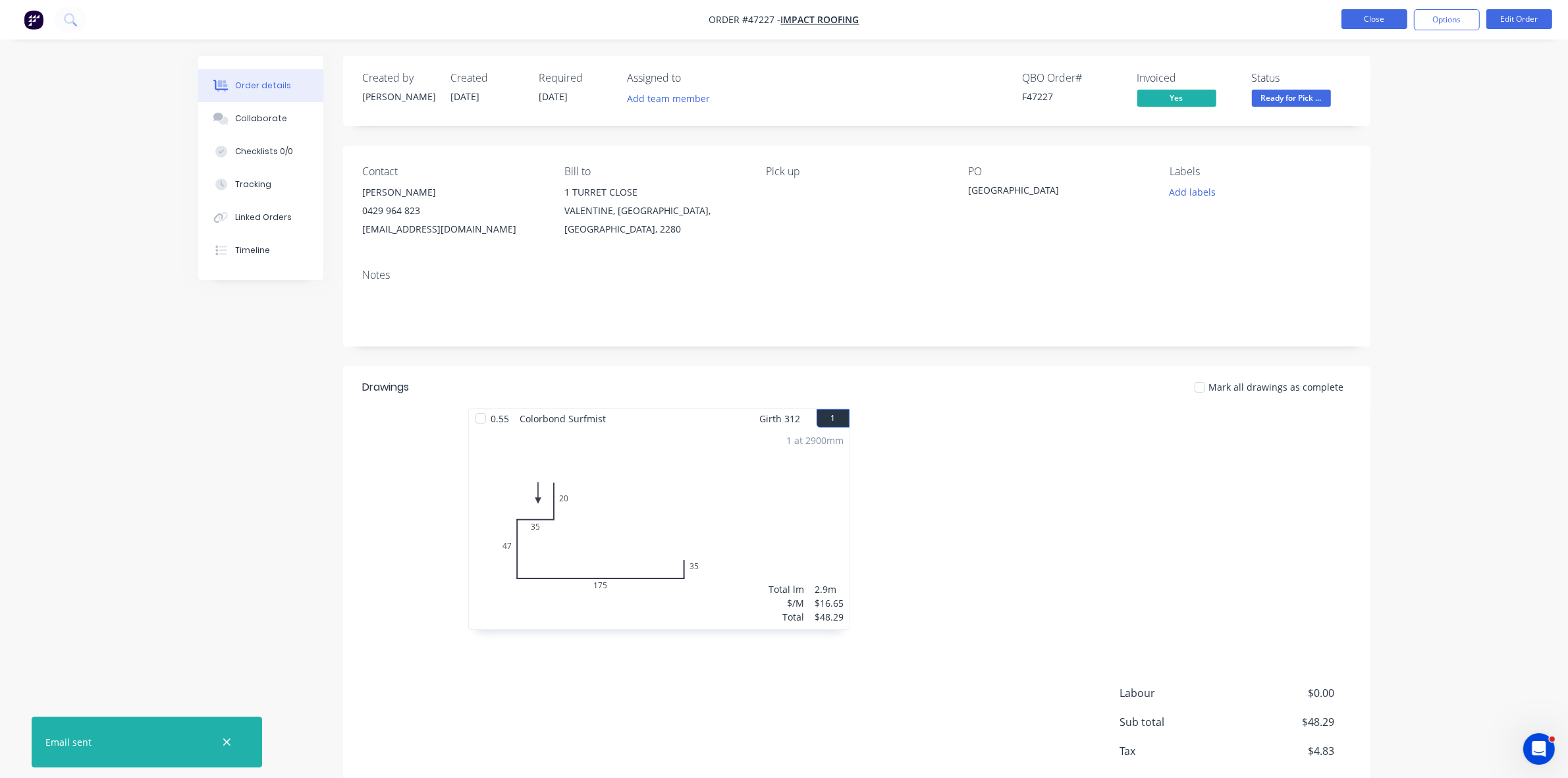
click at [1362, 21] on button "Close" at bounding box center [1374, 19] width 66 height 20
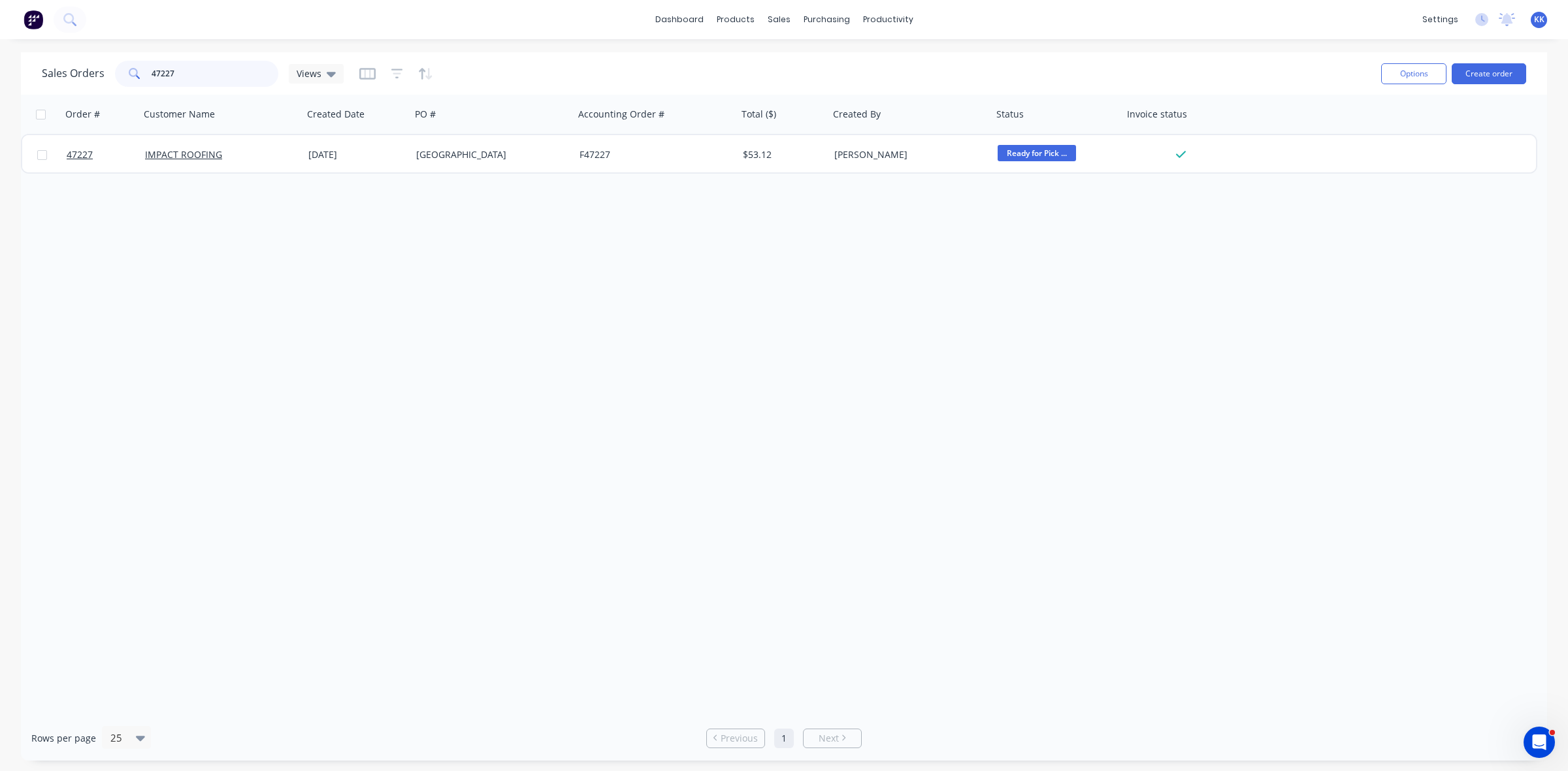
drag, startPoint x: 201, startPoint y: 72, endPoint x: 100, endPoint y: 72, distance: 101.0
click at [100, 72] on div "Sales Orders 47227 Views" at bounding box center [192, 74] width 302 height 26
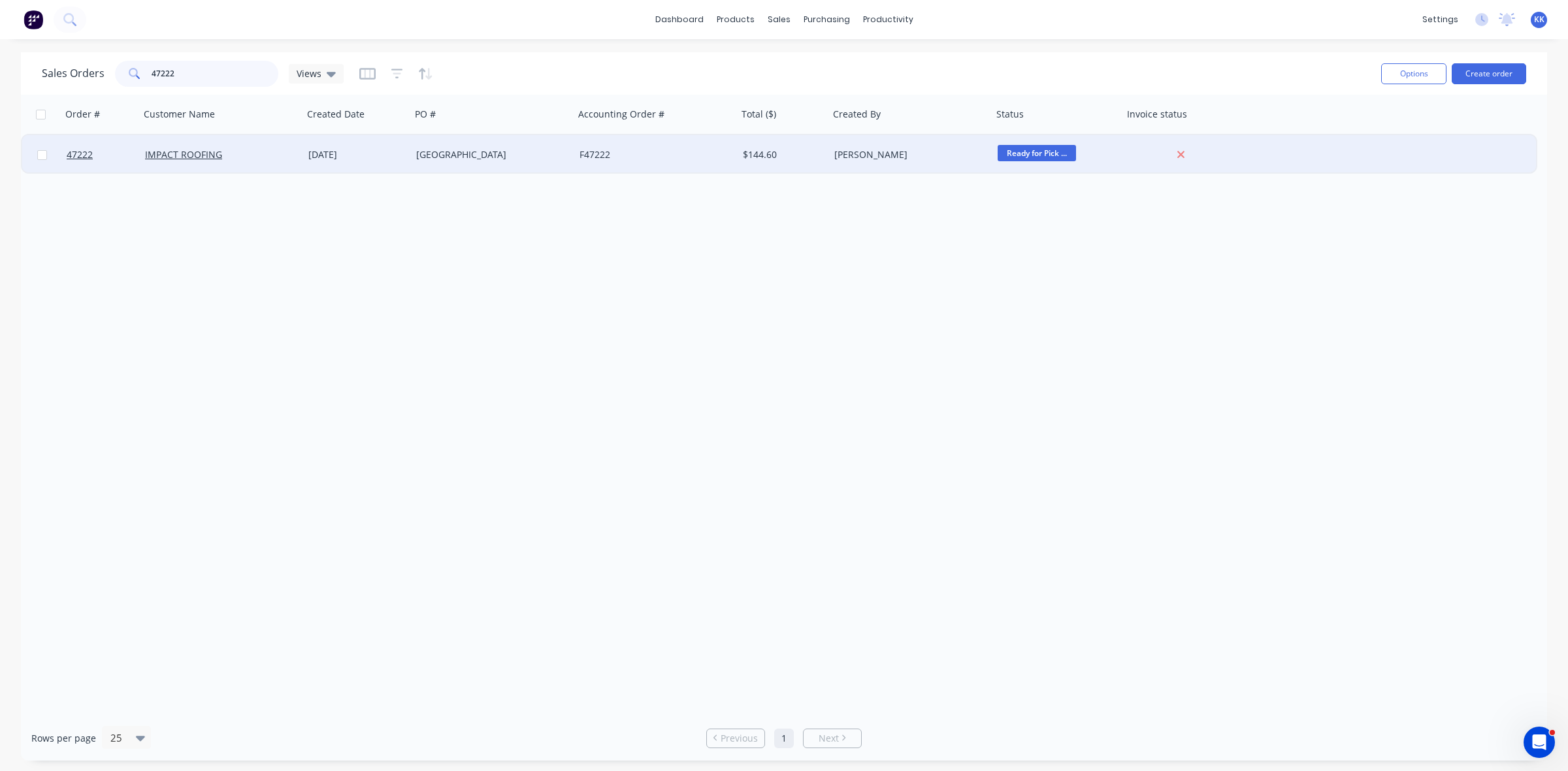
type input "47222"
click at [358, 154] on div "[DATE]" at bounding box center [357, 155] width 98 height 13
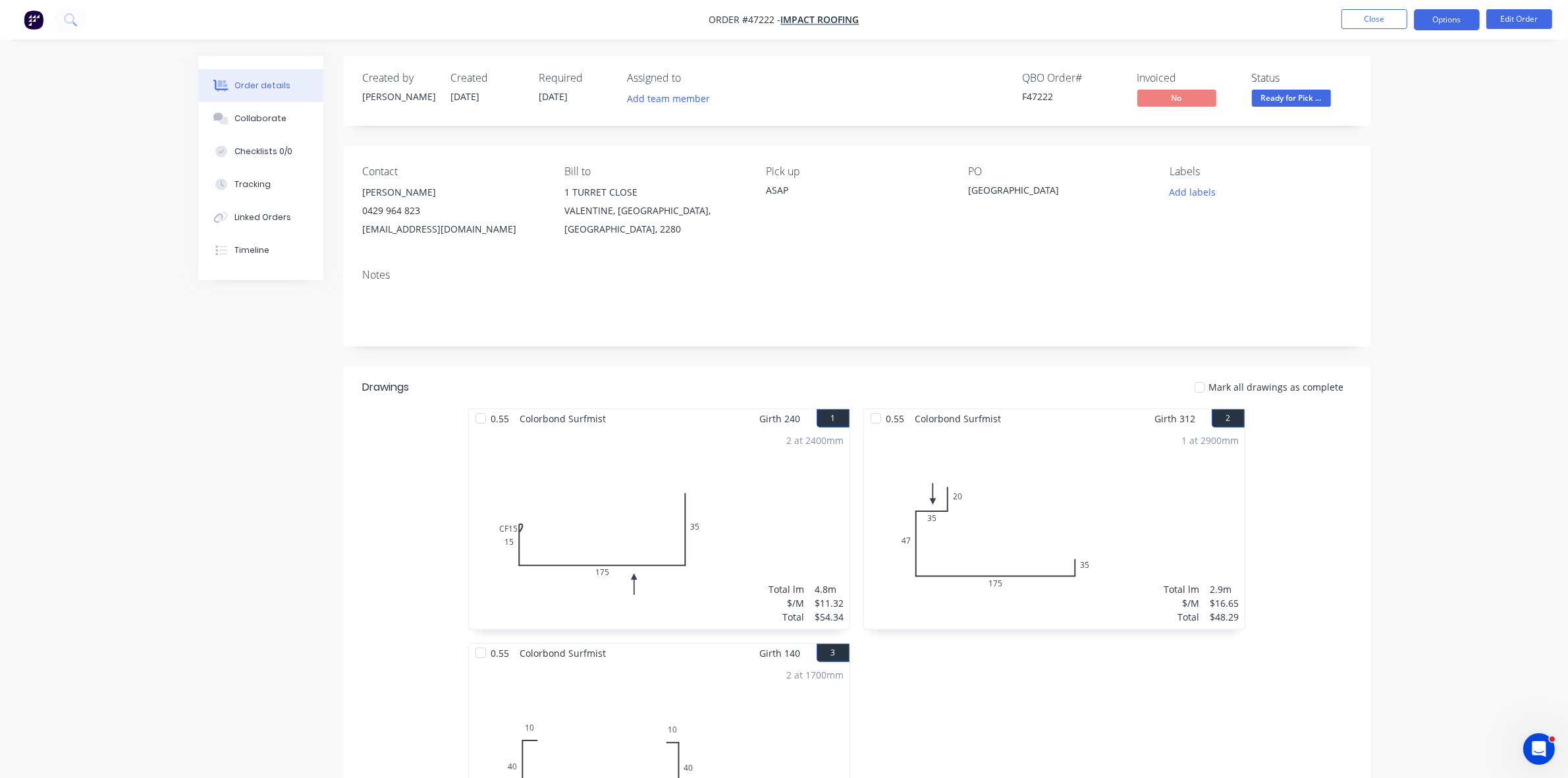
click at [1450, 24] on button "Options" at bounding box center [1446, 20] width 66 height 21
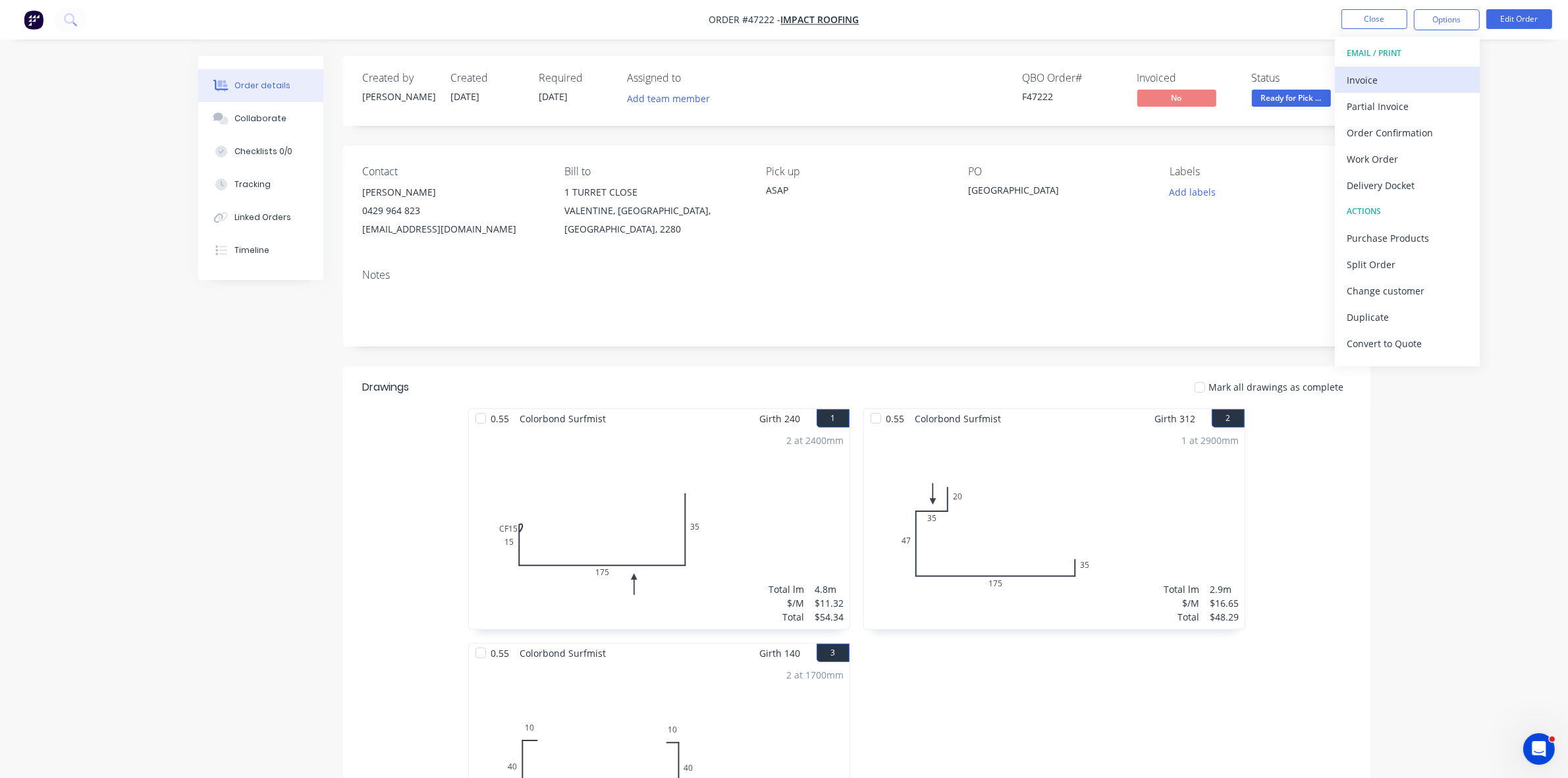
click at [1404, 70] on div "Invoice" at bounding box center [1408, 80] width 122 height 19
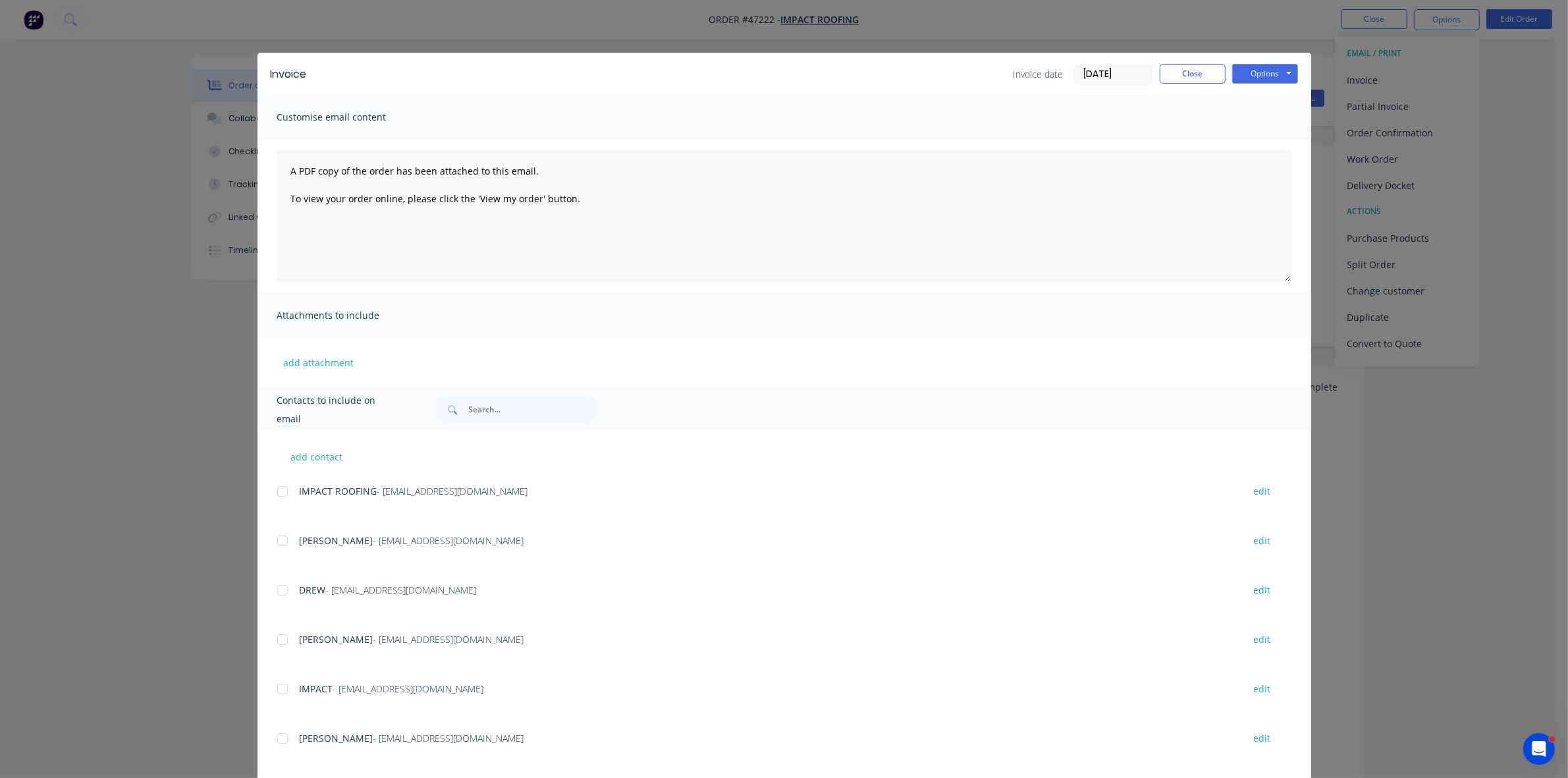
click at [270, 494] on div "add contact IMPACT ROOFING - admin@impactroofing.net edit BAILEY - admin@impact…" at bounding box center [784, 630] width 1053 height 398
click at [275, 494] on div at bounding box center [283, 491] width 27 height 27
click at [1258, 70] on button "Options" at bounding box center [1265, 74] width 66 height 20
click at [1259, 141] on button "Email" at bounding box center [1274, 141] width 84 height 21
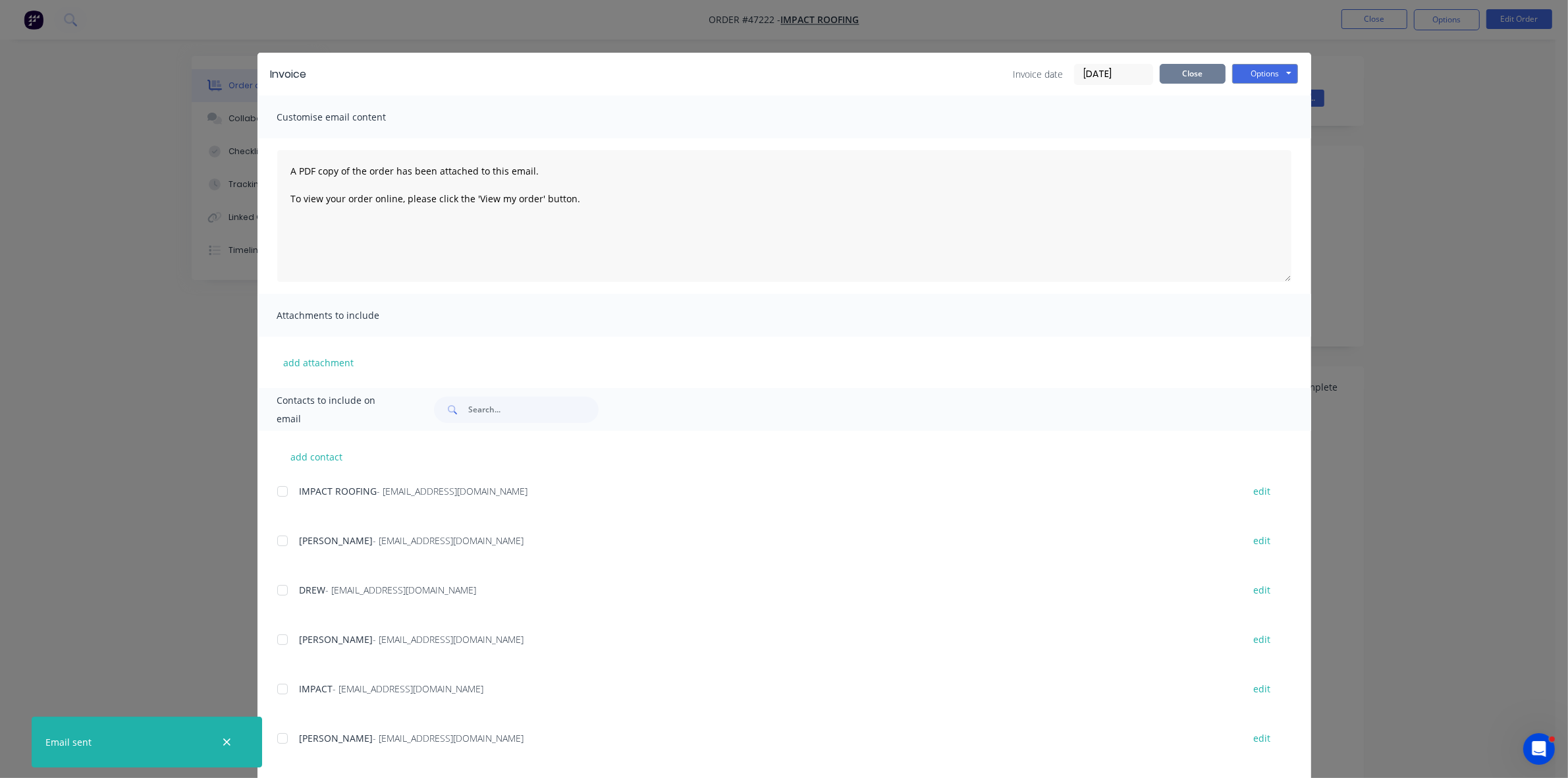
click at [1183, 74] on button "Close" at bounding box center [1192, 74] width 66 height 20
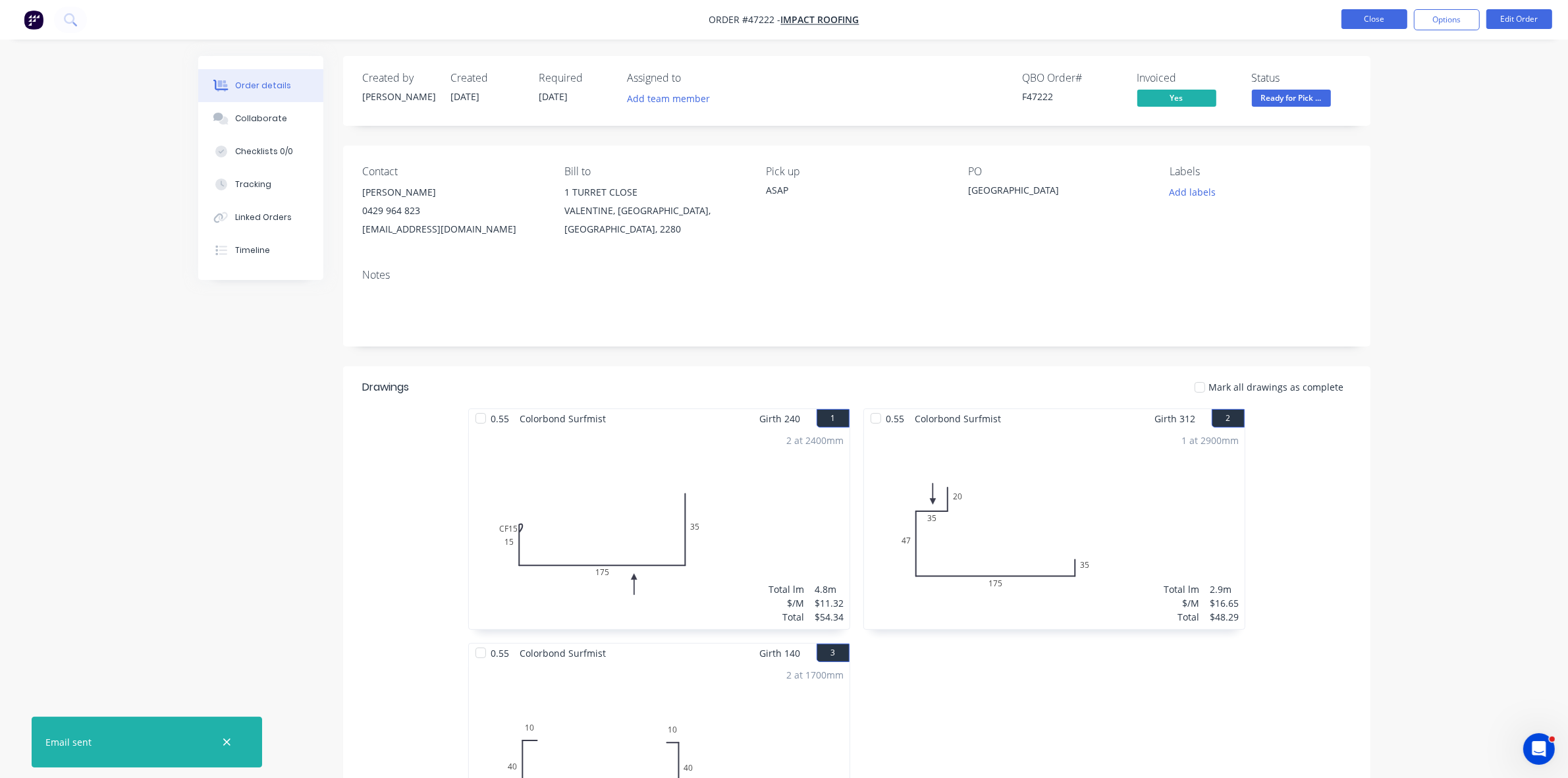
click at [1374, 21] on button "Close" at bounding box center [1374, 19] width 66 height 20
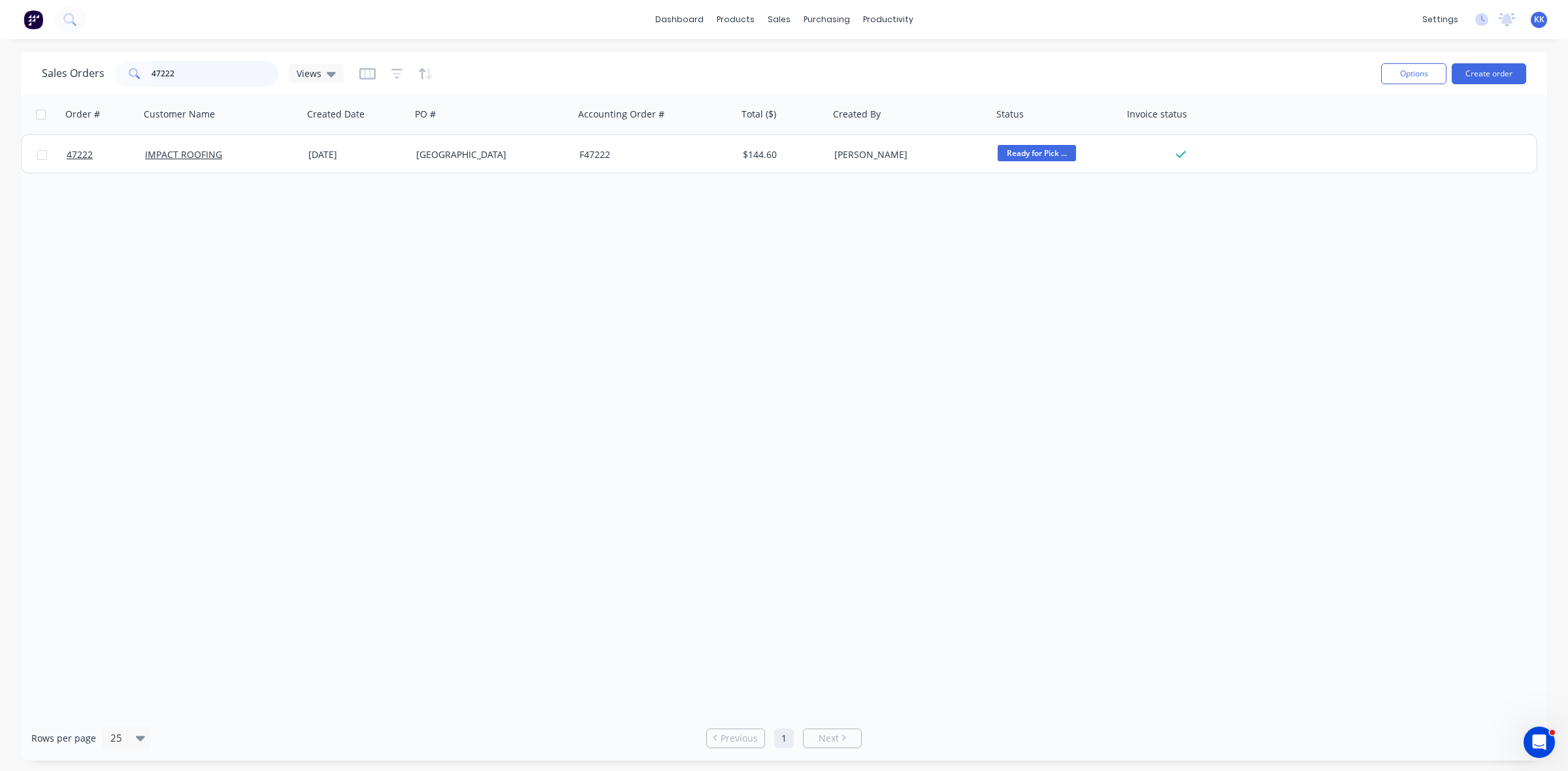
click at [230, 73] on input "47222" at bounding box center [215, 74] width 127 height 26
drag, startPoint x: 809, startPoint y: 87, endPoint x: 778, endPoint y: 77, distance: 32.6
click at [809, 88] on div "Customers" at bounding box center [823, 89] width 47 height 12
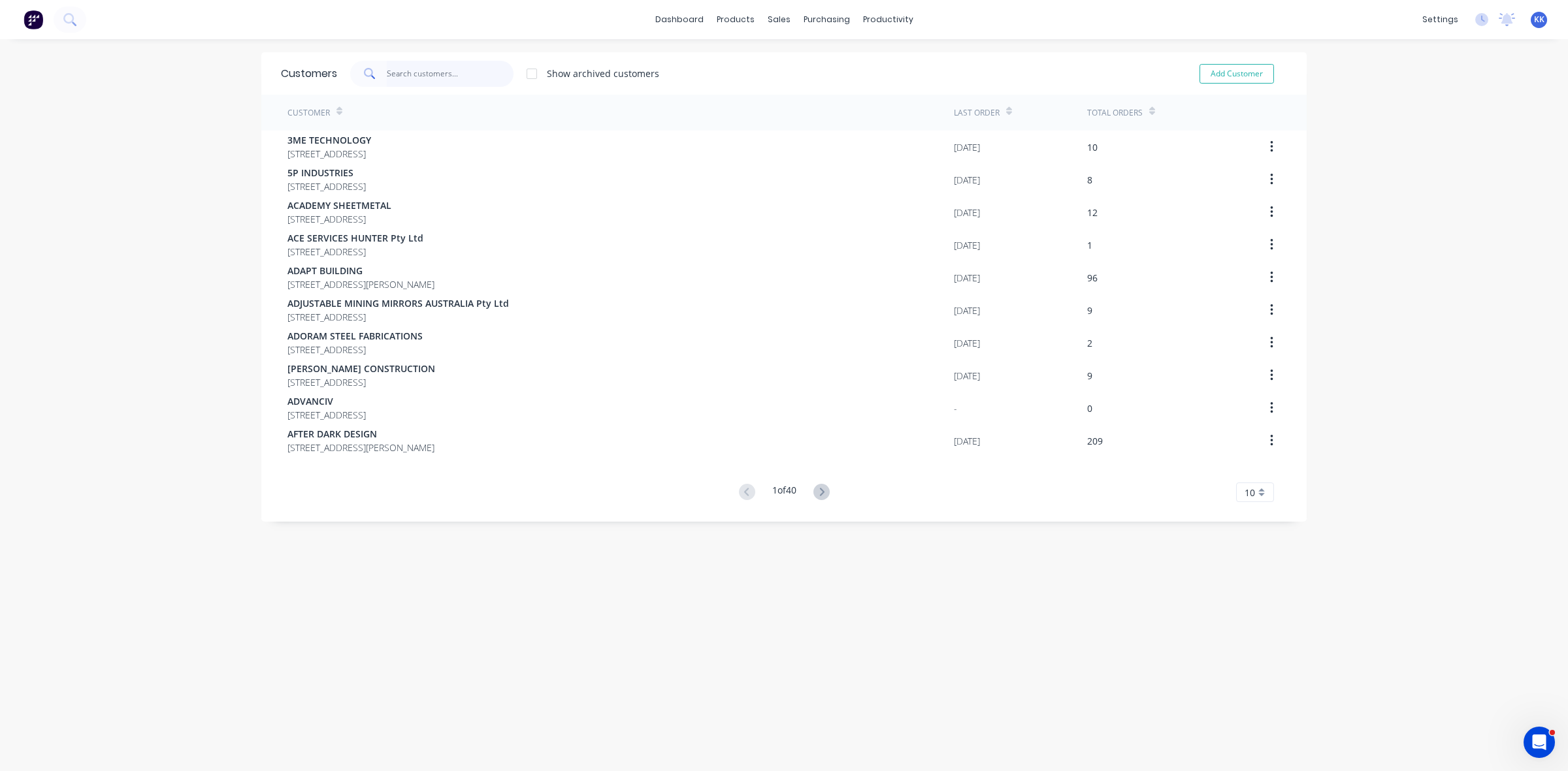
click at [387, 76] on input "text" at bounding box center [450, 74] width 127 height 26
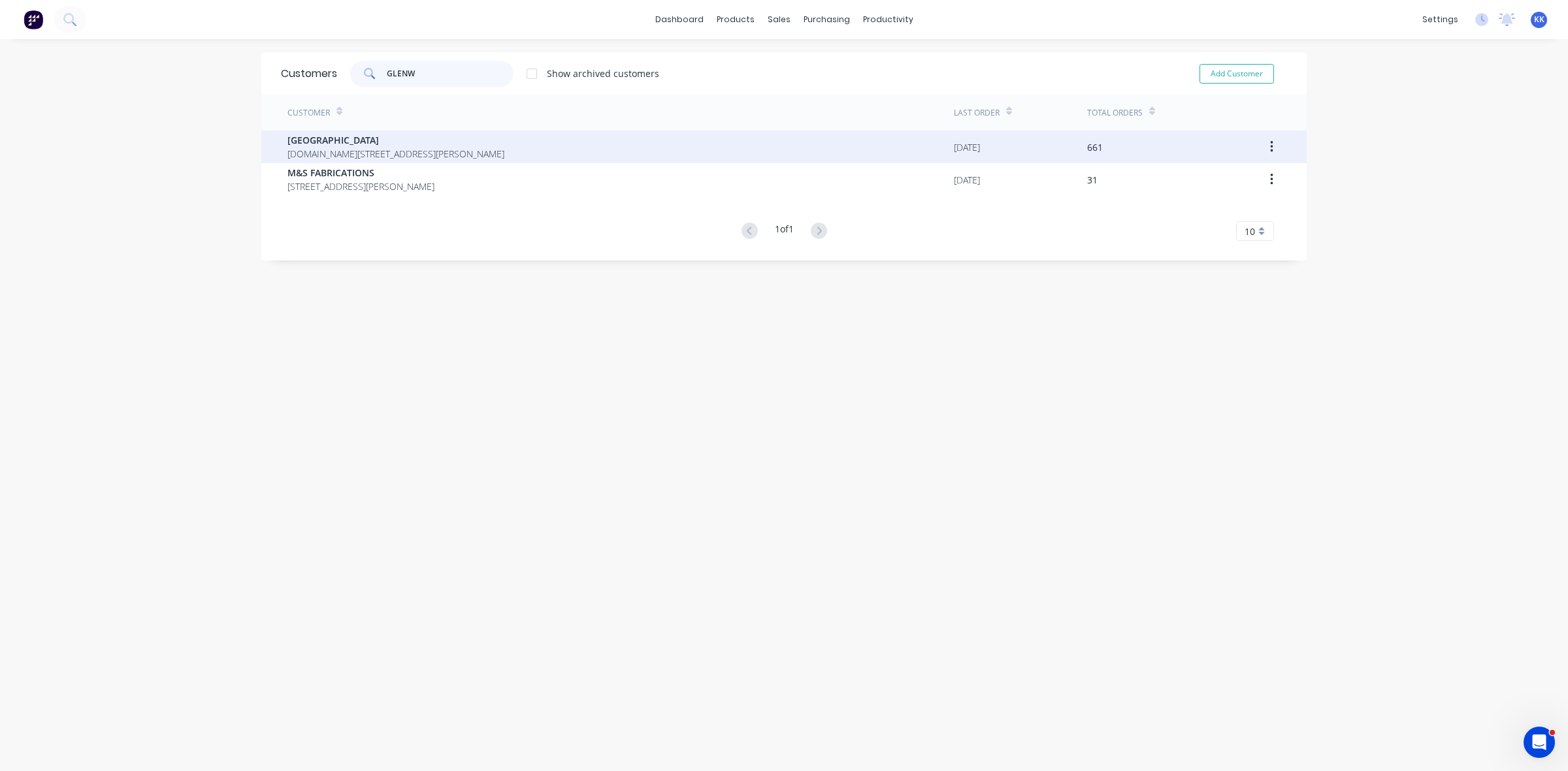
type input "GLENW"
click at [353, 151] on span "P.O.BOX 140 THORNTON New South Wales Australia 2322" at bounding box center [395, 154] width 217 height 14
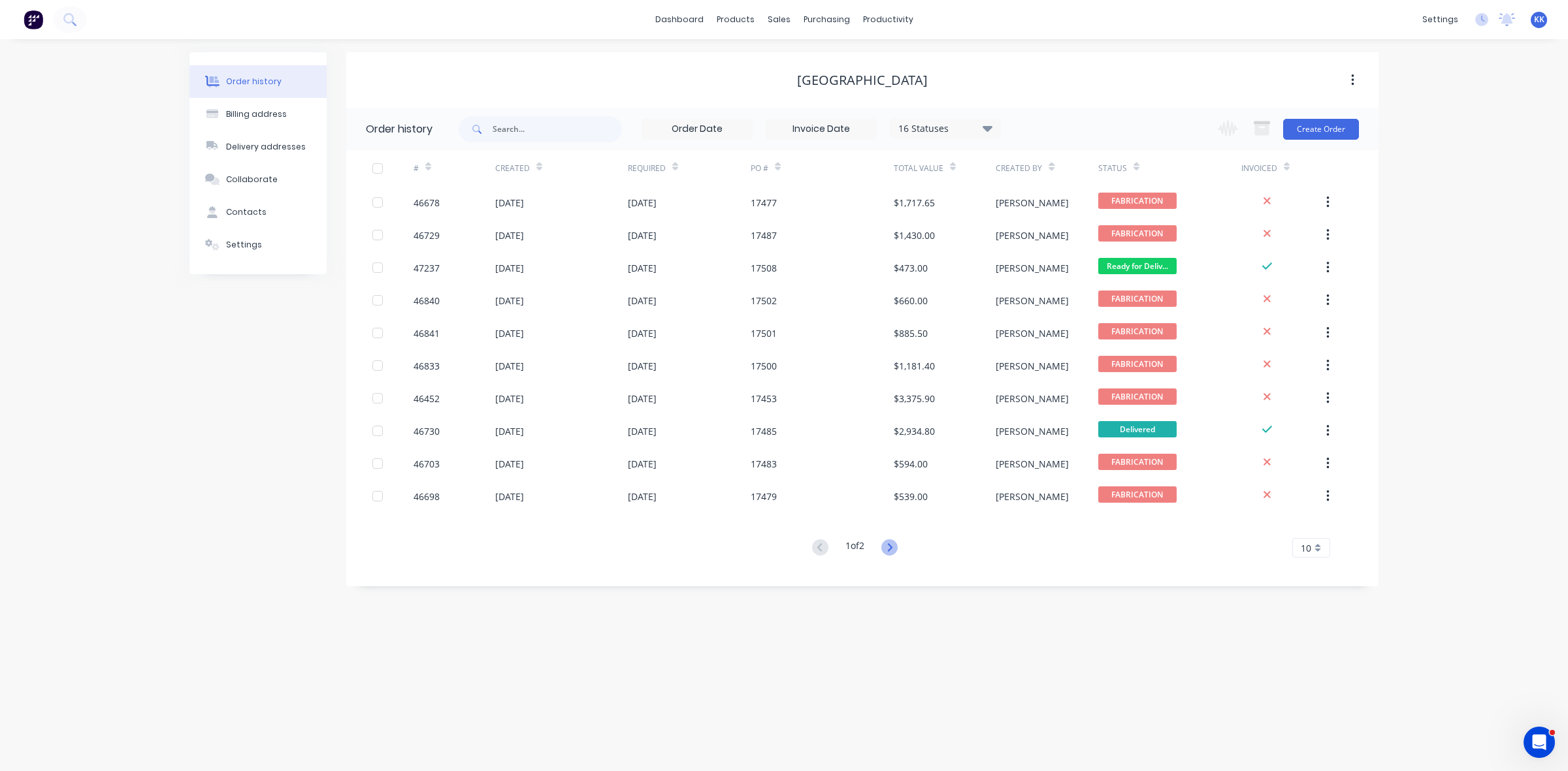
click at [890, 547] on icon at bounding box center [888, 547] width 16 height 16
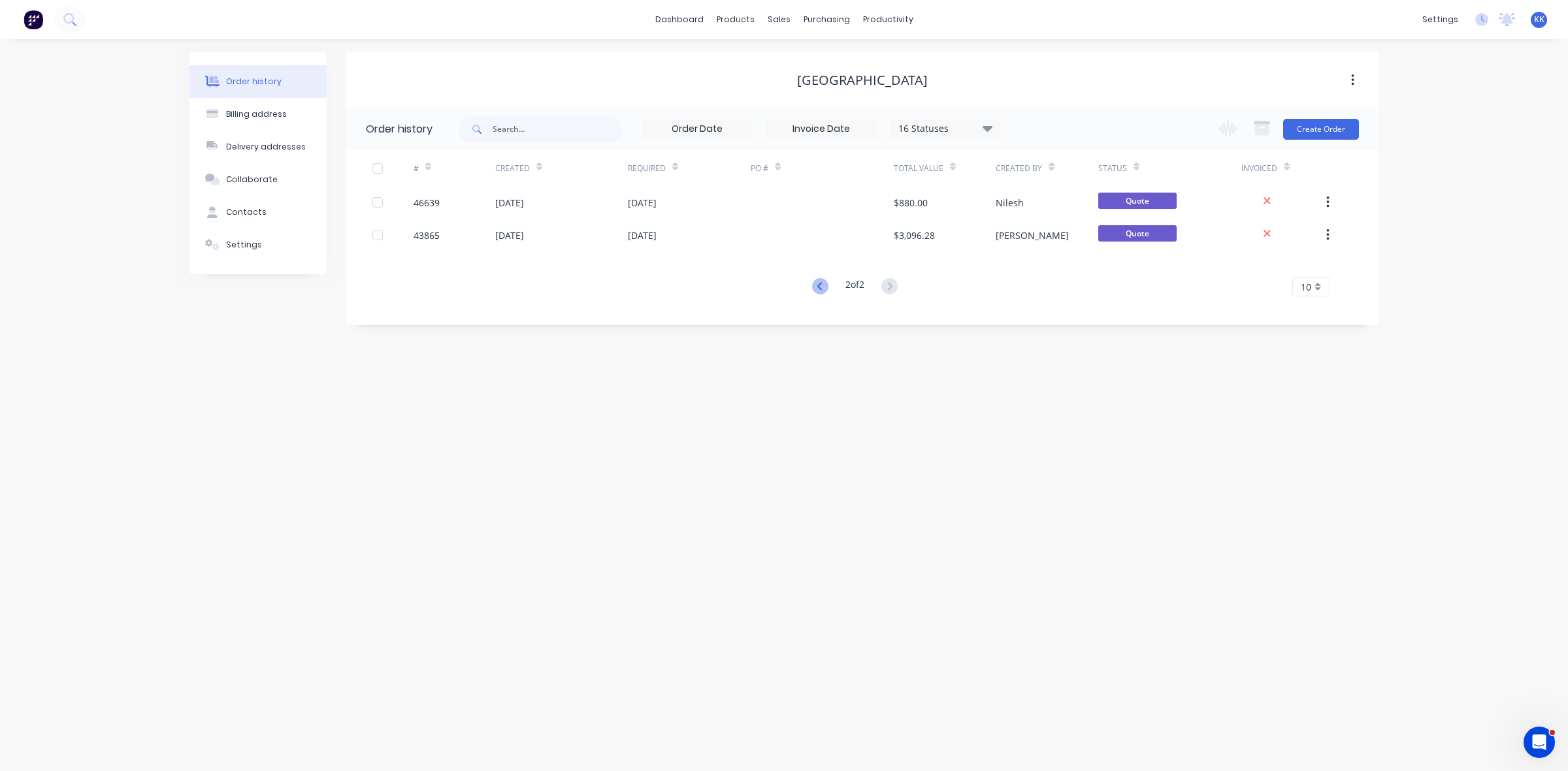
click at [812, 287] on icon at bounding box center [820, 286] width 16 height 16
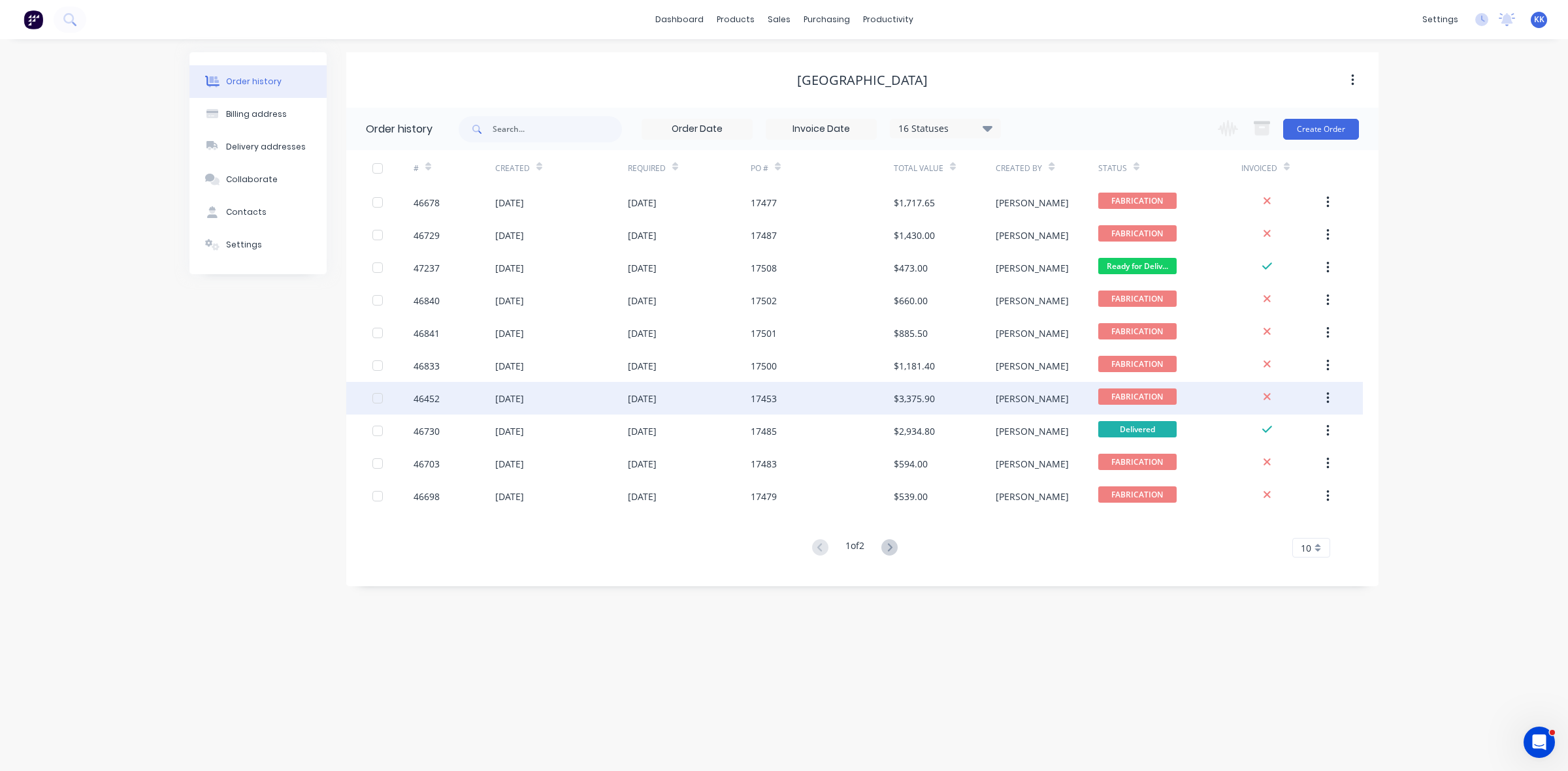
click at [730, 396] on div "06 Aug 2025" at bounding box center [689, 398] width 123 height 32
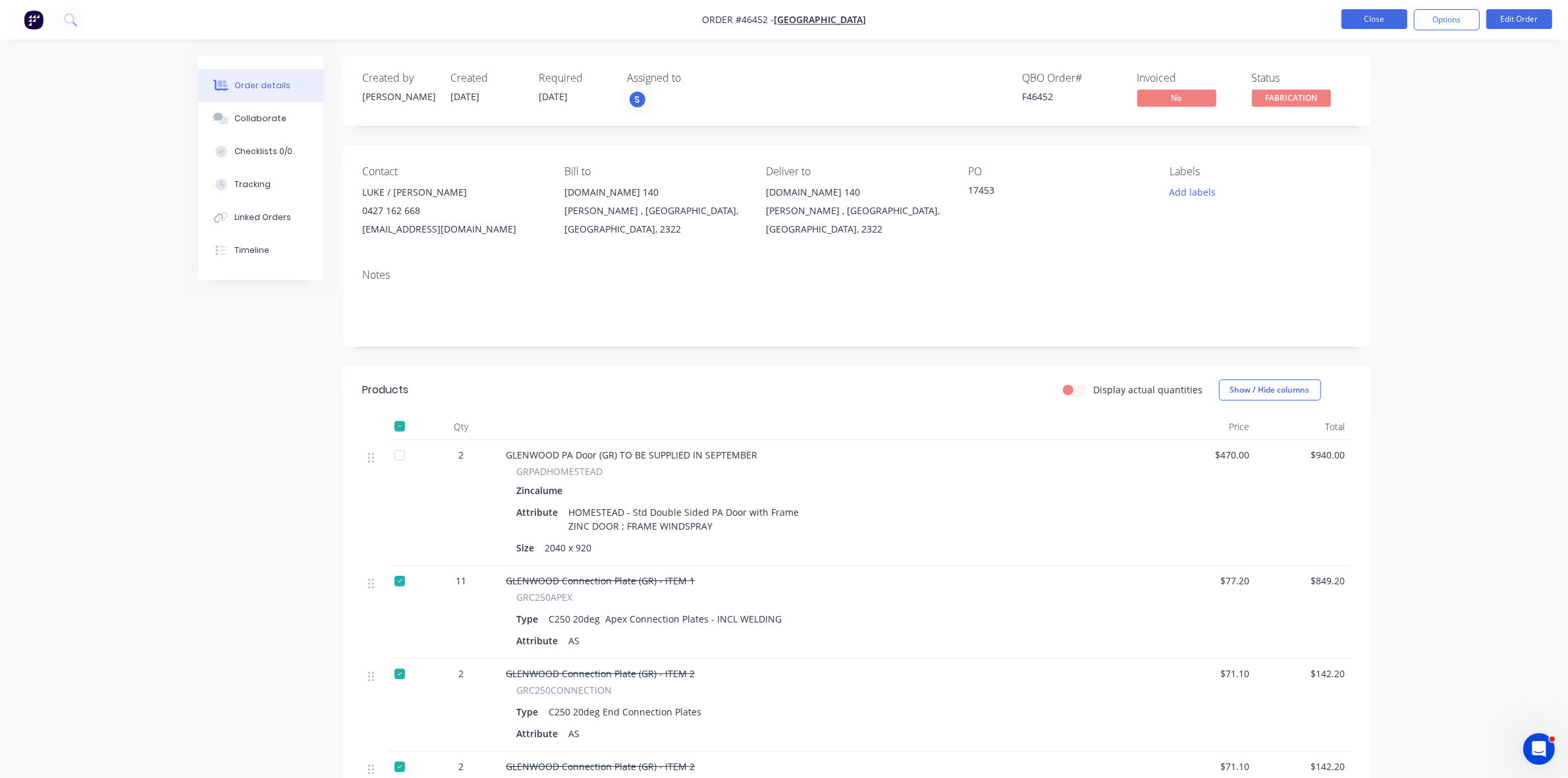
click at [1363, 15] on button "Close" at bounding box center [1374, 19] width 66 height 20
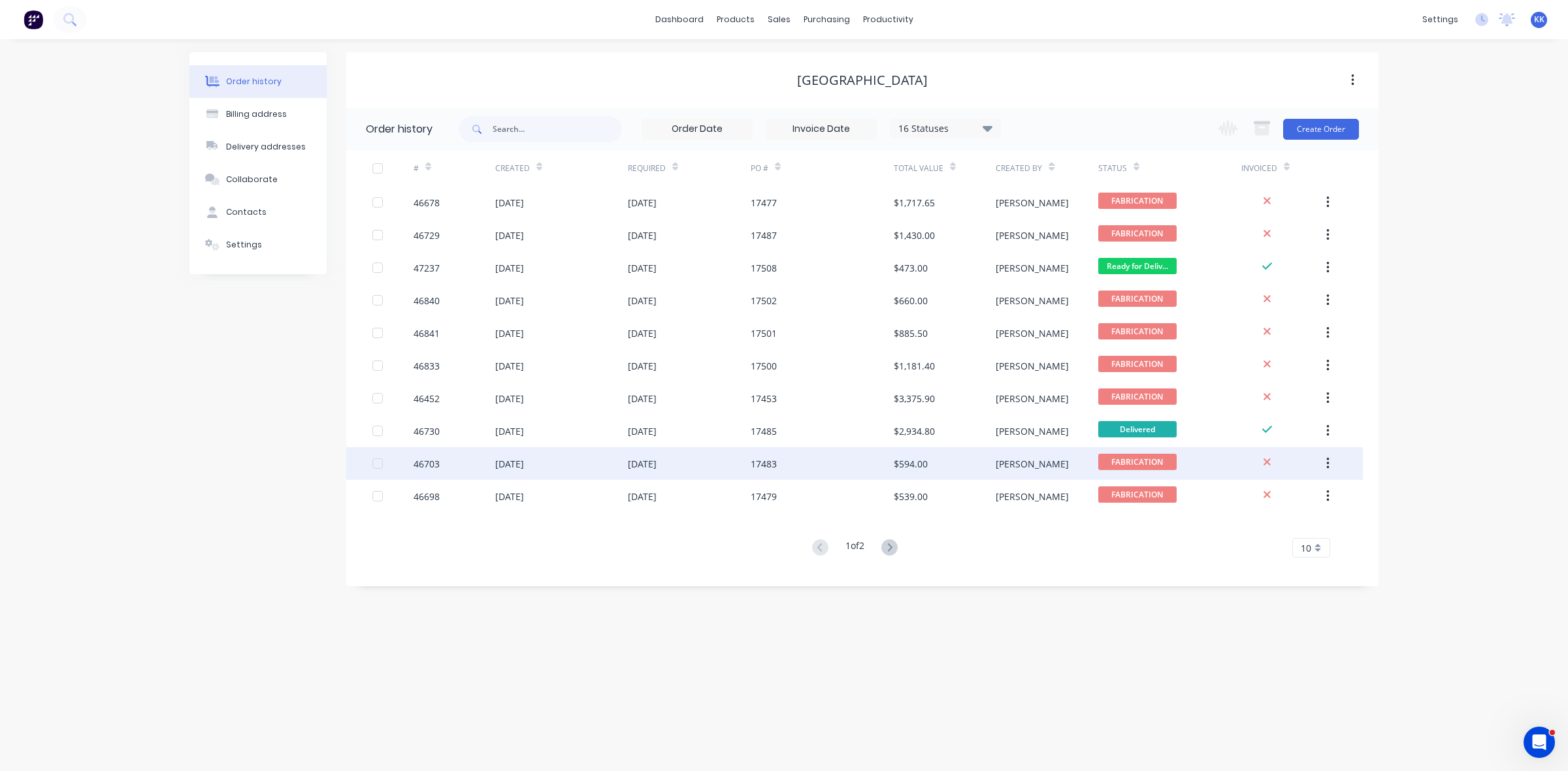
click at [742, 474] on div "15 Aug 2025" at bounding box center [689, 464] width 123 height 32
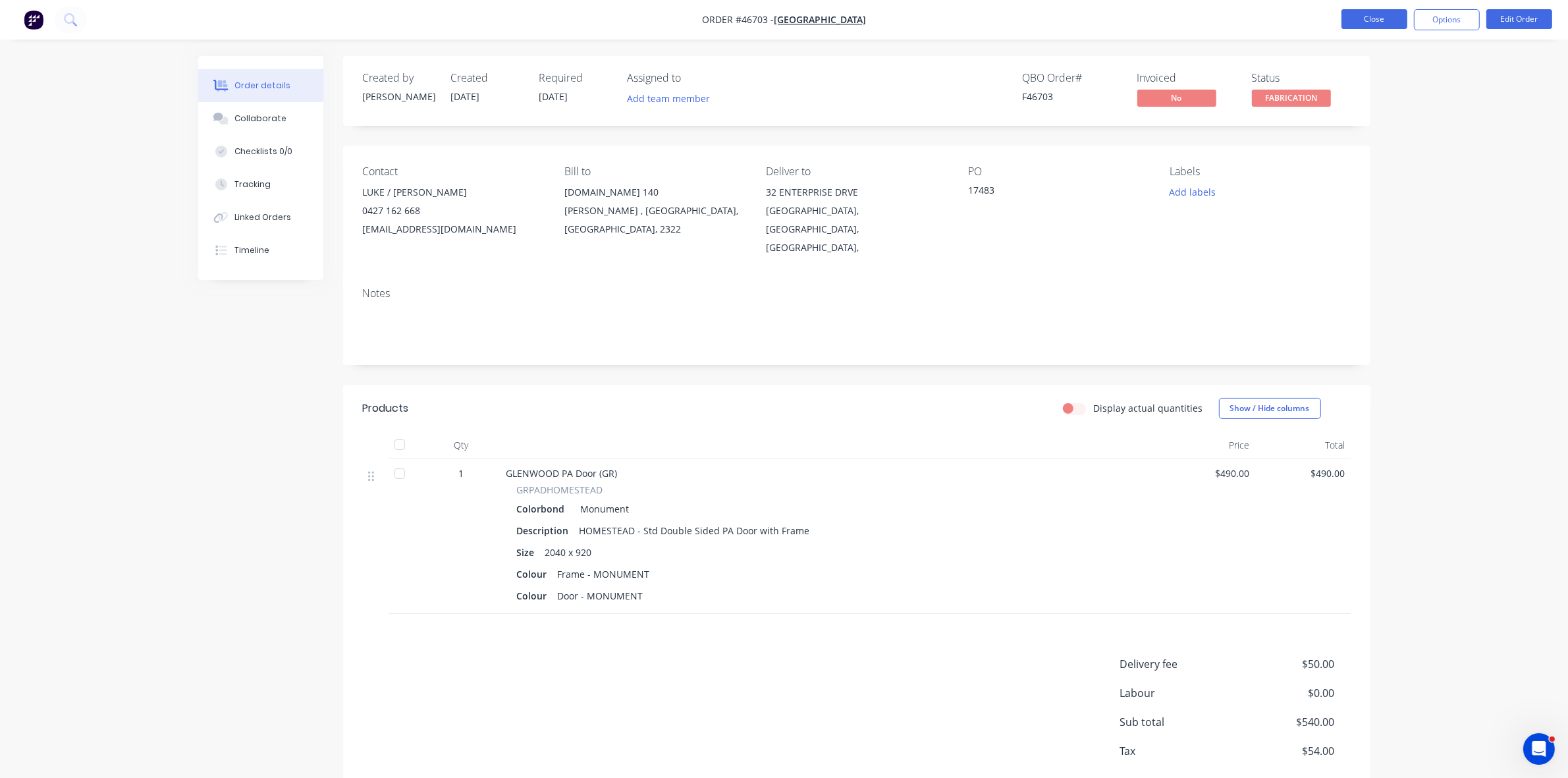
click at [1367, 21] on button "Close" at bounding box center [1374, 19] width 66 height 20
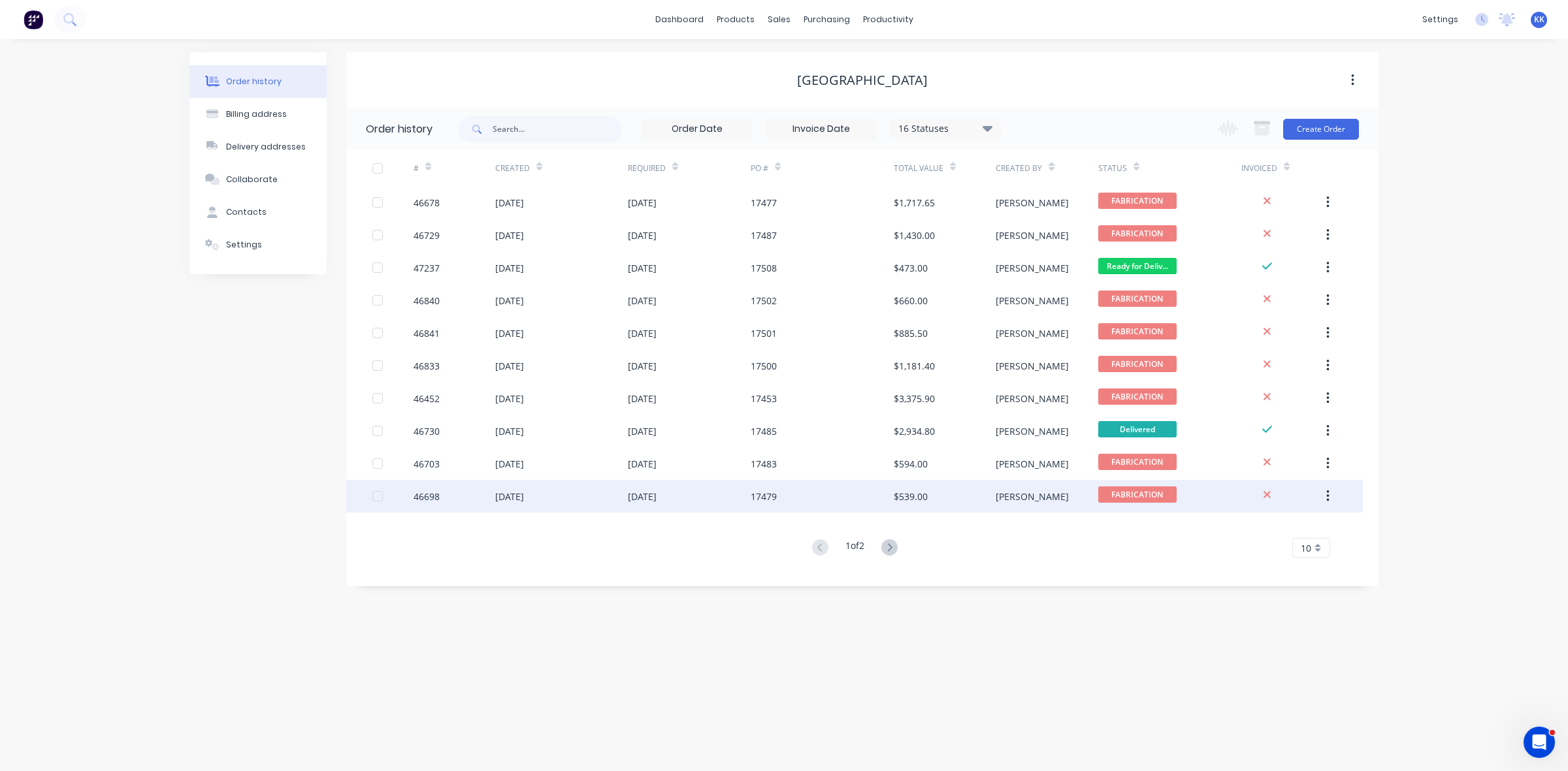
click at [772, 506] on div "17479" at bounding box center [822, 496] width 143 height 32
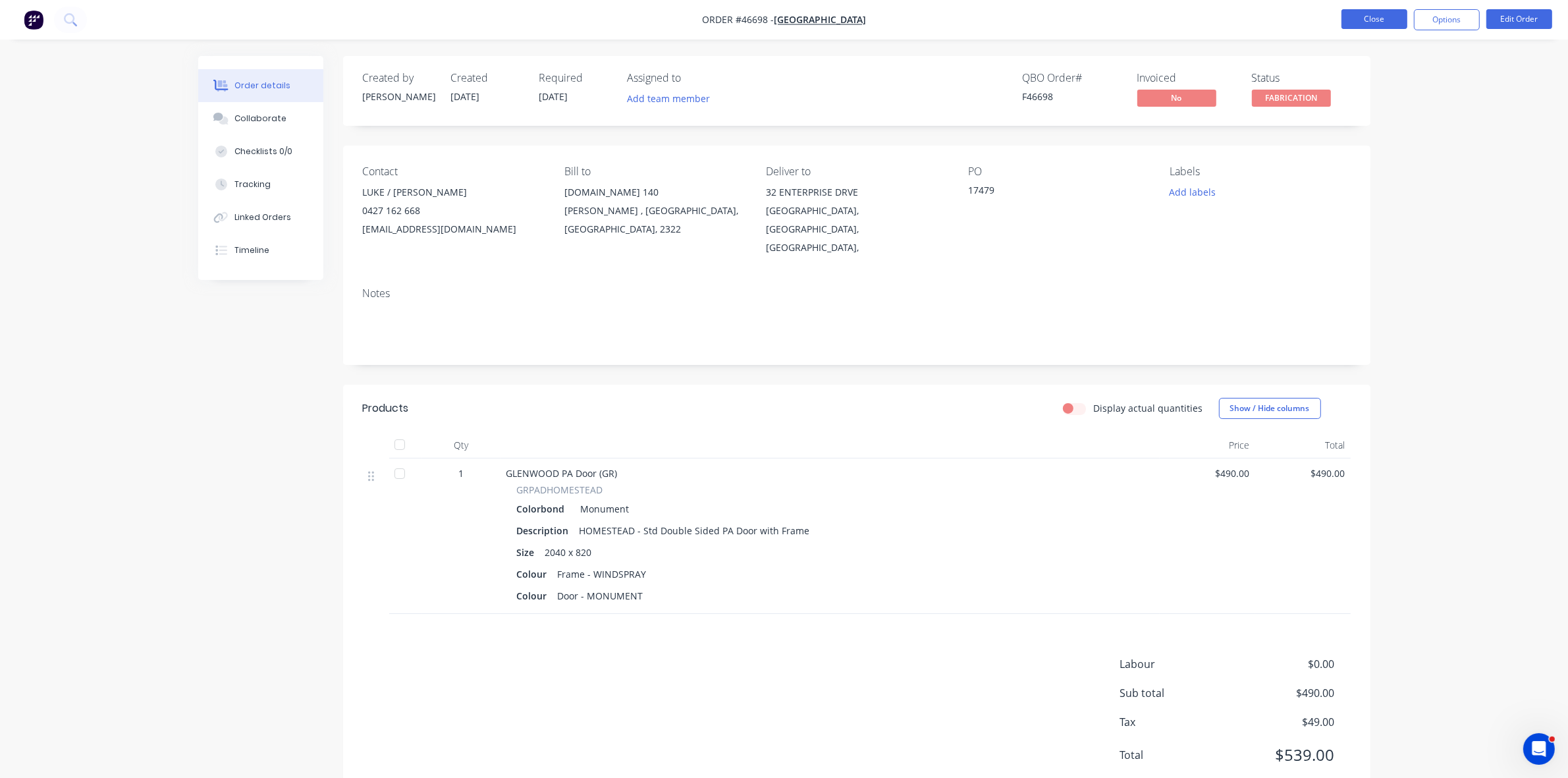
click at [1374, 24] on button "Close" at bounding box center [1374, 19] width 66 height 20
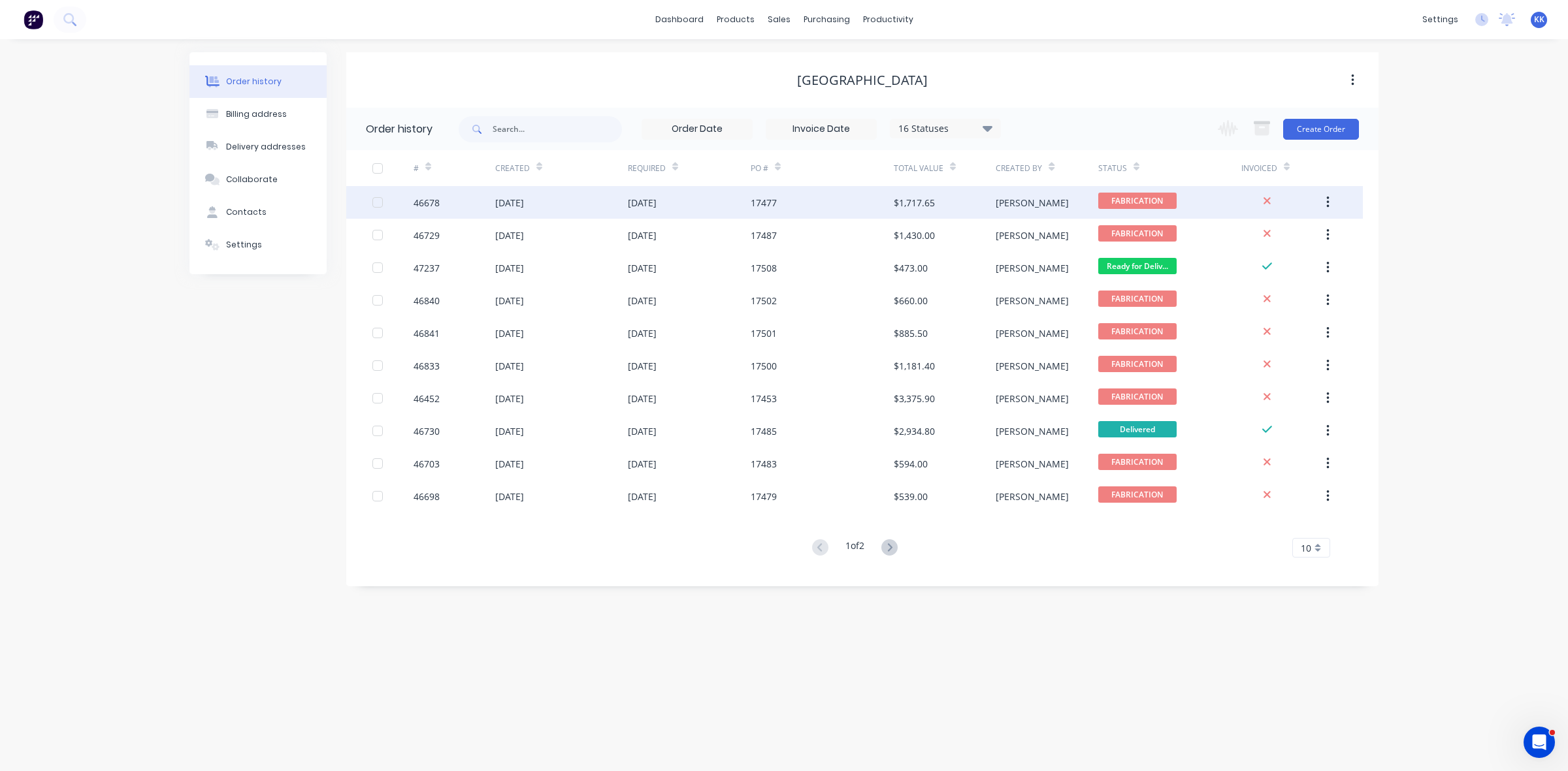
click at [782, 208] on div "17477" at bounding box center [822, 202] width 143 height 32
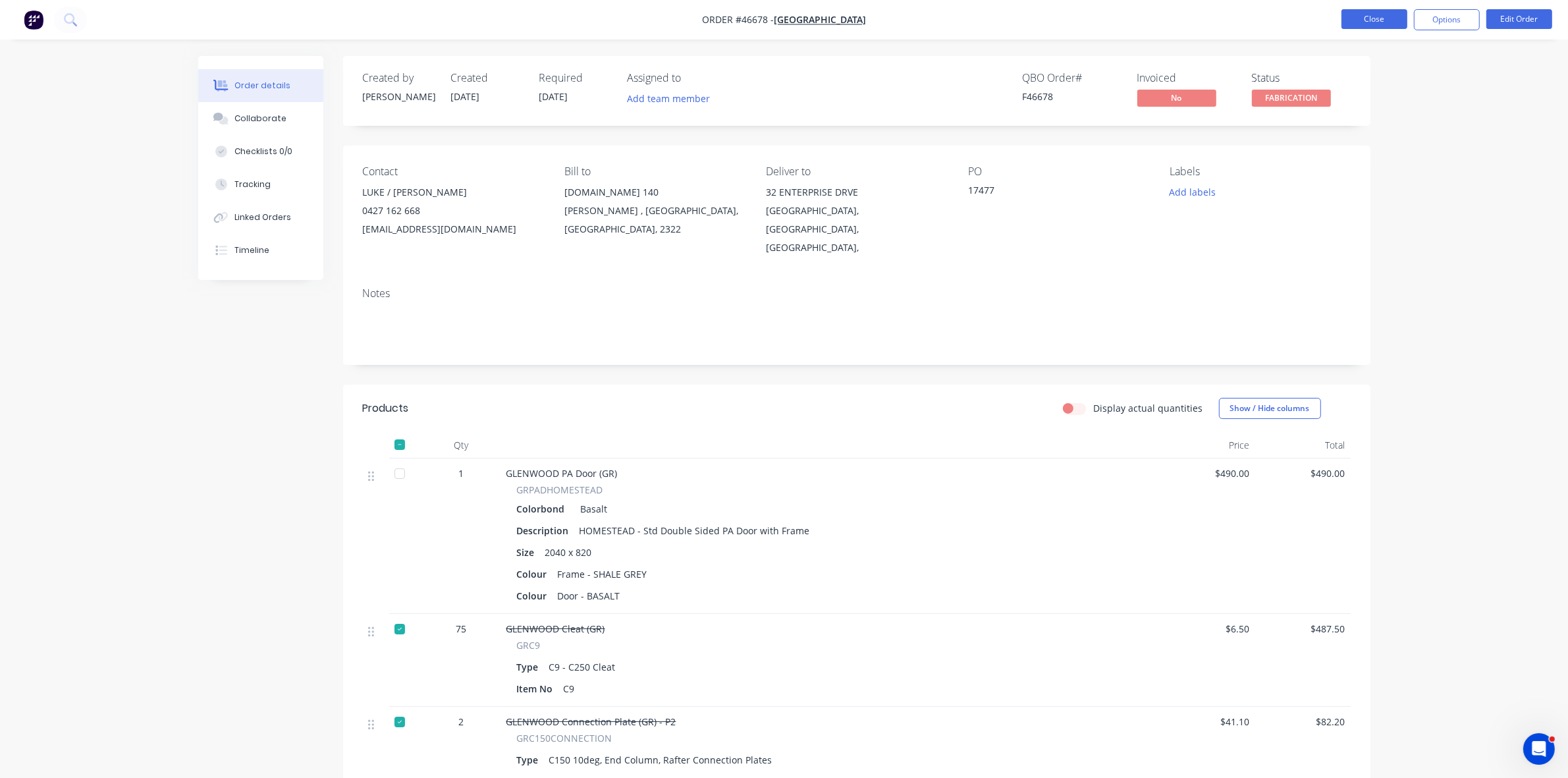
click at [1353, 19] on button "Close" at bounding box center [1374, 19] width 66 height 20
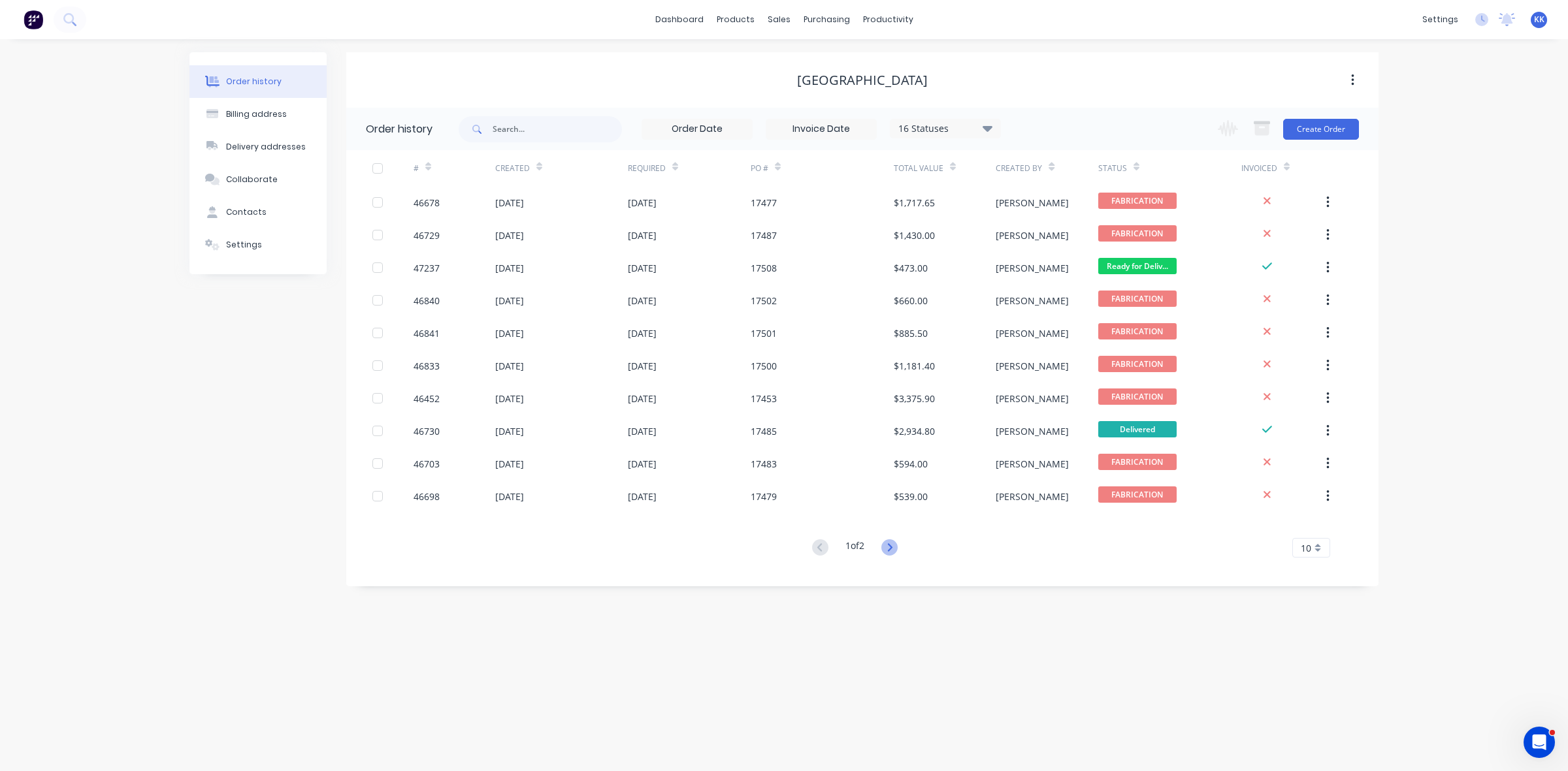
click at [890, 550] on icon at bounding box center [888, 547] width 4 height 8
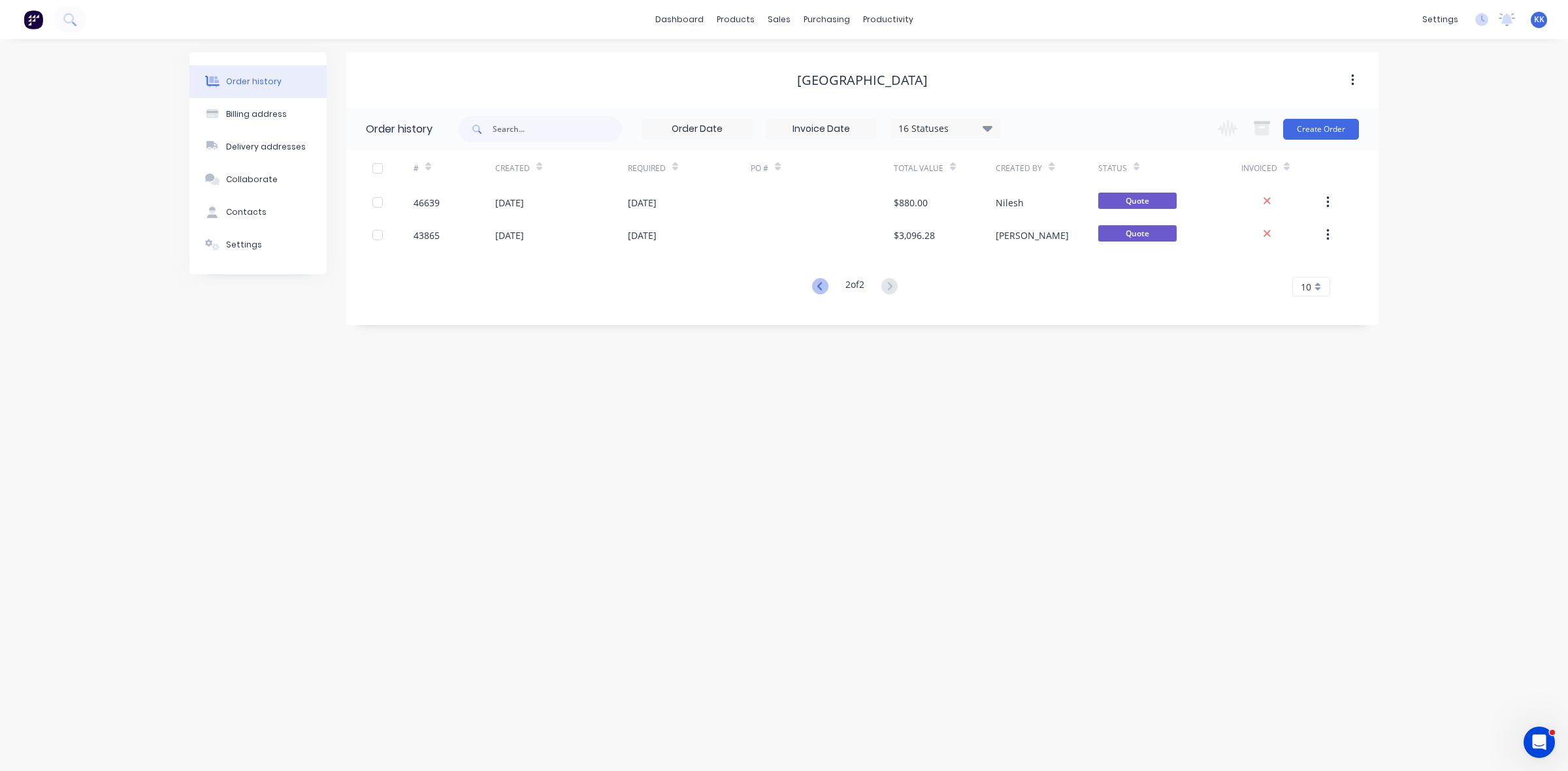
click at [816, 279] on icon at bounding box center [820, 286] width 16 height 16
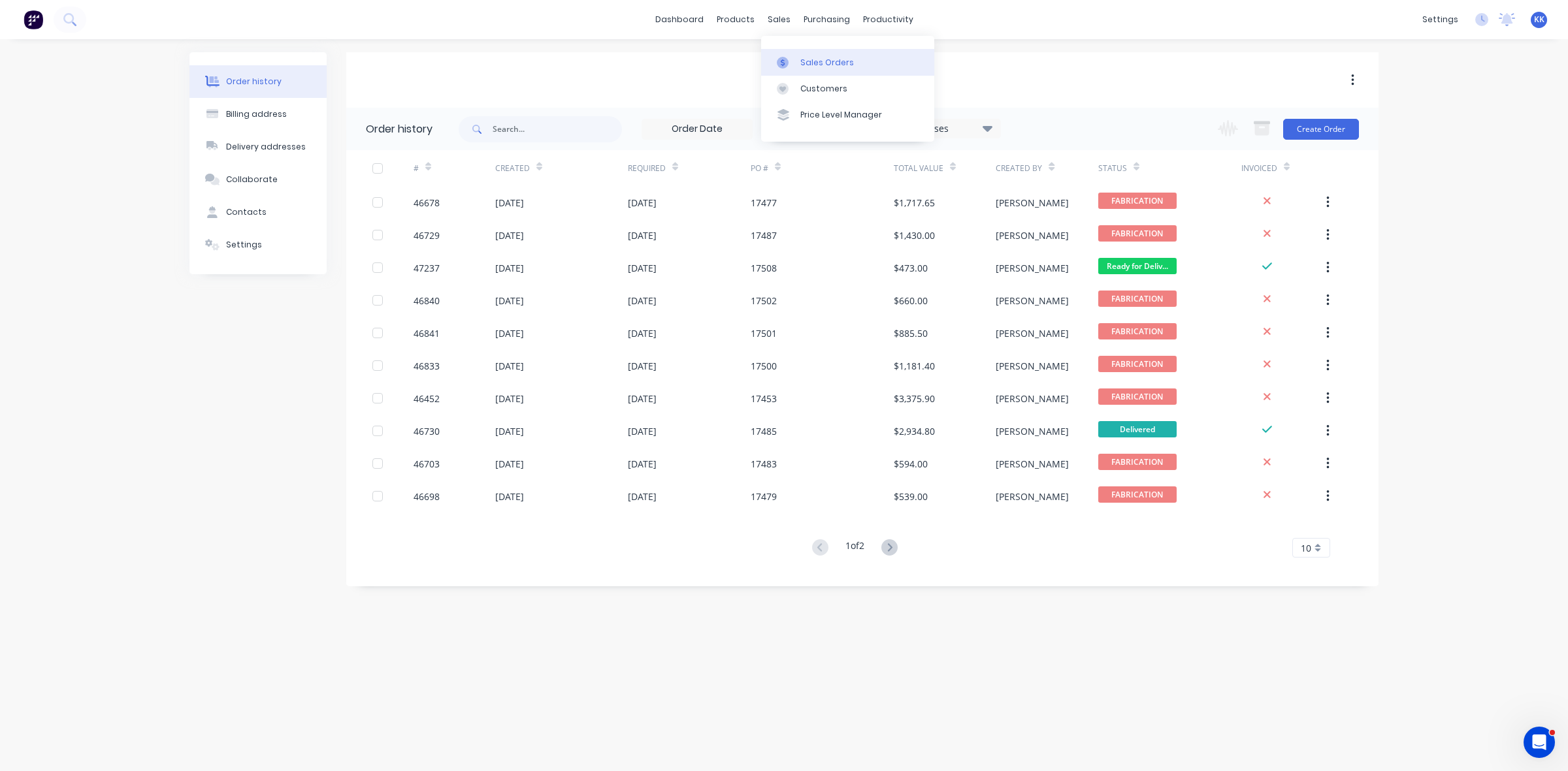
click at [795, 60] on div at bounding box center [786, 63] width 20 height 12
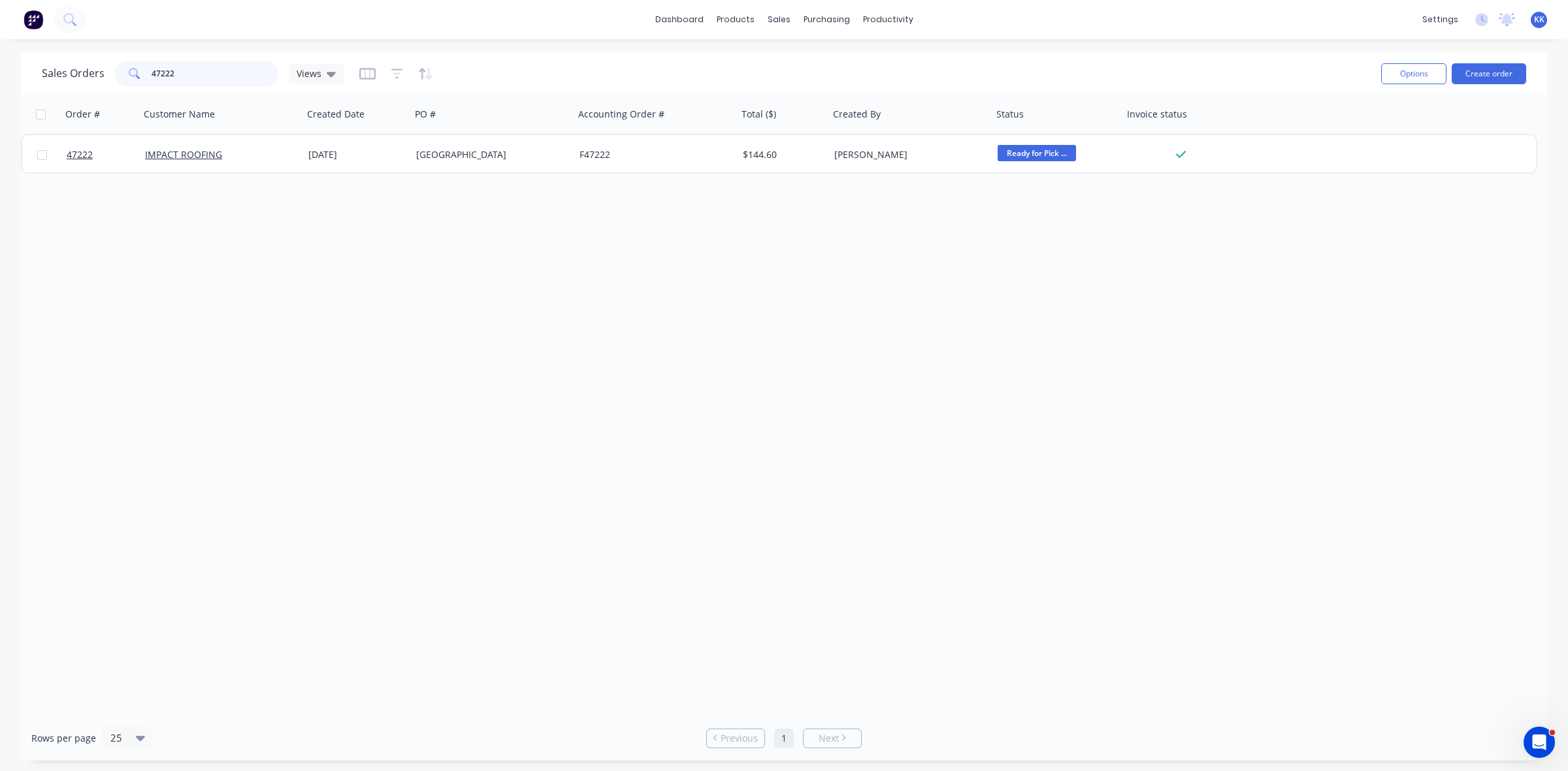
drag, startPoint x: 184, startPoint y: 69, endPoint x: 132, endPoint y: 70, distance: 52.0
click at [132, 70] on div "47222" at bounding box center [196, 74] width 163 height 26
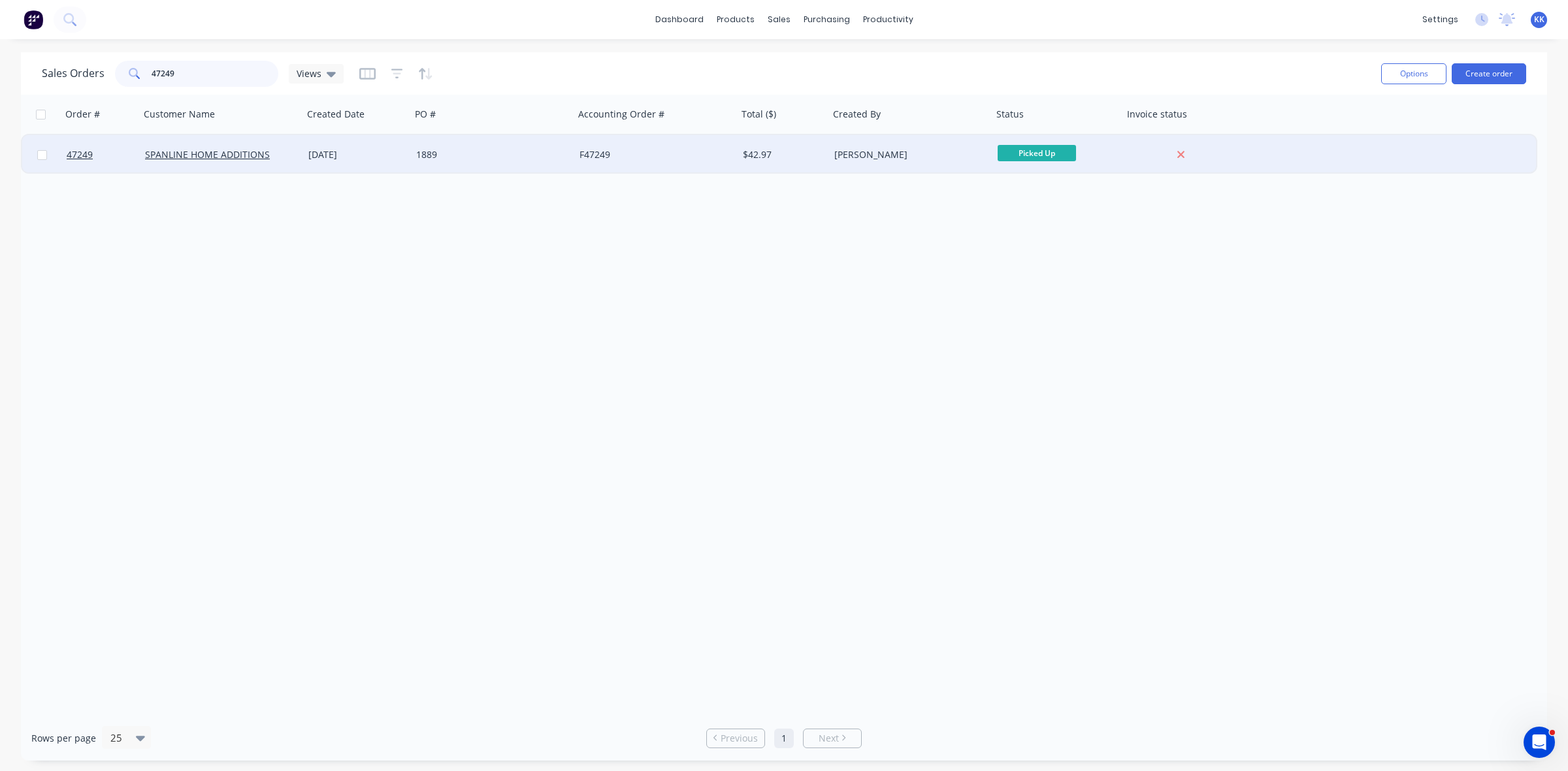
type input "47249"
click at [498, 163] on div "1889" at bounding box center [493, 155] width 163 height 39
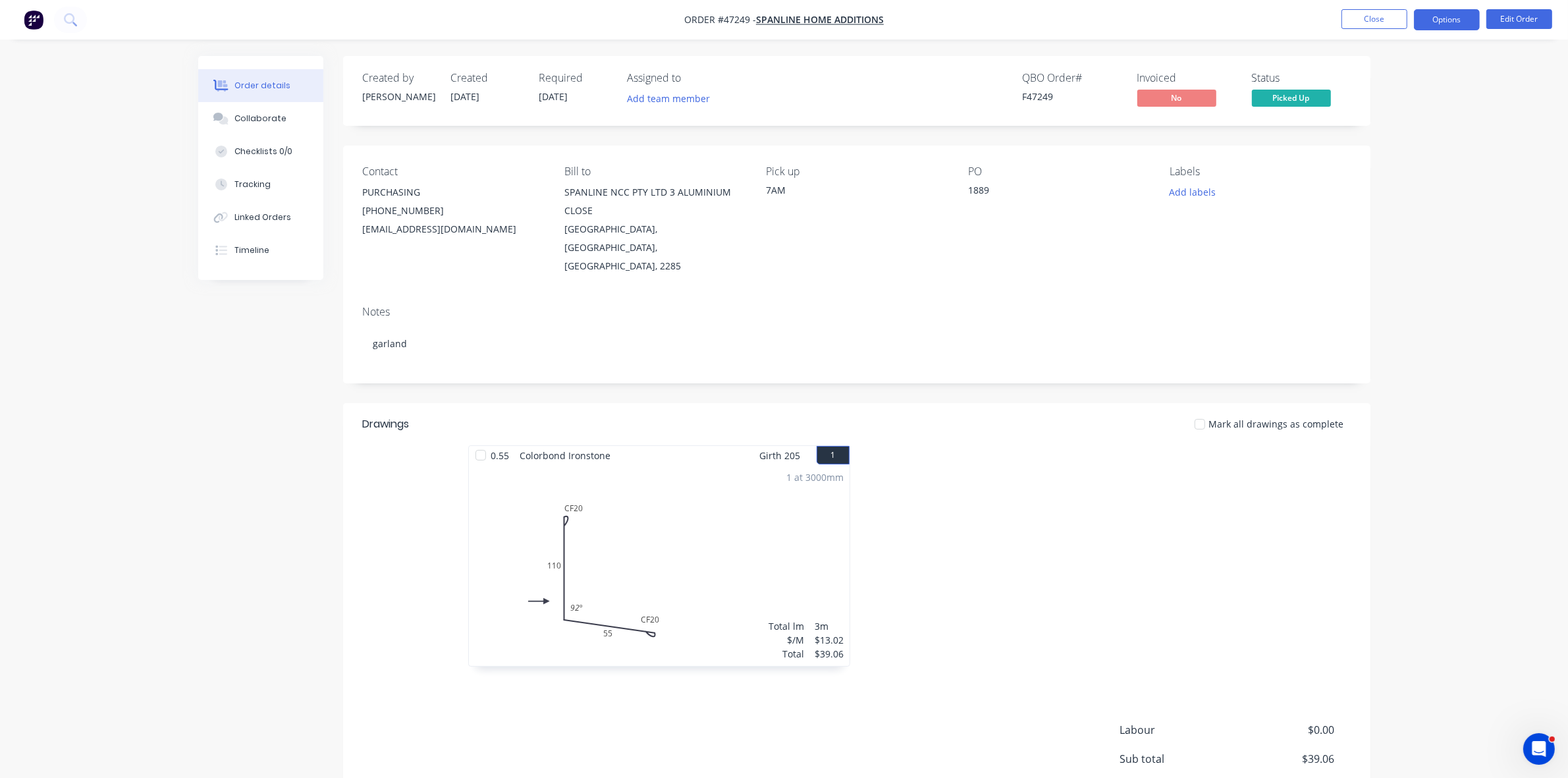
drag, startPoint x: 1443, startPoint y: 21, endPoint x: 1430, endPoint y: 33, distance: 17.7
click at [1443, 21] on button "Options" at bounding box center [1446, 20] width 66 height 21
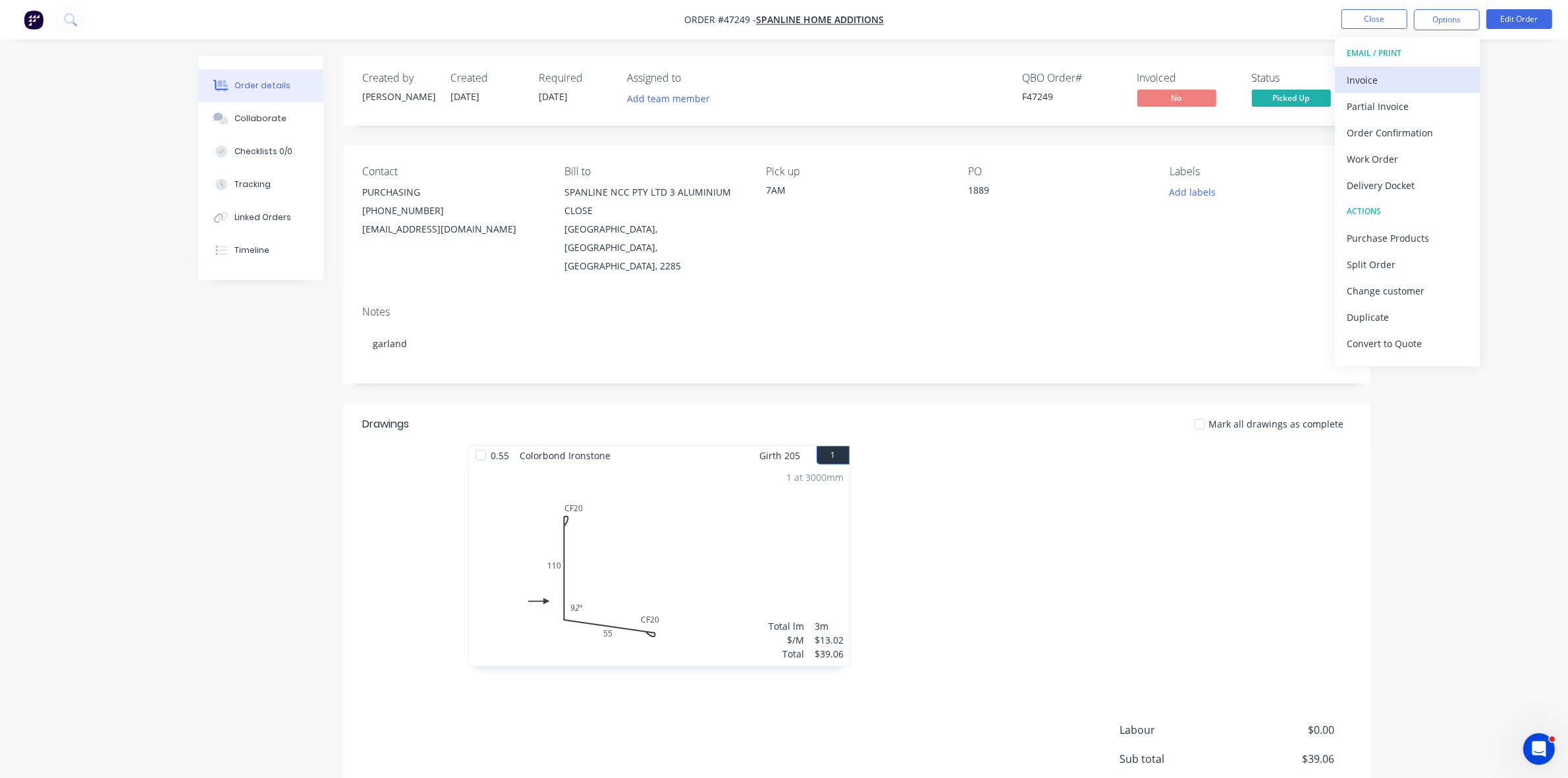
click at [1387, 70] on div "Invoice" at bounding box center [1408, 80] width 122 height 19
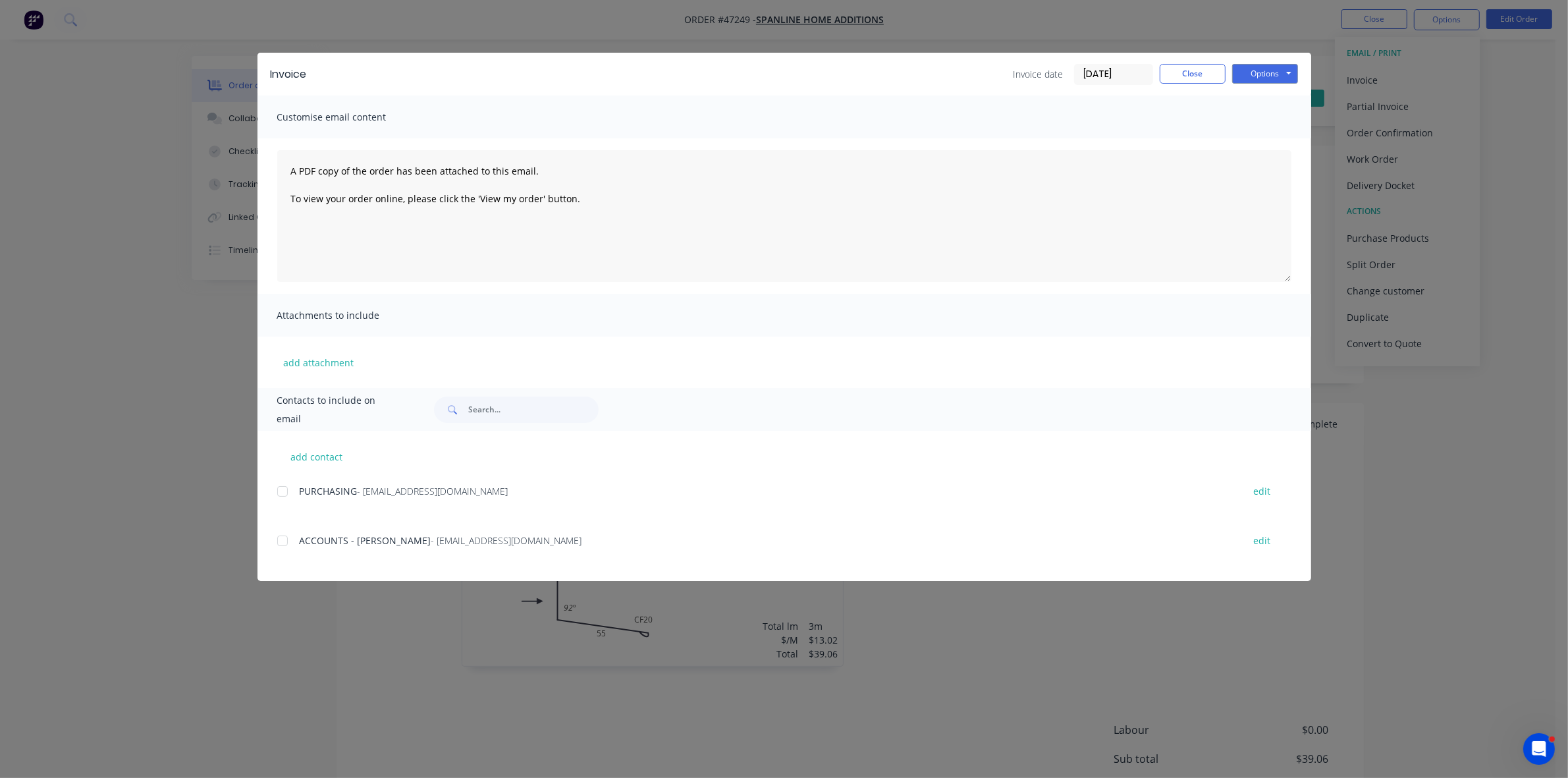
drag, startPoint x: 281, startPoint y: 538, endPoint x: 294, endPoint y: 539, distance: 13.0
click at [285, 539] on div at bounding box center [283, 541] width 27 height 27
click at [1276, 70] on button "Options" at bounding box center [1265, 74] width 66 height 20
click at [1289, 137] on button "Email" at bounding box center [1274, 141] width 84 height 21
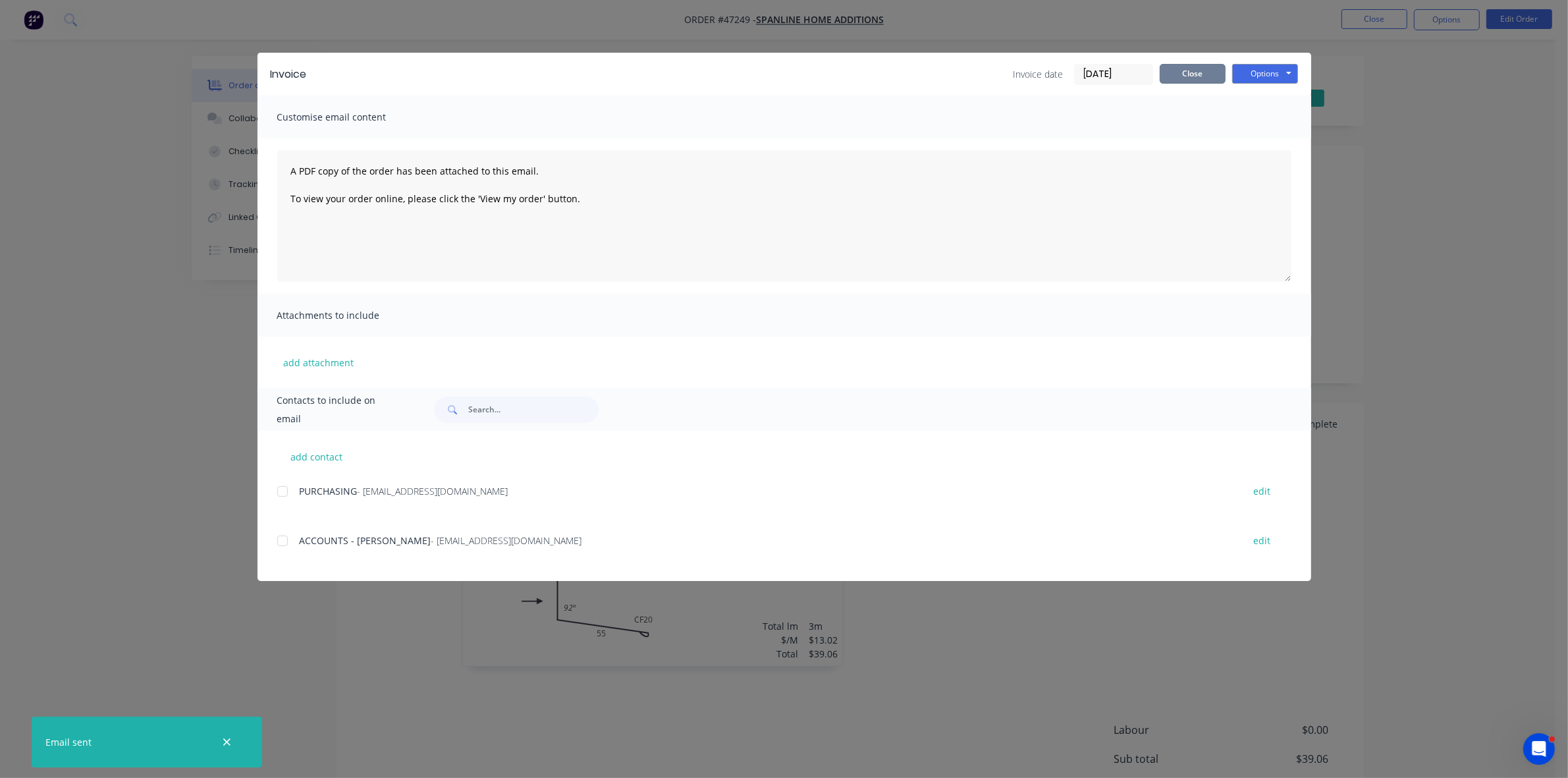
click at [1173, 78] on button "Close" at bounding box center [1192, 74] width 66 height 20
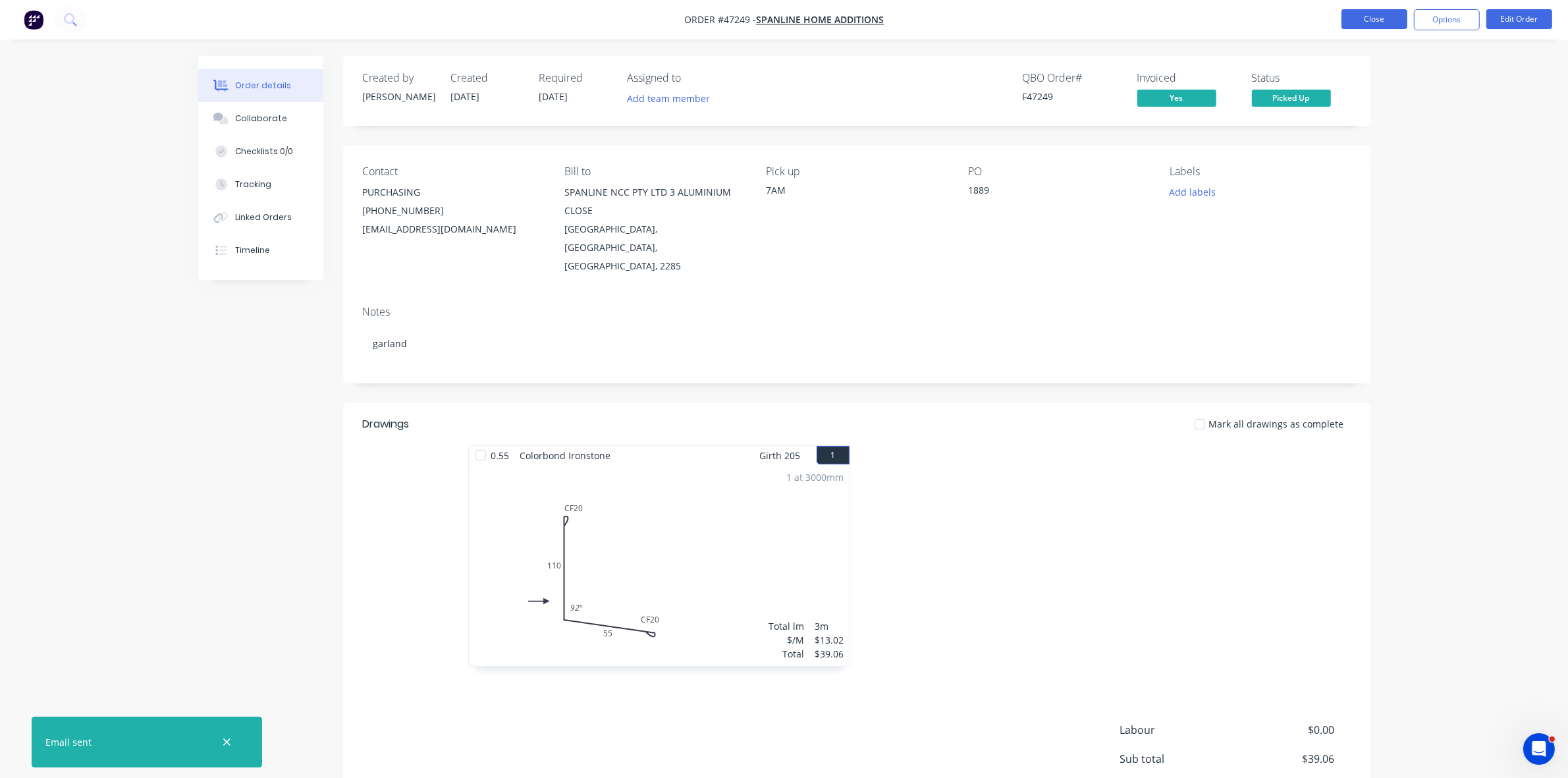
click at [1379, 15] on button "Close" at bounding box center [1374, 19] width 66 height 20
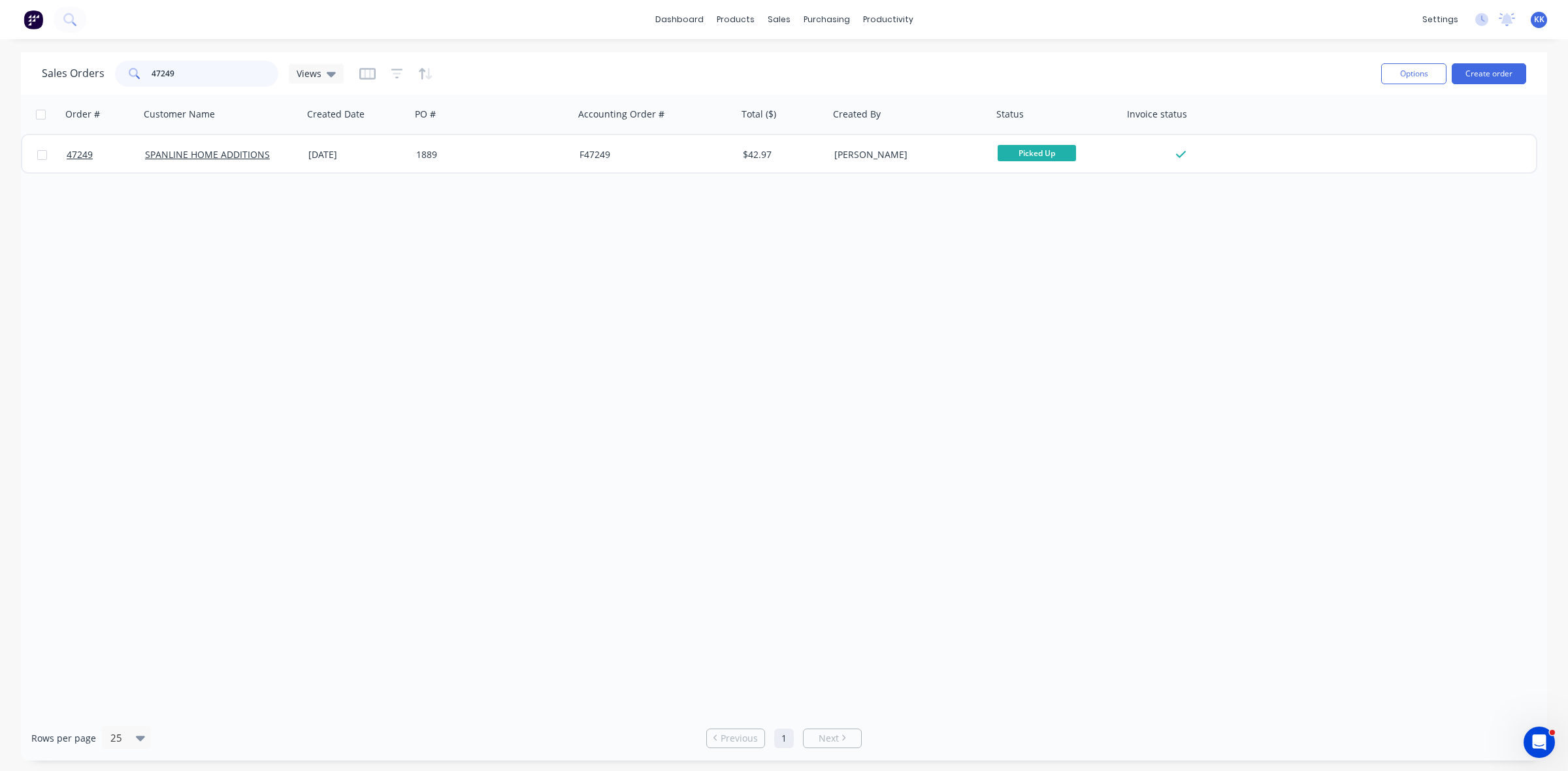
drag, startPoint x: 205, startPoint y: 76, endPoint x: 135, endPoint y: 70, distance: 70.3
click at [137, 70] on div "47249" at bounding box center [196, 74] width 163 height 26
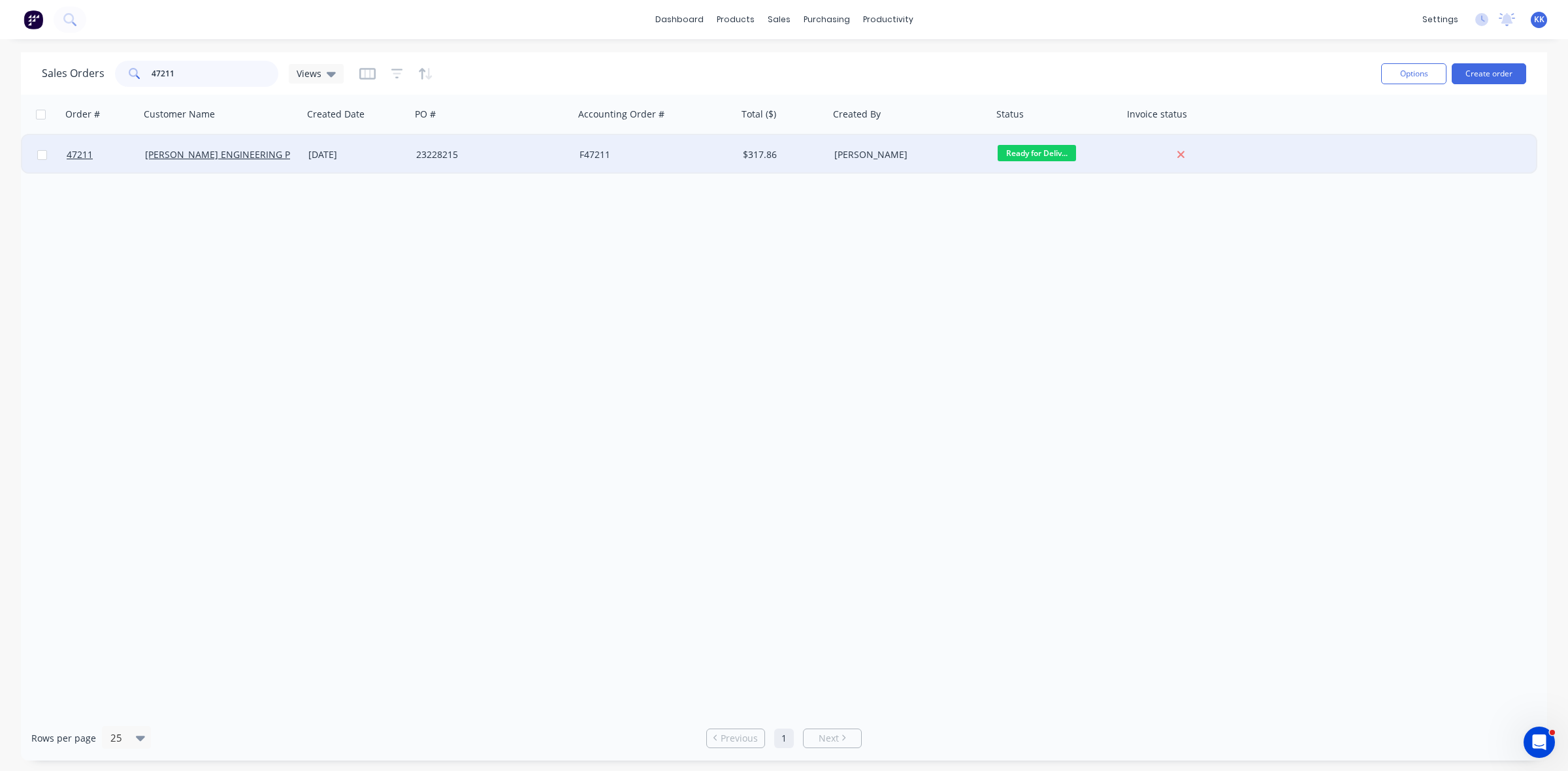
type input "47211"
click at [624, 157] on div "F47211" at bounding box center [651, 155] width 145 height 13
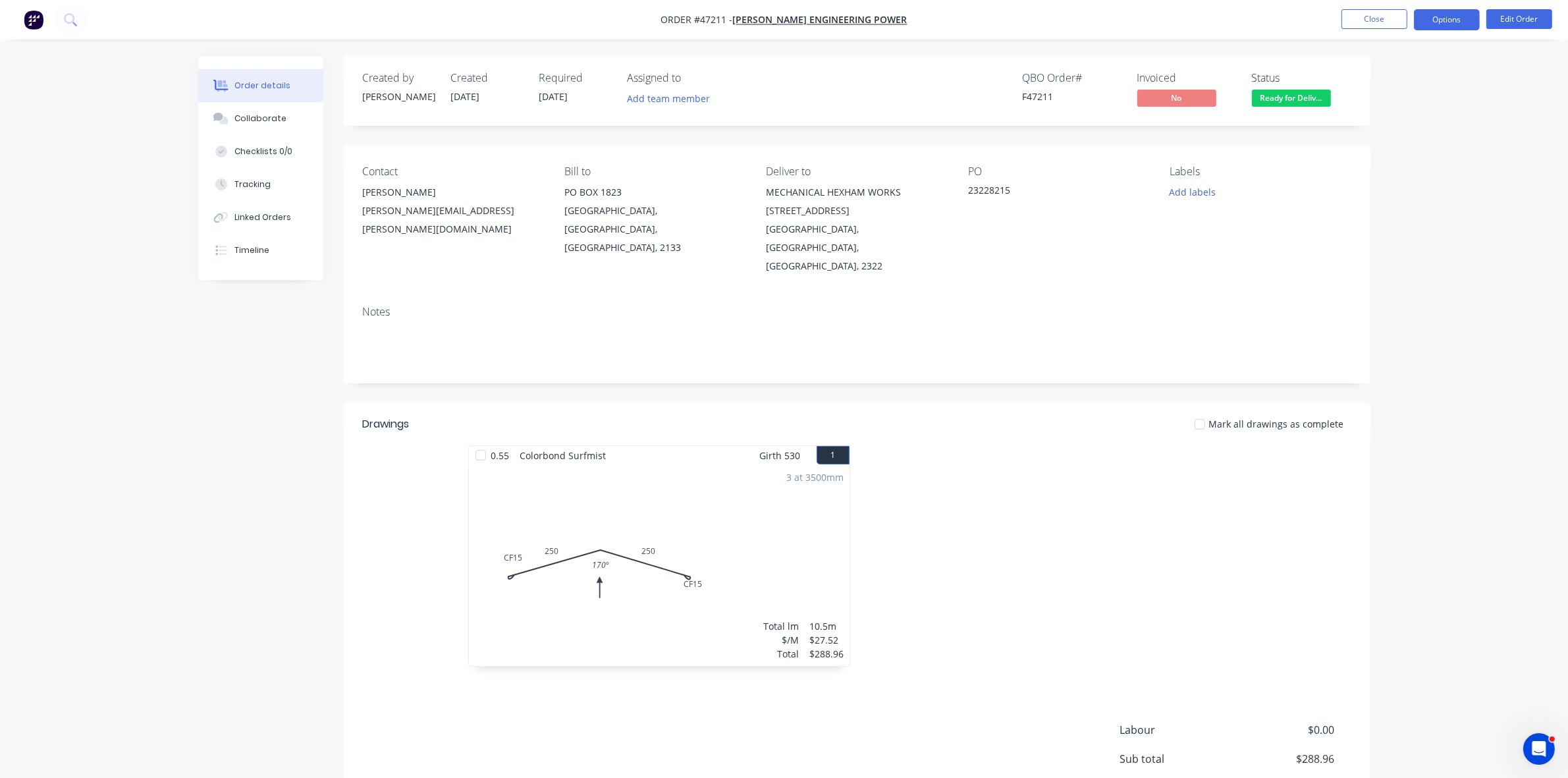
click at [1443, 17] on button "Options" at bounding box center [1446, 20] width 66 height 21
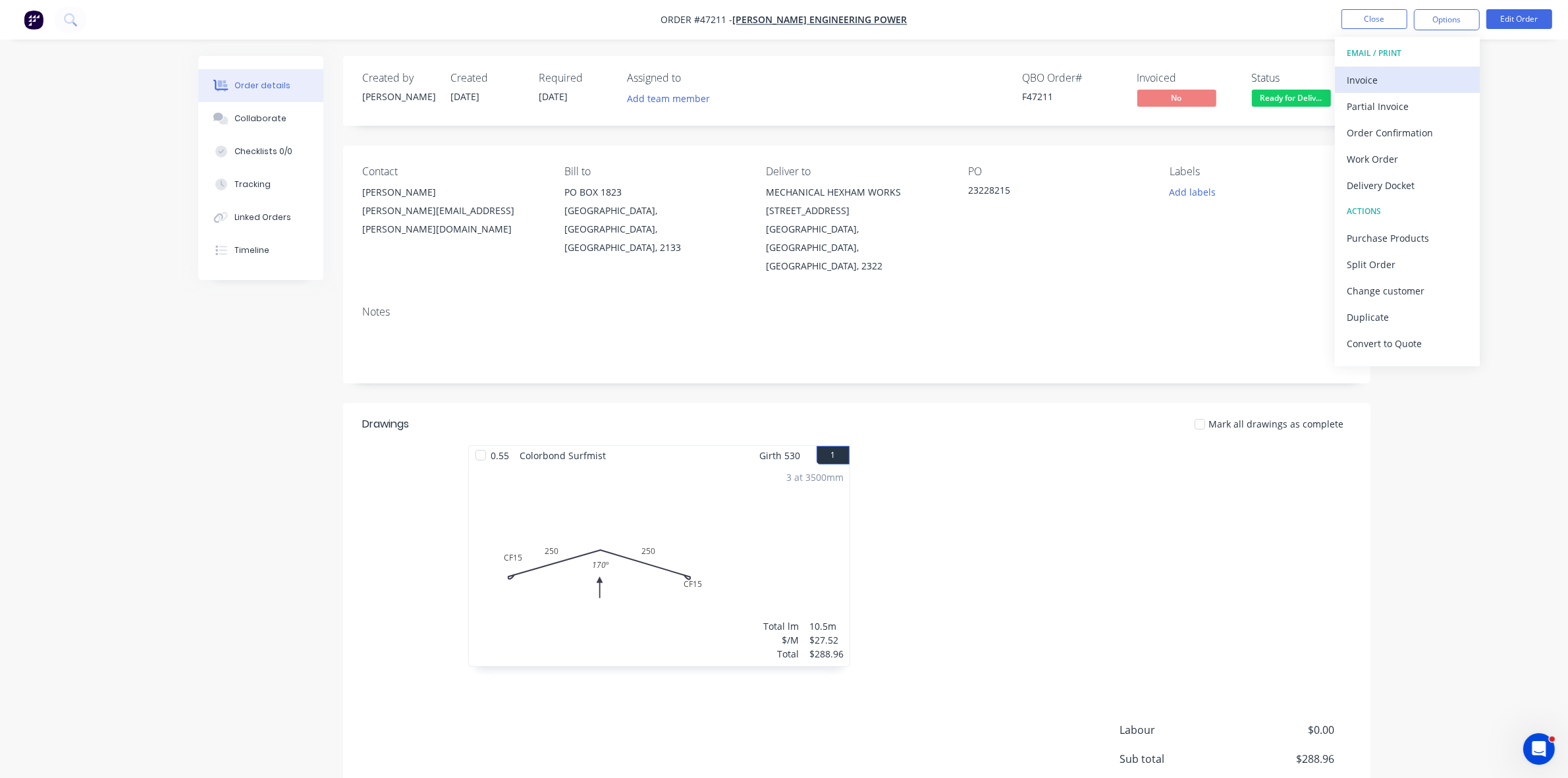
click at [1390, 84] on div "Invoice" at bounding box center [1408, 80] width 122 height 19
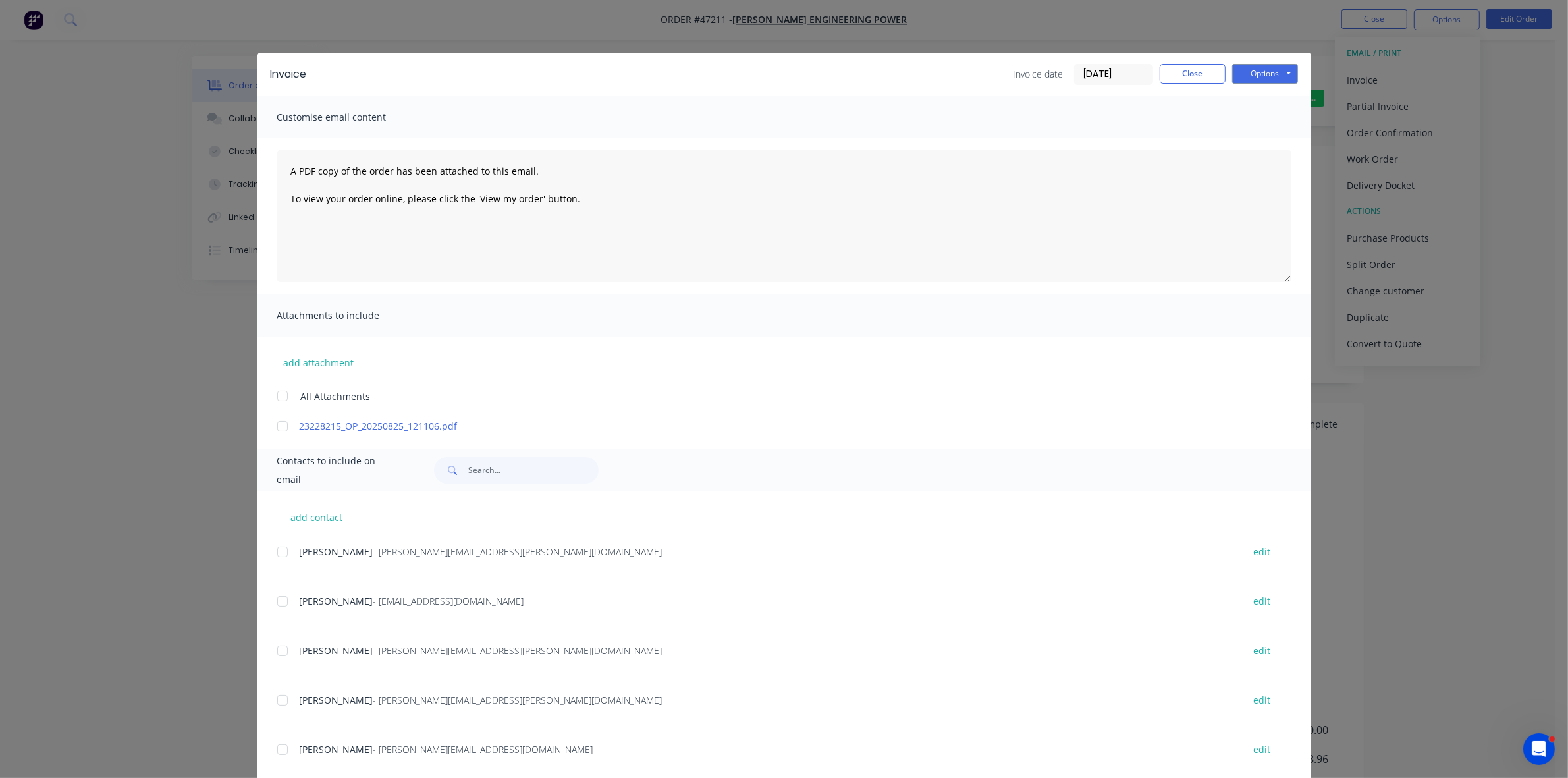
drag, startPoint x: 273, startPoint y: 598, endPoint x: 293, endPoint y: 596, distance: 20.1
click at [278, 598] on div at bounding box center [283, 601] width 27 height 27
click at [1253, 75] on button "Options" at bounding box center [1265, 74] width 66 height 20
click at [1248, 141] on button "Email" at bounding box center [1274, 141] width 84 height 21
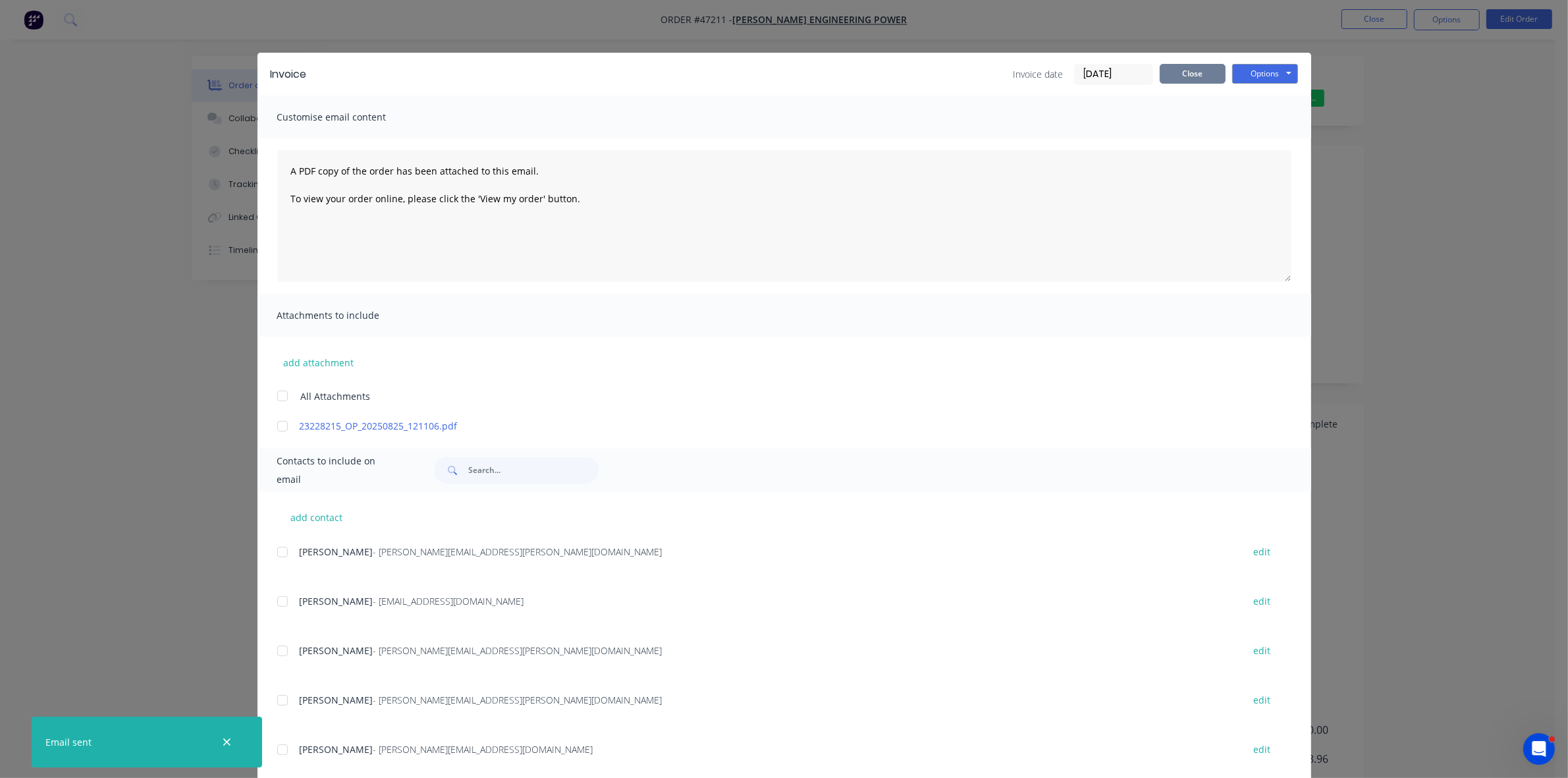
drag, startPoint x: 1160, startPoint y: 73, endPoint x: 1262, endPoint y: 58, distance: 103.1
click at [1163, 73] on button "Close" at bounding box center [1192, 74] width 66 height 20
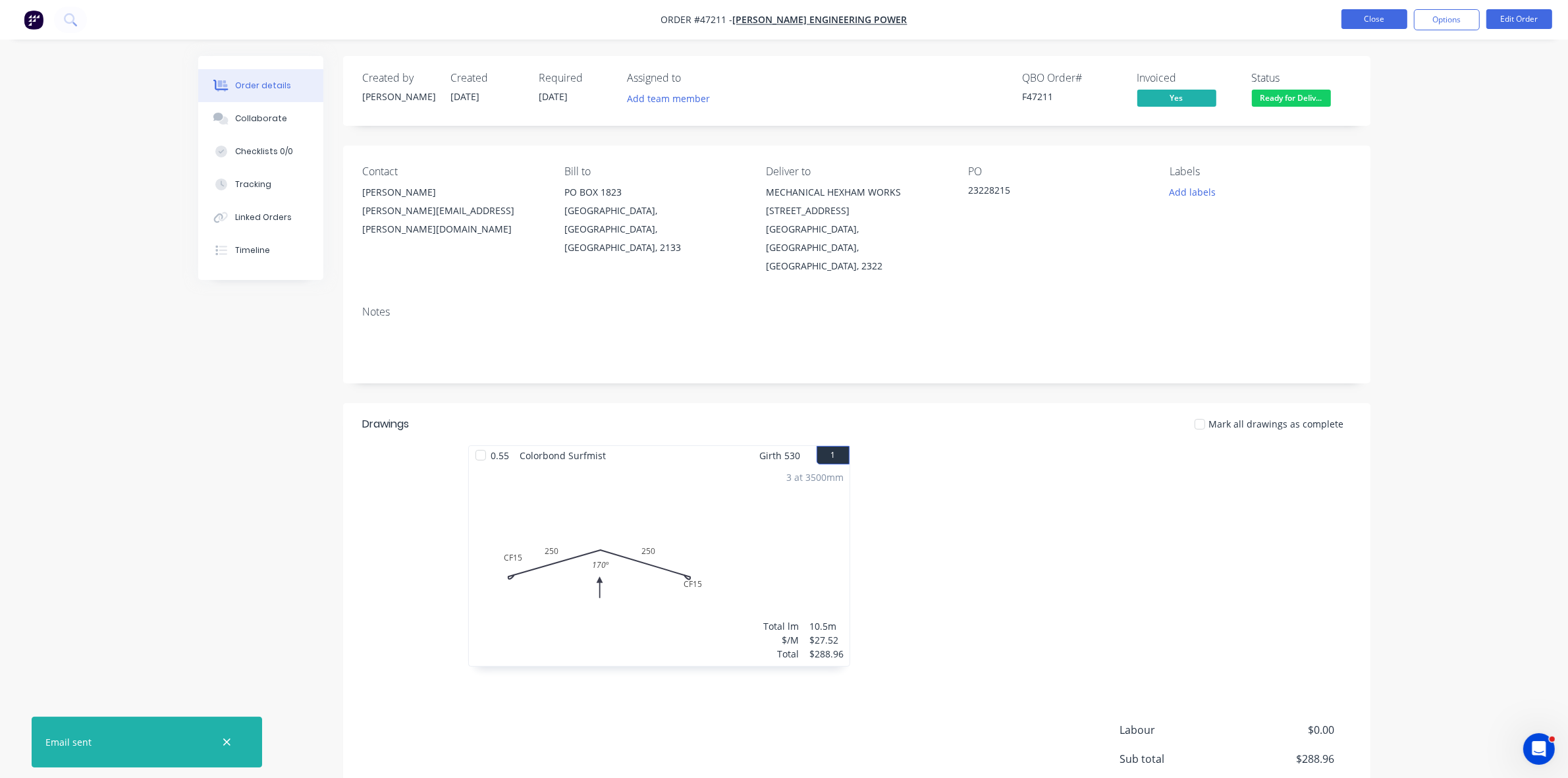
click at [1363, 15] on button "Close" at bounding box center [1374, 19] width 66 height 20
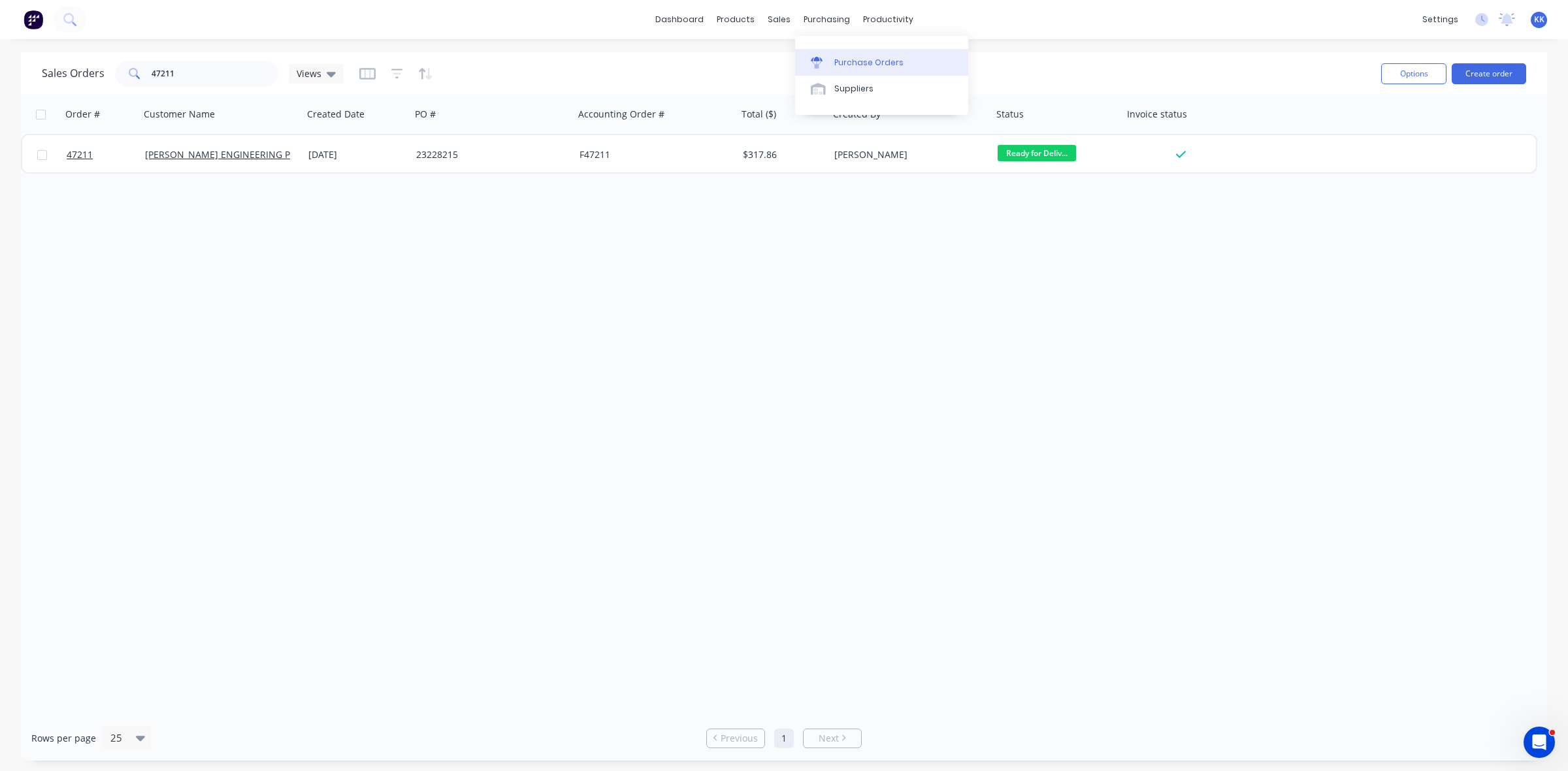
click at [869, 61] on div "Purchase Orders" at bounding box center [869, 63] width 70 height 12
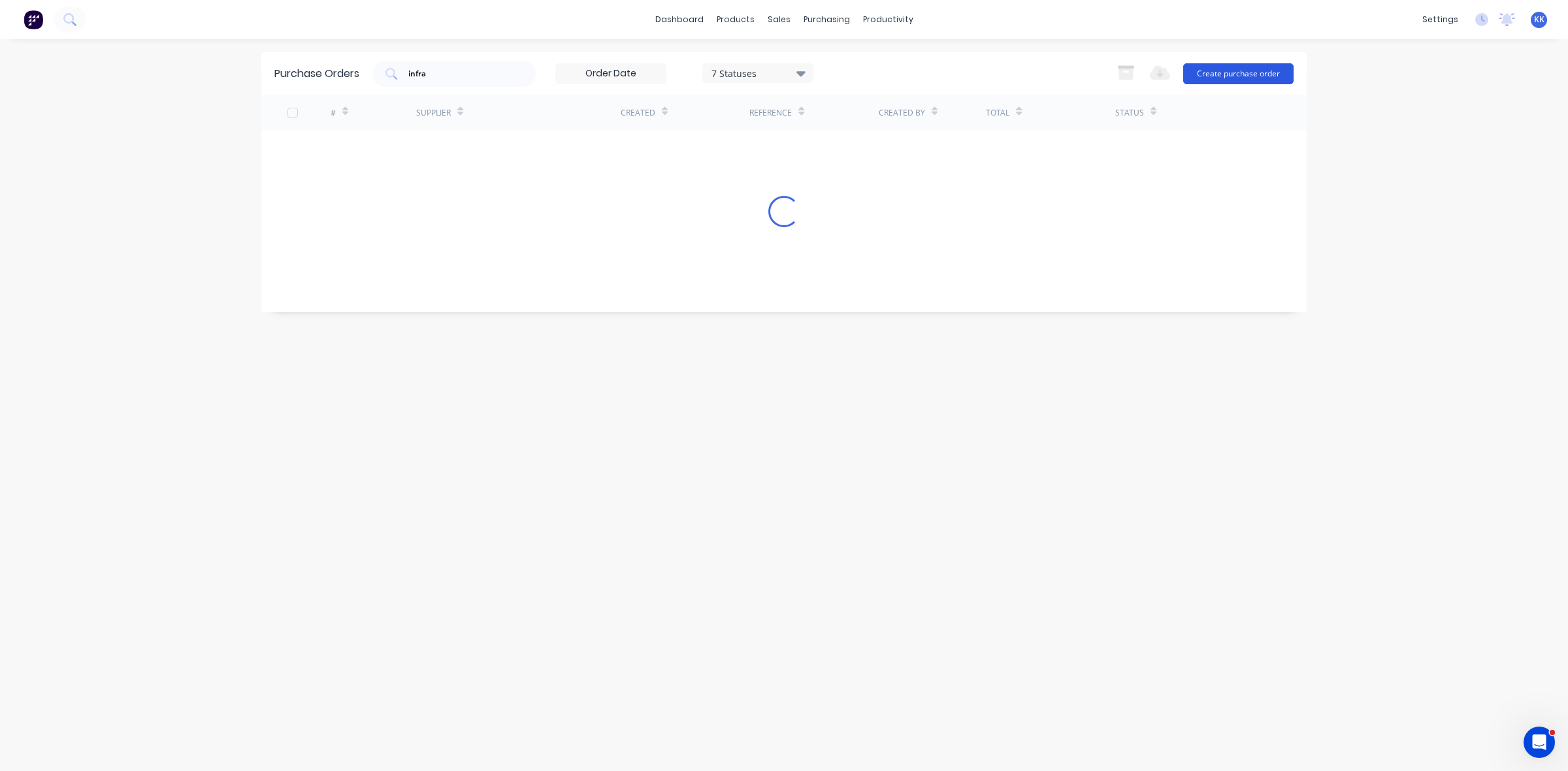
click at [1215, 70] on button "Create purchase order" at bounding box center [1238, 74] width 110 height 21
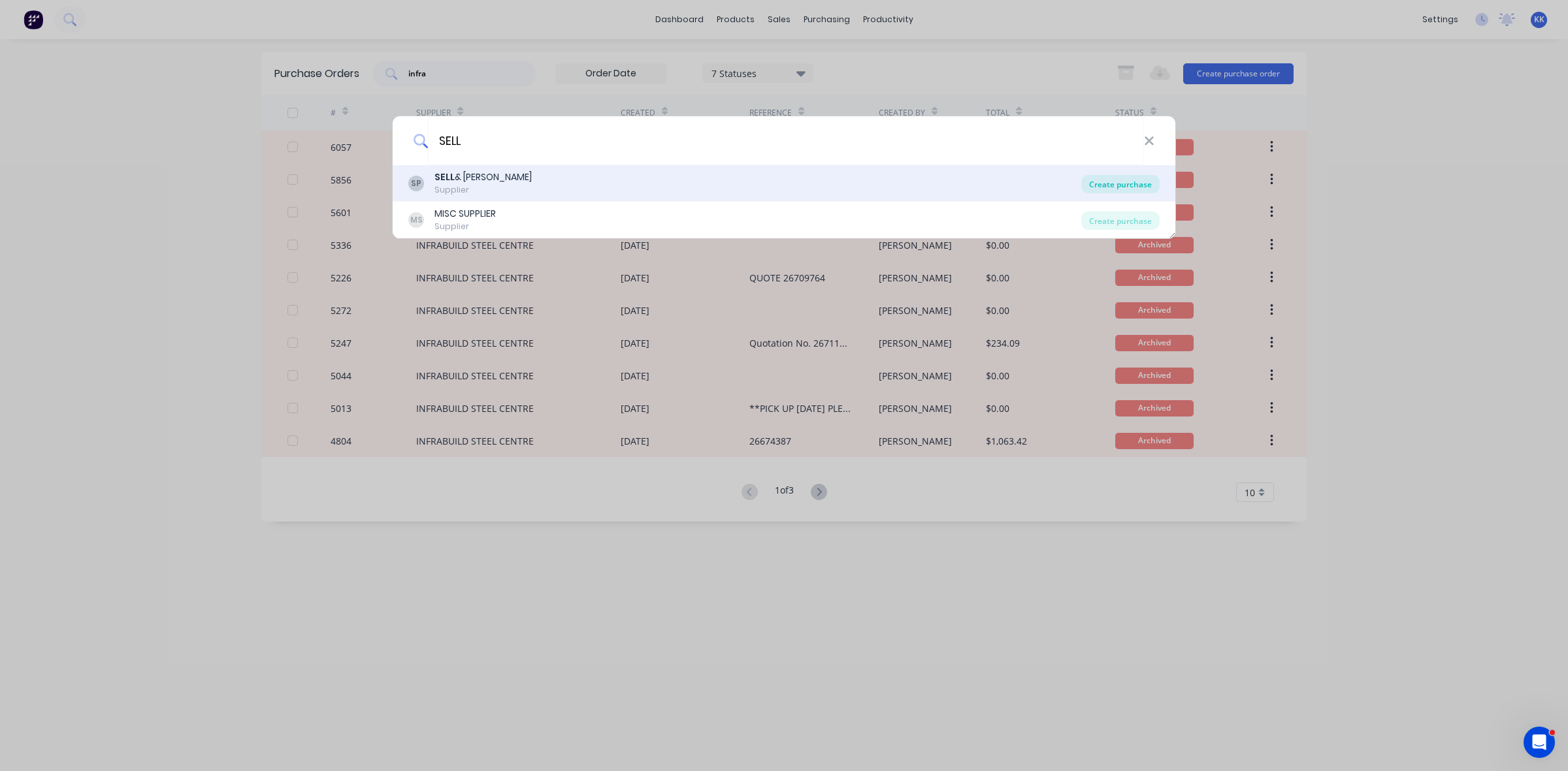
type input "SELL"
click at [1102, 190] on div "Create purchase" at bounding box center [1120, 184] width 78 height 19
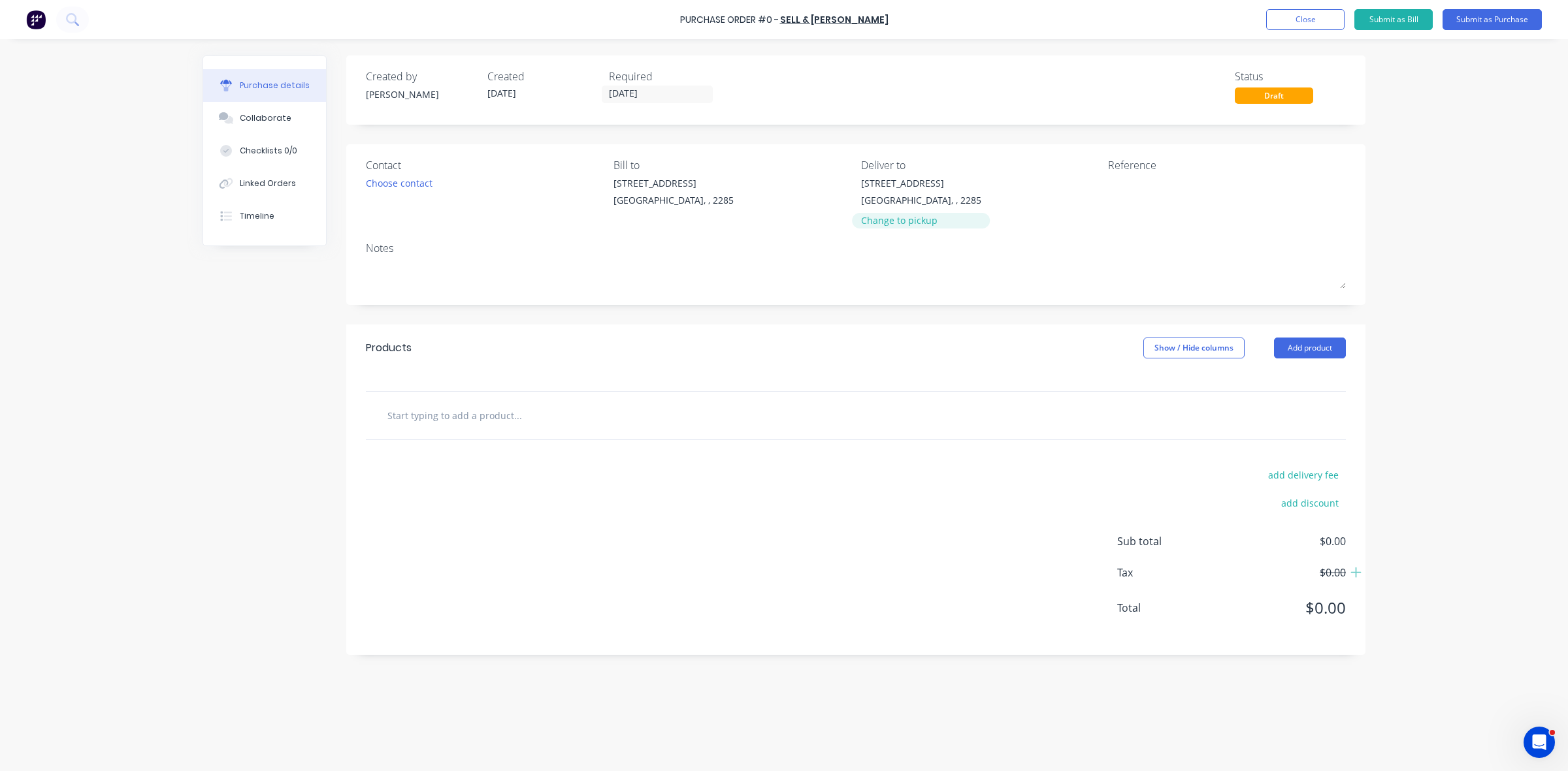
click at [885, 217] on div "Change to pickup" at bounding box center [922, 220] width 121 height 14
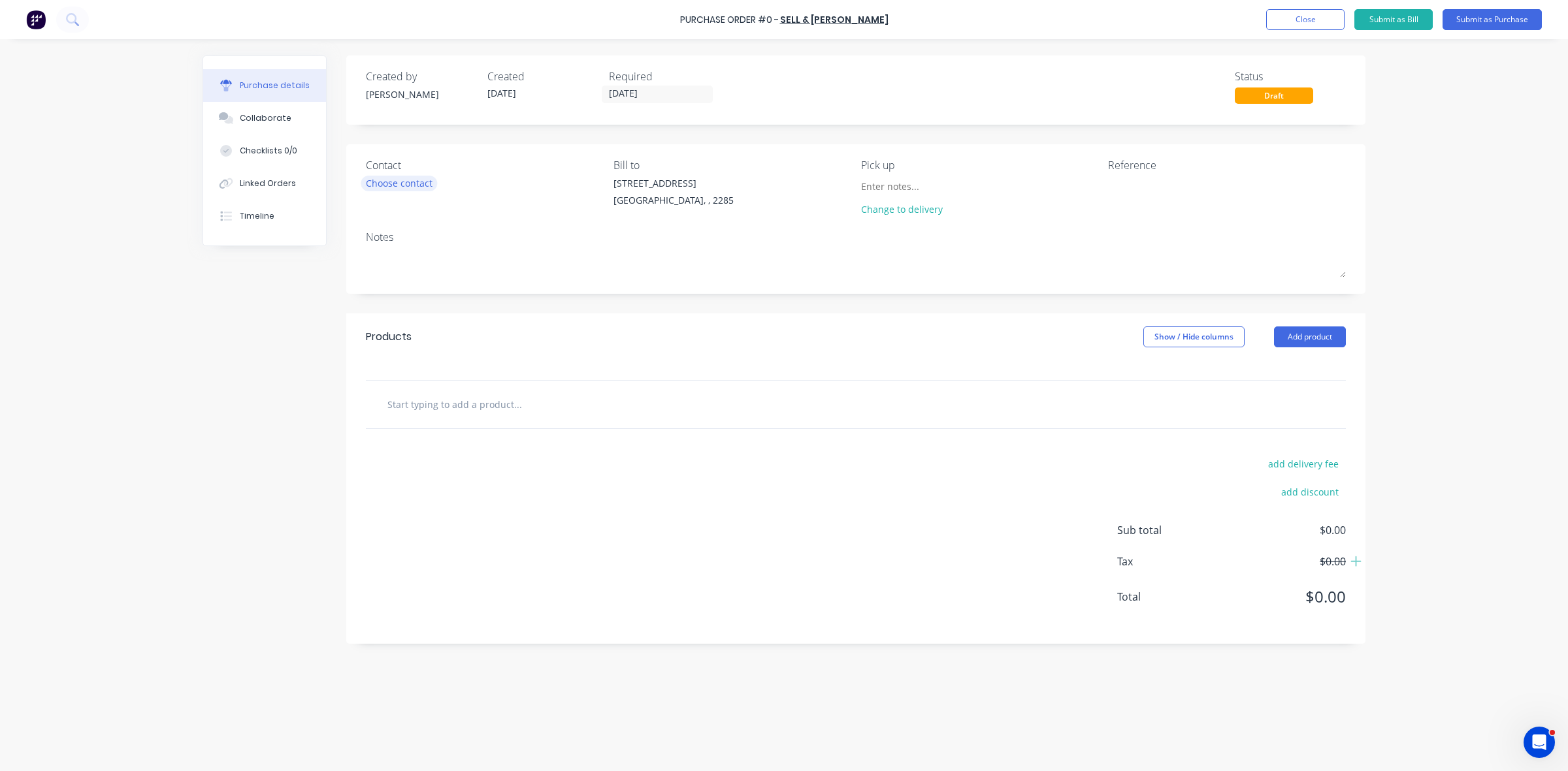
click at [421, 180] on div "Choose contact" at bounding box center [399, 183] width 66 height 14
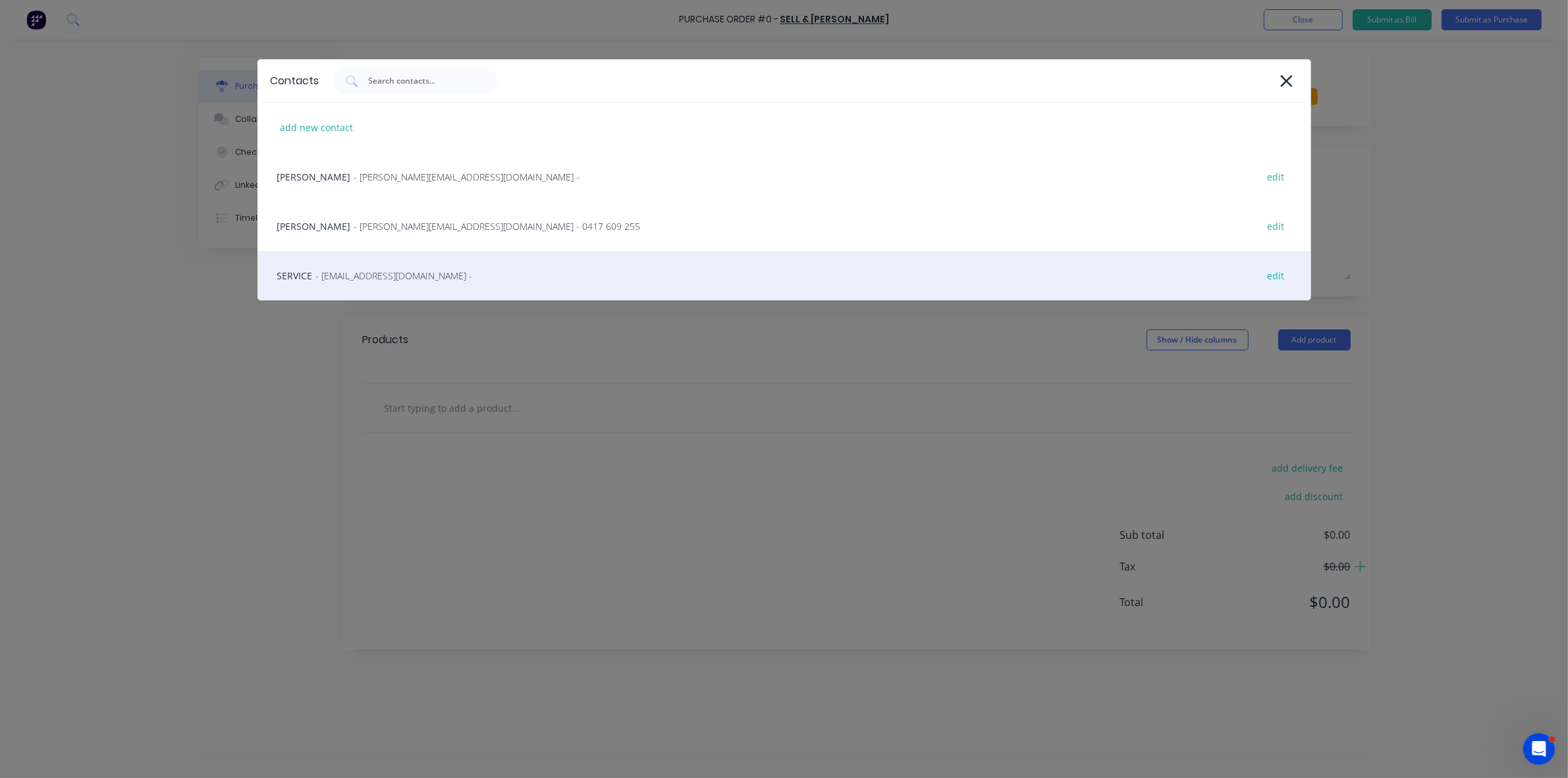
click at [383, 260] on div "SERVICE - newcastleweighbridge@sellparker.com.au - edit" at bounding box center [784, 276] width 1053 height 50
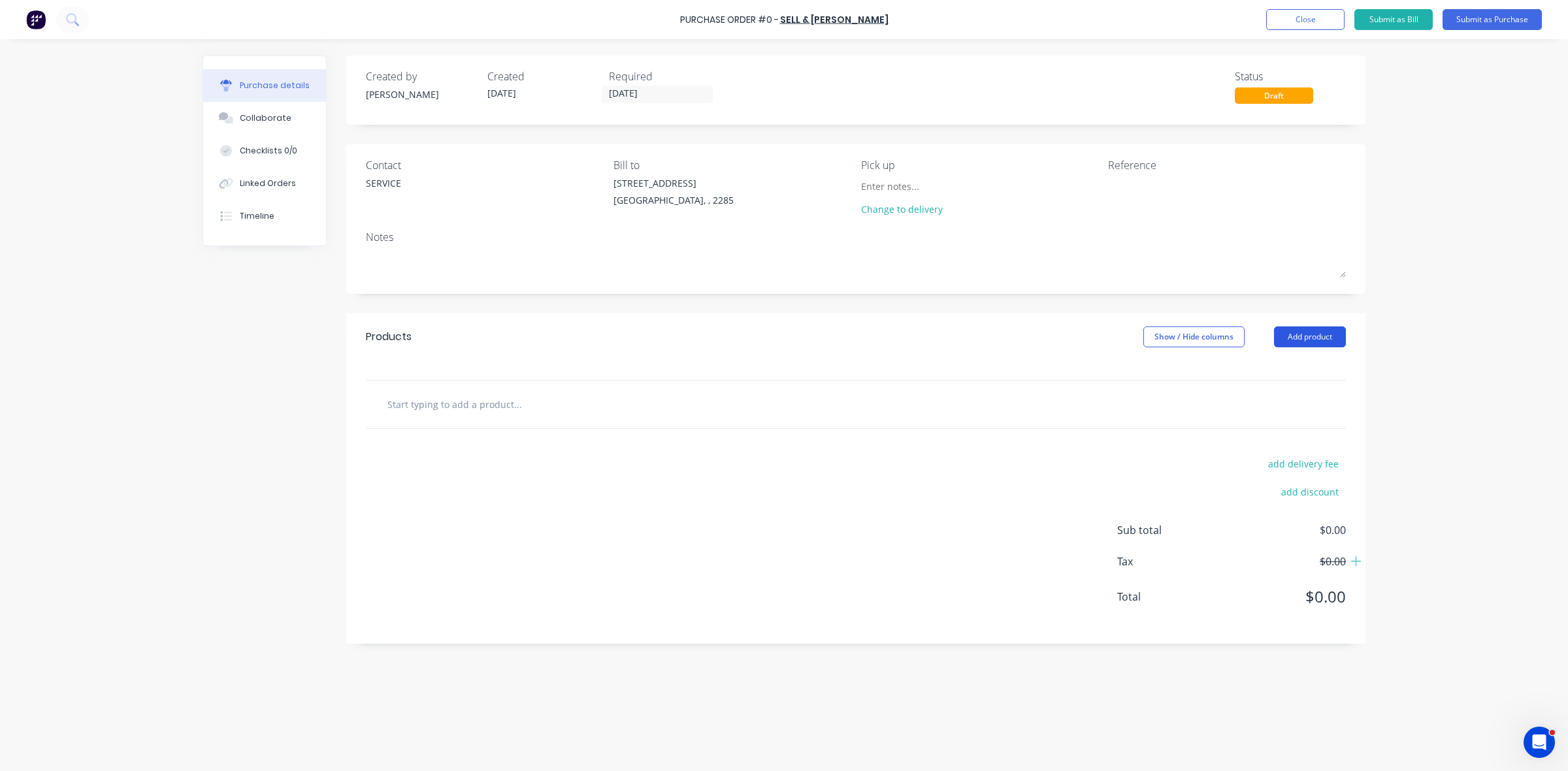
click at [1308, 338] on button "Add product" at bounding box center [1310, 337] width 72 height 21
drag, startPoint x: 1308, startPoint y: 338, endPoint x: 1308, endPoint y: 369, distance: 31.0
click at [1308, 369] on div "Product catalogue" at bounding box center [1283, 370] width 100 height 19
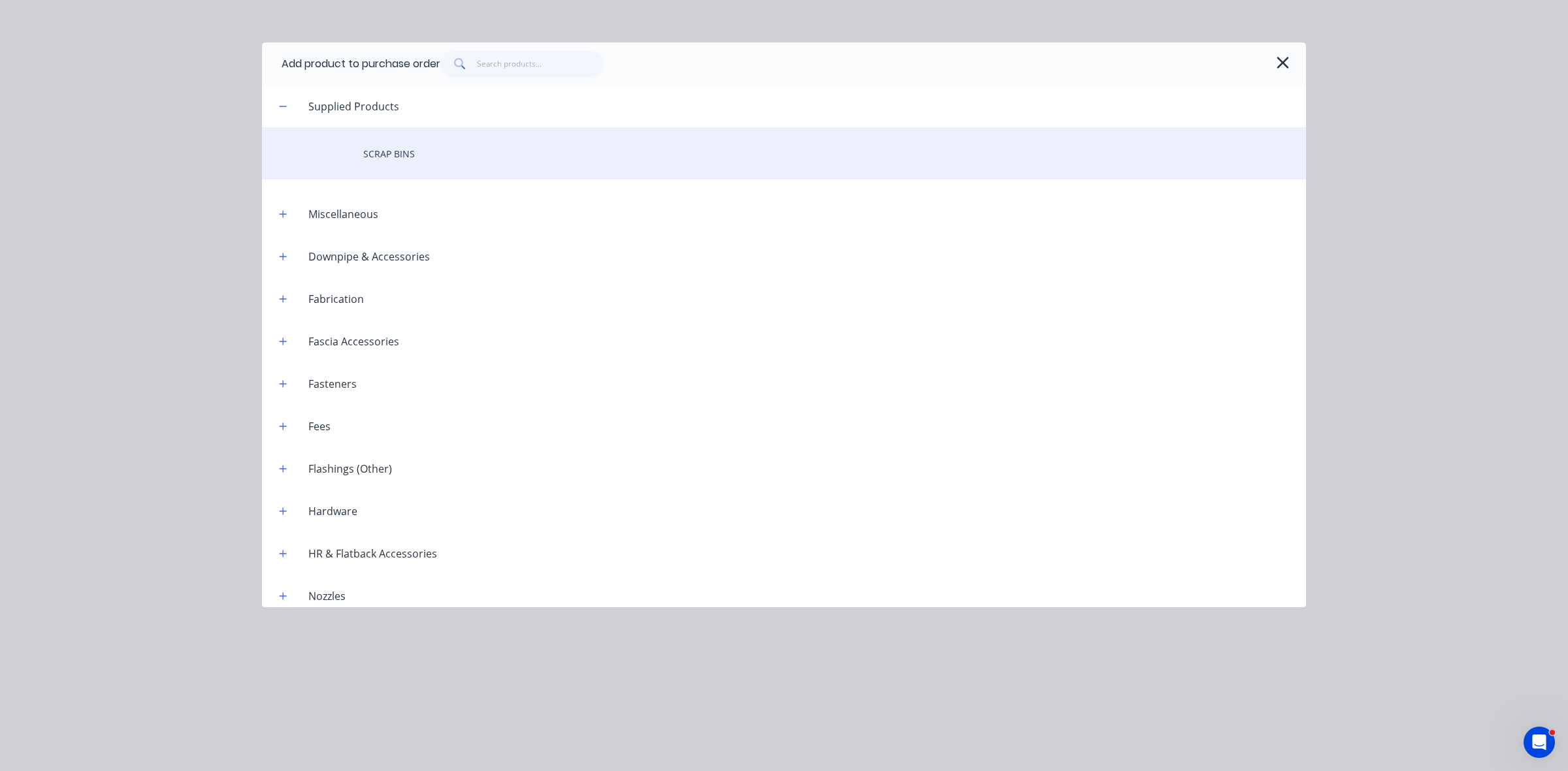
click at [418, 152] on div "SCRAP BINS" at bounding box center [783, 154] width 1044 height 53
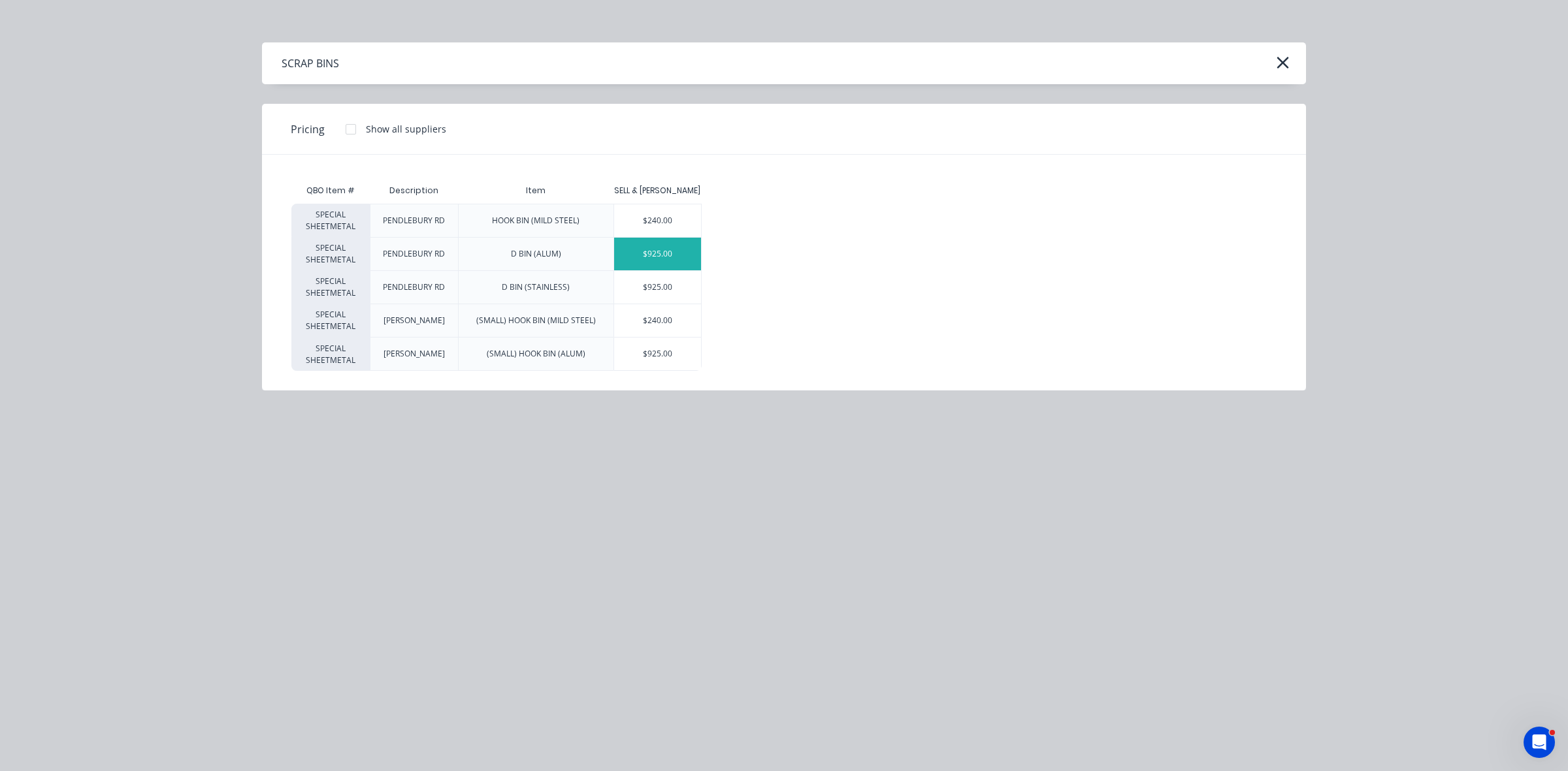
click at [657, 262] on div "$925.00" at bounding box center [657, 254] width 87 height 32
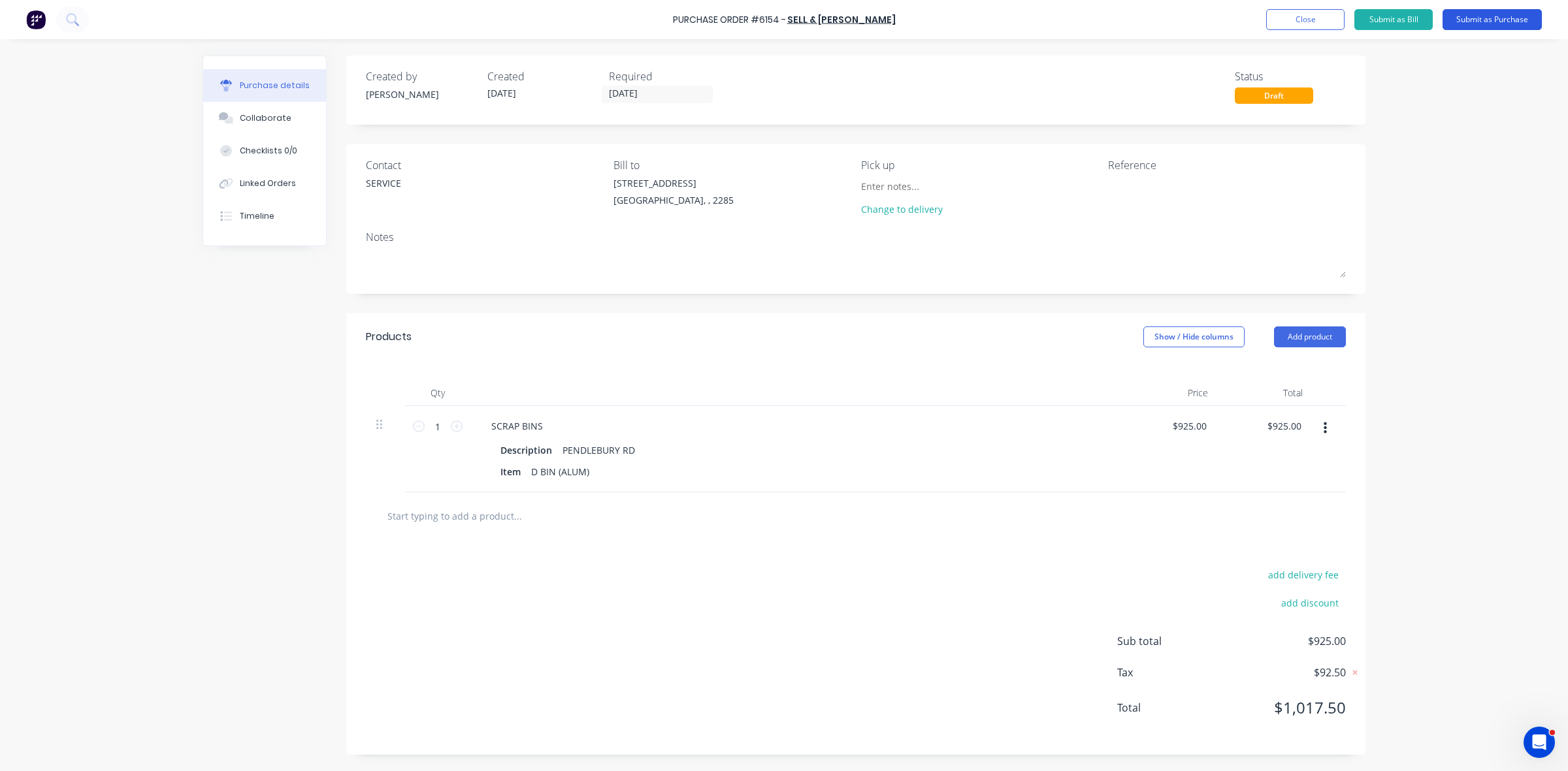
click at [1475, 24] on button "Submit as Purchase" at bounding box center [1492, 20] width 99 height 21
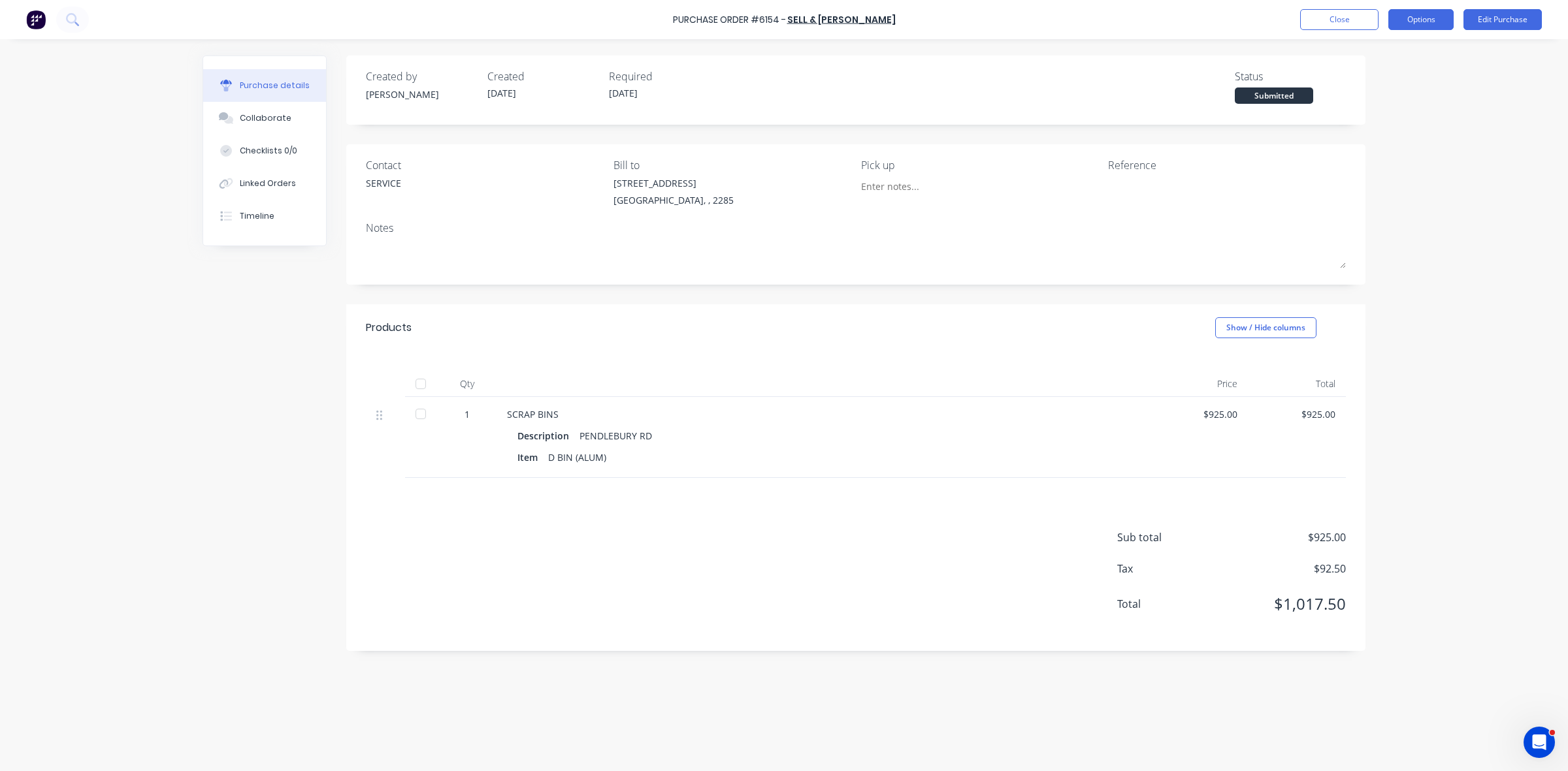
click at [1412, 20] on button "Options" at bounding box center [1420, 20] width 65 height 21
click at [1391, 53] on div "Print / Email" at bounding box center [1391, 53] width 100 height 19
click at [1361, 115] on button "Without pricing" at bounding box center [1391, 104] width 124 height 26
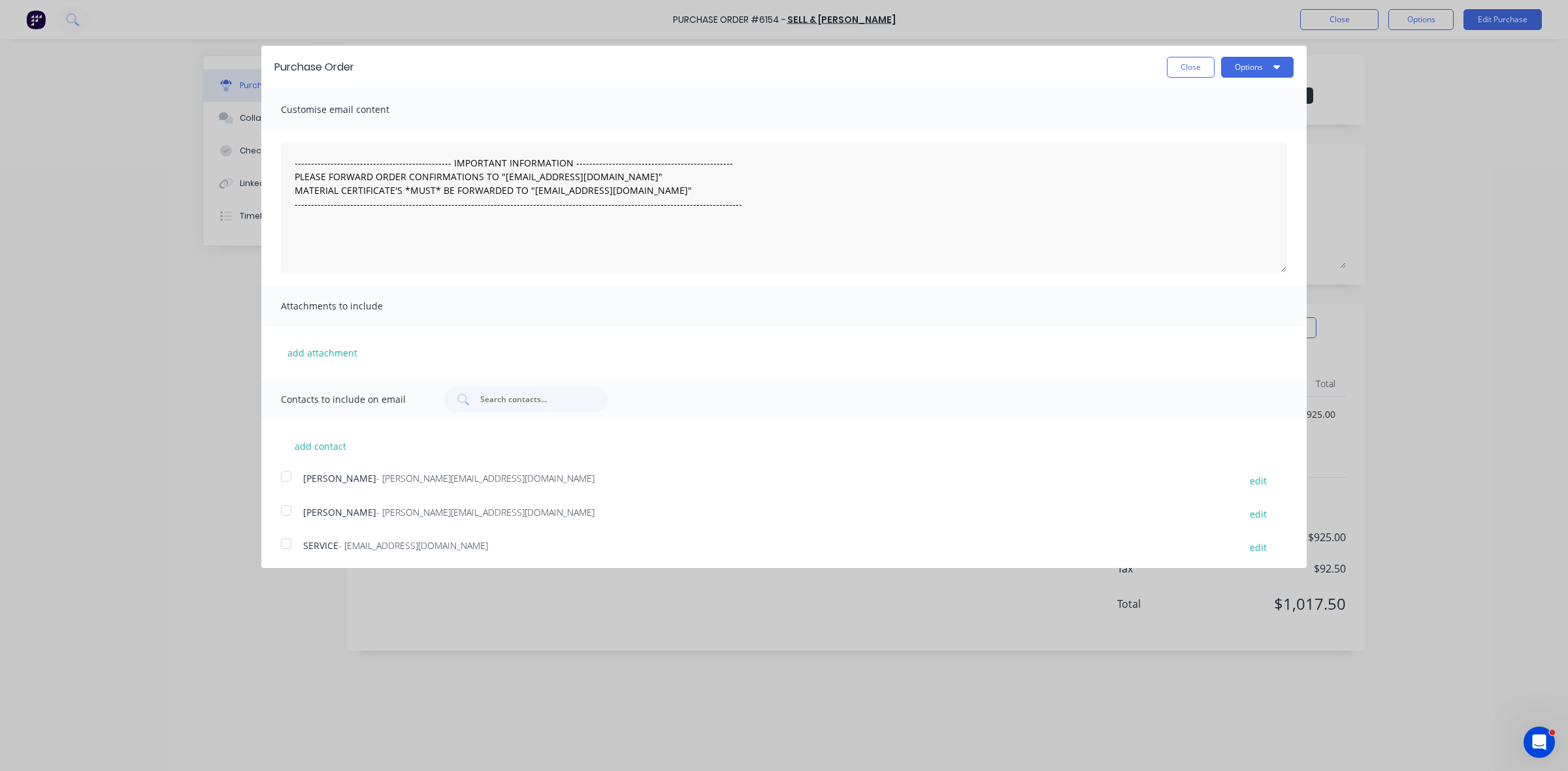
click at [286, 480] on div at bounding box center [285, 476] width 26 height 26
drag, startPoint x: 285, startPoint y: 510, endPoint x: 285, endPoint y: 521, distance: 11.0
click at [285, 510] on div at bounding box center [285, 510] width 26 height 26
click at [285, 543] on div at bounding box center [285, 543] width 26 height 26
click at [1235, 65] on button "Options" at bounding box center [1256, 67] width 72 height 21
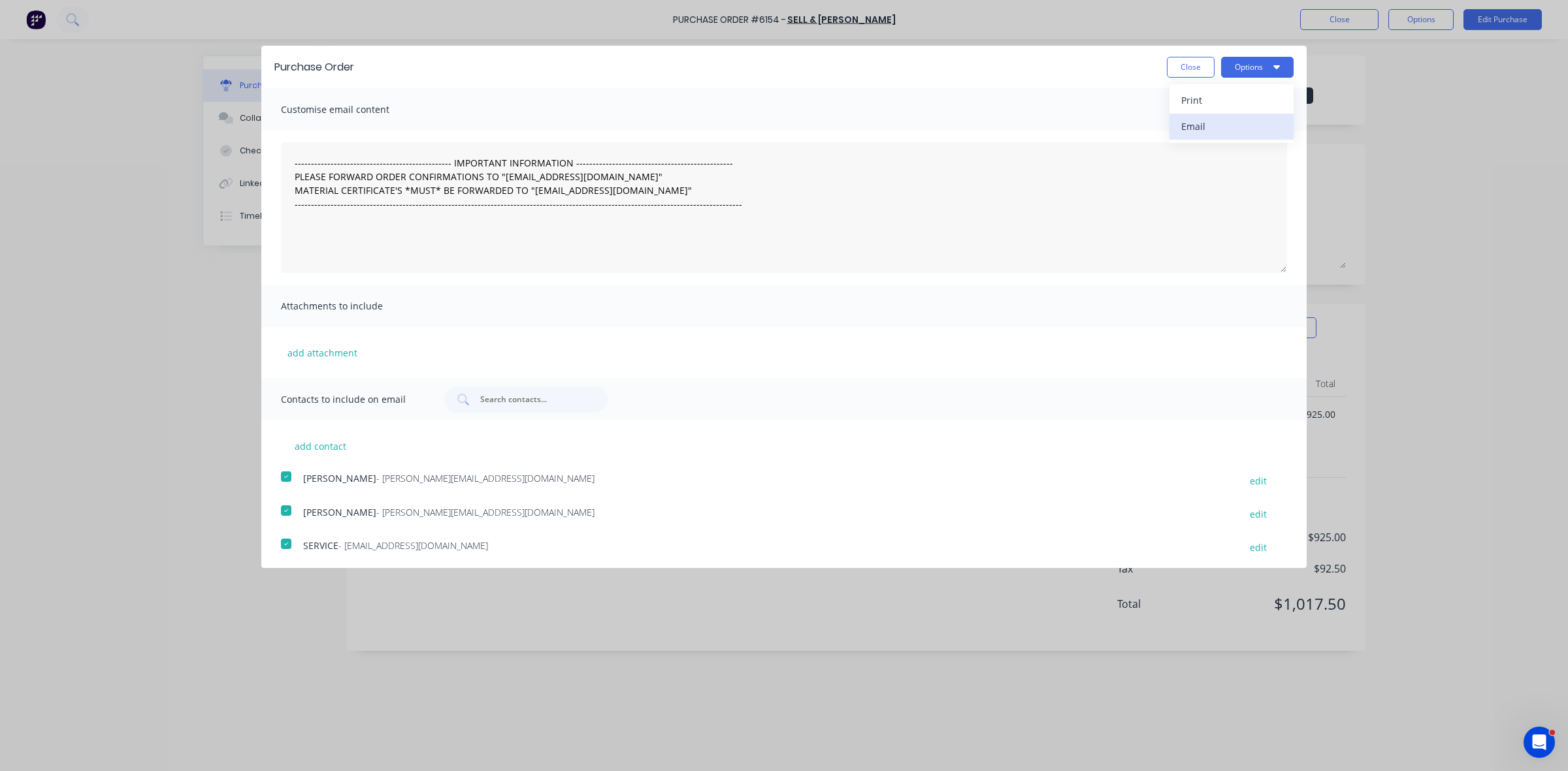
click at [1227, 127] on div "Email" at bounding box center [1231, 127] width 100 height 19
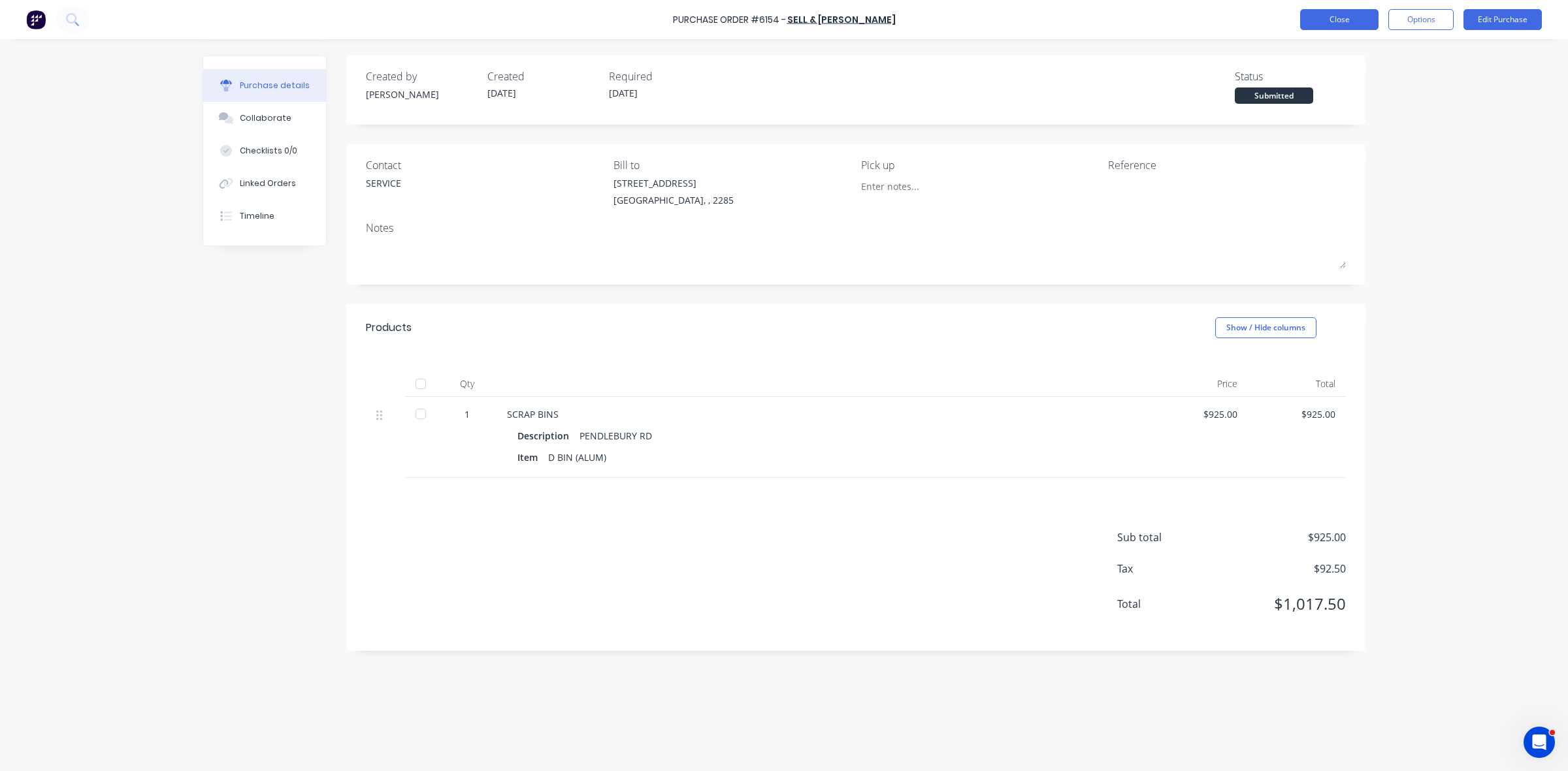
click at [1363, 15] on button "Close" at bounding box center [1339, 20] width 78 height 21
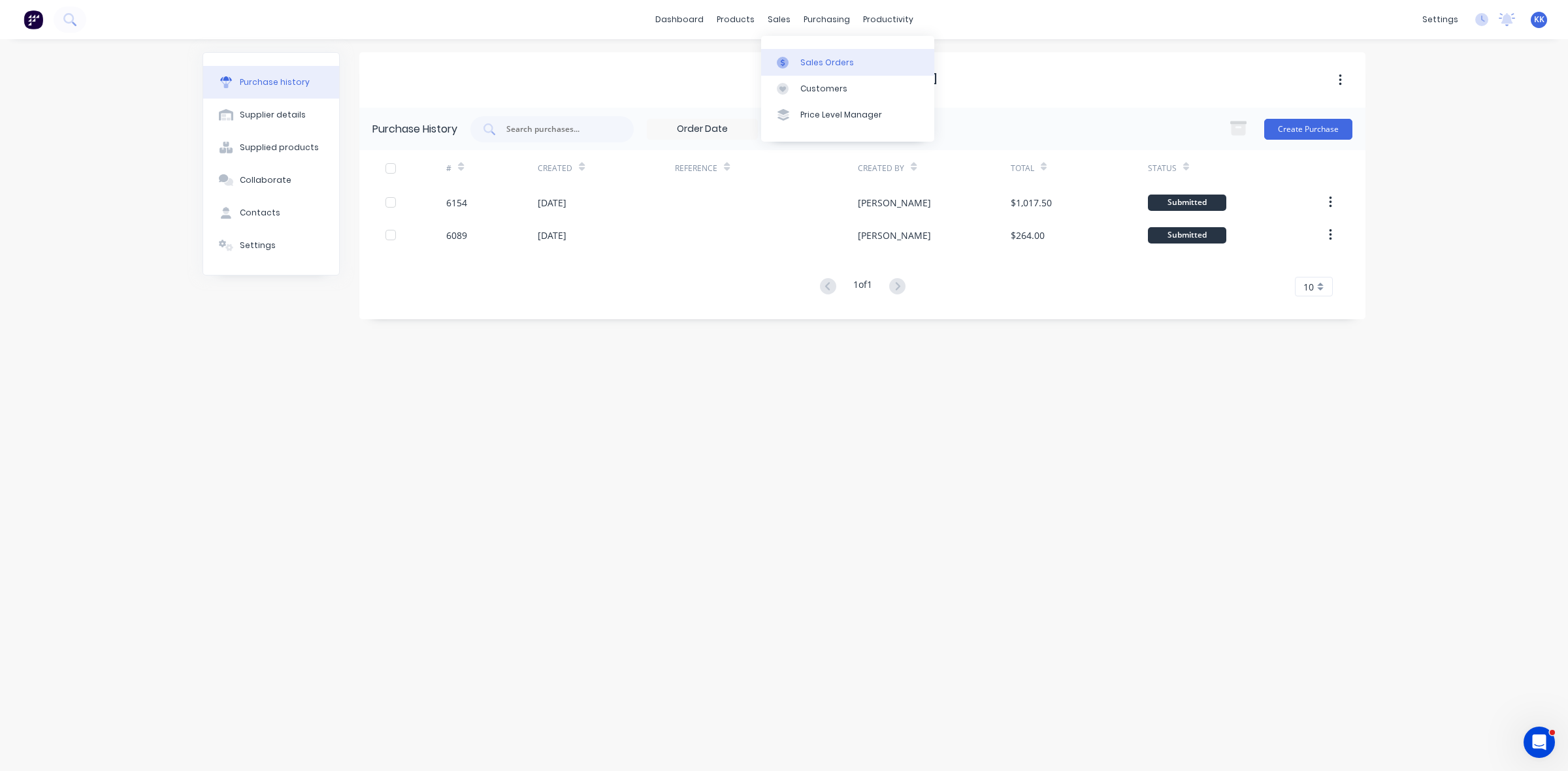
click at [811, 59] on div "Sales Orders" at bounding box center [826, 63] width 54 height 12
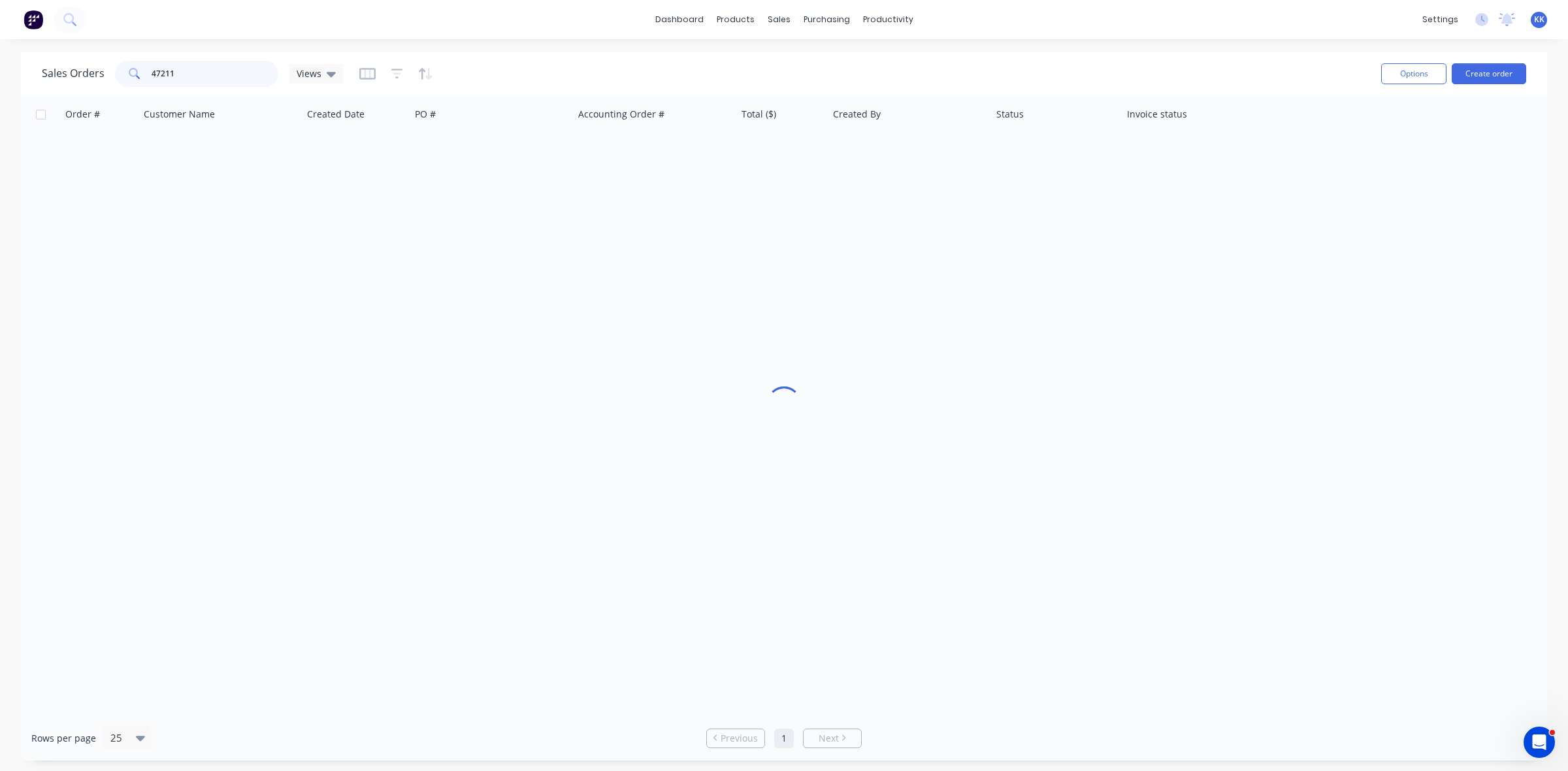
drag, startPoint x: 166, startPoint y: 77, endPoint x: 191, endPoint y: 81, distance: 25.3
click at [185, 81] on input "47211" at bounding box center [215, 74] width 127 height 26
type input "4"
type input "47243"
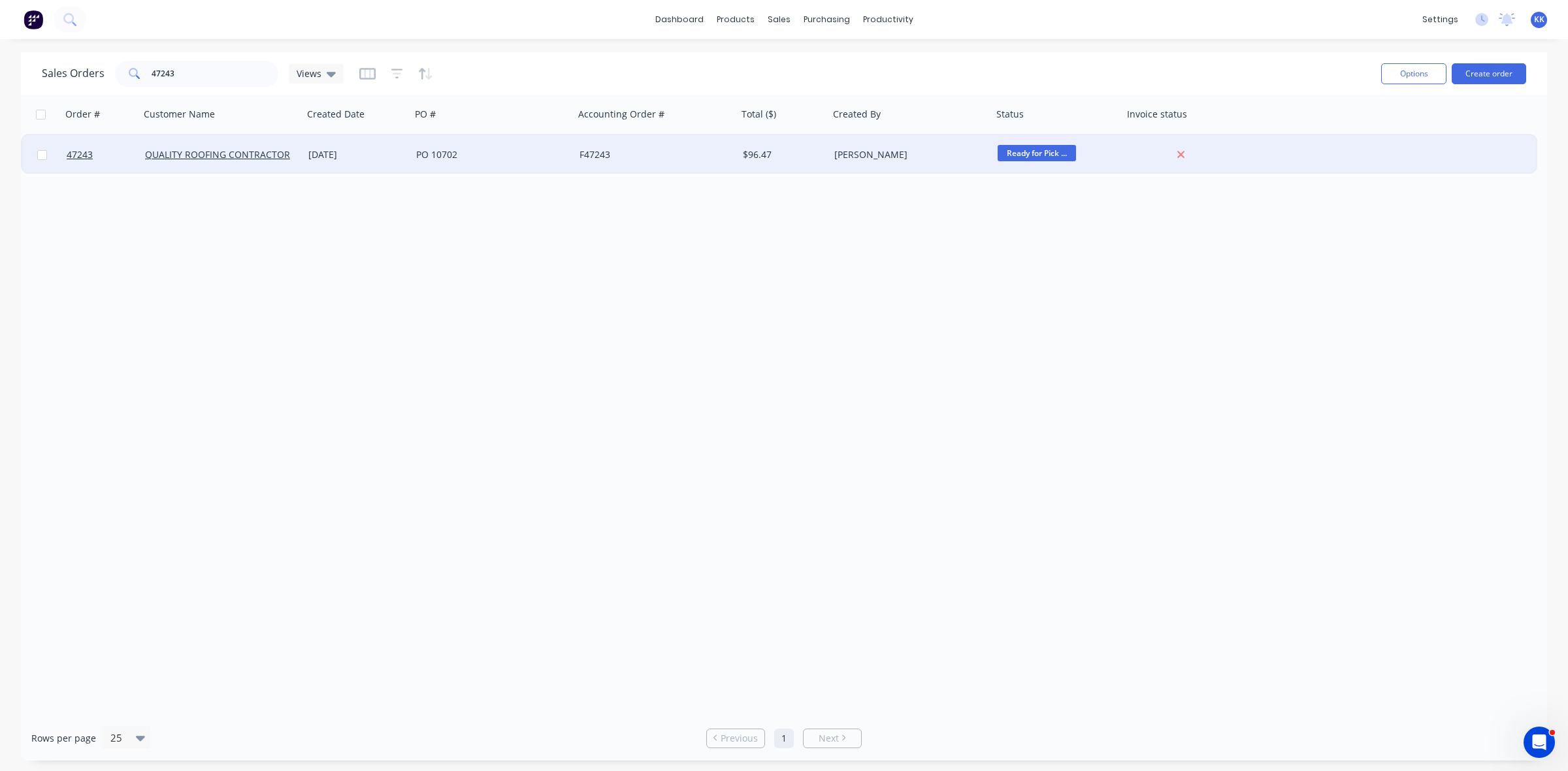
click at [573, 163] on div "47243 QUALITY ROOFING CONTRACTORS 26 Aug 2025 PO 10702 F47243 $96.47 Kristie Ke…" at bounding box center [779, 155] width 1514 height 40
click at [712, 166] on div "F47243" at bounding box center [656, 155] width 163 height 39
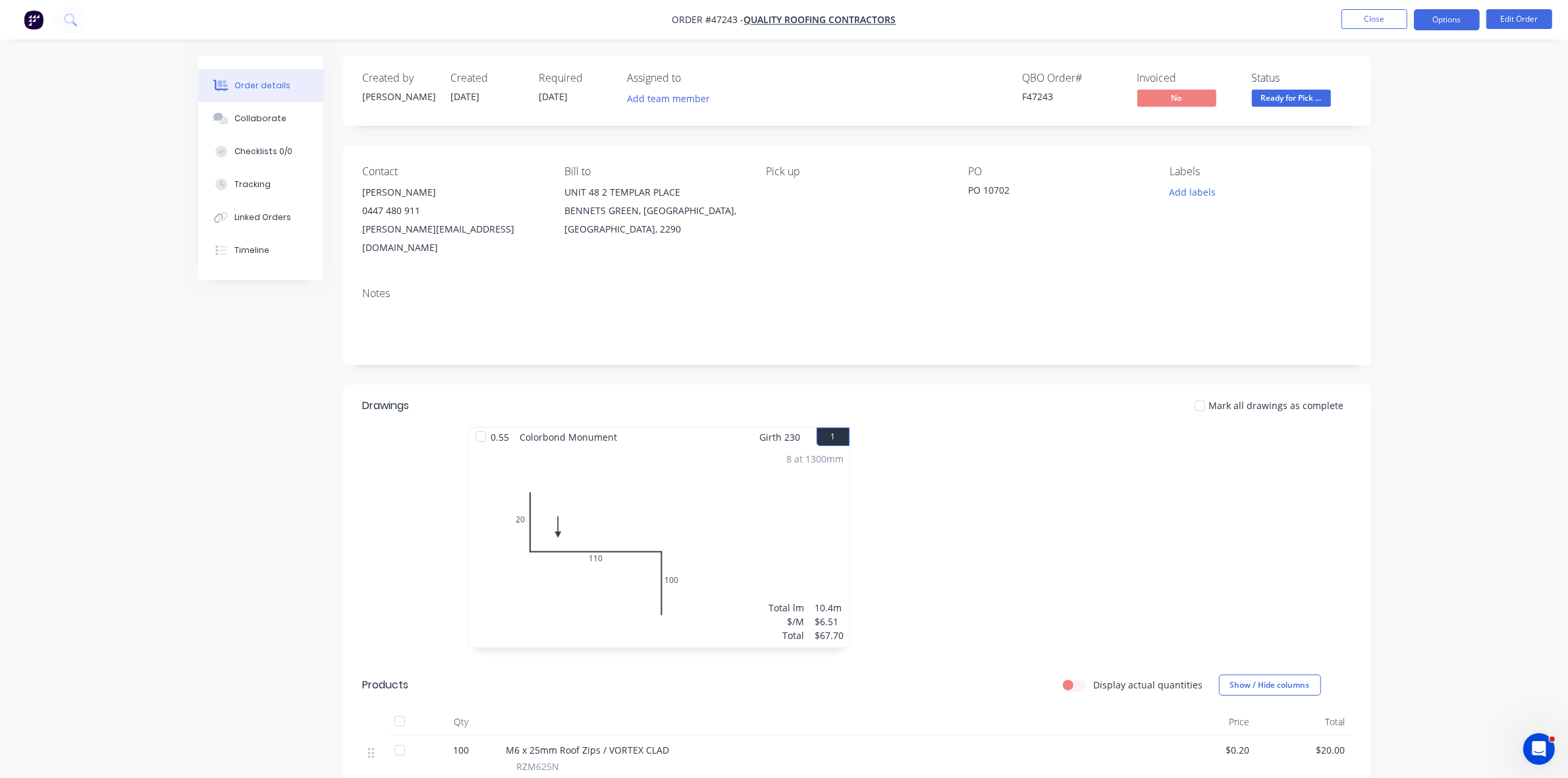
click at [1459, 12] on button "Options" at bounding box center [1446, 20] width 66 height 21
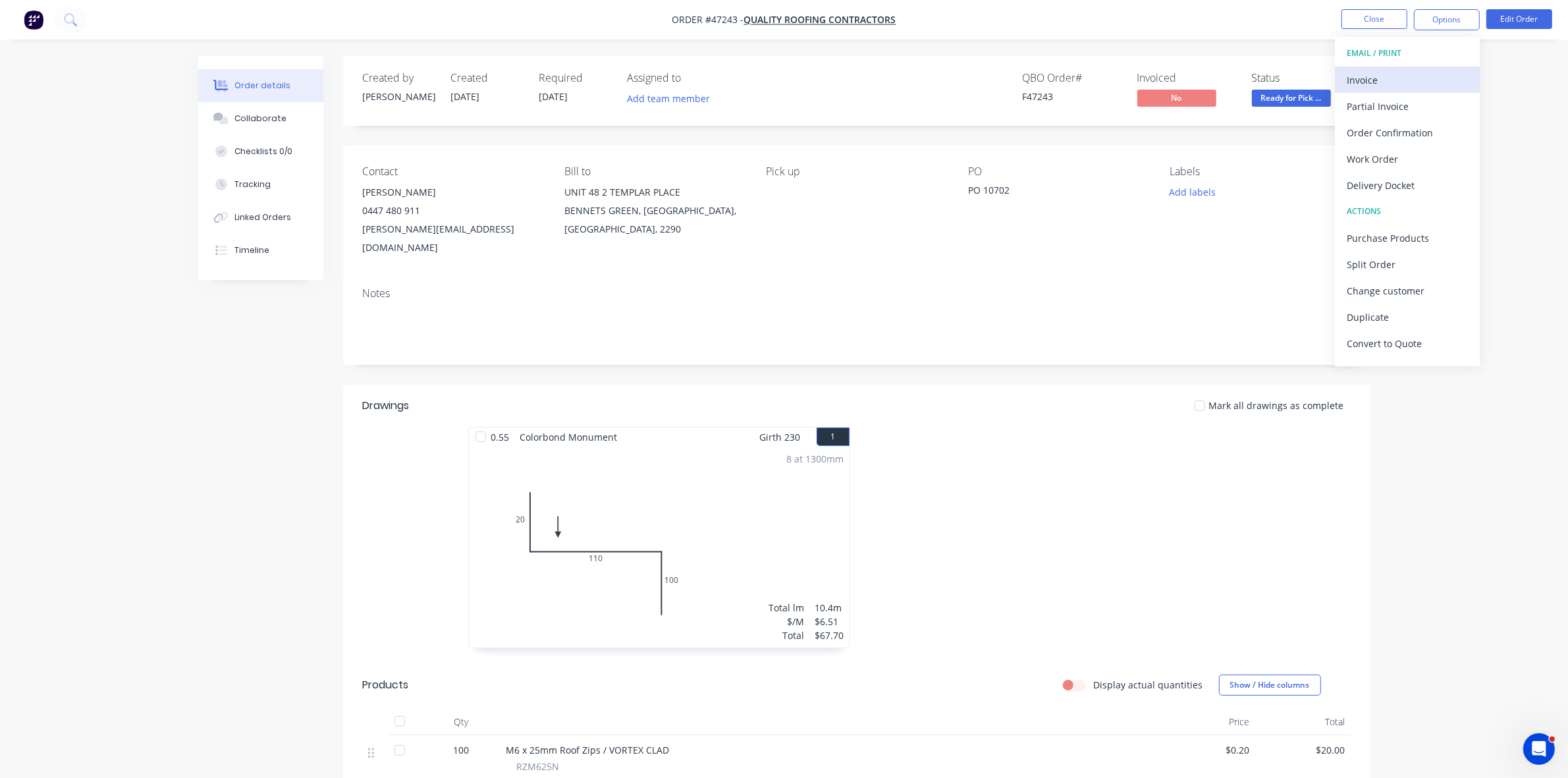
click at [1424, 73] on div "Invoice" at bounding box center [1408, 80] width 122 height 19
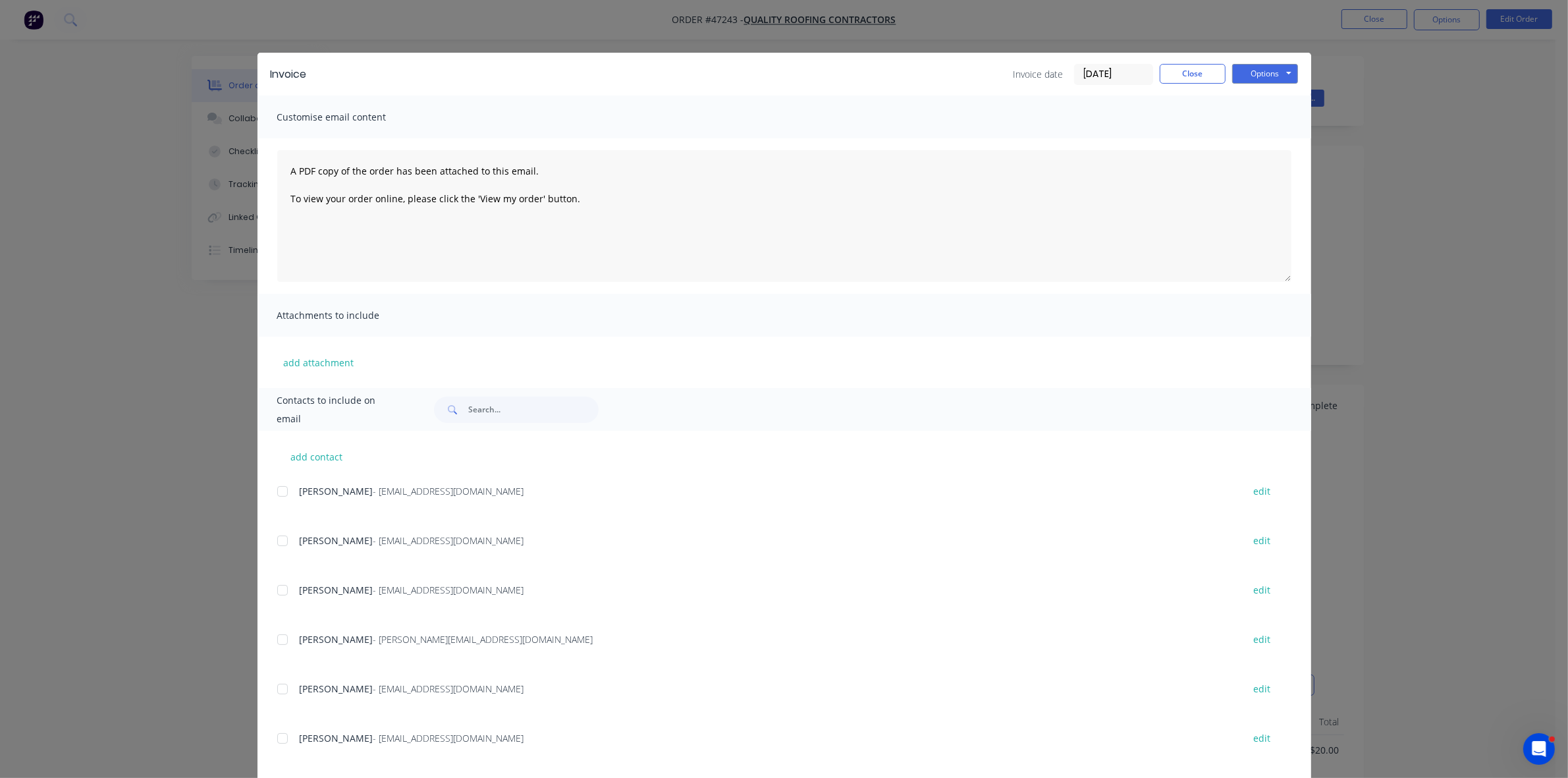
click at [275, 545] on div at bounding box center [283, 541] width 27 height 27
click at [1265, 64] on button "Options" at bounding box center [1265, 74] width 66 height 20
click at [1269, 136] on button "Email" at bounding box center [1274, 141] width 84 height 21
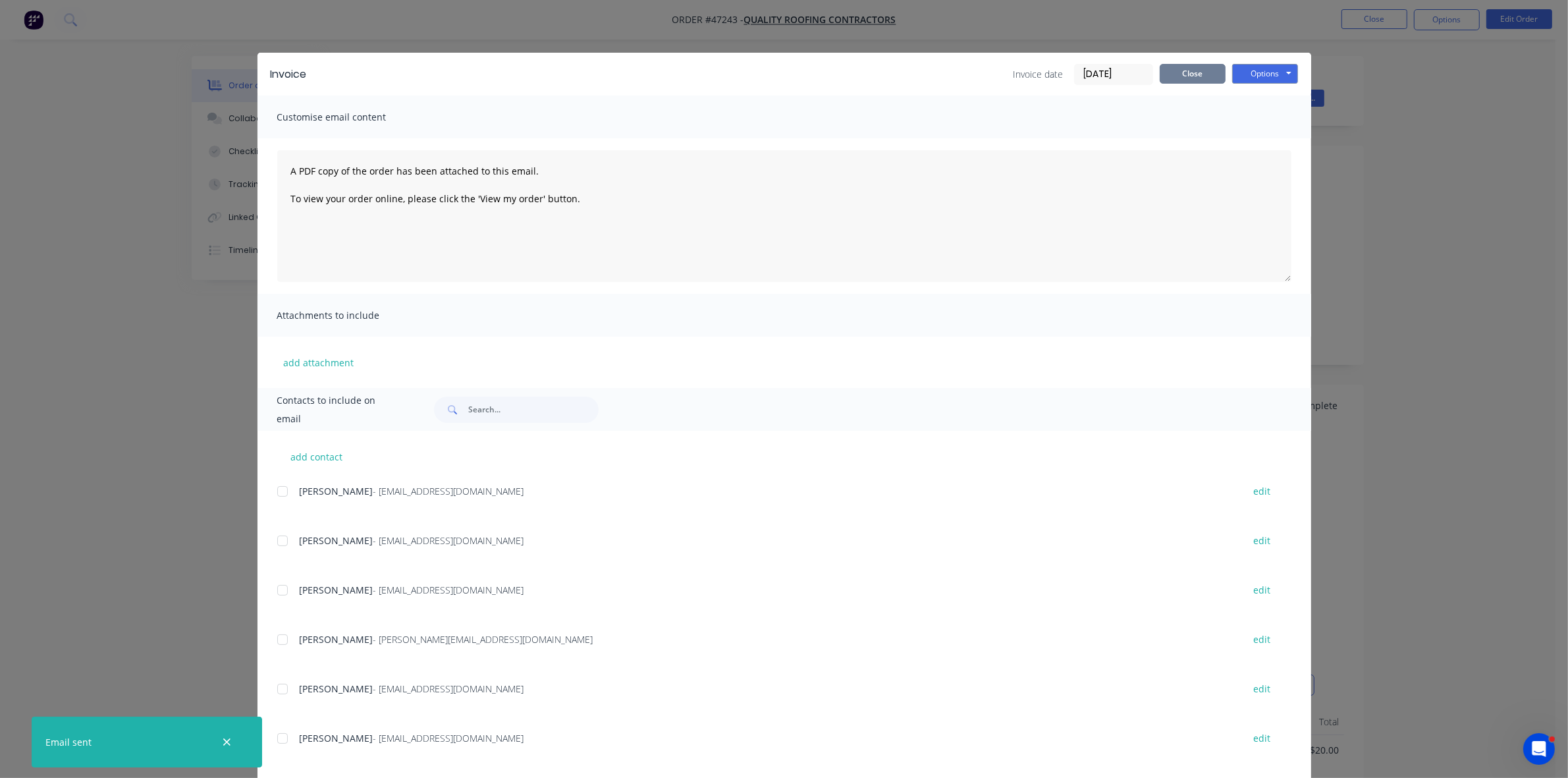
click at [1182, 80] on button "Close" at bounding box center [1192, 74] width 66 height 20
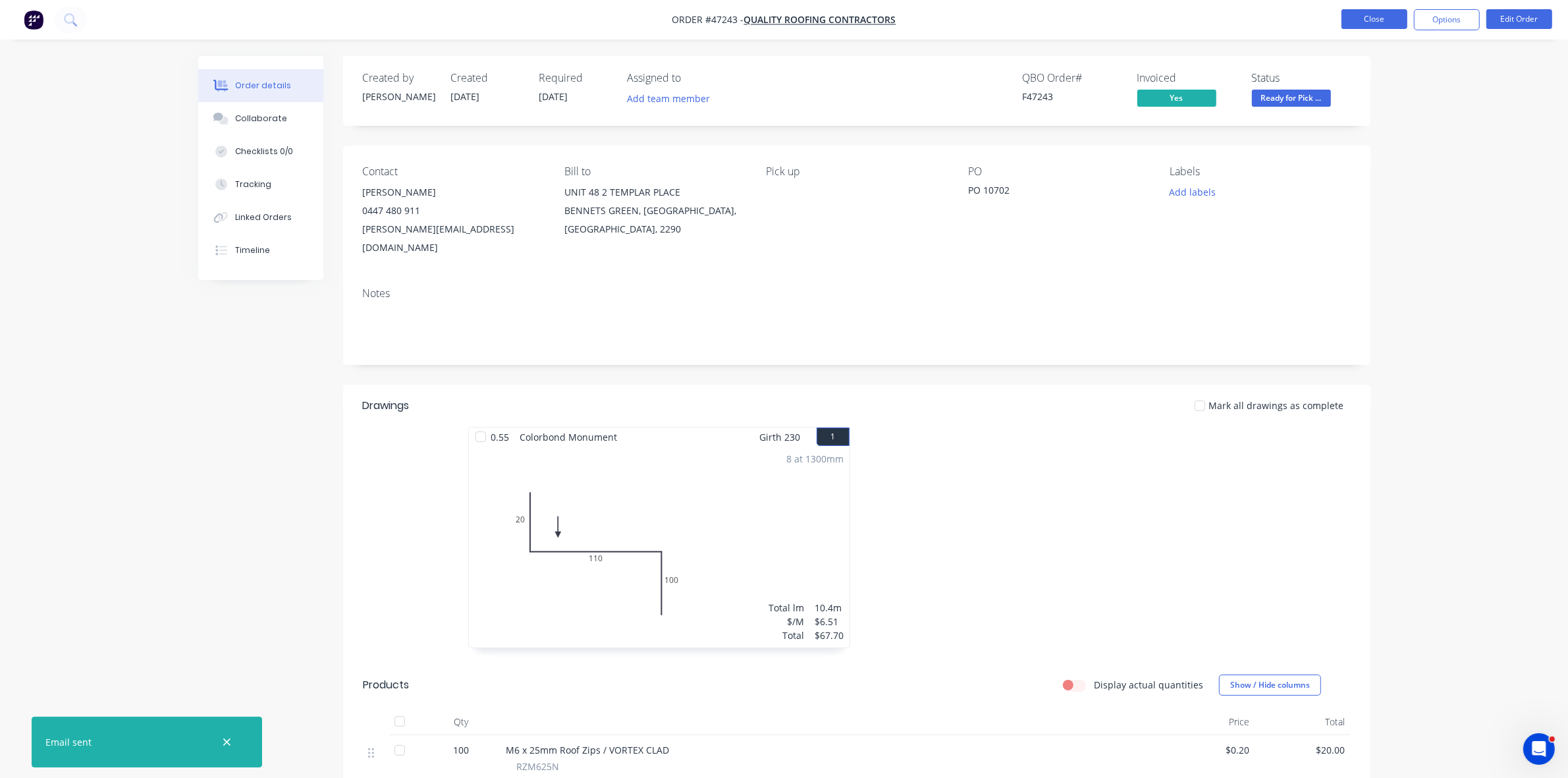
click at [1378, 19] on button "Close" at bounding box center [1374, 19] width 66 height 20
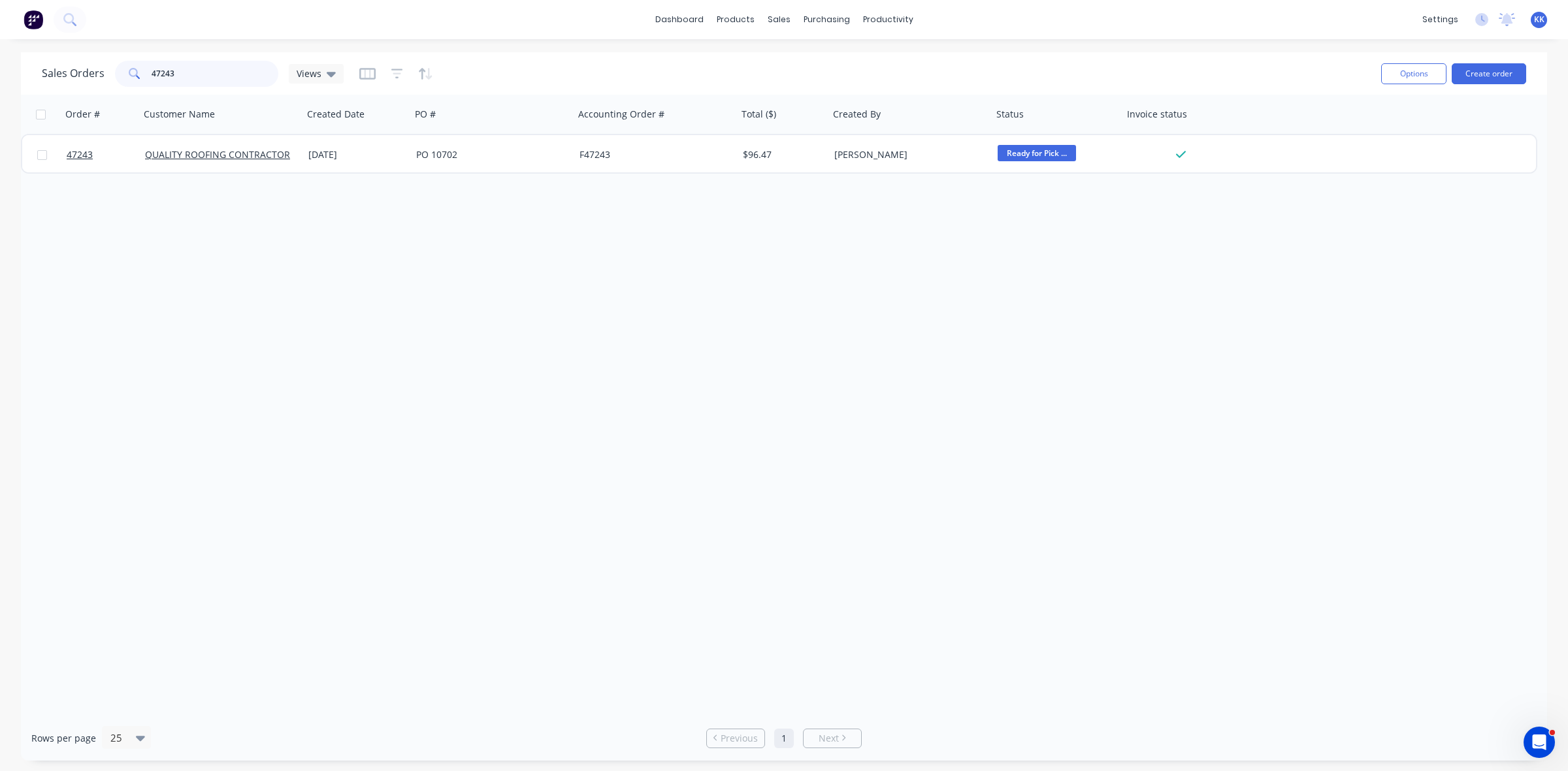
drag, startPoint x: 210, startPoint y: 83, endPoint x: 136, endPoint y: 79, distance: 74.1
click at [136, 79] on div "47243" at bounding box center [196, 74] width 163 height 26
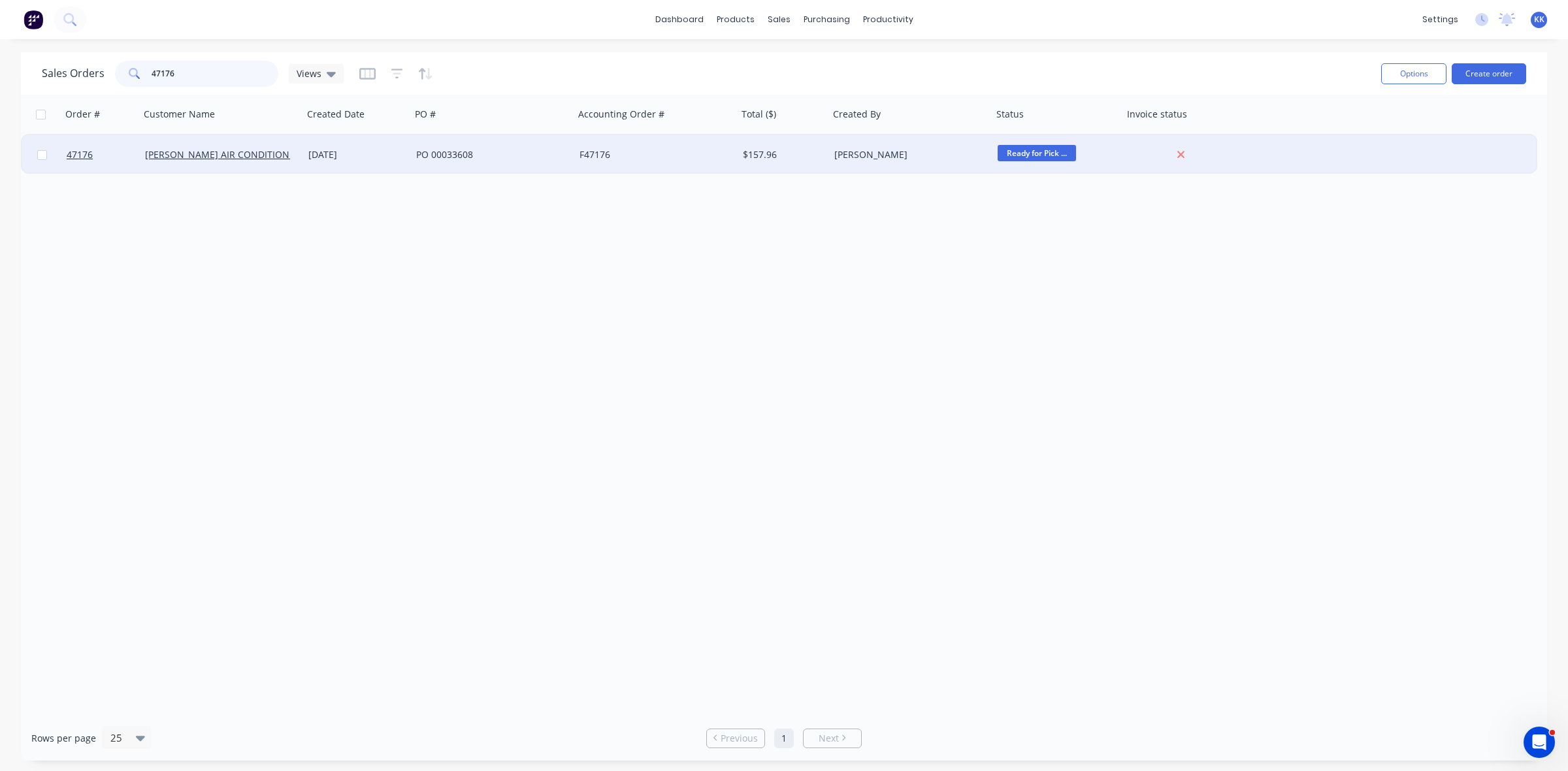
type input "47176"
click at [358, 166] on div "[DATE]" at bounding box center [357, 155] width 108 height 39
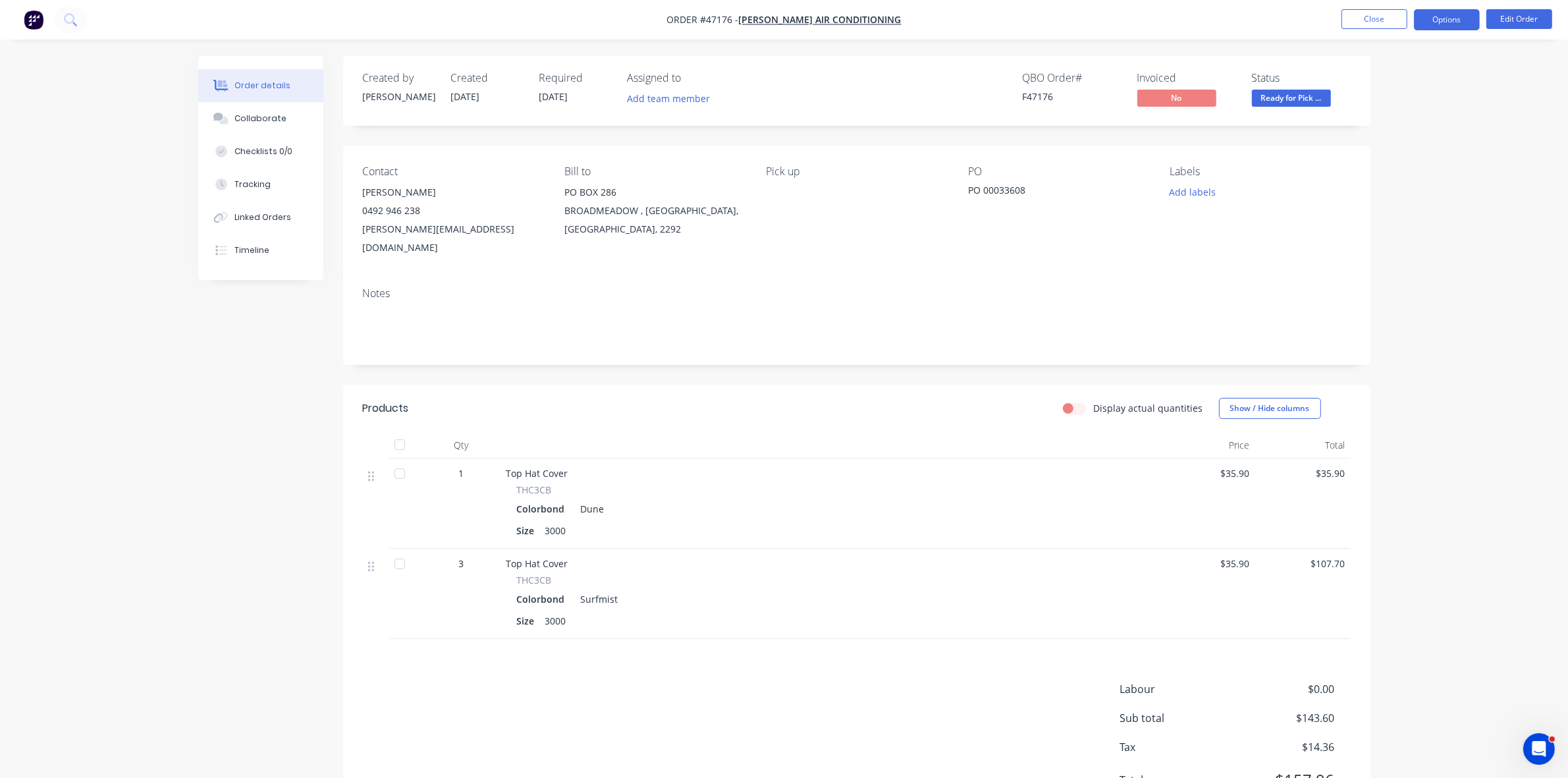
click at [1456, 23] on button "Options" at bounding box center [1446, 20] width 66 height 21
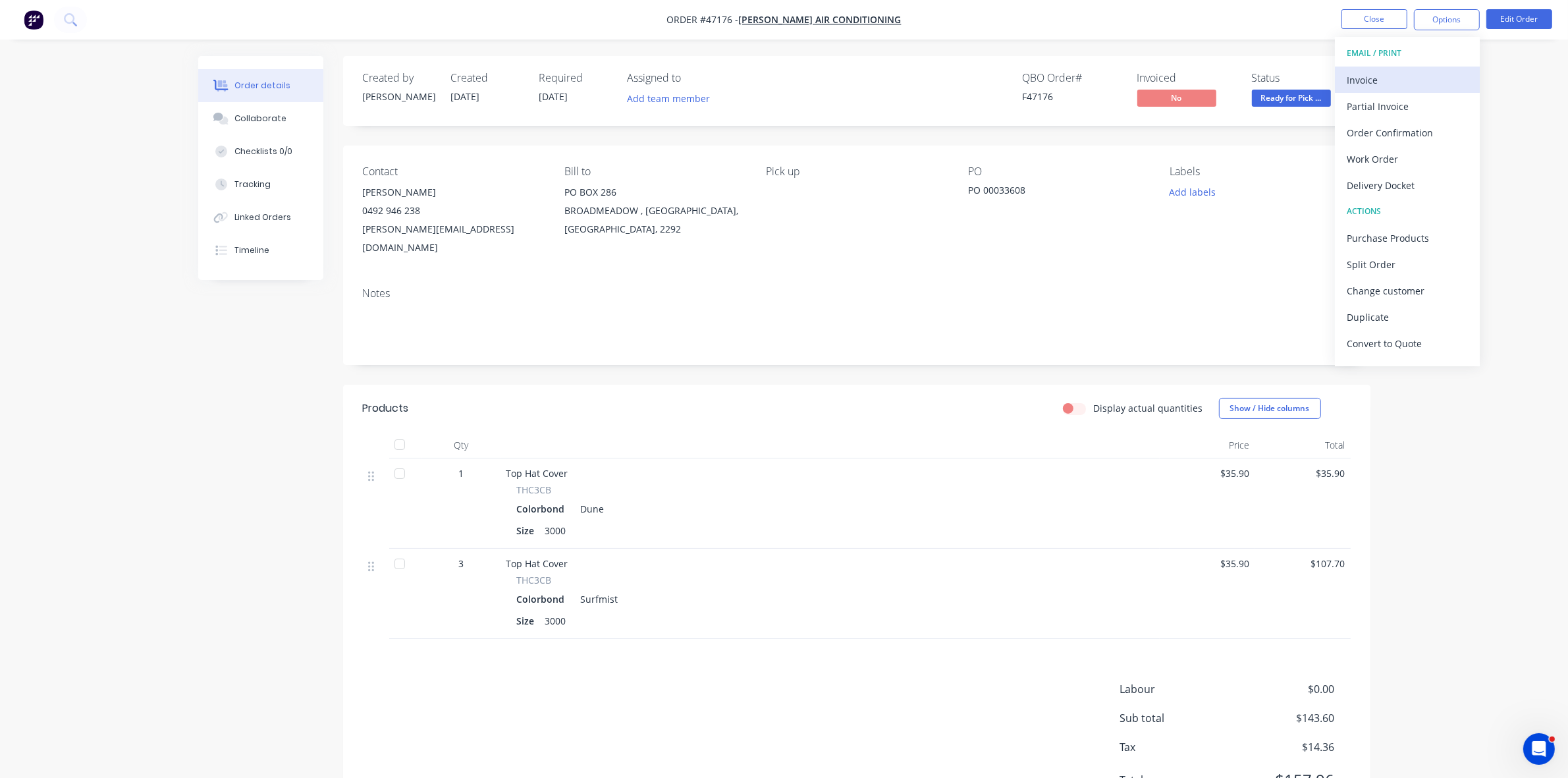
click at [1424, 83] on div "Invoice" at bounding box center [1408, 80] width 122 height 19
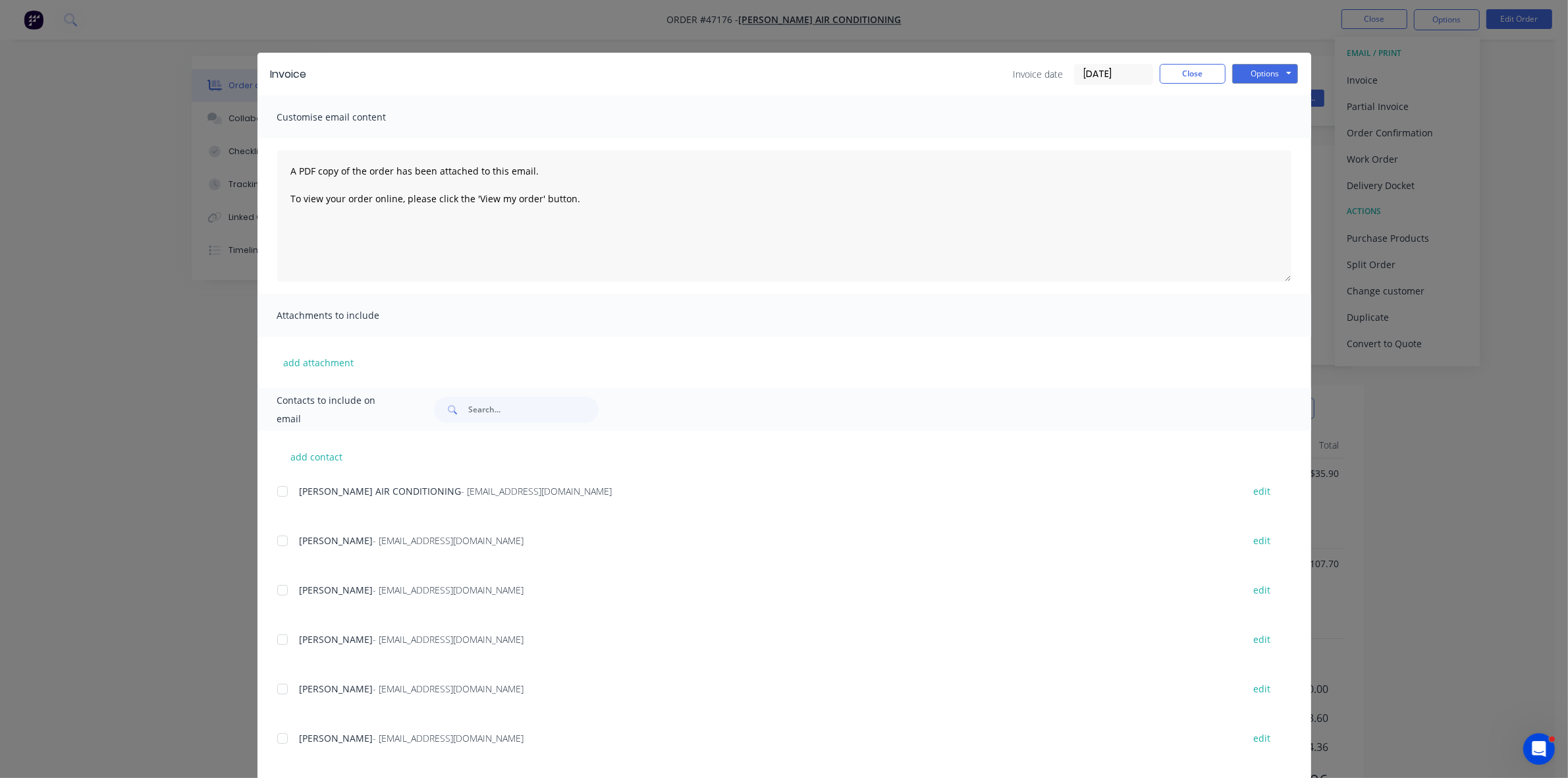
click at [280, 492] on div at bounding box center [283, 491] width 27 height 27
click at [1262, 76] on button "Options" at bounding box center [1265, 74] width 66 height 20
click at [1261, 136] on button "Email" at bounding box center [1274, 141] width 84 height 21
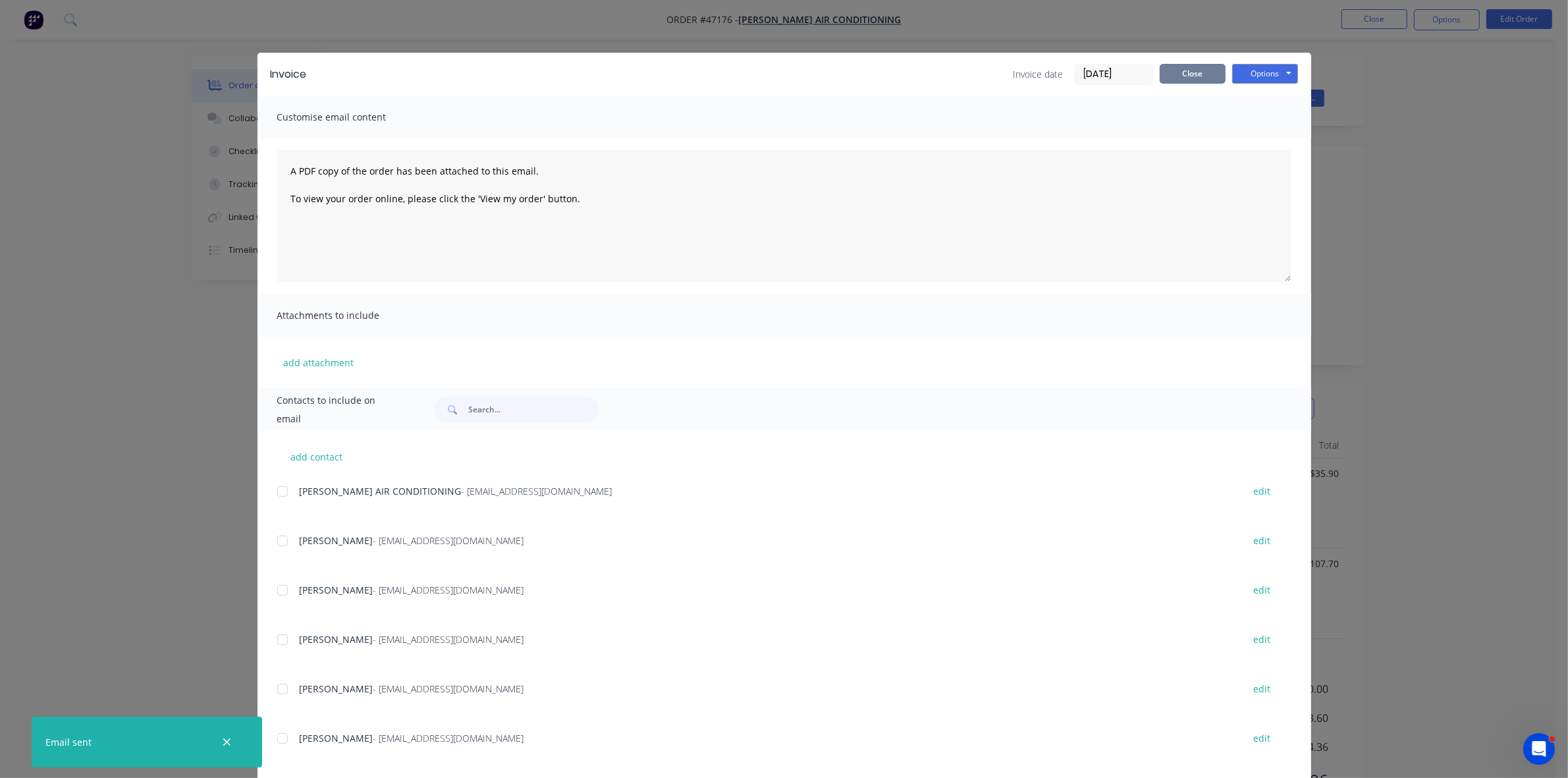
click at [1197, 68] on button "Close" at bounding box center [1192, 74] width 66 height 20
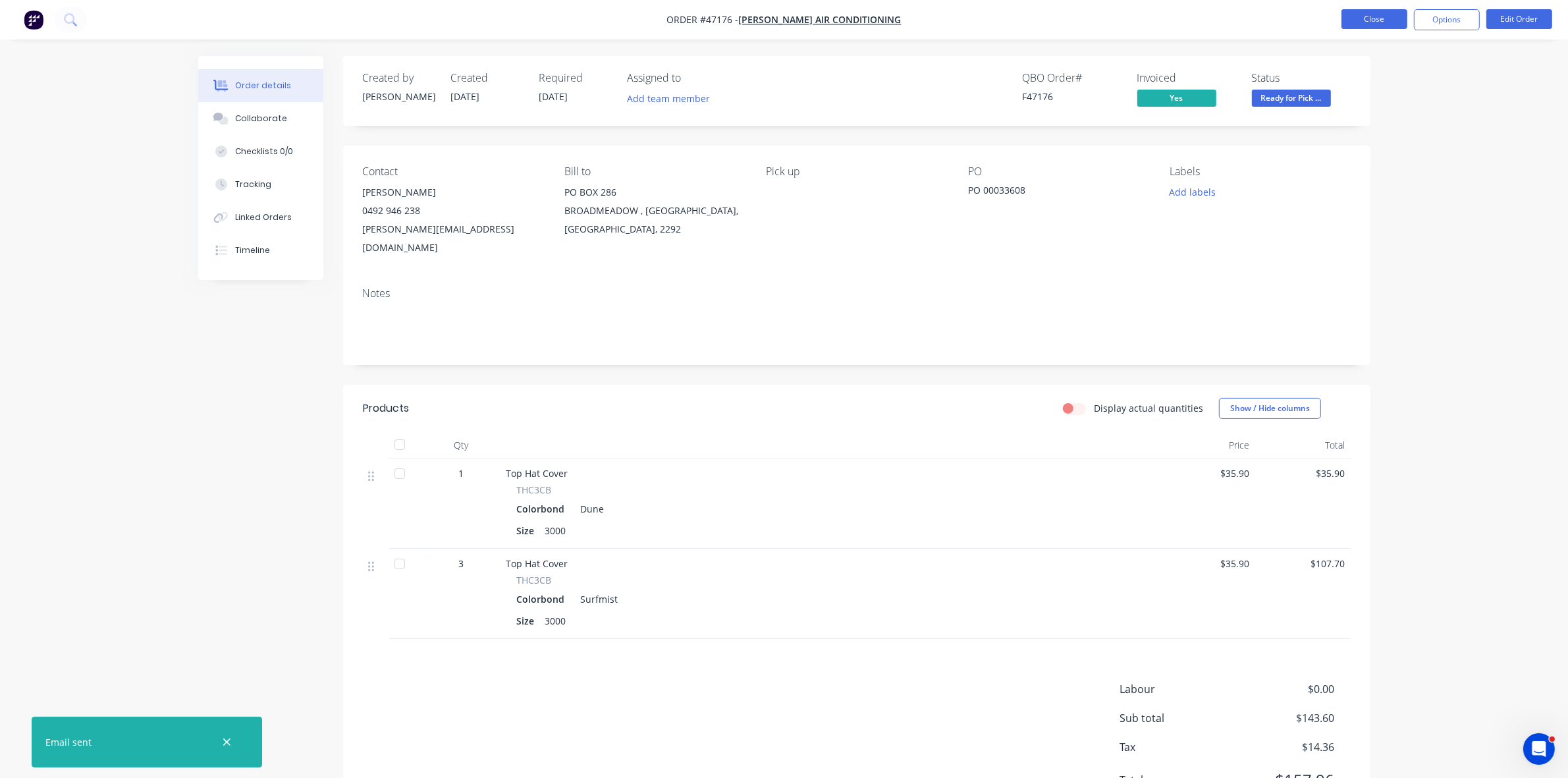
click at [1370, 11] on button "Close" at bounding box center [1374, 19] width 66 height 20
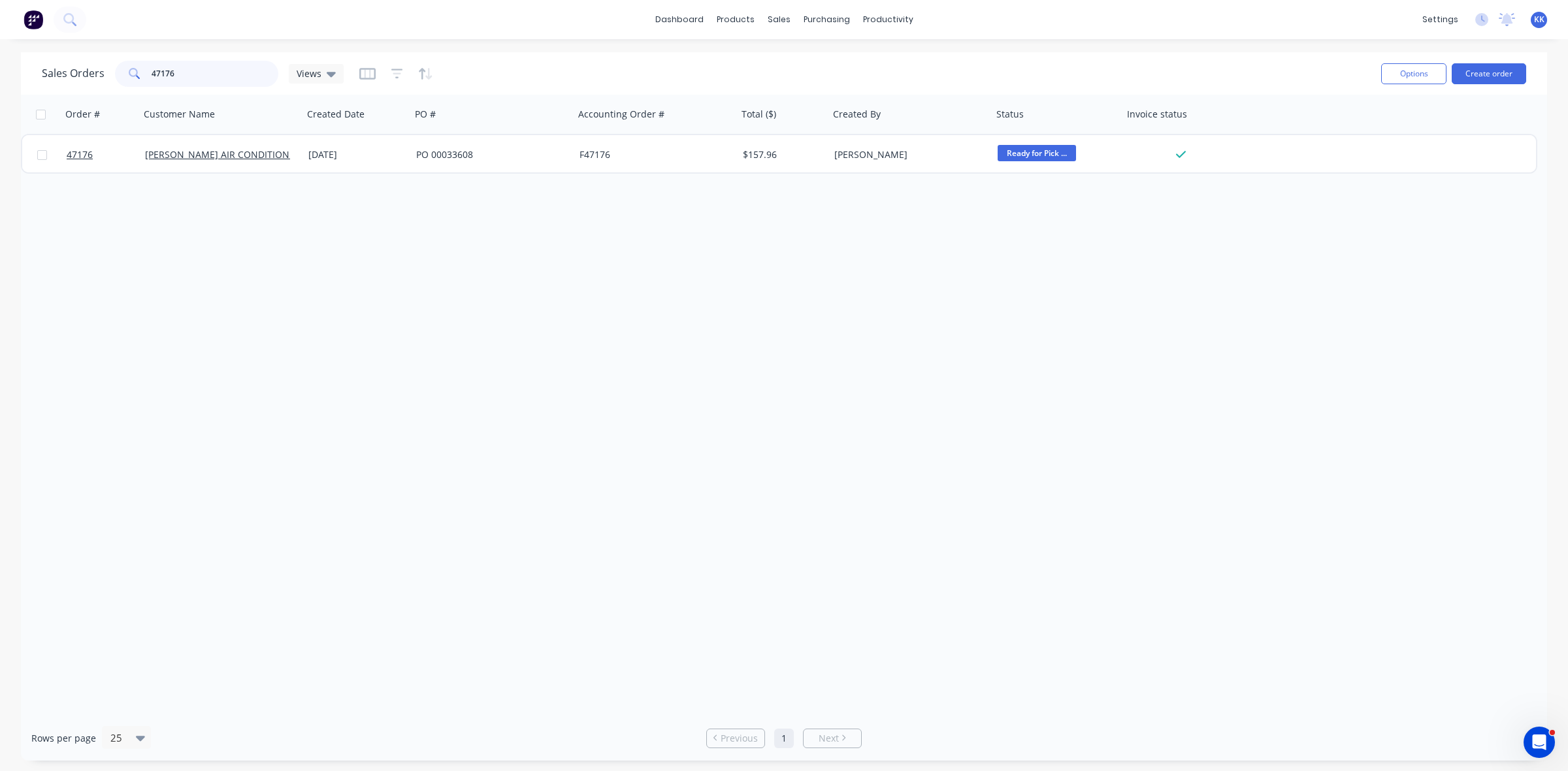
drag, startPoint x: 179, startPoint y: 65, endPoint x: 126, endPoint y: 73, distance: 53.6
click at [134, 66] on div "47176" at bounding box center [196, 74] width 163 height 26
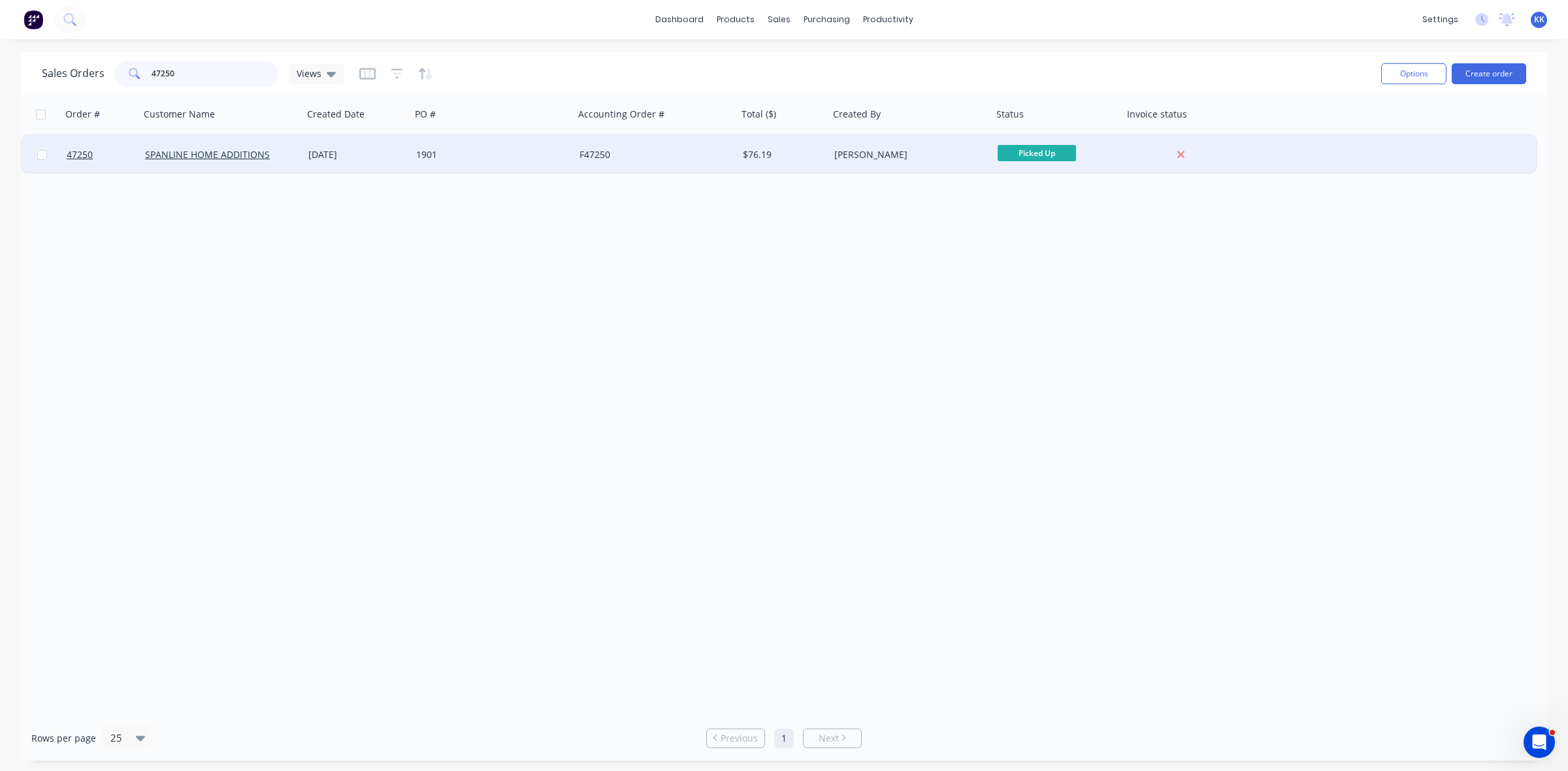
type input "47250"
click at [422, 171] on div "1901" at bounding box center [493, 155] width 163 height 39
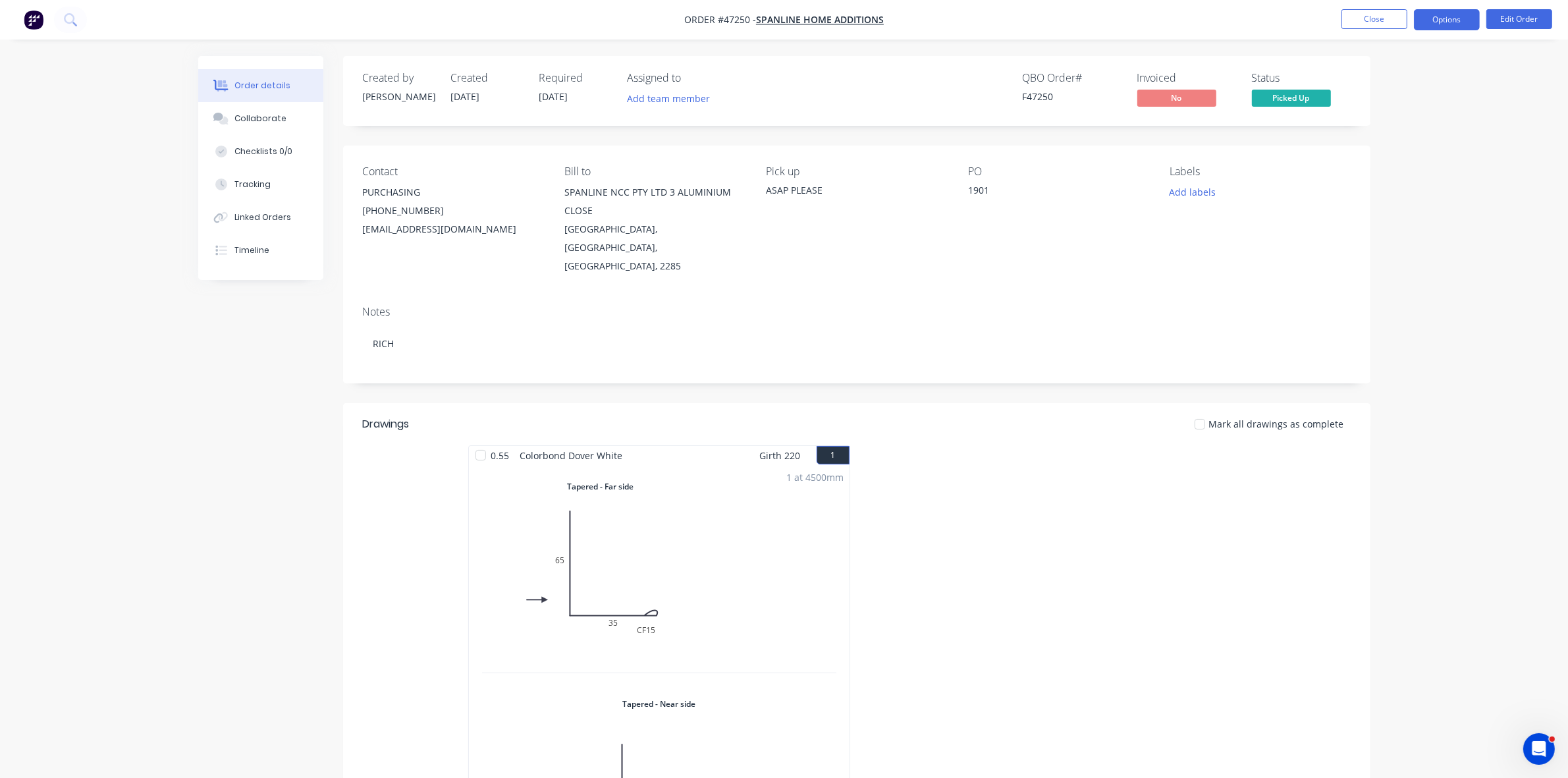
click at [1427, 27] on button "Options" at bounding box center [1446, 20] width 66 height 21
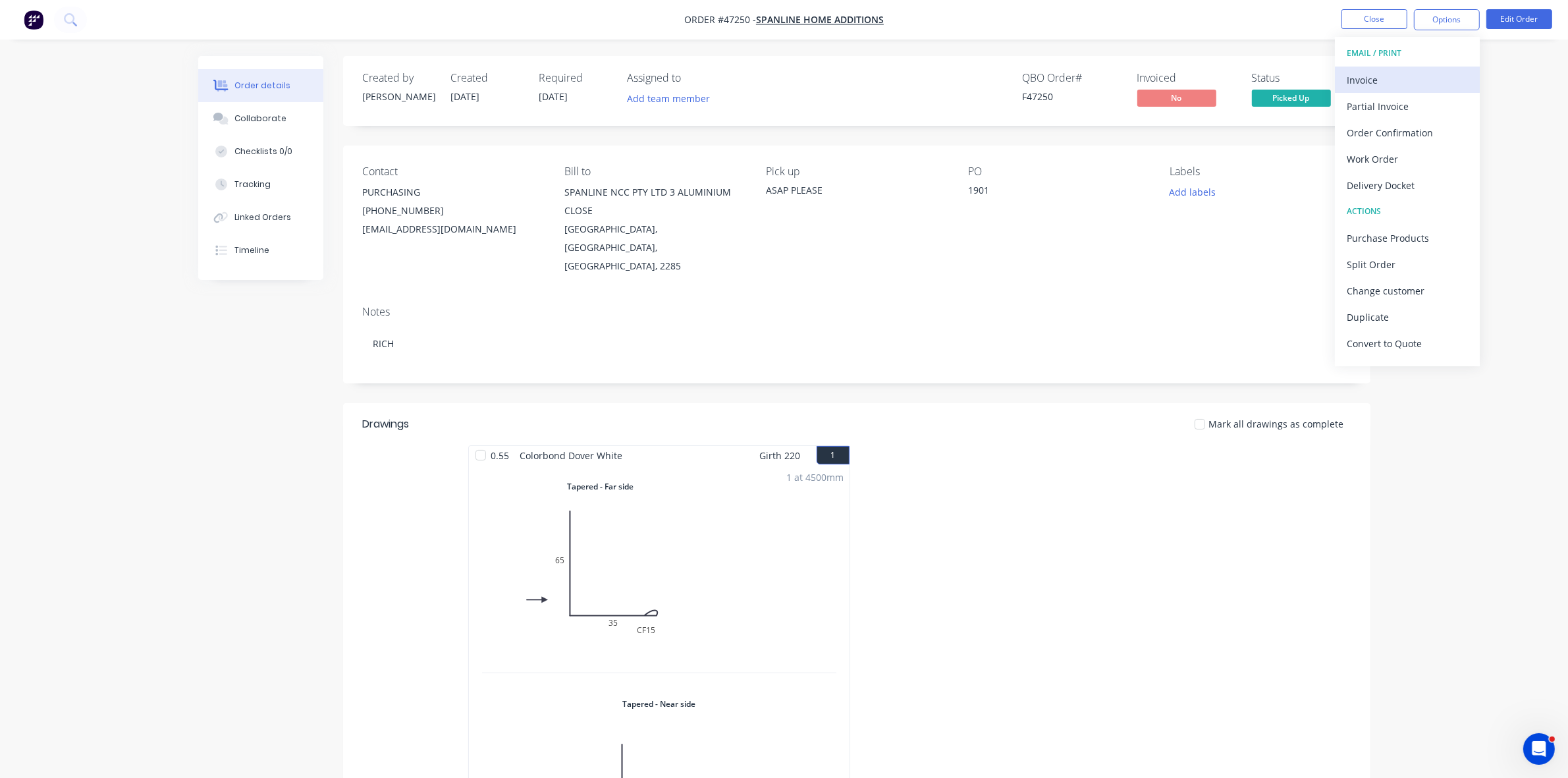
click at [1367, 81] on div "Invoice" at bounding box center [1408, 80] width 122 height 19
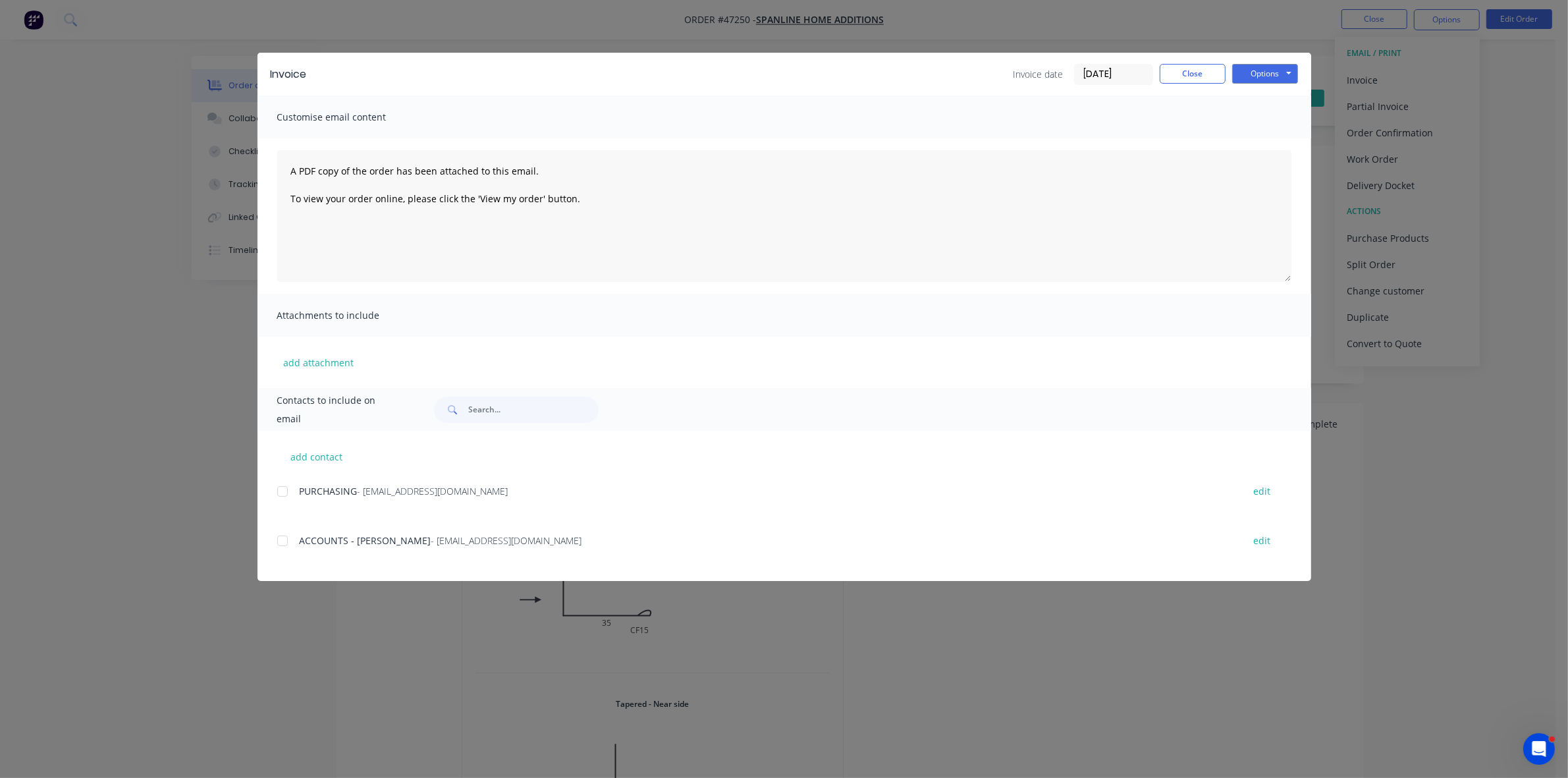
click at [275, 541] on div "add contact PURCHASING - customers@spanlinenewcastle.com.au edit ACCOUNTS - CAI…" at bounding box center [784, 506] width 1053 height 150
click at [289, 542] on div at bounding box center [283, 541] width 27 height 27
click at [1285, 70] on button "Options" at bounding box center [1265, 74] width 66 height 20
click at [1276, 137] on button "Email" at bounding box center [1274, 141] width 84 height 21
drag, startPoint x: 1028, startPoint y: 81, endPoint x: 1039, endPoint y: 81, distance: 11.0
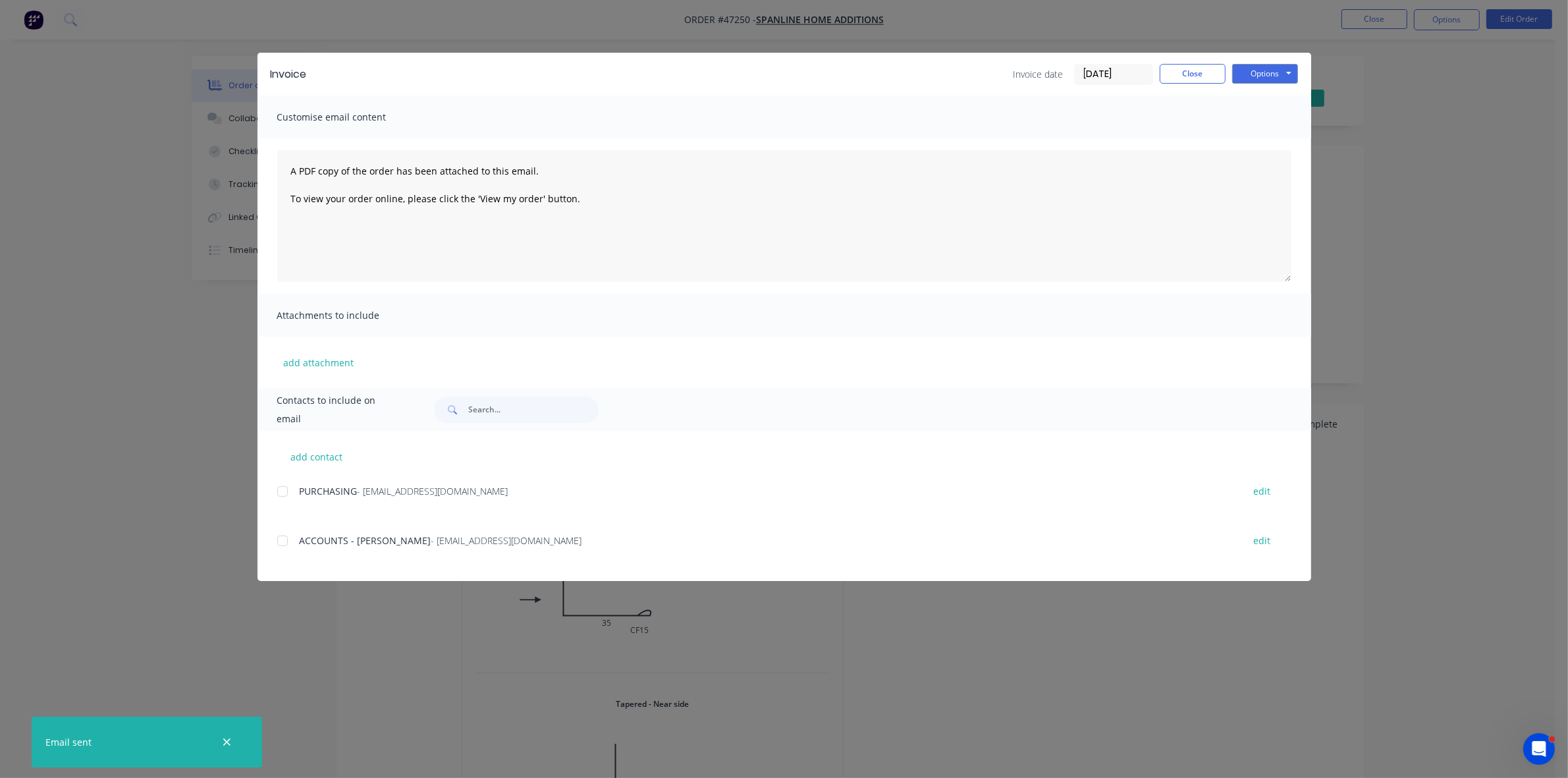
click at [1028, 81] on span "Invoice date" at bounding box center [1039, 74] width 50 height 14
click at [1185, 83] on div "Invoice date 27/08/25 Close Options Preview Print Email" at bounding box center [1156, 75] width 284 height 21
click at [1199, 73] on button "Close" at bounding box center [1192, 74] width 66 height 20
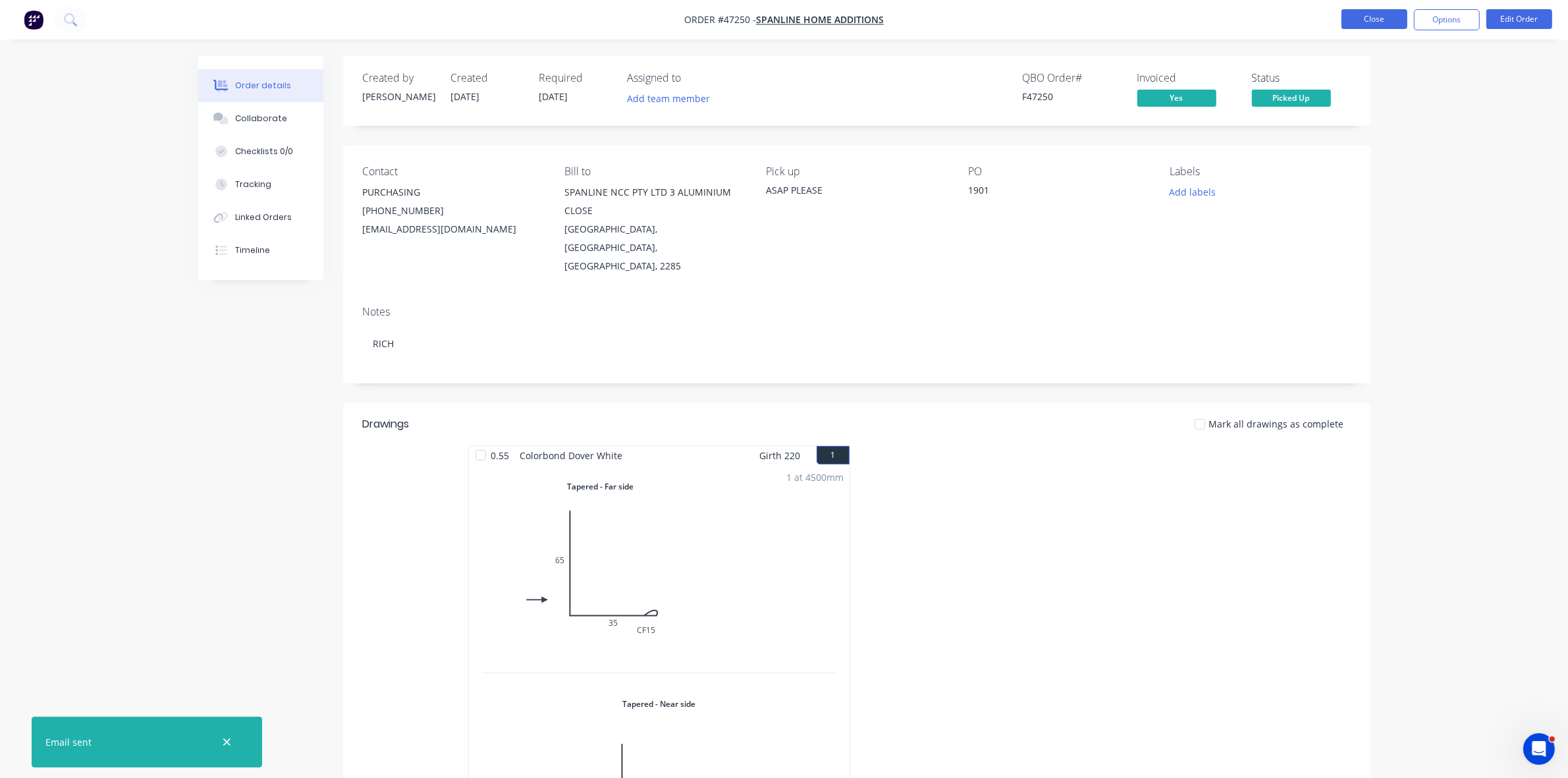
click at [1362, 20] on button "Close" at bounding box center [1374, 19] width 66 height 20
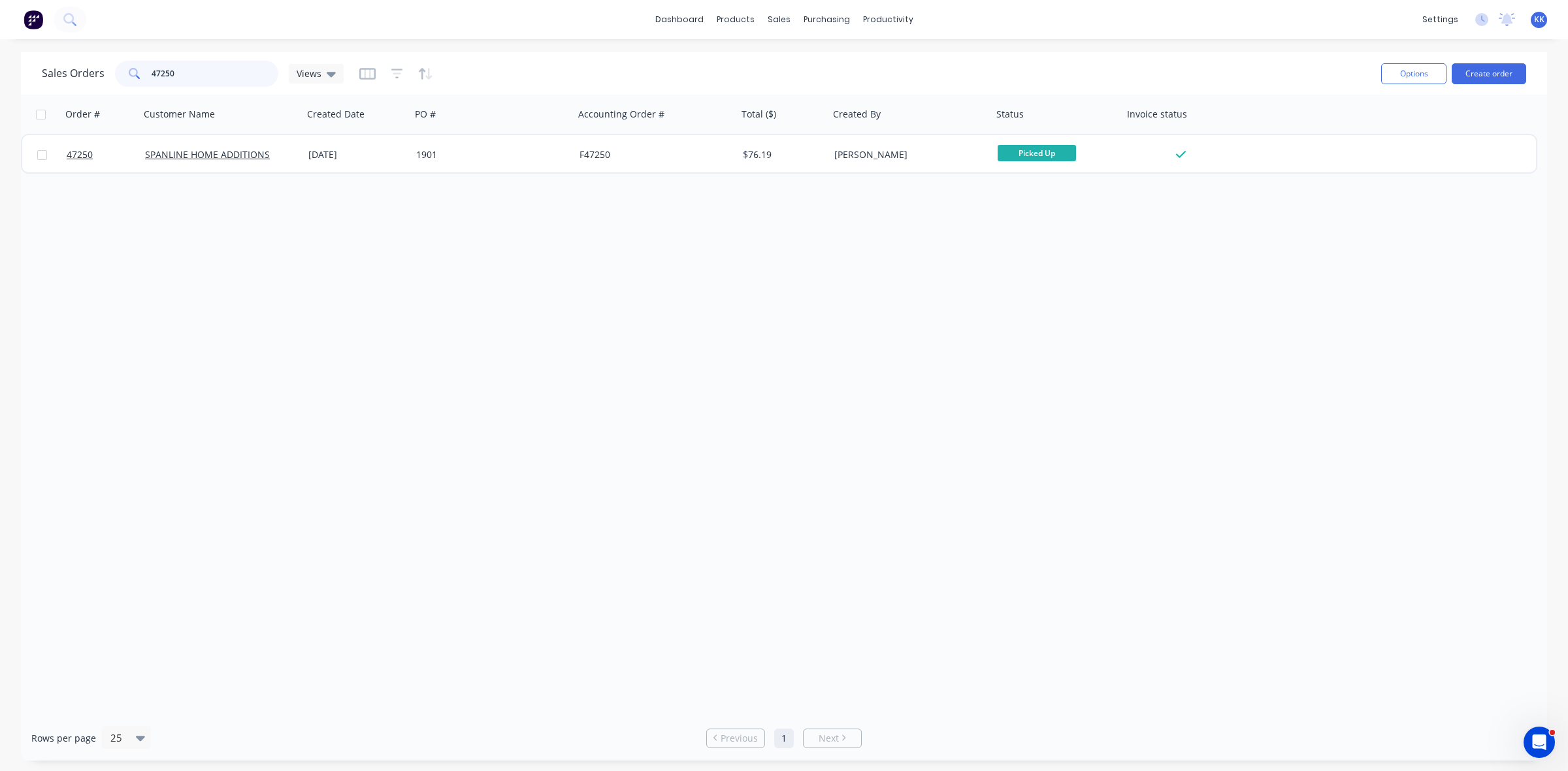
drag, startPoint x: 239, startPoint y: 70, endPoint x: 145, endPoint y: 66, distance: 94.1
click at [145, 66] on div "47250" at bounding box center [196, 74] width 163 height 26
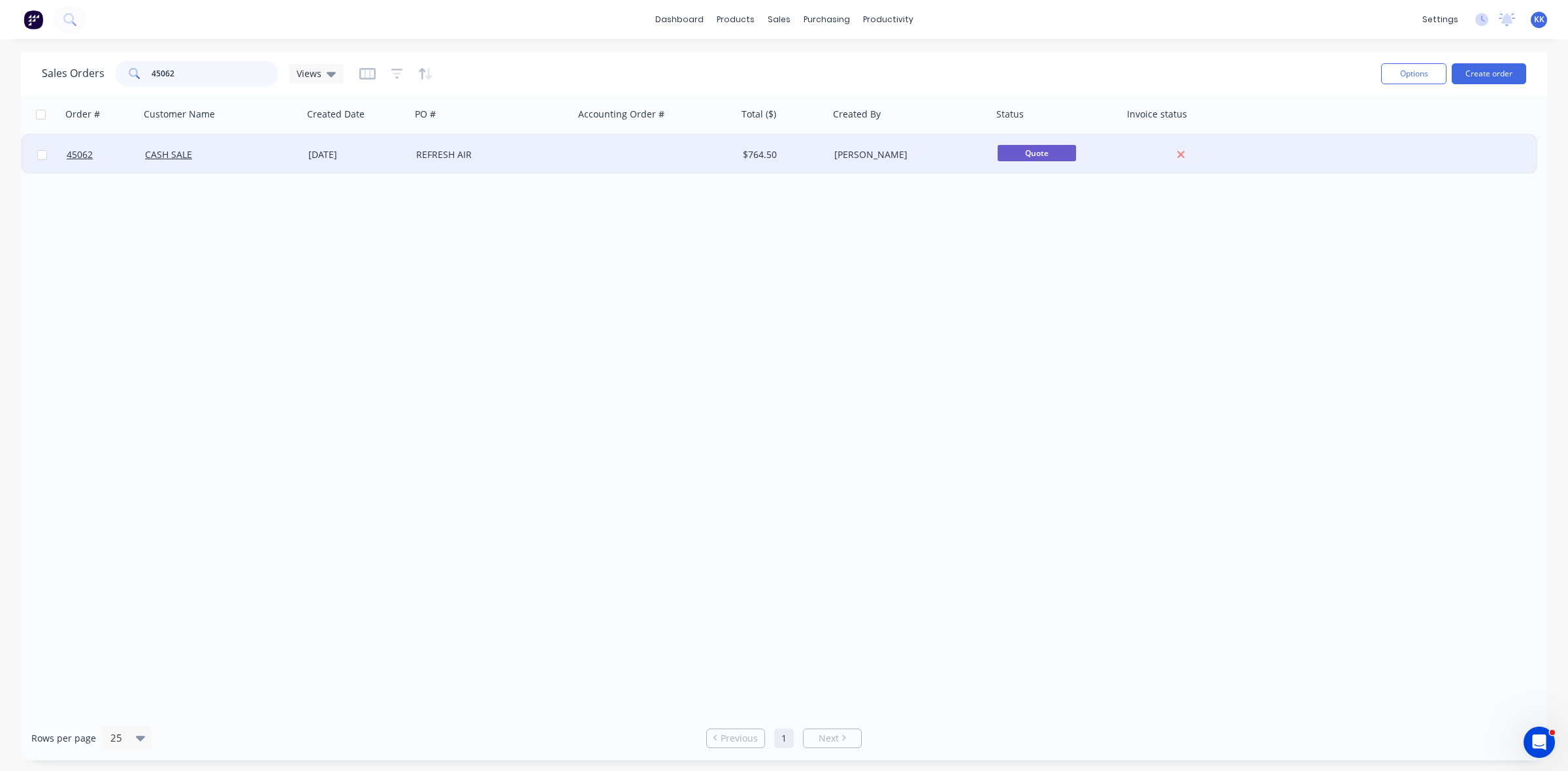
type input "45062"
click at [494, 154] on div "REFRESH AIR" at bounding box center [488, 155] width 145 height 13
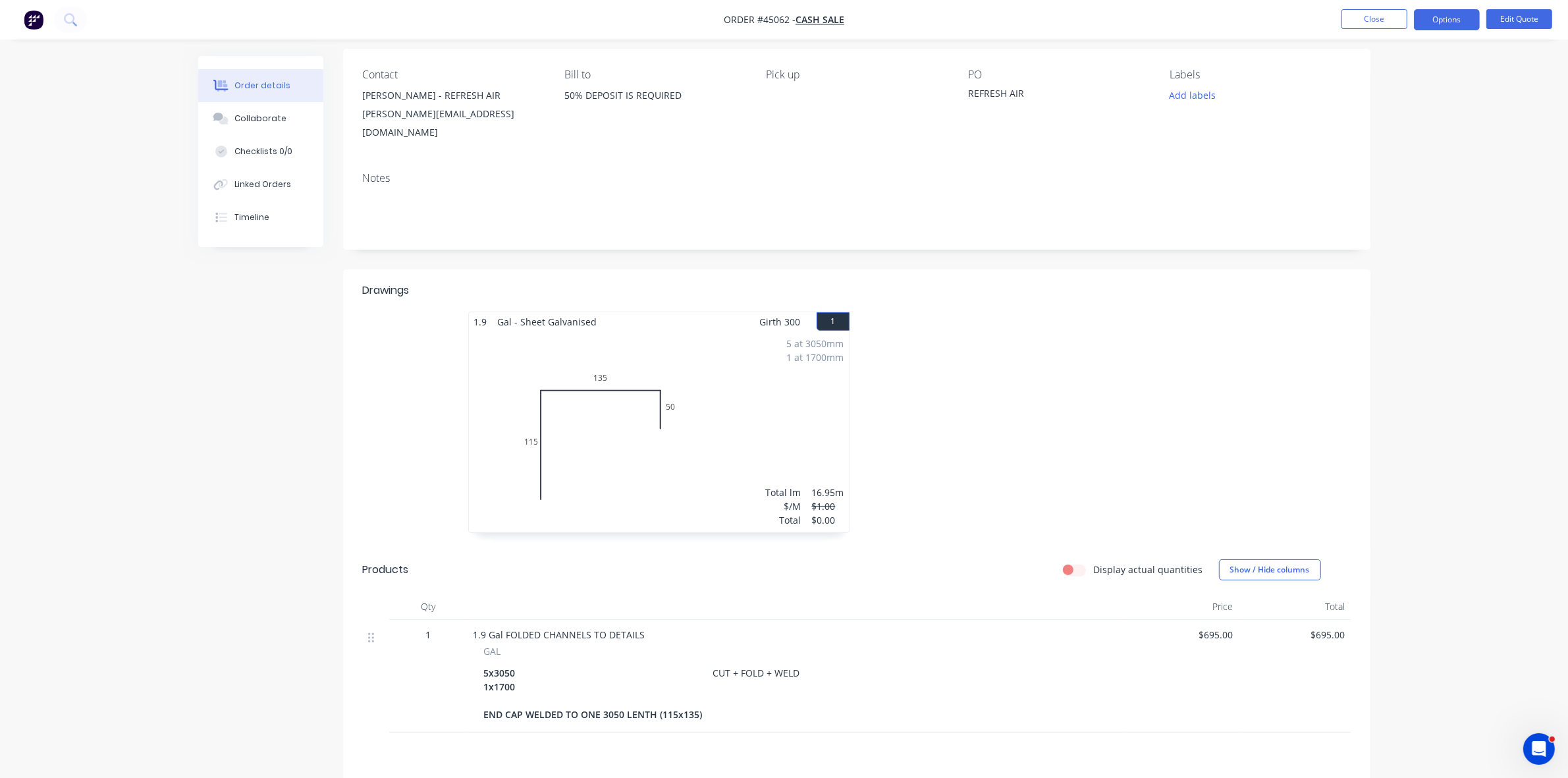
scroll to position [244, 0]
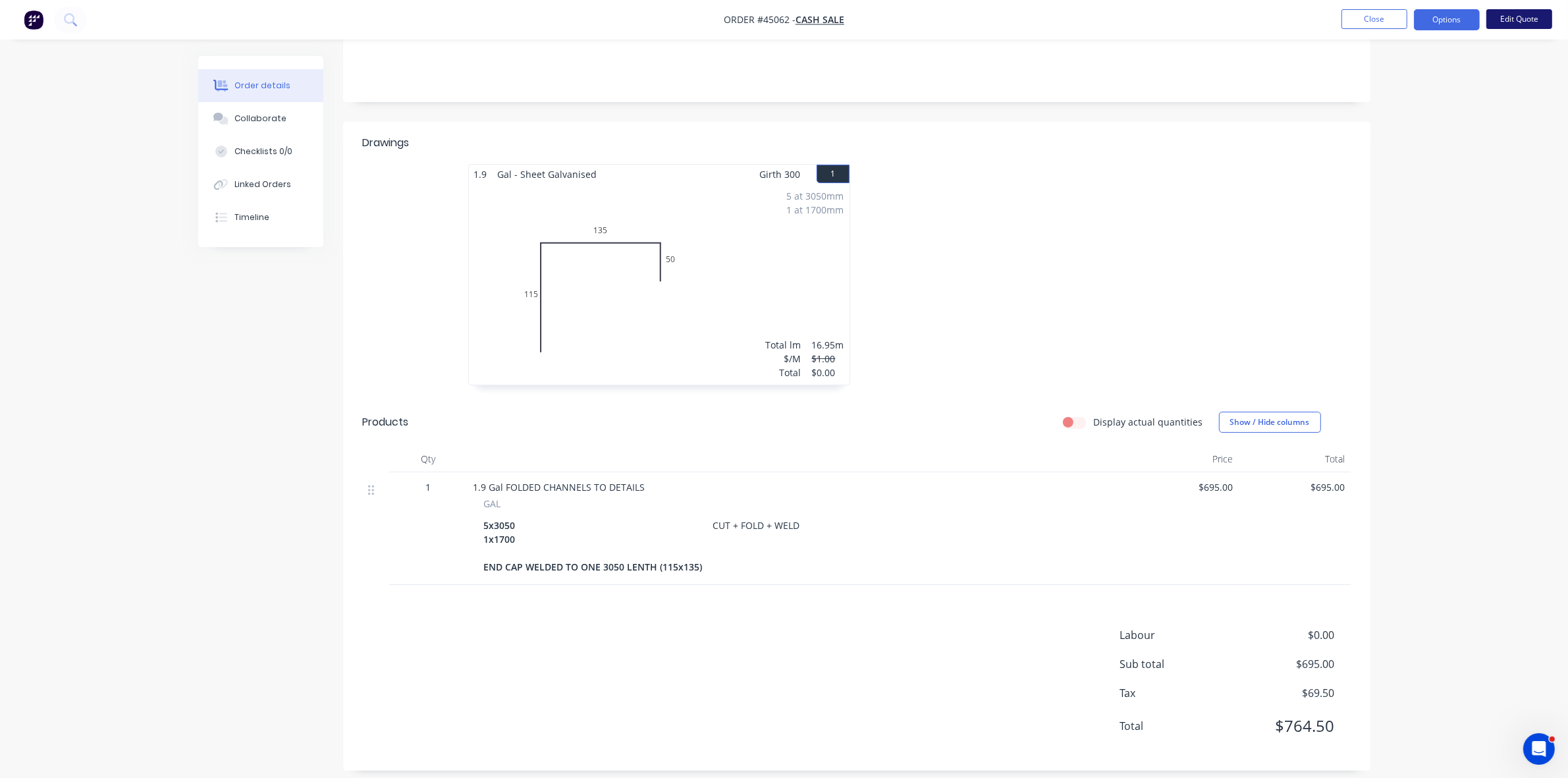
click at [1533, 13] on button "Edit Quote" at bounding box center [1519, 19] width 66 height 20
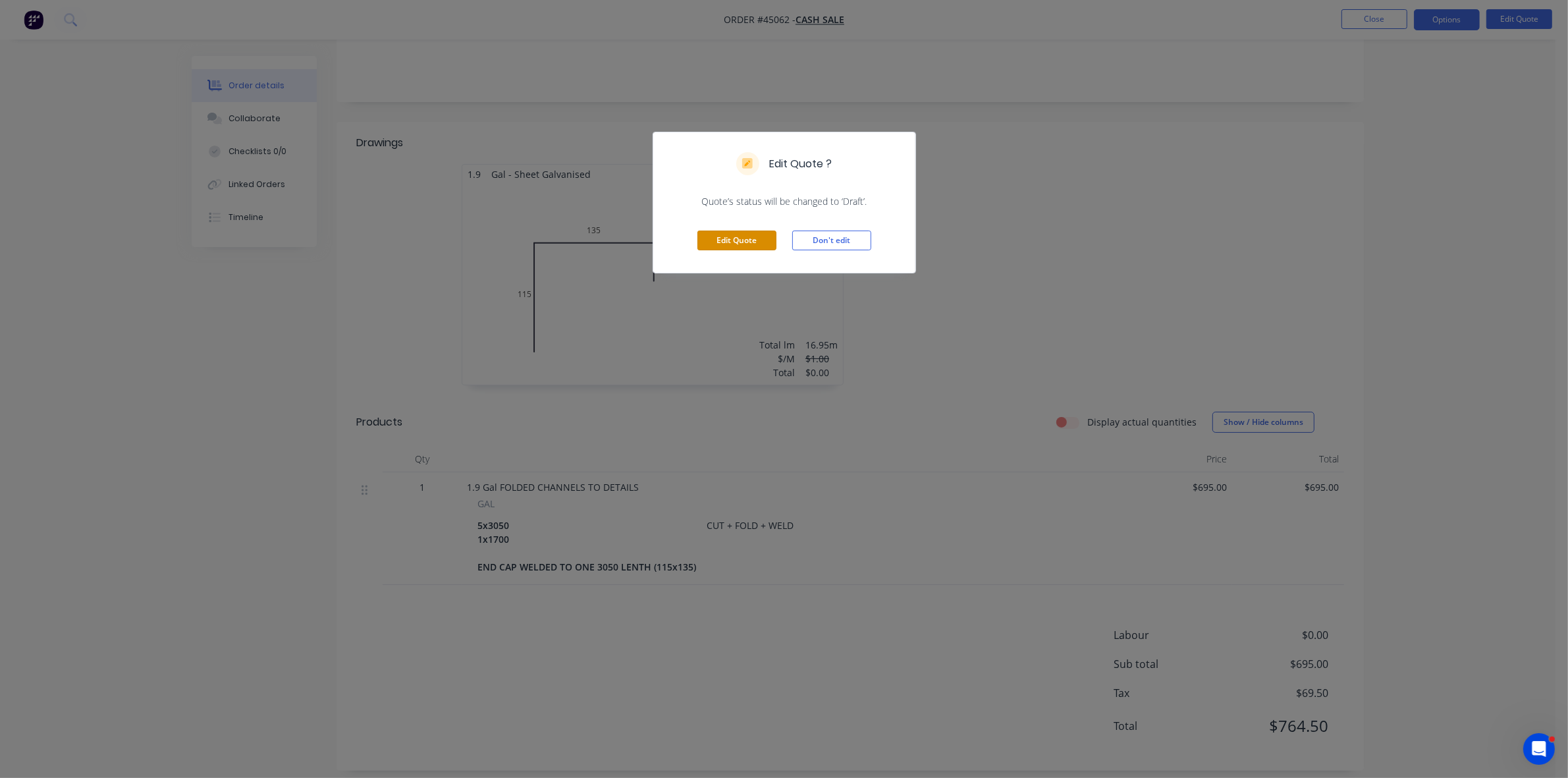
drag, startPoint x: 699, startPoint y: 244, endPoint x: 696, endPoint y: 254, distance: 10.4
click at [699, 247] on button "Edit Quote" at bounding box center [736, 240] width 79 height 20
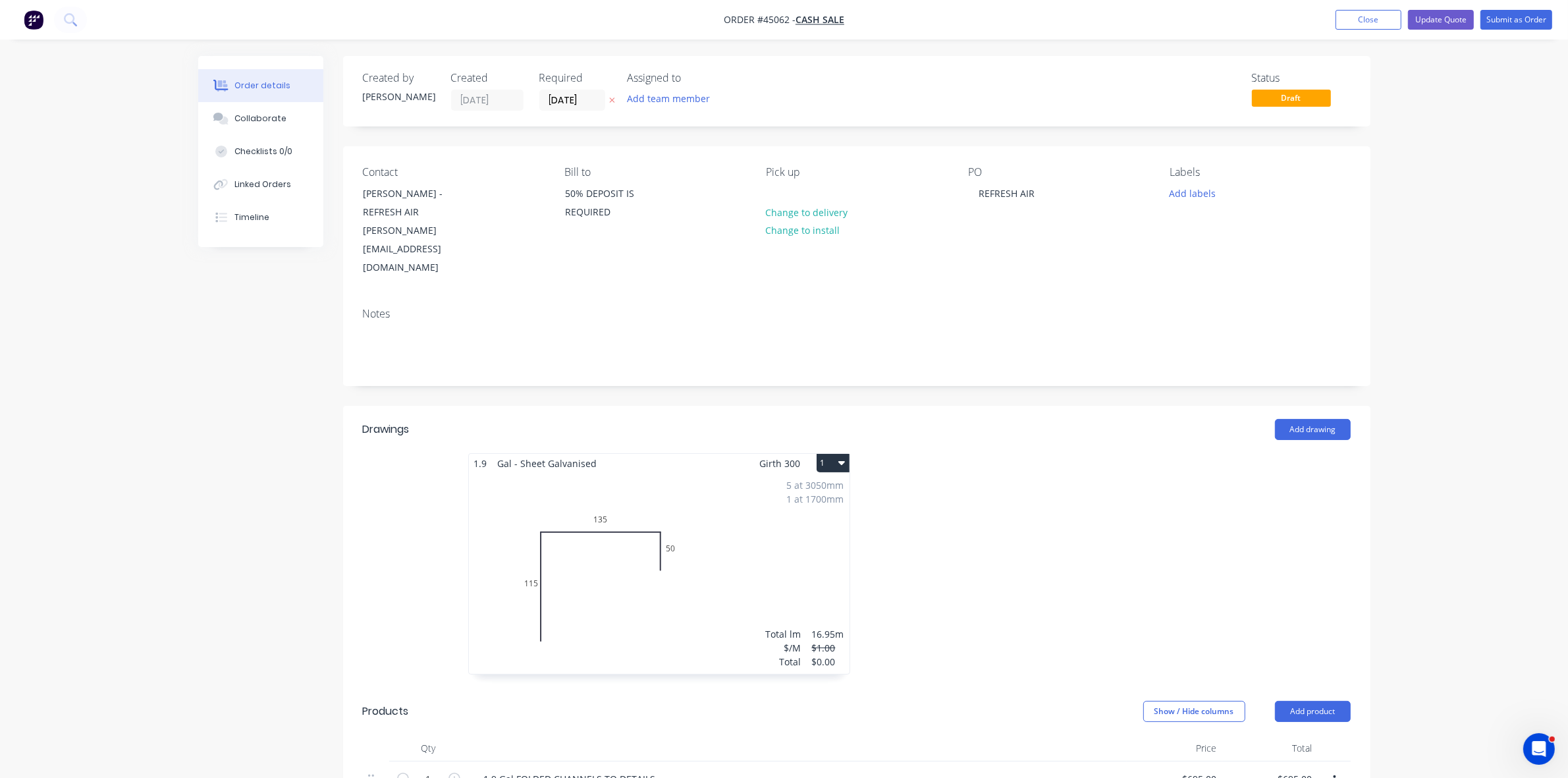
click at [558, 547] on div "5 at 3050mm 1 at 1700mm Total lm $/M Total 16.95m $1.00 $0.00" at bounding box center [659, 573] width 381 height 201
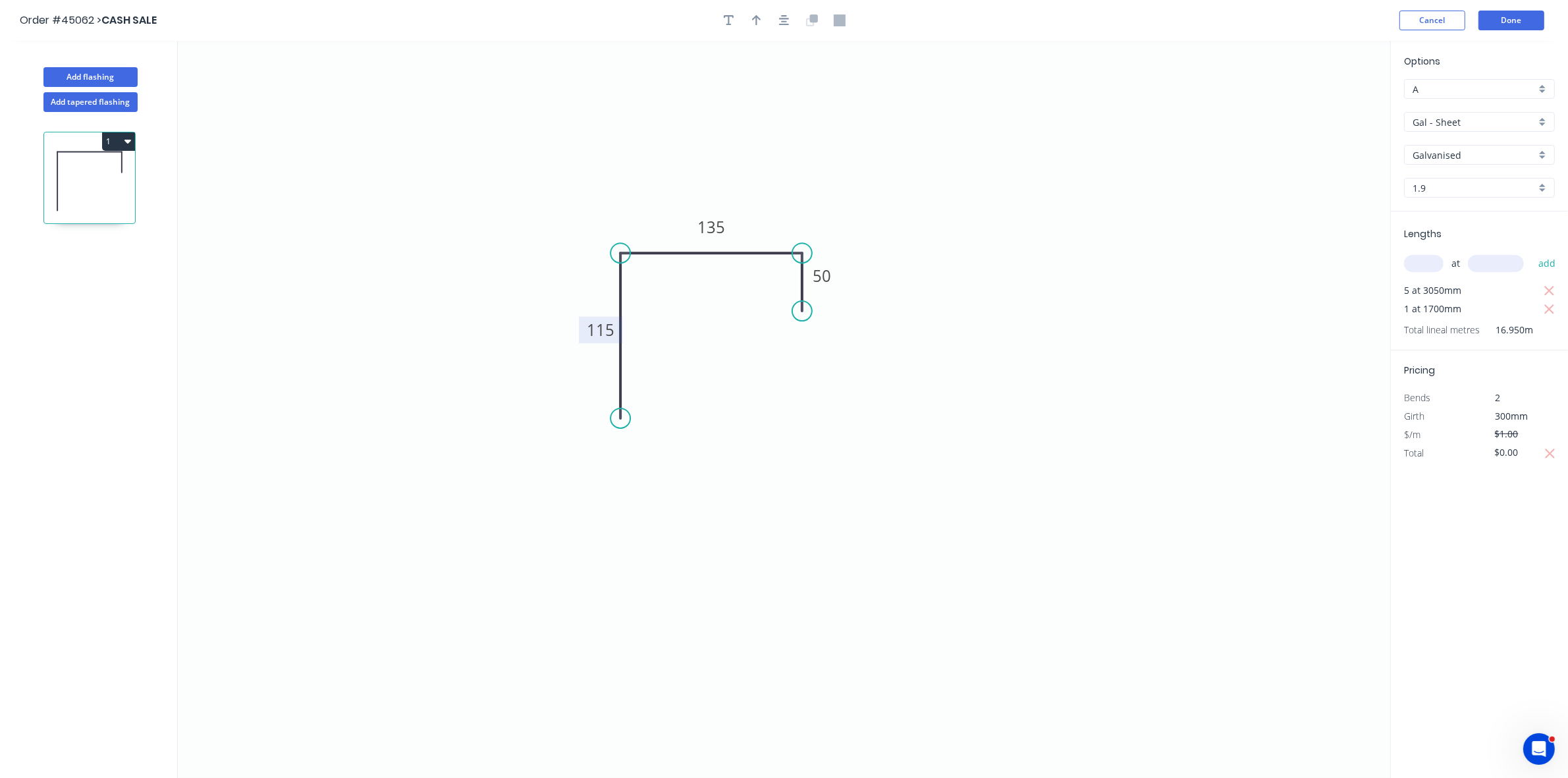
click at [600, 332] on tspan "115" at bounding box center [600, 329] width 27 height 21
click at [1526, 18] on button "Done" at bounding box center [1511, 20] width 66 height 20
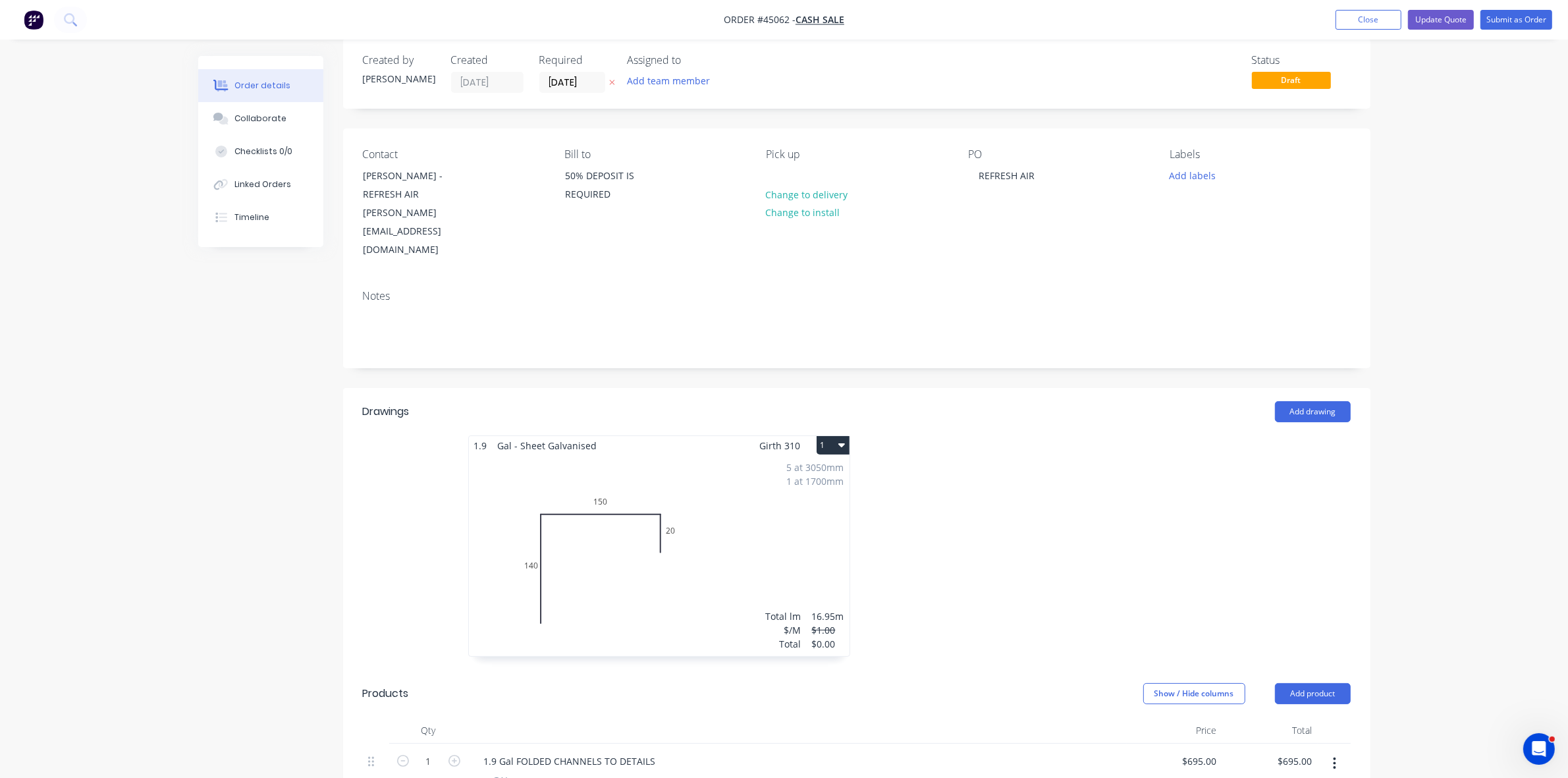
scroll to position [330, 0]
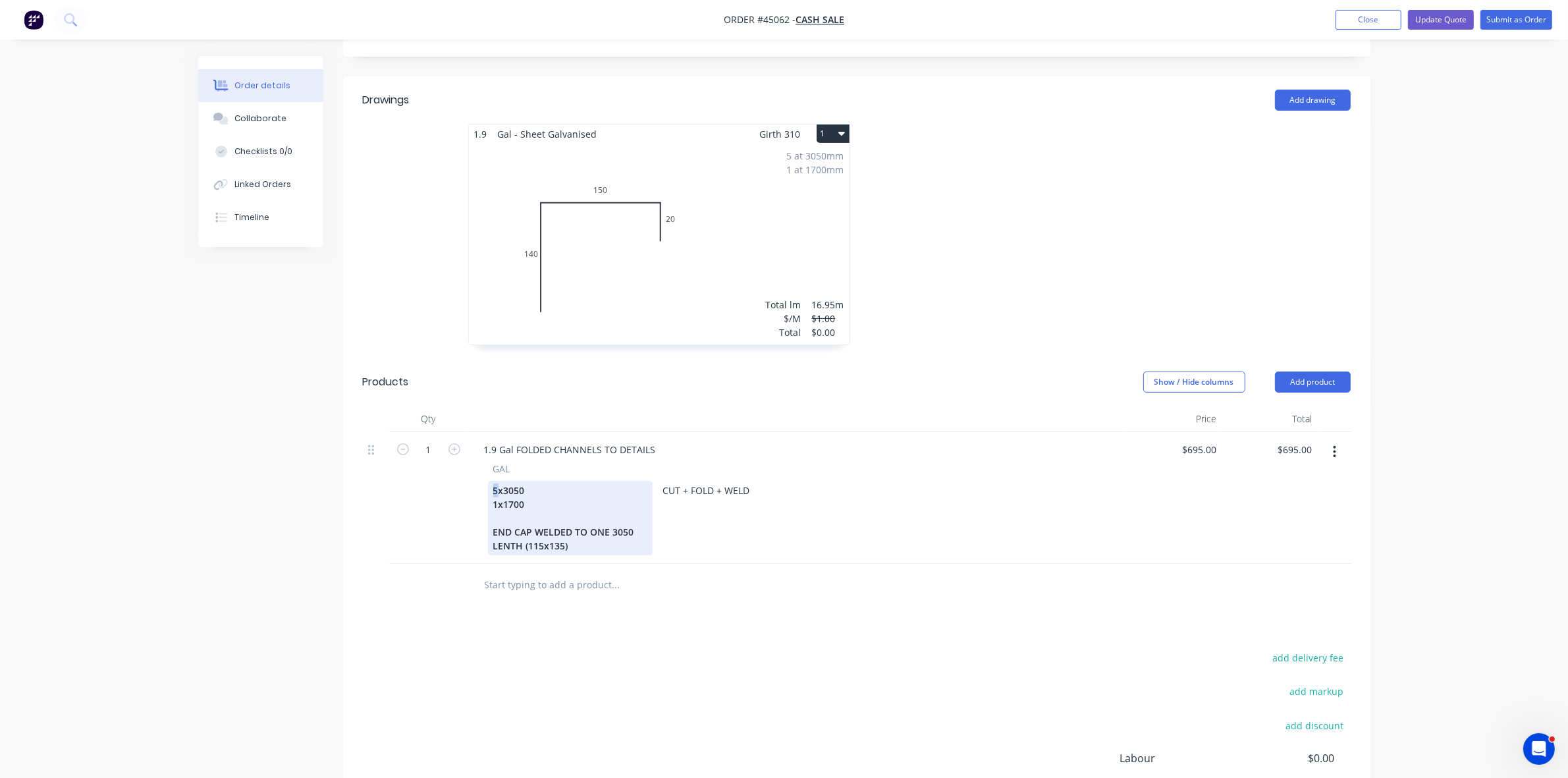
click at [491, 481] on div "5x3050 1x1700 END CAP WELDED TO ONE 3050 LENTH (115x135)" at bounding box center [570, 518] width 164 height 75
click at [820, 199] on div "5 at 3050mm 1 at 1700mm Total lm $/M Total 16.95m $1.00 $0.00" at bounding box center [659, 244] width 381 height 201
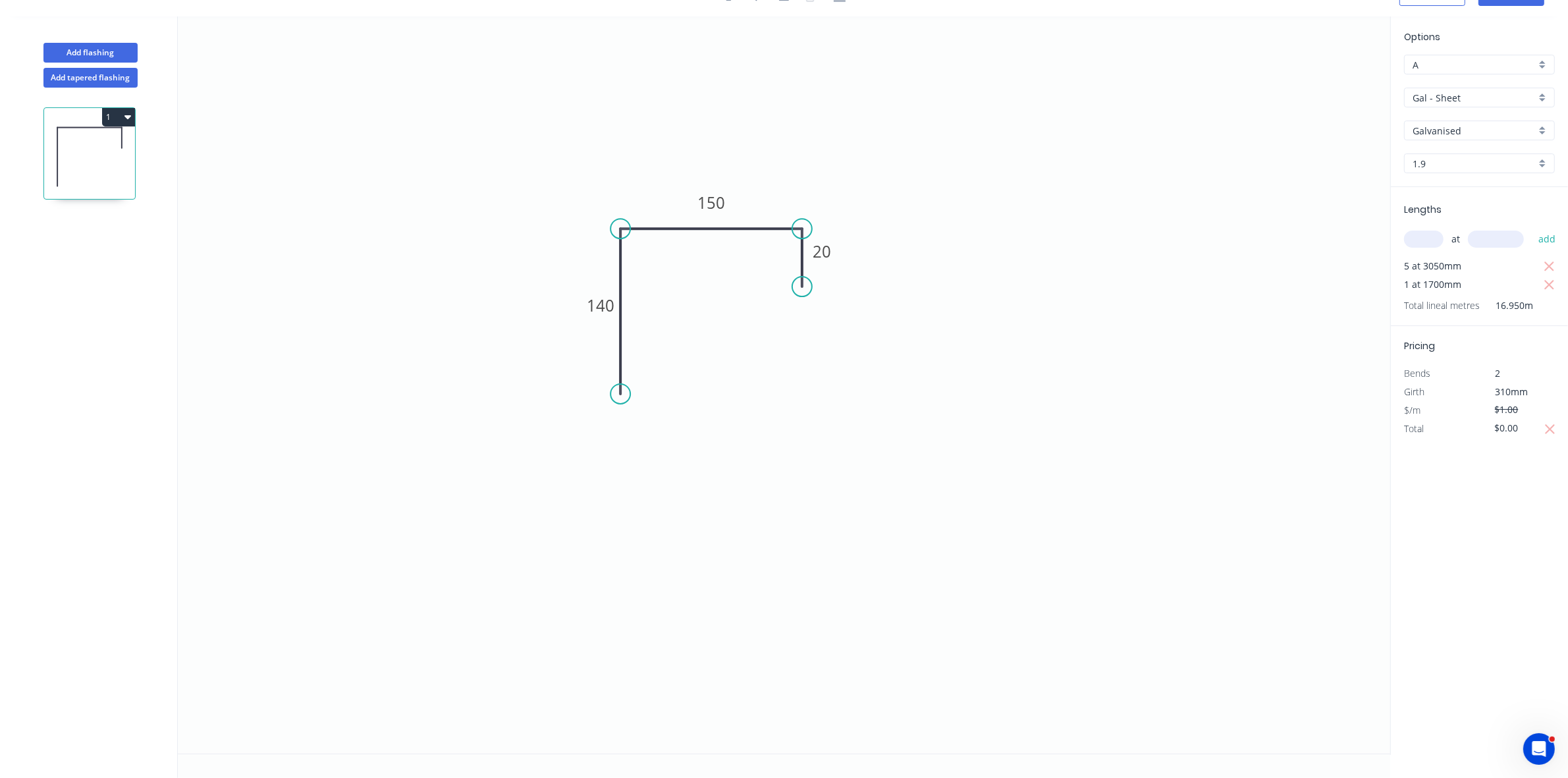
scroll to position [25, 0]
click at [1433, 232] on input "text" at bounding box center [1424, 239] width 39 height 17
type input "3"
type input "3050"
click at [1532, 228] on button "add" at bounding box center [1547, 239] width 31 height 22
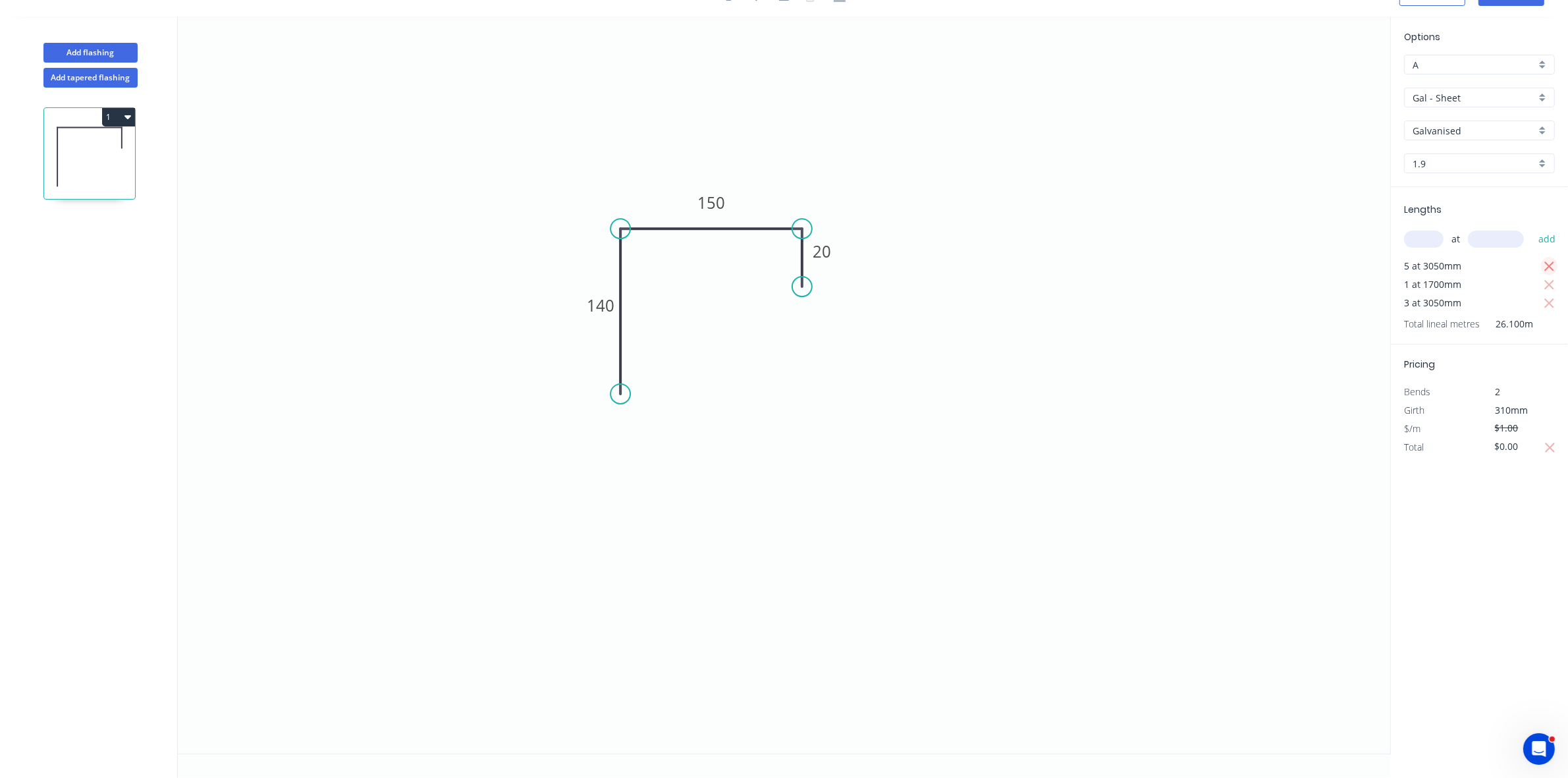
click at [1545, 262] on icon "button" at bounding box center [1550, 266] width 12 height 15
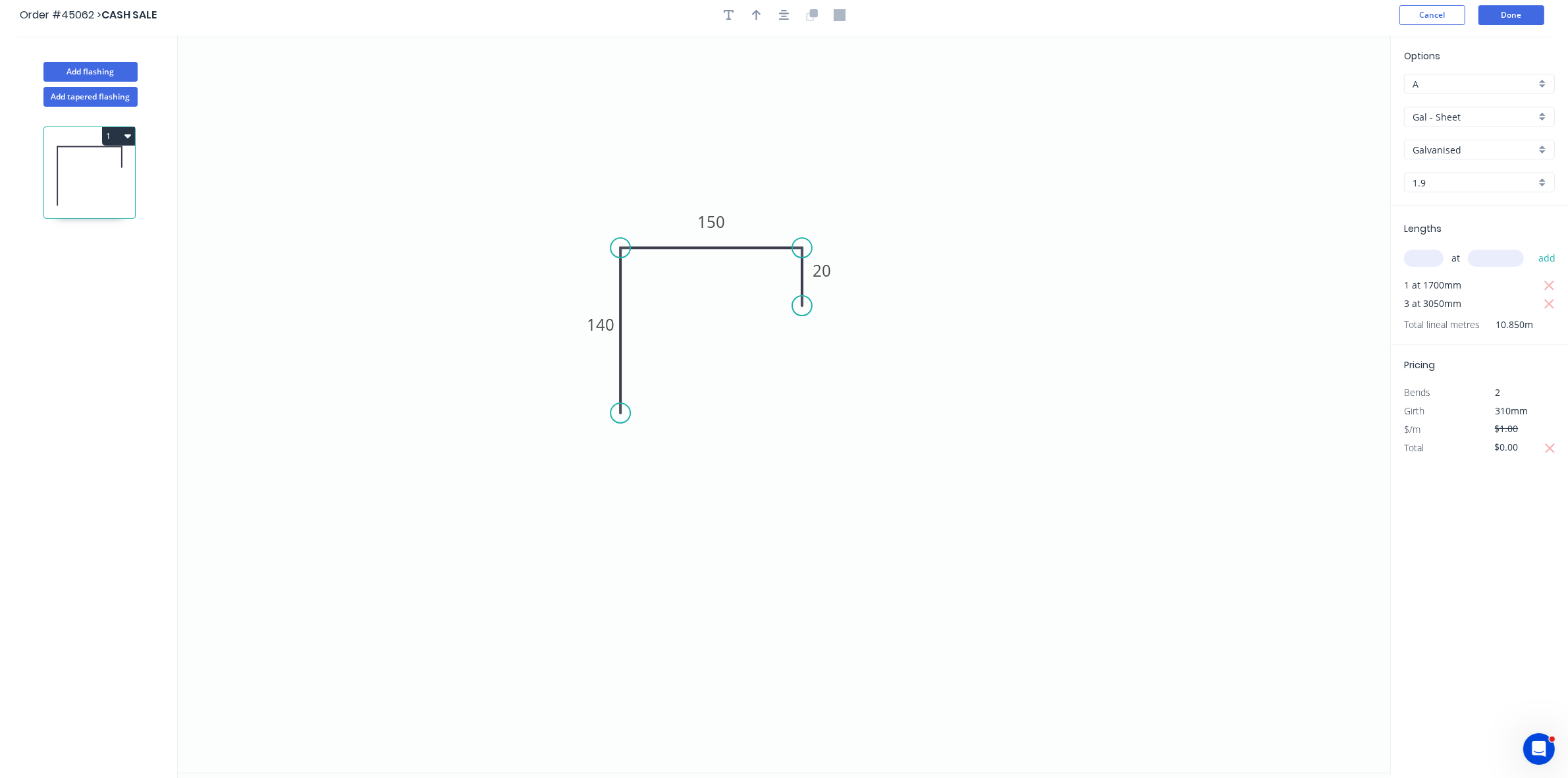
scroll to position [0, 0]
click at [1524, 24] on button "Done" at bounding box center [1511, 20] width 66 height 20
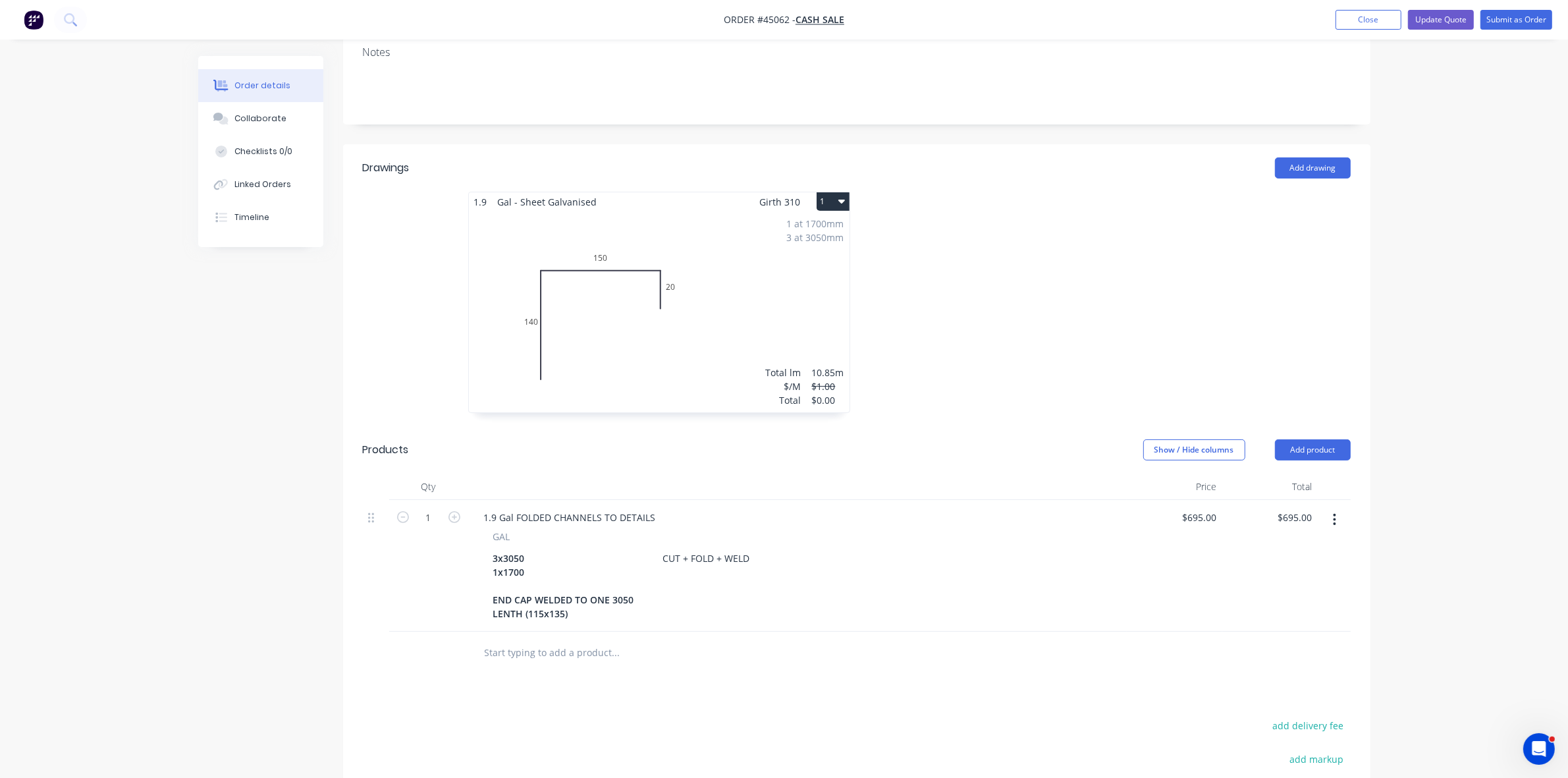
scroll to position [330, 0]
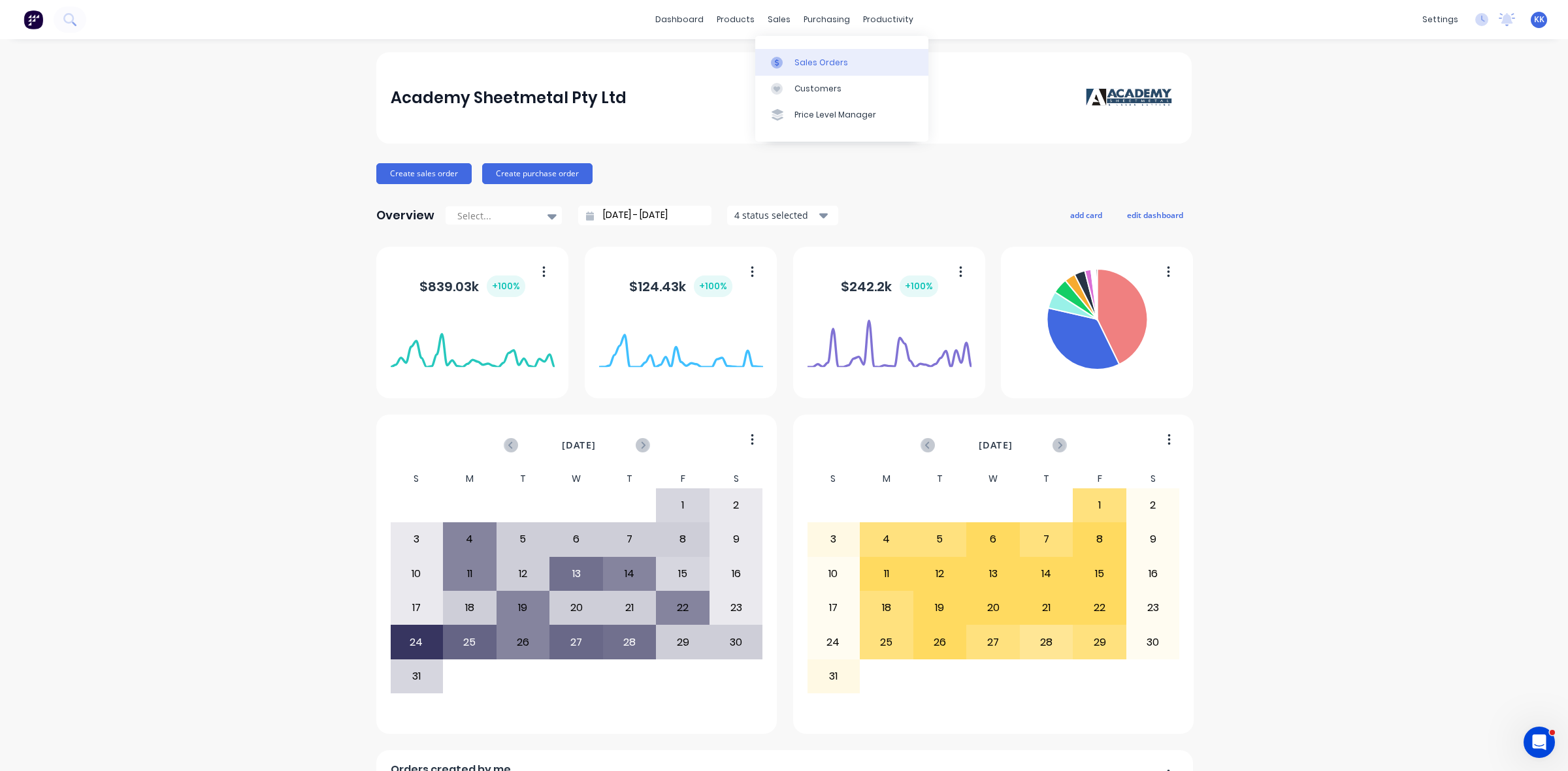
click at [798, 57] on div "Sales Orders" at bounding box center [821, 63] width 54 height 12
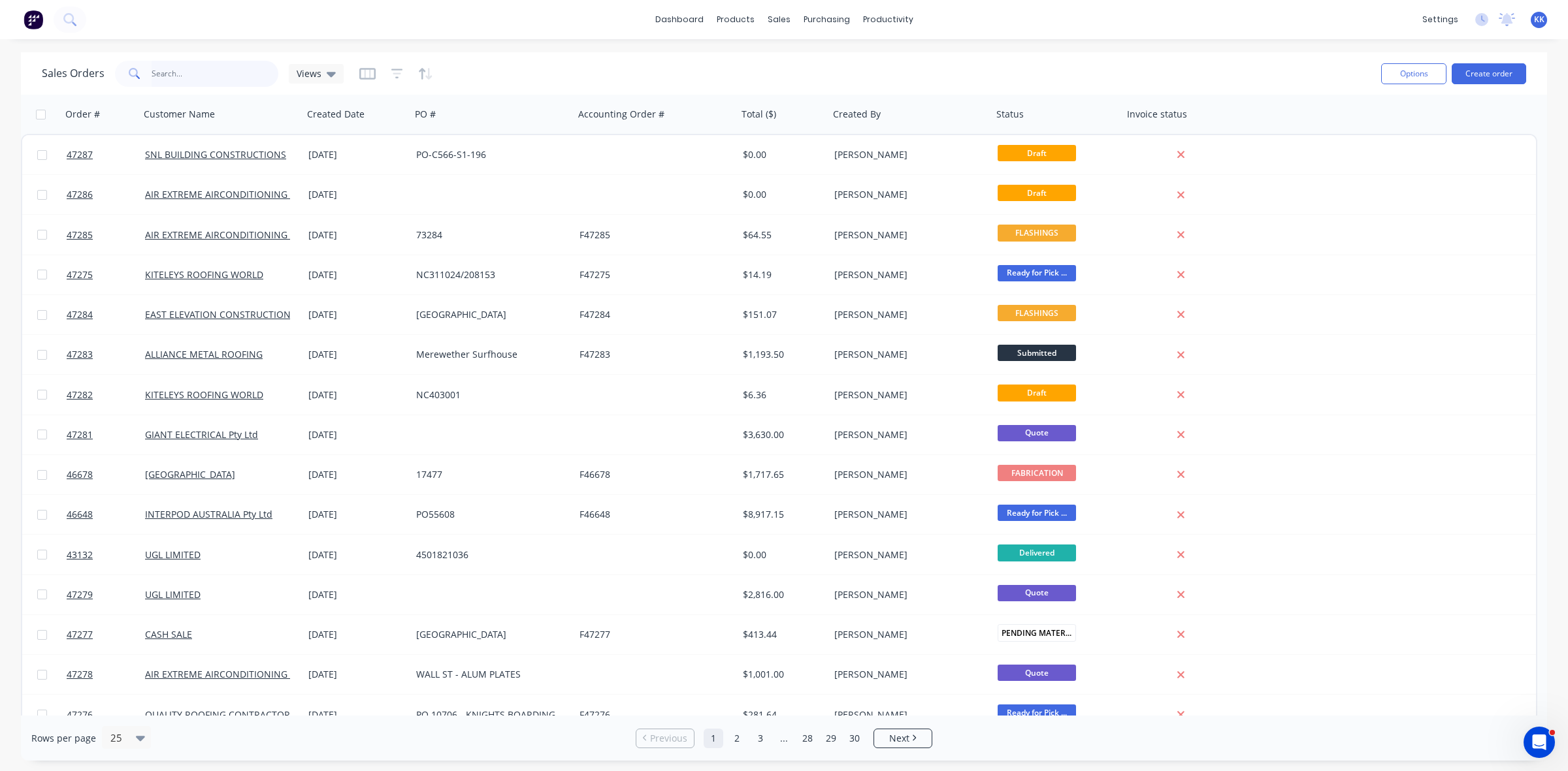
click at [236, 70] on input "text" at bounding box center [215, 74] width 127 height 26
click at [805, 82] on link "Customers" at bounding box center [848, 88] width 173 height 26
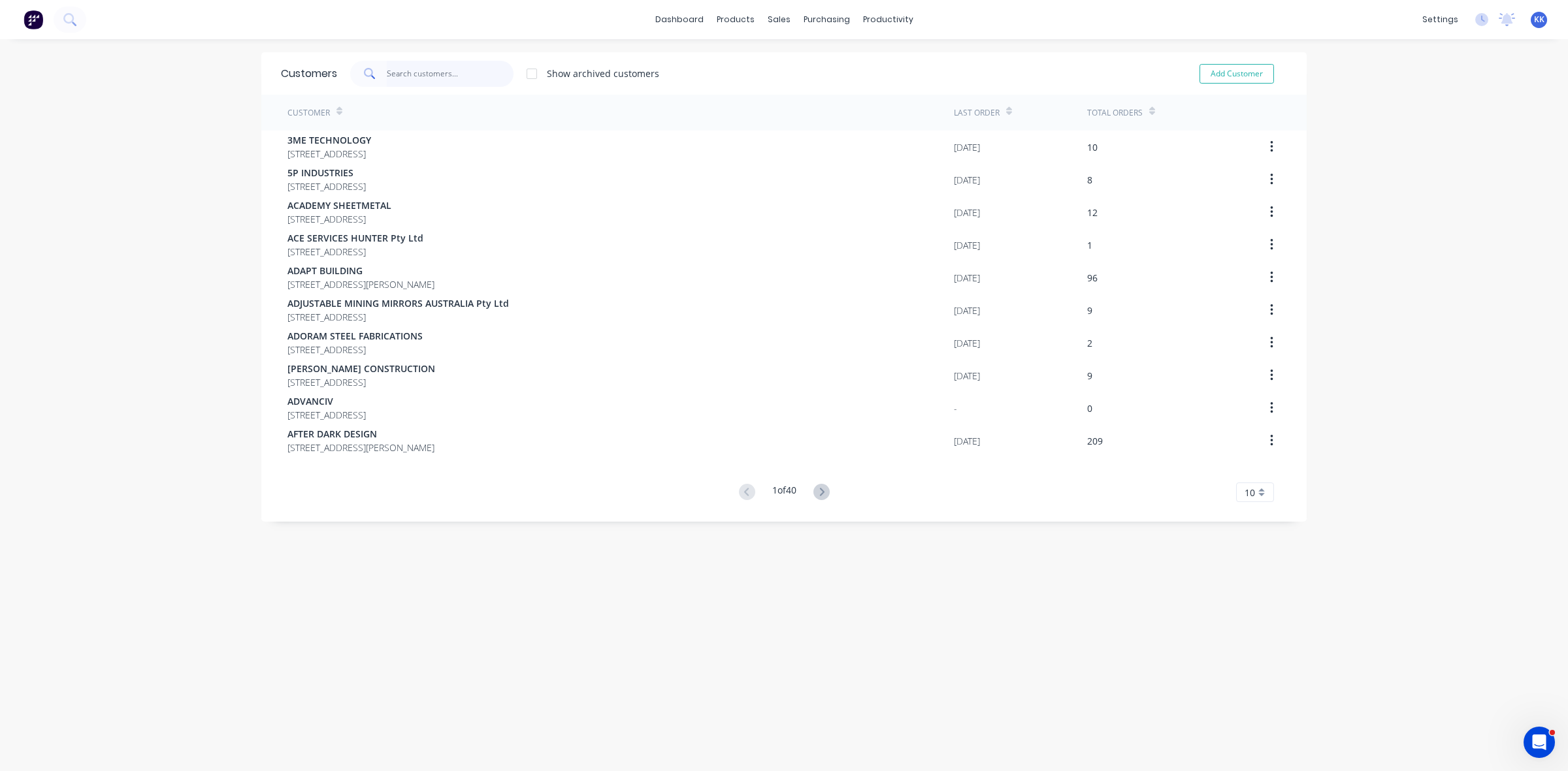
click at [407, 74] on input "text" at bounding box center [450, 74] width 127 height 26
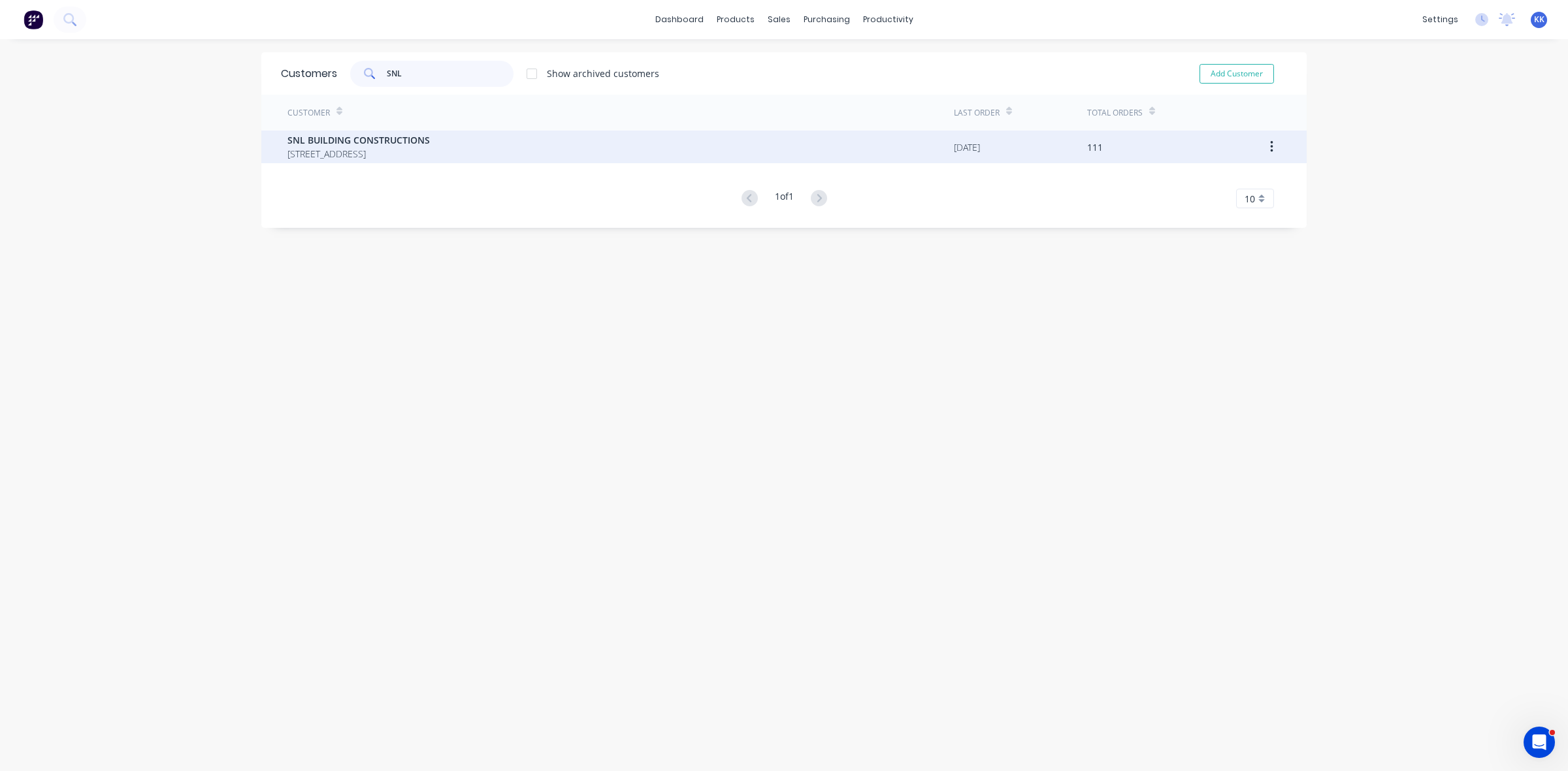
type input "SNL"
click at [380, 144] on span "SNL BUILDING CONSTRUCTIONS" at bounding box center [358, 140] width 143 height 14
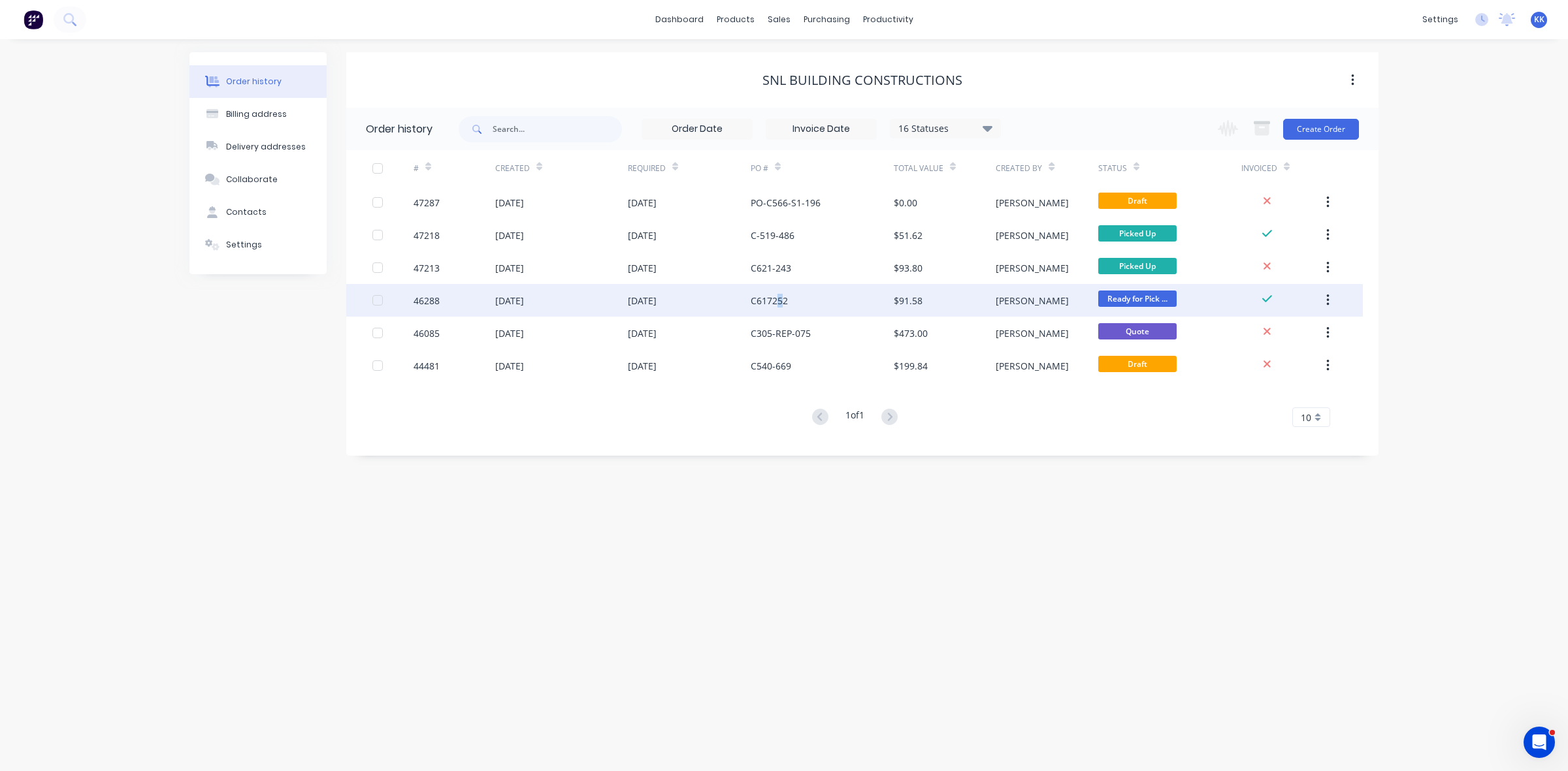
click at [779, 301] on div "C617252" at bounding box center [770, 301] width 37 height 14
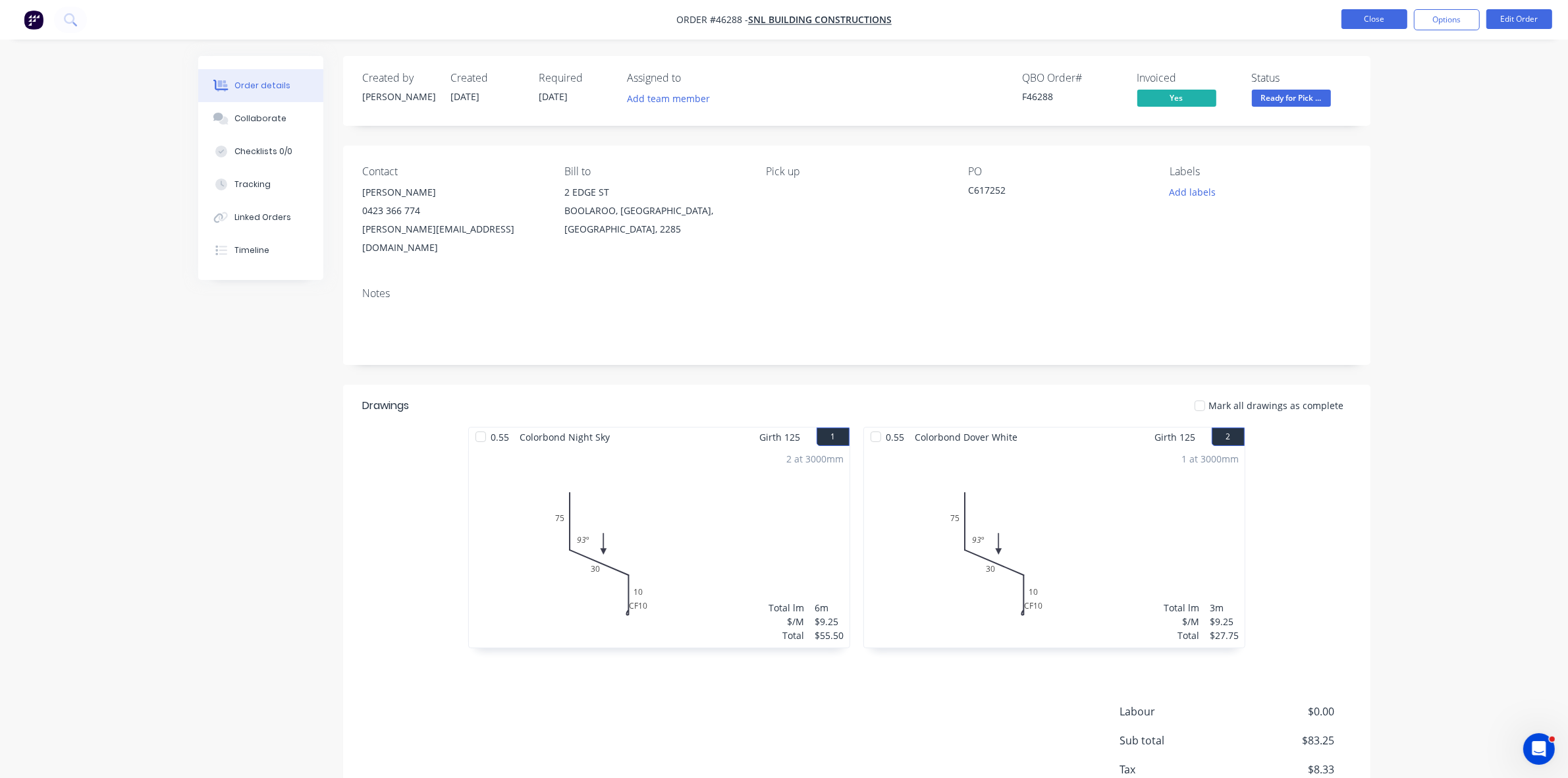
click at [931, 21] on button "Close" at bounding box center [1374, 19] width 66 height 20
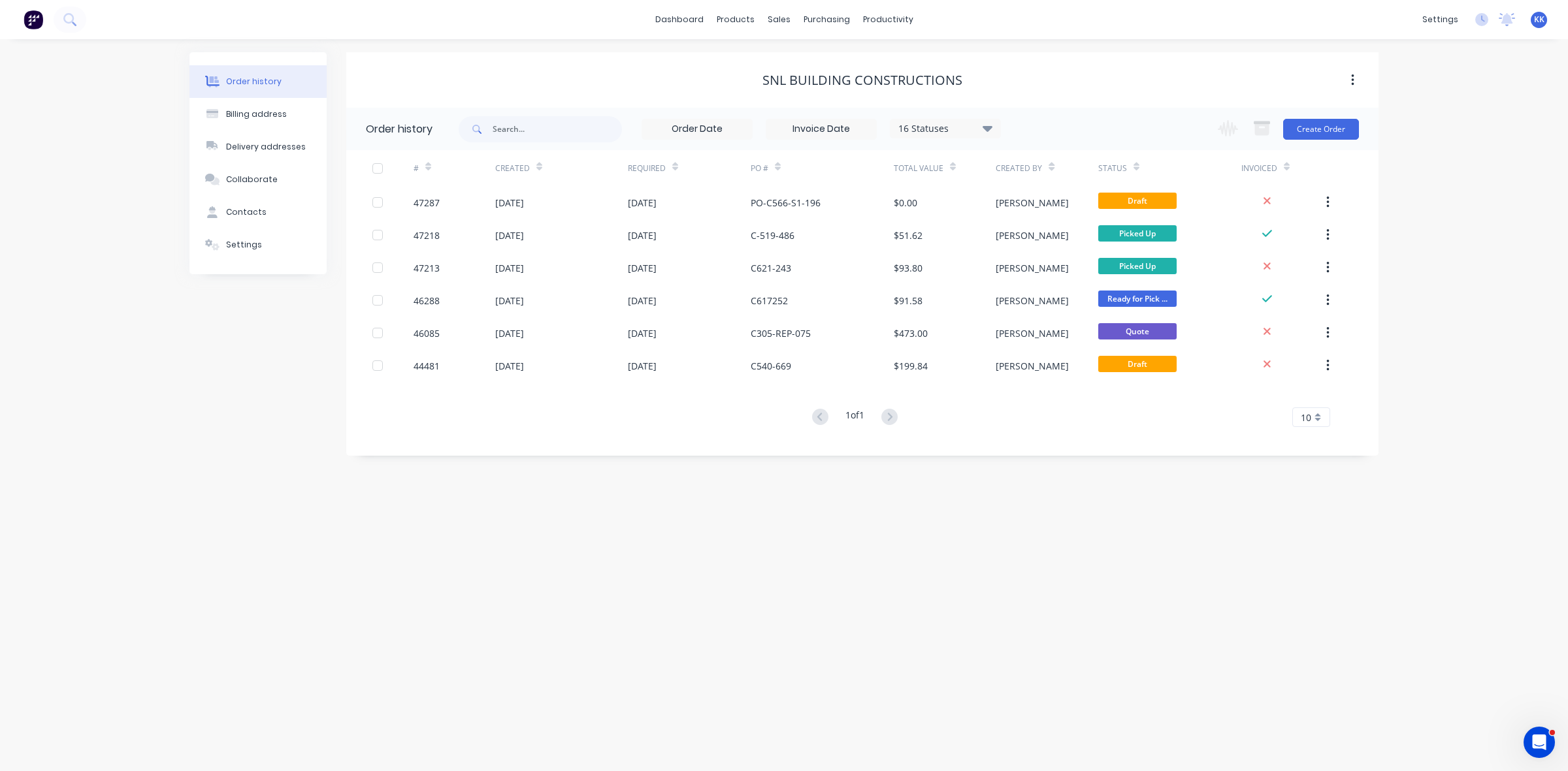
click at [923, 129] on div "16 Statuses" at bounding box center [945, 128] width 110 height 14
click at [923, 279] on label at bounding box center [1053, 279] width 0 height 0
click at [923, 283] on input "checkbox" at bounding box center [1058, 284] width 10 height 13
checkbox input "true"
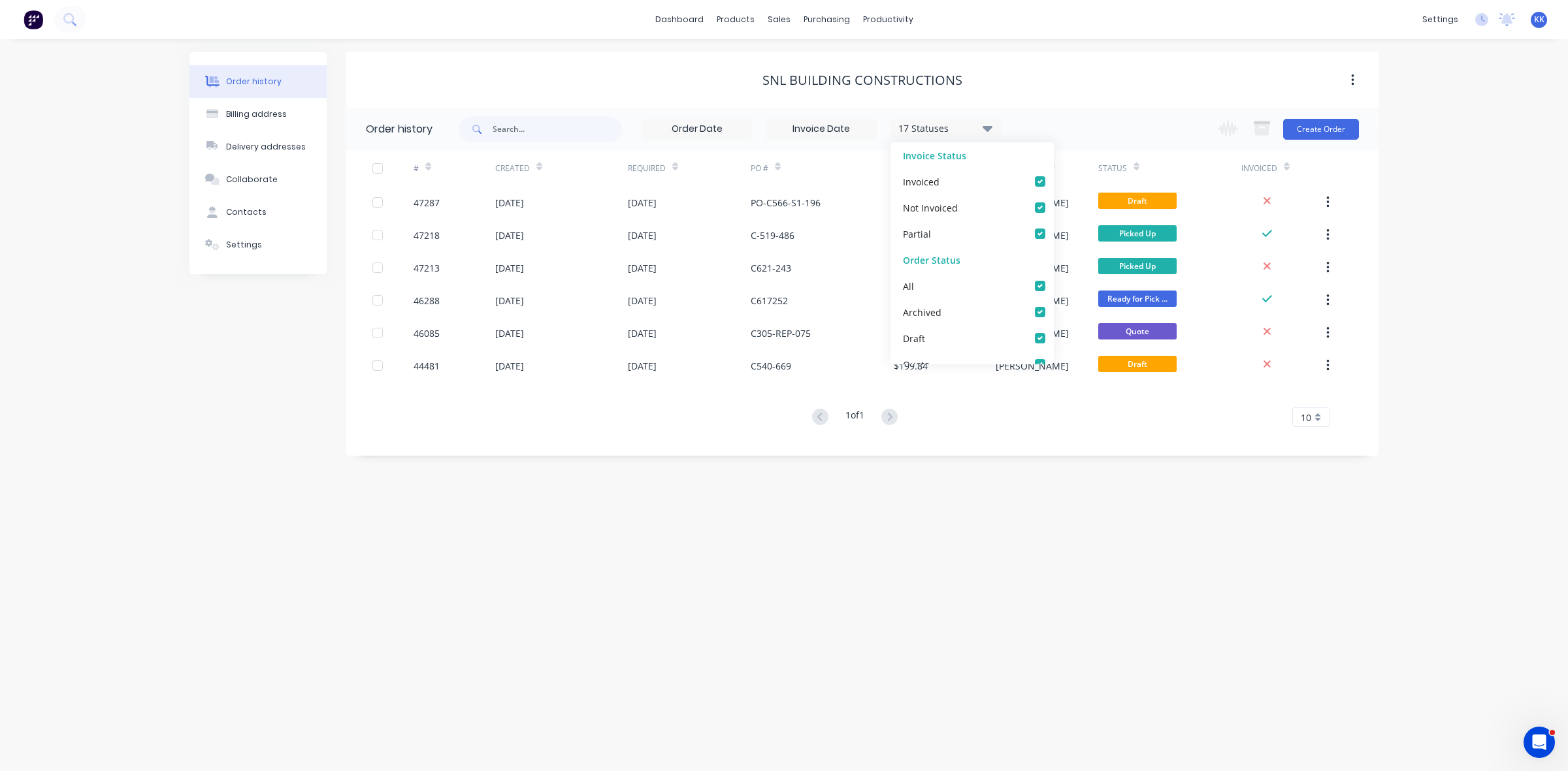
click at [892, 510] on div "Order history Billing address Delivery addresses Collaborate Contacts Settings …" at bounding box center [784, 405] width 1568 height 732
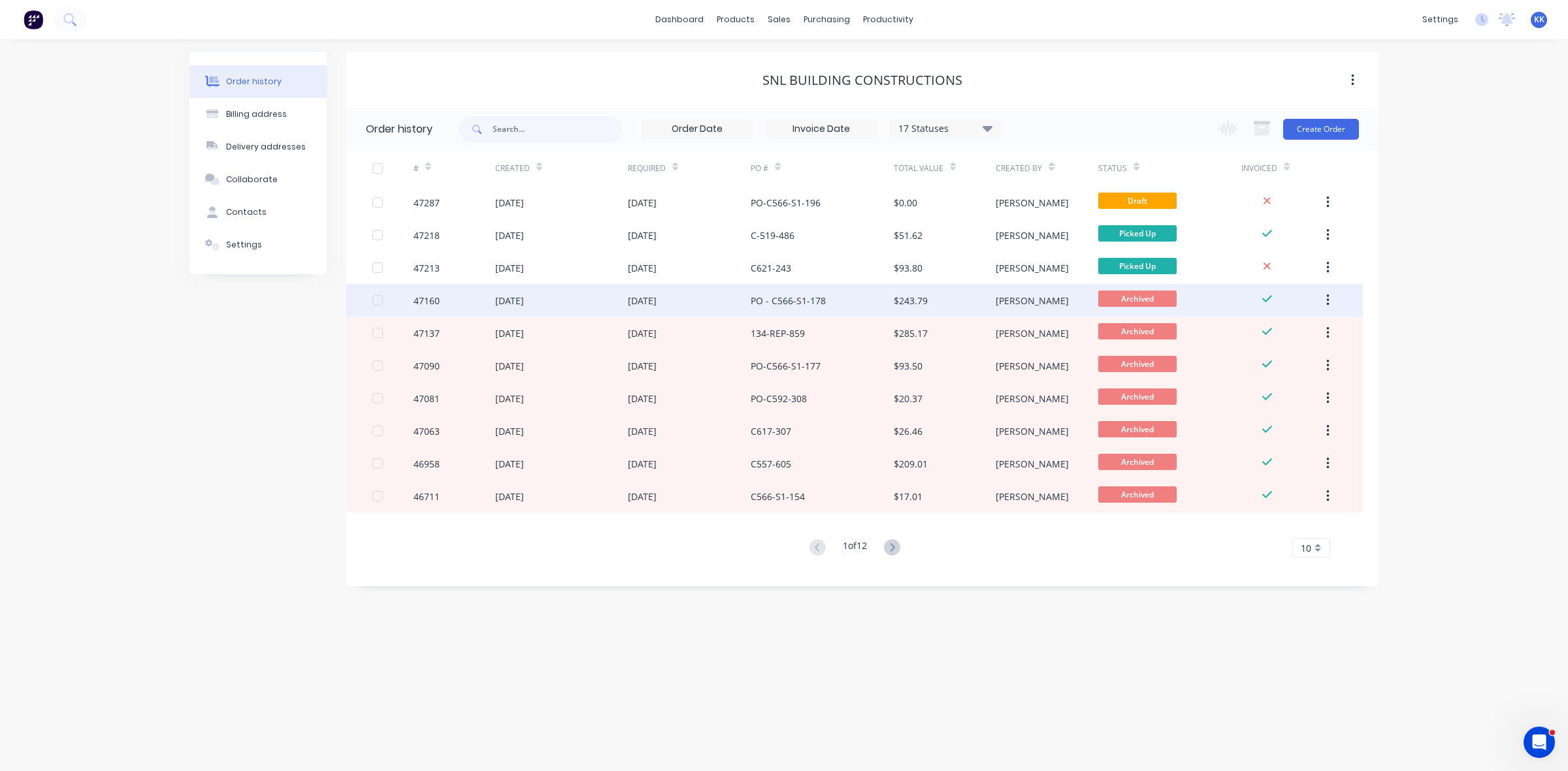
click at [923, 299] on div "$243.79" at bounding box center [945, 301] width 102 height 32
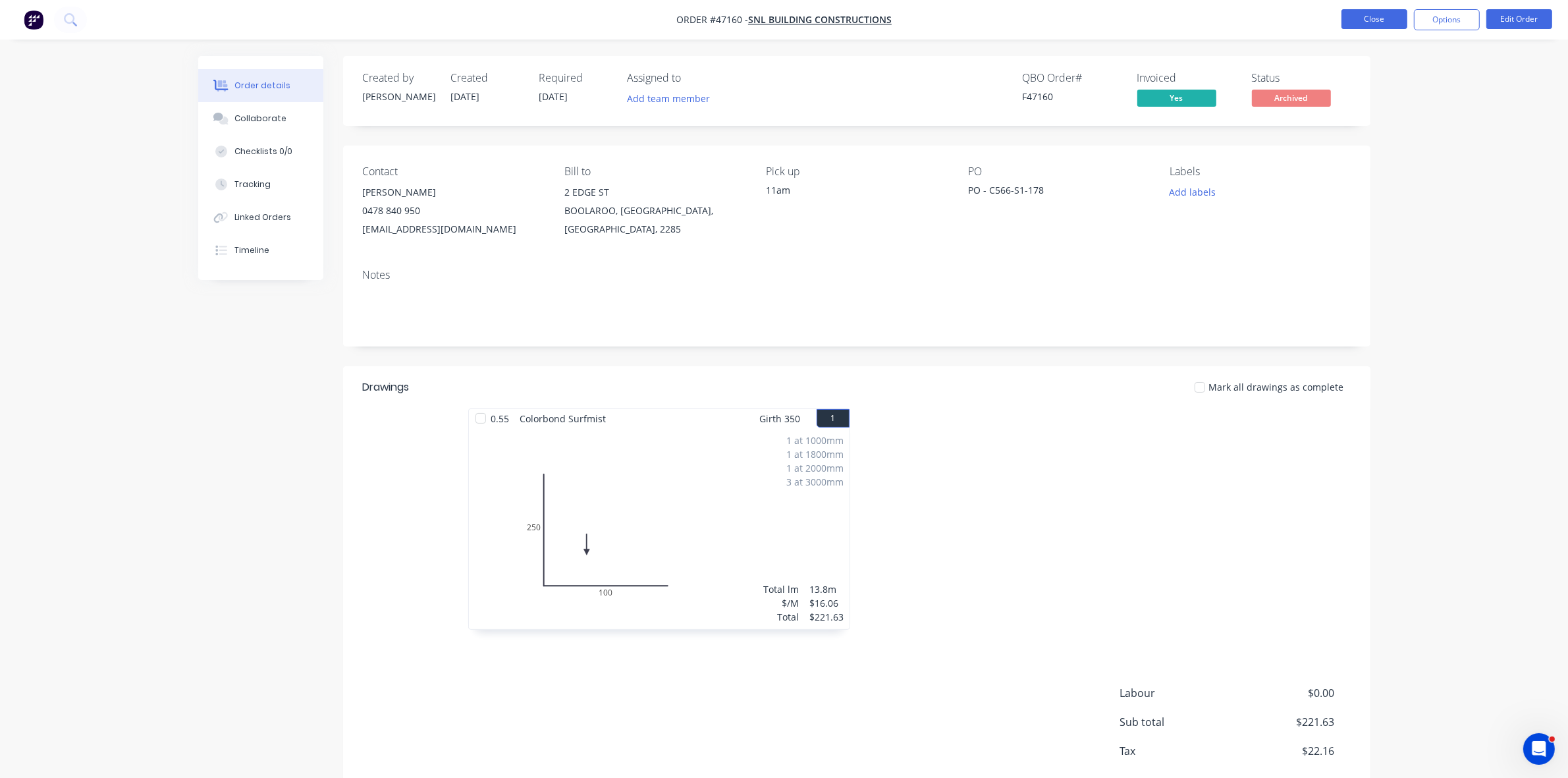
click at [931, 24] on button "Close" at bounding box center [1374, 19] width 66 height 20
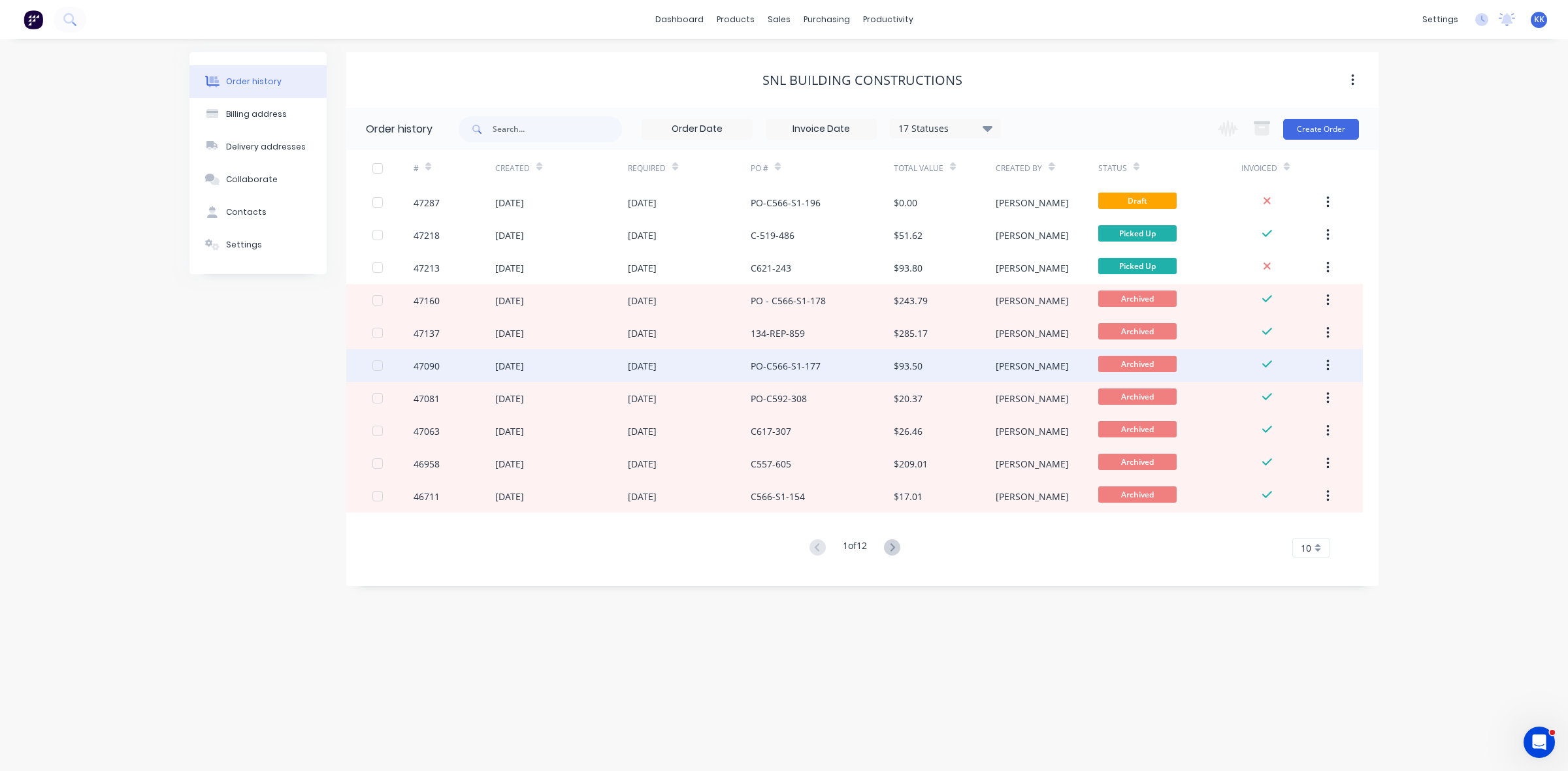
click at [923, 359] on div "$93.50" at bounding box center [945, 365] width 102 height 32
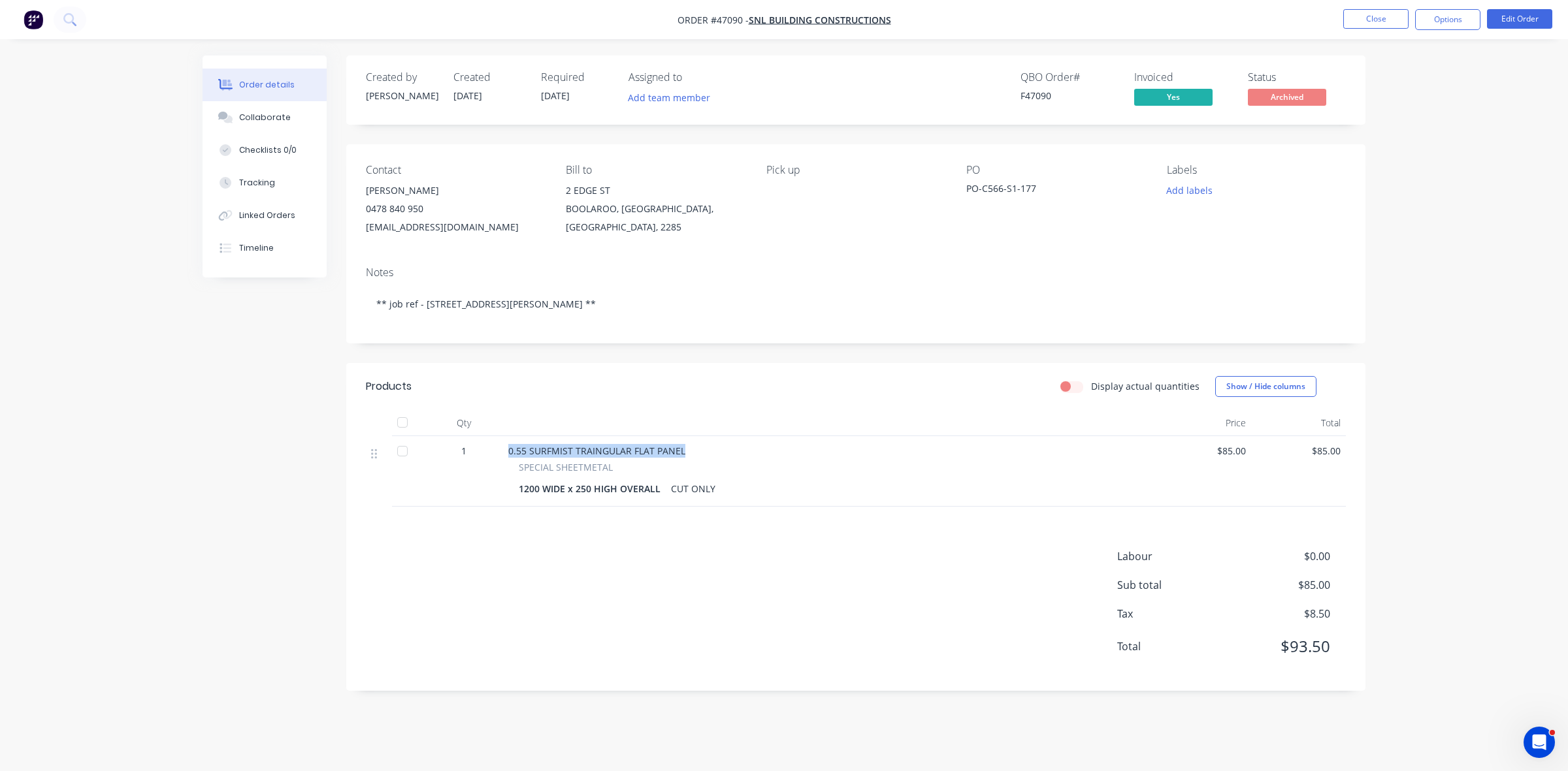
drag, startPoint x: 685, startPoint y: 453, endPoint x: 505, endPoint y: 453, distance: 180.0
click at [507, 454] on div "0.55 SURFMIST TRAINGULAR FLAT PANEL SPECIAL SHEETMETAL 1200 WIDE x 250 HIGH OVE…" at bounding box center [829, 471] width 653 height 70
copy span "0.55 SURFMIST TRAINGULAR FLAT PANEL"
drag, startPoint x: 657, startPoint y: 487, endPoint x: 515, endPoint y: 483, distance: 142.1
click at [515, 483] on div "SPECIAL SHEETMETAL 1200 WIDE x 250 HIGH OVERALL CUT ONLY" at bounding box center [829, 479] width 643 height 38
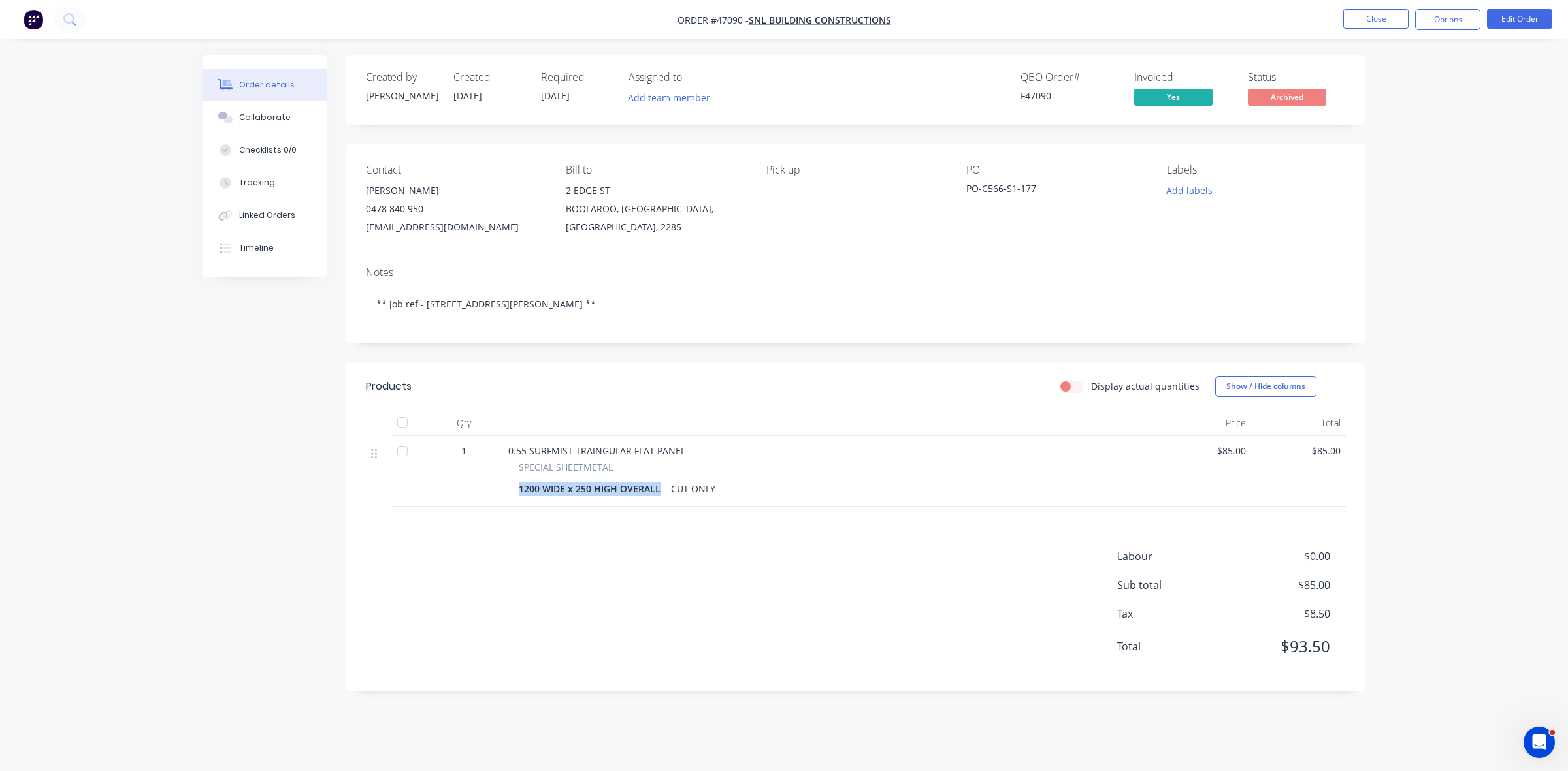
copy div "1200 WIDE x 250 HIGH OVERALL"
drag, startPoint x: 670, startPoint y: 491, endPoint x: 713, endPoint y: 491, distance: 43.0
click at [713, 491] on div "CUT ONLY" at bounding box center [693, 488] width 55 height 19
copy div "CUT ONLY"
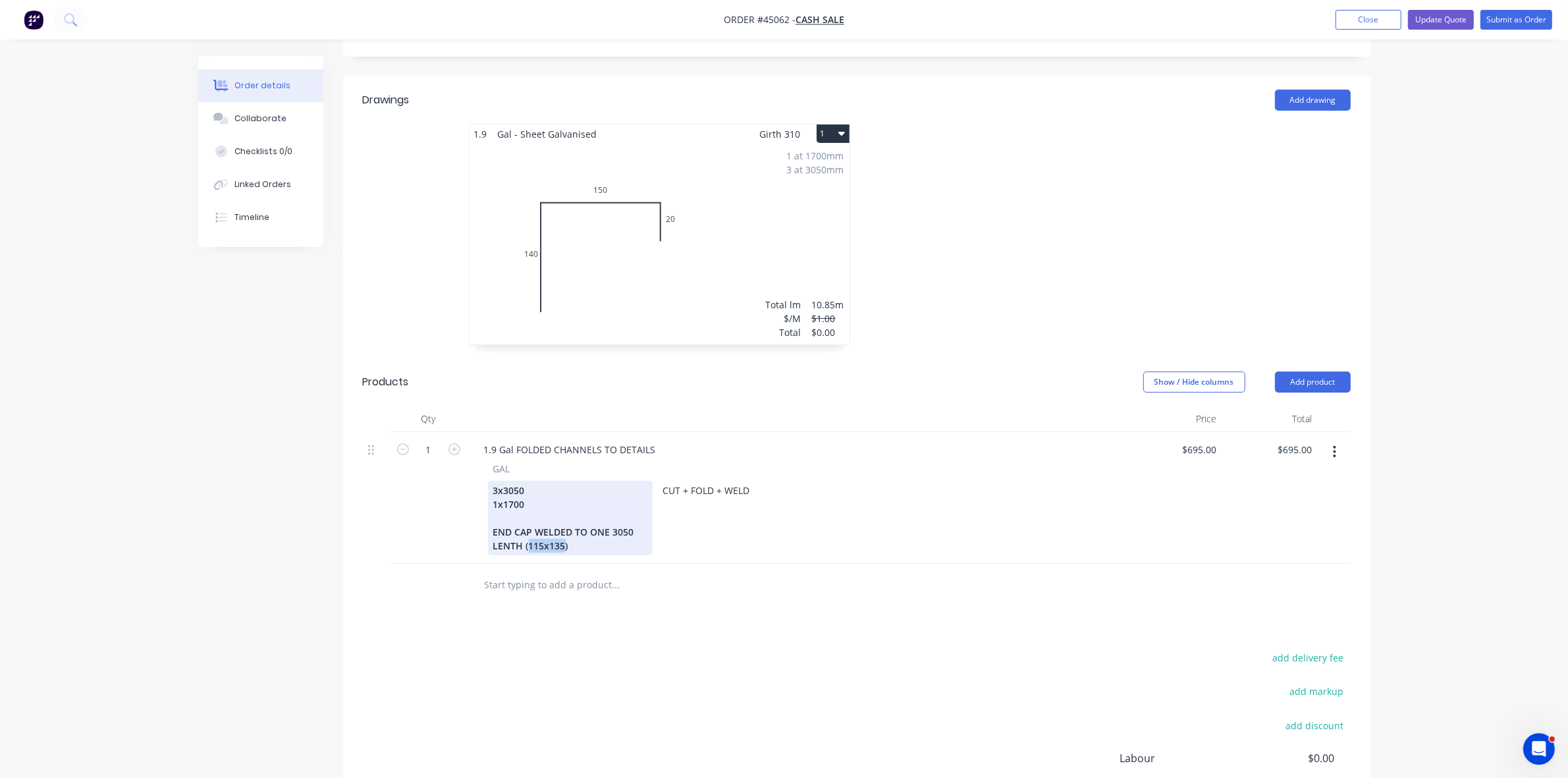
drag, startPoint x: 563, startPoint y: 509, endPoint x: 528, endPoint y: 506, distance: 35.1
click at [528, 506] on div "3x3050 1x1700 END CAP WELDED TO ONE 3050 LENTH (115x135)" at bounding box center [570, 518] width 164 height 75
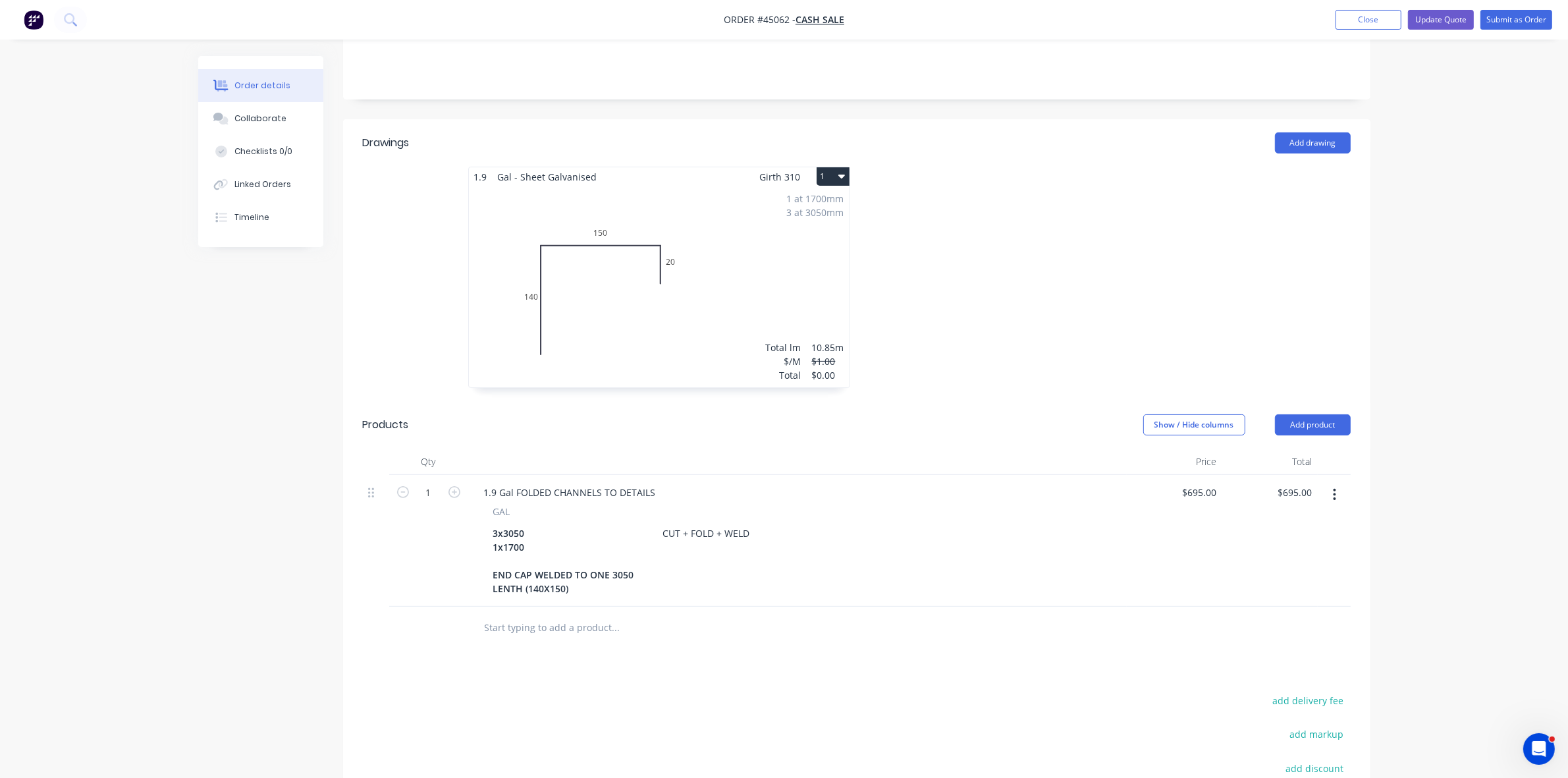
scroll to position [247, 0]
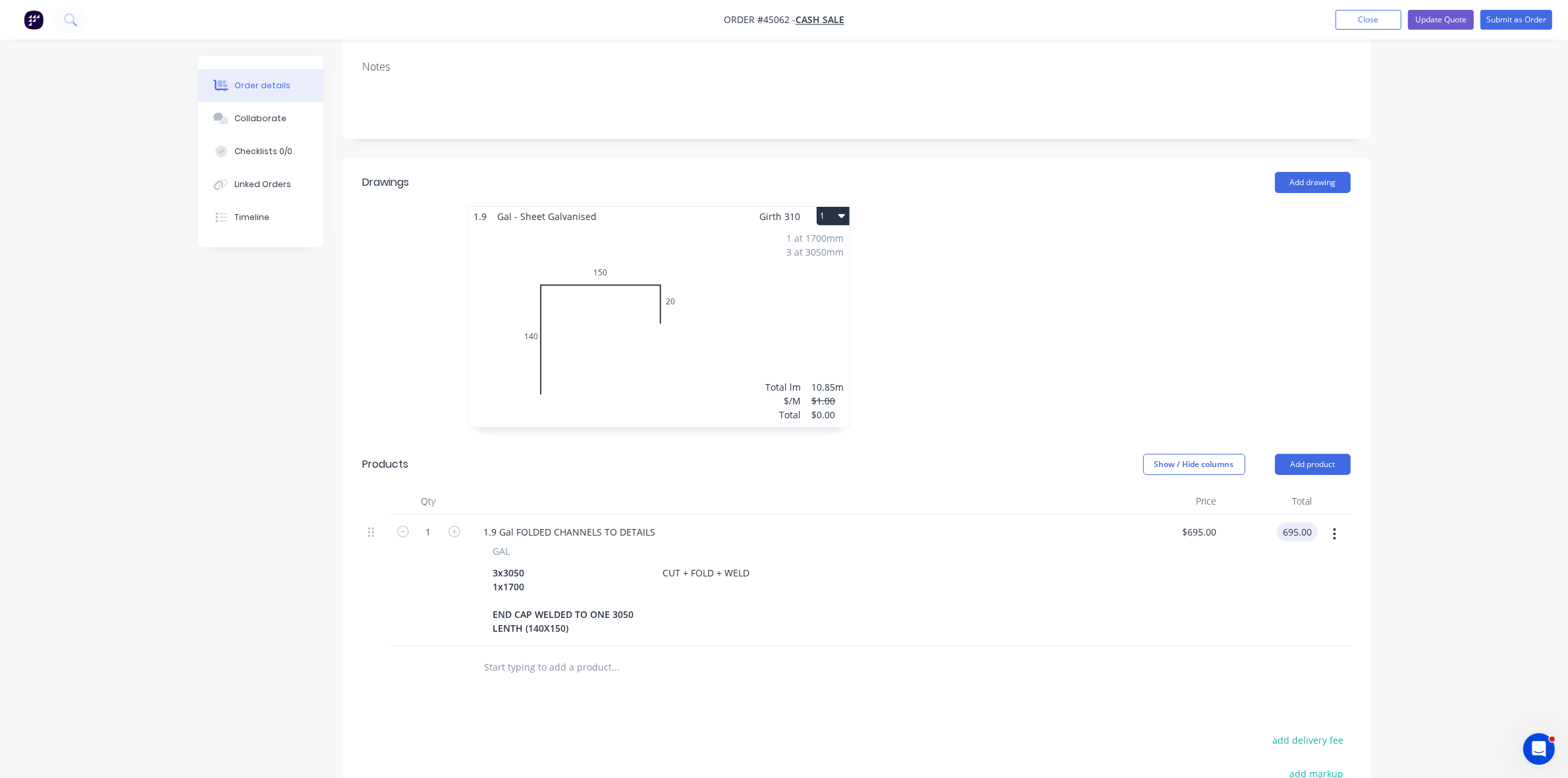
click at [1295, 523] on input "695.00" at bounding box center [1300, 532] width 36 height 19
type input "$695.00"
click at [232, 117] on button "Collaborate" at bounding box center [260, 118] width 125 height 33
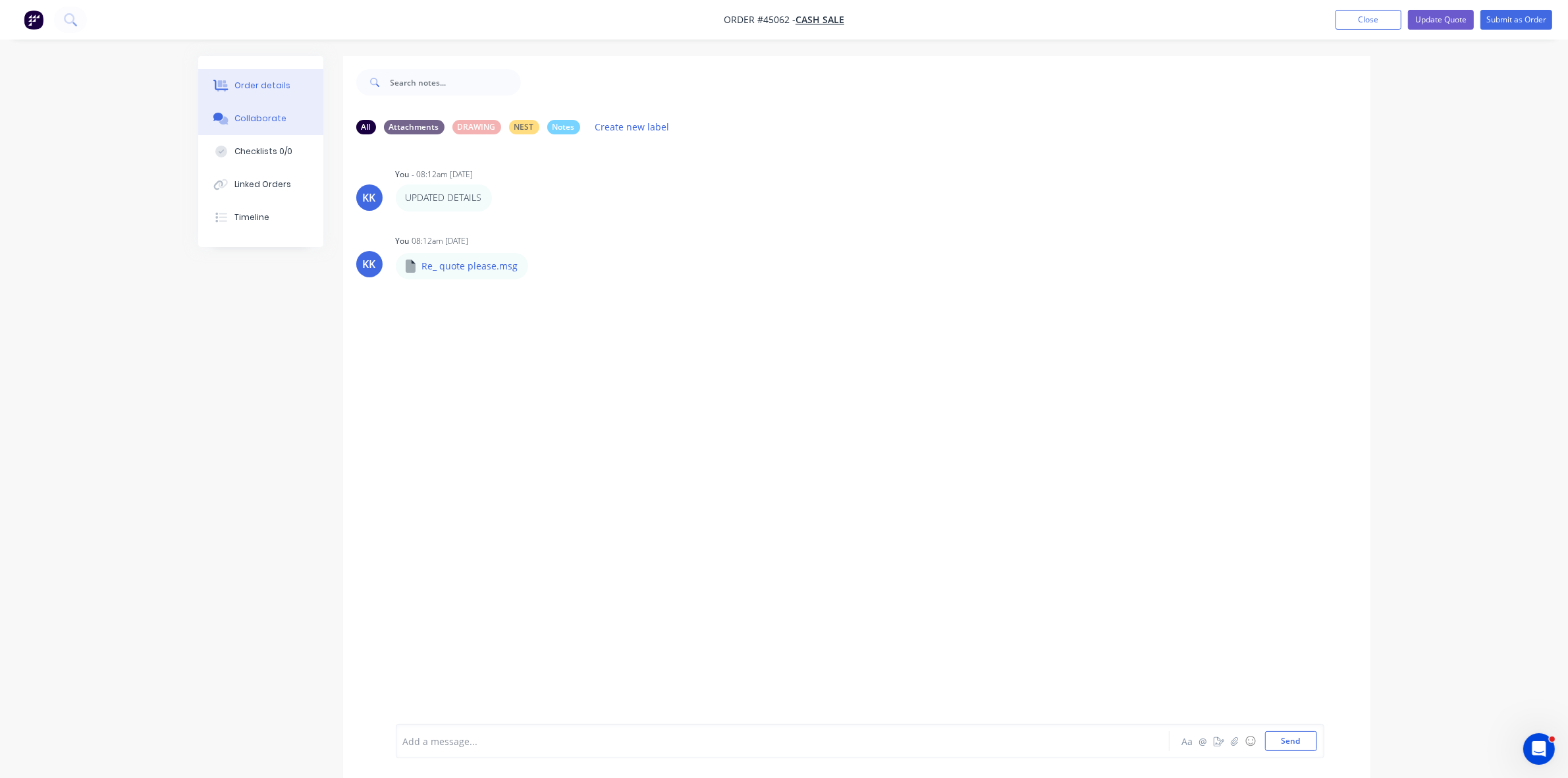
click at [275, 81] on div "Order details" at bounding box center [262, 86] width 56 height 12
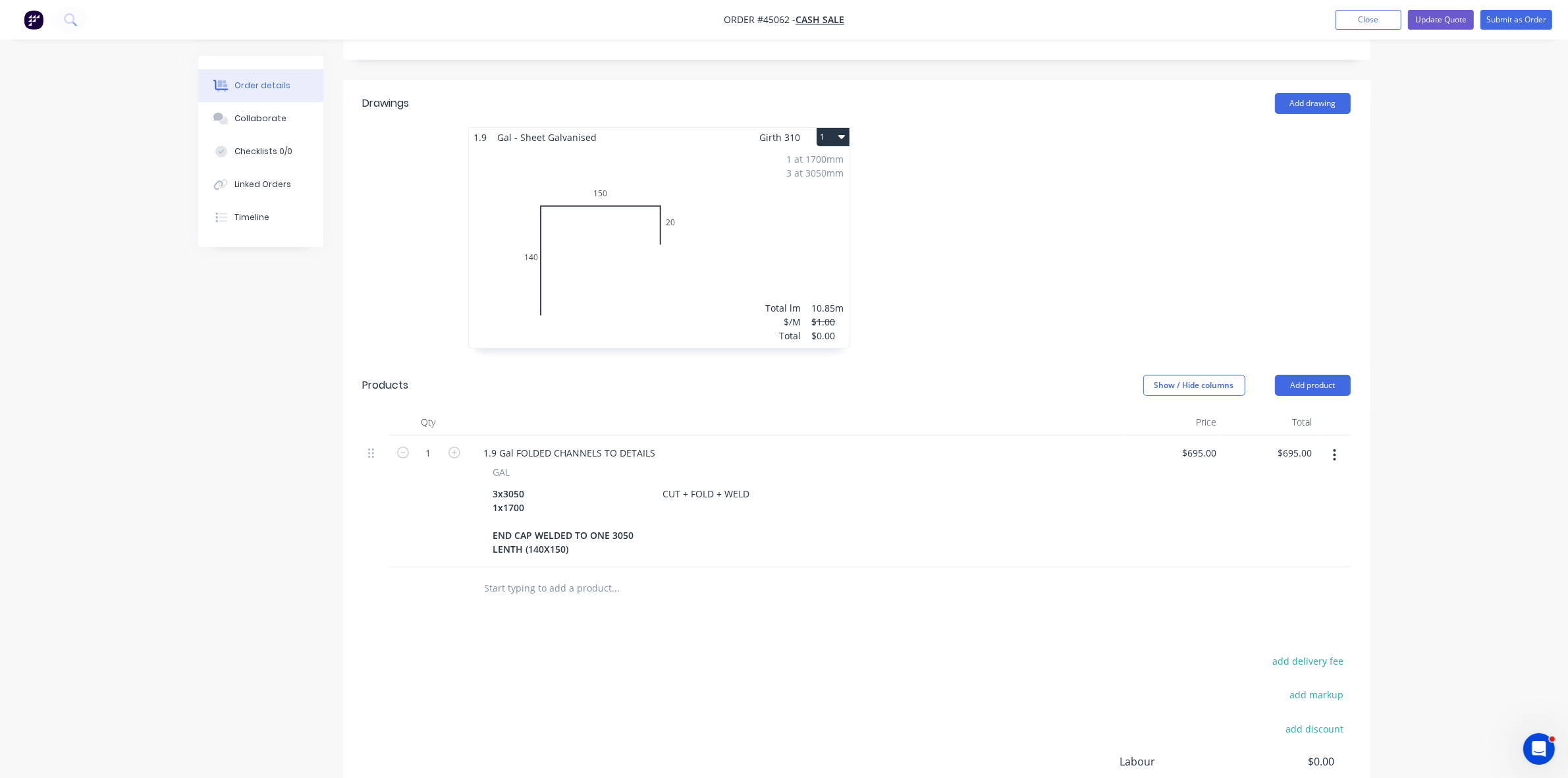
scroll to position [330, 0]
click at [1207, 440] on input "695" at bounding box center [1202, 450] width 41 height 19
type input "$585.00"
click at [1136, 649] on div "add delivery fee add markup add discount Labour $0.00 Sub total $585.00 Tax $58…" at bounding box center [857, 762] width 988 height 225
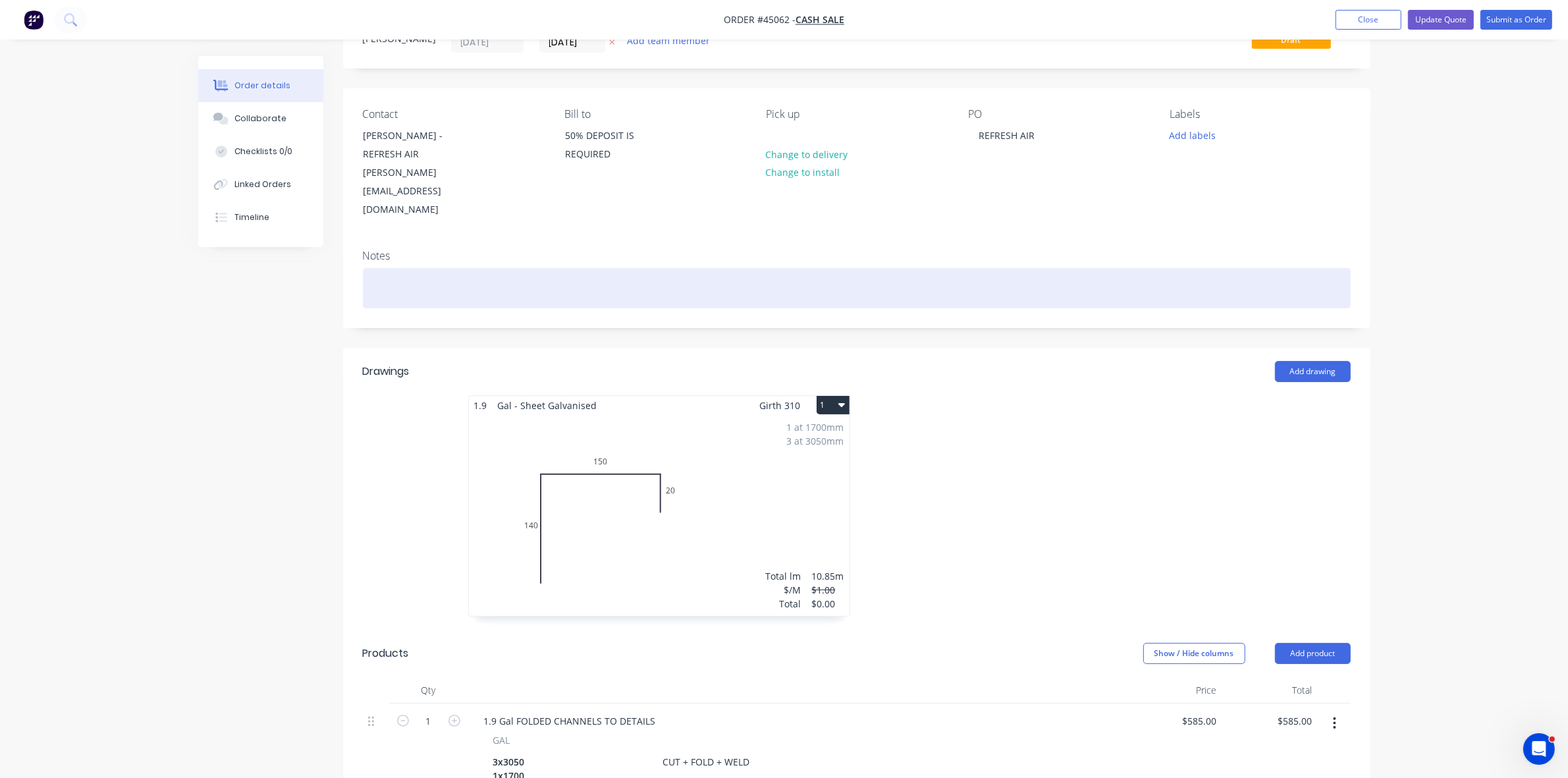
scroll to position [0, 0]
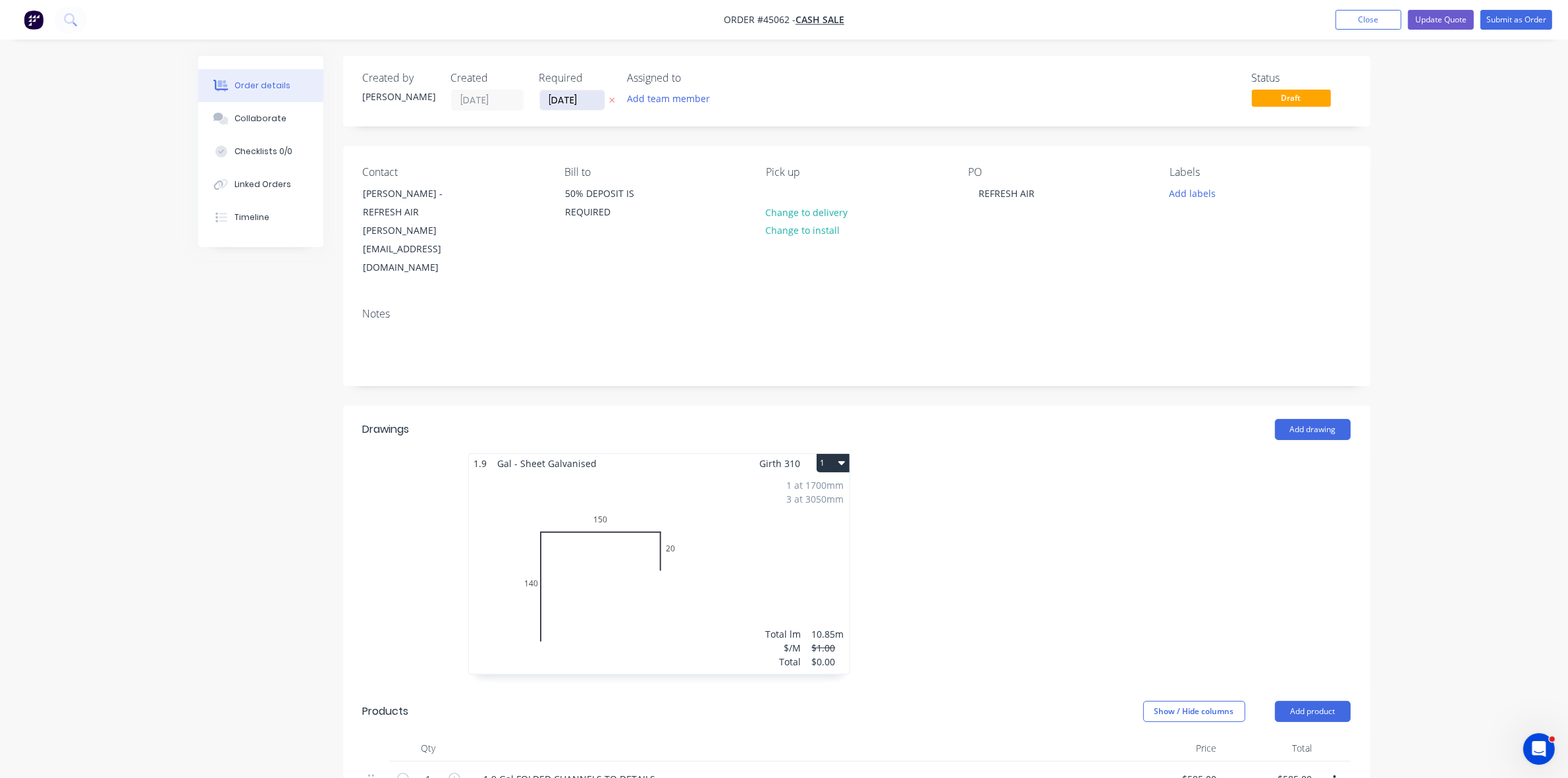
click at [583, 98] on input "30/05/25" at bounding box center [572, 99] width 64 height 20
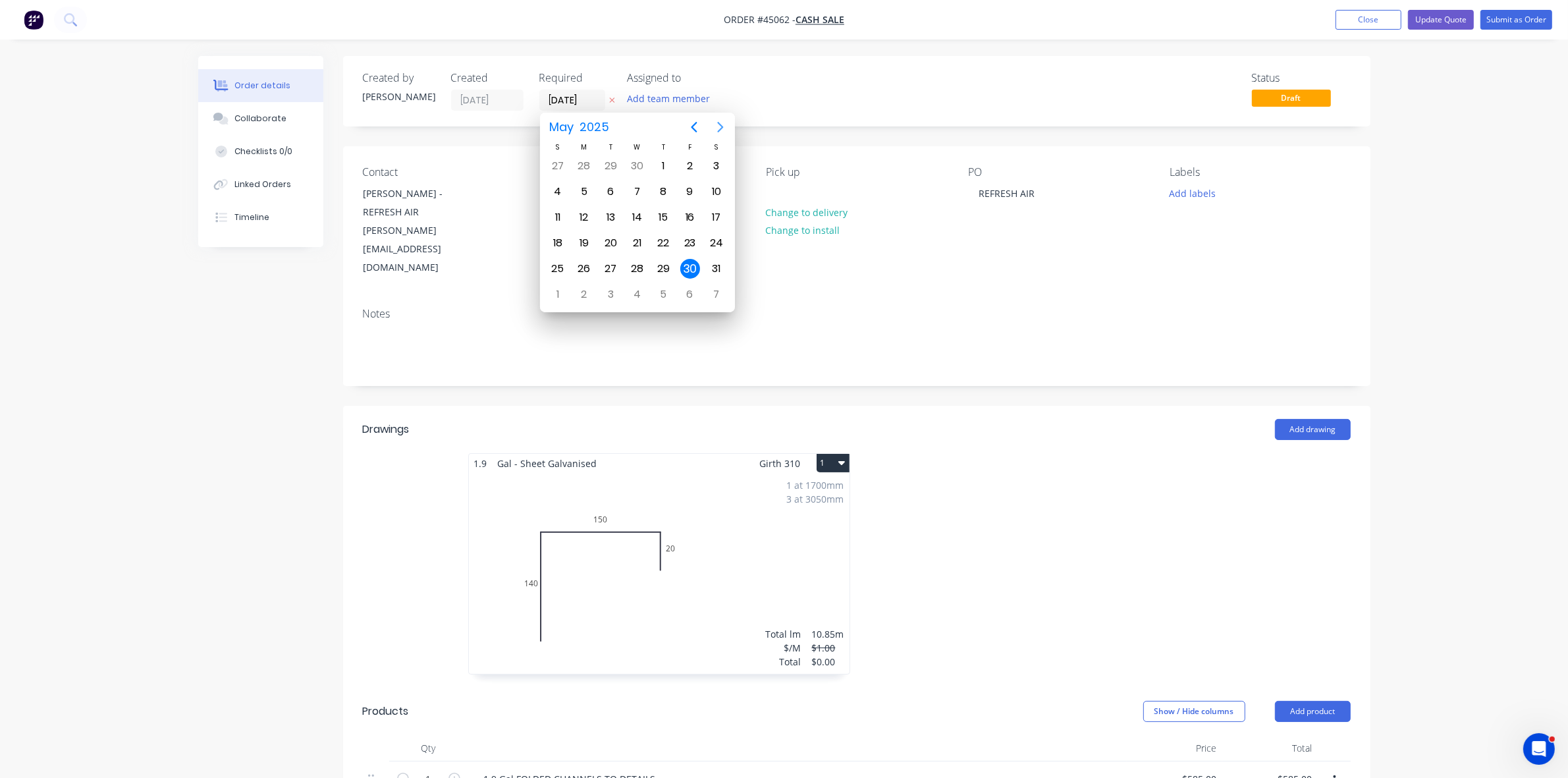
click at [719, 129] on icon "Next page" at bounding box center [720, 127] width 15 height 15
click at [720, 129] on icon "Next page" at bounding box center [720, 127] width 15 height 15
click at [722, 129] on icon "Next page" at bounding box center [720, 127] width 15 height 15
click at [719, 125] on icon "Next page" at bounding box center [719, 128] width 6 height 10
drag, startPoint x: 663, startPoint y: 212, endPoint x: 706, endPoint y: 209, distance: 43.1
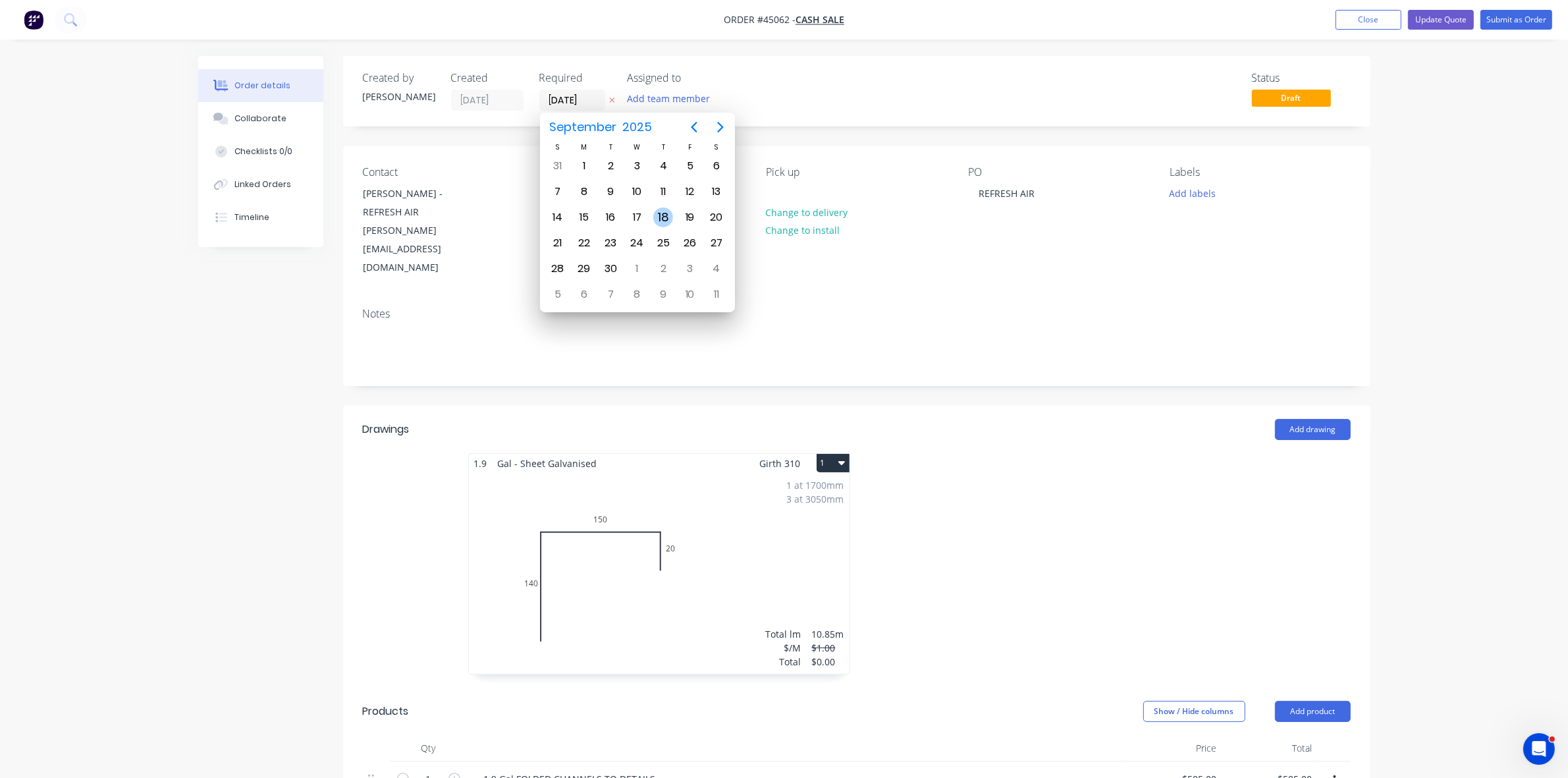
click at [664, 212] on div "18" at bounding box center [663, 217] width 20 height 20
type input "18/09/25"
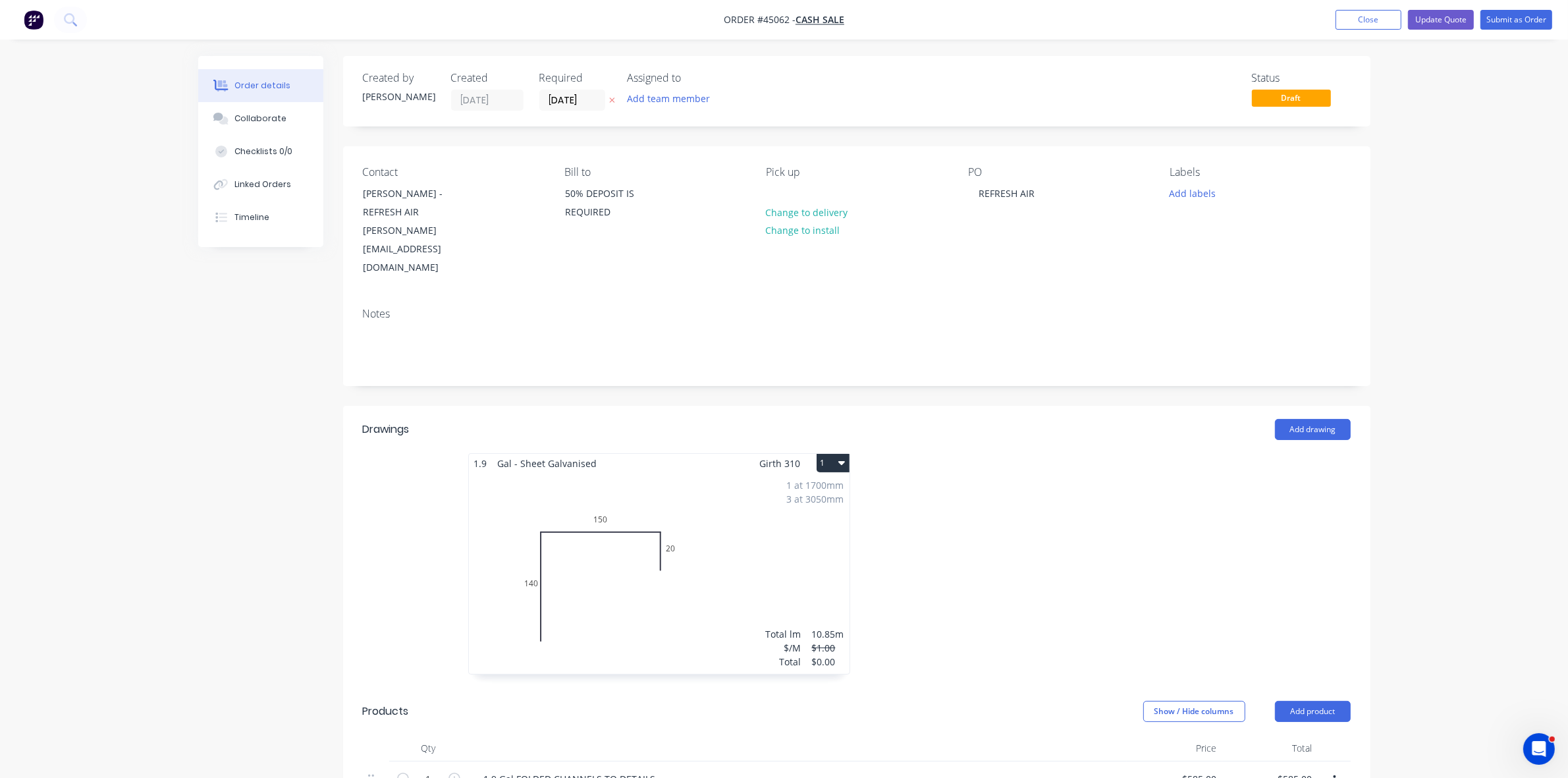
click at [1373, 2] on nav "Order #45062 - CASH SALE Add product Close Update Quote Submit as Order" at bounding box center [784, 20] width 1568 height 39
click at [1374, 24] on button "Close" at bounding box center [1368, 20] width 66 height 20
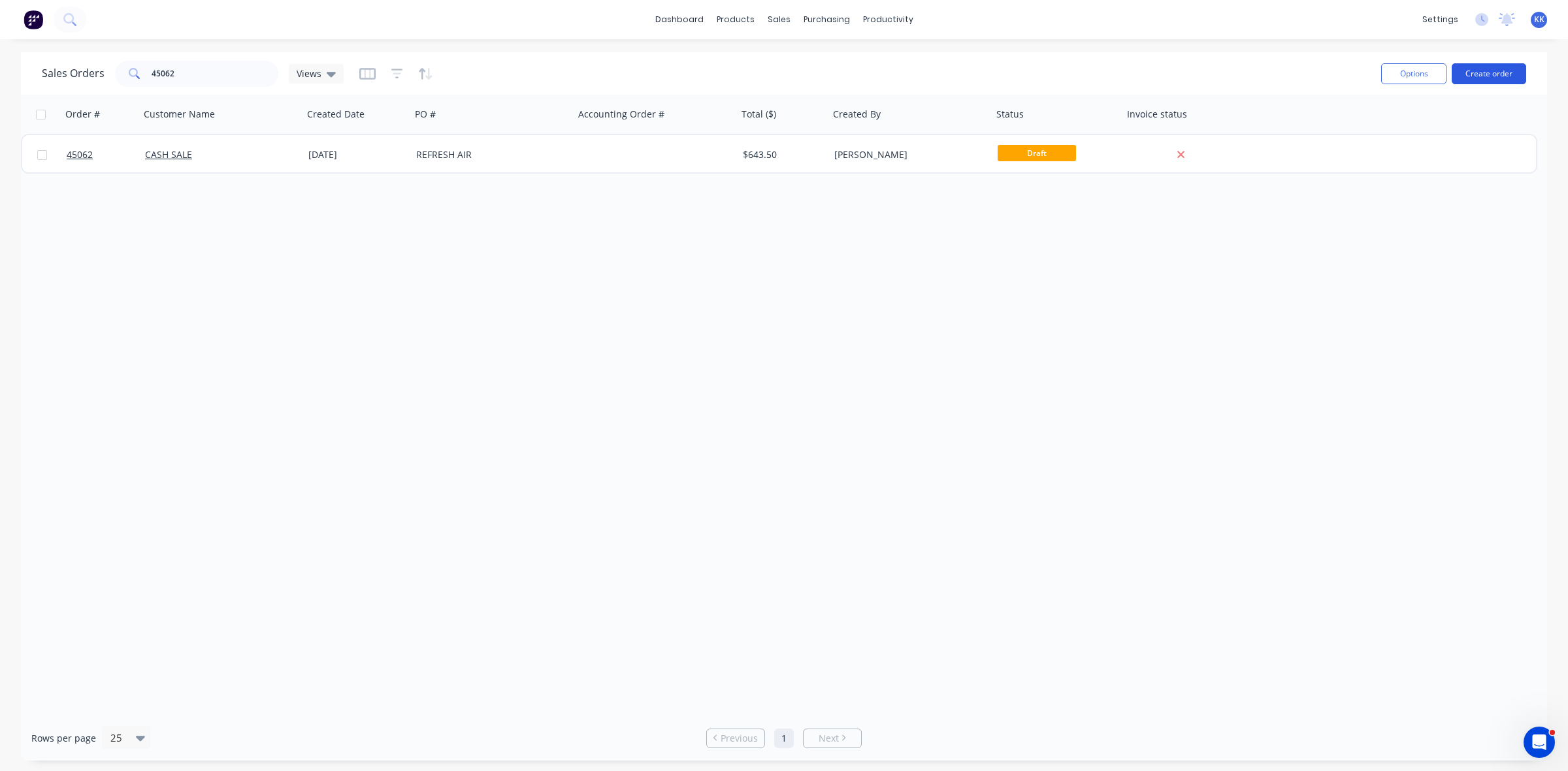
click at [1478, 76] on button "Create order" at bounding box center [1489, 74] width 75 height 21
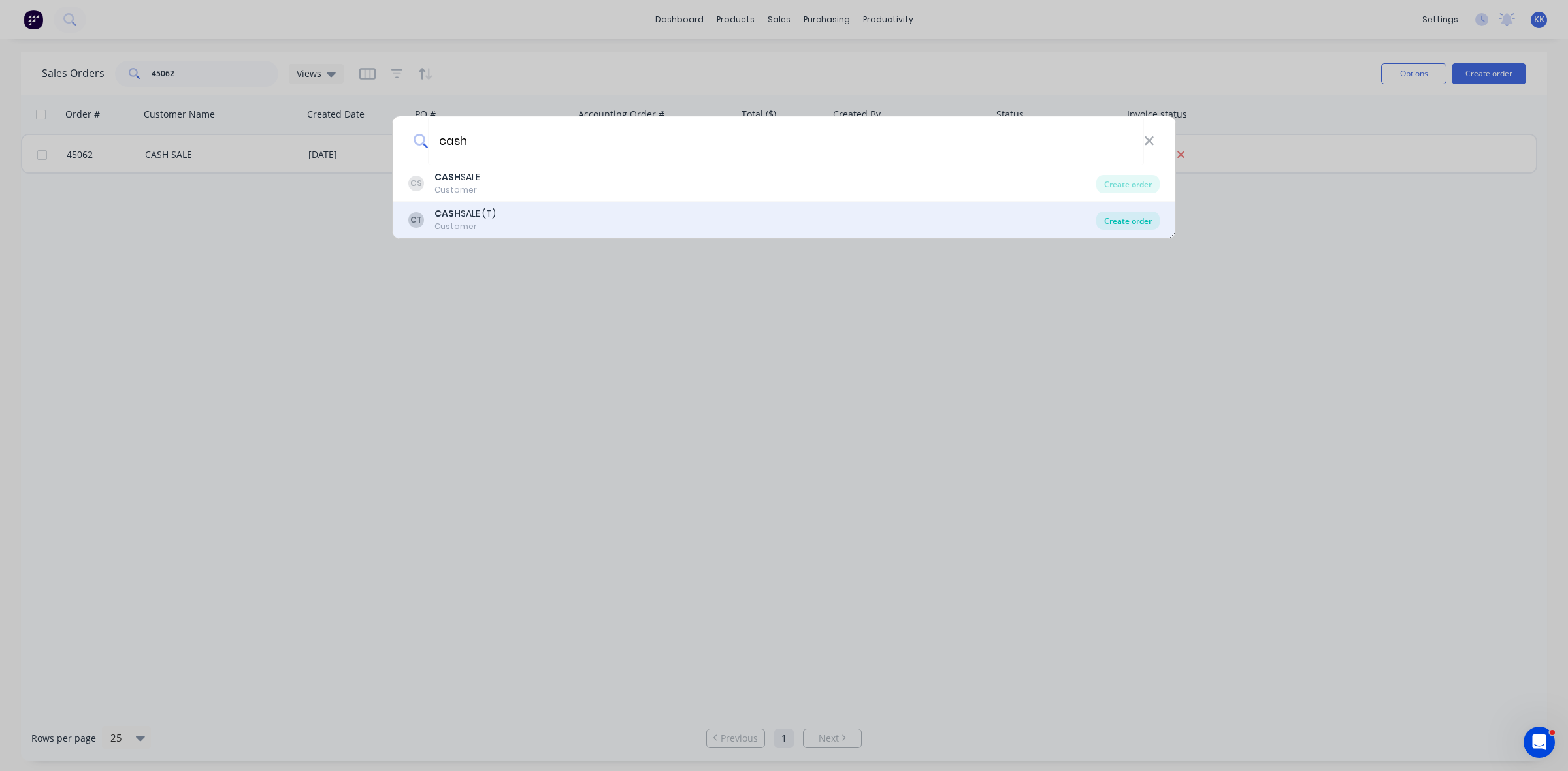
type input "cash"
click at [1138, 217] on div "Create order" at bounding box center [1127, 221] width 64 height 19
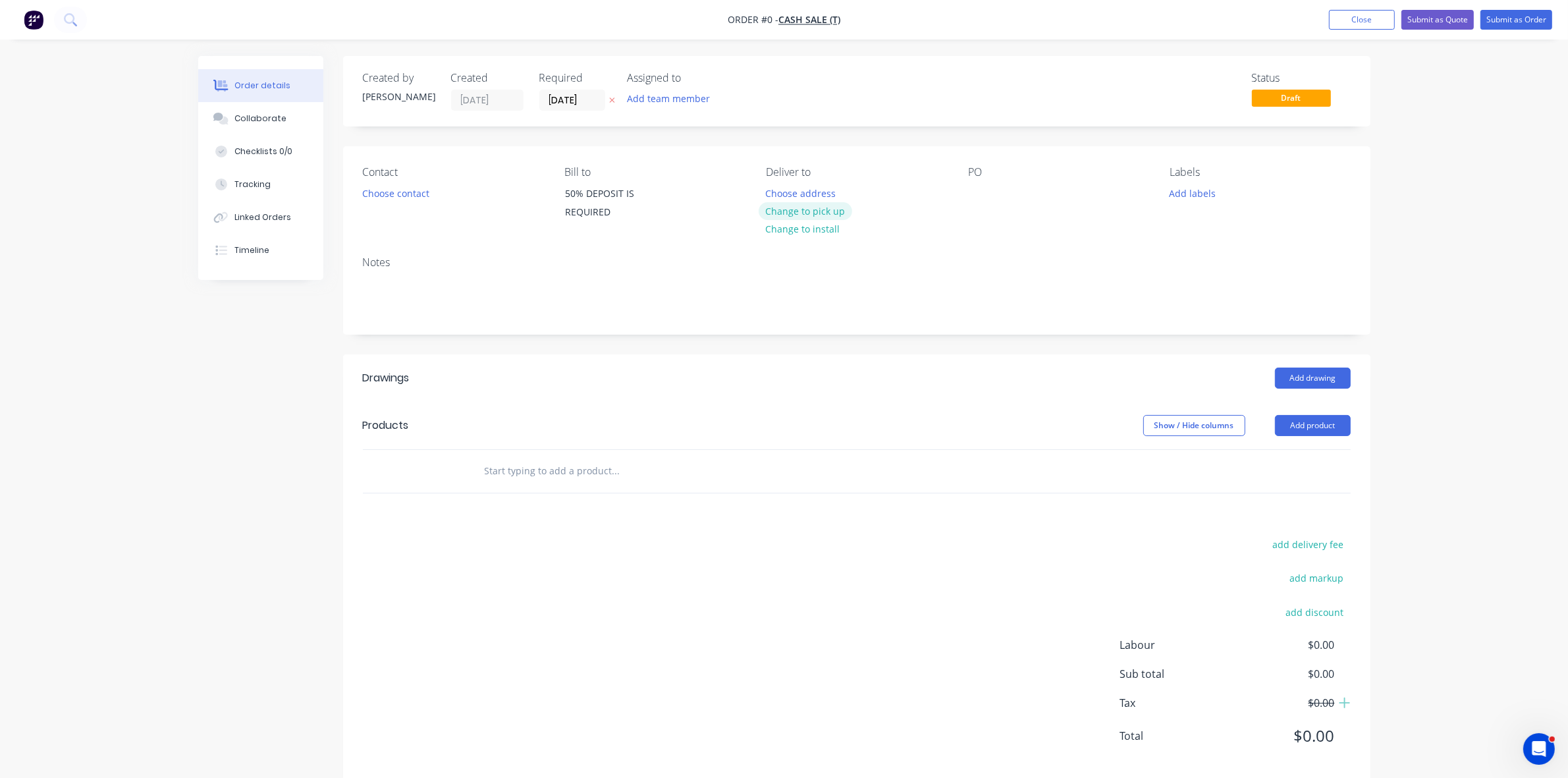
click at [845, 214] on button "Change to pick up" at bounding box center [805, 211] width 93 height 18
click at [413, 195] on button "Choose contact" at bounding box center [396, 193] width 81 height 18
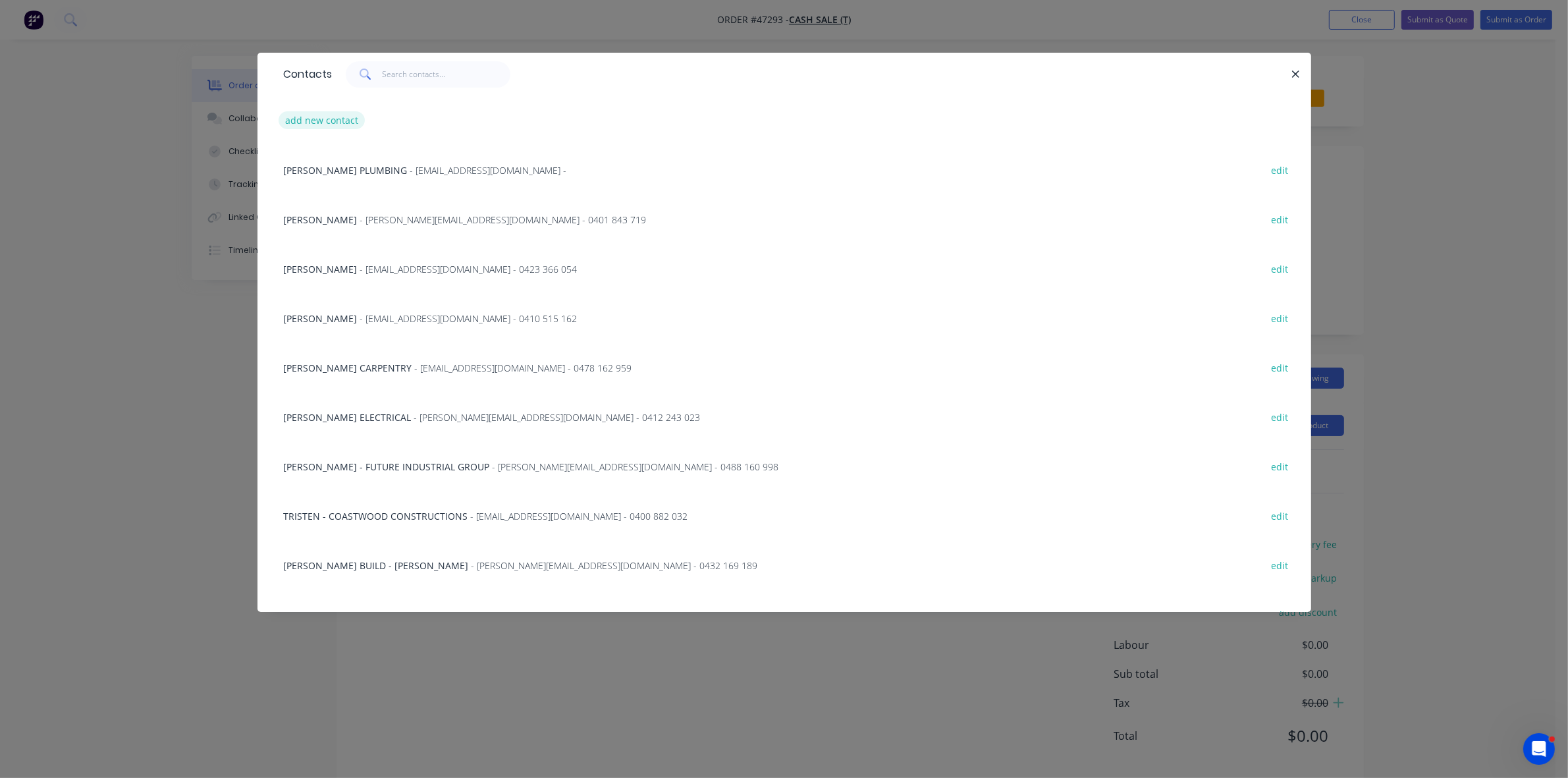
click at [340, 116] on button "add new contact" at bounding box center [322, 120] width 87 height 18
select select "AU"
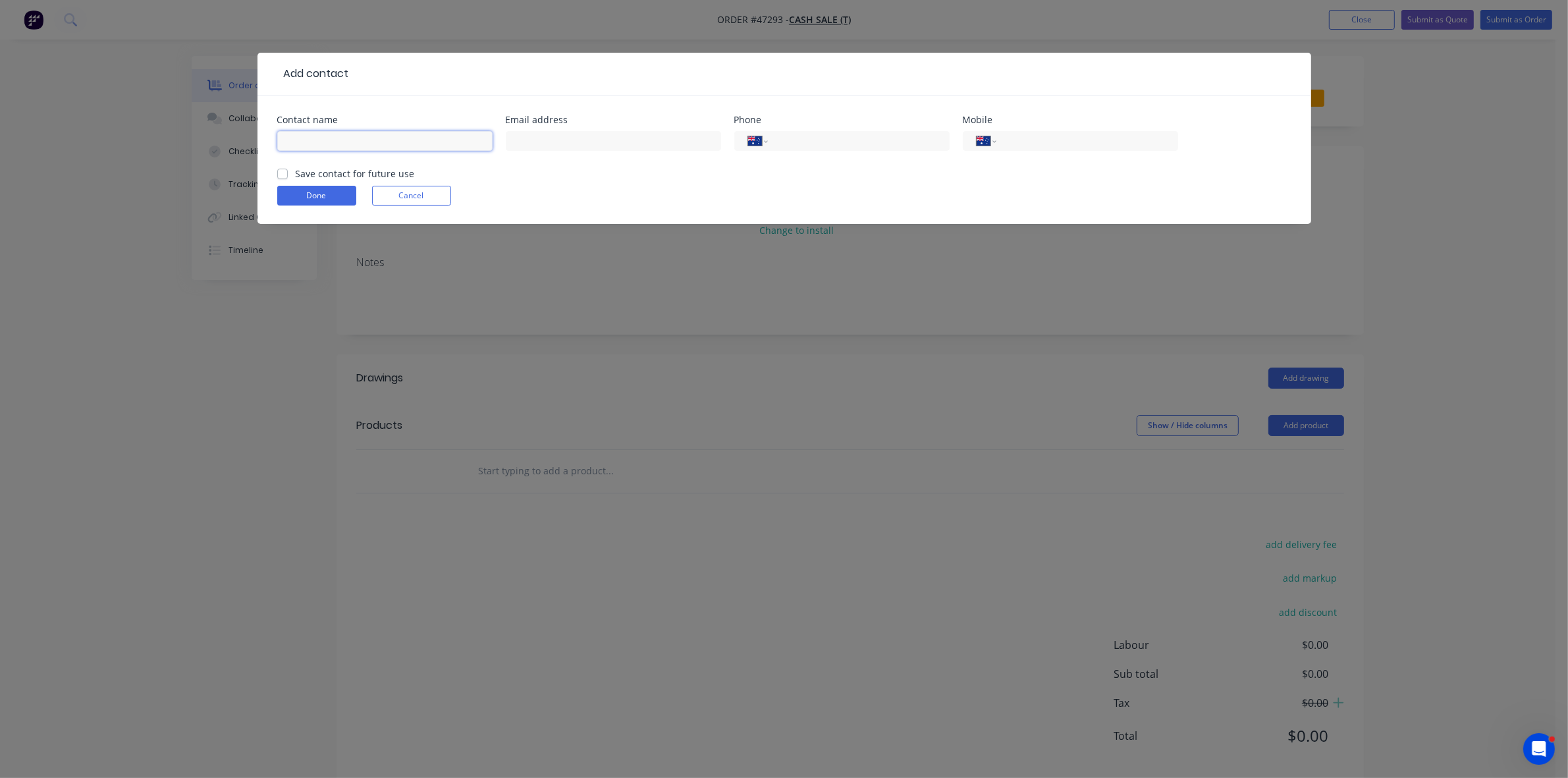
click at [356, 136] on input "text" at bounding box center [385, 141] width 215 height 20
type input "DAVID - REFRESH AIR"
click at [551, 139] on input "text" at bounding box center [613, 141] width 215 height 20
type input "david@refresh-air.com.au"
click at [1064, 142] on input "tel" at bounding box center [1084, 141] width 158 height 15
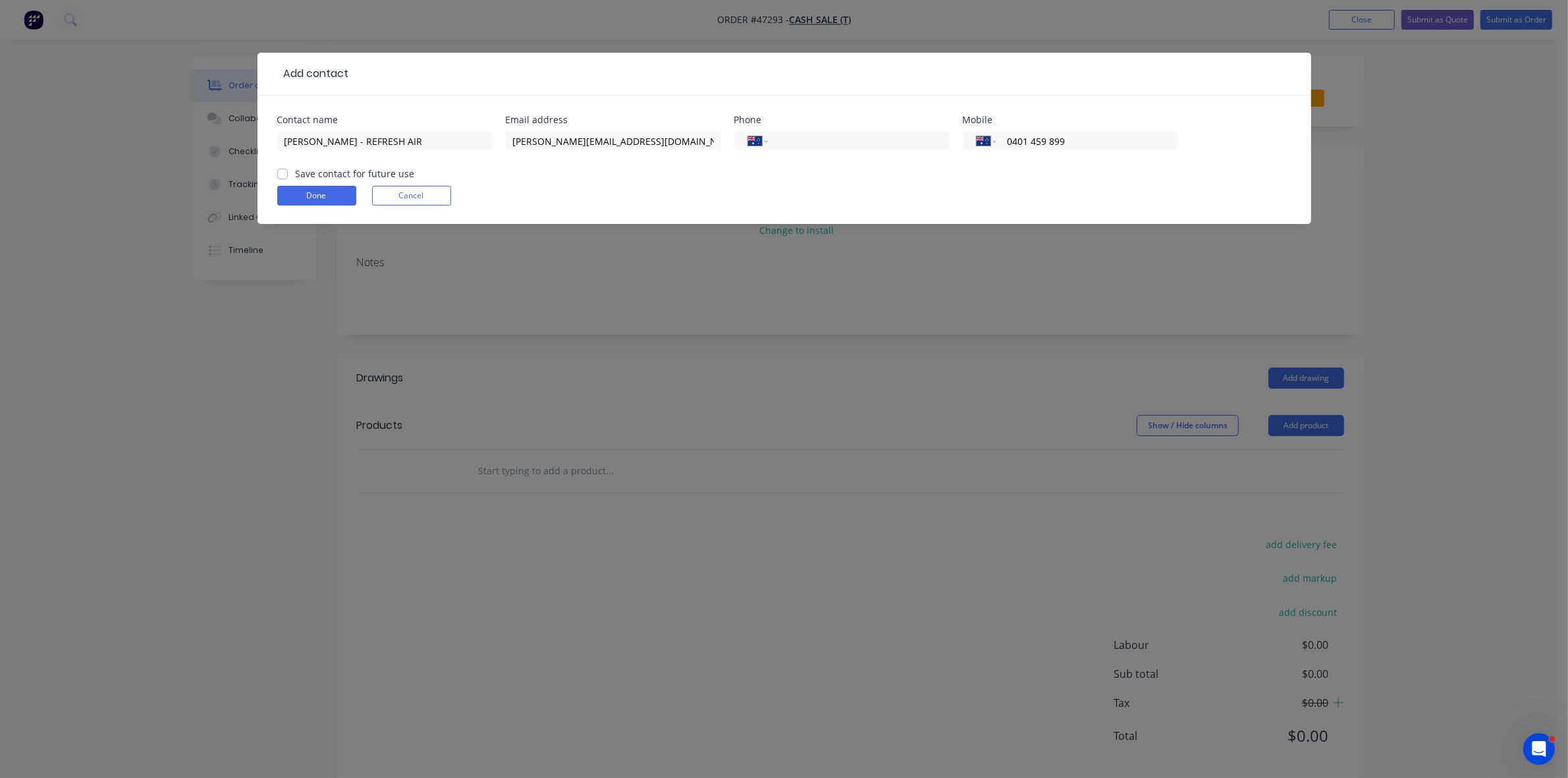
type input "0401 459 899"
drag, startPoint x: 308, startPoint y: 196, endPoint x: 580, endPoint y: 228, distance: 273.9
click at [310, 199] on button "Done" at bounding box center [317, 195] width 79 height 20
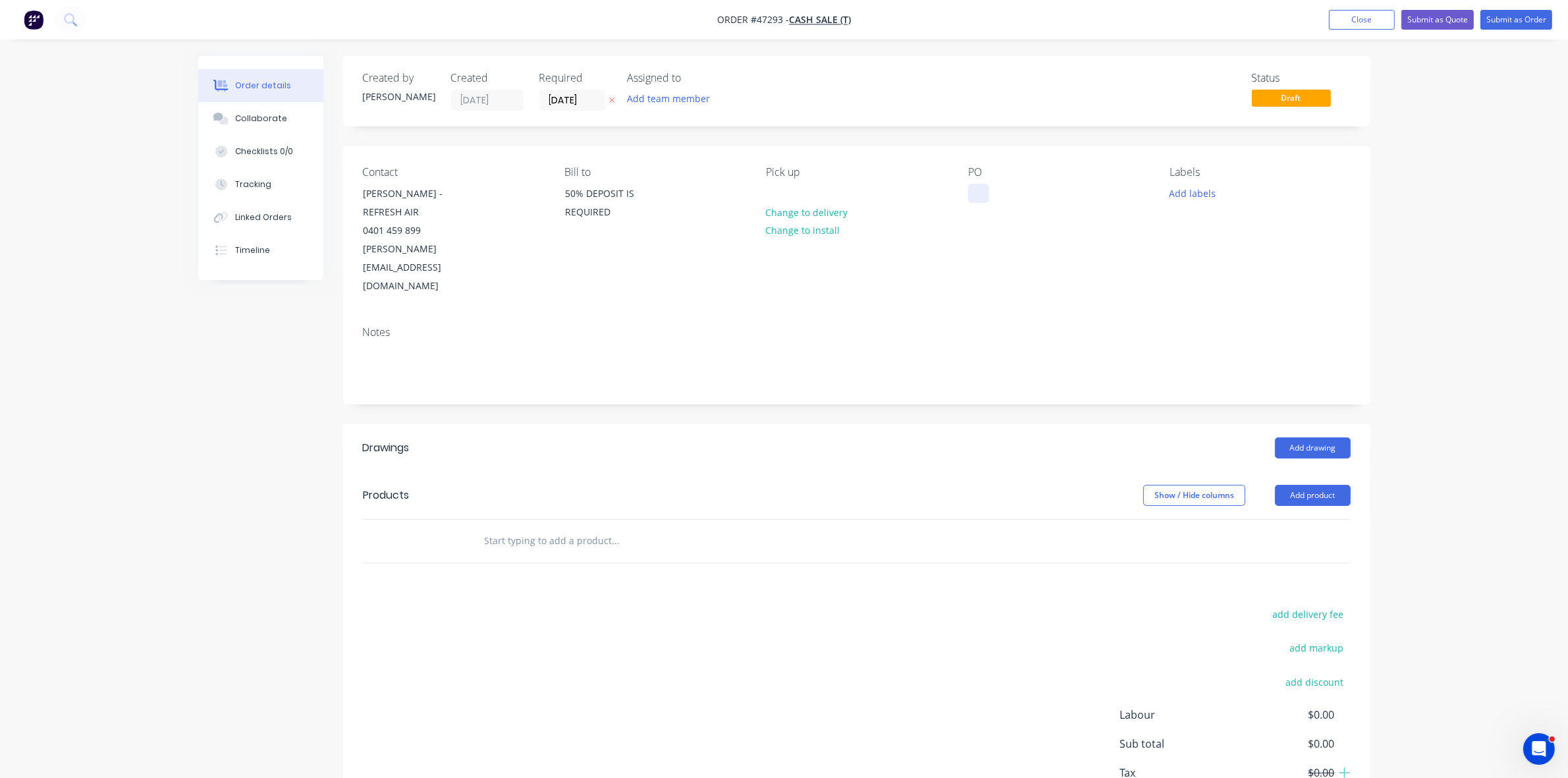
click at [982, 185] on div at bounding box center [978, 194] width 21 height 19
click at [1321, 485] on button "Add product" at bounding box center [1313, 495] width 75 height 21
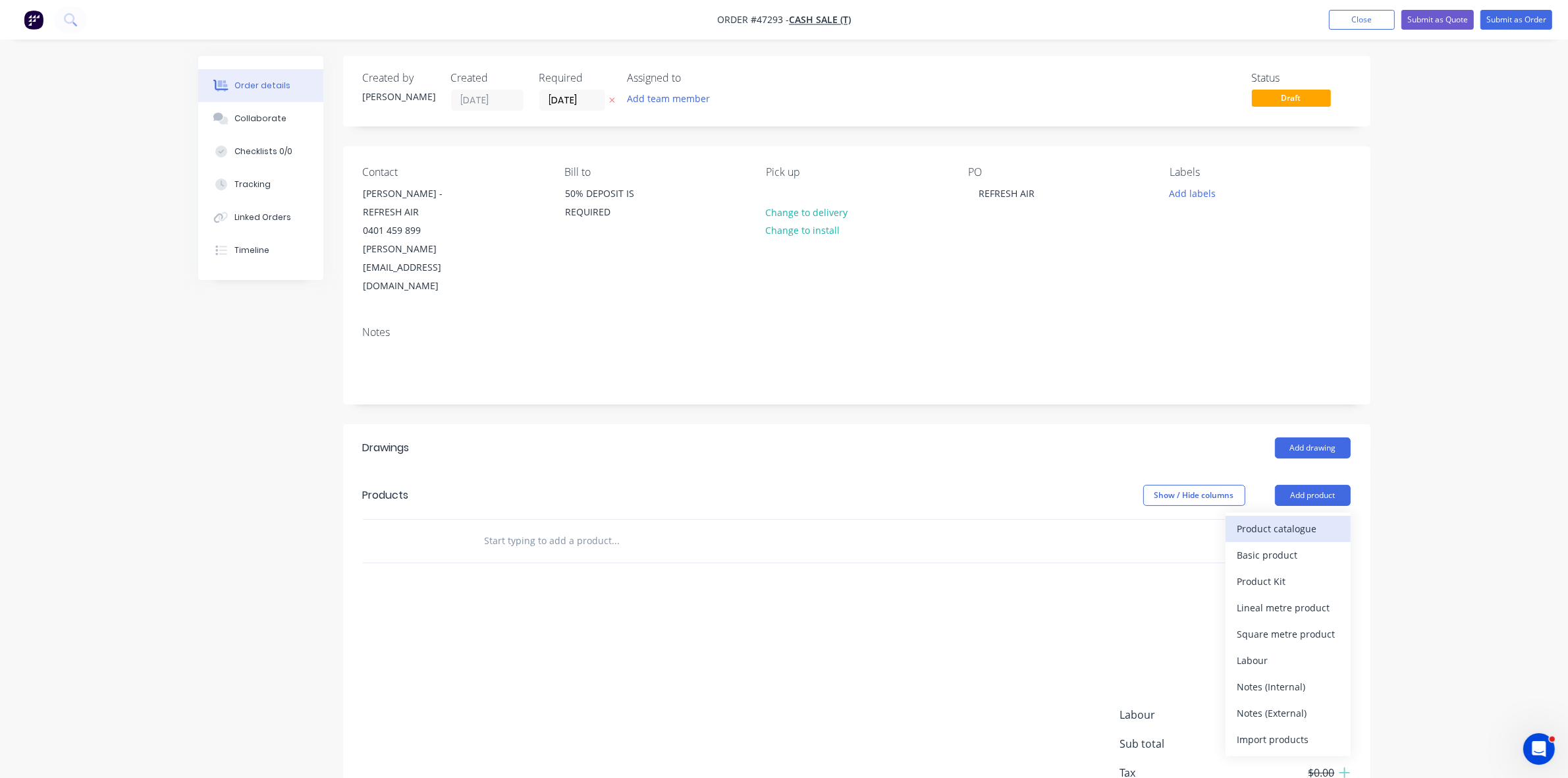
click at [1308, 519] on div "Product catalogue" at bounding box center [1288, 529] width 101 height 19
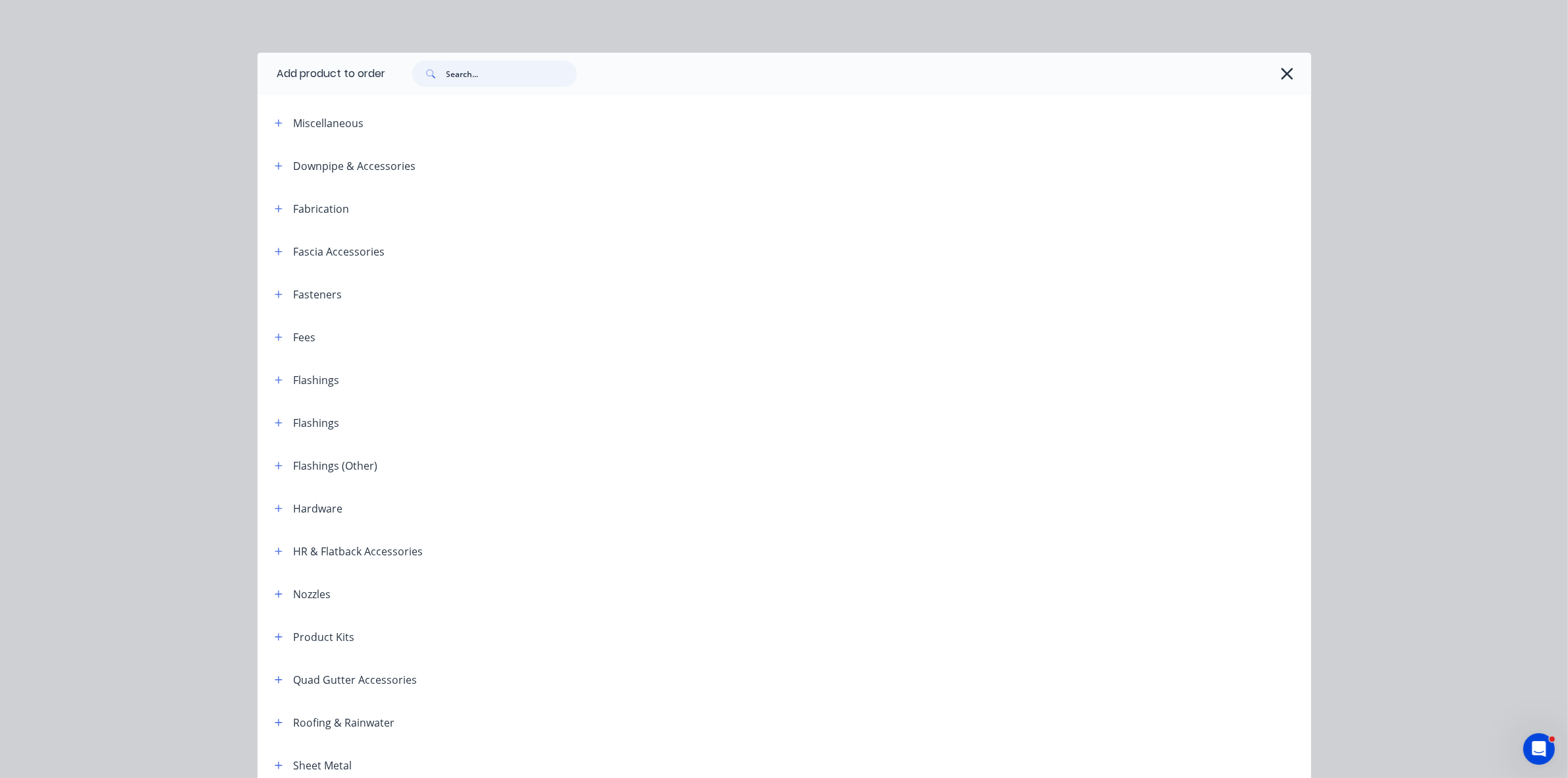
click at [475, 79] on input "text" at bounding box center [511, 74] width 130 height 27
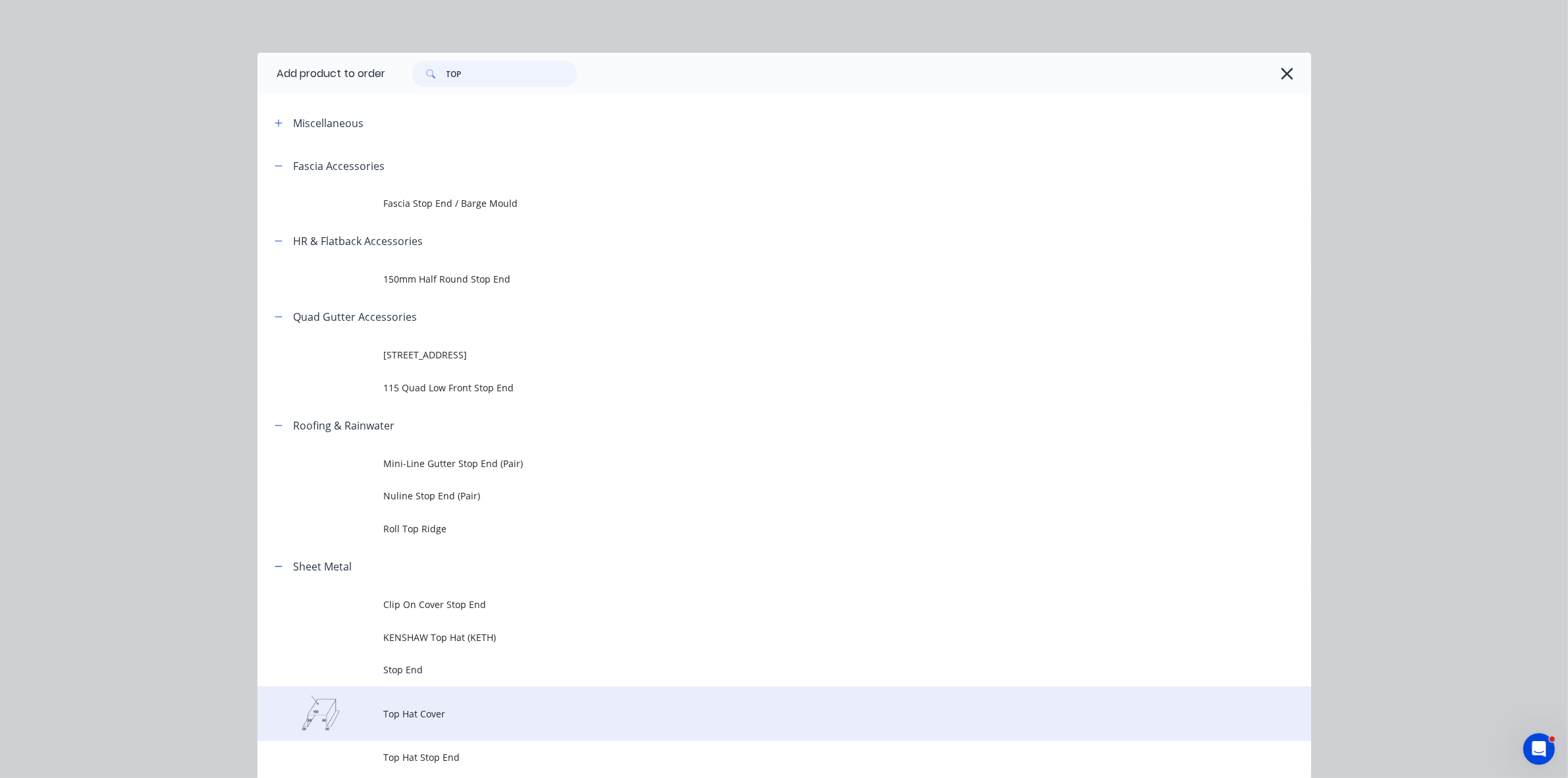
type input "TOP"
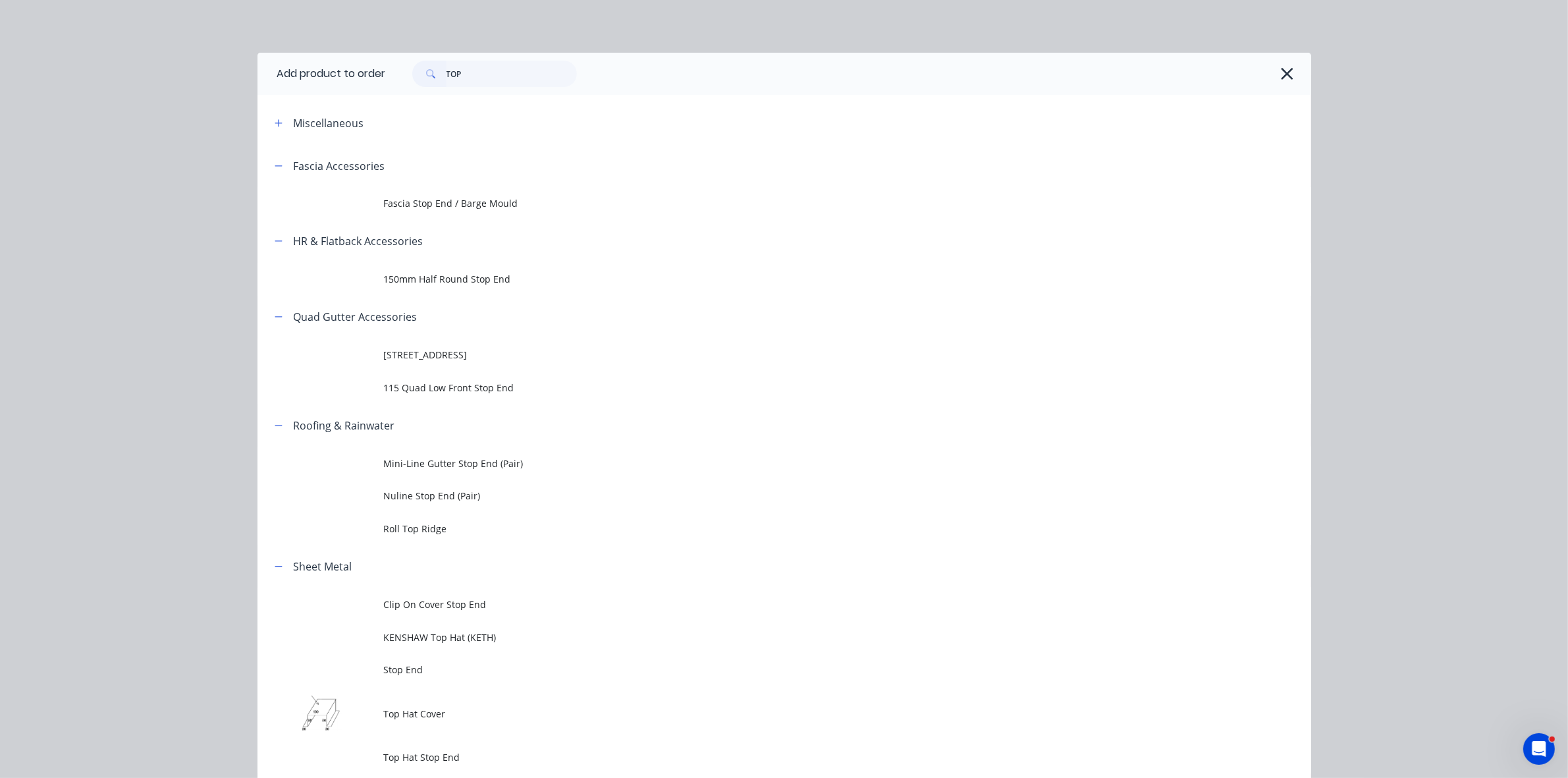
click at [446, 717] on span "Top Hat Cover" at bounding box center [754, 714] width 742 height 14
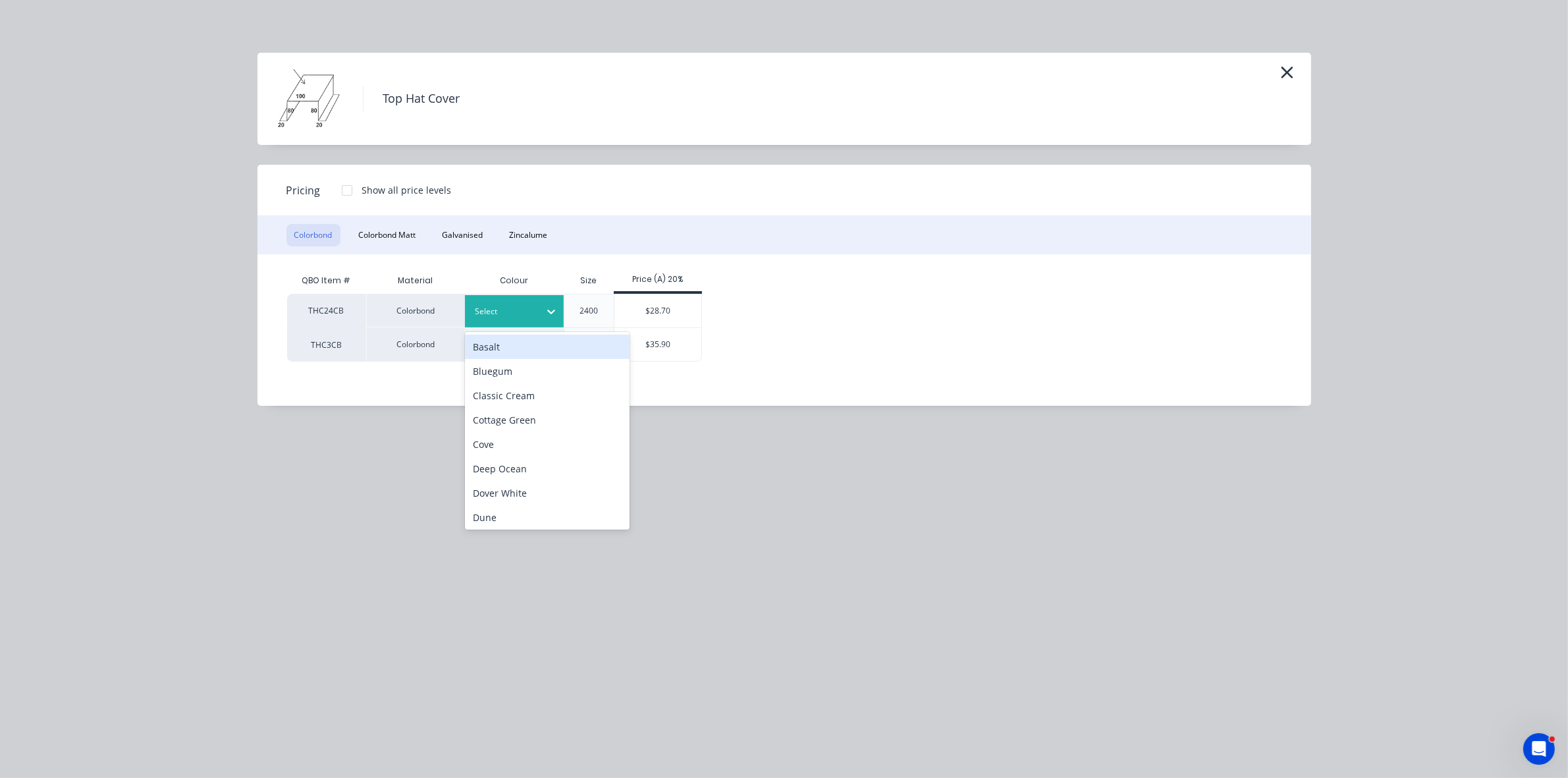
click at [498, 310] on div at bounding box center [504, 311] width 59 height 15
click at [504, 350] on div "Basalt" at bounding box center [547, 347] width 164 height 24
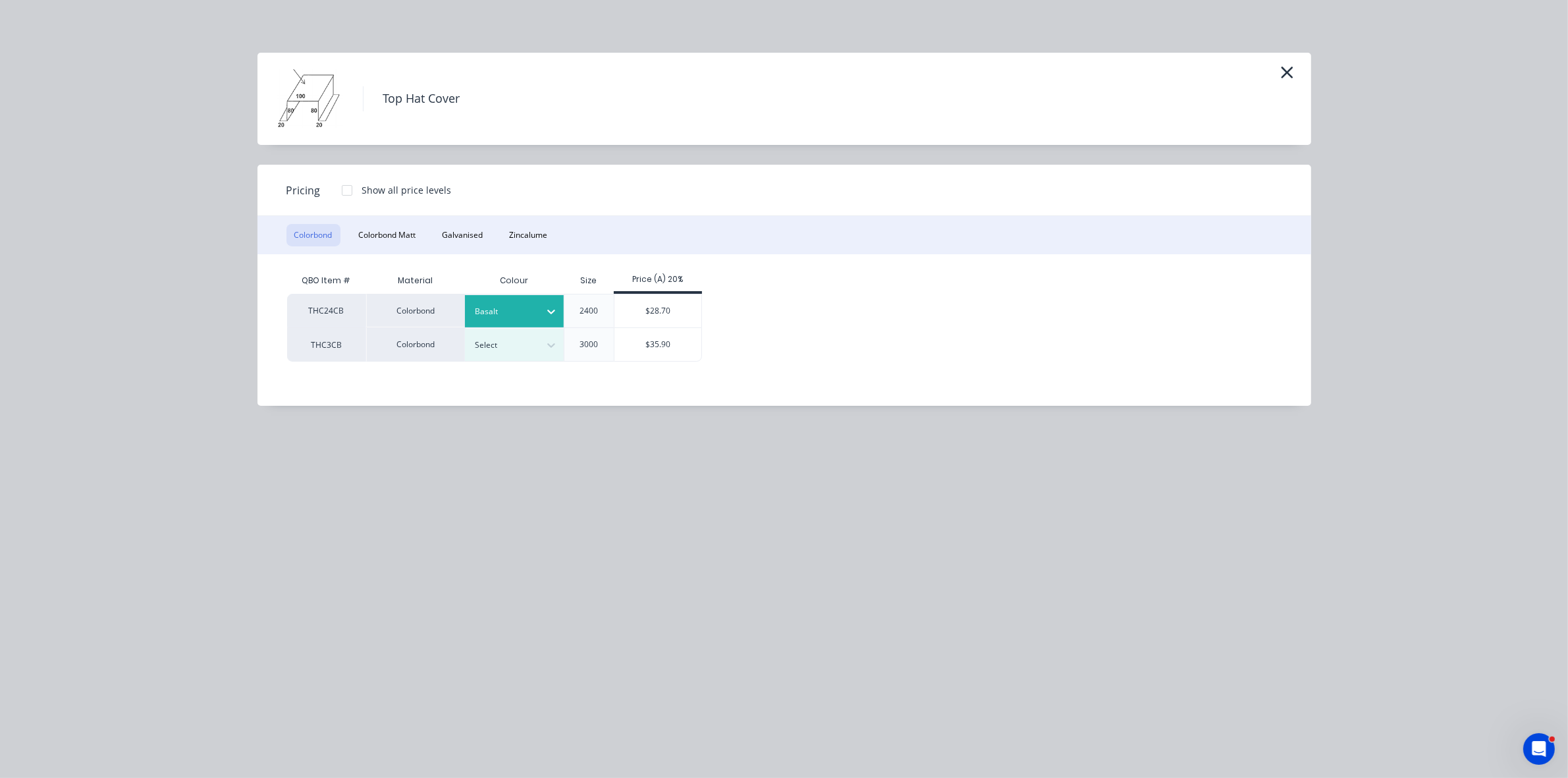
click at [641, 318] on div "$28.70" at bounding box center [659, 311] width 87 height 33
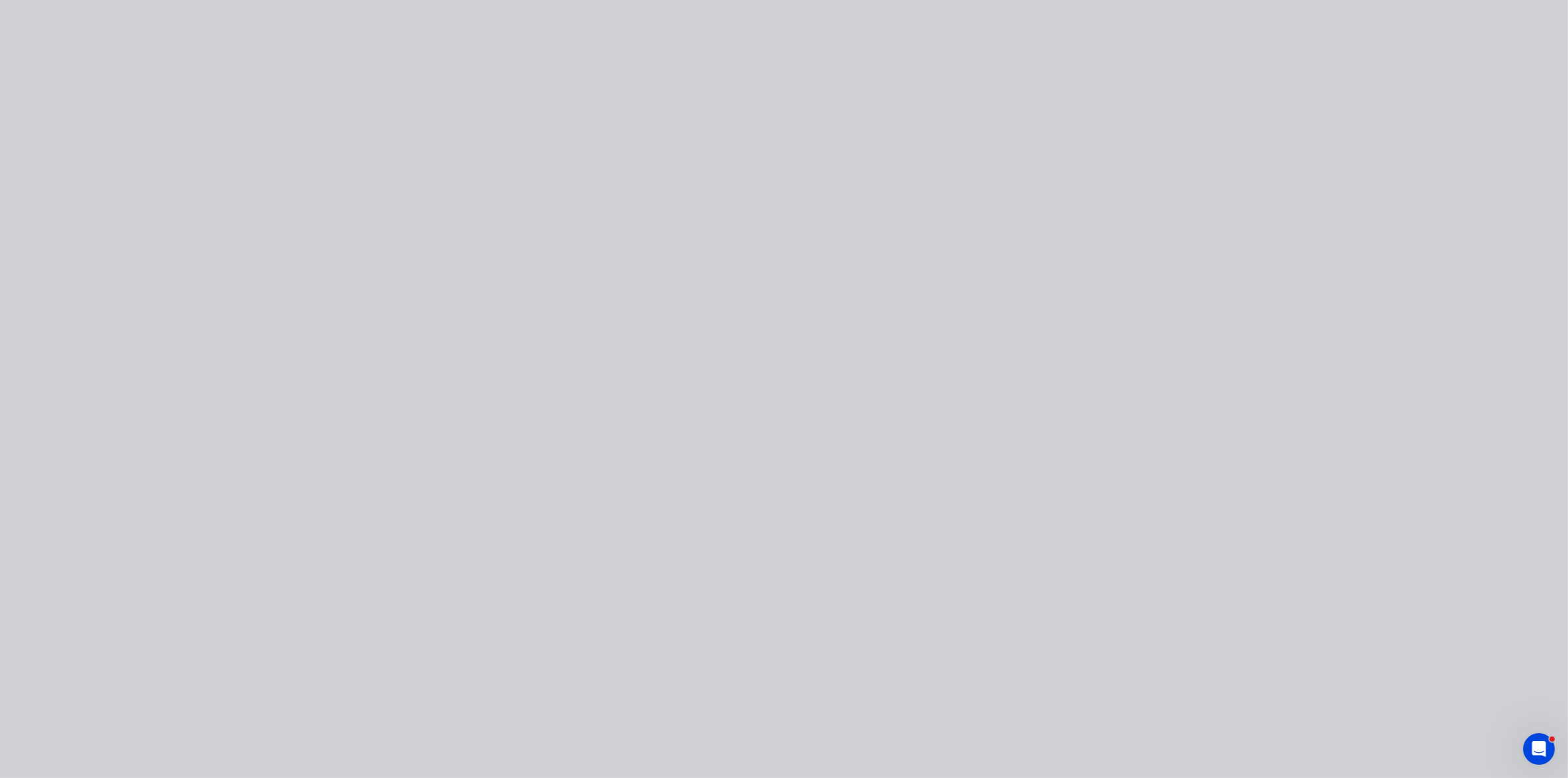
type input "$28.70"
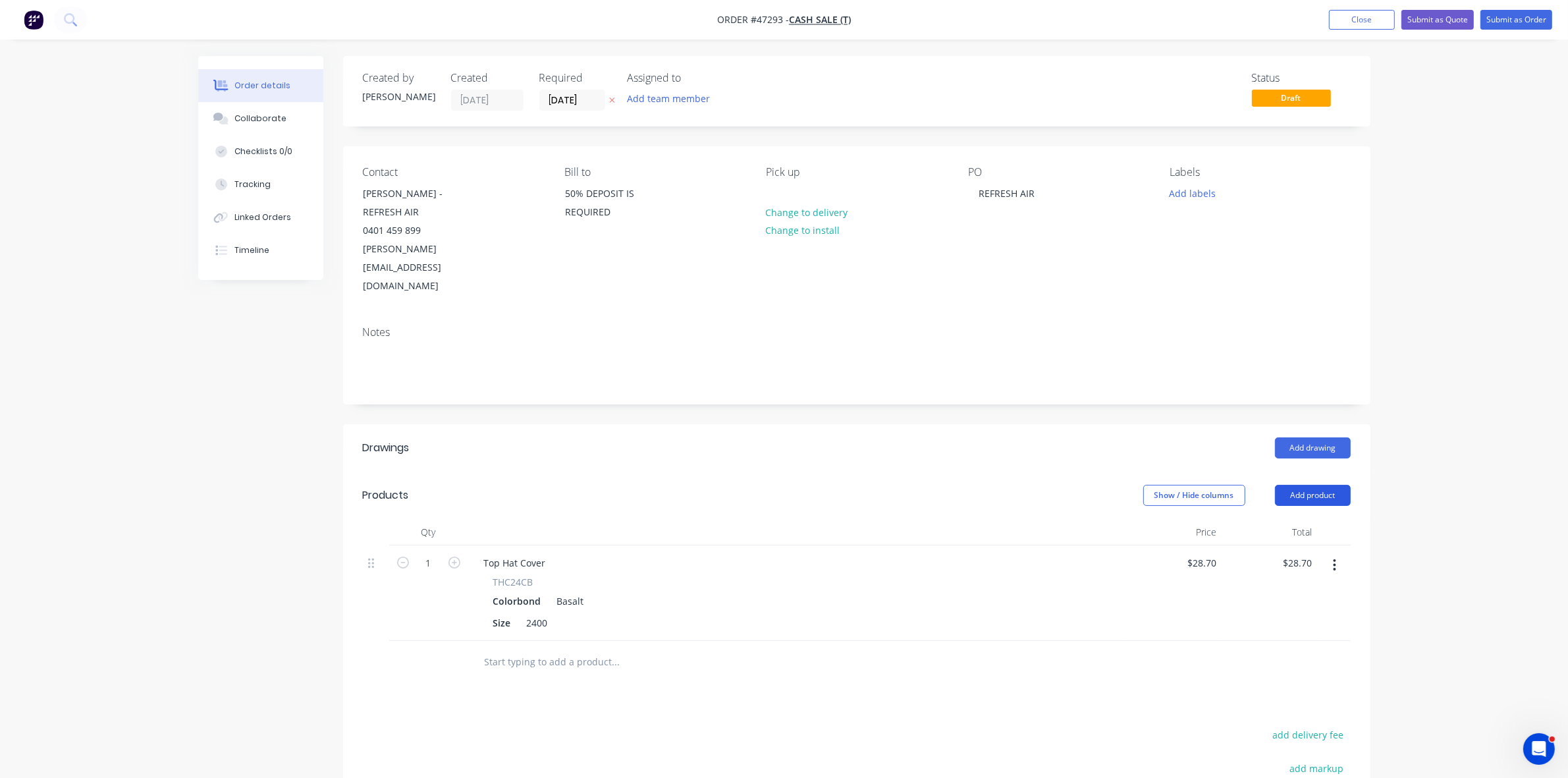
click at [1298, 485] on button "Add product" at bounding box center [1313, 495] width 75 height 21
click at [1294, 519] on div "Product catalogue" at bounding box center [1288, 529] width 101 height 19
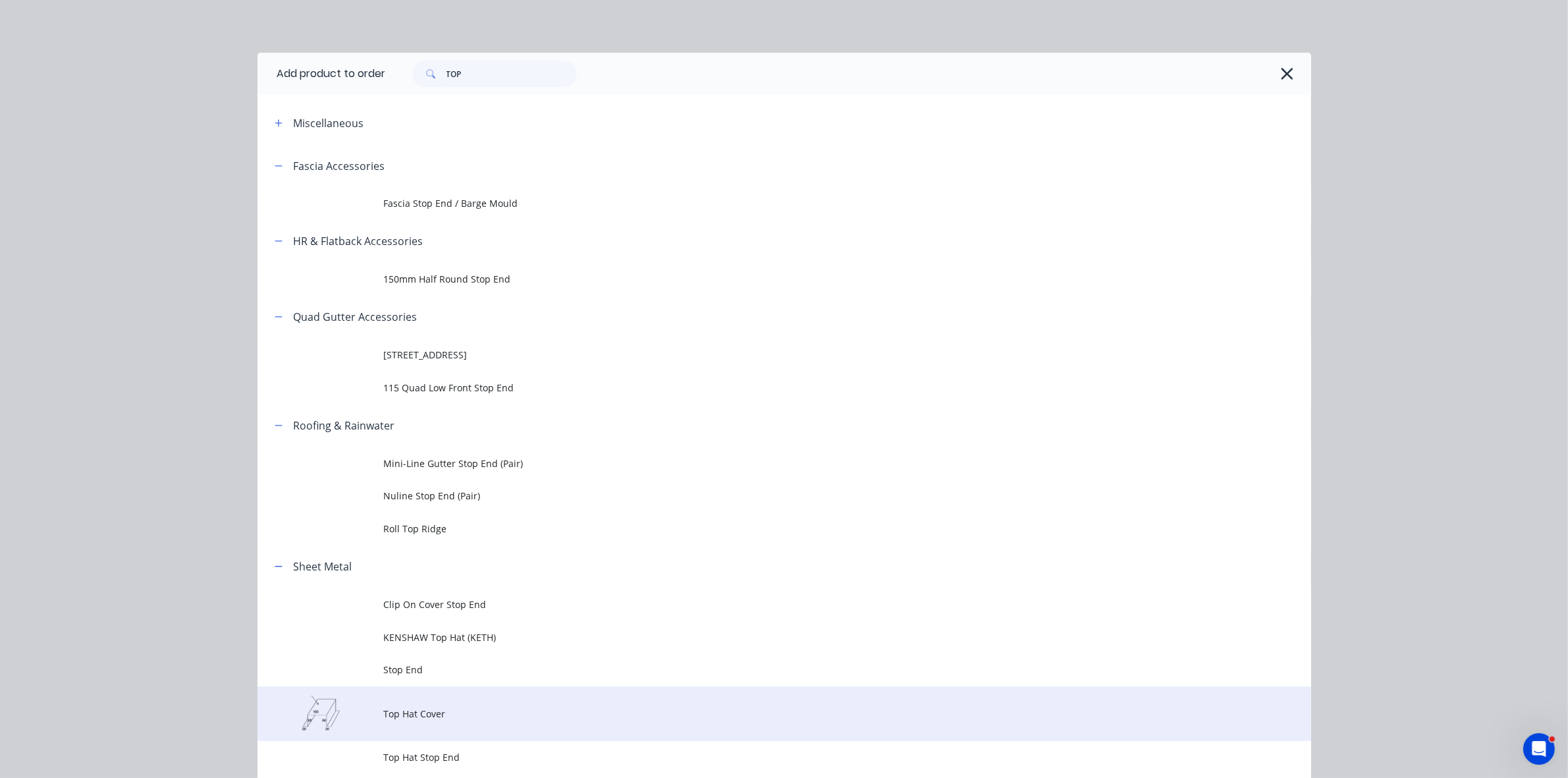
click at [416, 709] on span "Top Hat Cover" at bounding box center [754, 714] width 742 height 14
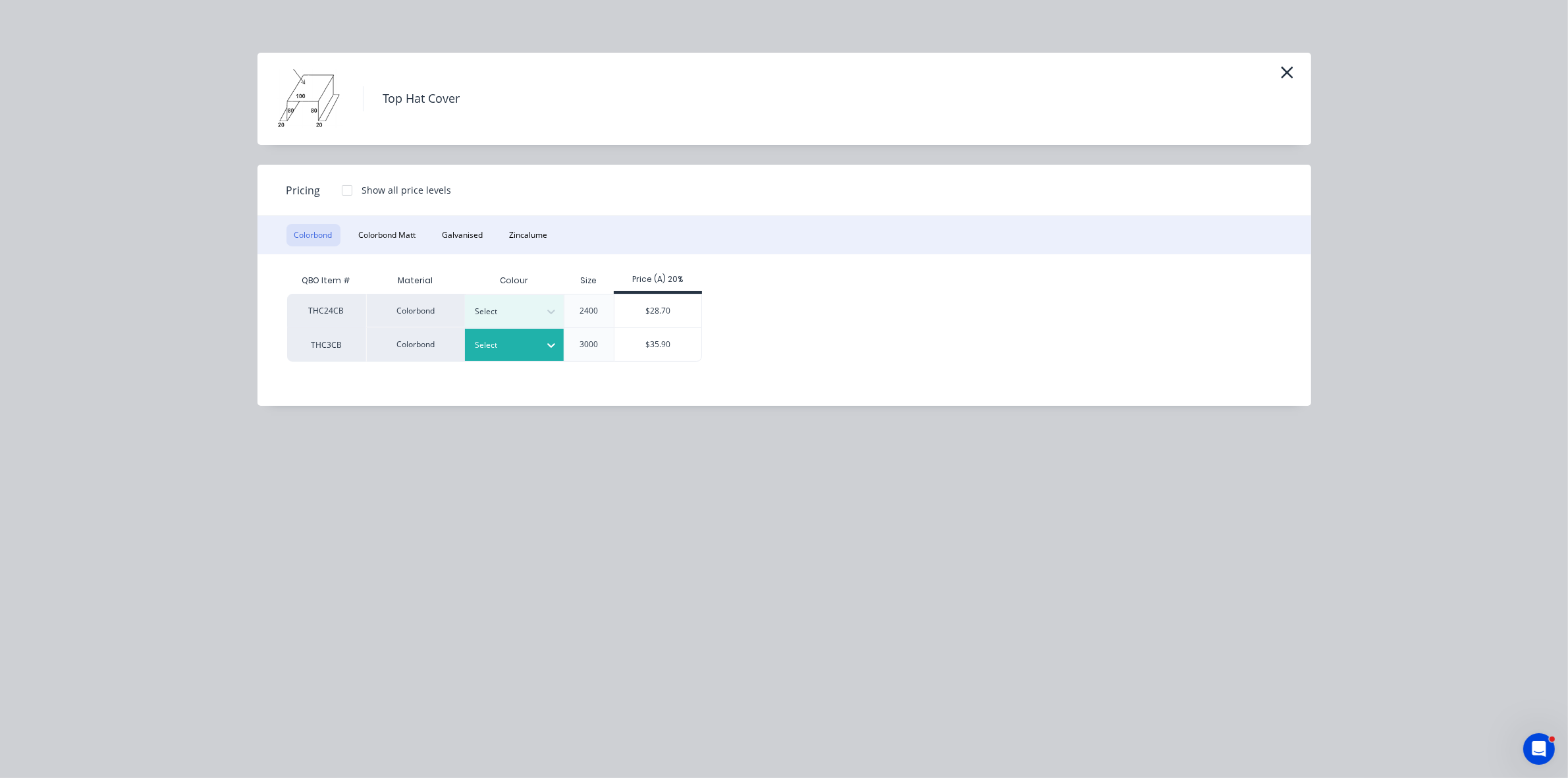
click at [504, 344] on div at bounding box center [504, 345] width 59 height 15
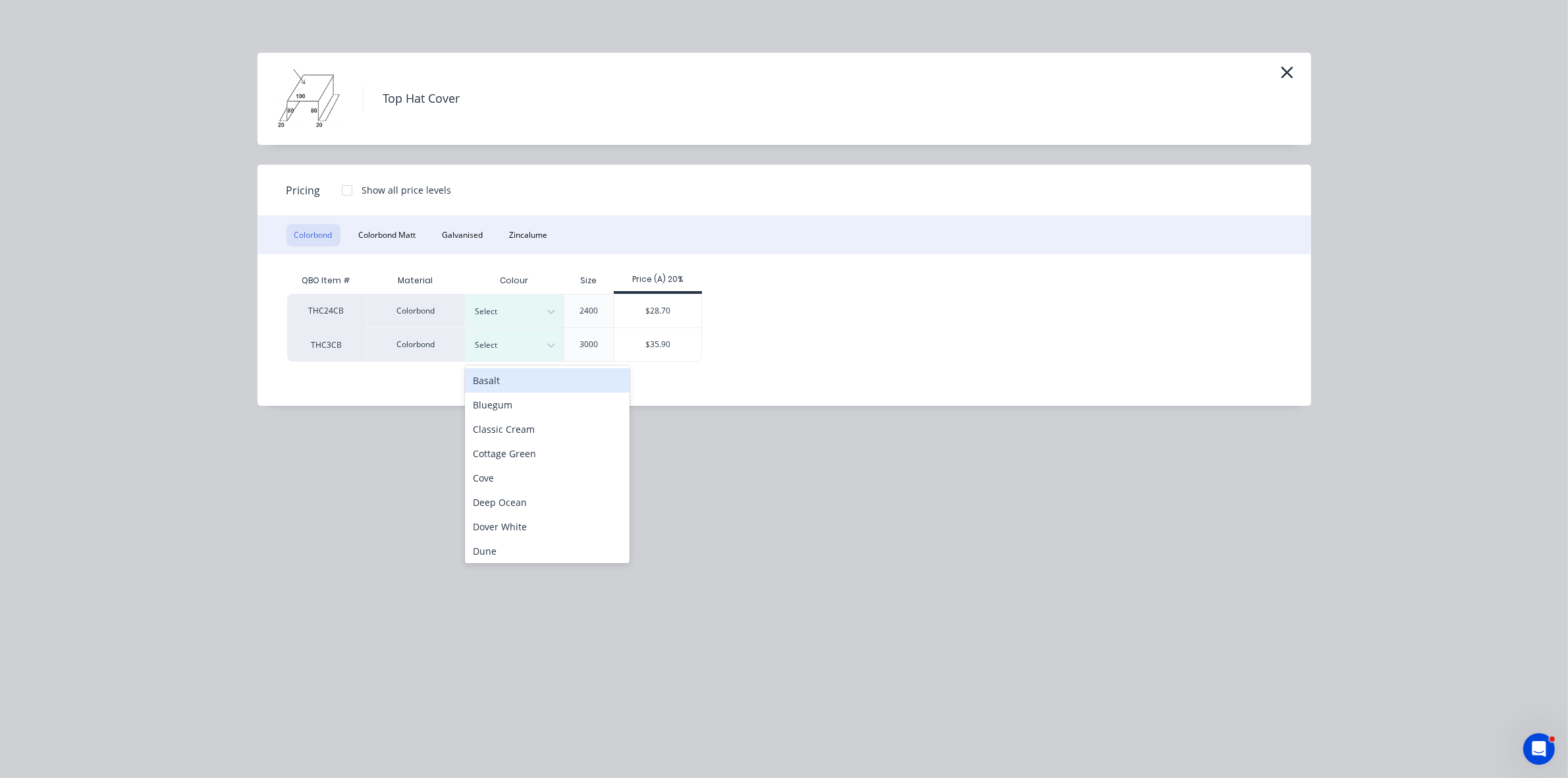
drag, startPoint x: 504, startPoint y: 376, endPoint x: 555, endPoint y: 373, distance: 51.1
click at [508, 377] on div "Basalt" at bounding box center [547, 380] width 164 height 24
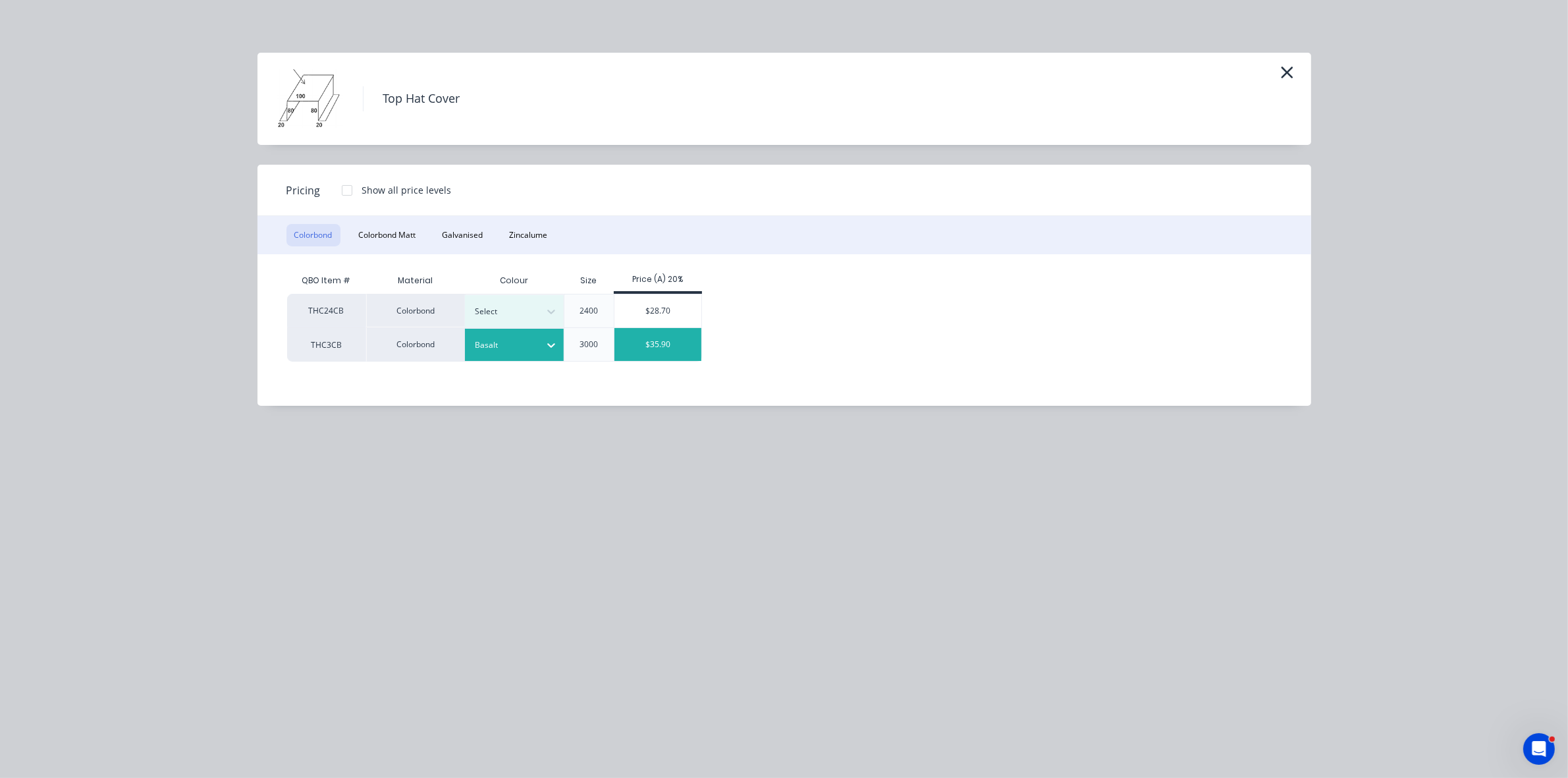
click at [678, 347] on div "$35.90" at bounding box center [659, 344] width 87 height 33
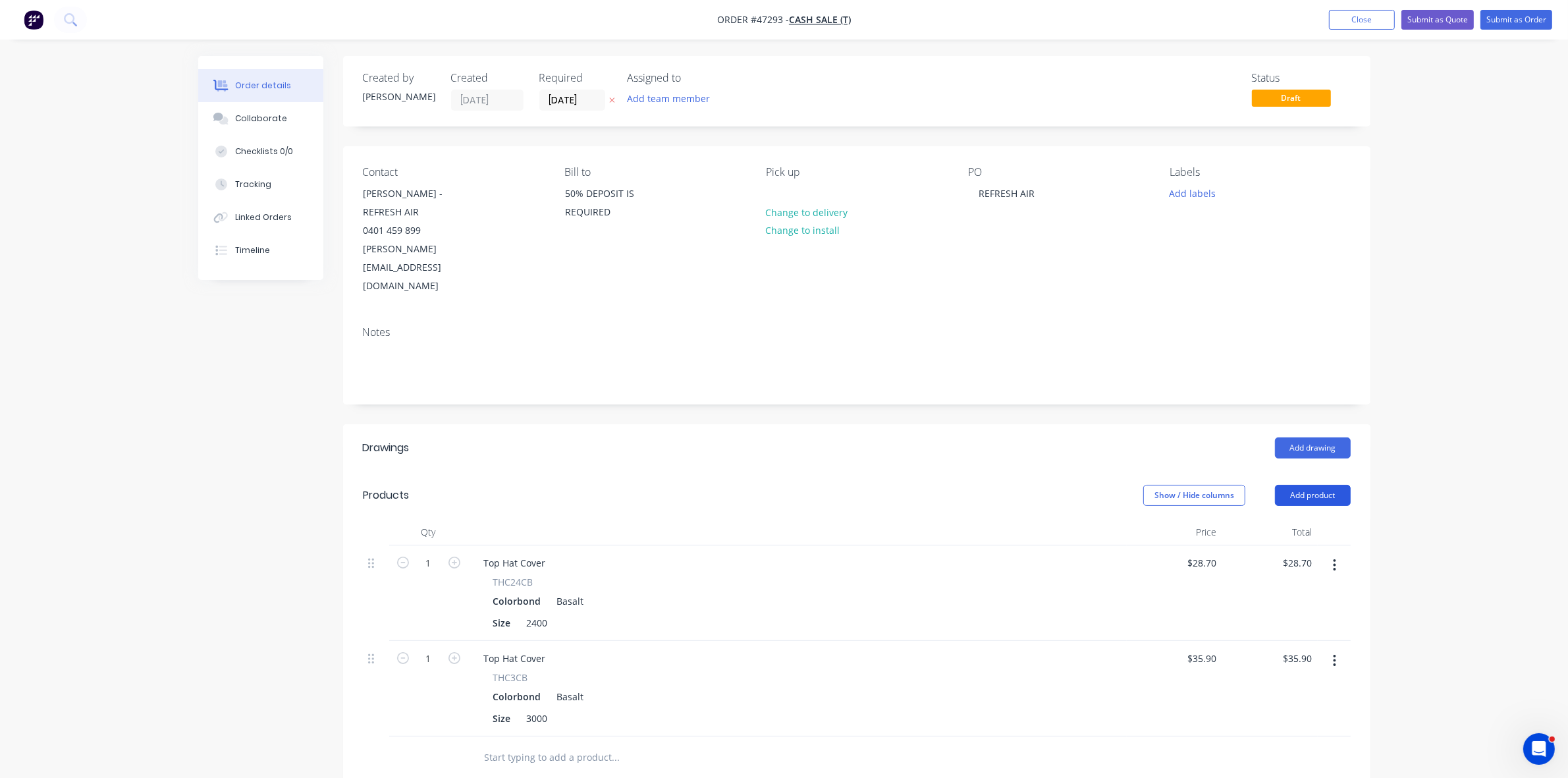
click at [1310, 485] on button "Add product" at bounding box center [1313, 495] width 75 height 21
click at [1303, 512] on div "Product catalogue Basic product Product Kit Lineal metre product Square metre p…" at bounding box center [1288, 634] width 125 height 244
click at [1303, 519] on div "Product catalogue" at bounding box center [1288, 529] width 101 height 19
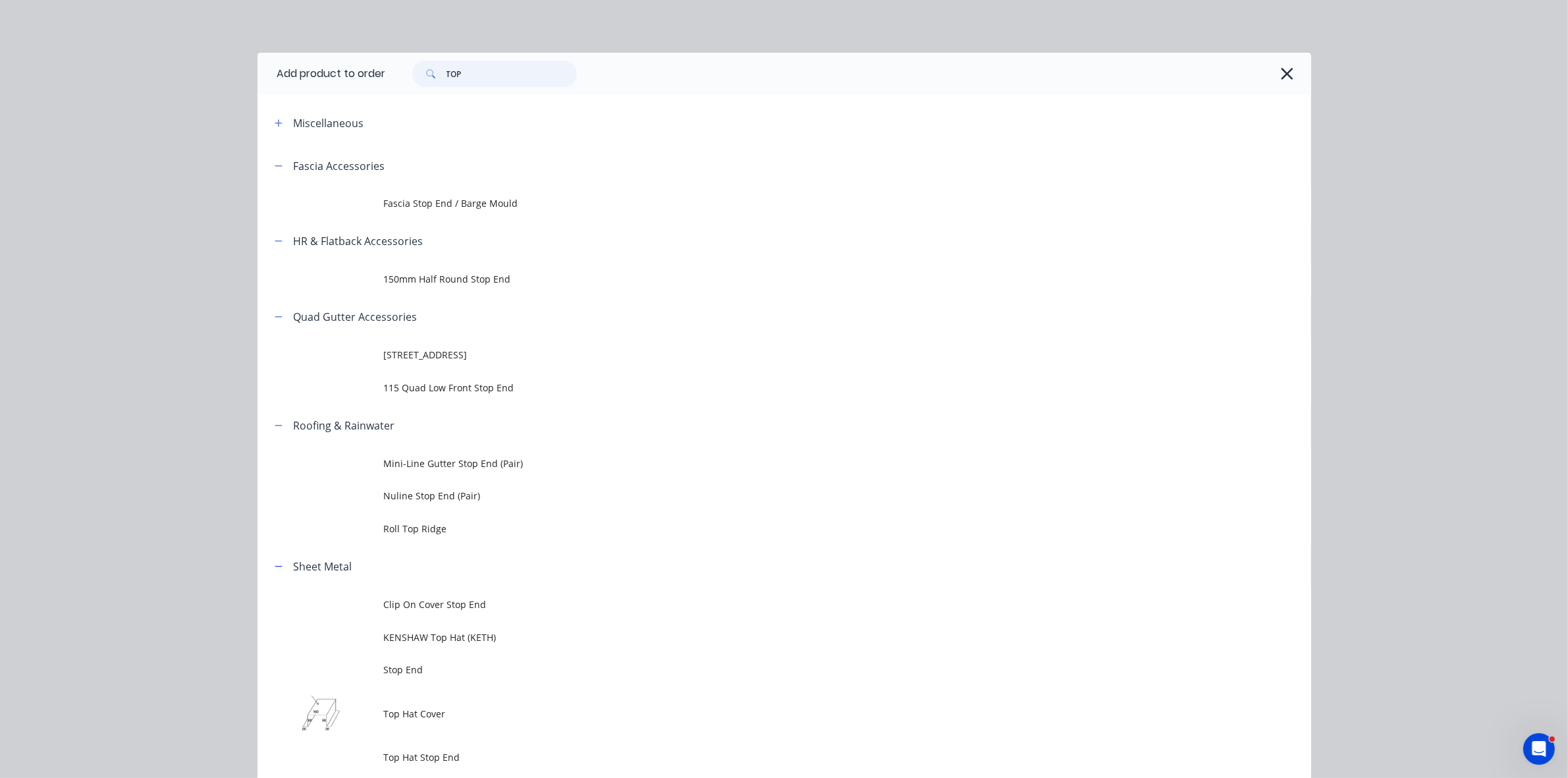
drag, startPoint x: 452, startPoint y: 69, endPoint x: 432, endPoint y: 69, distance: 20.0
click at [432, 69] on div "TOP" at bounding box center [494, 74] width 164 height 27
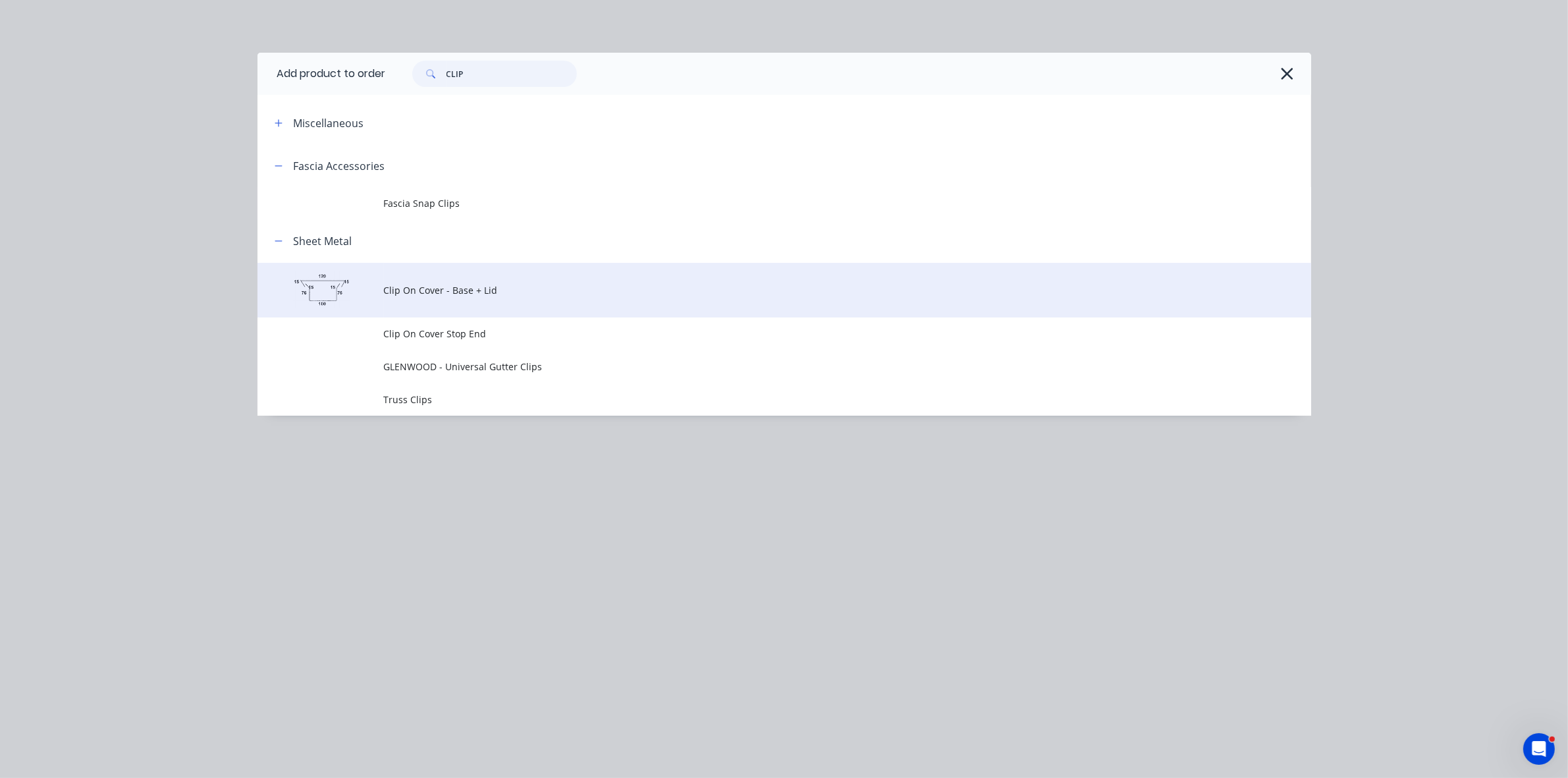
type input "CLIP"
click at [440, 284] on span "Clip On Cover - Base + Lid" at bounding box center [754, 290] width 742 height 14
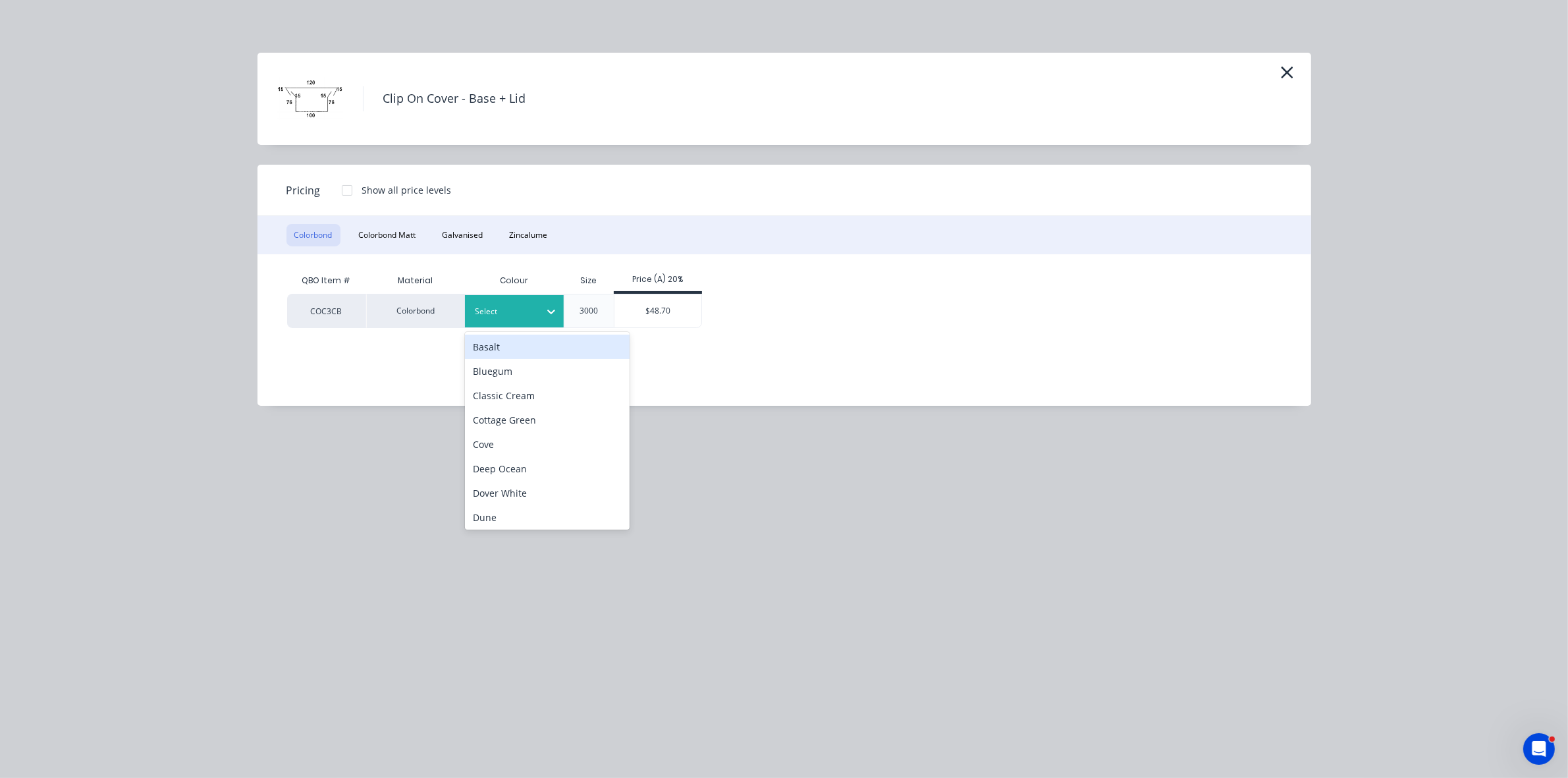
click at [515, 314] on div at bounding box center [504, 311] width 59 height 15
click at [515, 343] on div "Basalt" at bounding box center [547, 347] width 164 height 24
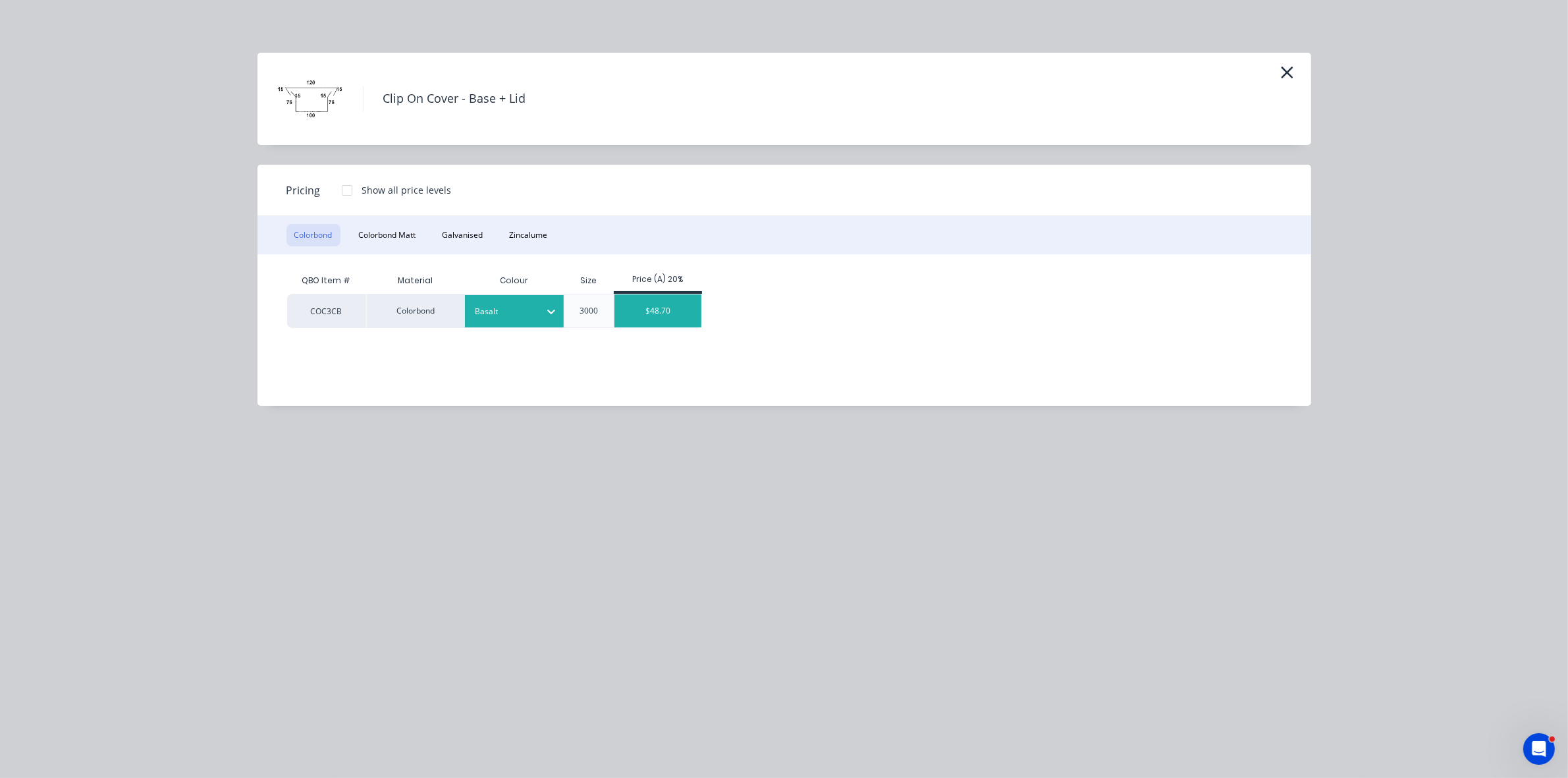
click at [667, 313] on div "$48.70" at bounding box center [659, 311] width 87 height 33
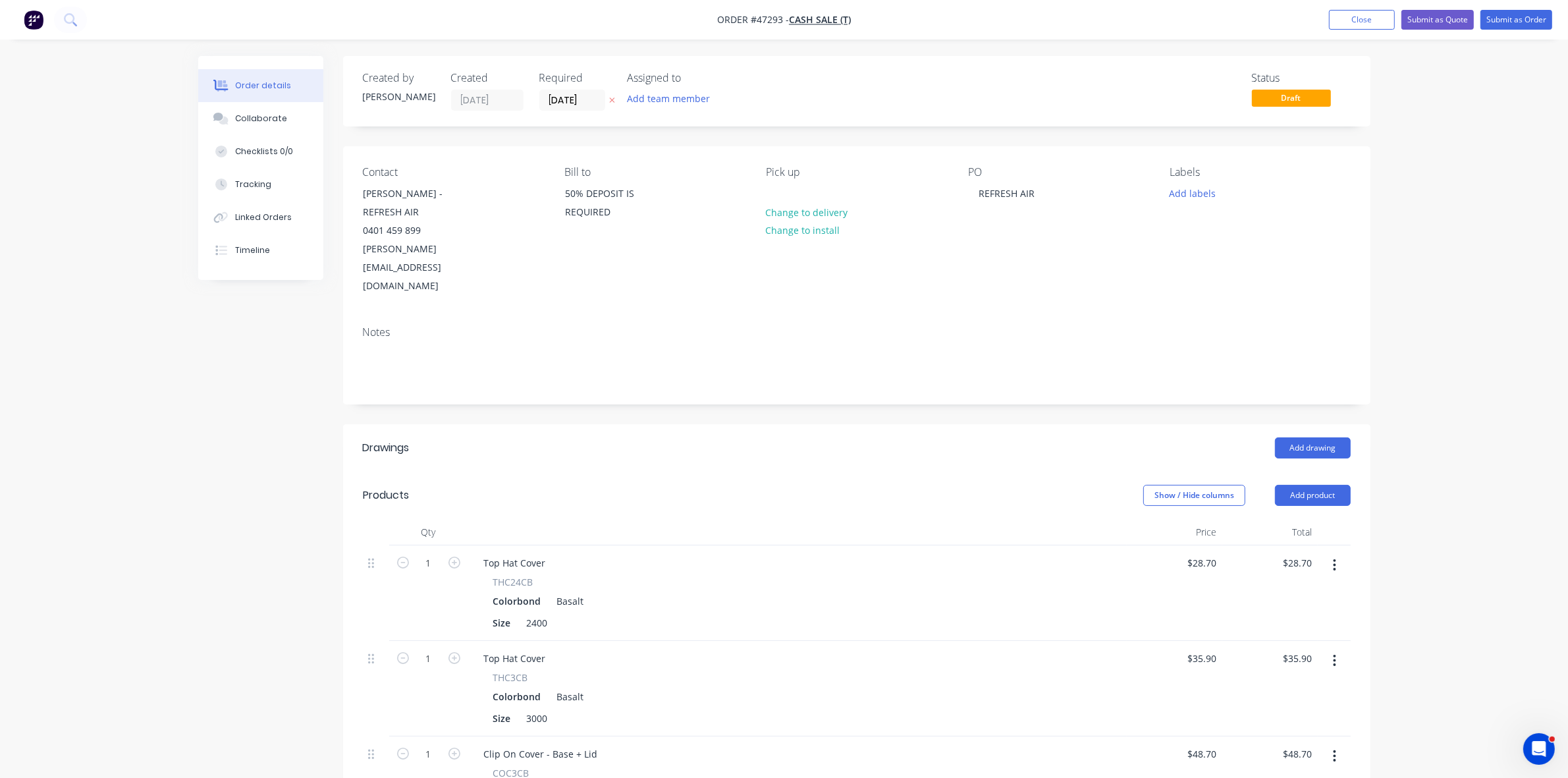
scroll to position [247, 0]
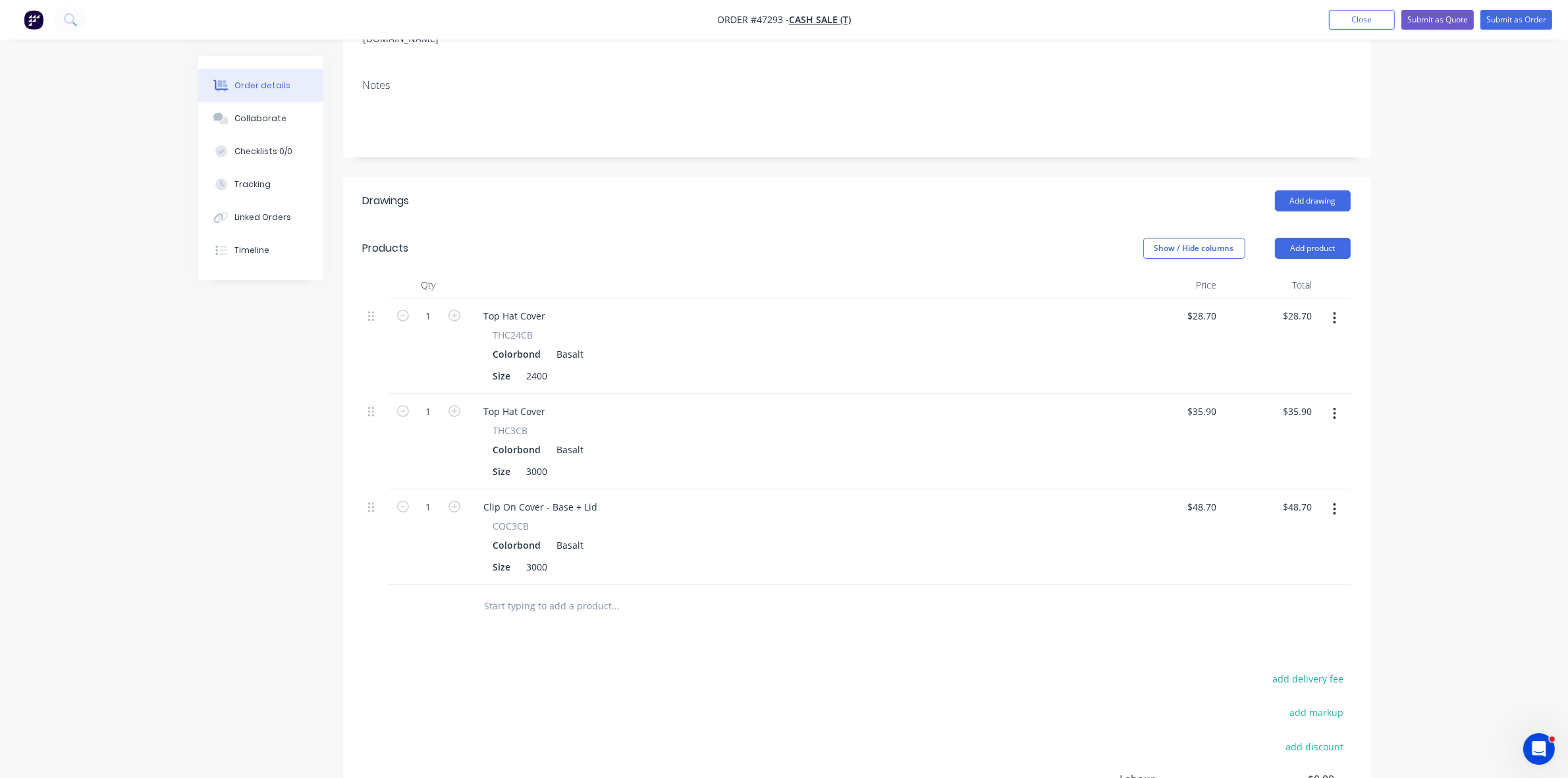
click at [1337, 307] on button "button" at bounding box center [1334, 319] width 31 height 24
click at [1281, 422] on div "Delete" at bounding box center [1288, 432] width 101 height 19
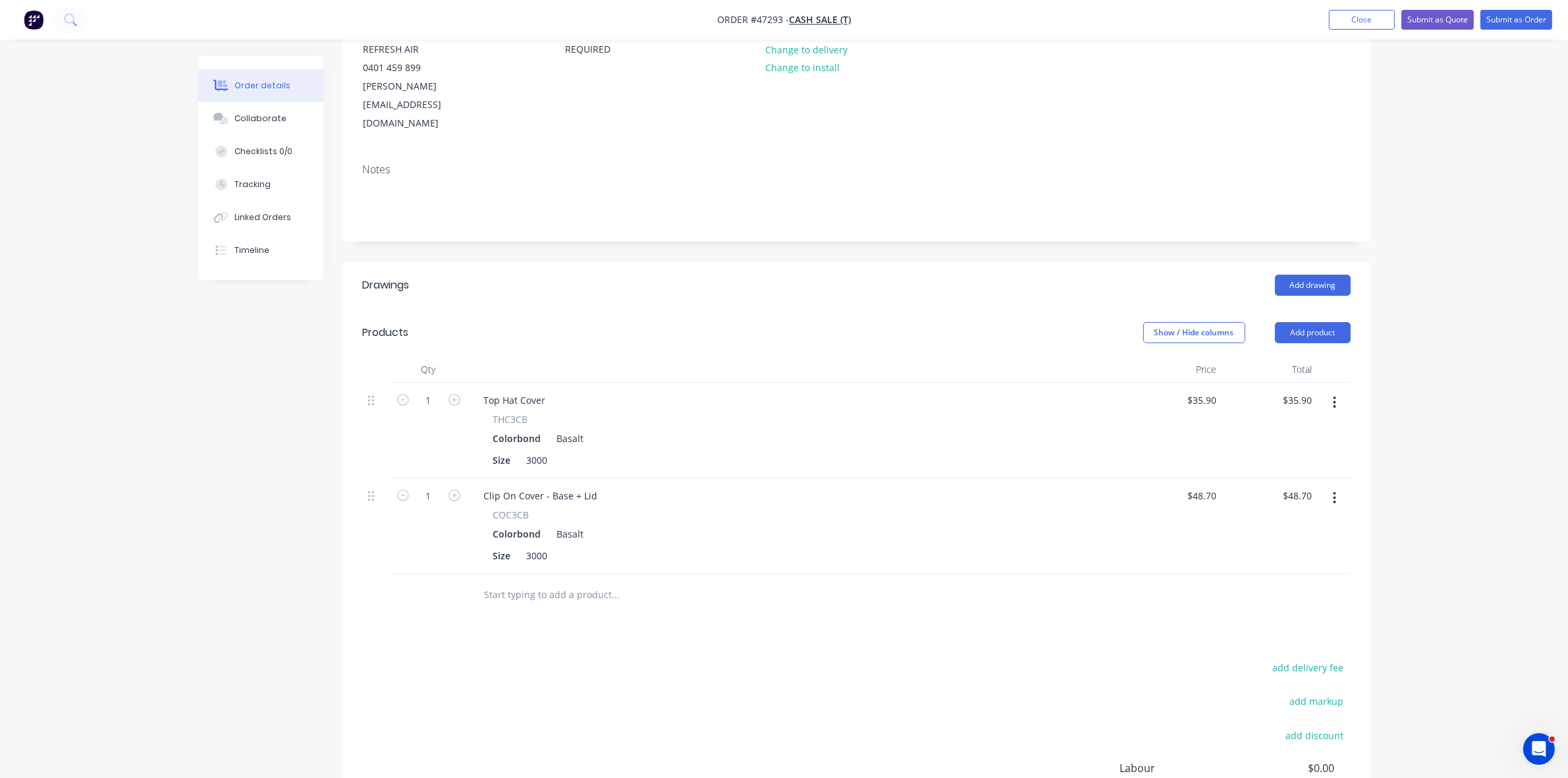
scroll to position [82, 0]
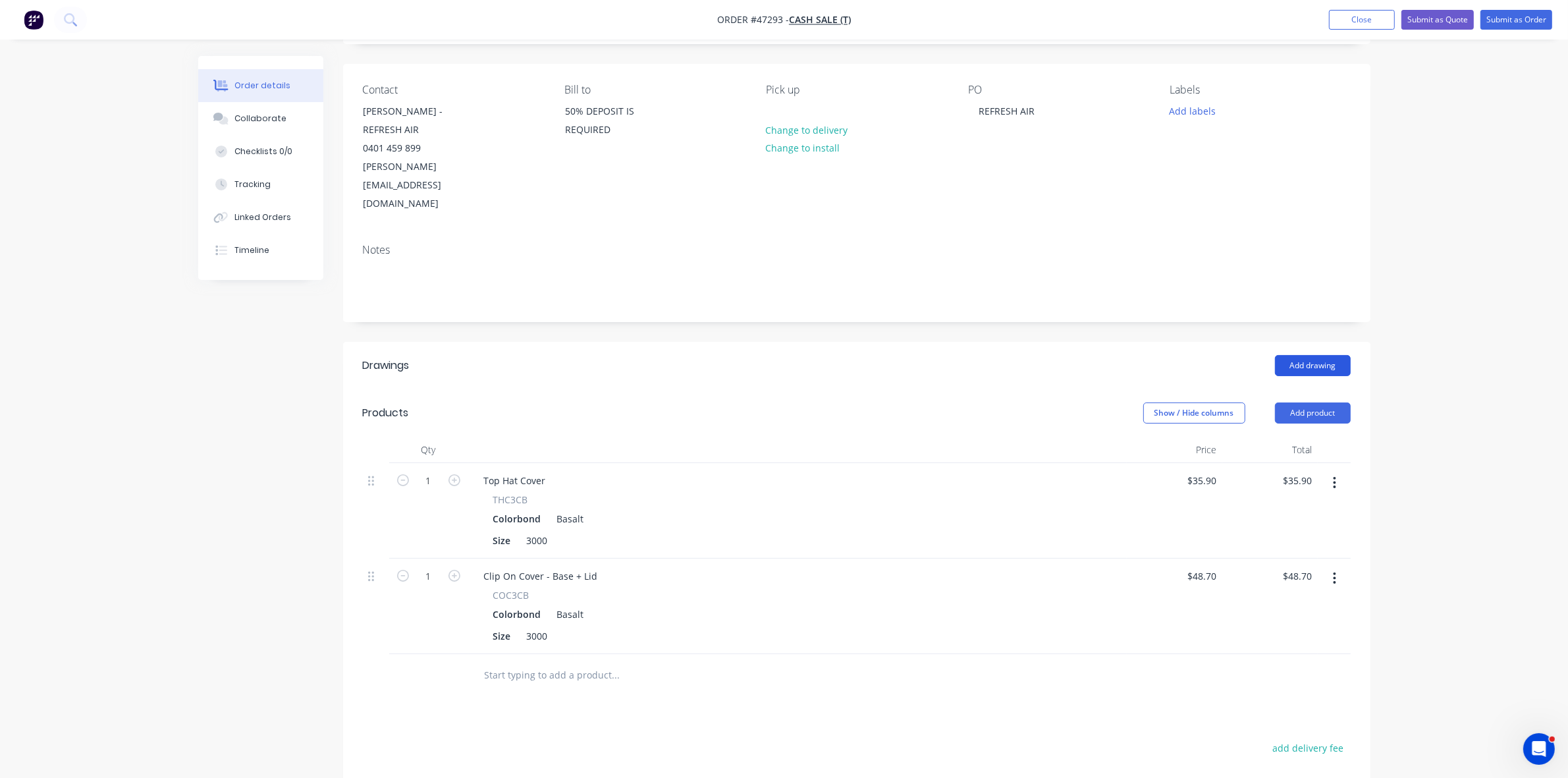
click at [1314, 356] on button "Add drawing" at bounding box center [1313, 366] width 75 height 21
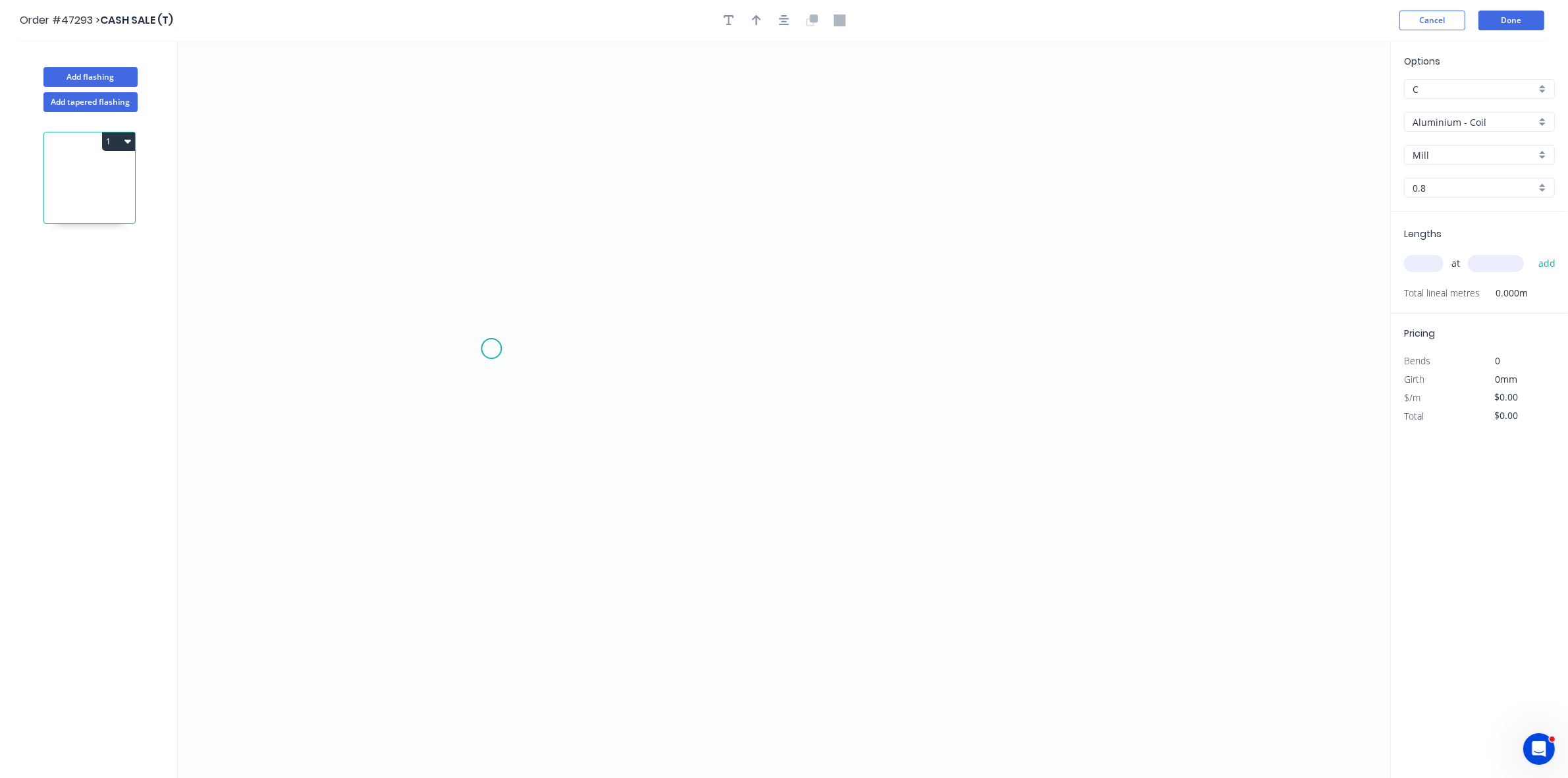
click at [517, 353] on icon "0" at bounding box center [784, 410] width 1213 height 738
click at [593, 351] on icon "0" at bounding box center [784, 410] width 1213 height 738
click at [588, 234] on icon "0 ?" at bounding box center [784, 410] width 1213 height 738
click at [837, 241] on icon "0 ? ?" at bounding box center [784, 410] width 1213 height 738
drag, startPoint x: 837, startPoint y: 359, endPoint x: 884, endPoint y: 360, distance: 47.0
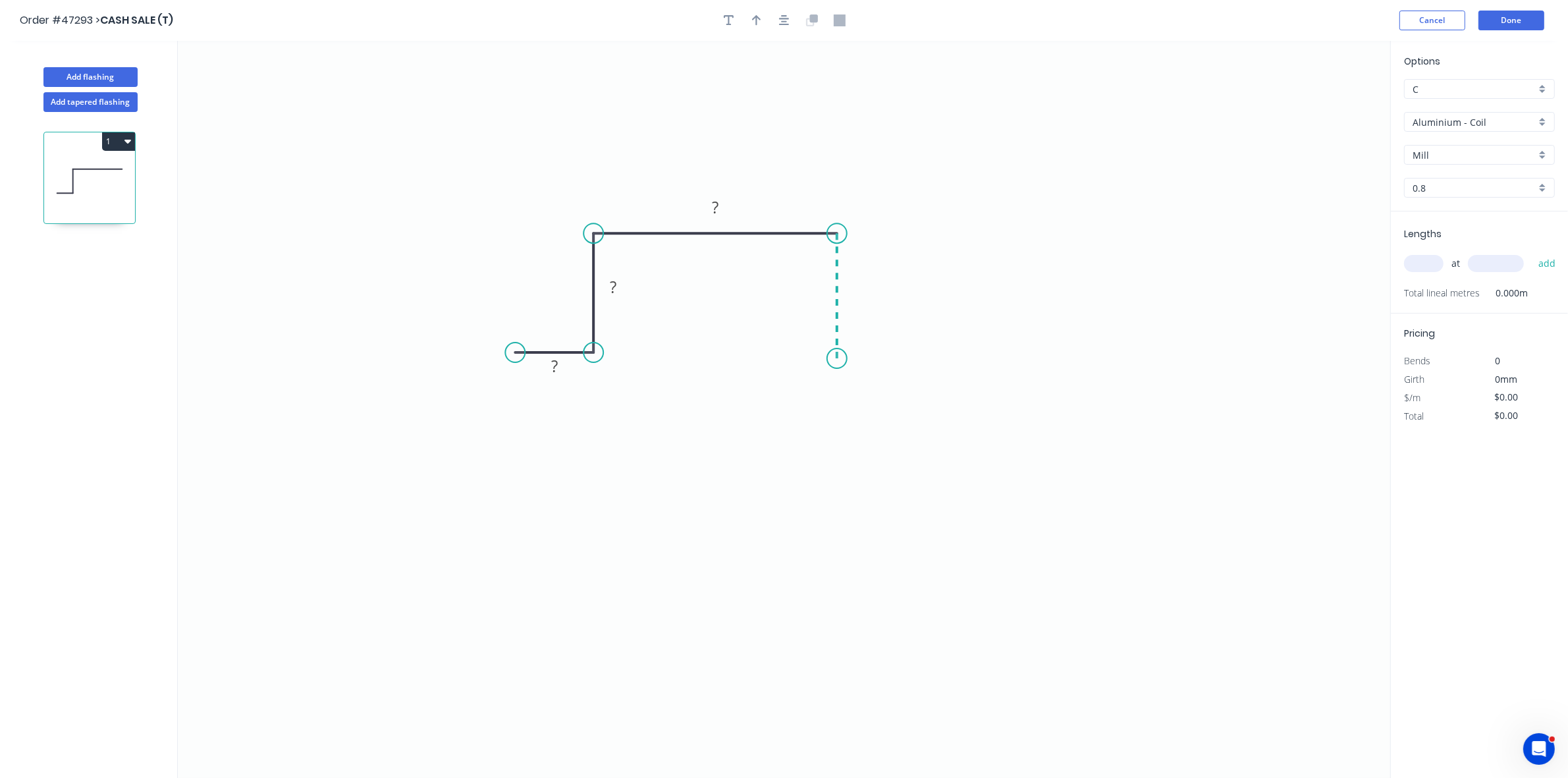
click at [837, 360] on icon "0 ? ? ?" at bounding box center [784, 410] width 1213 height 738
click at [939, 360] on icon "0 ? ? ? ?" at bounding box center [784, 410] width 1213 height 738
click at [558, 369] on rect at bounding box center [554, 368] width 27 height 19
type input "$23.01"
click at [1420, 265] on input "text" at bounding box center [1424, 264] width 39 height 17
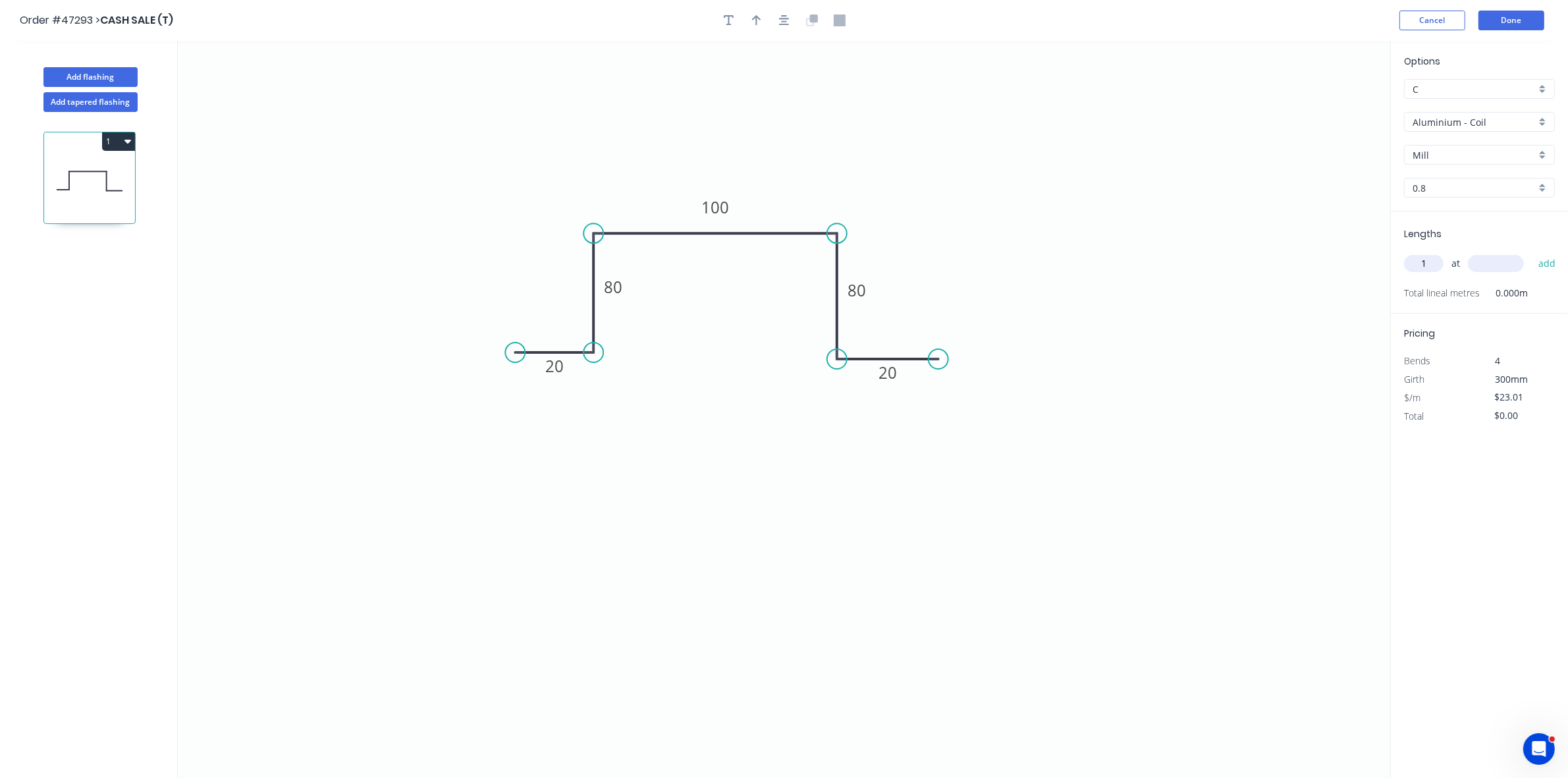
type input "1"
type input "1000"
click at [1532, 253] on button "add" at bounding box center [1547, 264] width 31 height 22
type input "$23.01"
click at [1467, 113] on div "Aluminium - Coil" at bounding box center [1480, 122] width 151 height 20
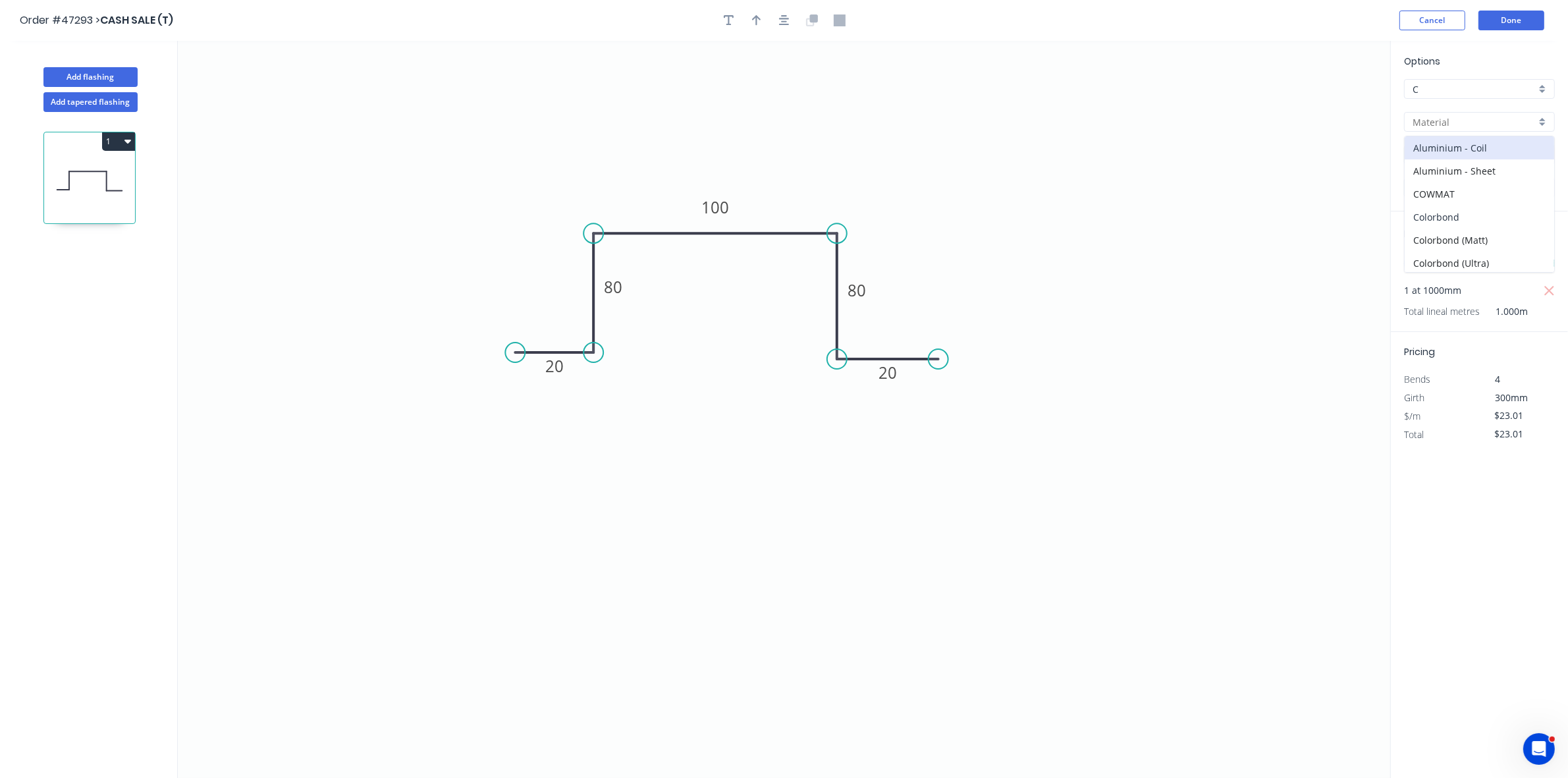
click at [1456, 207] on div "Colorbond" at bounding box center [1479, 217] width 150 height 23
type input "Colorbond"
type input "Basalt"
type input "0.55"
type input "$15.22"
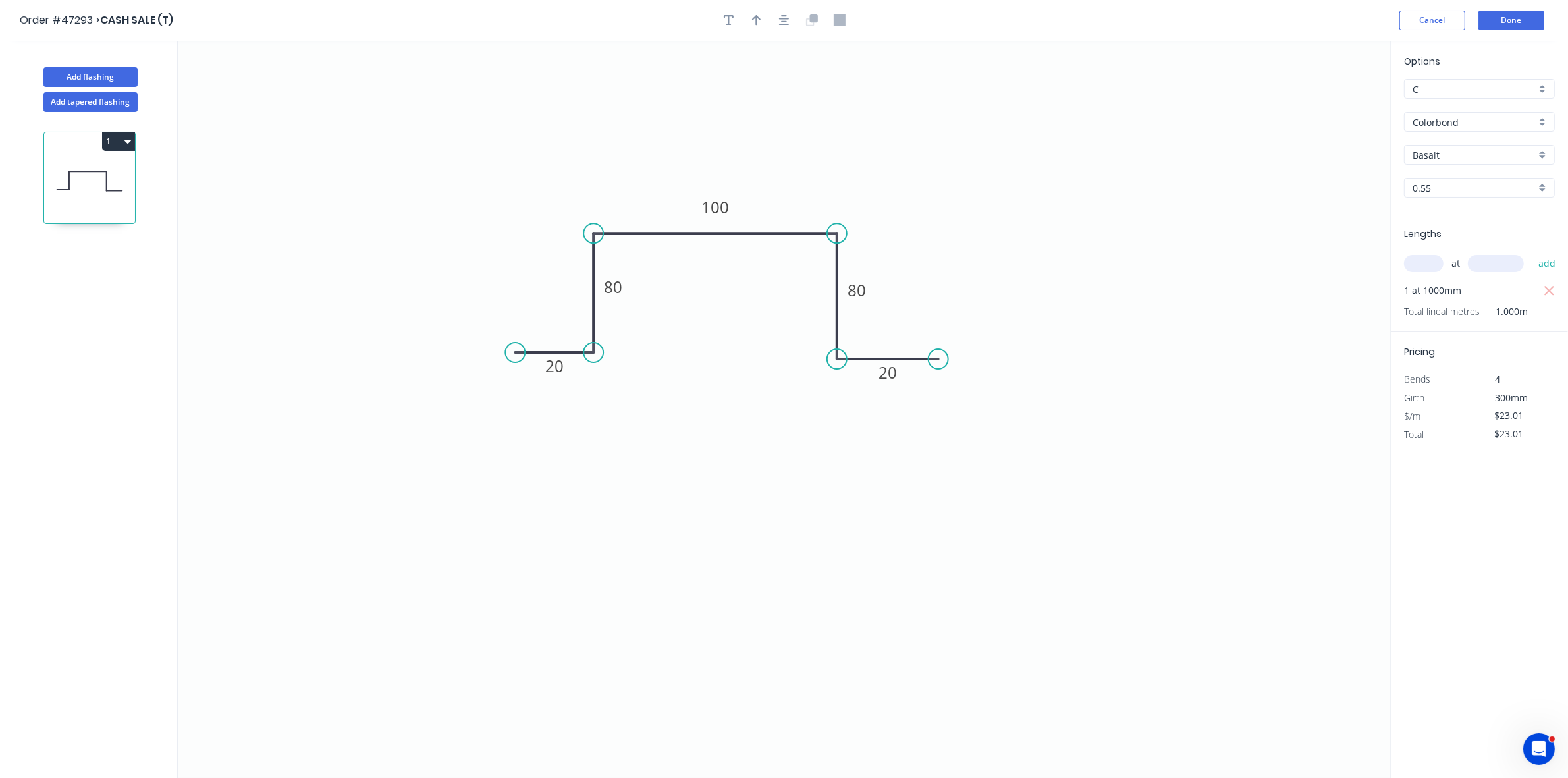
type input "$15.22"
click at [1517, 21] on button "Done" at bounding box center [1511, 20] width 66 height 20
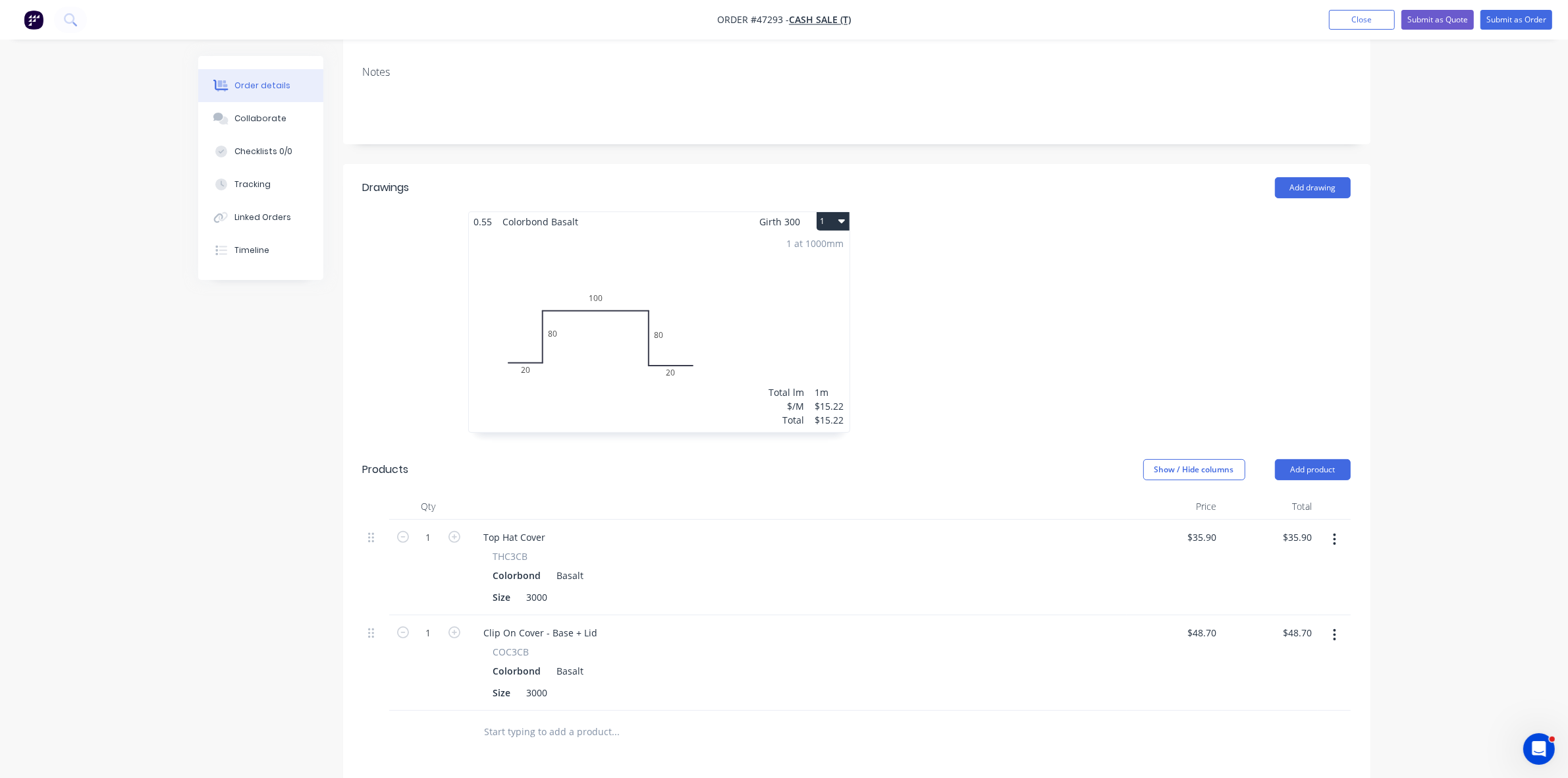
click at [800, 275] on div "1 at 1000mm Total lm $/M Total 1m $15.22 $15.22" at bounding box center [659, 332] width 381 height 201
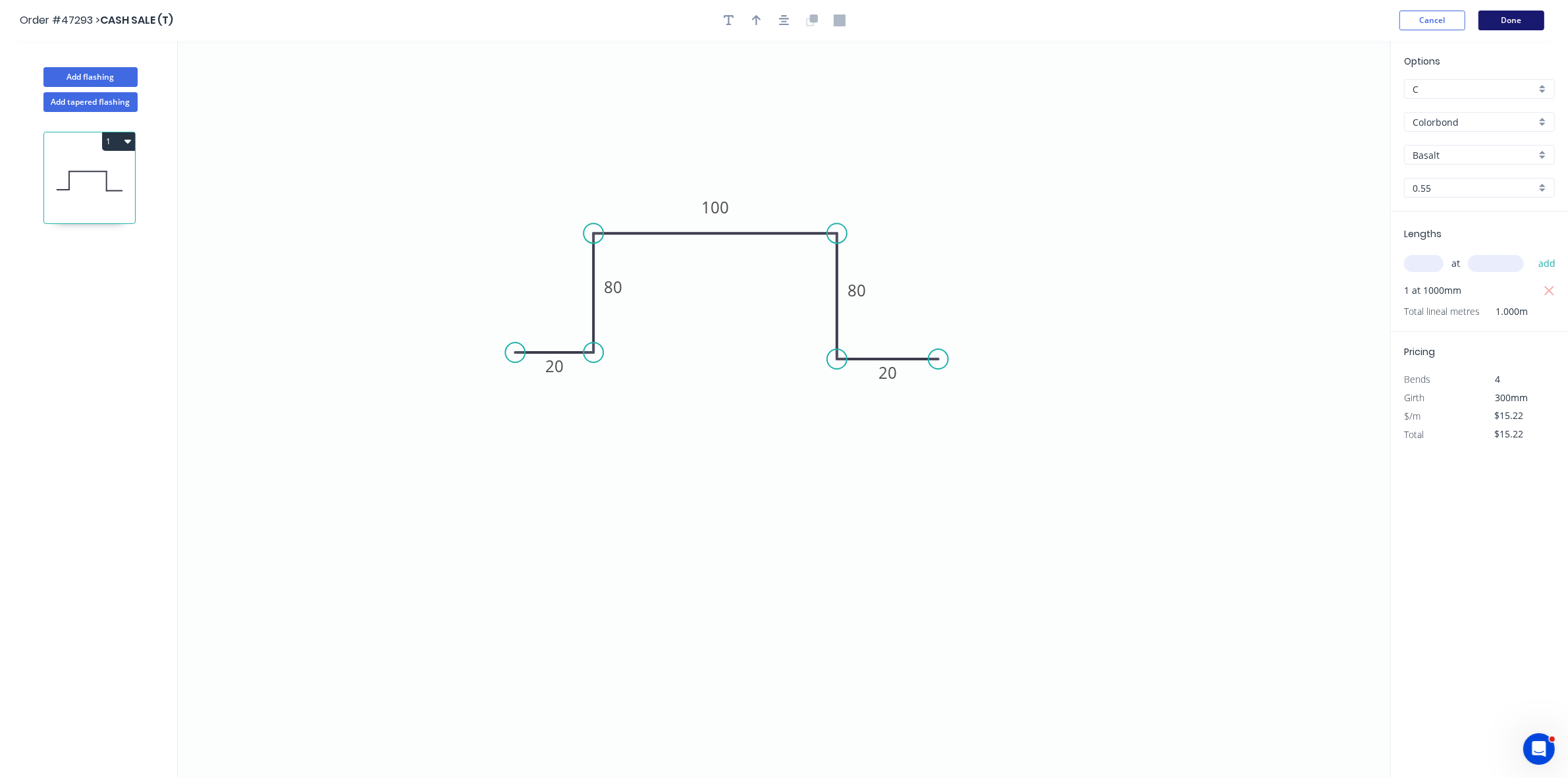
click at [1505, 21] on button "Done" at bounding box center [1511, 20] width 66 height 20
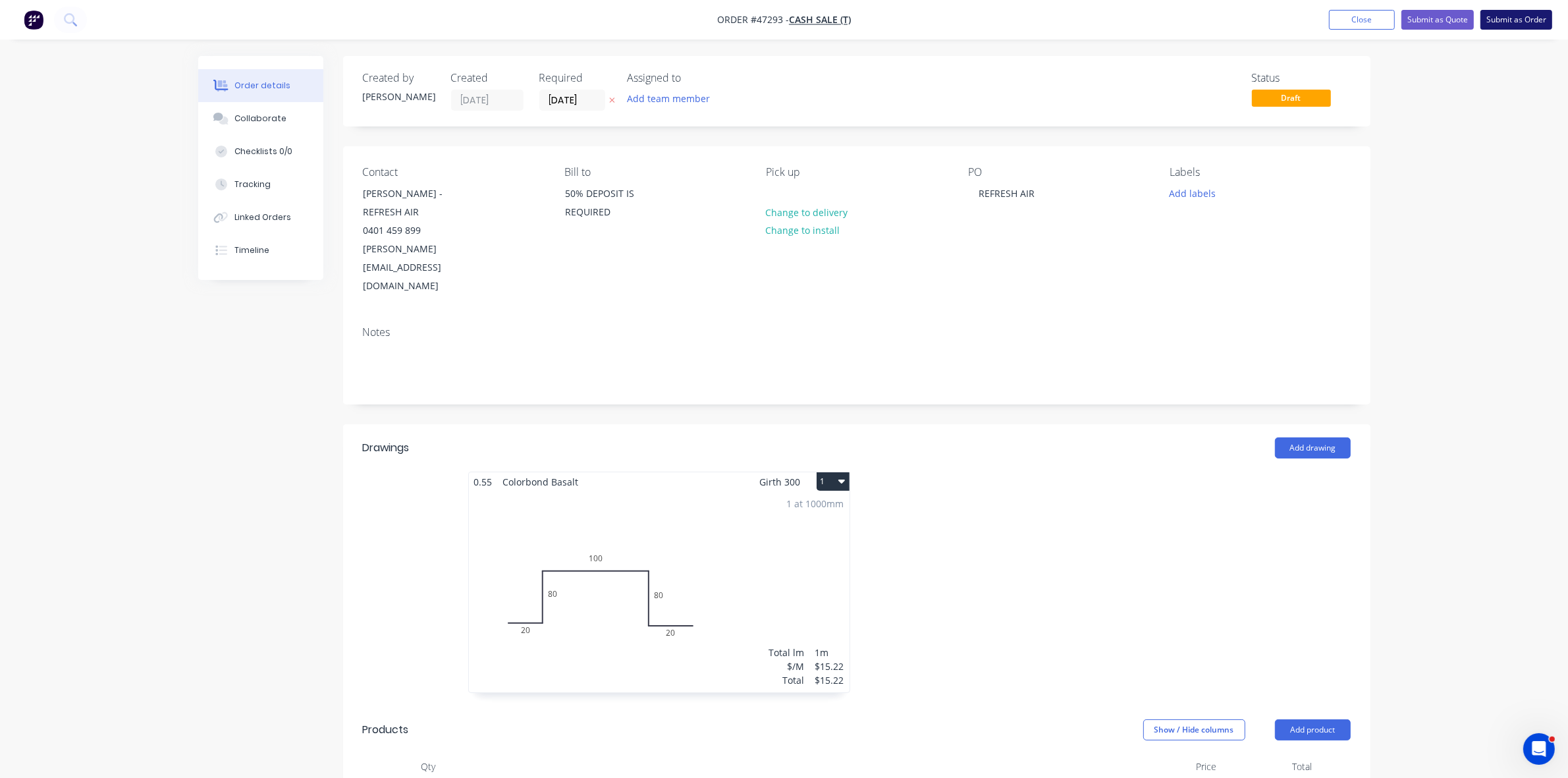
click at [1517, 20] on button "Submit as Order" at bounding box center [1517, 20] width 72 height 20
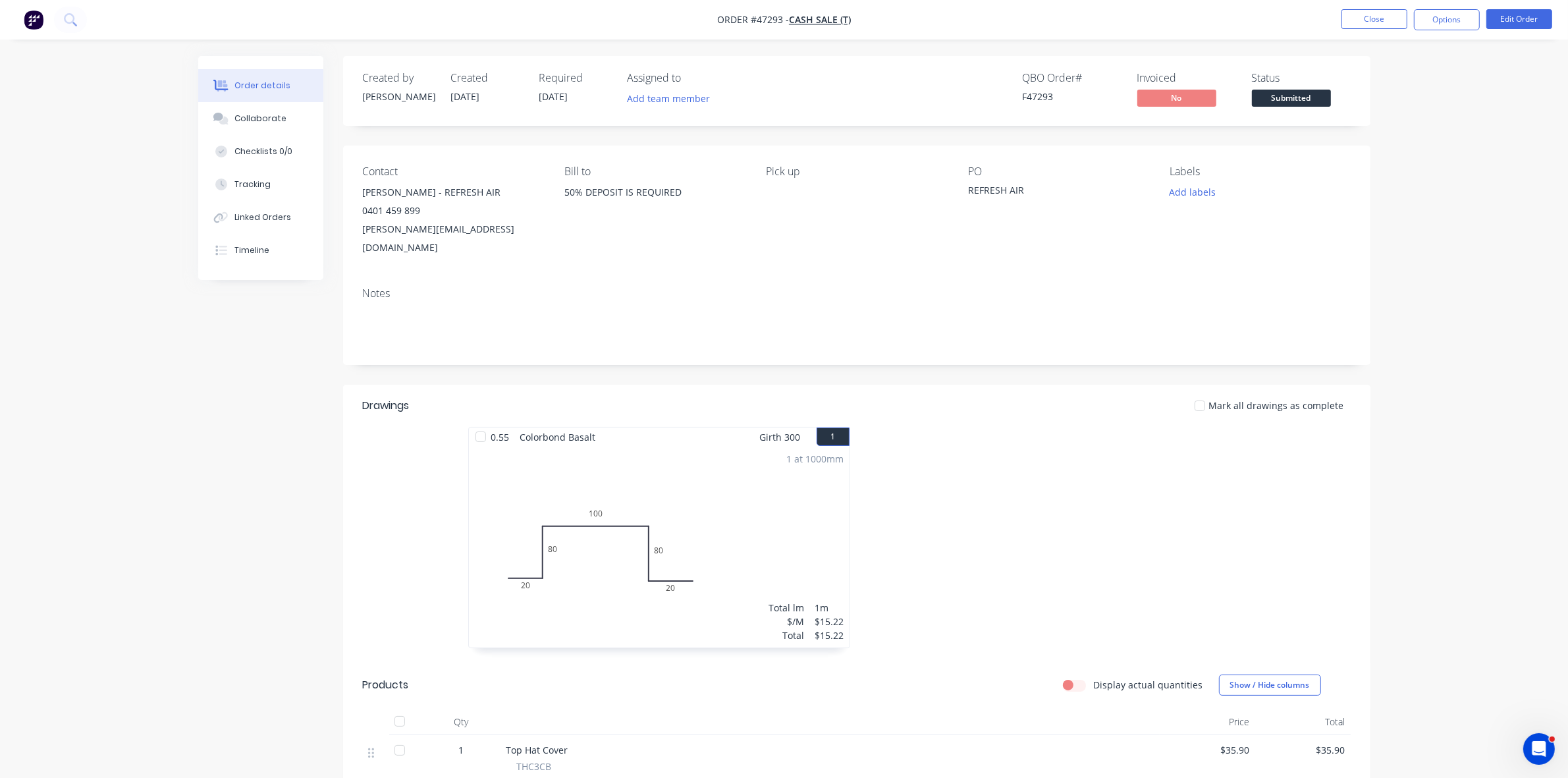
click at [1456, 17] on button "Options" at bounding box center [1446, 20] width 66 height 21
click at [1377, 337] on div "Convert to Quote" at bounding box center [1408, 344] width 122 height 19
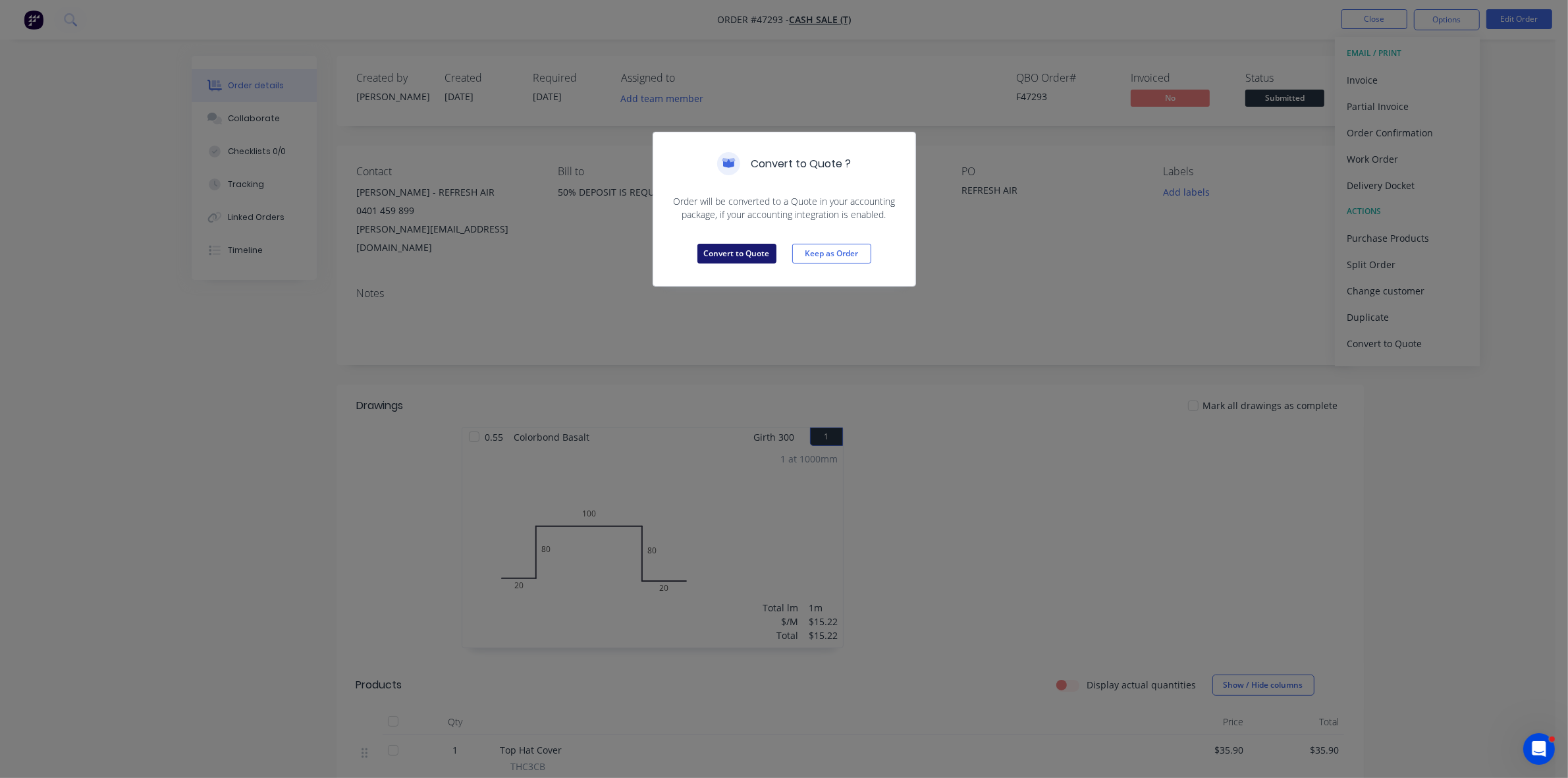
click at [749, 254] on button "Convert to Quote" at bounding box center [736, 254] width 79 height 20
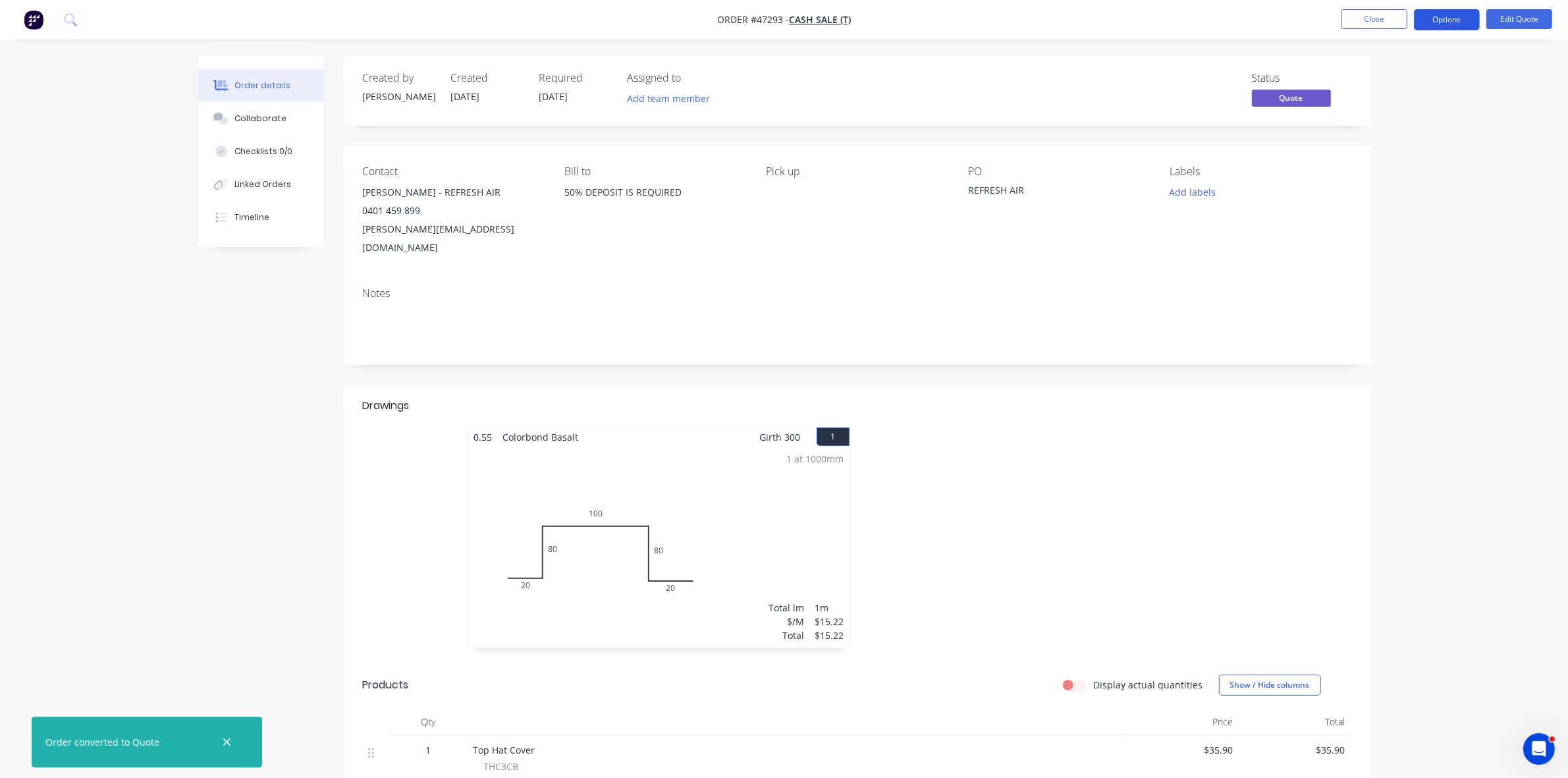
click at [1464, 21] on button "Options" at bounding box center [1446, 20] width 66 height 21
click at [1423, 75] on div "Quote" at bounding box center [1408, 80] width 122 height 19
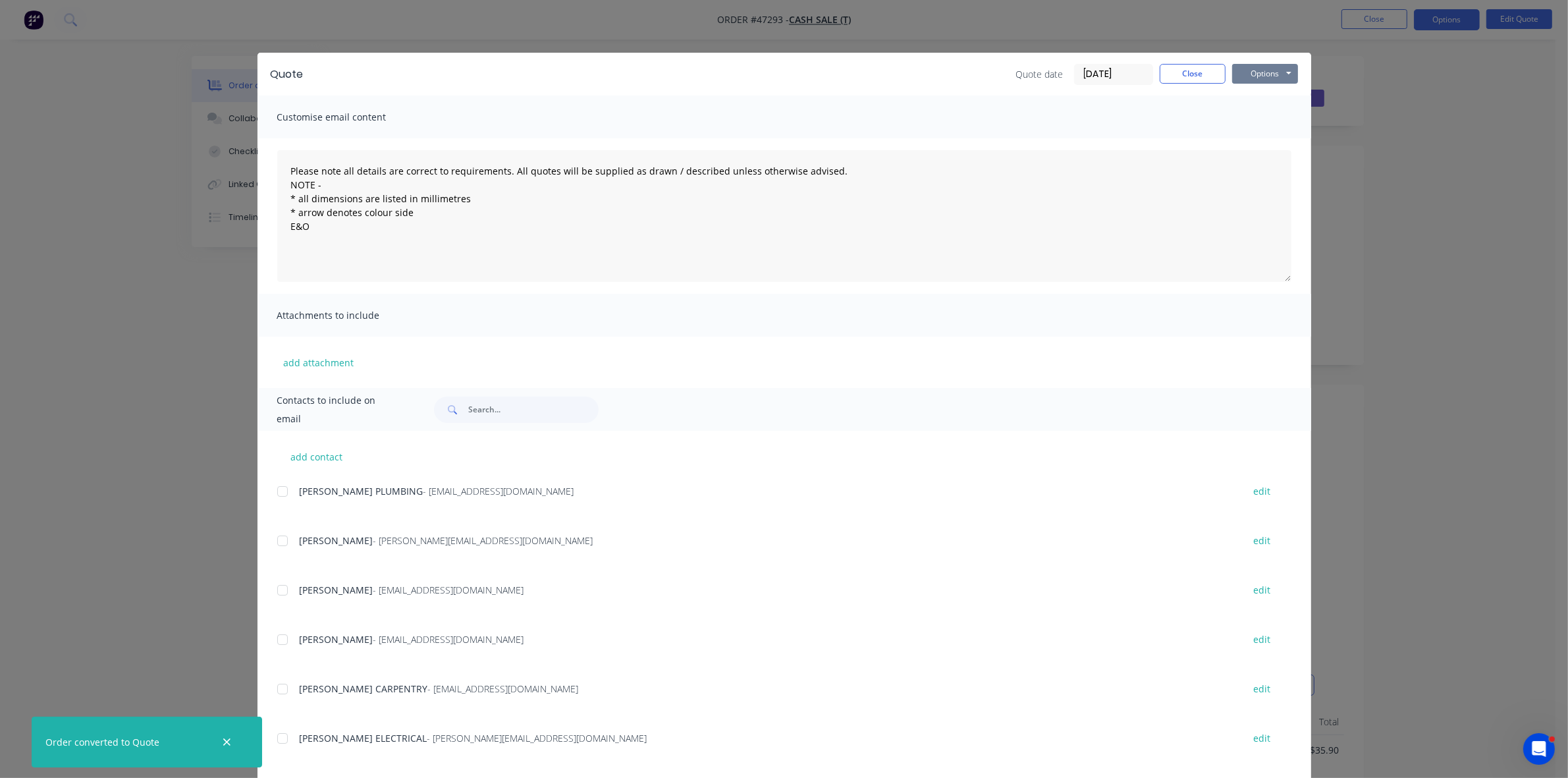
click at [1263, 64] on button "Options" at bounding box center [1265, 74] width 66 height 20
click at [1256, 110] on button "Print" at bounding box center [1274, 119] width 84 height 21
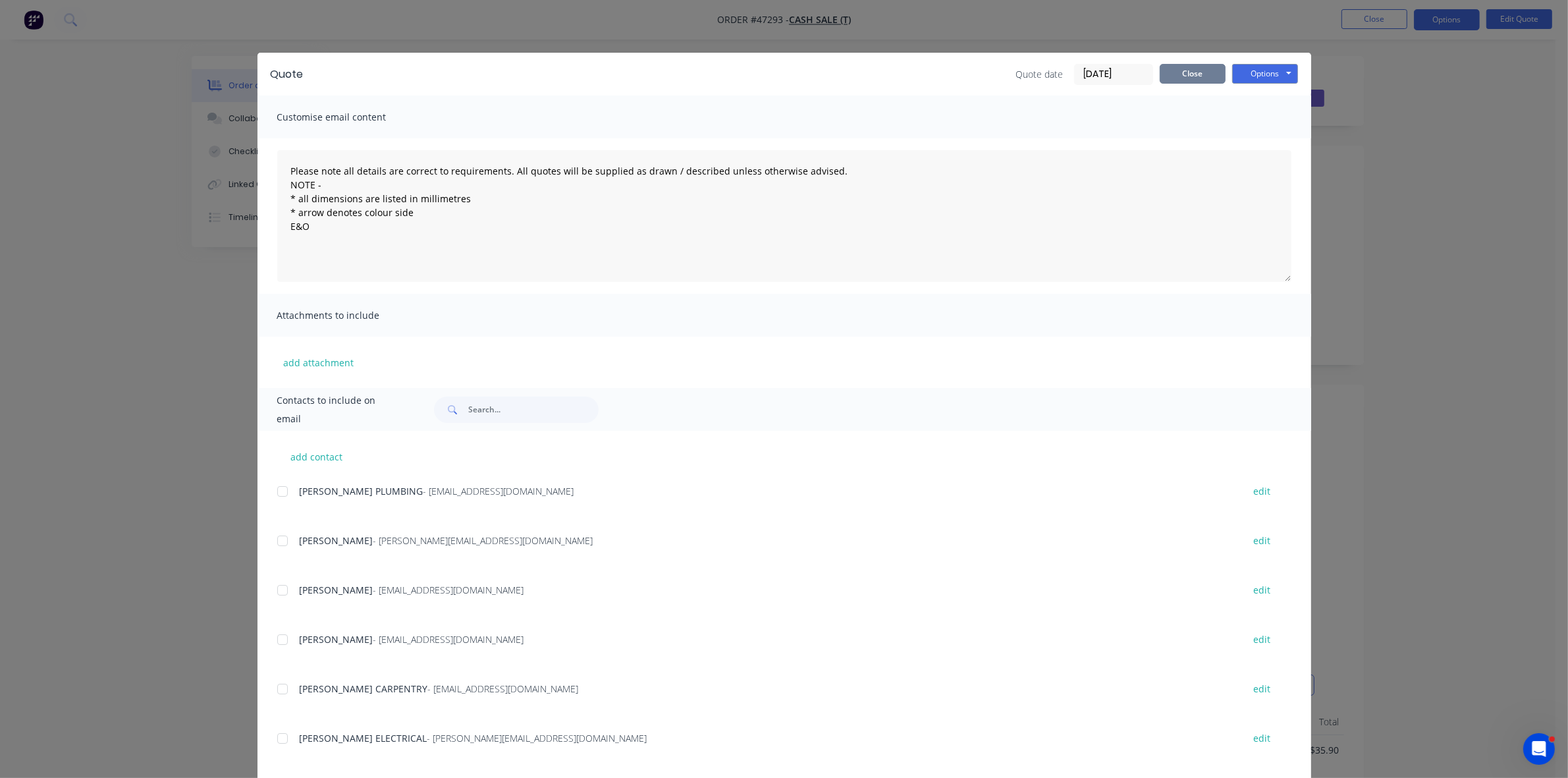
click at [1173, 75] on button "Close" at bounding box center [1192, 74] width 66 height 20
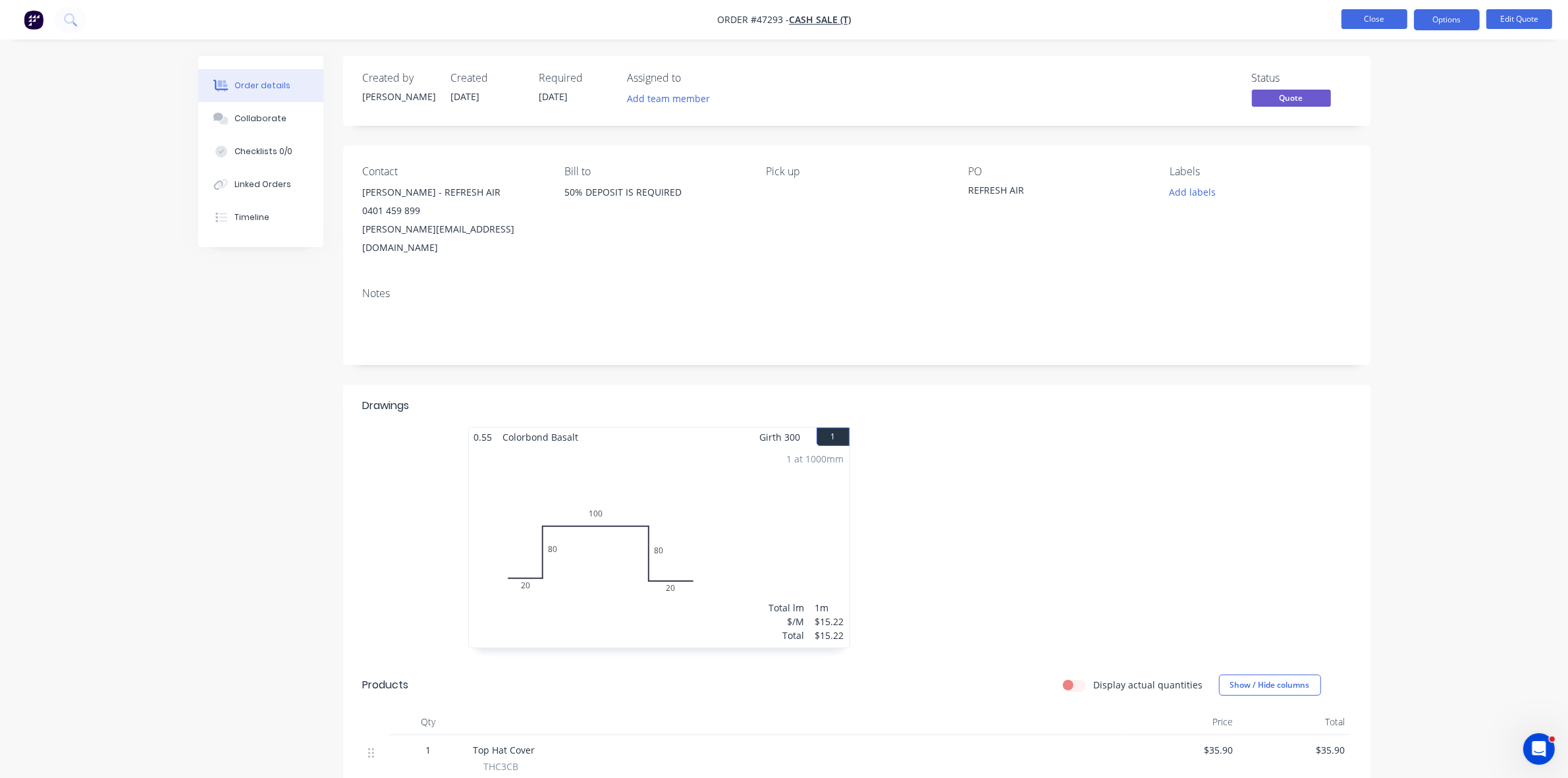
click at [1347, 23] on button "Close" at bounding box center [1374, 19] width 66 height 20
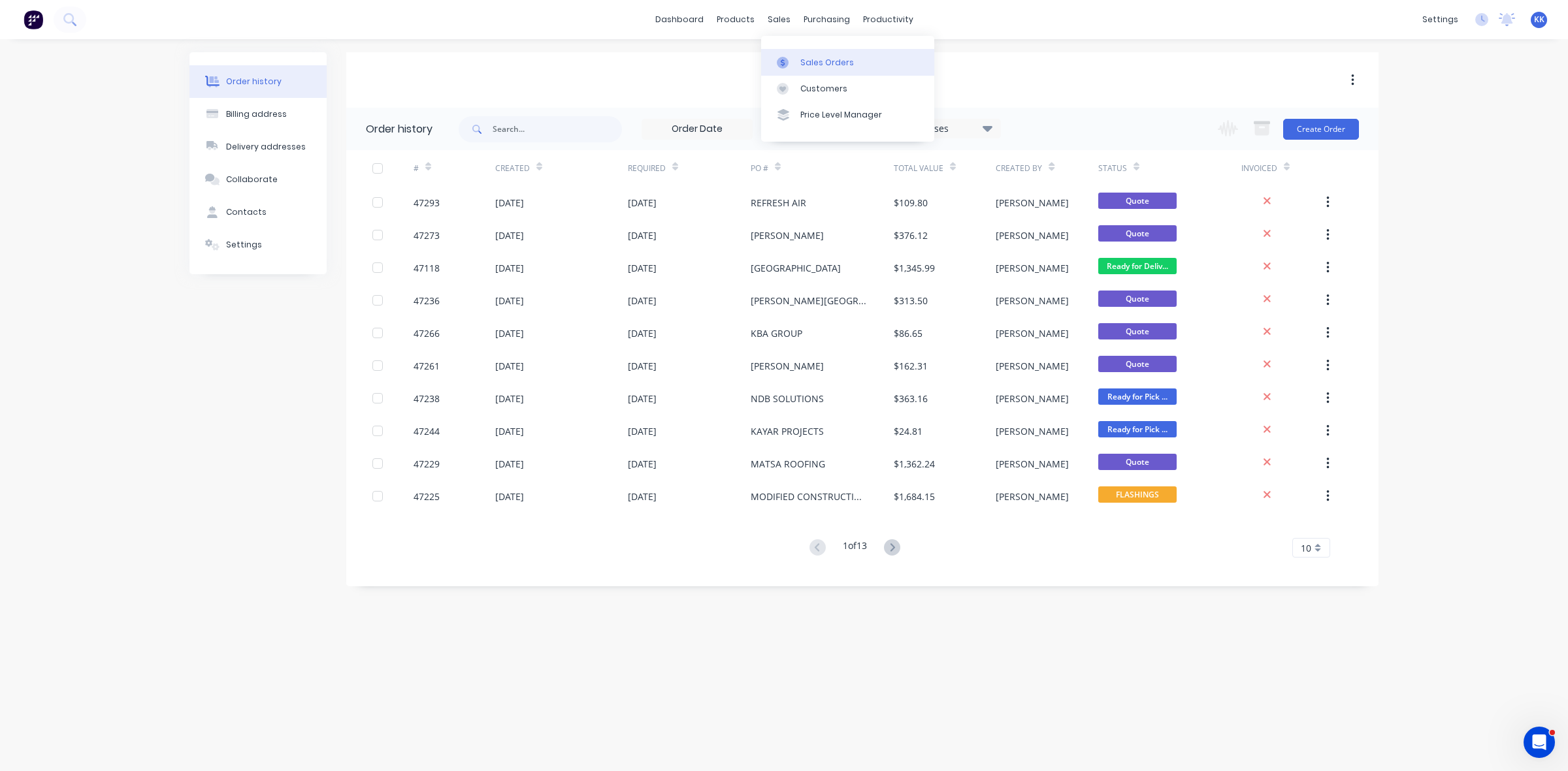
click at [804, 54] on link "Sales Orders" at bounding box center [848, 62] width 173 height 26
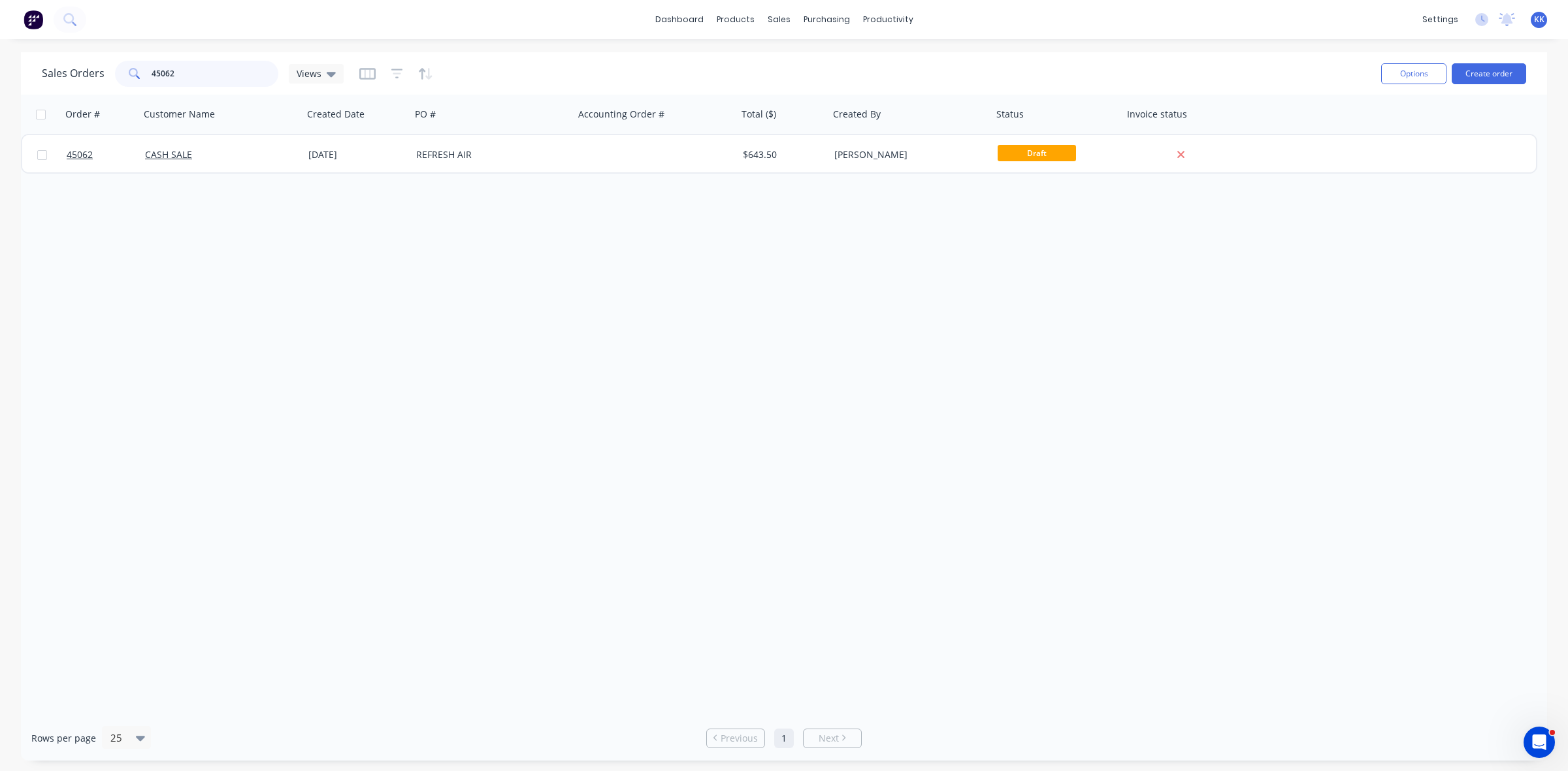
drag, startPoint x: 217, startPoint y: 70, endPoint x: 132, endPoint y: 69, distance: 85.0
click at [143, 66] on div "45062" at bounding box center [196, 74] width 163 height 26
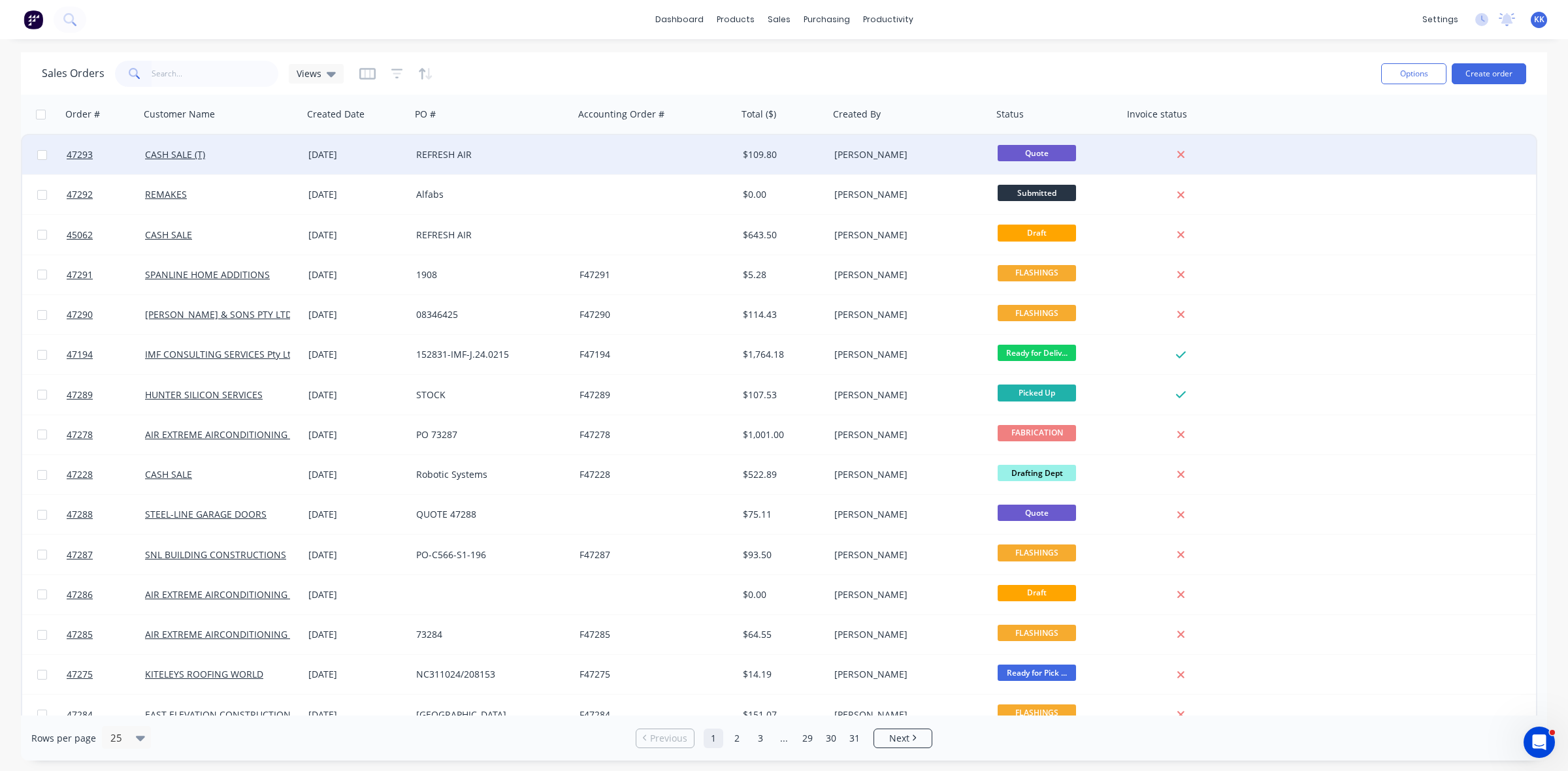
click at [559, 157] on div "REFRESH AIR" at bounding box center [488, 155] width 145 height 13
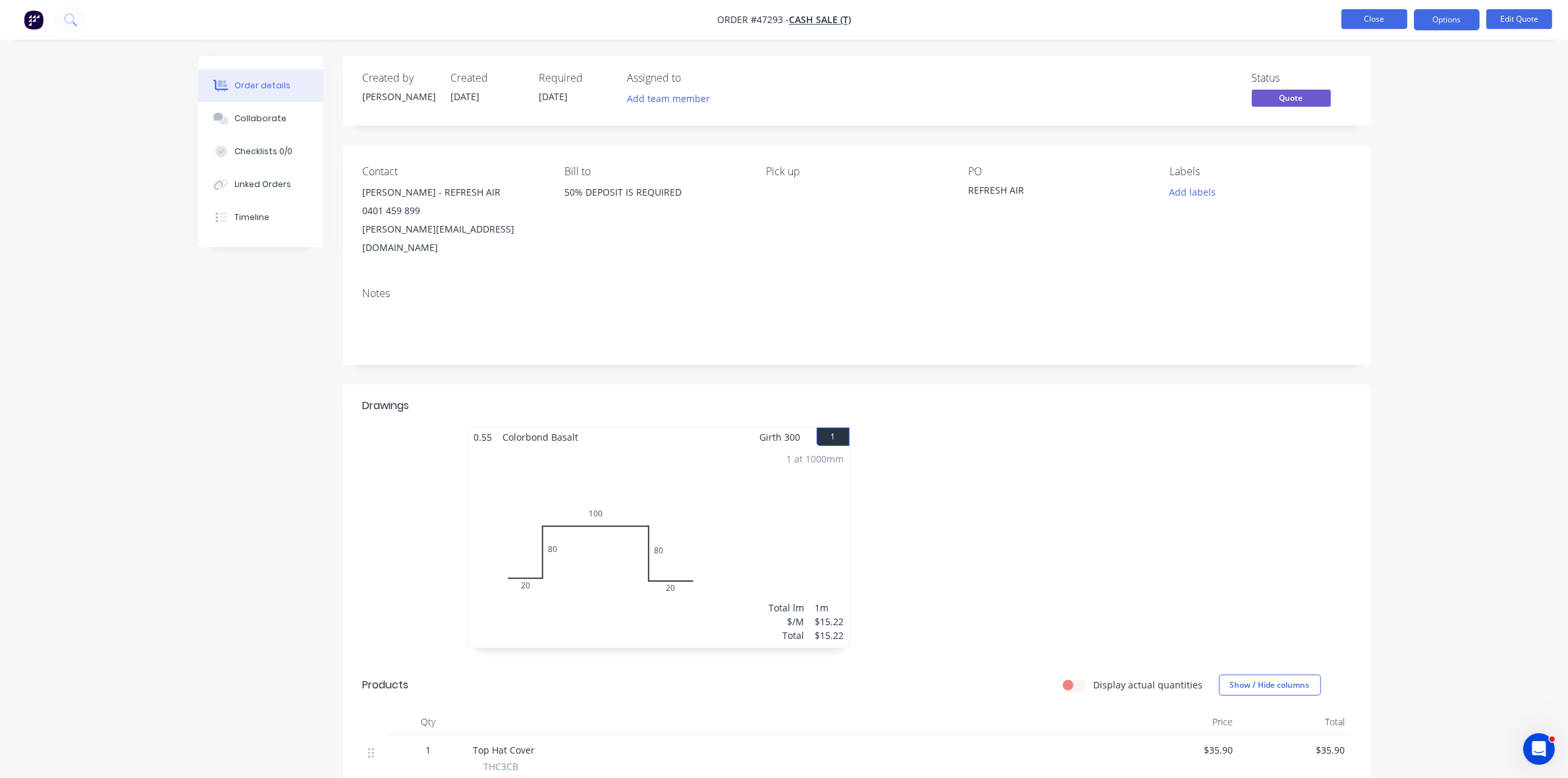
click at [1362, 23] on button "Close" at bounding box center [1374, 19] width 66 height 20
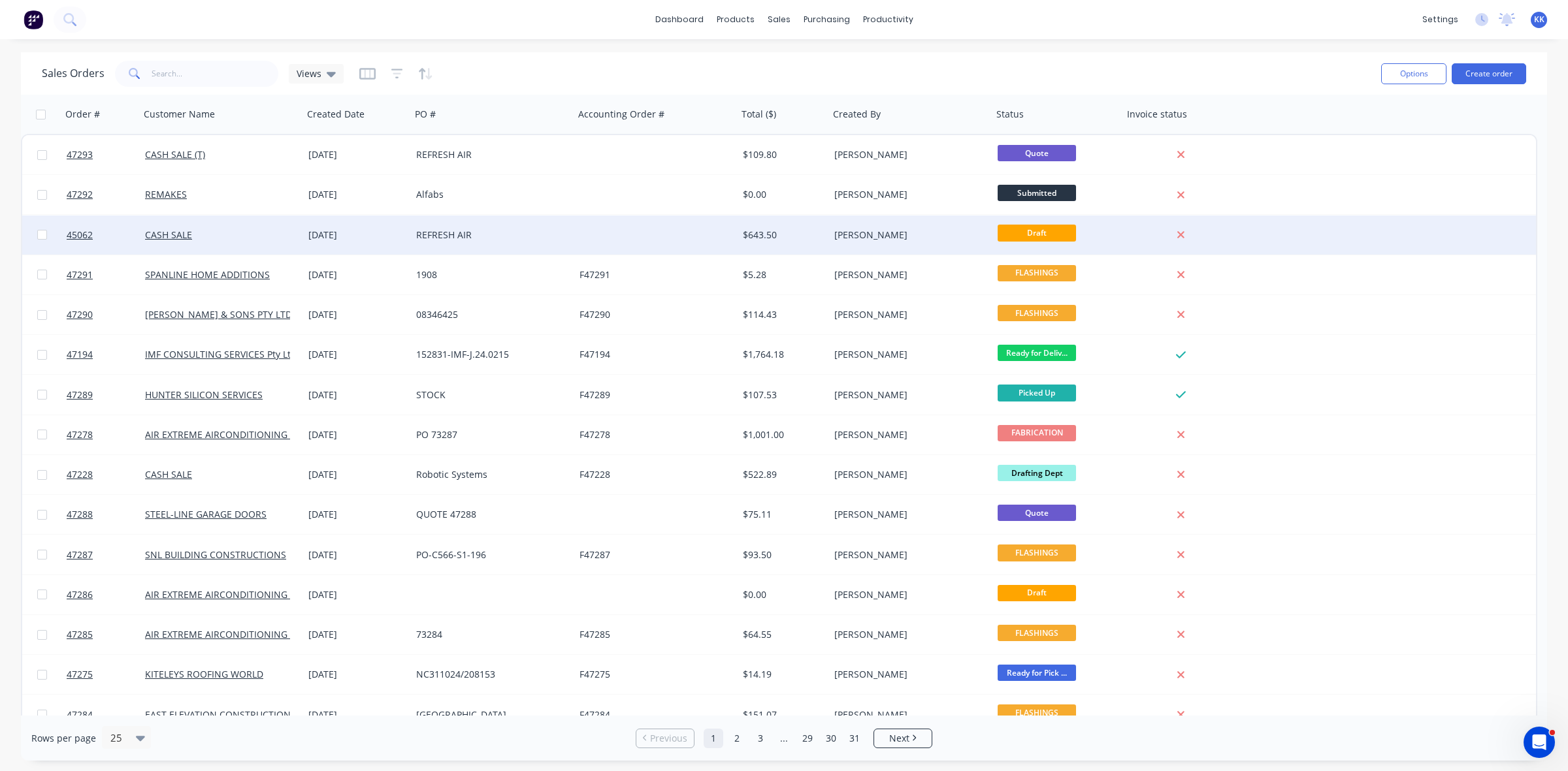
click at [638, 232] on div at bounding box center [656, 235] width 163 height 39
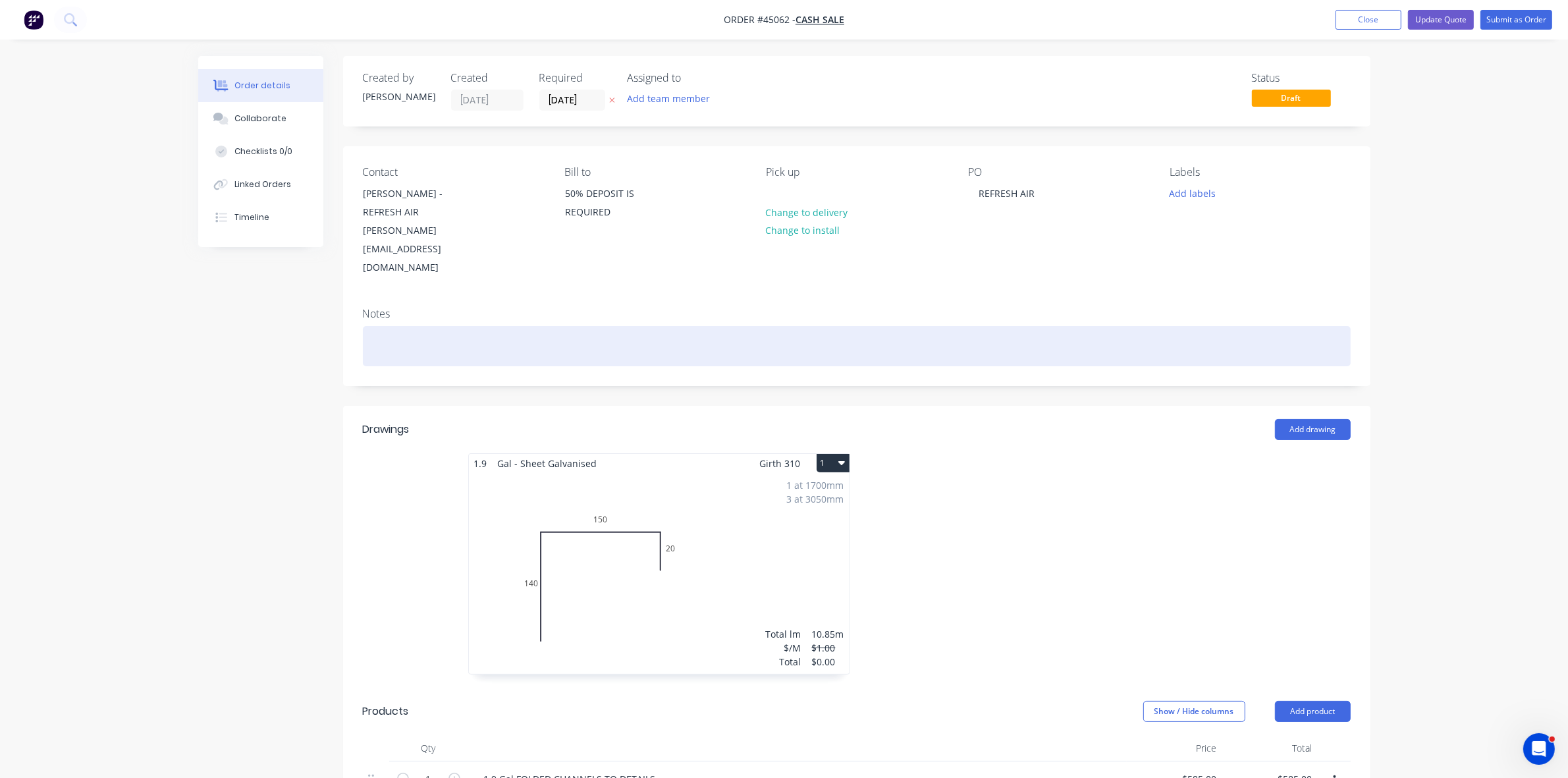
click at [399, 326] on div at bounding box center [857, 346] width 988 height 40
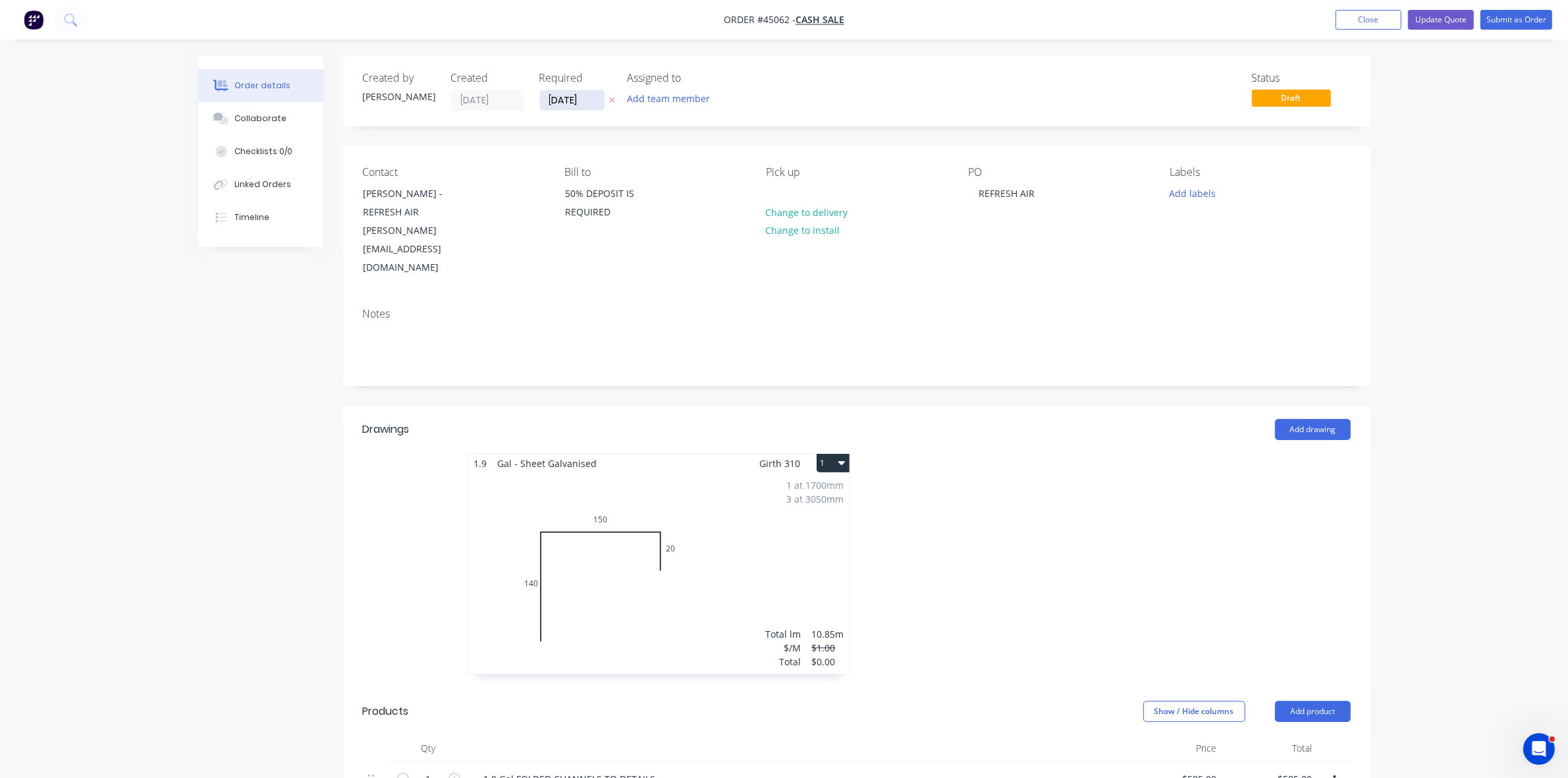
click at [575, 96] on input "18/09/25" at bounding box center [572, 99] width 64 height 20
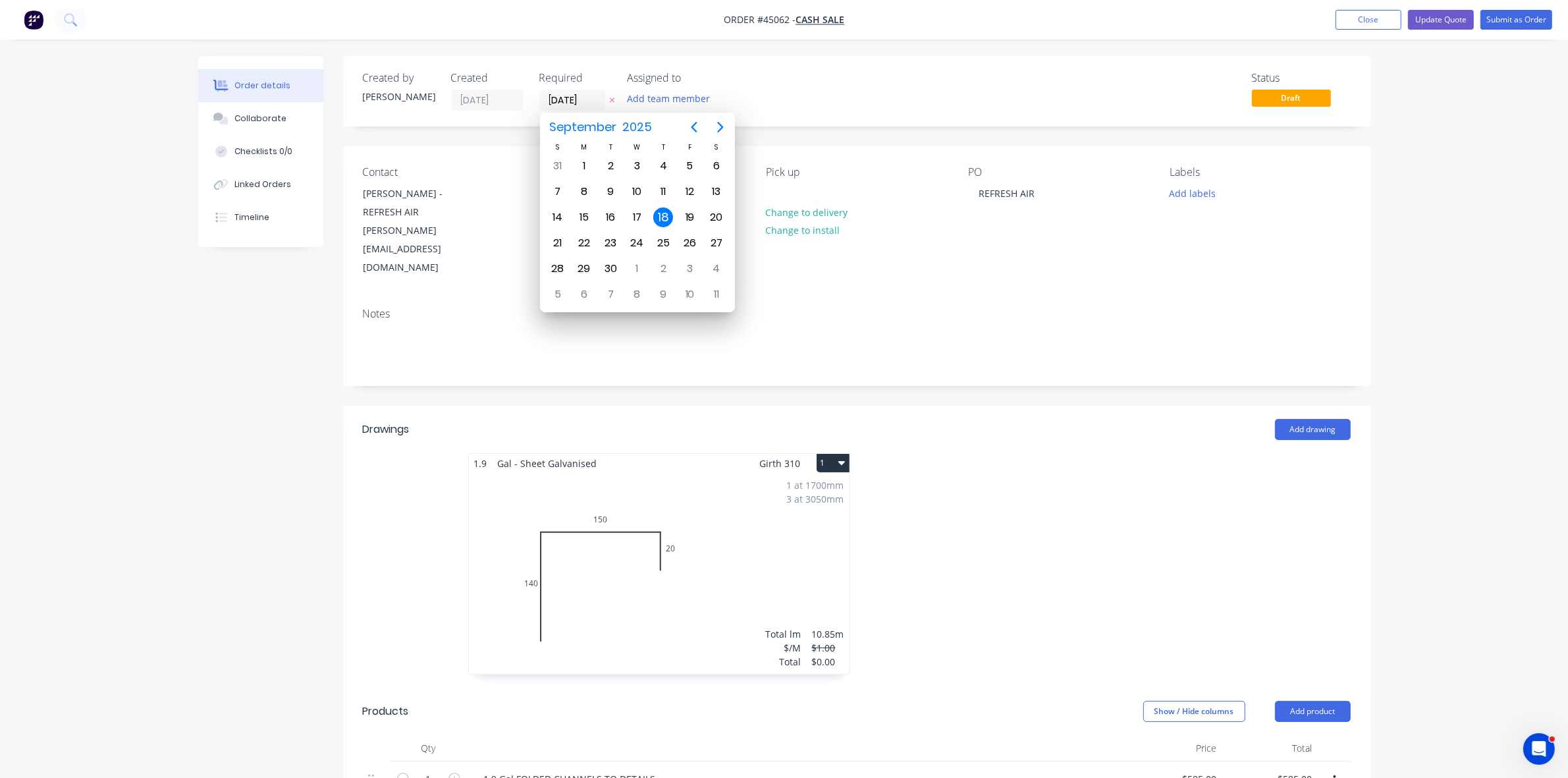
click at [660, 218] on div "18" at bounding box center [663, 217] width 20 height 20
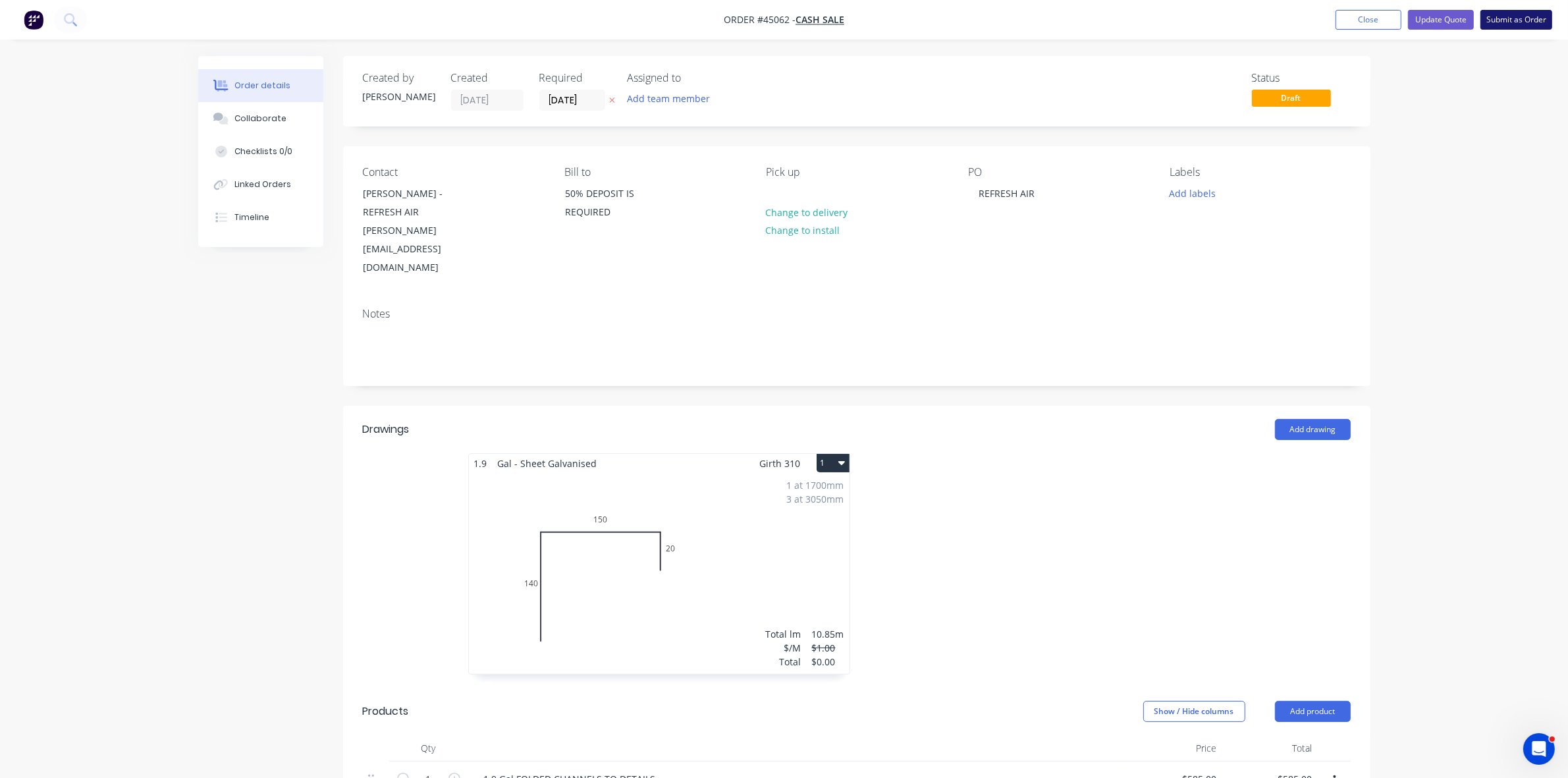
click at [1492, 24] on button "Submit as Order" at bounding box center [1517, 20] width 72 height 20
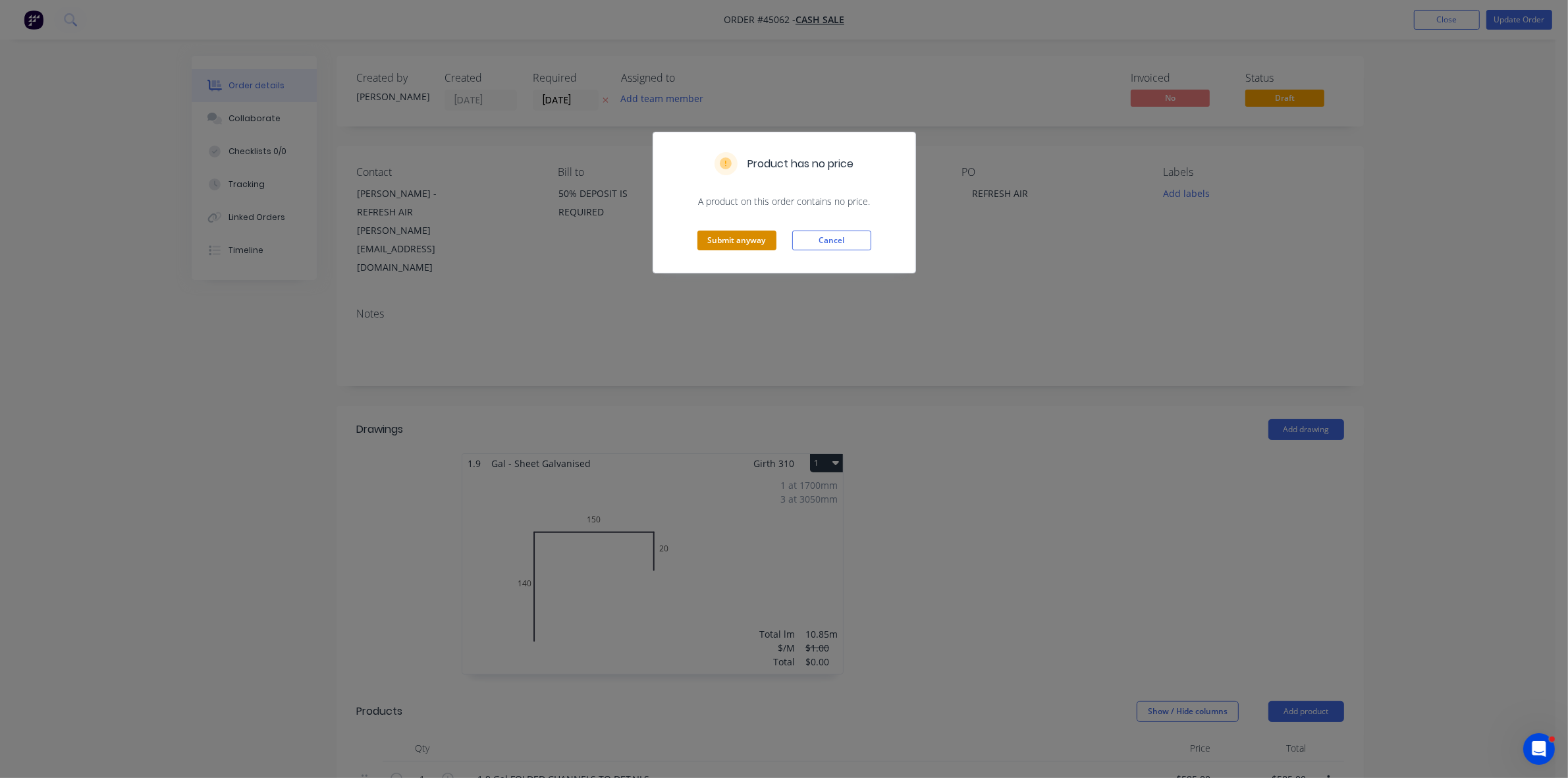
click at [760, 237] on button "Submit anyway" at bounding box center [736, 240] width 79 height 20
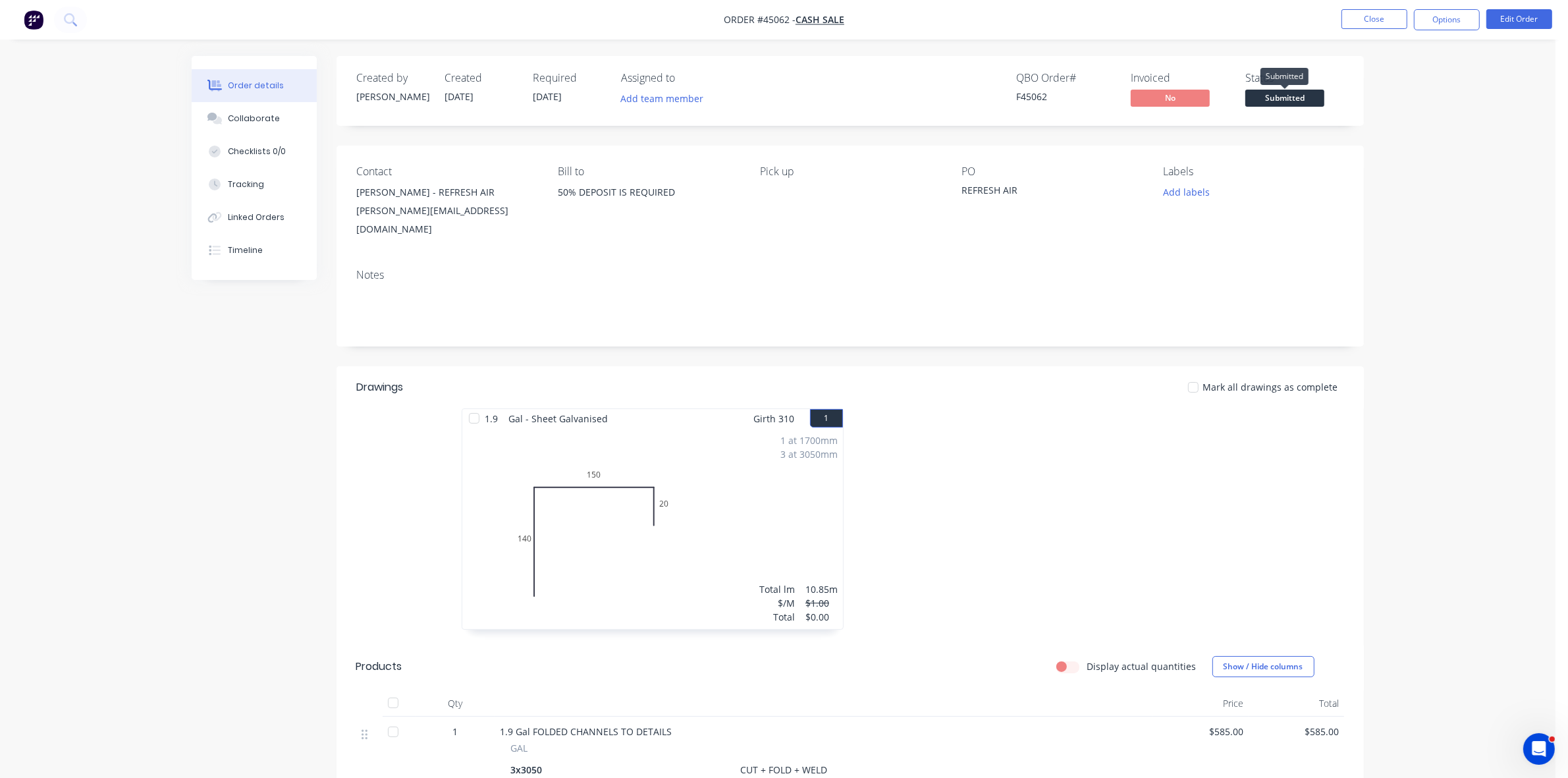
click at [1283, 96] on span "Submitted" at bounding box center [1285, 98] width 79 height 16
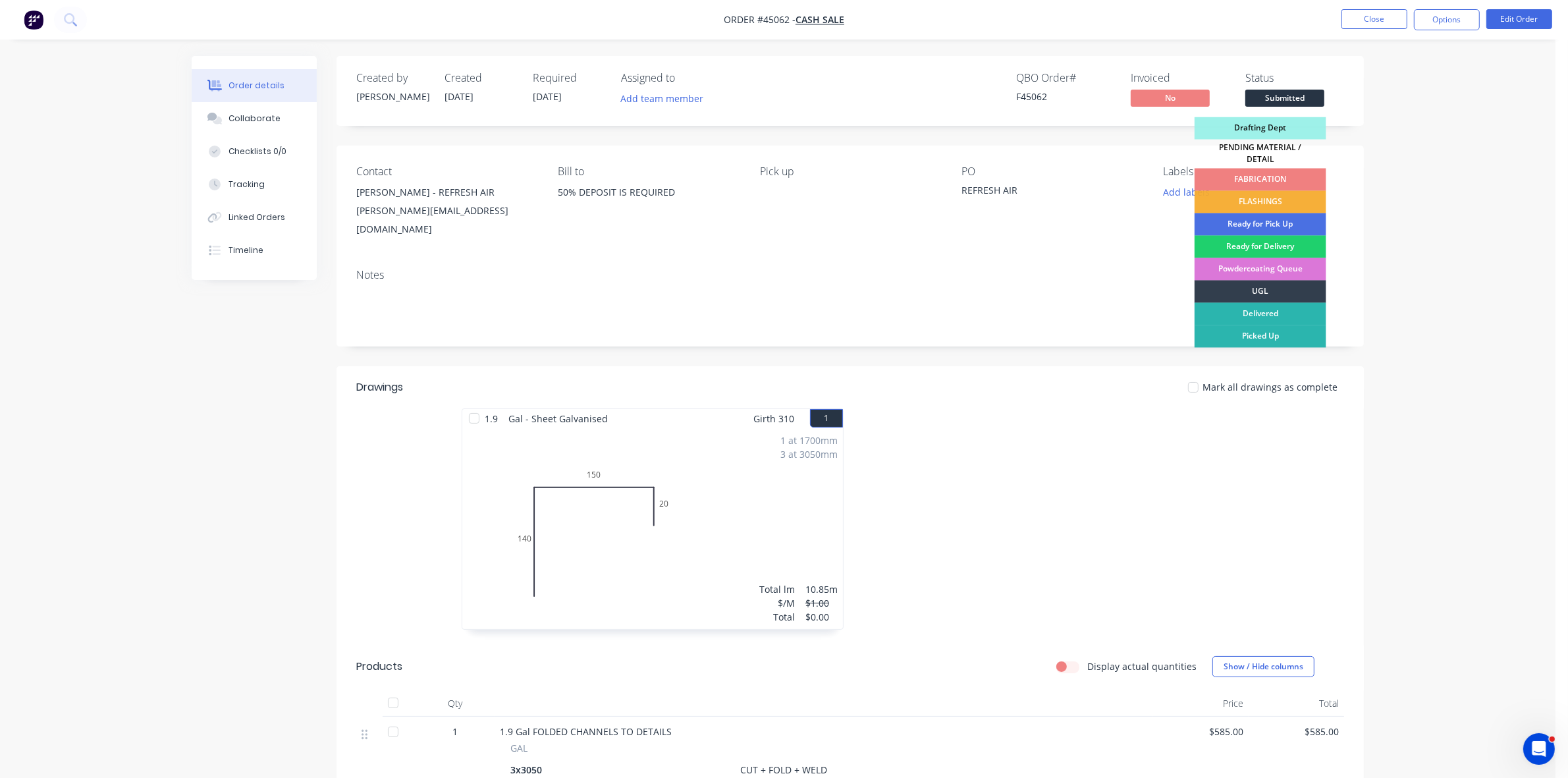
click at [1249, 176] on div "FABRICATION" at bounding box center [1261, 180] width 132 height 22
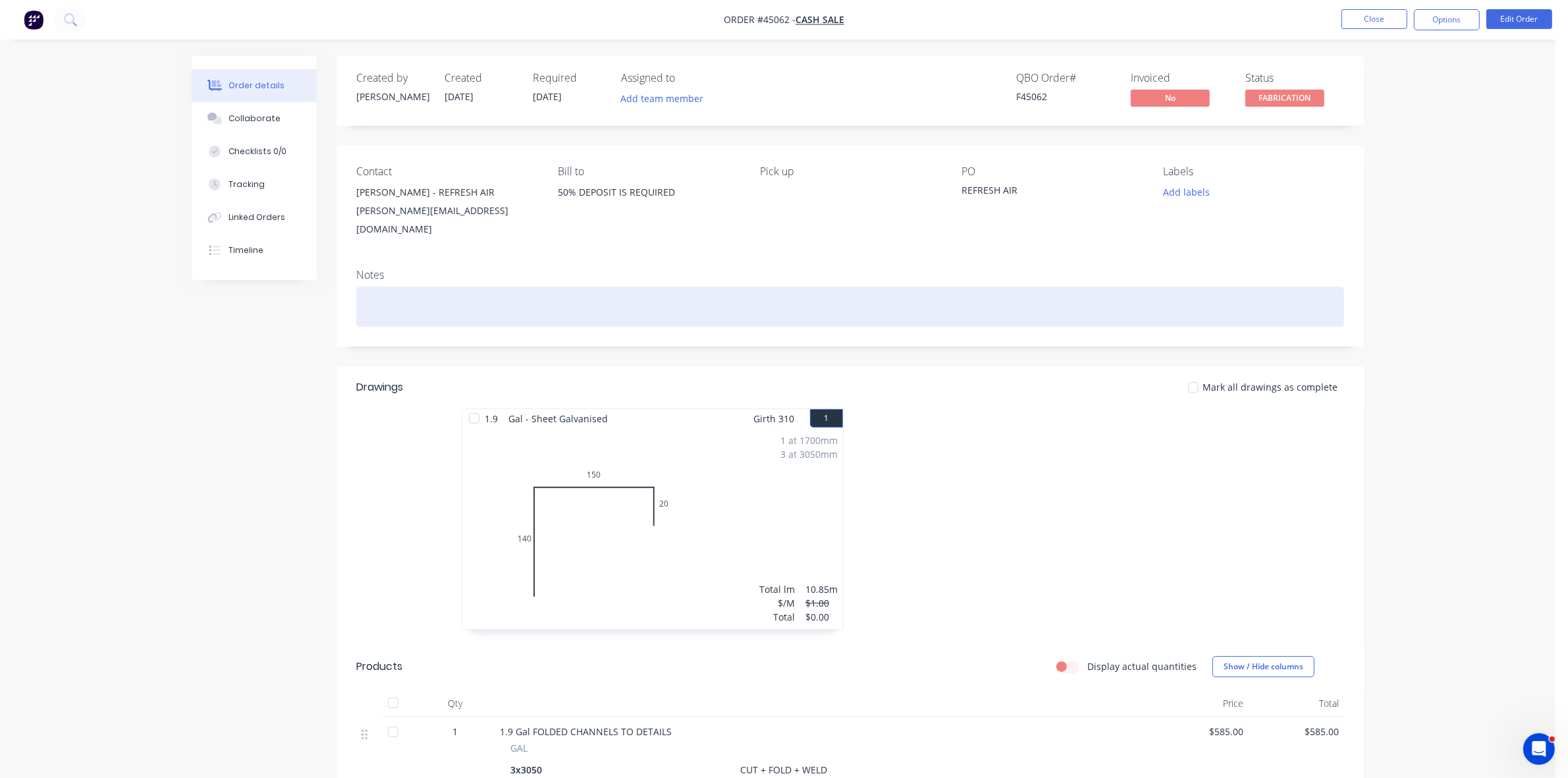
click at [563, 287] on div at bounding box center [850, 307] width 988 height 40
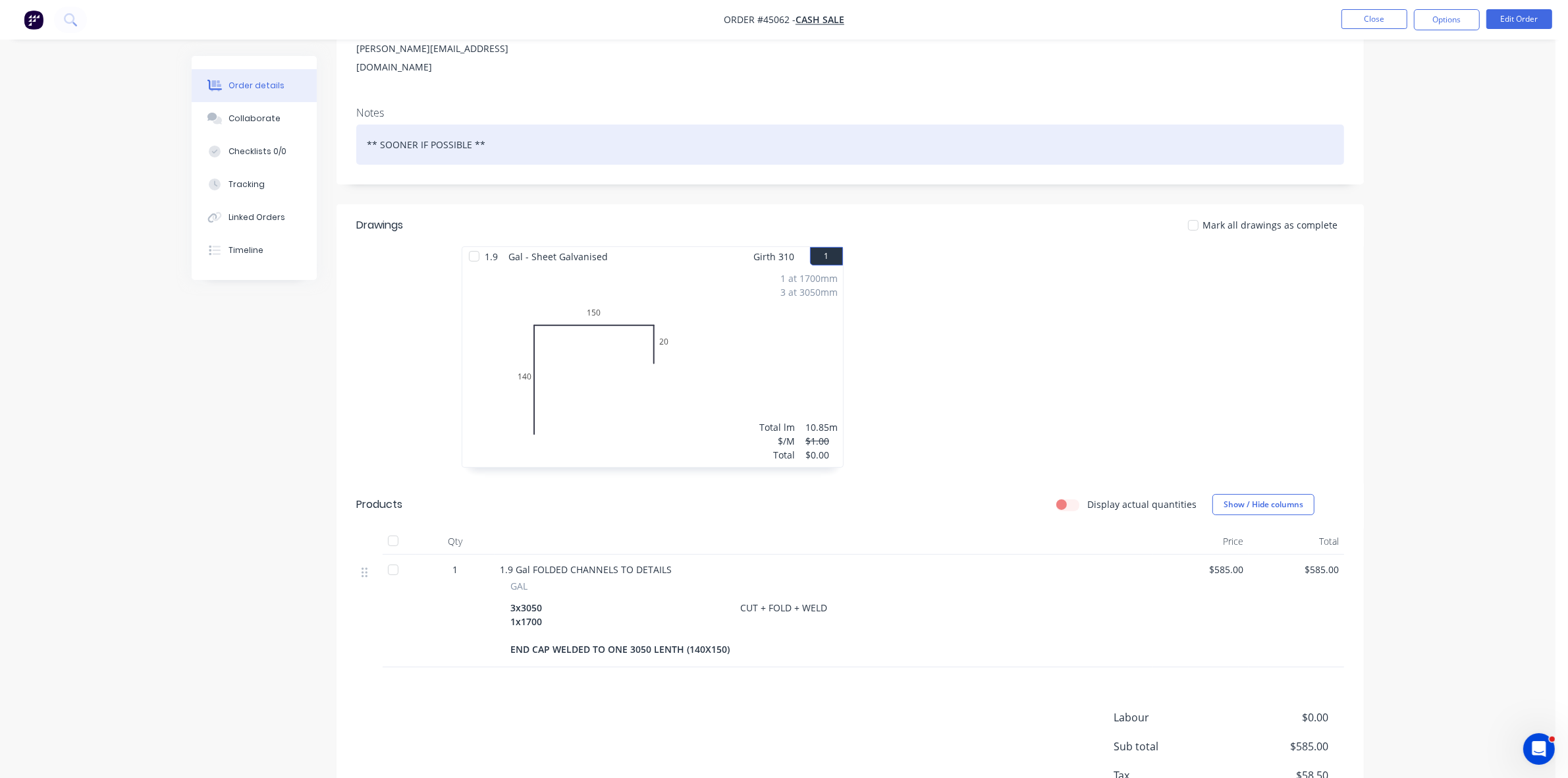
scroll to position [244, 0]
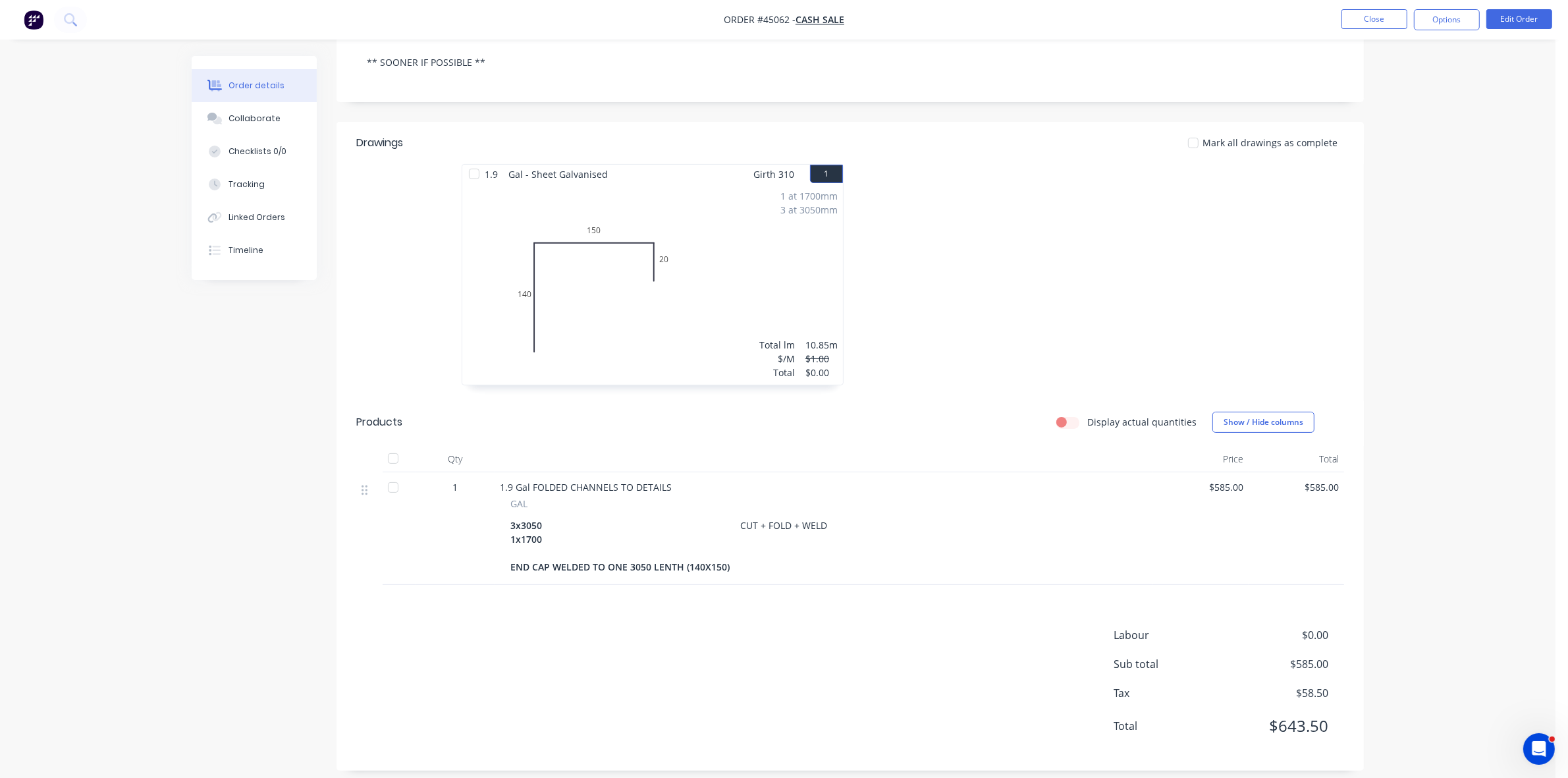
click at [683, 284] on div "1 at 1700mm 3 at 3050mm Total lm $/M Total 10.85m $1.00 $0.00" at bounding box center [653, 284] width 381 height 201
click at [1526, 10] on button "Edit Order" at bounding box center [1519, 19] width 66 height 20
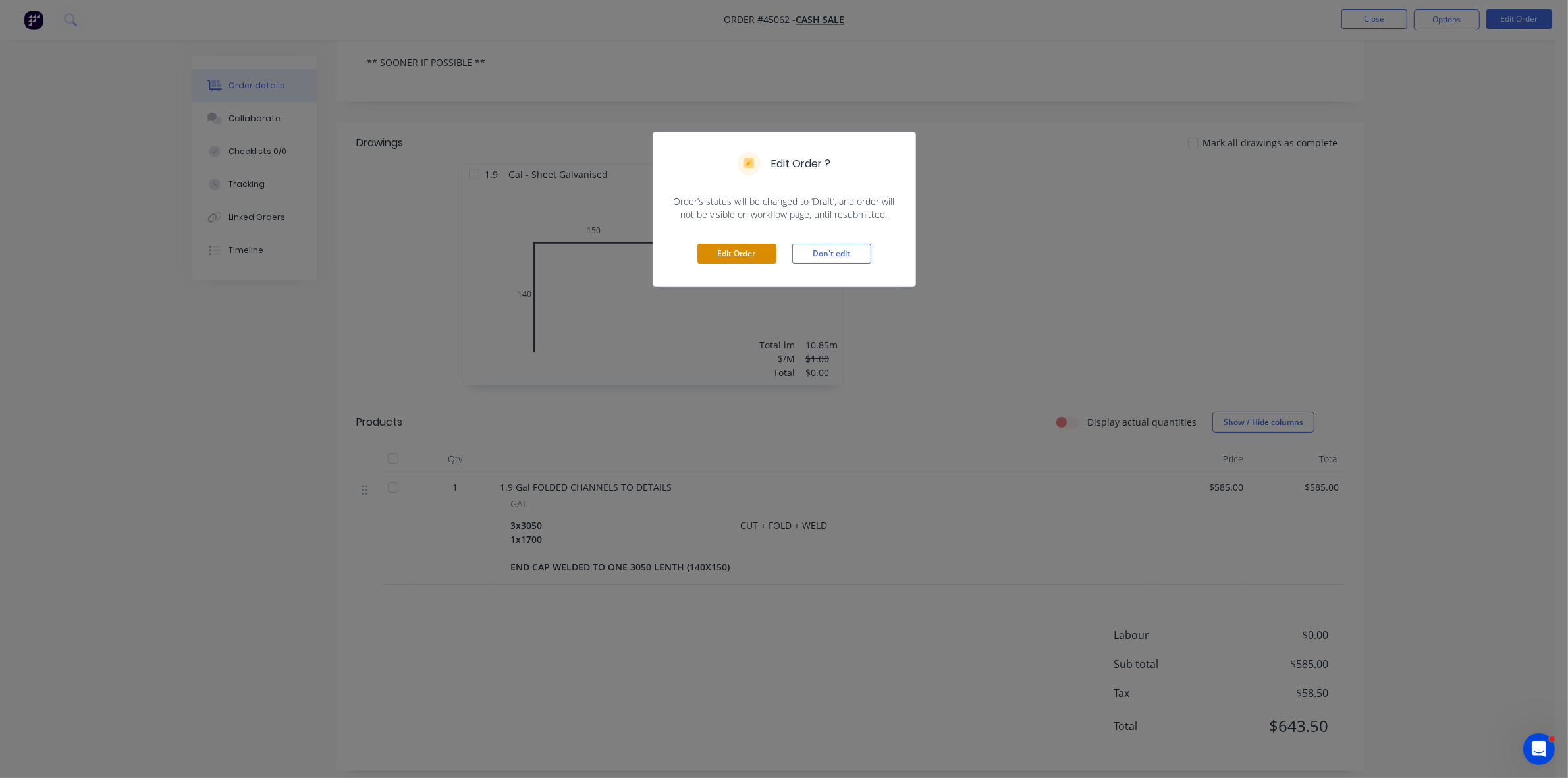
click at [744, 251] on button "Edit Order" at bounding box center [736, 254] width 79 height 20
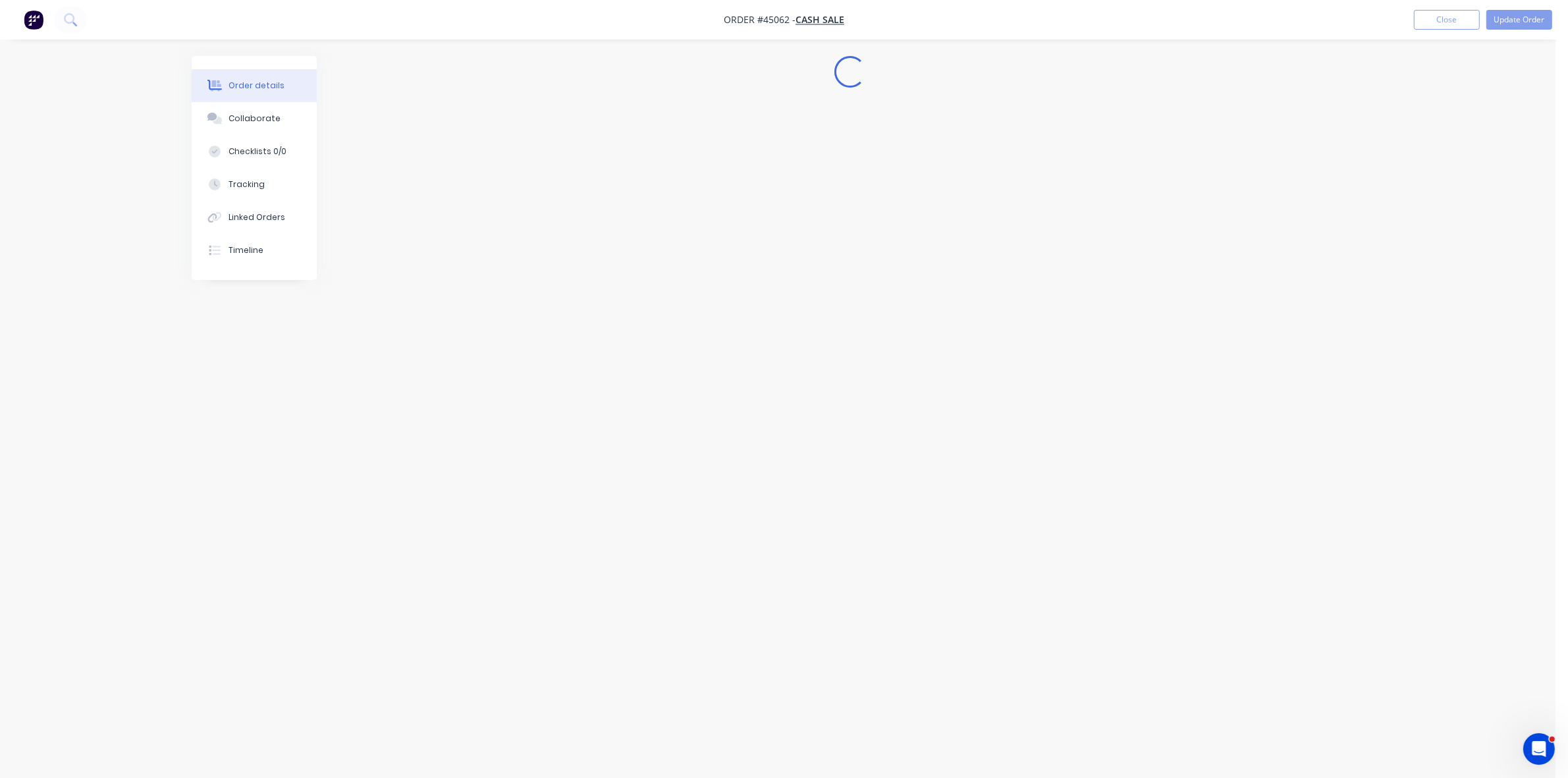
scroll to position [0, 0]
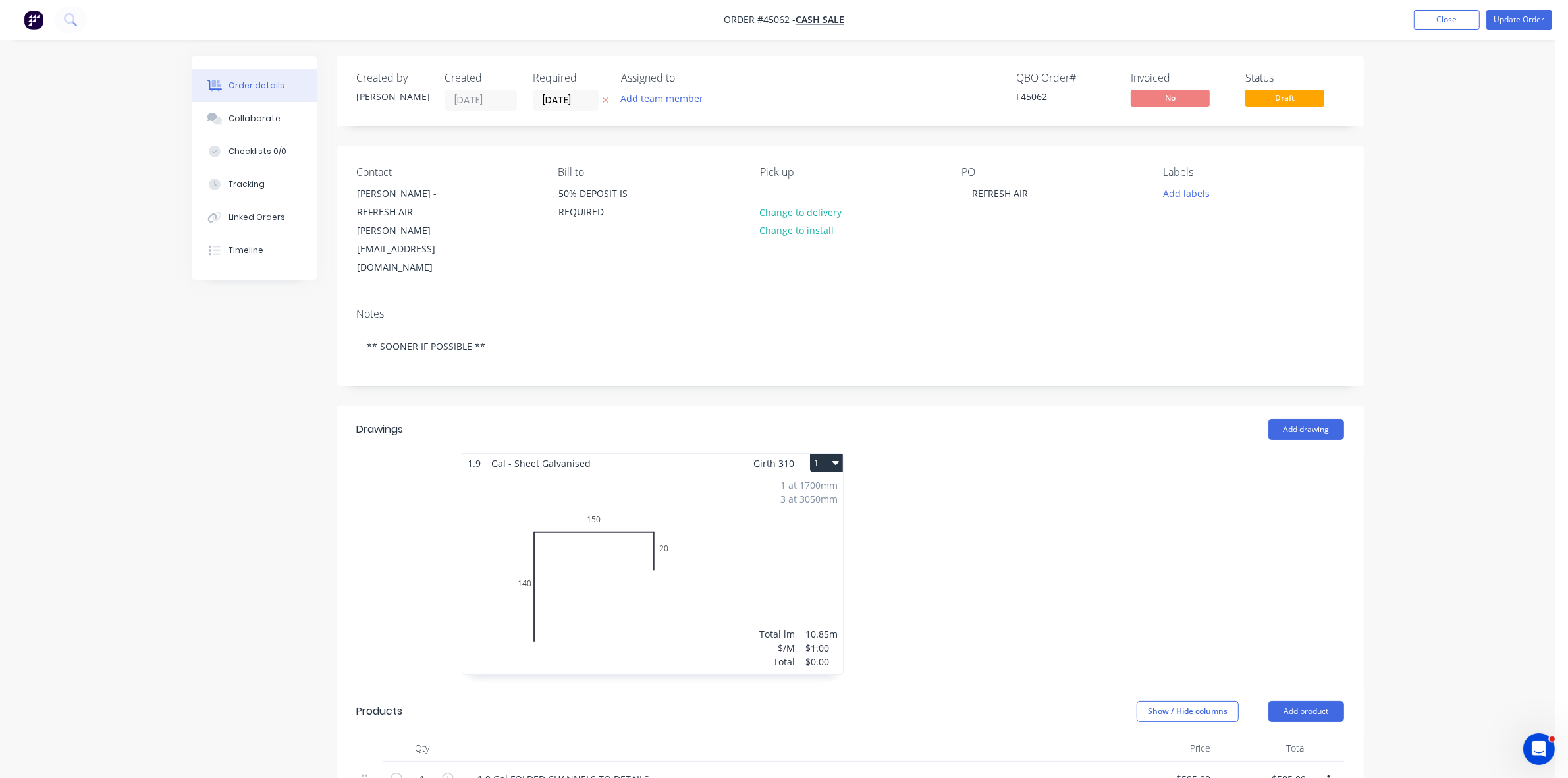
click at [592, 551] on div "1 at 1700mm 3 at 3050mm Total lm $/M Total 10.85m $1.00 $0.00" at bounding box center [653, 573] width 381 height 201
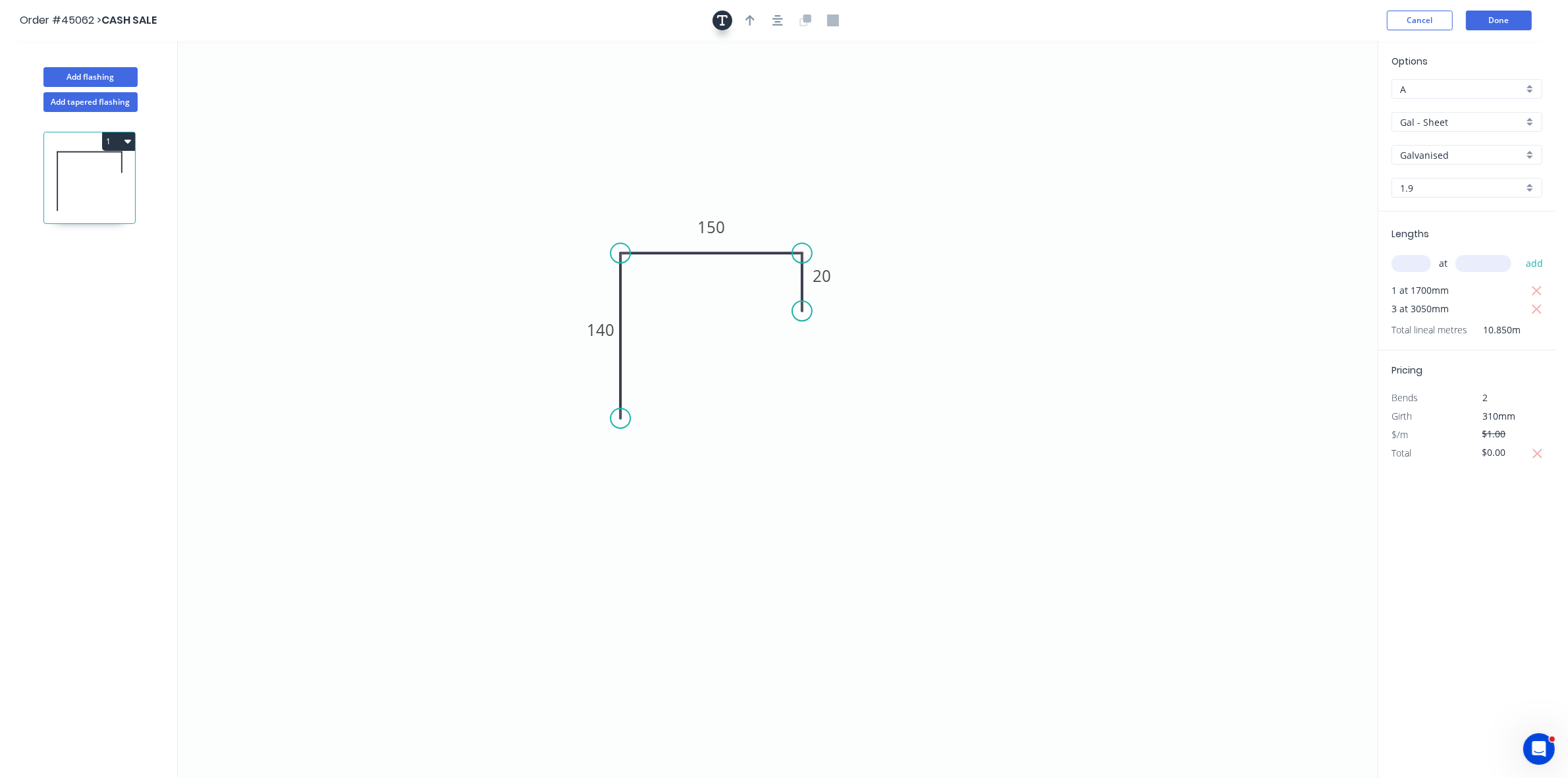
click at [718, 17] on icon "button" at bounding box center [722, 21] width 10 height 10
drag, startPoint x: 287, startPoint y: 97, endPoint x: 723, endPoint y: 376, distance: 517.6
click at [724, 376] on textarea at bounding box center [712, 376] width 107 height 49
click at [764, 369] on icon "ALL DIMENSIONS ARE INTERNAL 140 150 20" at bounding box center [778, 410] width 1200 height 738
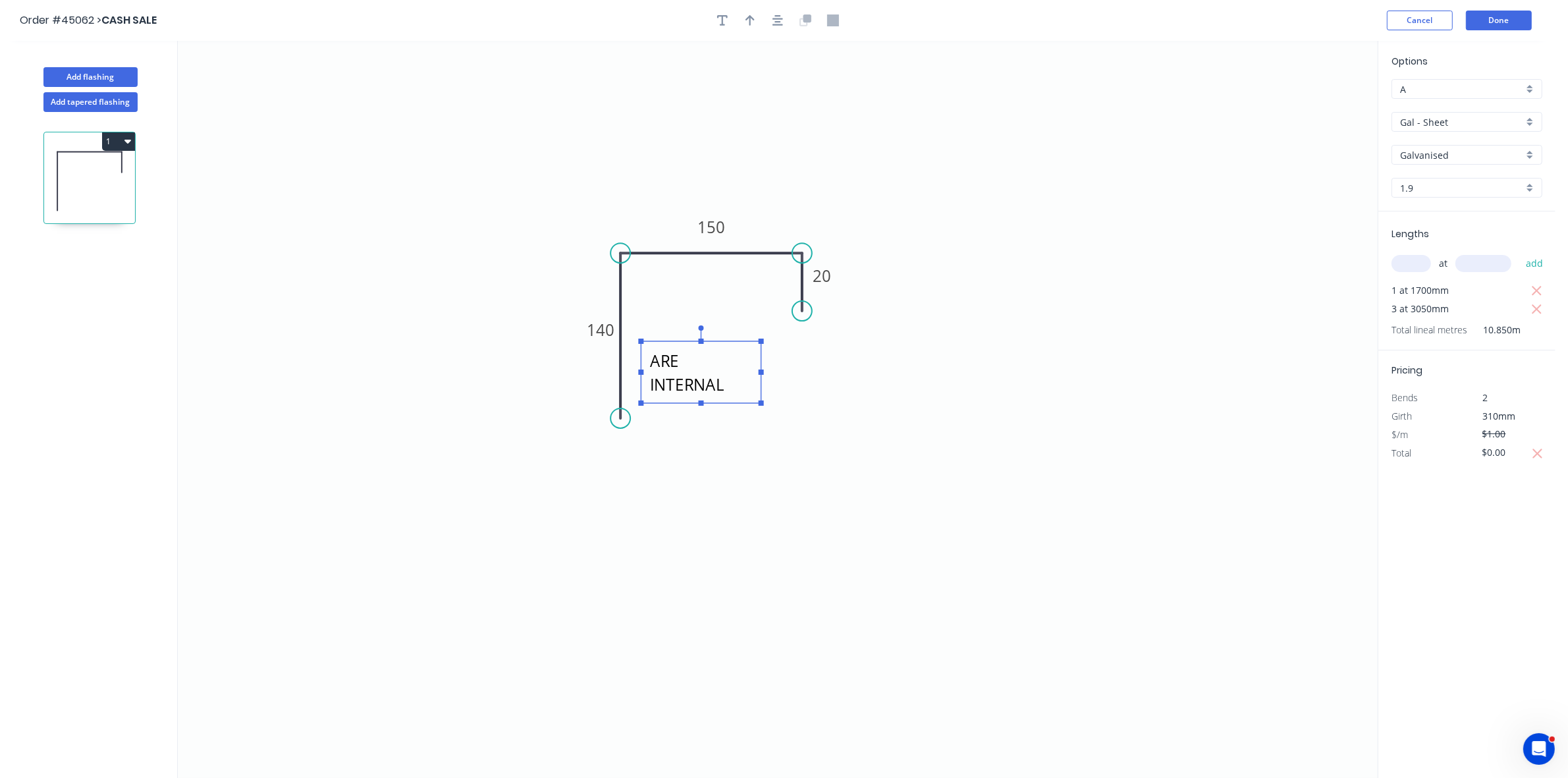
type textarea "ALL DIMENSIONS ARE INTERNAL"
click at [761, 369] on icon "ALL DIMENSIONS ARE INTERNAL 140 150 20" at bounding box center [778, 410] width 1200 height 738
click at [745, 370] on textarea "ALL DIMENSIONS ARE INTERNAL" at bounding box center [701, 372] width 107 height 49
drag, startPoint x: 761, startPoint y: 373, endPoint x: 871, endPoint y: 381, distance: 110.3
click at [871, 381] on g at bounding box center [755, 366] width 235 height 81
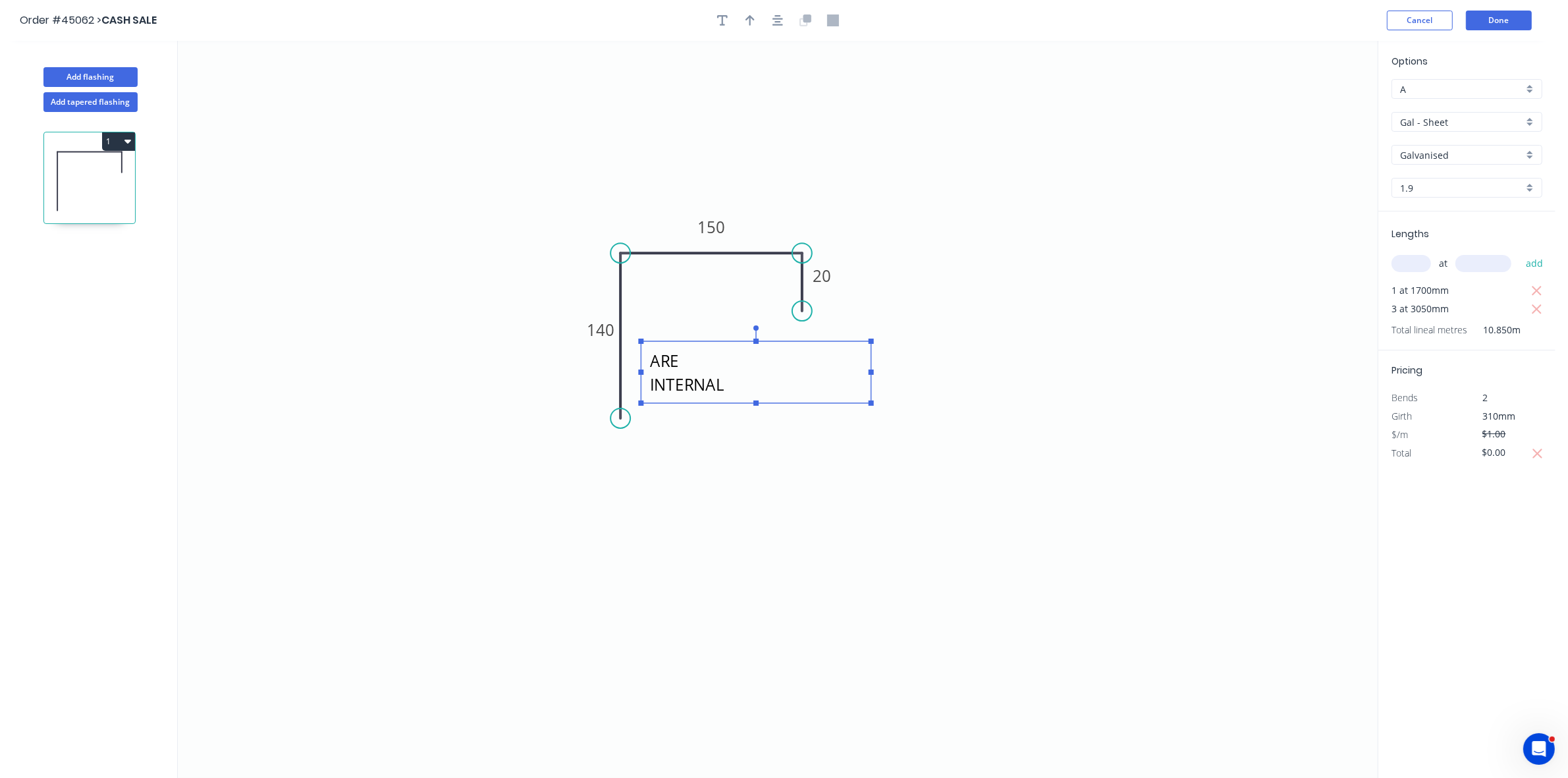
scroll to position [2, 0]
drag, startPoint x: 824, startPoint y: 398, endPoint x: 810, endPoint y: 398, distance: 14.0
click at [810, 398] on rect at bounding box center [742, 369] width 230 height 62
click at [802, 462] on icon "ALL DIMENSIONS ARE INTERNAL 140 150 20" at bounding box center [778, 410] width 1200 height 738
click at [1492, 24] on button "Done" at bounding box center [1499, 20] width 66 height 20
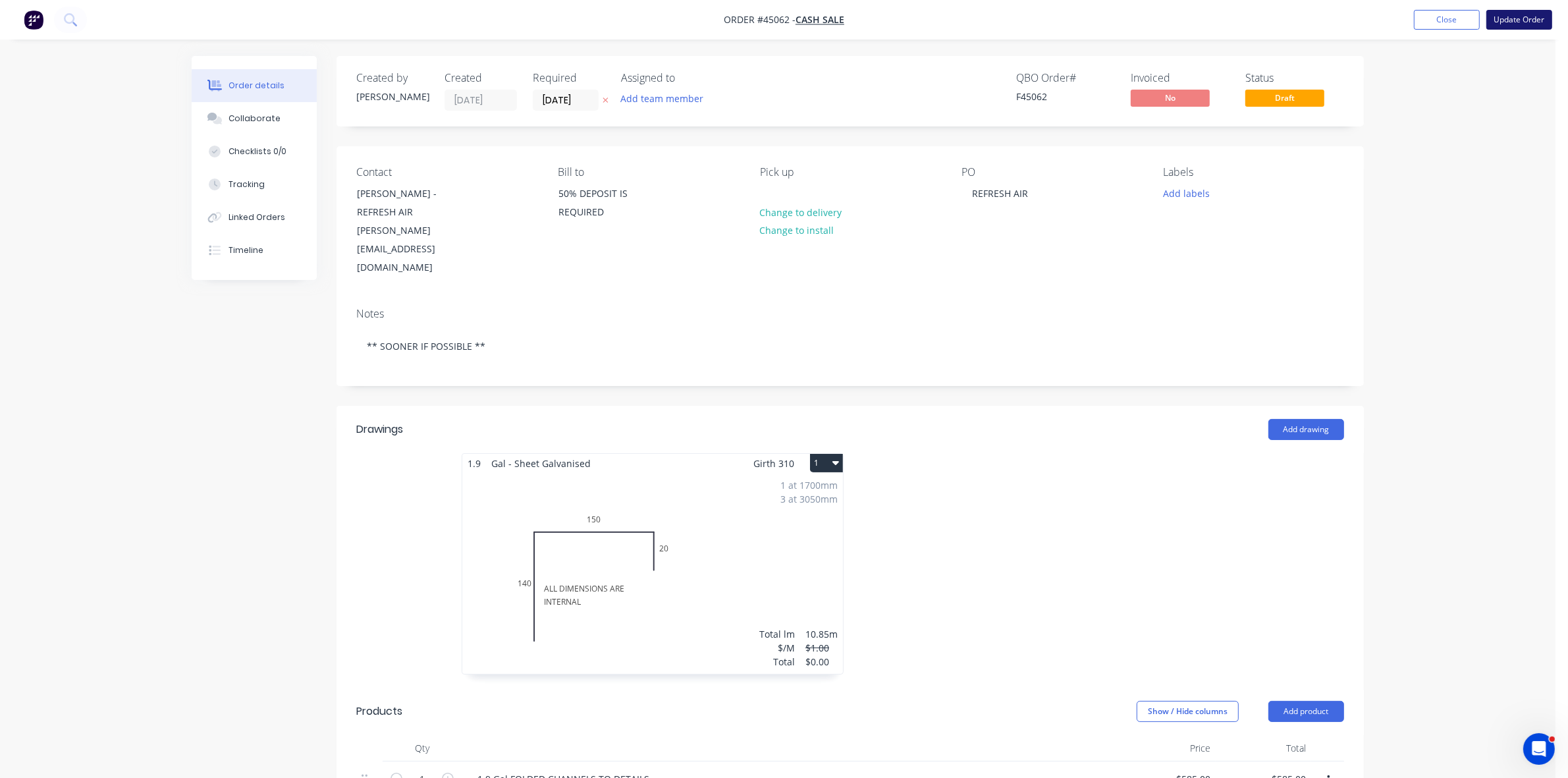
click at [1522, 14] on button "Update Order" at bounding box center [1519, 20] width 66 height 20
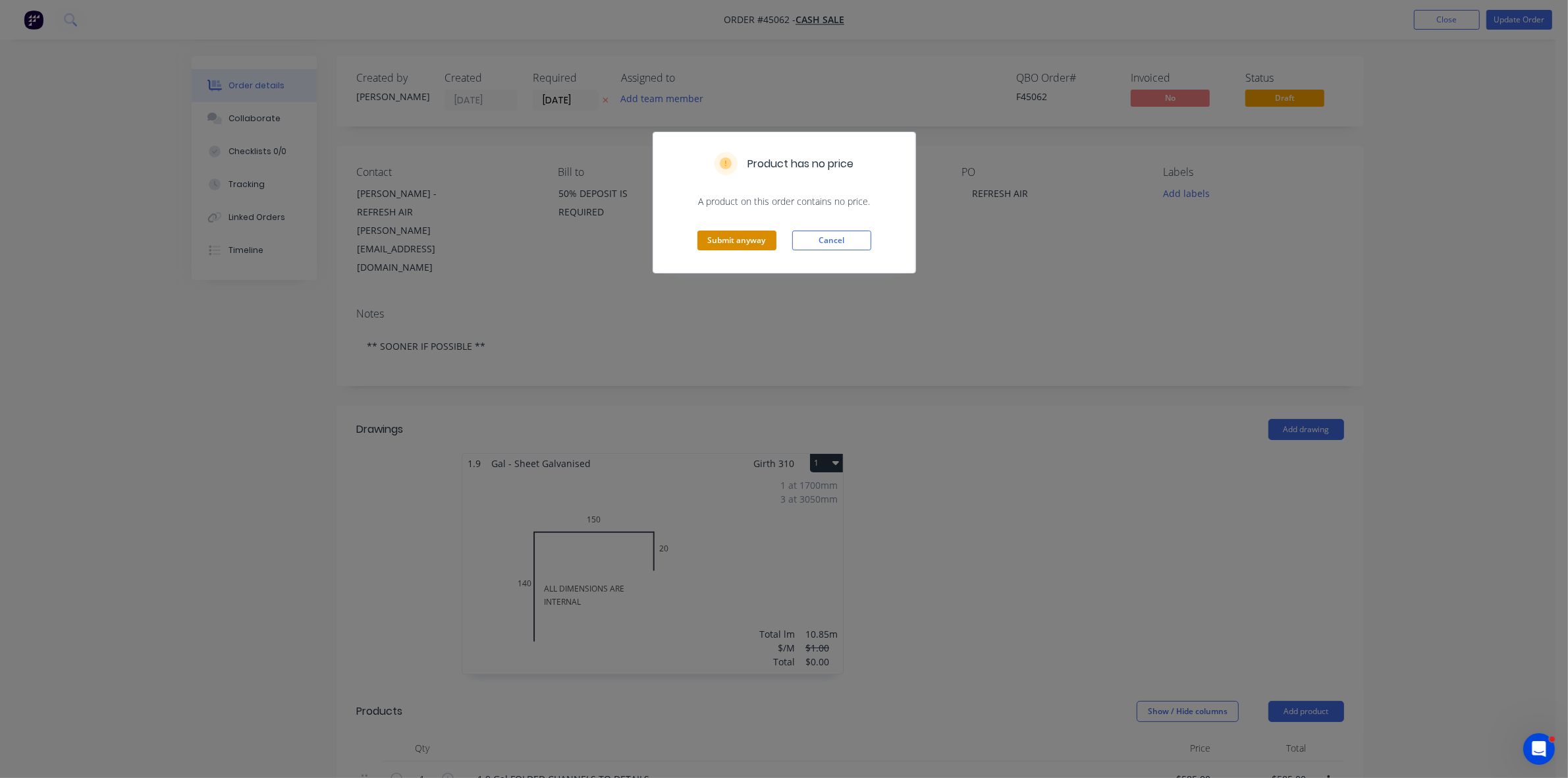
click at [757, 239] on button "Submit anyway" at bounding box center [736, 240] width 79 height 20
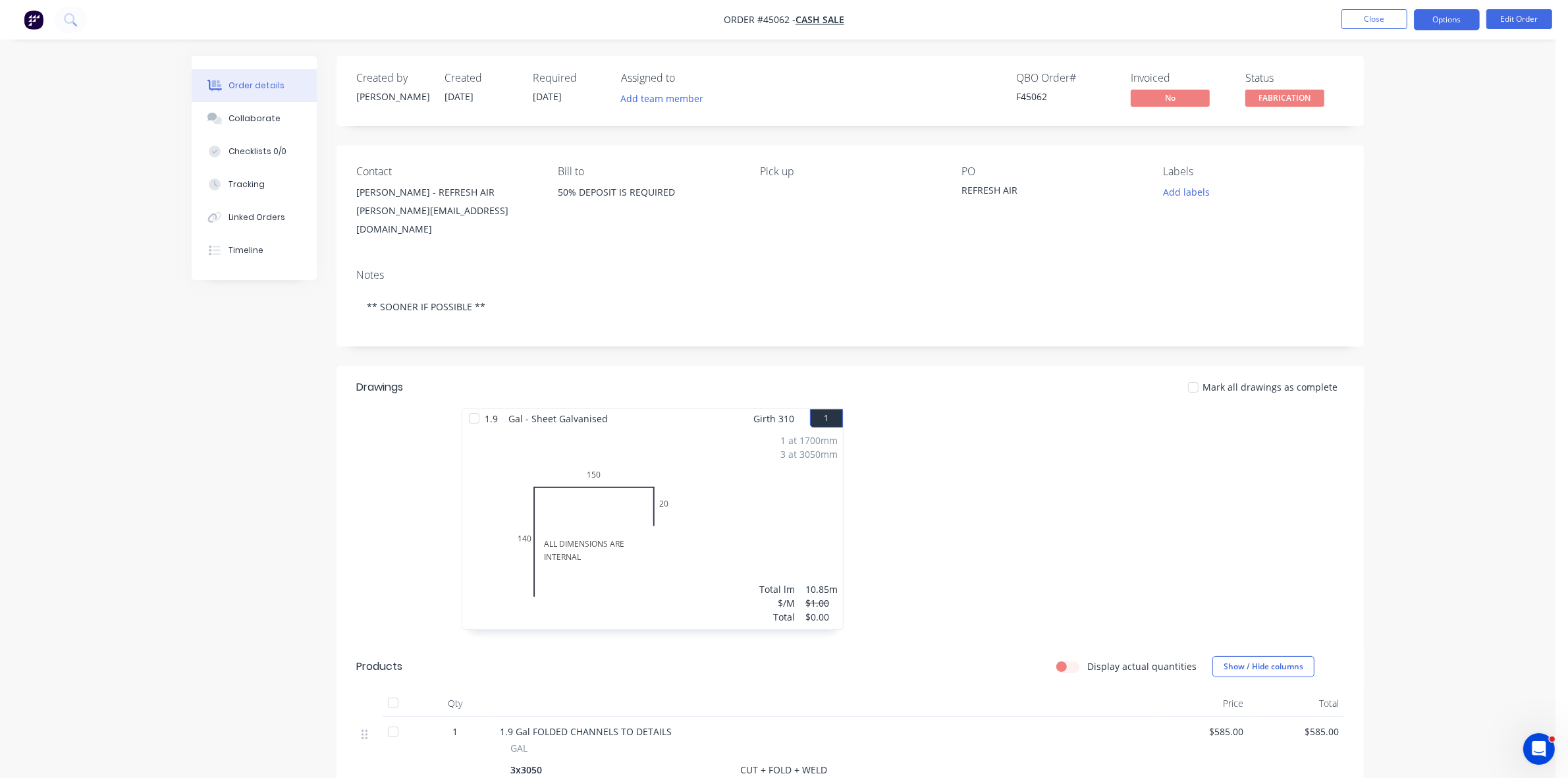
click at [1458, 20] on button "Options" at bounding box center [1446, 20] width 66 height 21
click at [1370, 156] on div "Work Order" at bounding box center [1408, 159] width 122 height 19
click at [1367, 136] on div "Without pricing" at bounding box center [1408, 133] width 122 height 19
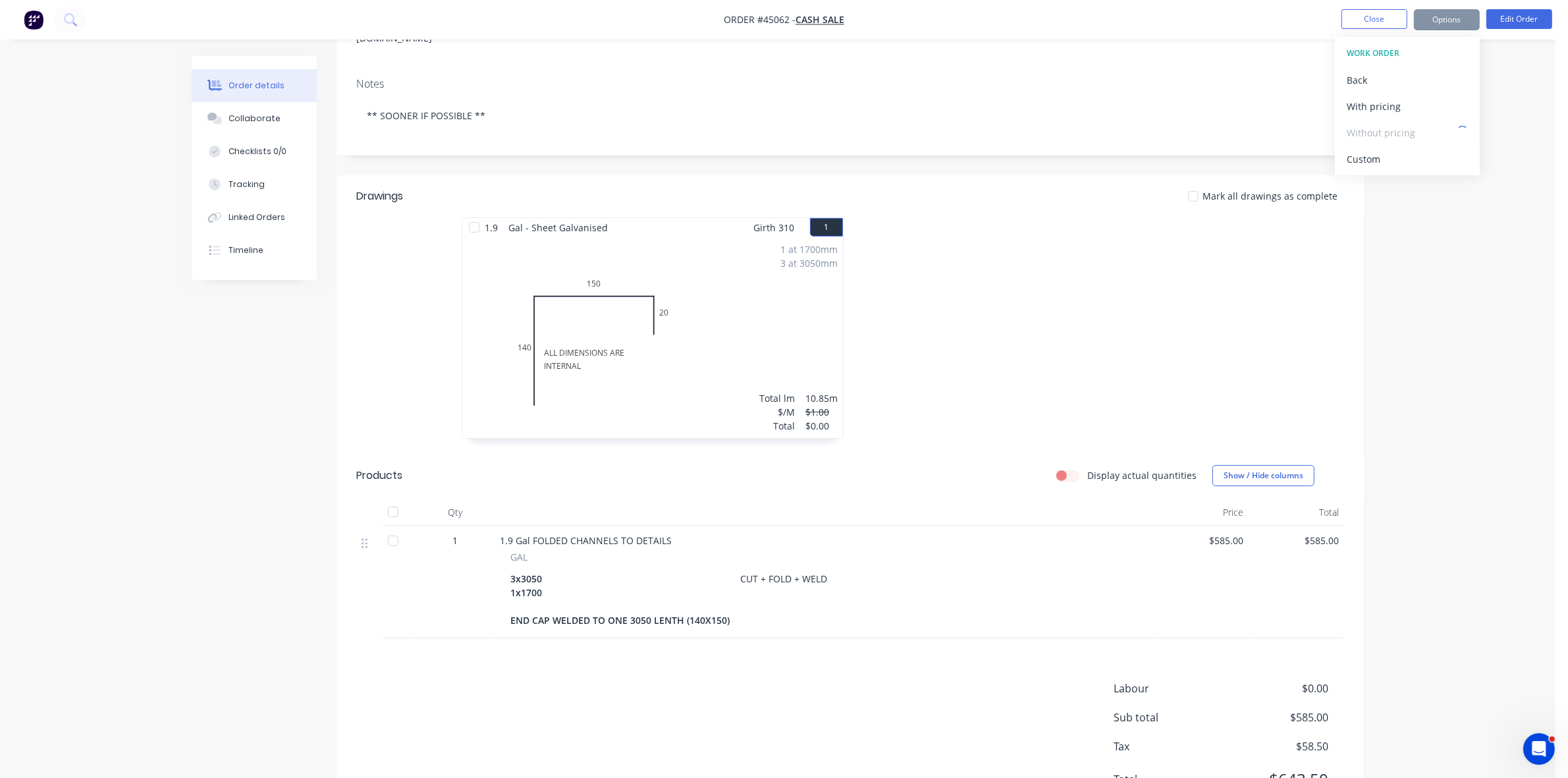
scroll to position [162, 0]
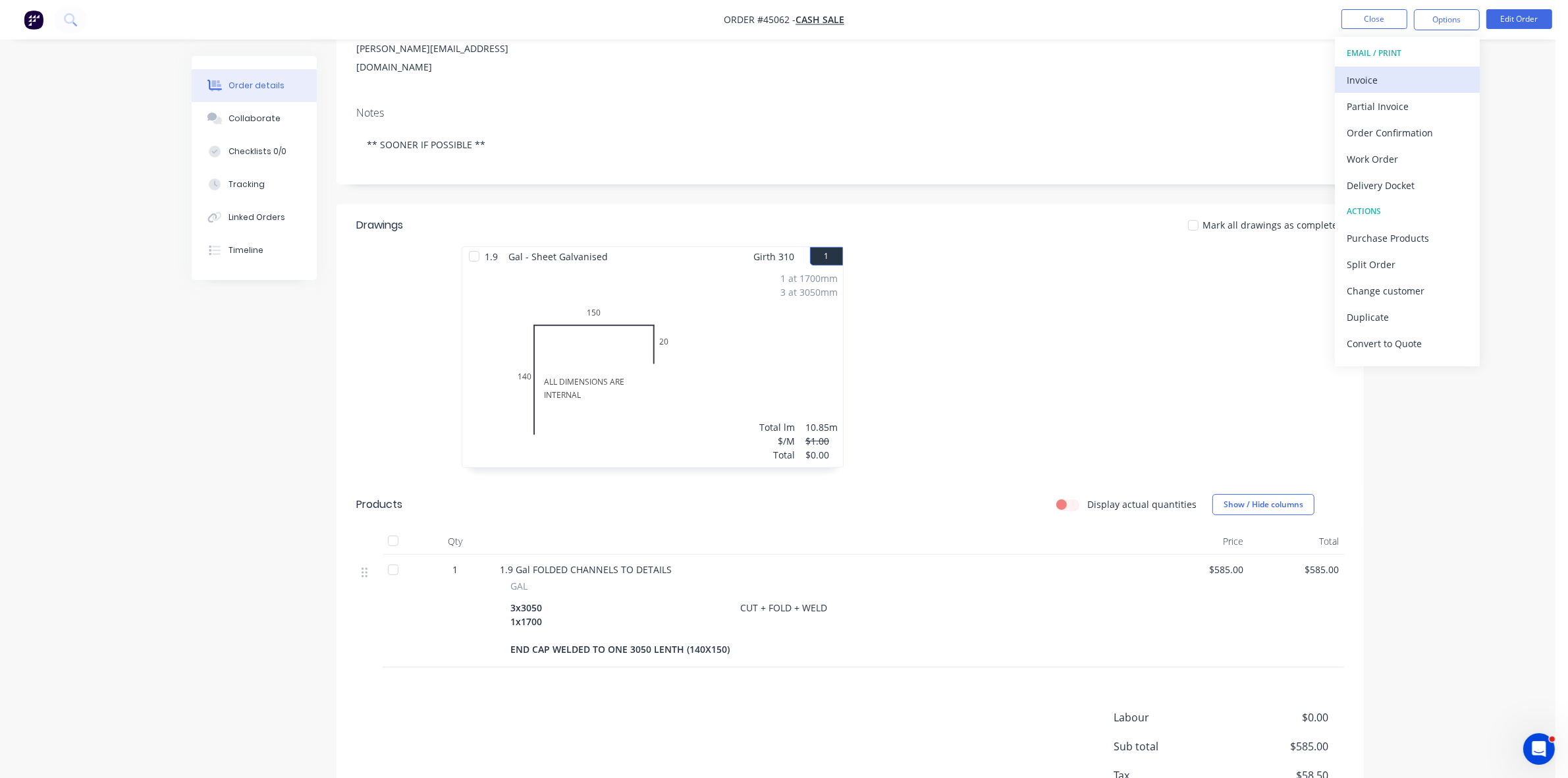
click at [1368, 87] on div "Invoice" at bounding box center [1408, 80] width 122 height 19
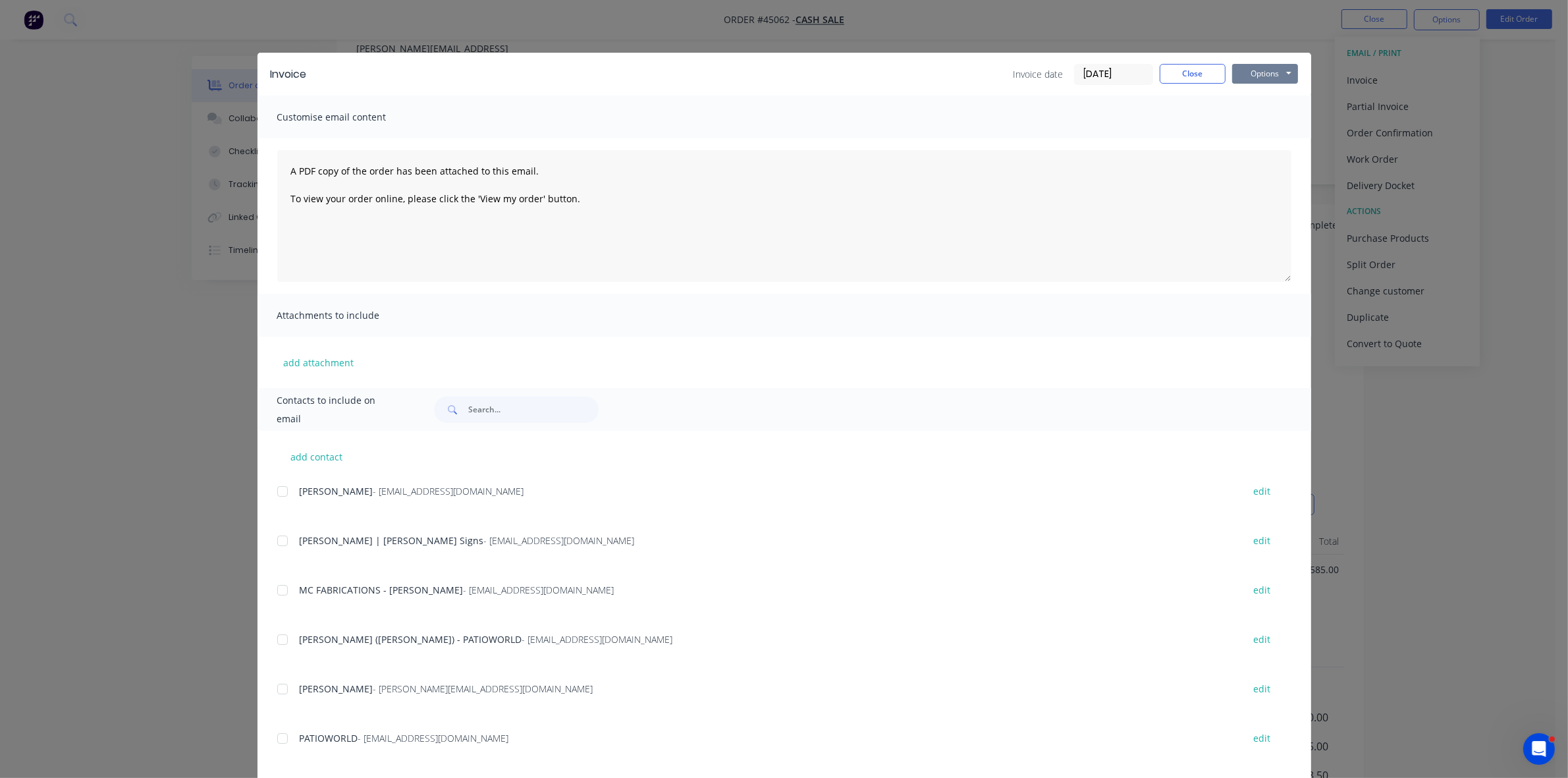
click at [1265, 64] on button "Options" at bounding box center [1265, 74] width 66 height 20
click at [1260, 114] on button "Print" at bounding box center [1274, 119] width 84 height 21
click at [1205, 67] on button "Close" at bounding box center [1192, 74] width 66 height 20
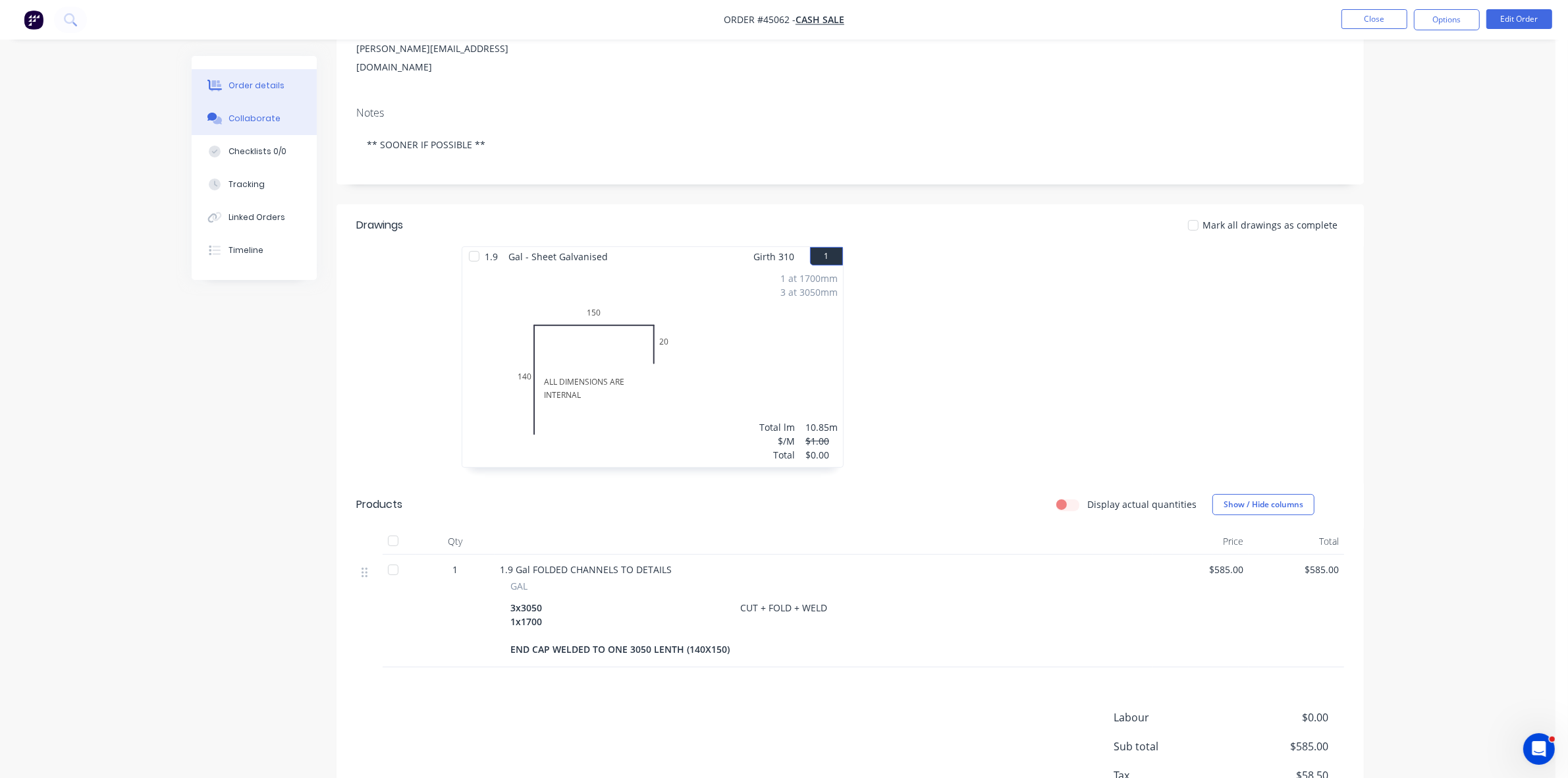
click at [247, 125] on button "Collaborate" at bounding box center [254, 118] width 125 height 33
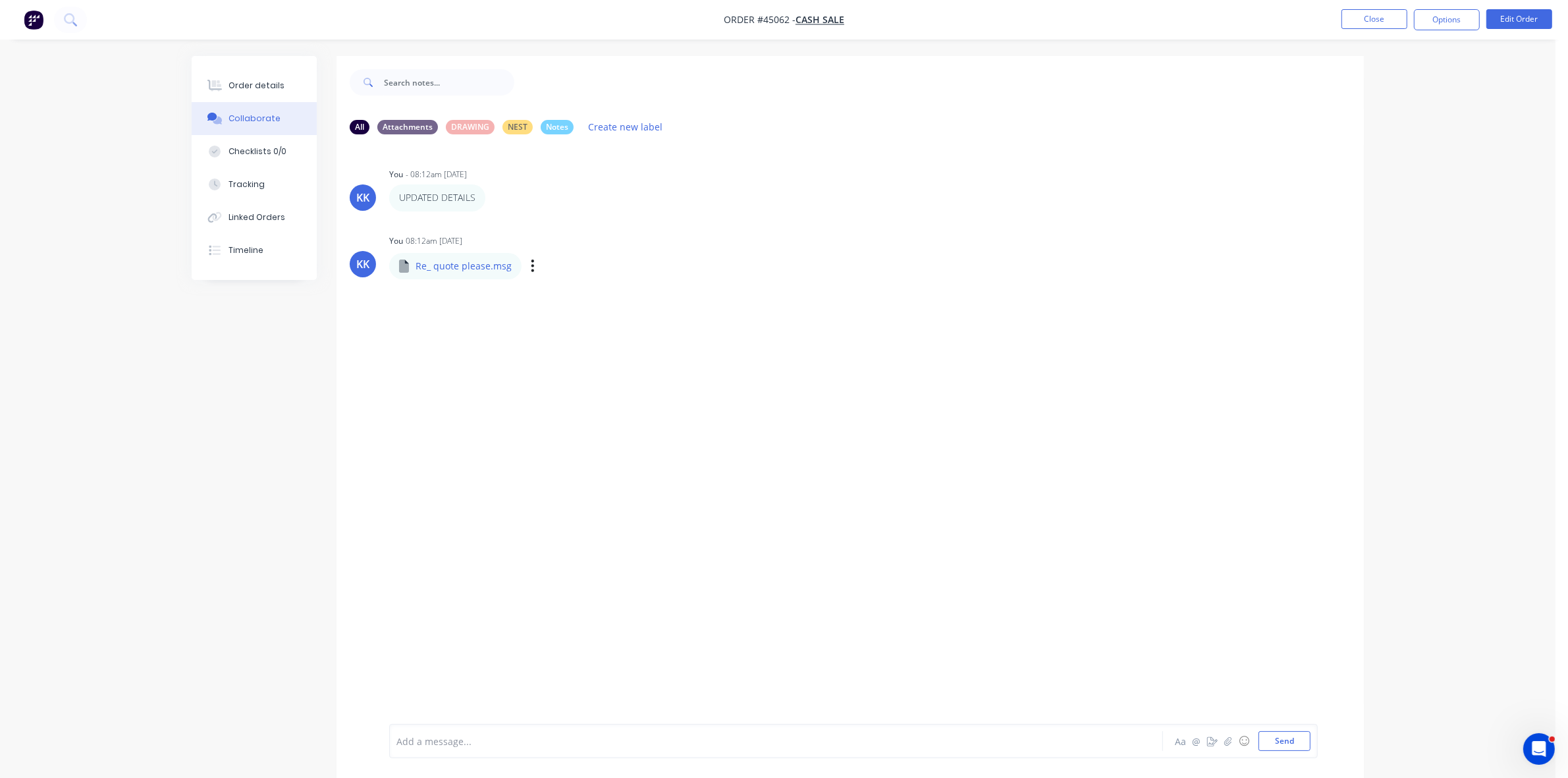
click at [534, 264] on div "Labels Download Delete" at bounding box center [600, 266] width 148 height 19
click at [531, 264] on icon "button" at bounding box center [533, 266] width 4 height 15
click at [570, 305] on button "Download" at bounding box center [620, 301] width 148 height 30
click at [271, 96] on button "Order details" at bounding box center [254, 86] width 125 height 33
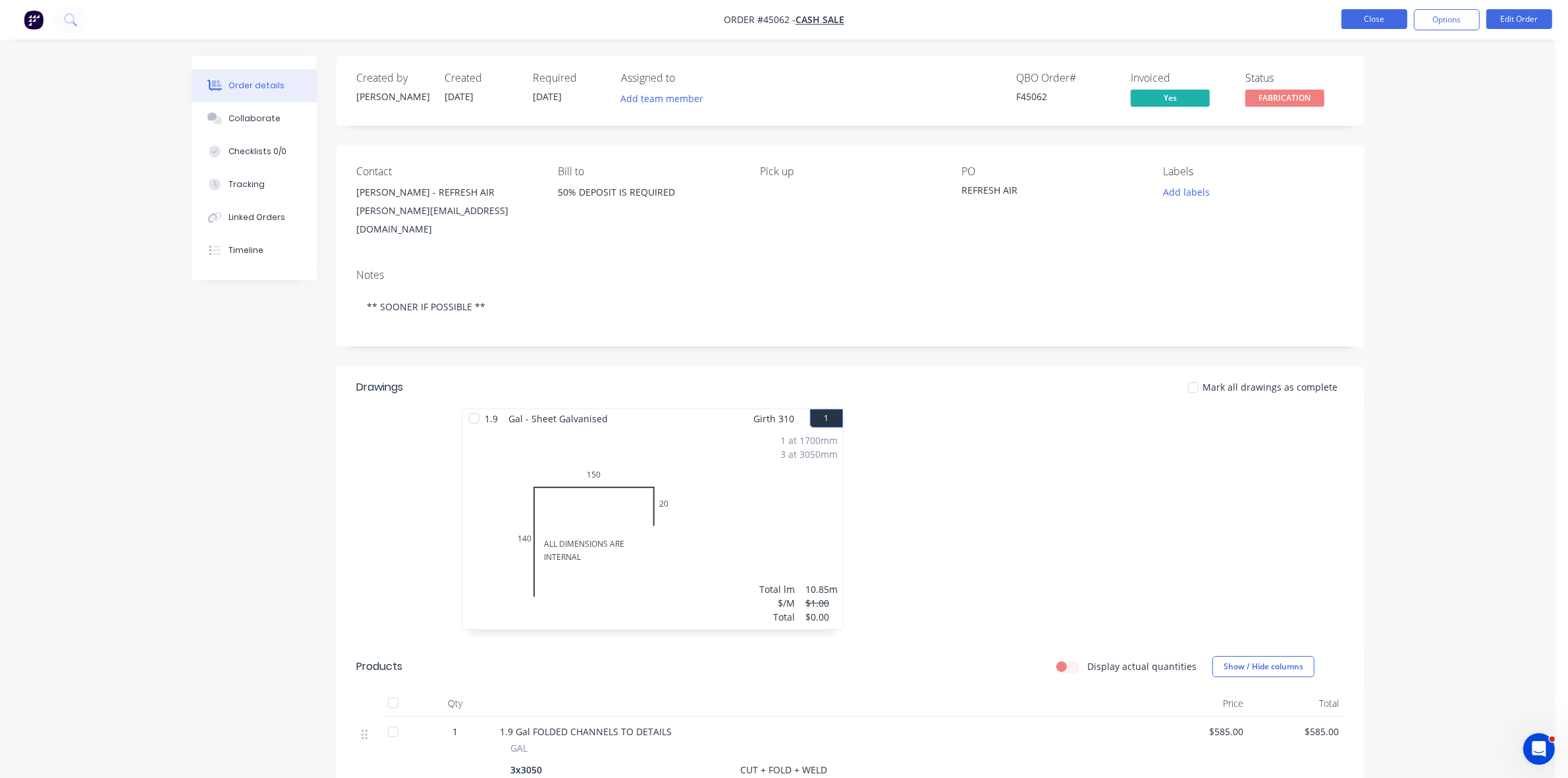
click at [1370, 21] on button "Close" at bounding box center [1374, 19] width 66 height 20
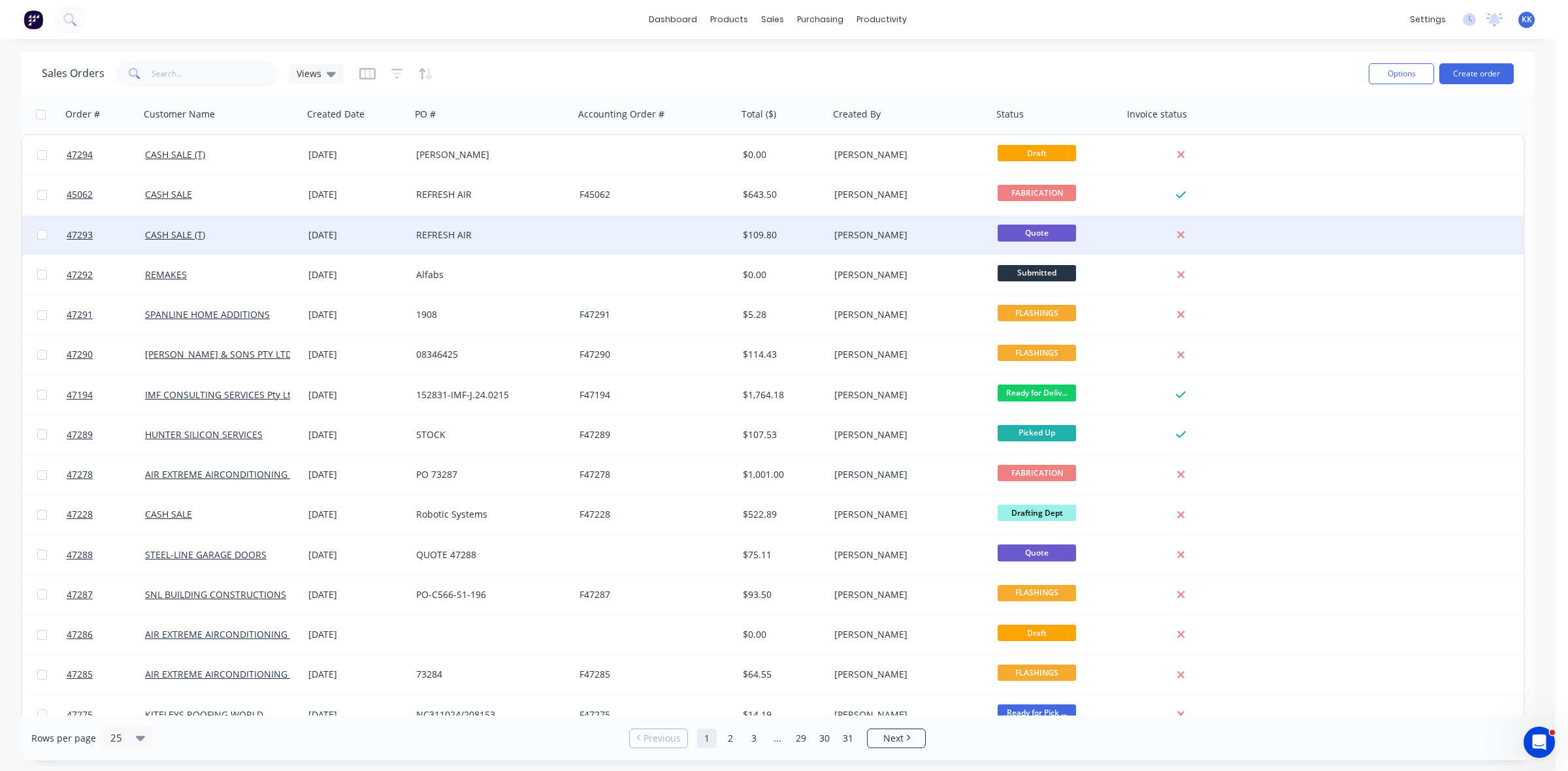
click at [262, 229] on div "CASH SALE (T)" at bounding box center [217, 234] width 145 height 13
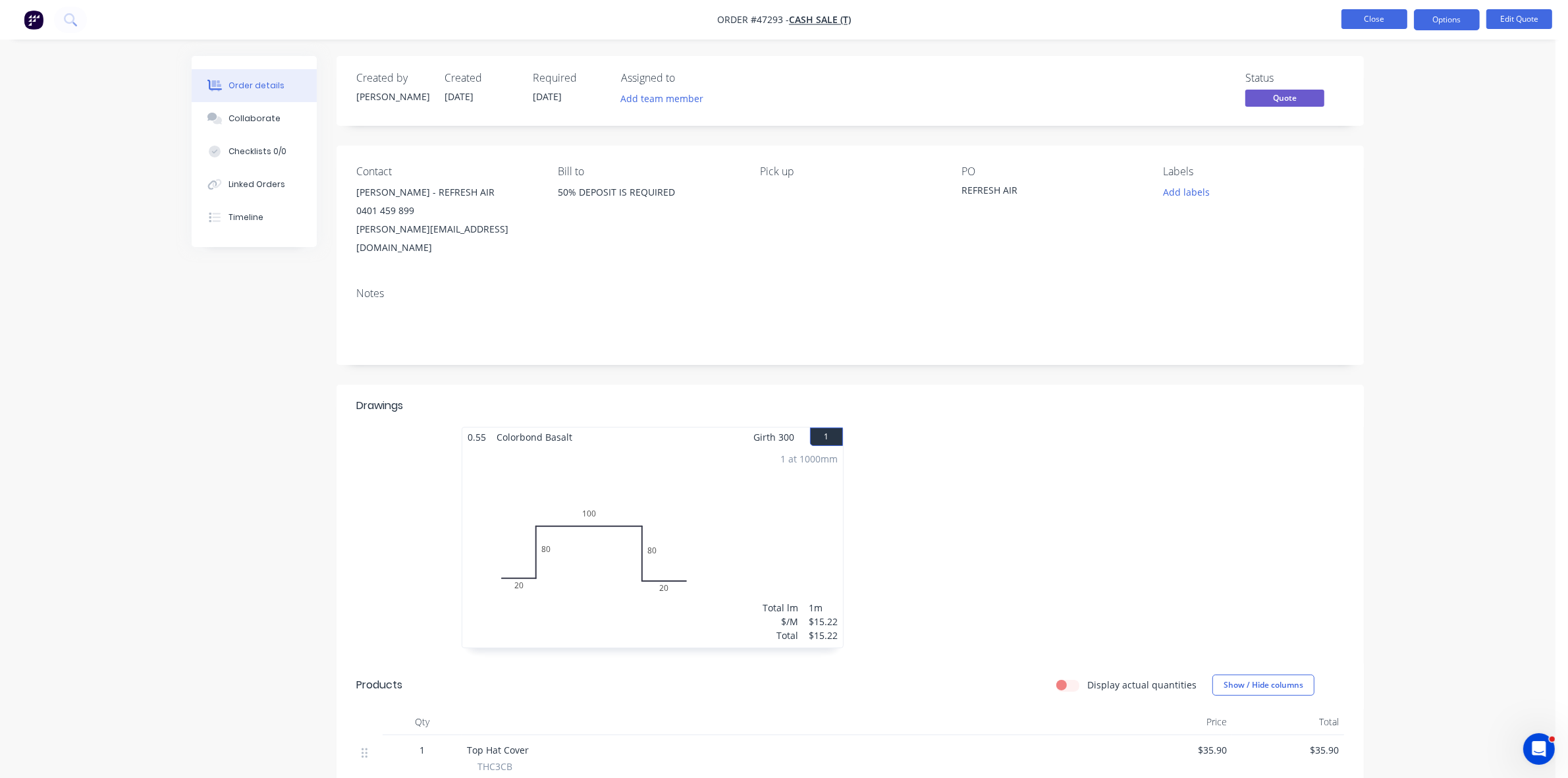
click at [1367, 21] on button "Close" at bounding box center [1374, 19] width 66 height 20
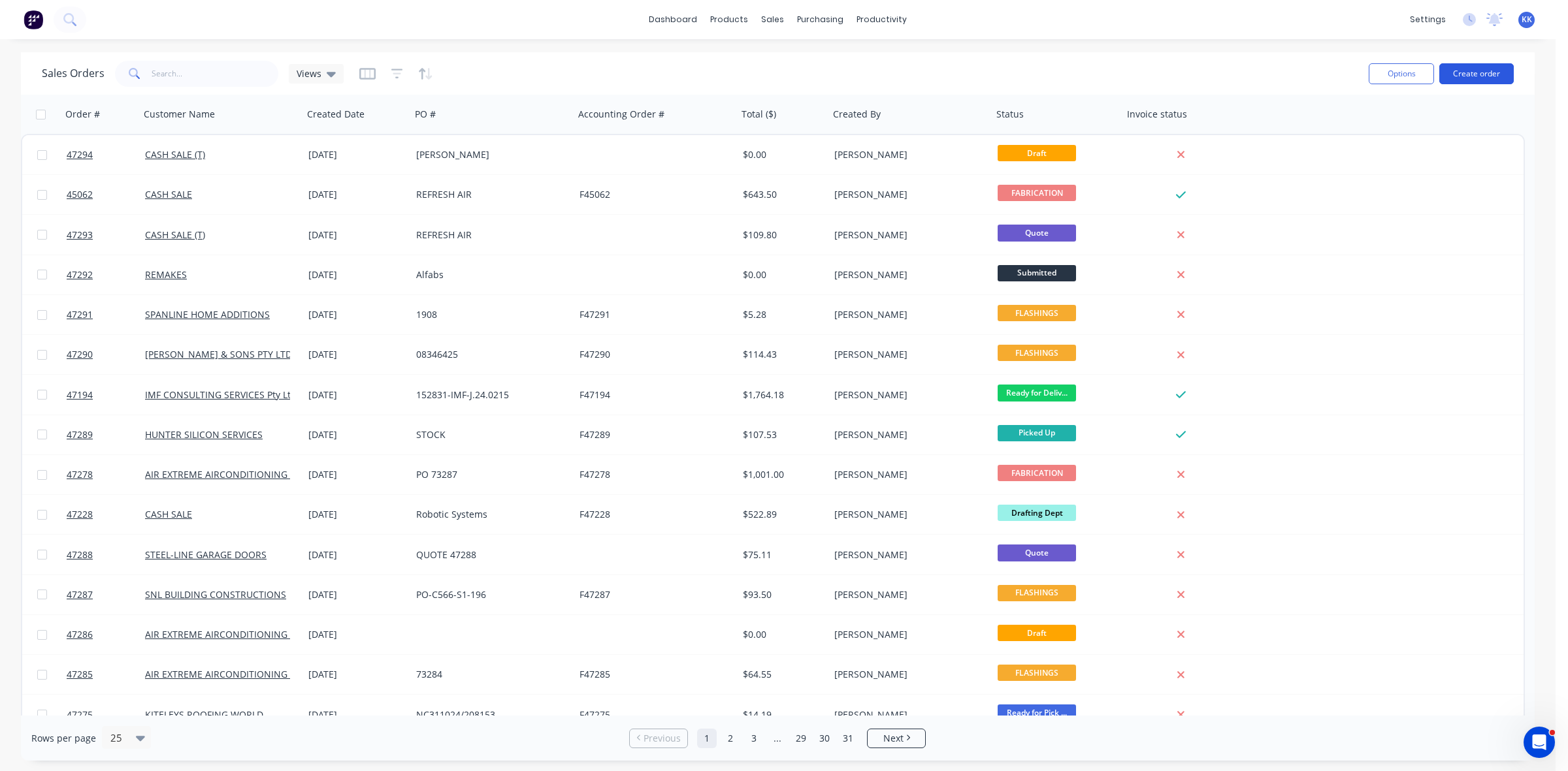
click at [1477, 74] on button "Create order" at bounding box center [1476, 74] width 75 height 21
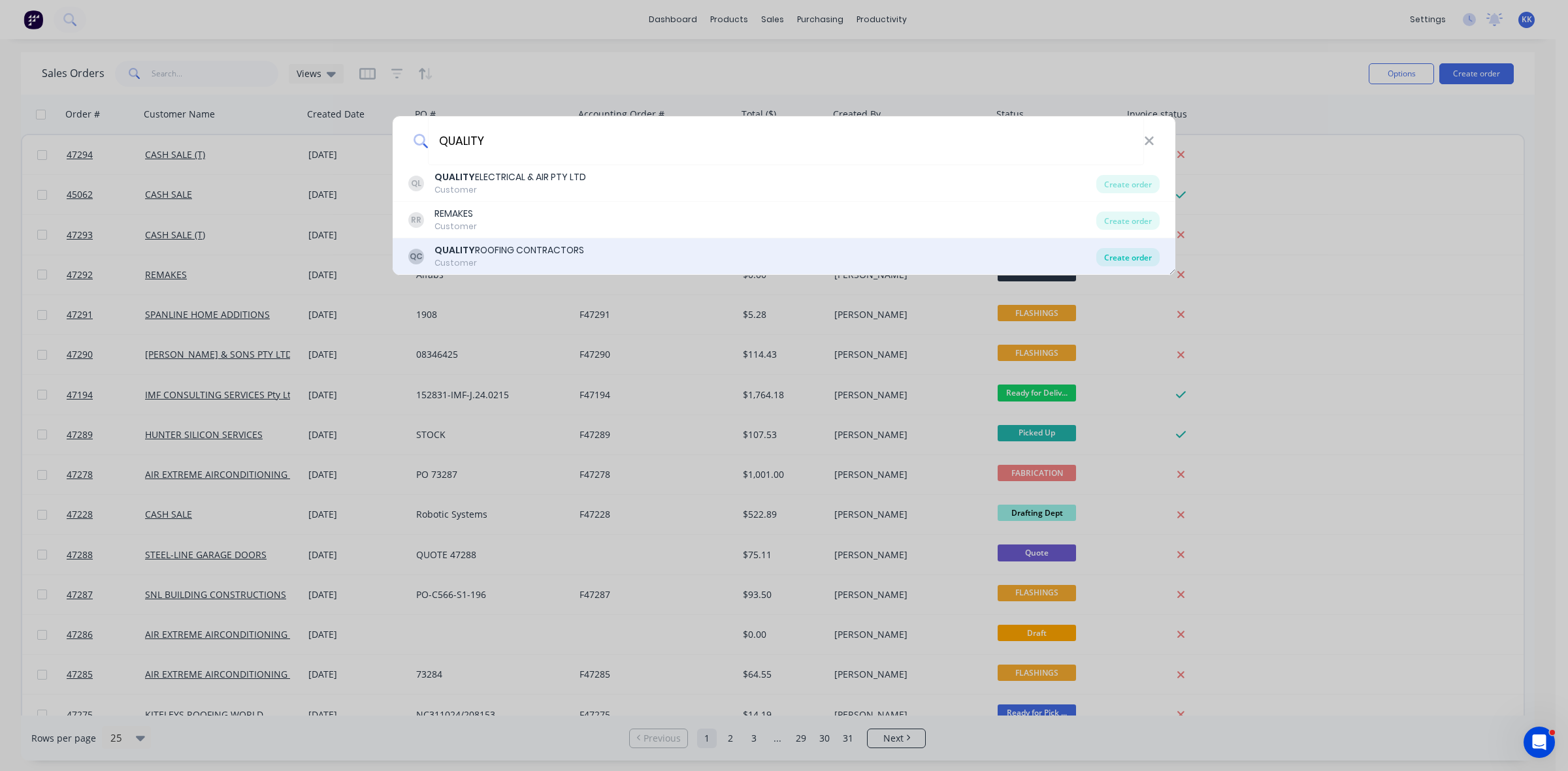
type input "QUALITY"
click at [1136, 256] on div "Create order" at bounding box center [1127, 257] width 64 height 19
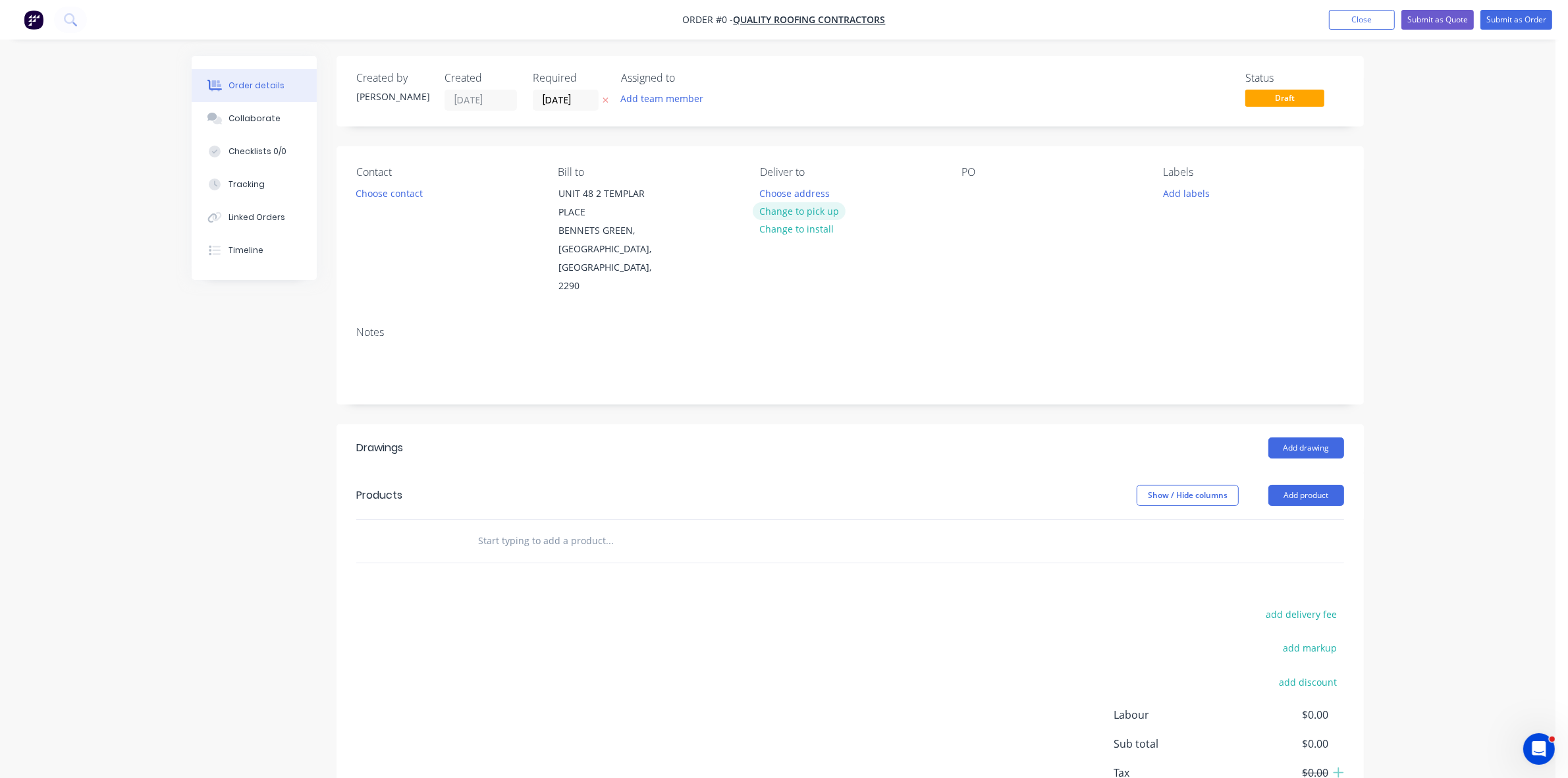
click at [820, 208] on button "Change to pick up" at bounding box center [799, 211] width 93 height 18
click at [392, 193] on button "Choose contact" at bounding box center [390, 193] width 81 height 18
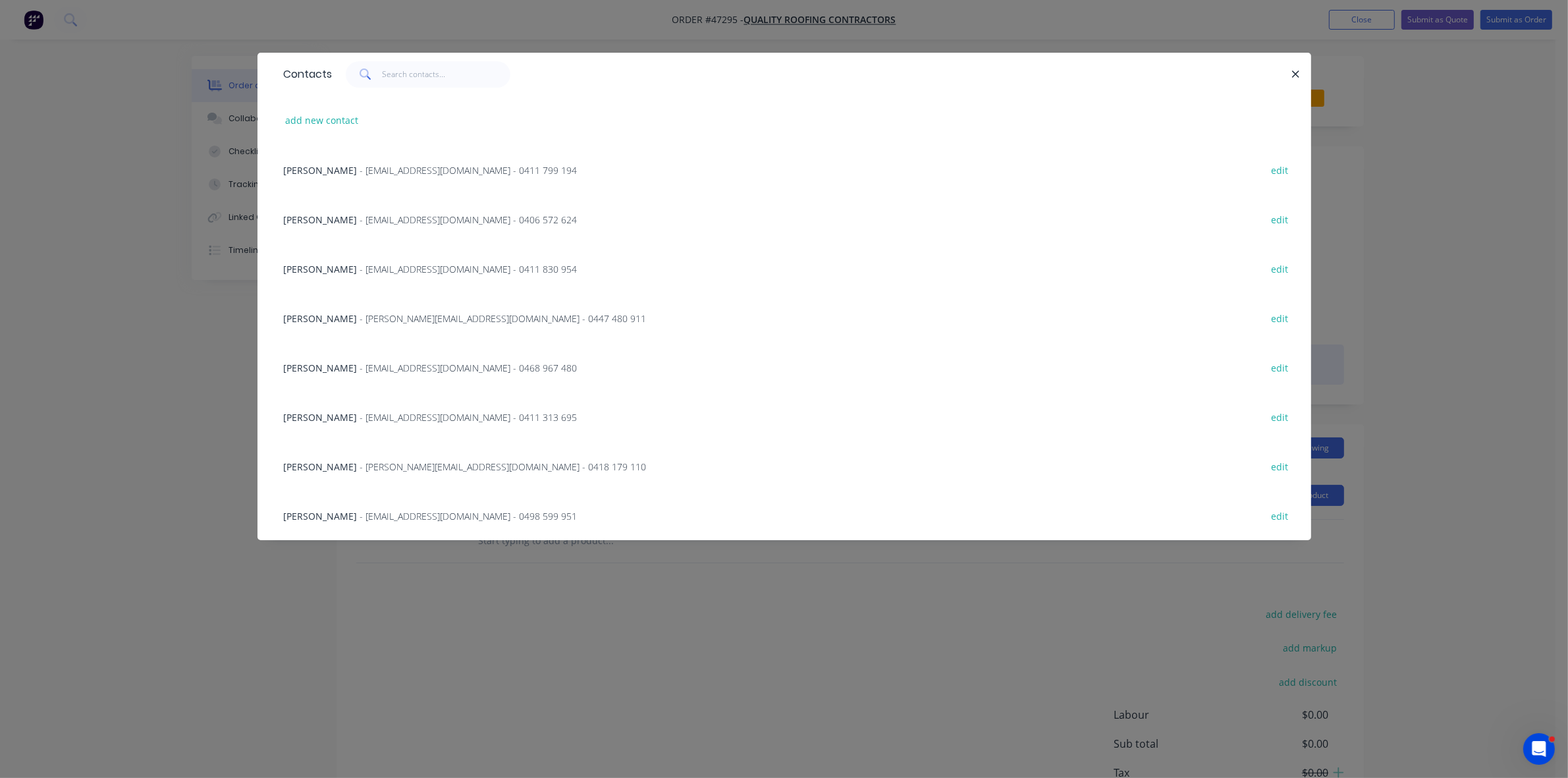
drag, startPoint x: 392, startPoint y: 325, endPoint x: 426, endPoint y: 336, distance: 35.7
click at [392, 324] on div "MITCH - mitch@qrcontractors.com.au - 0447 480 911 edit" at bounding box center [784, 318] width 1014 height 50
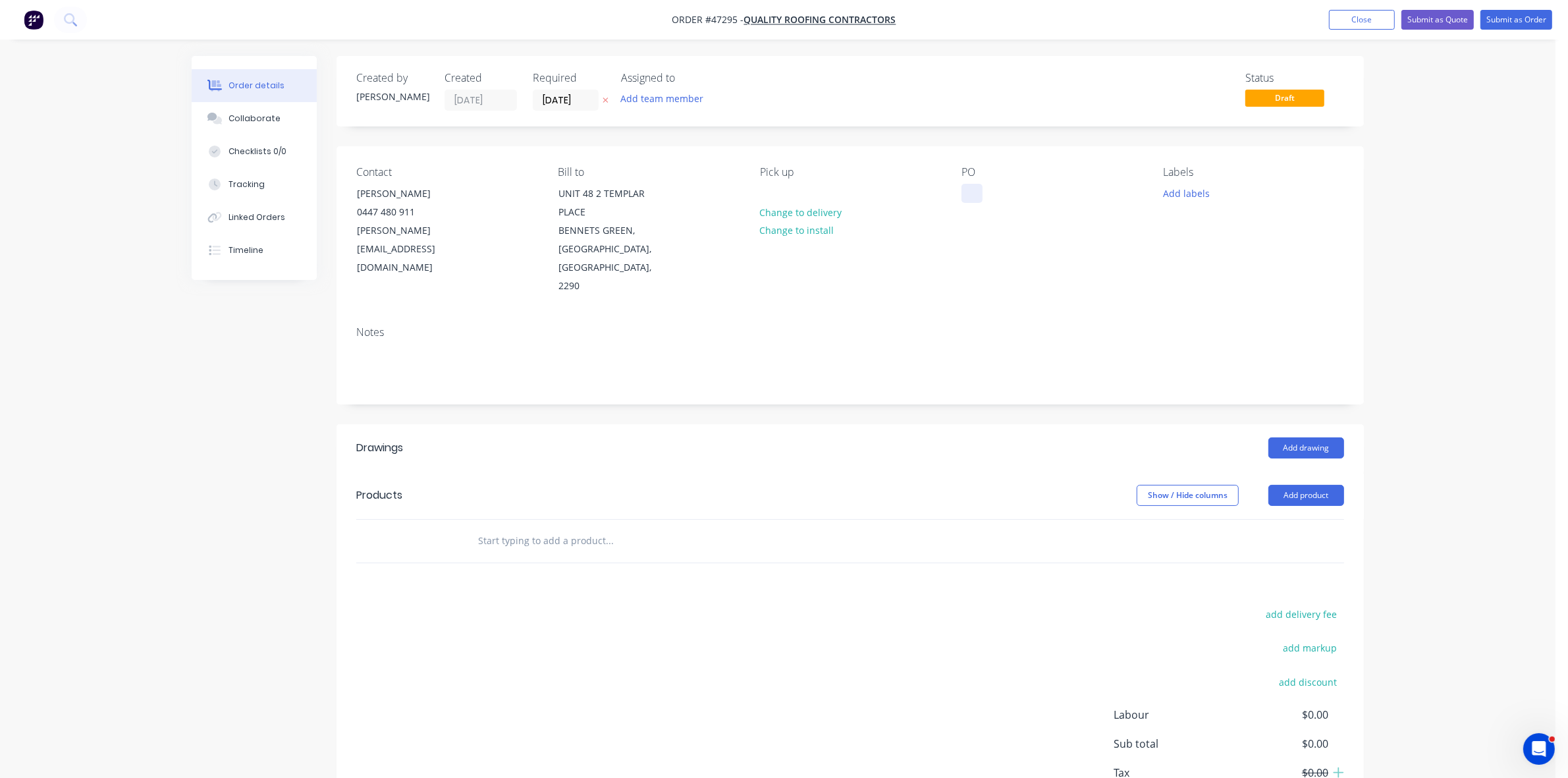
click at [972, 189] on div at bounding box center [972, 194] width 21 height 19
click at [564, 96] on input "[DATE]" at bounding box center [565, 99] width 64 height 20
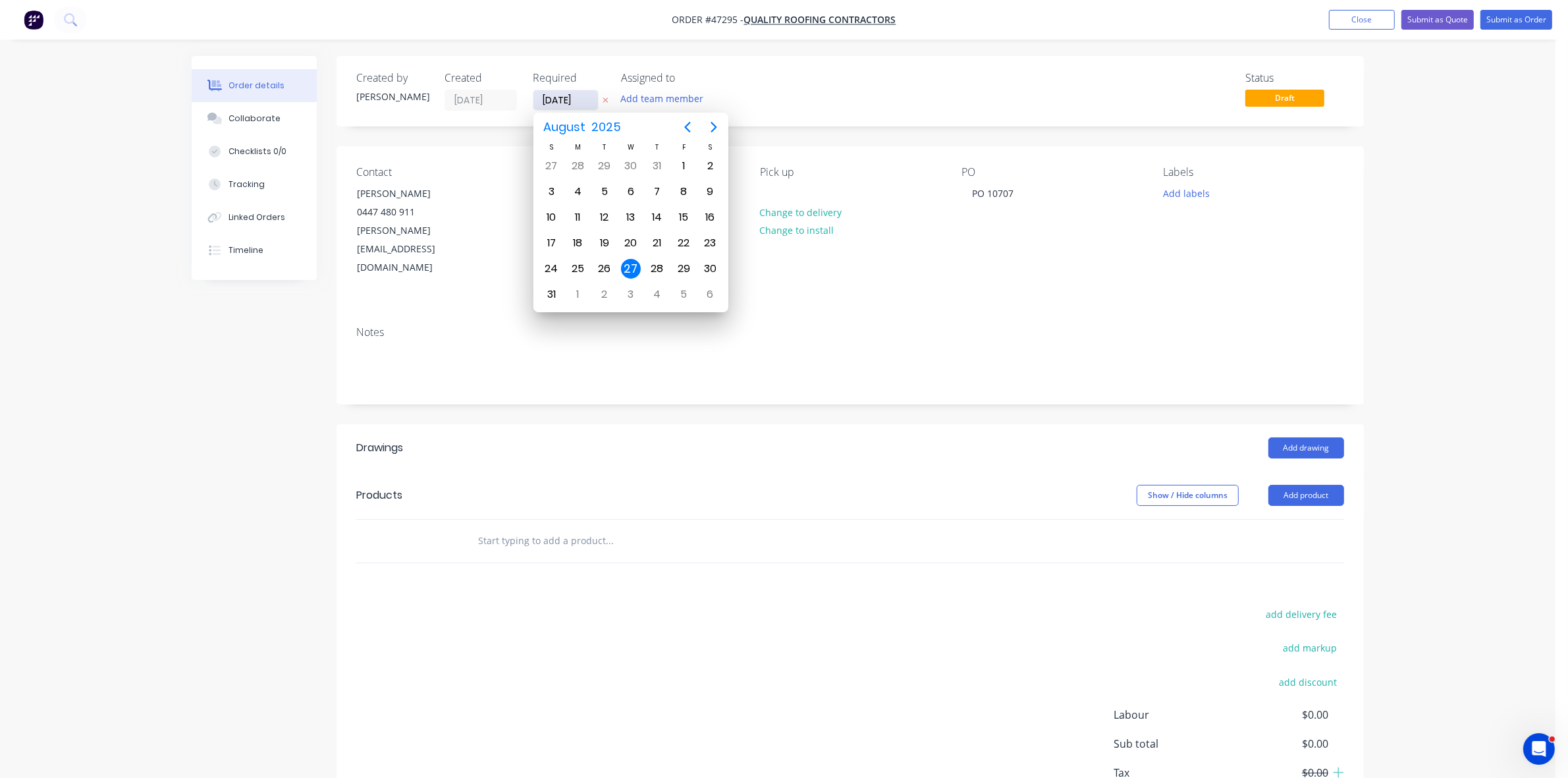
click at [563, 96] on input "[DATE]" at bounding box center [565, 99] width 64 height 20
click at [1295, 438] on button "Add drawing" at bounding box center [1306, 448] width 75 height 21
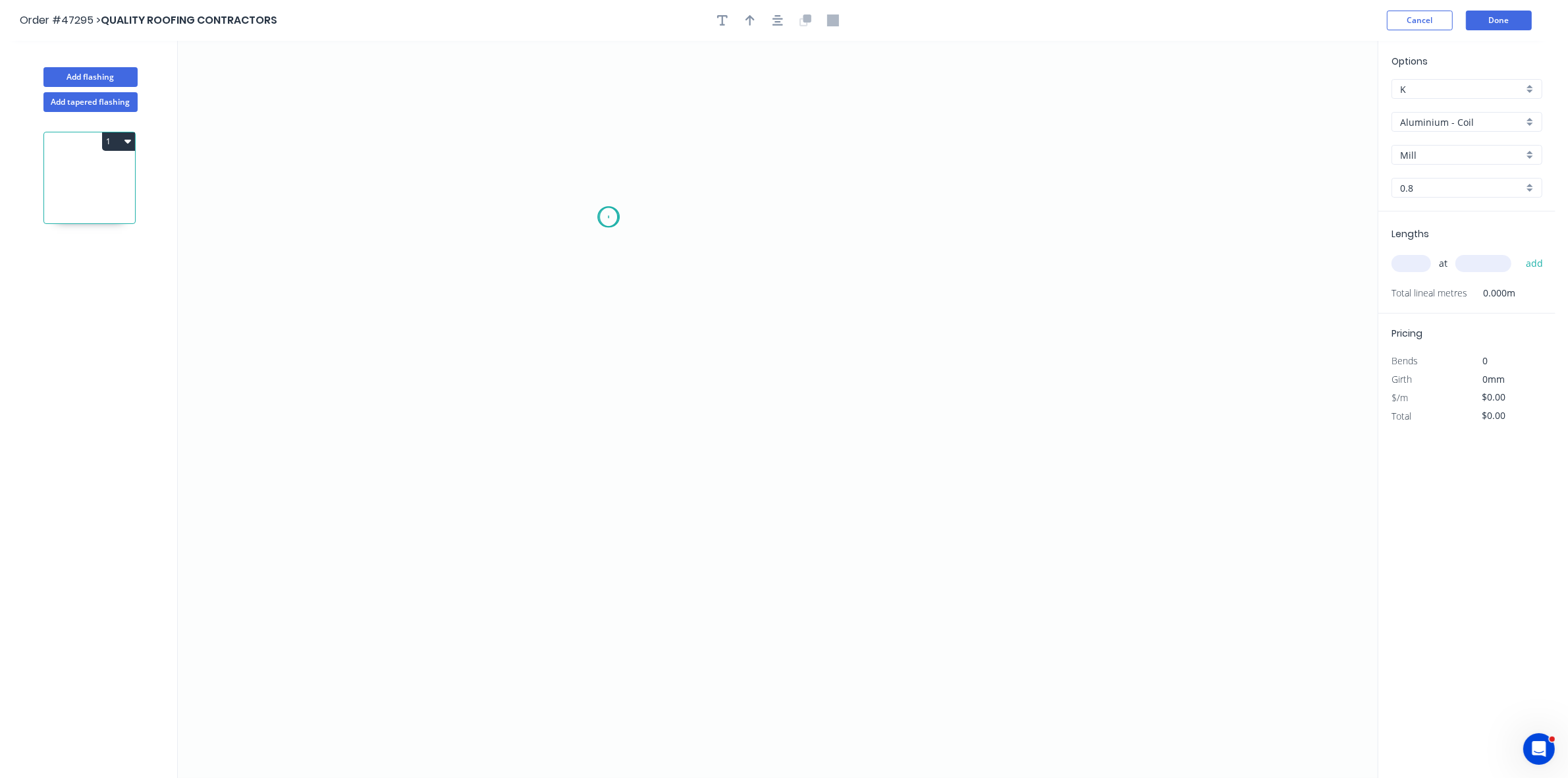
drag, startPoint x: 608, startPoint y: 218, endPoint x: 768, endPoint y: 241, distance: 161.6
click at [611, 218] on icon "0" at bounding box center [778, 410] width 1200 height 738
click at [858, 265] on icon "0" at bounding box center [778, 410] width 1200 height 738
drag, startPoint x: 857, startPoint y: 444, endPoint x: 841, endPoint y: 463, distance: 24.8
click at [855, 445] on icon "0 ?" at bounding box center [778, 410] width 1200 height 738
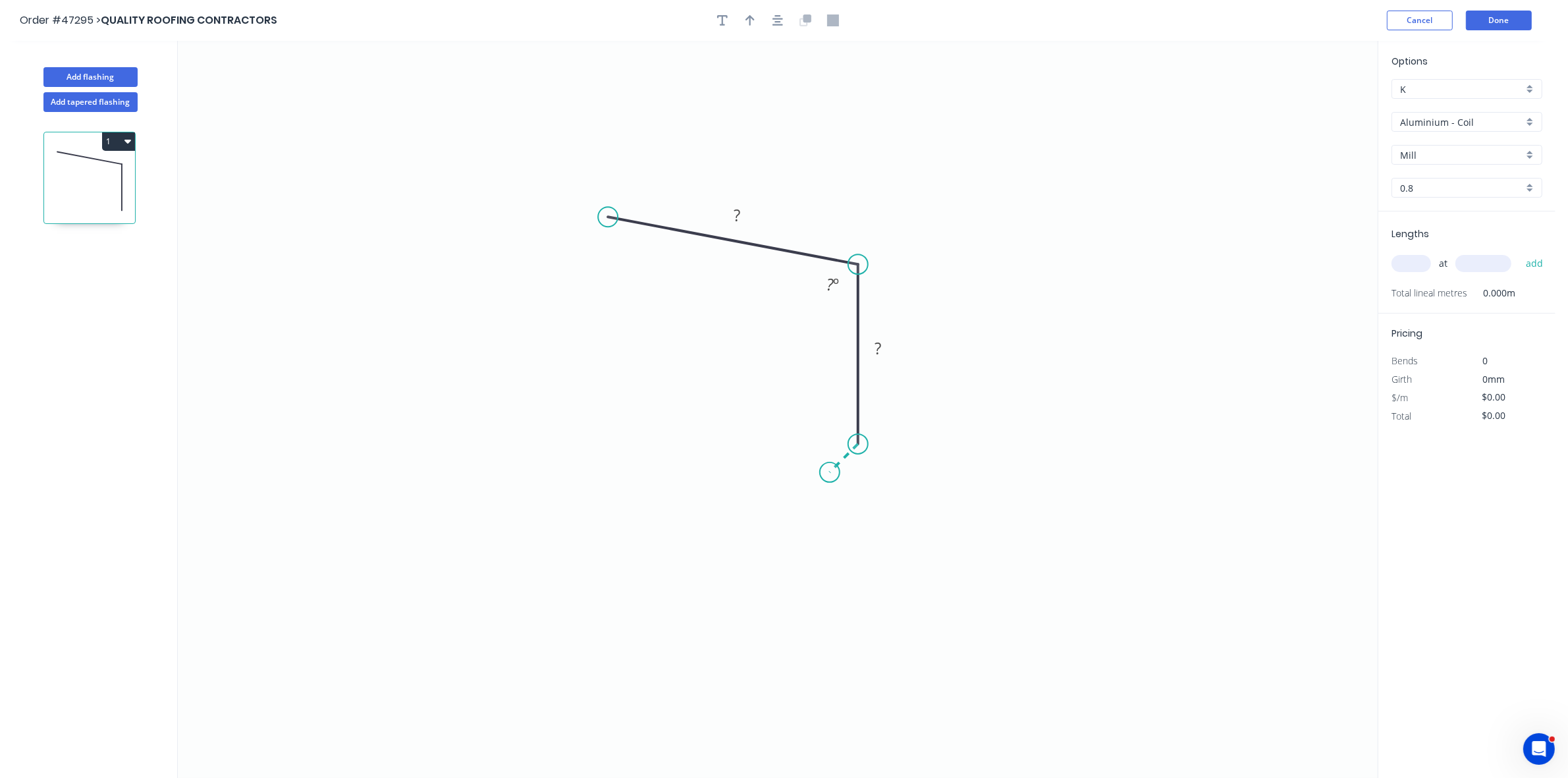
click at [830, 476] on icon "0 ? ? ? º" at bounding box center [778, 410] width 1200 height 738
click at [746, 20] on button "button" at bounding box center [749, 20] width 20 height 20
drag, startPoint x: 1314, startPoint y: 102, endPoint x: 736, endPoint y: 230, distance: 592.0
click at [818, 230] on icon at bounding box center [824, 208] width 12 height 42
click at [616, 261] on div "Crush & Fold" at bounding box center [667, 257] width 133 height 27
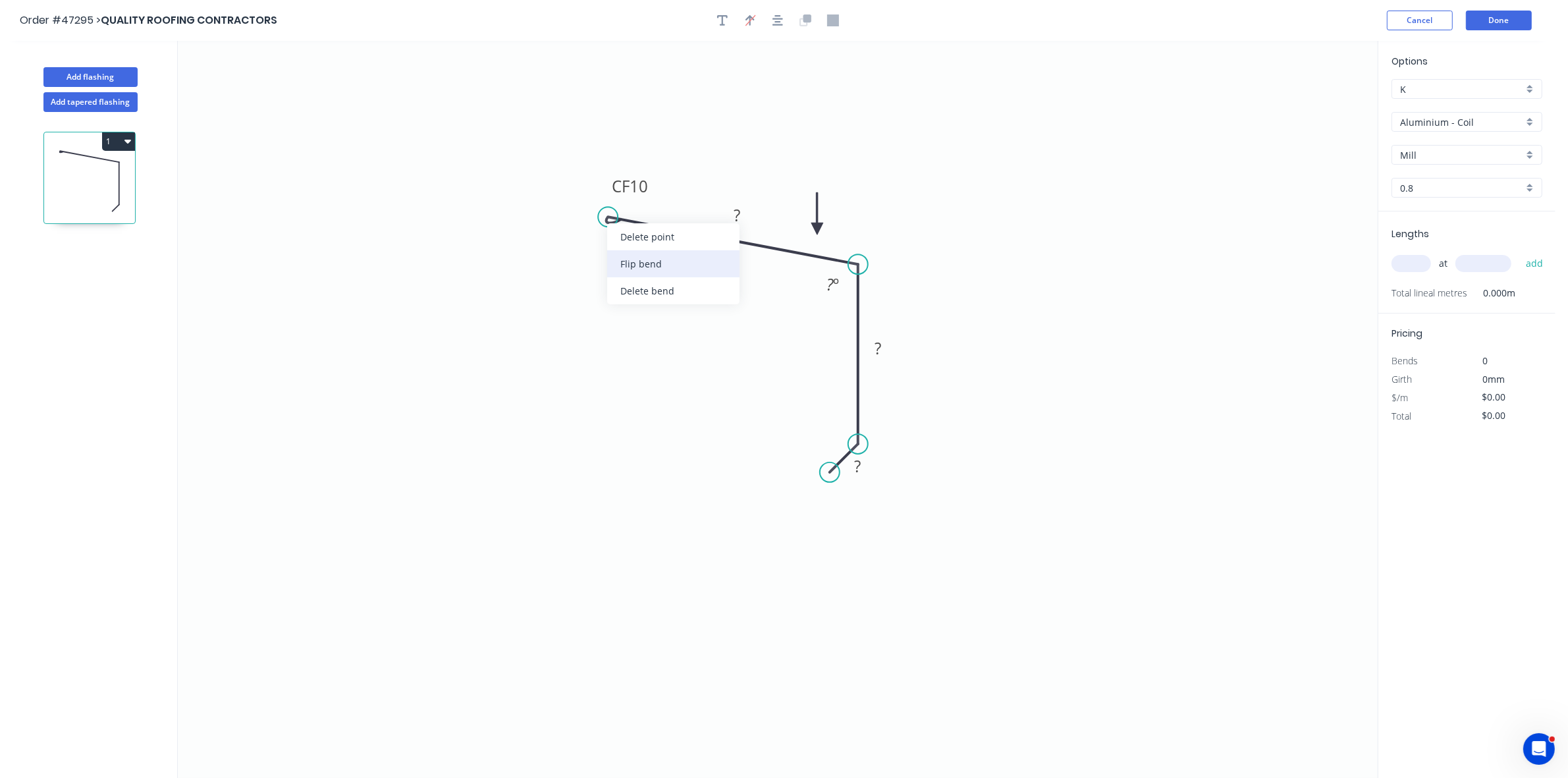
click at [632, 260] on div "Flip bend" at bounding box center [673, 264] width 133 height 27
click at [633, 236] on tspan "10" at bounding box center [629, 241] width 19 height 21
type input "$8.79"
click at [1473, 120] on input "Aluminium - Coil" at bounding box center [1462, 123] width 123 height 14
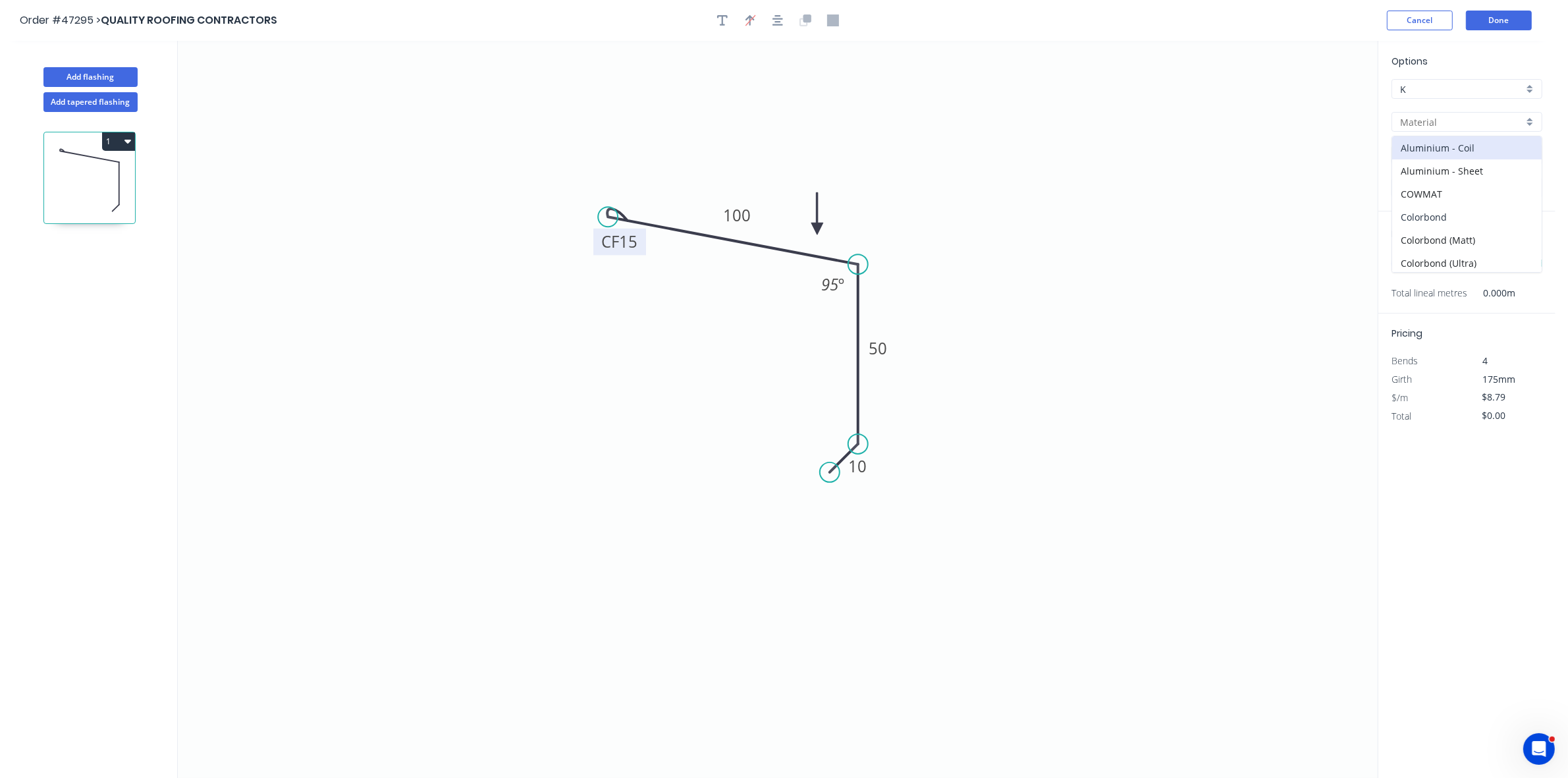
drag, startPoint x: 1434, startPoint y: 221, endPoint x: 1434, endPoint y: 212, distance: 9.0
click at [1434, 221] on div "Colorbond" at bounding box center [1467, 217] width 150 height 23
type input "Colorbond"
type input "Basalt"
type input "0.55"
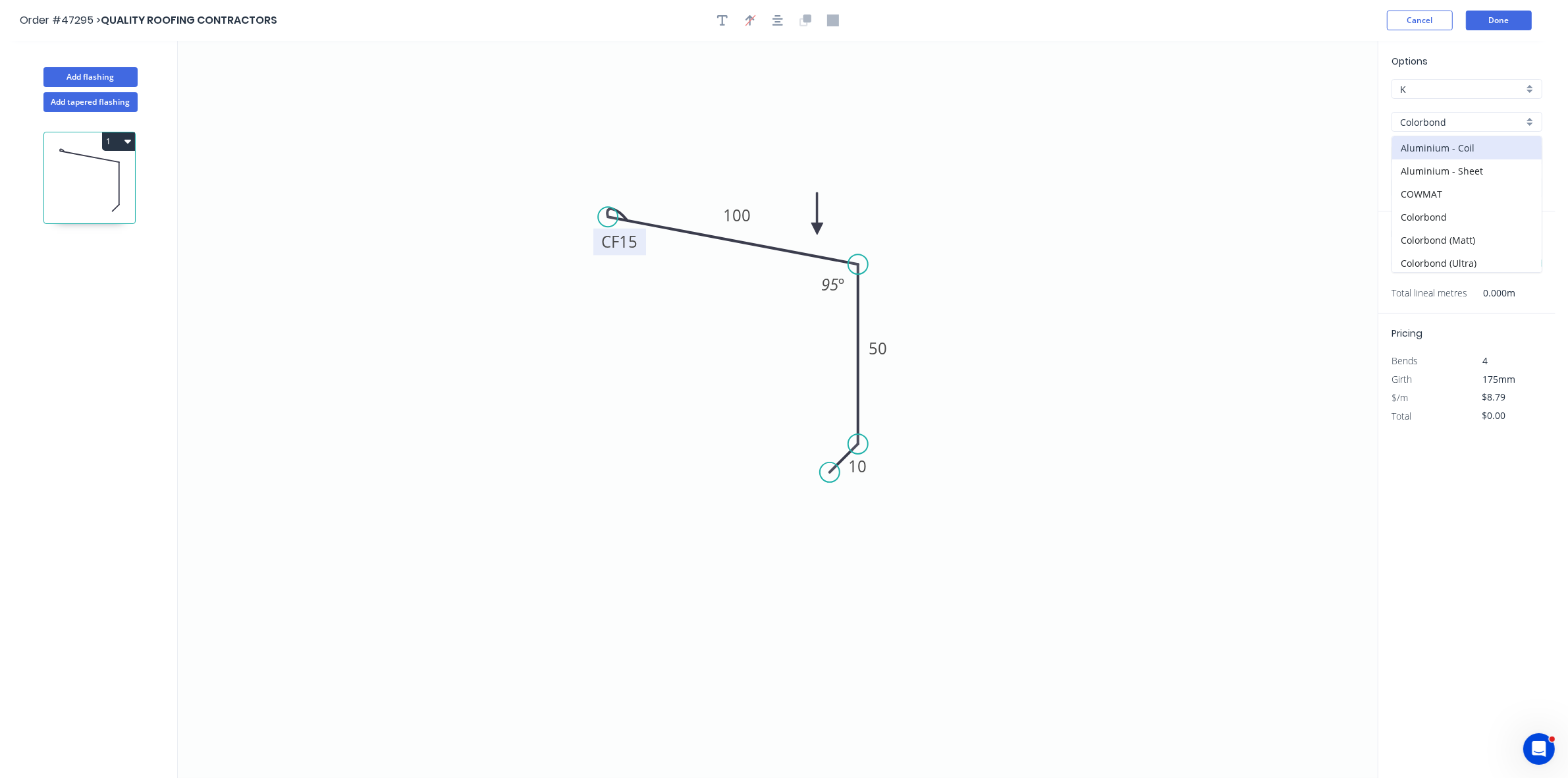
type input "$6.42"
click at [1433, 153] on input "Basalt" at bounding box center [1462, 155] width 123 height 14
drag, startPoint x: 1433, startPoint y: 176, endPoint x: 1414, endPoint y: 231, distance: 58.2
click at [1431, 176] on div "Shale Grey" at bounding box center [1467, 181] width 150 height 23
type input "Shale Grey"
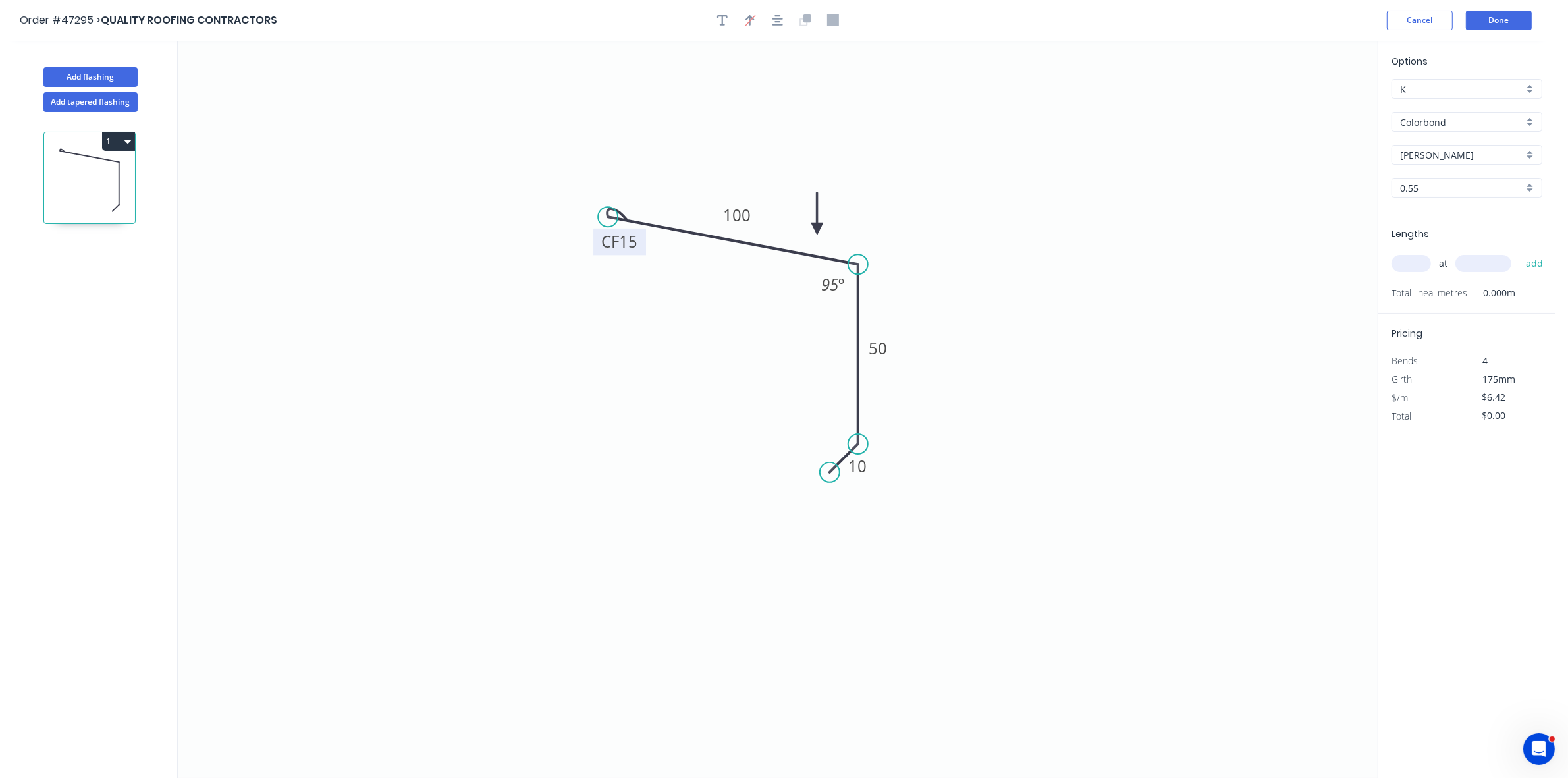
click at [1408, 265] on input "text" at bounding box center [1411, 264] width 39 height 17
type input "2"
type input "4000"
click at [1519, 253] on button "add" at bounding box center [1535, 264] width 31 height 22
type input "$51.36"
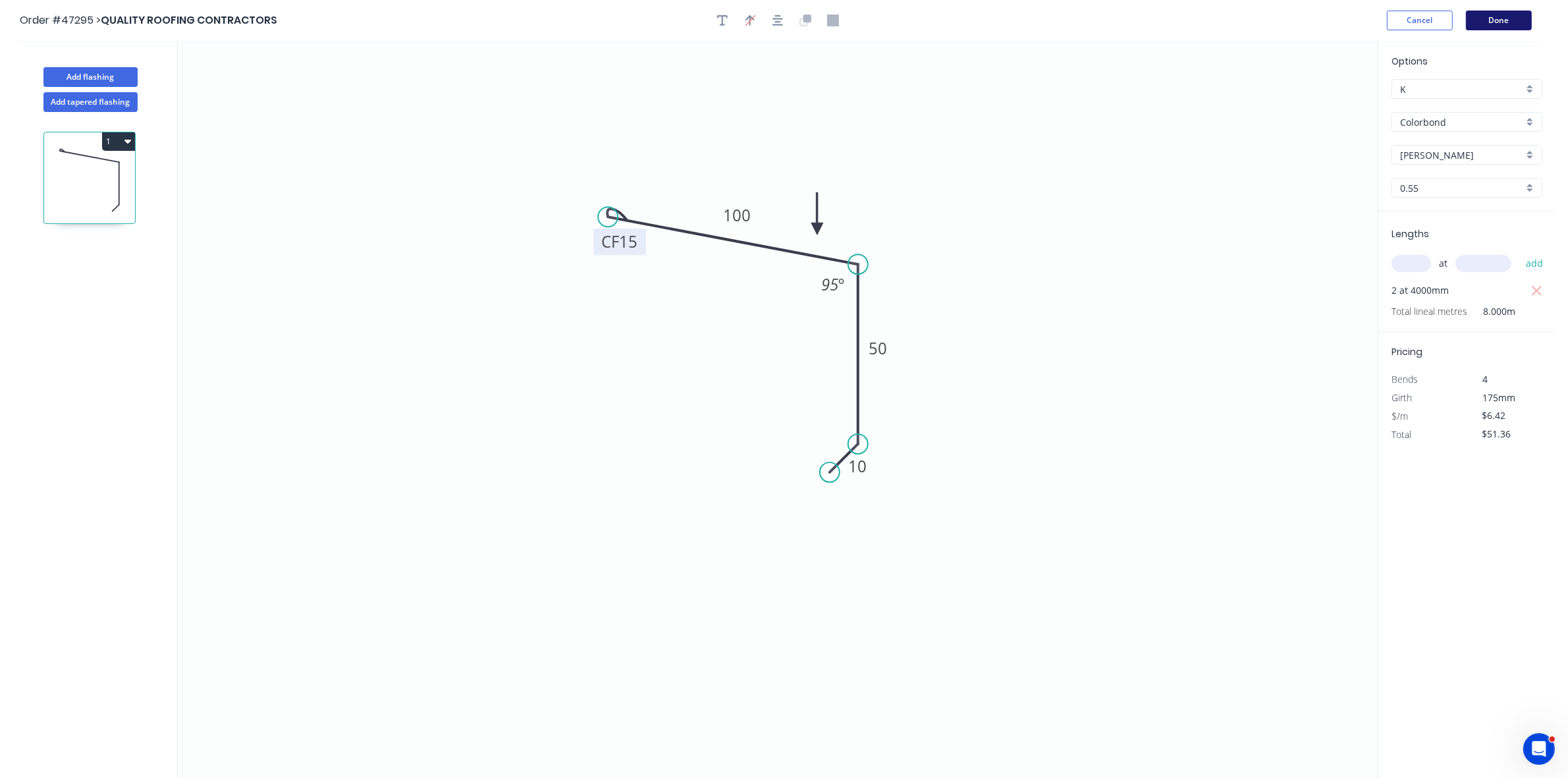
click at [1525, 17] on button "Done" at bounding box center [1499, 20] width 66 height 20
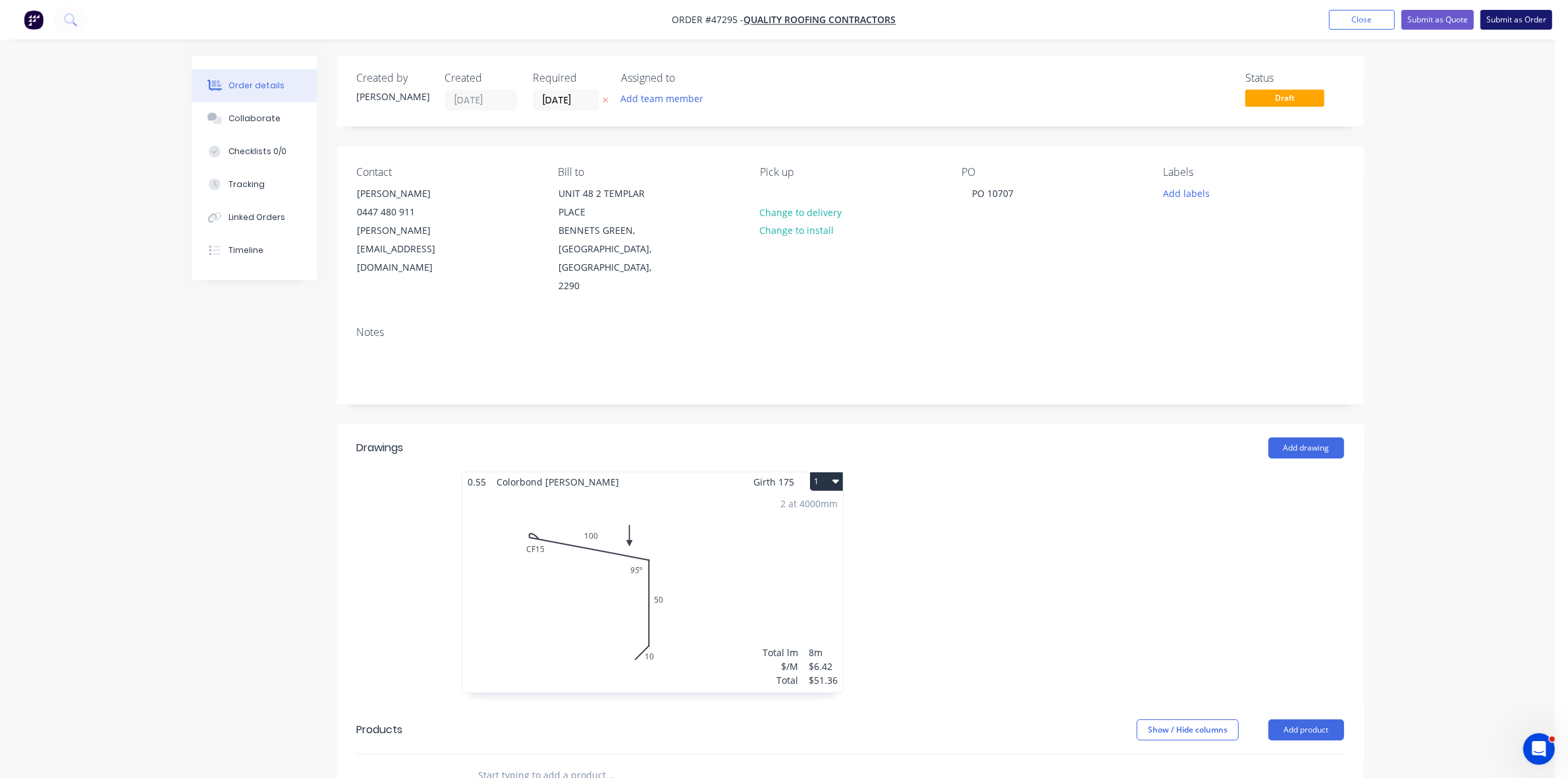
click at [1523, 21] on button "Submit as Order" at bounding box center [1517, 20] width 72 height 20
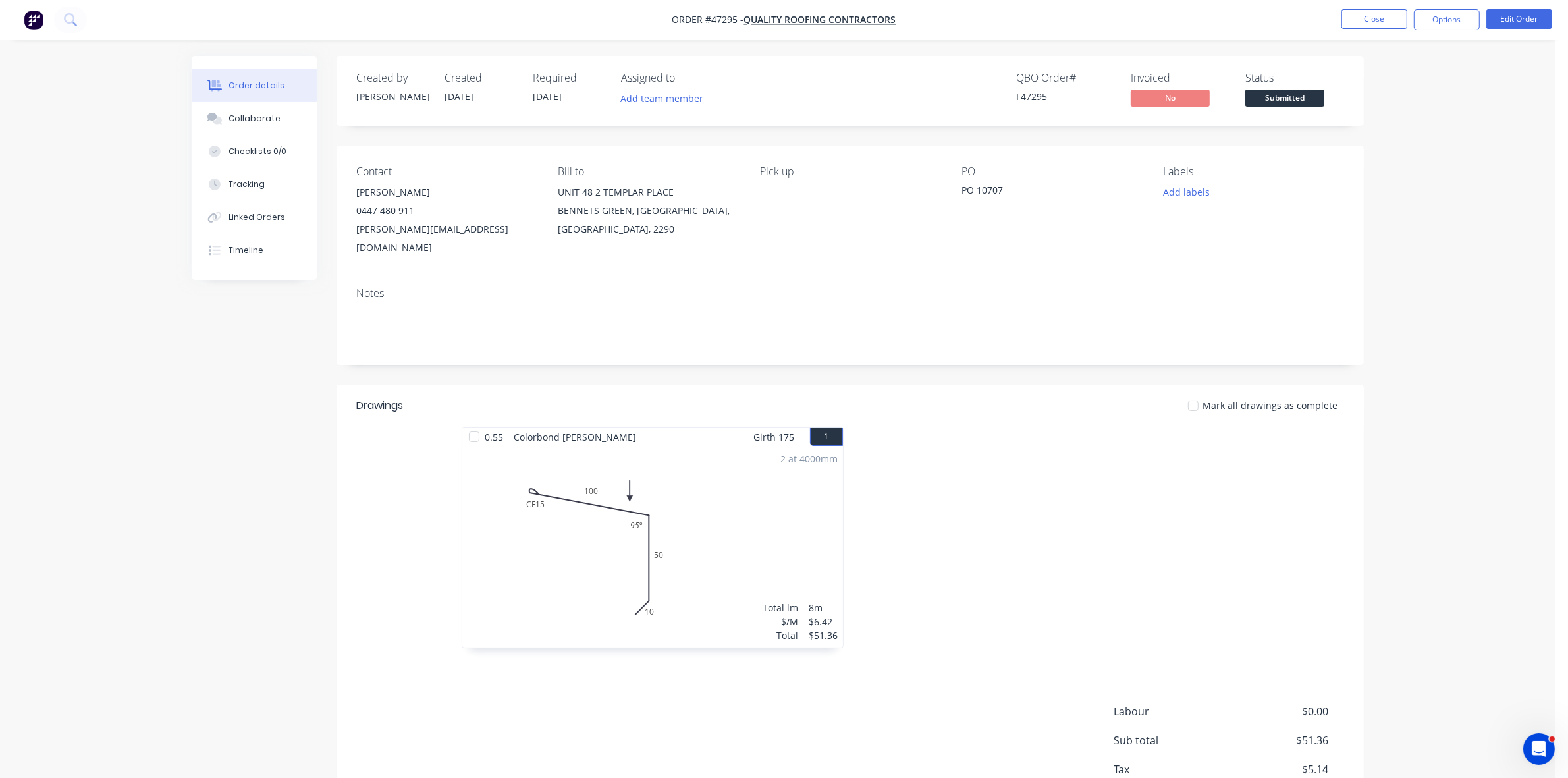
drag, startPoint x: 1431, startPoint y: 21, endPoint x: 1418, endPoint y: 31, distance: 16.4
click at [1430, 21] on button "Options" at bounding box center [1446, 20] width 66 height 21
click at [1383, 155] on div "Work Order" at bounding box center [1408, 159] width 122 height 19
click at [1390, 140] on div "Without pricing" at bounding box center [1408, 133] width 122 height 19
click at [1316, 96] on span "Submitted" at bounding box center [1285, 98] width 79 height 16
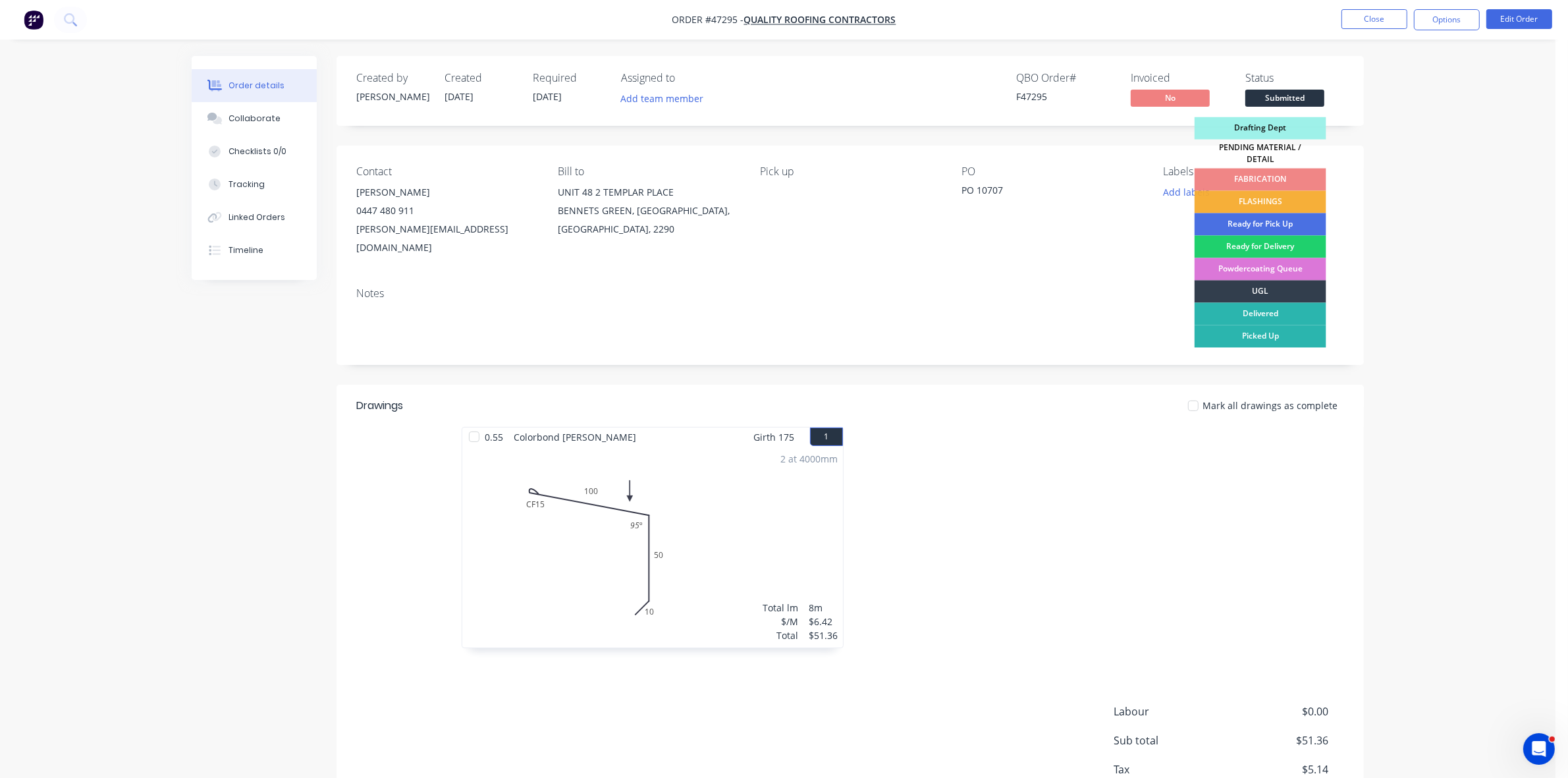
drag, startPoint x: 1279, startPoint y: 193, endPoint x: 991, endPoint y: 106, distance: 300.9
click at [1281, 193] on div "FLASHINGS" at bounding box center [1261, 202] width 132 height 22
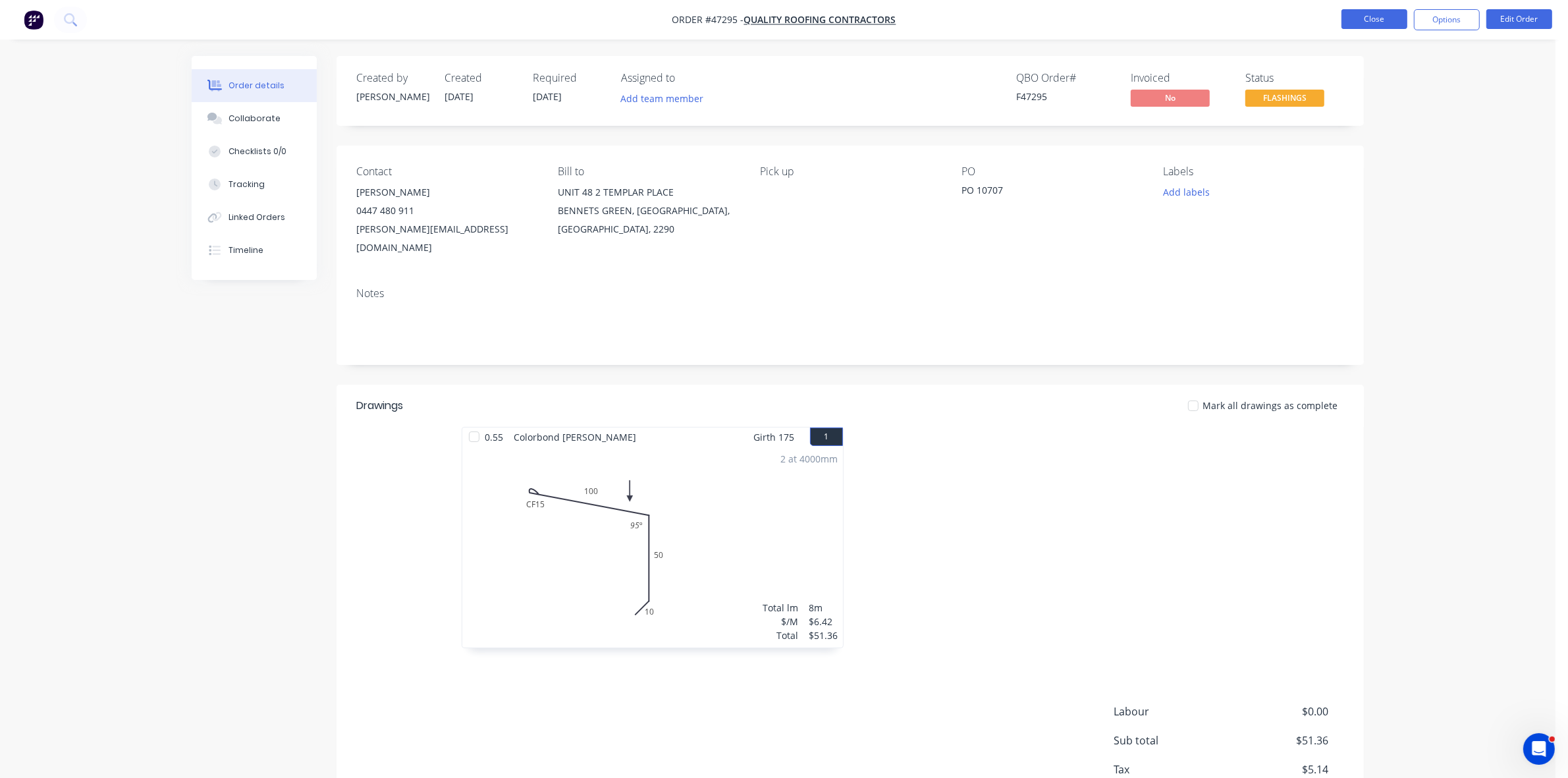
click at [1397, 18] on button "Close" at bounding box center [1374, 19] width 66 height 20
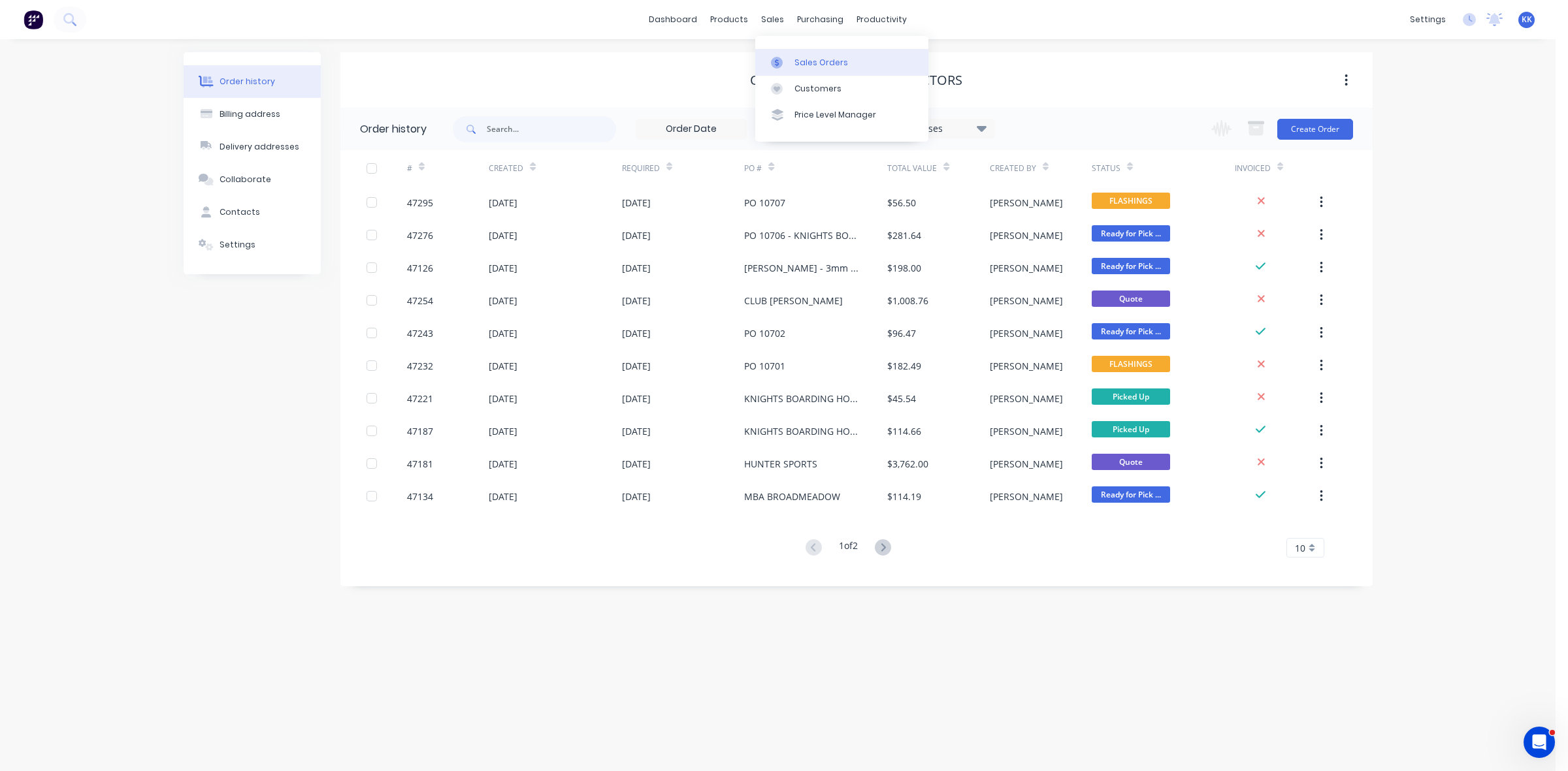
click at [788, 55] on link "Sales Orders" at bounding box center [842, 62] width 173 height 26
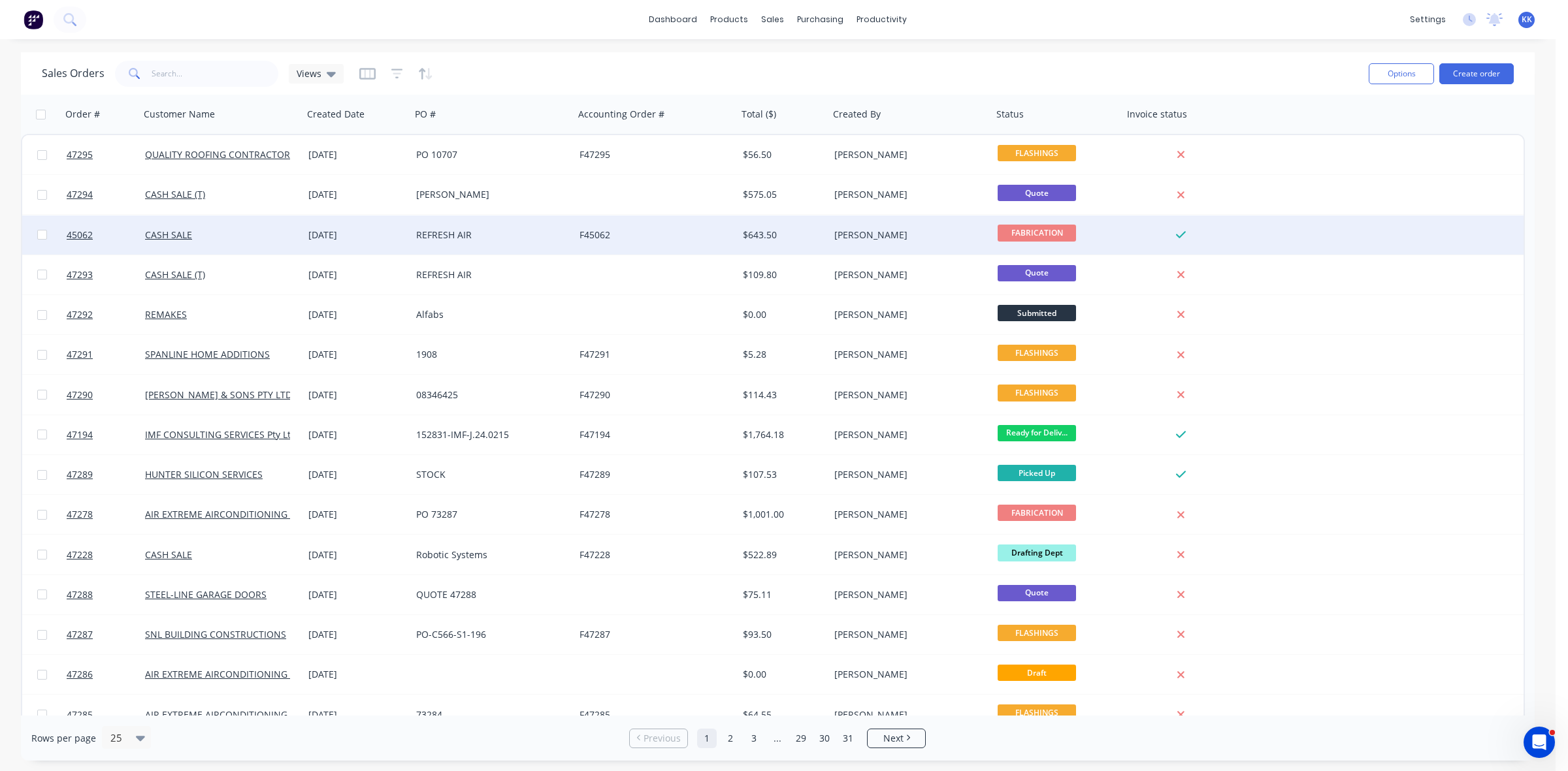
click at [623, 223] on div "F45062" at bounding box center [656, 235] width 163 height 39
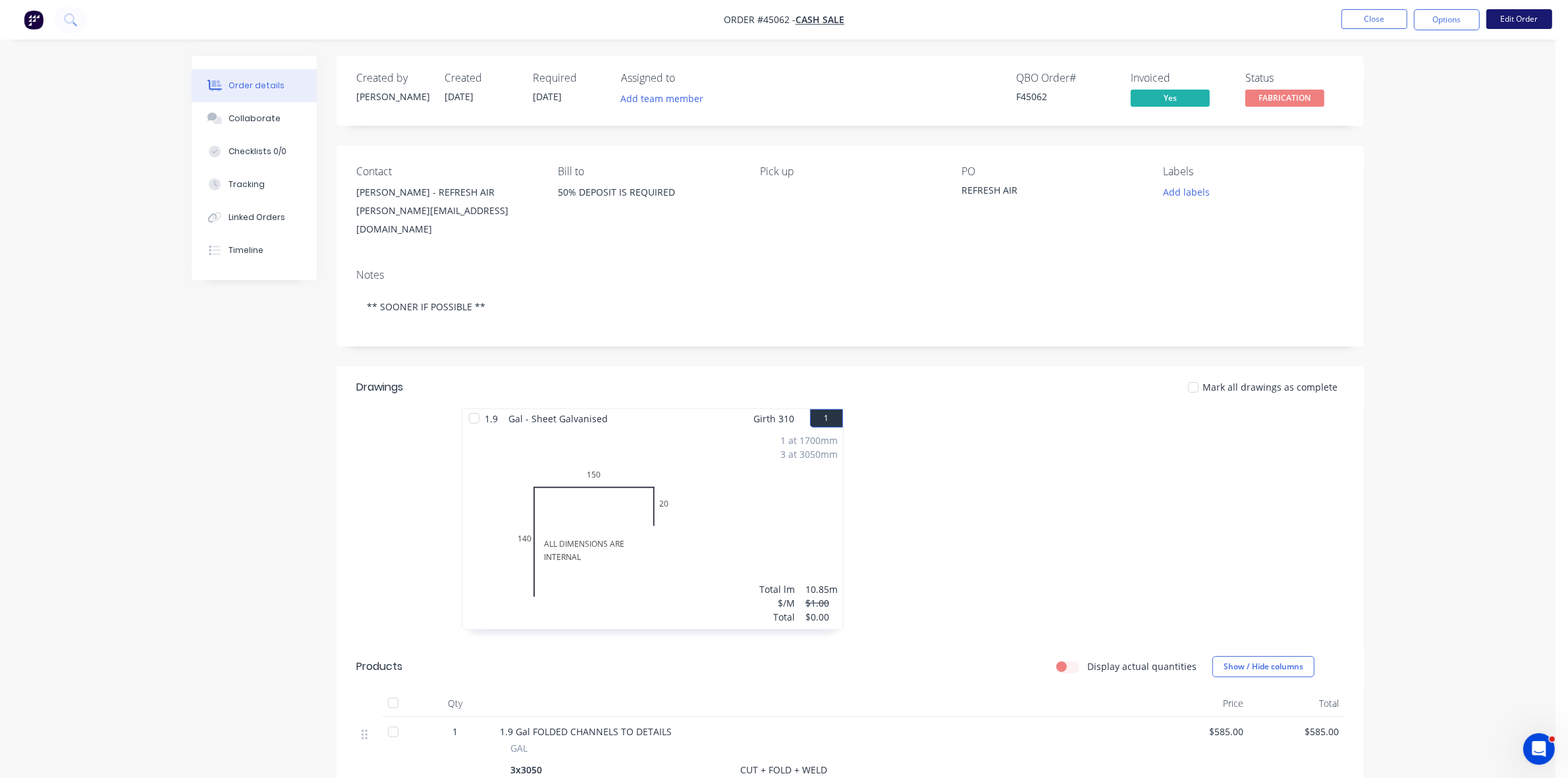
click at [1533, 21] on button "Edit Order" at bounding box center [1519, 19] width 66 height 20
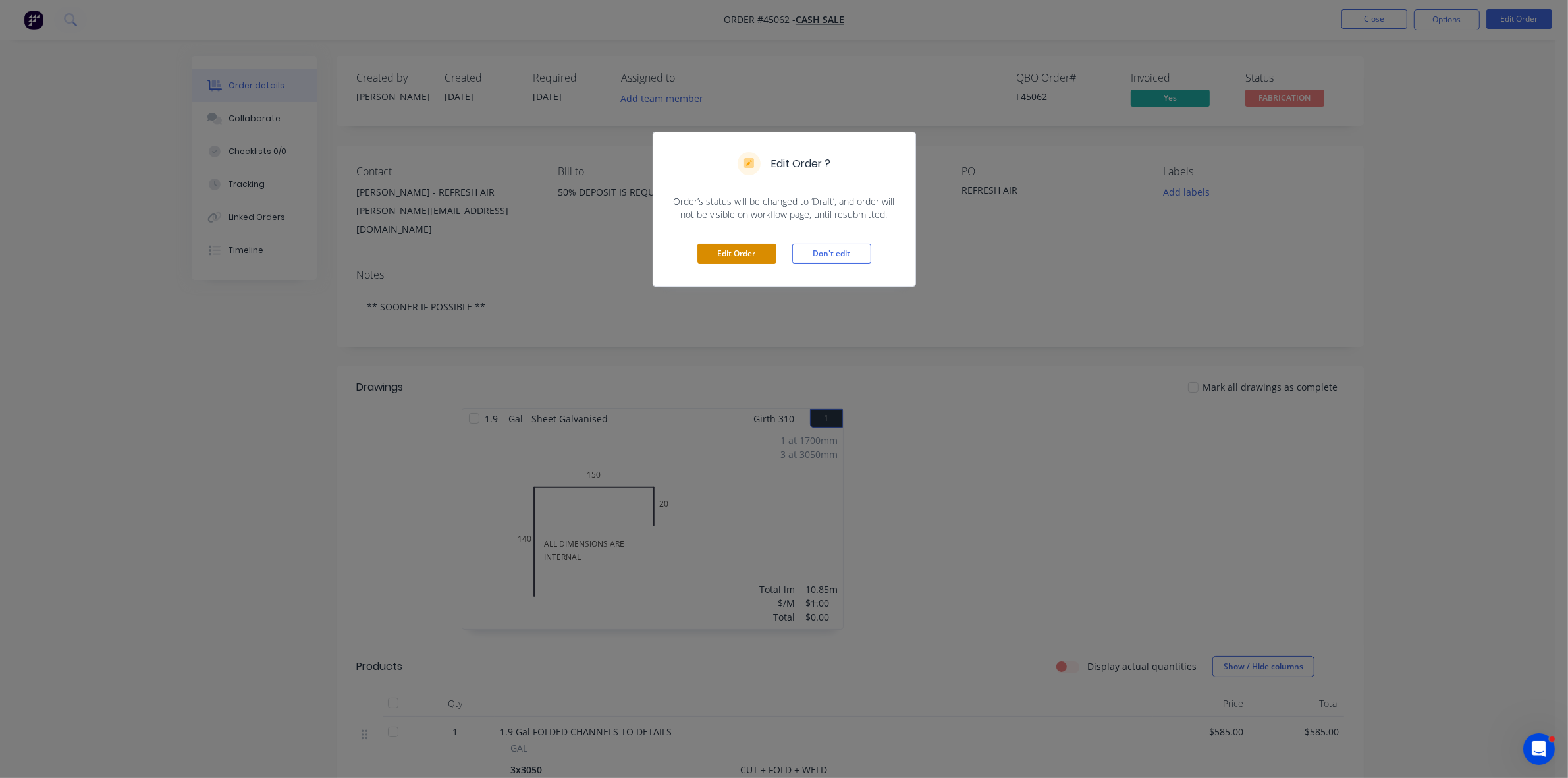
click at [722, 254] on button "Edit Order" at bounding box center [736, 254] width 79 height 20
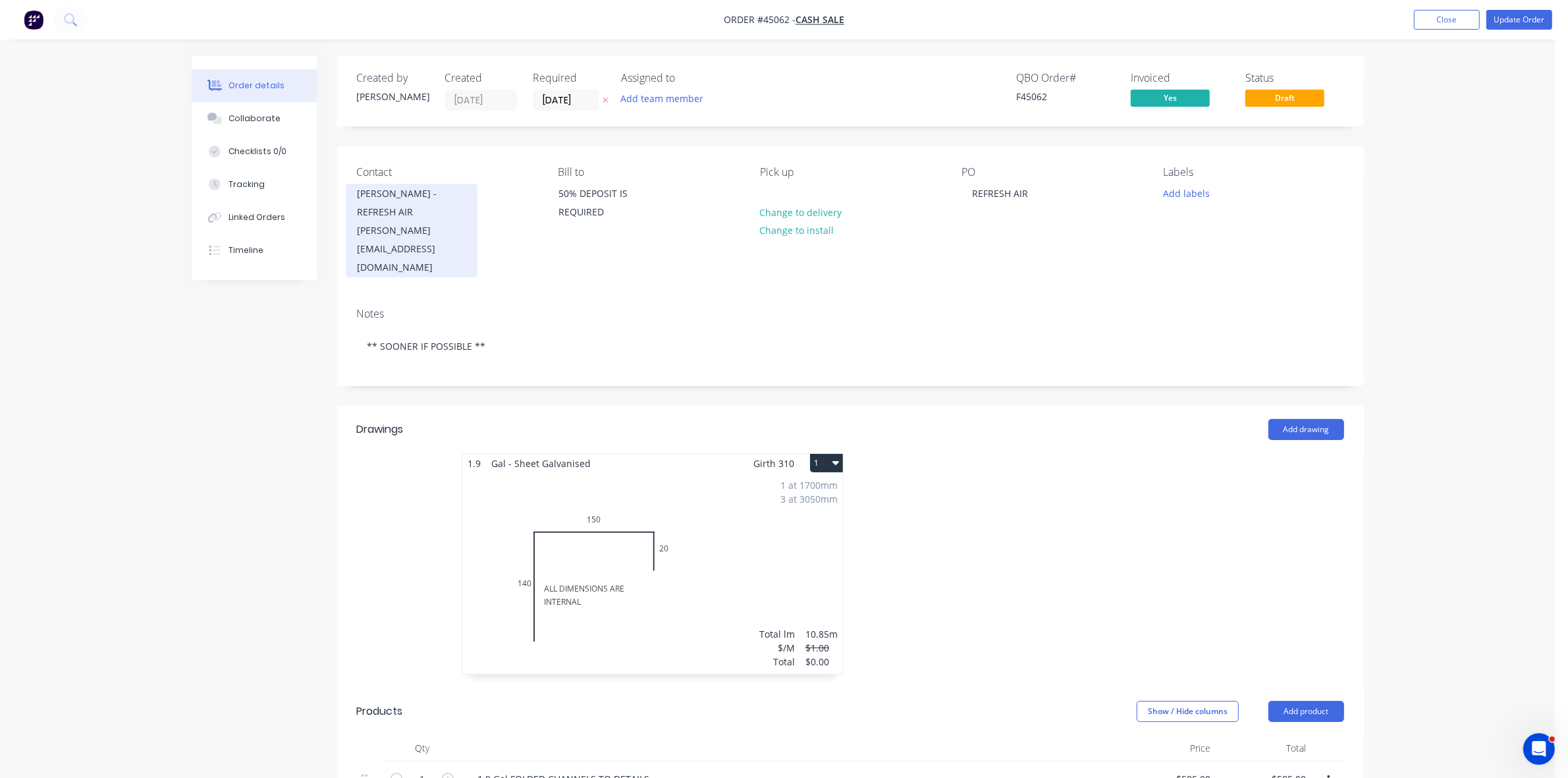
click at [413, 221] on div "david@refresh-air.com.au" at bounding box center [412, 248] width 110 height 56
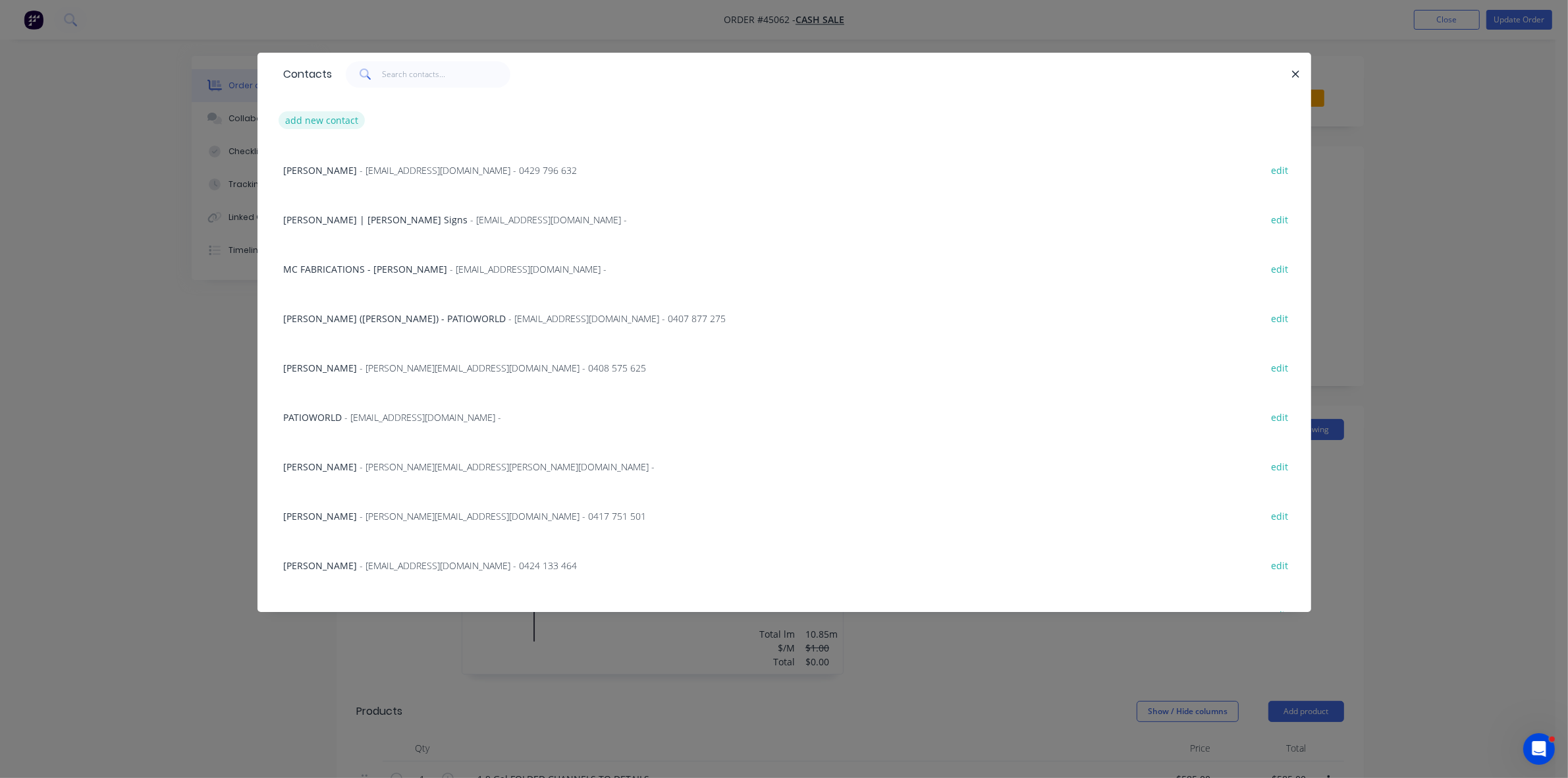
click at [336, 117] on button "add new contact" at bounding box center [322, 120] width 87 height 18
select select "AU"
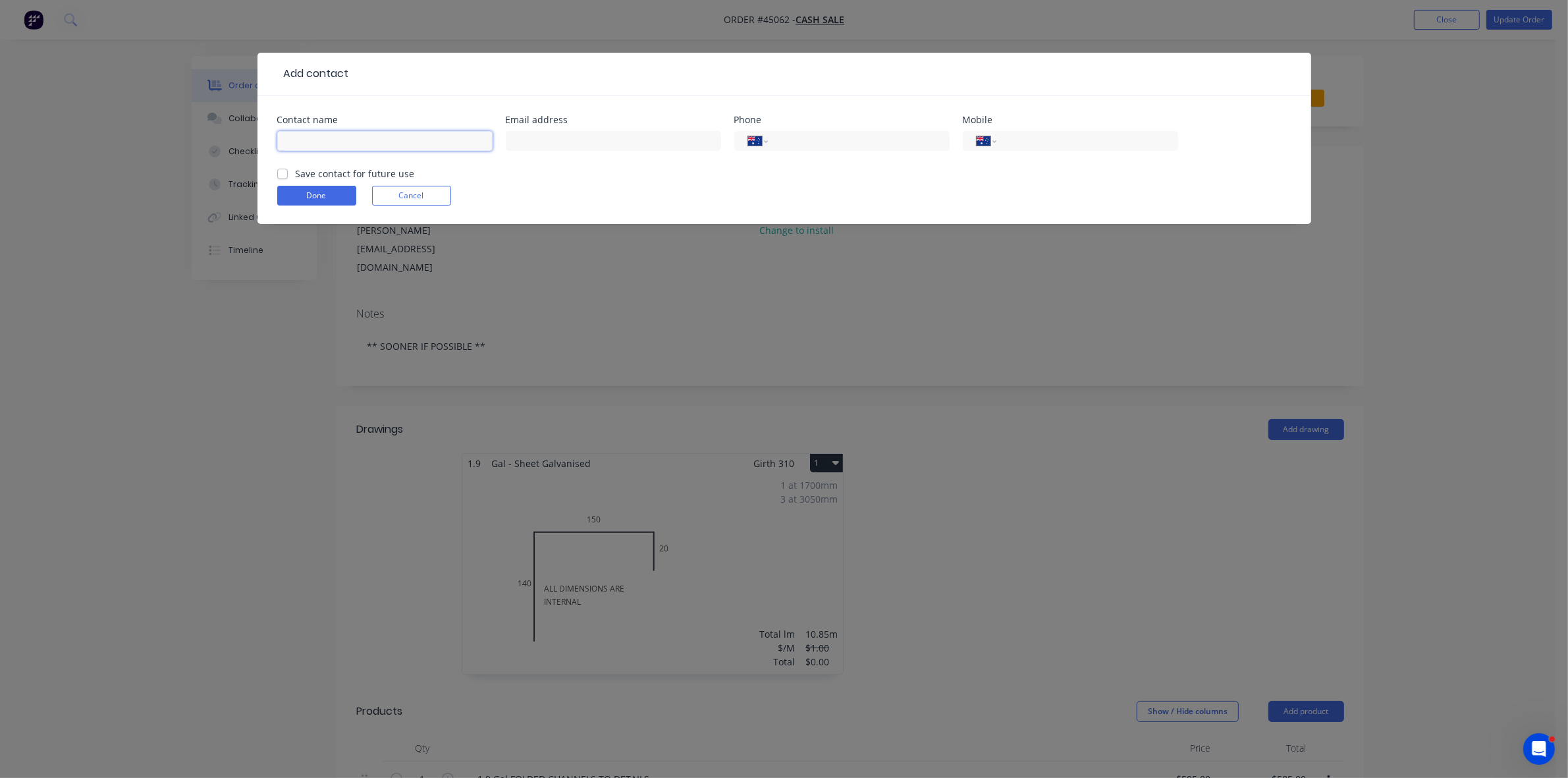
click at [367, 141] on input "text" at bounding box center [385, 141] width 215 height 20
type input "DAVID - REFRESH AIR"
click at [546, 135] on input "text" at bounding box center [613, 141] width 215 height 20
type input "david@refresh-air.com.au"
click at [1029, 135] on input "tel" at bounding box center [1084, 141] width 158 height 15
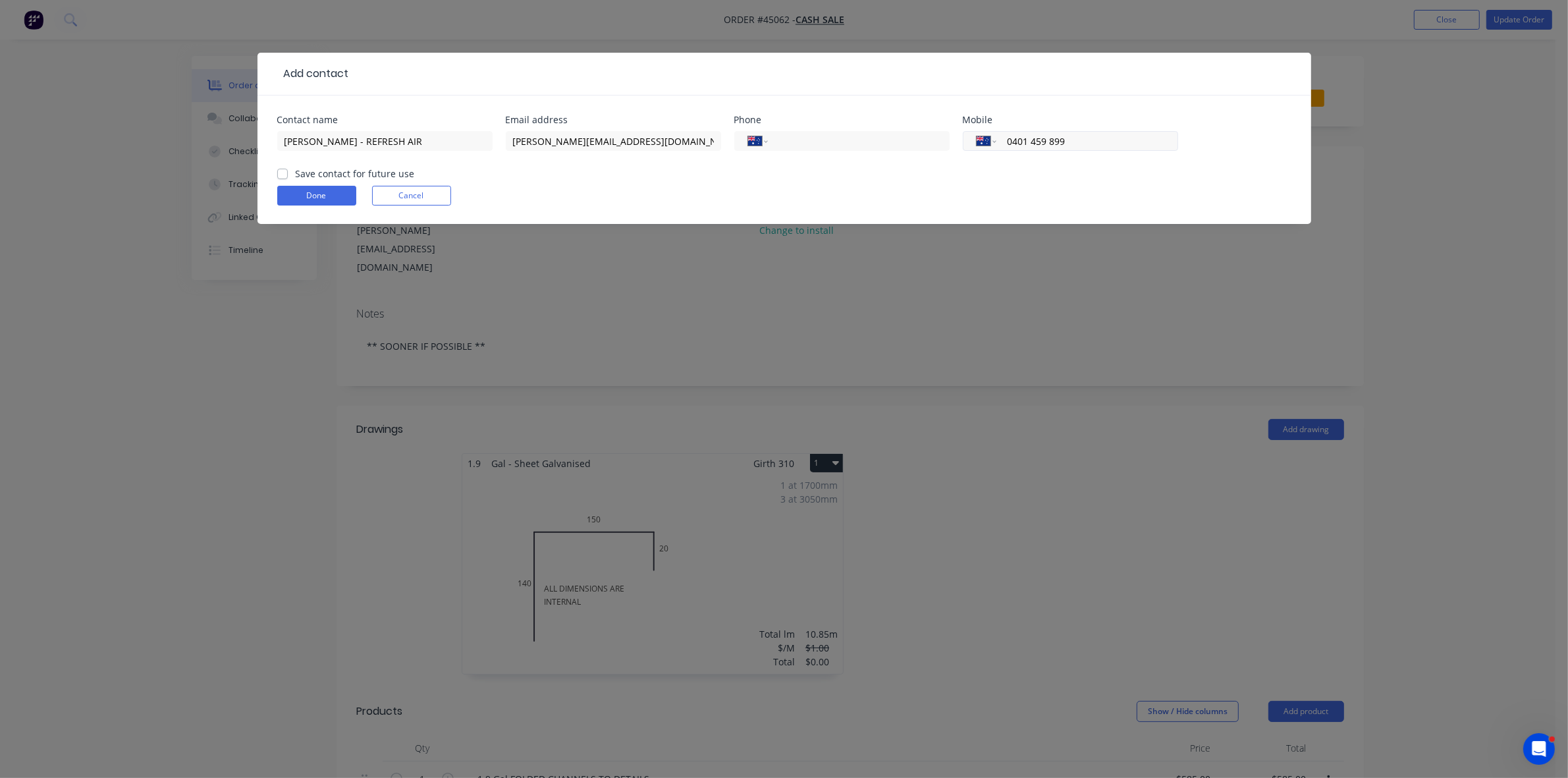
type input "0401 459 899"
click at [313, 189] on button "Done" at bounding box center [317, 195] width 79 height 20
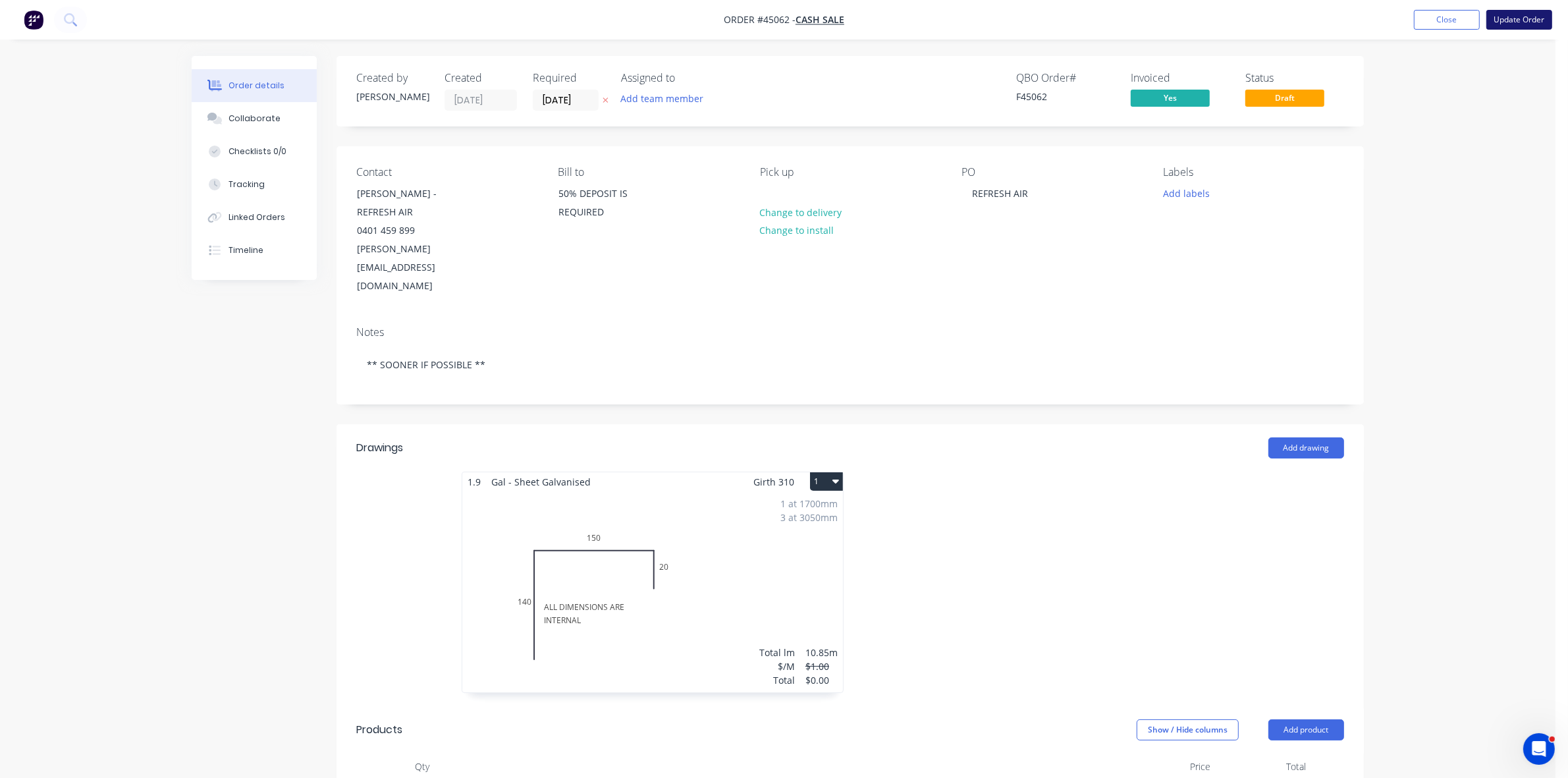
click at [1523, 11] on button "Update Order" at bounding box center [1519, 20] width 66 height 20
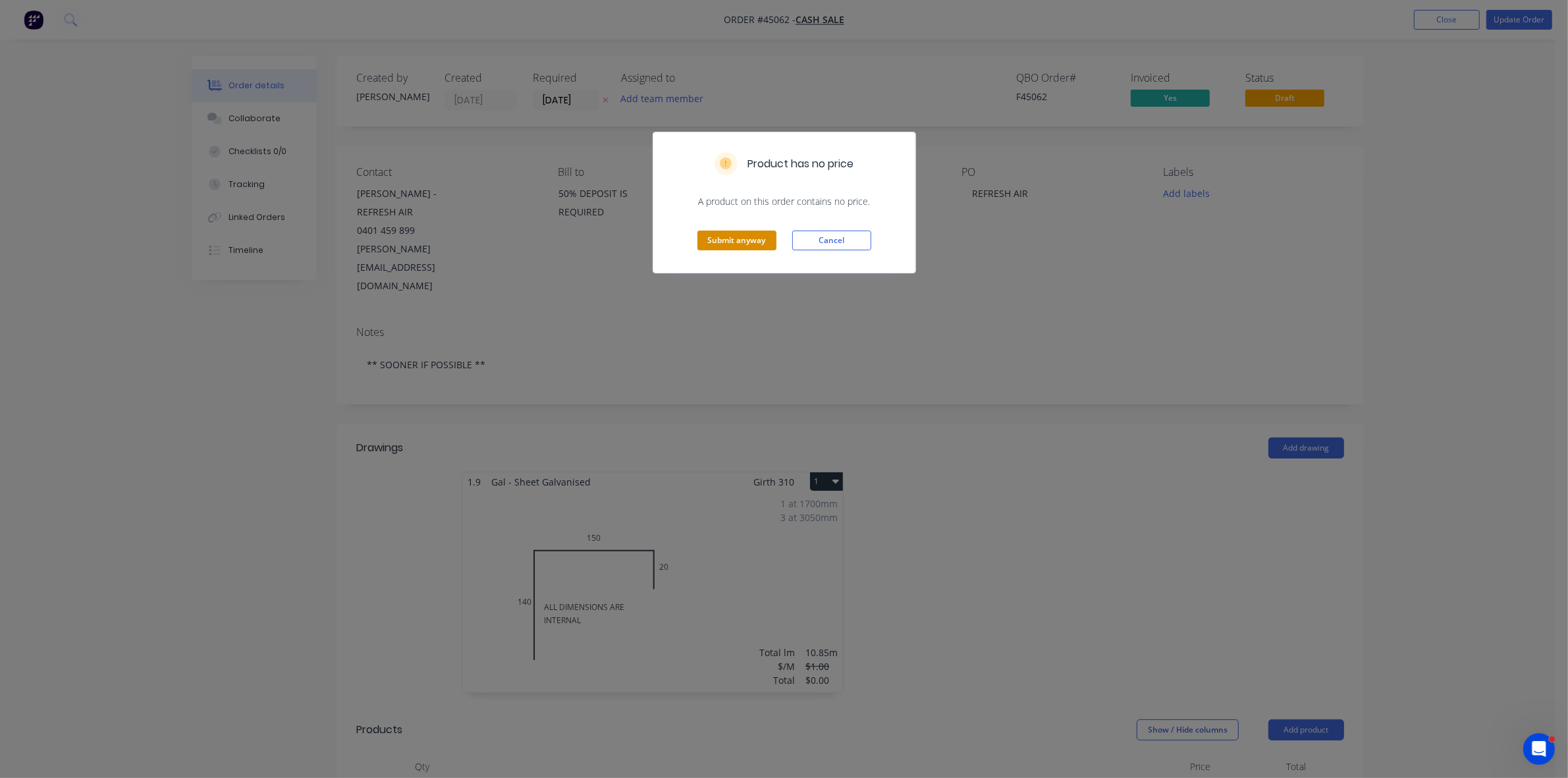
click at [741, 241] on button "Submit anyway" at bounding box center [736, 240] width 79 height 20
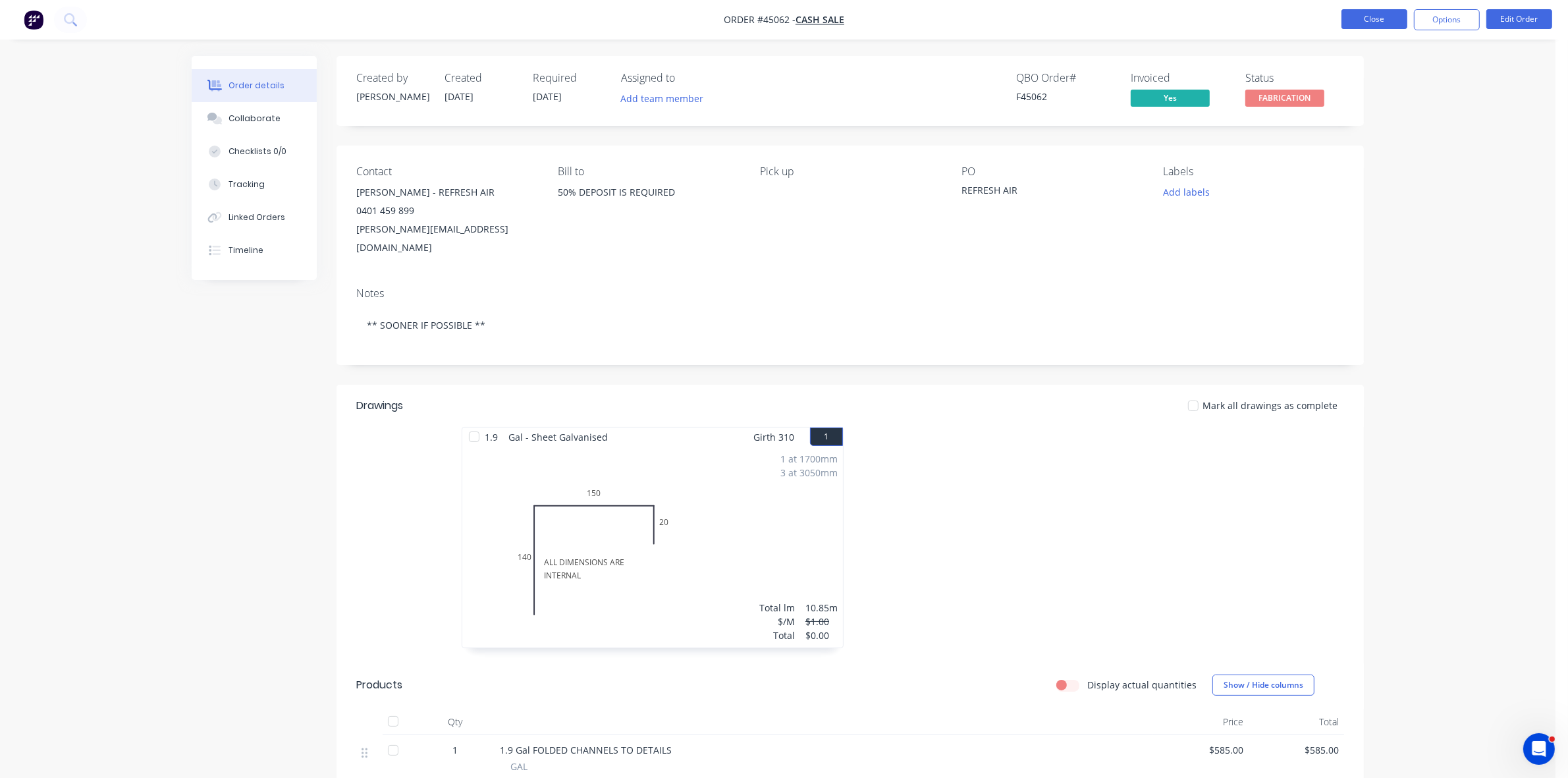
click at [1388, 19] on button "Close" at bounding box center [1374, 19] width 66 height 20
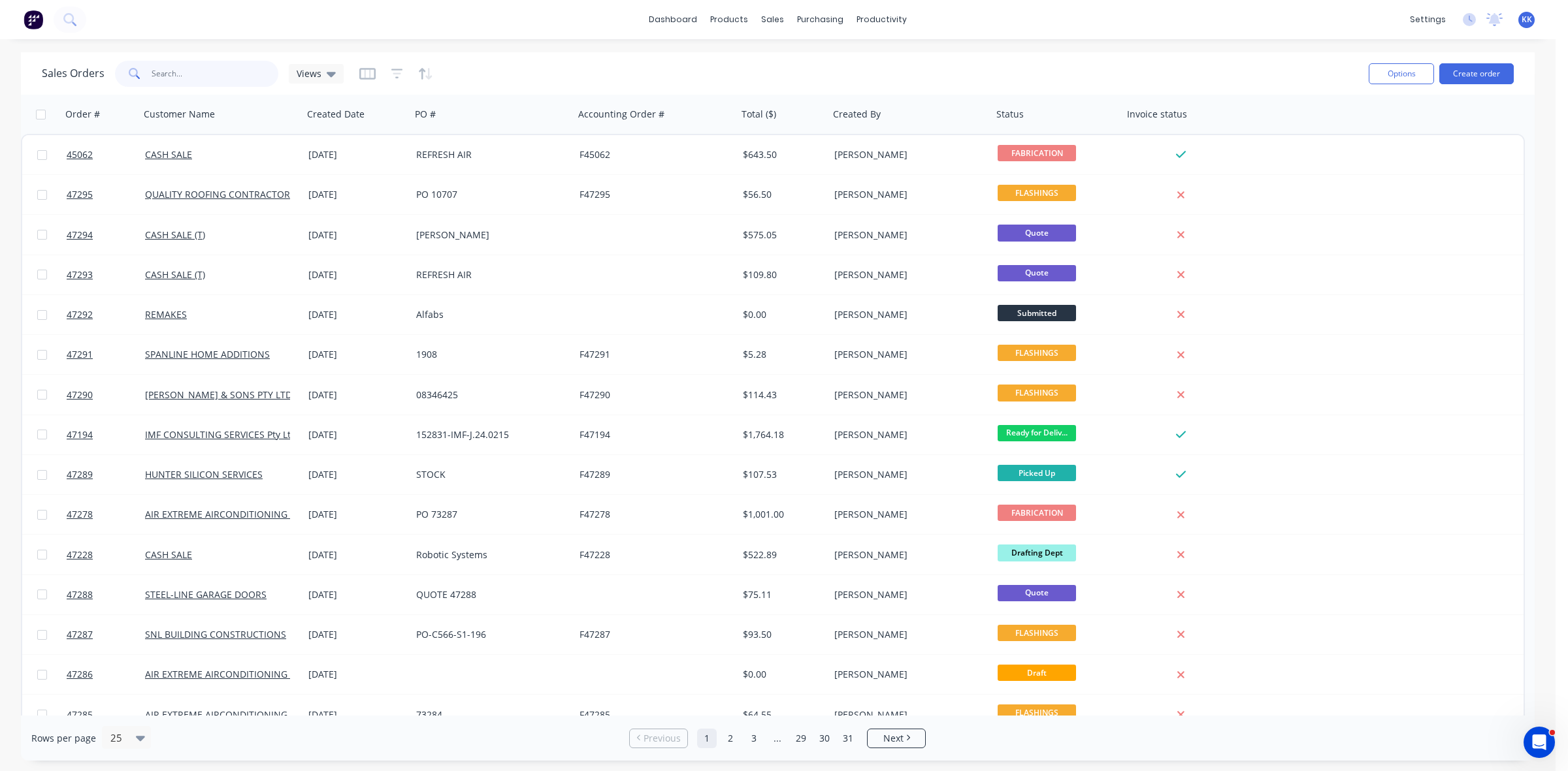
click at [239, 70] on input "text" at bounding box center [215, 74] width 127 height 26
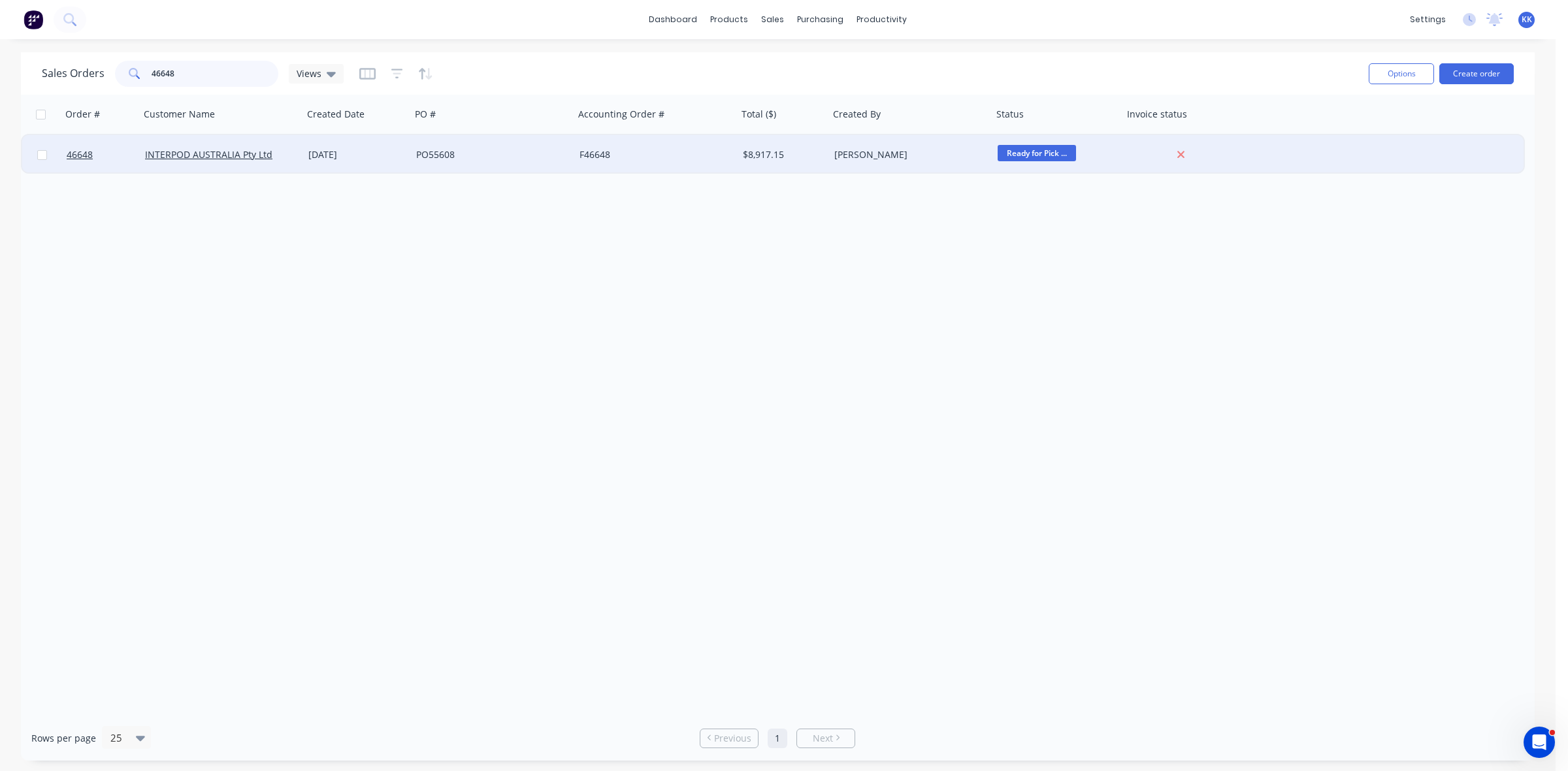
type input "46648"
click at [513, 157] on div "PO55608" at bounding box center [488, 155] width 145 height 13
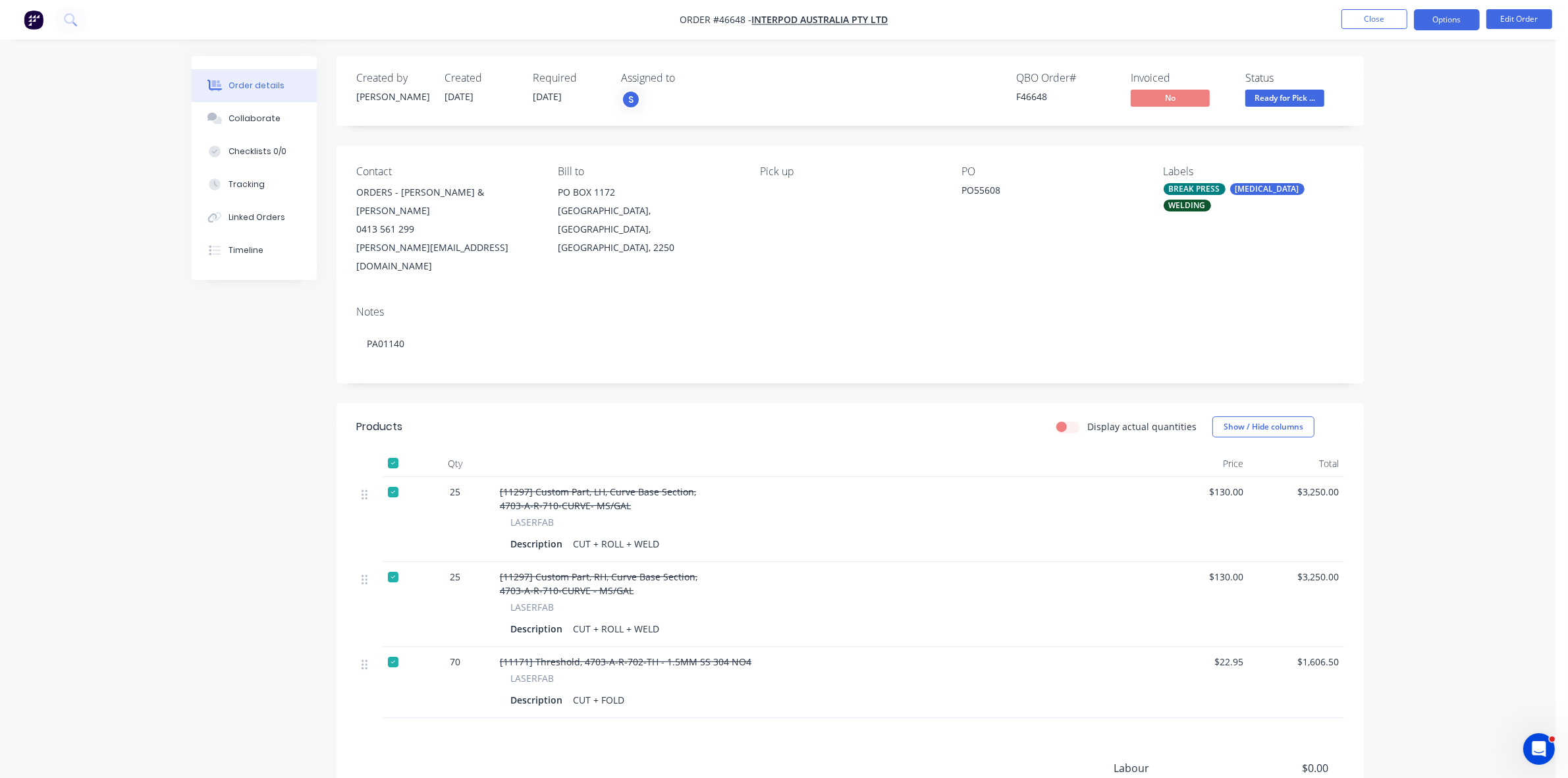
click at [1463, 27] on button "Options" at bounding box center [1446, 20] width 66 height 21
click at [1415, 70] on button "Invoice" at bounding box center [1407, 80] width 145 height 27
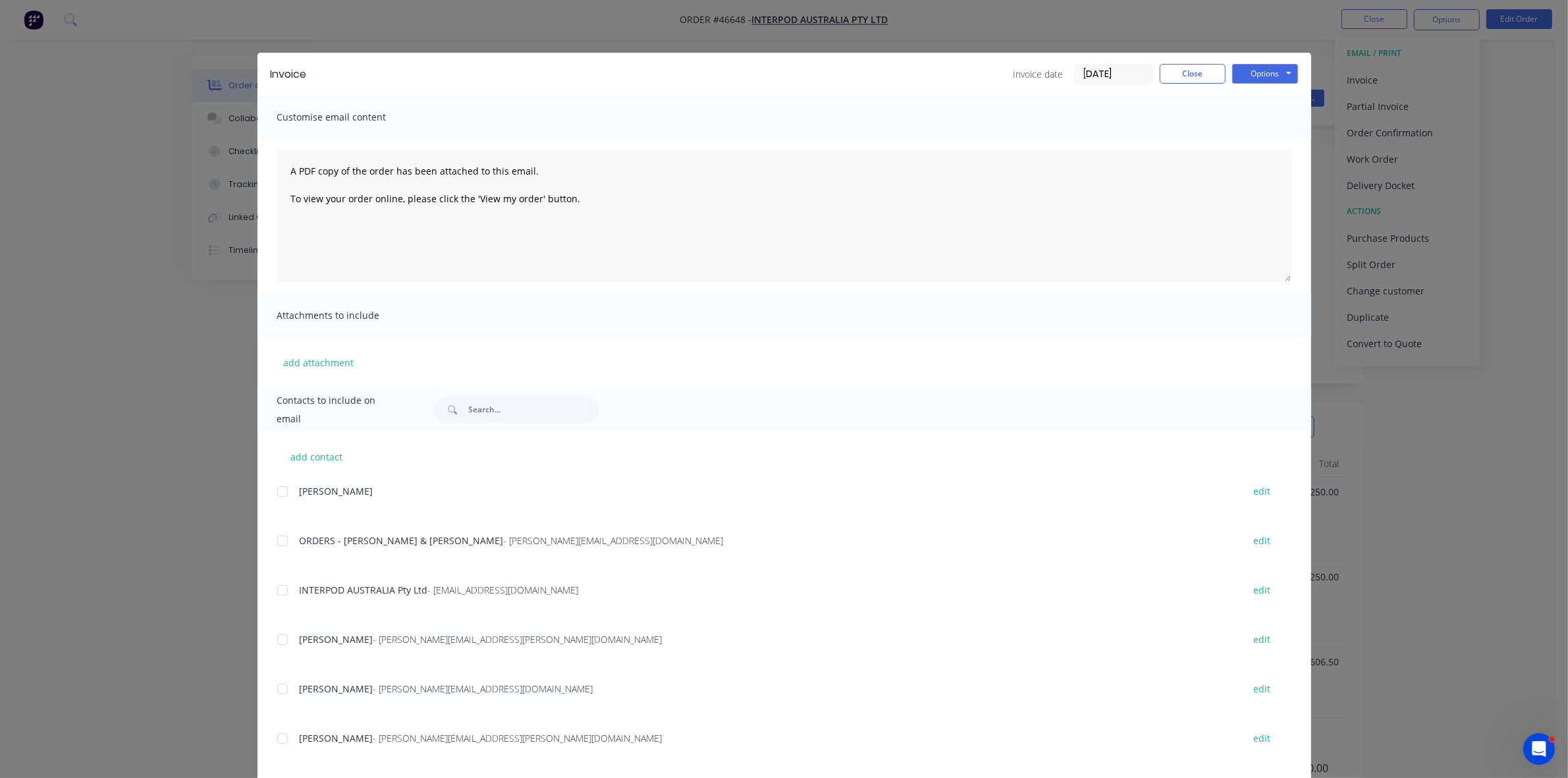
drag, startPoint x: 275, startPoint y: 584, endPoint x: 646, endPoint y: 506, distance: 379.1
click at [275, 584] on div at bounding box center [283, 590] width 27 height 27
click at [1243, 70] on button "Options" at bounding box center [1265, 74] width 66 height 20
click at [1251, 144] on button "Email" at bounding box center [1274, 141] width 84 height 21
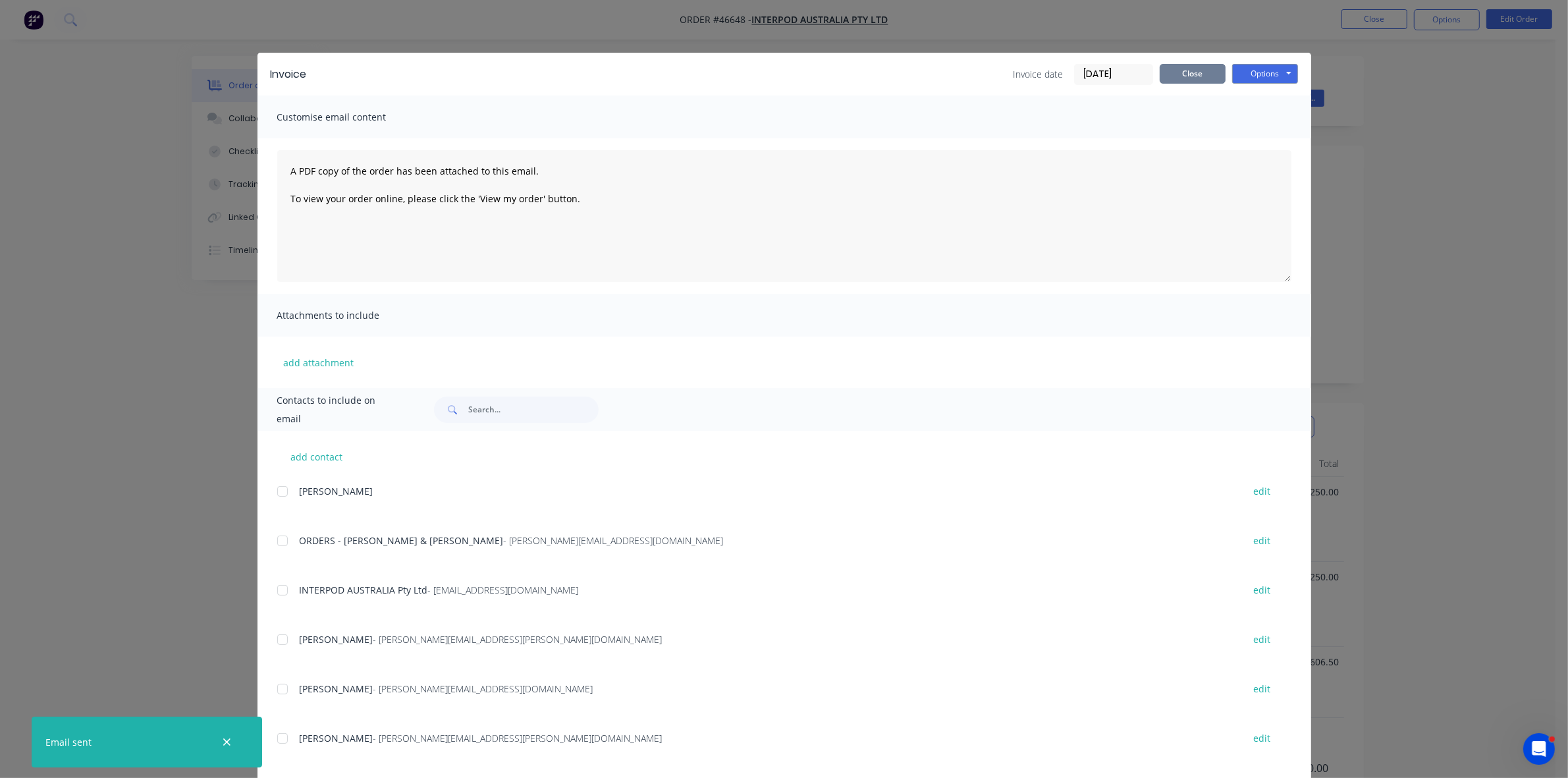
click at [1189, 76] on button "Close" at bounding box center [1192, 74] width 66 height 20
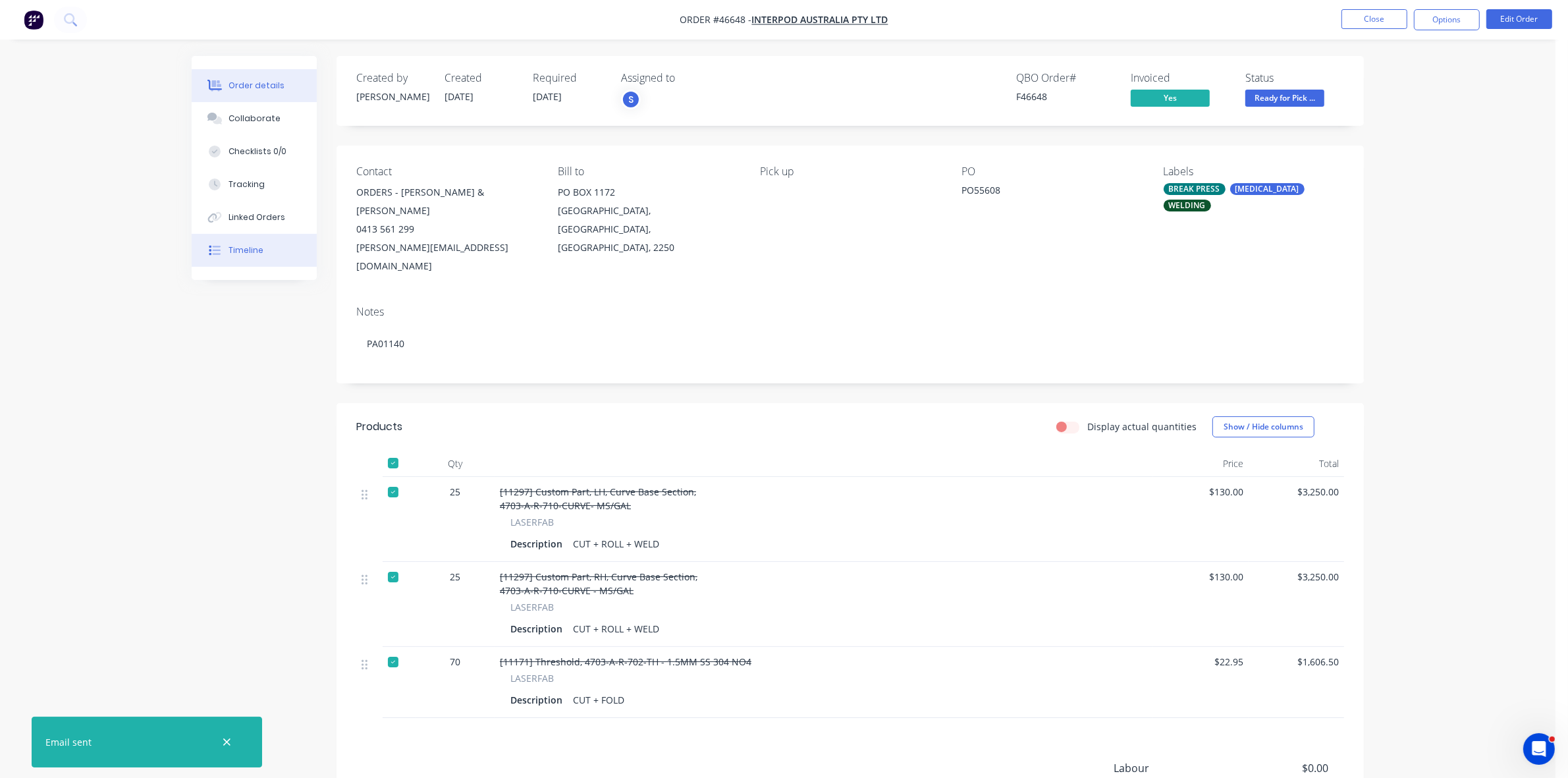
click at [254, 255] on button "Timeline" at bounding box center [254, 250] width 125 height 33
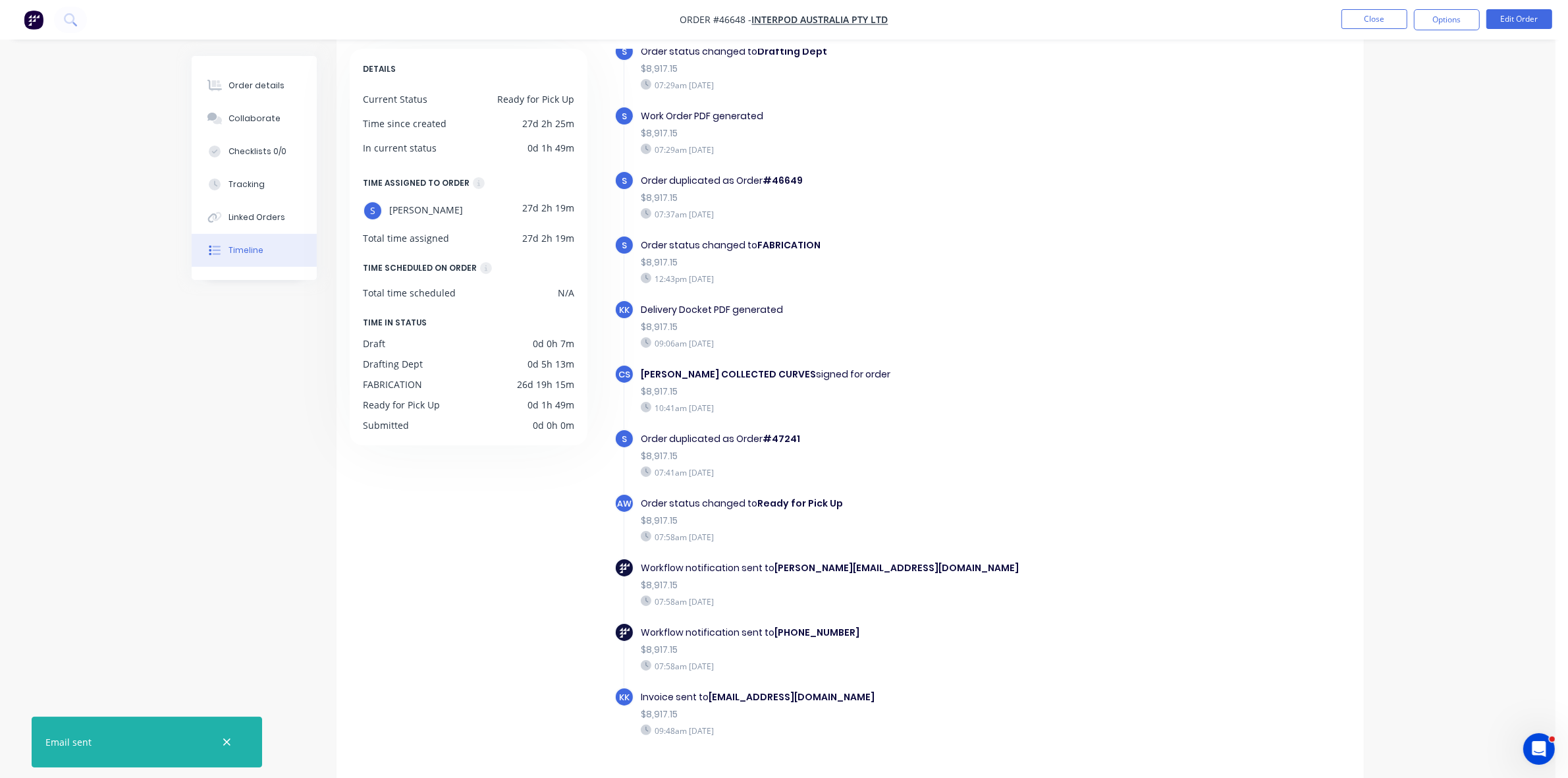
scroll to position [93, 0]
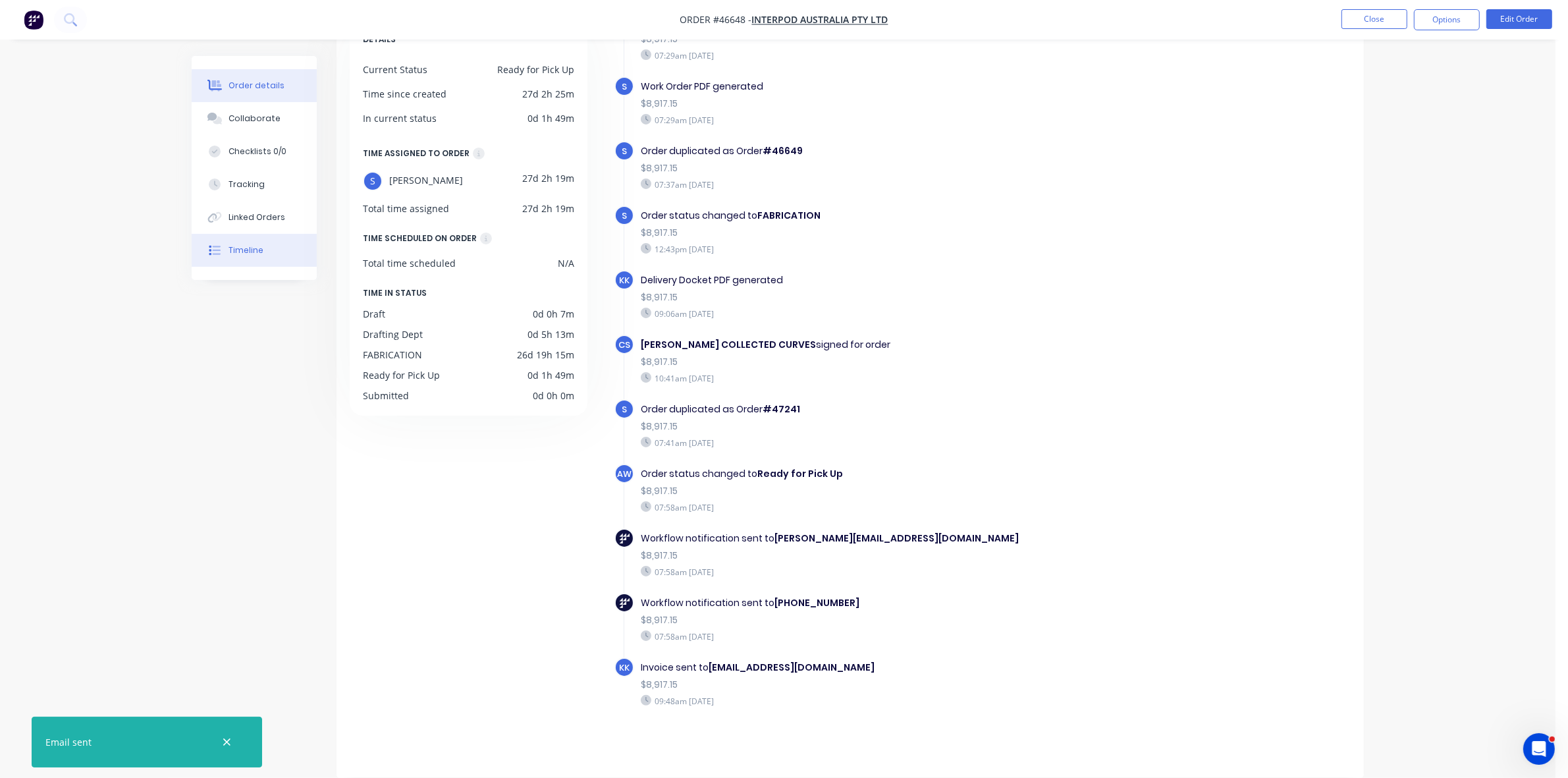
drag, startPoint x: 268, startPoint y: 76, endPoint x: 282, endPoint y: 81, distance: 14.9
click at [270, 76] on button "Order details" at bounding box center [254, 86] width 125 height 33
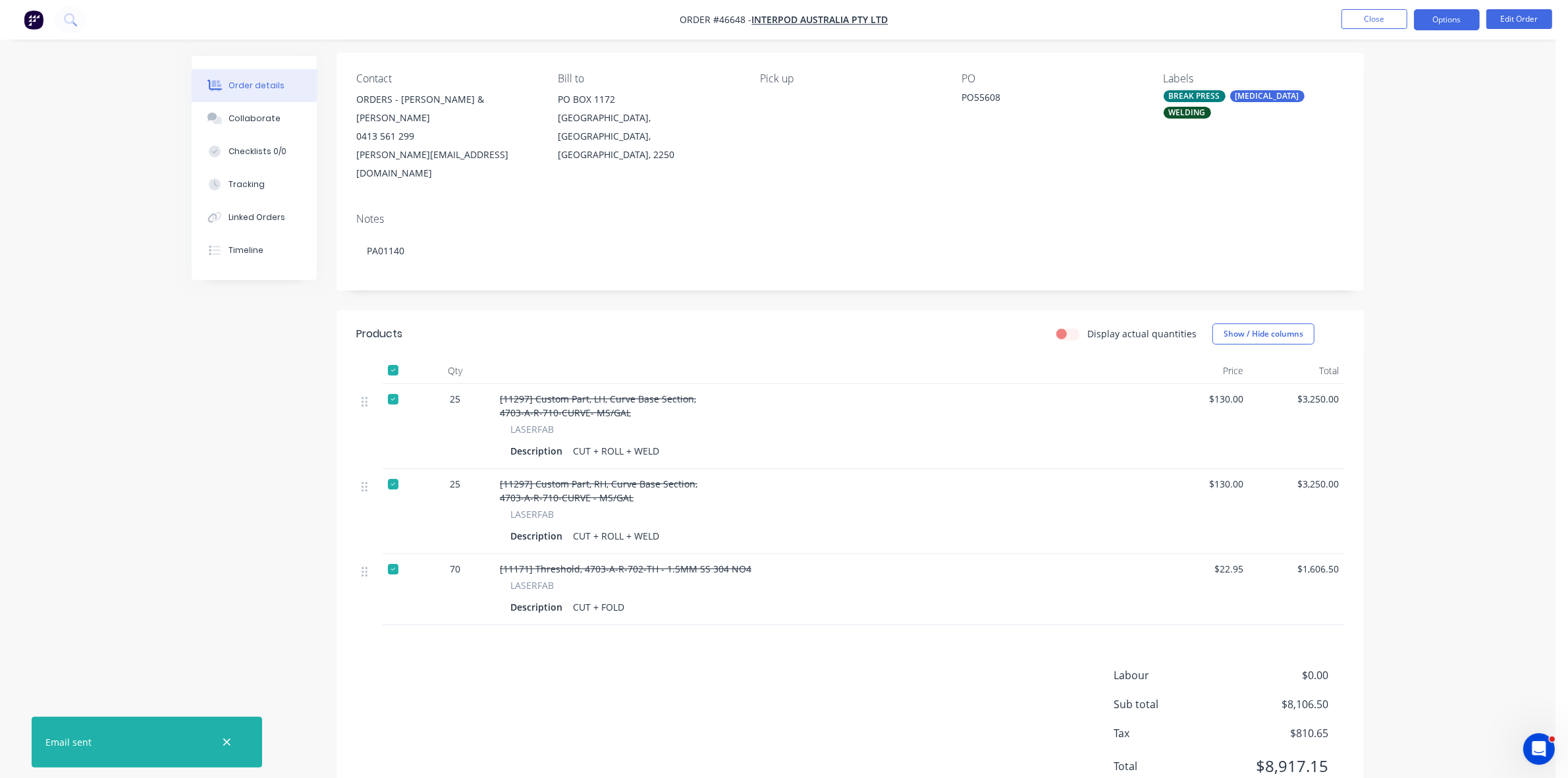
click at [1444, 23] on button "Options" at bounding box center [1446, 20] width 66 height 21
click at [1408, 180] on div "Delivery Docket" at bounding box center [1408, 185] width 122 height 19
click at [1398, 167] on div "Custom" at bounding box center [1408, 159] width 122 height 19
click at [1402, 129] on div "Without pricing" at bounding box center [1408, 133] width 122 height 19
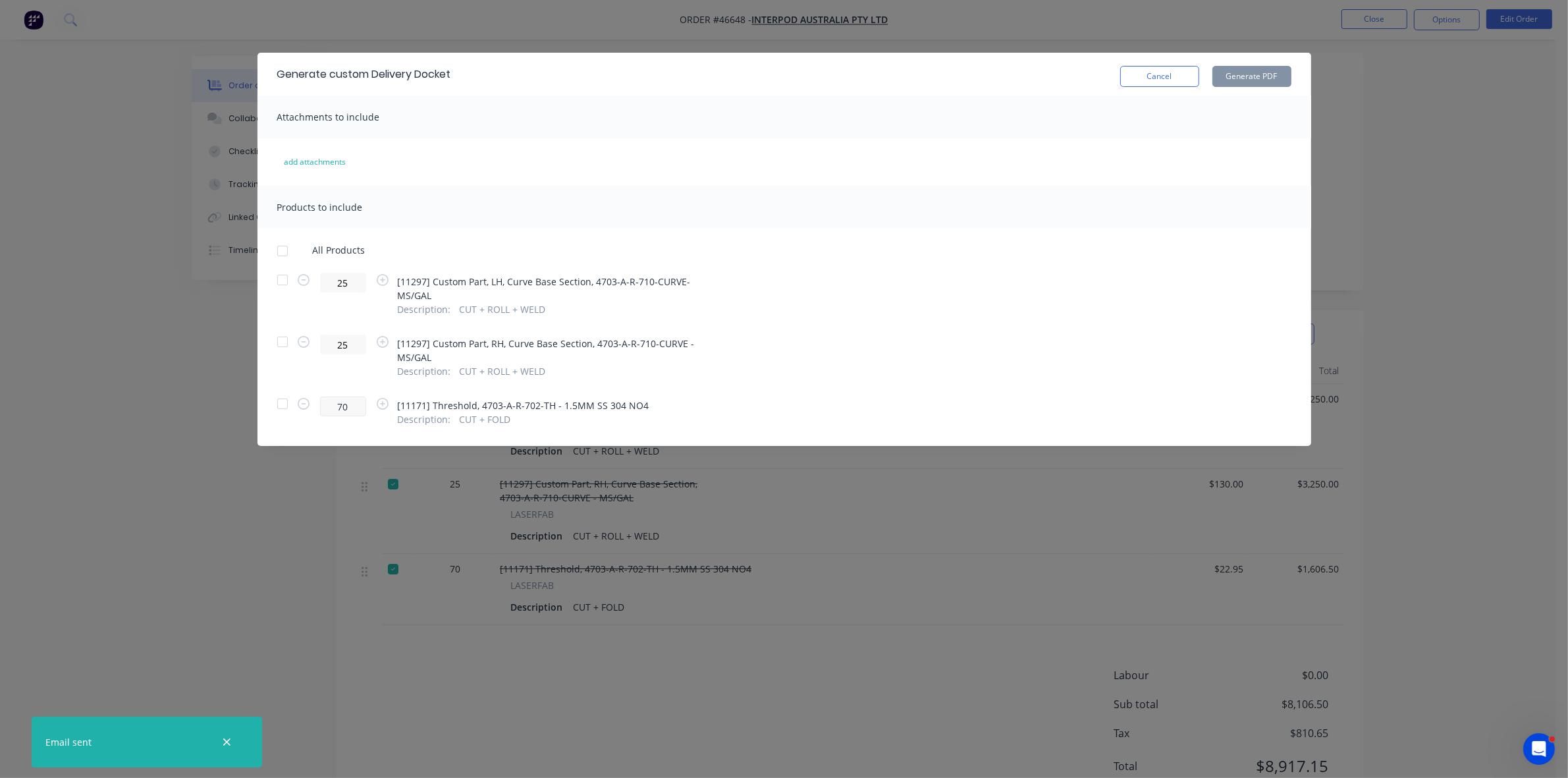
drag, startPoint x: 283, startPoint y: 374, endPoint x: 335, endPoint y: 386, distance: 53.4
click at [284, 391] on div at bounding box center [283, 404] width 27 height 27
click at [1240, 78] on button "Generate PDF" at bounding box center [1252, 76] width 79 height 21
drag, startPoint x: 1156, startPoint y: 70, endPoint x: 1347, endPoint y: 36, distance: 194.0
click at [1160, 70] on button "Cancel" at bounding box center [1160, 76] width 79 height 21
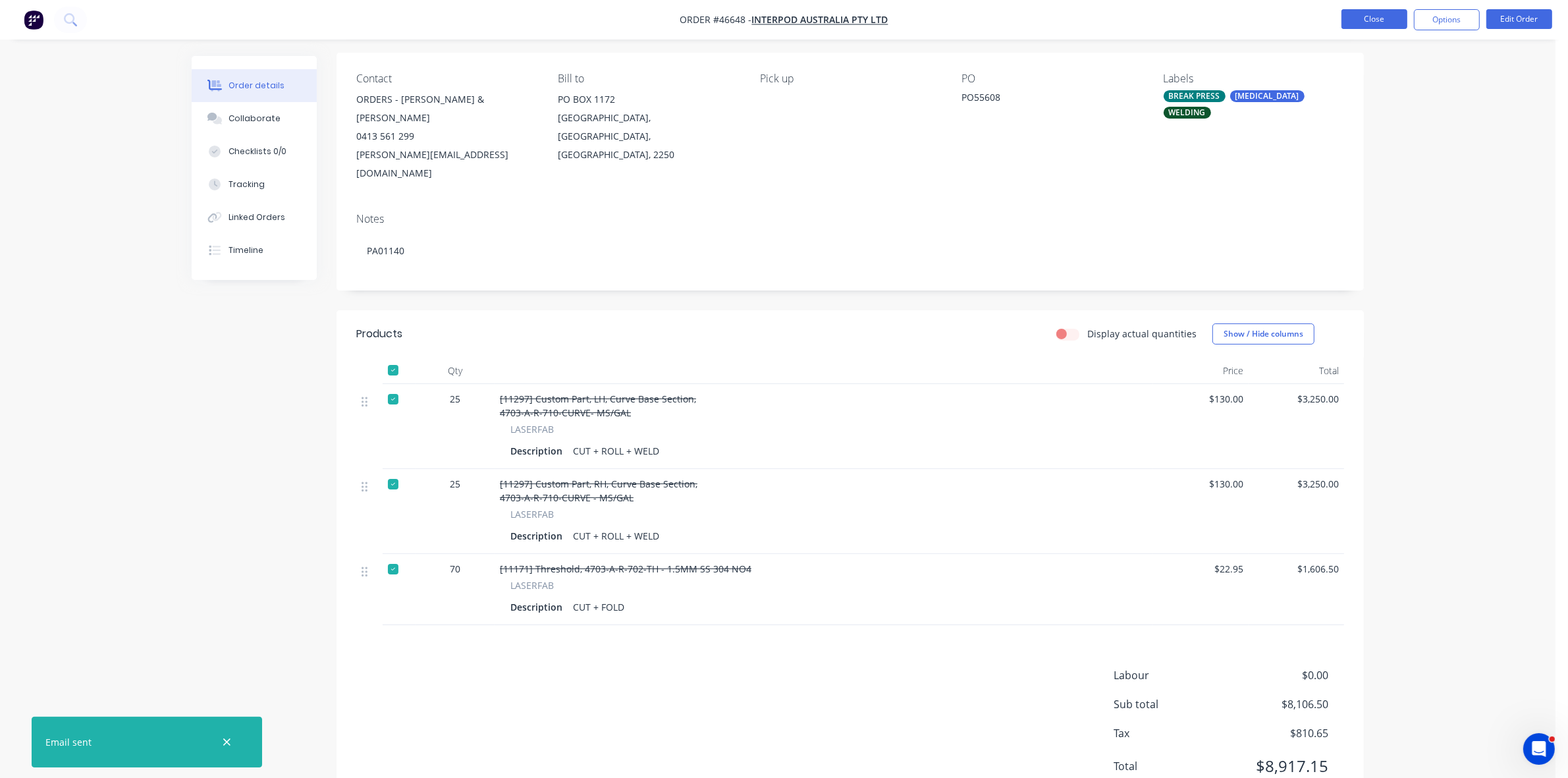
click at [1381, 21] on button "Close" at bounding box center [1374, 19] width 66 height 20
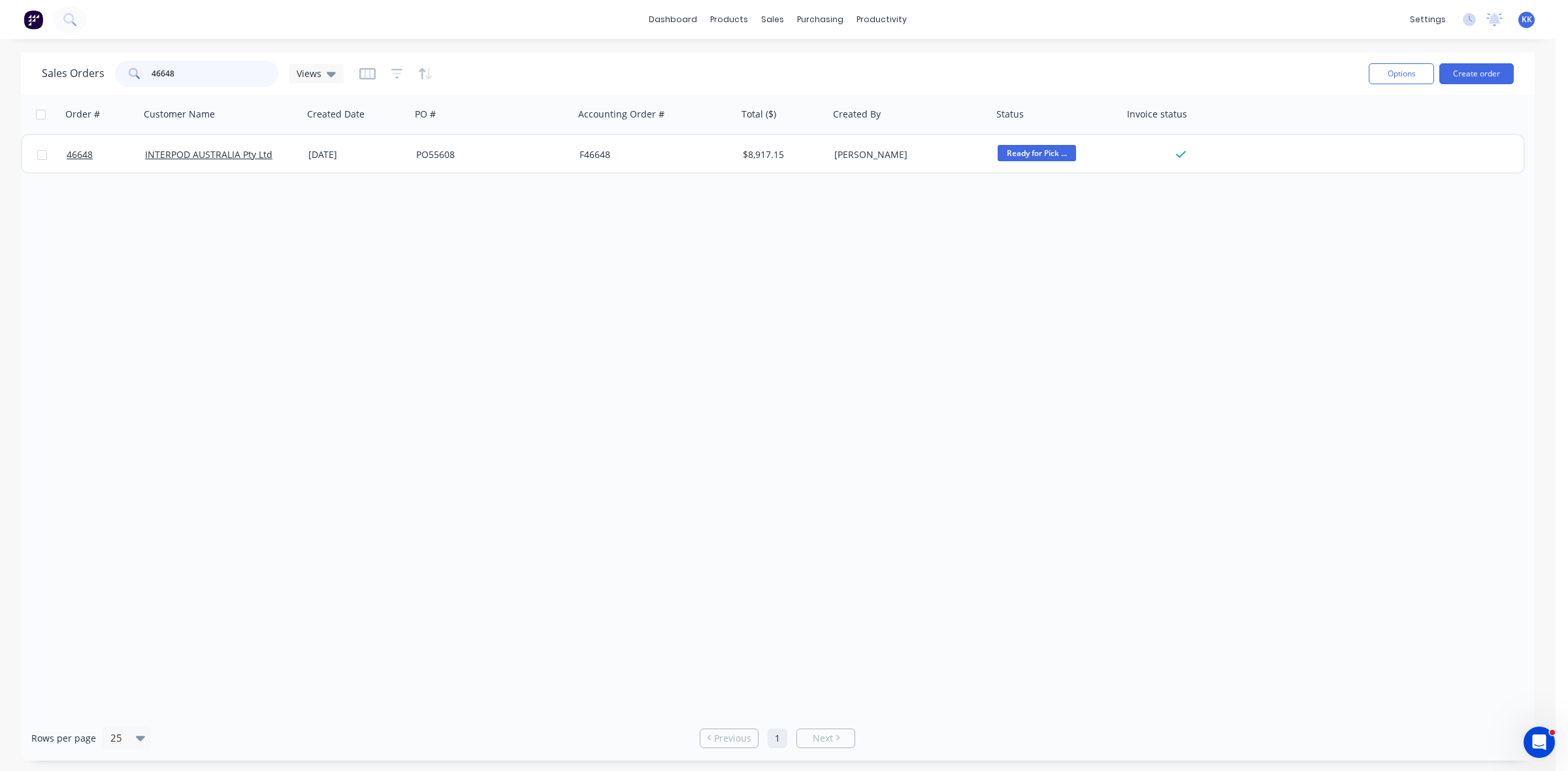
drag, startPoint x: 232, startPoint y: 70, endPoint x: 129, endPoint y: 65, distance: 103.1
click at [129, 65] on div "46648" at bounding box center [196, 74] width 163 height 26
click at [315, 76] on span "Views" at bounding box center [308, 73] width 25 height 14
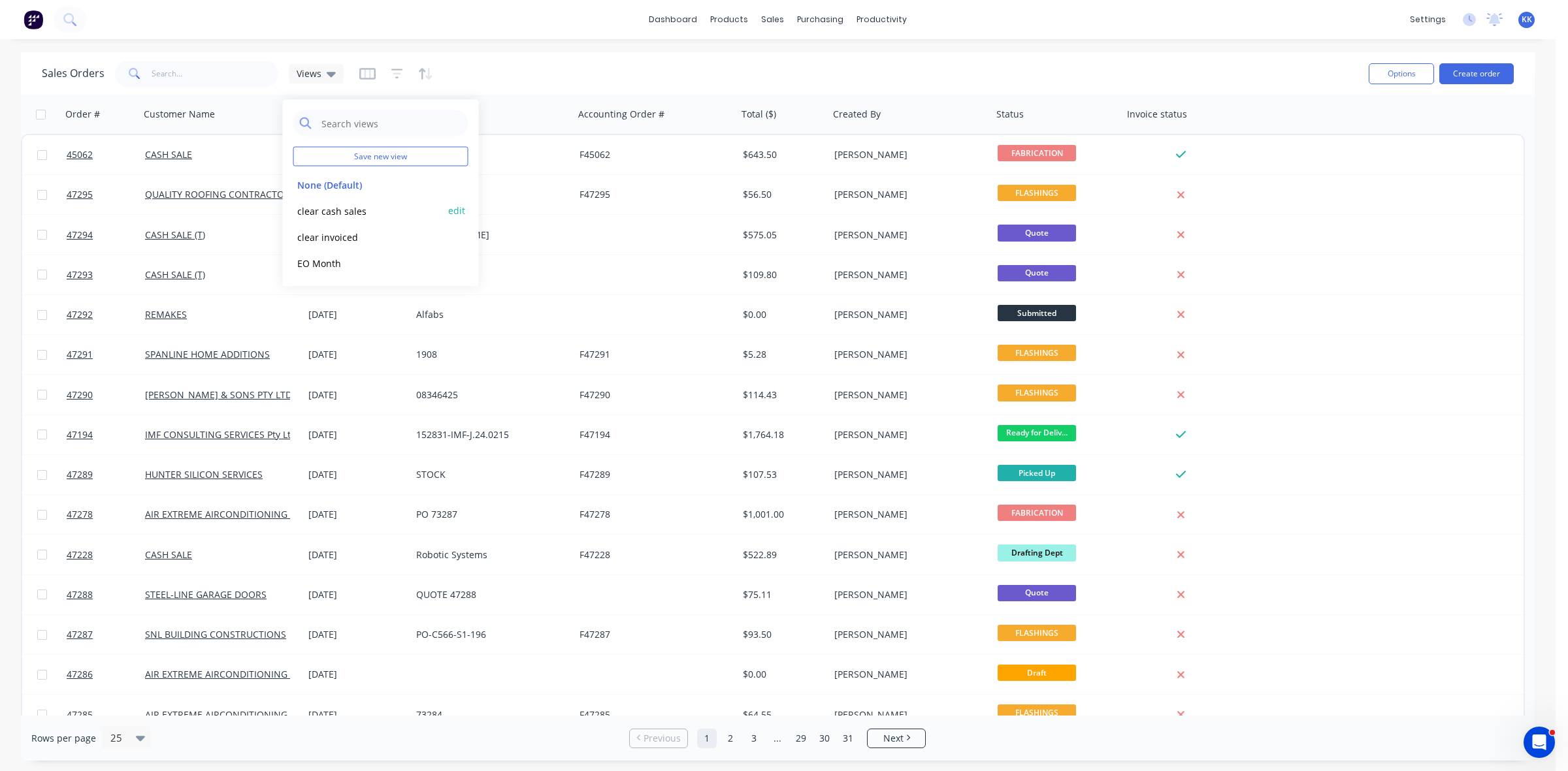
click at [310, 204] on button "clear cash sales" at bounding box center [367, 211] width 149 height 15
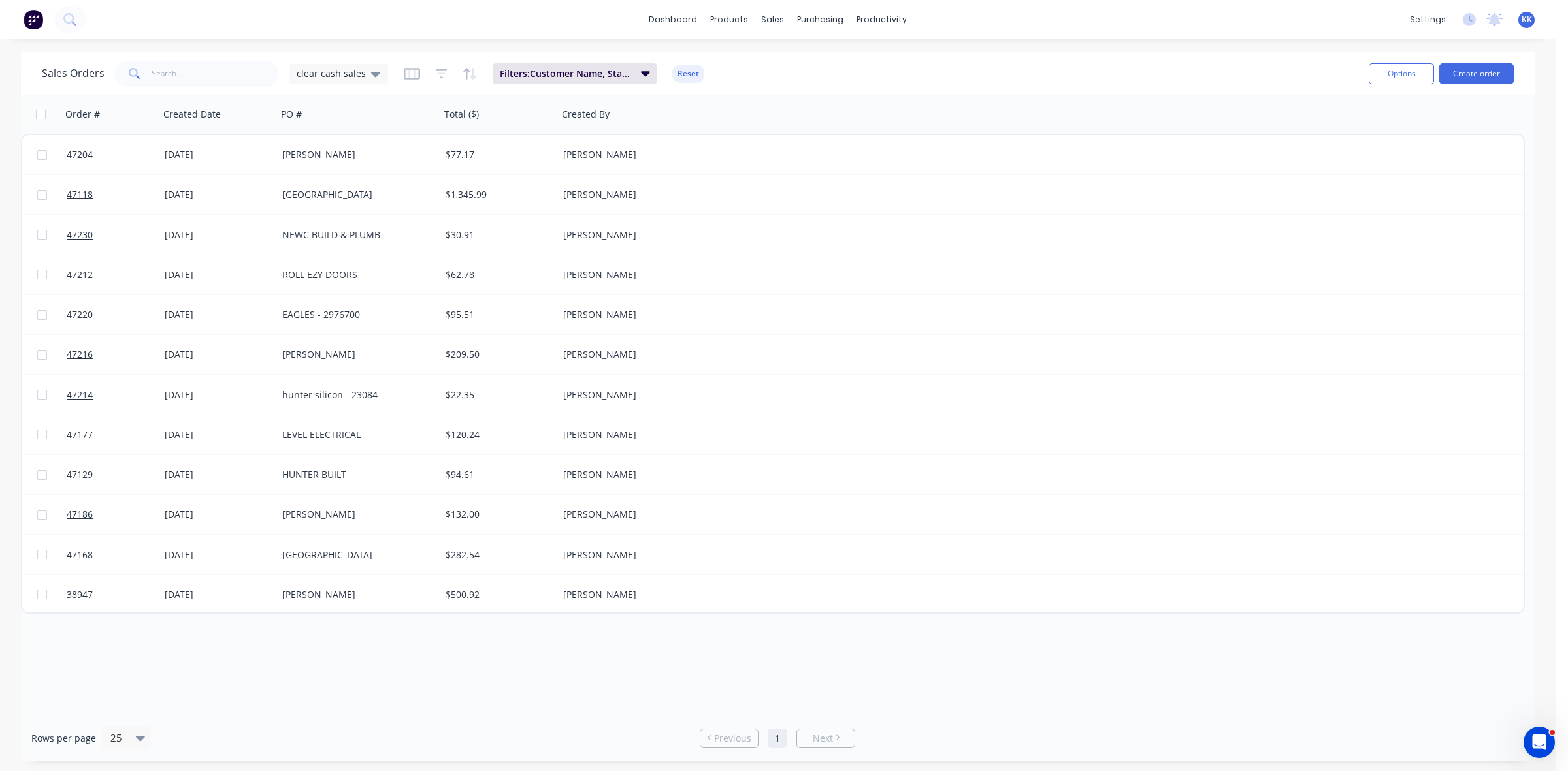
click at [41, 110] on input "checkbox" at bounding box center [41, 115] width 10 height 10
checkbox input "true"
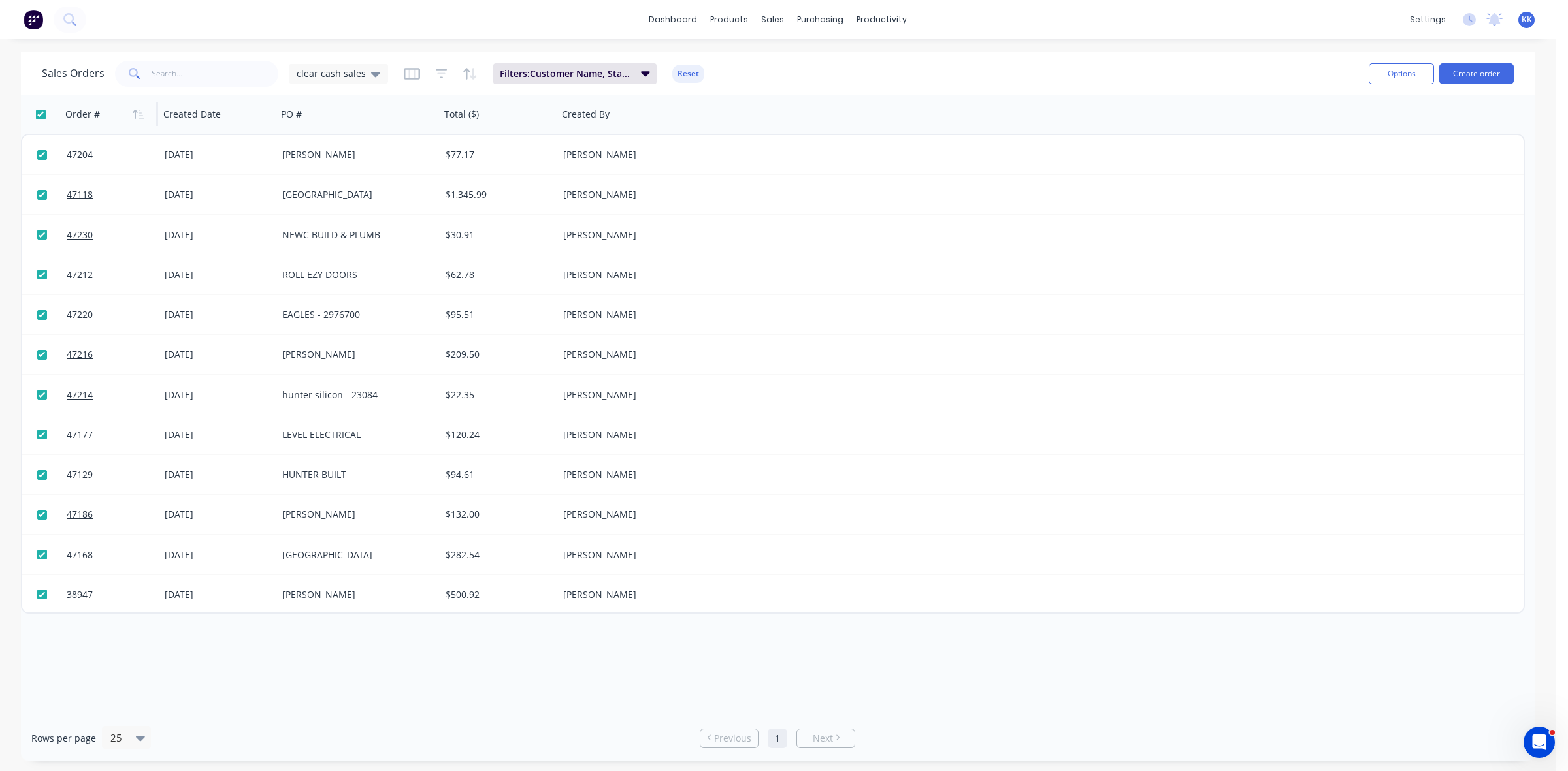
checkbox input "true"
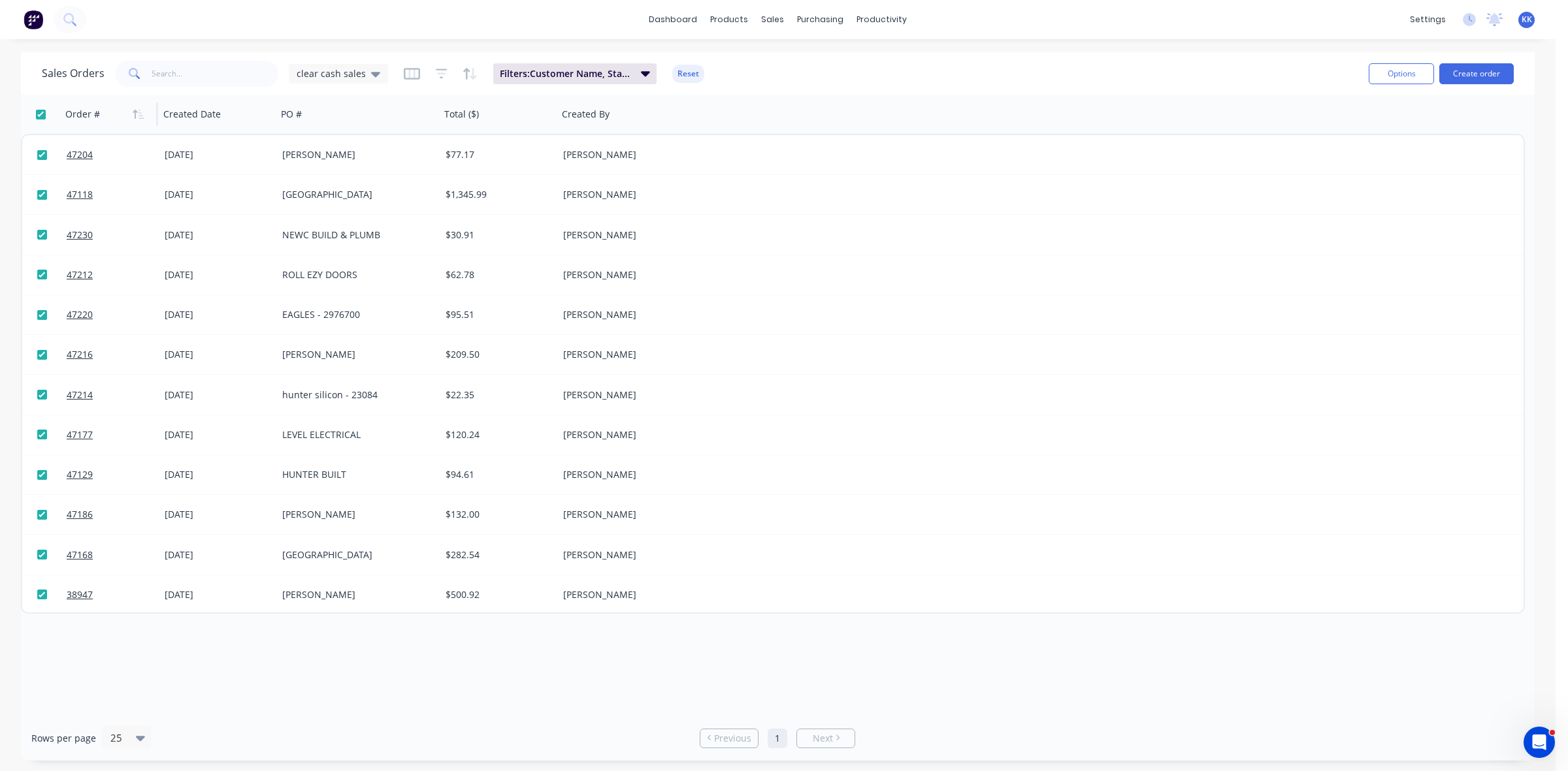
checkbox input "true"
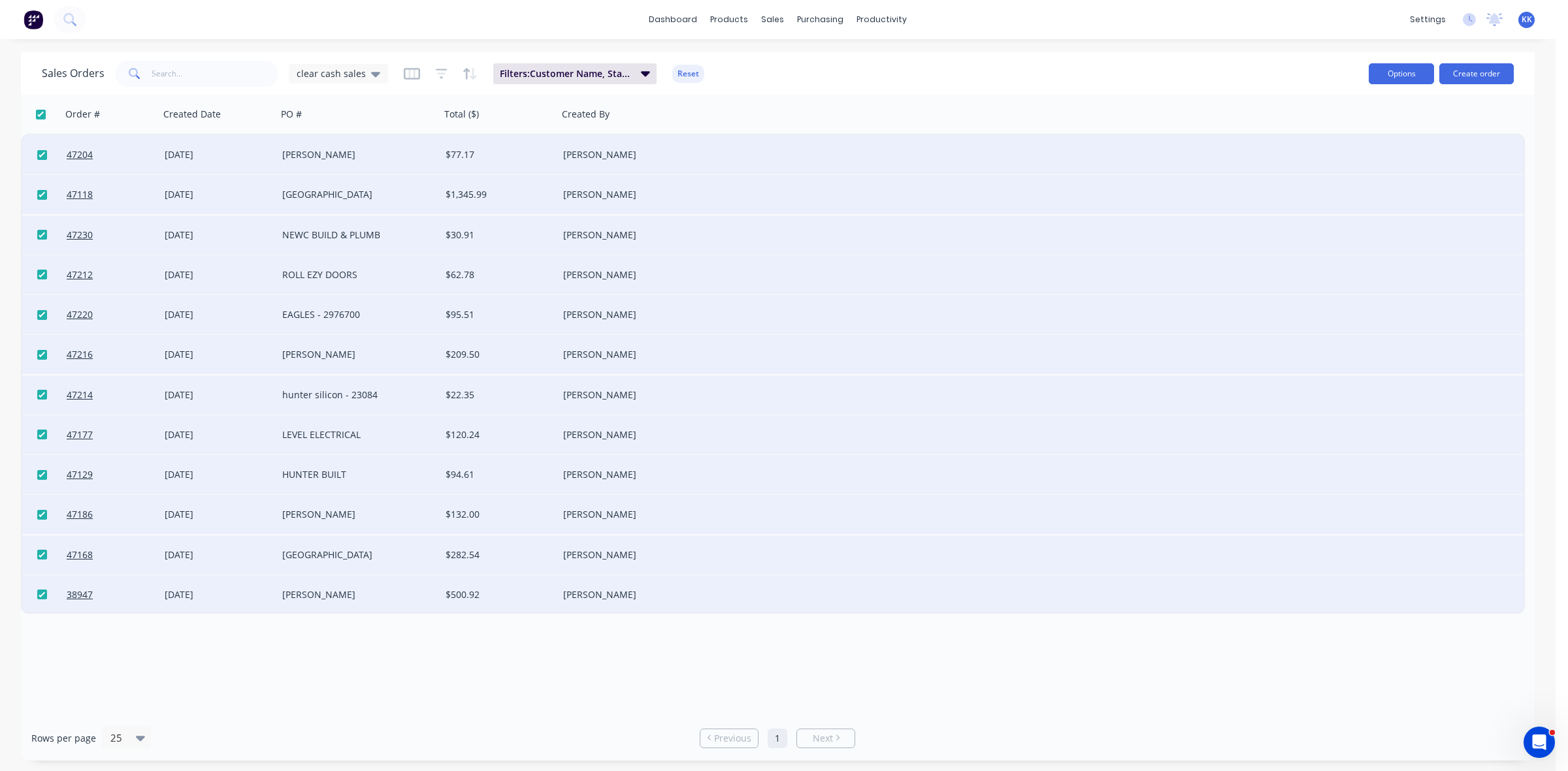
click at [1382, 70] on button "Options" at bounding box center [1401, 74] width 65 height 21
drag, startPoint x: 1369, startPoint y: 127, endPoint x: 1115, endPoint y: 126, distance: 254.0
click at [1368, 127] on div "Archive" at bounding box center [1362, 132] width 121 height 19
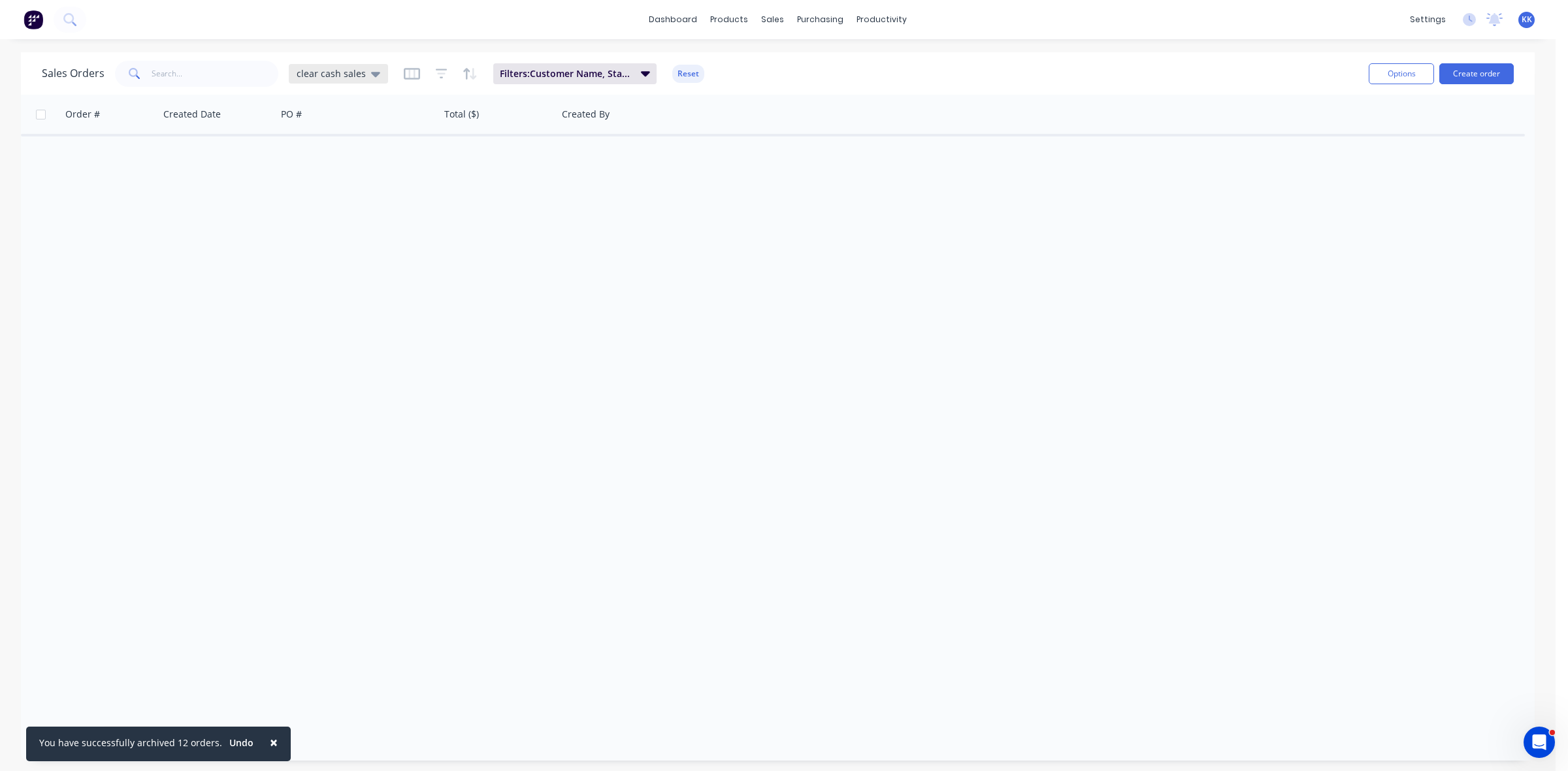
drag, startPoint x: 360, startPoint y: 69, endPoint x: 359, endPoint y: 80, distance: 11.0
click at [359, 69] on span "clear cash sales" at bounding box center [331, 73] width 70 height 14
click at [330, 232] on button "clear invoiced" at bounding box center [367, 237] width 149 height 15
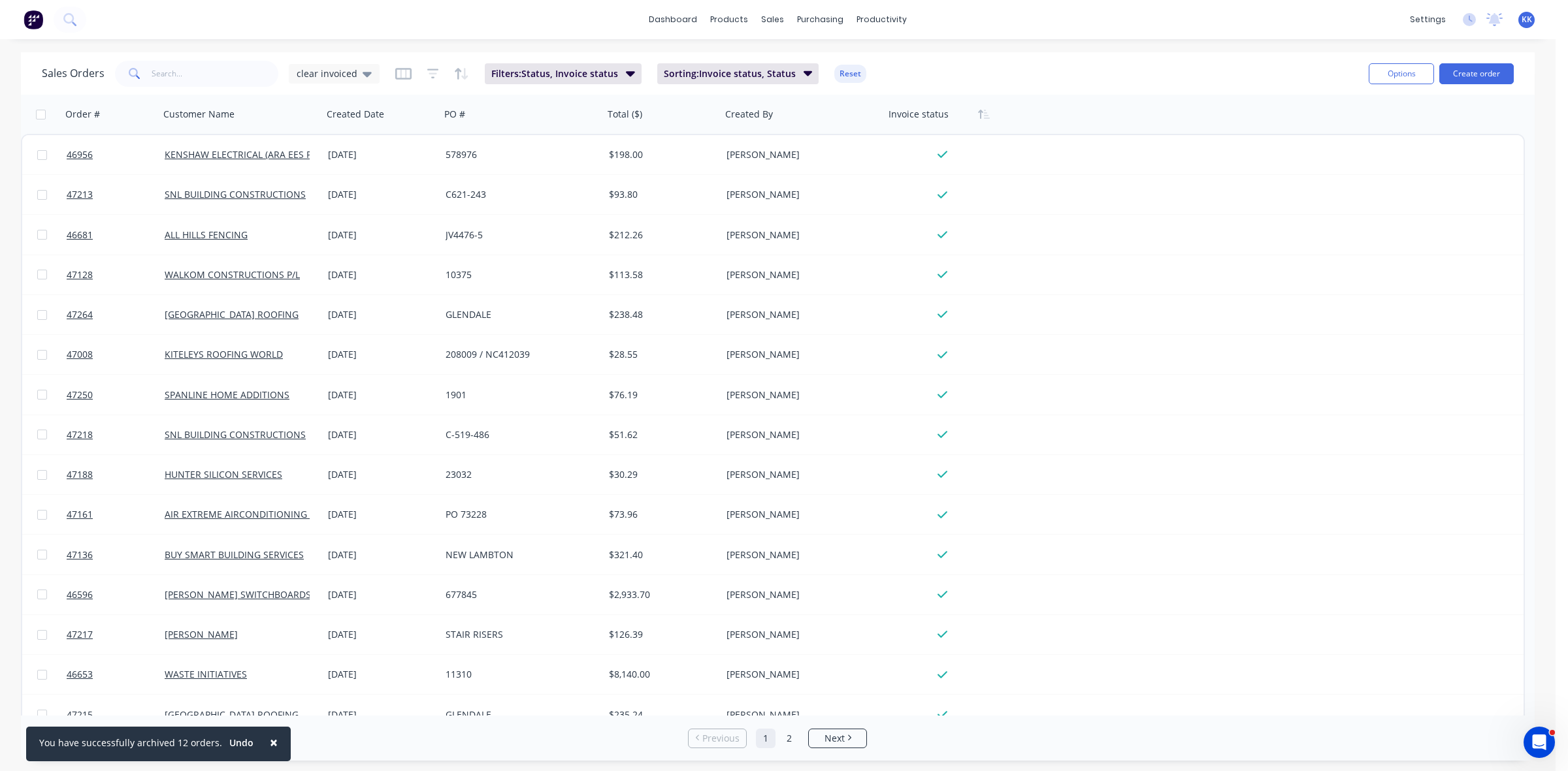
click at [37, 115] on input "checkbox" at bounding box center [41, 115] width 10 height 10
checkbox input "true"
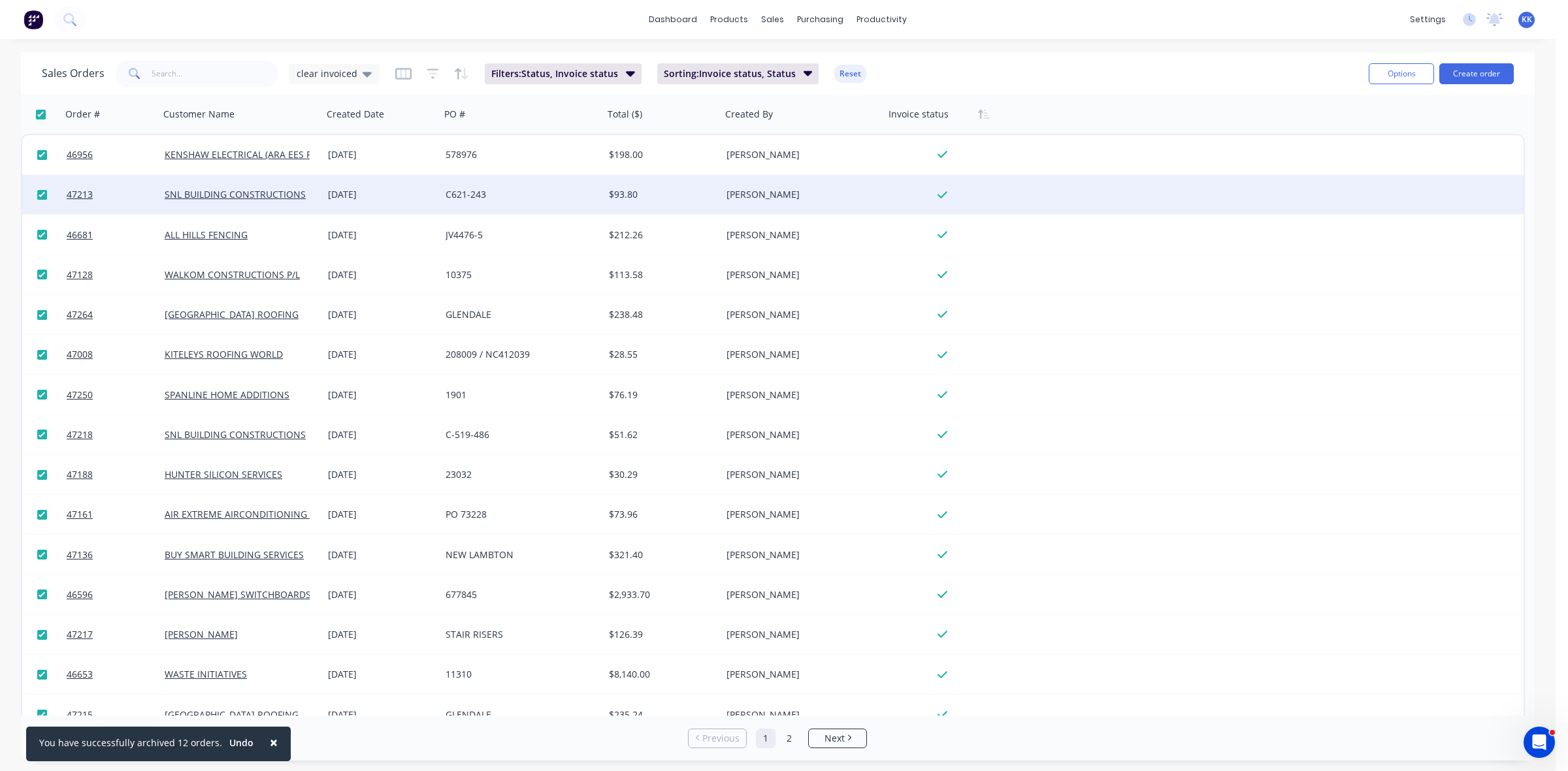
checkbox input "true"
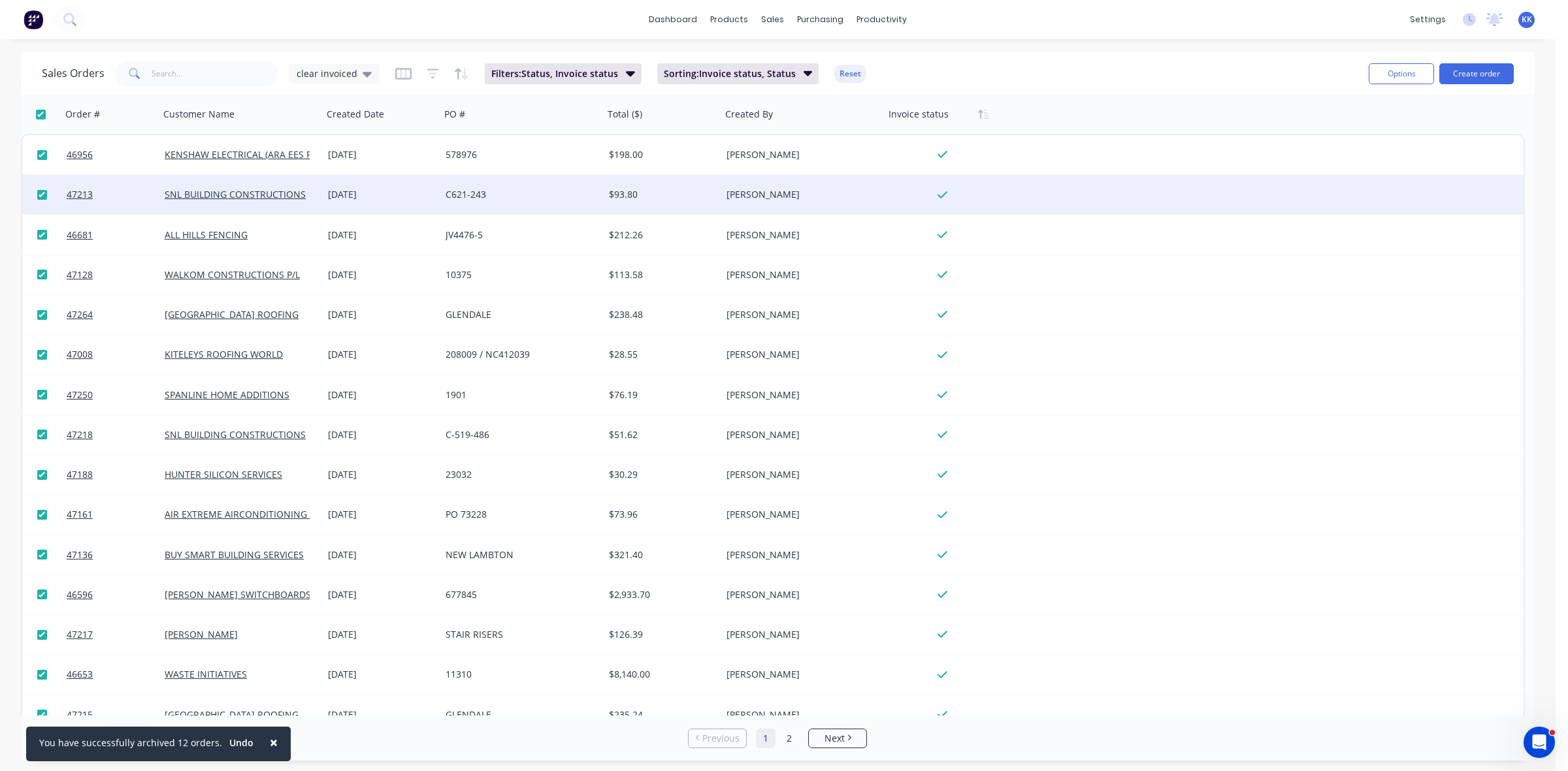
checkbox input "true"
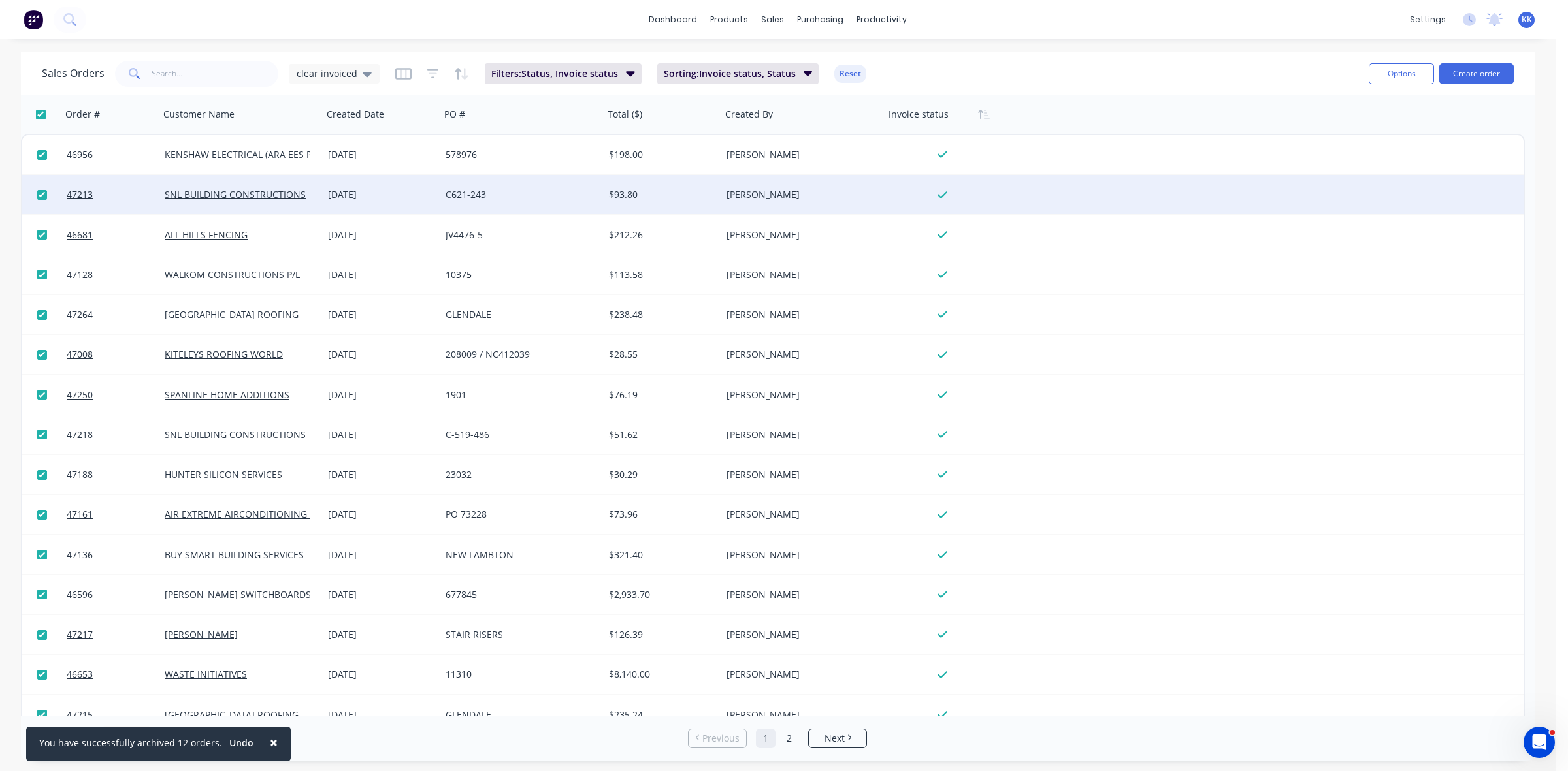
checkbox input "true"
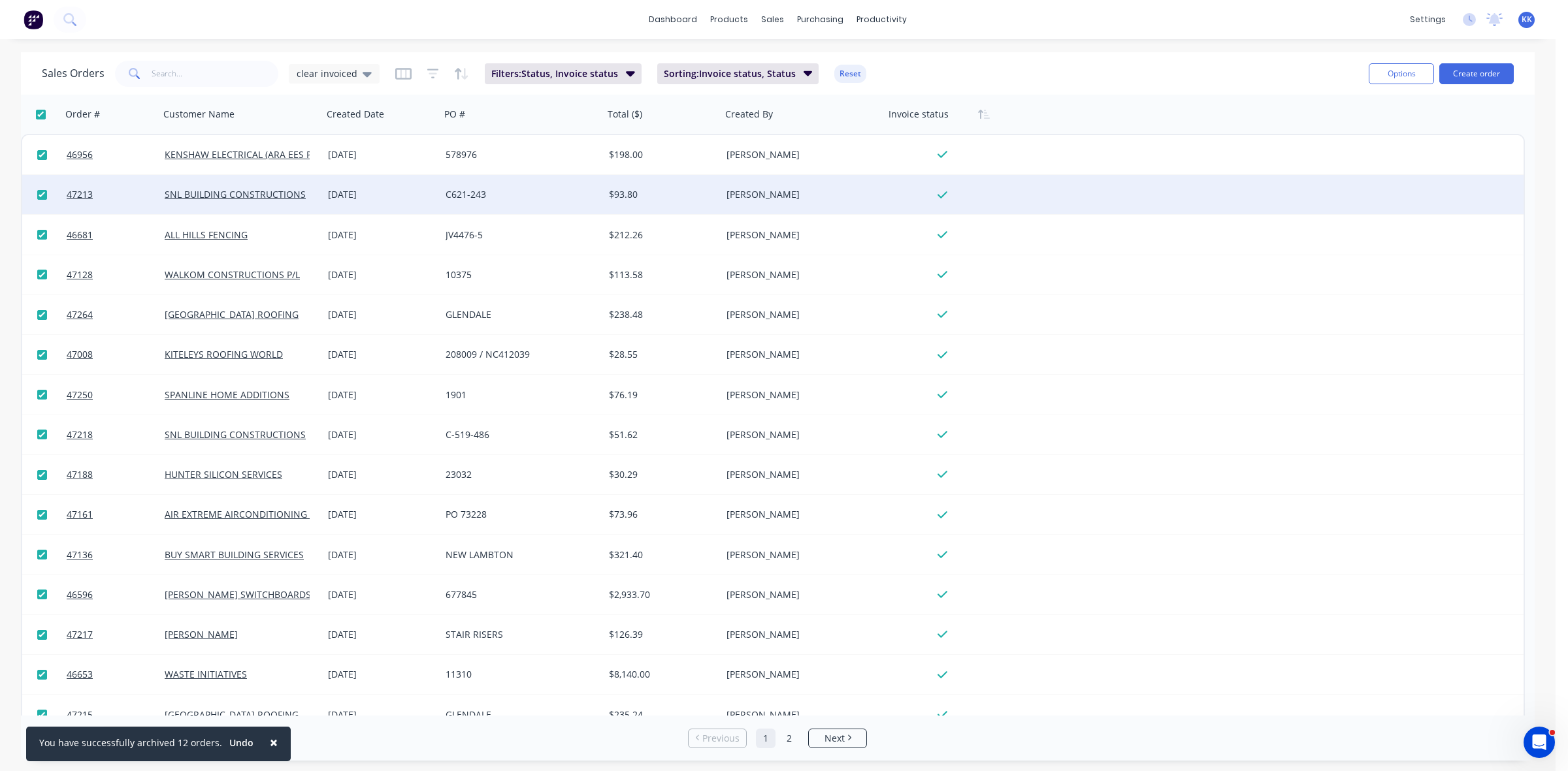
checkbox input "true"
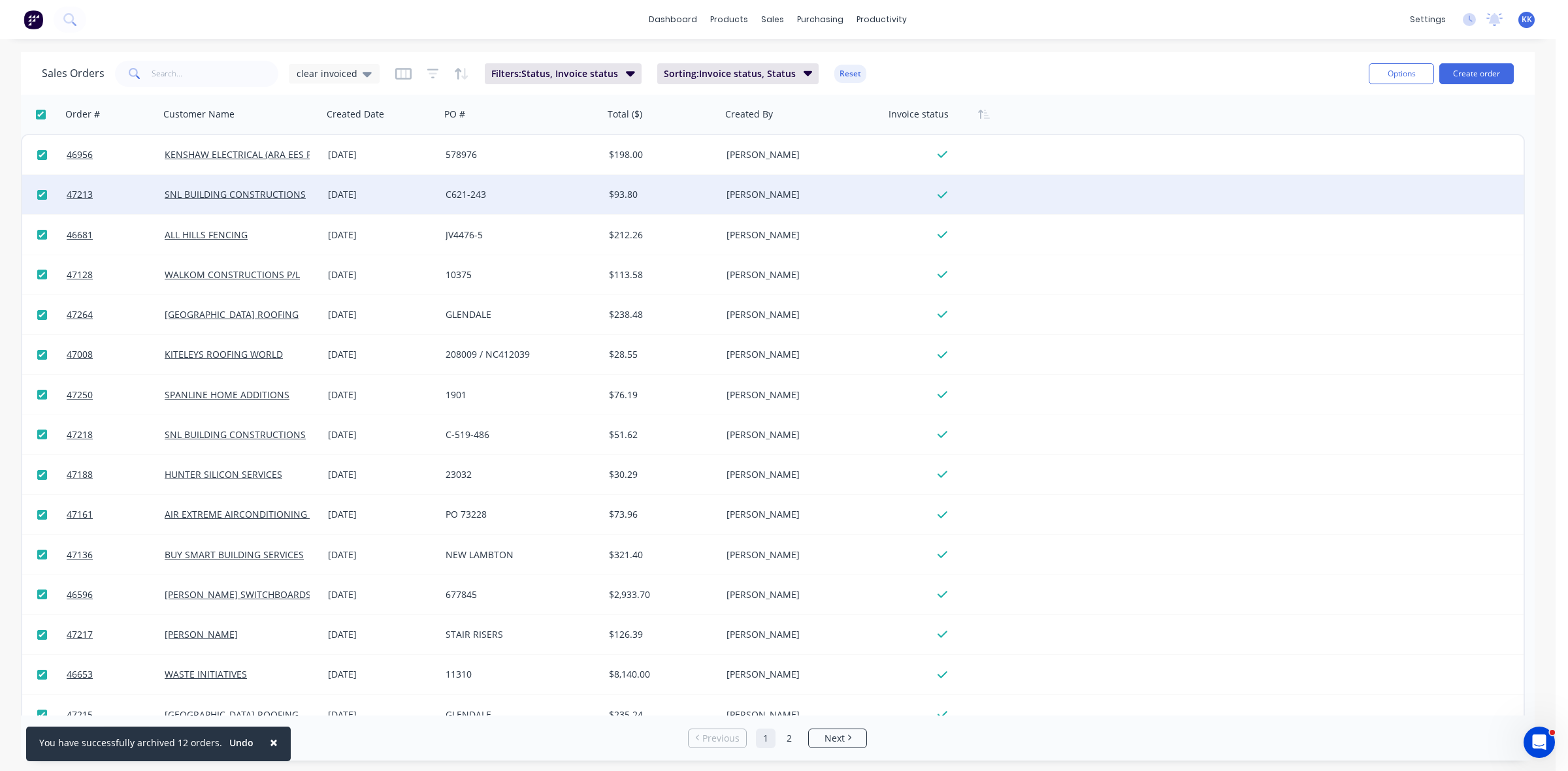
checkbox input "true"
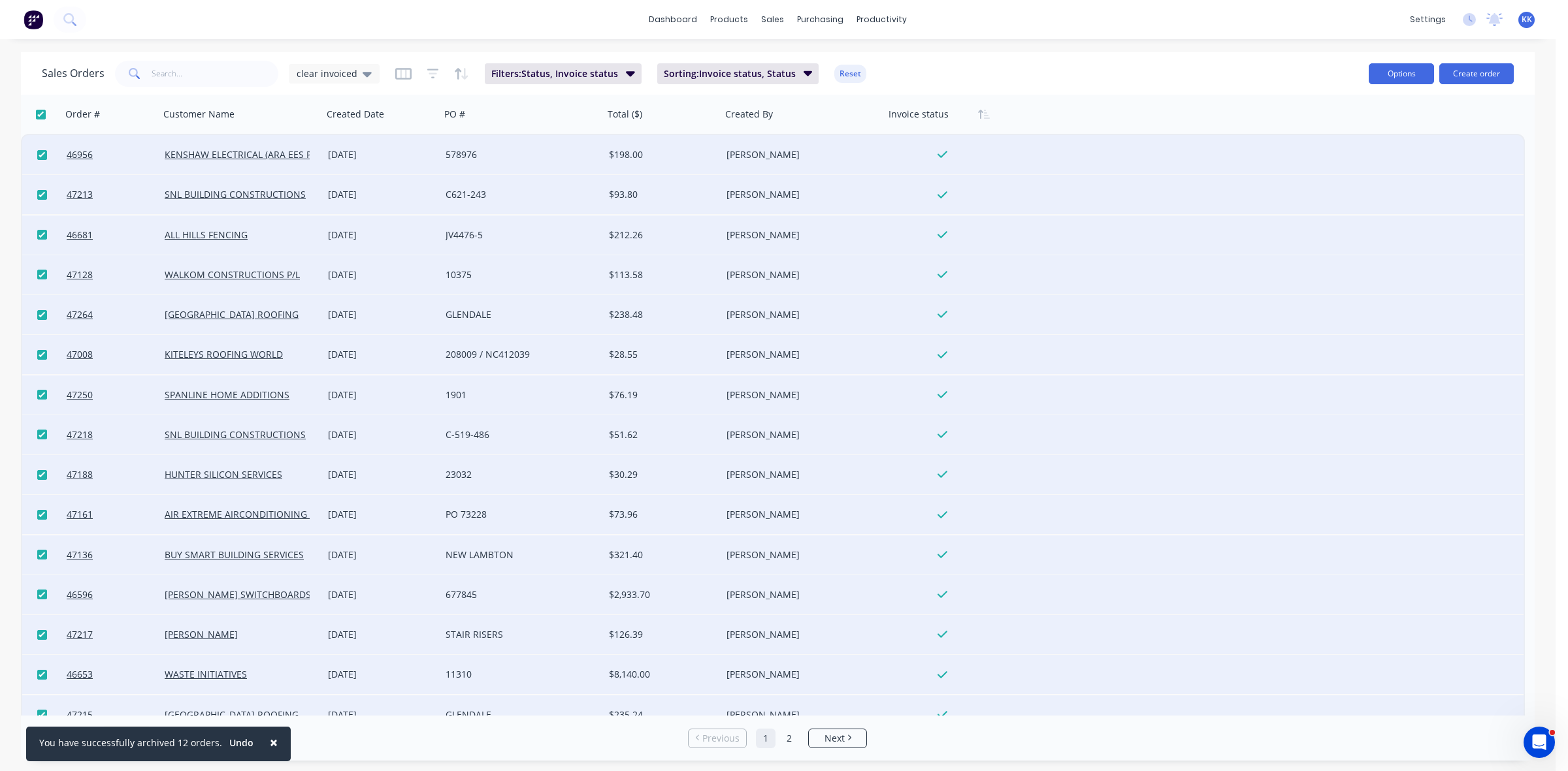
click at [1388, 76] on button "Options" at bounding box center [1401, 74] width 65 height 21
click at [1334, 132] on div "Archive" at bounding box center [1362, 132] width 121 height 19
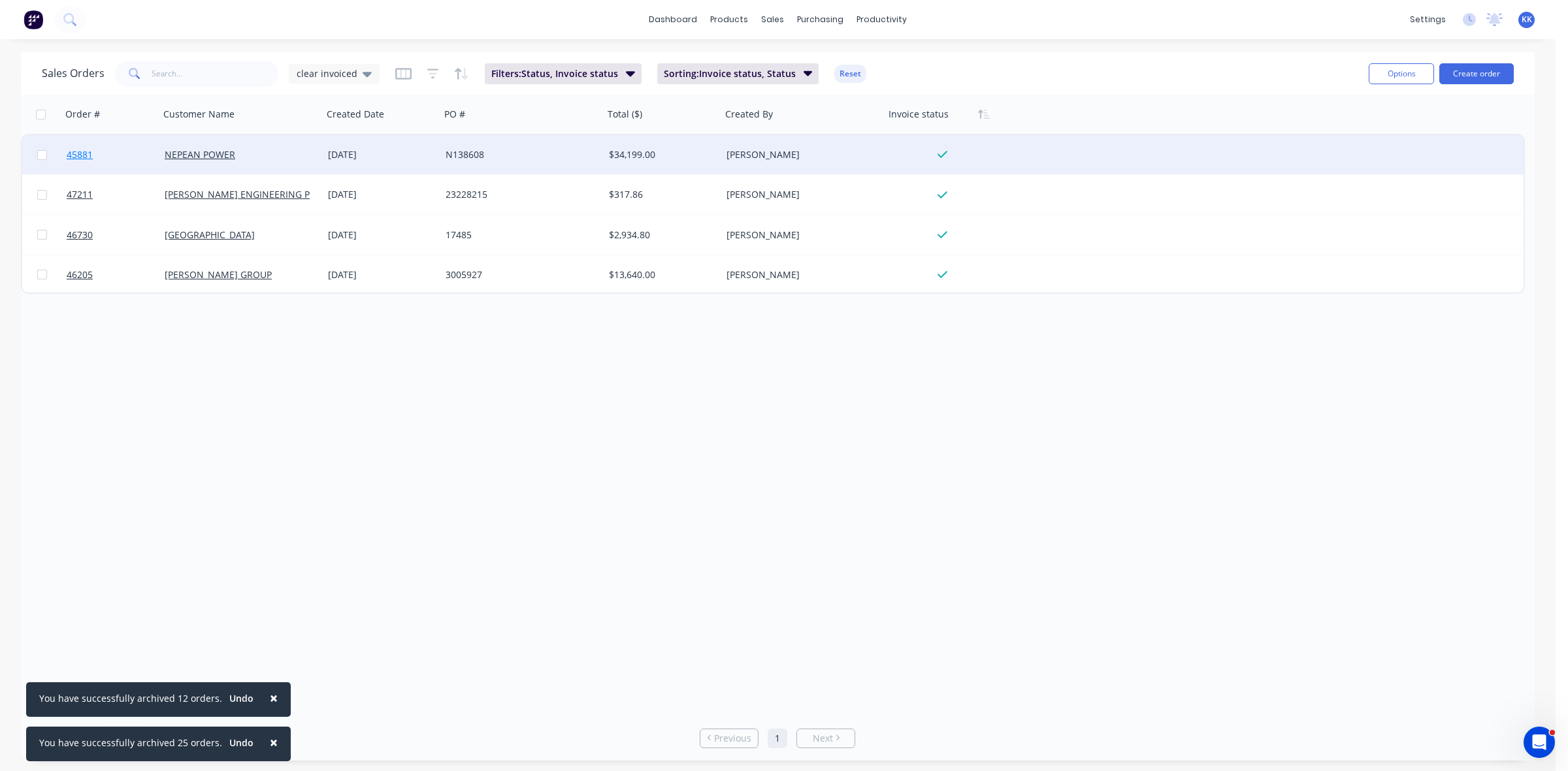
click at [42, 116] on input "checkbox" at bounding box center [41, 115] width 10 height 10
checkbox input "true"
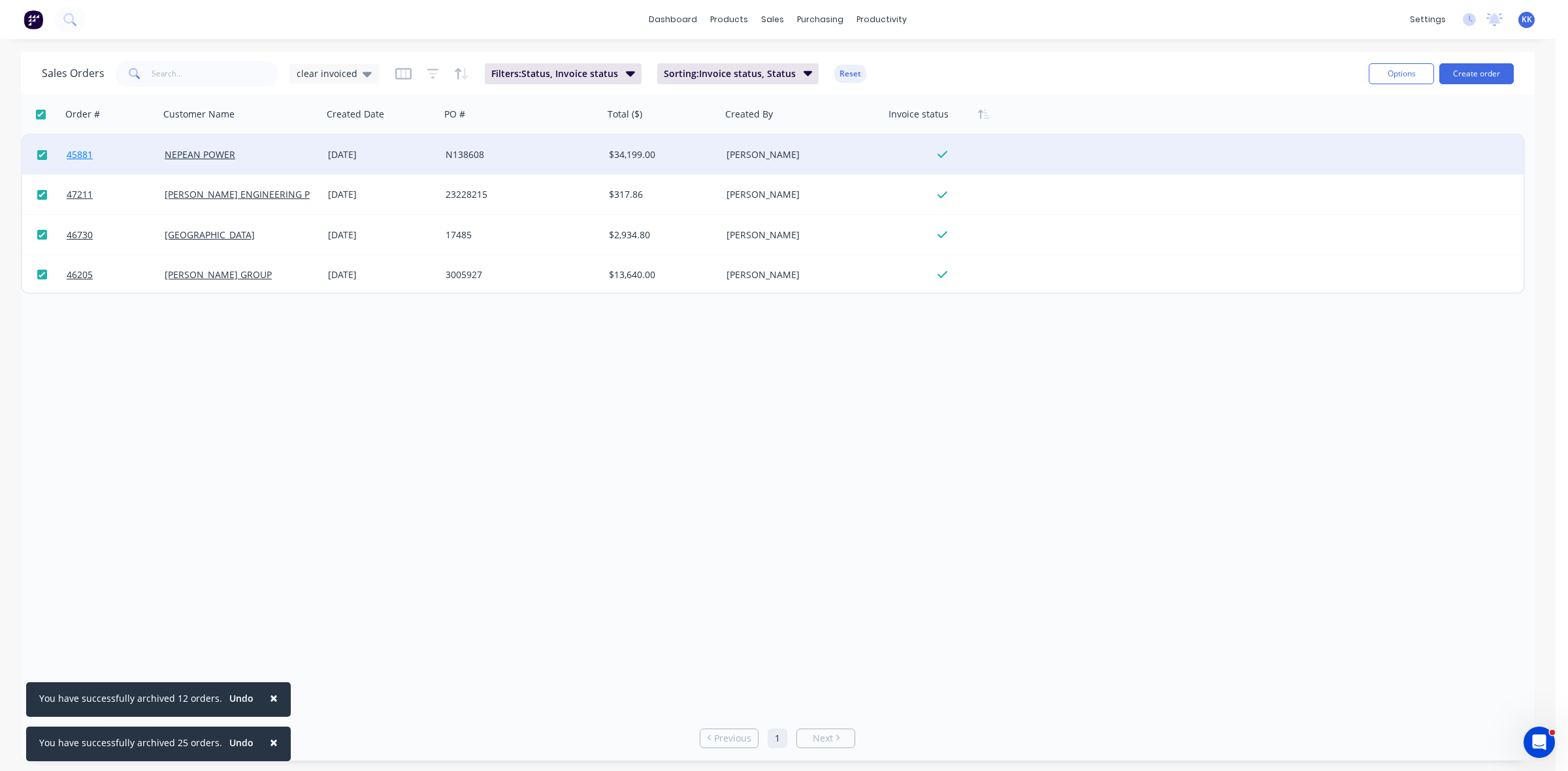
checkbox input "true"
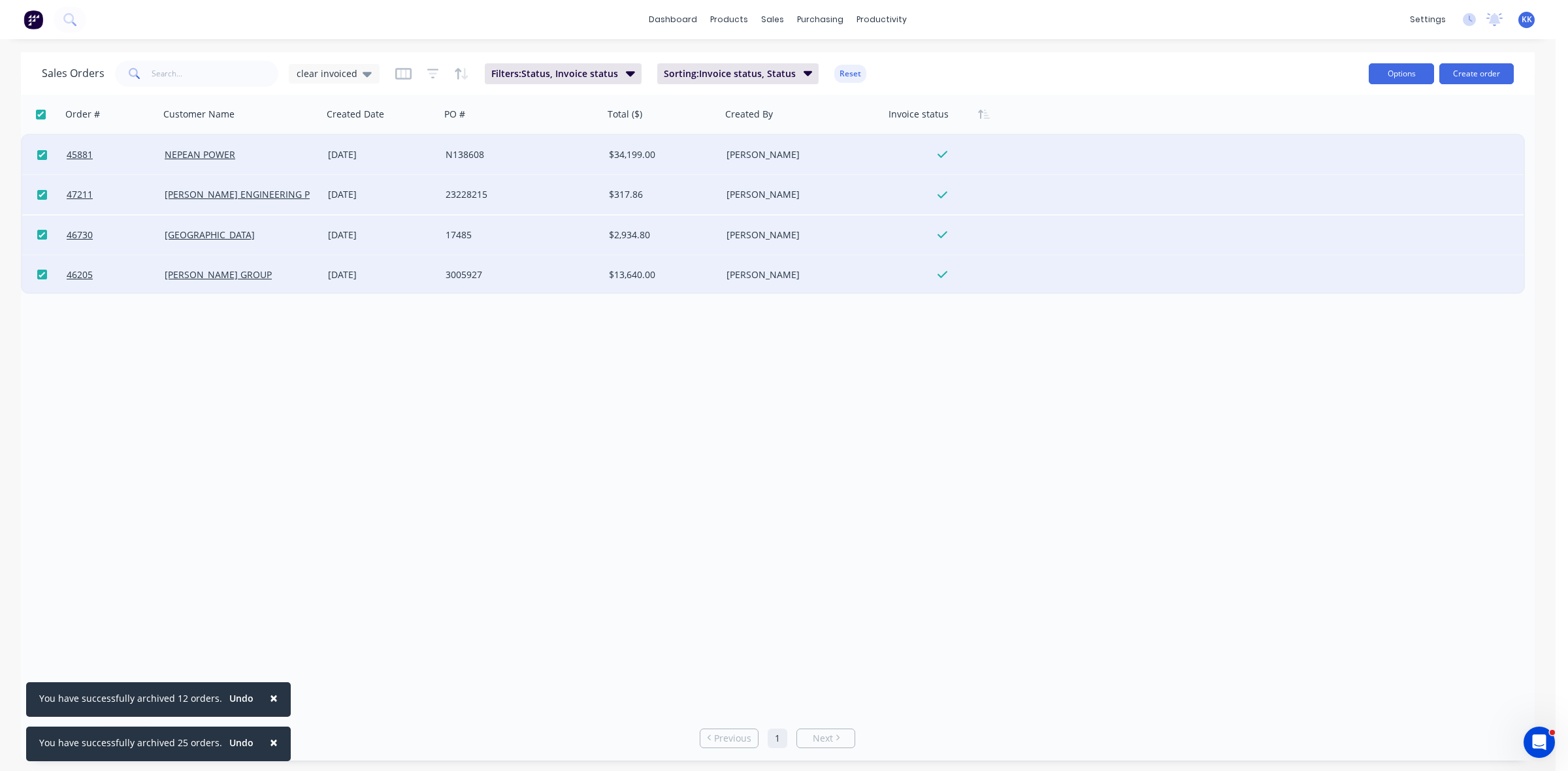
click at [1385, 81] on button "Options" at bounding box center [1401, 74] width 65 height 21
click at [1362, 134] on div "Archive" at bounding box center [1362, 132] width 121 height 19
checkbox input "false"
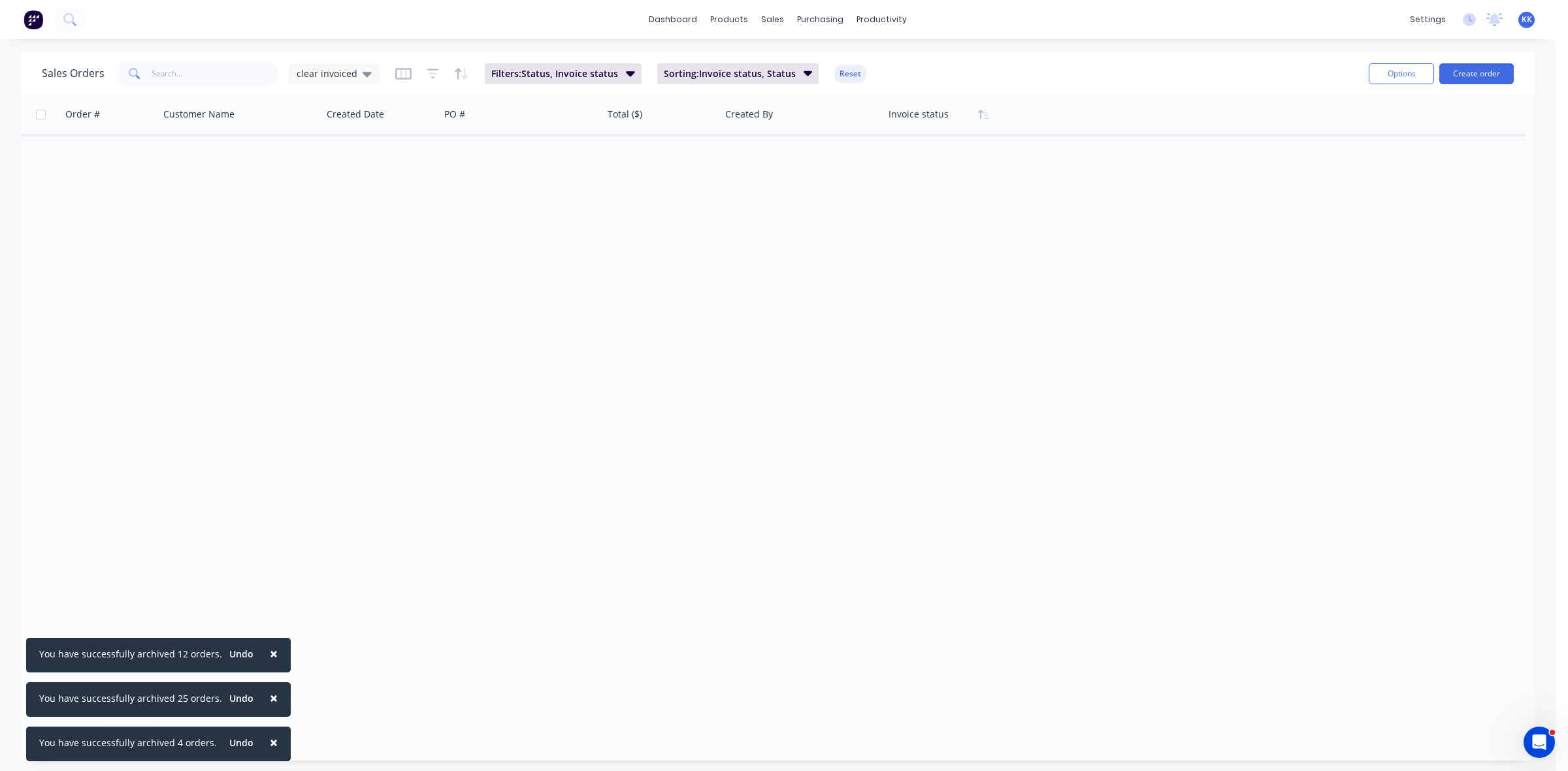
click at [270, 741] on span "×" at bounding box center [274, 743] width 8 height 19
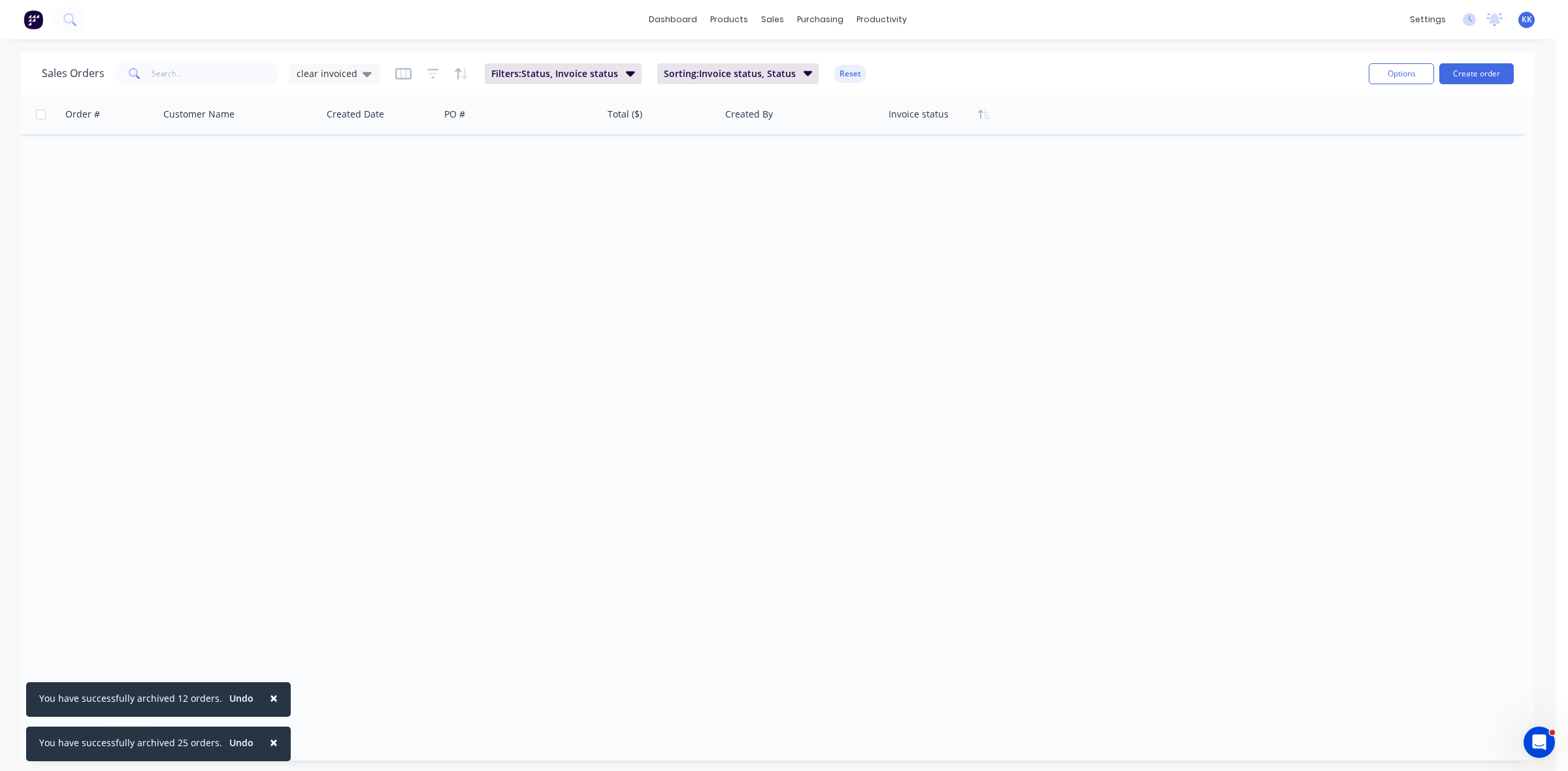
click at [270, 741] on span "×" at bounding box center [274, 743] width 8 height 19
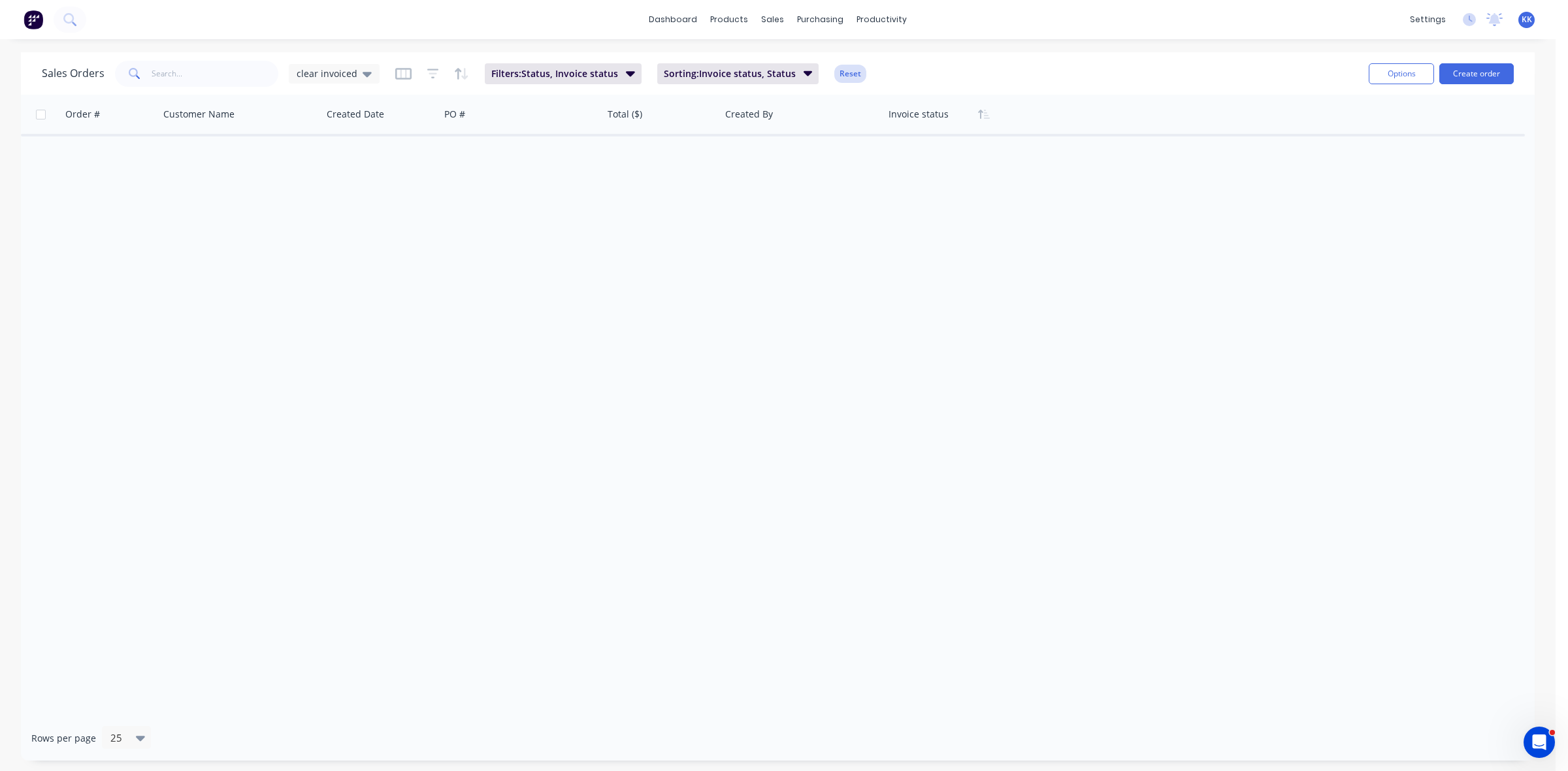
click at [848, 70] on button "Reset" at bounding box center [850, 74] width 32 height 19
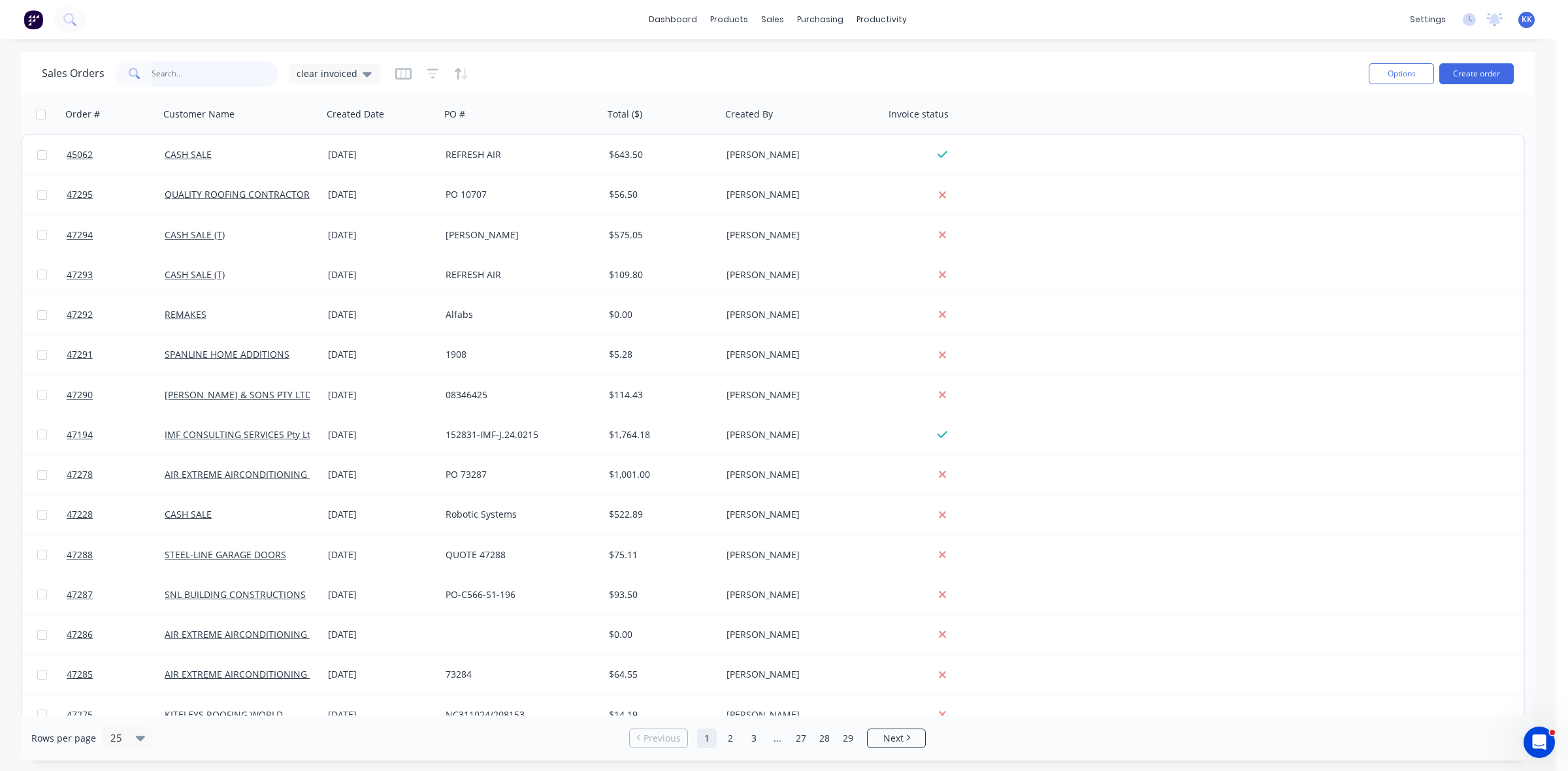
click at [185, 70] on input "text" at bounding box center [215, 74] width 127 height 26
click at [341, 72] on span "clear invoiced" at bounding box center [327, 73] width 61 height 14
click at [337, 208] on button "clear cash sales" at bounding box center [367, 211] width 149 height 15
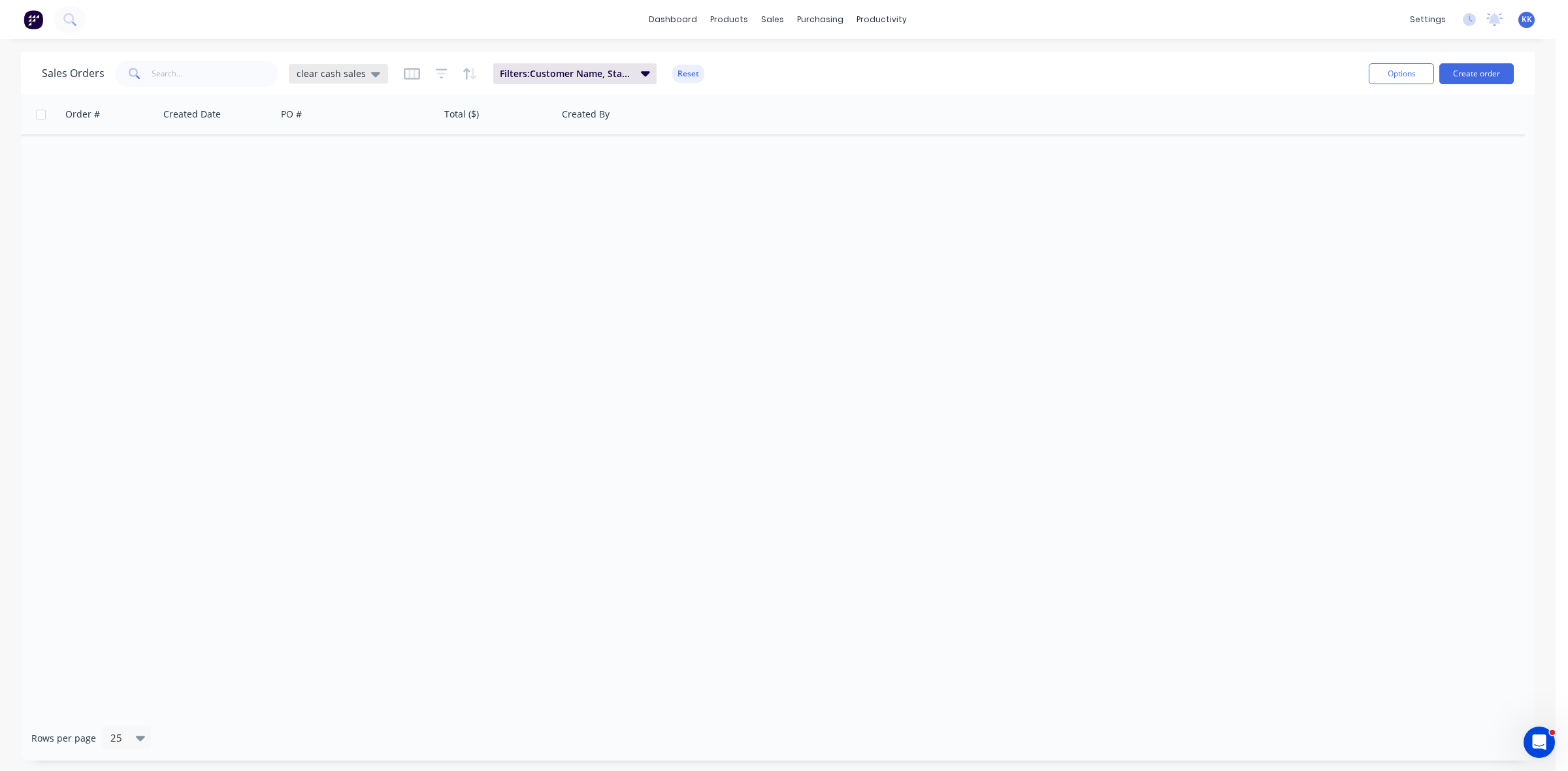
click at [327, 73] on span "clear cash sales" at bounding box center [331, 73] width 70 height 14
click at [347, 234] on button "clear invoiced" at bounding box center [367, 237] width 149 height 15
click at [846, 76] on button "Reset" at bounding box center [850, 74] width 32 height 19
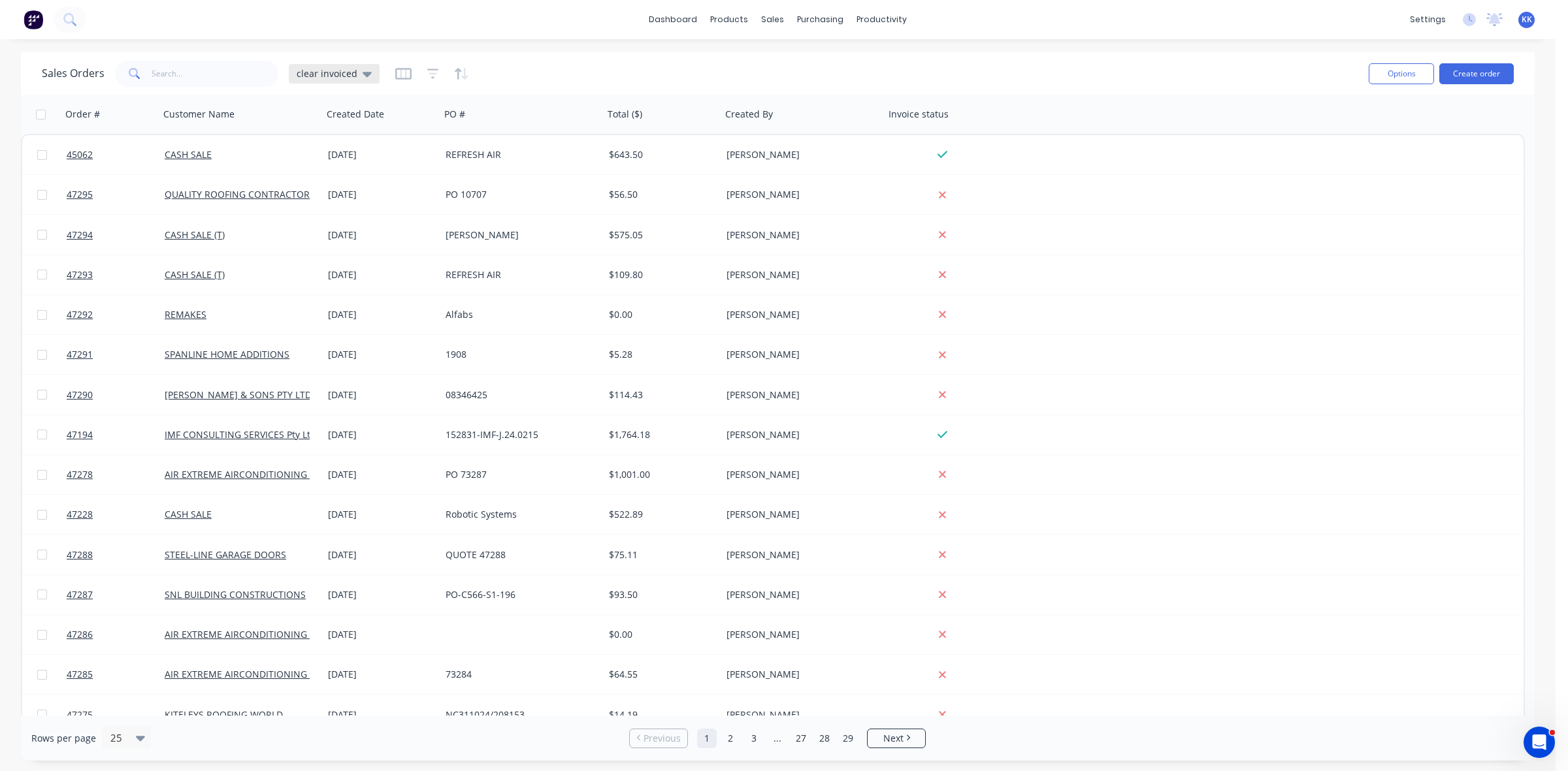
click at [335, 70] on span "clear invoiced" at bounding box center [327, 73] width 61 height 14
click at [324, 178] on button "None (Default)" at bounding box center [367, 184] width 149 height 15
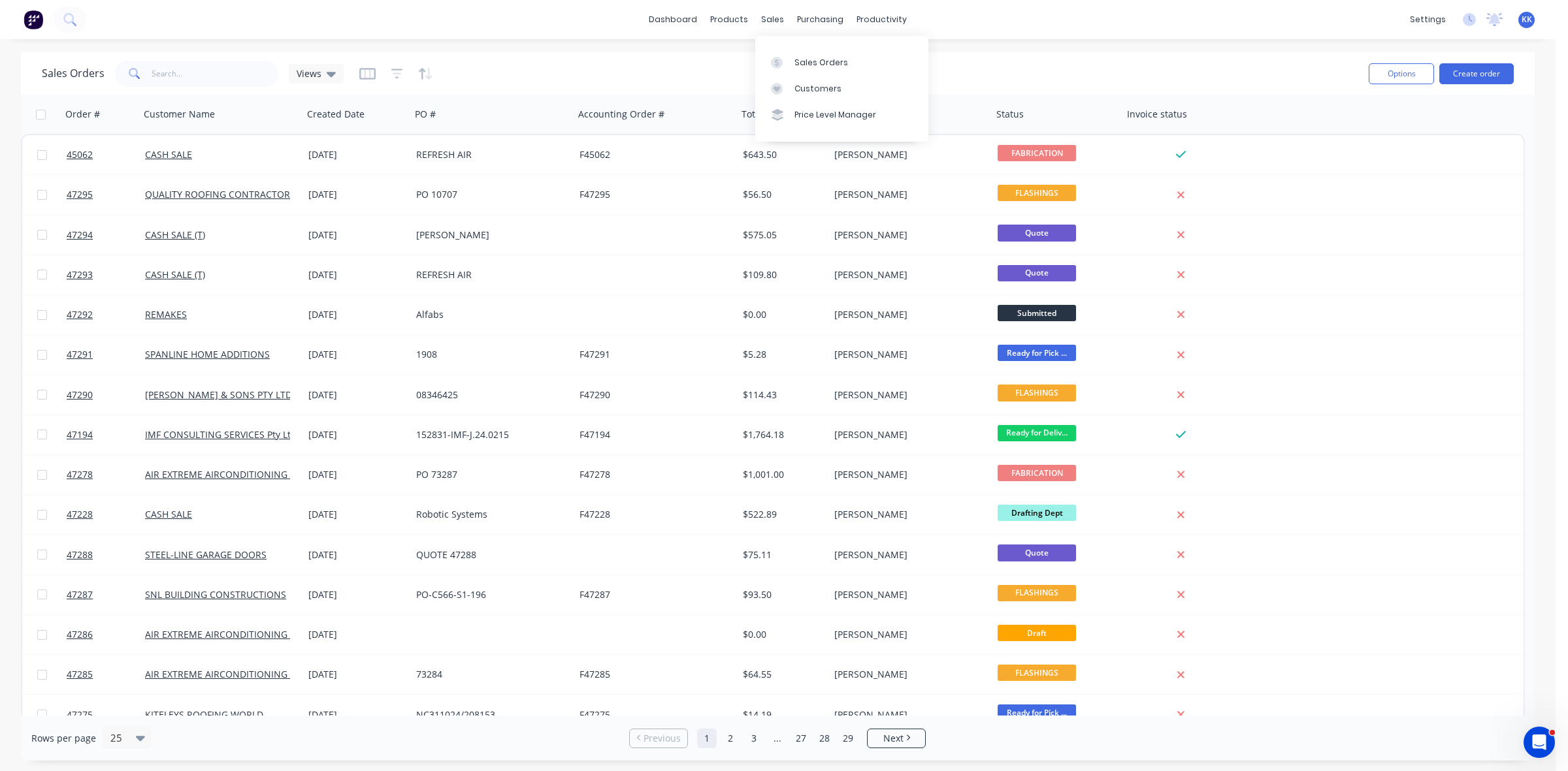
drag, startPoint x: 802, startPoint y: 58, endPoint x: 724, endPoint y: 48, distance: 78.6
click at [802, 58] on div "Sales Orders" at bounding box center [821, 63] width 54 height 12
click at [248, 66] on input "text" at bounding box center [215, 74] width 127 height 26
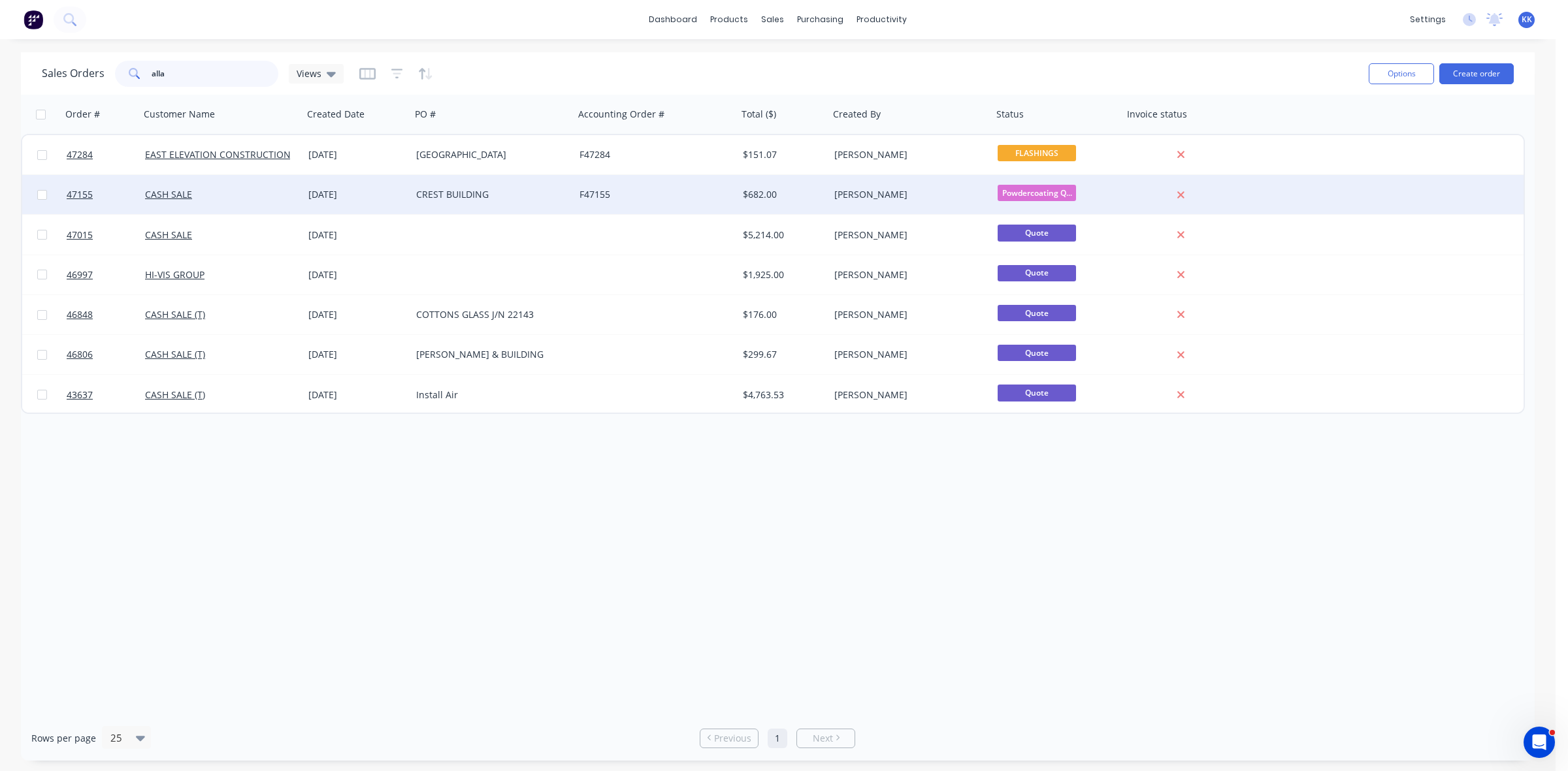
type input "alla"
click at [494, 186] on div "CREST BUILDING" at bounding box center [493, 194] width 163 height 39
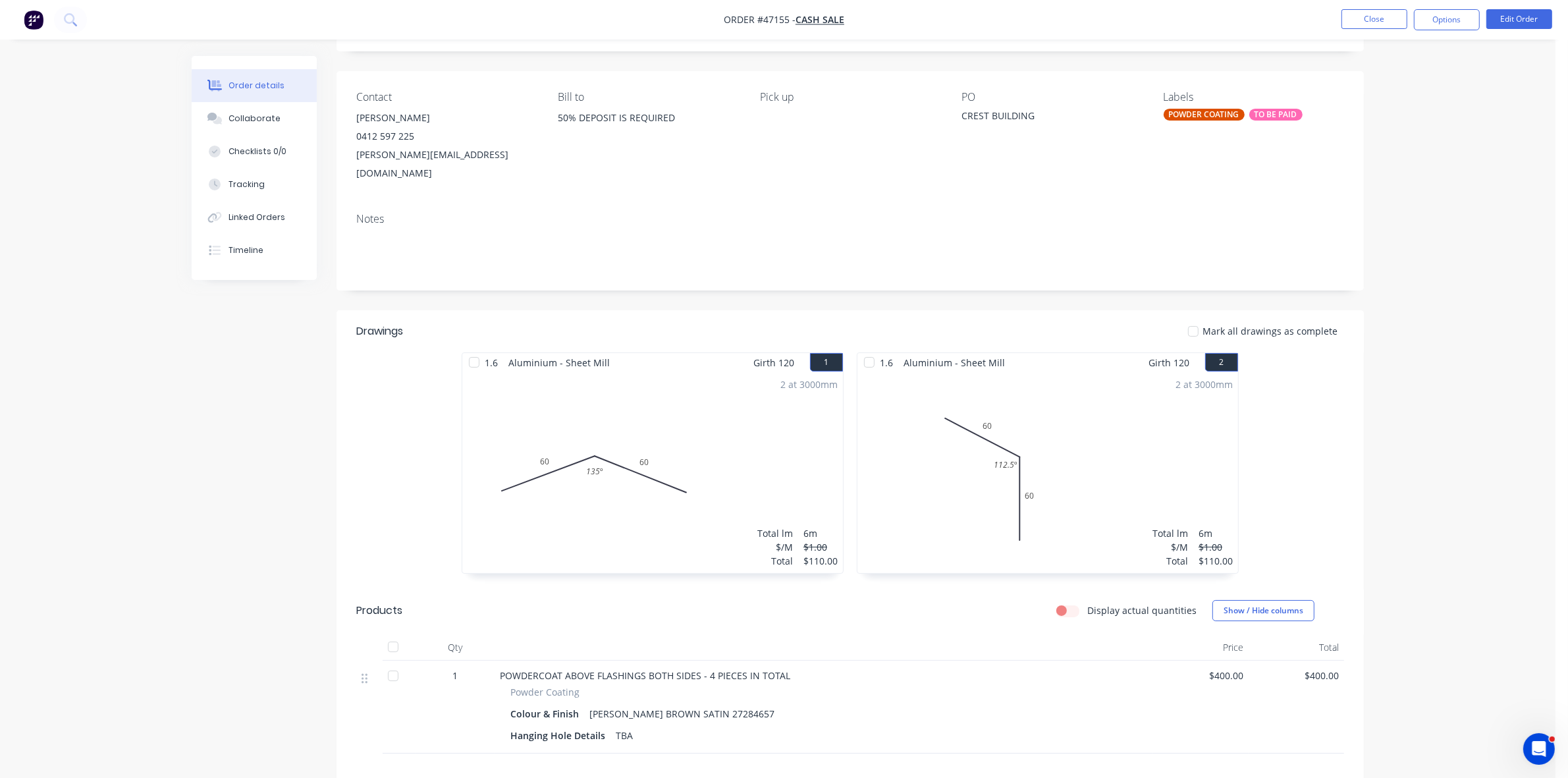
scroll to position [73, 0]
click at [1364, 17] on button "Close" at bounding box center [1374, 19] width 66 height 20
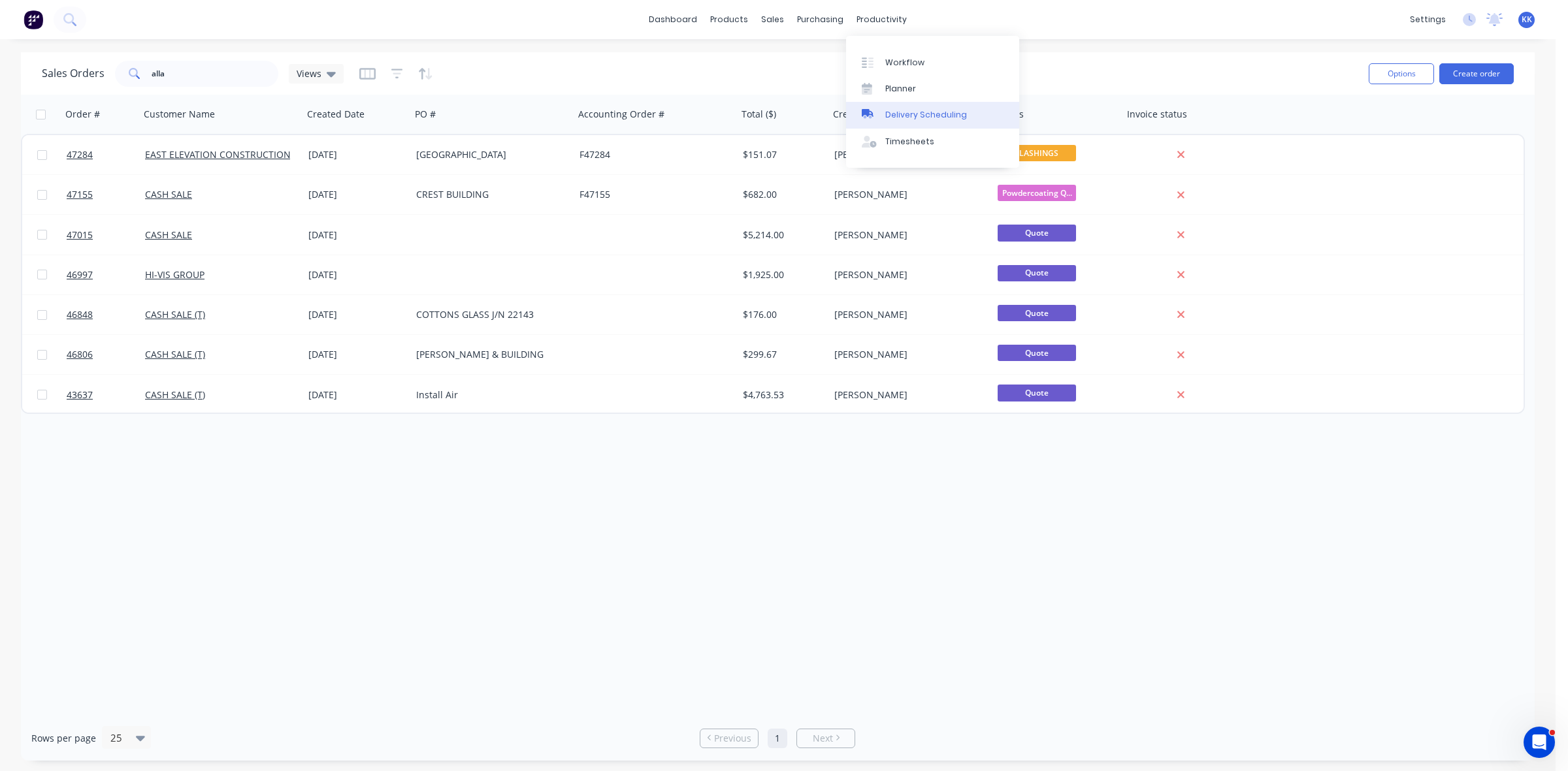
click at [933, 111] on div "Delivery Scheduling" at bounding box center [926, 115] width 82 height 12
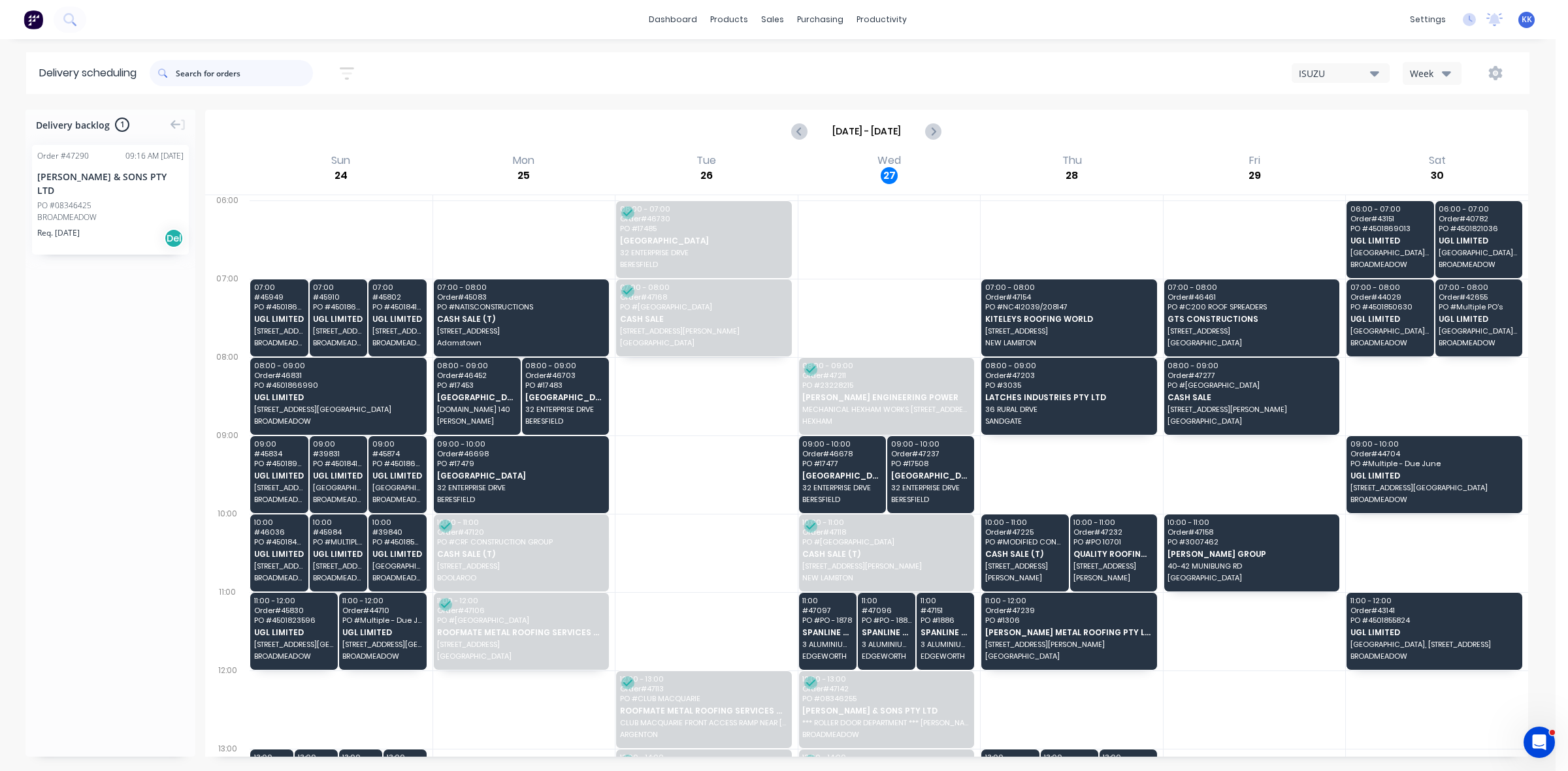
click at [210, 70] on input "text" at bounding box center [244, 73] width 137 height 26
click at [928, 126] on icon "Next page" at bounding box center [933, 131] width 15 height 15
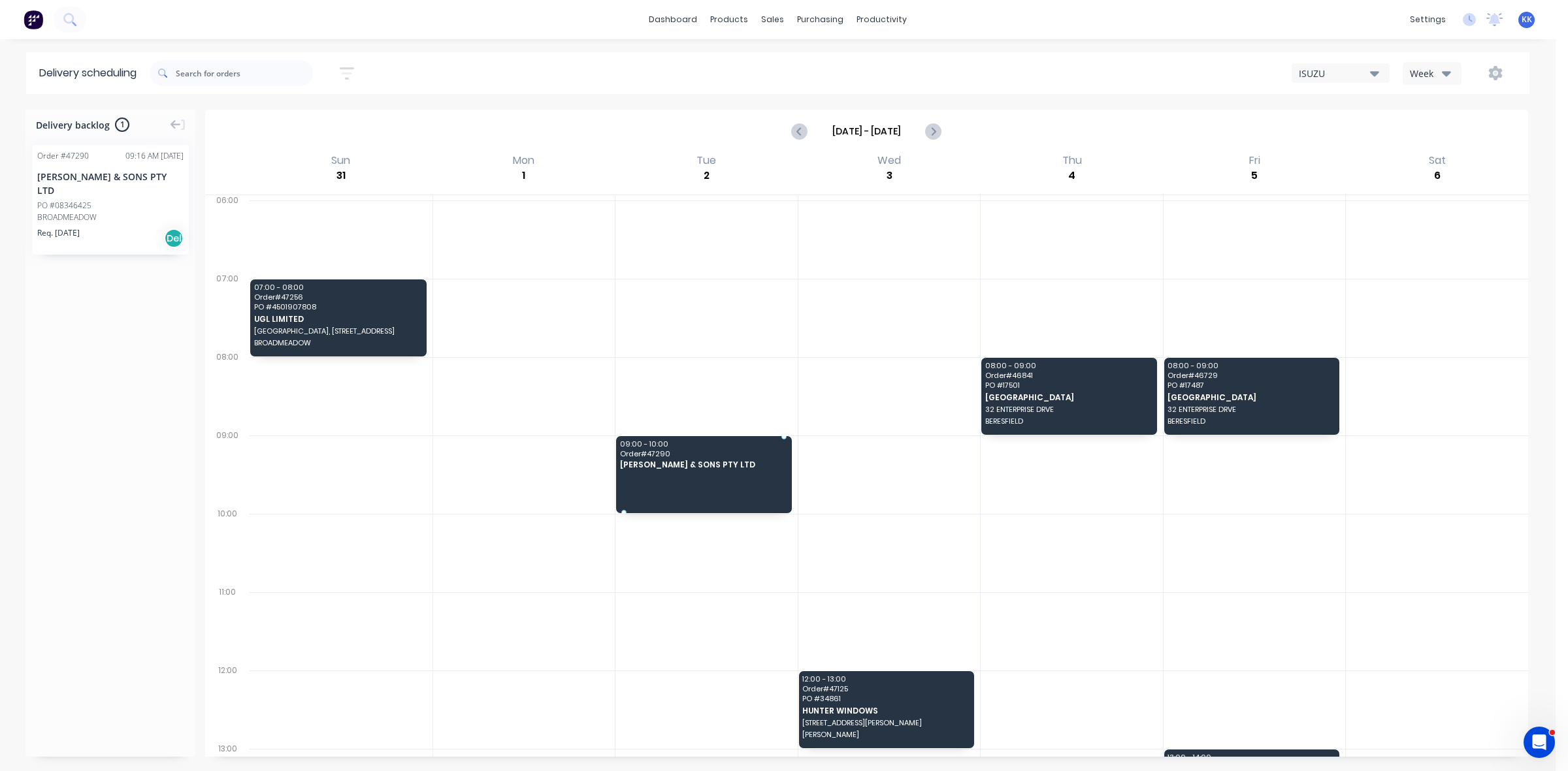
drag, startPoint x: 120, startPoint y: 207, endPoint x: 708, endPoint y: 453, distance: 637.4
click at [800, 132] on icon "Previous page" at bounding box center [799, 131] width 6 height 10
type input "Aug 24 - Aug 30"
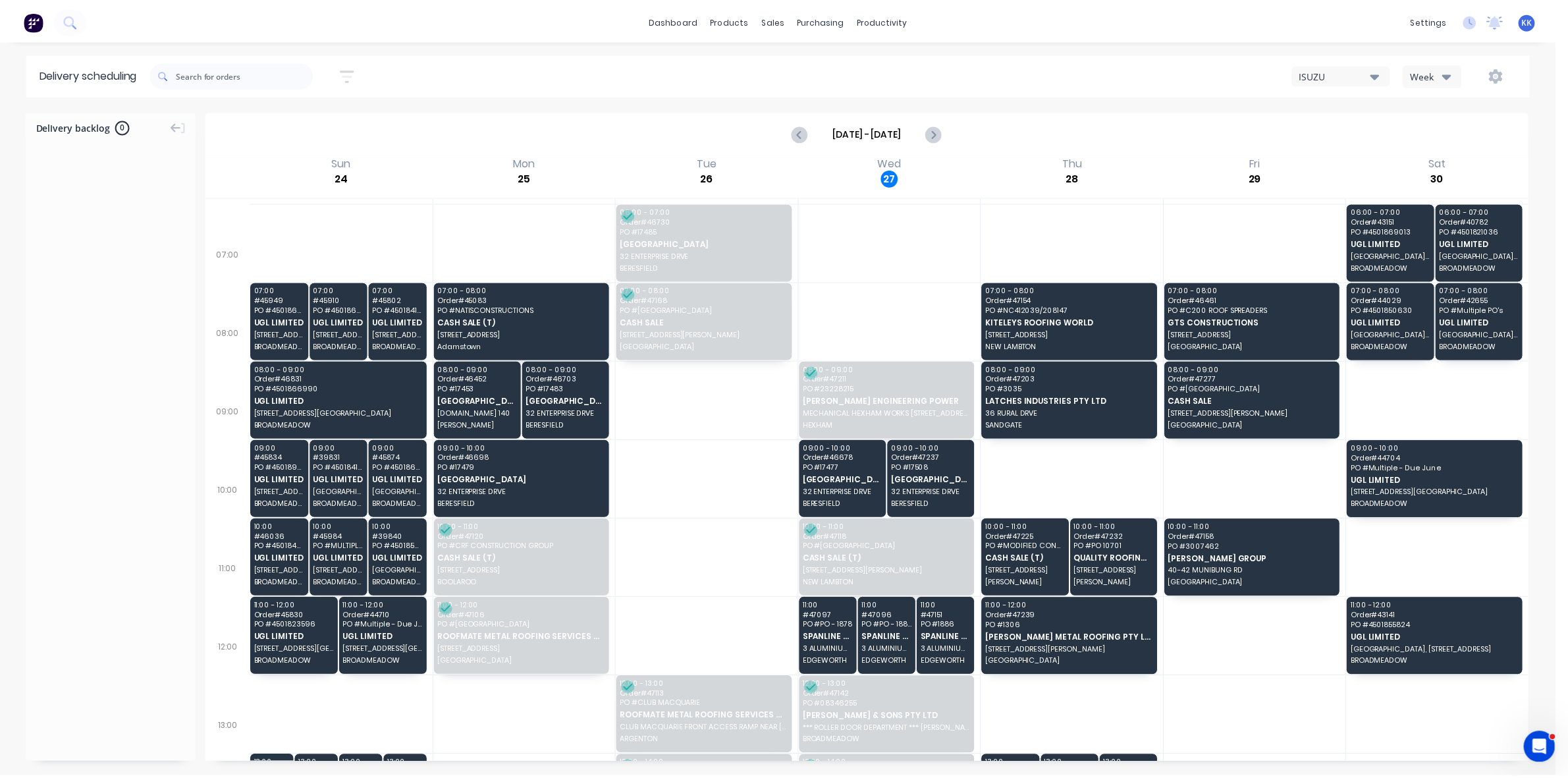
scroll to position [165, 0]
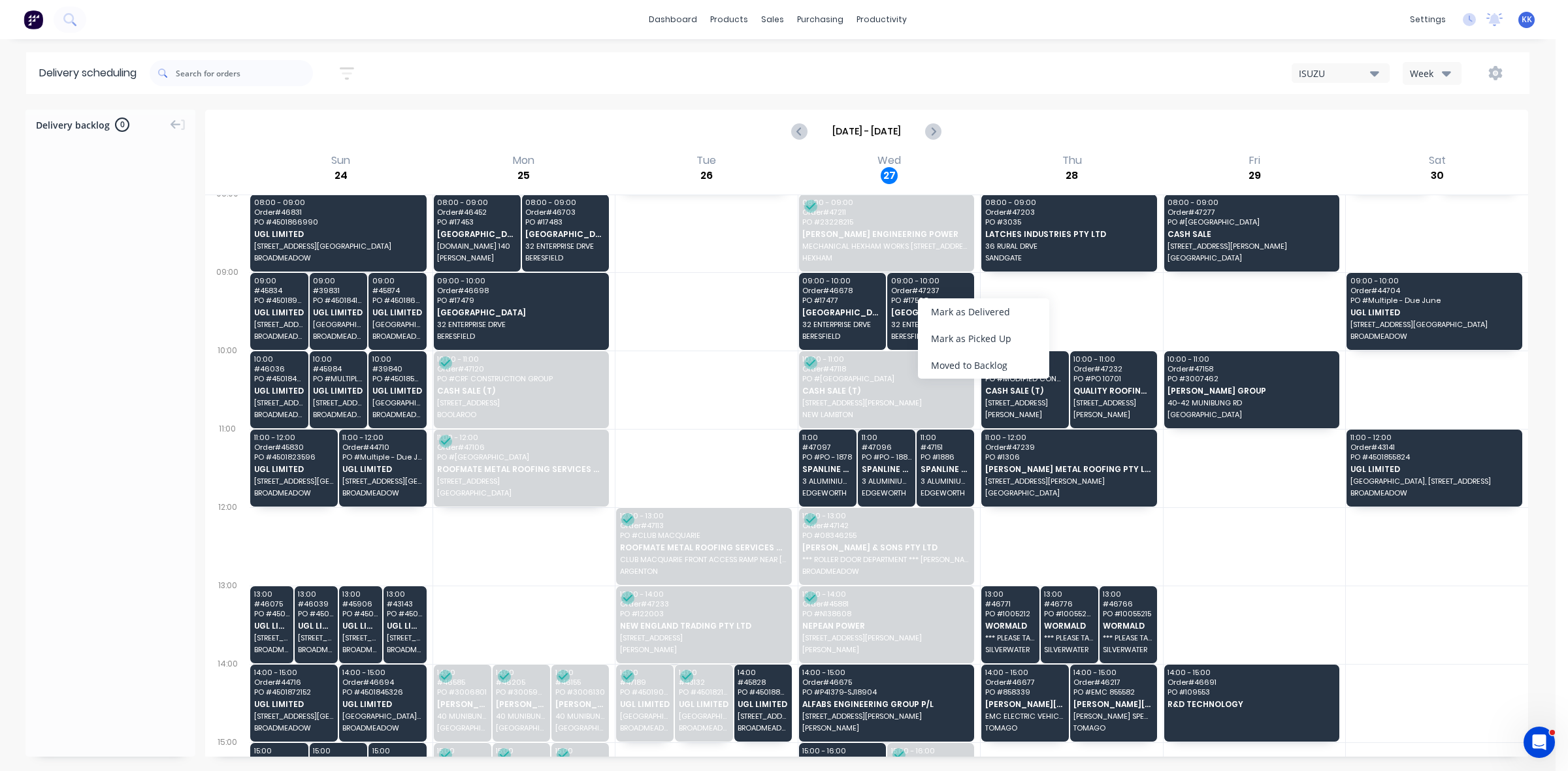
click at [939, 311] on div "Mark as Delivered" at bounding box center [984, 312] width 132 height 27
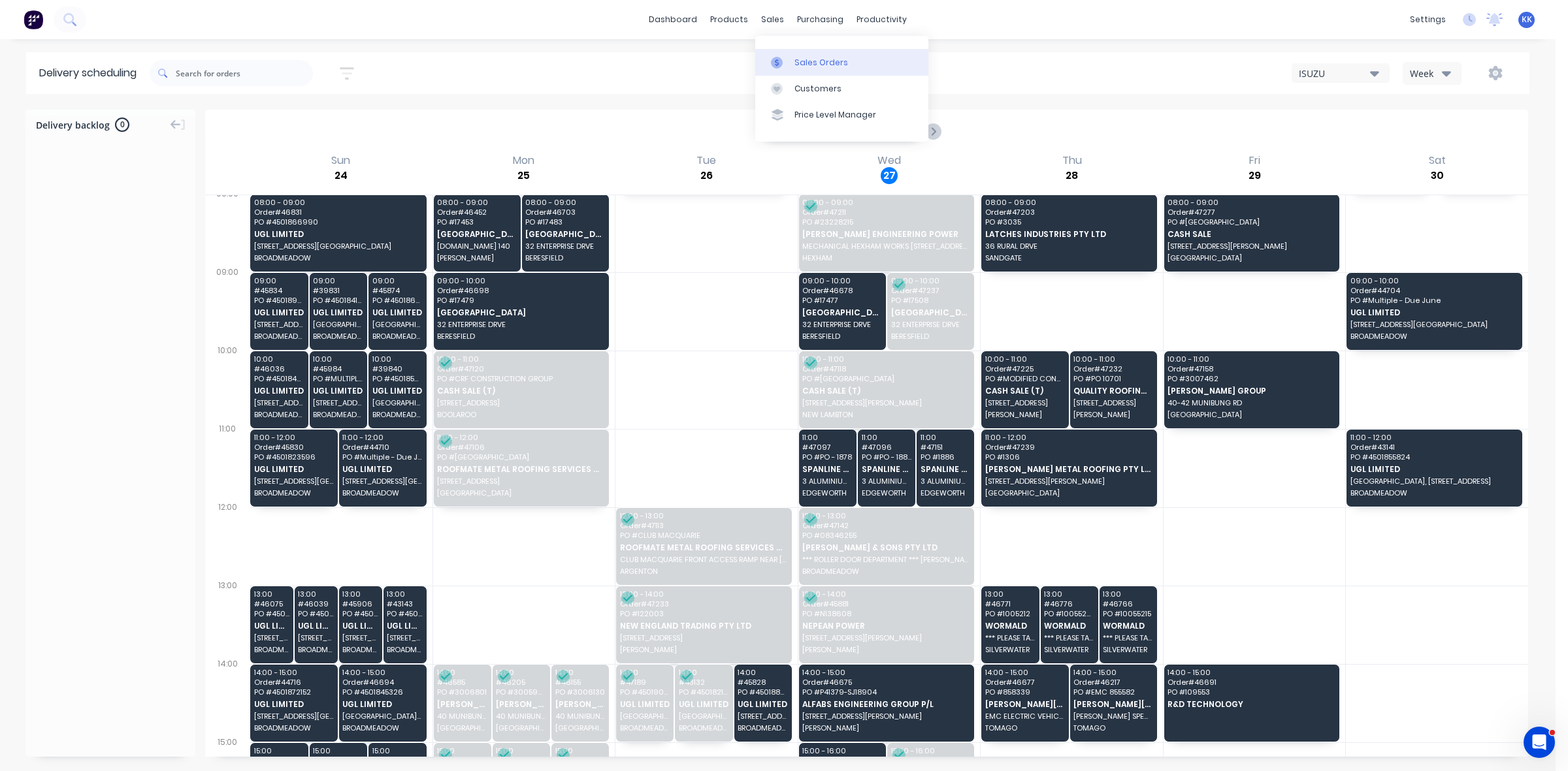
drag, startPoint x: 796, startPoint y: 48, endPoint x: 795, endPoint y: 55, distance: 7.1
click at [796, 49] on div "Sales Orders Customers Price Level Manager" at bounding box center [842, 88] width 173 height 105
click at [795, 56] on link "Sales Orders" at bounding box center [842, 62] width 173 height 26
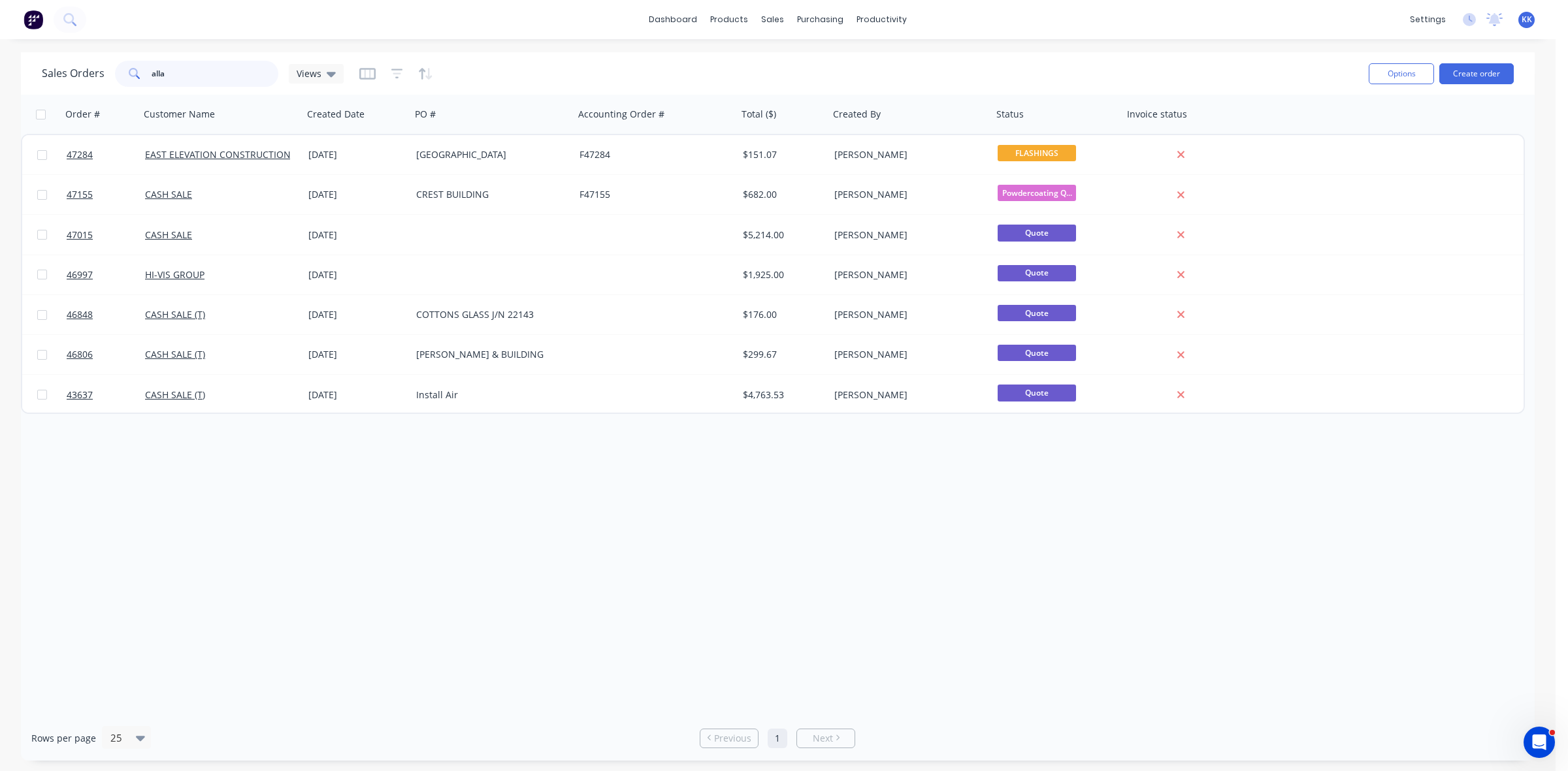
drag, startPoint x: 227, startPoint y: 70, endPoint x: 140, endPoint y: 70, distance: 87.0
click at [157, 70] on input "alla" at bounding box center [215, 74] width 127 height 26
type input "a"
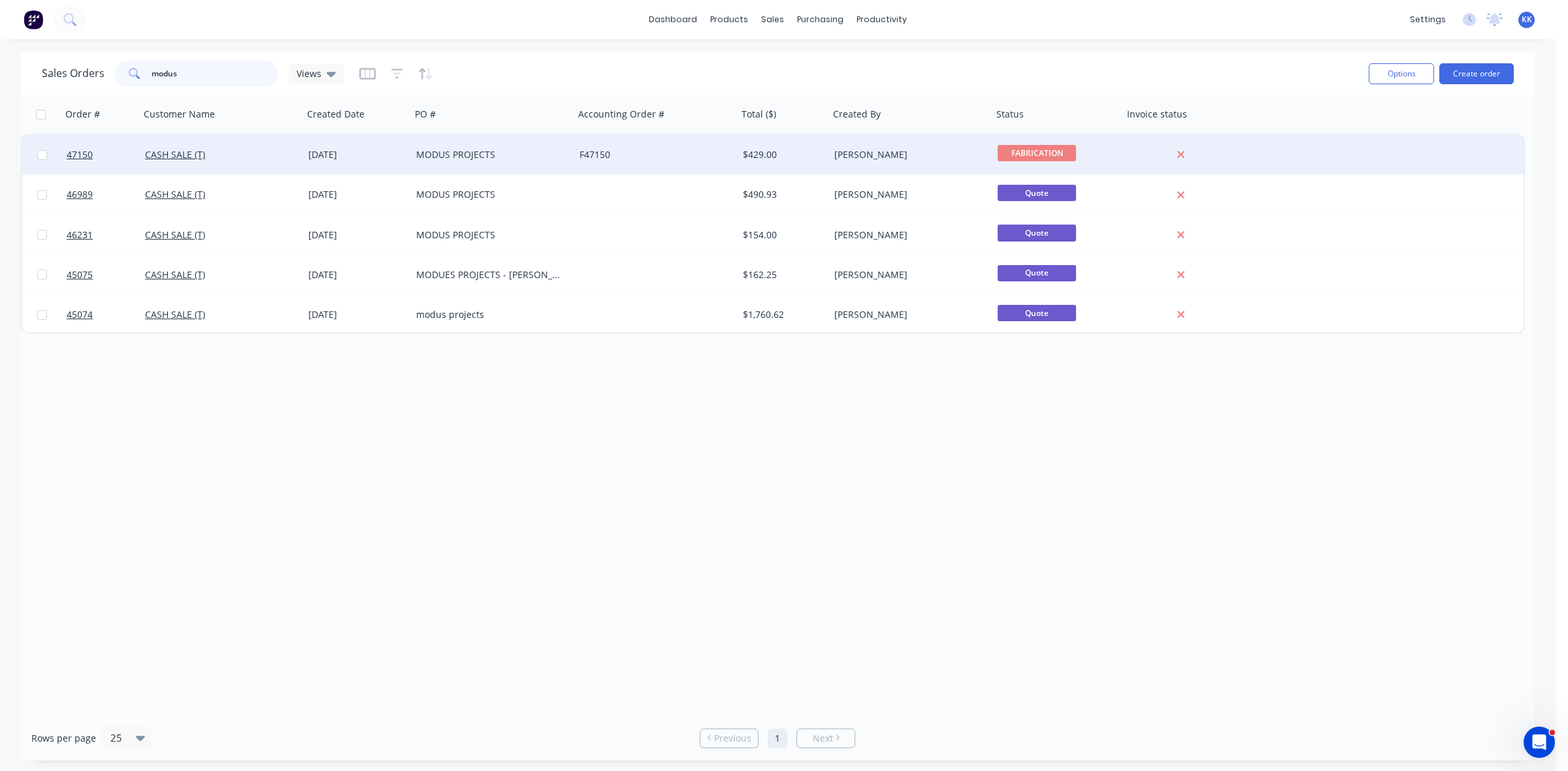
type input "modus"
click at [479, 159] on div "MODUS PROJECTS" at bounding box center [488, 155] width 145 height 13
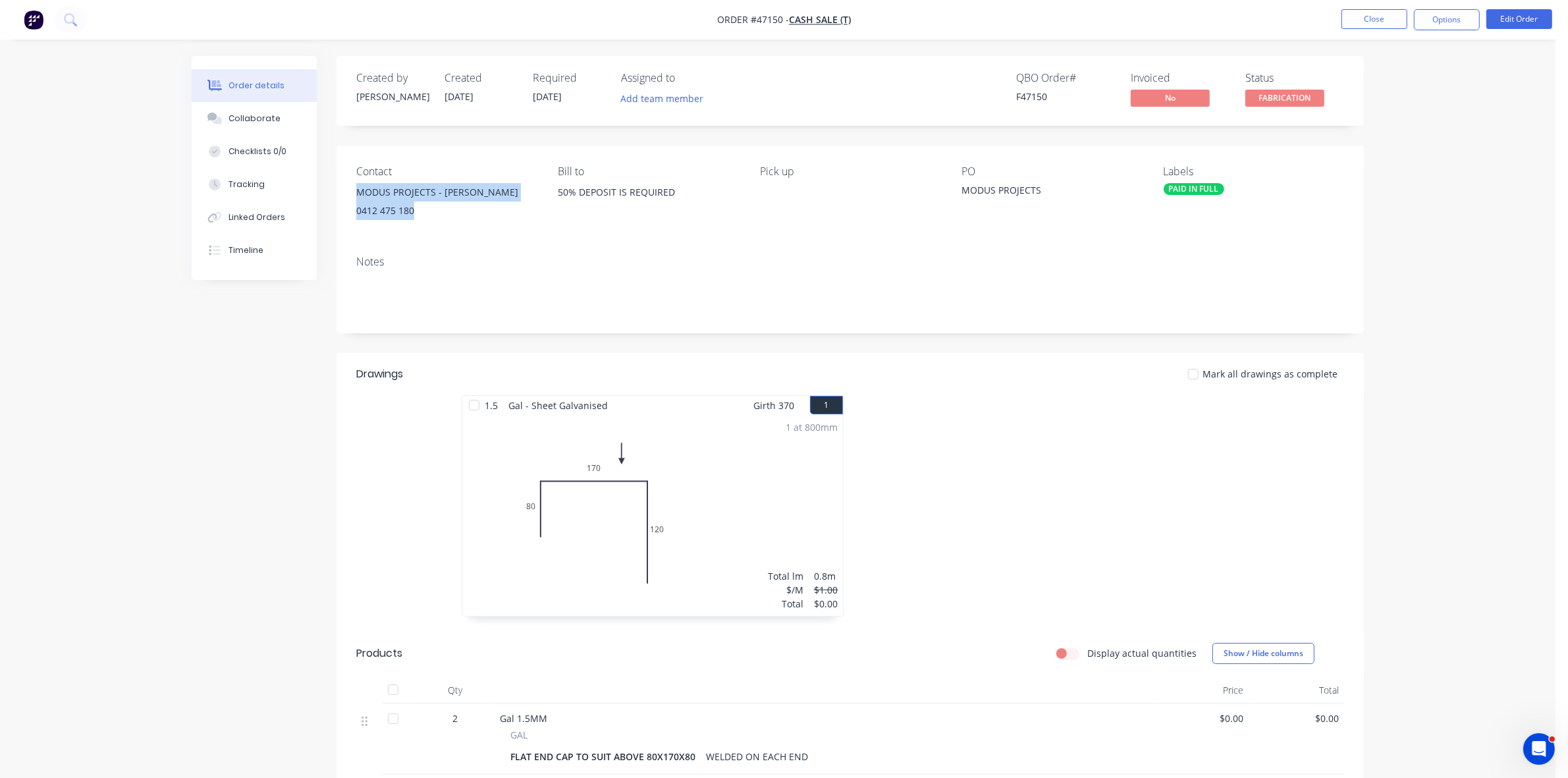
drag, startPoint x: 432, startPoint y: 218, endPoint x: 354, endPoint y: 199, distance: 80.3
click at [354, 199] on div "Contact MODUS PROJECTS - BRIGHAM 0412 475 180 Bill to 50% DEPOSIT IS REQUIRED P…" at bounding box center [850, 195] width 1028 height 99
copy div "MODUS PROJECTS - BRIGHAM 0412 475 180"
click at [1373, 21] on button "Close" at bounding box center [1374, 19] width 66 height 20
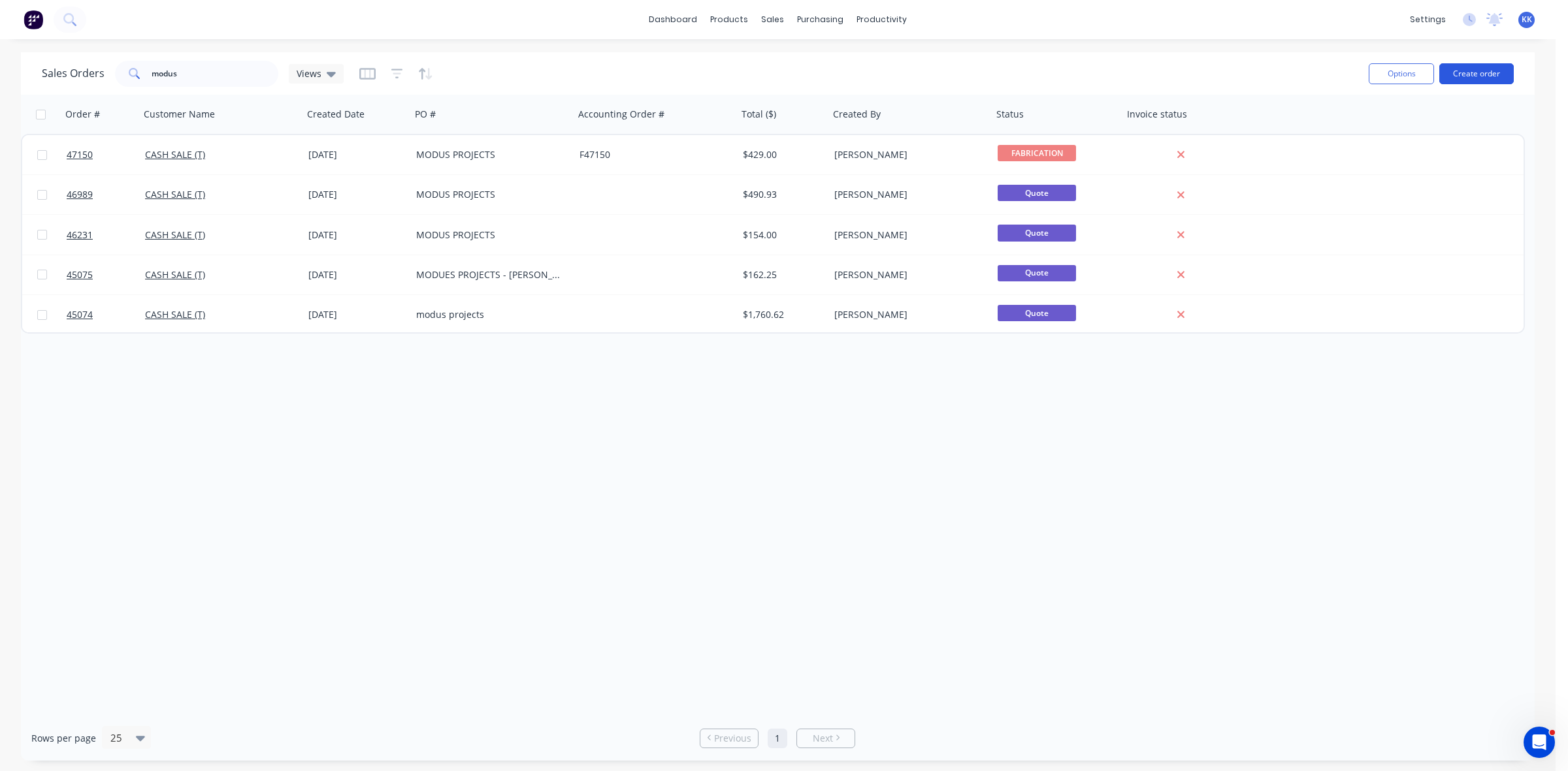
click at [1464, 66] on button "Create order" at bounding box center [1476, 74] width 75 height 21
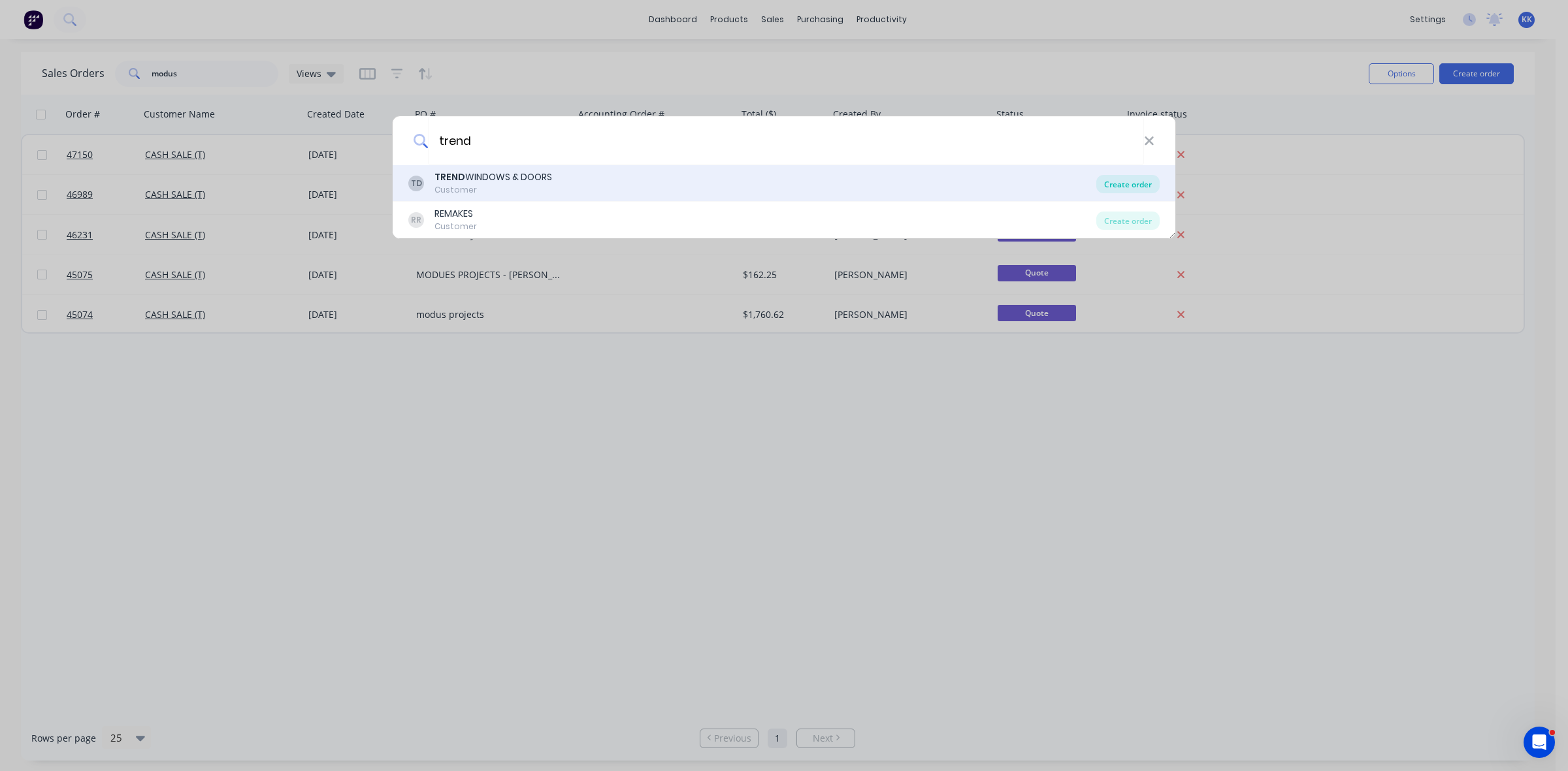
type input "trend"
click at [1137, 191] on div "Create order" at bounding box center [1127, 184] width 64 height 19
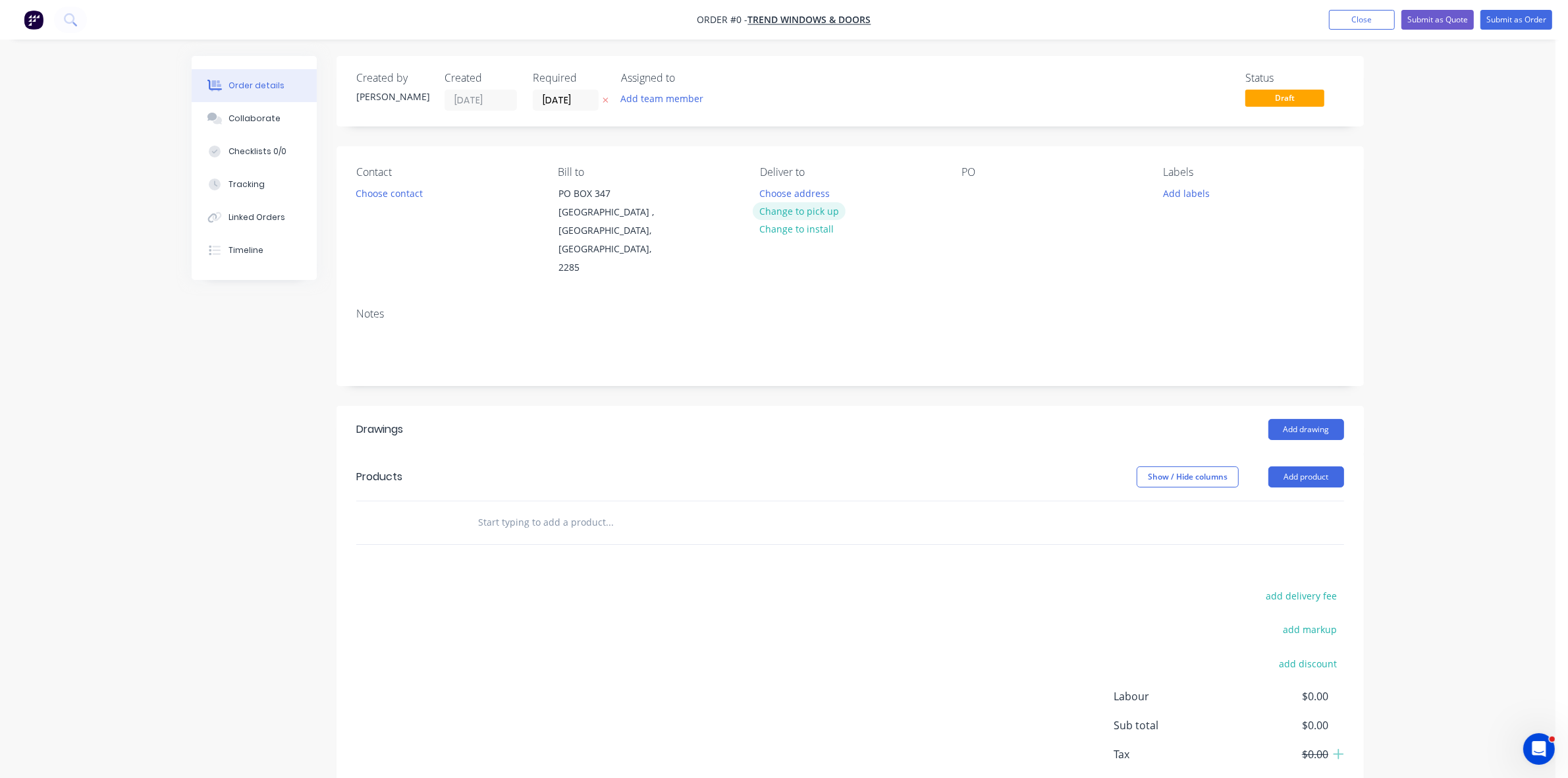
click at [795, 212] on button "Change to pick up" at bounding box center [799, 211] width 93 height 18
click at [399, 191] on button "Choose contact" at bounding box center [390, 193] width 81 height 18
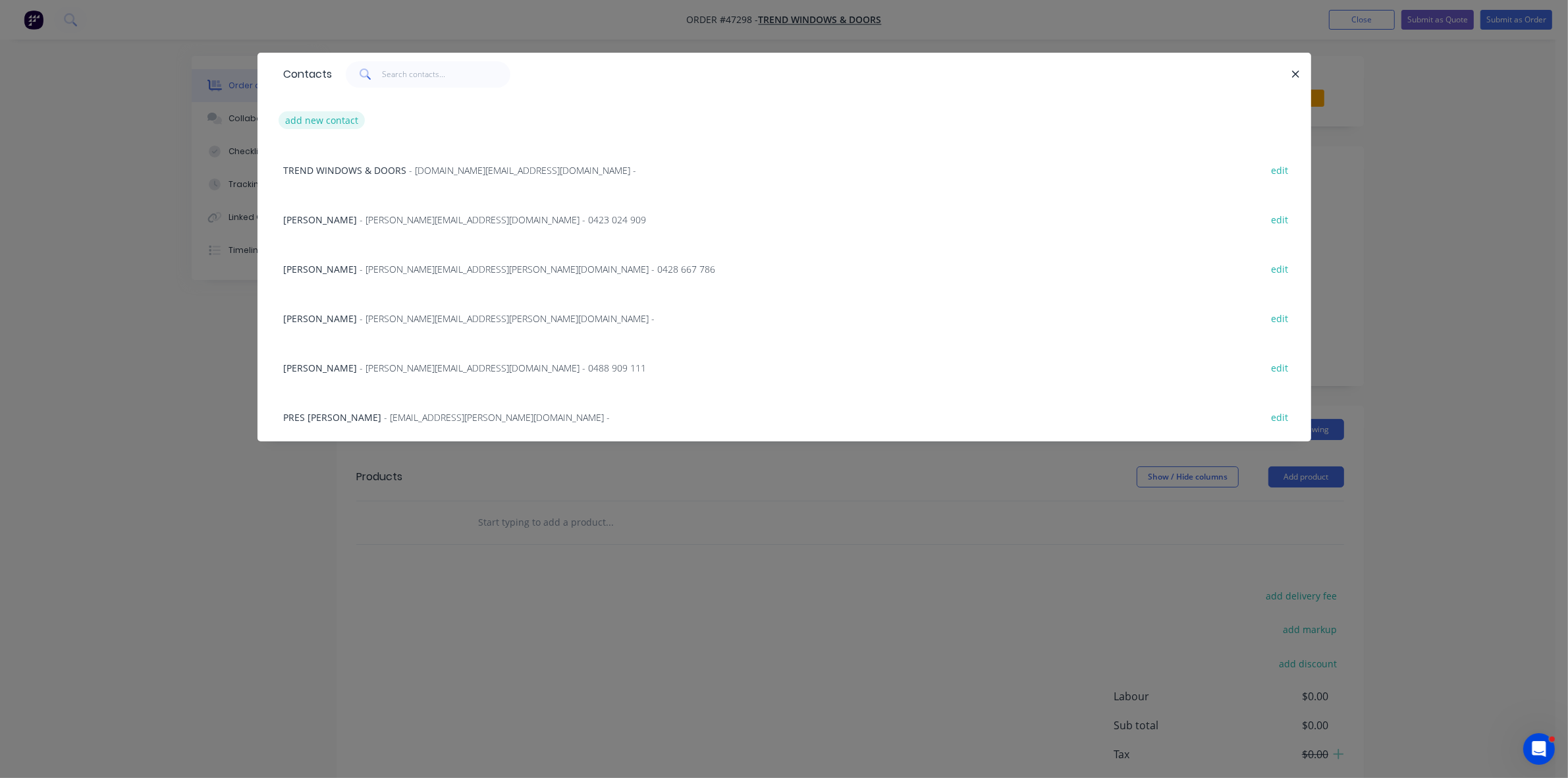
click at [323, 116] on button "add new contact" at bounding box center [322, 120] width 87 height 18
select select "AU"
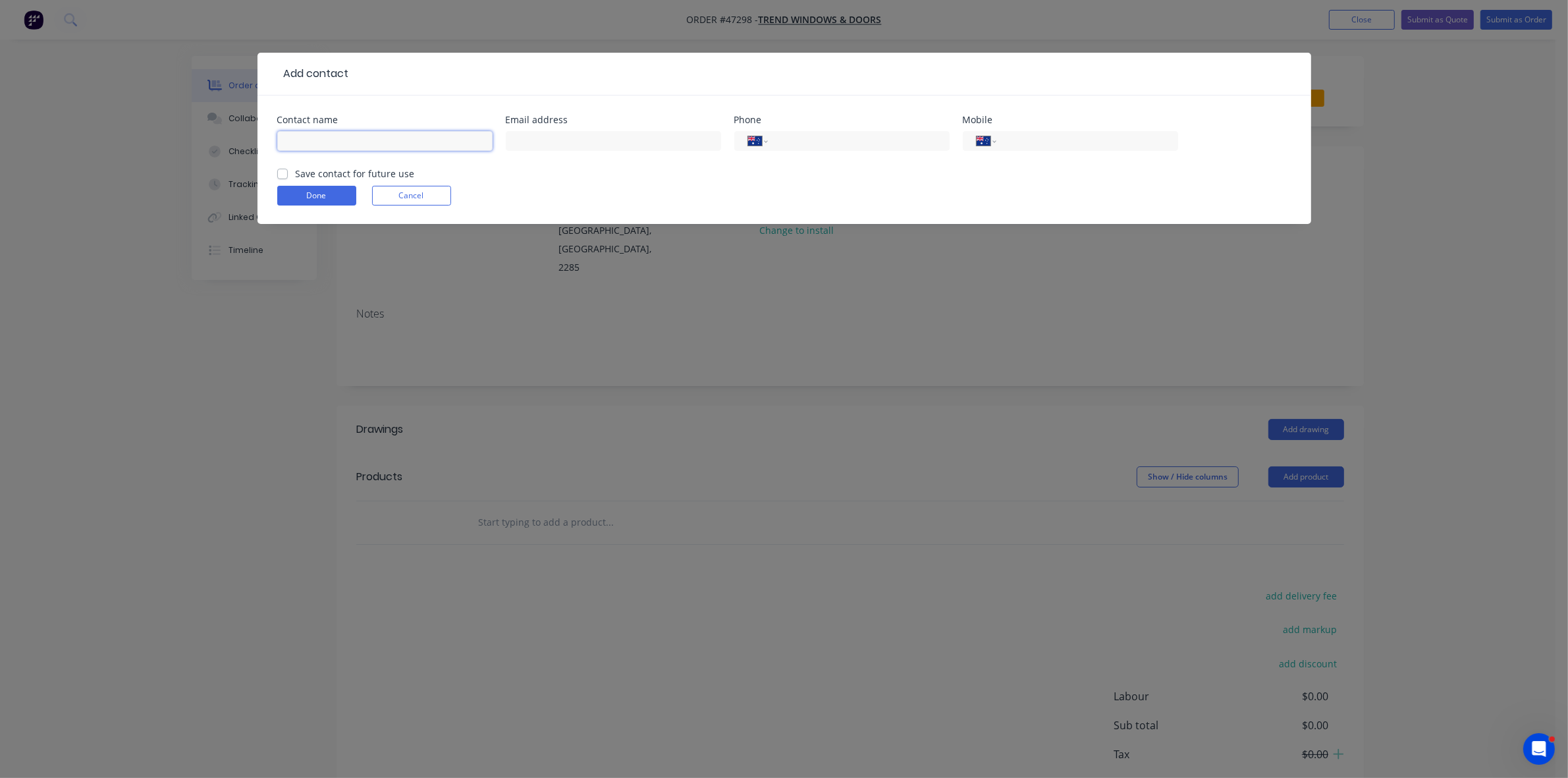
click at [347, 144] on input "text" at bounding box center [385, 141] width 215 height 20
type input "HANNAH McDONALD"
click at [584, 140] on input "text" at bounding box center [613, 141] width 215 height 20
paste input "Hannah McDonald <hannah.mcdonald@trendwindows.com.au>"
drag, startPoint x: 532, startPoint y: 140, endPoint x: 492, endPoint y: 135, distance: 40.3
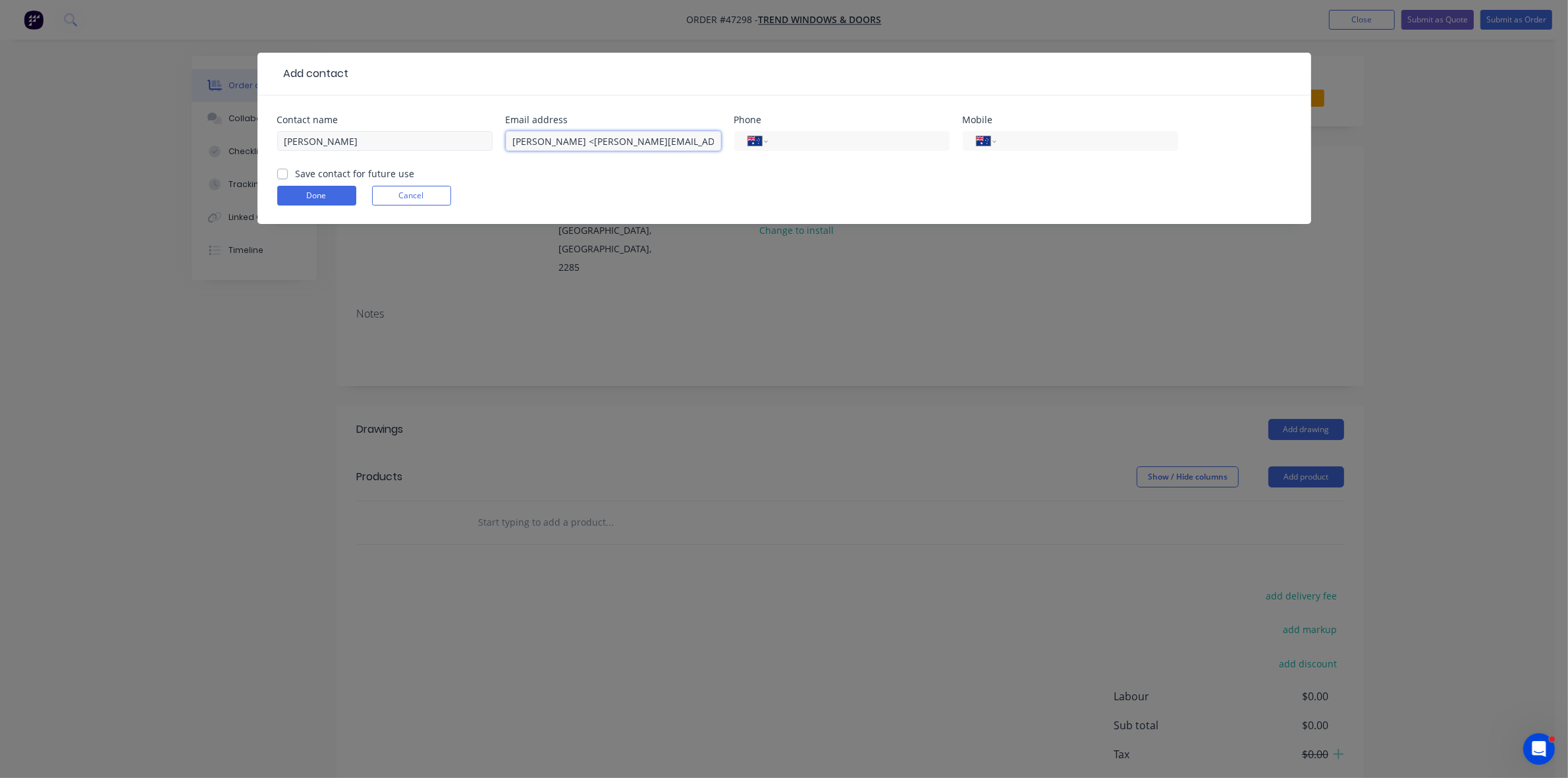
click at [492, 135] on div "Contact name HANNAH McDONALD Email address Hannah McDonald <hannah.mcdonald@tre…" at bounding box center [784, 141] width 1014 height 51
type input "hannah.mcdonald@trendwindows.com.au"
click at [1037, 137] on input "tel" at bounding box center [1084, 141] width 158 height 15
type input "0419 600 829"
click at [295, 175] on label "Save contact for future use" at bounding box center [355, 174] width 119 height 14
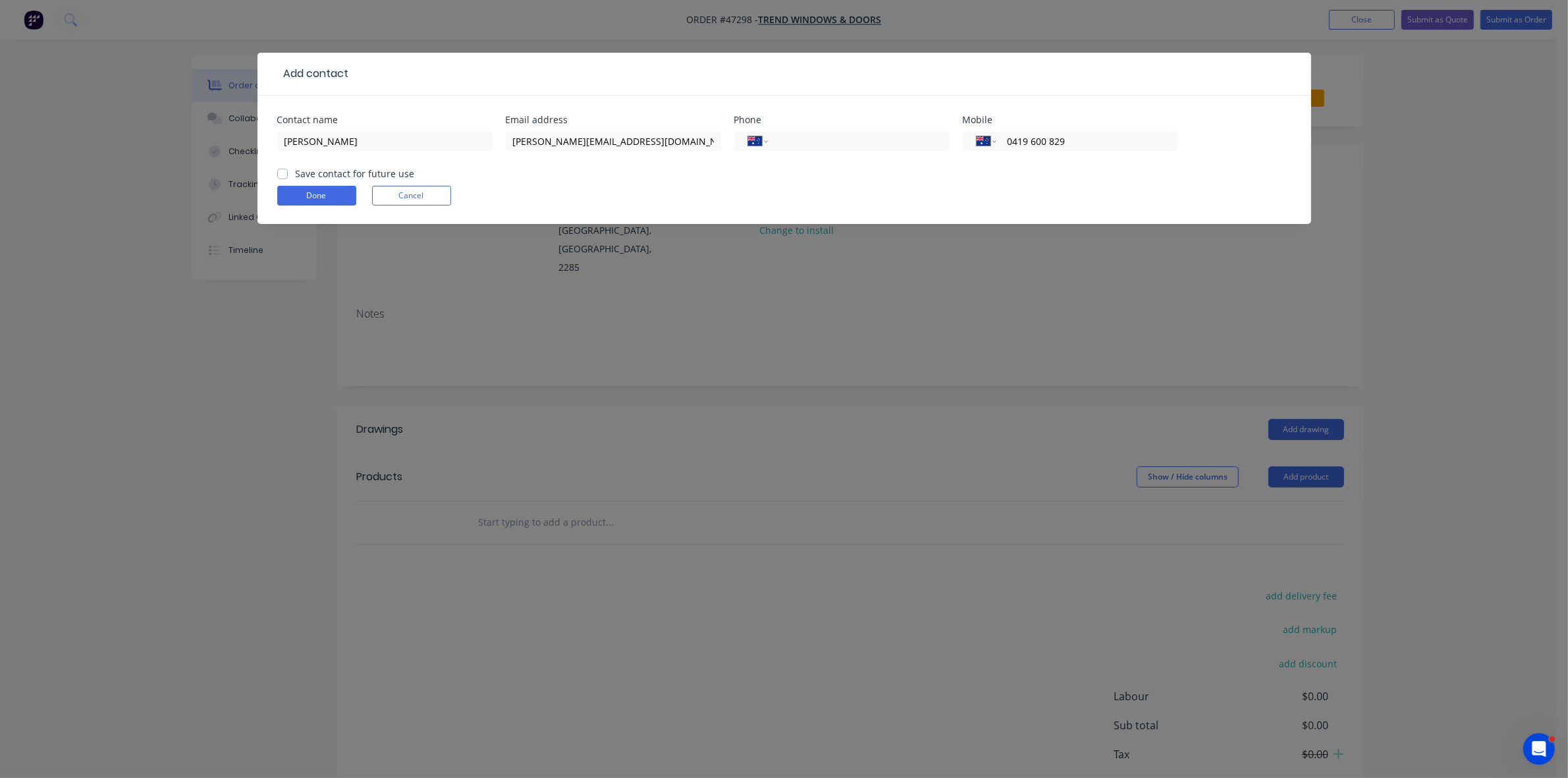
click at [281, 175] on input "Save contact for future use" at bounding box center [283, 173] width 10 height 13
checkbox input "true"
click at [294, 195] on button "Done" at bounding box center [317, 195] width 79 height 20
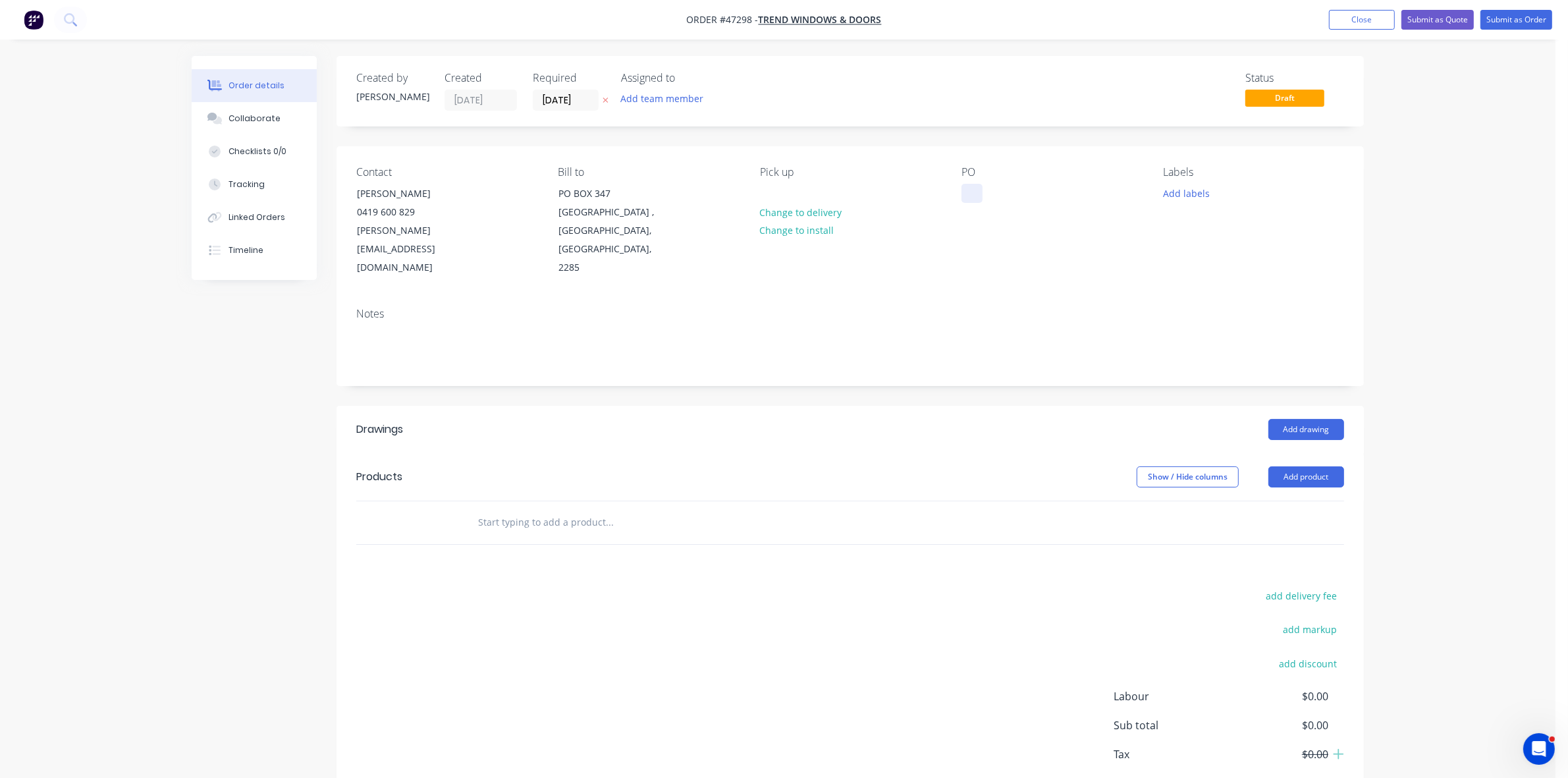
click at [976, 194] on div at bounding box center [972, 194] width 21 height 19
click at [1296, 419] on button "Add drawing" at bounding box center [1306, 429] width 75 height 21
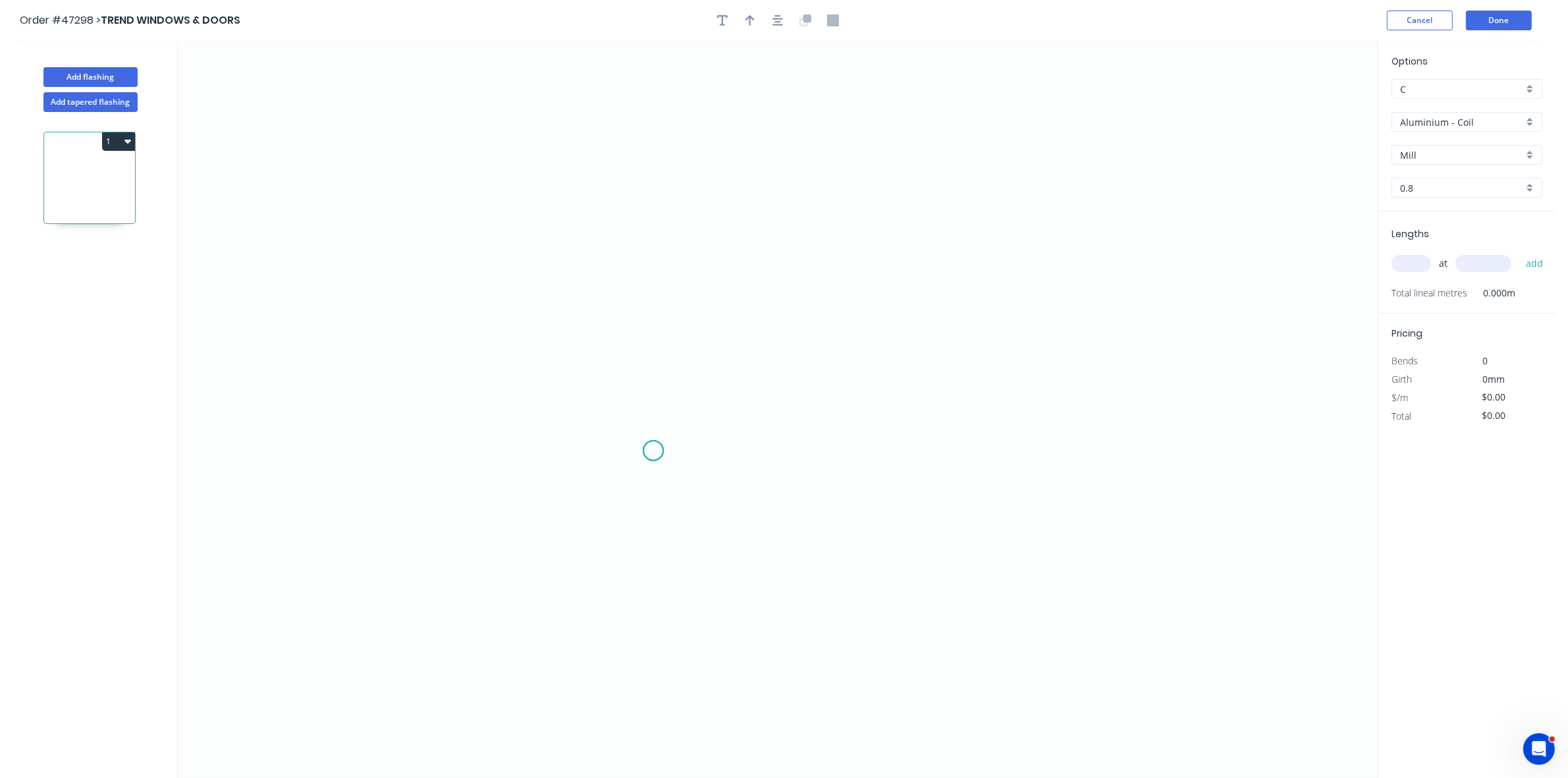
click at [653, 452] on icon "0" at bounding box center [778, 410] width 1200 height 738
click at [650, 274] on icon "0" at bounding box center [778, 410] width 1200 height 738
click at [891, 284] on icon "0 ?" at bounding box center [778, 410] width 1200 height 738
click at [637, 361] on rect at bounding box center [633, 357] width 27 height 19
type input "$13.44"
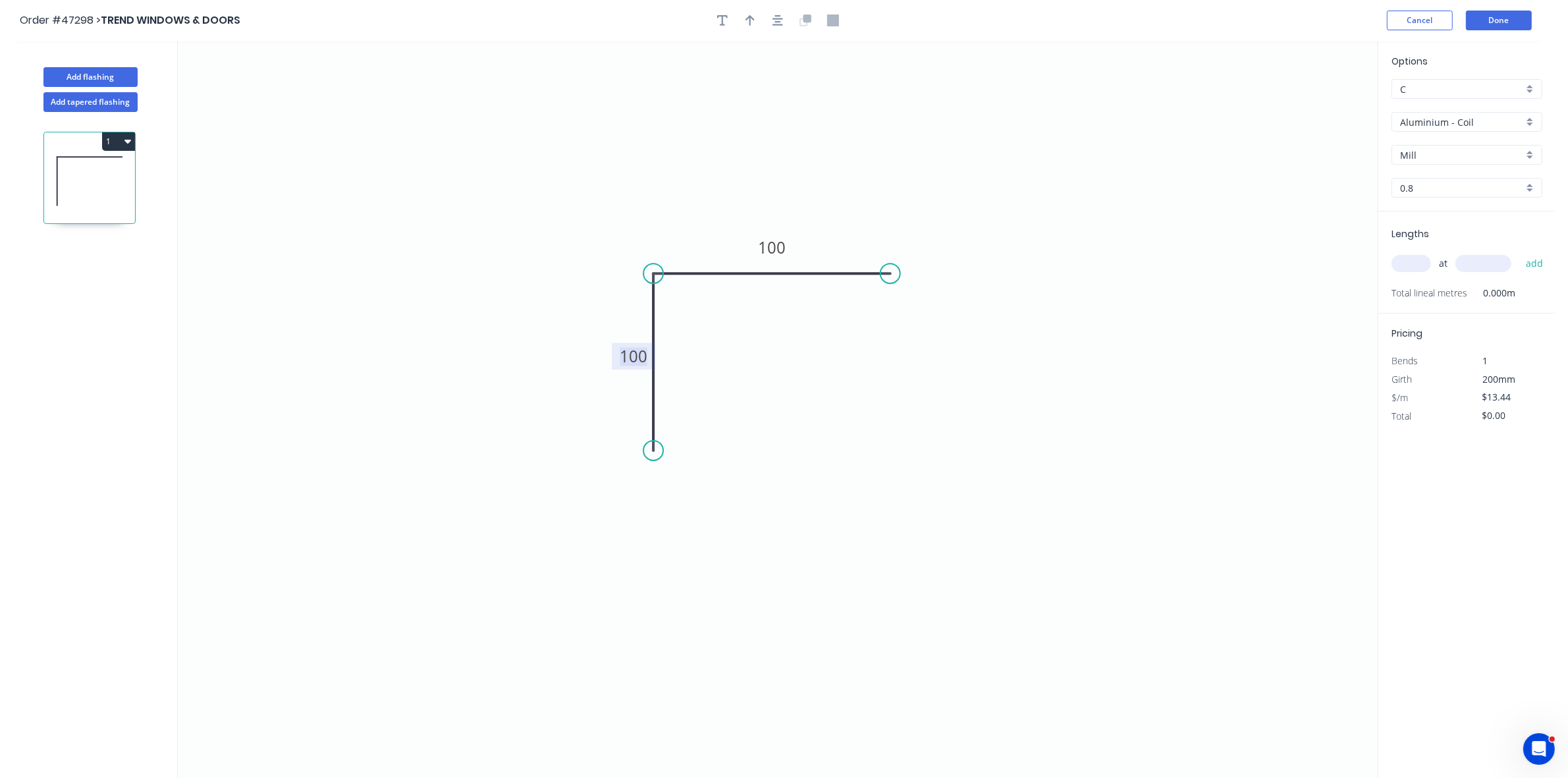
click at [1441, 117] on input "Aluminium - Coil" at bounding box center [1462, 123] width 123 height 14
click at [1437, 172] on div "Aluminium - Sheet" at bounding box center [1467, 171] width 150 height 23
type input "Aluminium - Sheet"
type input "1.2"
type input "$1.00"
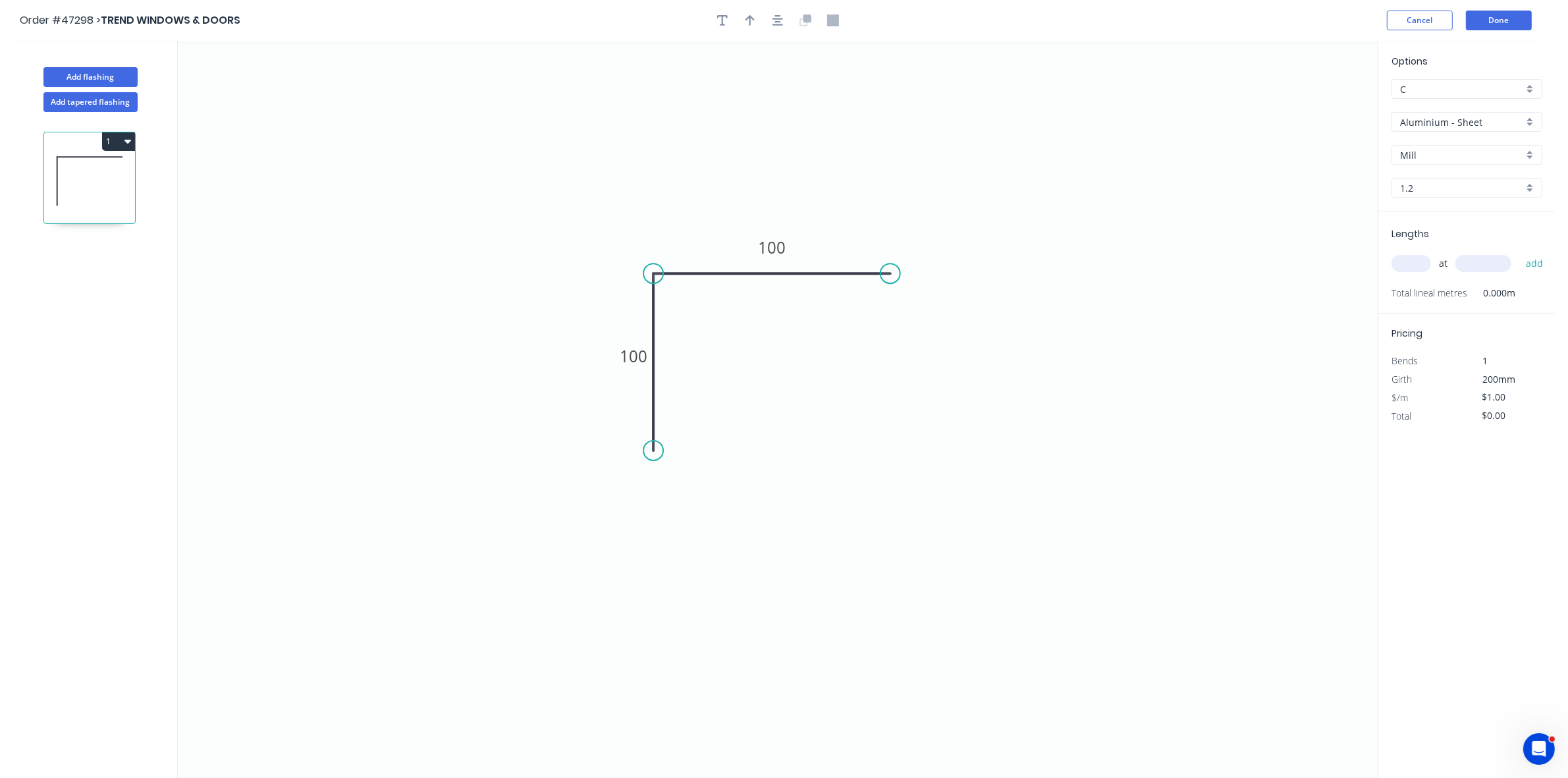
click at [1426, 193] on input "1.2" at bounding box center [1462, 188] width 123 height 14
click at [1418, 241] on div "1.6" at bounding box center [1467, 236] width 150 height 23
type input "1.6"
click at [1404, 259] on input "text" at bounding box center [1411, 264] width 39 height 17
type input "1"
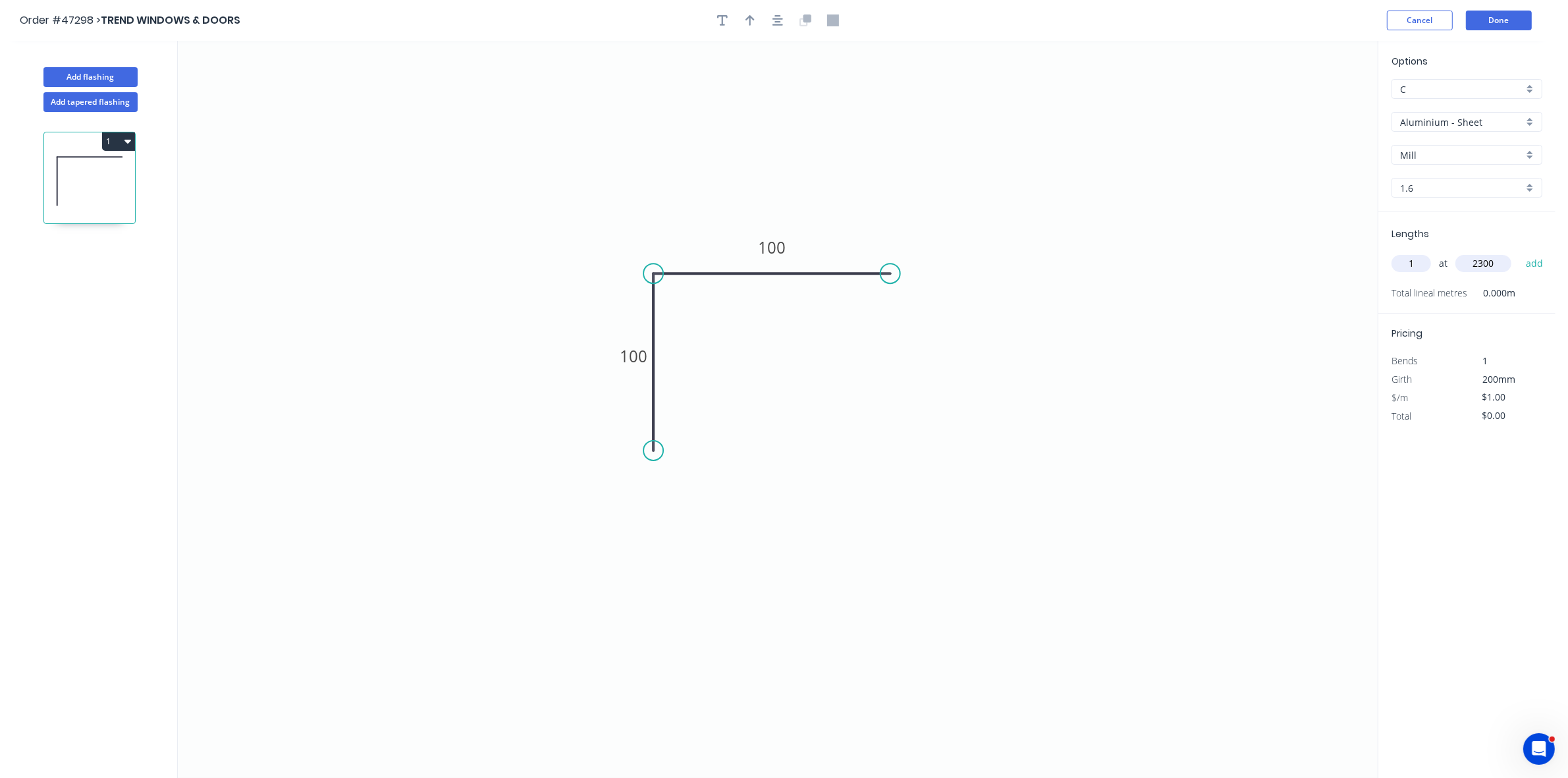
type input "2300"
click at [1519, 253] on button "add" at bounding box center [1535, 264] width 31 height 22
click at [1499, 438] on input "$2.30" at bounding box center [1505, 434] width 45 height 19
type input "$60.00"
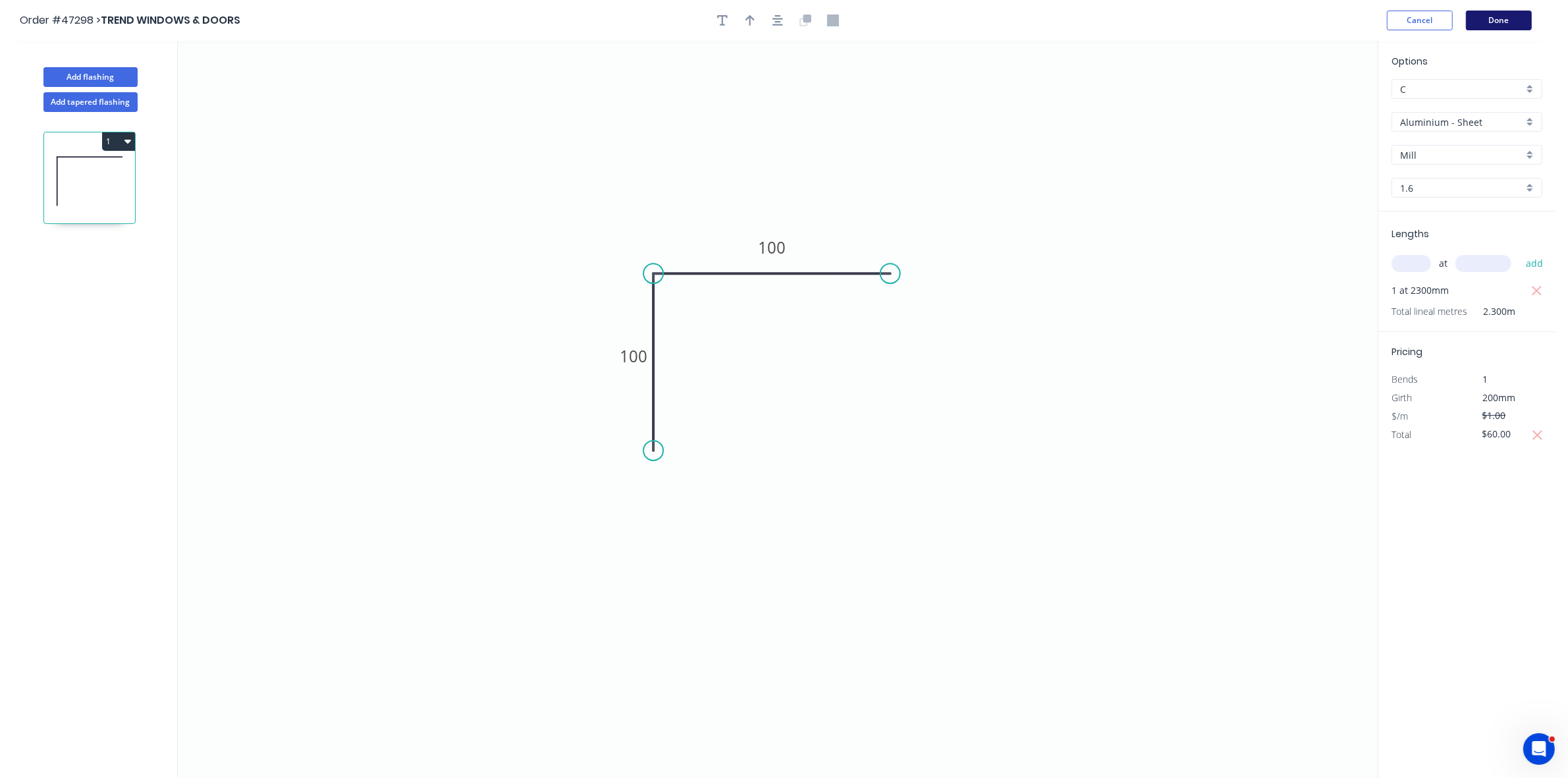
click at [1513, 23] on button "Done" at bounding box center [1499, 20] width 66 height 20
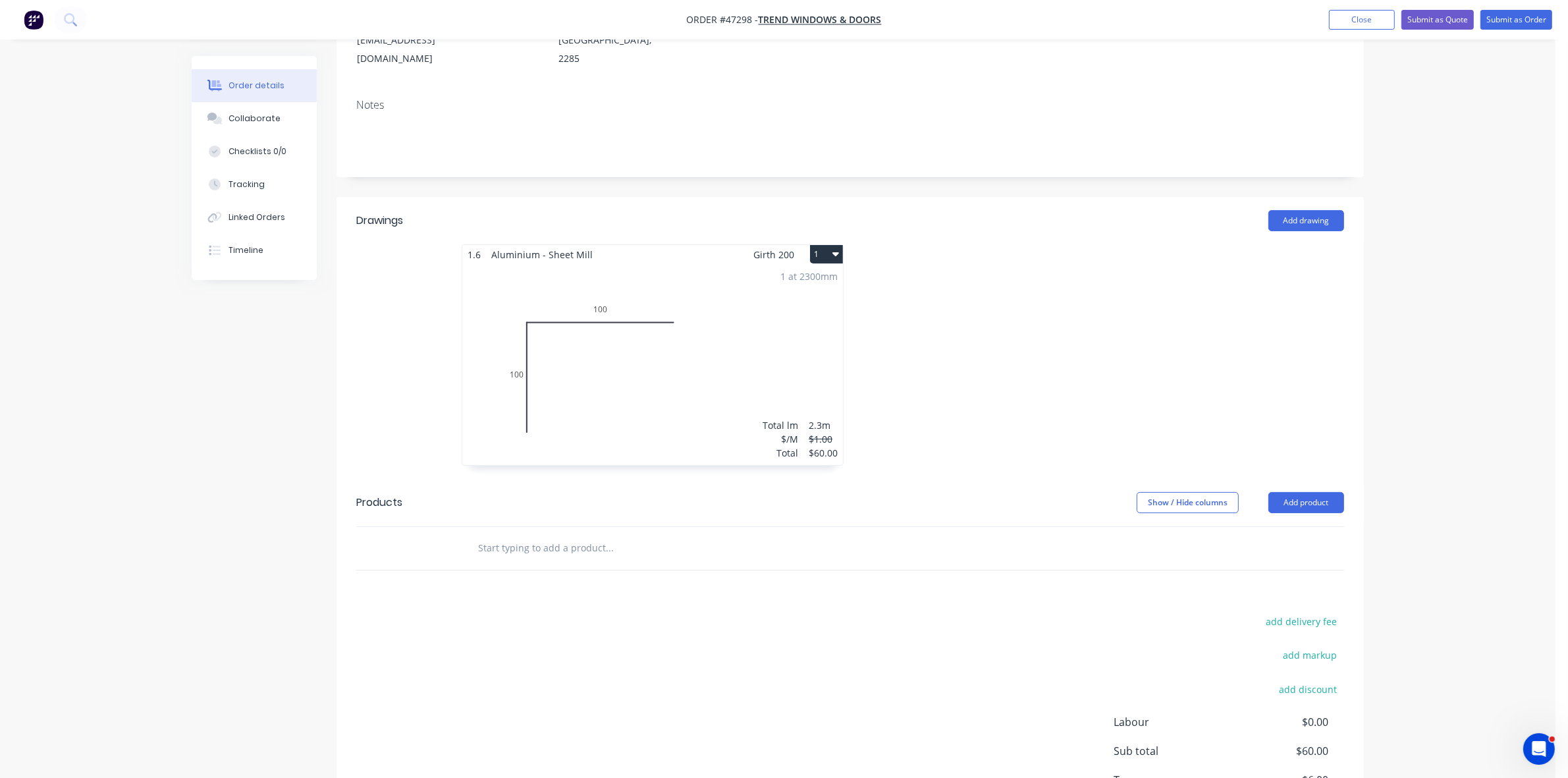
scroll to position [273, 0]
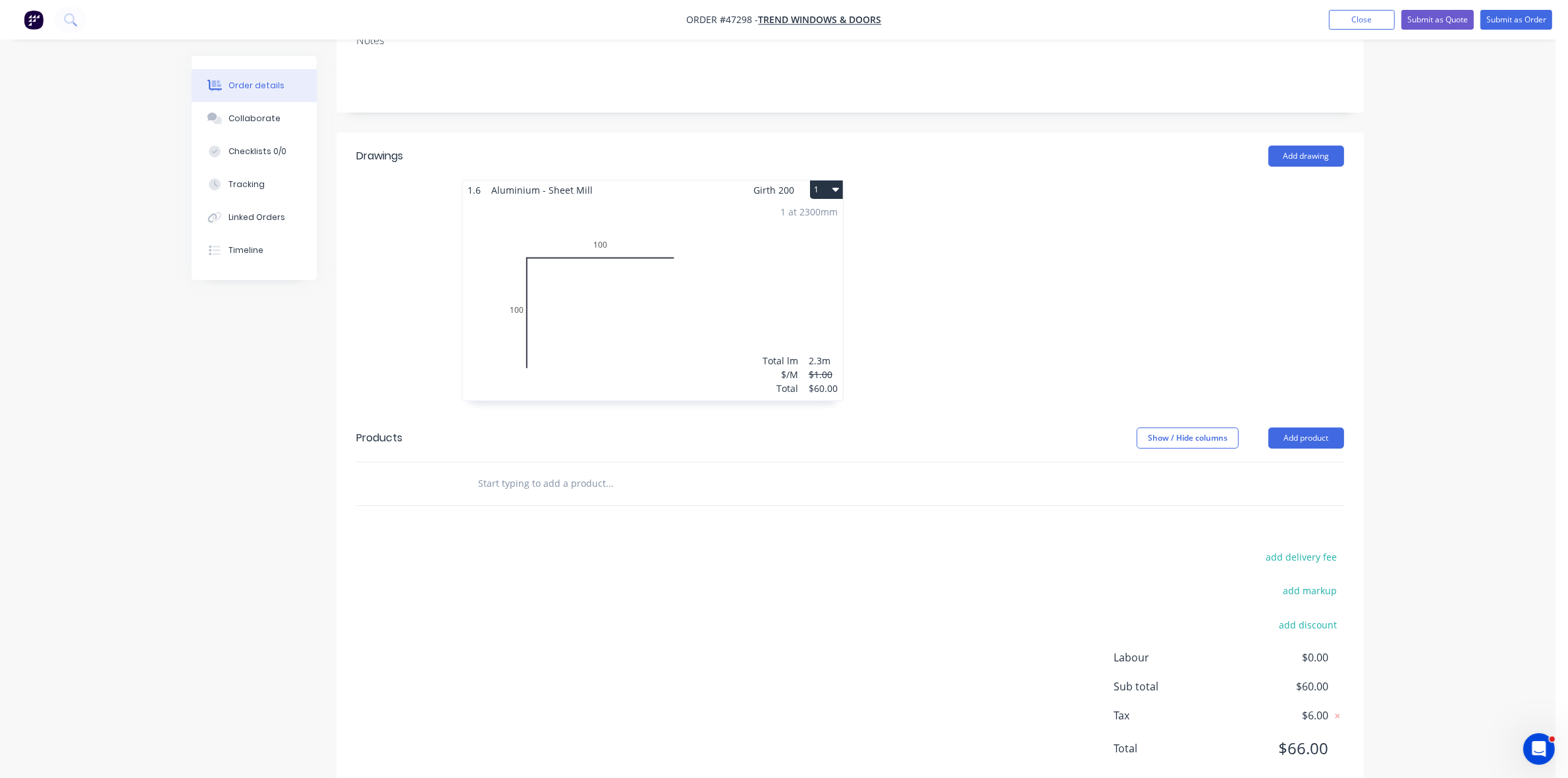
drag, startPoint x: 1290, startPoint y: 406, endPoint x: 1285, endPoint y: 417, distance: 12.1
click at [1291, 428] on button "Add product" at bounding box center [1306, 438] width 75 height 21
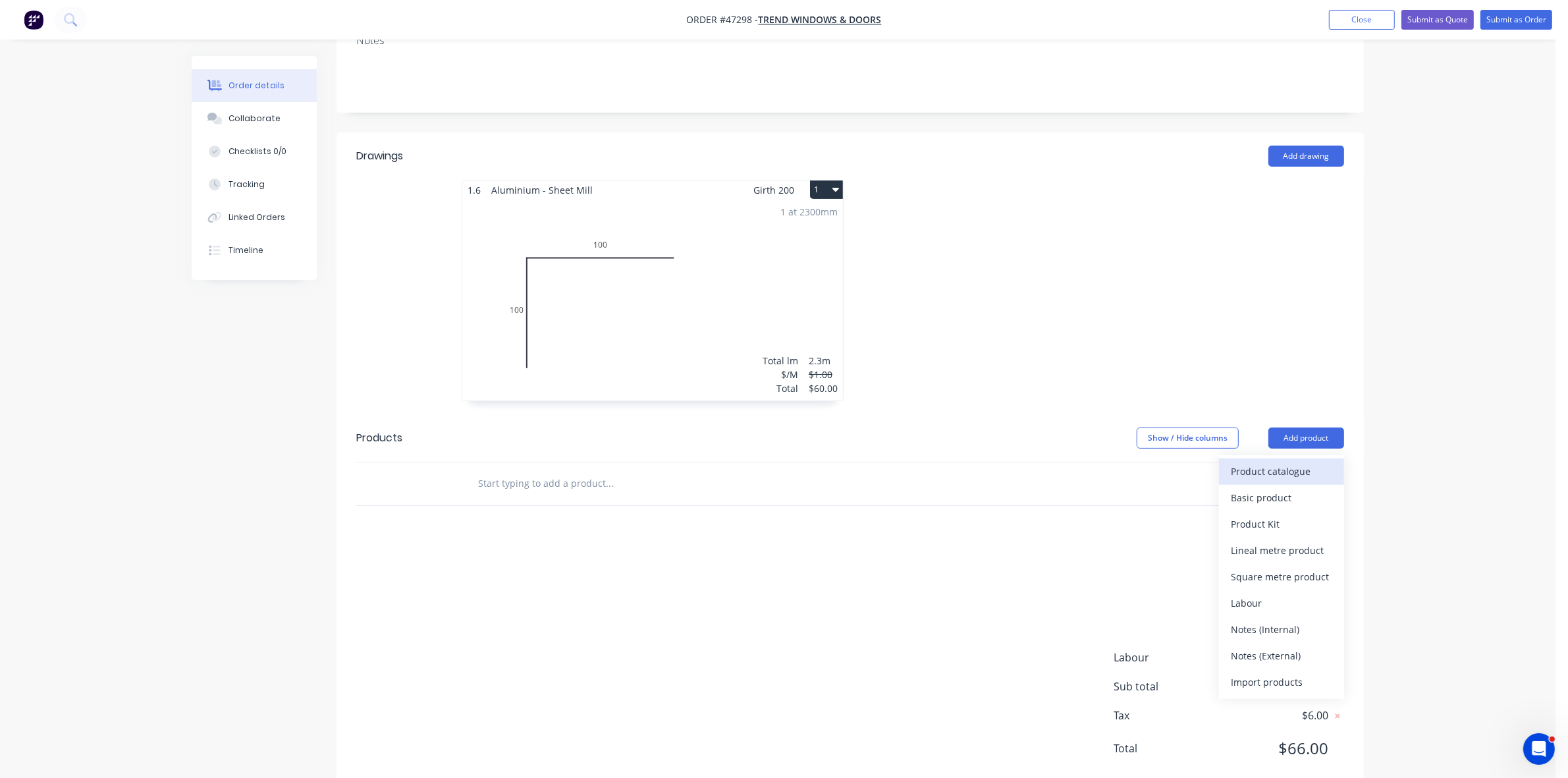
click at [1281, 462] on div "Product catalogue" at bounding box center [1281, 471] width 101 height 19
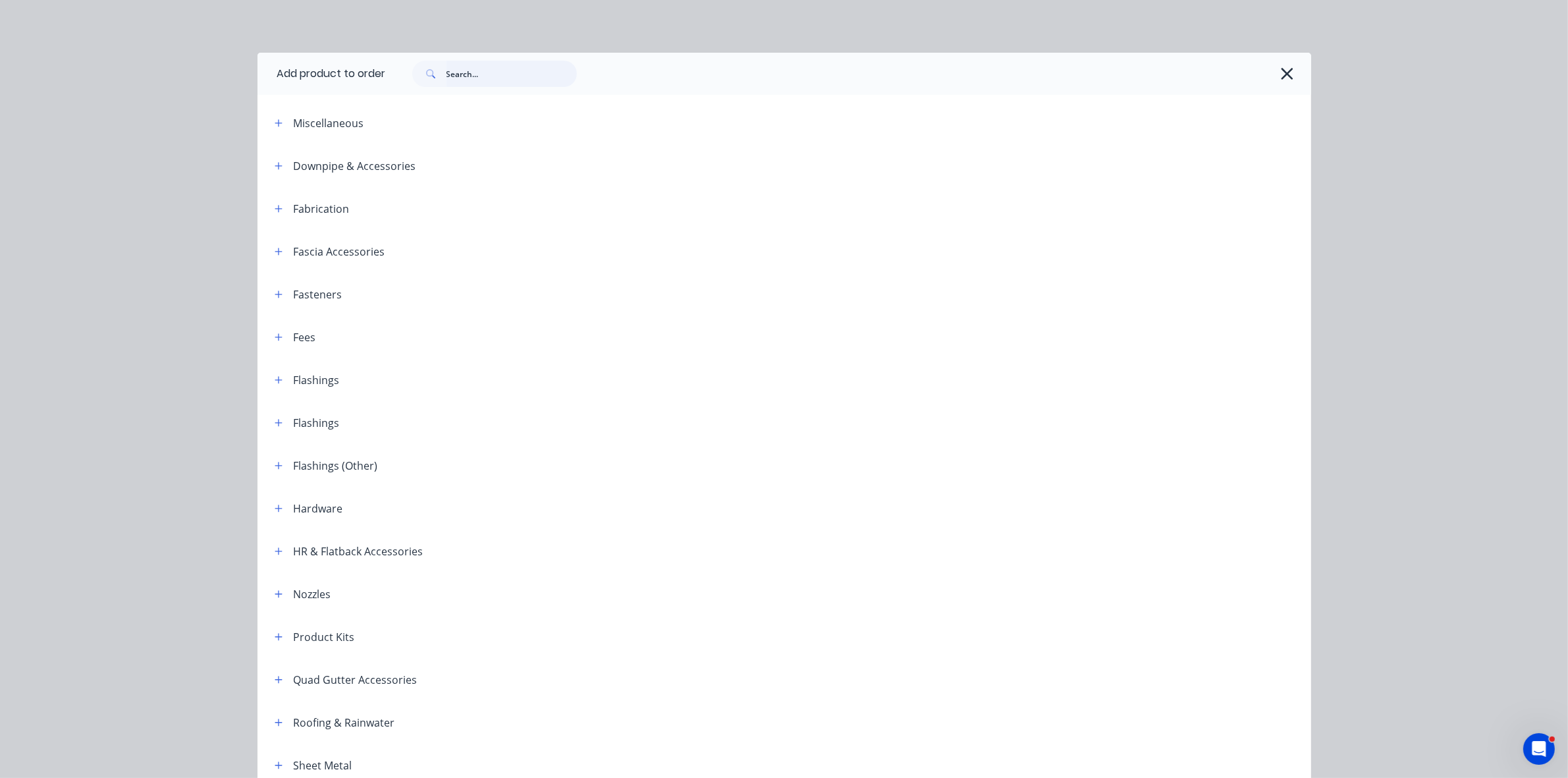
click at [488, 79] on input "text" at bounding box center [511, 74] width 130 height 27
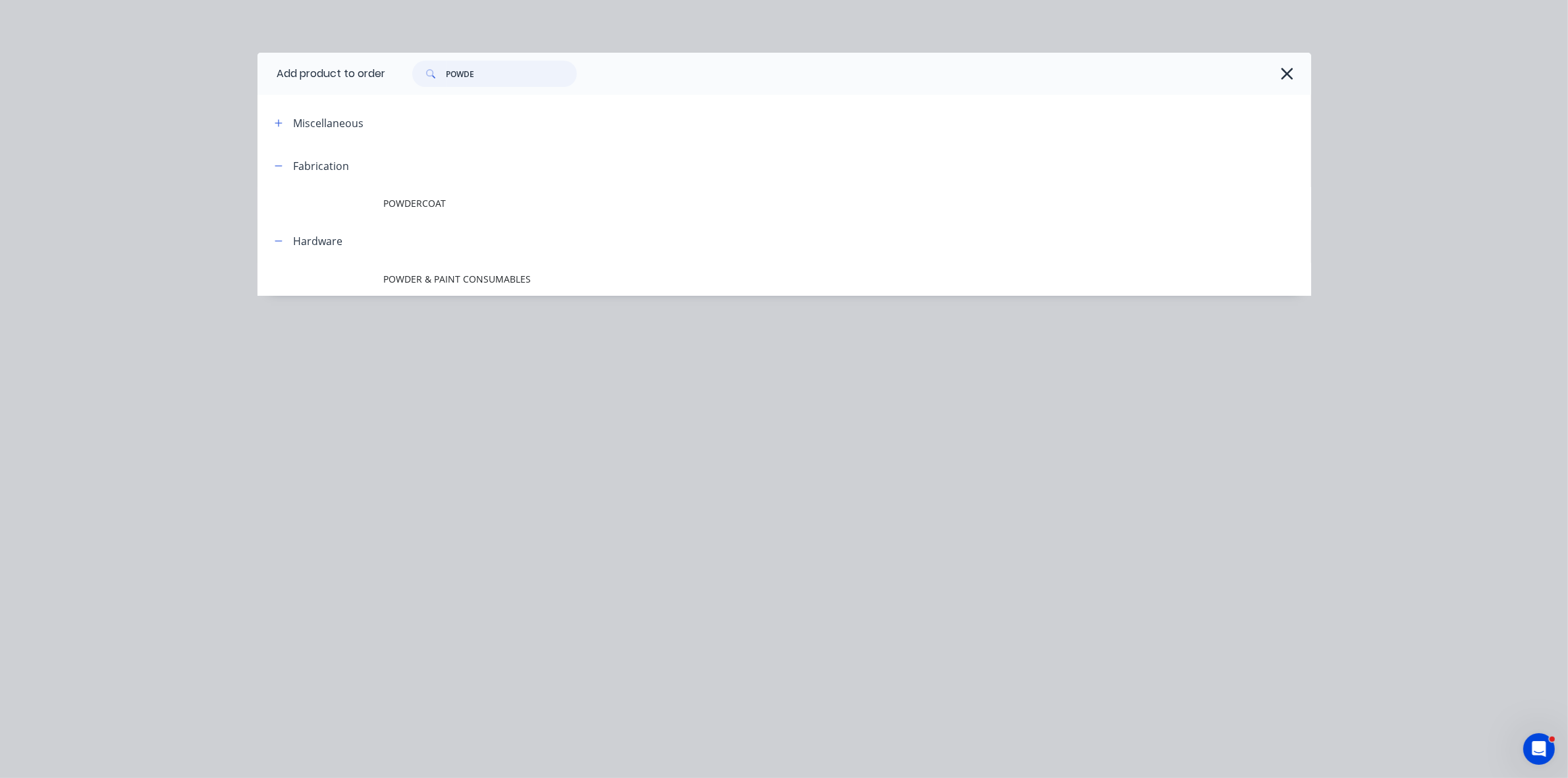
type input "POWDE"
click at [491, 221] on header "Hardware" at bounding box center [784, 242] width 1053 height 43
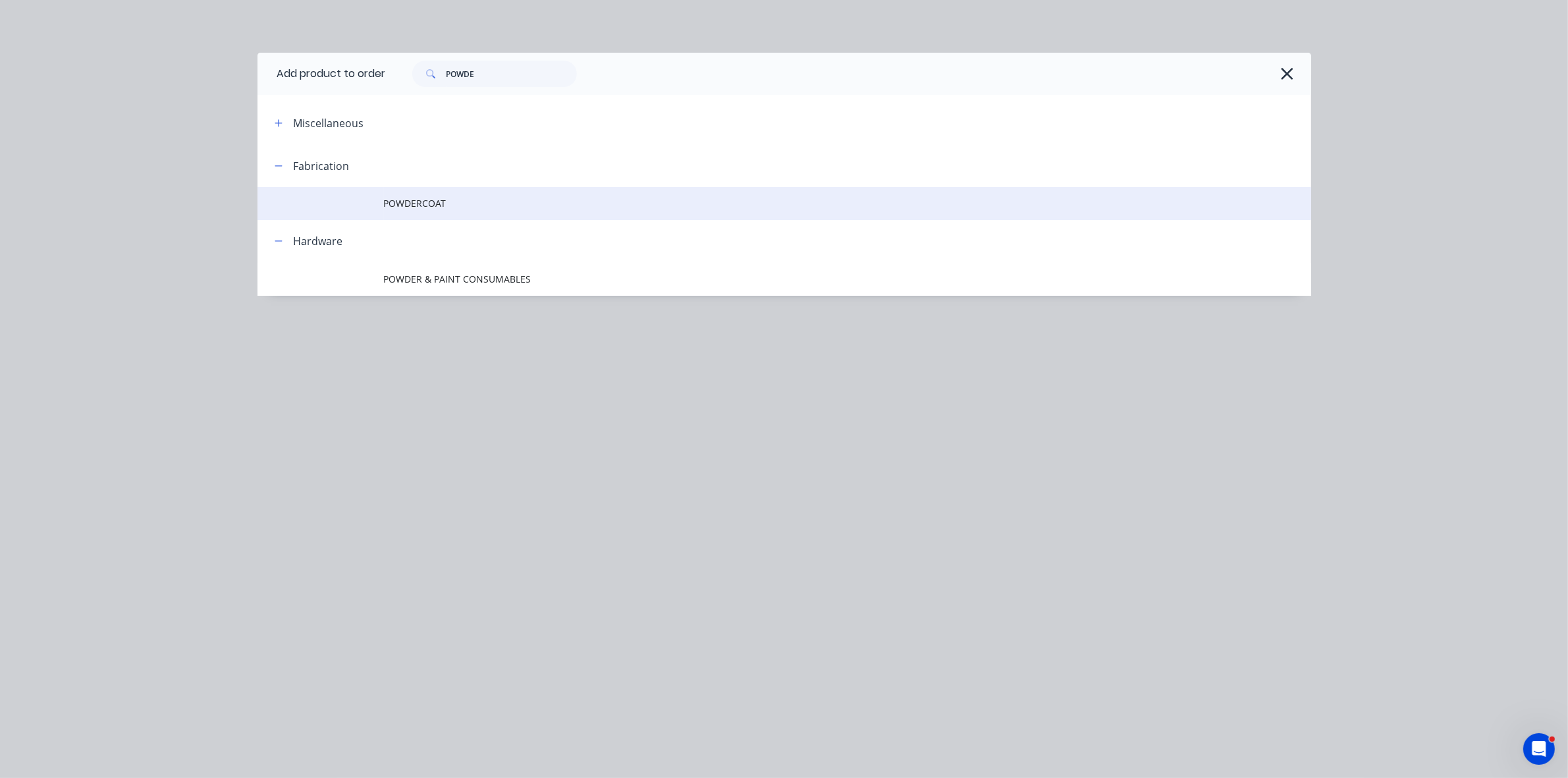
click at [480, 208] on span "POWDERCOAT" at bounding box center [754, 203] width 742 height 14
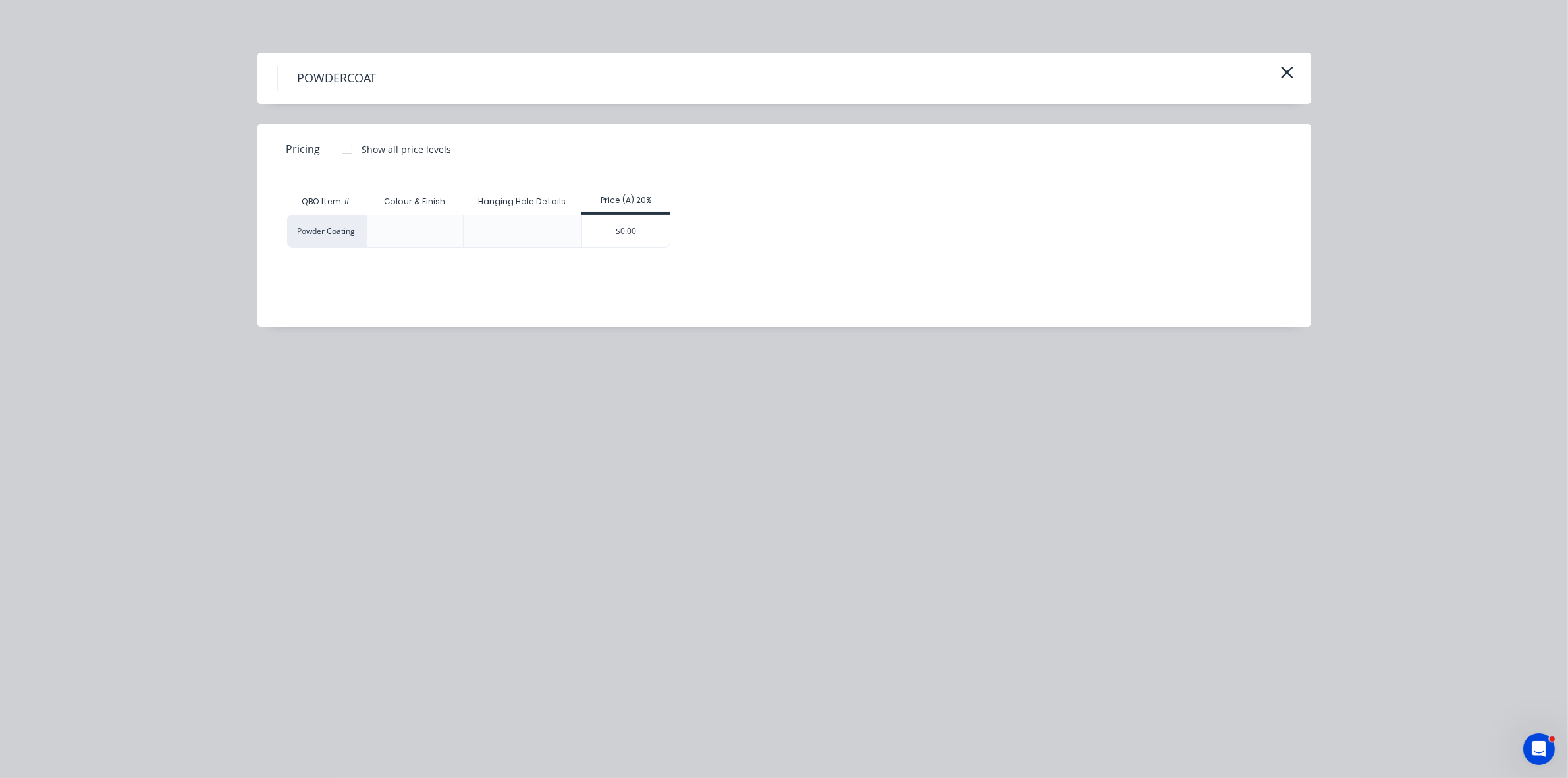
click at [626, 232] on div "$0.00" at bounding box center [626, 230] width 87 height 32
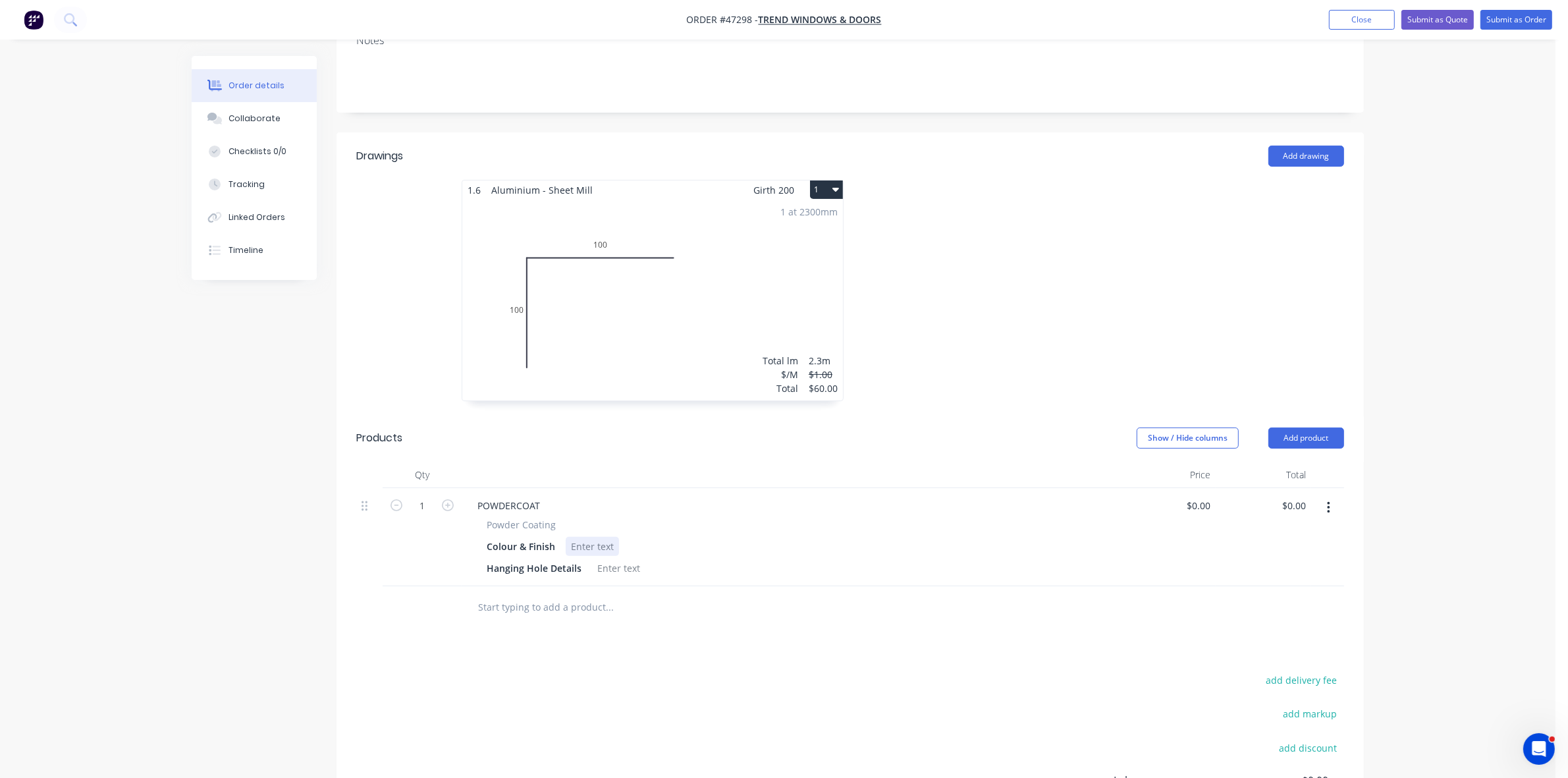
click at [583, 537] on div at bounding box center [593, 547] width 53 height 19
click at [590, 537] on div at bounding box center [593, 547] width 53 height 19
click at [613, 559] on div at bounding box center [618, 568] width 53 height 19
click at [1297, 496] on input "0.00" at bounding box center [1296, 506] width 30 height 19
type input "180"
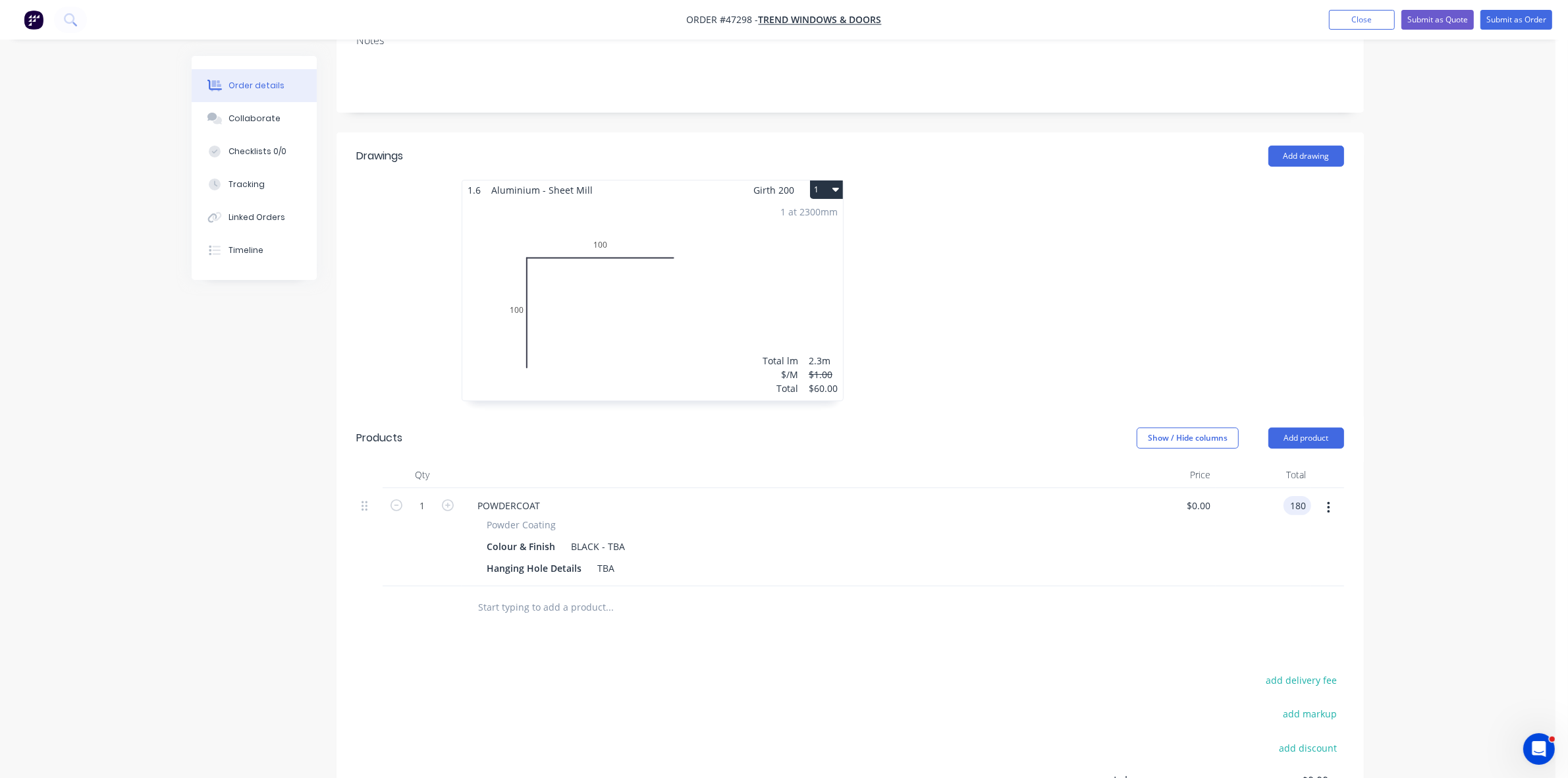
type input "$180.00"
click at [1446, 16] on button "Submit as Quote" at bounding box center [1438, 20] width 73 height 20
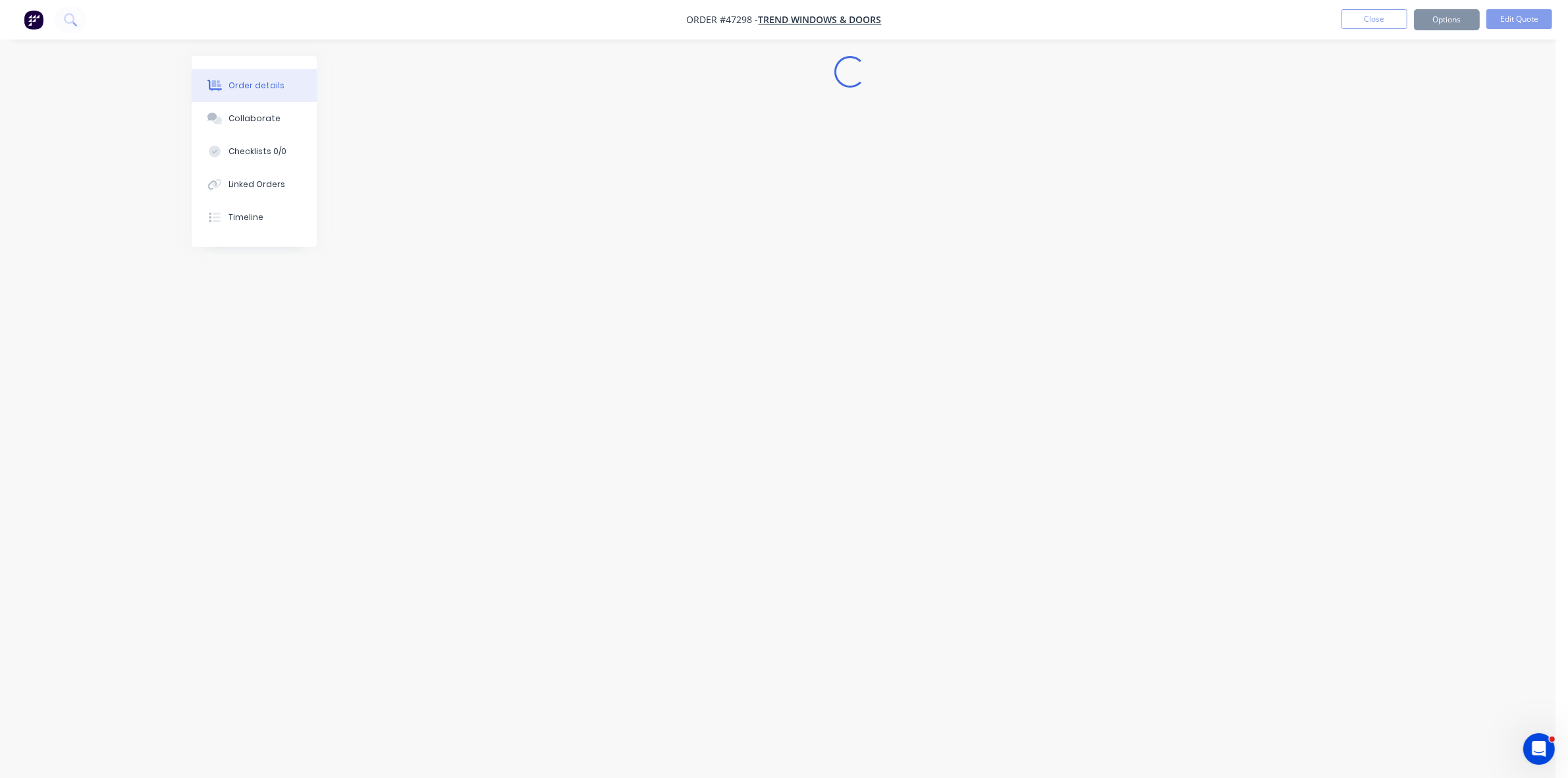
scroll to position [0, 0]
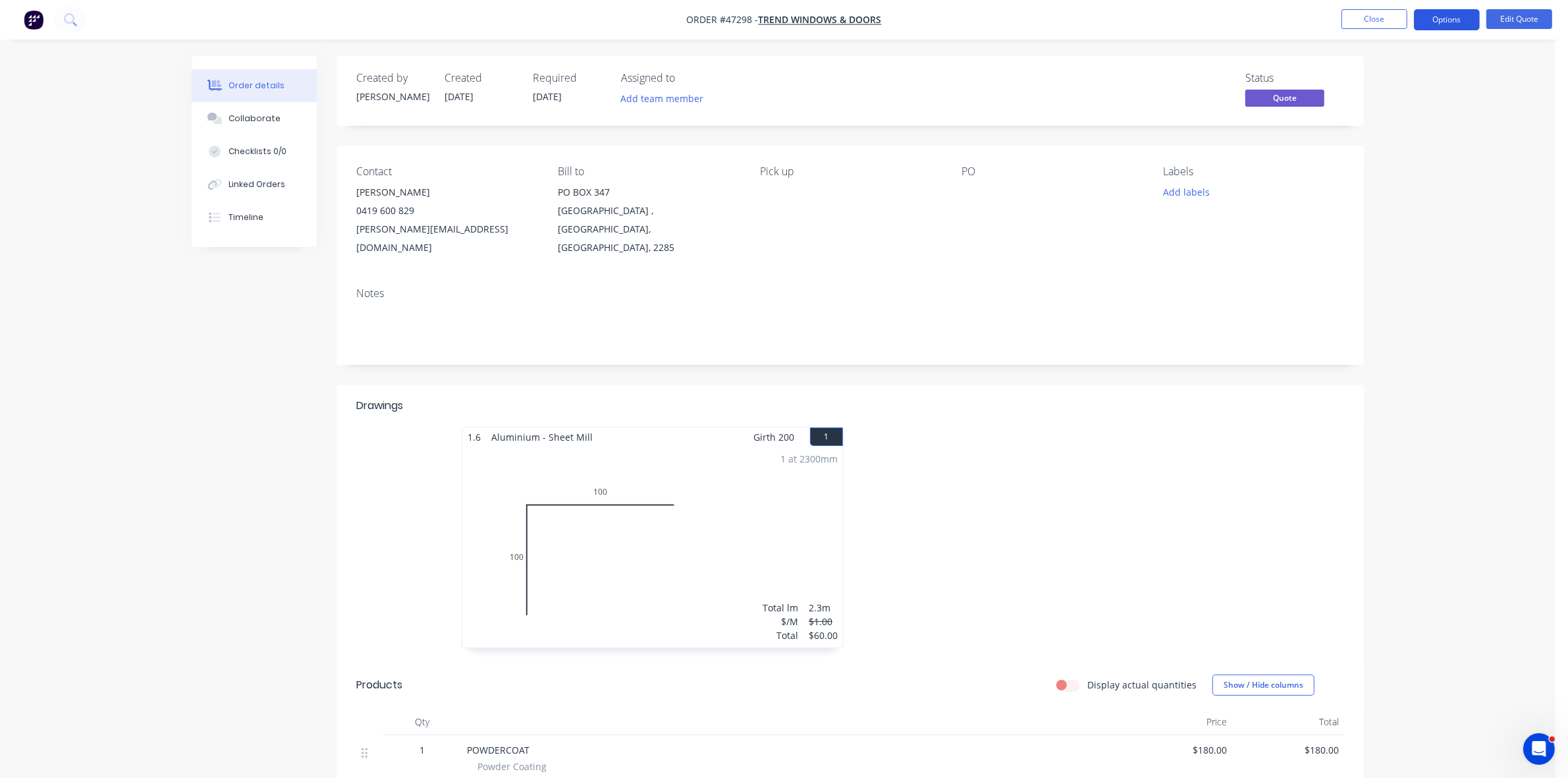
click at [1442, 13] on button "Options" at bounding box center [1446, 20] width 66 height 21
click at [1371, 75] on div "Quote" at bounding box center [1408, 80] width 122 height 19
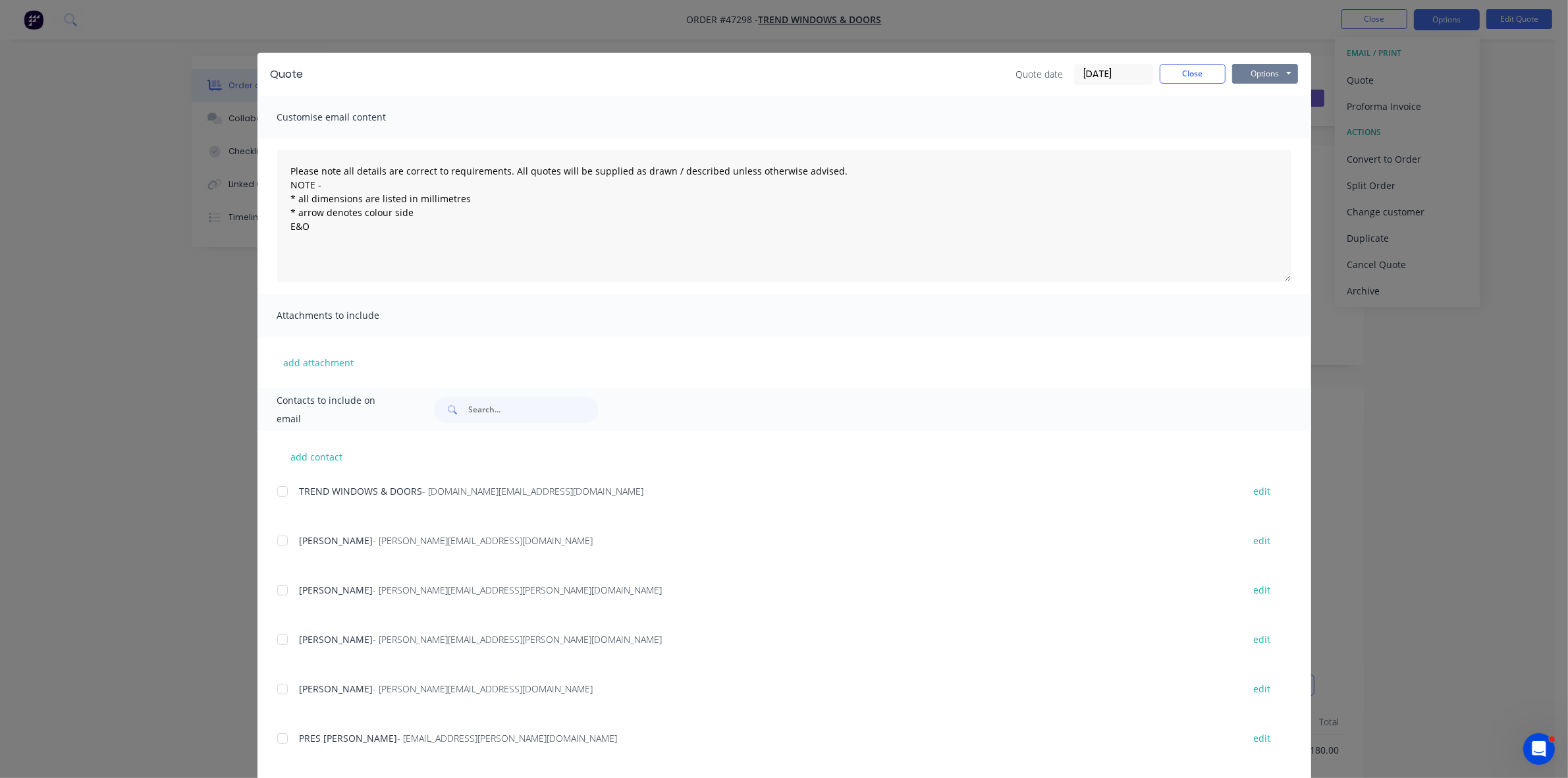
click at [1259, 70] on button "Options" at bounding box center [1265, 74] width 66 height 20
click at [1256, 120] on button "Print" at bounding box center [1274, 119] width 84 height 21
drag, startPoint x: 1202, startPoint y: 87, endPoint x: 1196, endPoint y: 81, distance: 8.5
click at [1201, 87] on div "Quote Quote date 27/08/25 Close Options Preview Print Email" at bounding box center [784, 75] width 1053 height 43
click at [1190, 73] on button "Close" at bounding box center [1192, 74] width 66 height 20
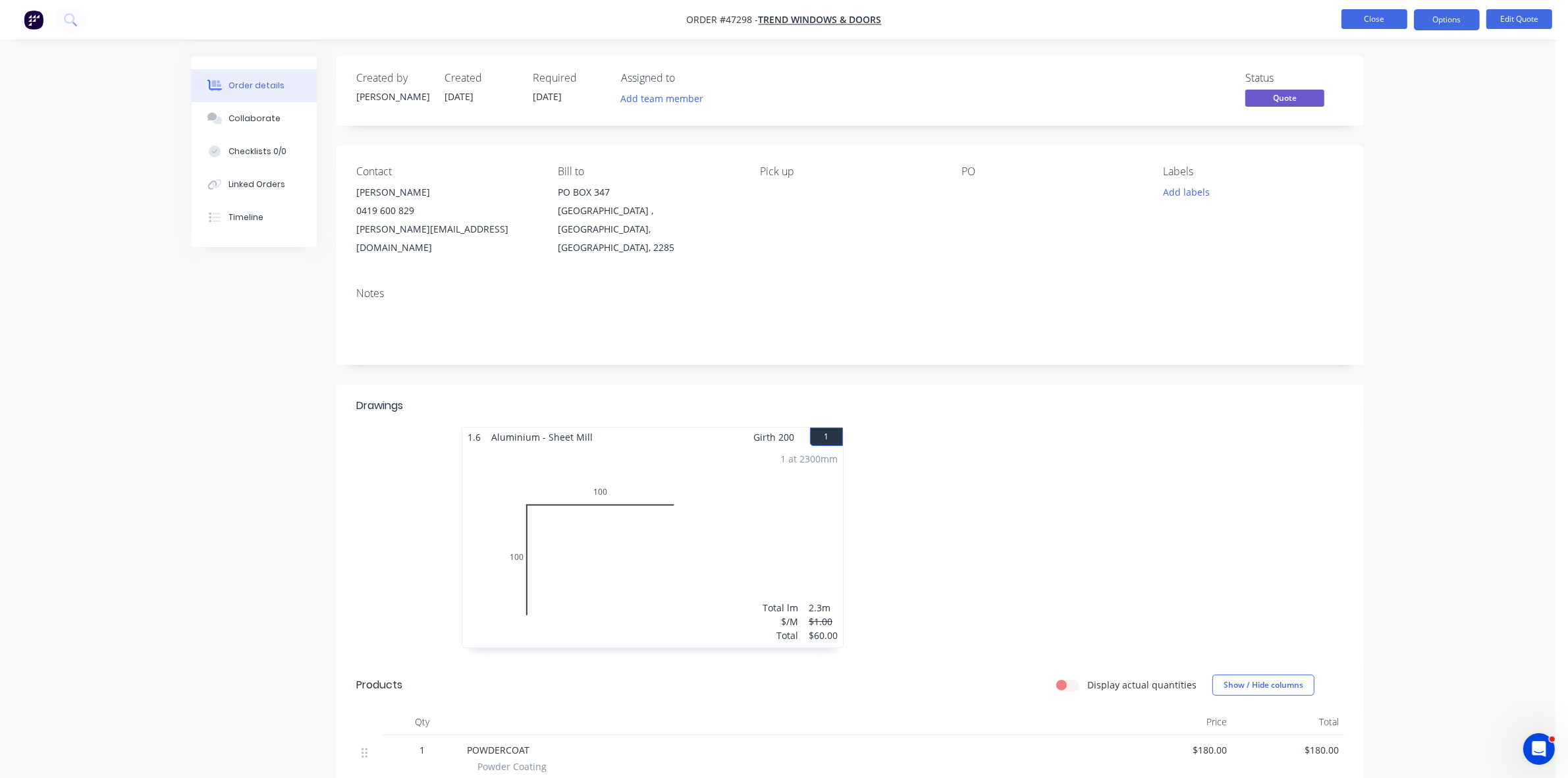
click at [1378, 21] on button "Close" at bounding box center [1374, 19] width 66 height 20
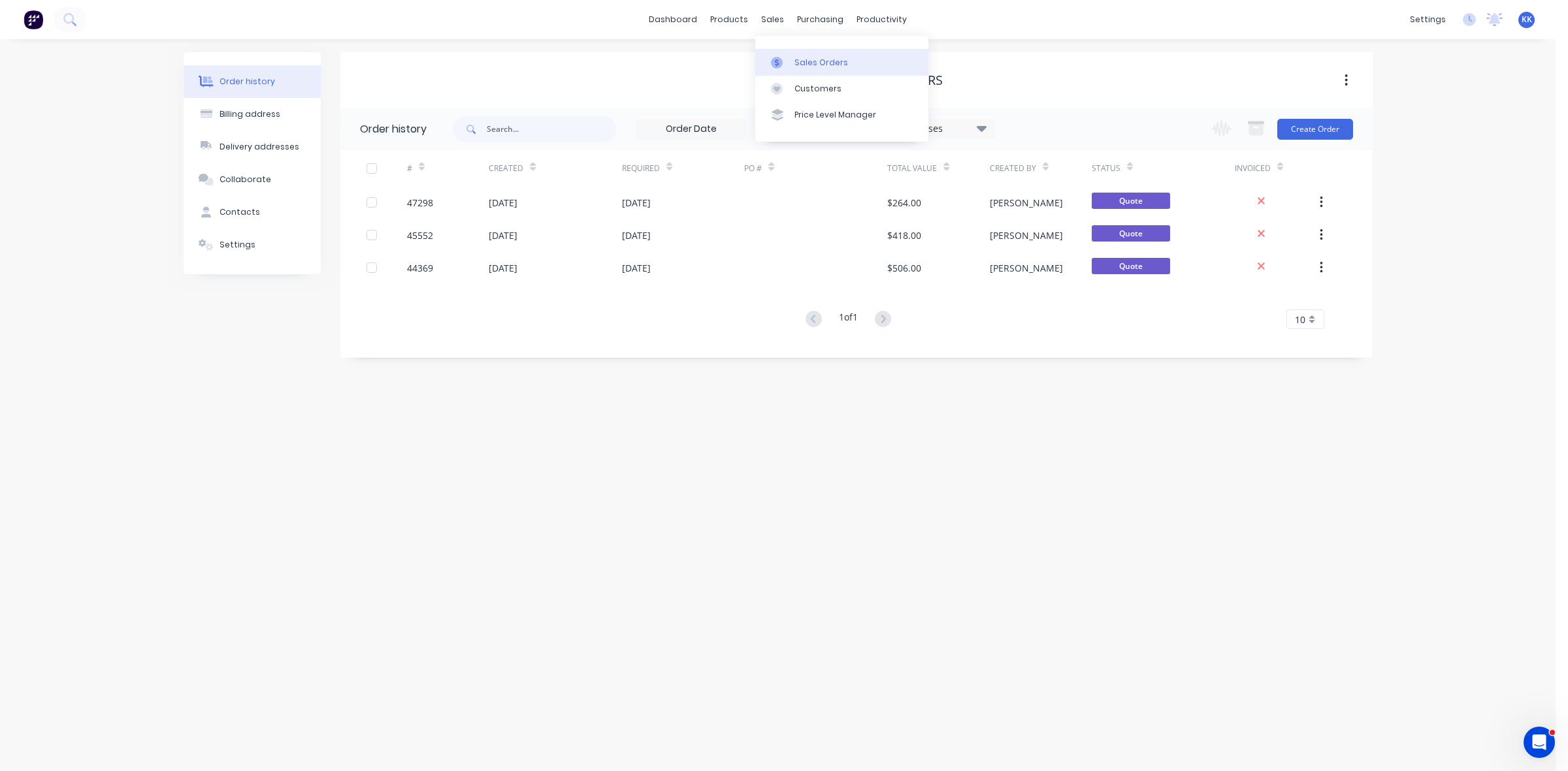
click at [800, 64] on div "Sales Orders" at bounding box center [821, 63] width 54 height 12
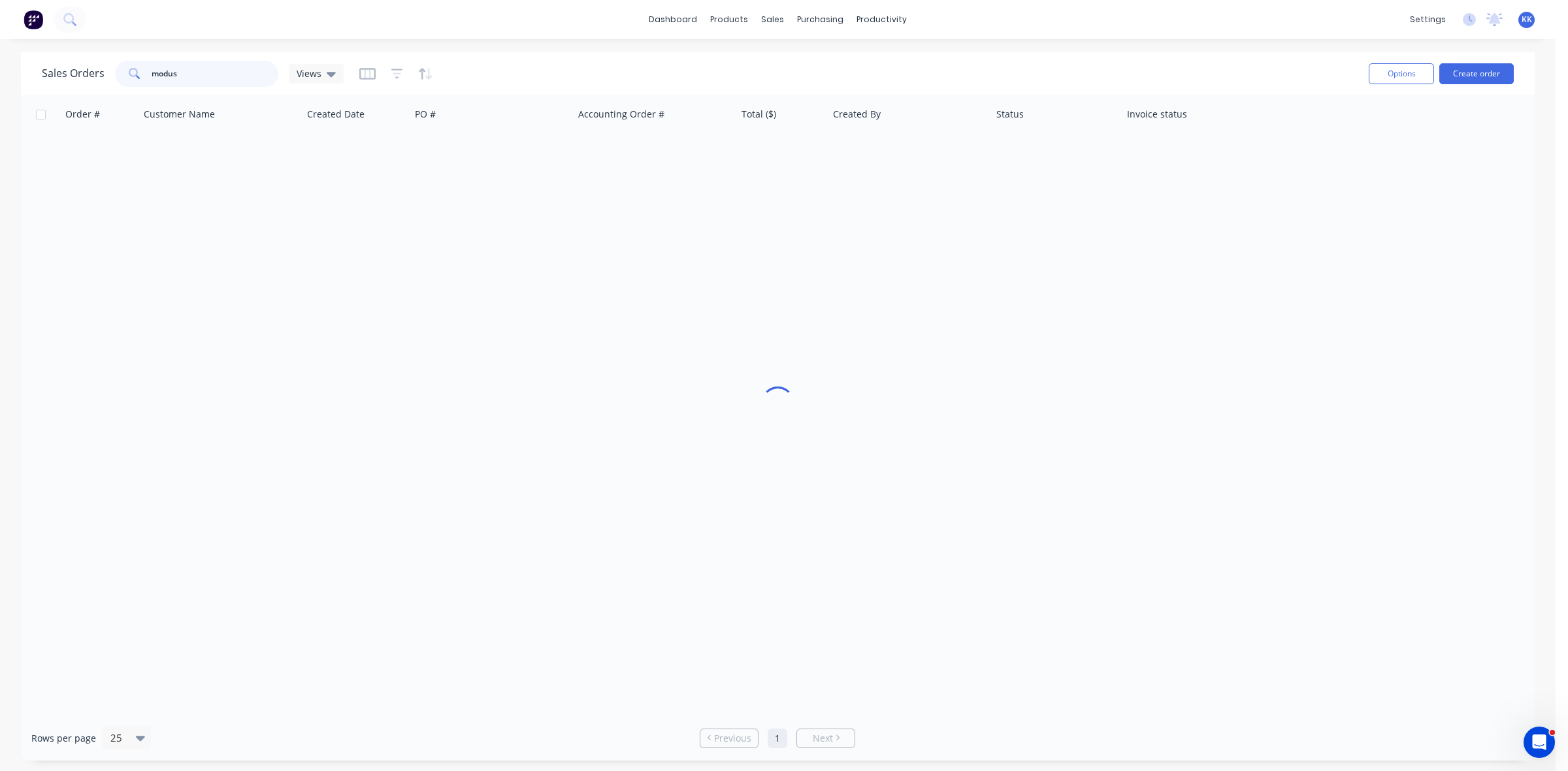
drag, startPoint x: 230, startPoint y: 76, endPoint x: 149, endPoint y: 75, distance: 81.0
click at [149, 75] on div "modus" at bounding box center [196, 74] width 163 height 26
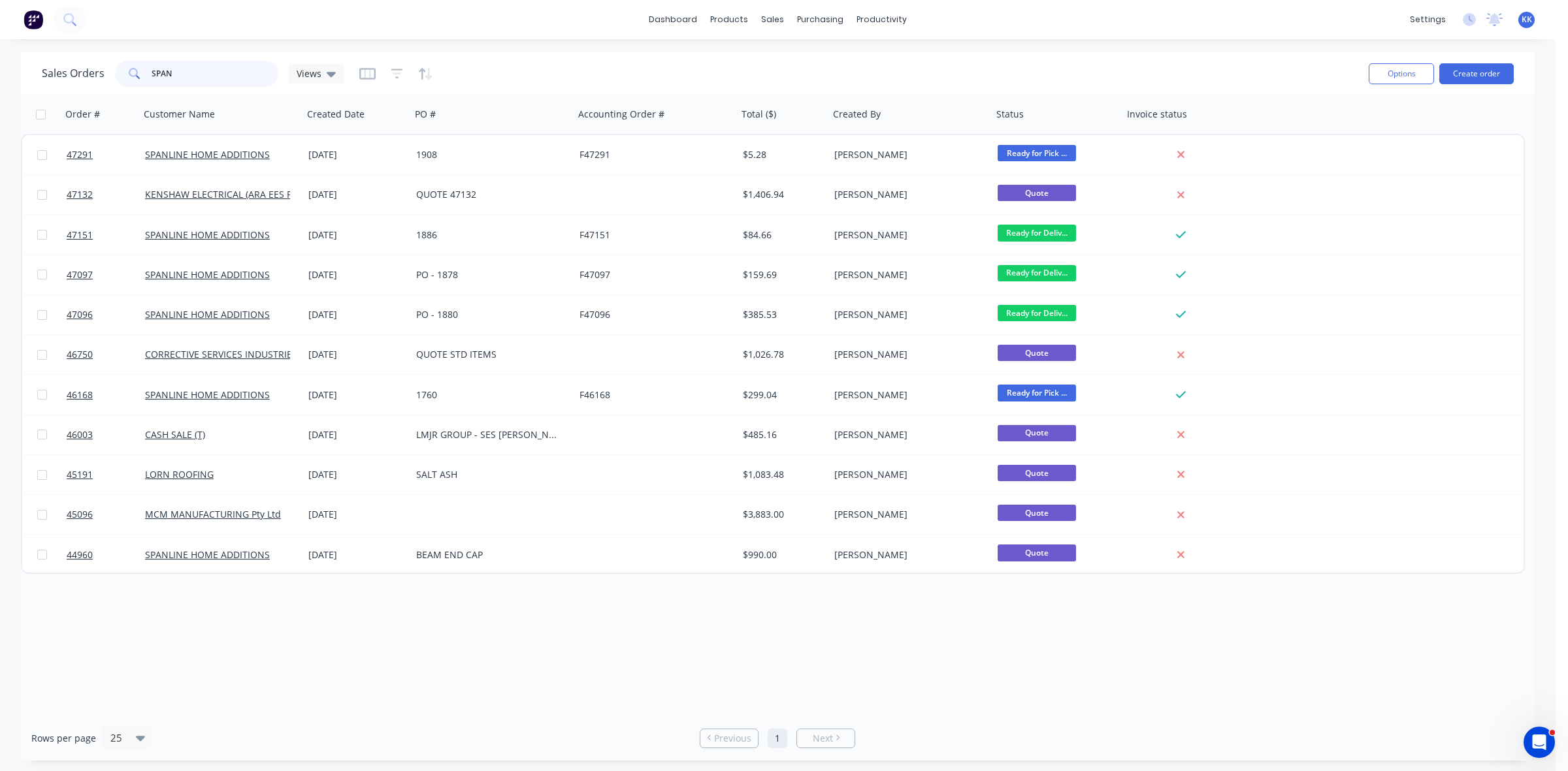
type input "SPAN"
click at [903, 116] on div "Delivery Scheduling" at bounding box center [926, 115] width 82 height 12
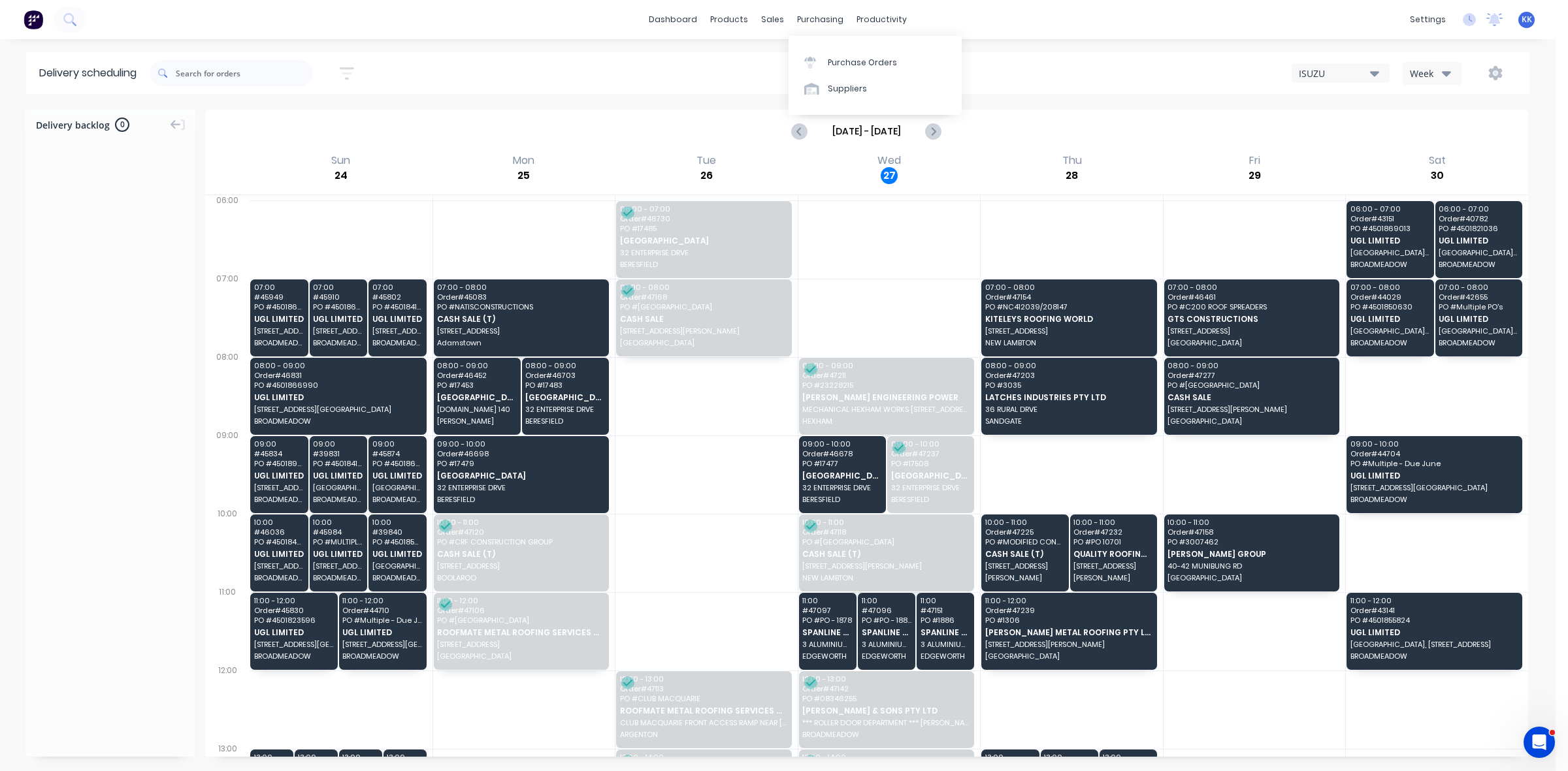
click at [799, 47] on div "Purchase Orders Suppliers" at bounding box center [875, 75] width 173 height 79
click at [770, 53] on link "Sales Orders" at bounding box center [842, 62] width 173 height 26
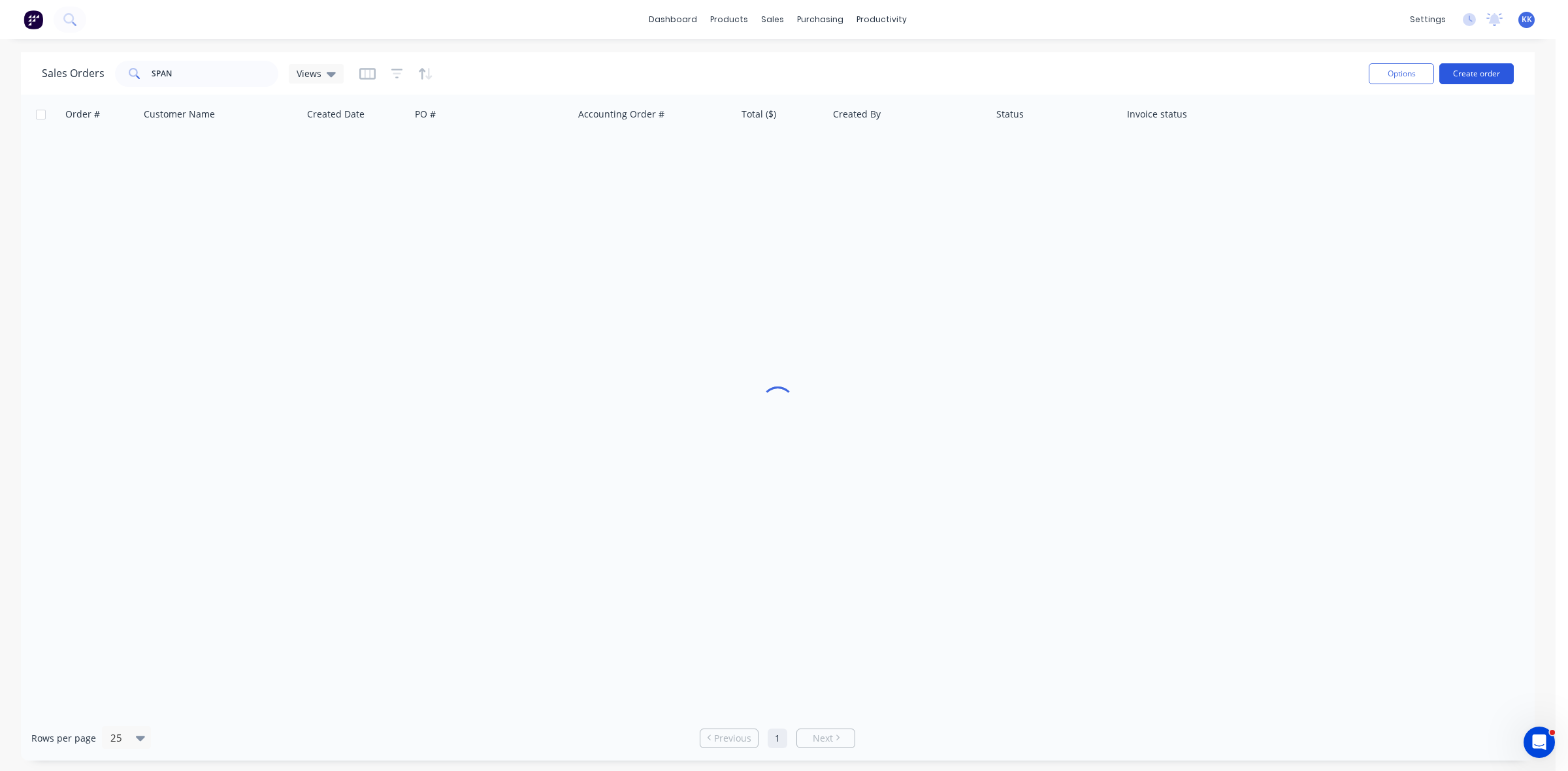
click at [1471, 76] on button "Create order" at bounding box center [1476, 74] width 75 height 21
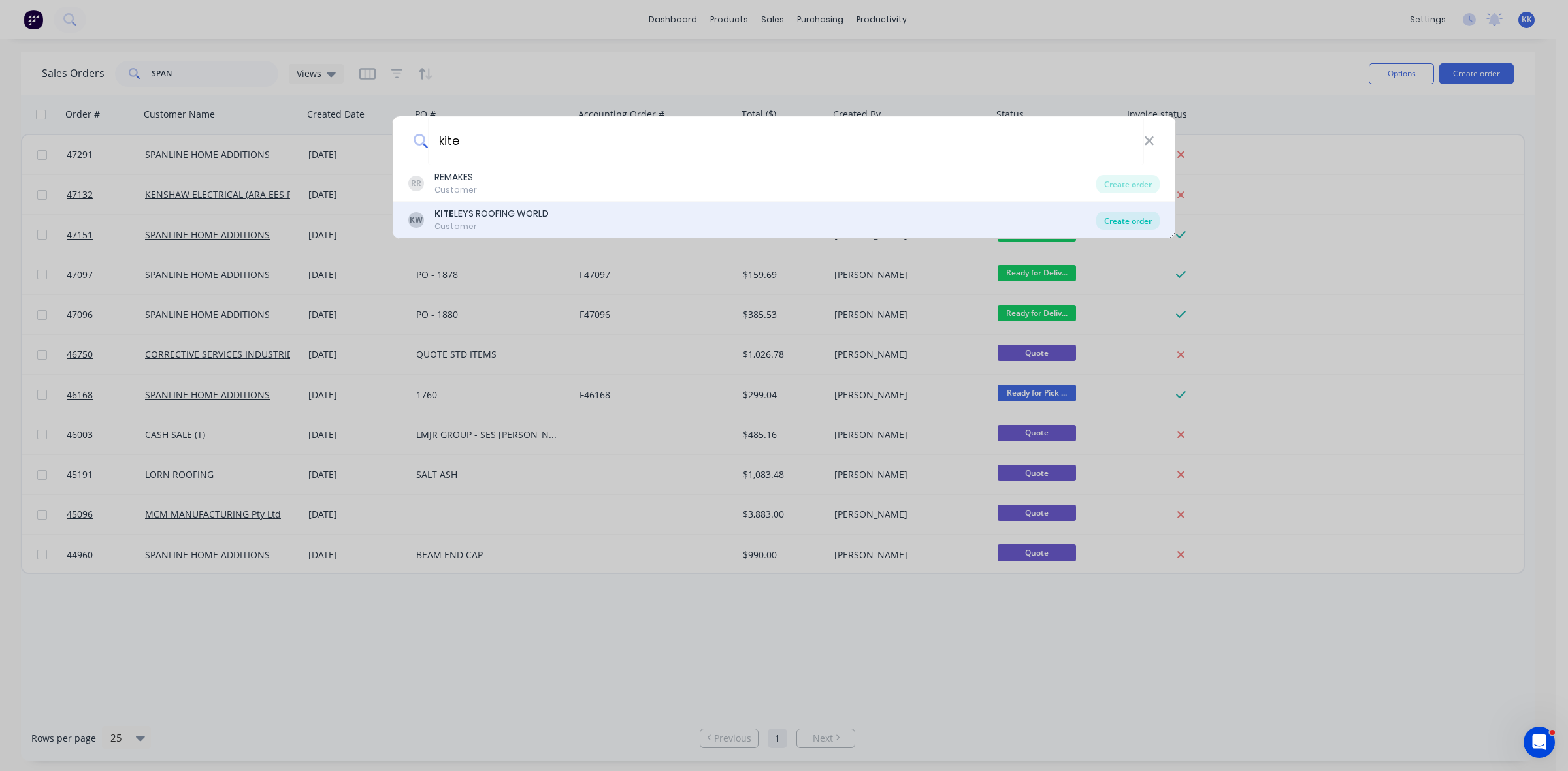
type input "kite"
click at [1128, 217] on div "Create order" at bounding box center [1127, 221] width 64 height 19
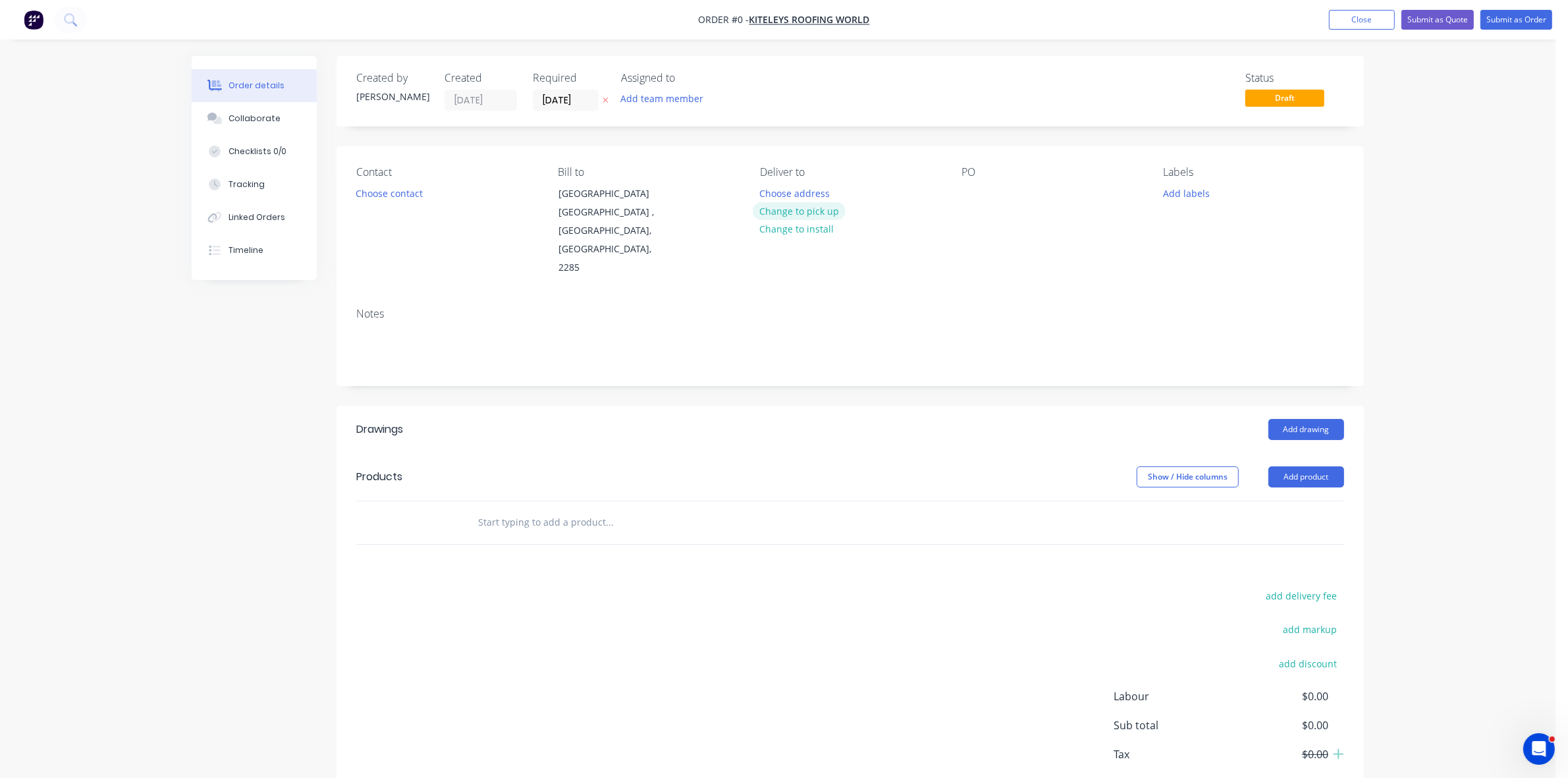
click at [810, 205] on button "Change to pick up" at bounding box center [799, 211] width 93 height 18
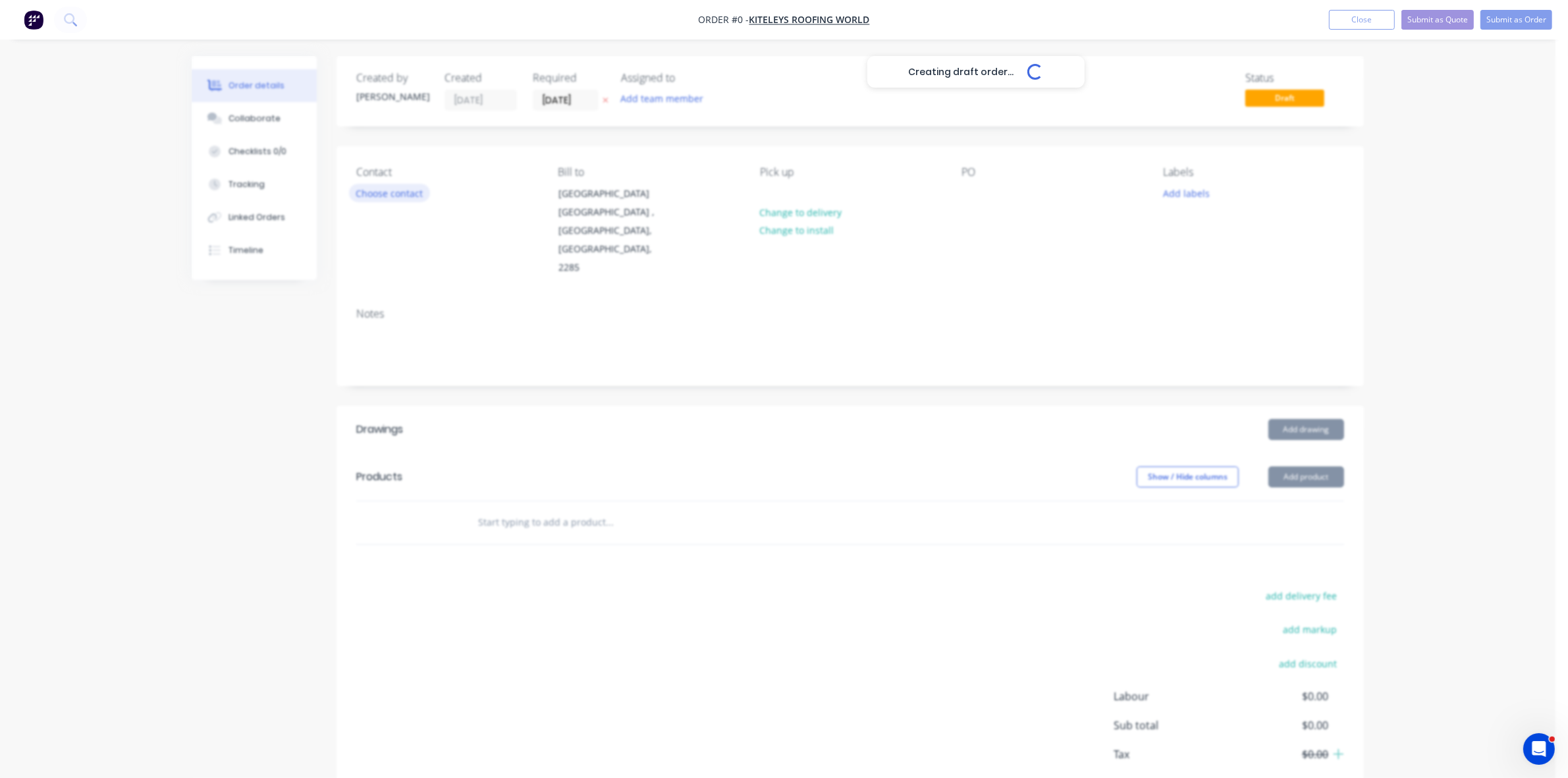
click at [405, 198] on button "Choose contact" at bounding box center [390, 193] width 81 height 18
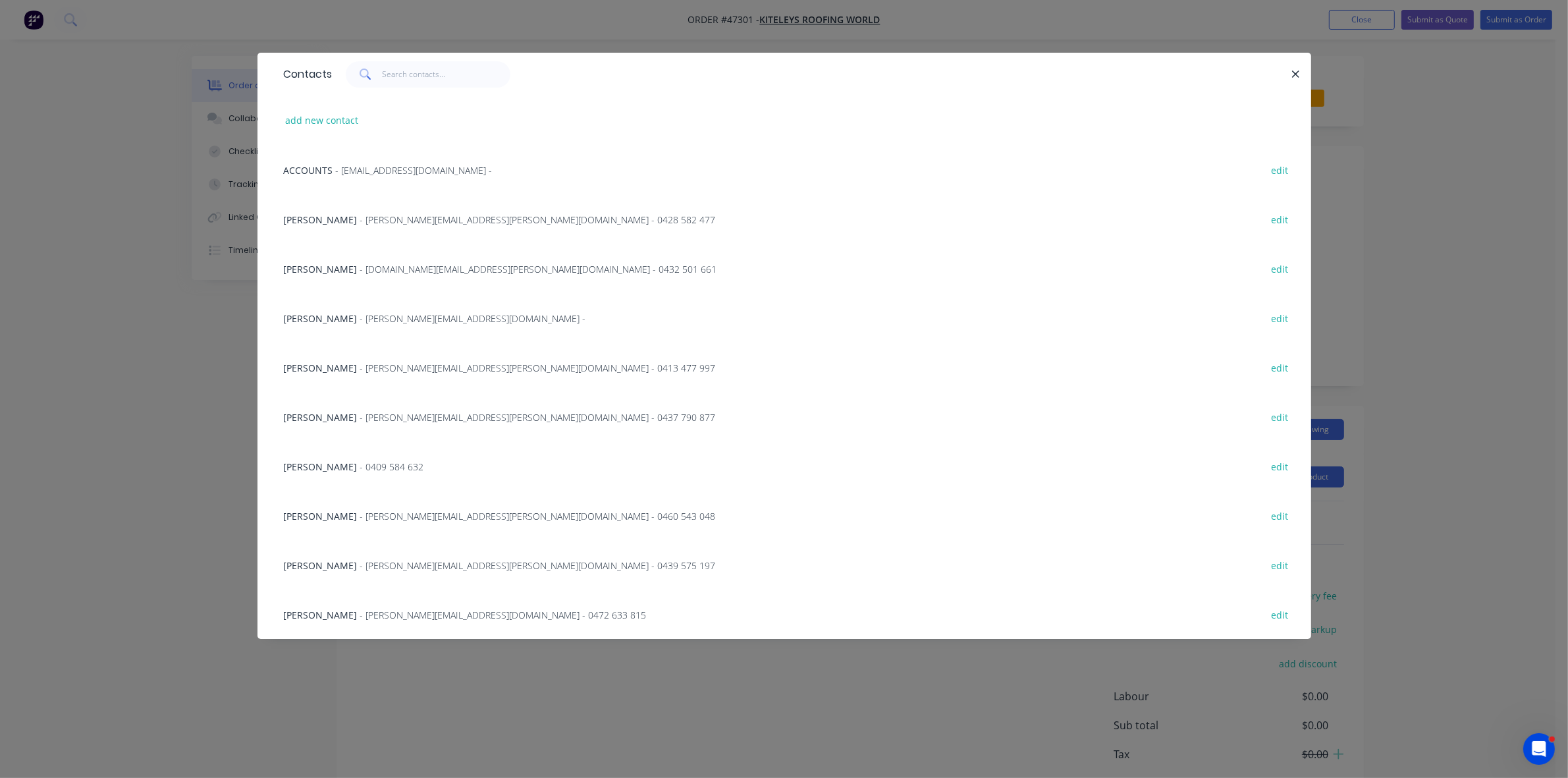
click at [412, 560] on span "- nicholas.turner@kiteleys.com.au - 0439 575 197" at bounding box center [538, 566] width 355 height 13
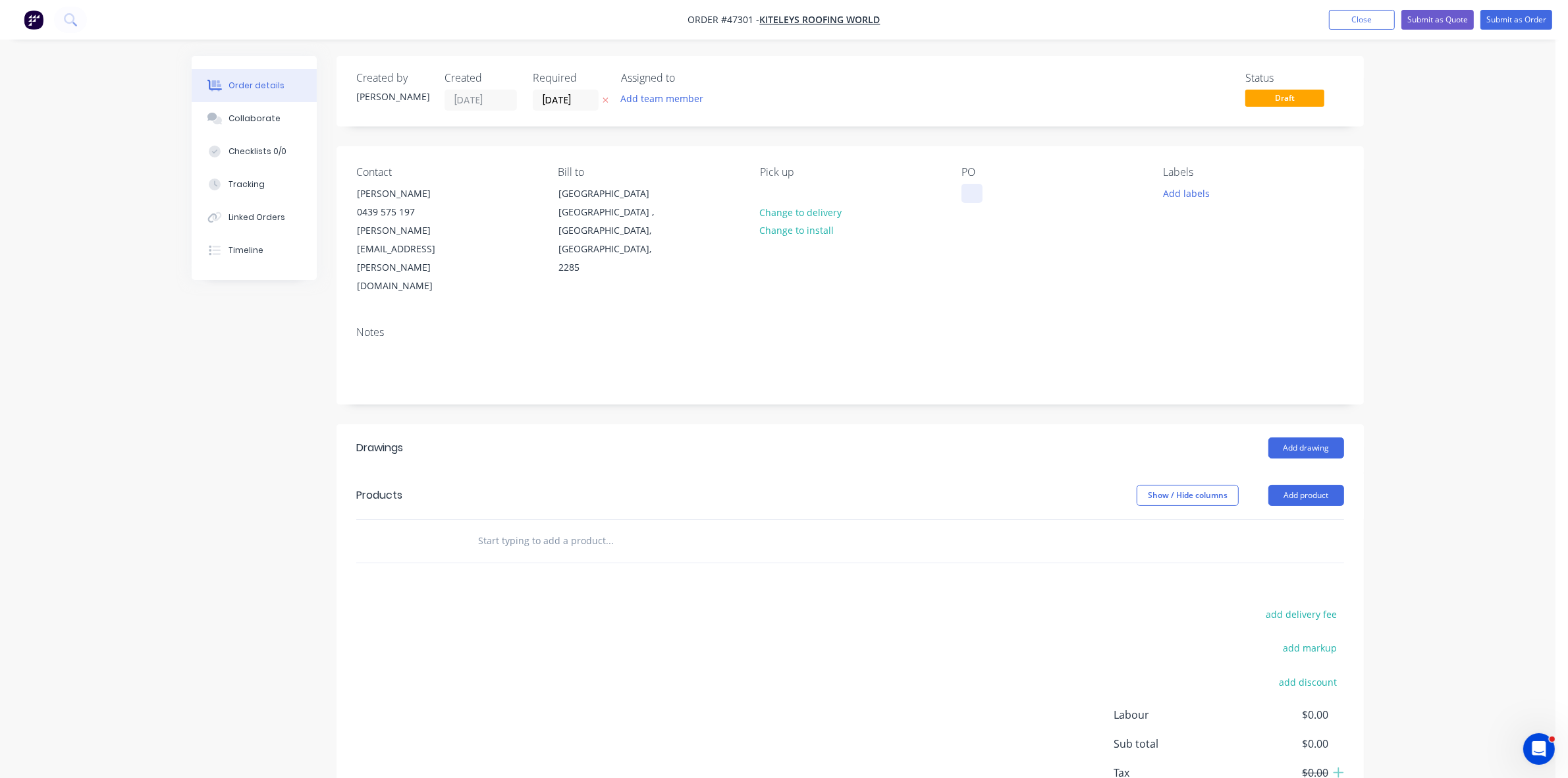
click at [970, 189] on div at bounding box center [972, 194] width 21 height 19
click at [963, 193] on div at bounding box center [972, 194] width 21 height 19
click at [774, 189] on div at bounding box center [770, 194] width 21 height 19
click at [563, 100] on input "[DATE]" at bounding box center [565, 99] width 64 height 20
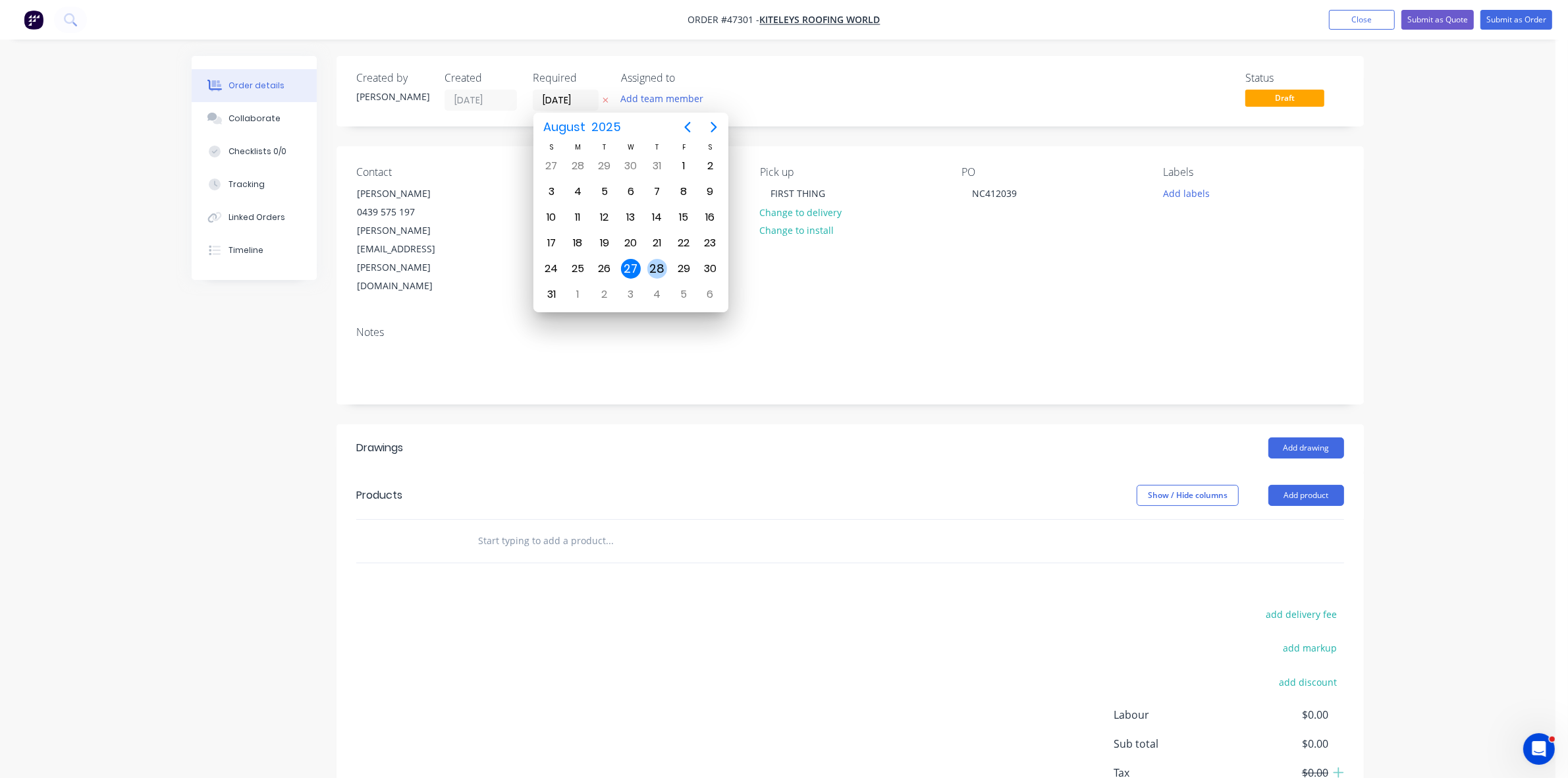
click at [644, 271] on div "28" at bounding box center [657, 268] width 27 height 25
type input "28/08/25"
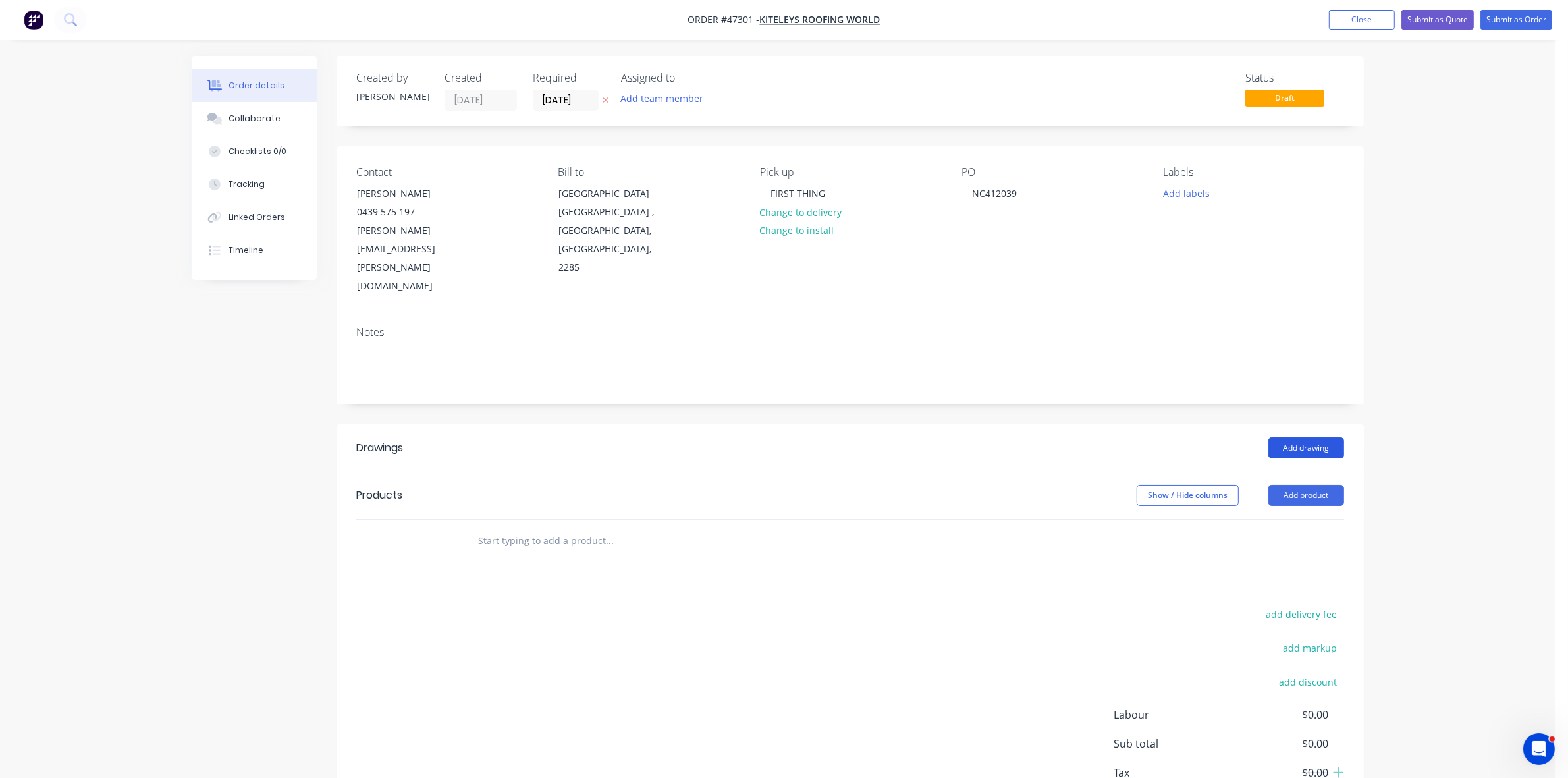
click at [1296, 438] on button "Add drawing" at bounding box center [1306, 448] width 75 height 21
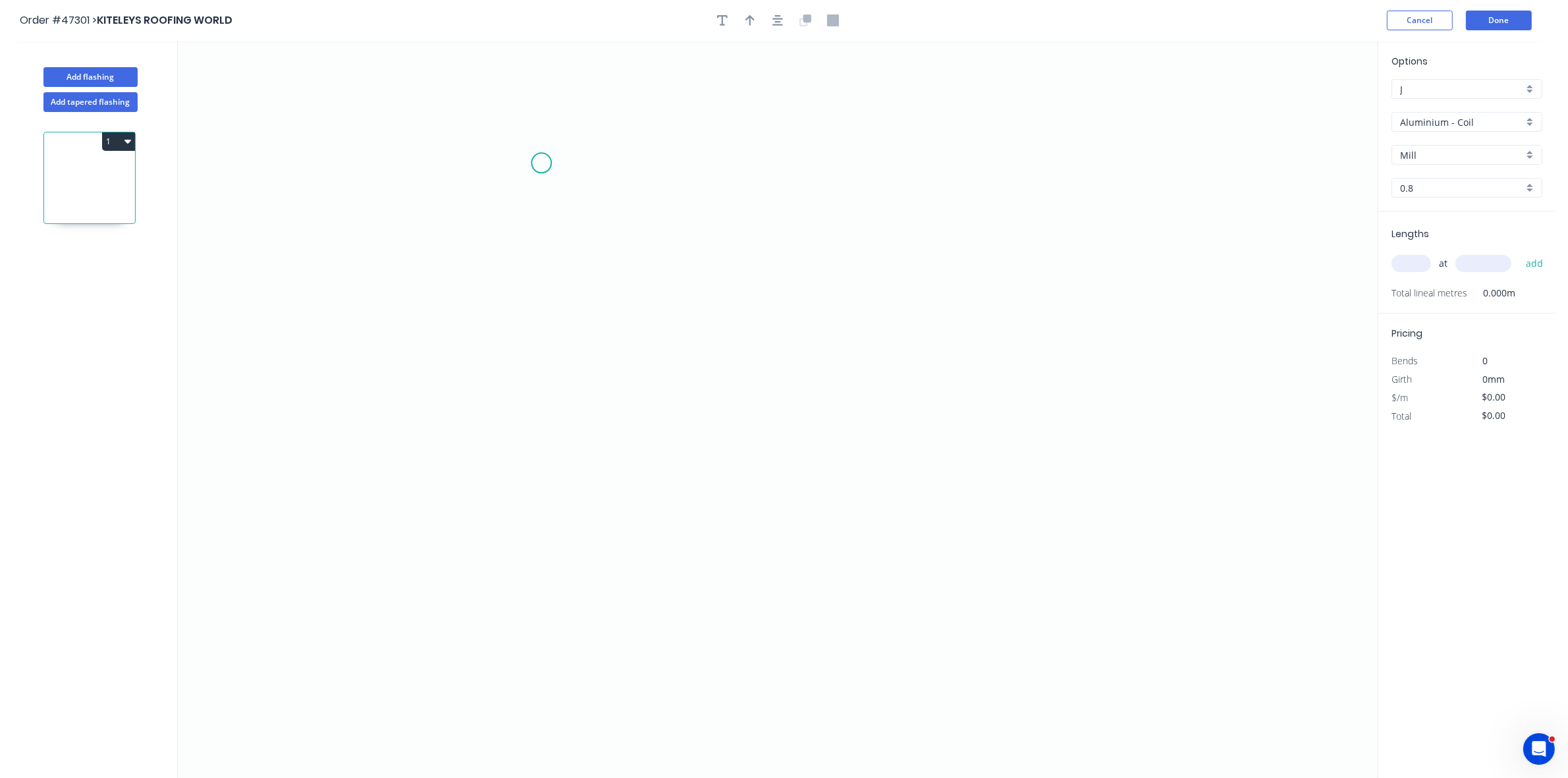
click at [532, 159] on icon "0" at bounding box center [778, 410] width 1200 height 738
click at [594, 353] on icon "0" at bounding box center [778, 410] width 1200 height 738
click at [799, 358] on icon "0 ?" at bounding box center [778, 410] width 1200 height 738
click at [828, 492] on icon "0 ? ? ? º" at bounding box center [778, 410] width 1200 height 738
click at [810, 473] on icon "0 ? ? ? ? º ? º" at bounding box center [778, 410] width 1200 height 738
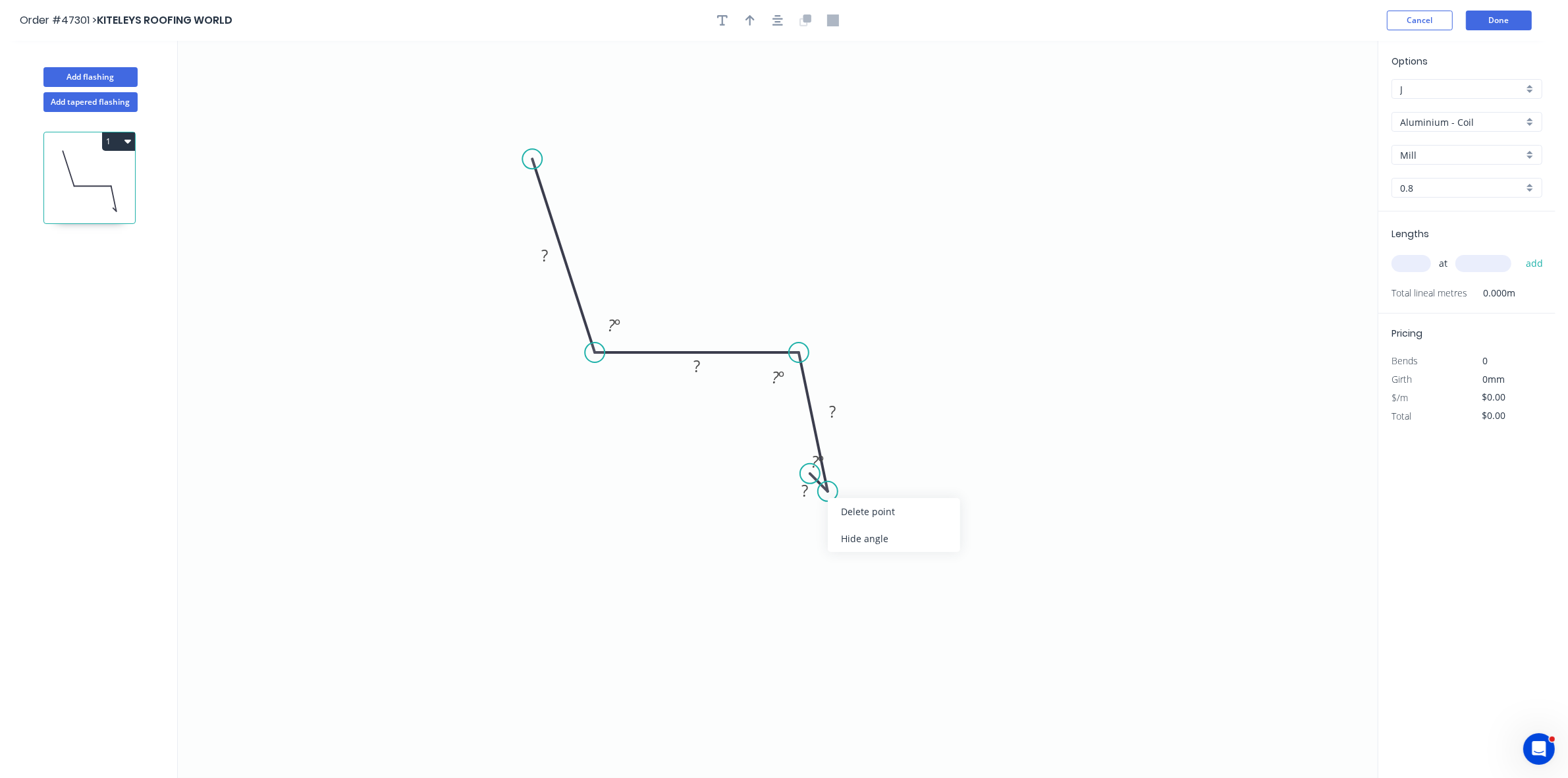
click at [855, 530] on div "Hide angle" at bounding box center [894, 539] width 133 height 27
click at [751, 23] on icon "button" at bounding box center [750, 21] width 9 height 10
drag, startPoint x: 1302, startPoint y: 106, endPoint x: 671, endPoint y: 272, distance: 652.5
click at [774, 234] on icon at bounding box center [780, 212] width 12 height 42
click at [553, 255] on rect at bounding box center [545, 256] width 27 height 19
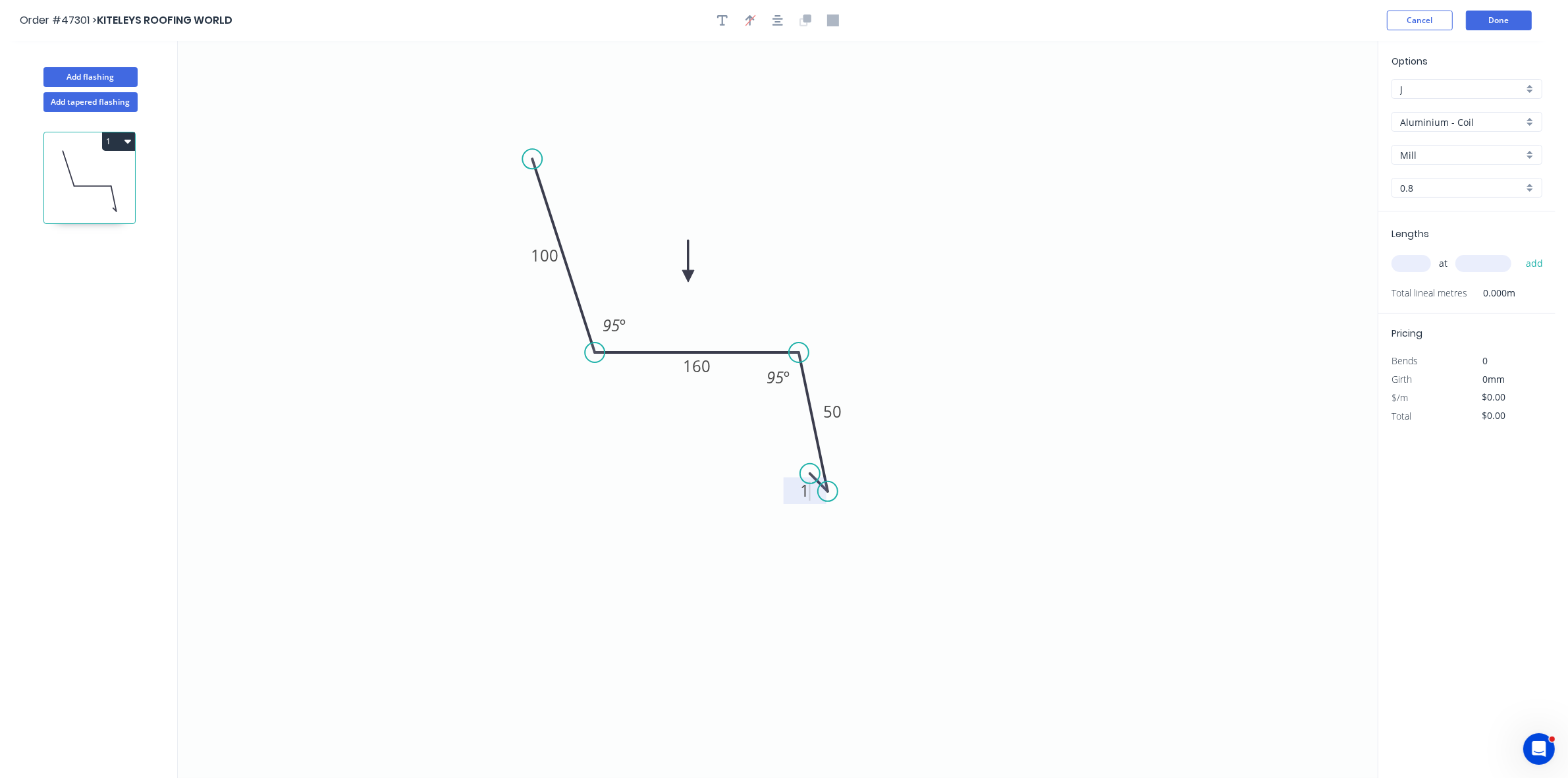
type input "$19.36"
click at [1438, 124] on input "Aluminium - Coil" at bounding box center [1462, 123] width 123 height 14
drag, startPoint x: 1443, startPoint y: 215, endPoint x: 1446, endPoint y: 173, distance: 42.1
click at [1446, 215] on div "Colorbond" at bounding box center [1467, 217] width 150 height 23
type input "Colorbond"
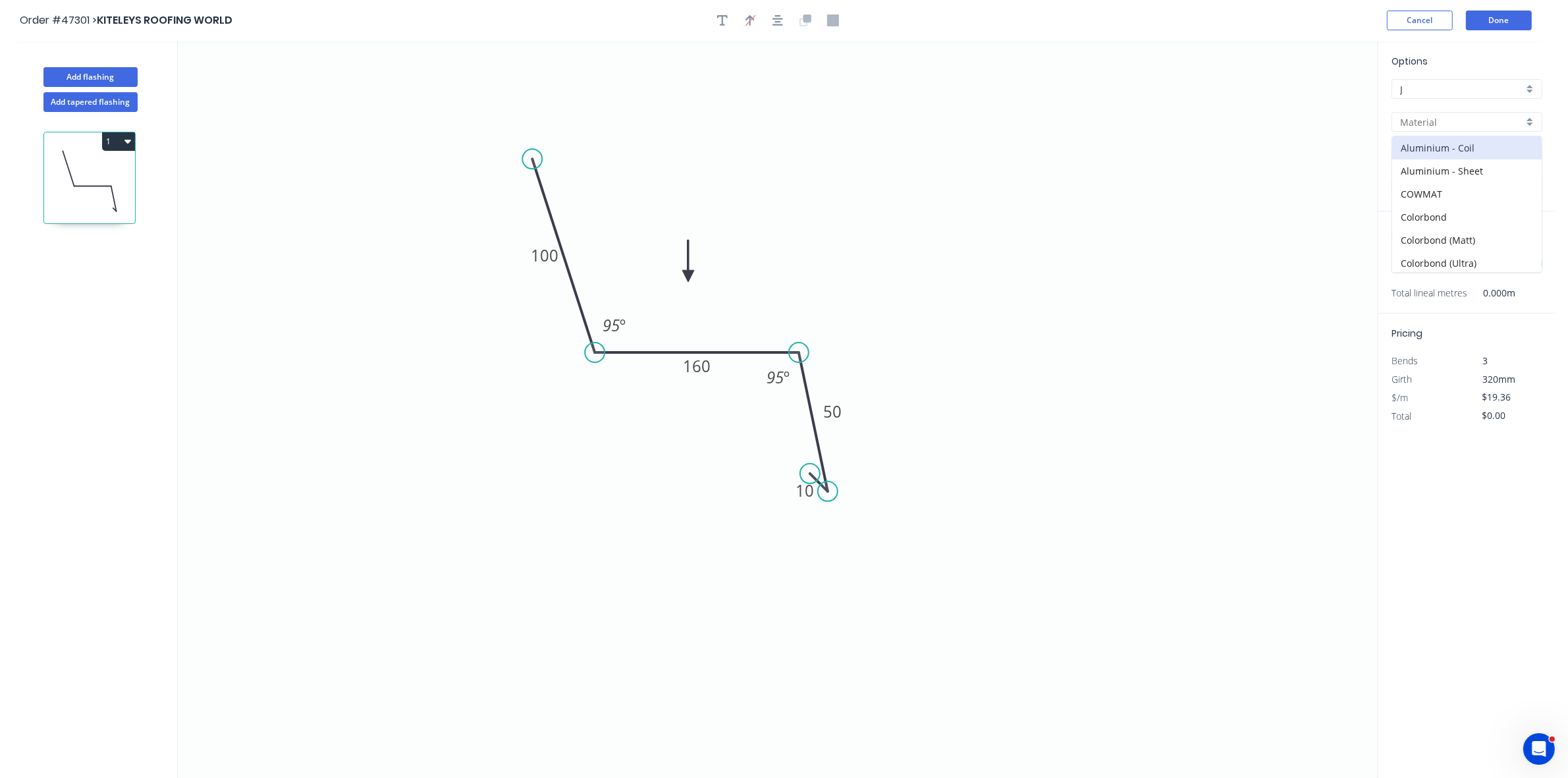
type input "Basalt"
type input "0.55"
type input "$13.00"
click at [1430, 153] on input "Basalt" at bounding box center [1462, 155] width 123 height 14
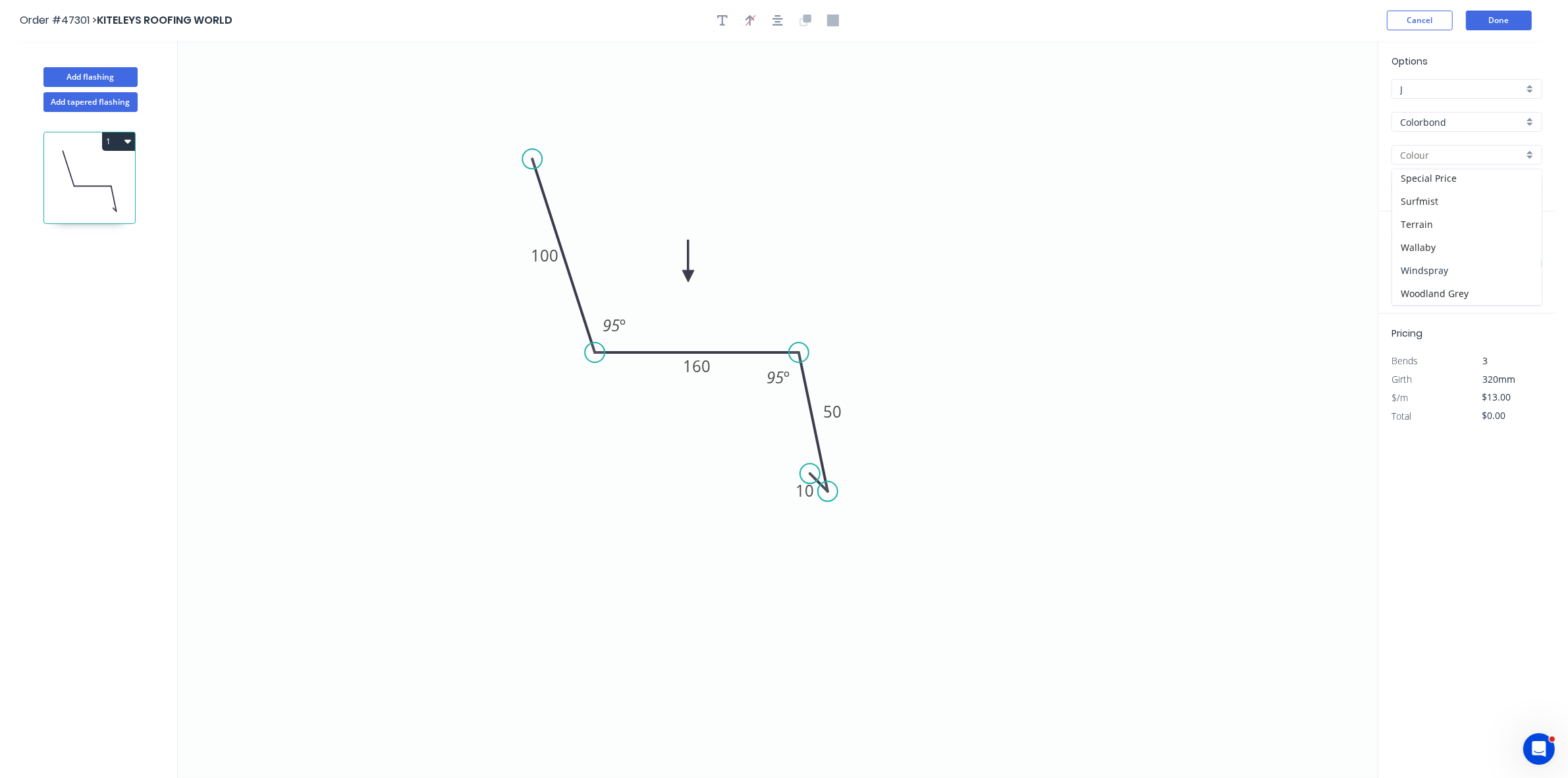
click at [1444, 272] on div "Windspray" at bounding box center [1467, 270] width 150 height 23
type input "Windspray"
click at [1416, 262] on input "text" at bounding box center [1411, 264] width 39 height 17
type input "1"
type input "1200"
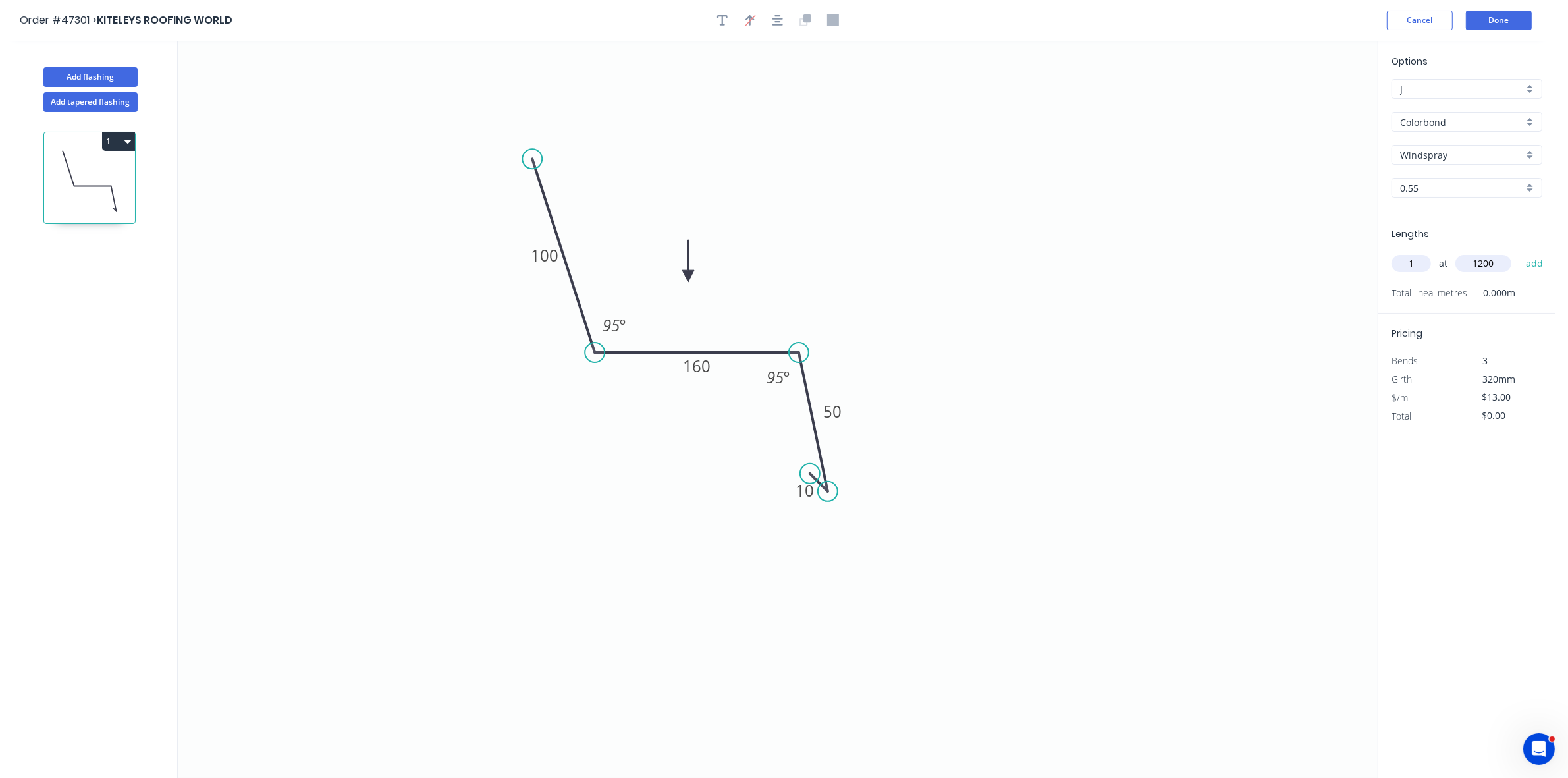
click at [1519, 253] on button "add" at bounding box center [1535, 264] width 31 height 22
type input "$15.60"
click at [1523, 17] on button "Done" at bounding box center [1499, 20] width 66 height 20
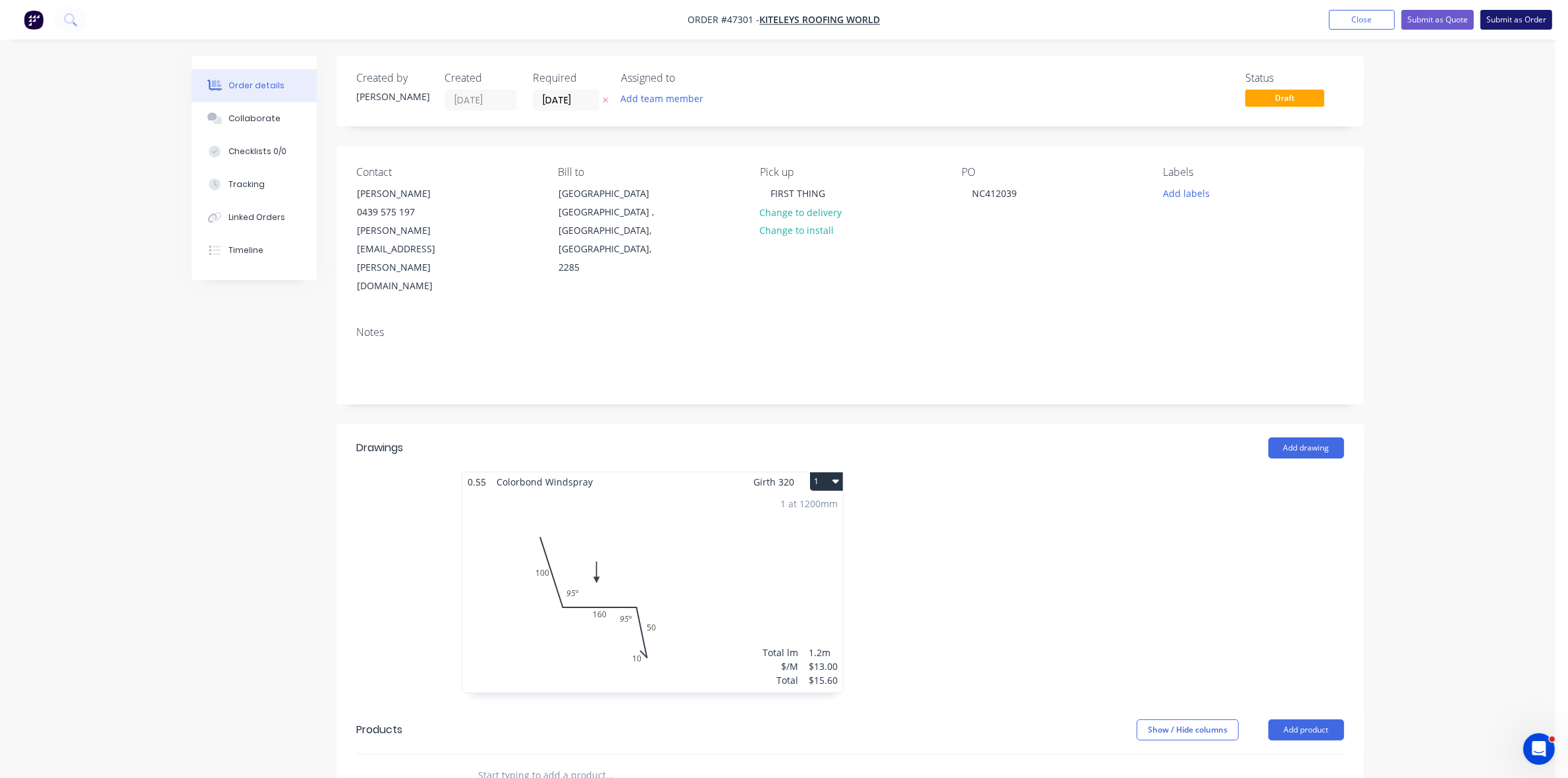
click at [1528, 16] on button "Submit as Order" at bounding box center [1517, 20] width 72 height 20
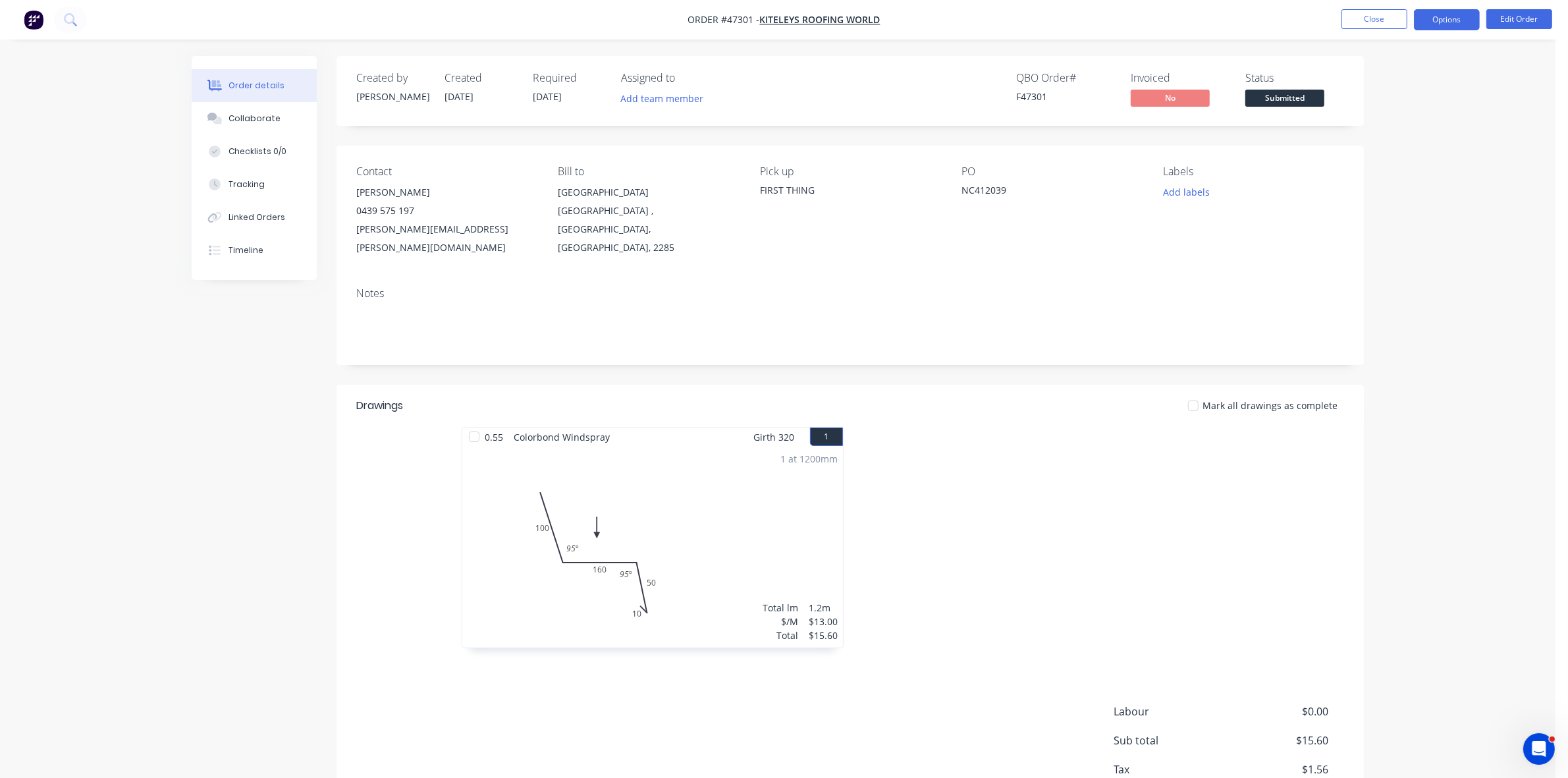
click at [1467, 24] on button "Options" at bounding box center [1446, 20] width 66 height 21
click at [1384, 165] on div "Work Order" at bounding box center [1408, 159] width 122 height 19
click at [1379, 138] on div "Without pricing" at bounding box center [1408, 133] width 122 height 19
click at [1310, 93] on span "Submitted" at bounding box center [1285, 98] width 79 height 16
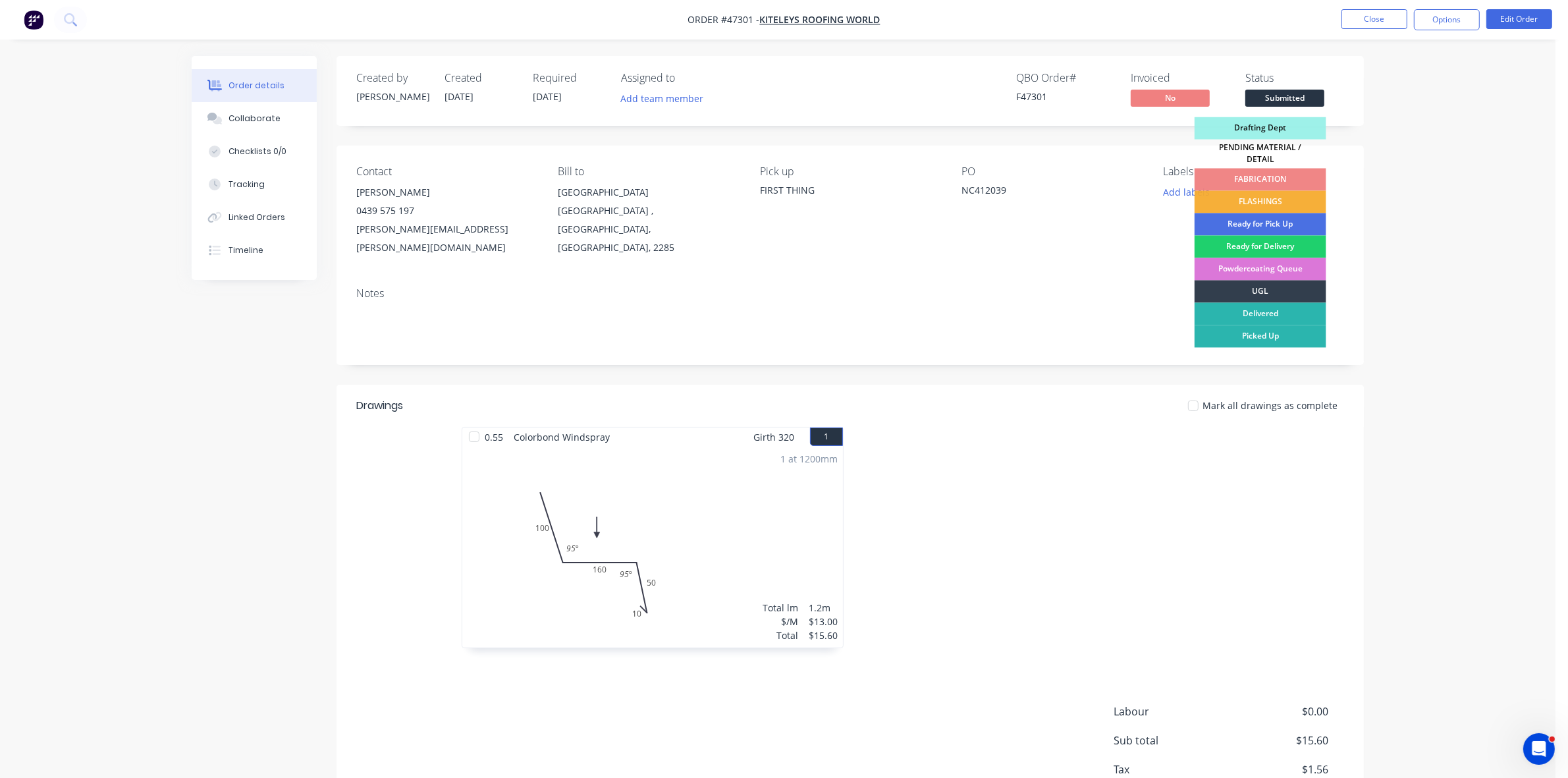
click at [1261, 191] on div "FLASHINGS" at bounding box center [1261, 202] width 132 height 22
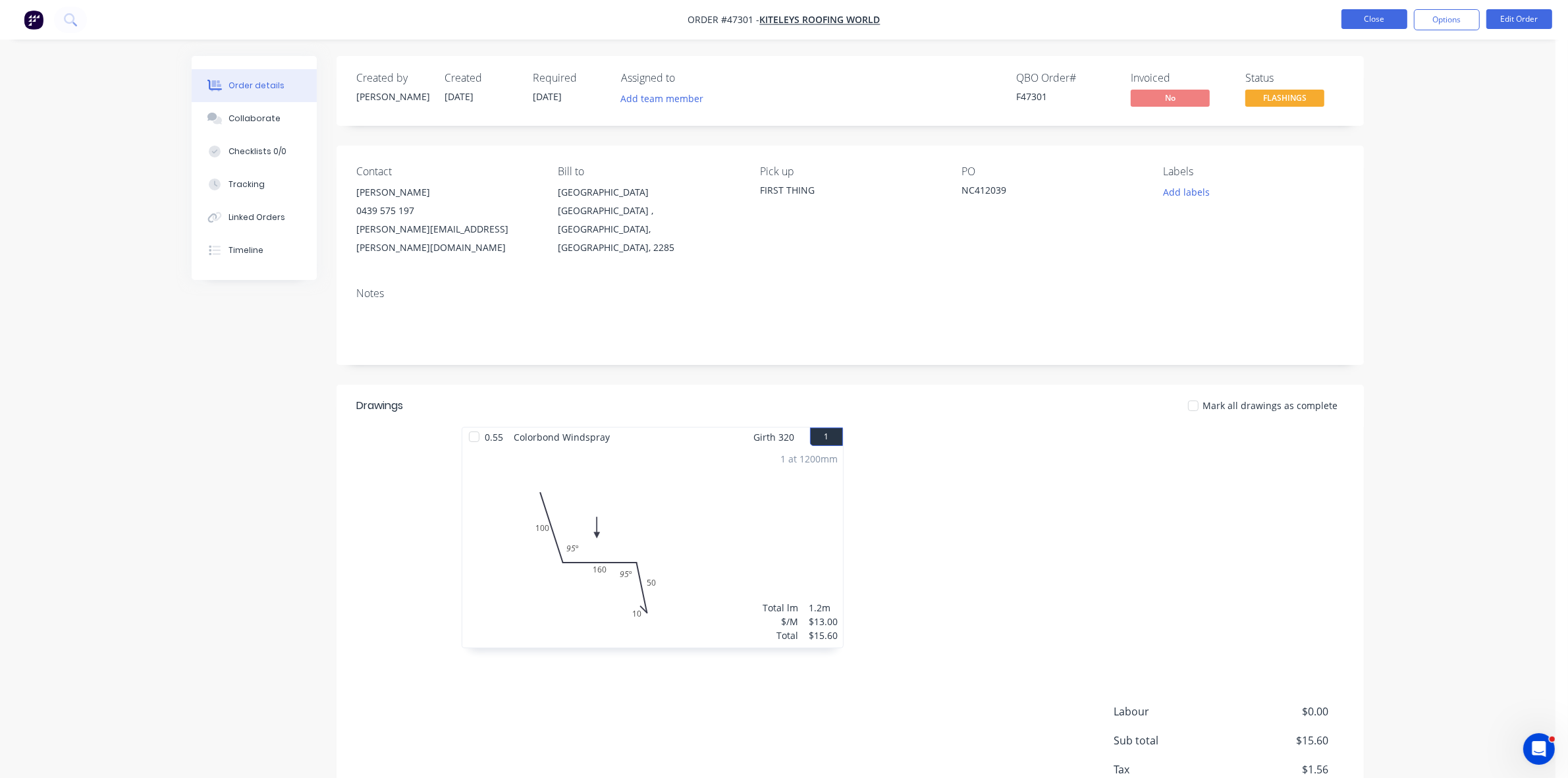
click at [1374, 20] on button "Close" at bounding box center [1374, 19] width 66 height 20
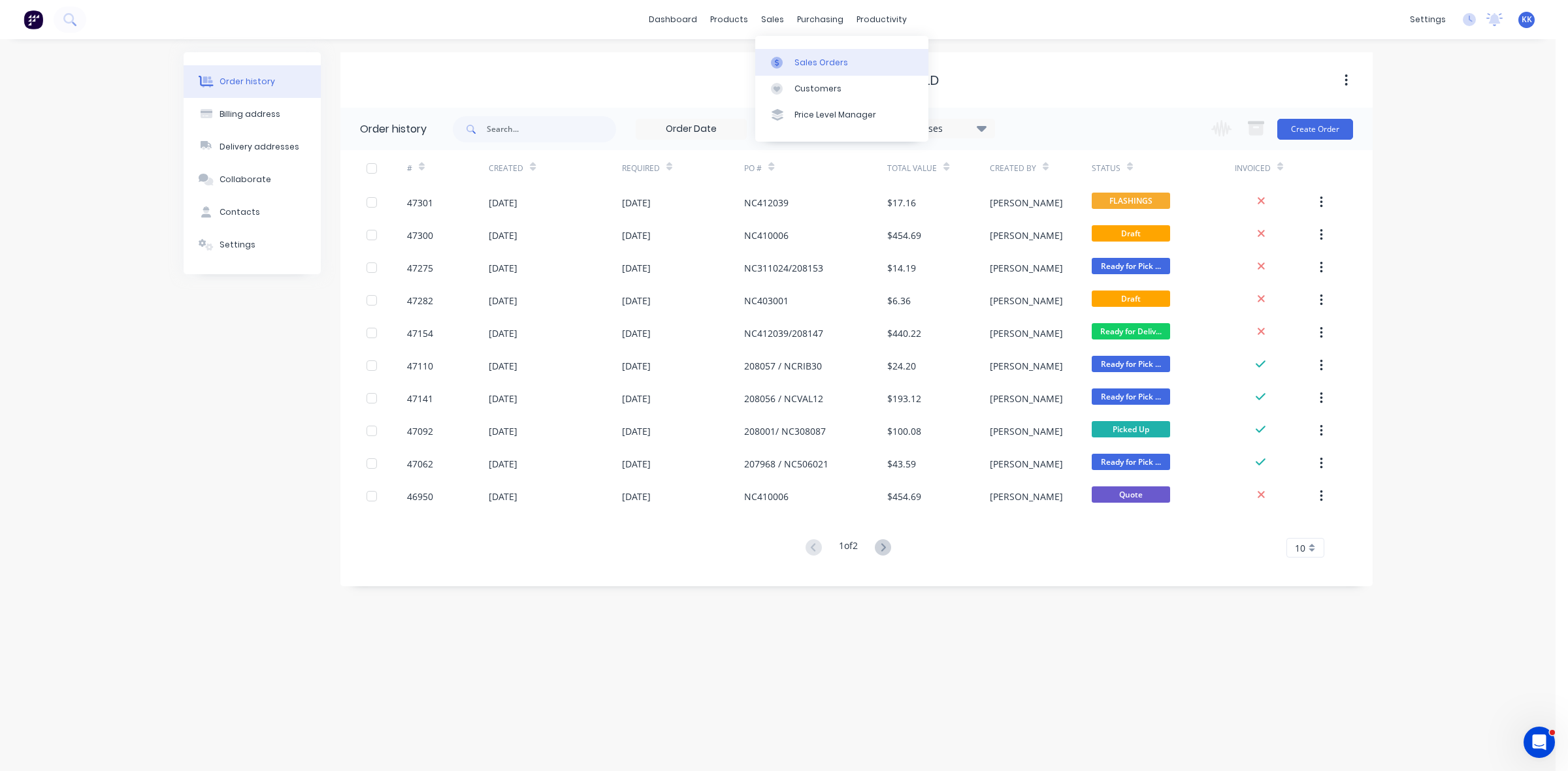
click at [784, 53] on link "Sales Orders" at bounding box center [842, 62] width 173 height 26
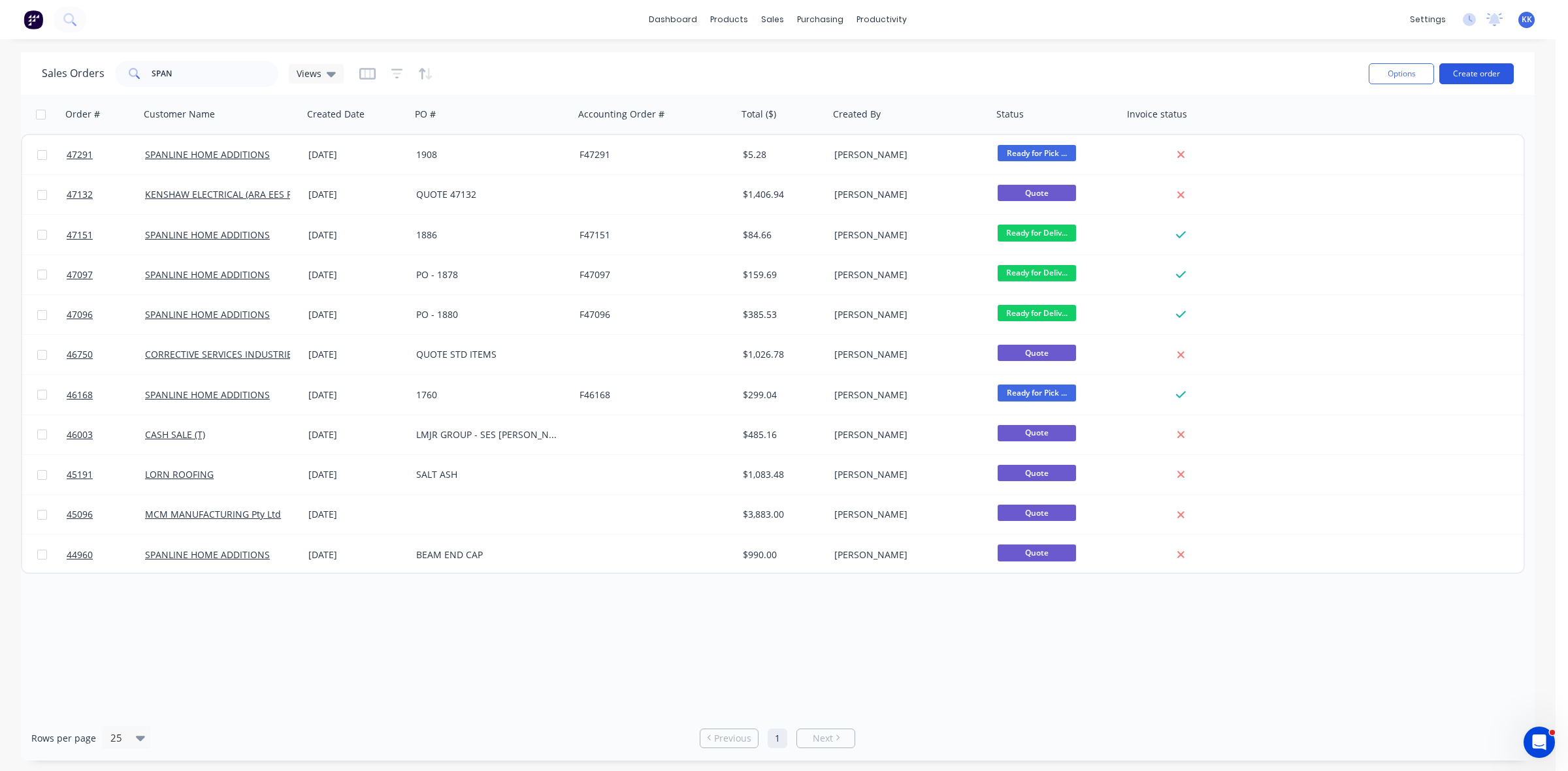
click at [1464, 73] on button "Create order" at bounding box center [1476, 74] width 75 height 21
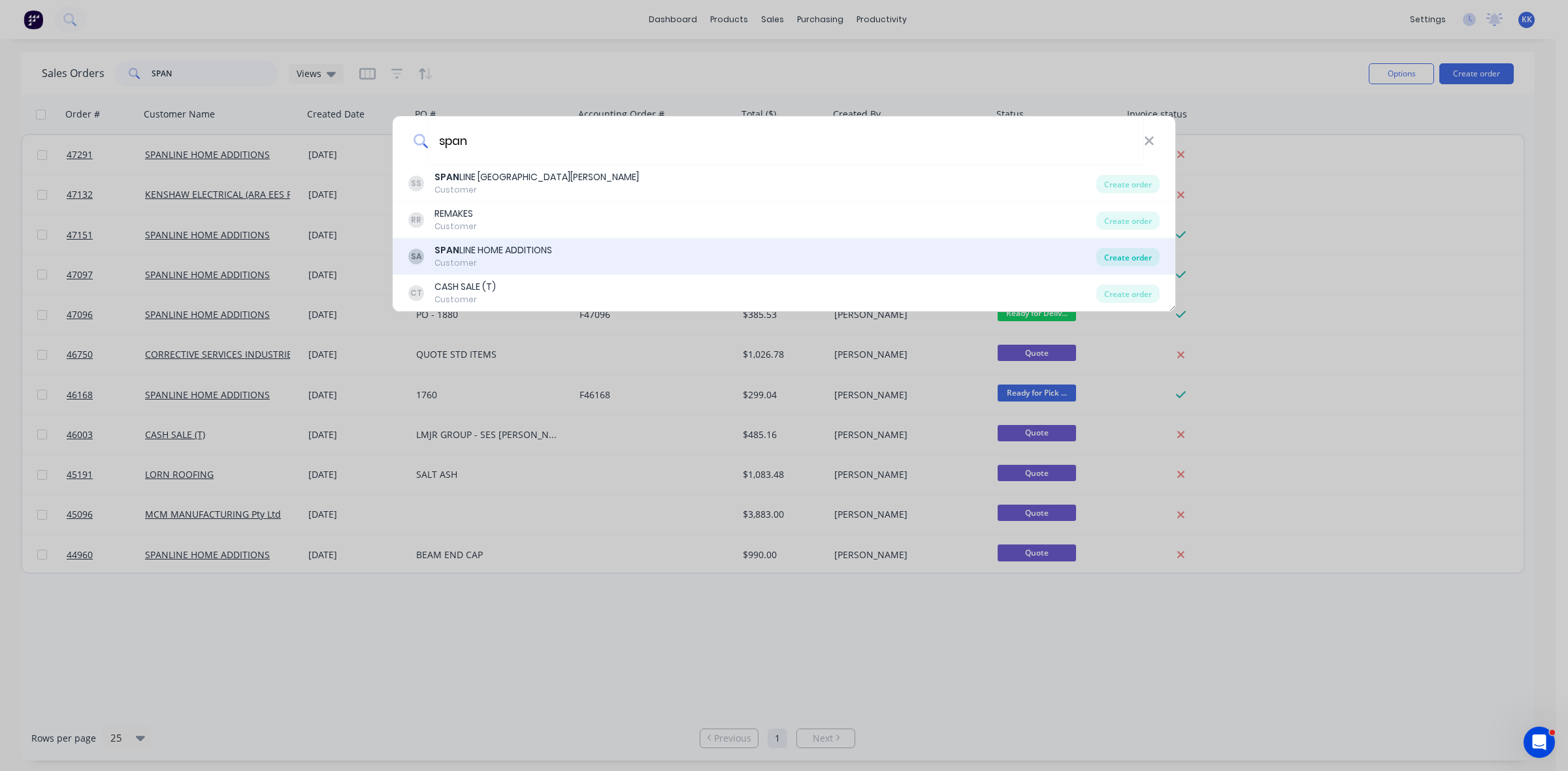
type input "span"
click at [1121, 256] on div "Create order" at bounding box center [1127, 257] width 64 height 19
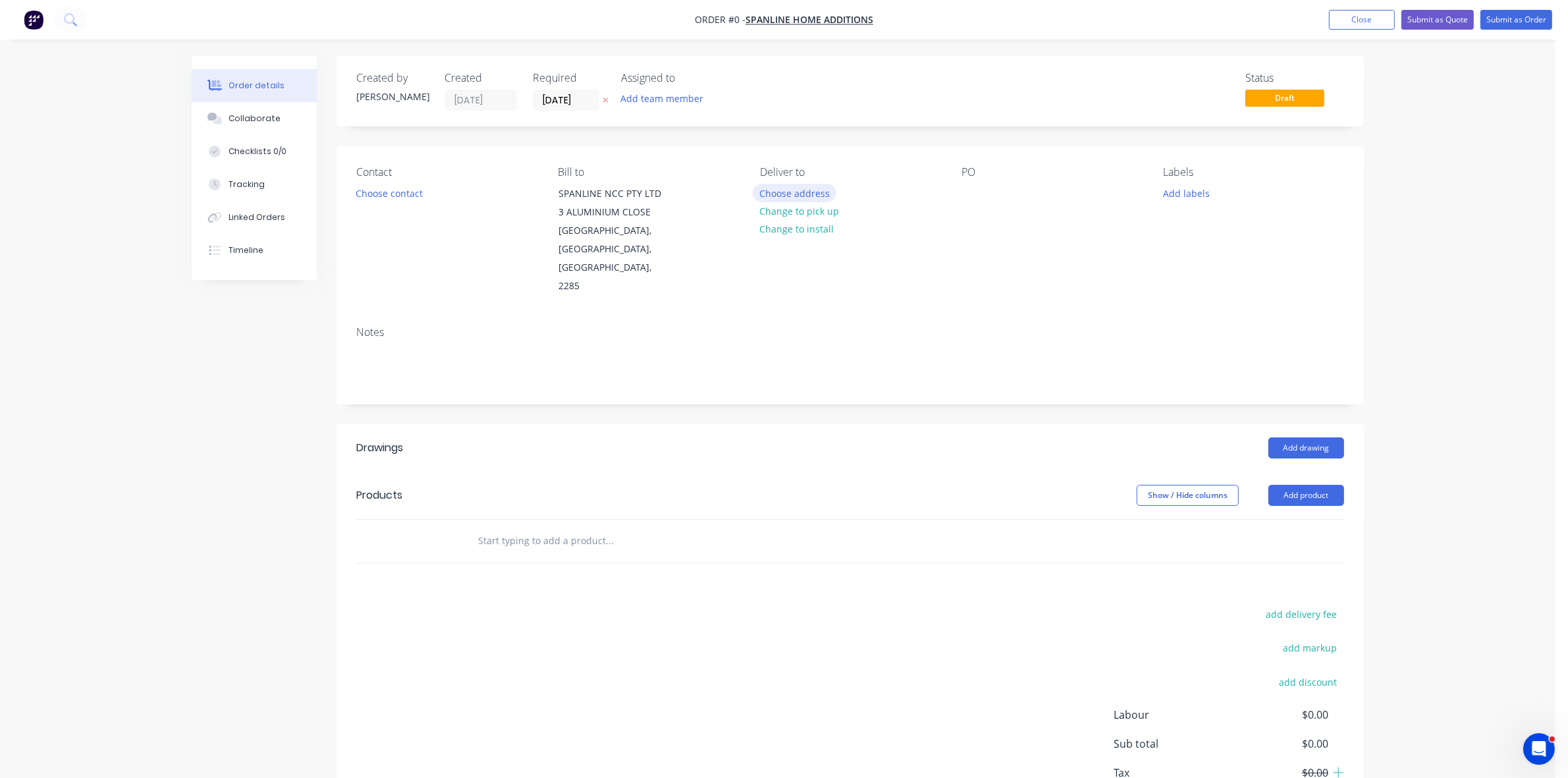
click at [800, 191] on button "Choose address" at bounding box center [795, 193] width 84 height 18
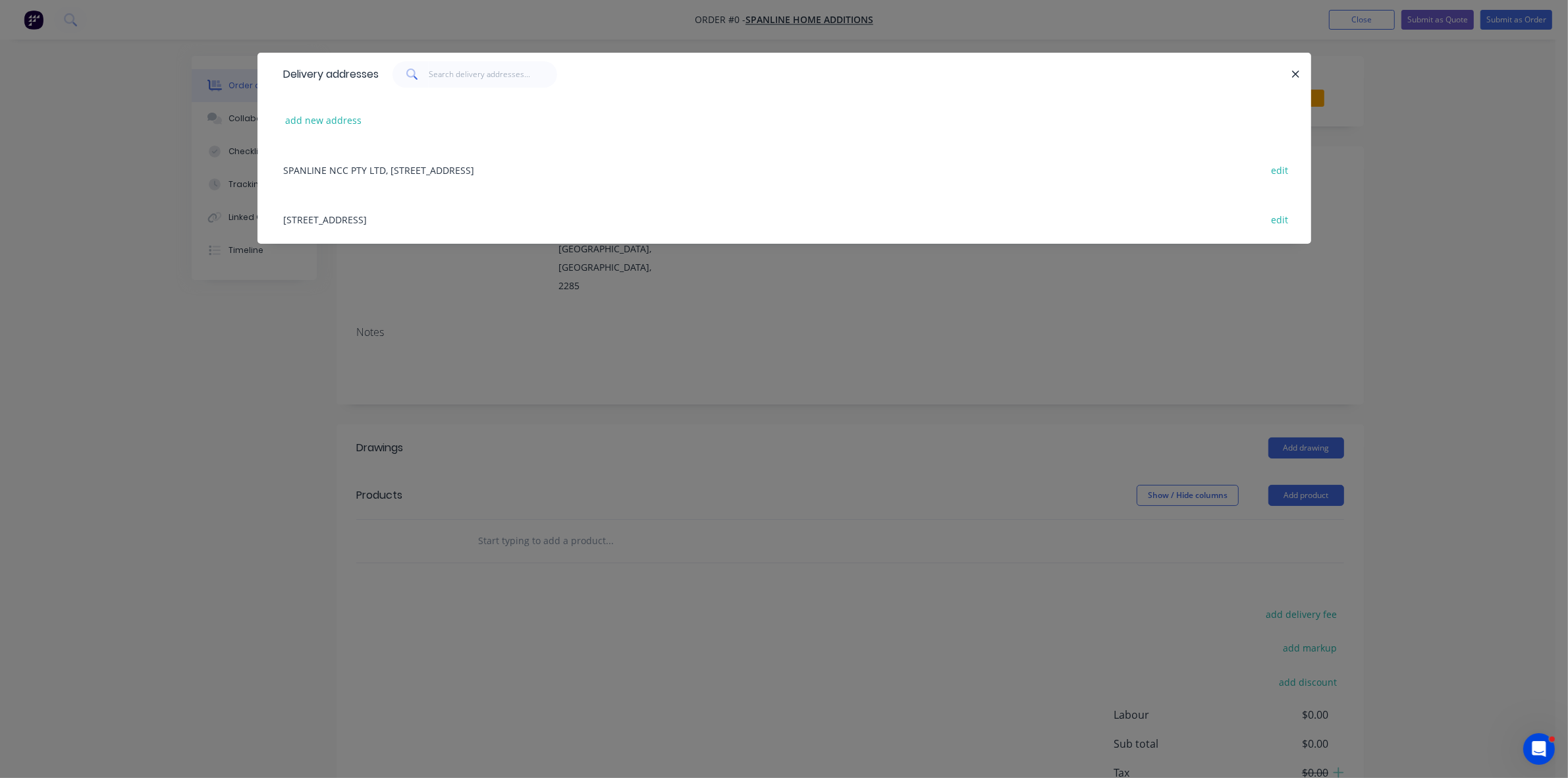
click at [303, 218] on div "3 ALUMINIUM CLOSE, EDGEWORTH, New South Wales, Australia, 2285 edit" at bounding box center [784, 219] width 1014 height 50
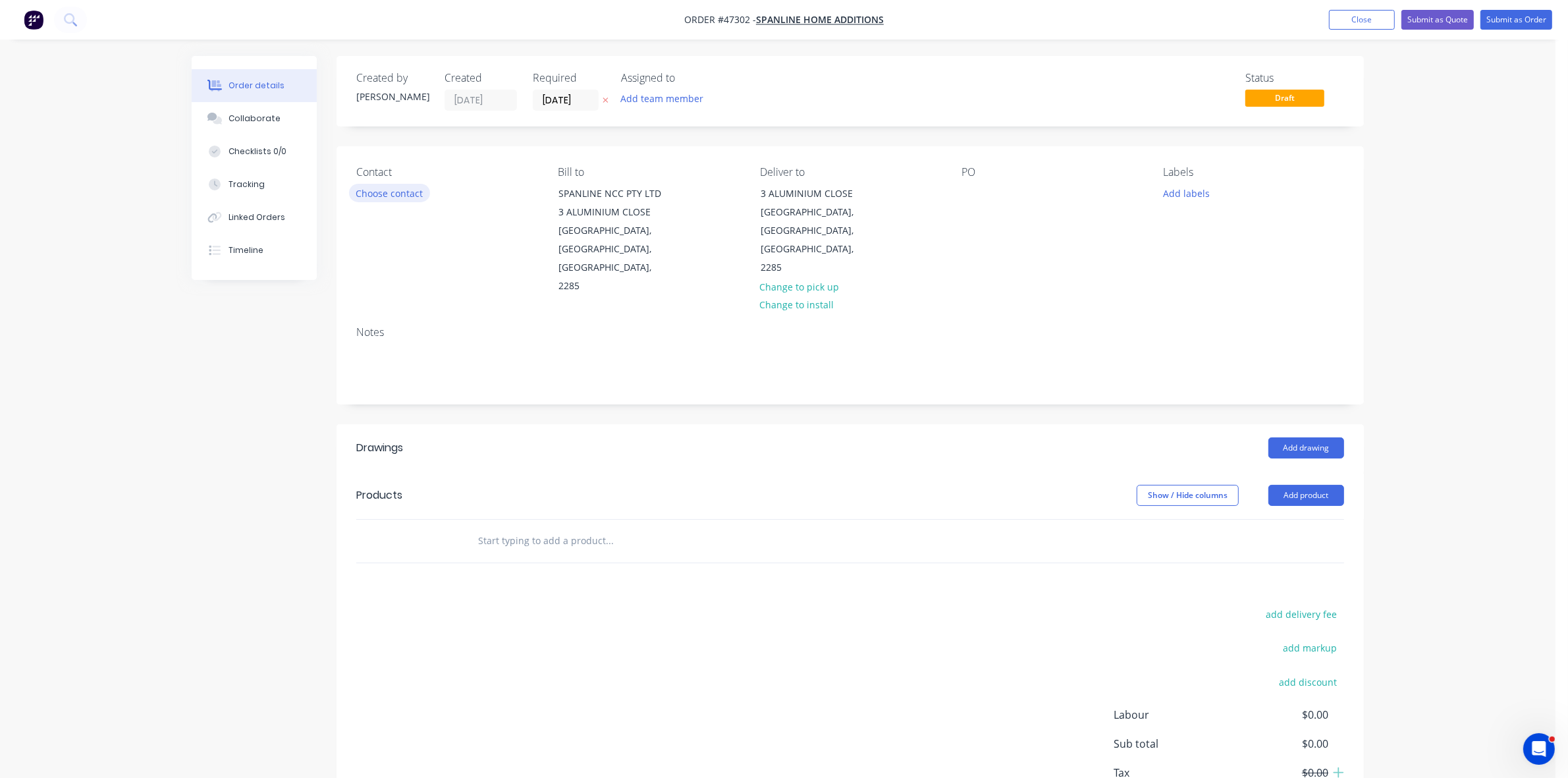
click at [378, 193] on button "Choose contact" at bounding box center [390, 193] width 81 height 18
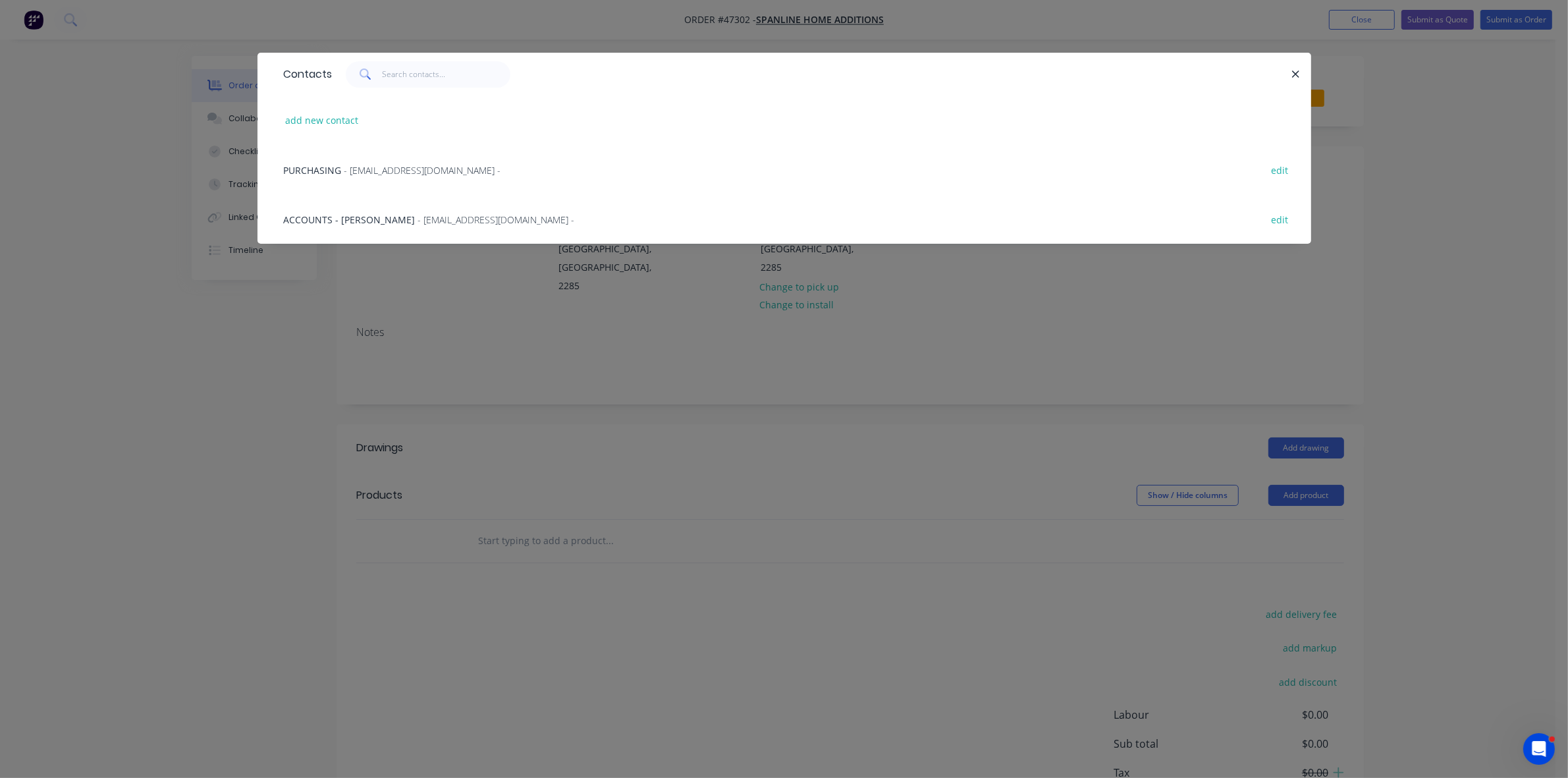
click at [373, 182] on div "PURCHASING - customers@spanlinenewcastle.com.au - edit" at bounding box center [784, 170] width 1014 height 50
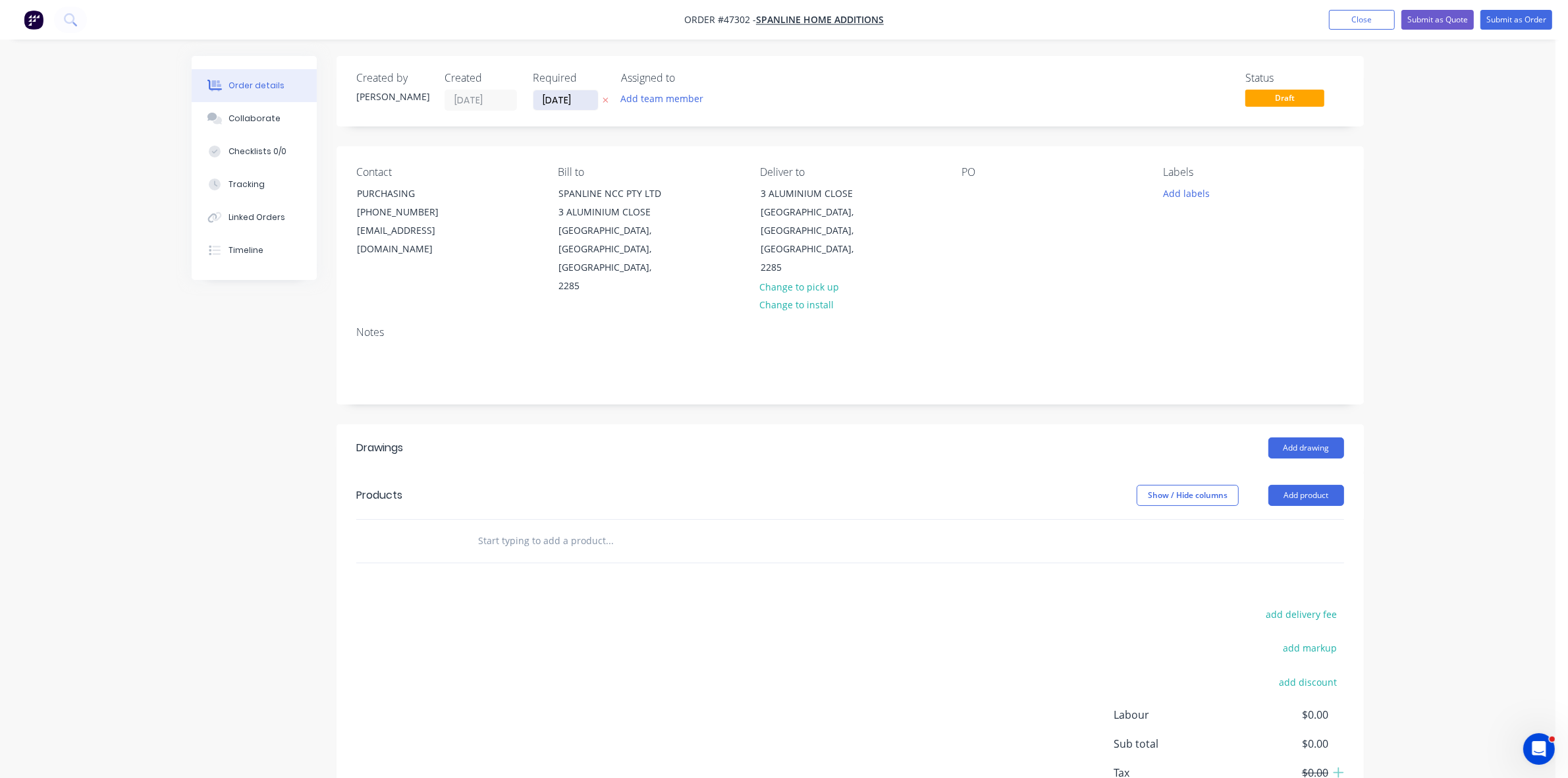
click at [557, 98] on input "[DATE]" at bounding box center [565, 99] width 64 height 20
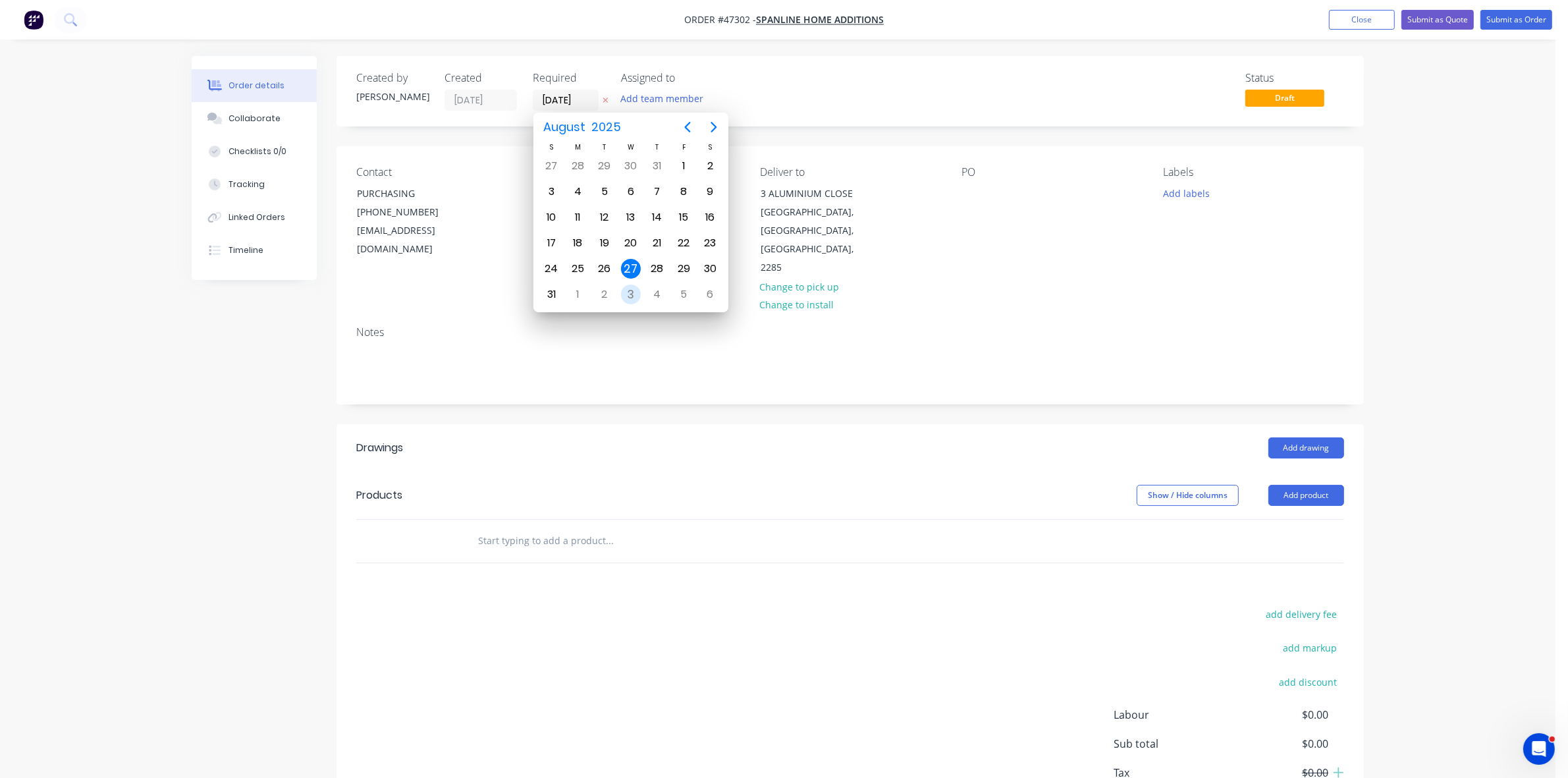
click at [628, 292] on div "3" at bounding box center [630, 294] width 20 height 20
type input "03/09/25"
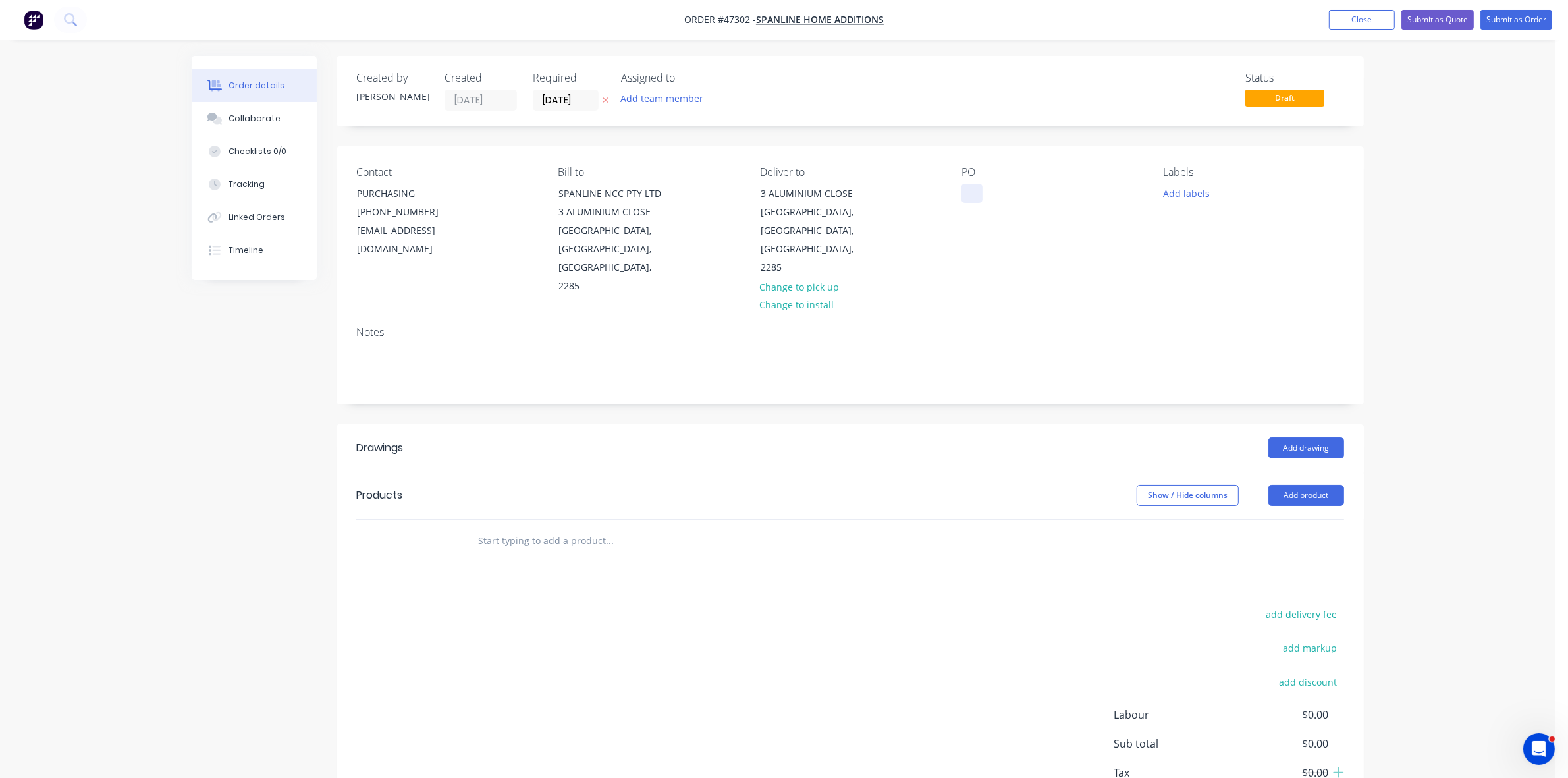
click at [963, 195] on div at bounding box center [972, 194] width 21 height 19
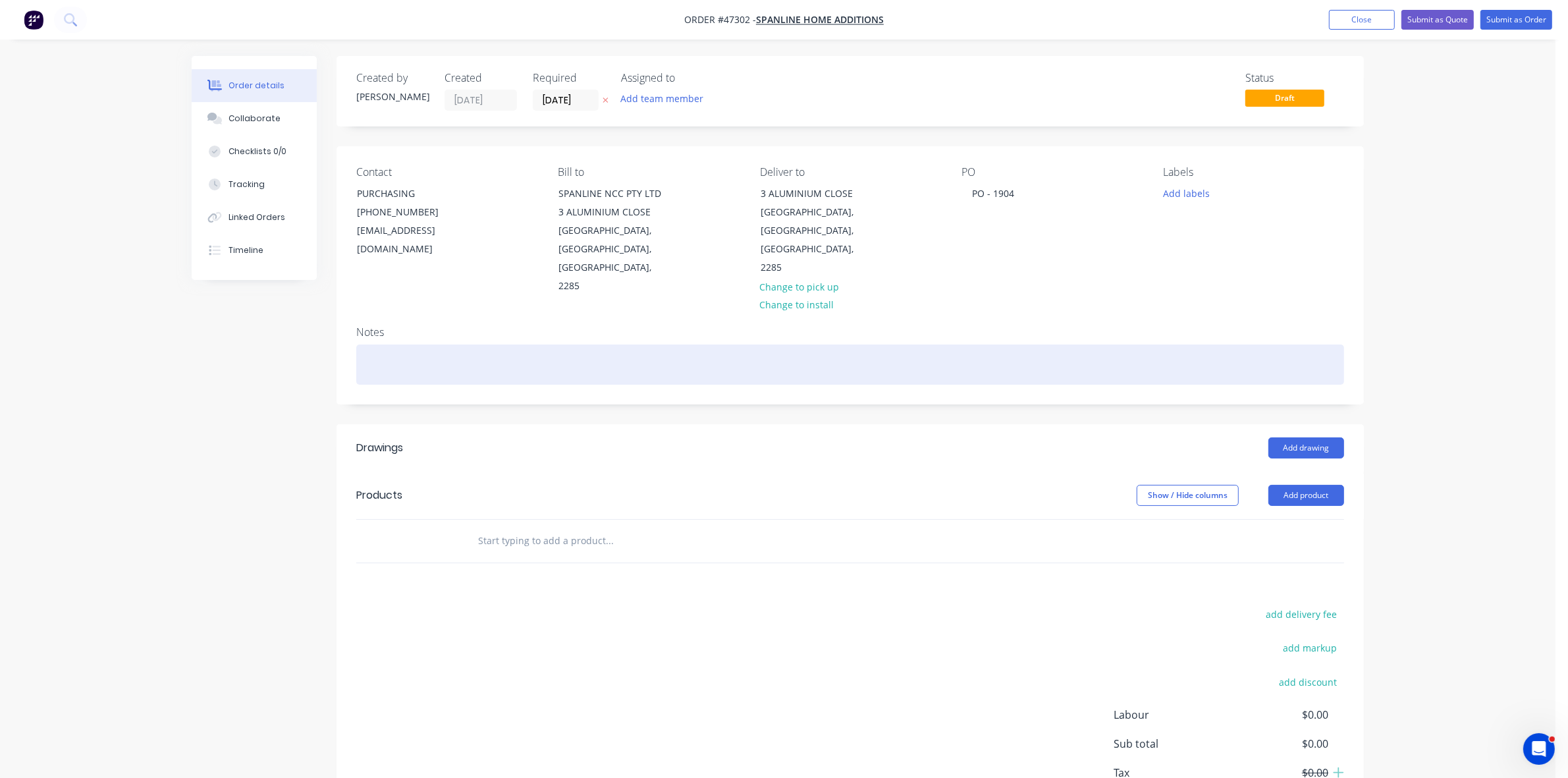
drag, startPoint x: 391, startPoint y: 333, endPoint x: 278, endPoint y: 343, distance: 113.4
click at [392, 344] on div at bounding box center [850, 364] width 988 height 40
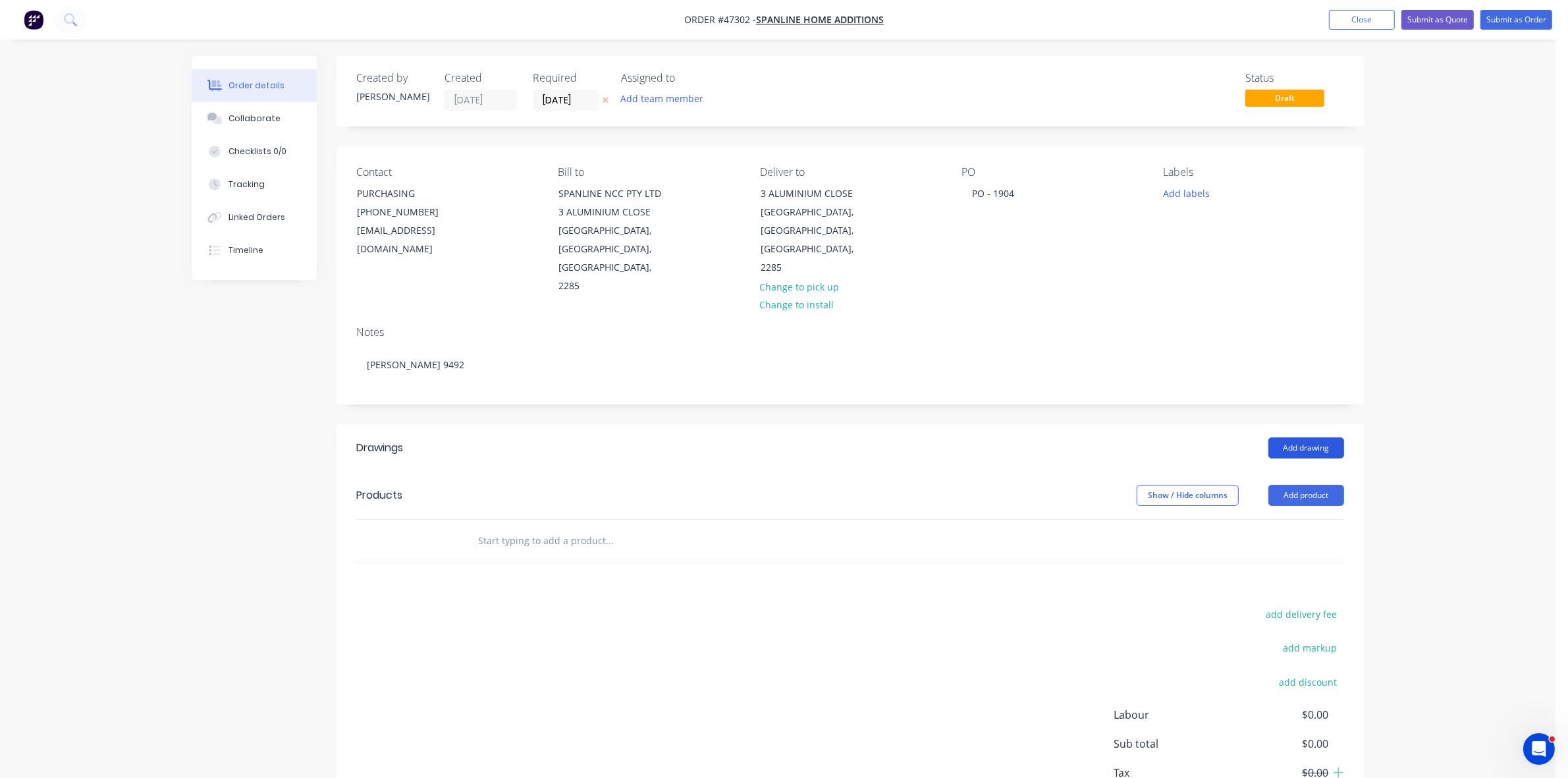
click at [1299, 438] on button "Add drawing" at bounding box center [1306, 448] width 75 height 21
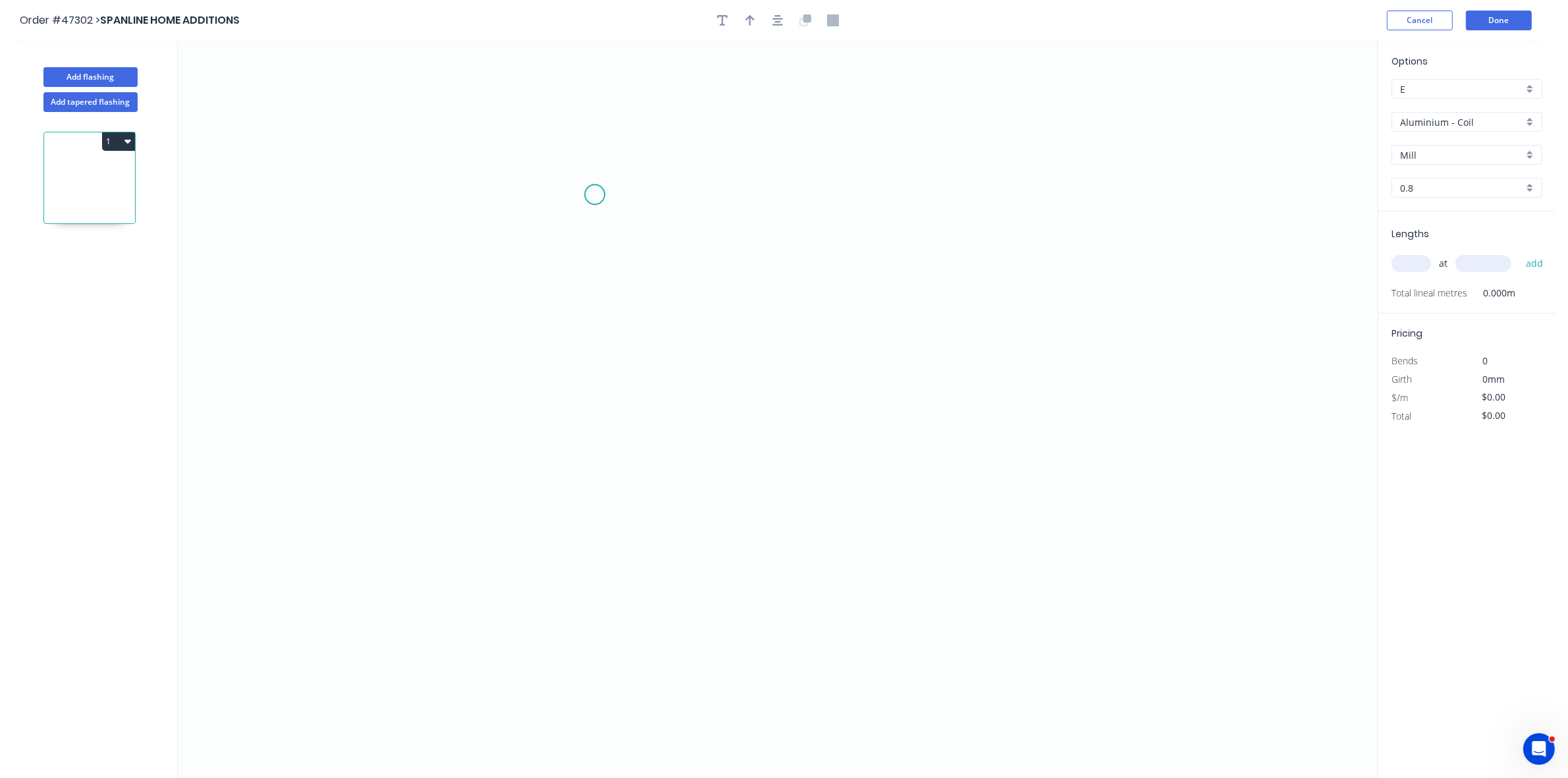
click at [594, 195] on icon "0" at bounding box center [778, 410] width 1200 height 738
click at [630, 377] on icon "0" at bounding box center [778, 410] width 1200 height 738
click at [826, 378] on icon "0 ?" at bounding box center [778, 410] width 1200 height 738
click at [856, 416] on icon "0 ? ? ? º" at bounding box center [778, 410] width 1200 height 738
click at [630, 225] on div "Crush & Fold" at bounding box center [666, 235] width 133 height 27
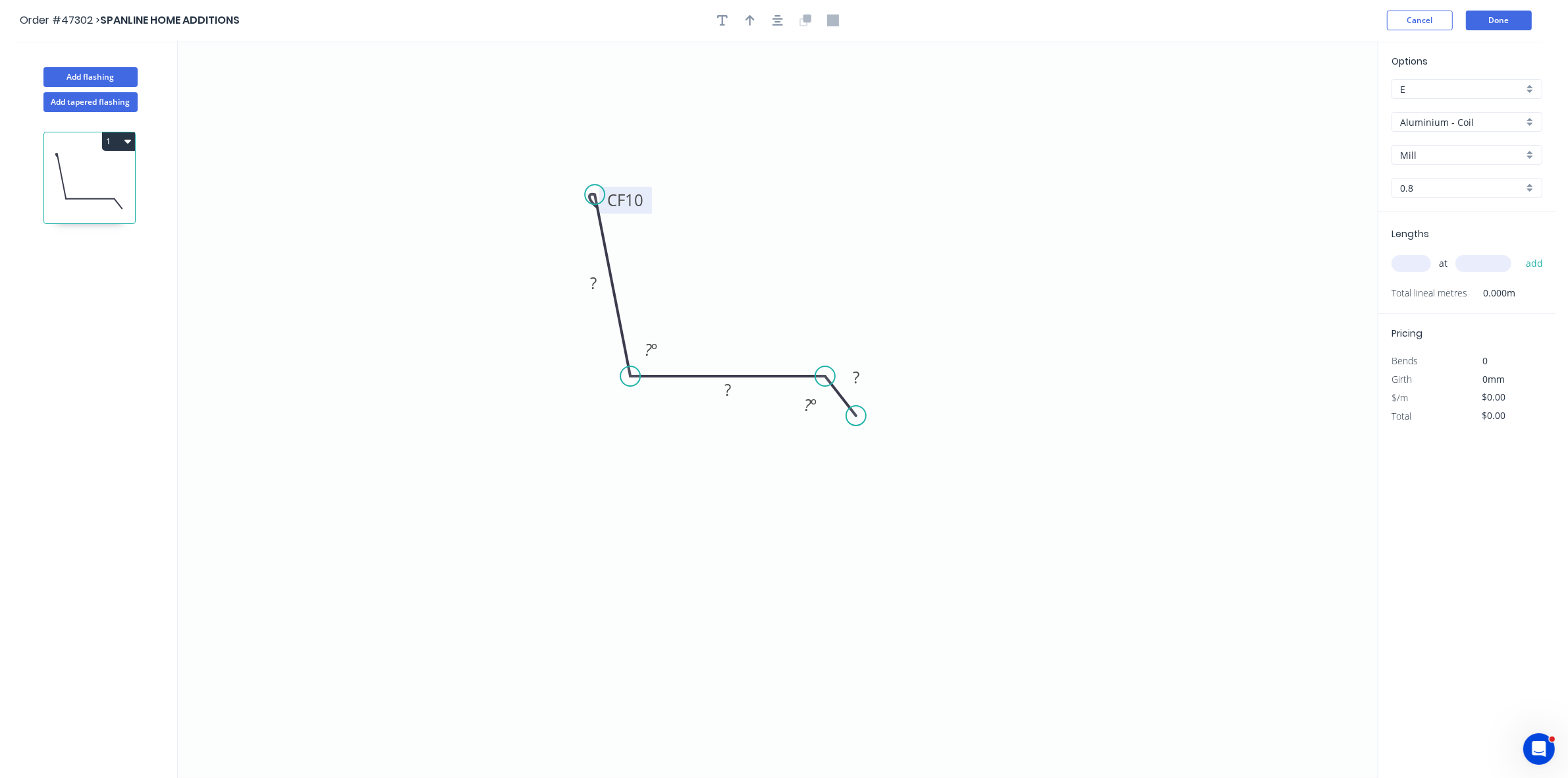
click at [635, 196] on tspan "10" at bounding box center [635, 200] width 19 height 21
type input "$27.09"
click at [748, 23] on icon "button" at bounding box center [750, 21] width 9 height 12
drag, startPoint x: 1313, startPoint y: 104, endPoint x: 783, endPoint y: 337, distance: 579.0
click at [783, 337] on icon at bounding box center [783, 320] width 12 height 42
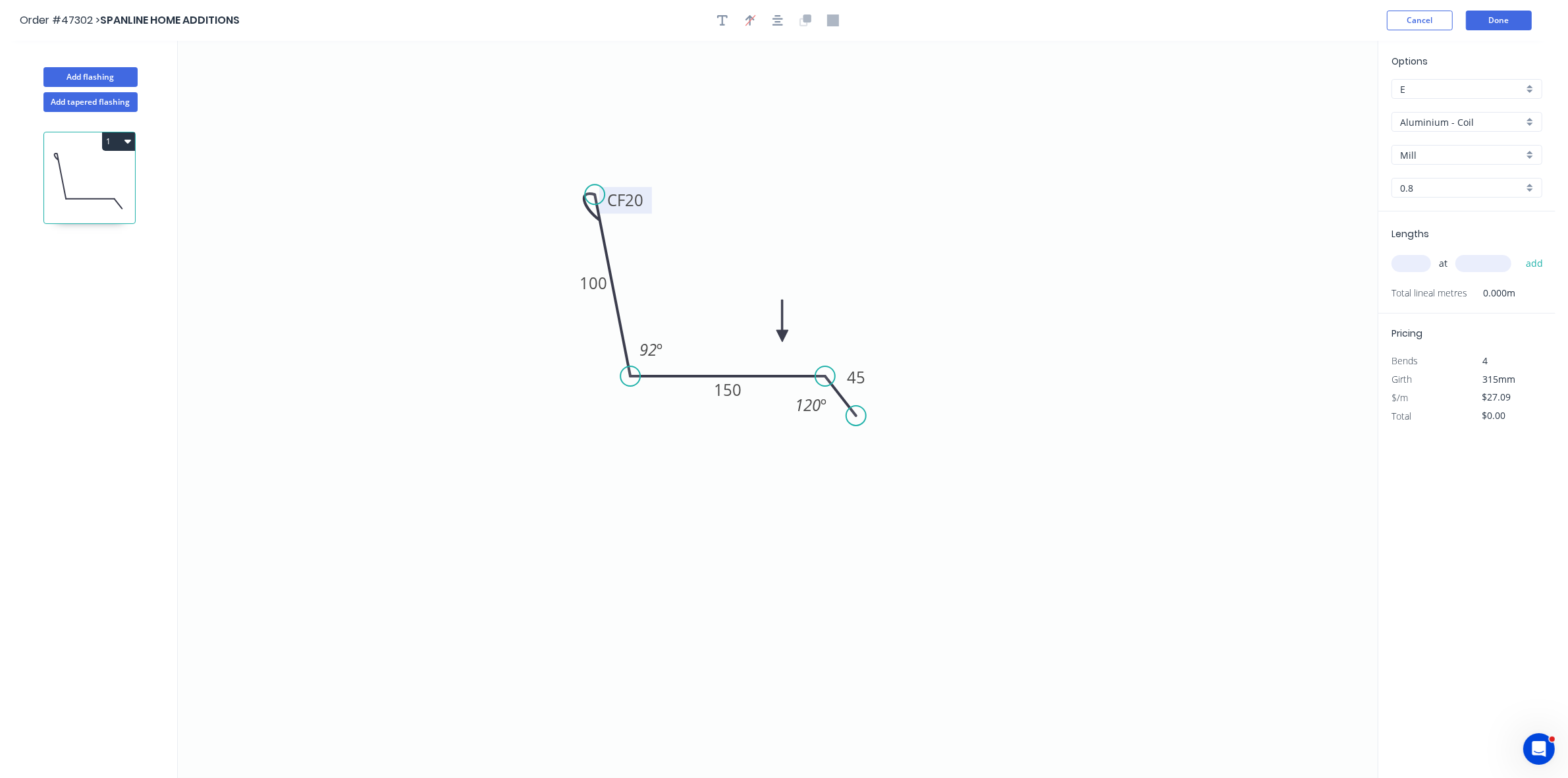
click at [1437, 124] on input "Aluminium - Coil" at bounding box center [1462, 123] width 123 height 14
click at [1443, 211] on div "Colorbond" at bounding box center [1467, 217] width 150 height 23
type input "Colorbond"
type input "Basalt"
type input "0.55"
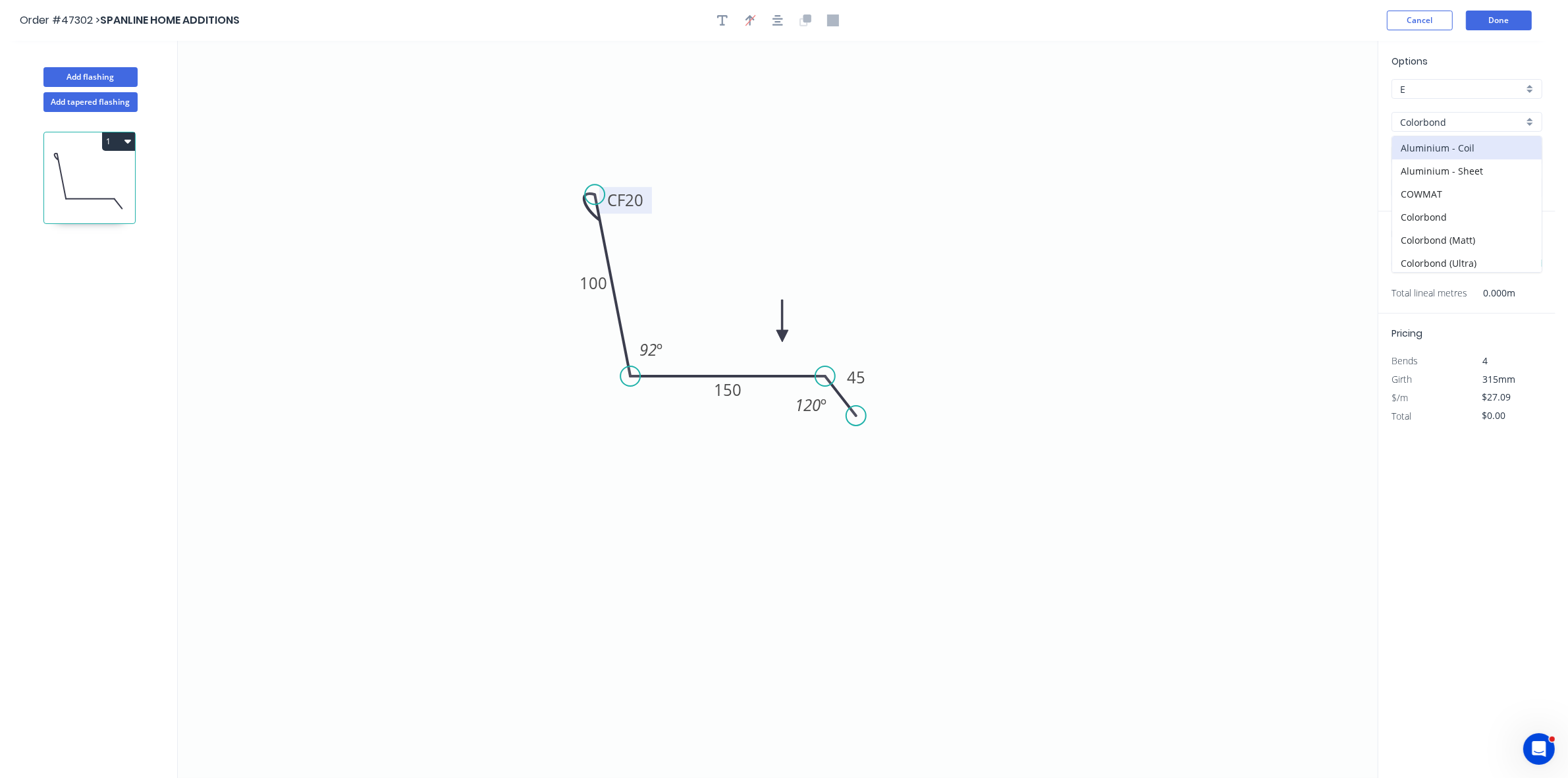
type input "$18.17"
click at [1428, 159] on input "Basalt" at bounding box center [1462, 155] width 123 height 14
click at [1423, 244] on div "Wallaby" at bounding box center [1467, 247] width 150 height 23
type input "Wallaby"
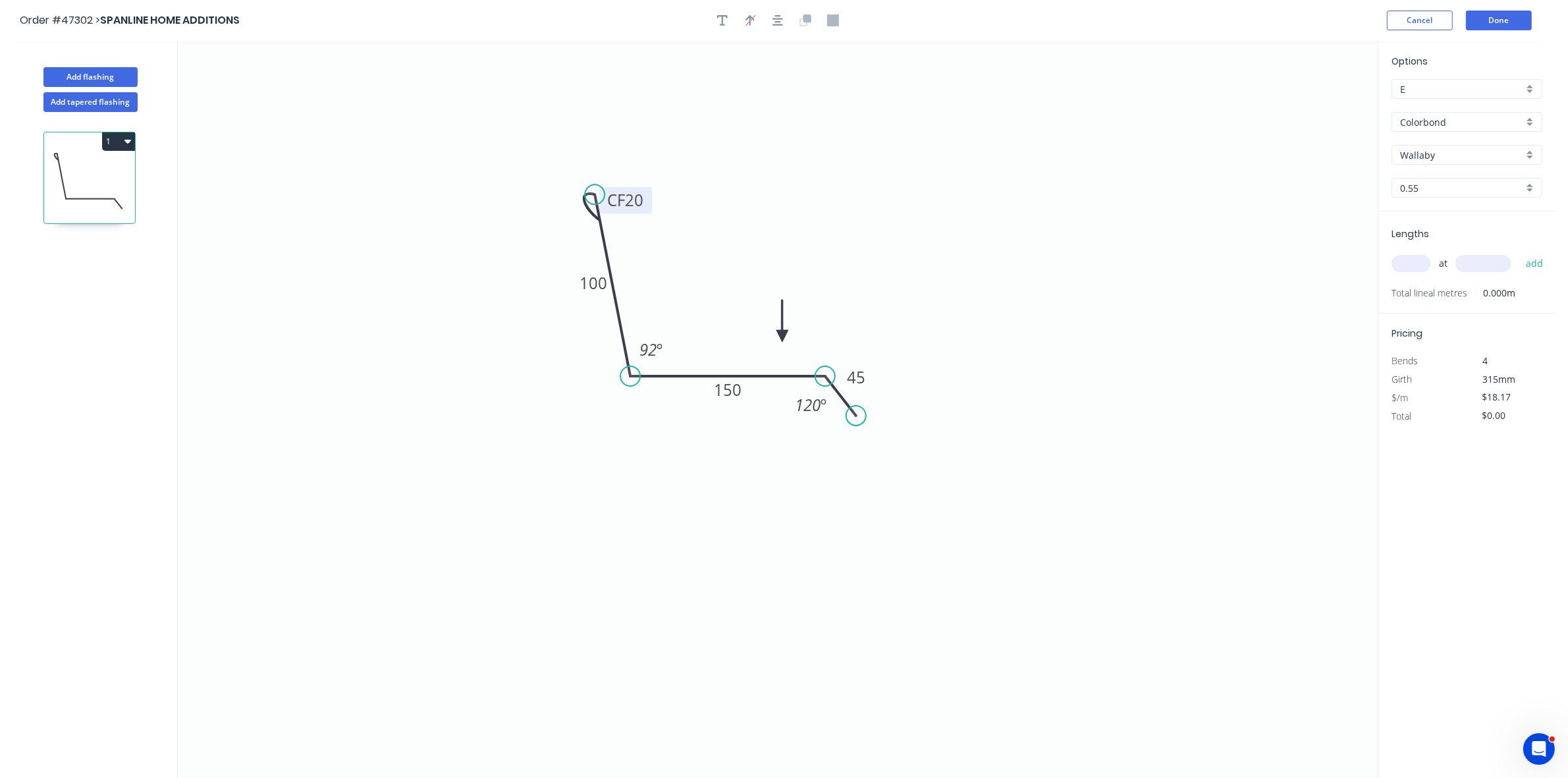
click at [1406, 269] on input "text" at bounding box center [1411, 264] width 39 height 17
type input "1"
type input "4800"
click at [1519, 253] on button "add" at bounding box center [1535, 264] width 31 height 22
type input "$87.22"
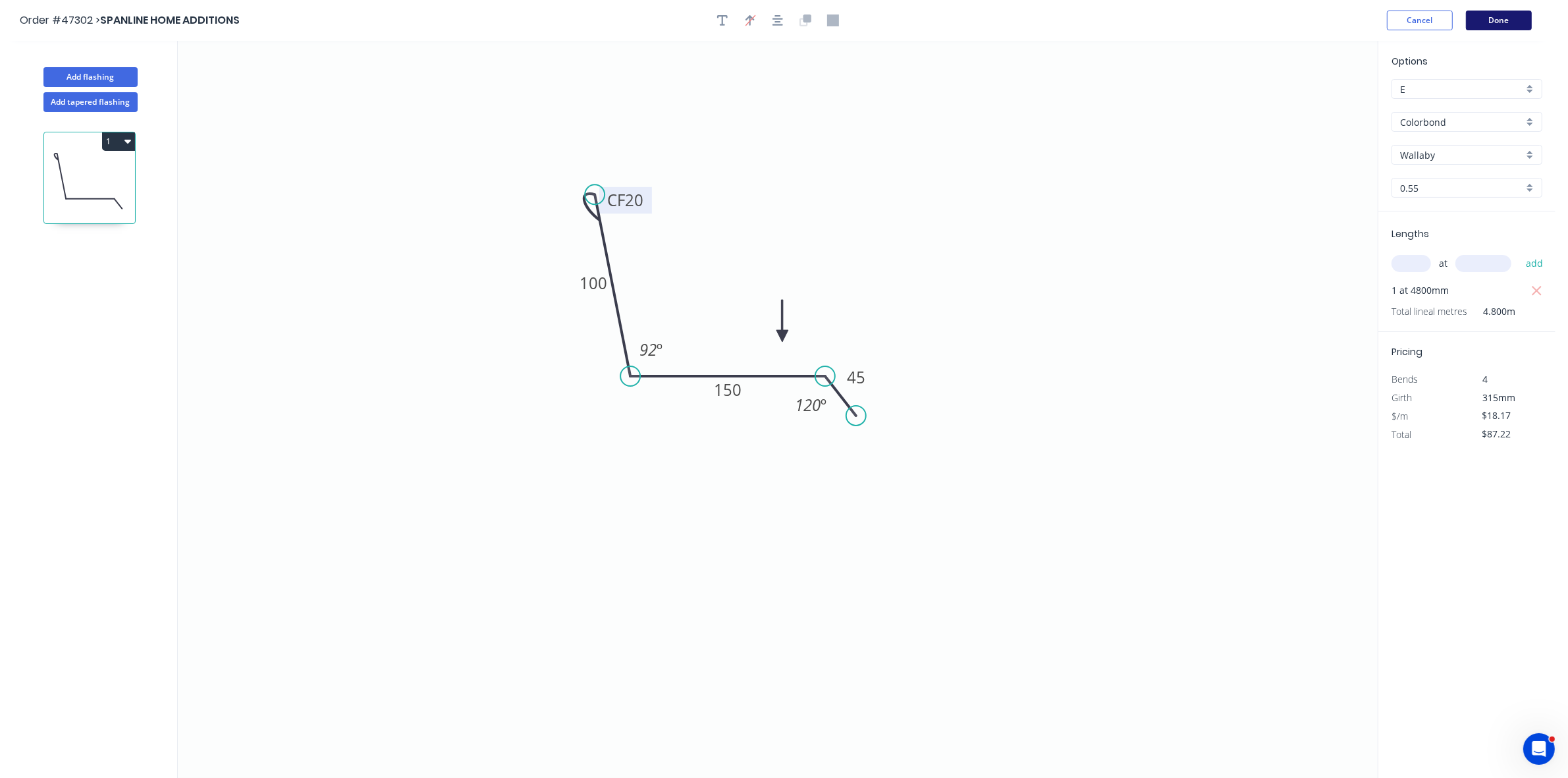
click at [1490, 16] on button "Done" at bounding box center [1499, 20] width 66 height 20
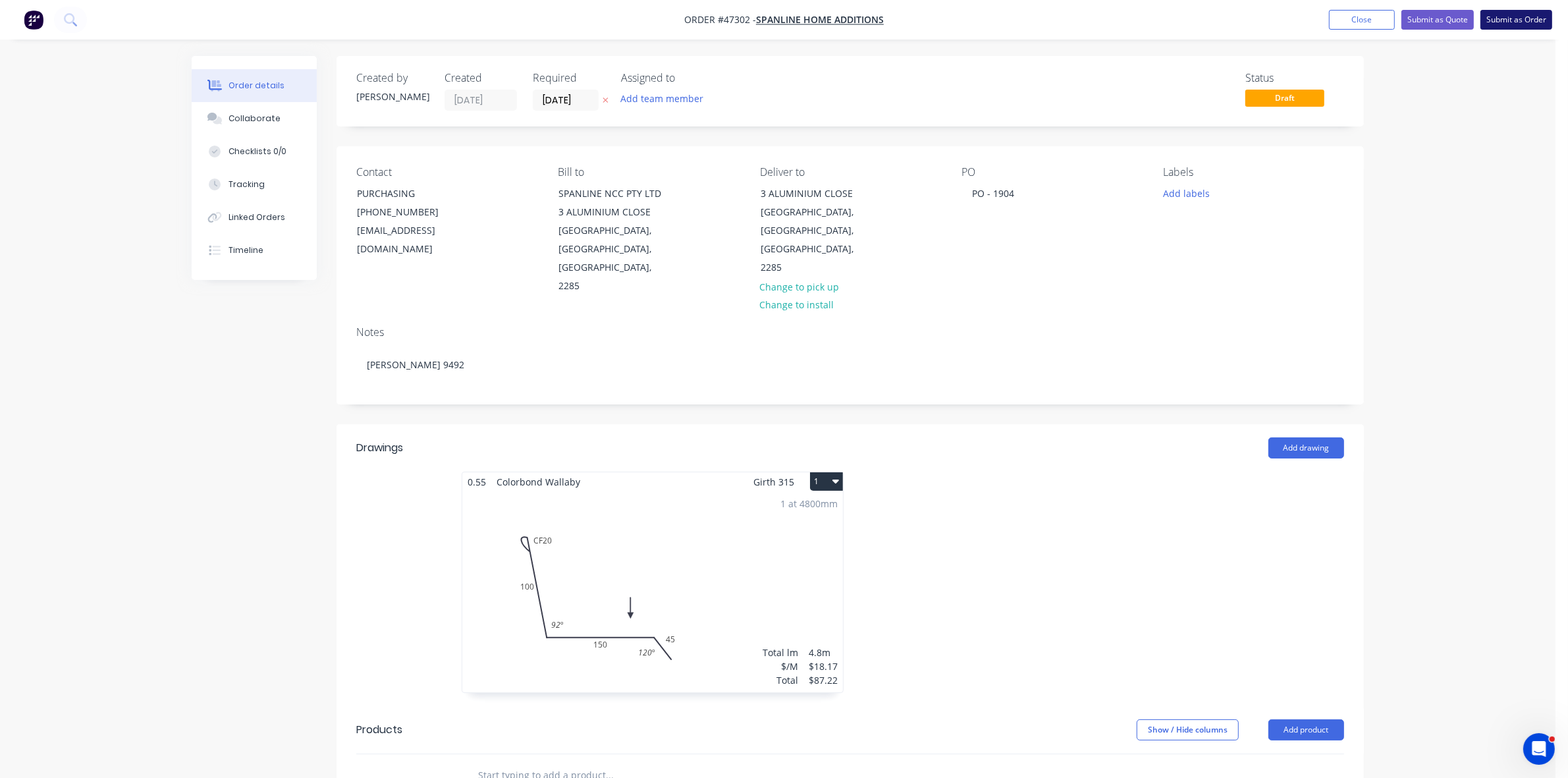
click at [1532, 21] on button "Submit as Order" at bounding box center [1517, 20] width 72 height 20
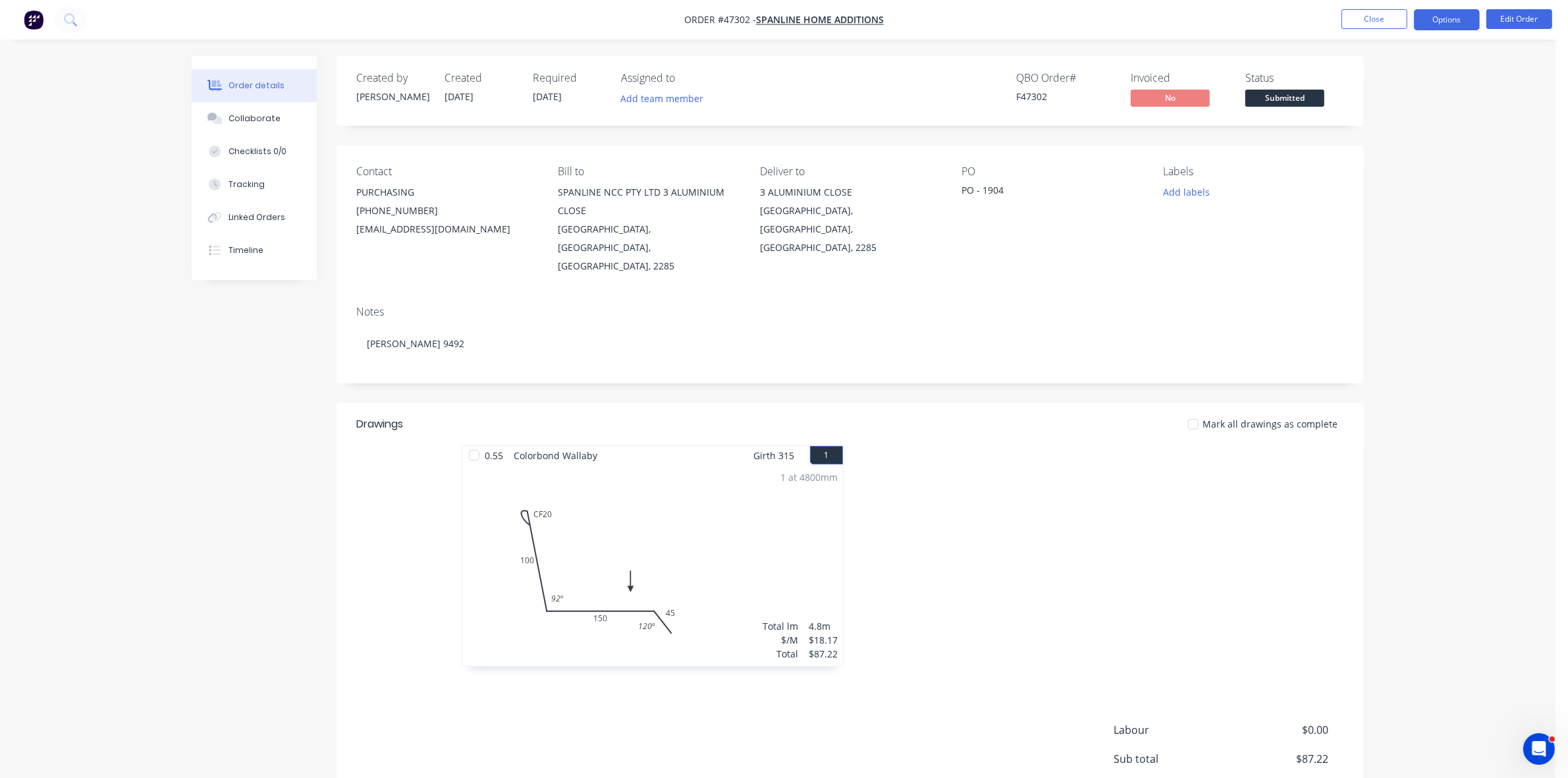
click at [1444, 19] on button "Options" at bounding box center [1446, 20] width 66 height 21
click at [1408, 155] on div "Work Order" at bounding box center [1408, 159] width 122 height 19
click at [1404, 138] on div "Without pricing" at bounding box center [1408, 133] width 122 height 19
click at [1410, 172] on button "Delivery Docket" at bounding box center [1407, 185] width 145 height 27
click at [1402, 133] on div "Without pricing" at bounding box center [1408, 133] width 122 height 19
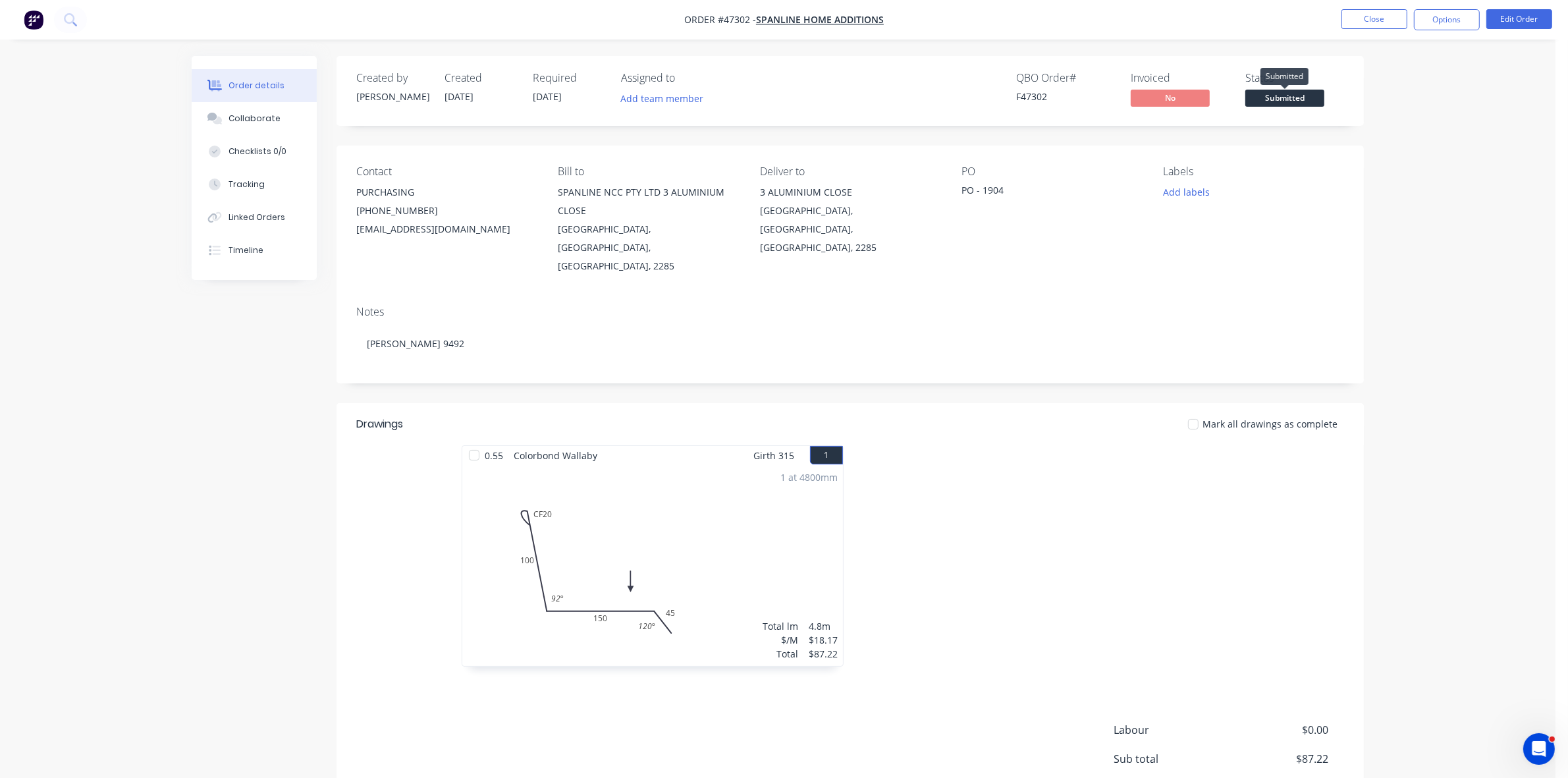
click at [1287, 102] on span "Submitted" at bounding box center [1285, 98] width 79 height 16
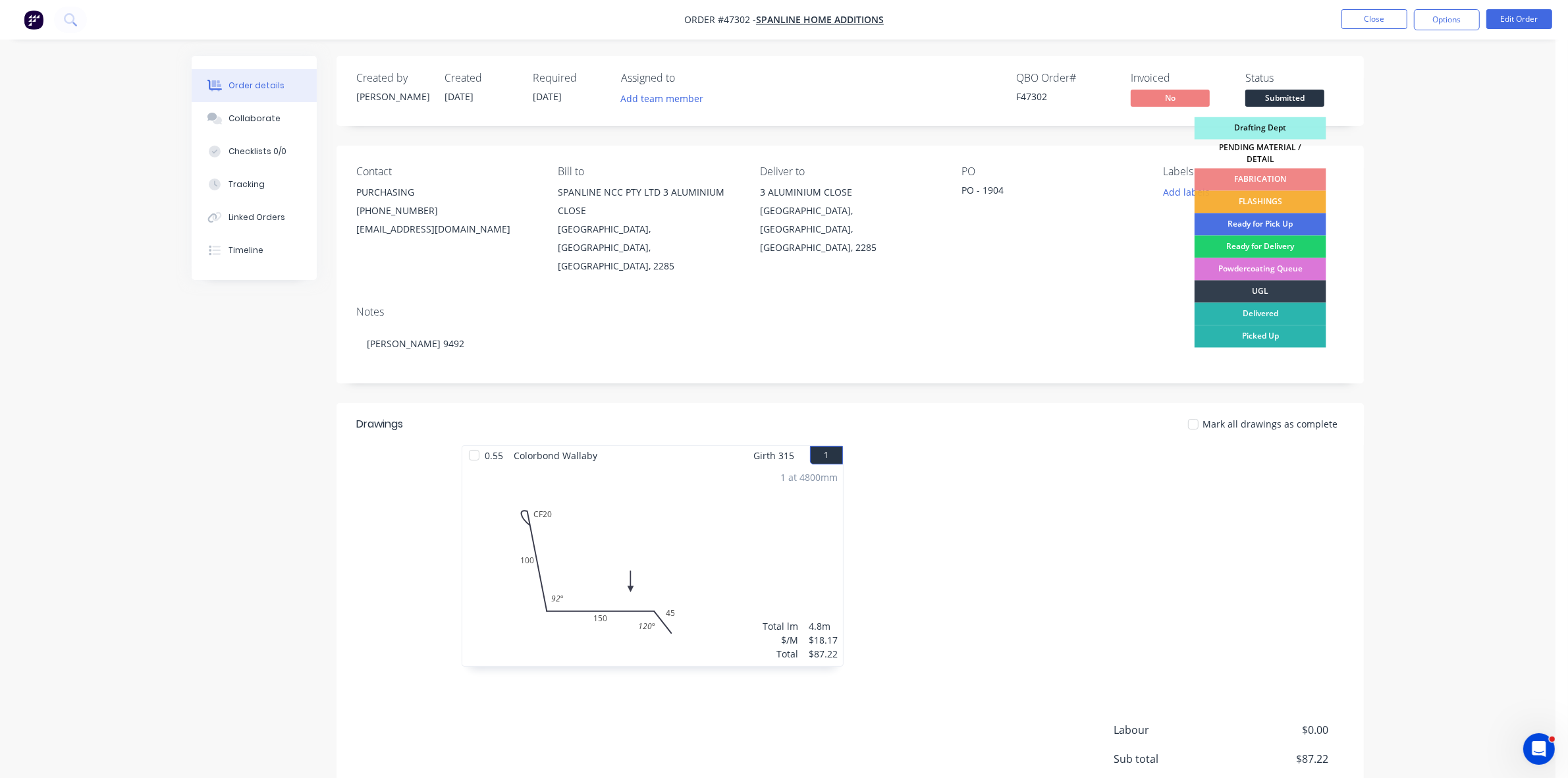
click at [1285, 196] on div "FLASHINGS" at bounding box center [1261, 202] width 132 height 22
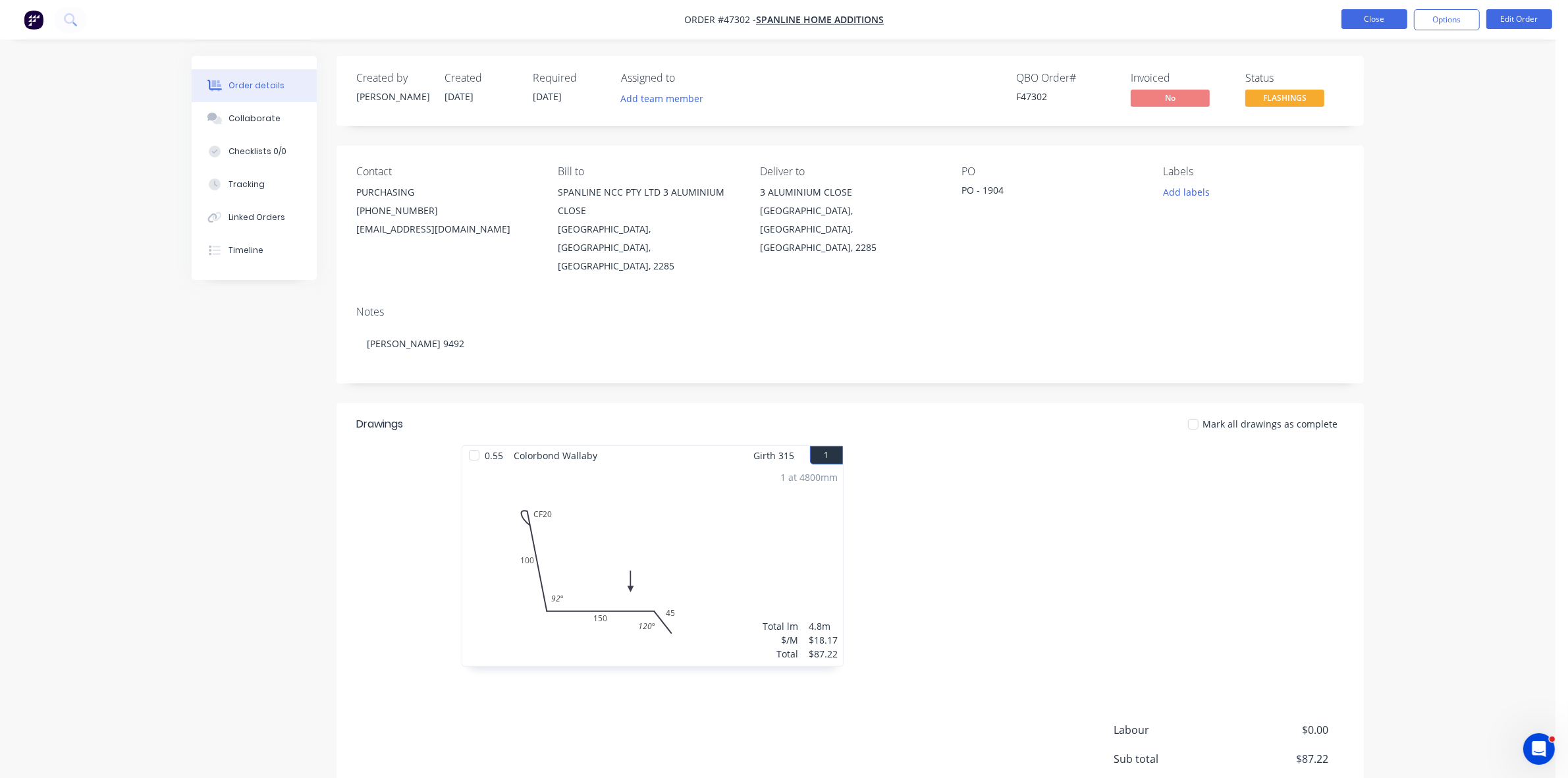
click at [1374, 17] on button "Close" at bounding box center [1374, 19] width 66 height 20
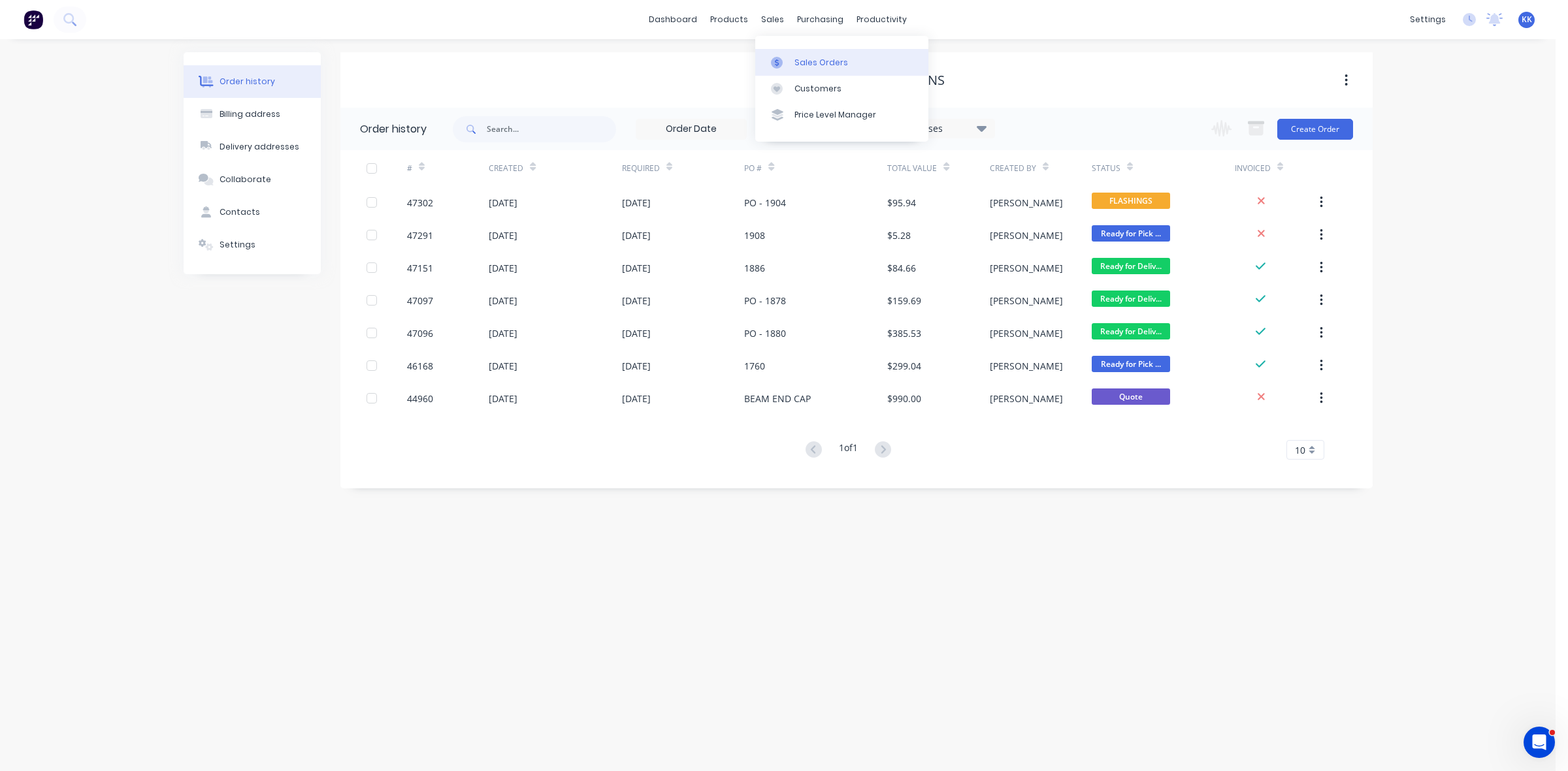
click at [797, 55] on link "Sales Orders" at bounding box center [842, 62] width 173 height 26
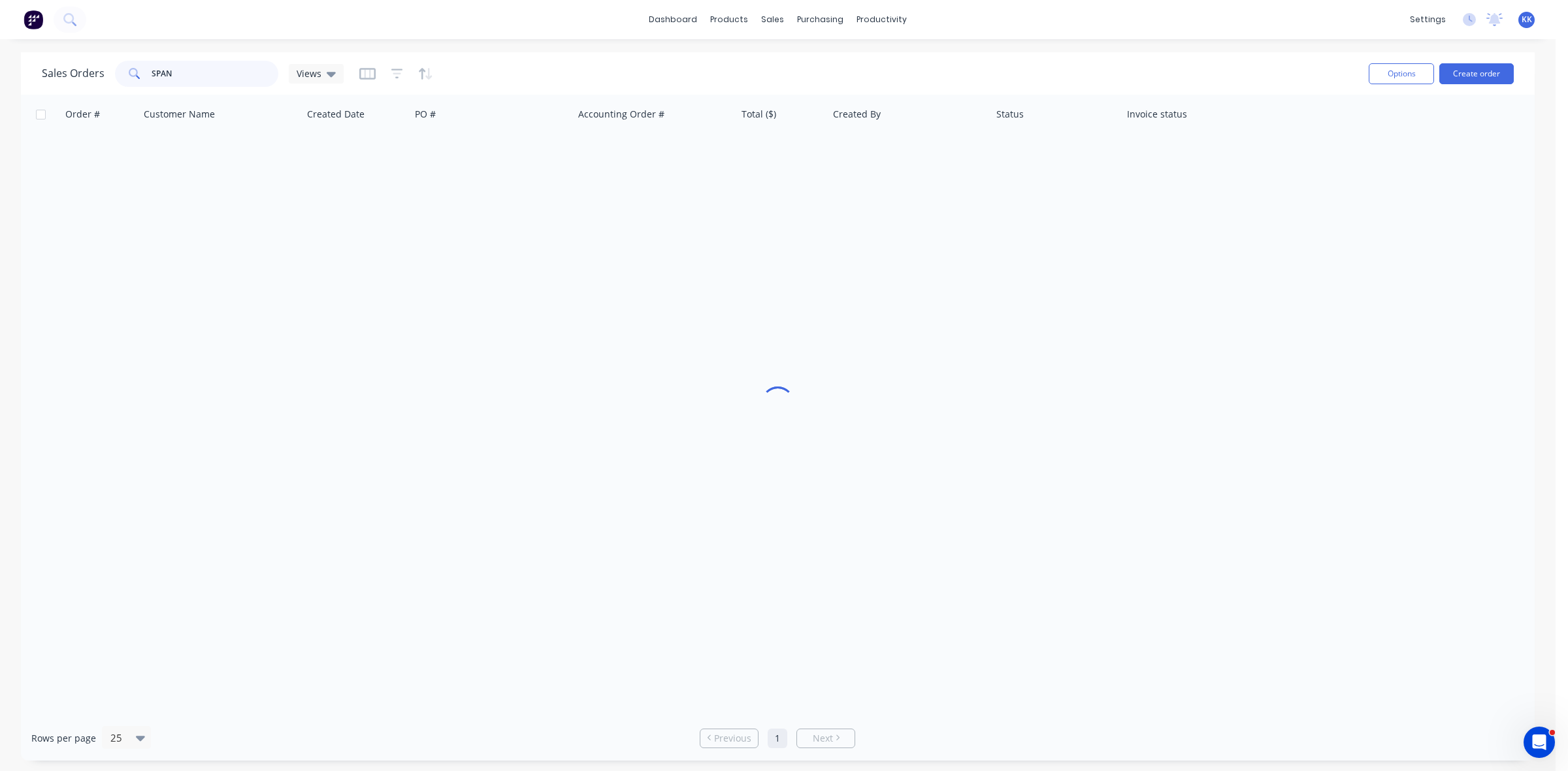
drag, startPoint x: 232, startPoint y: 80, endPoint x: 129, endPoint y: 82, distance: 103.0
click at [129, 80] on div "SPAN" at bounding box center [196, 74] width 163 height 26
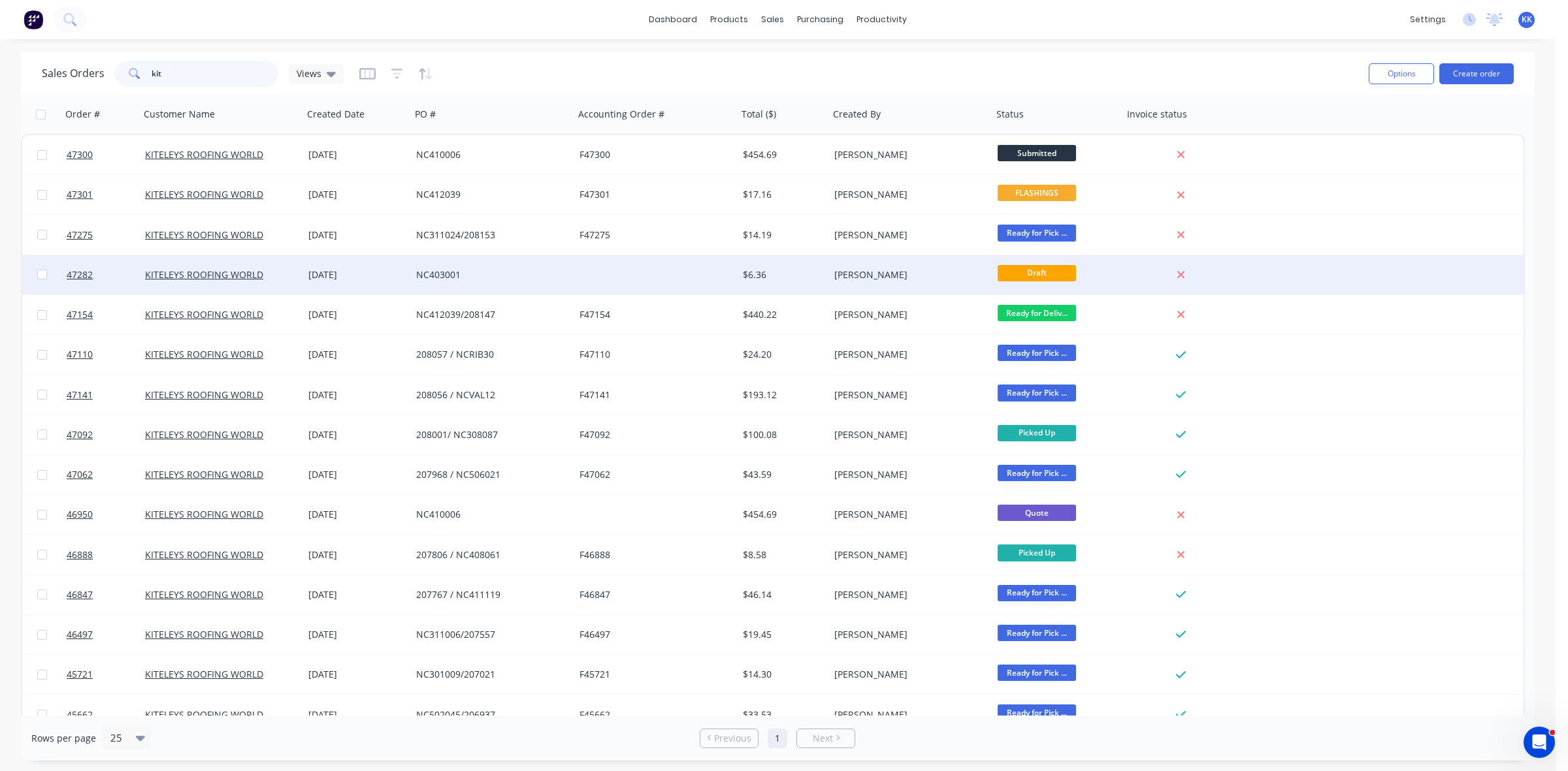
type input "kit"
click at [488, 269] on div "NC403001" at bounding box center [488, 274] width 145 height 13
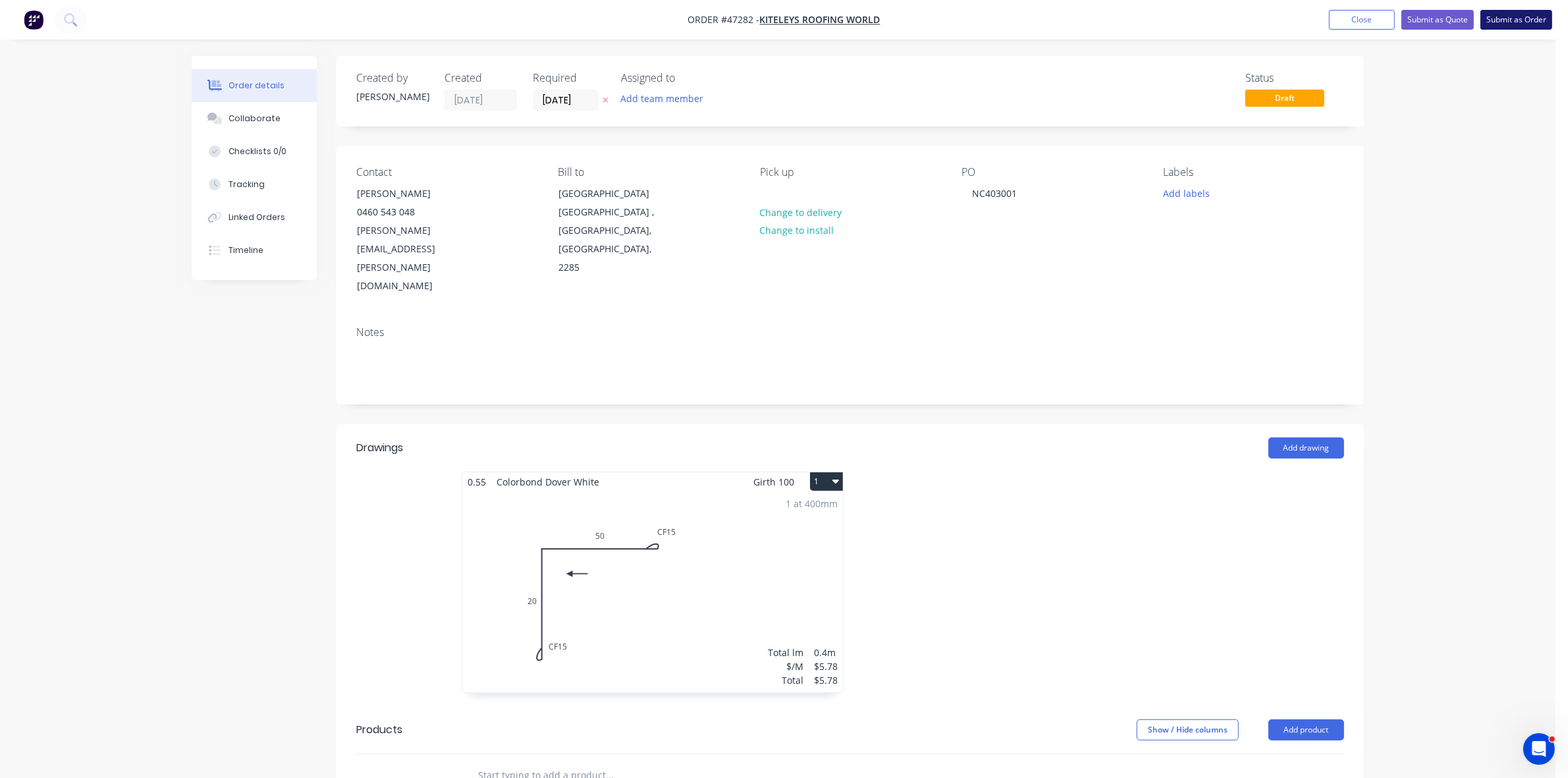
click at [1523, 21] on button "Submit as Order" at bounding box center [1517, 20] width 72 height 20
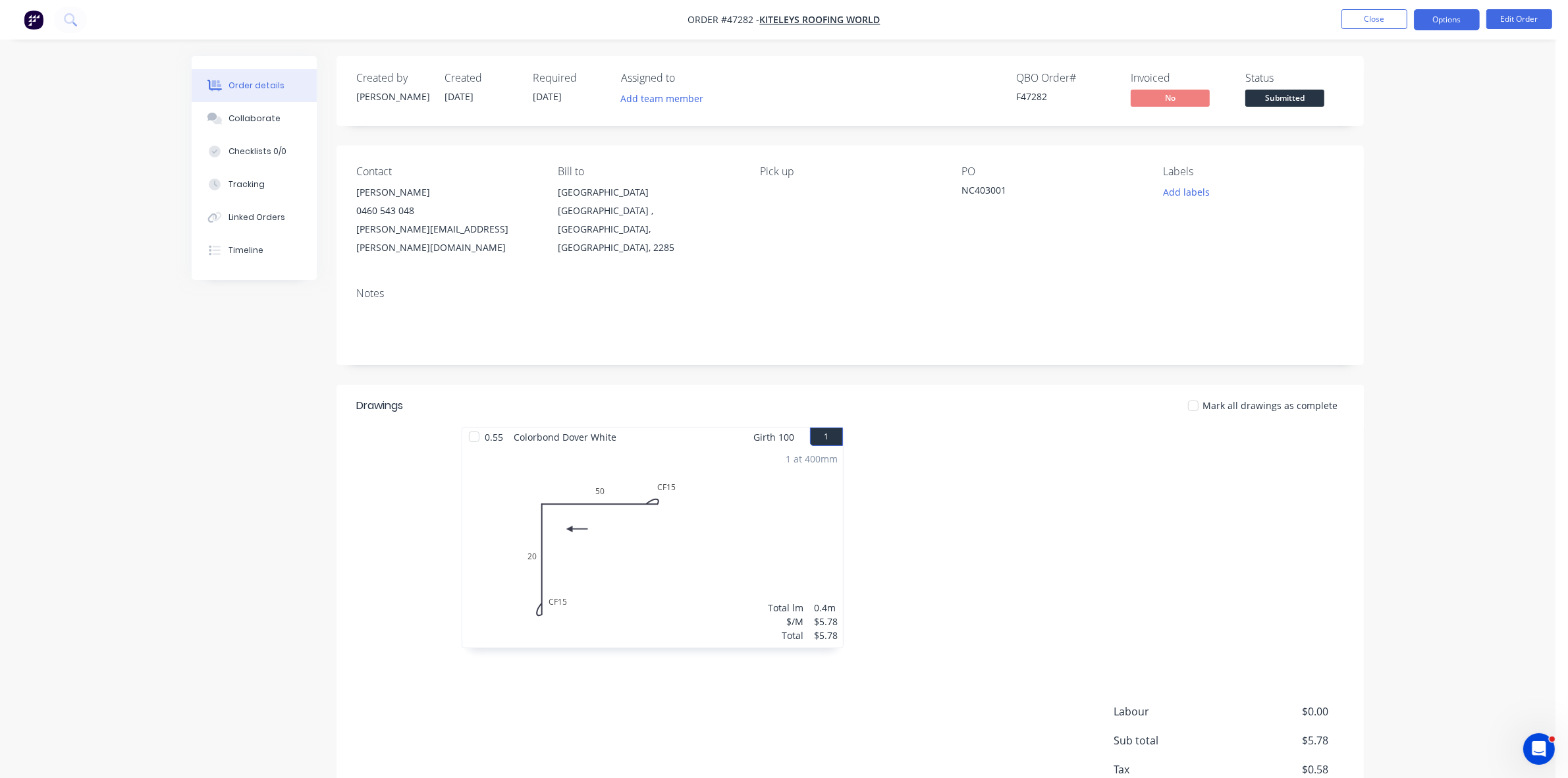
click at [1443, 17] on button "Options" at bounding box center [1446, 20] width 66 height 21
click at [1375, 163] on div "Work Order" at bounding box center [1408, 159] width 122 height 19
click at [1368, 138] on div "Without pricing" at bounding box center [1408, 133] width 122 height 19
click at [1288, 98] on span "Submitted" at bounding box center [1285, 98] width 79 height 16
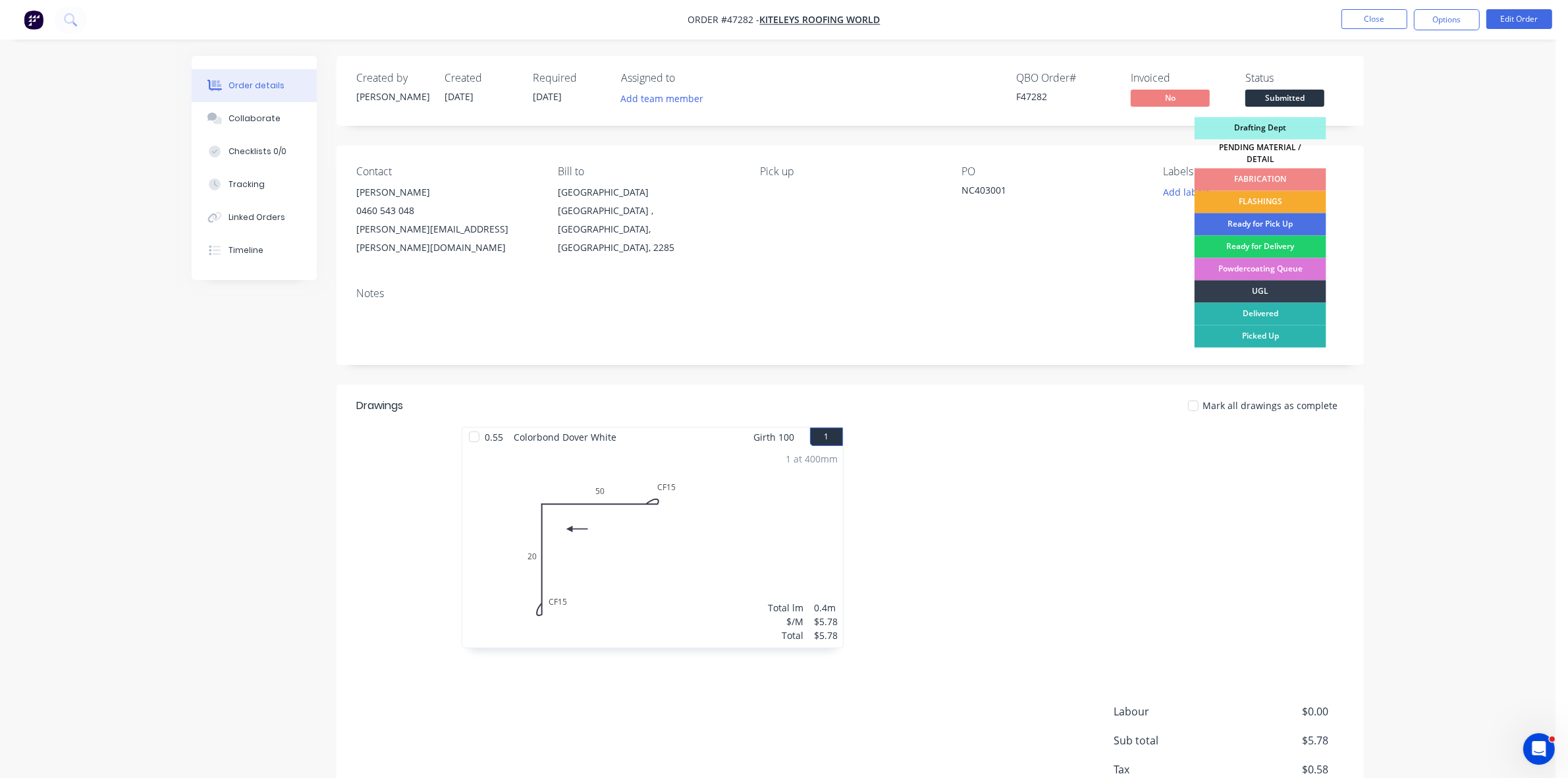
click at [1276, 195] on div "FLASHINGS" at bounding box center [1261, 202] width 132 height 22
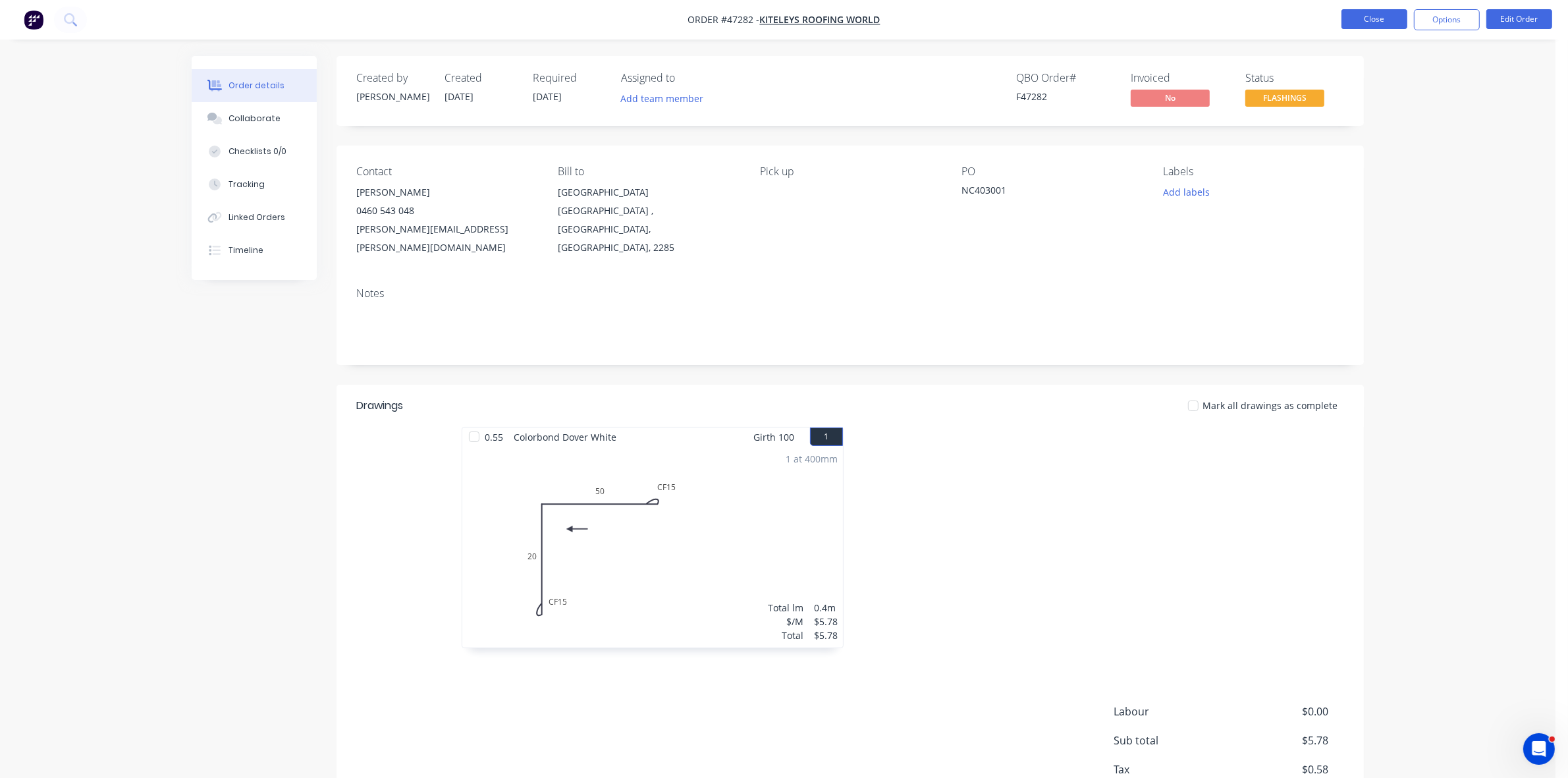
click at [1391, 21] on button "Close" at bounding box center [1374, 19] width 66 height 20
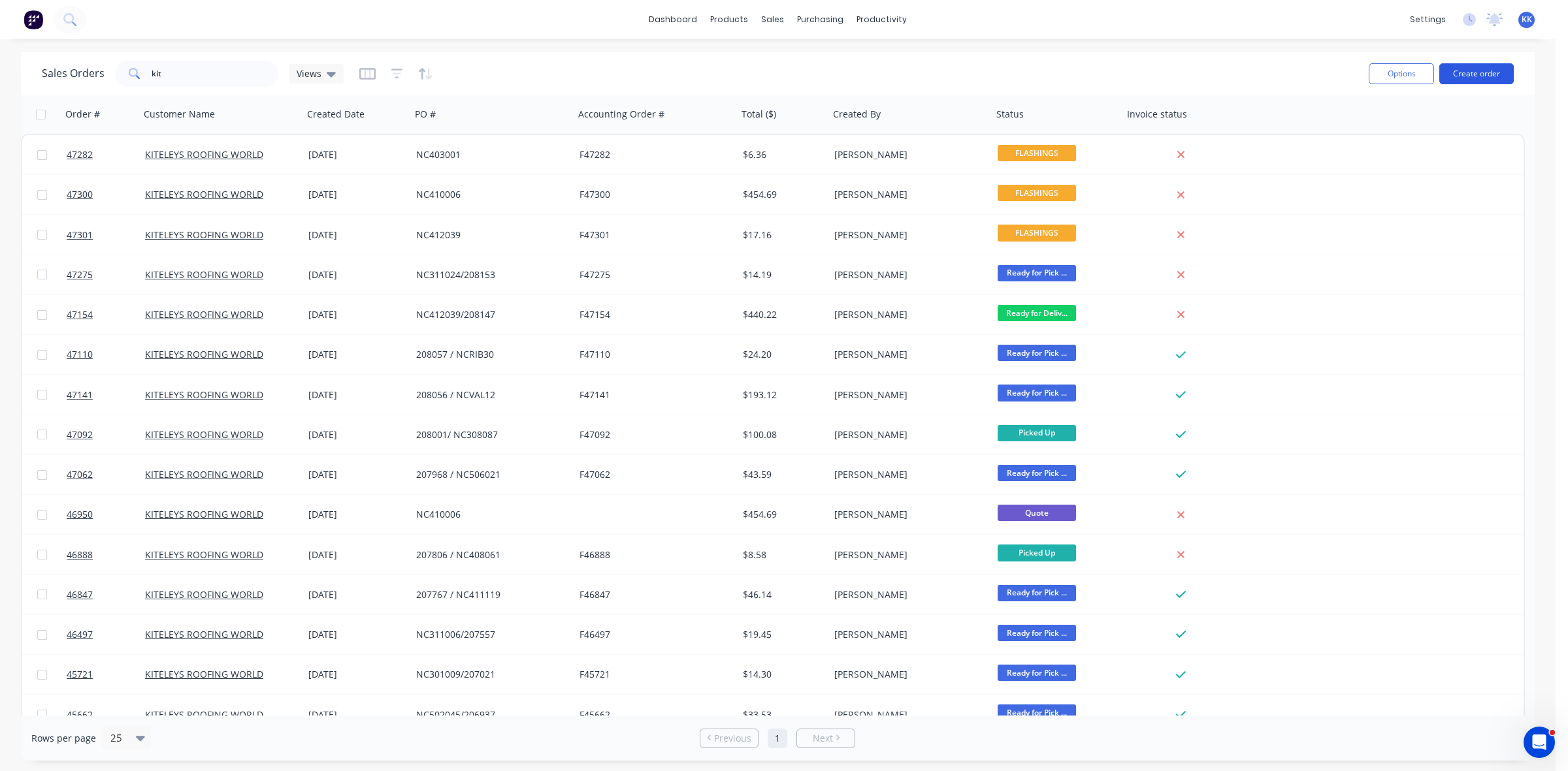
click at [1501, 65] on button "Create order" at bounding box center [1476, 74] width 75 height 21
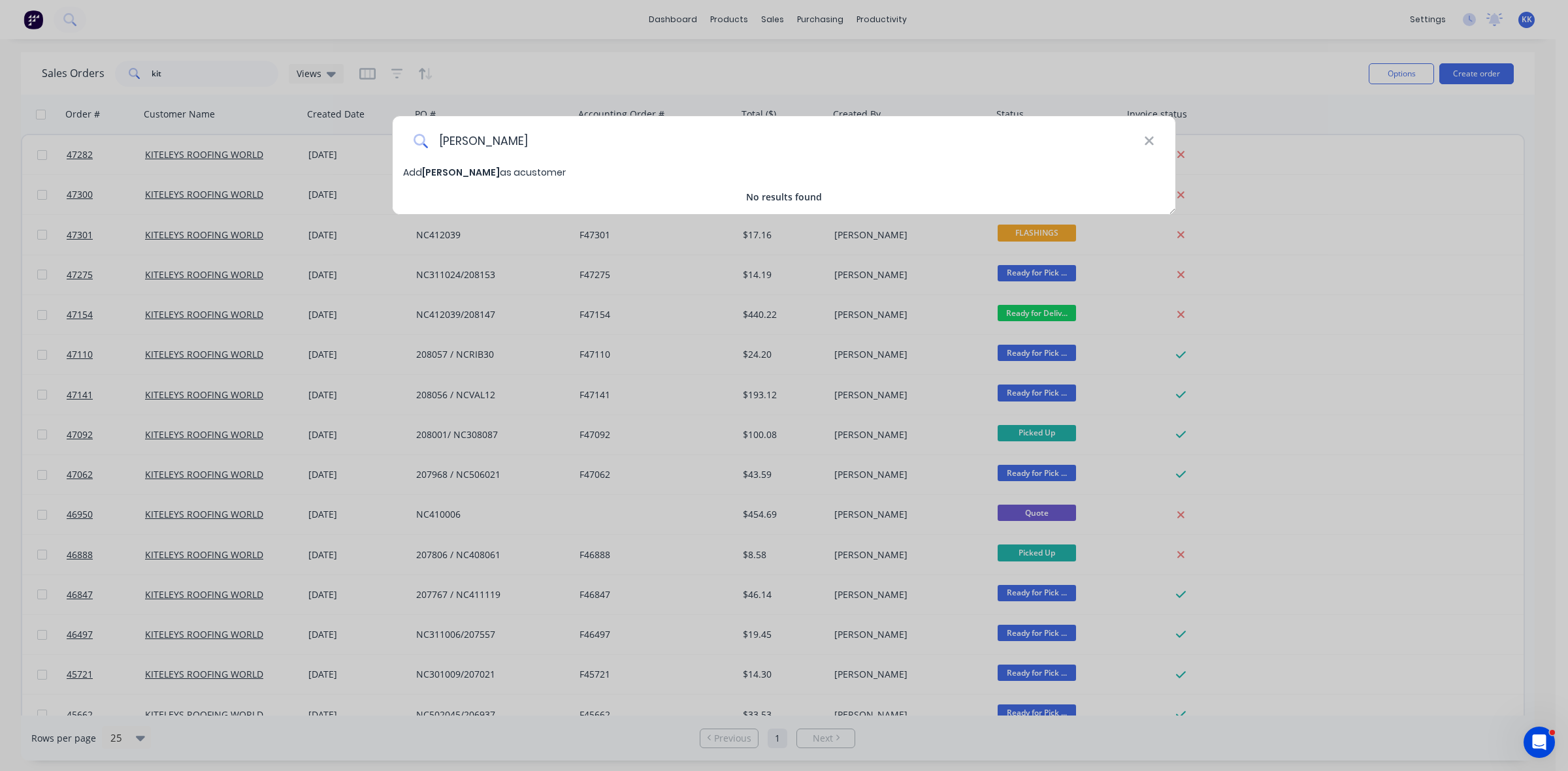
drag, startPoint x: 544, startPoint y: 134, endPoint x: 431, endPoint y: 128, distance: 113.2
click at [432, 128] on input "neil mayb" at bounding box center [786, 141] width 716 height 49
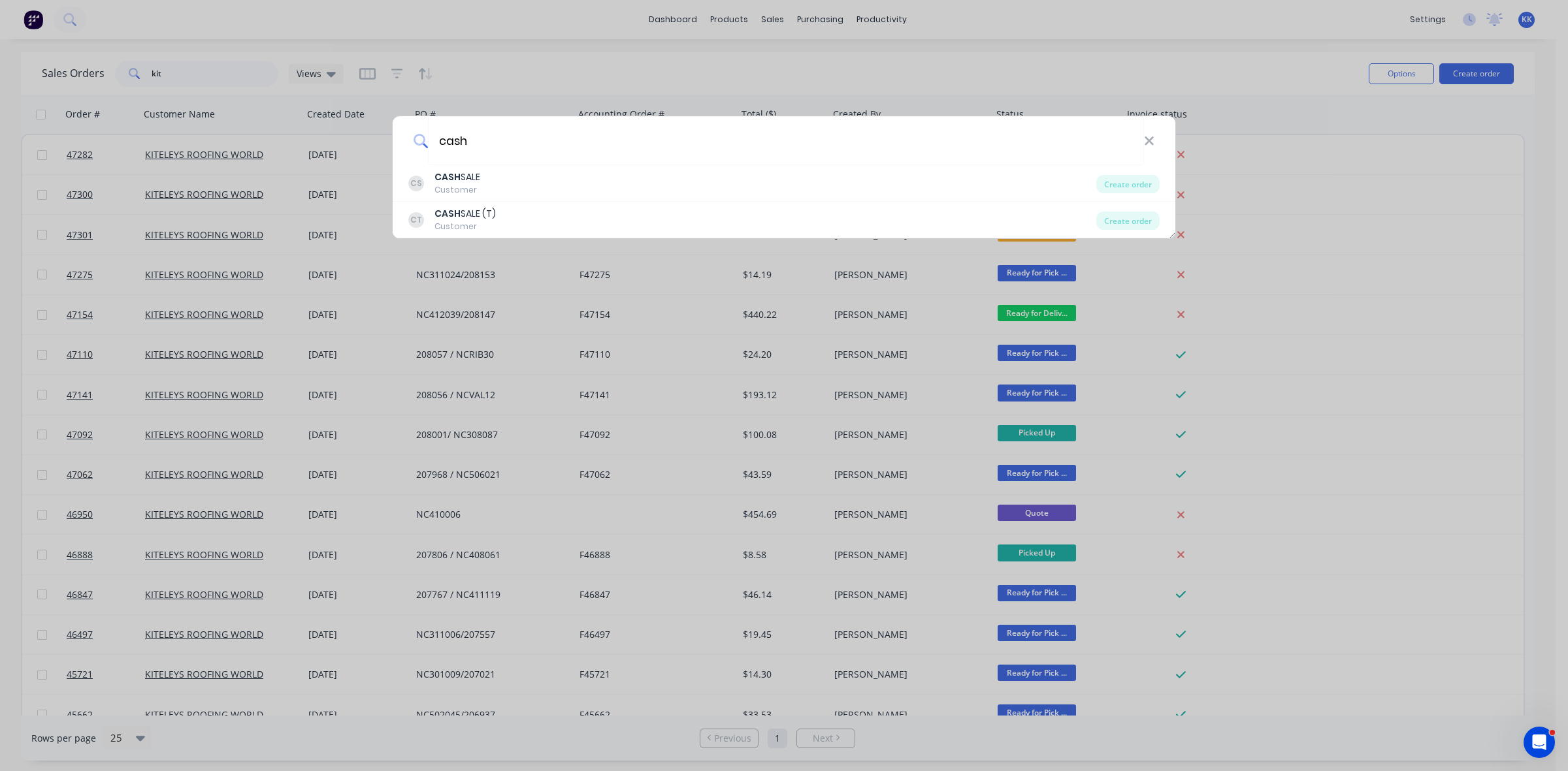
type input "cash"
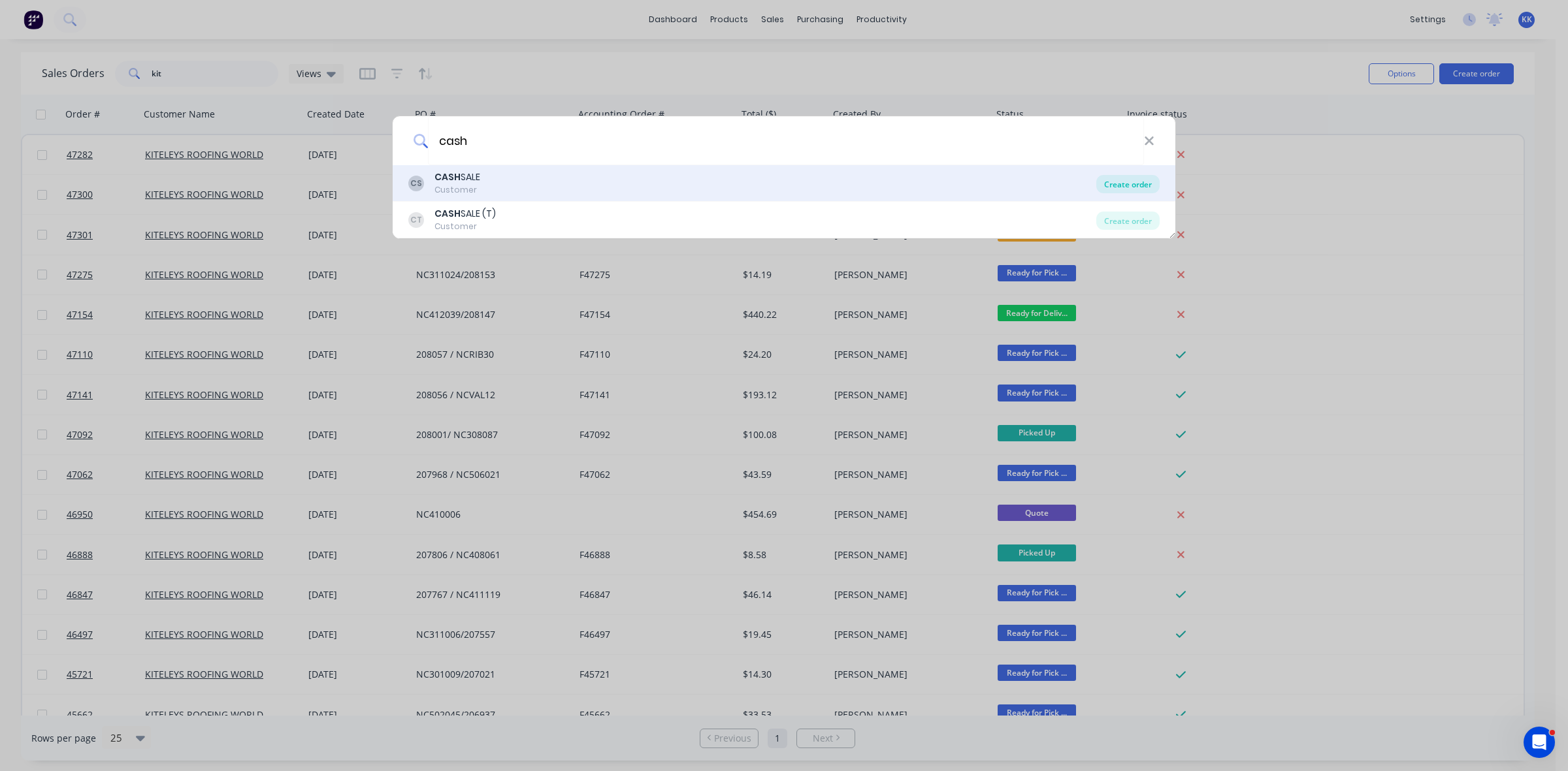
click at [1144, 186] on div "Create order" at bounding box center [1127, 184] width 64 height 19
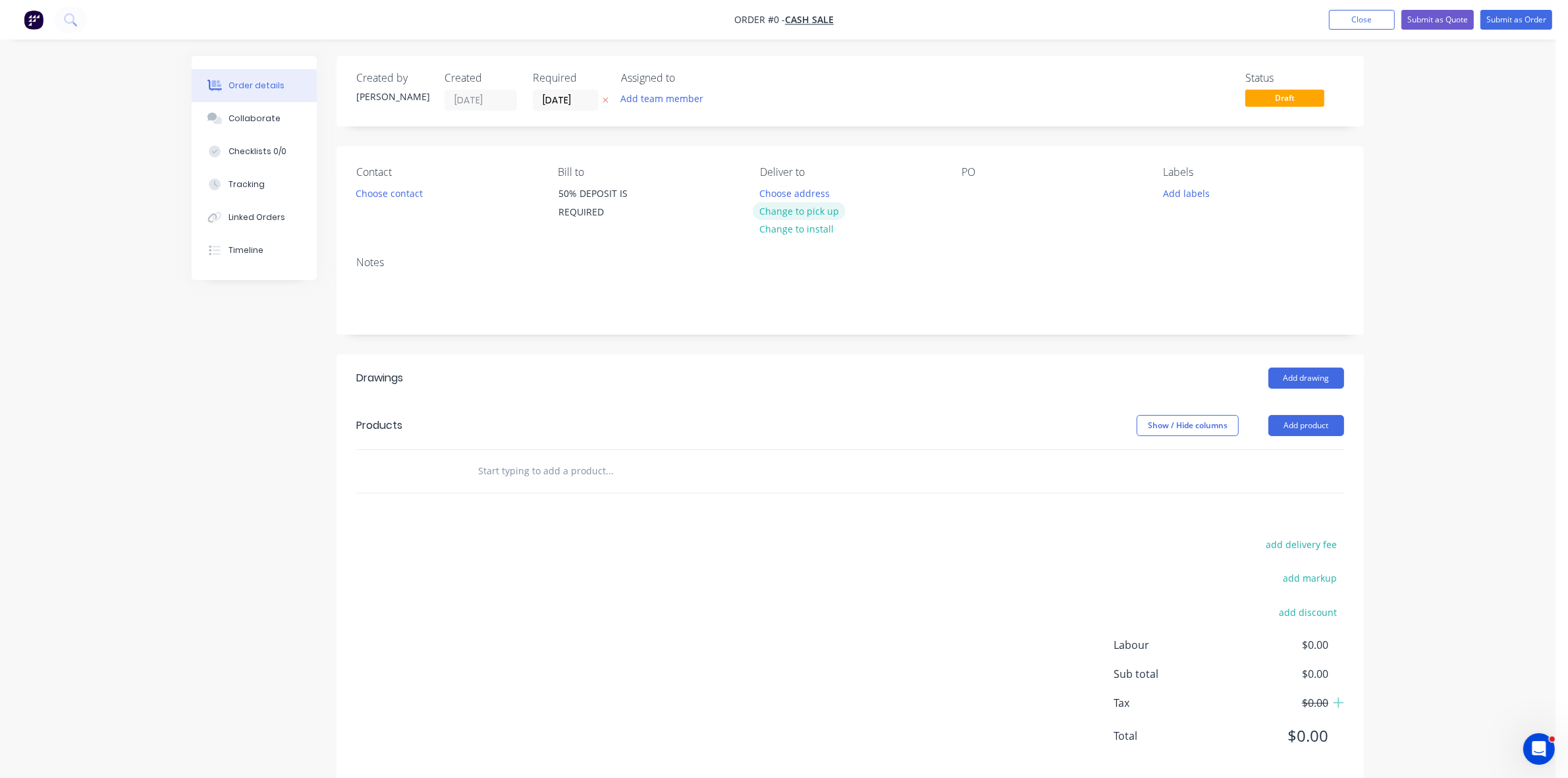
click at [810, 206] on button "Change to pick up" at bounding box center [799, 211] width 93 height 18
click at [402, 189] on button "Choose contact" at bounding box center [390, 193] width 81 height 18
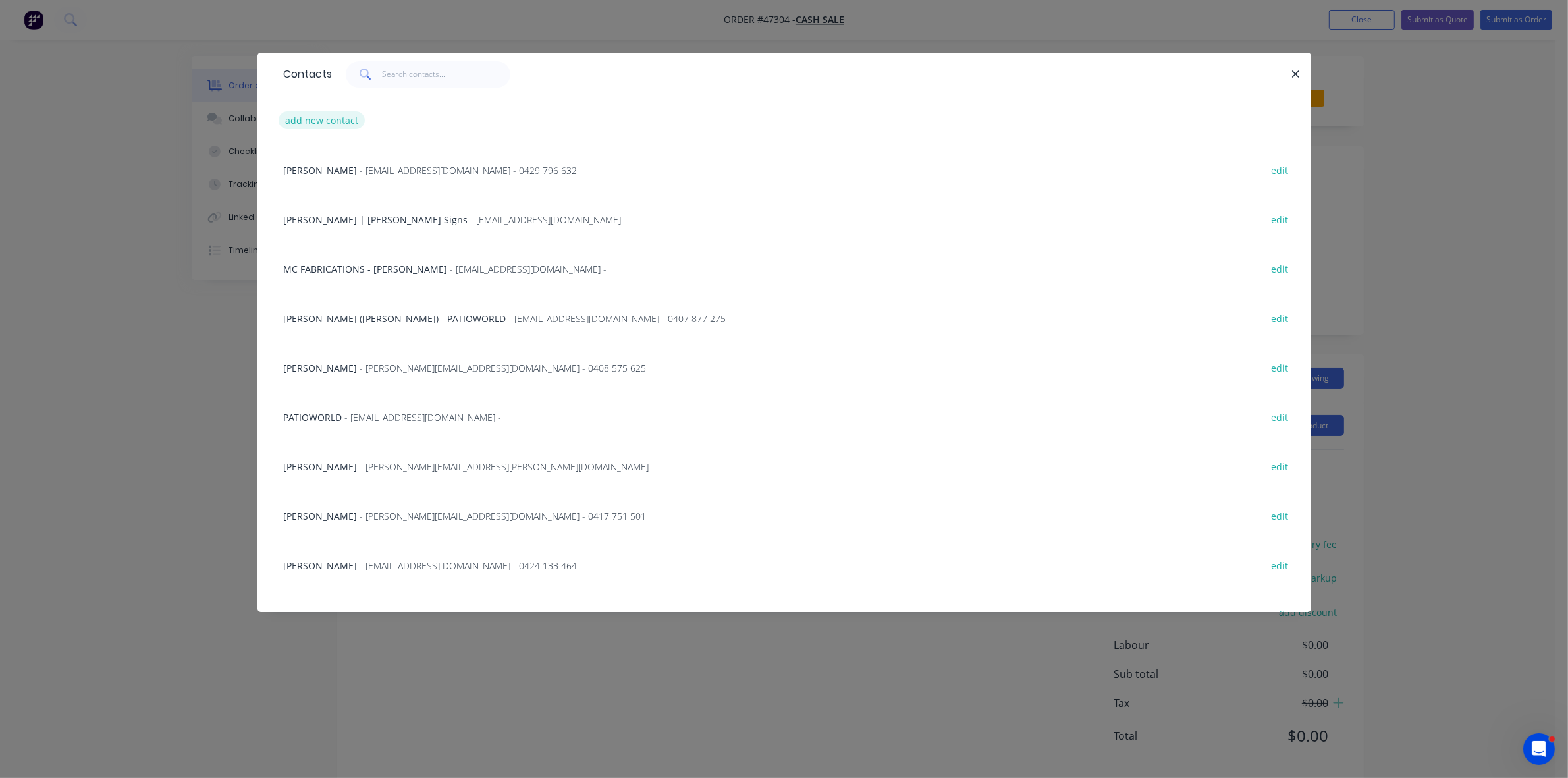
click at [347, 119] on button "add new contact" at bounding box center [322, 120] width 87 height 18
select select "AU"
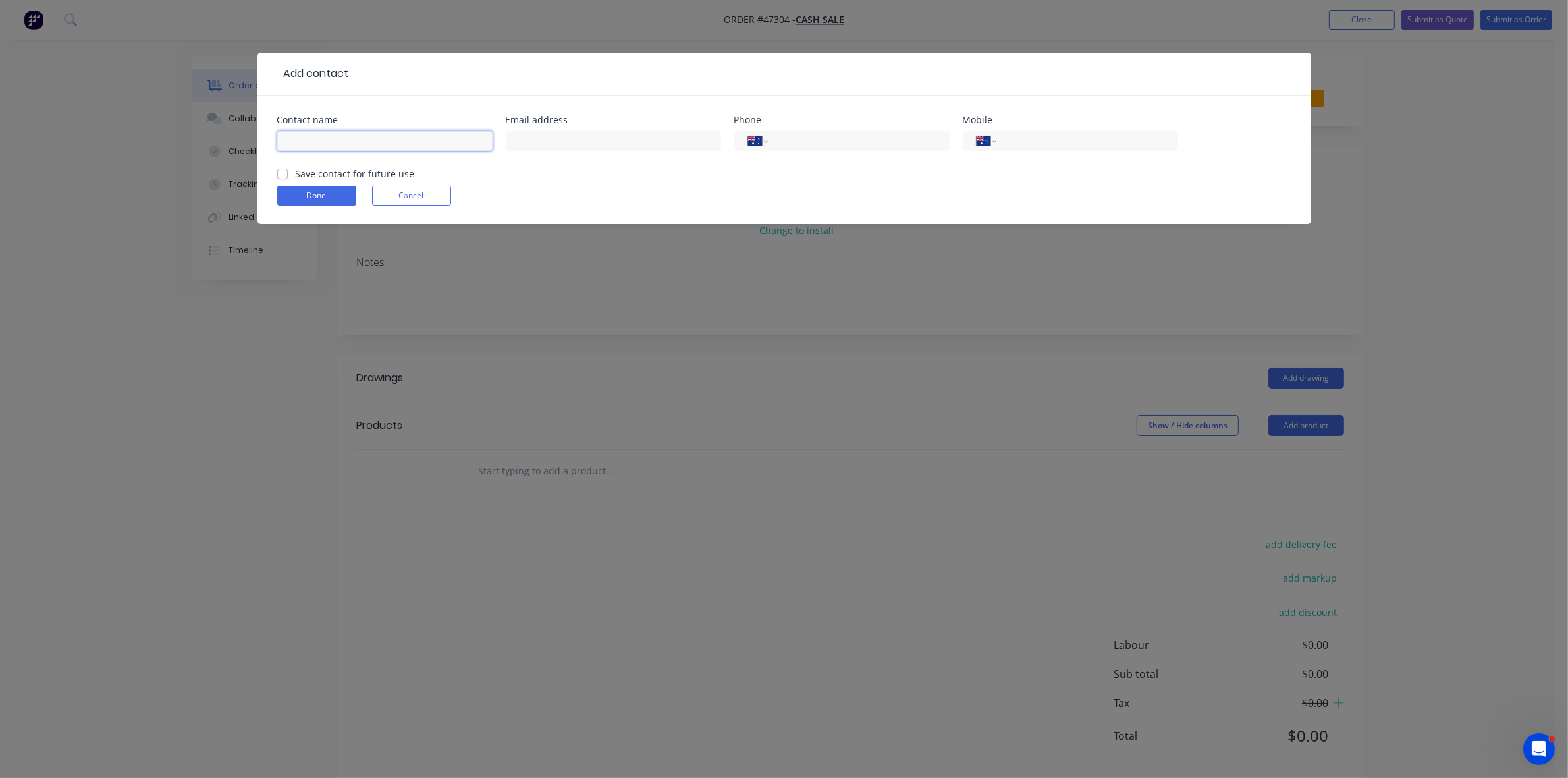
drag, startPoint x: 347, startPoint y: 119, endPoint x: 359, endPoint y: 143, distance: 26.8
click at [359, 143] on input "text" at bounding box center [385, 141] width 215 height 20
type input "NEIL MAYBURY"
type input "0413 206 501"
click at [331, 196] on button "Done" at bounding box center [317, 195] width 79 height 20
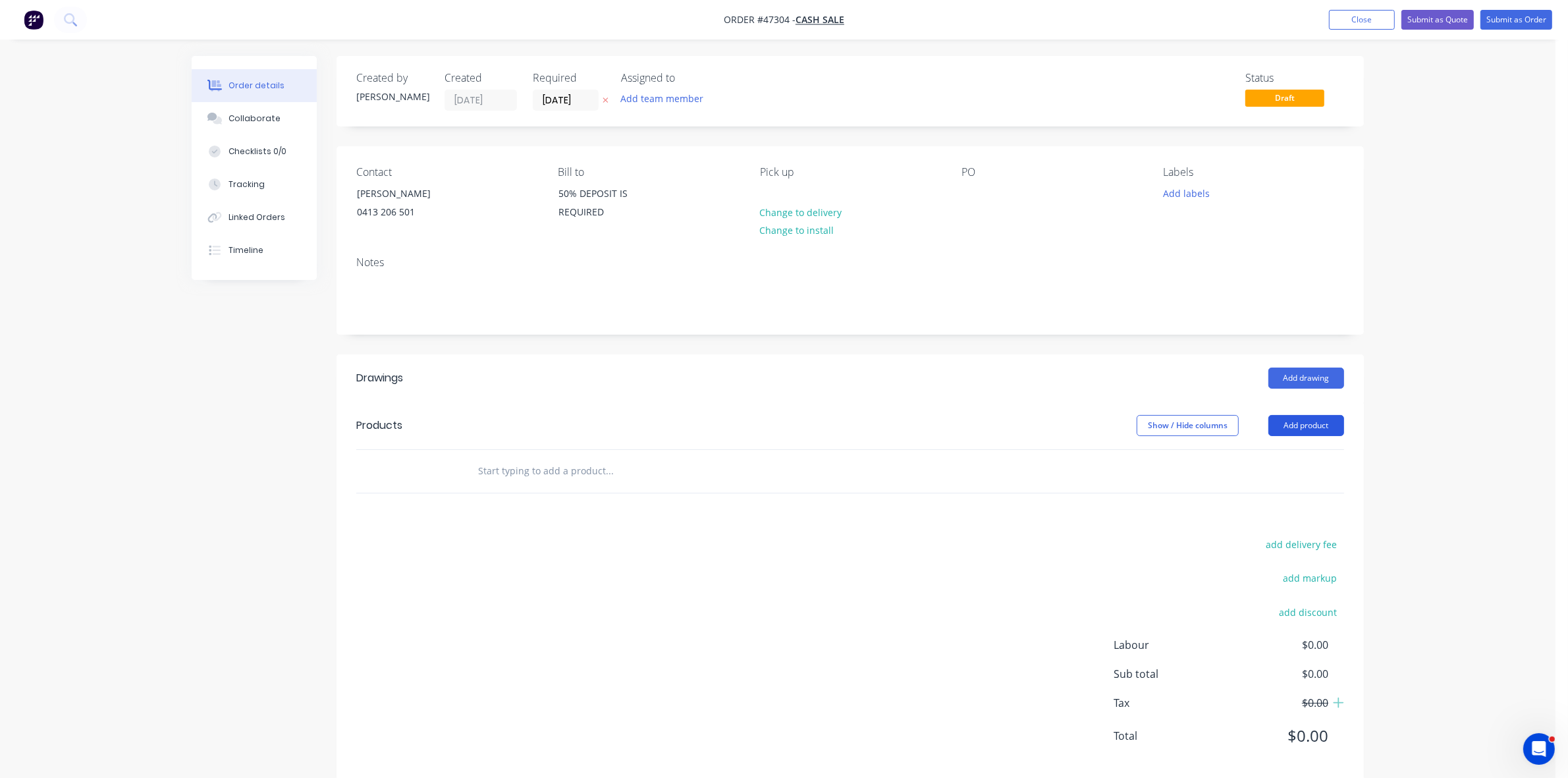
click at [1315, 428] on button "Add product" at bounding box center [1306, 425] width 75 height 21
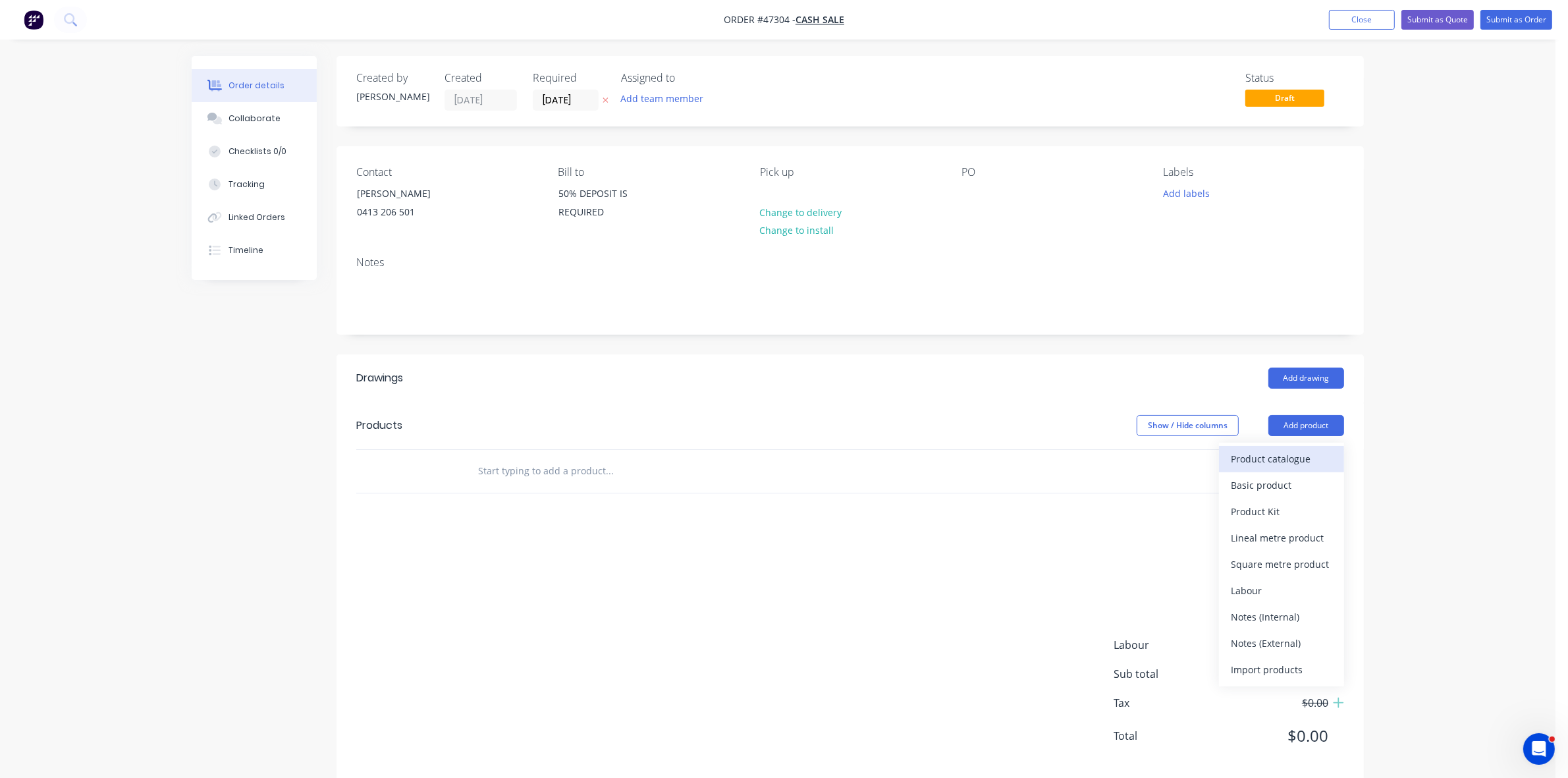
click at [1315, 450] on div "Product catalogue" at bounding box center [1281, 458] width 101 height 19
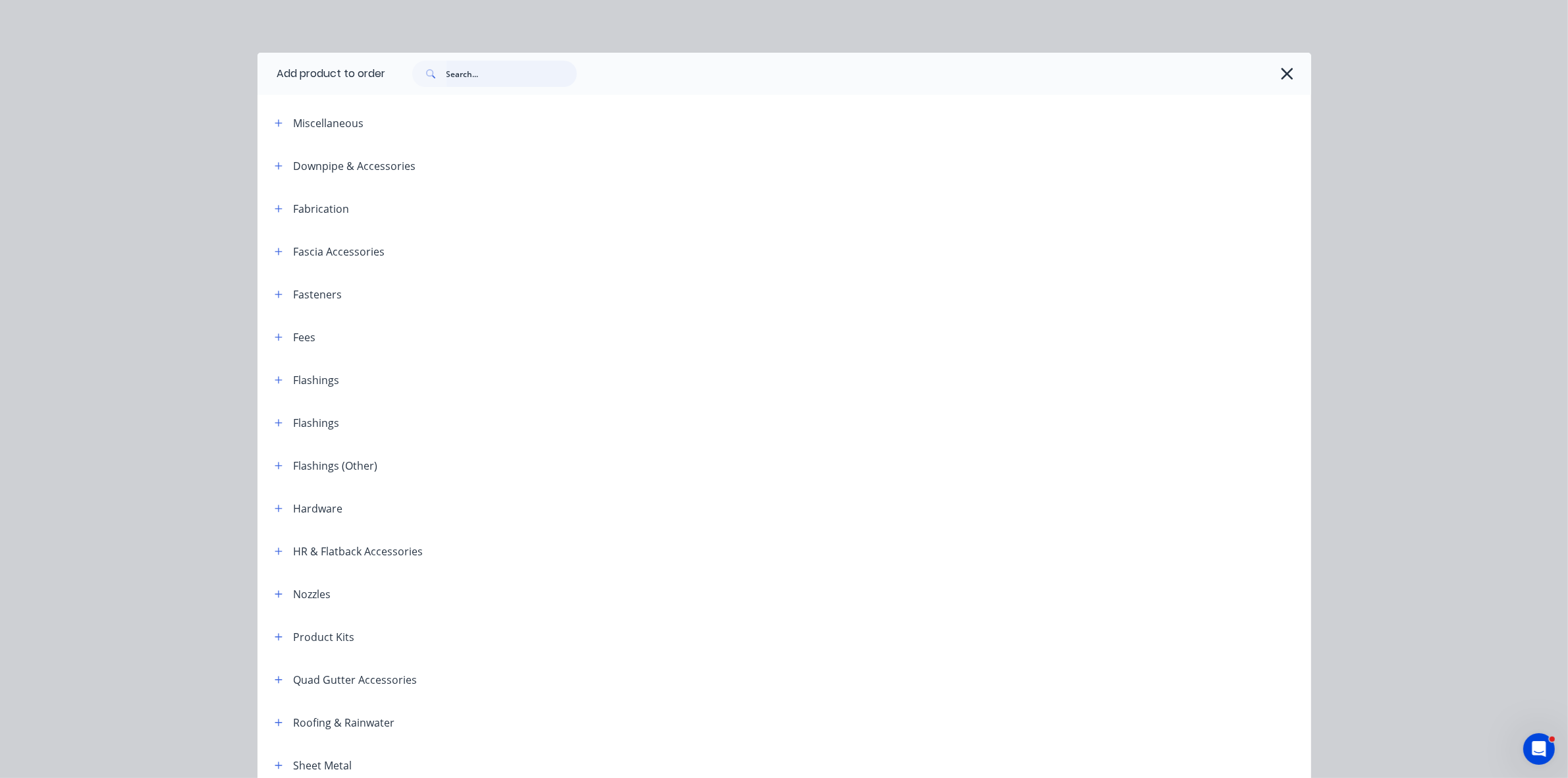
click at [555, 71] on input "text" at bounding box center [511, 74] width 130 height 27
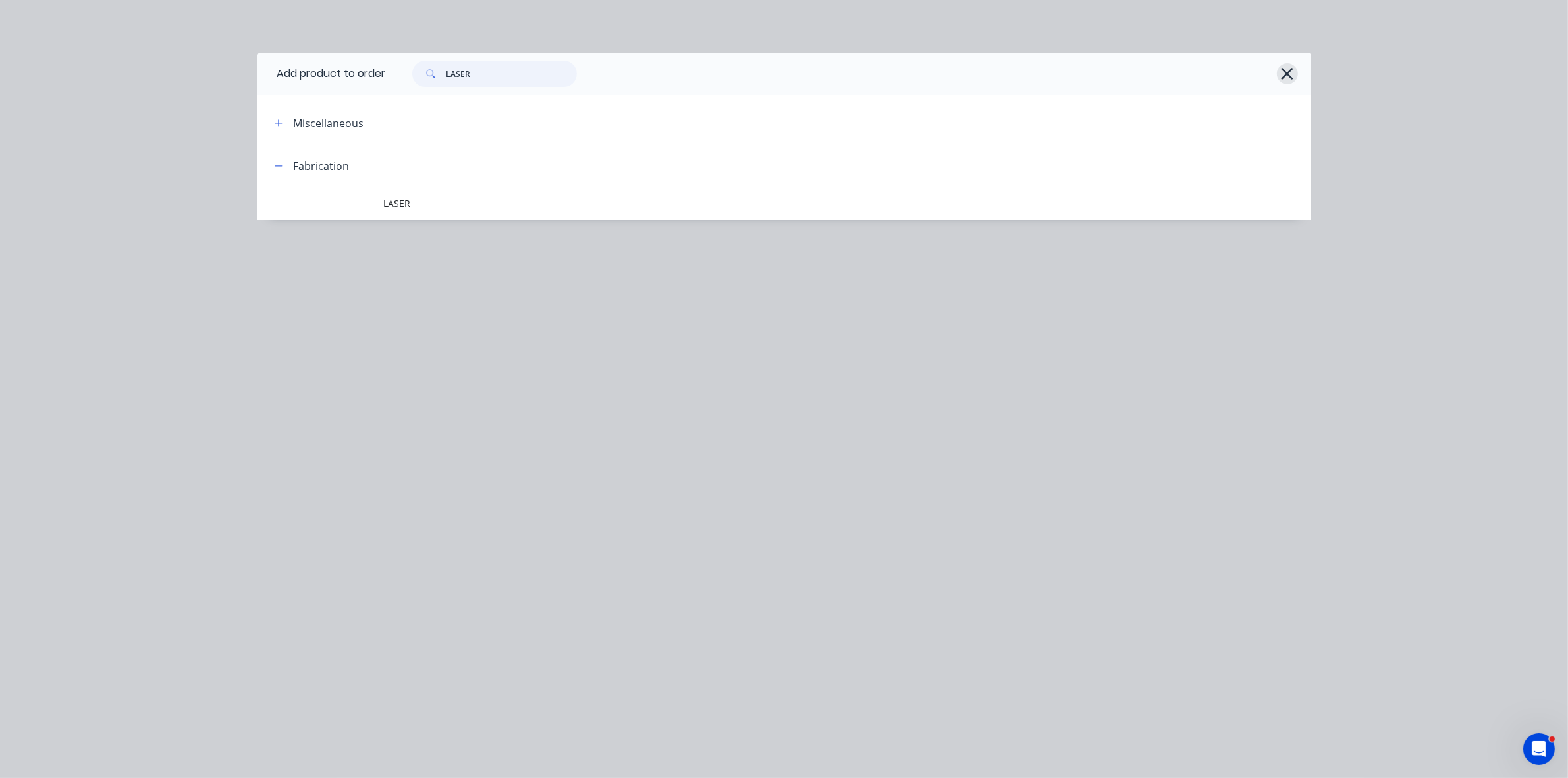
type input "LASER"
click at [1285, 75] on icon "button" at bounding box center [1287, 74] width 14 height 19
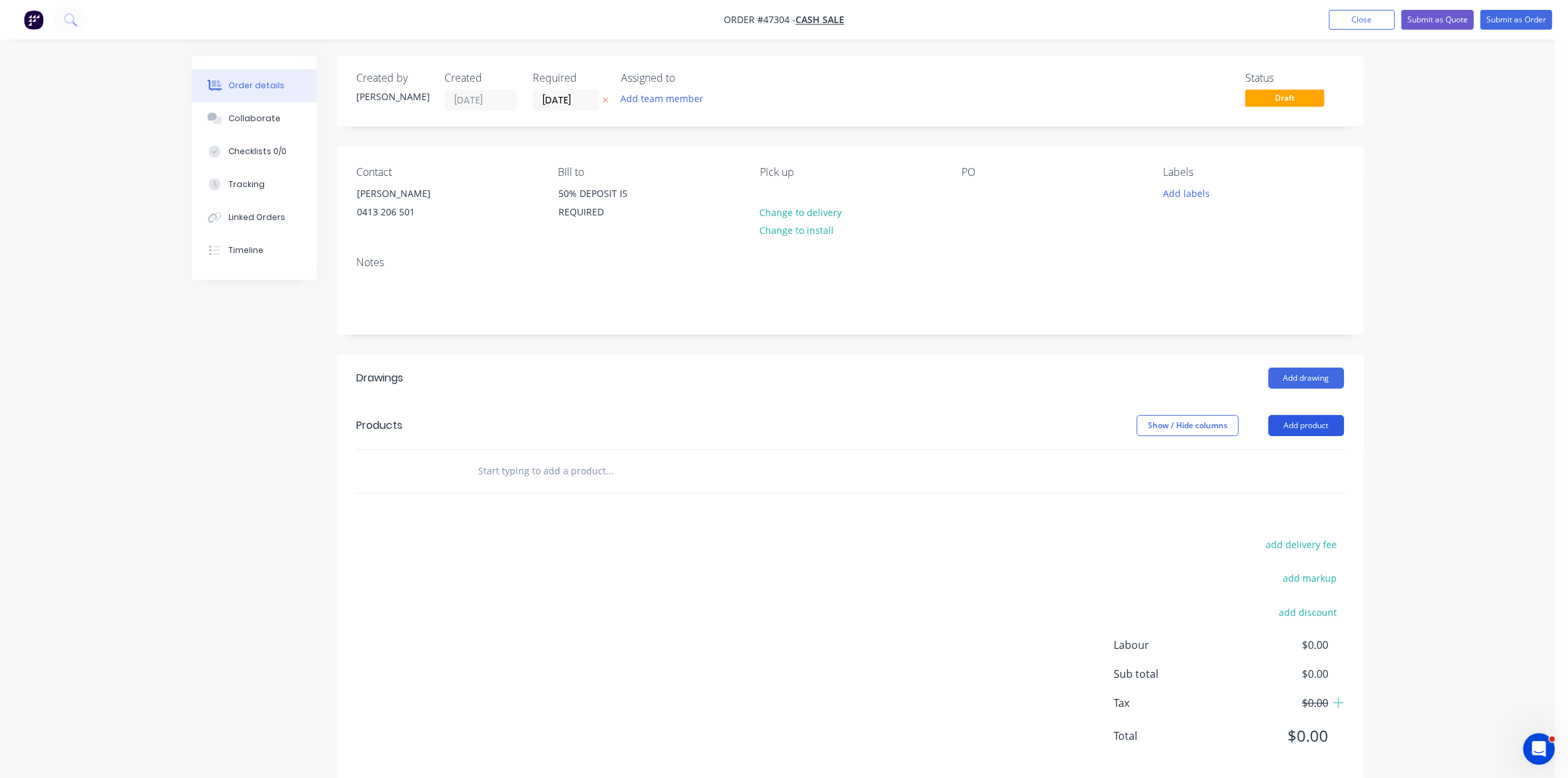
drag, startPoint x: 1321, startPoint y: 422, endPoint x: 1318, endPoint y: 430, distance: 8.5
click at [1321, 422] on button "Add product" at bounding box center [1306, 425] width 75 height 21
click at [1315, 441] on header "Products Show / Hide columns Add product" at bounding box center [850, 425] width 1028 height 47
drag, startPoint x: 1303, startPoint y: 428, endPoint x: 1303, endPoint y: 437, distance: 9.0
click at [1303, 429] on button "Add product" at bounding box center [1306, 425] width 75 height 21
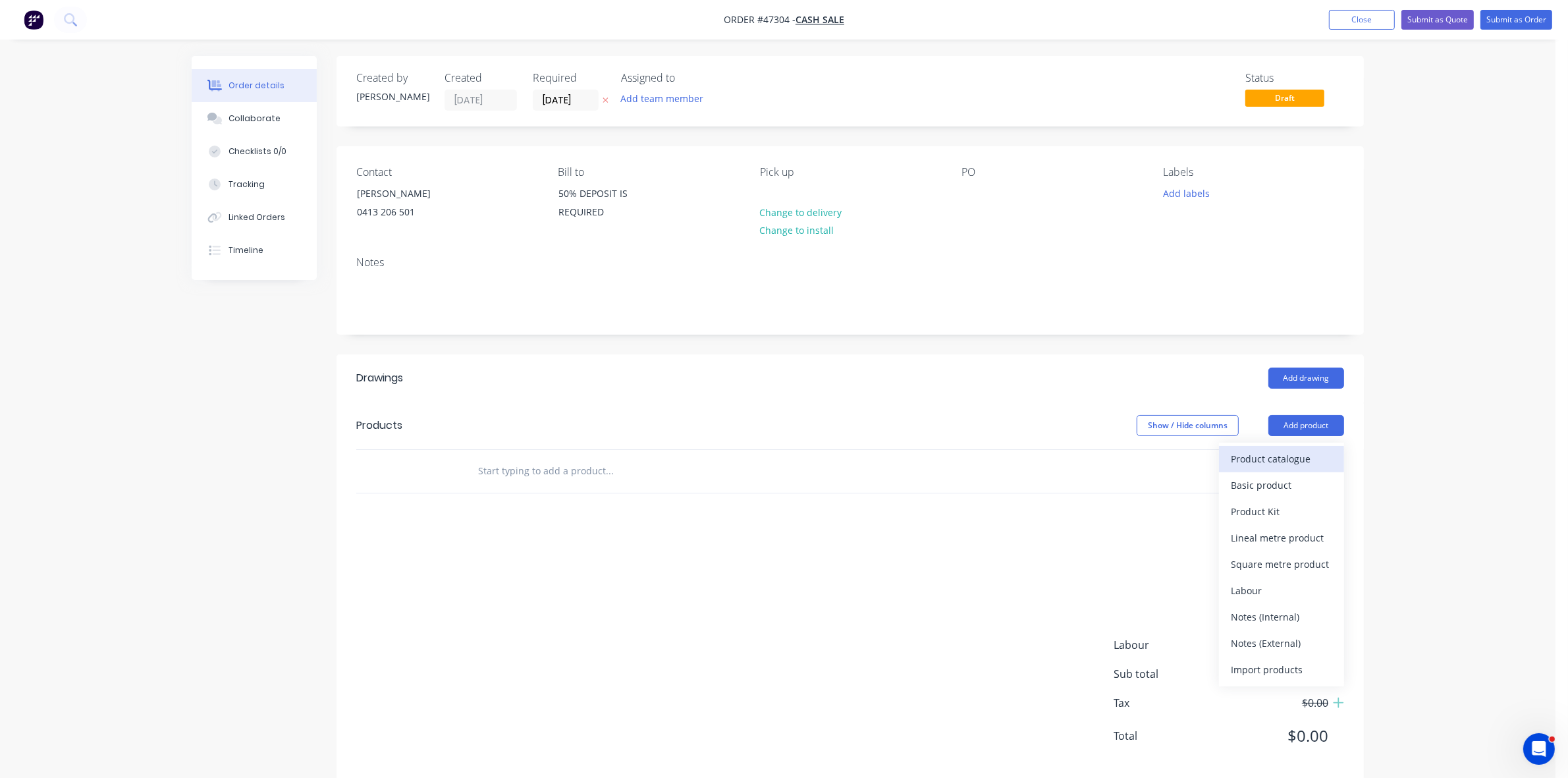
click at [1299, 457] on div "Product catalogue" at bounding box center [1281, 458] width 101 height 19
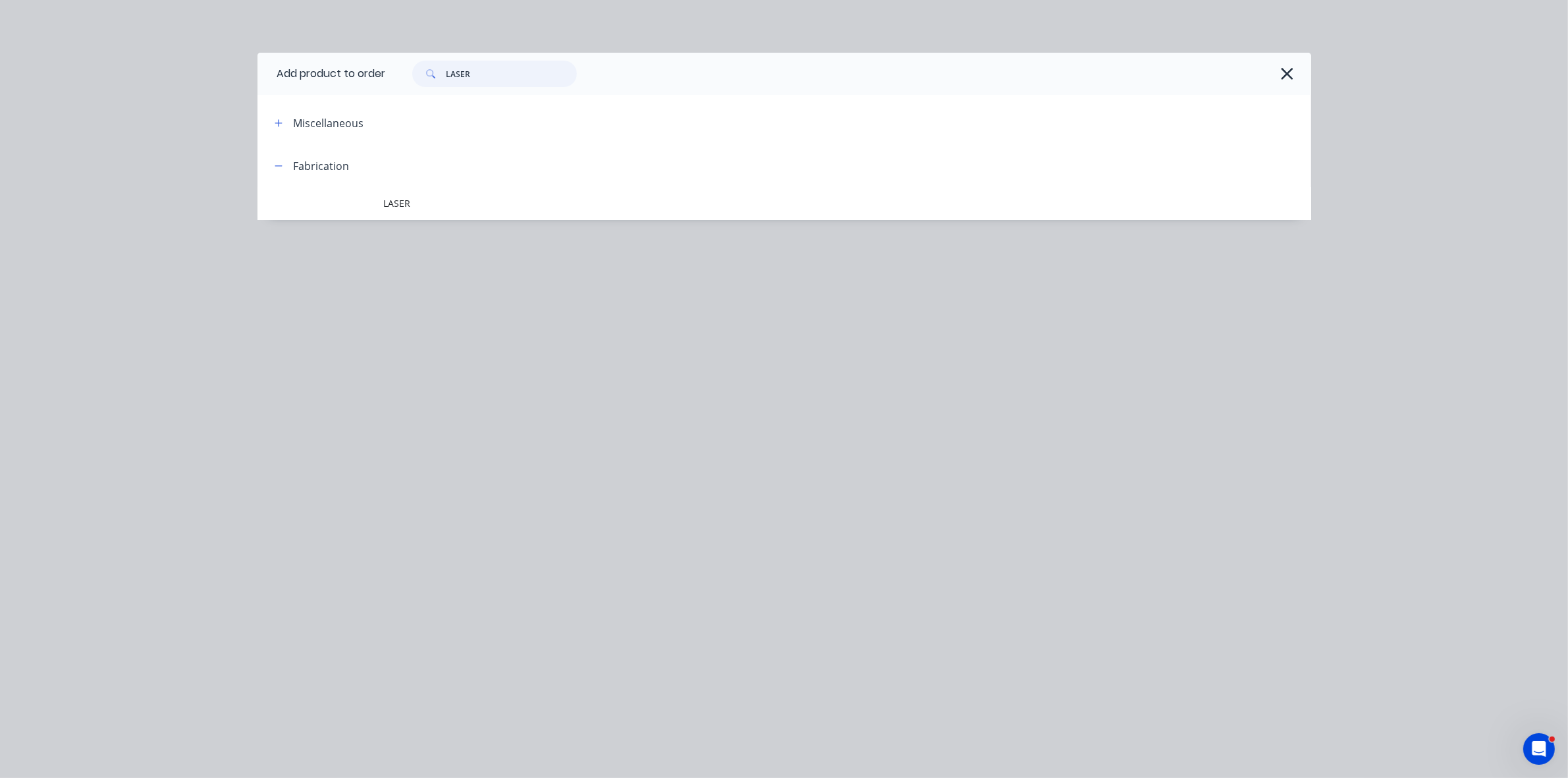
drag, startPoint x: 505, startPoint y: 75, endPoint x: 405, endPoint y: 77, distance: 100.0
click at [413, 70] on div "LASER" at bounding box center [494, 74] width 164 height 27
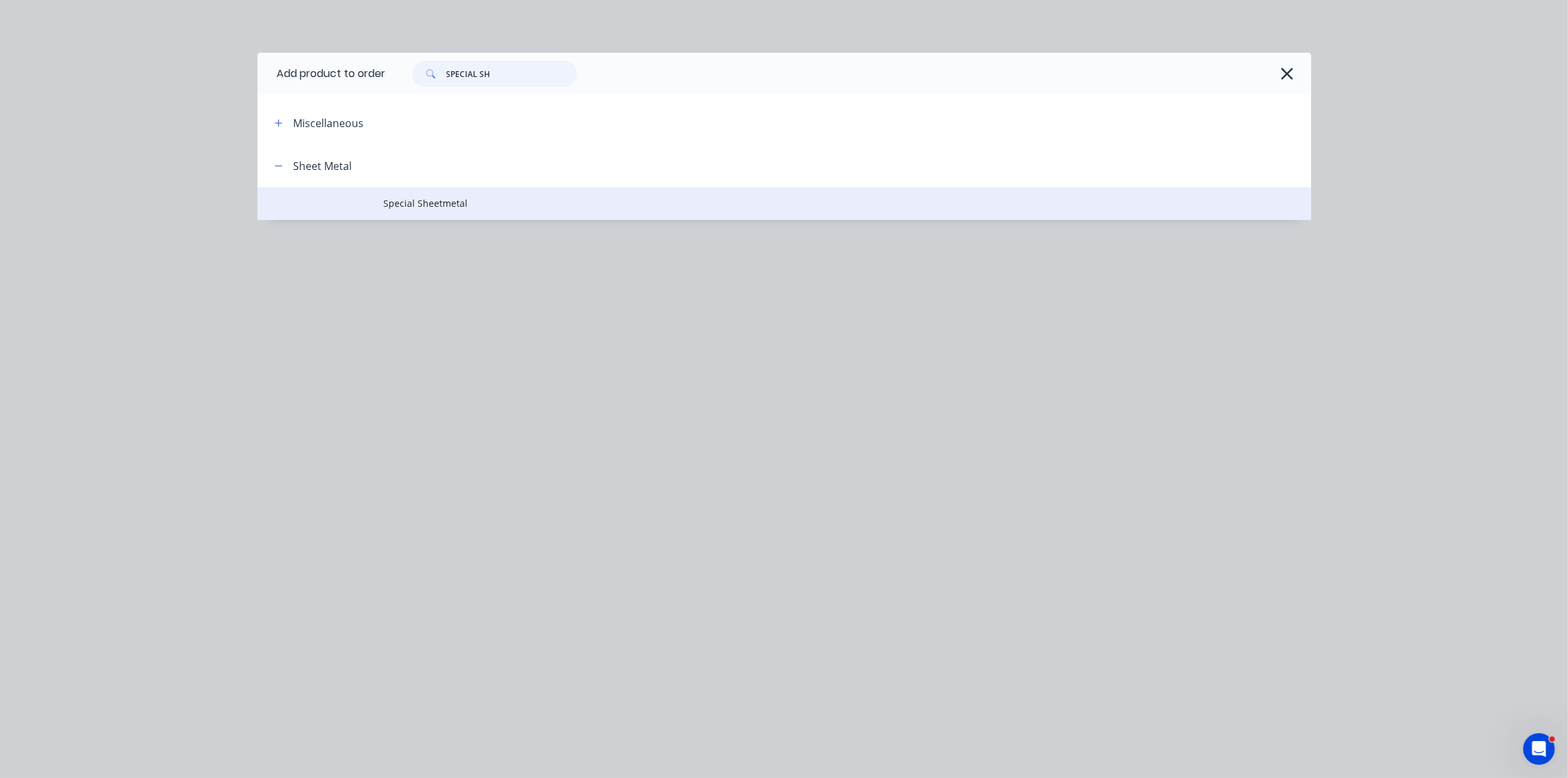
type input "SPECIAL SH"
click at [435, 206] on span "Special Sheetmetal" at bounding box center [754, 203] width 742 height 14
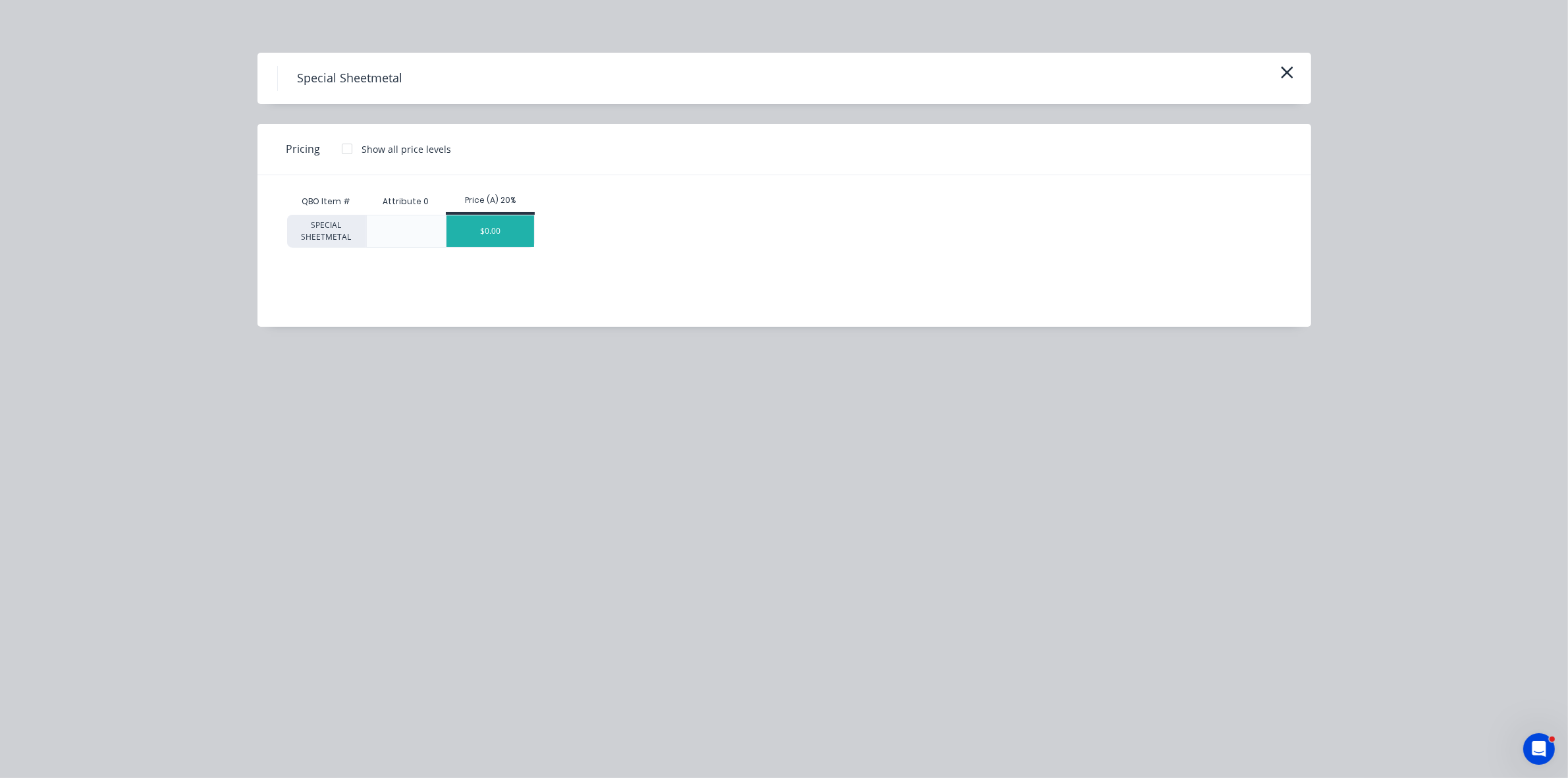
click at [512, 236] on div "$0.00" at bounding box center [490, 230] width 87 height 32
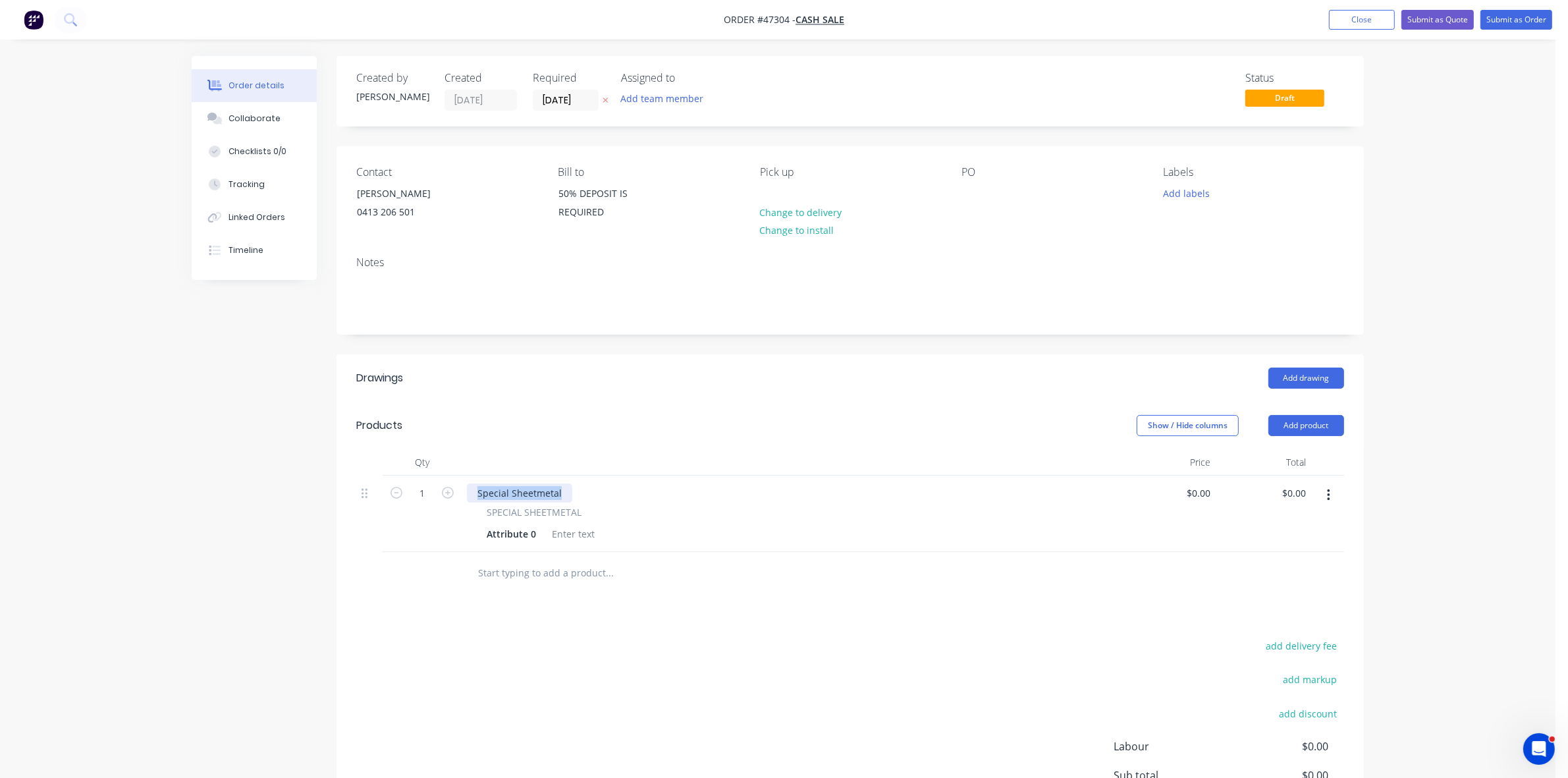
drag, startPoint x: 565, startPoint y: 495, endPoint x: 473, endPoint y: 498, distance: 92.0
click at [473, 498] on div "Special Sheetmetal" at bounding box center [519, 493] width 105 height 19
click at [498, 537] on div "Attribute 0" at bounding box center [511, 534] width 60 height 19
click at [495, 537] on div "Attribute 0" at bounding box center [511, 534] width 60 height 19
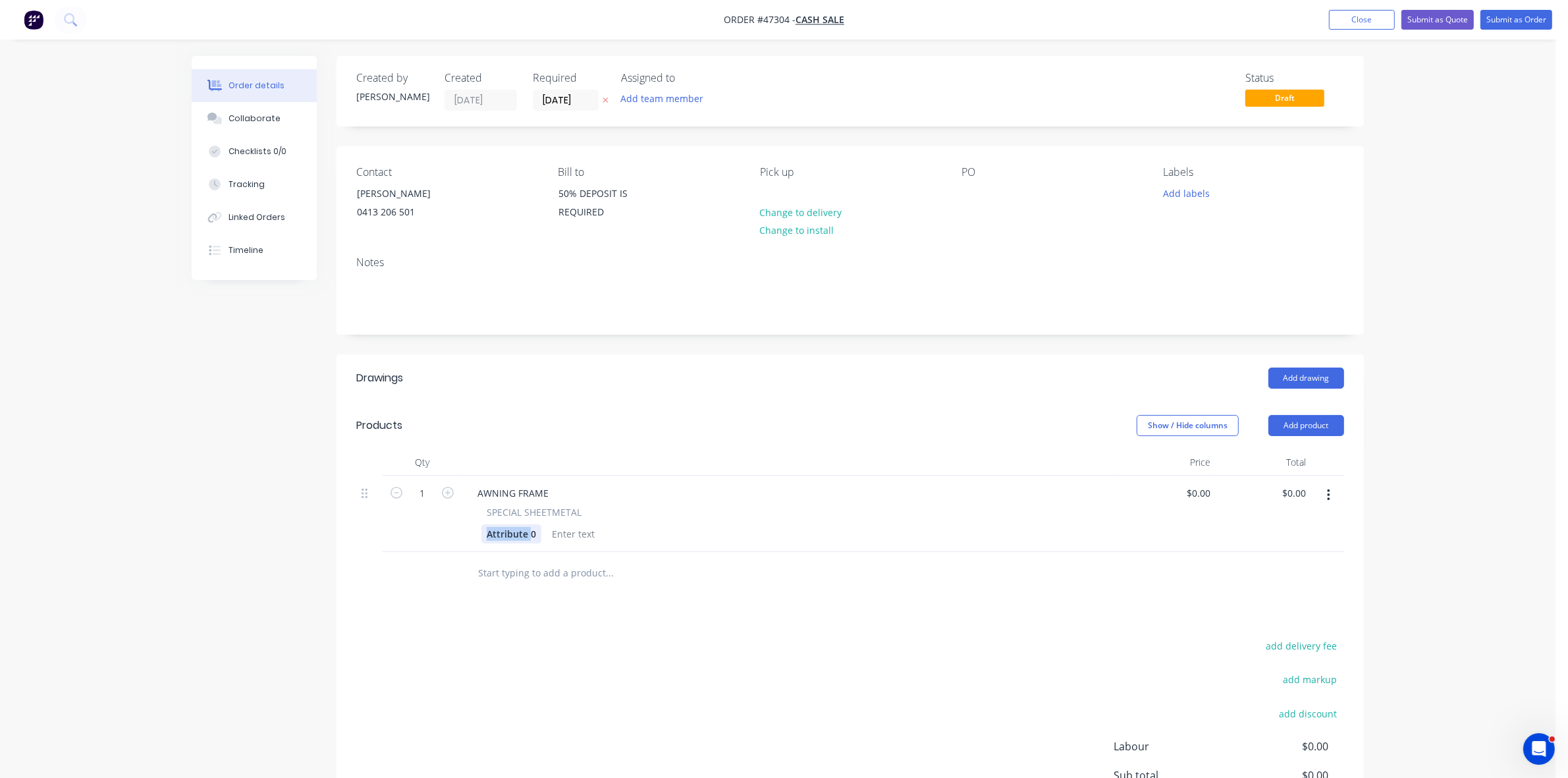
click at [495, 537] on div "Attribute 0" at bounding box center [511, 534] width 60 height 19
click at [489, 575] on div "1500x1500 TRIANGULAR FRAME MADE FROM 50x25 3mm SQUARE EDGE RHS. fRAME TO BE POW…" at bounding box center [563, 554] width 164 height 61
click at [617, 575] on div "1500x1500 TRIANGULAR FRAME MADE FROM 50x25 3mm SQUARE EDGE RHS. FRAME TO BE POW…" at bounding box center [563, 554] width 164 height 61
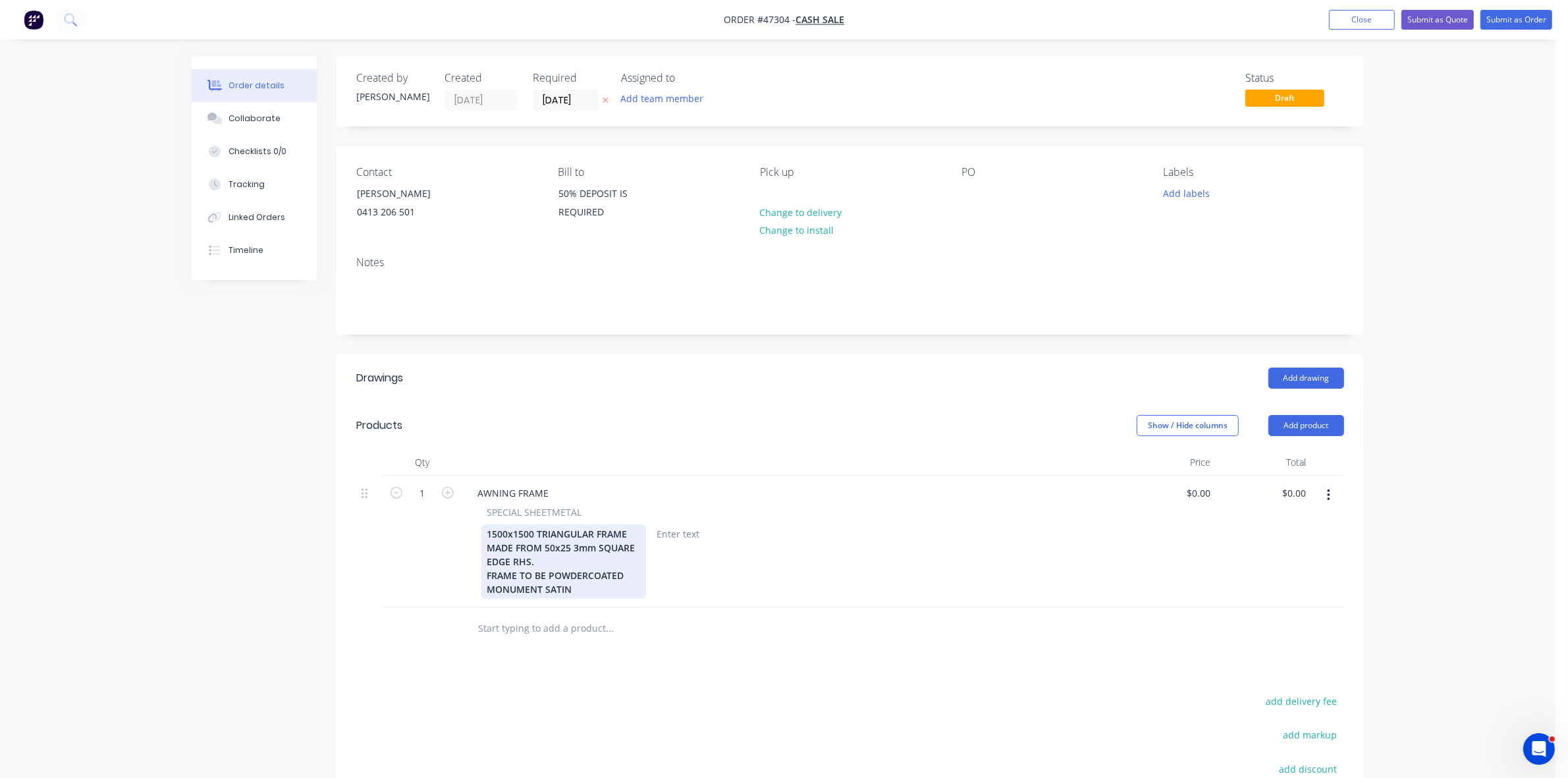
click at [588, 565] on div "1500x1500 TRIANGULAR FRAME MADE FROM 50x25 3mm SQUARE EDGE RHS. FRAME TO BE POW…" at bounding box center [563, 561] width 164 height 75
click at [583, 564] on div "1500x1500 TRIANGULAR FRAME MADE FROM 50x25 3mm SQUARE EDGE RHS. WELDED FRAME TO…" at bounding box center [563, 568] width 164 height 88
click at [492, 588] on div "1500x1500 TRIANGULAR FRAME MADE FROM 50x25 3mm SQUARE EDGE RHS. MIDDLE BRACE AL…" at bounding box center [563, 575] width 164 height 102
click at [546, 592] on div "1500x1500 TRIANGULAR FRAME MADE FROM 50x25 3mm SQUARE EDGE RHS. MIDDLE BRACE AL…" at bounding box center [563, 575] width 164 height 102
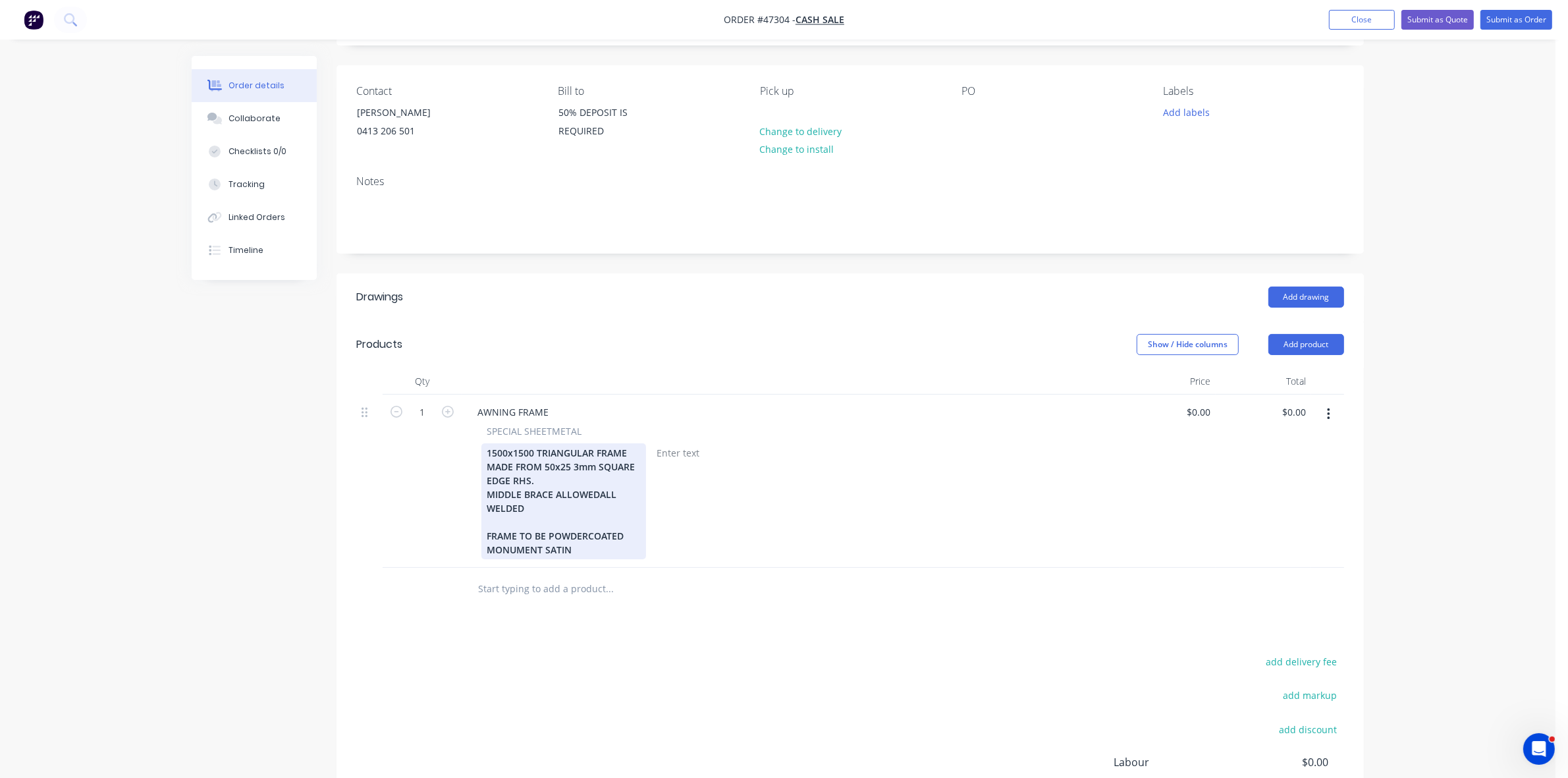
scroll to position [82, 0]
click at [608, 551] on div "1500x1500 TRIANGULAR FRAME MADE FROM 50x25 3mm SQUARE EDGE RHS. MIDDLE BRACE AL…" at bounding box center [563, 500] width 164 height 116
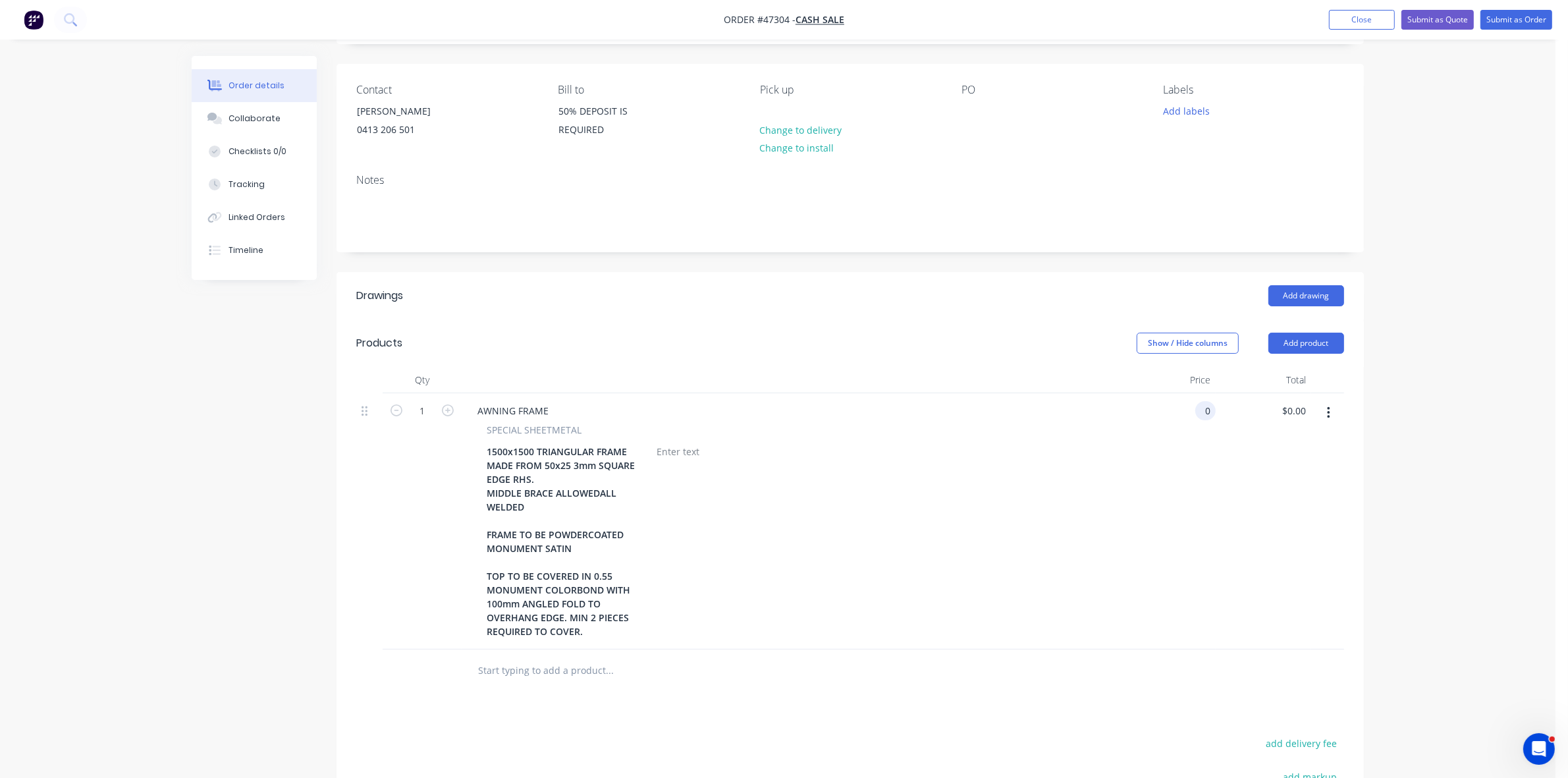
click at [1197, 410] on div "0 0" at bounding box center [1206, 410] width 21 height 19
type input "$1,750.00"
click at [1126, 535] on div "$1,750.00 1750" at bounding box center [1168, 521] width 96 height 256
click at [689, 455] on div at bounding box center [678, 452] width 53 height 19
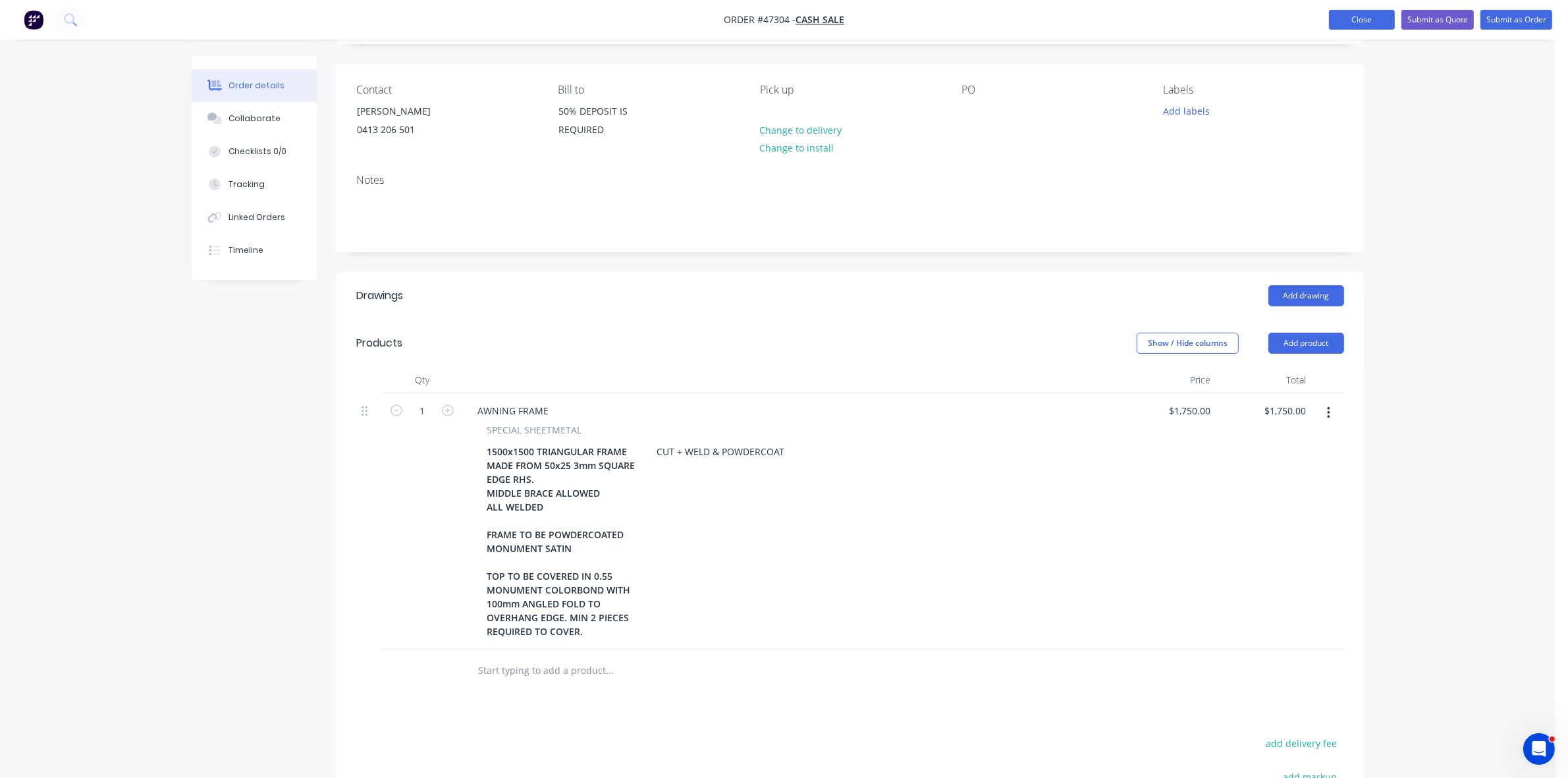
click at [1374, 16] on button "Close" at bounding box center [1362, 20] width 66 height 20
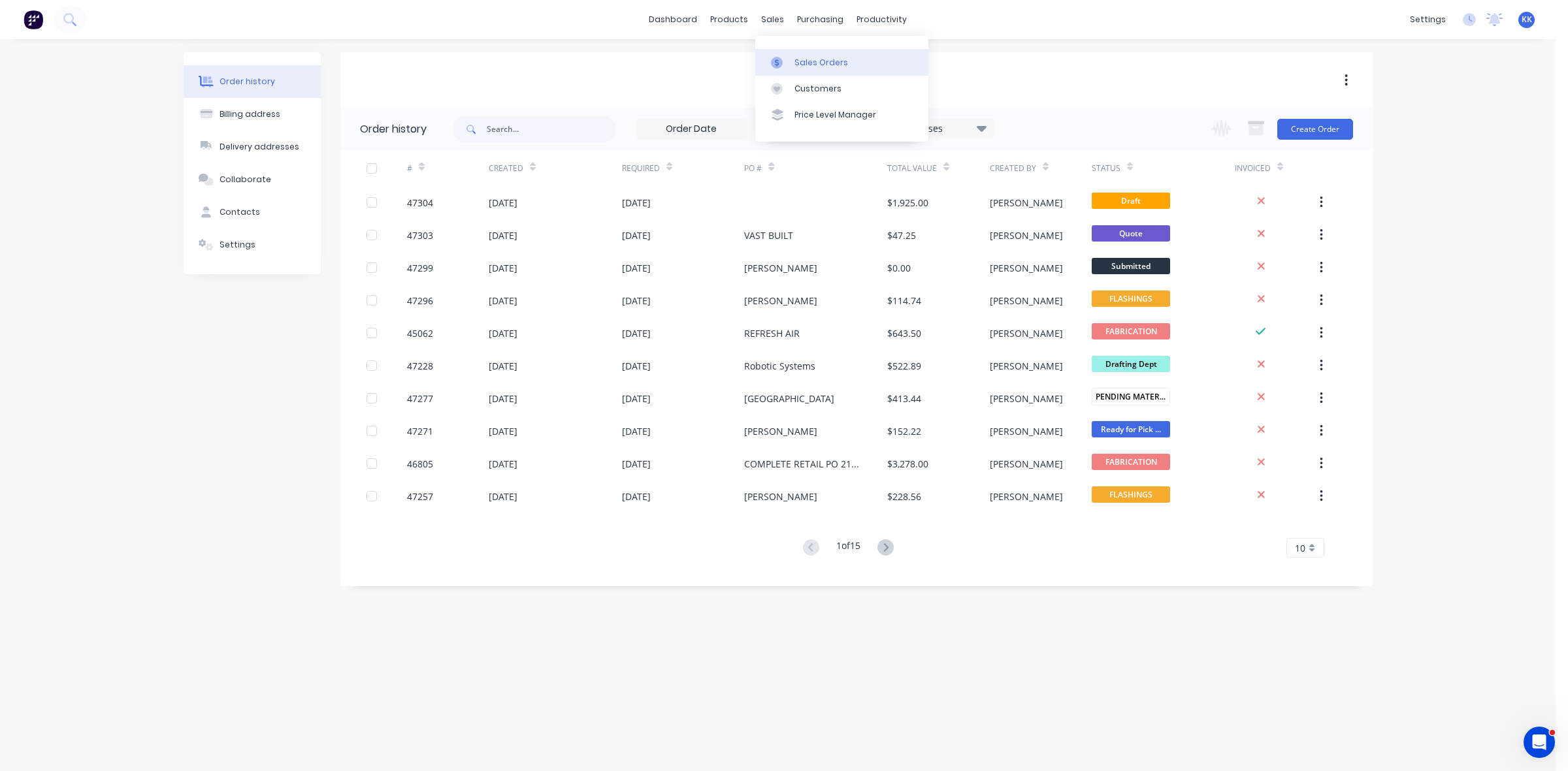
click at [782, 57] on div at bounding box center [780, 63] width 20 height 12
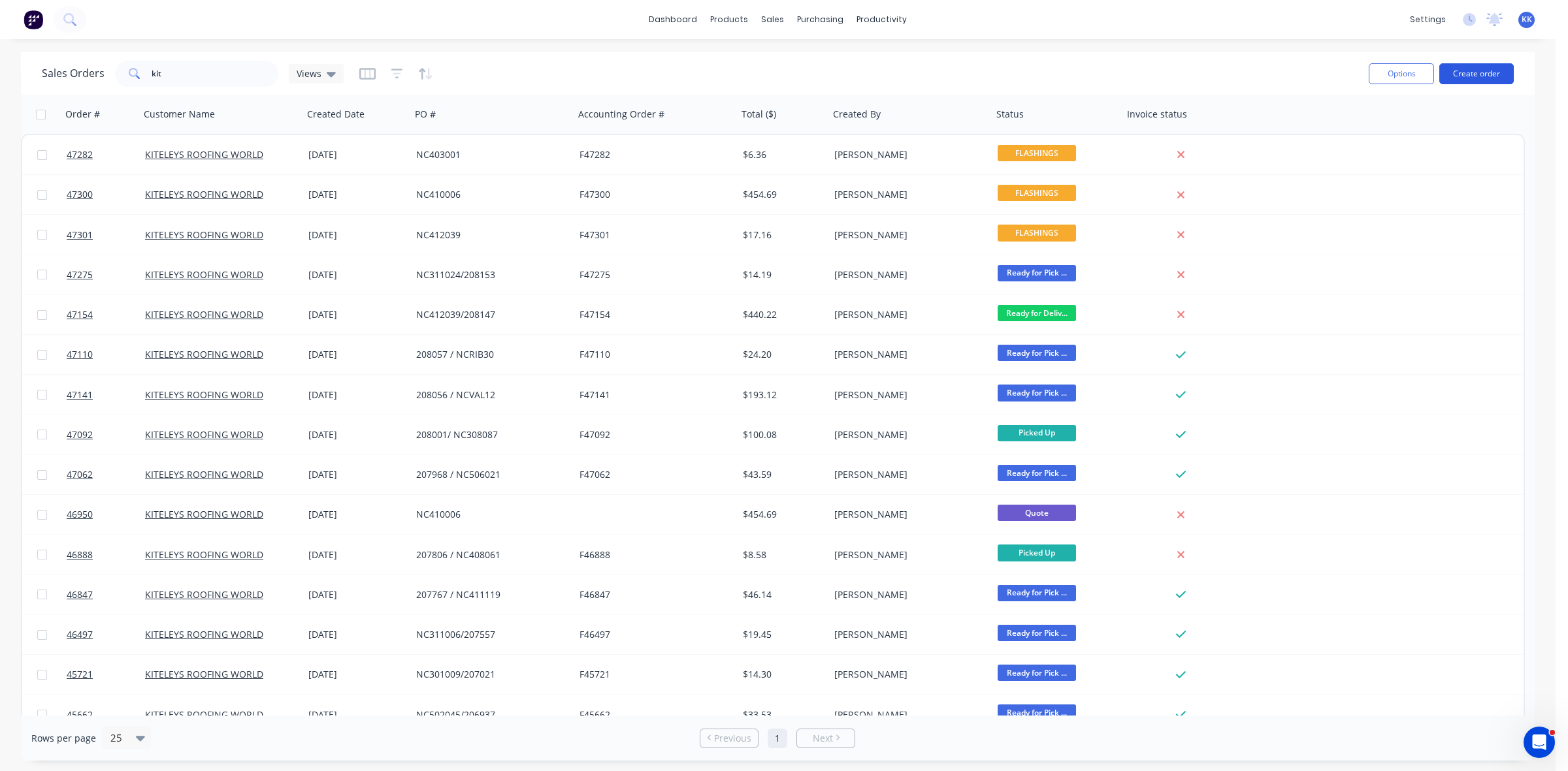
click at [1464, 77] on button "Create order" at bounding box center [1476, 74] width 75 height 21
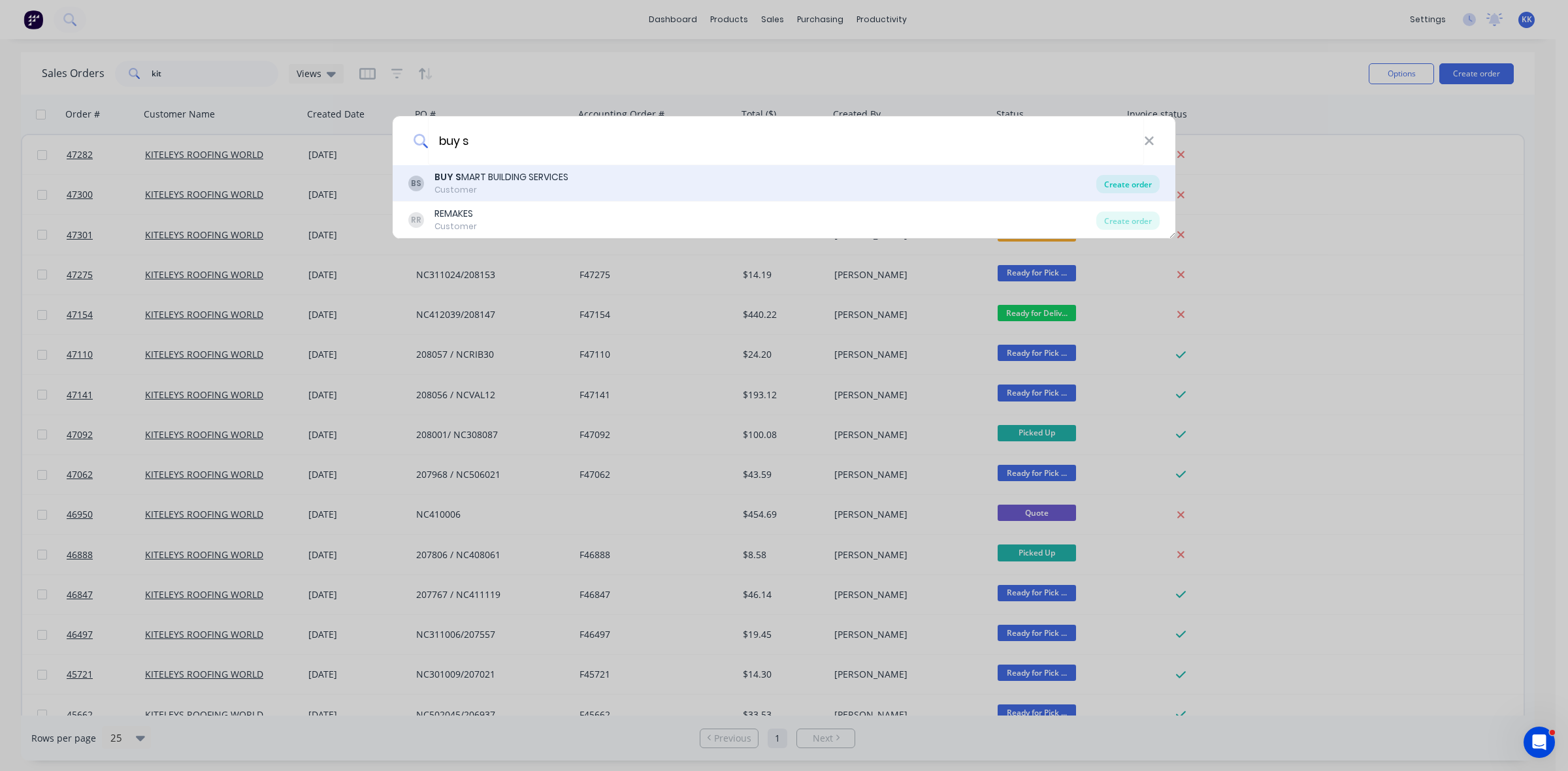
type input "buy s"
click at [1130, 185] on div "Create order" at bounding box center [1127, 184] width 64 height 19
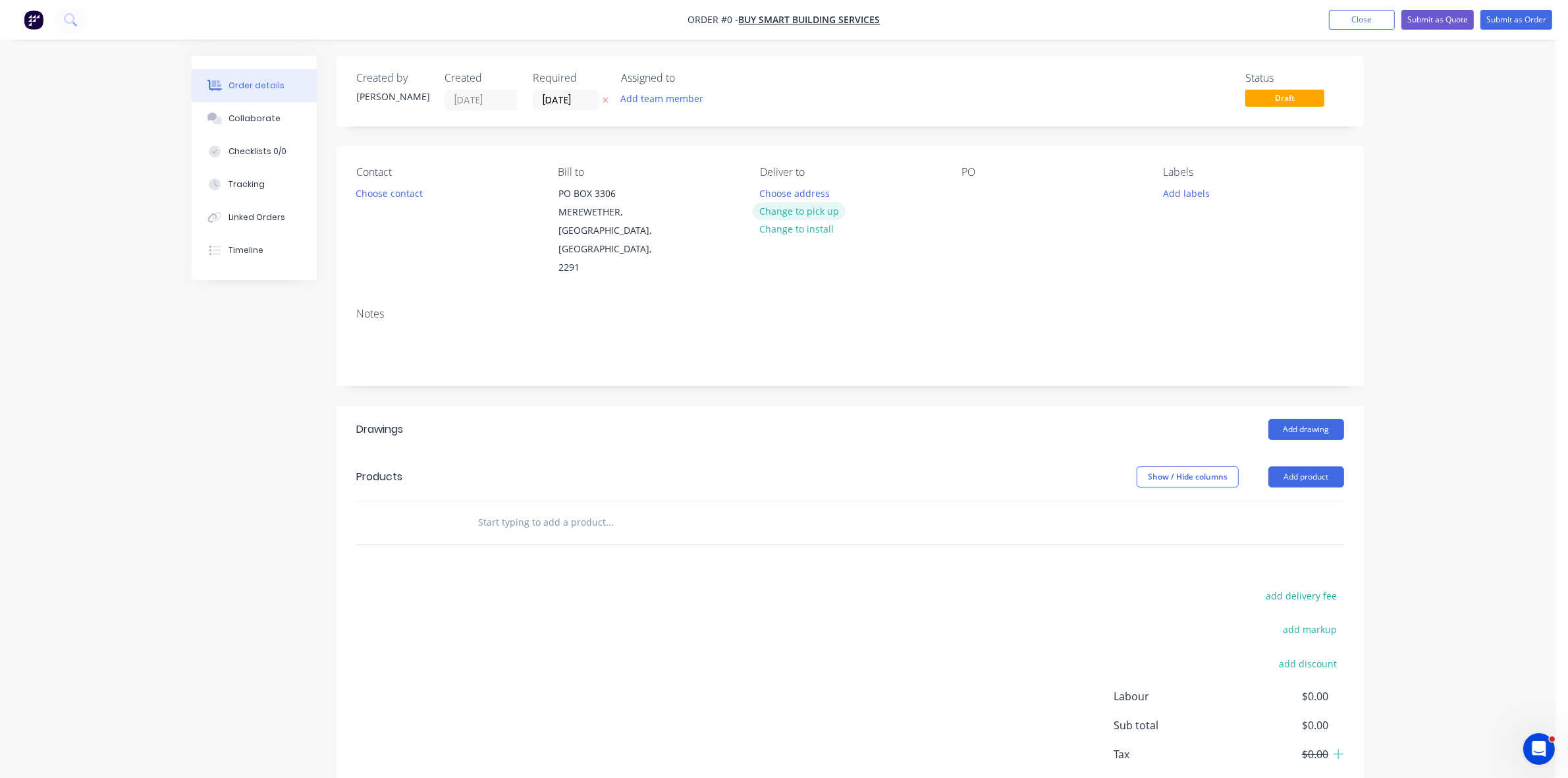
click at [832, 208] on button "Change to pick up" at bounding box center [799, 211] width 93 height 18
click at [398, 195] on button "Choose contact" at bounding box center [390, 193] width 81 height 18
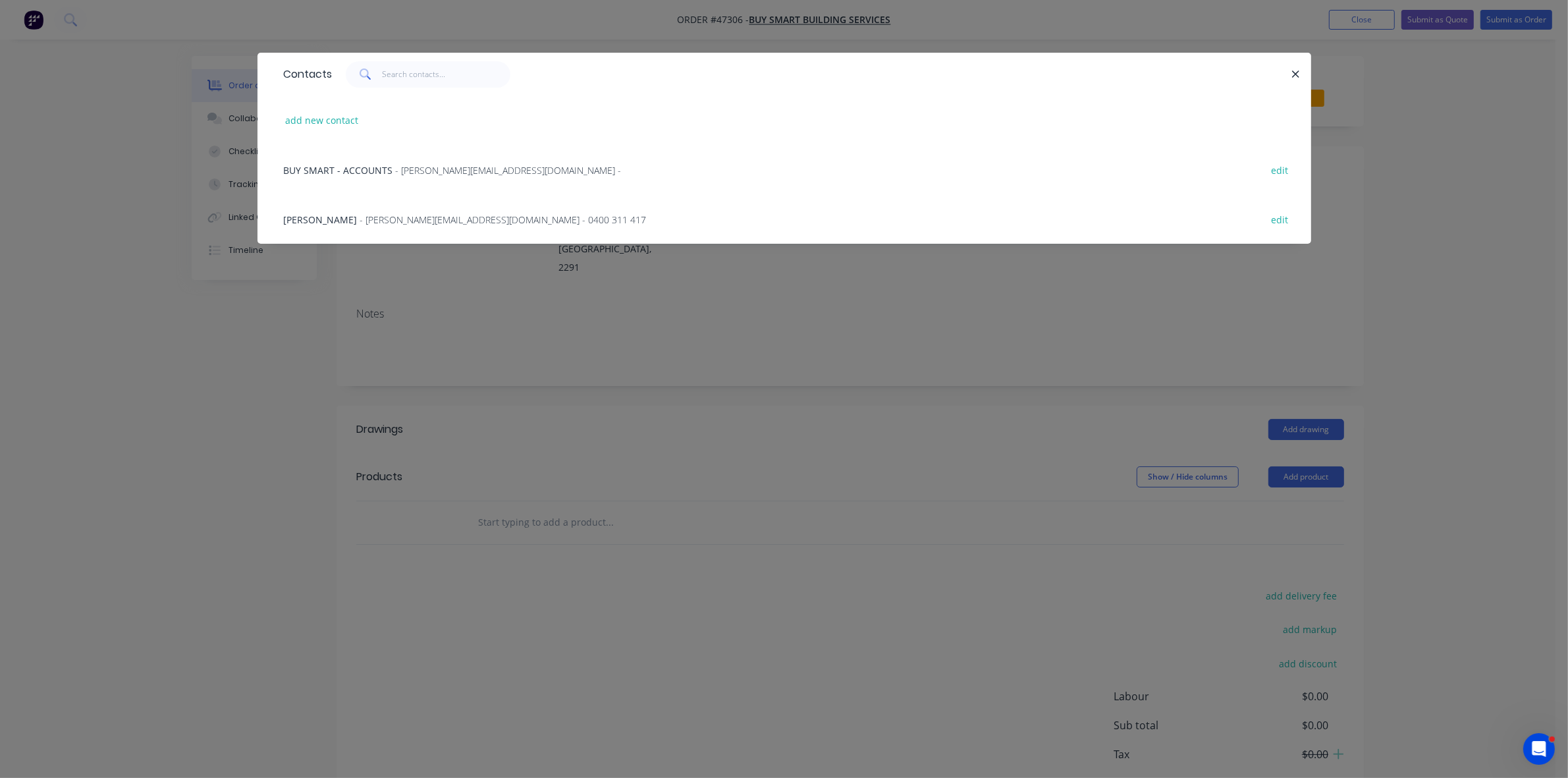
click at [385, 218] on span "- brett.bsbs@gmail.com - 0400 311 417" at bounding box center [504, 219] width 287 height 13
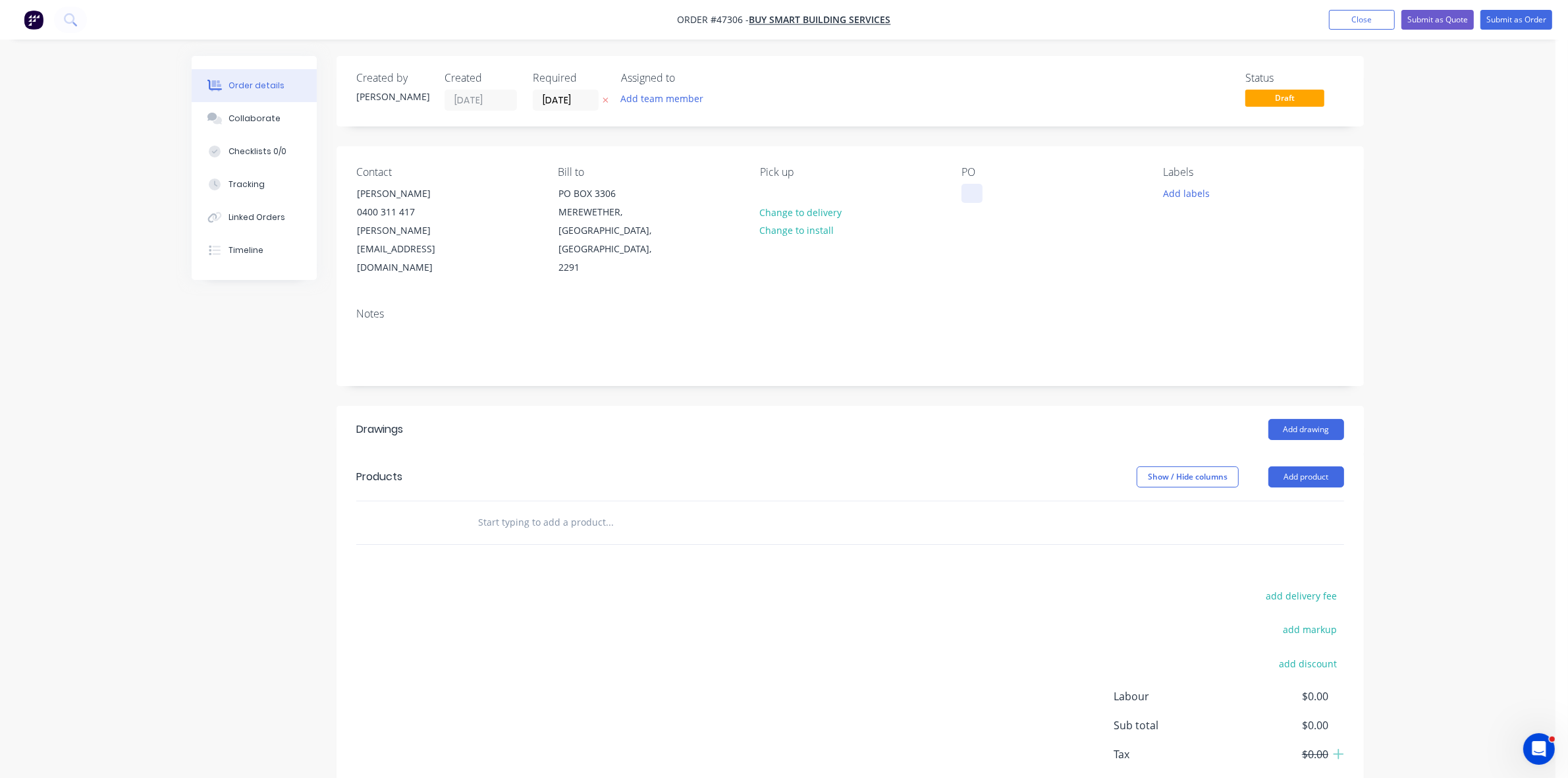
click at [975, 189] on div at bounding box center [972, 194] width 21 height 19
click at [541, 90] on label "[DATE]" at bounding box center [565, 100] width 66 height 21
click at [541, 90] on input "[DATE]" at bounding box center [565, 99] width 64 height 20
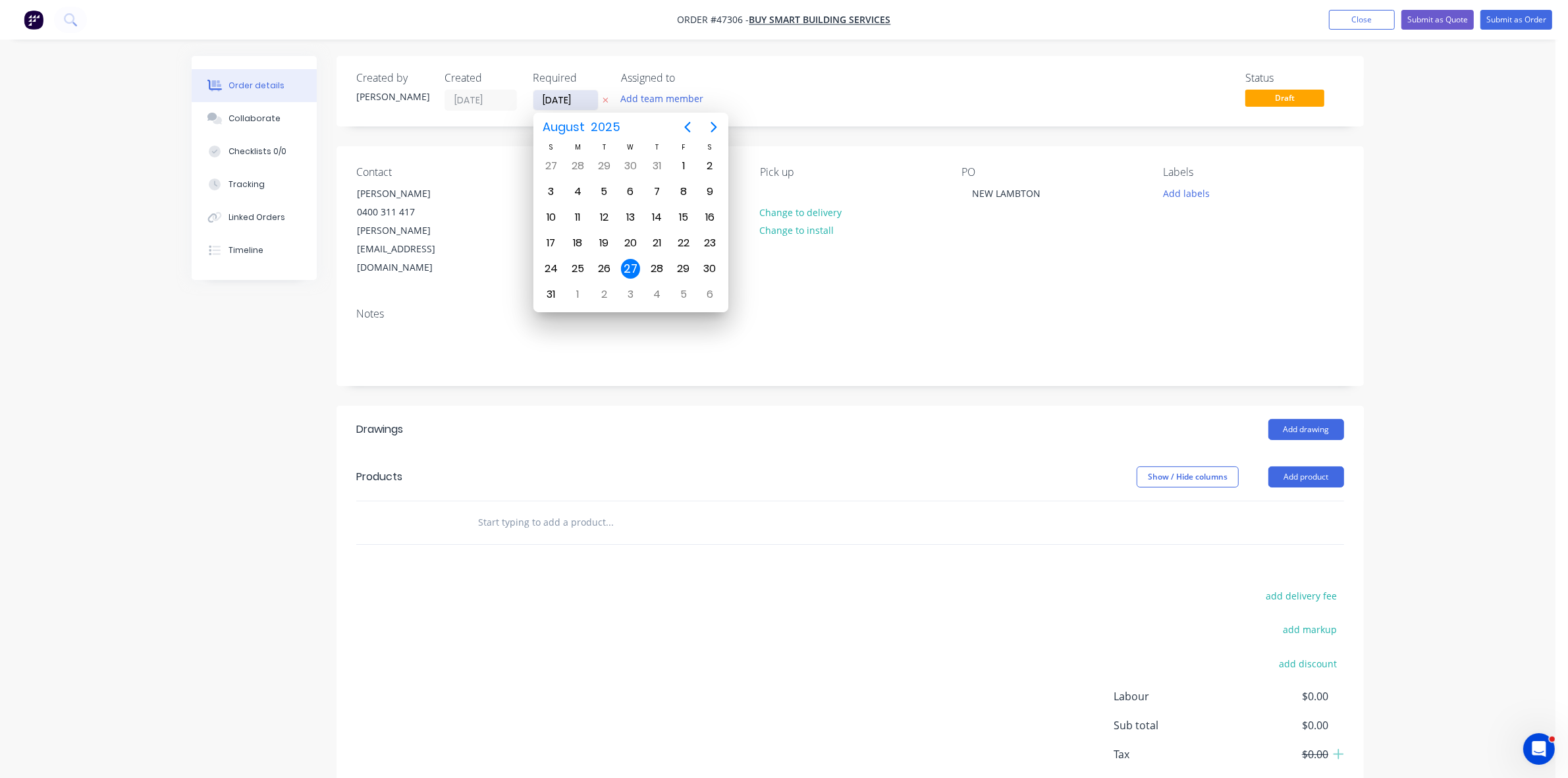
click at [550, 96] on input "[DATE]" at bounding box center [565, 99] width 64 height 20
click at [652, 267] on div "28" at bounding box center [657, 268] width 20 height 20
type input "28/08/25"
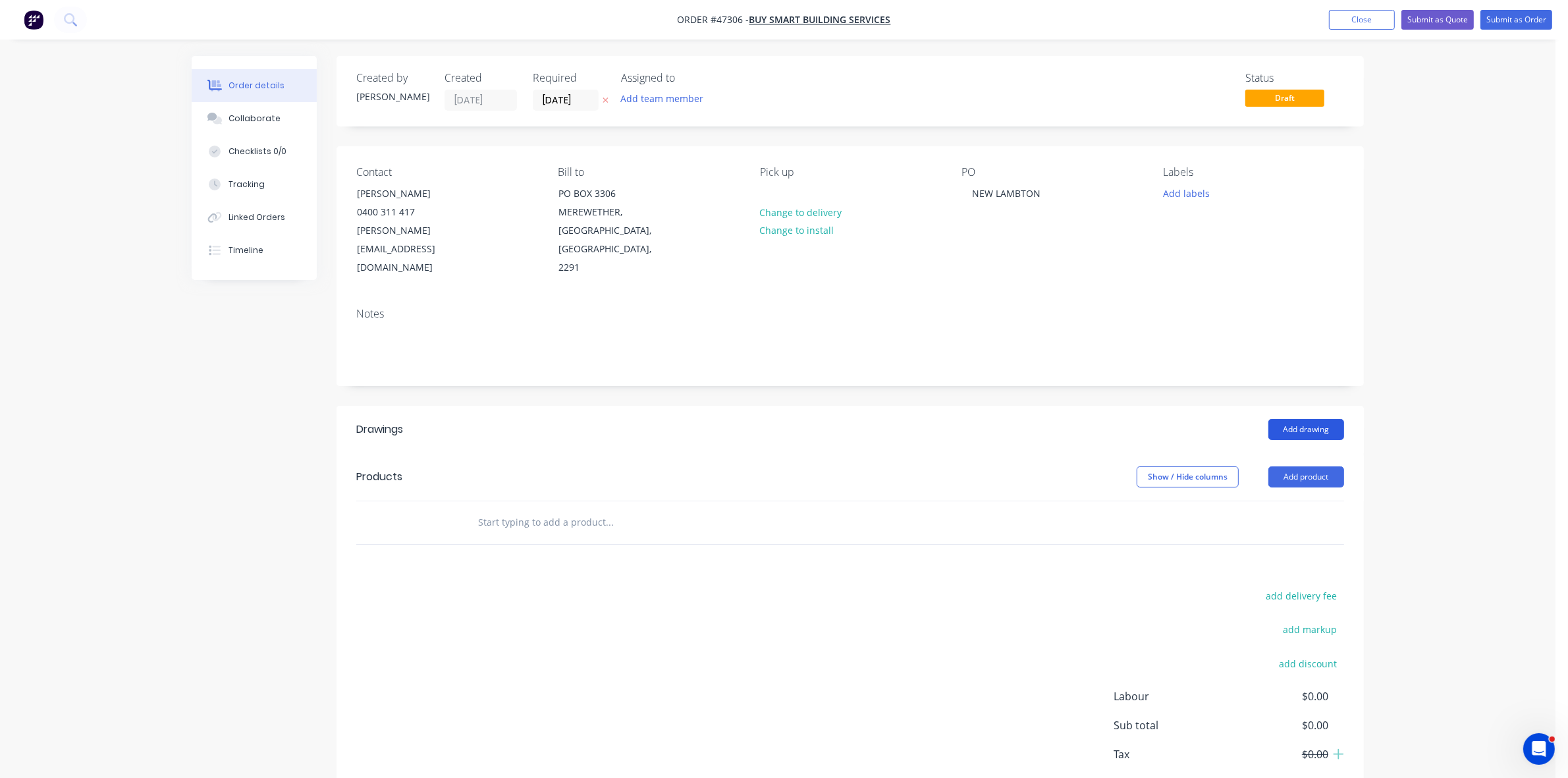
click at [1305, 419] on button "Add drawing" at bounding box center [1306, 429] width 75 height 21
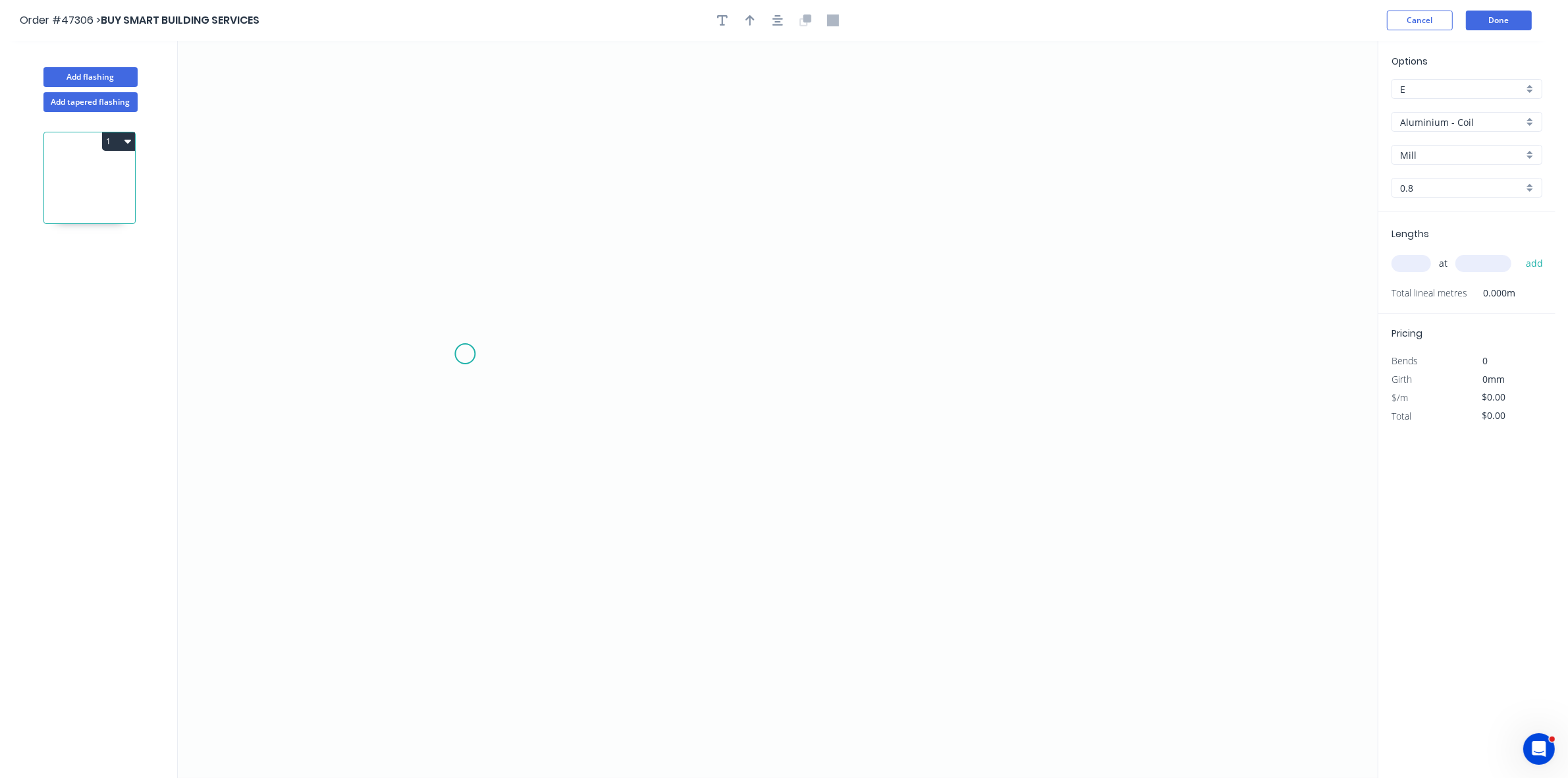
click at [466, 355] on icon "0" at bounding box center [778, 410] width 1200 height 738
click at [494, 318] on icon "0" at bounding box center [778, 410] width 1200 height 738
drag, startPoint x: 832, startPoint y: 331, endPoint x: 841, endPoint y: 337, distance: 10.8
click at [832, 331] on icon "0 ?" at bounding box center [778, 410] width 1200 height 738
click at [857, 346] on icon "0 ? ? ? º" at bounding box center [778, 410] width 1200 height 738
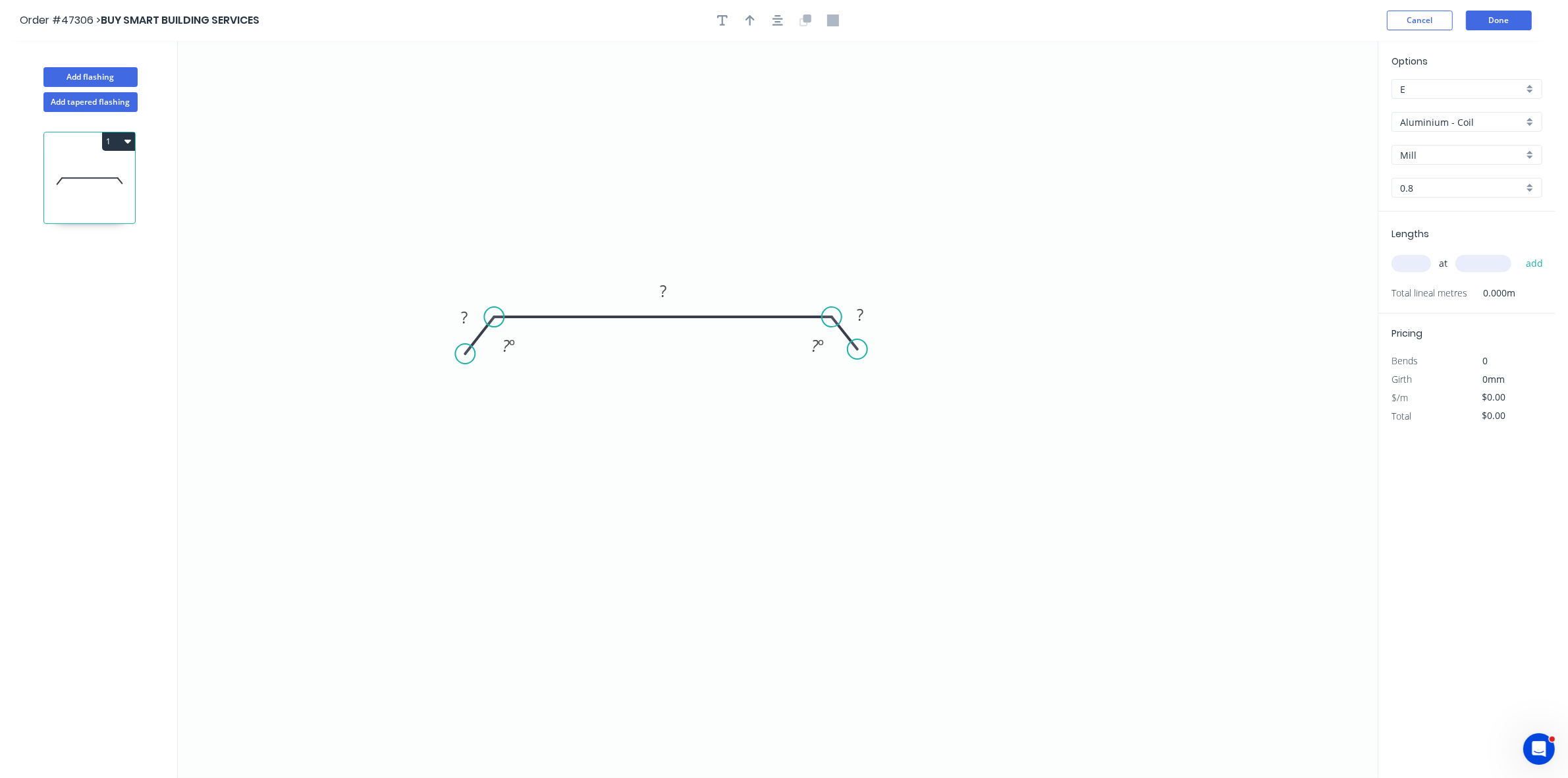
click at [857, 350] on circle at bounding box center [857, 349] width 20 height 20
click at [748, 23] on icon "button" at bounding box center [750, 21] width 9 height 12
drag, startPoint x: 1310, startPoint y: 102, endPoint x: 554, endPoint y: 343, distance: 793.5
click at [760, 296] on icon at bounding box center [760, 278] width 12 height 42
click at [471, 315] on rect at bounding box center [464, 319] width 27 height 19
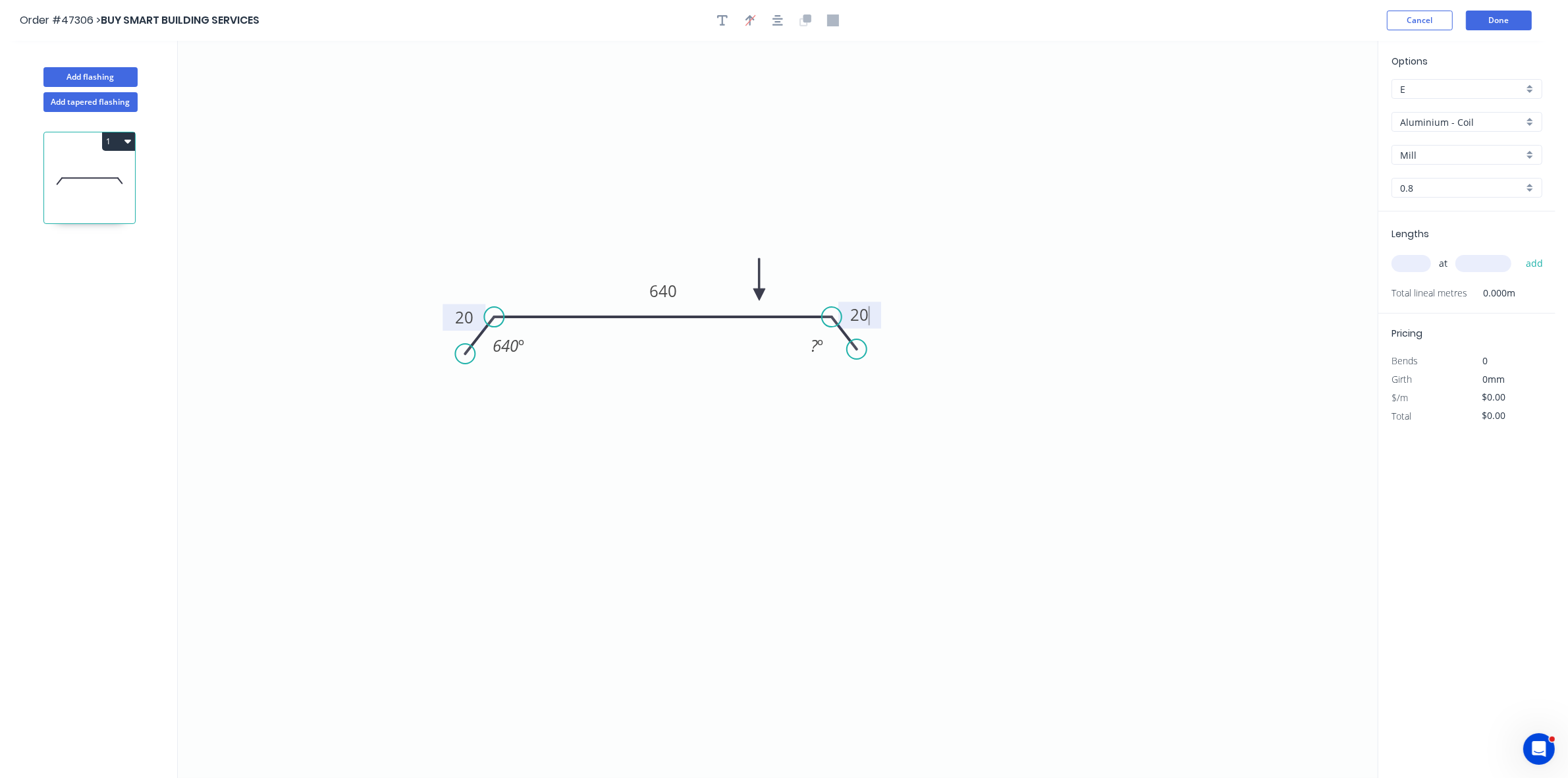
type input "$42.18"
drag, startPoint x: 522, startPoint y: 360, endPoint x: 561, endPoint y: 357, distance: 39.1
click at [524, 360] on div "Hide angle" at bounding box center [557, 362] width 133 height 27
click at [834, 364] on div "Hide angle" at bounding box center [894, 363] width 133 height 27
click at [1428, 127] on input "Aluminium - Coil" at bounding box center [1462, 123] width 123 height 14
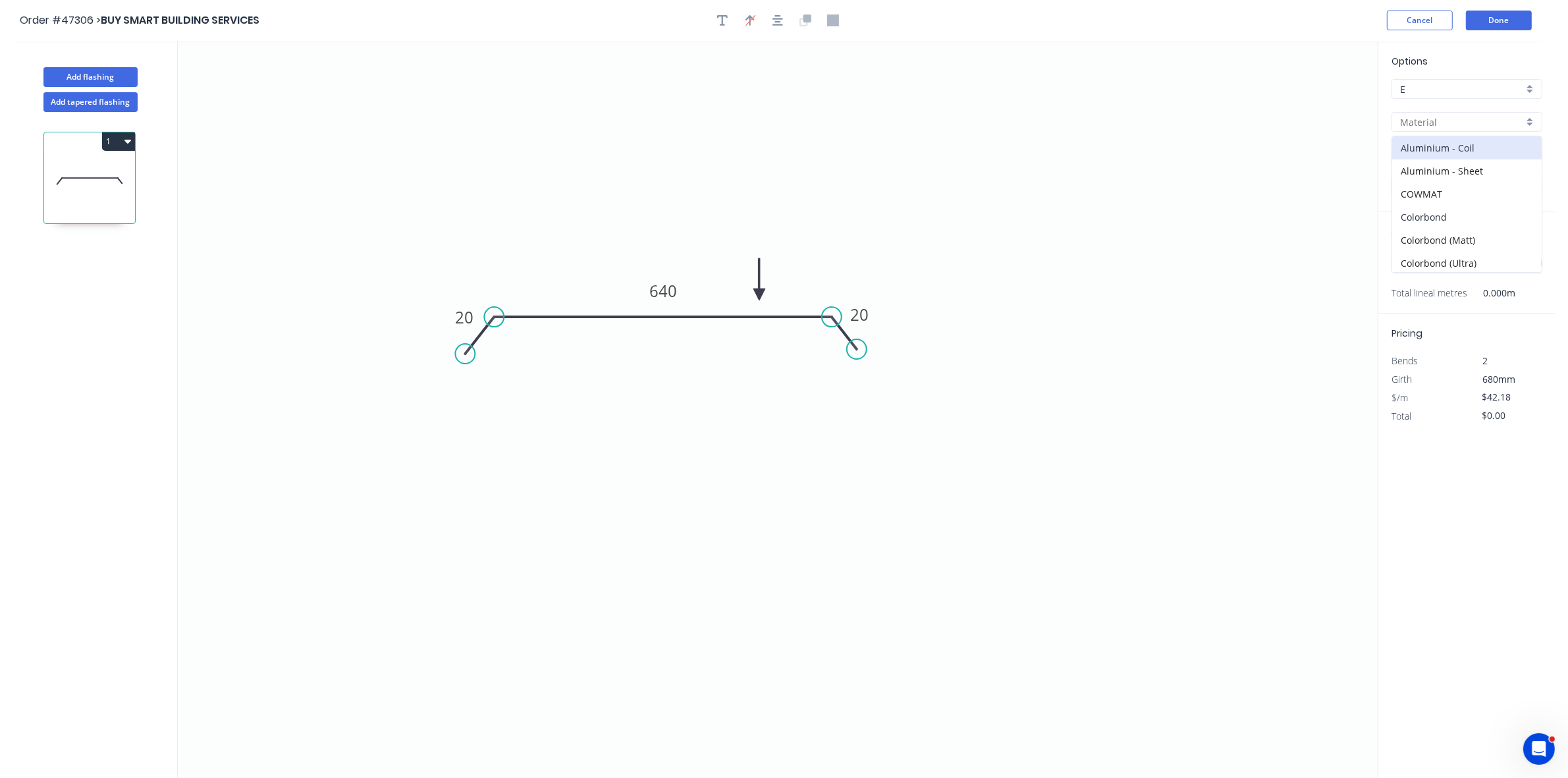
click at [1436, 216] on div "Colorbond" at bounding box center [1467, 217] width 150 height 23
type input "Colorbond"
type input "Basalt"
type input "0.55"
type input "$29.03"
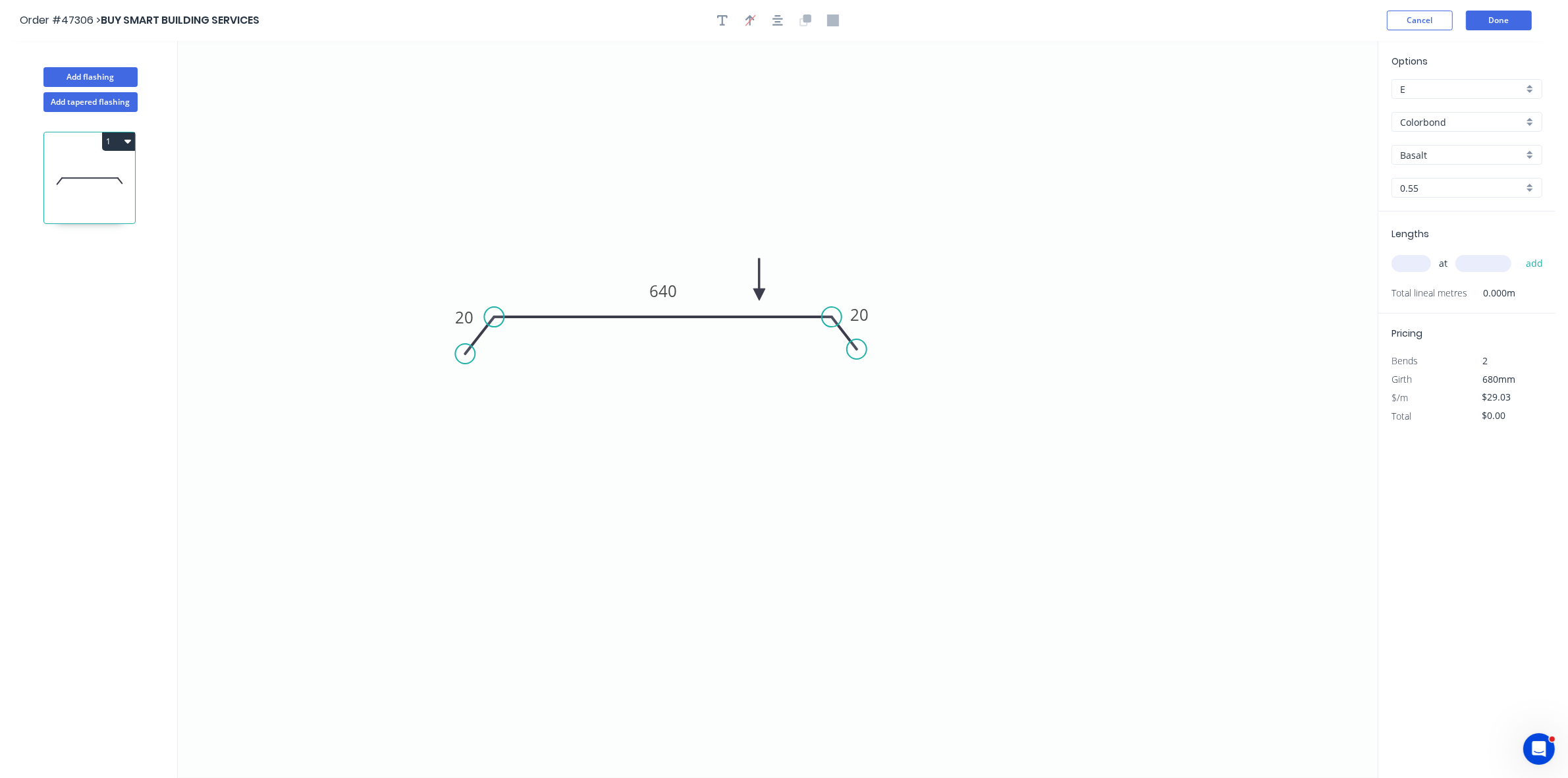
click at [1430, 152] on input "Basalt" at bounding box center [1462, 155] width 123 height 14
click at [1428, 242] on div "Cottage Green" at bounding box center [1467, 249] width 150 height 23
type input "Cottage Green"
click at [1414, 262] on input "text" at bounding box center [1411, 264] width 39 height 17
type input "1"
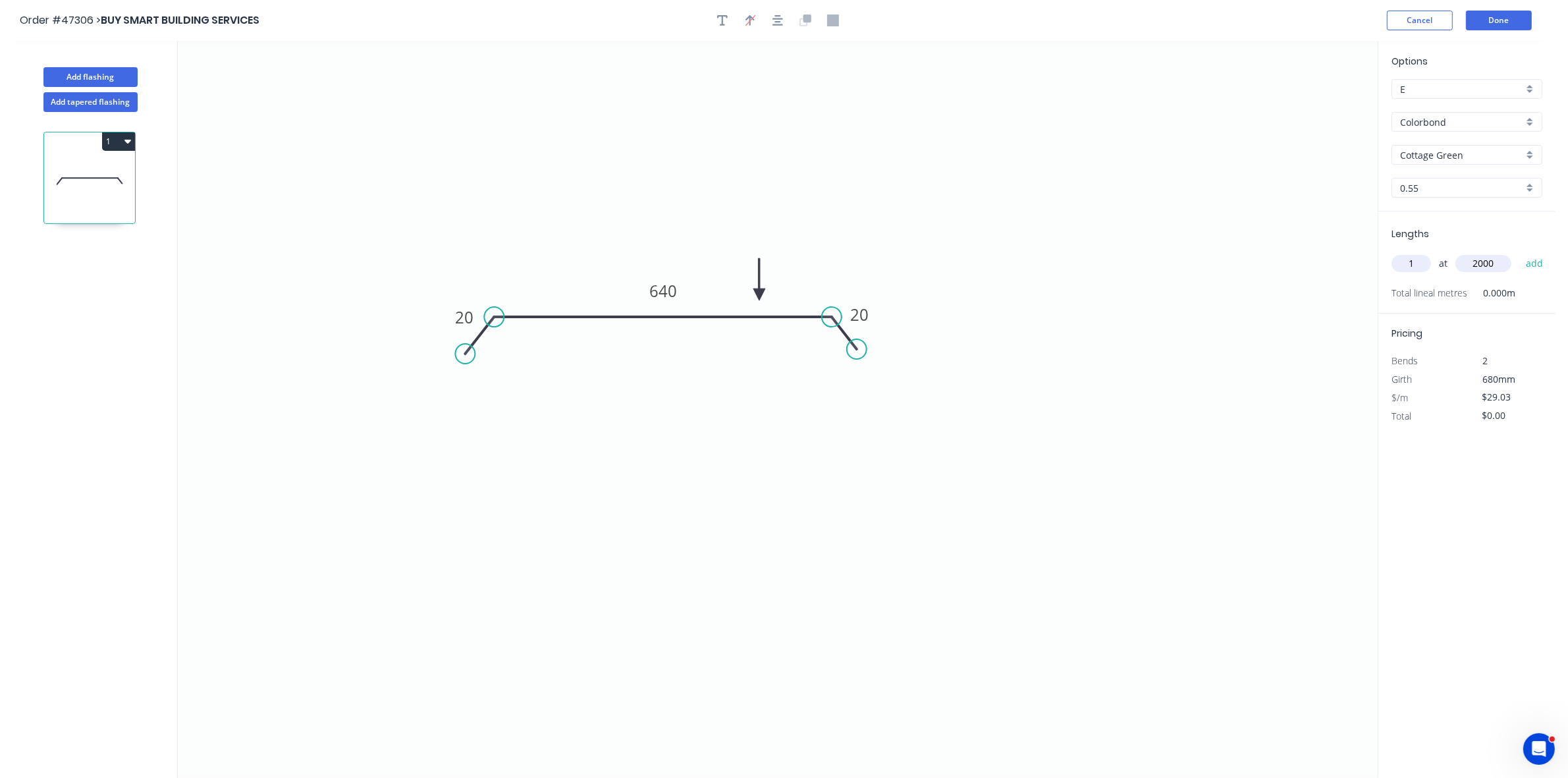
type input "2000"
click at [1519, 253] on button "add" at bounding box center [1535, 264] width 31 height 22
type input "$58.06"
click at [1510, 17] on button "Done" at bounding box center [1499, 20] width 66 height 20
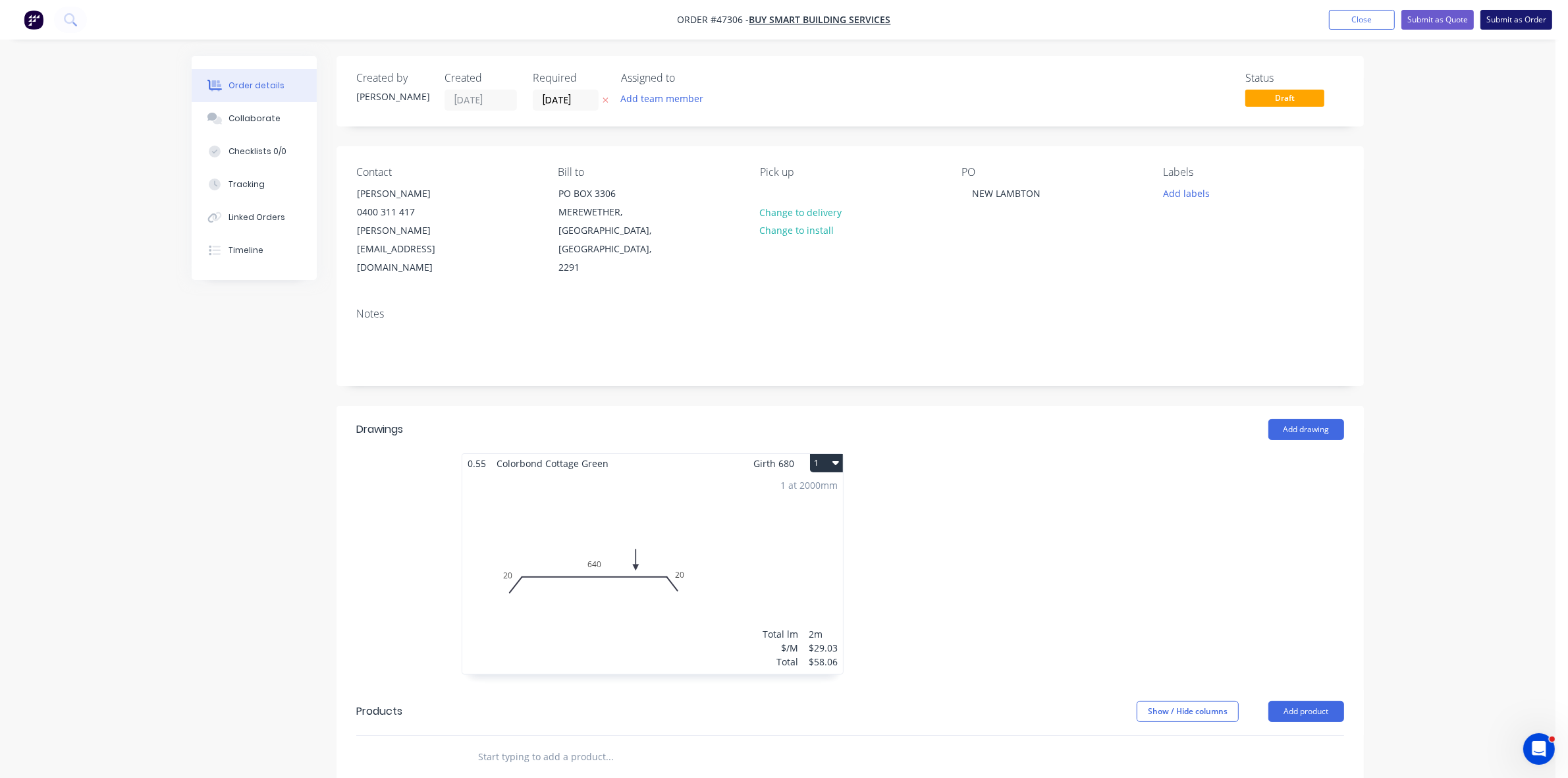
click at [1511, 23] on button "Submit as Order" at bounding box center [1517, 20] width 72 height 20
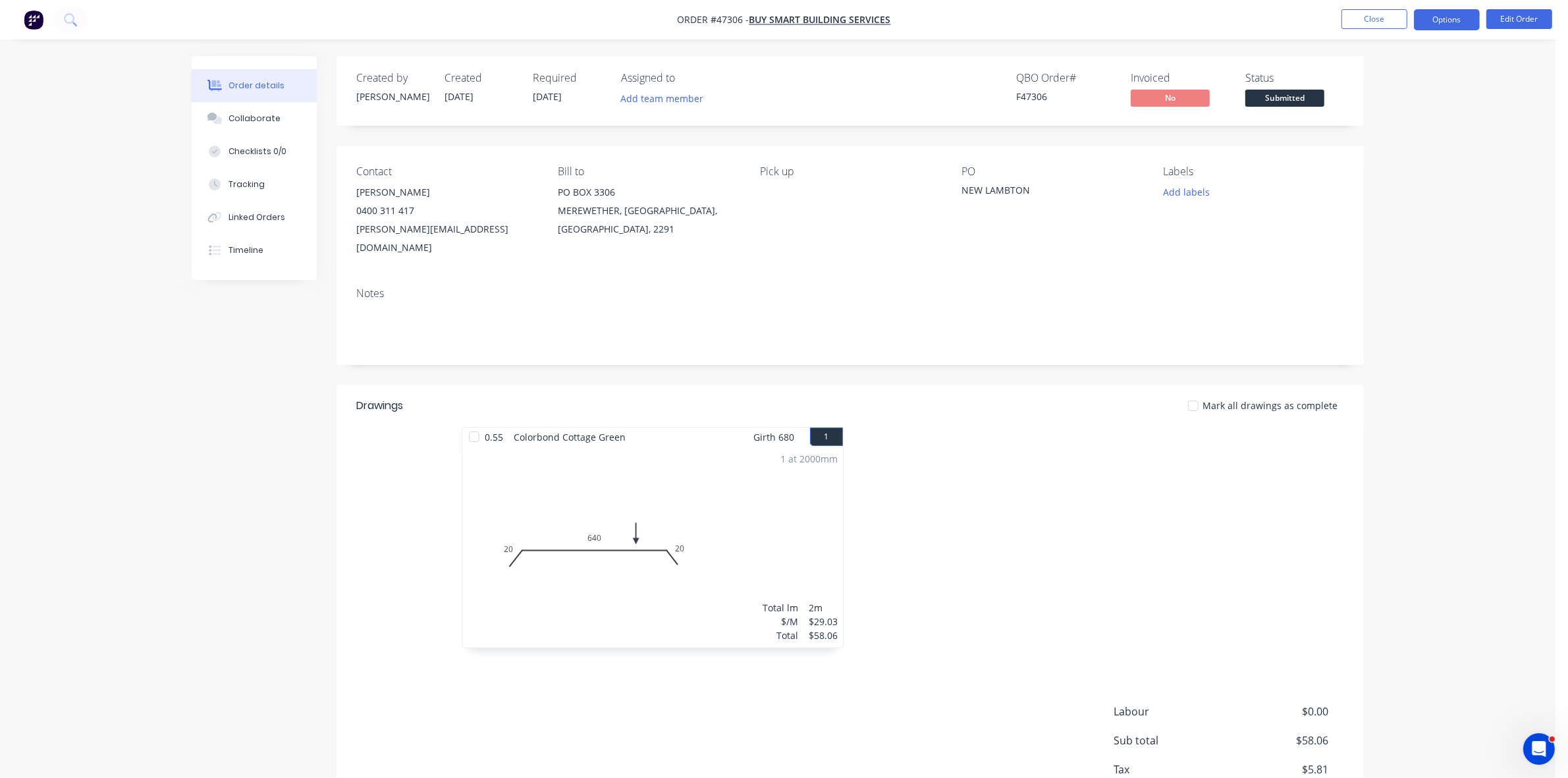
click at [1442, 12] on button "Options" at bounding box center [1446, 20] width 66 height 21
click at [1420, 157] on div "Work Order" at bounding box center [1408, 159] width 122 height 19
click at [1413, 144] on button "Without pricing" at bounding box center [1407, 132] width 145 height 27
click at [1288, 93] on span "Submitted" at bounding box center [1285, 98] width 79 height 16
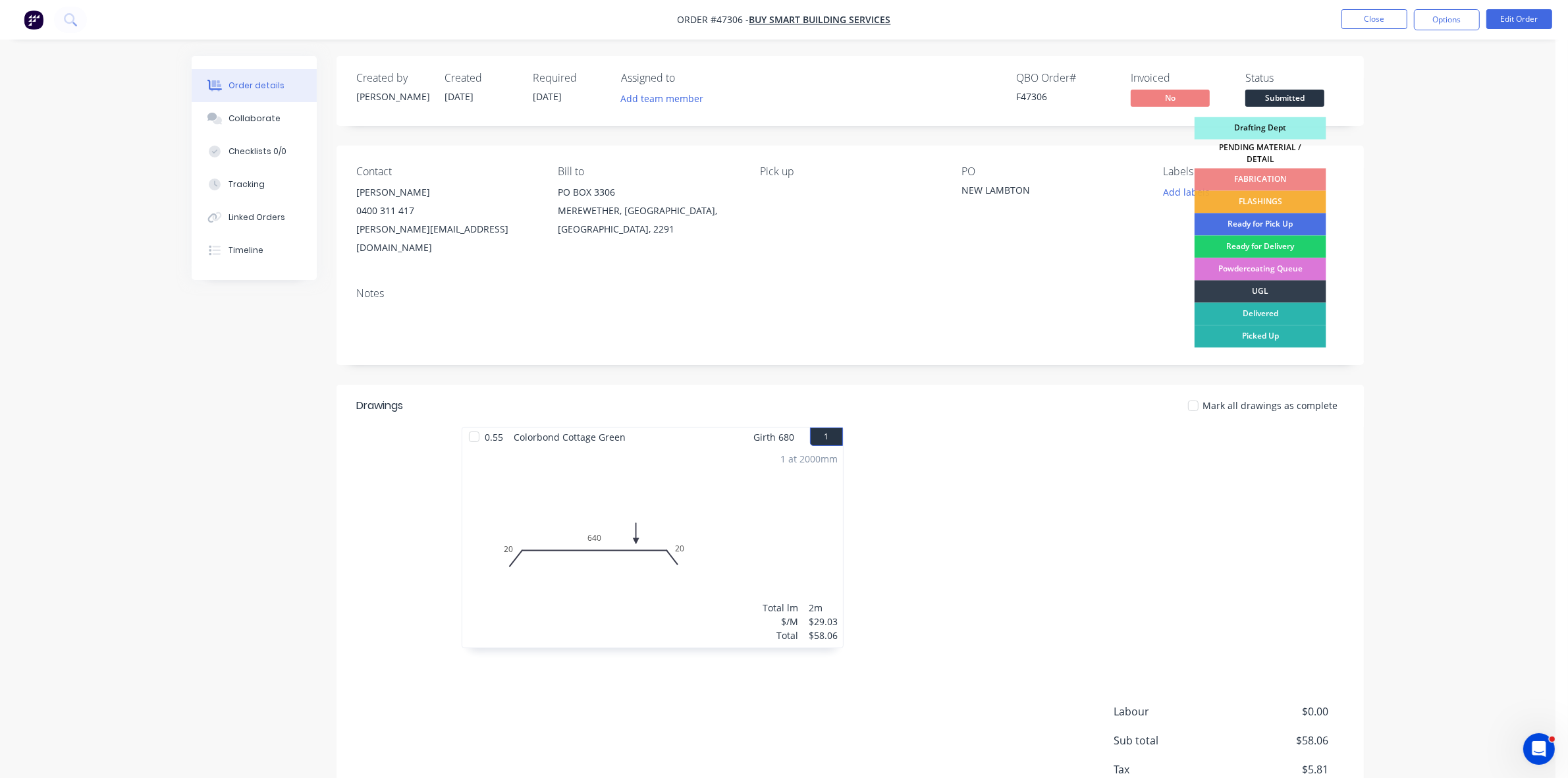
drag, startPoint x: 1281, startPoint y: 198, endPoint x: 1293, endPoint y: 185, distance: 17.7
click at [1281, 199] on div "FLASHINGS" at bounding box center [1261, 202] width 132 height 22
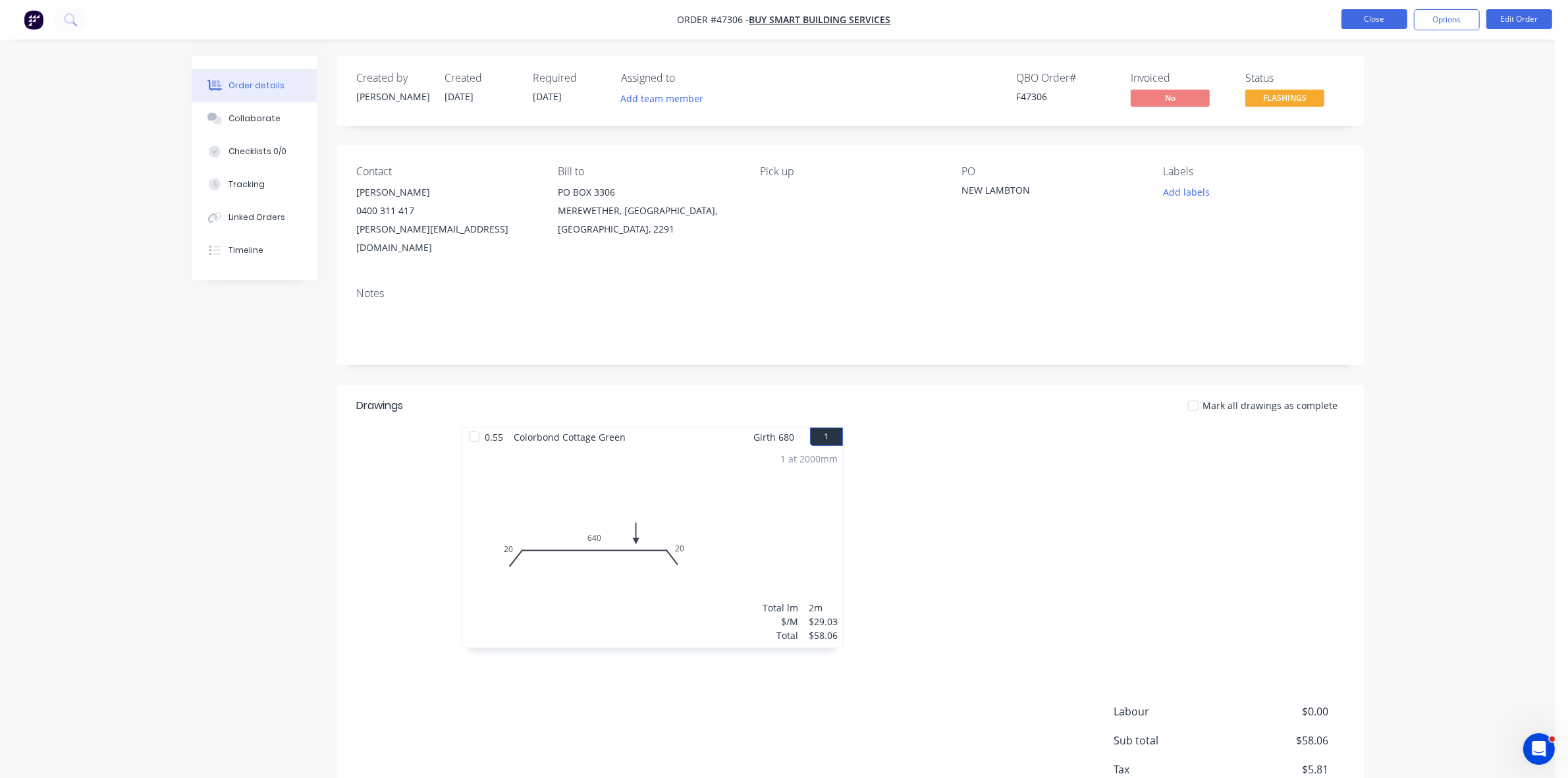
click at [1385, 14] on button "Close" at bounding box center [1374, 19] width 66 height 20
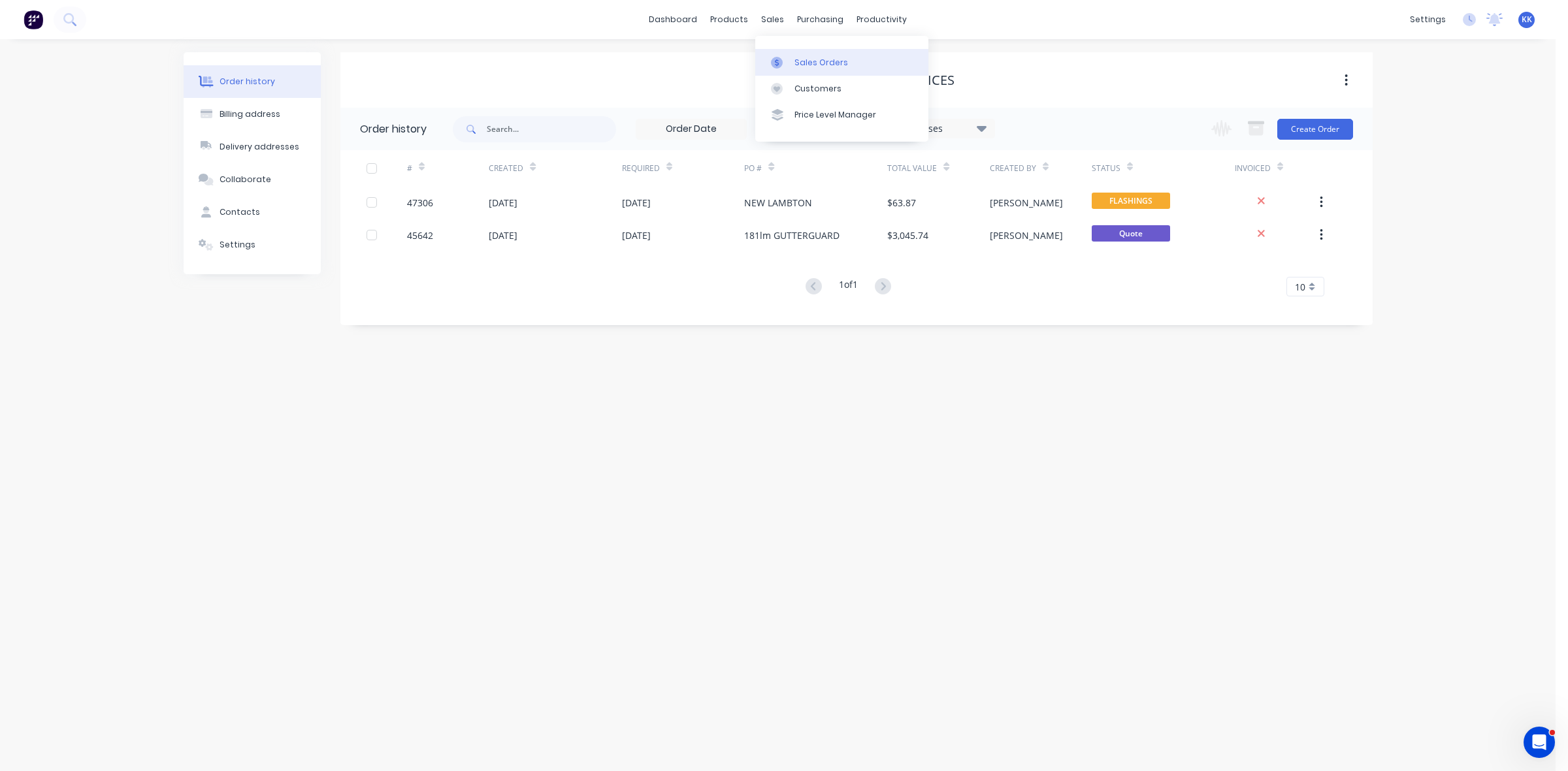
click at [795, 49] on link "Sales Orders" at bounding box center [842, 62] width 173 height 26
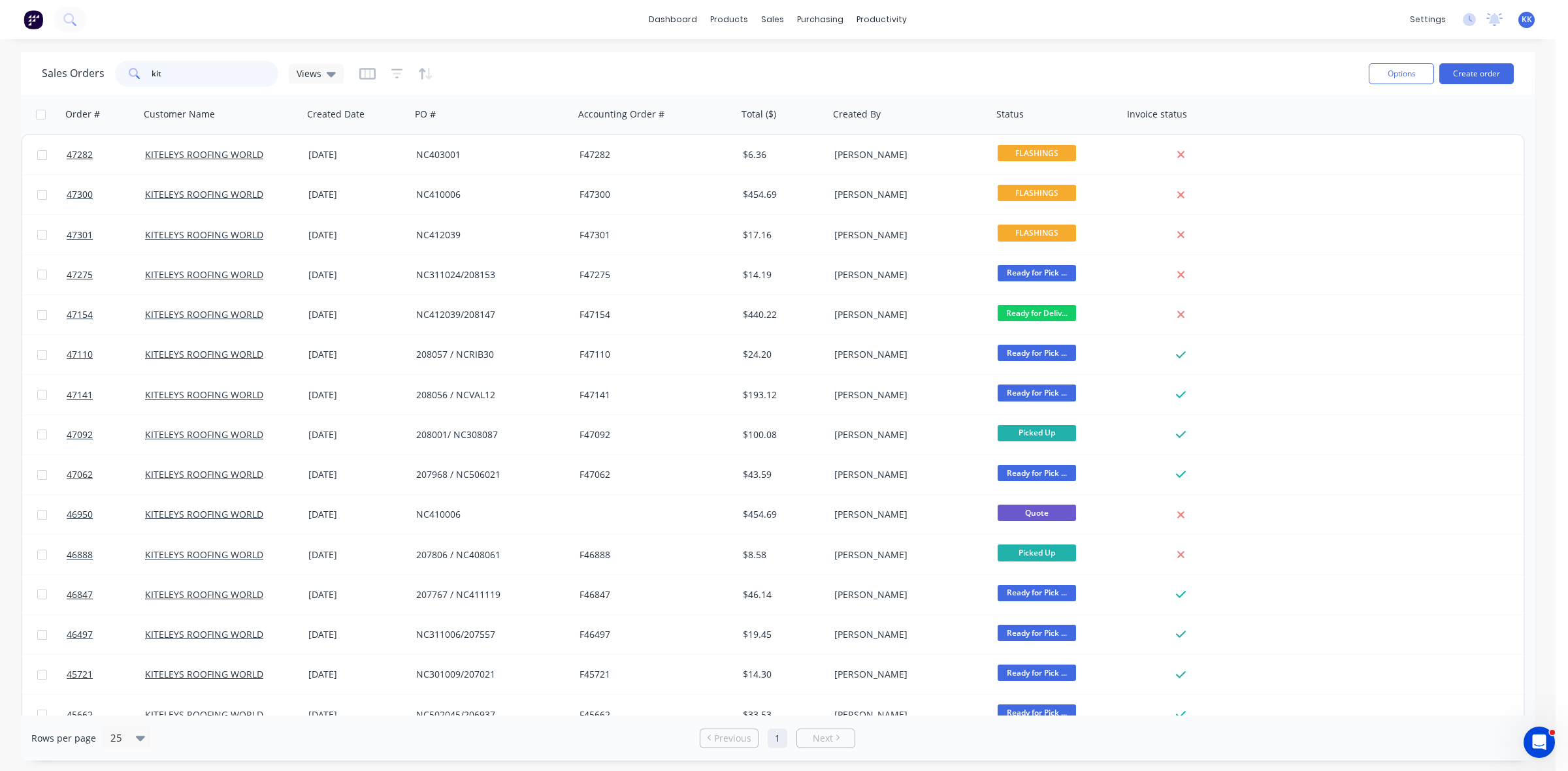
drag, startPoint x: 174, startPoint y: 63, endPoint x: 136, endPoint y: 66, distance: 38.1
click at [136, 66] on div "kit" at bounding box center [196, 74] width 163 height 26
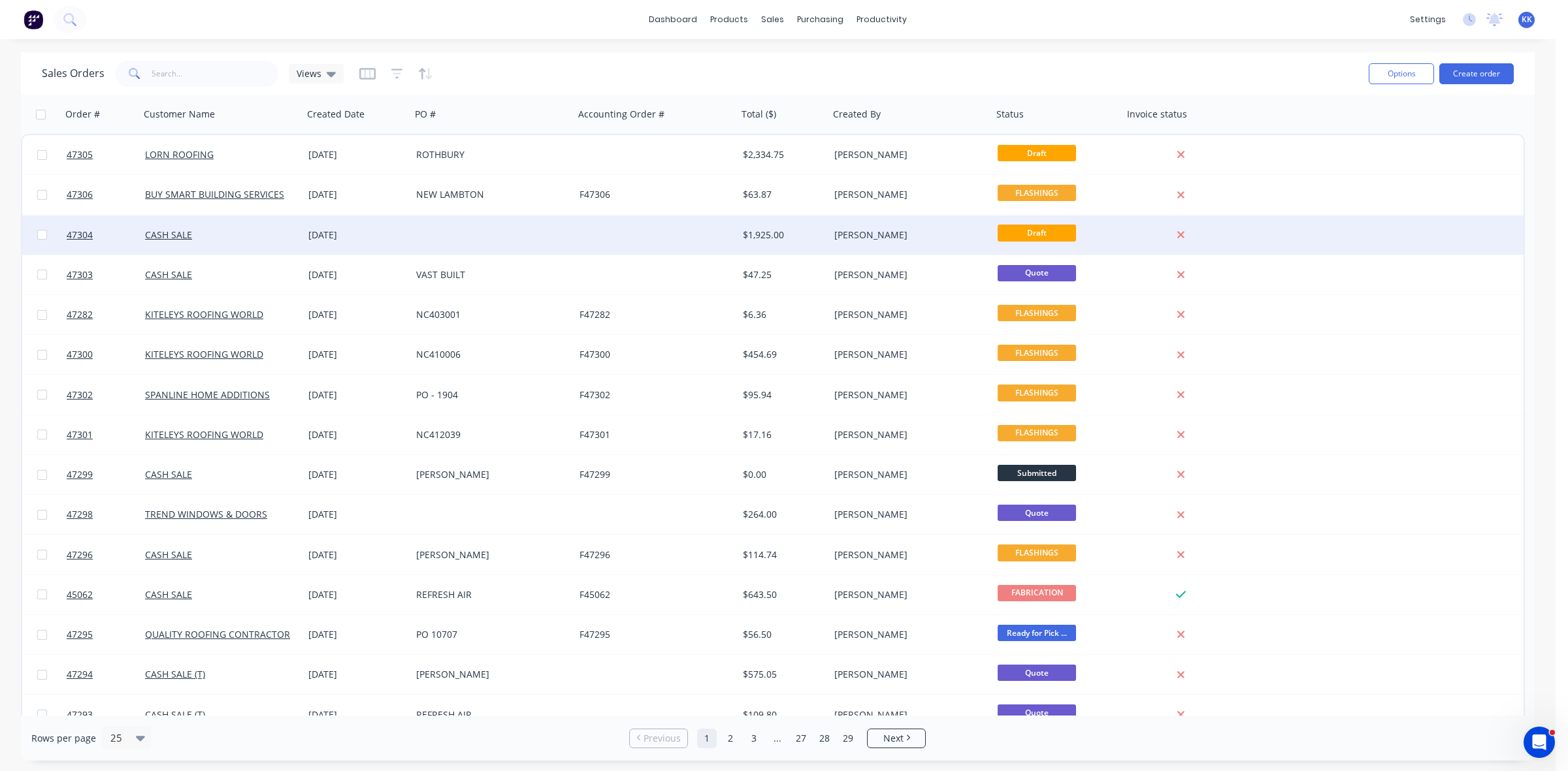
click at [505, 236] on div at bounding box center [493, 235] width 163 height 39
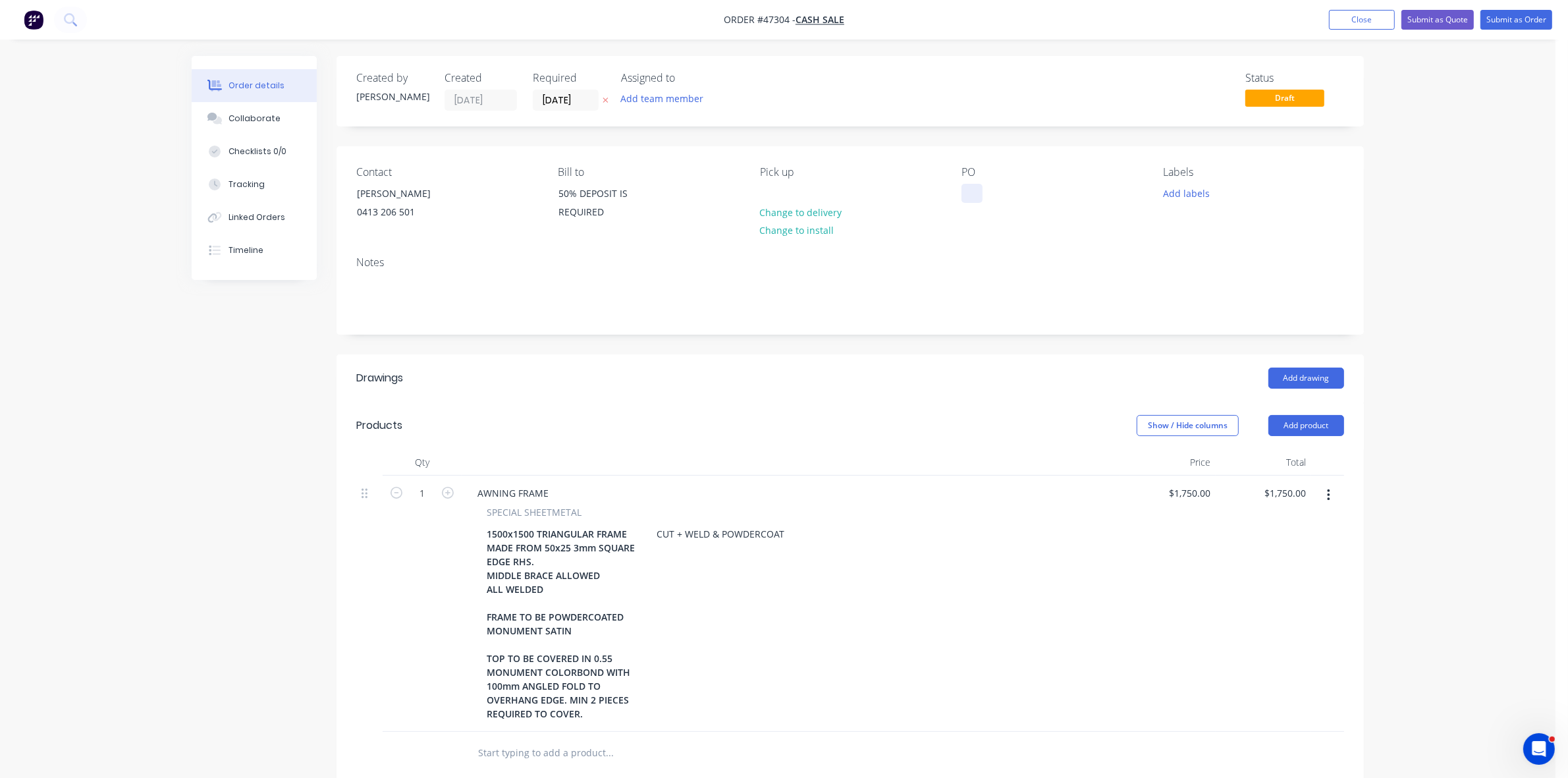
click at [966, 194] on div at bounding box center [972, 194] width 21 height 19
click at [785, 420] on div "Show / Hide columns Add product" at bounding box center [955, 425] width 778 height 21
click at [265, 120] on div "Collaborate" at bounding box center [254, 119] width 52 height 12
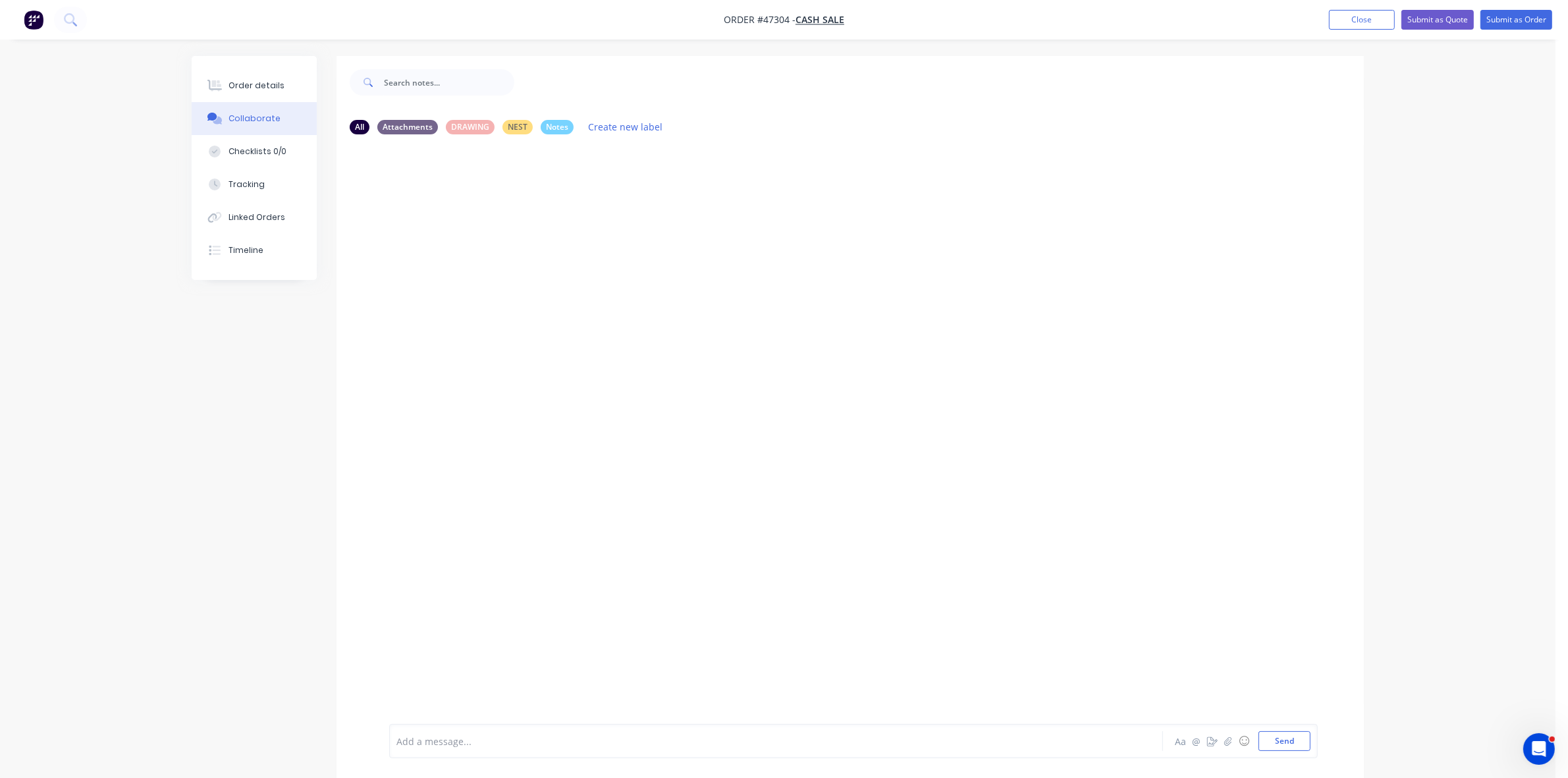
click at [423, 740] on div at bounding box center [740, 741] width 685 height 14
drag, startPoint x: 489, startPoint y: 709, endPoint x: 498, endPoint y: 715, distance: 10.8
click at [491, 710] on span "We have this material in square edge and radiused edge ex Cardiff." at bounding box center [577, 716] width 361 height 13
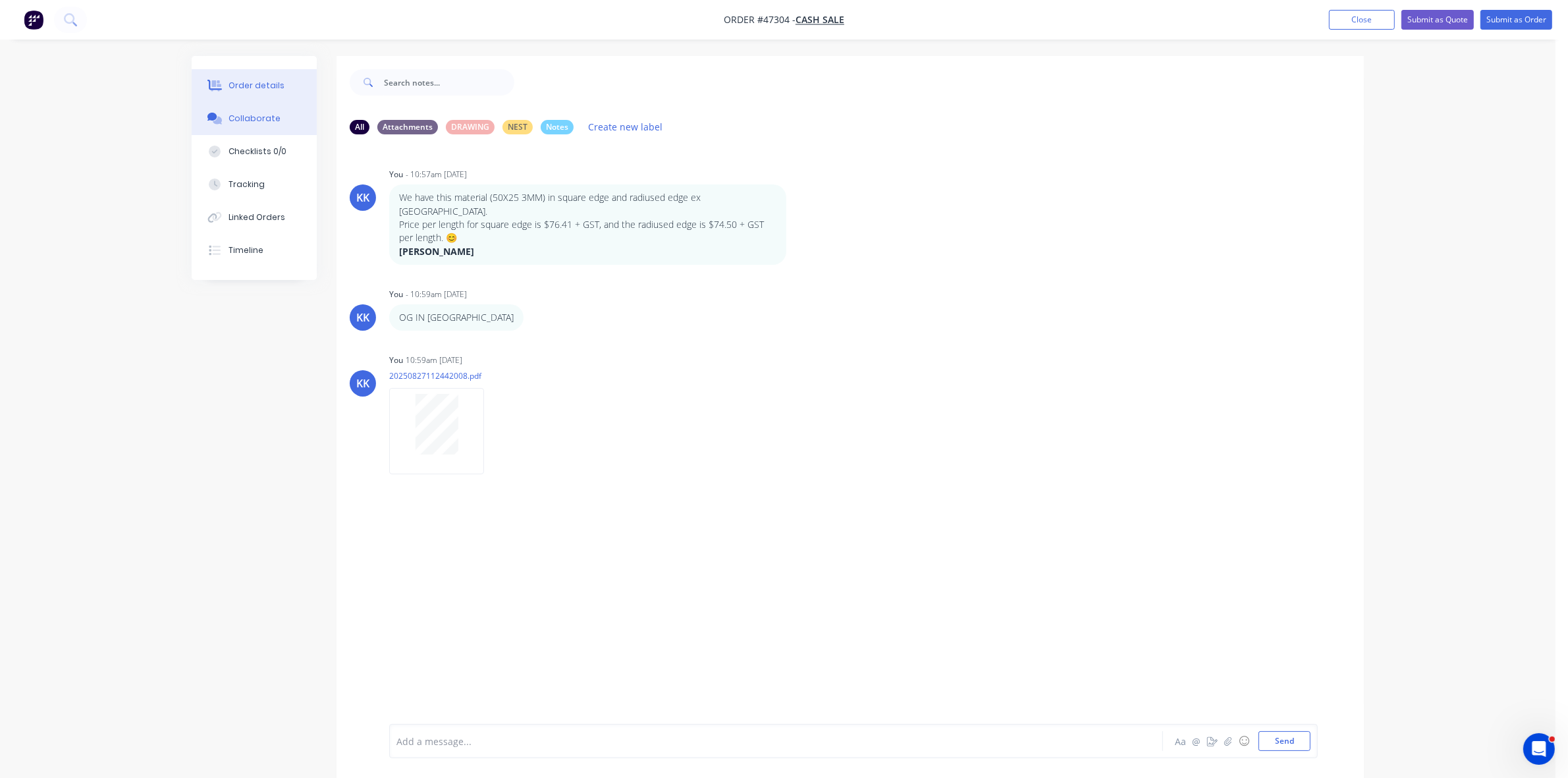
click at [270, 87] on div "Order details" at bounding box center [256, 86] width 56 height 12
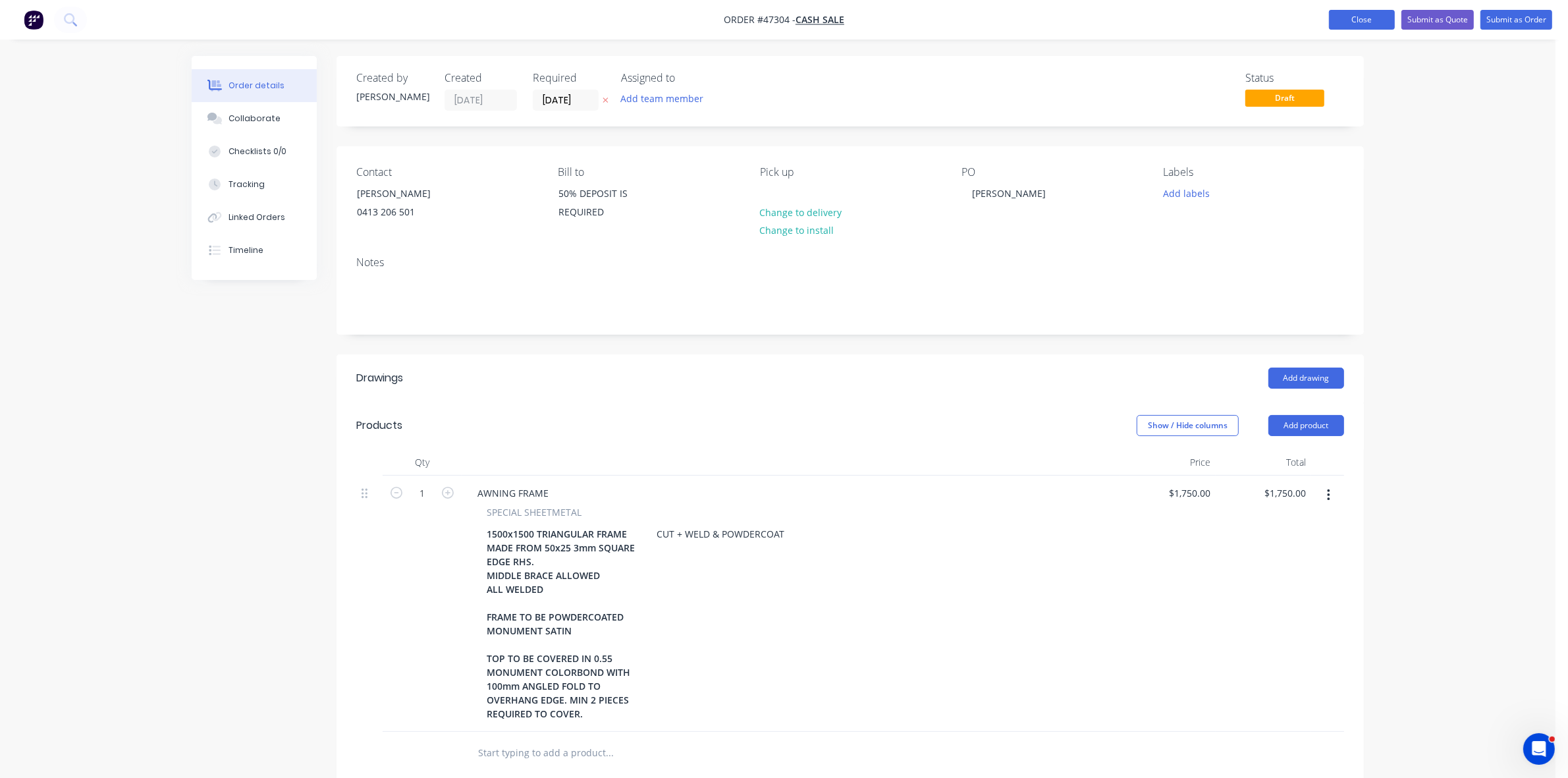
drag, startPoint x: 1350, startPoint y: 18, endPoint x: 1338, endPoint y: 20, distance: 12.2
click at [1338, 20] on button "Close" at bounding box center [1362, 20] width 66 height 20
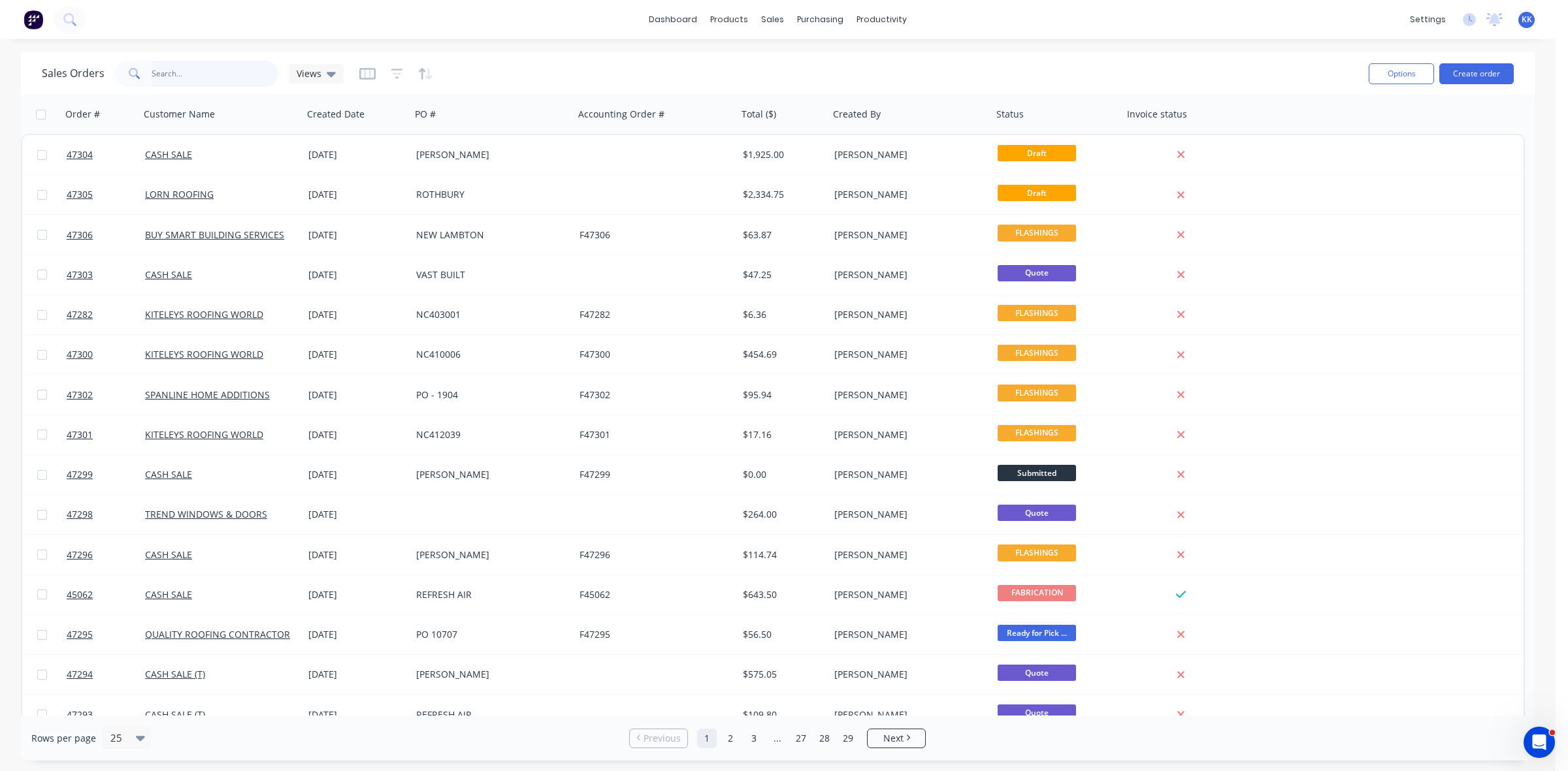
click at [207, 79] on input "text" at bounding box center [215, 74] width 127 height 26
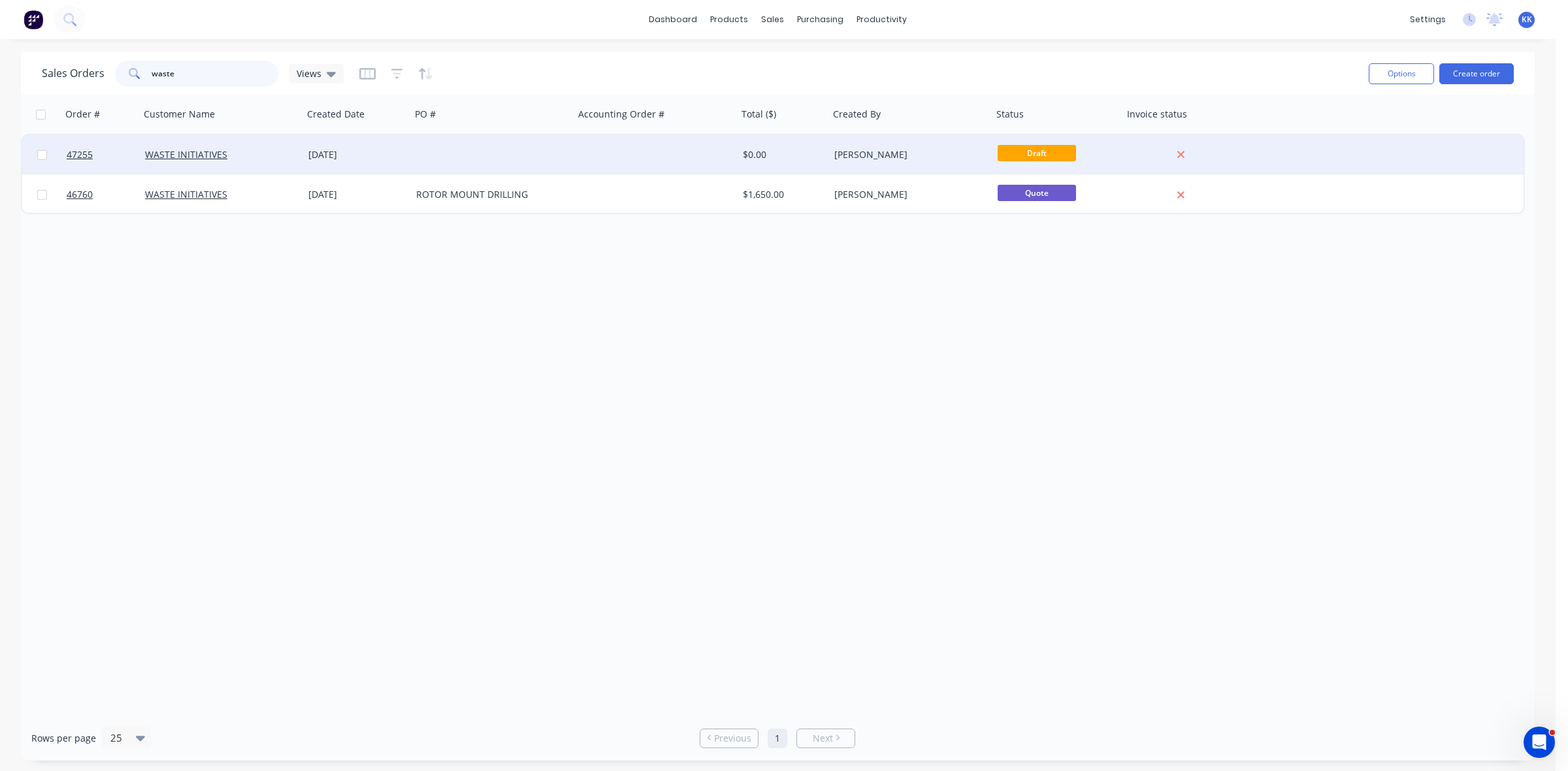
type input "waste"
click at [432, 160] on div at bounding box center [493, 155] width 163 height 39
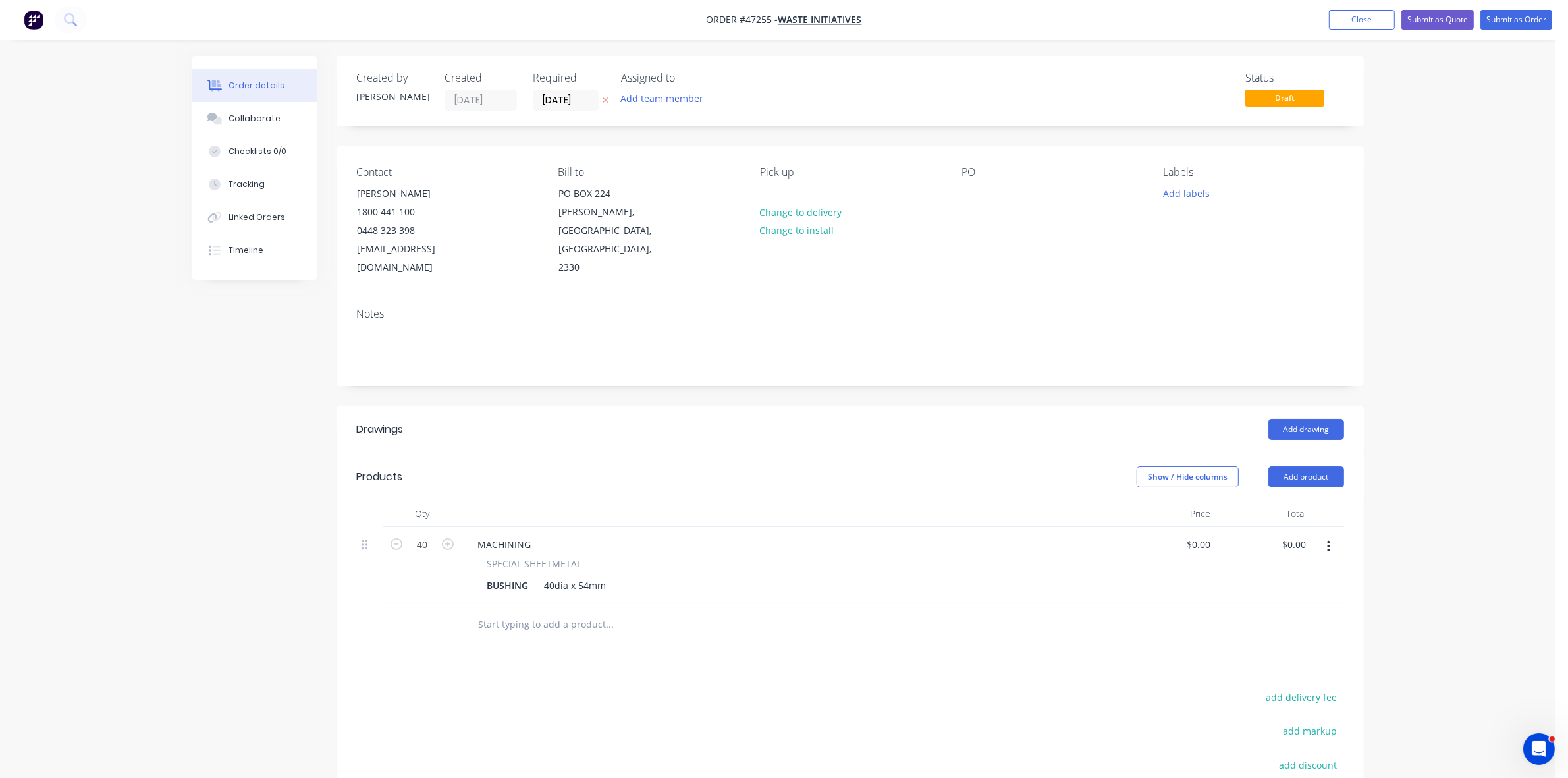
scroll to position [159, 0]
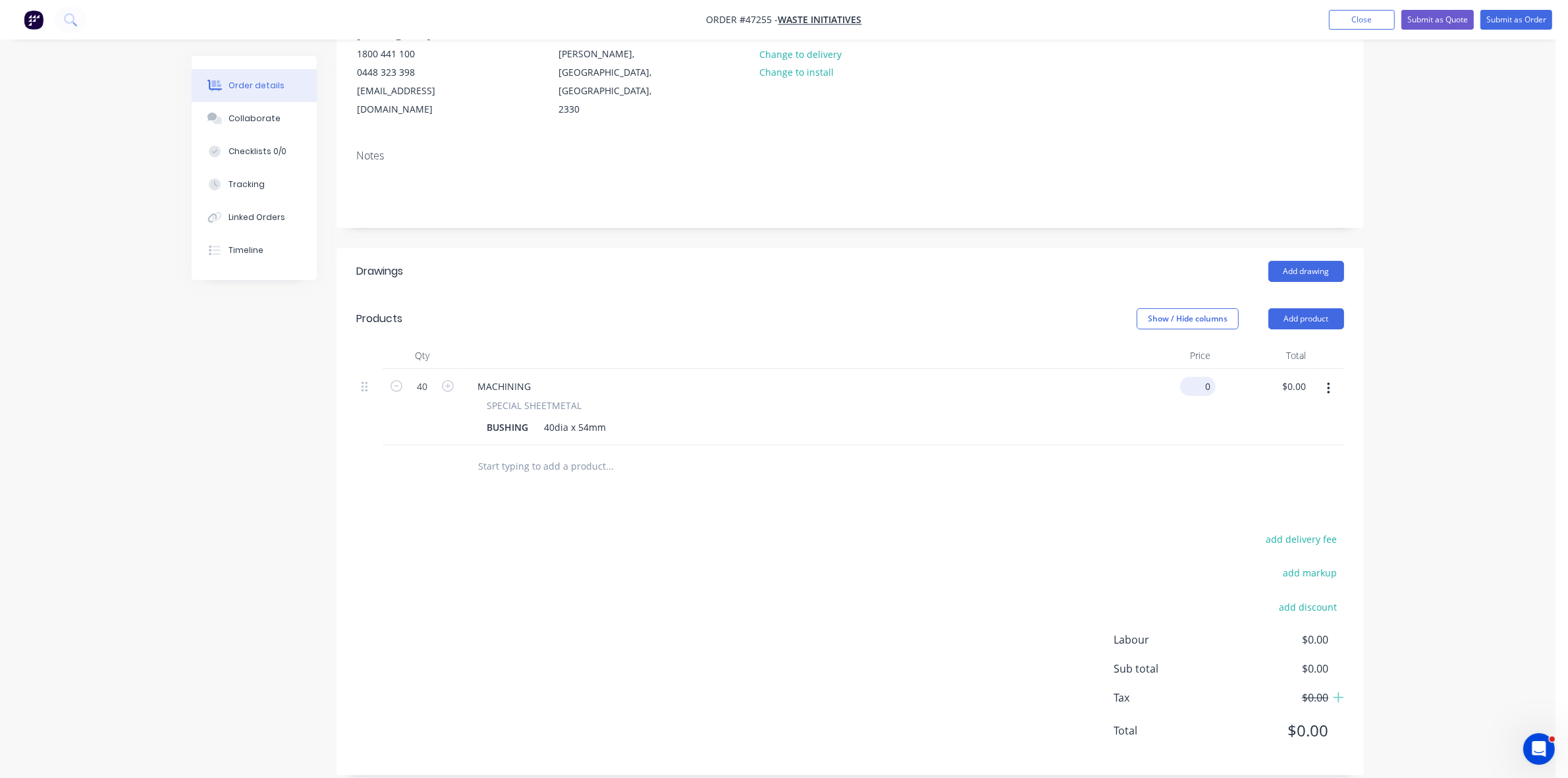
click at [1210, 377] on input "0" at bounding box center [1200, 386] width 30 height 19
type input "$83.20"
type input "3328.00"
type input "83.2"
type input "$3,328.00"
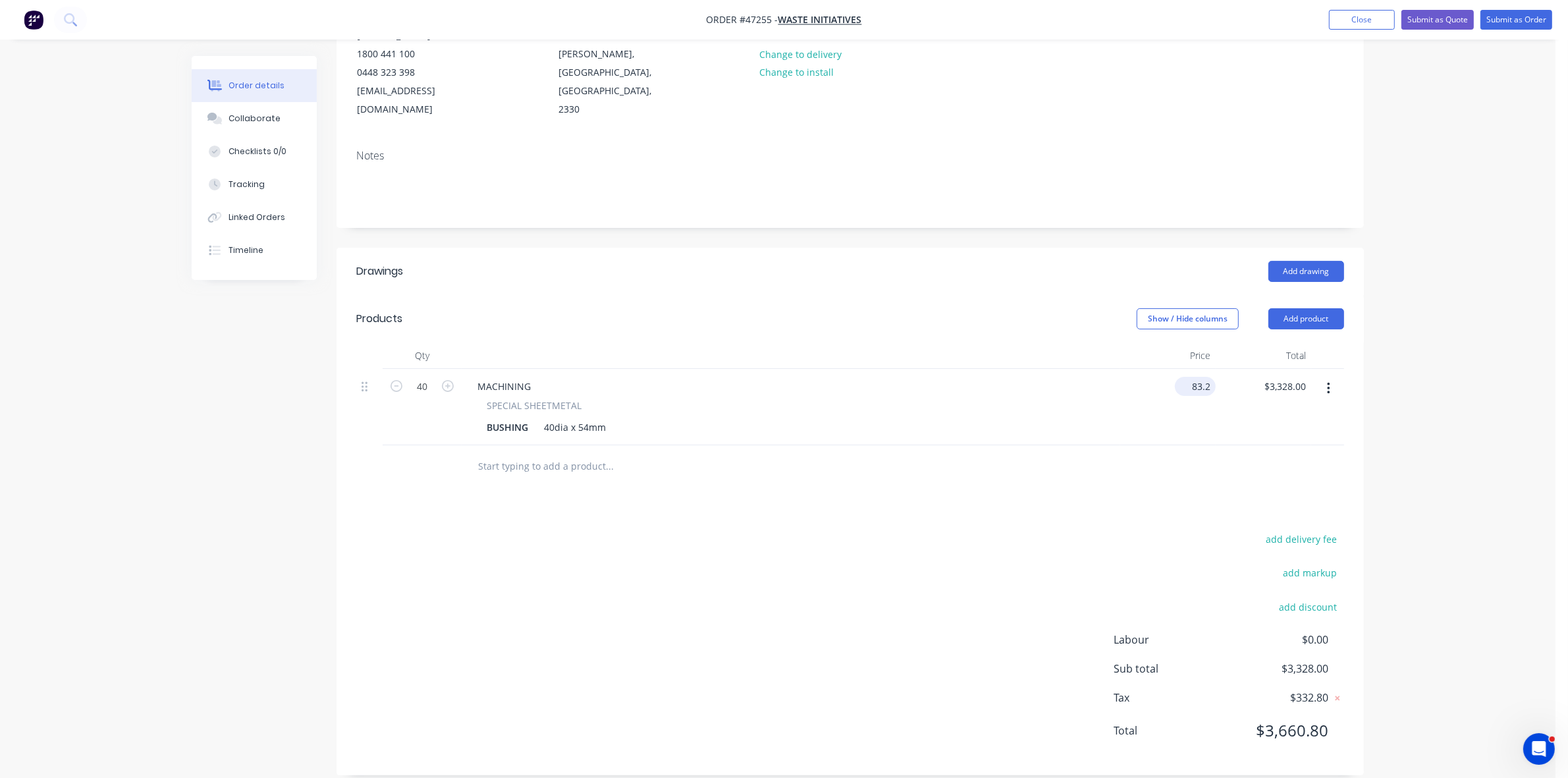
click at [1199, 377] on input "83.2" at bounding box center [1198, 386] width 36 height 19
click at [1199, 377] on input "83.2" at bounding box center [1202, 386] width 25 height 19
type input "$70.00"
type input "$2,800.00"
click at [731, 544] on div "add delivery fee add markup add discount Labour $0.00 Sub total $3,328.00 Tax $…" at bounding box center [850, 643] width 988 height 225
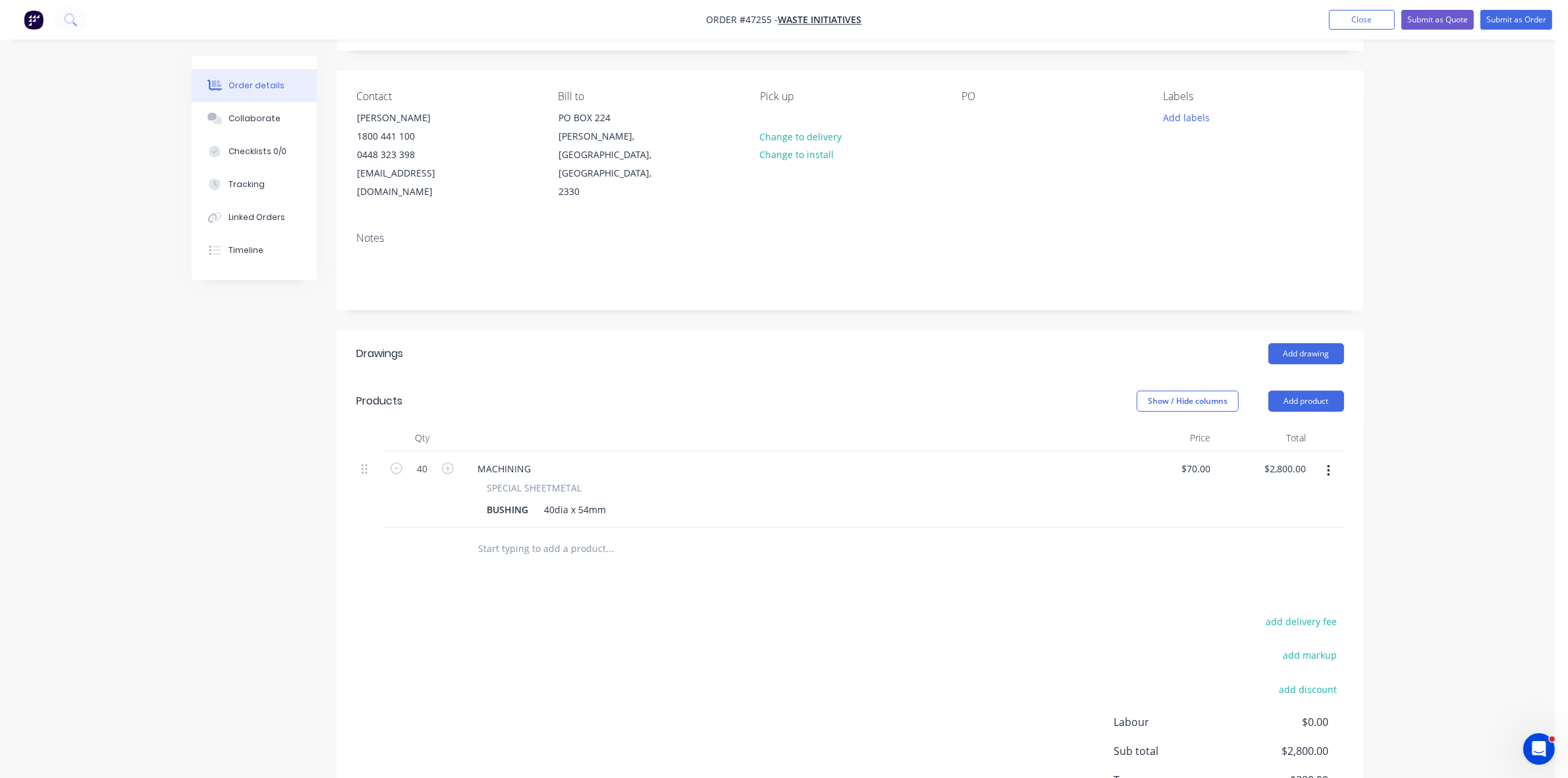
scroll to position [0, 0]
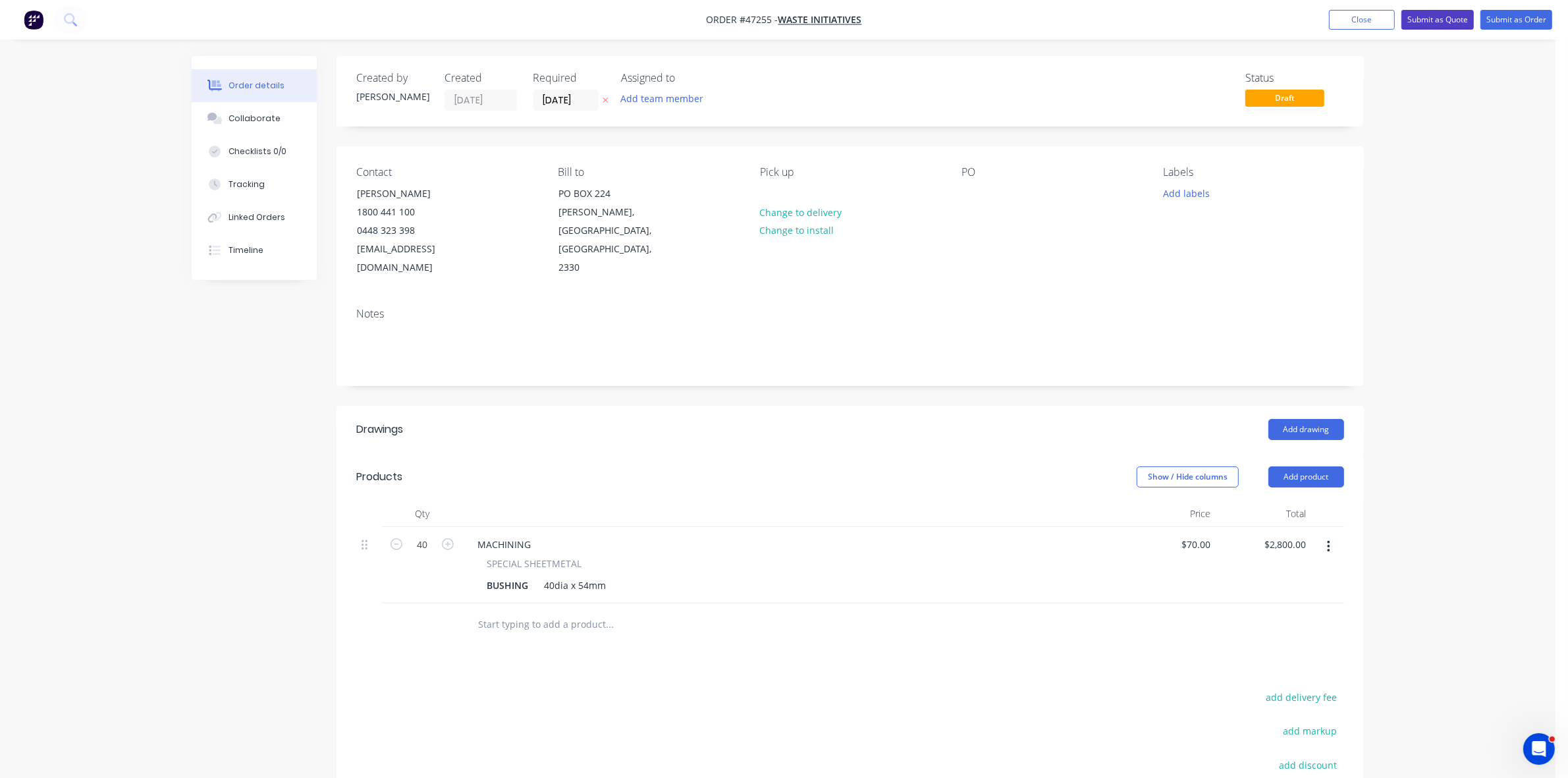
click at [1433, 23] on button "Submit as Quote" at bounding box center [1438, 20] width 73 height 20
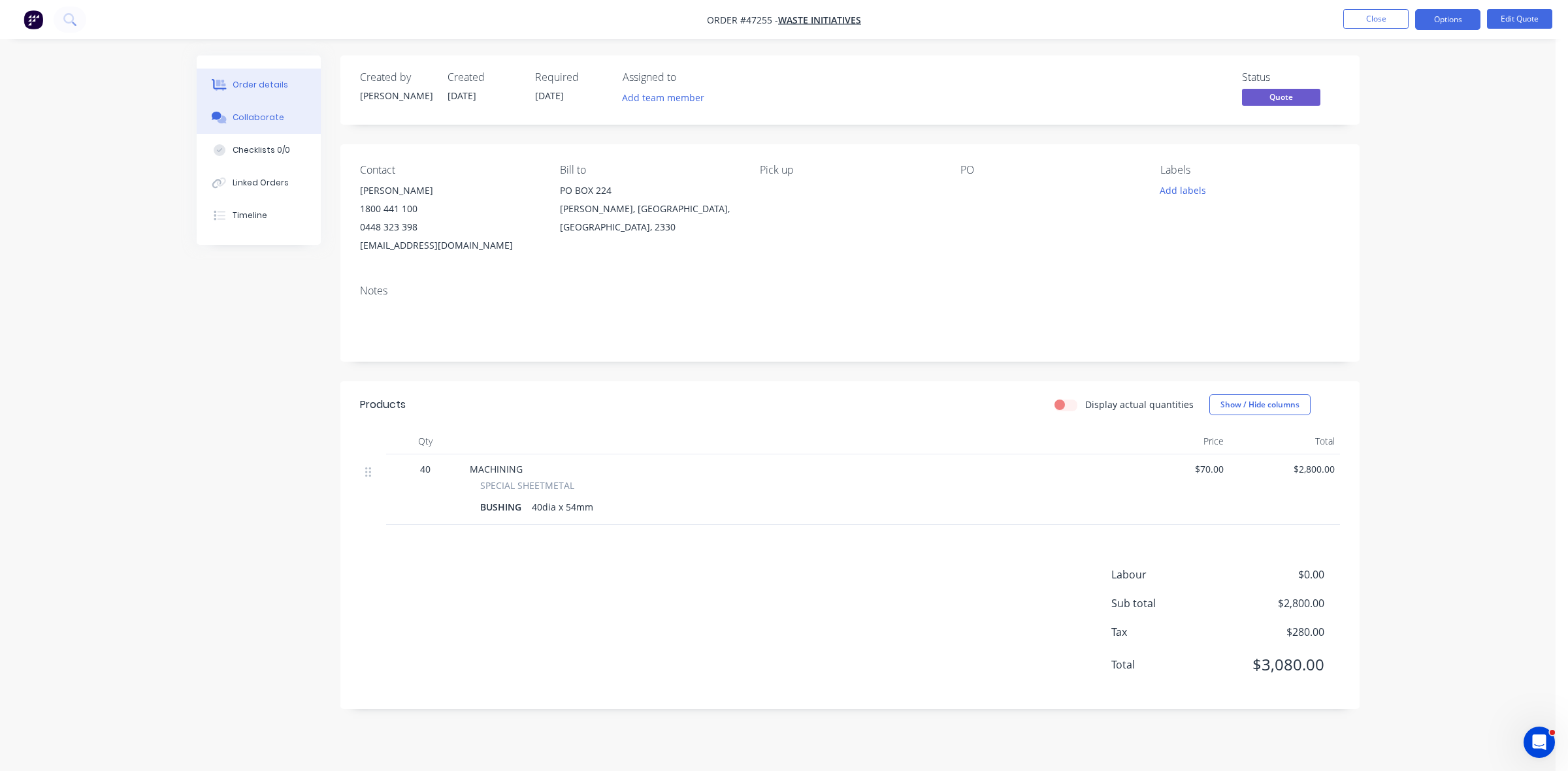
click at [285, 111] on button "Collaborate" at bounding box center [258, 117] width 124 height 32
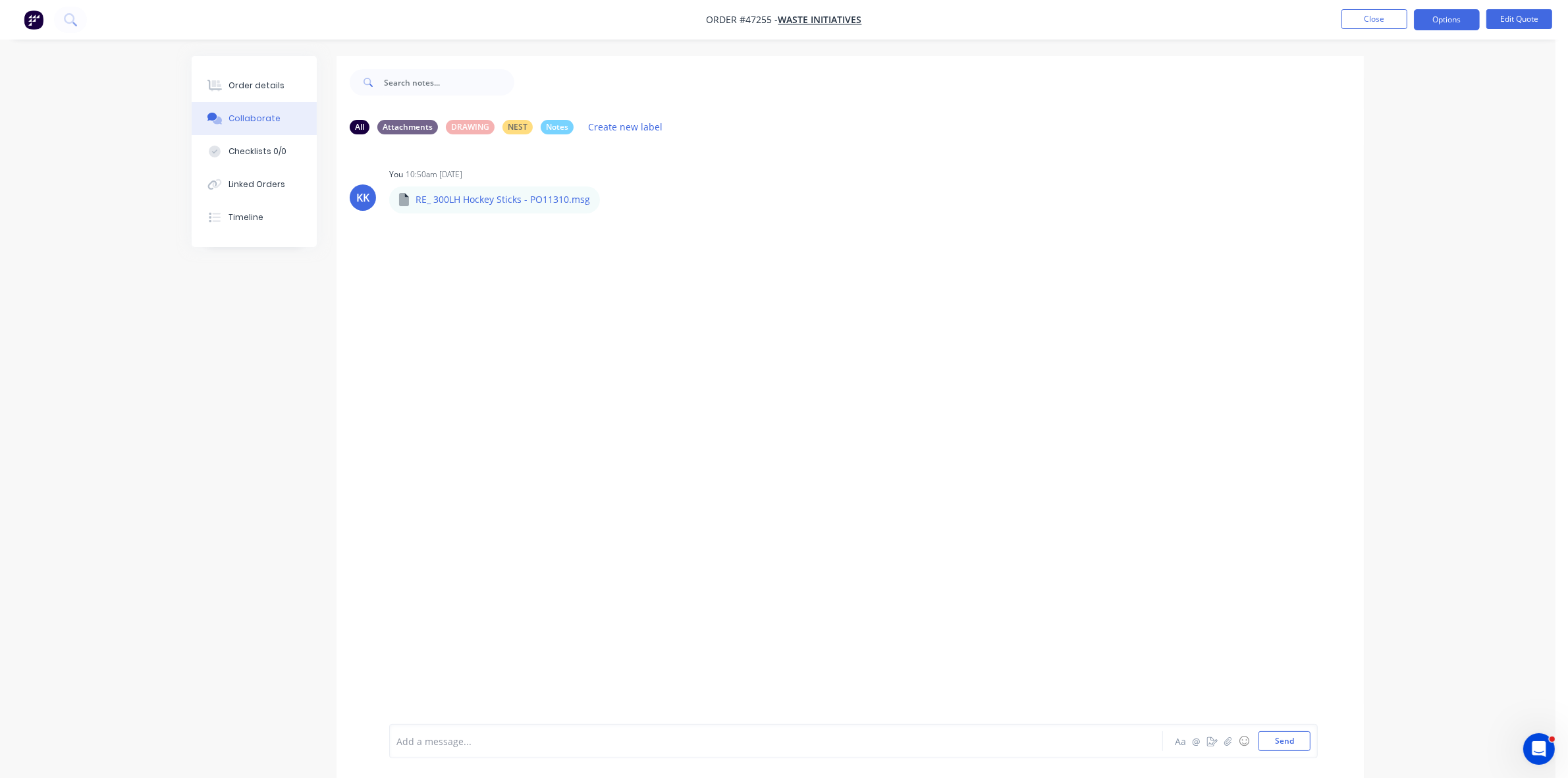
click at [429, 728] on div "Add a message... Aa @ ☺ Send" at bounding box center [854, 741] width 928 height 34
click at [429, 732] on div "Add a message..." at bounding box center [739, 741] width 686 height 20
click at [1356, 21] on button "Close" at bounding box center [1374, 19] width 66 height 20
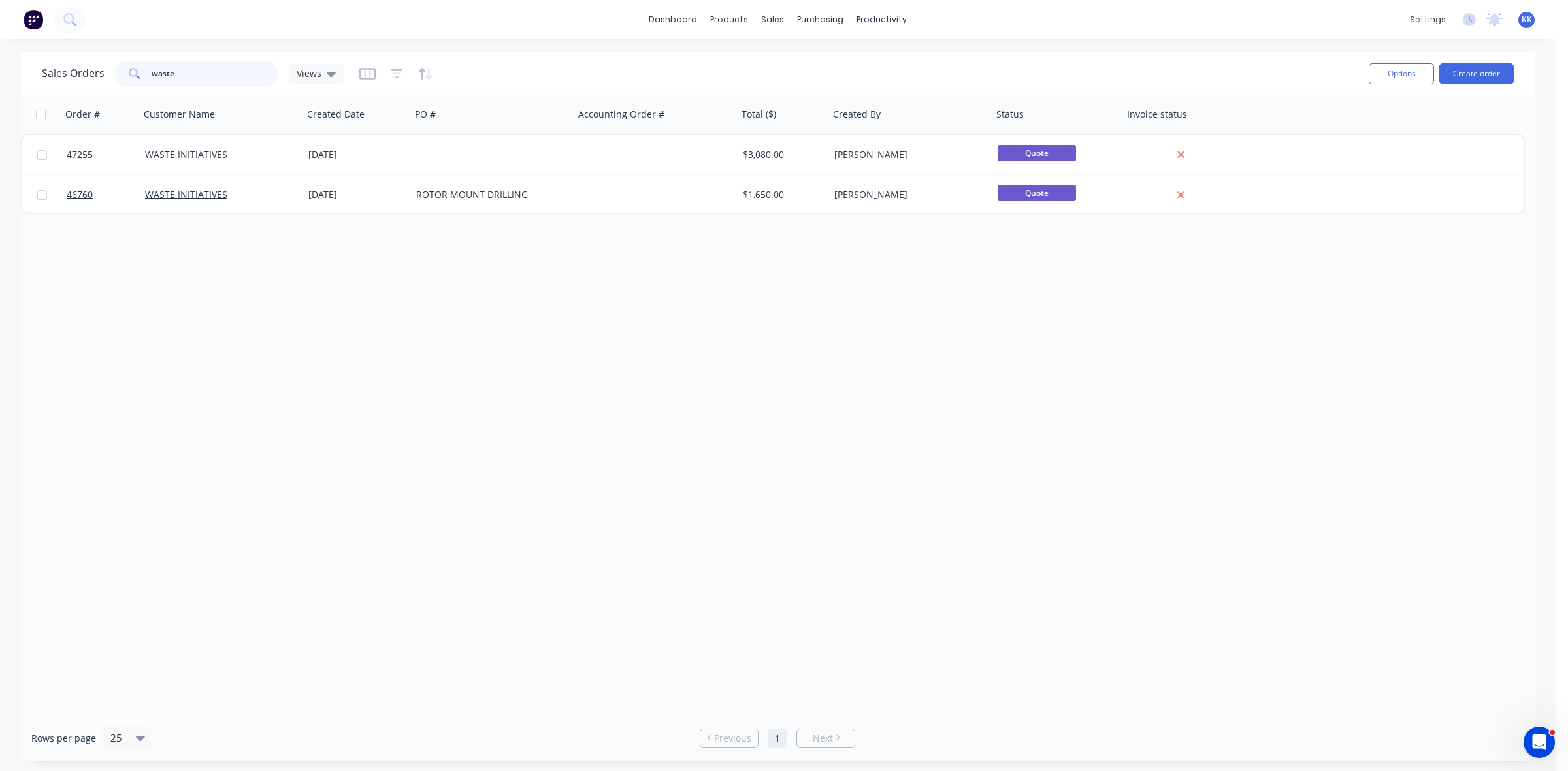
drag, startPoint x: 217, startPoint y: 77, endPoint x: 133, endPoint y: 77, distance: 84.0
click at [133, 77] on div "waste" at bounding box center [196, 74] width 163 height 26
drag, startPoint x: 214, startPoint y: 76, endPoint x: 129, endPoint y: 76, distance: 85.0
click at [129, 76] on div "SUNNY" at bounding box center [196, 74] width 163 height 26
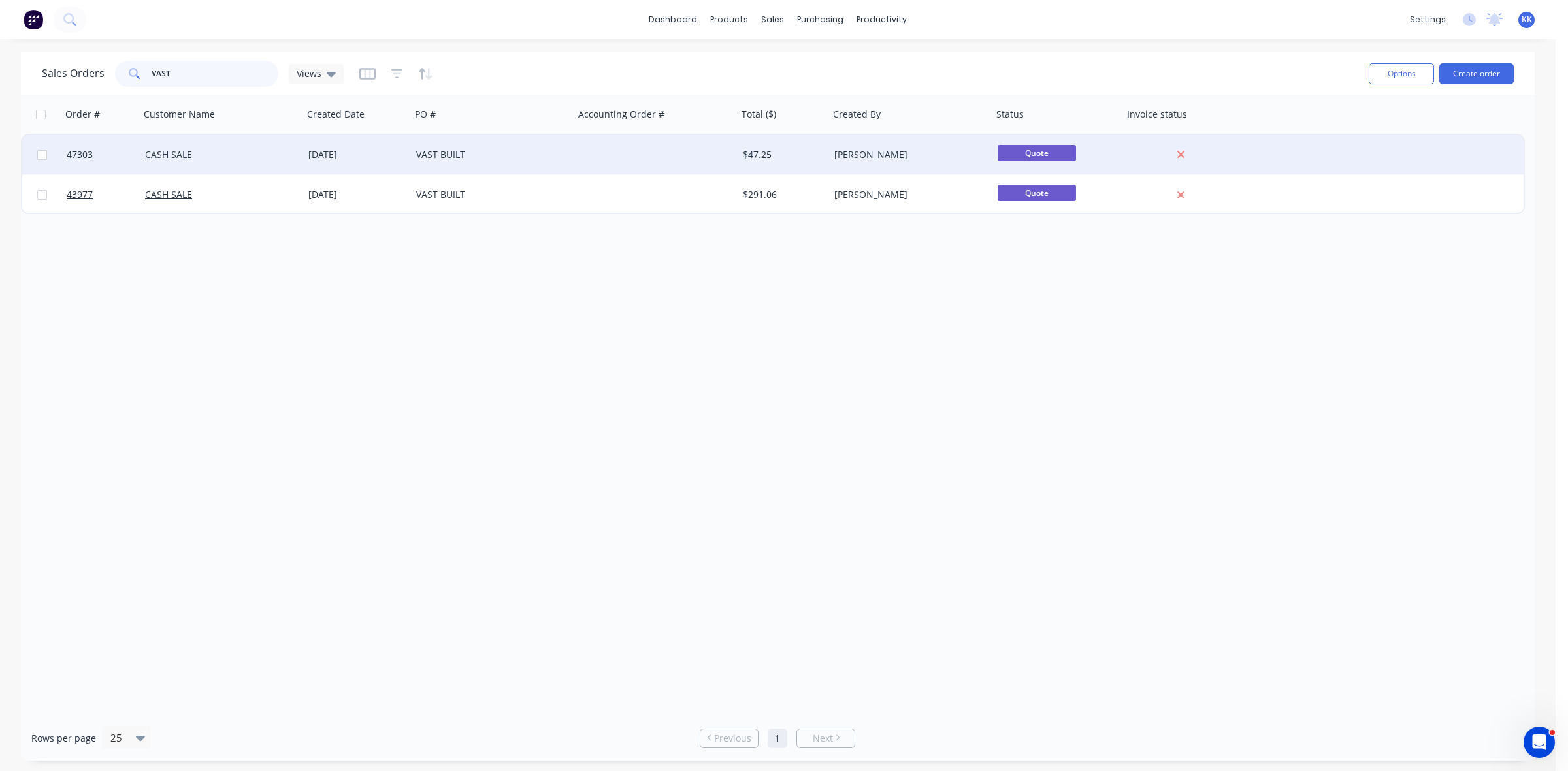
type input "VAST"
click at [618, 145] on div at bounding box center [656, 155] width 163 height 39
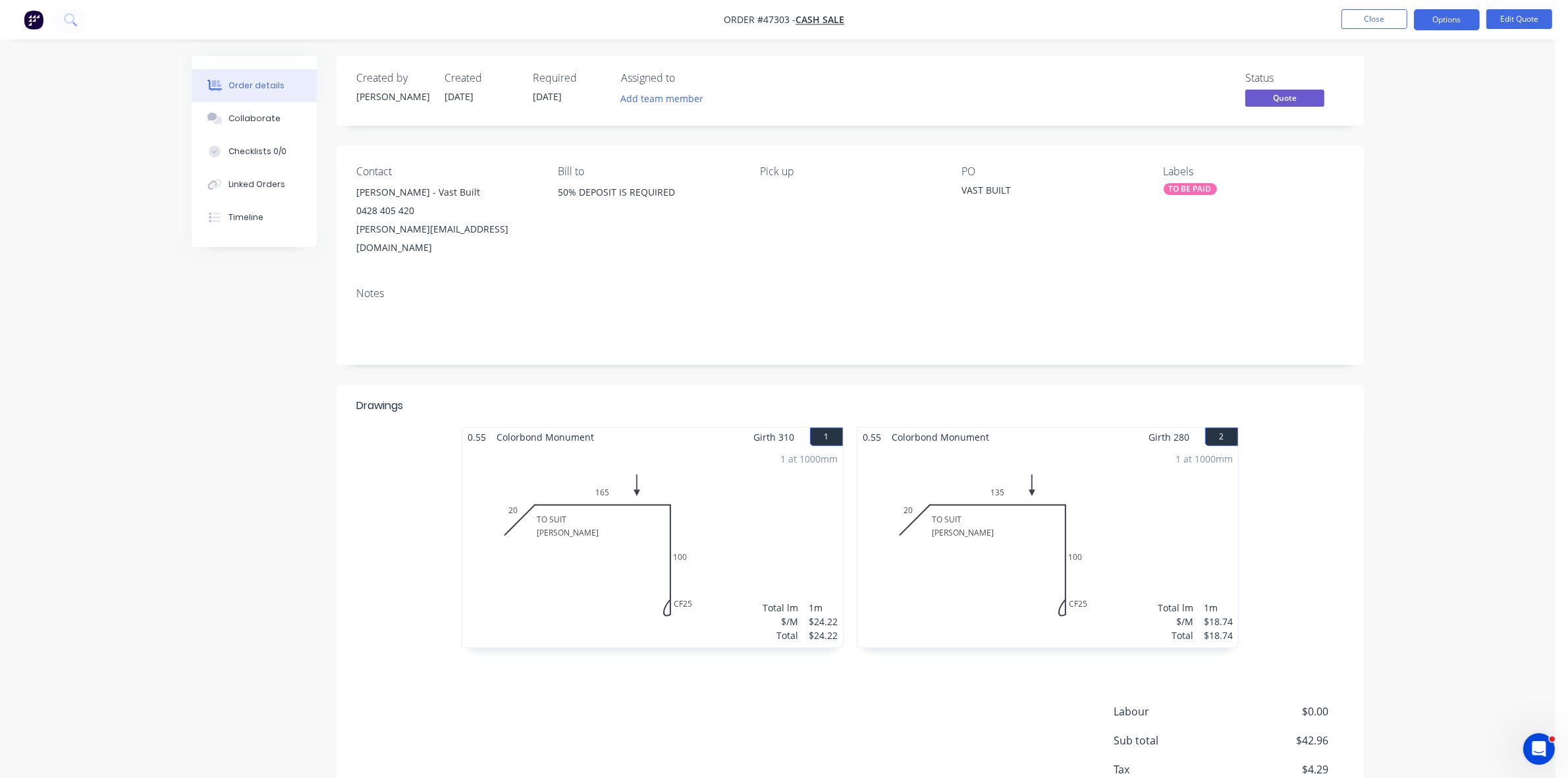
click at [1192, 192] on div "TO BE PAID" at bounding box center [1190, 189] width 53 height 12
click at [1216, 307] on div "TO BE PAID" at bounding box center [1225, 303] width 53 height 15
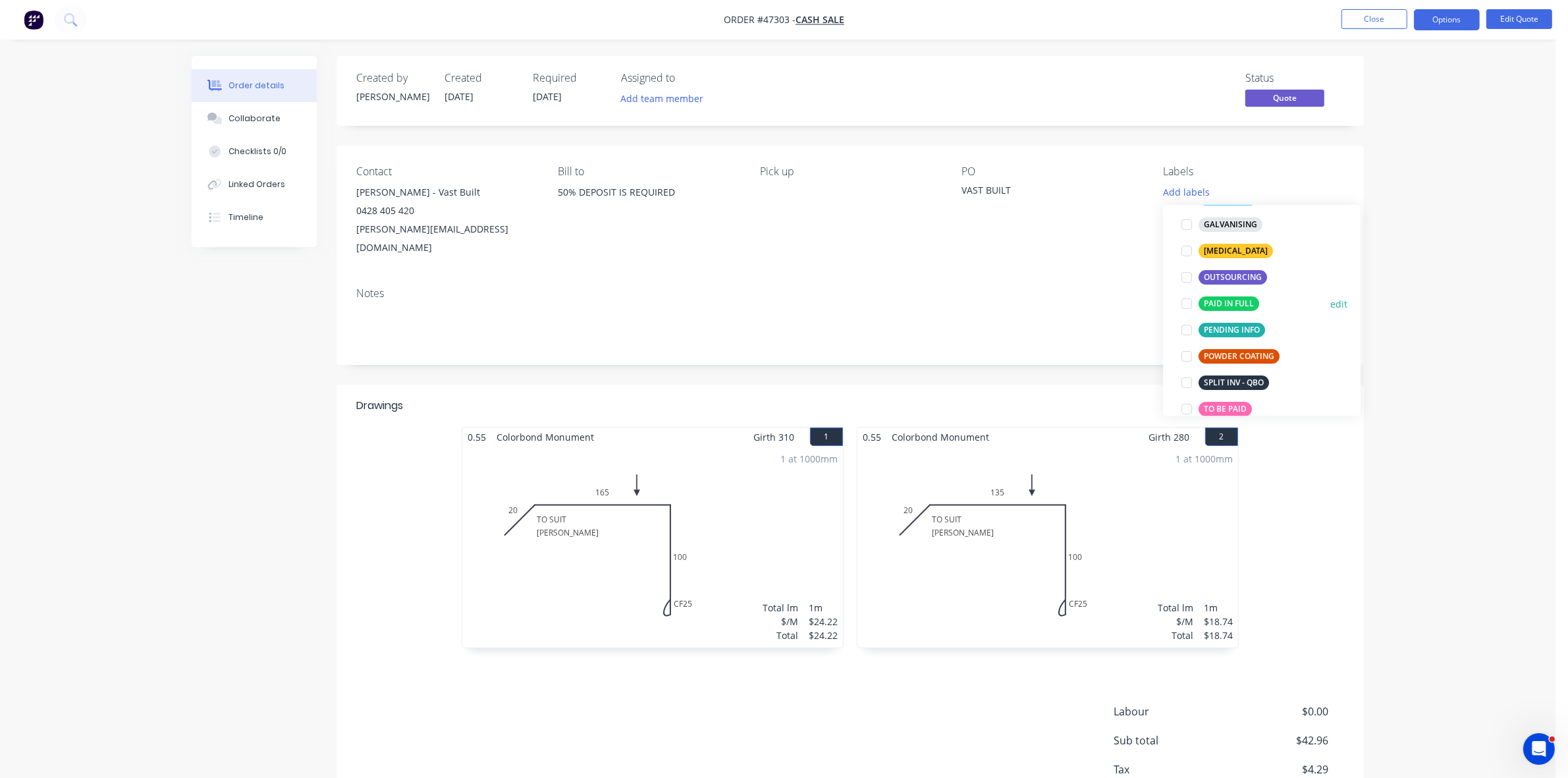
click at [1238, 304] on div "PAID IN FULL" at bounding box center [1229, 303] width 61 height 15
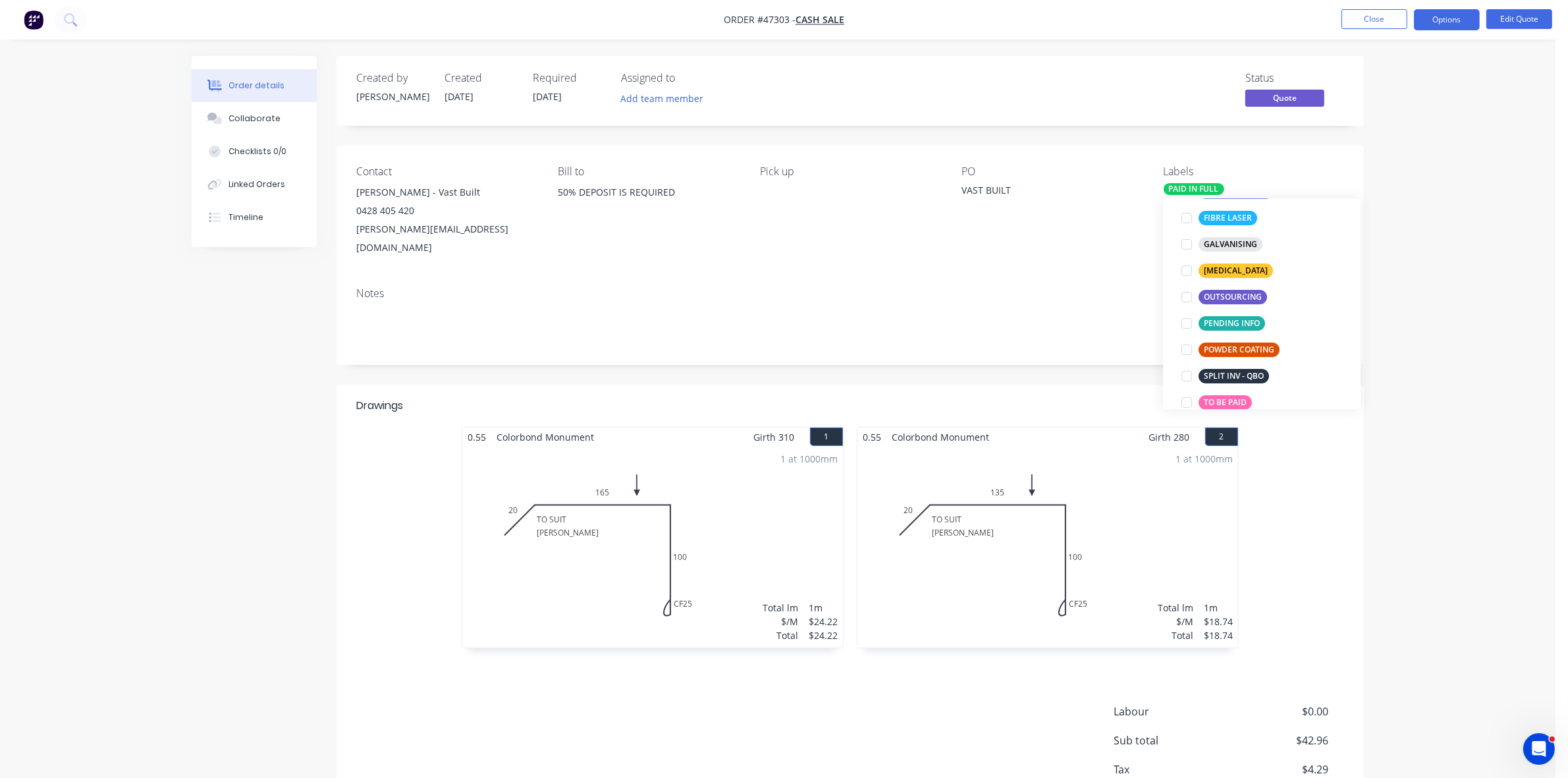
scroll to position [7, 0]
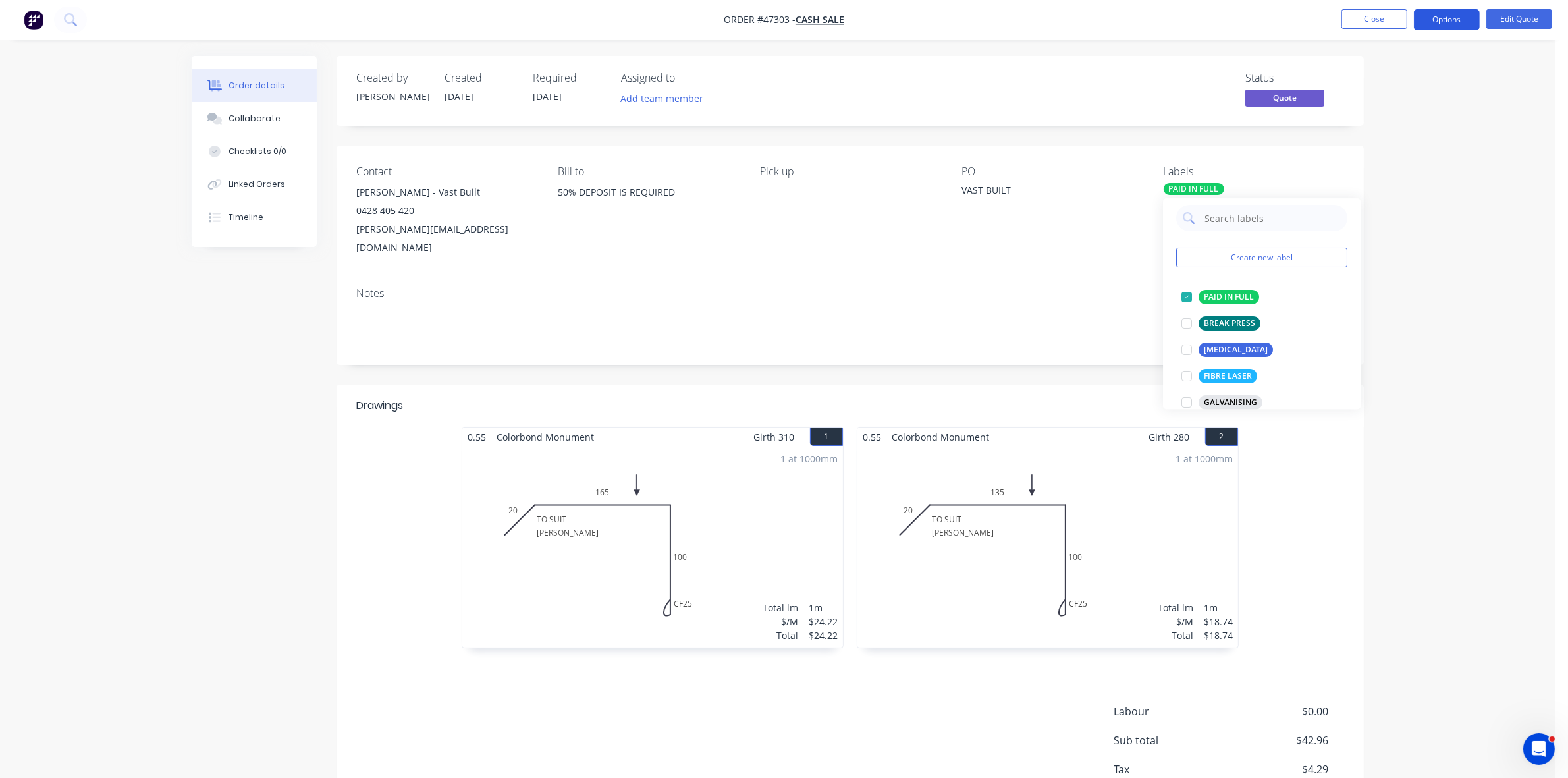
click at [1450, 23] on button "Options" at bounding box center [1446, 20] width 66 height 21
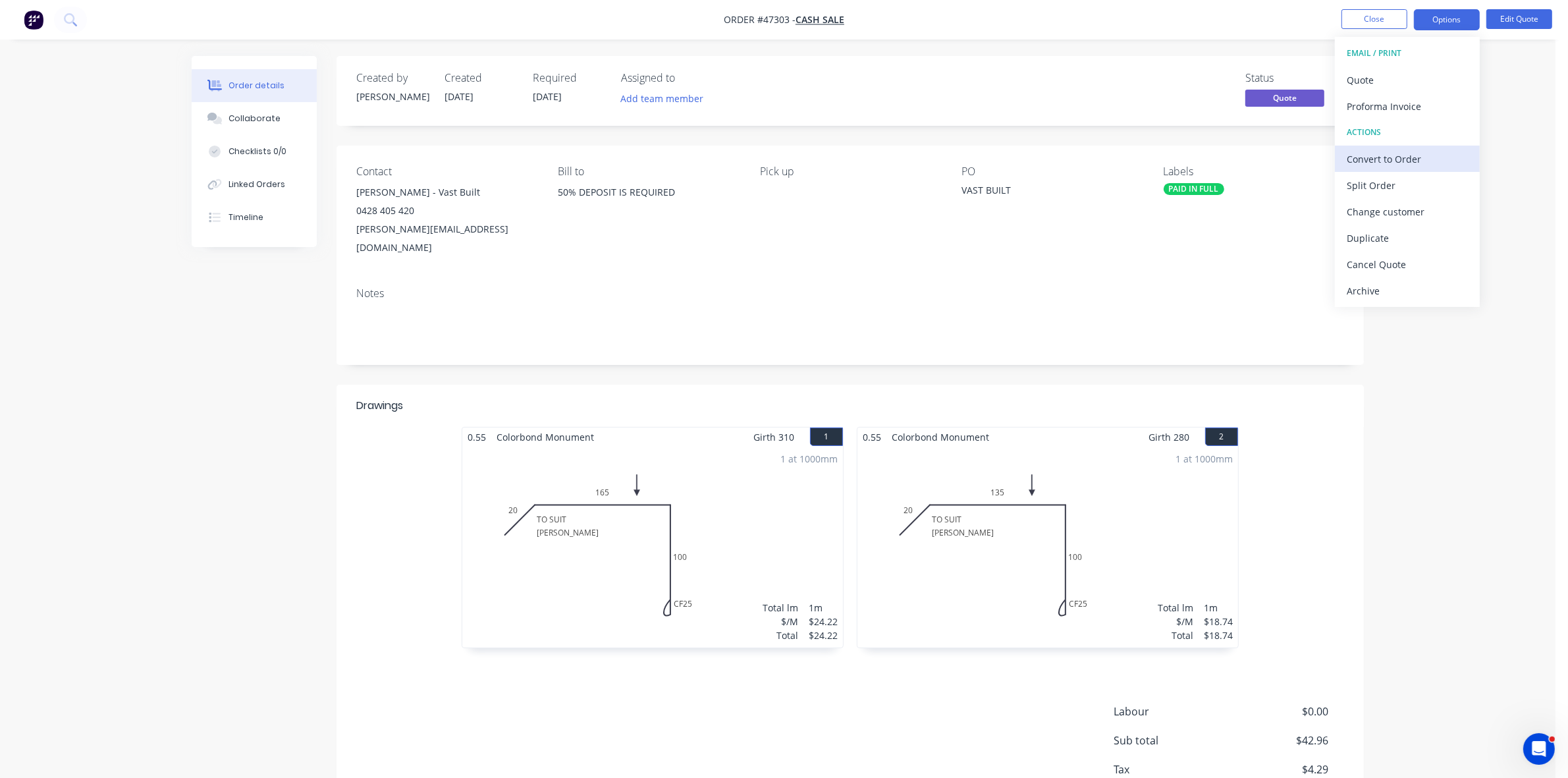
click at [1392, 155] on div "Convert to Order" at bounding box center [1408, 159] width 122 height 19
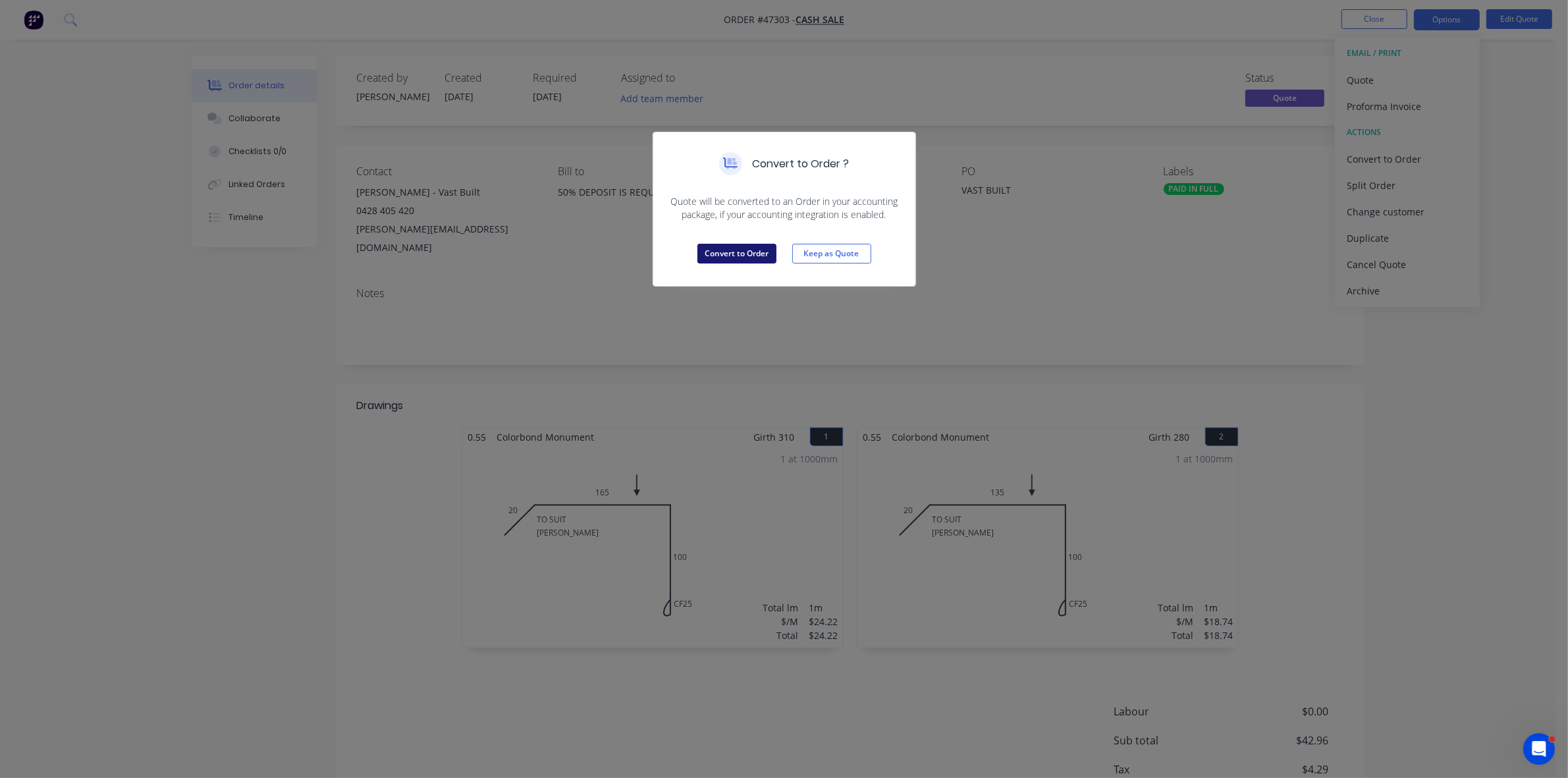
click at [745, 251] on button "Convert to Order" at bounding box center [736, 254] width 79 height 20
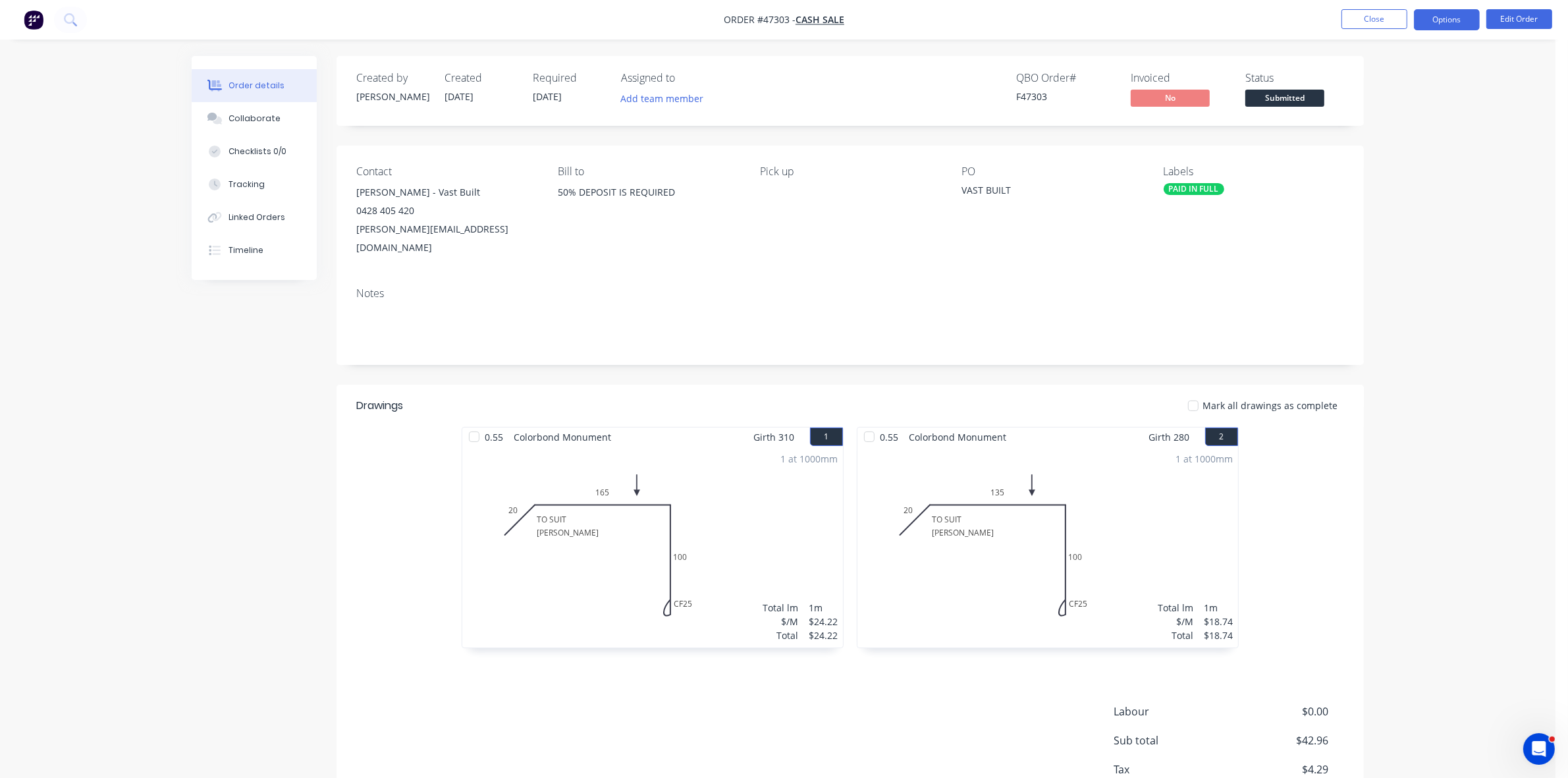
click at [1440, 24] on button "Options" at bounding box center [1446, 20] width 66 height 21
click at [1395, 162] on div "Work Order" at bounding box center [1408, 159] width 122 height 19
click at [1392, 135] on div "Without pricing" at bounding box center [1408, 133] width 122 height 19
click at [1276, 96] on span "Submitted" at bounding box center [1285, 98] width 79 height 16
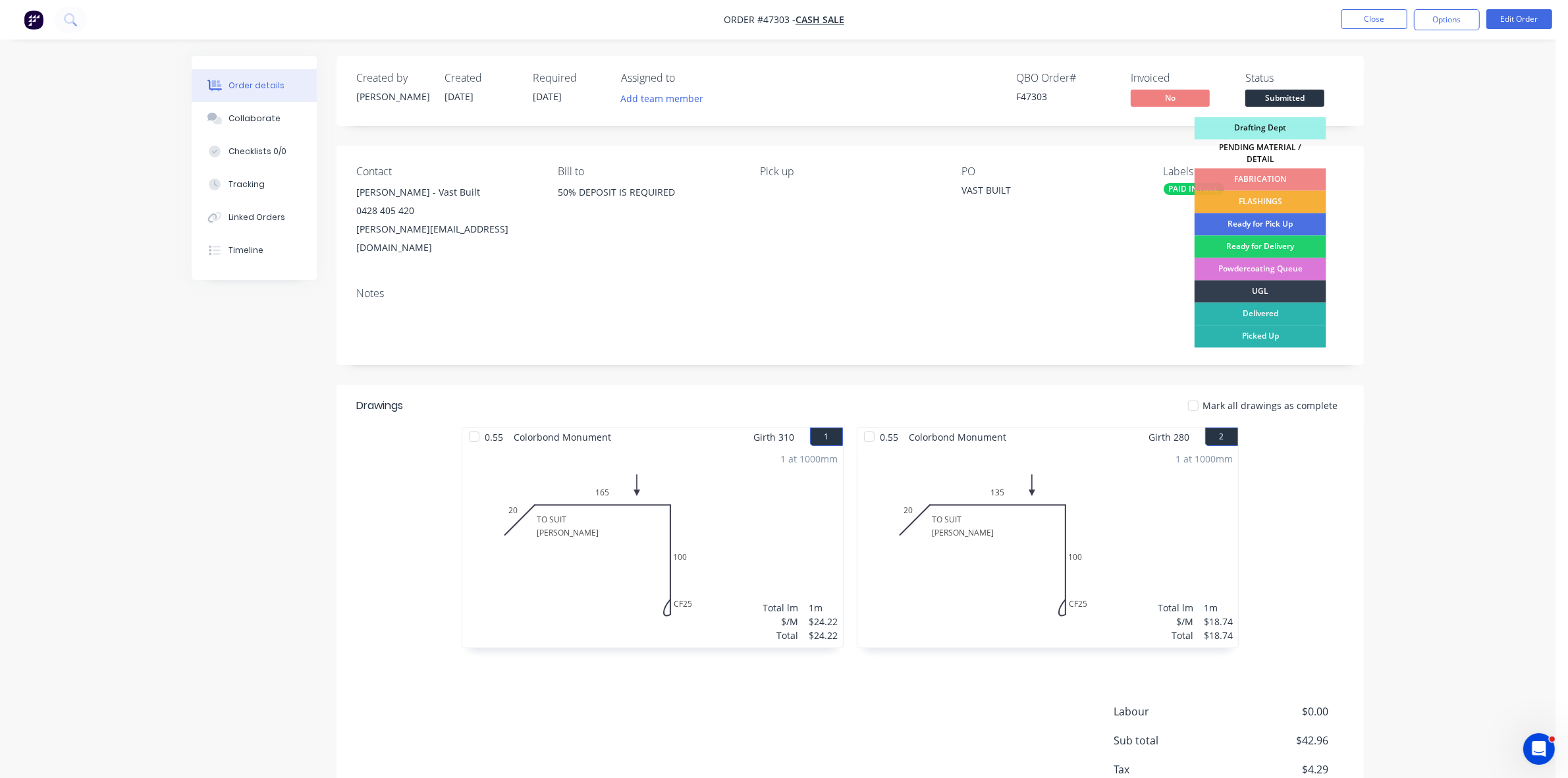
click at [1282, 196] on div "FLASHINGS" at bounding box center [1261, 202] width 132 height 22
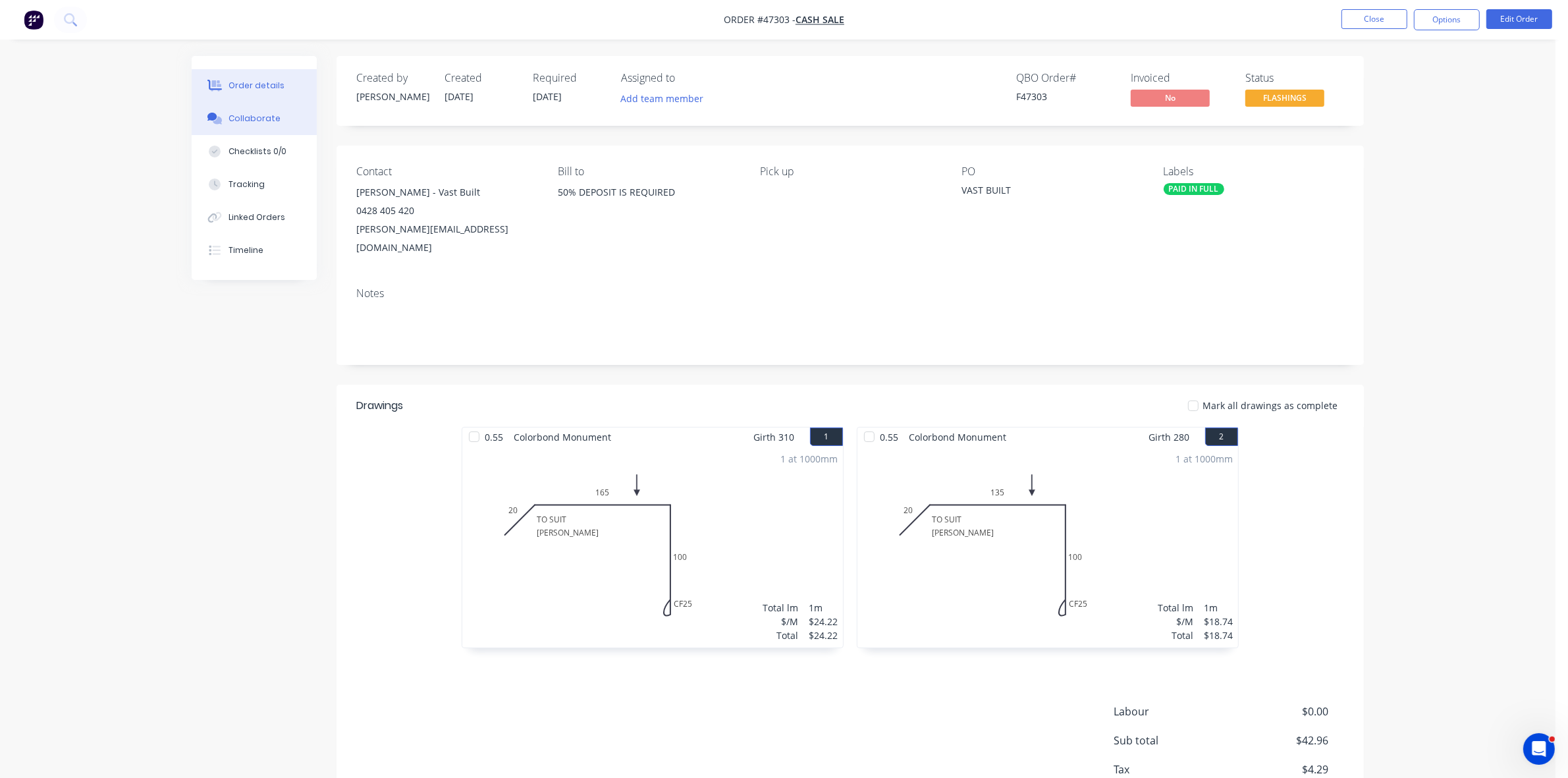
click at [289, 123] on button "Collaborate" at bounding box center [254, 118] width 125 height 33
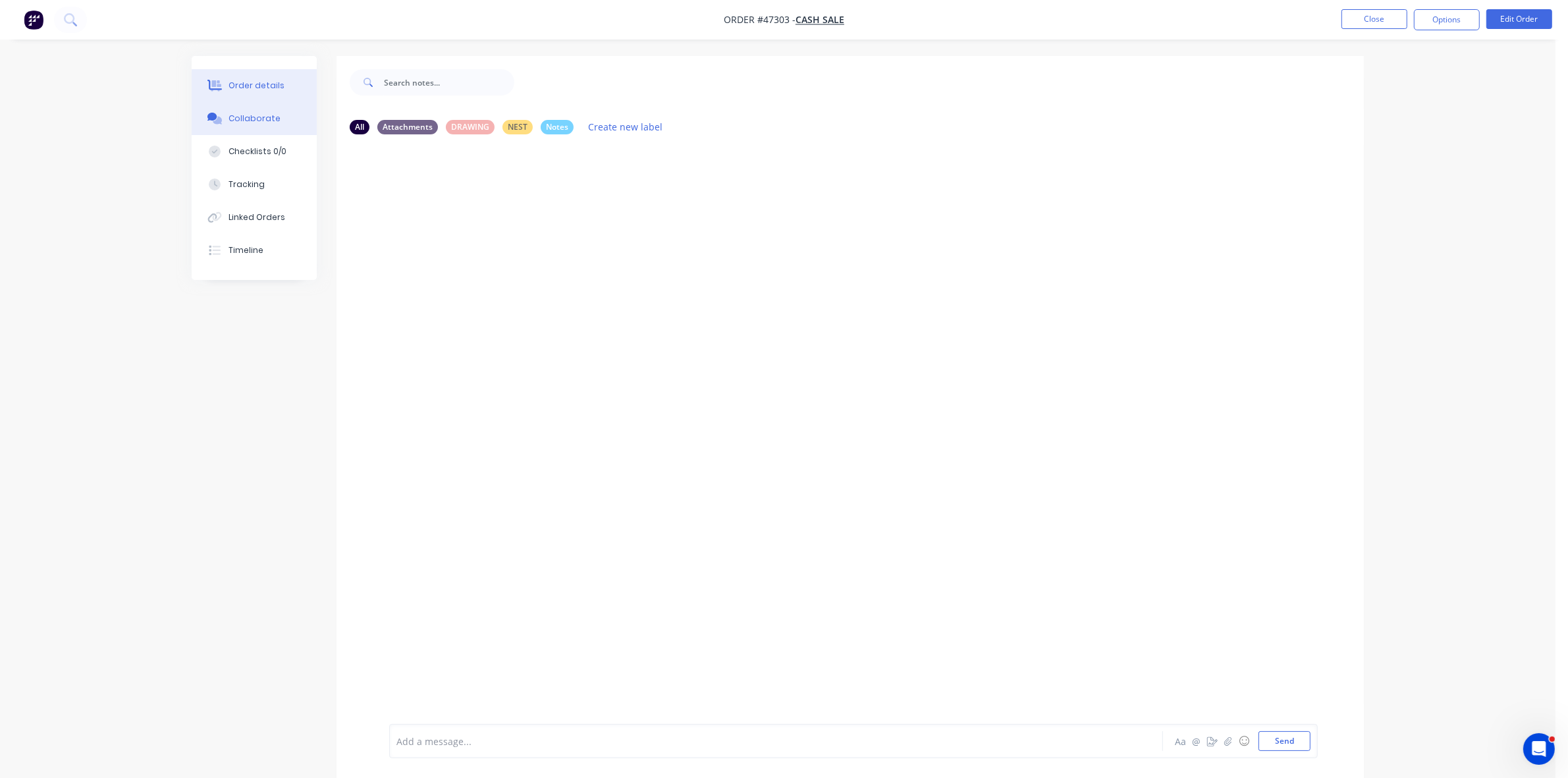
click at [281, 81] on button "Order details" at bounding box center [254, 86] width 125 height 33
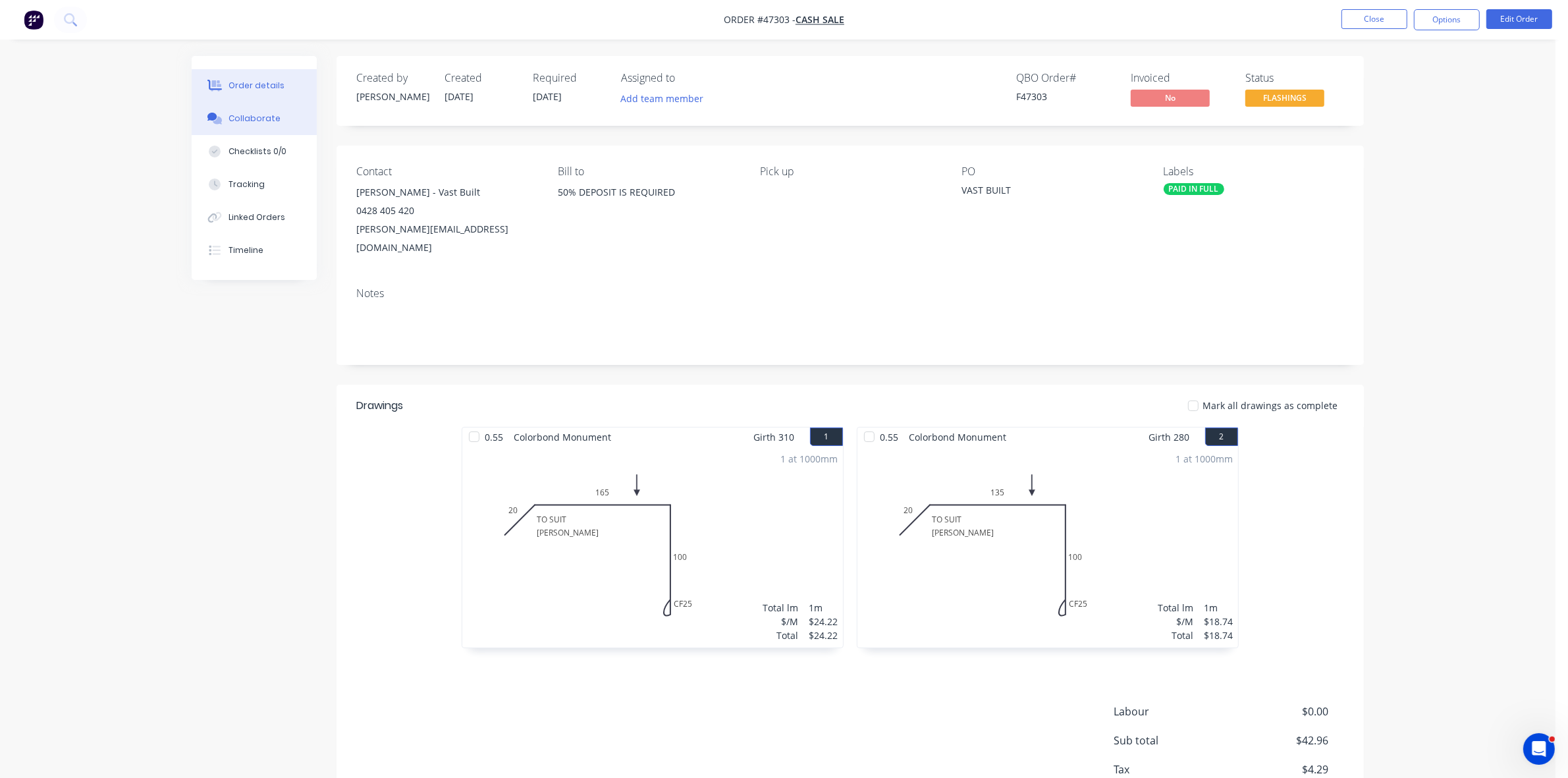
drag, startPoint x: 250, startPoint y: 111, endPoint x: 272, endPoint y: 119, distance: 23.4
click at [250, 111] on button "Collaborate" at bounding box center [254, 118] width 125 height 33
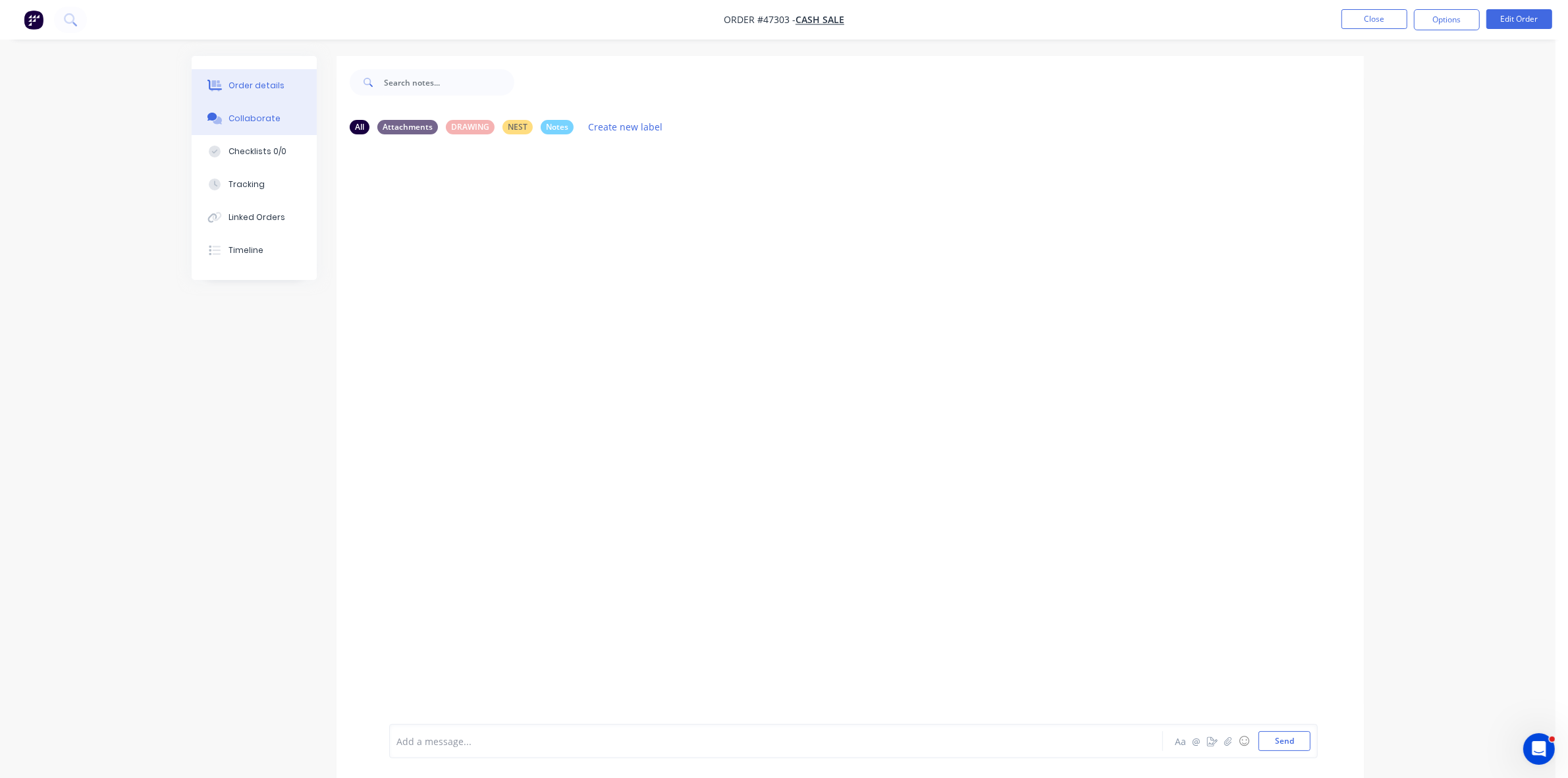
click at [290, 77] on button "Order details" at bounding box center [254, 86] width 125 height 33
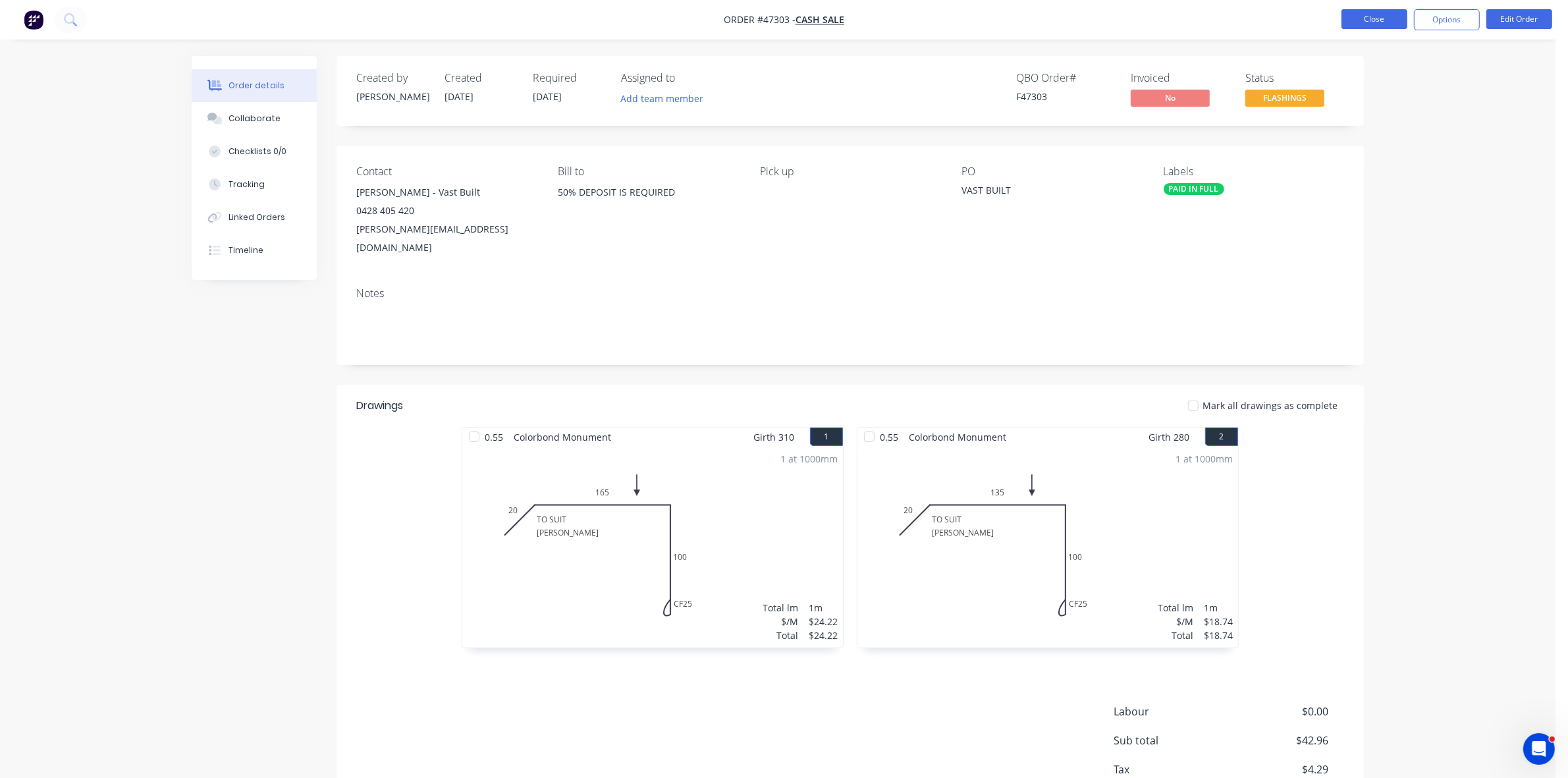
click at [1368, 21] on button "Close" at bounding box center [1374, 19] width 66 height 20
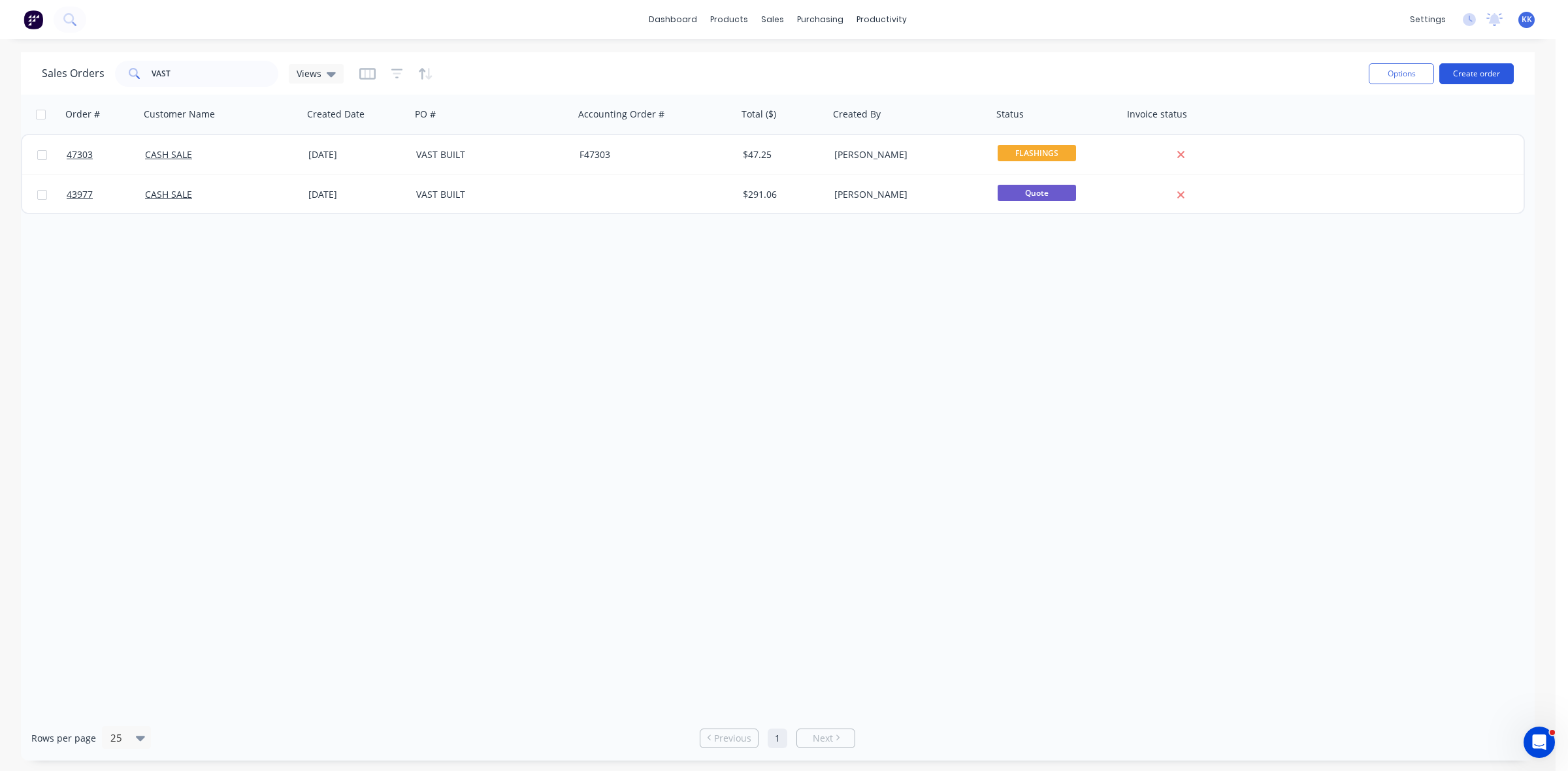
click at [1462, 75] on button "Create order" at bounding box center [1476, 74] width 75 height 21
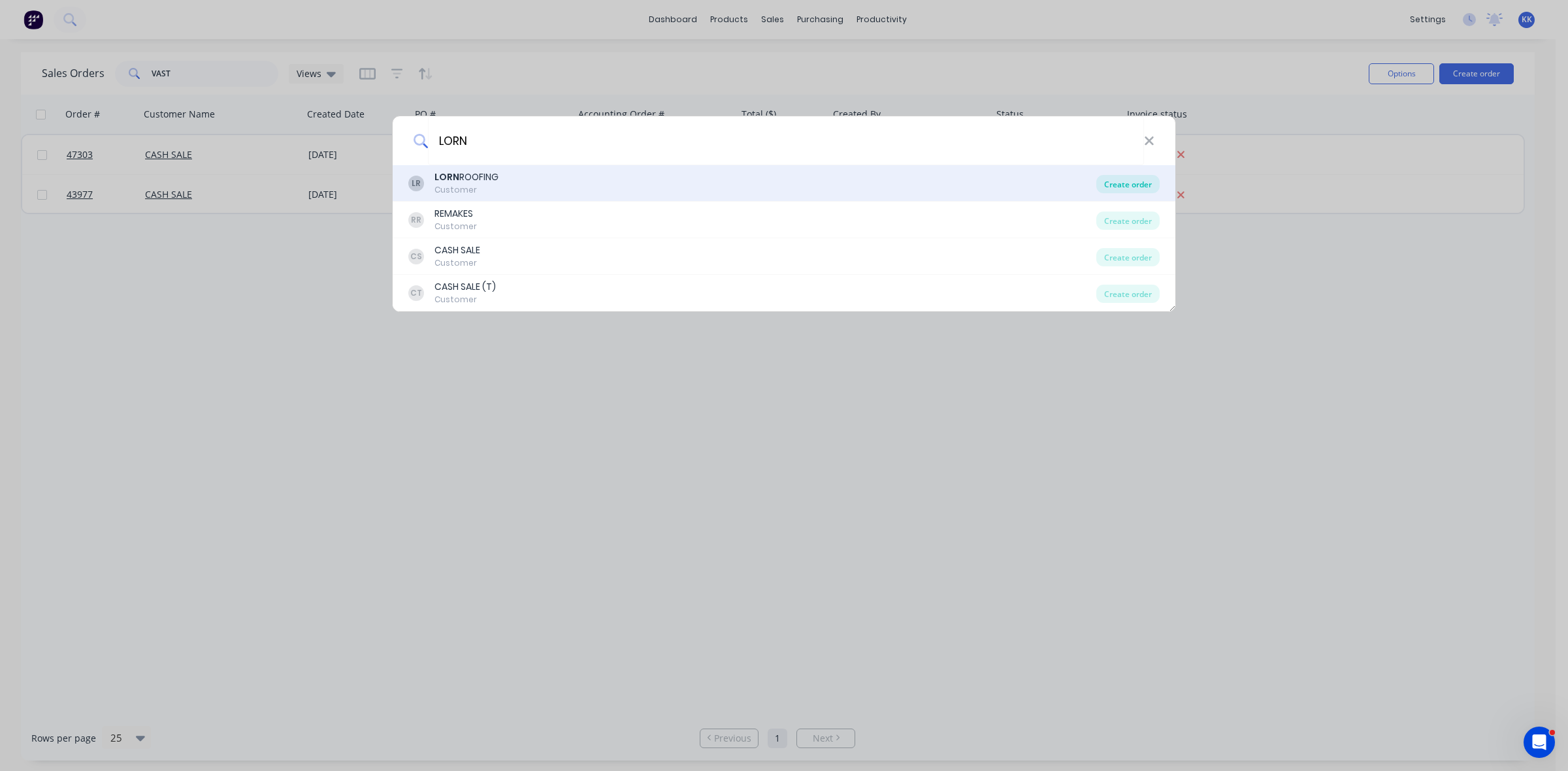
type input "LORN"
click at [1143, 183] on div "Create order" at bounding box center [1127, 184] width 64 height 19
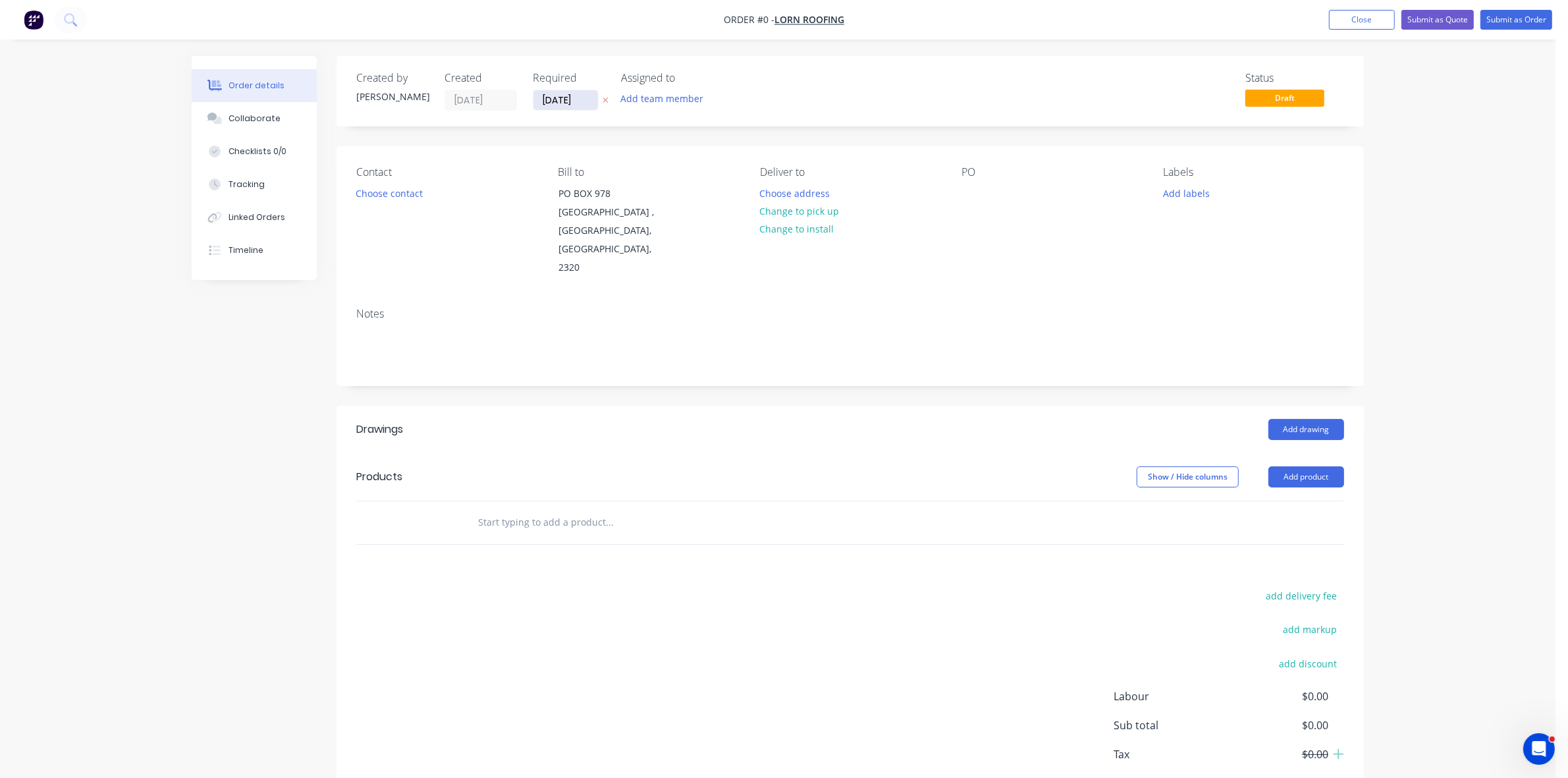
click at [569, 102] on input "[DATE]" at bounding box center [565, 99] width 64 height 20
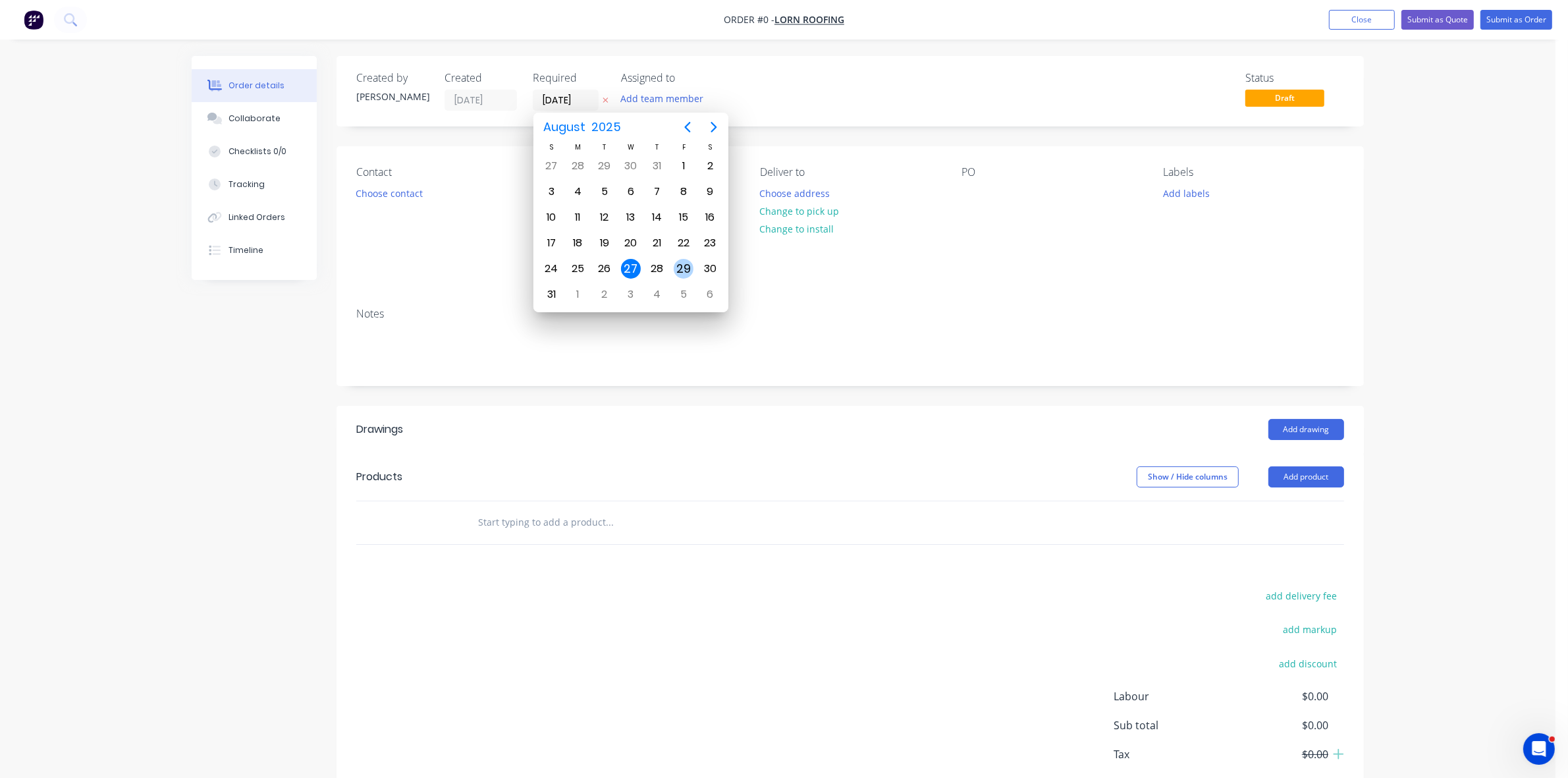
drag, startPoint x: 674, startPoint y: 272, endPoint x: 587, endPoint y: 268, distance: 87.1
click at [675, 272] on div "29" at bounding box center [683, 268] width 27 height 25
type input "29/08/25"
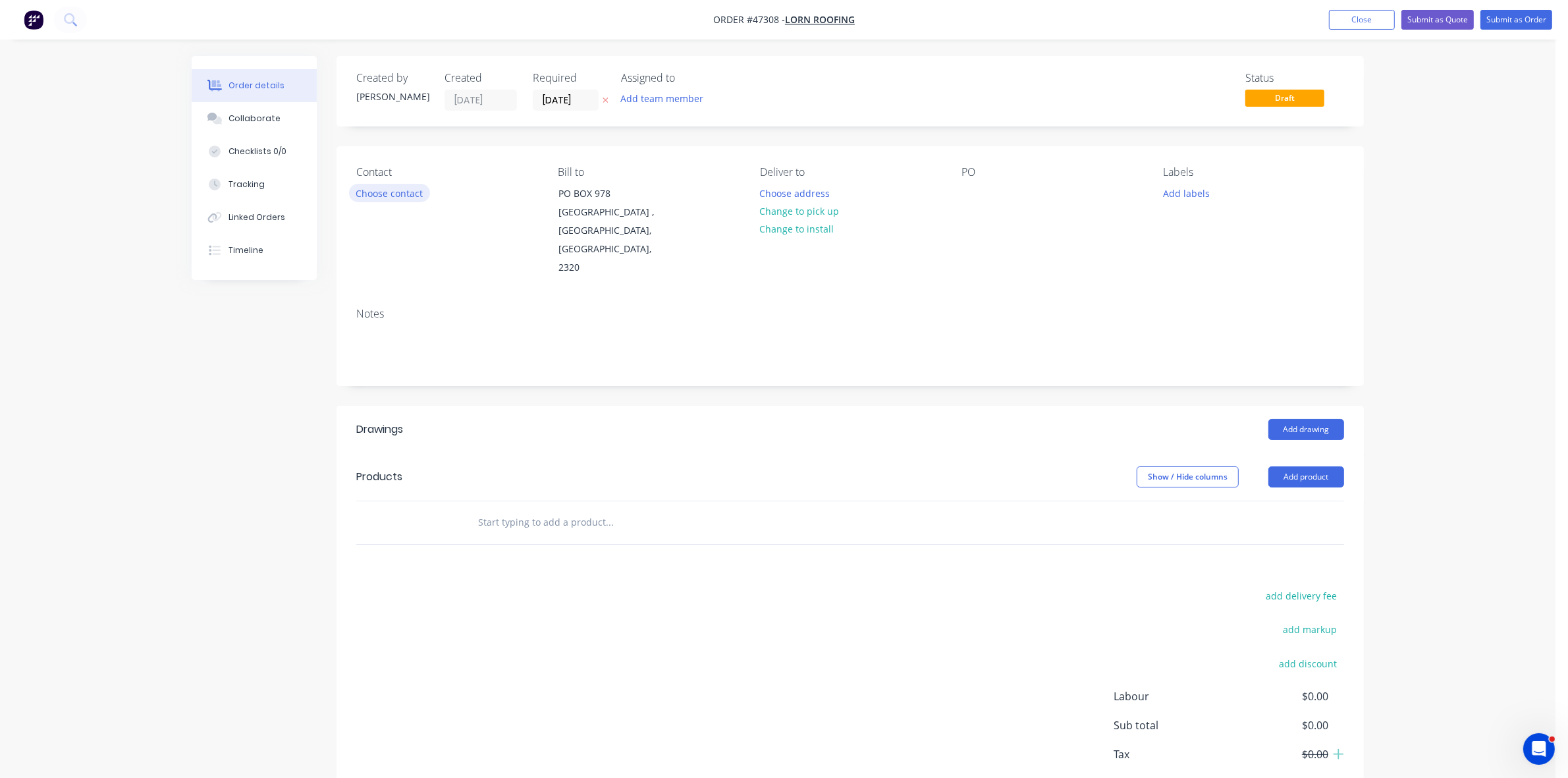
click at [384, 187] on button "Choose contact" at bounding box center [390, 193] width 81 height 18
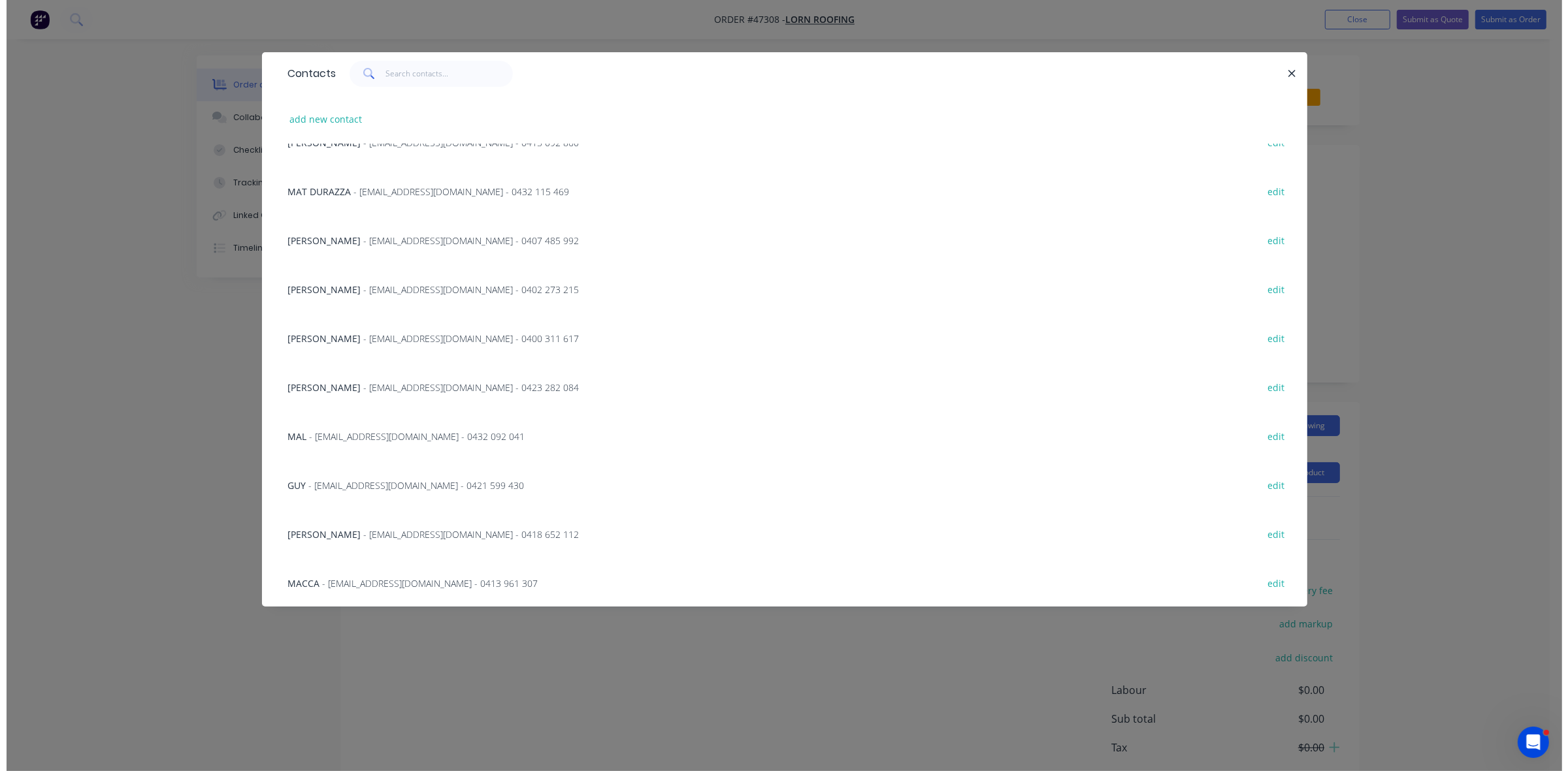
scroll to position [516, 0]
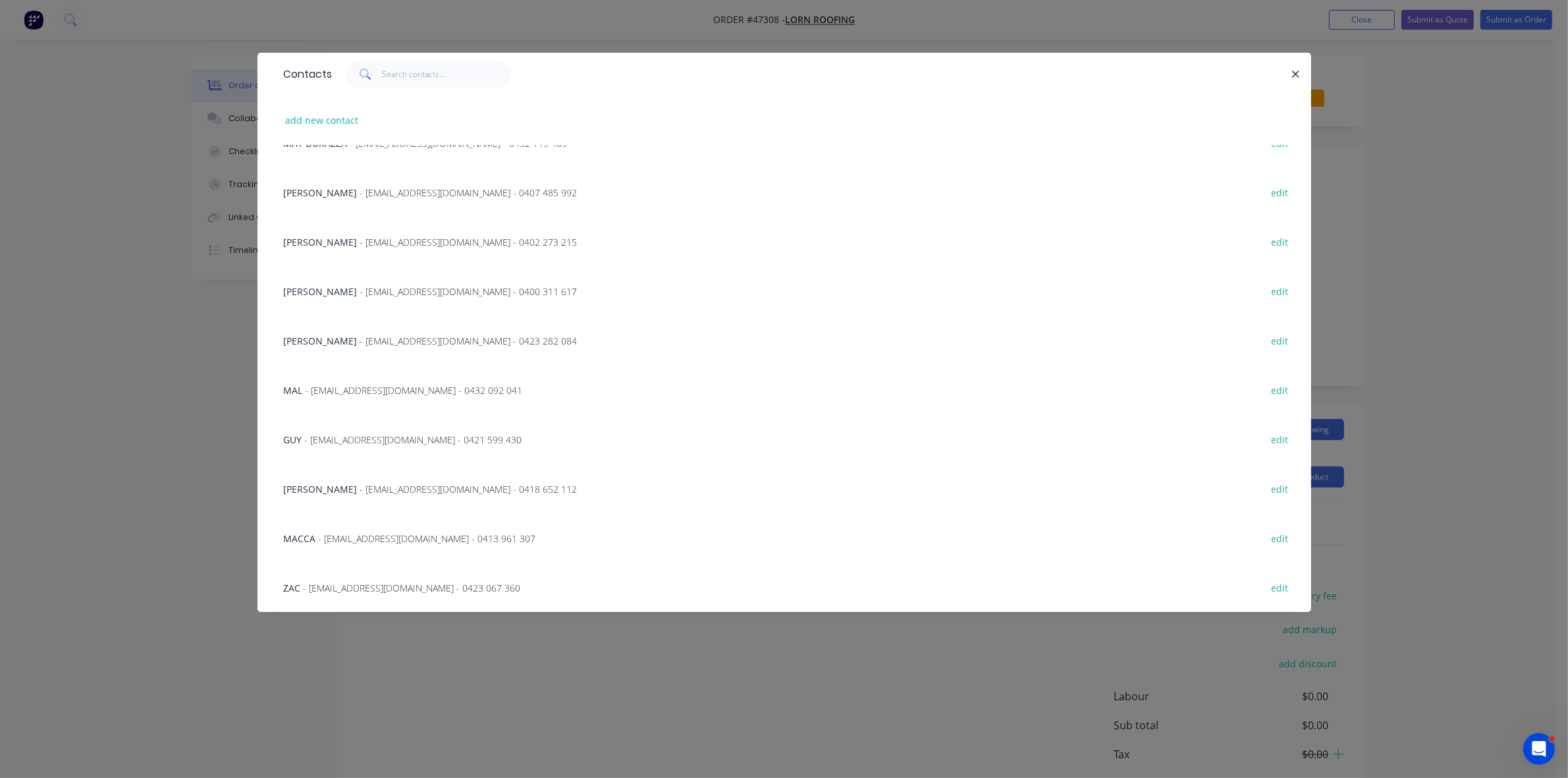
click at [336, 444] on span "- admin@lornroofing.com.au - 0421 599 430" at bounding box center [414, 440] width 218 height 13
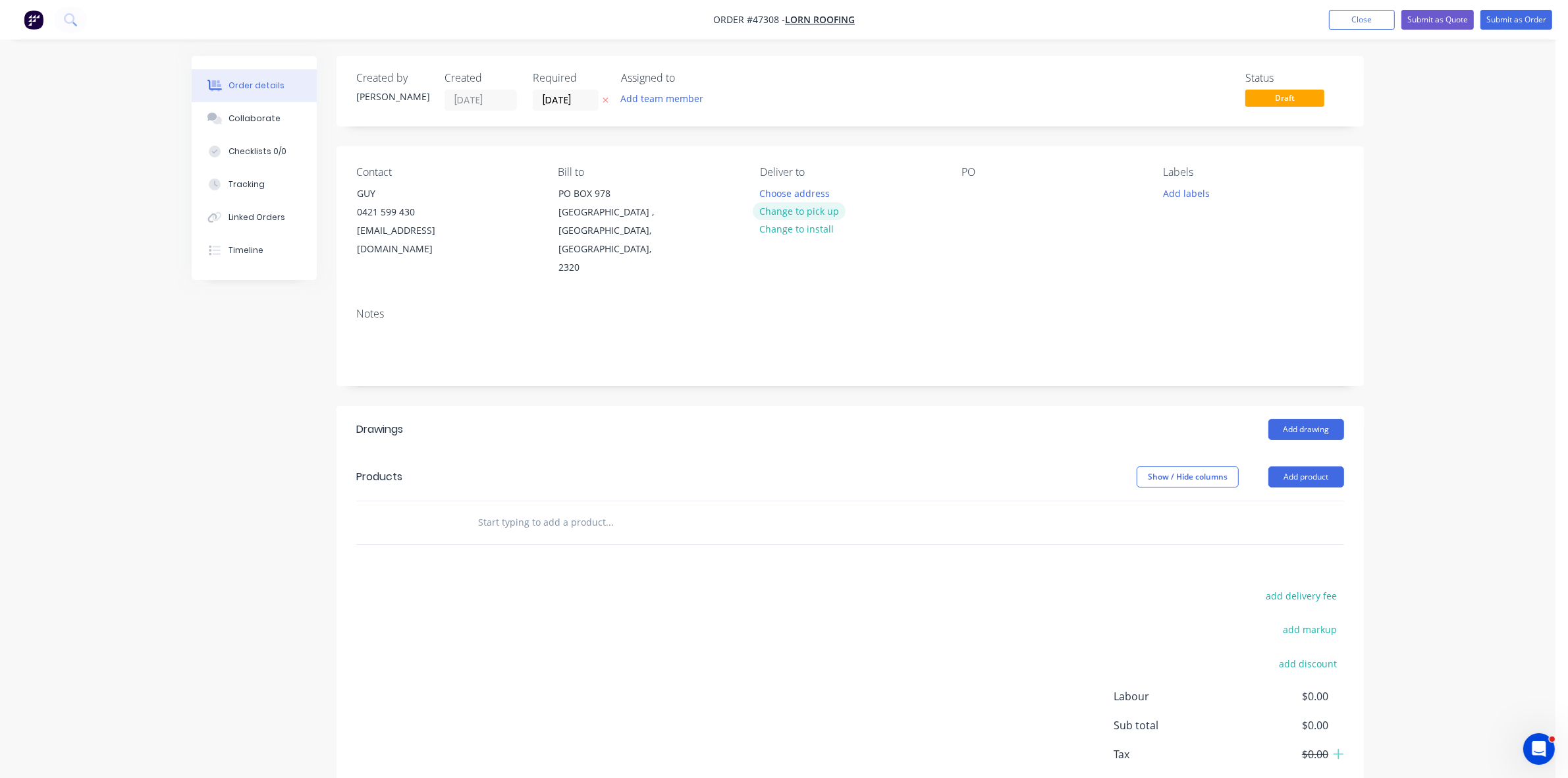
click at [823, 210] on button "Change to pick up" at bounding box center [799, 211] width 93 height 18
click at [784, 186] on div "Pick up Change to delivery Change to install" at bounding box center [850, 222] width 181 height 111
click at [766, 192] on div at bounding box center [770, 194] width 21 height 19
click at [969, 192] on div at bounding box center [972, 194] width 21 height 19
click at [1297, 419] on button "Add drawing" at bounding box center [1306, 429] width 75 height 21
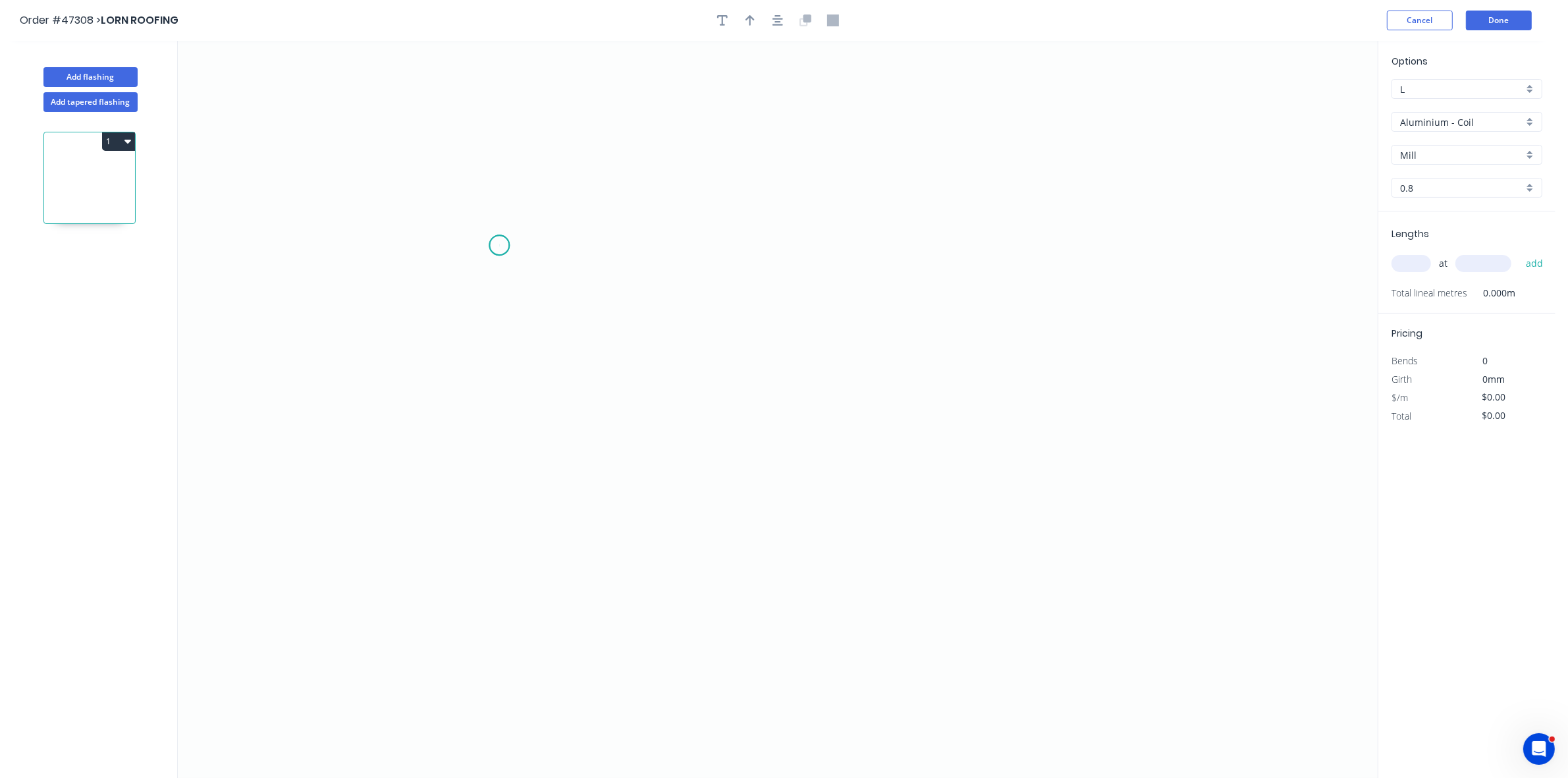
click at [499, 246] on icon "0" at bounding box center [778, 410] width 1200 height 738
click at [805, 244] on icon "0" at bounding box center [778, 410] width 1200 height 738
click at [803, 409] on icon "0 ?" at bounding box center [778, 410] width 1200 height 738
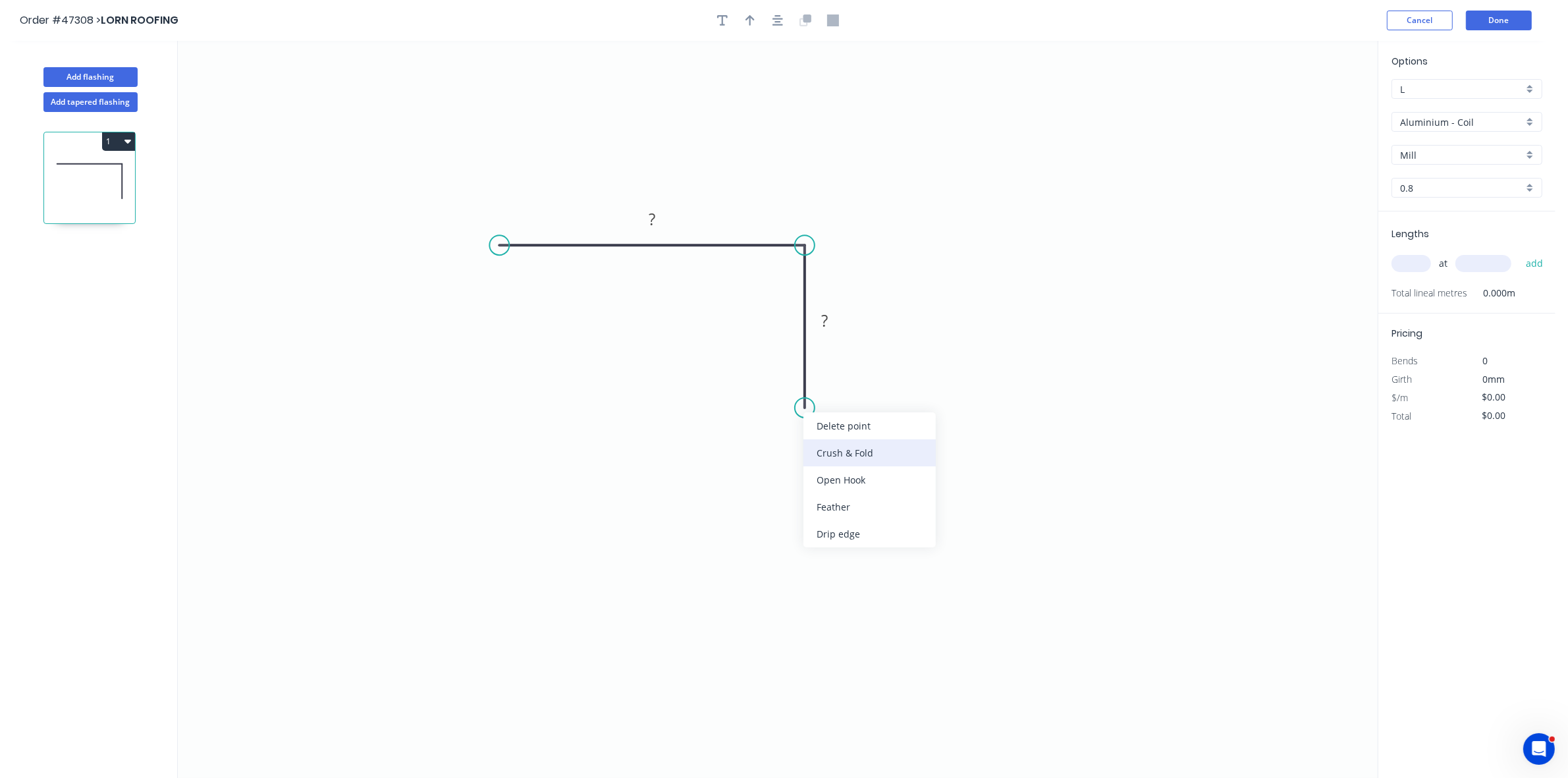
click at [823, 455] on div "Crush & Fold" at bounding box center [869, 453] width 133 height 27
click at [815, 455] on div "Flip bend" at bounding box center [874, 458] width 133 height 27
click at [537, 284] on div "Crush & Fold" at bounding box center [563, 290] width 133 height 27
click at [530, 215] on tspan "10" at bounding box center [526, 211] width 19 height 21
type input "$18.57"
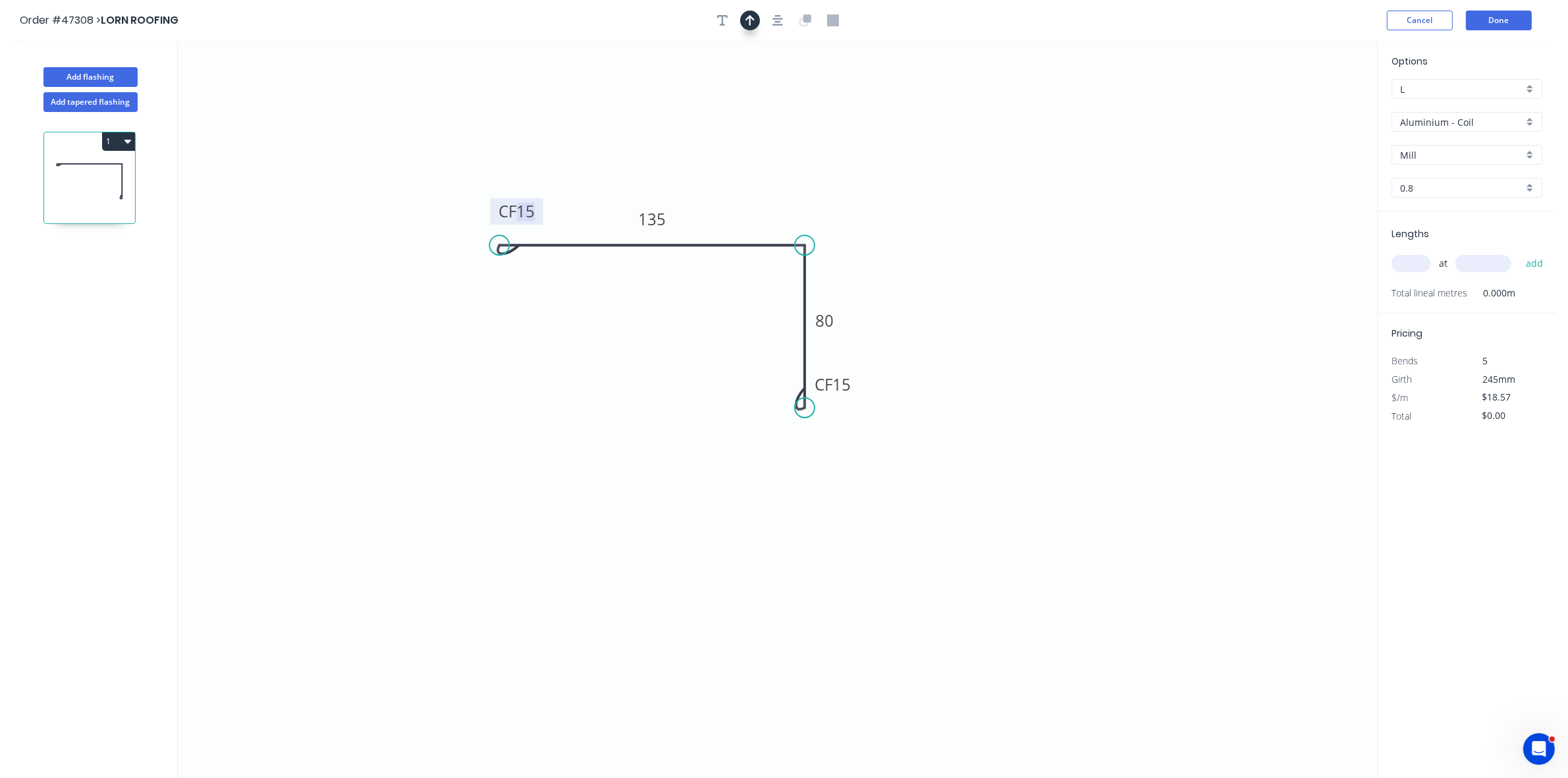
click at [748, 21] on icon "button" at bounding box center [750, 21] width 9 height 12
drag, startPoint x: 1312, startPoint y: 105, endPoint x: 784, endPoint y: 219, distance: 540.2
click at [760, 215] on icon at bounding box center [760, 198] width 12 height 42
drag, startPoint x: 1453, startPoint y: 116, endPoint x: 1449, endPoint y: 123, distance: 8.1
click at [1453, 117] on input "Aluminium - Coil" at bounding box center [1462, 123] width 123 height 14
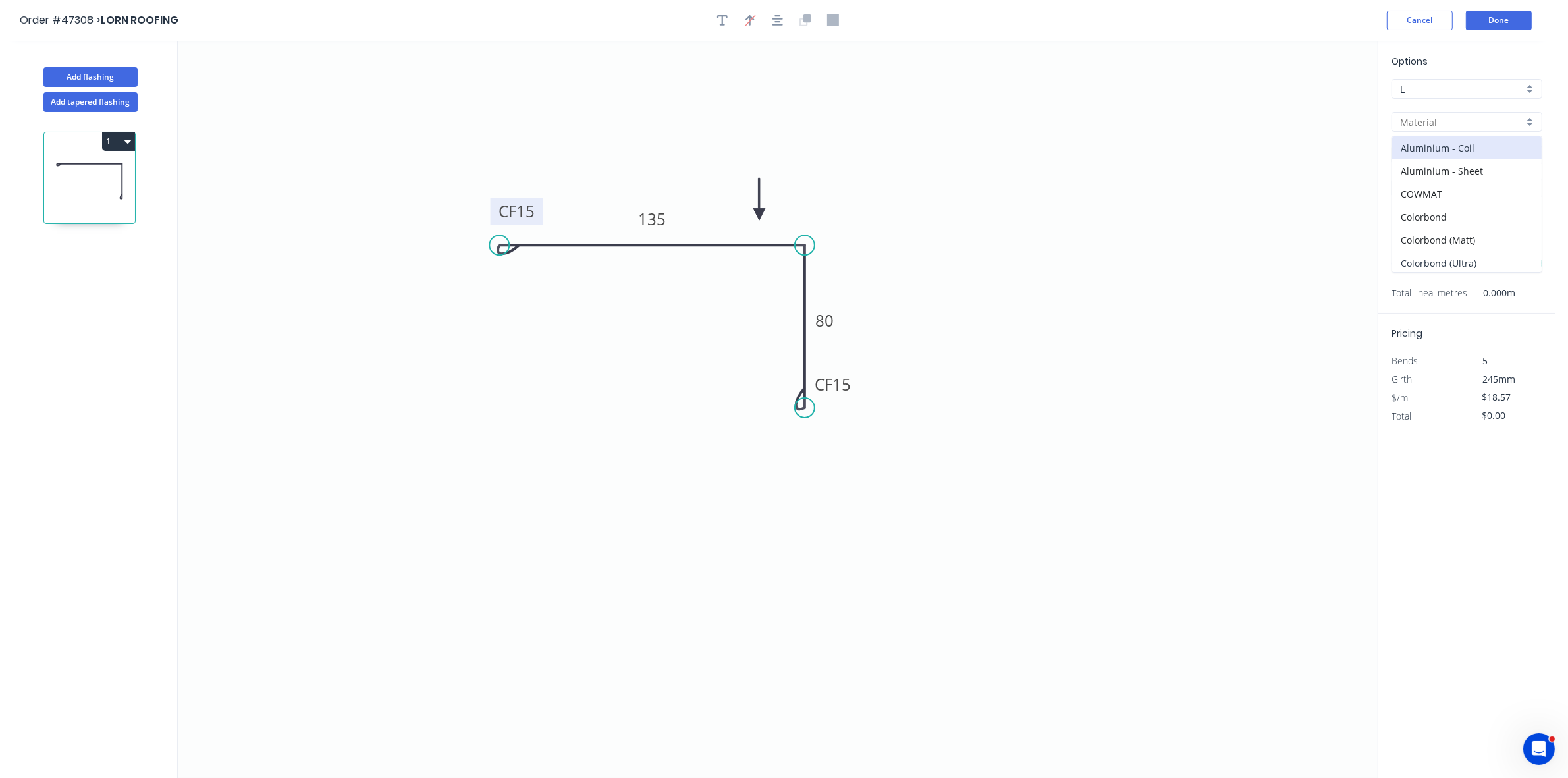
click at [1450, 258] on div "Colorbond (Ultra)" at bounding box center [1467, 263] width 150 height 23
type input "Colorbond (Ultra)"
type input "Dune"
type input "0.55"
click at [1431, 156] on input "Dune" at bounding box center [1462, 155] width 123 height 14
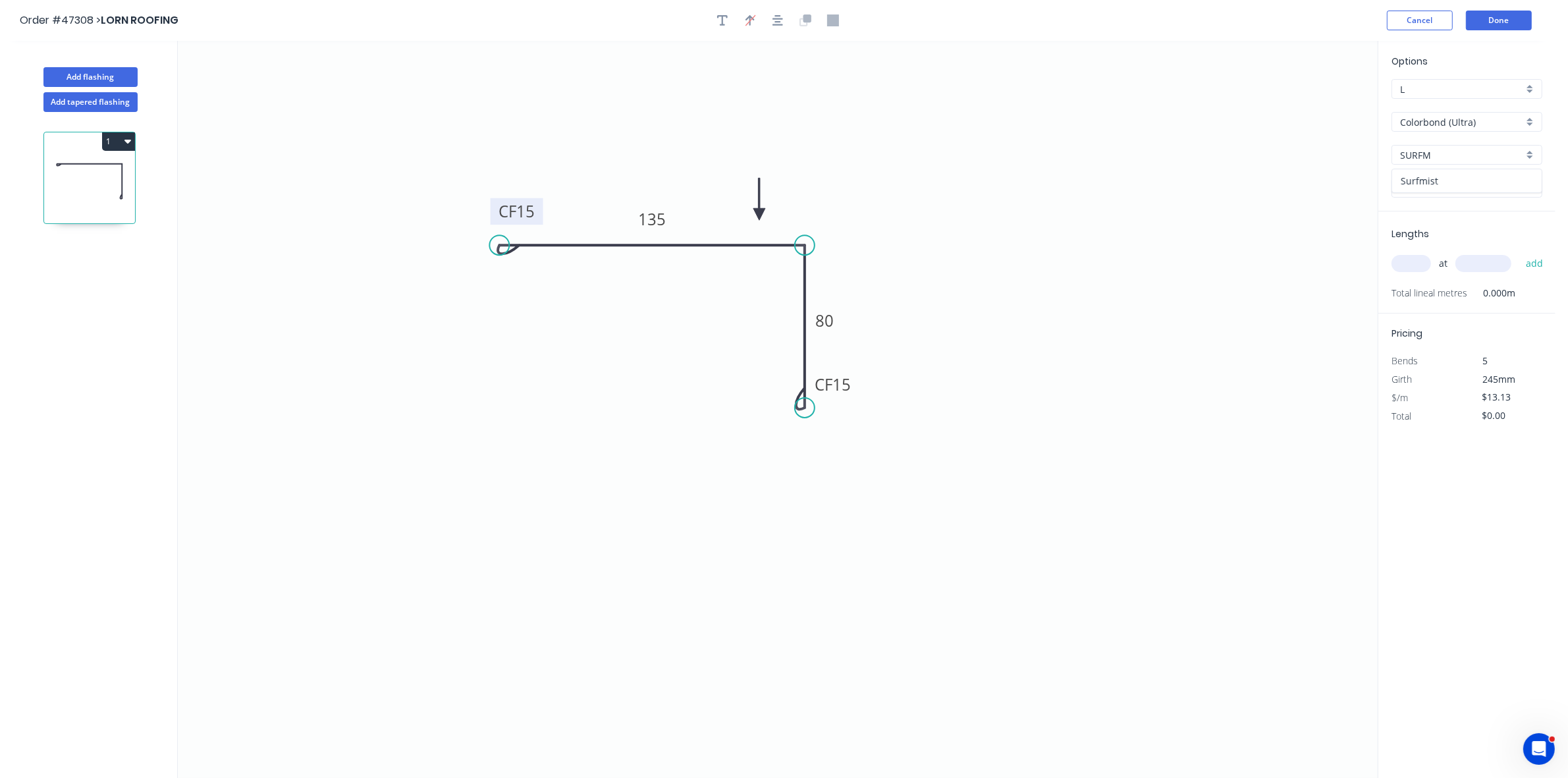
click at [1434, 184] on div "Surfmist" at bounding box center [1467, 181] width 150 height 23
click at [1410, 264] on input "text" at bounding box center [1411, 264] width 39 height 17
click at [1519, 253] on button "add" at bounding box center [1535, 264] width 31 height 22
drag, startPoint x: 116, startPoint y: 141, endPoint x: 104, endPoint y: 147, distance: 13.4
click at [116, 141] on button "1" at bounding box center [118, 142] width 33 height 19
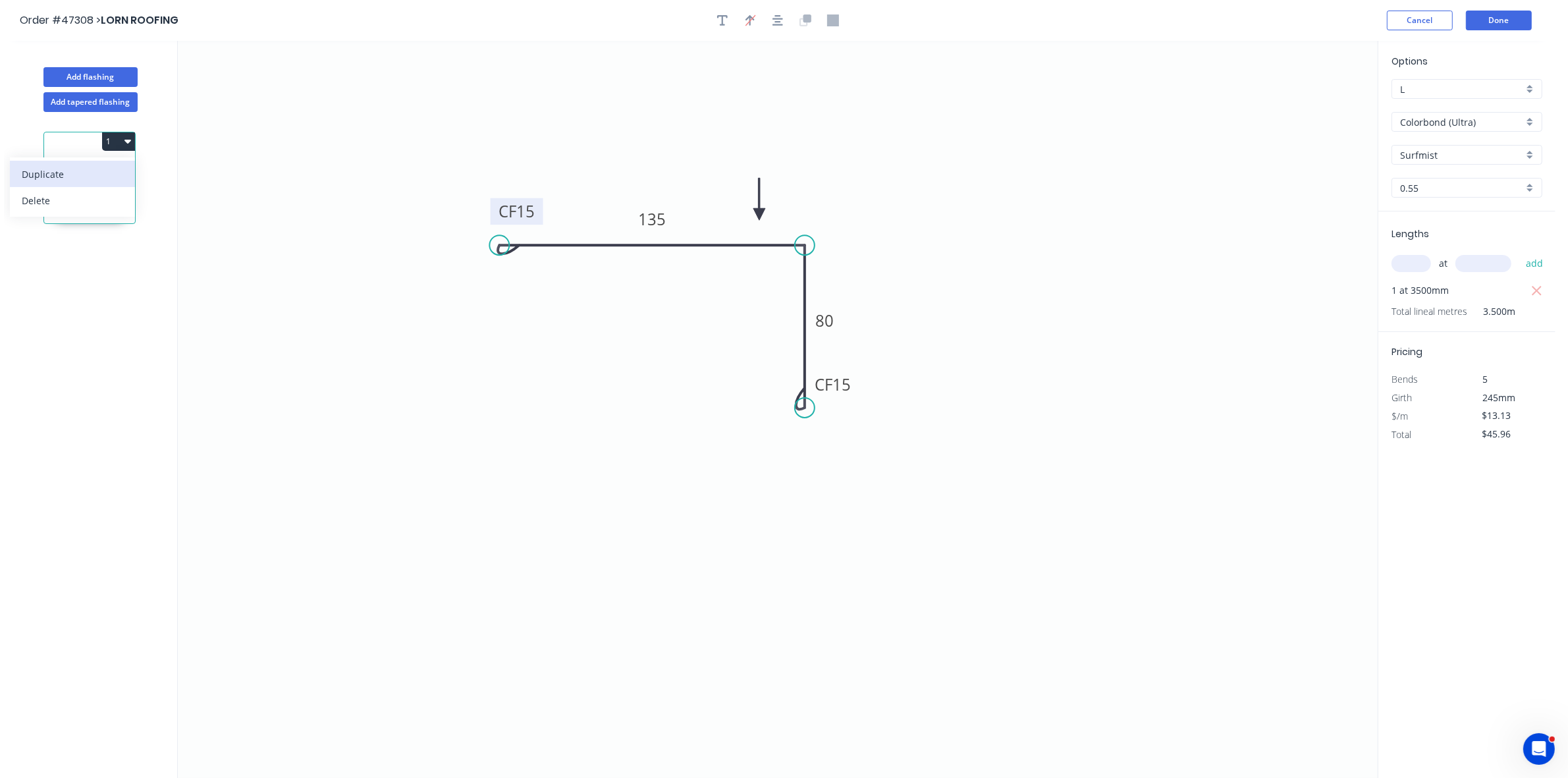
click at [70, 179] on div "Duplicate" at bounding box center [72, 174] width 101 height 19
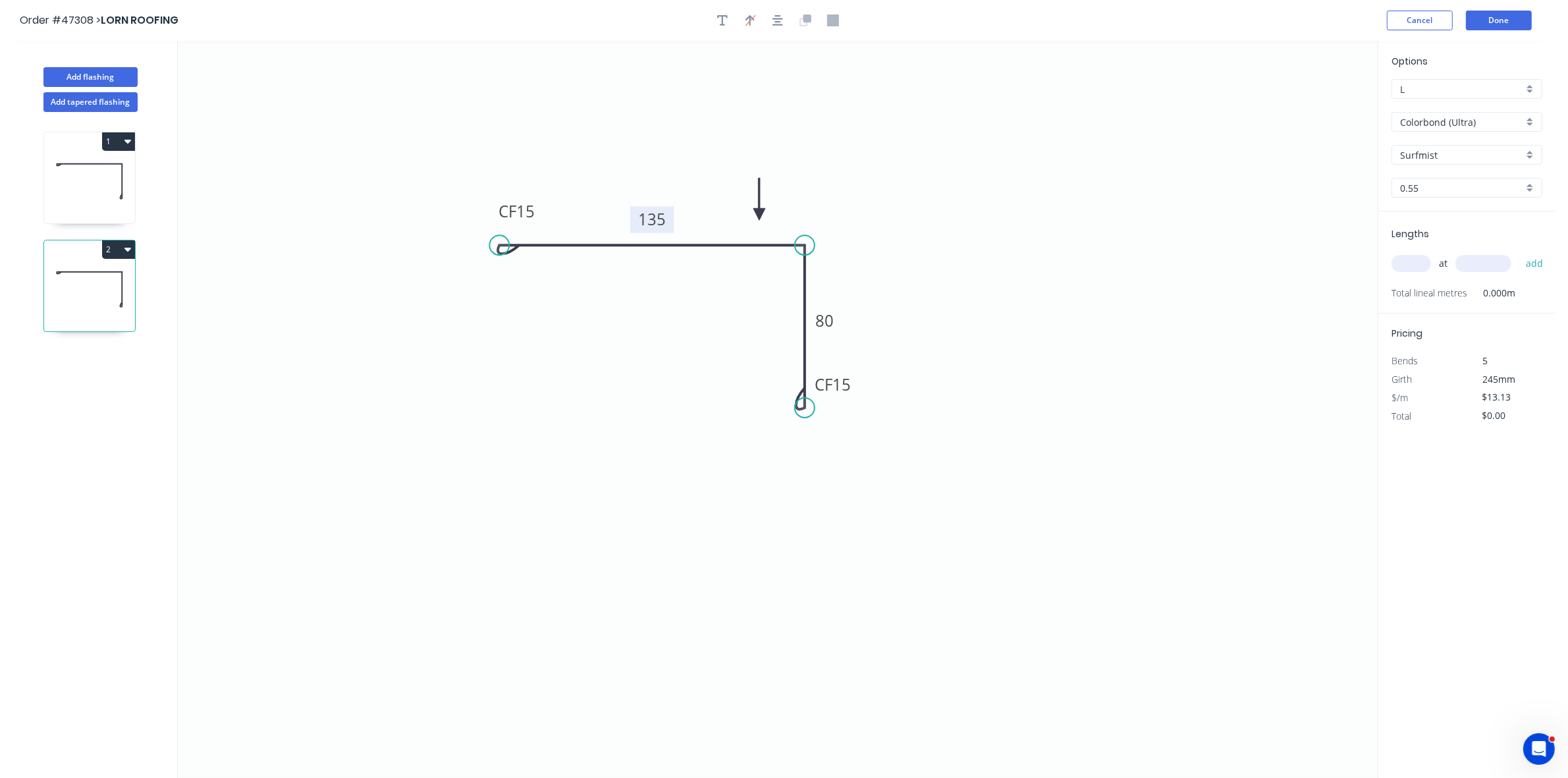
click at [653, 215] on tspan "135" at bounding box center [652, 218] width 27 height 21
click at [1404, 259] on input "text" at bounding box center [1411, 264] width 39 height 17
click at [1519, 253] on button "add" at bounding box center [1535, 264] width 31 height 22
click at [134, 80] on button "Add flashing" at bounding box center [91, 76] width 94 height 20
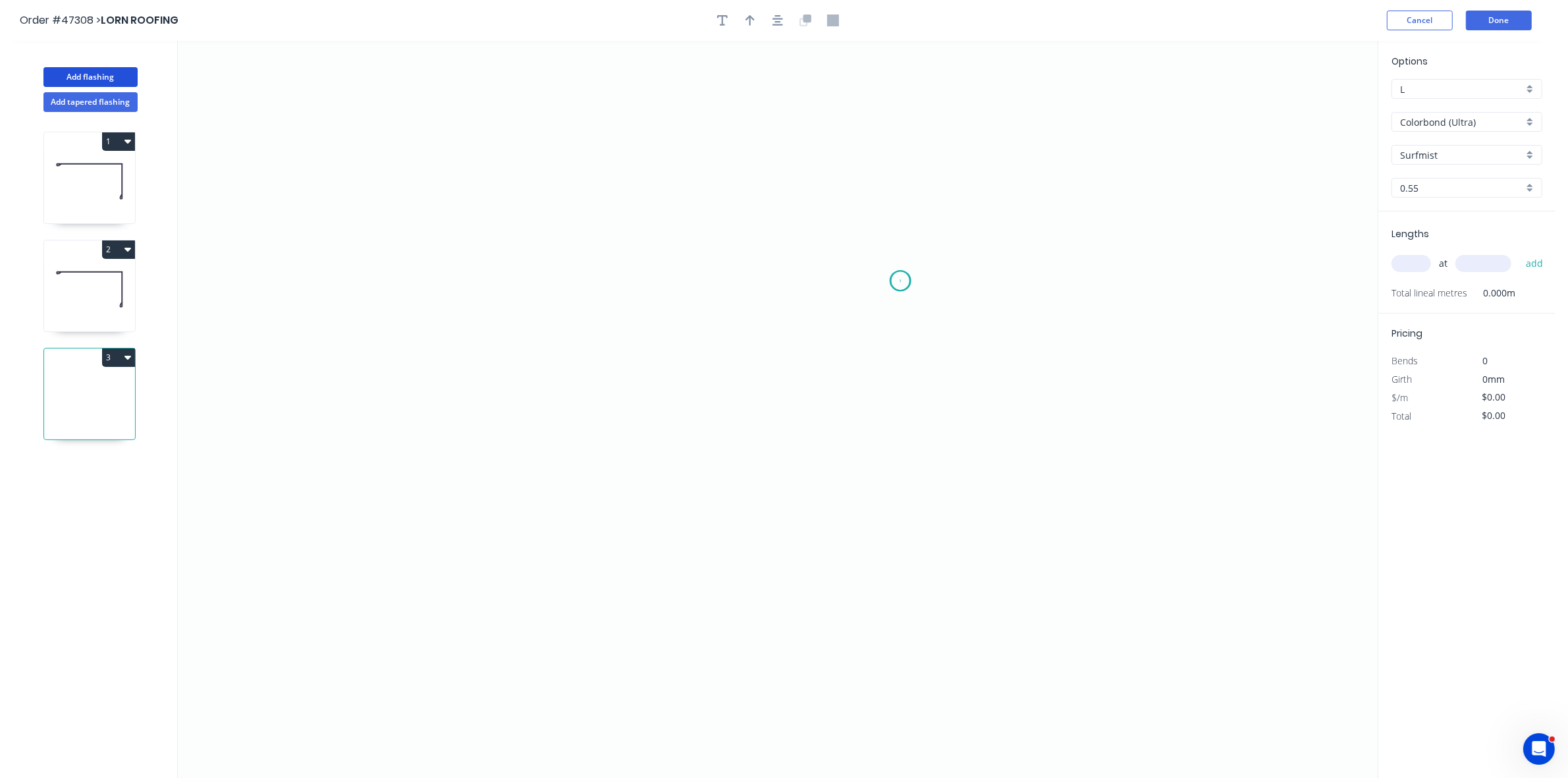
click at [901, 281] on icon "0" at bounding box center [778, 410] width 1200 height 738
click at [854, 261] on icon "0" at bounding box center [778, 410] width 1200 height 738
click at [540, 218] on icon "0 ?" at bounding box center [778, 410] width 1200 height 738
click at [548, 459] on icon "0 ? ? ? º" at bounding box center [778, 410] width 1200 height 738
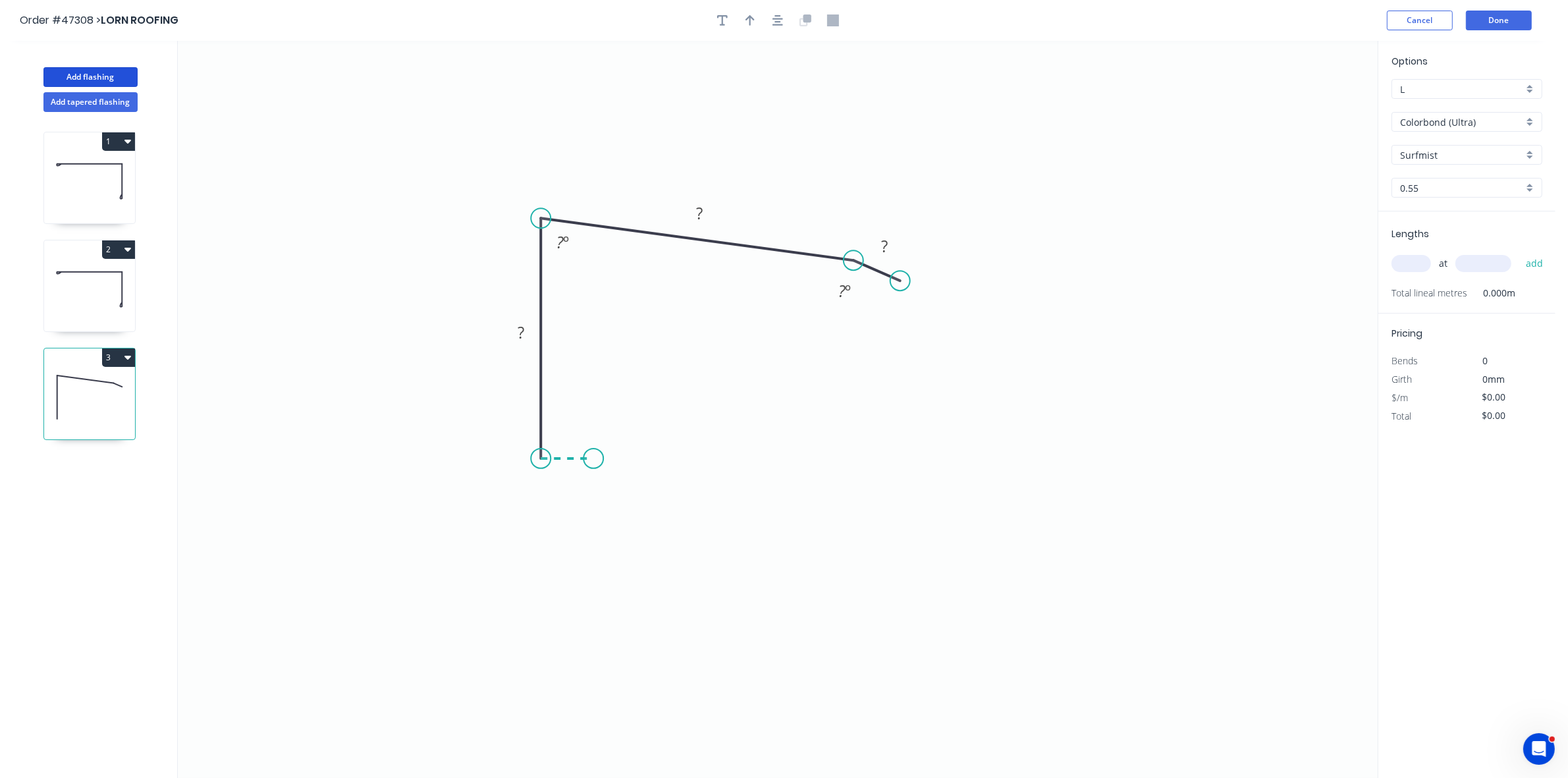
click at [596, 458] on icon "0 ? ? ? ? º ? º" at bounding box center [778, 410] width 1200 height 738
click at [598, 486] on icon "0 ? ? ? ? ? º ? º" at bounding box center [778, 410] width 1200 height 738
click at [748, 21] on icon "button" at bounding box center [750, 21] width 9 height 12
drag, startPoint x: 1309, startPoint y: 103, endPoint x: 828, endPoint y: 234, distance: 498.5
click at [845, 220] on icon at bounding box center [851, 199] width 12 height 42
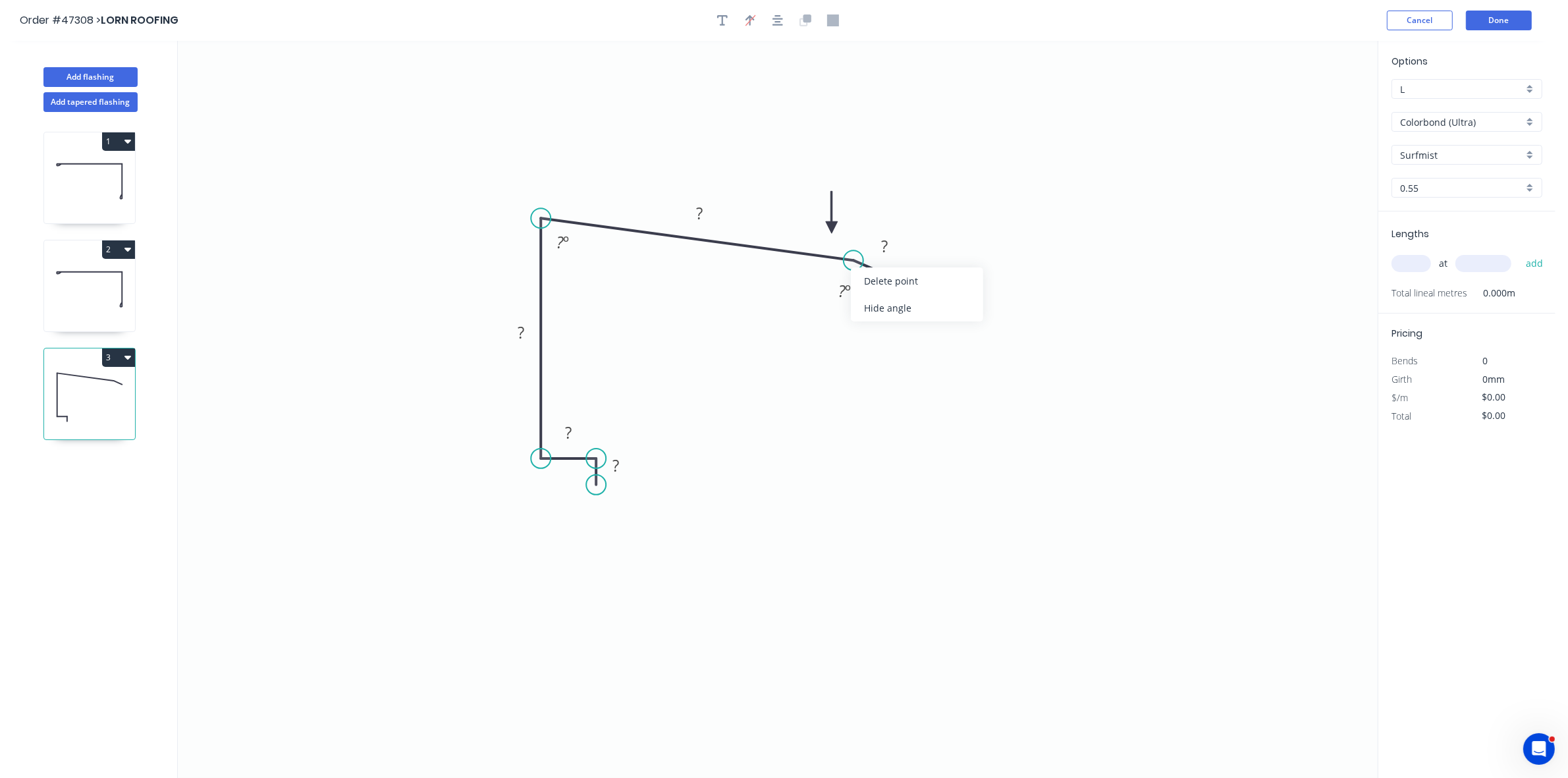
click at [873, 296] on div "Hide angle" at bounding box center [917, 308] width 133 height 27
click at [623, 464] on rect at bounding box center [616, 467] width 27 height 19
click at [1400, 260] on input "text" at bounding box center [1411, 264] width 39 height 17
click at [1519, 253] on button "add" at bounding box center [1535, 264] width 31 height 22
click at [1515, 27] on button "Done" at bounding box center [1499, 20] width 66 height 20
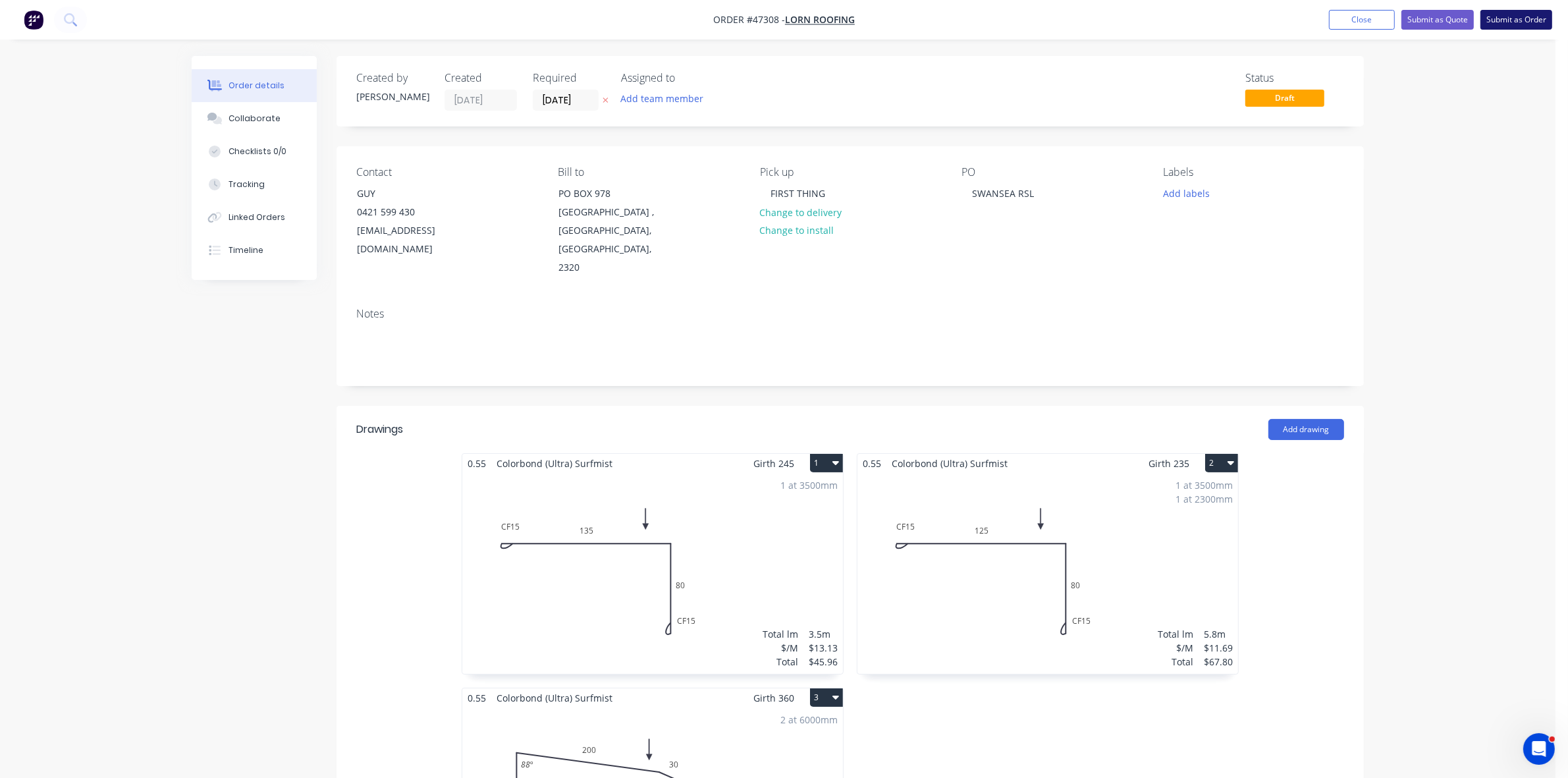
click at [1515, 27] on button "Submit as Order" at bounding box center [1517, 20] width 72 height 20
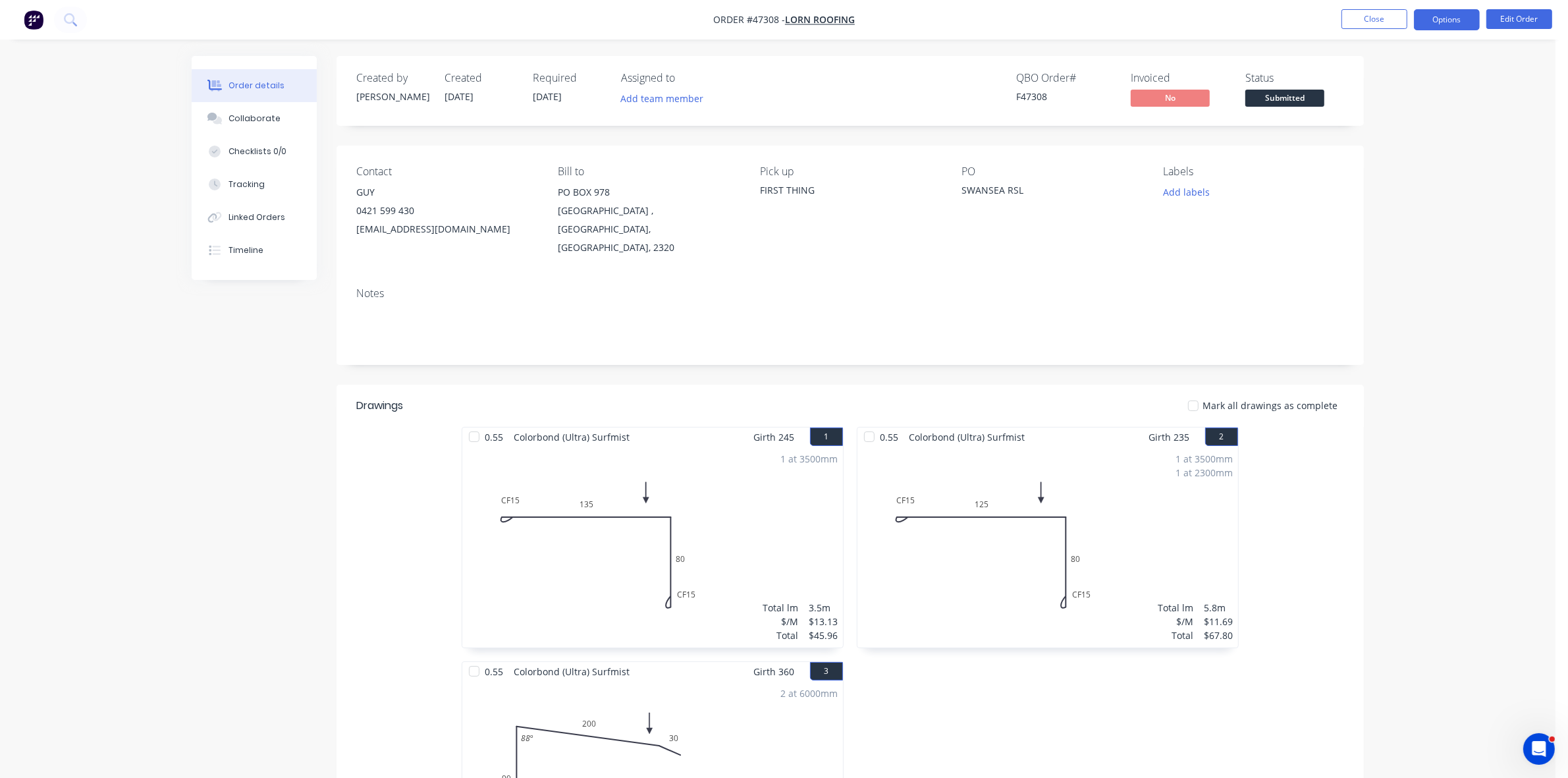
click at [1467, 12] on button "Options" at bounding box center [1446, 20] width 66 height 21
click at [1397, 156] on div "Work Order" at bounding box center [1408, 159] width 122 height 19
click at [1391, 134] on div "Without pricing" at bounding box center [1408, 133] width 122 height 19
drag, startPoint x: 1309, startPoint y: 99, endPoint x: 1310, endPoint y: 116, distance: 17.0
click at [1309, 99] on span "Submitted" at bounding box center [1285, 98] width 79 height 16
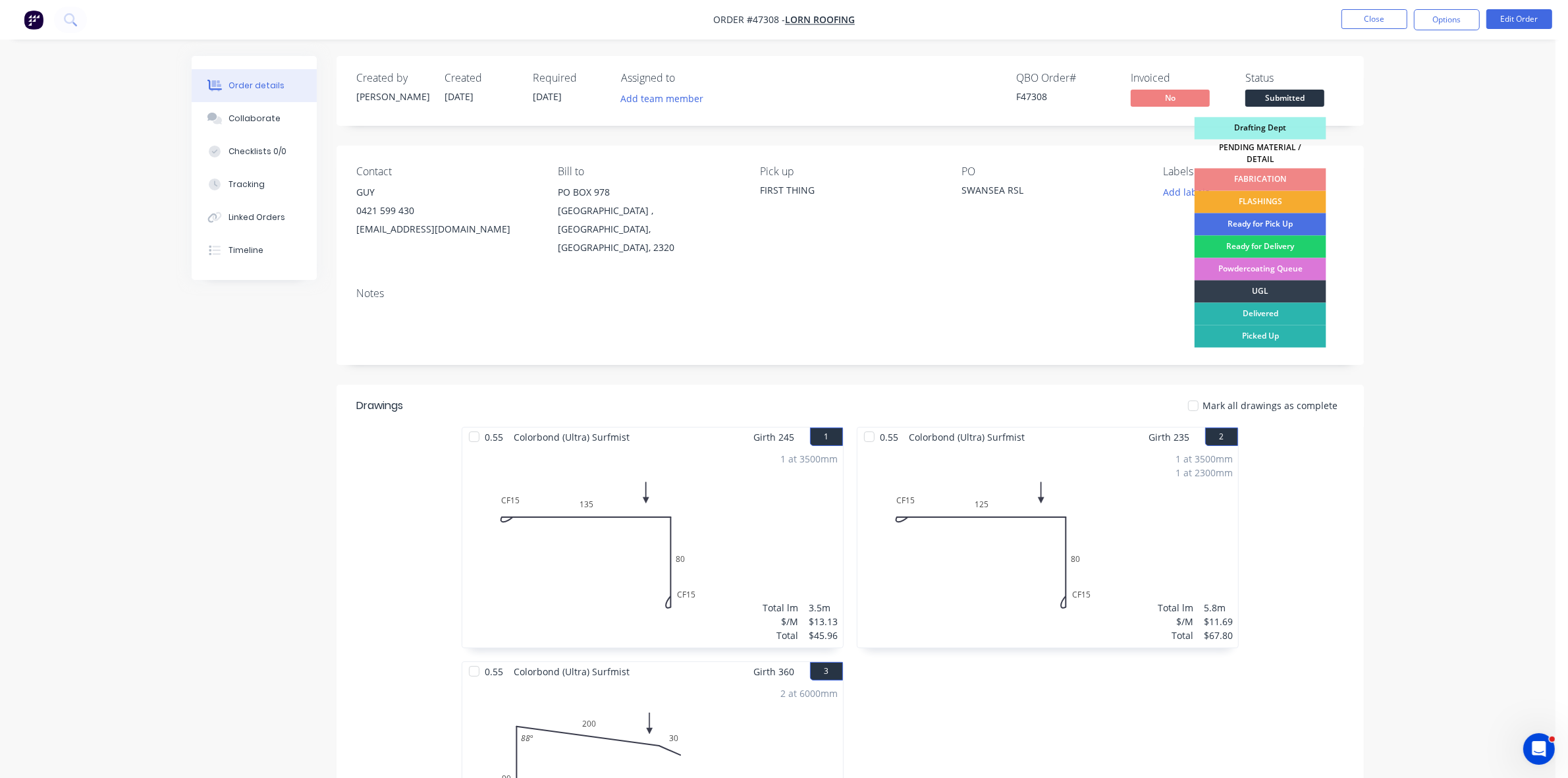
click at [1275, 199] on div "FLASHINGS" at bounding box center [1261, 202] width 132 height 22
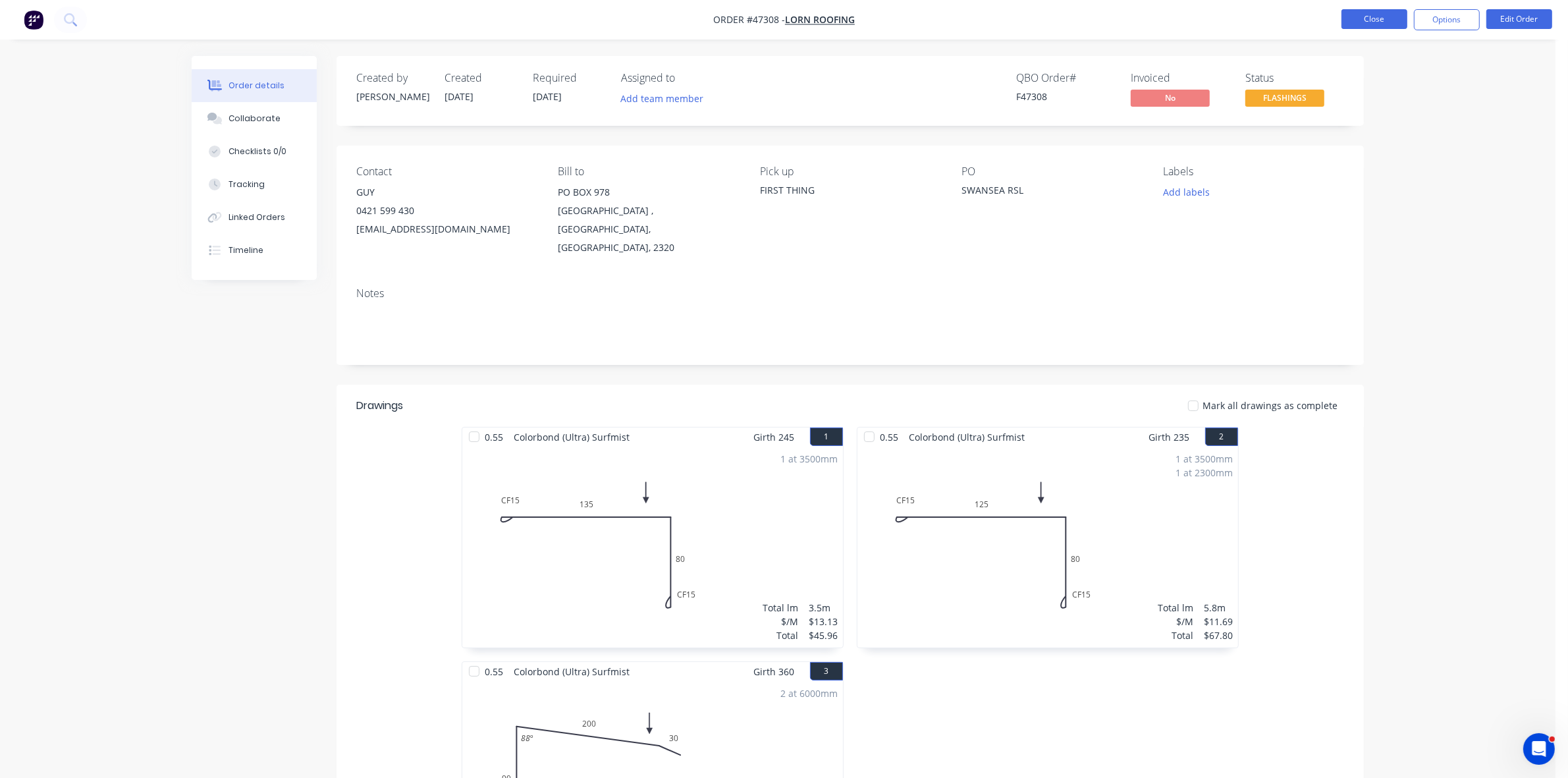
click at [1385, 27] on button "Close" at bounding box center [1374, 19] width 66 height 20
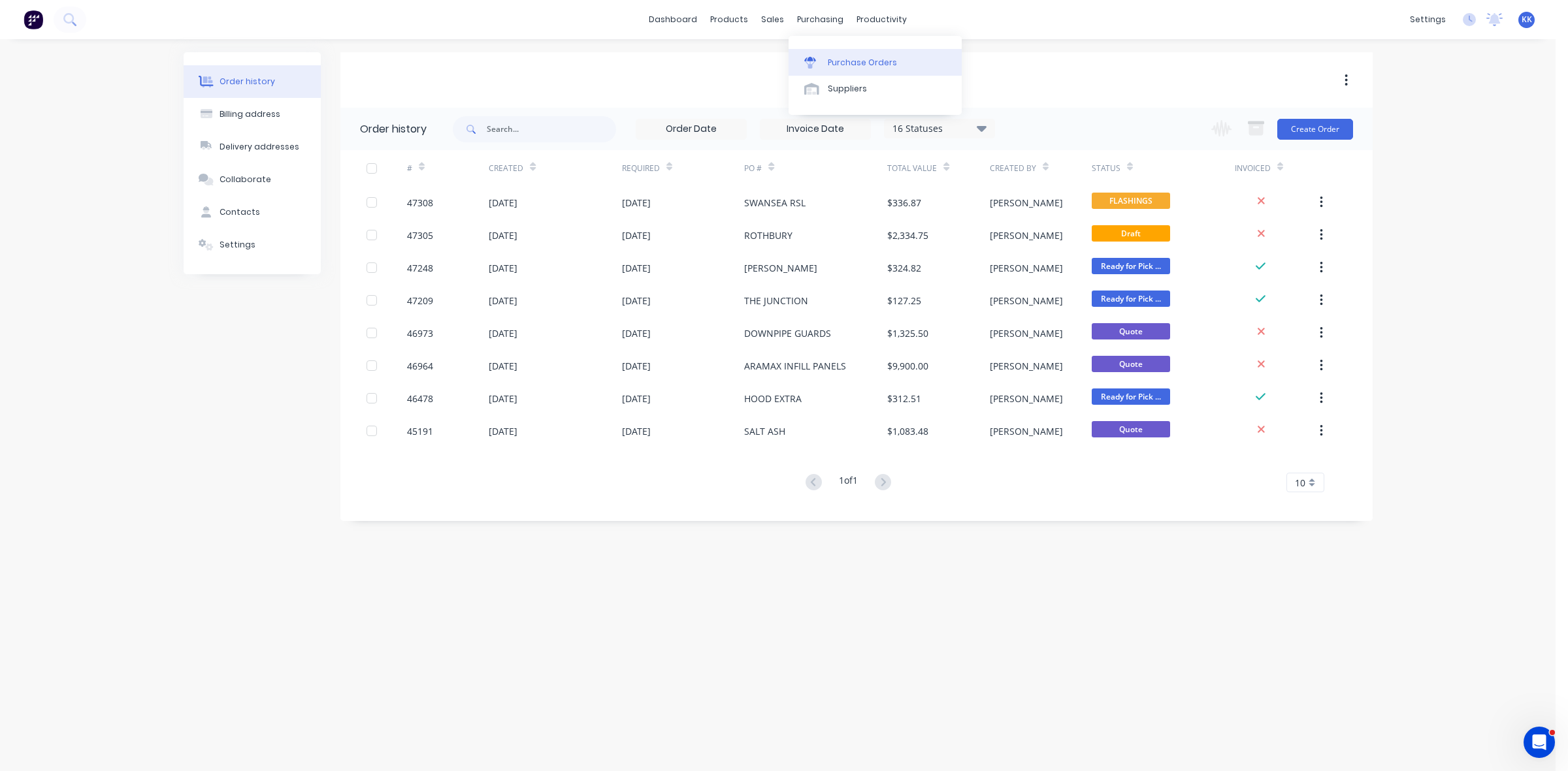
click at [832, 58] on div "Purchase Orders" at bounding box center [862, 63] width 70 height 12
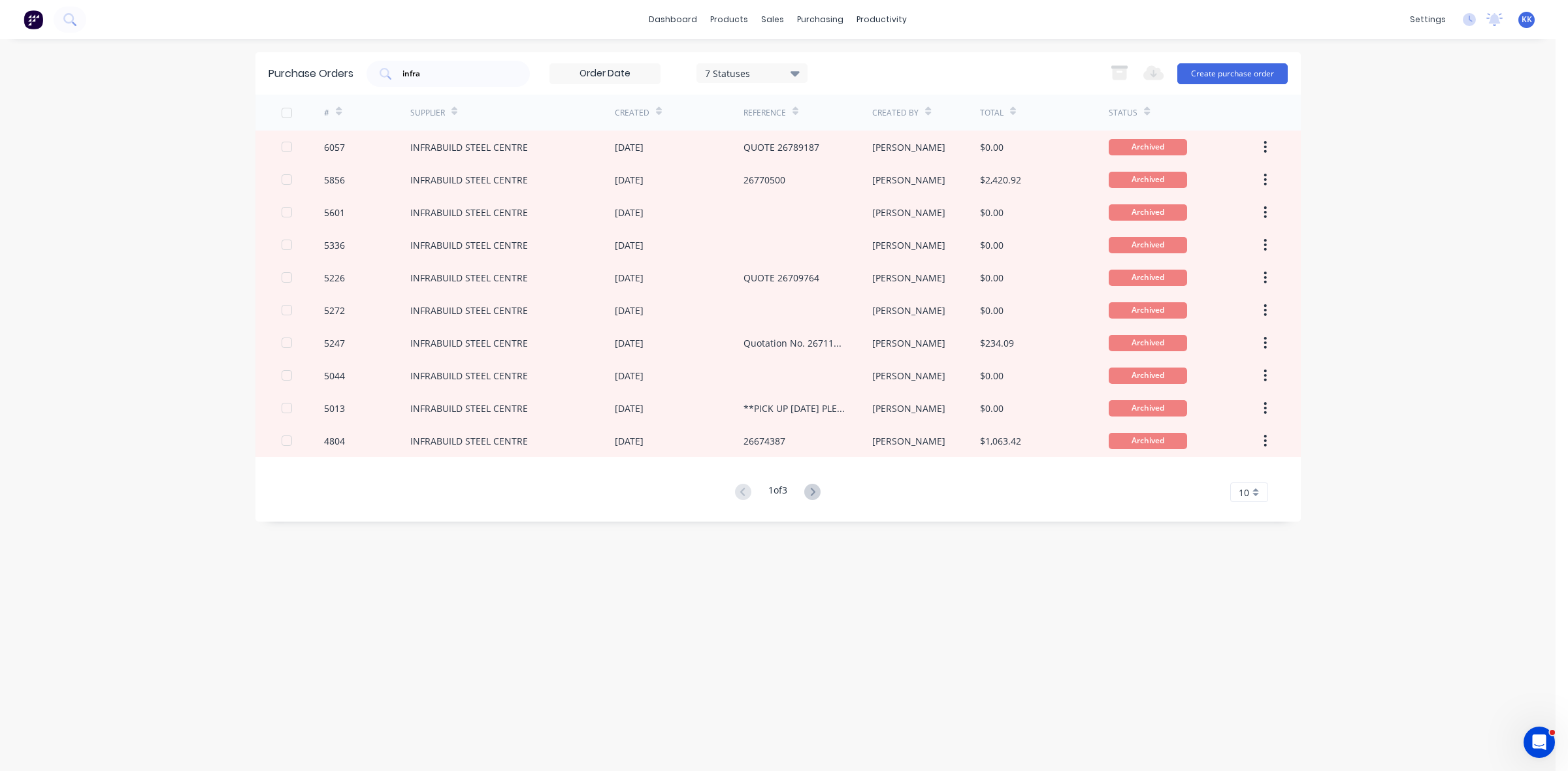
drag, startPoint x: 418, startPoint y: 64, endPoint x: 361, endPoint y: 64, distance: 57.0
click at [361, 64] on div "Purchase Orders infra 7 Statuses 7 Statuses Export to Excel (XLSX) Create purch…" at bounding box center [778, 74] width 1045 height 42
click at [458, 70] on input "infra" at bounding box center [455, 73] width 109 height 13
drag, startPoint x: 458, startPoint y: 70, endPoint x: 397, endPoint y: 65, distance: 61.2
click at [397, 65] on div "infra" at bounding box center [448, 74] width 163 height 26
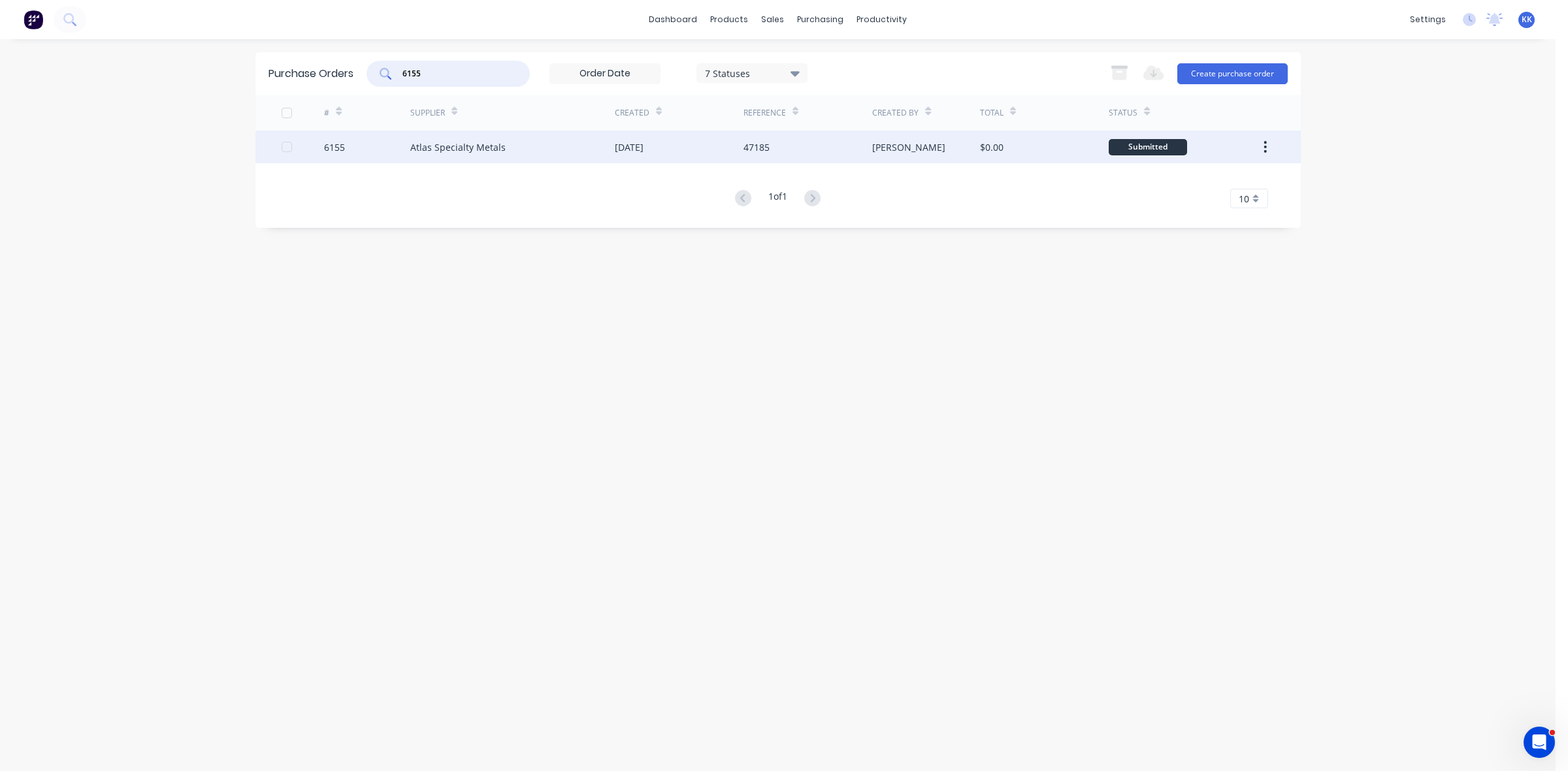
click at [584, 160] on div "Atlas Specialty Metals" at bounding box center [512, 147] width 205 height 32
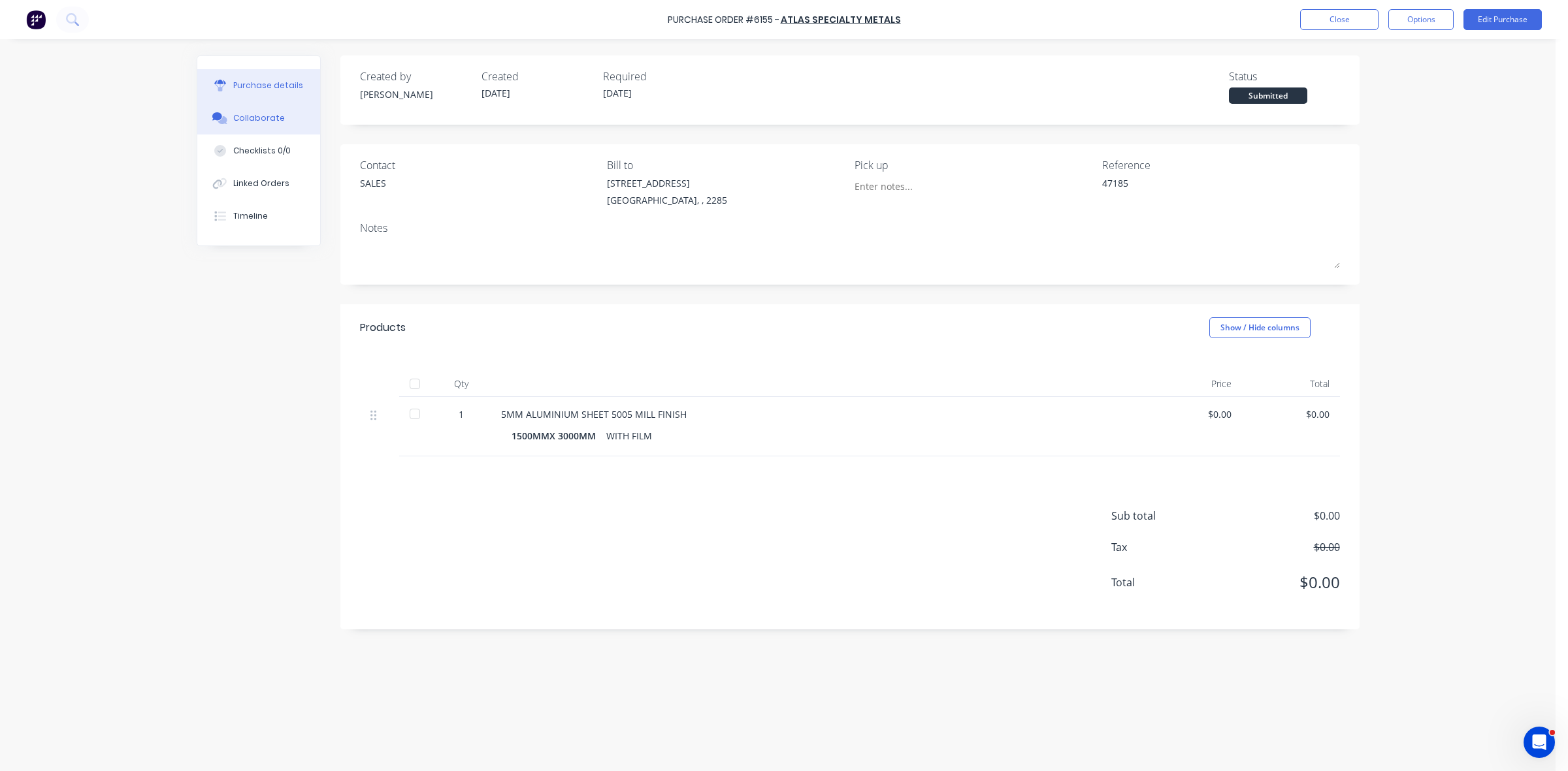
click at [247, 125] on button "Collaborate" at bounding box center [258, 118] width 123 height 32
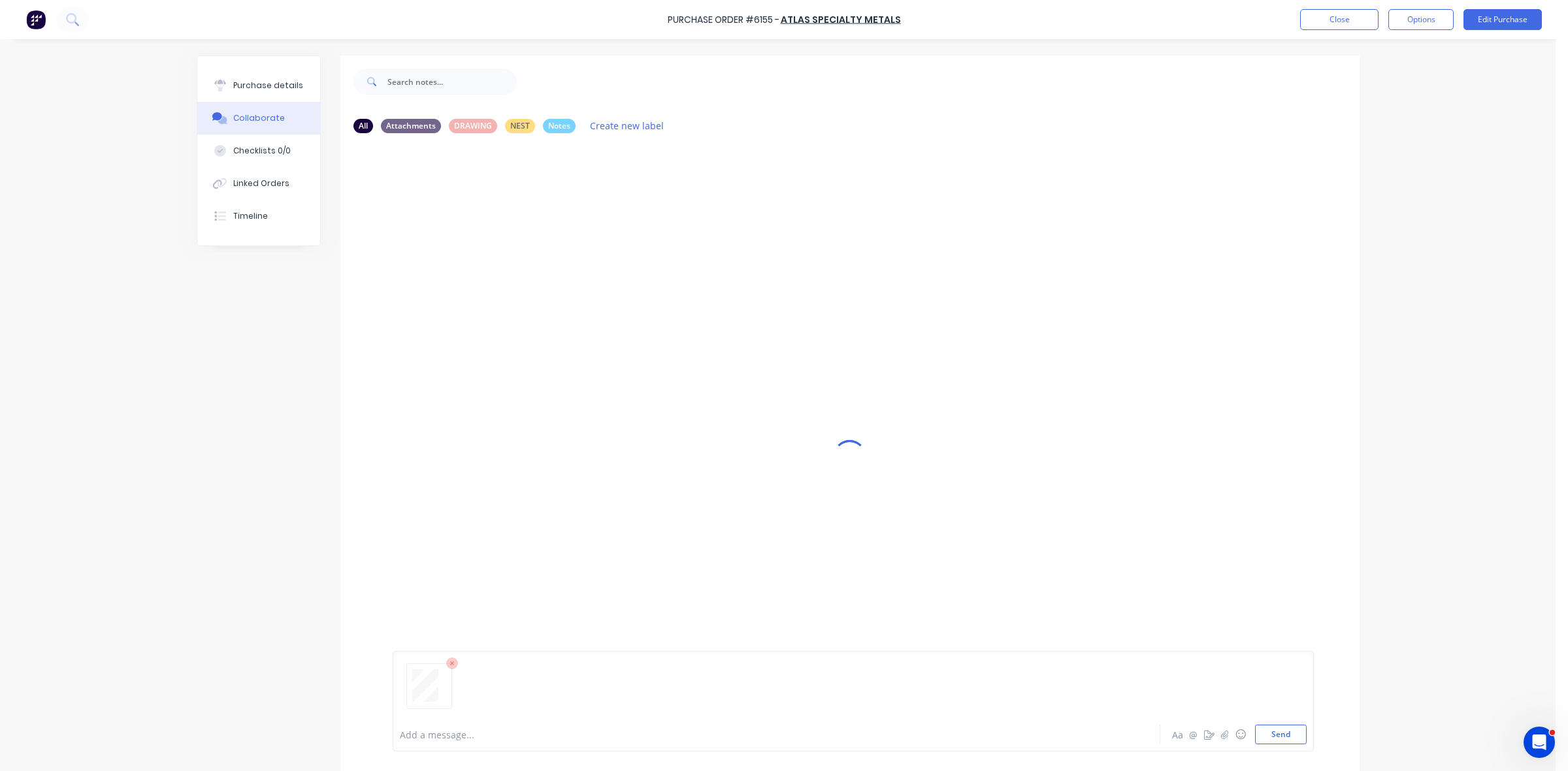
click at [444, 726] on div "Add a message..." at bounding box center [740, 734] width 680 height 20
click at [245, 89] on div "Purchase details" at bounding box center [268, 86] width 70 height 12
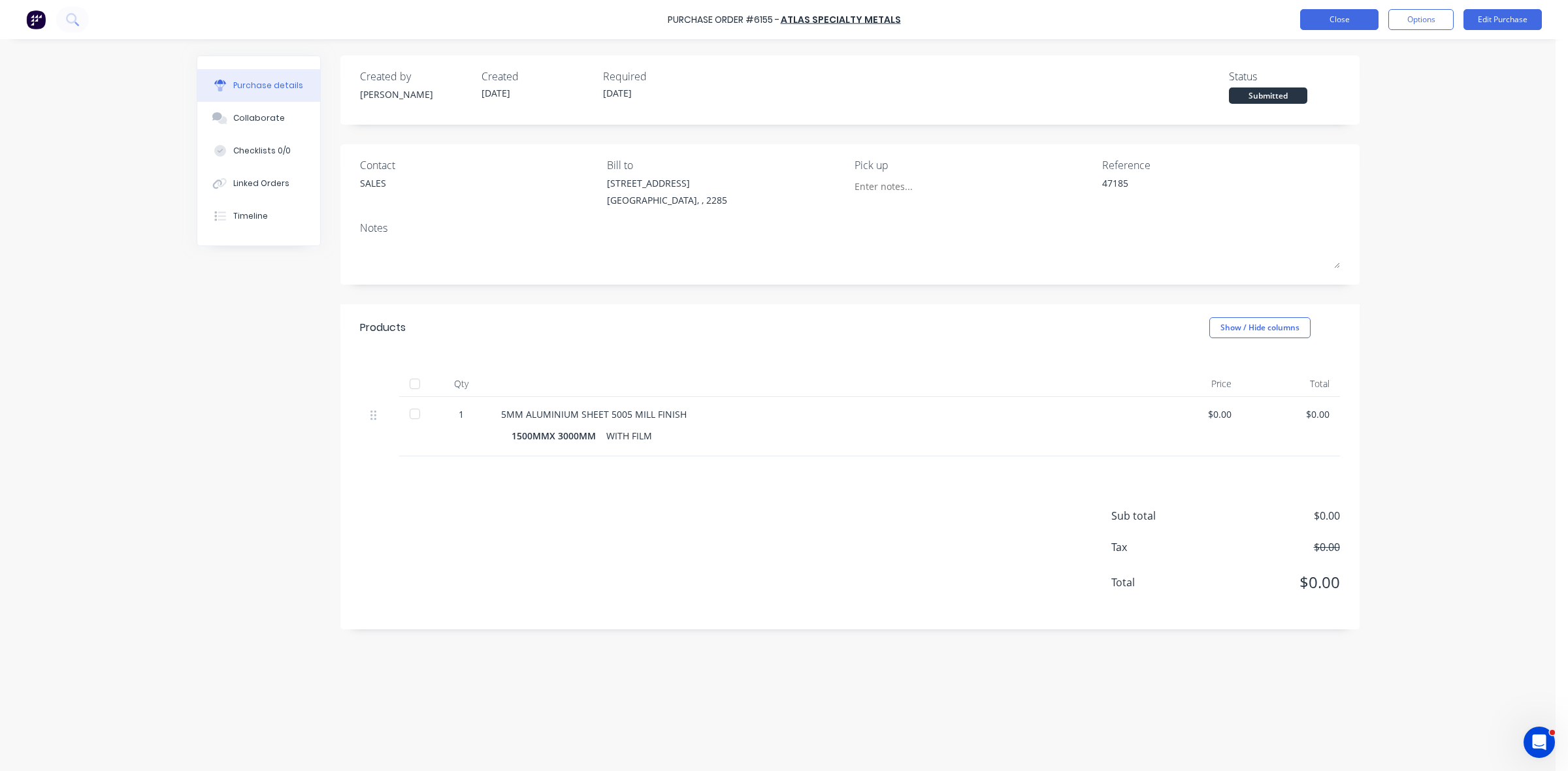
click at [1364, 21] on button "Close" at bounding box center [1339, 20] width 78 height 21
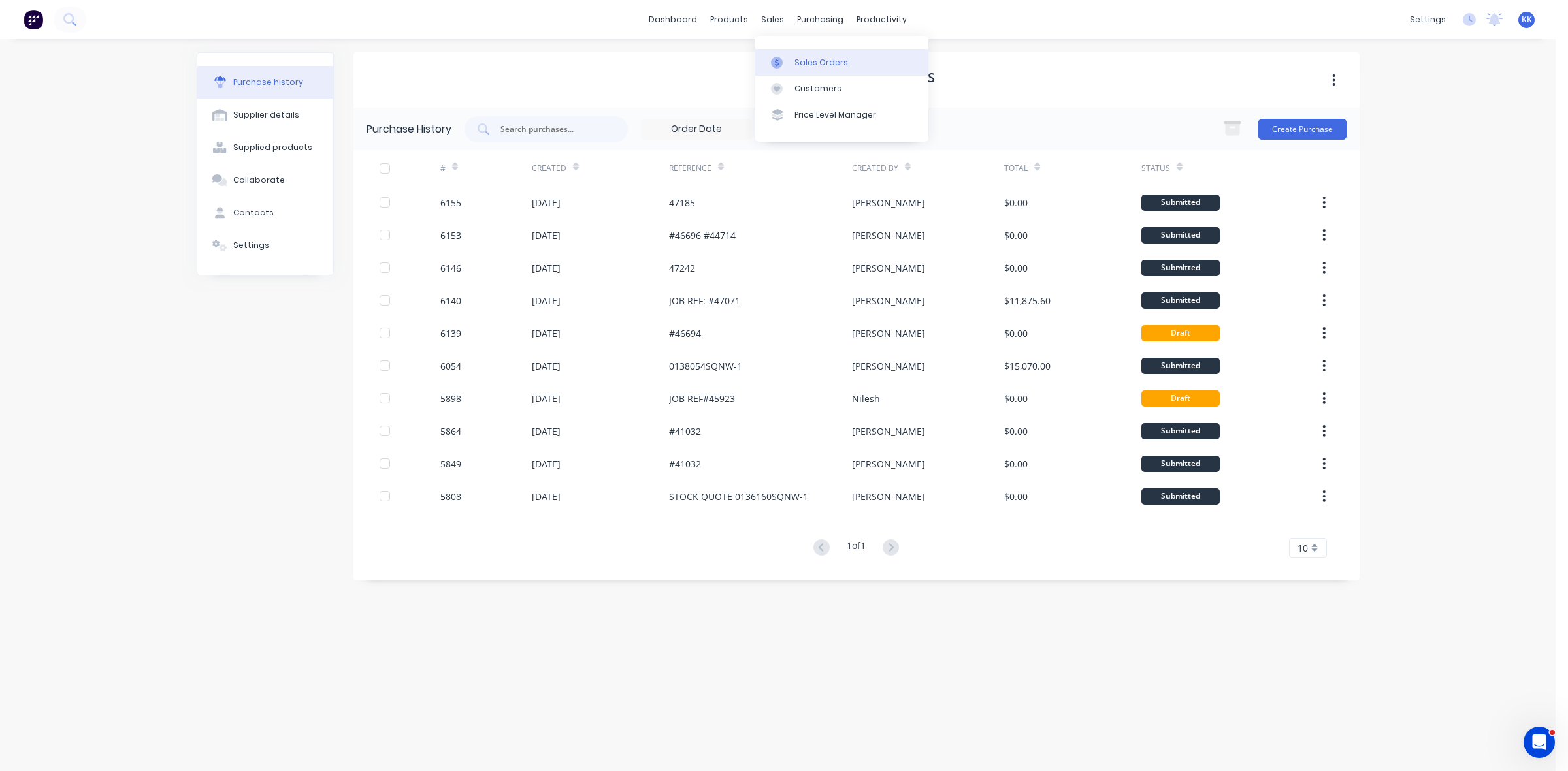
click at [804, 62] on div "Sales Orders" at bounding box center [821, 63] width 54 height 12
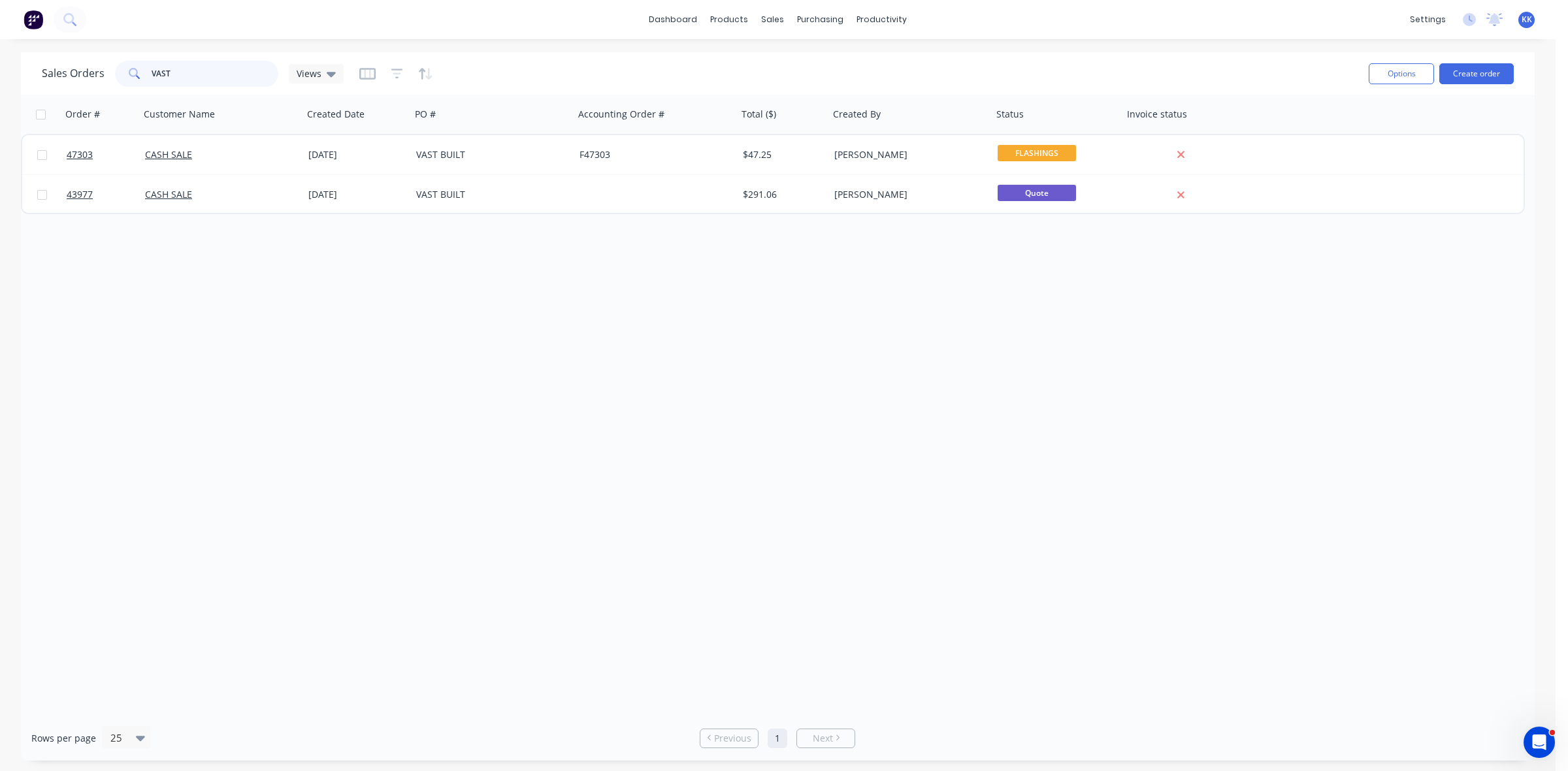
drag, startPoint x: 219, startPoint y: 73, endPoint x: 134, endPoint y: 73, distance: 85.0
click at [134, 73] on div "VAST" at bounding box center [196, 74] width 163 height 26
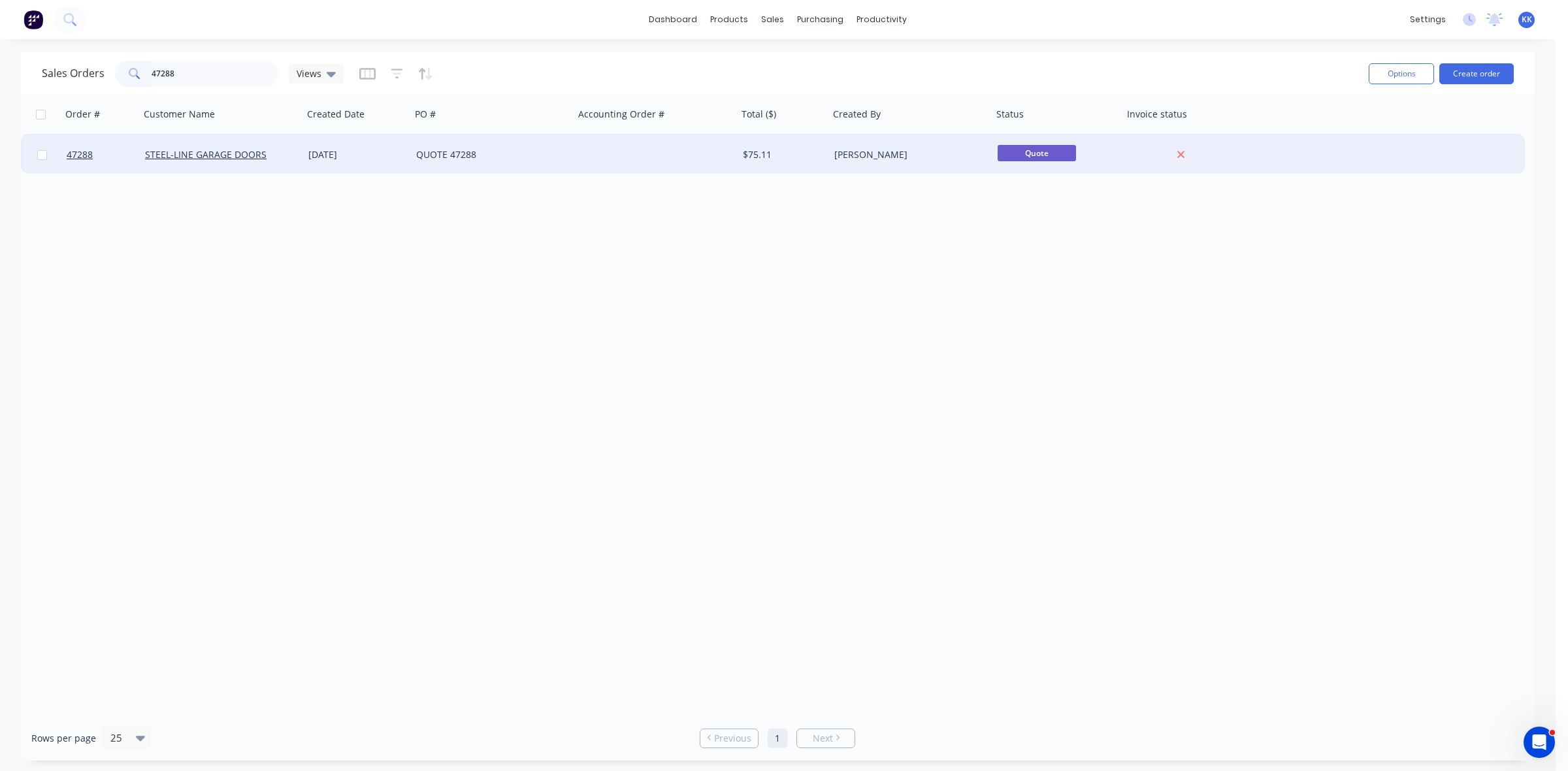
click at [406, 158] on div "[DATE]" at bounding box center [357, 155] width 108 height 39
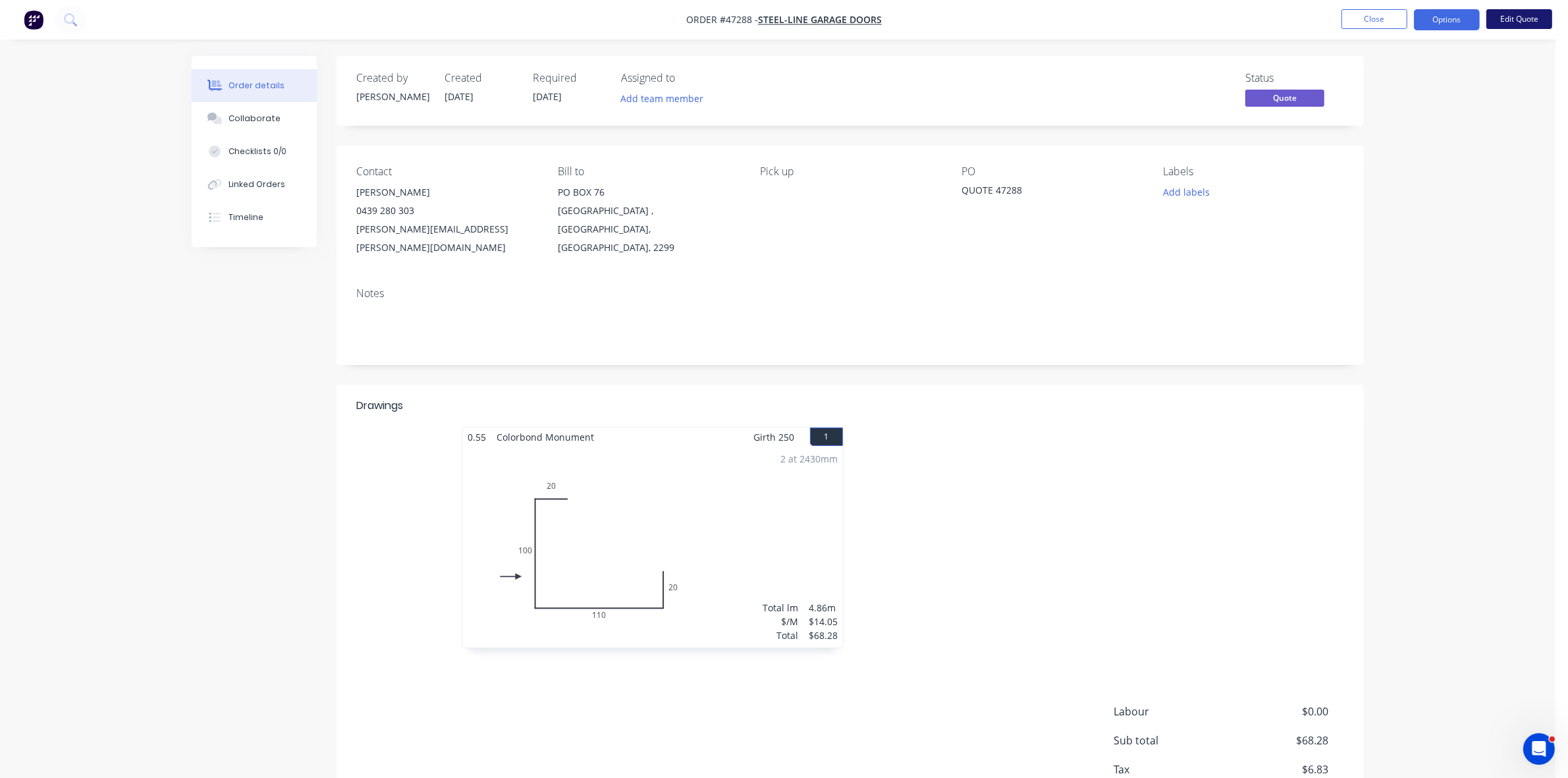
click at [1523, 20] on button "Edit Quote" at bounding box center [1519, 19] width 66 height 20
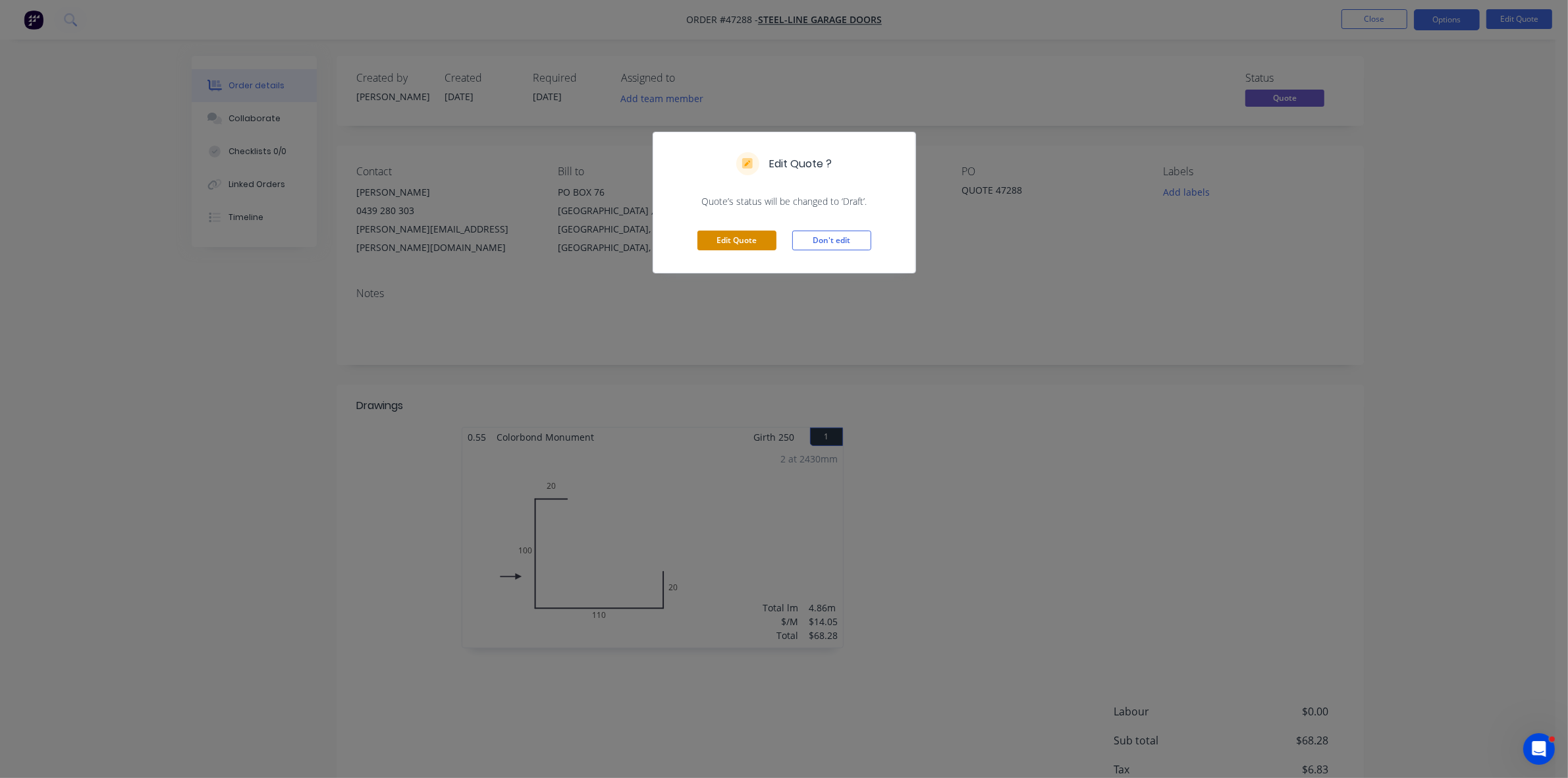
click at [730, 244] on button "Edit Quote" at bounding box center [736, 240] width 79 height 20
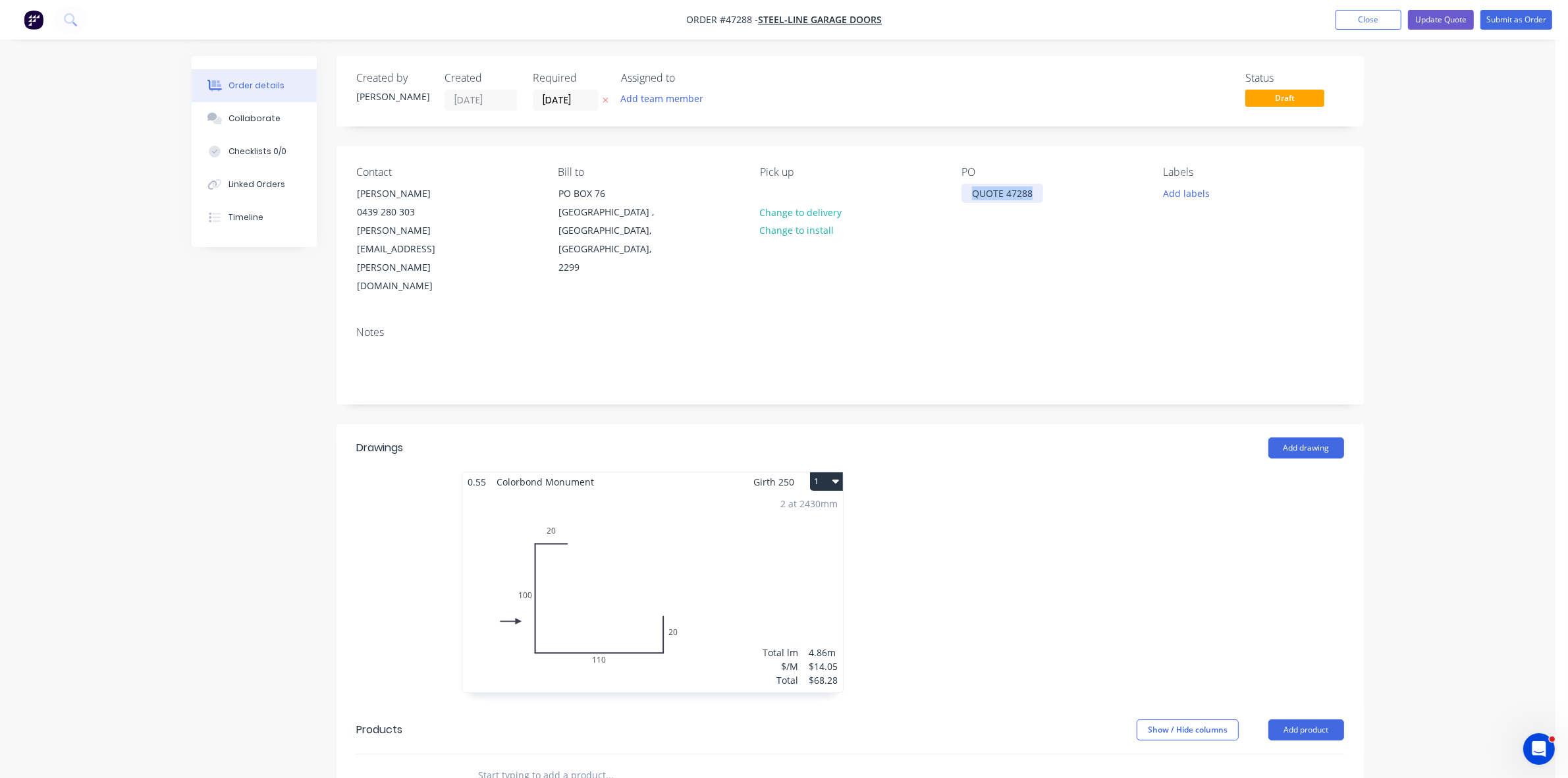
drag, startPoint x: 971, startPoint y: 196, endPoint x: 1055, endPoint y: 186, distance: 84.6
click at [1055, 186] on div "PO QUOTE 47288" at bounding box center [1052, 231] width 181 height 130
click at [986, 198] on div "QUOTE 47288" at bounding box center [1002, 194] width 81 height 19
drag, startPoint x: 975, startPoint y: 193, endPoint x: 1037, endPoint y: 195, distance: 62.0
click at [1037, 195] on div "QUOTE 47288" at bounding box center [1002, 194] width 81 height 19
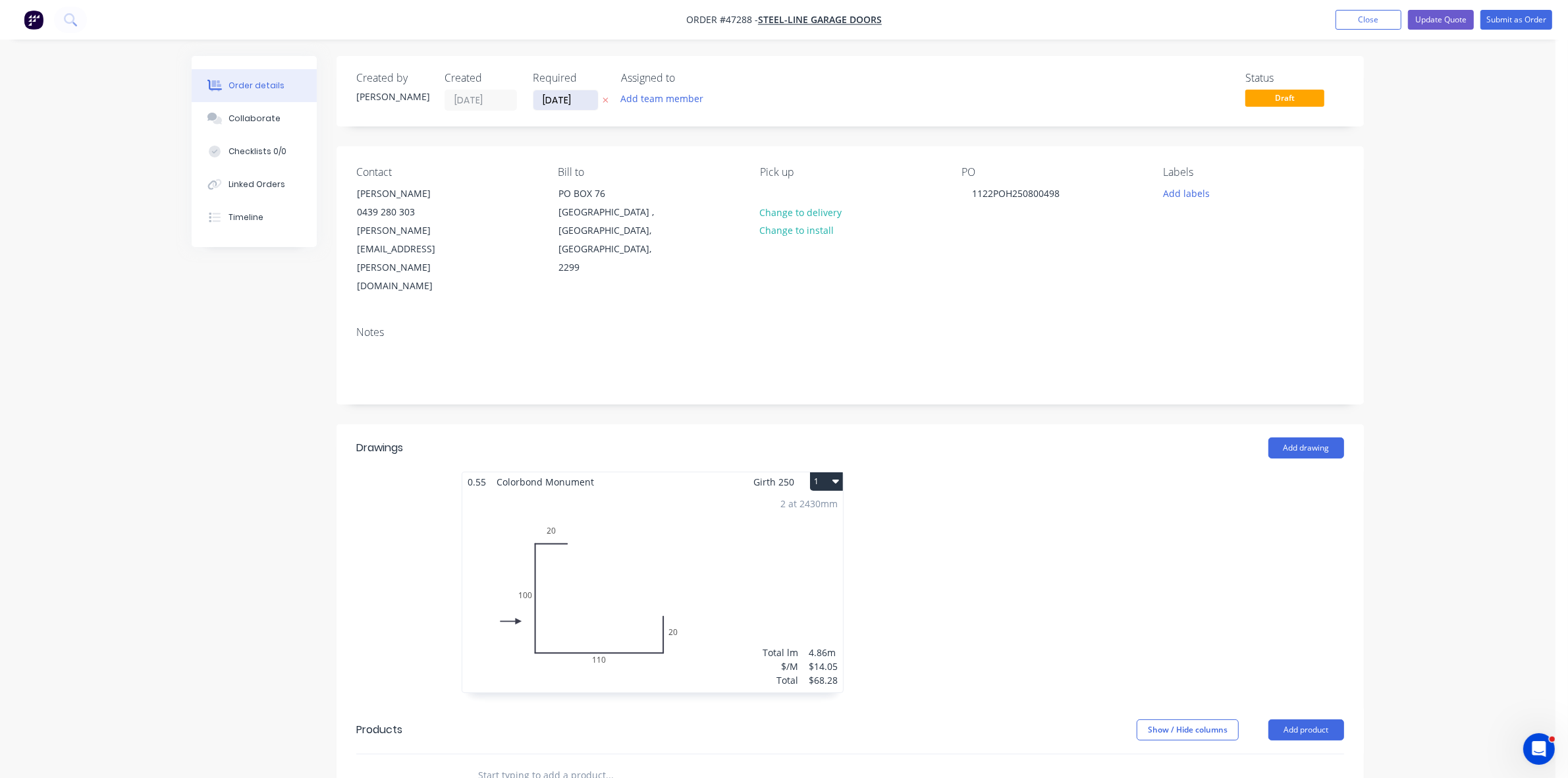
click at [577, 97] on input "[DATE]" at bounding box center [565, 99] width 64 height 20
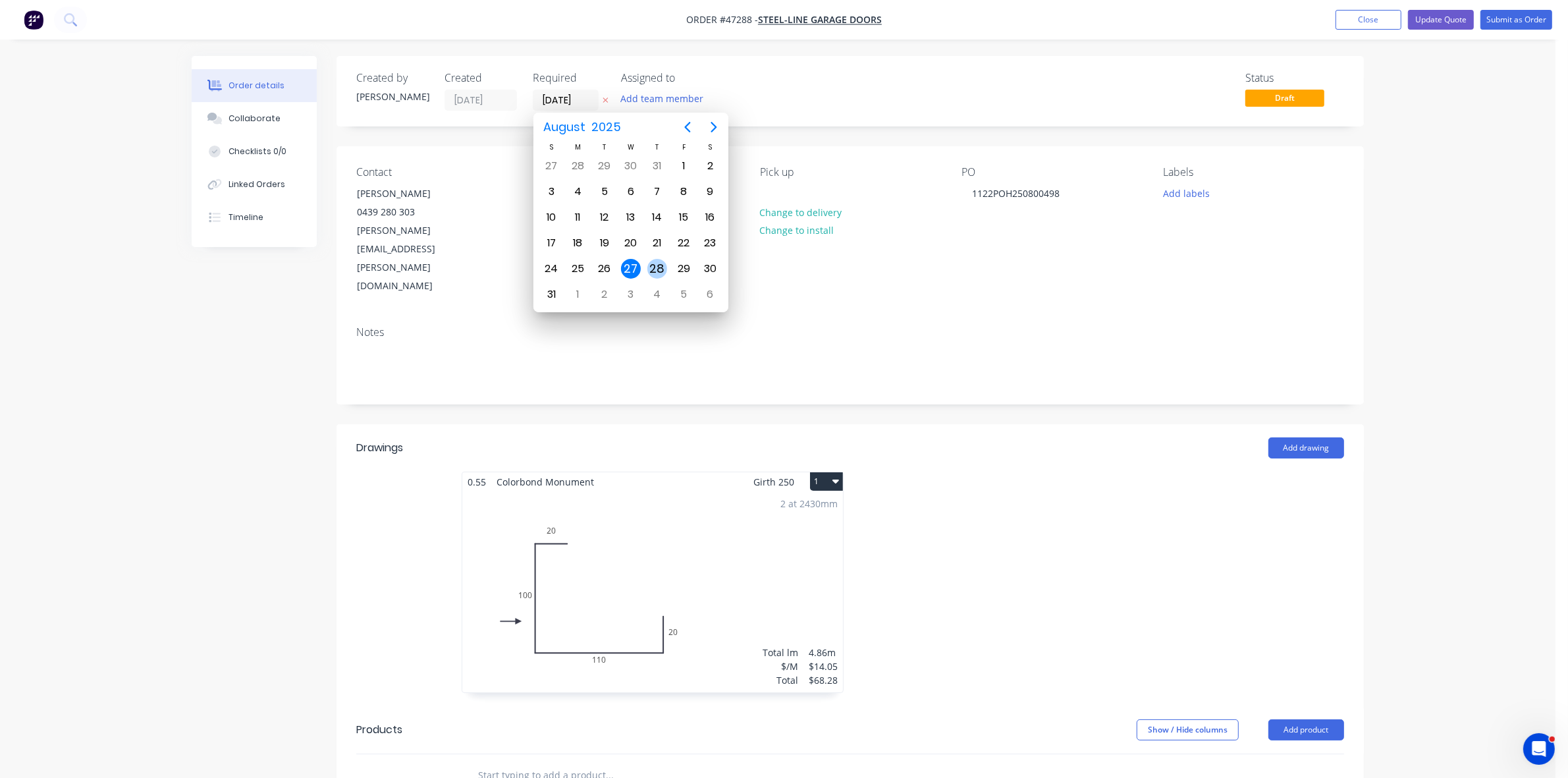
click at [660, 268] on div "28" at bounding box center [657, 268] width 20 height 20
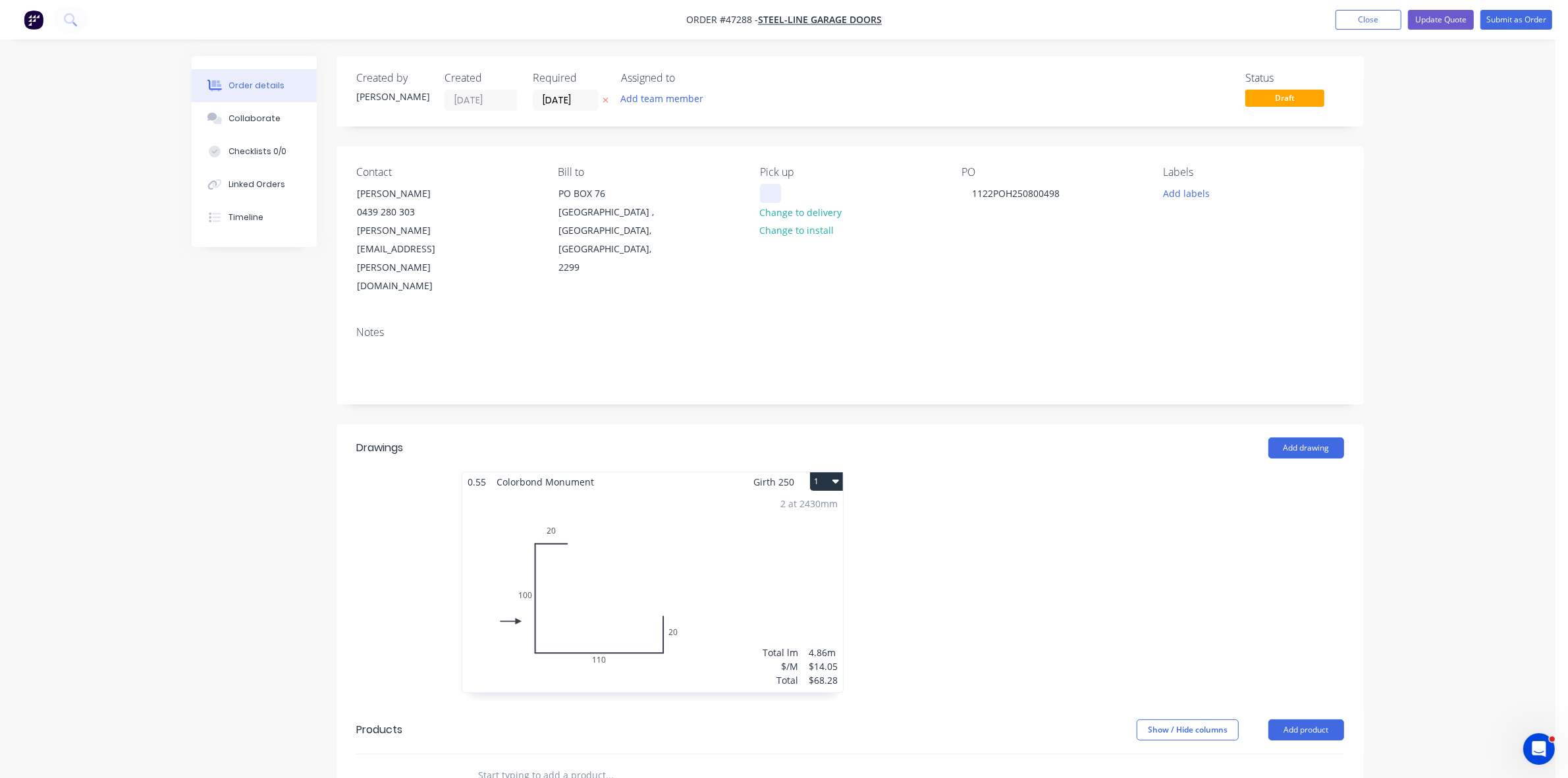
click at [766, 189] on div at bounding box center [770, 194] width 21 height 19
click at [1547, 10] on button "Submit as Order" at bounding box center [1517, 20] width 72 height 20
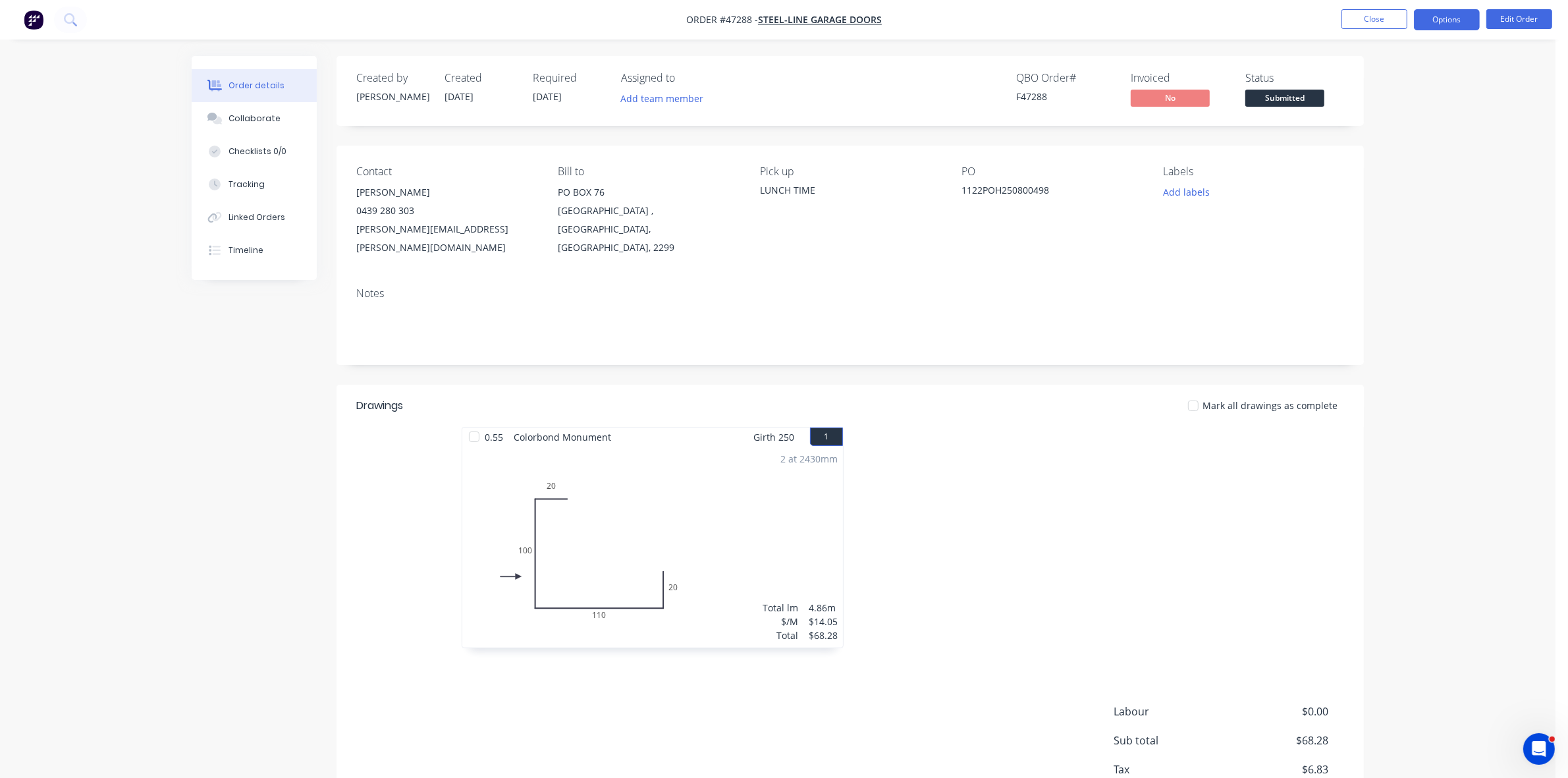
drag, startPoint x: 1433, startPoint y: 23, endPoint x: 1427, endPoint y: 25, distance: 6.3
click at [1433, 24] on button "Options" at bounding box center [1446, 20] width 66 height 21
click at [1380, 159] on div "Work Order" at bounding box center [1408, 159] width 122 height 19
click at [1381, 129] on div "Without pricing" at bounding box center [1408, 133] width 122 height 19
click at [1248, 96] on span "Submitted" at bounding box center [1285, 98] width 79 height 16
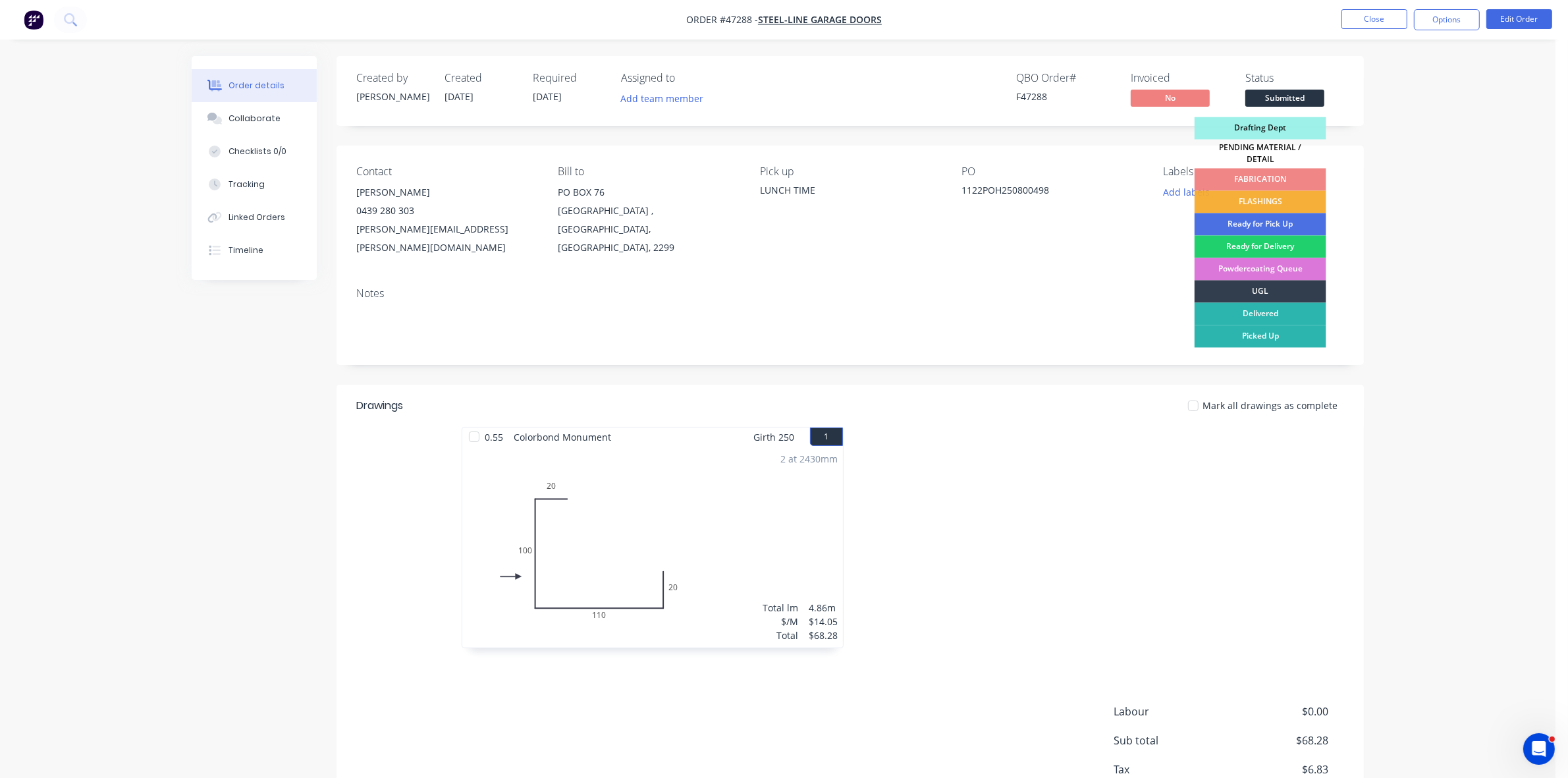
click at [1265, 193] on div "FLASHINGS" at bounding box center [1261, 202] width 132 height 22
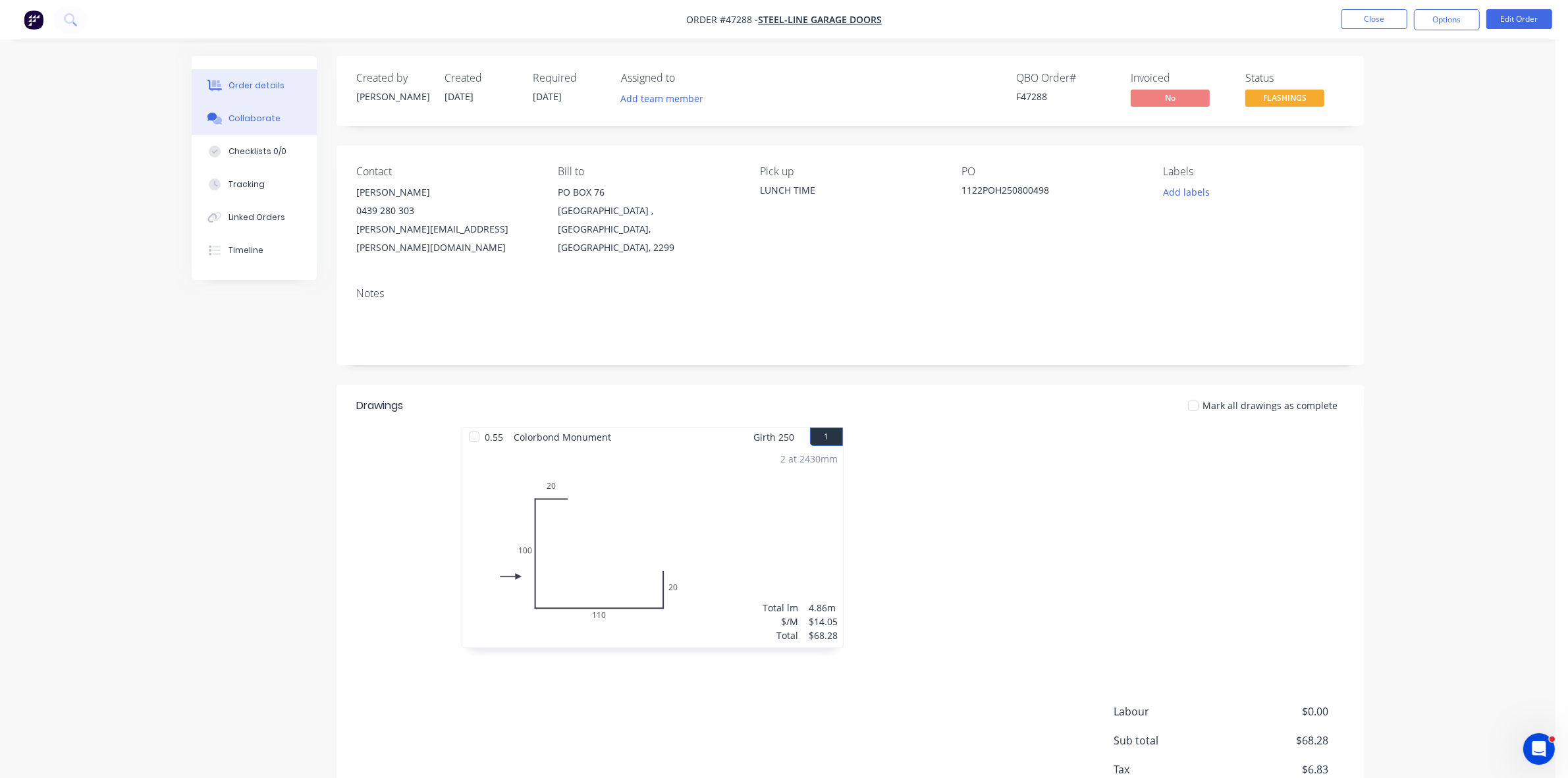
click at [230, 117] on div "Collaborate" at bounding box center [254, 119] width 52 height 12
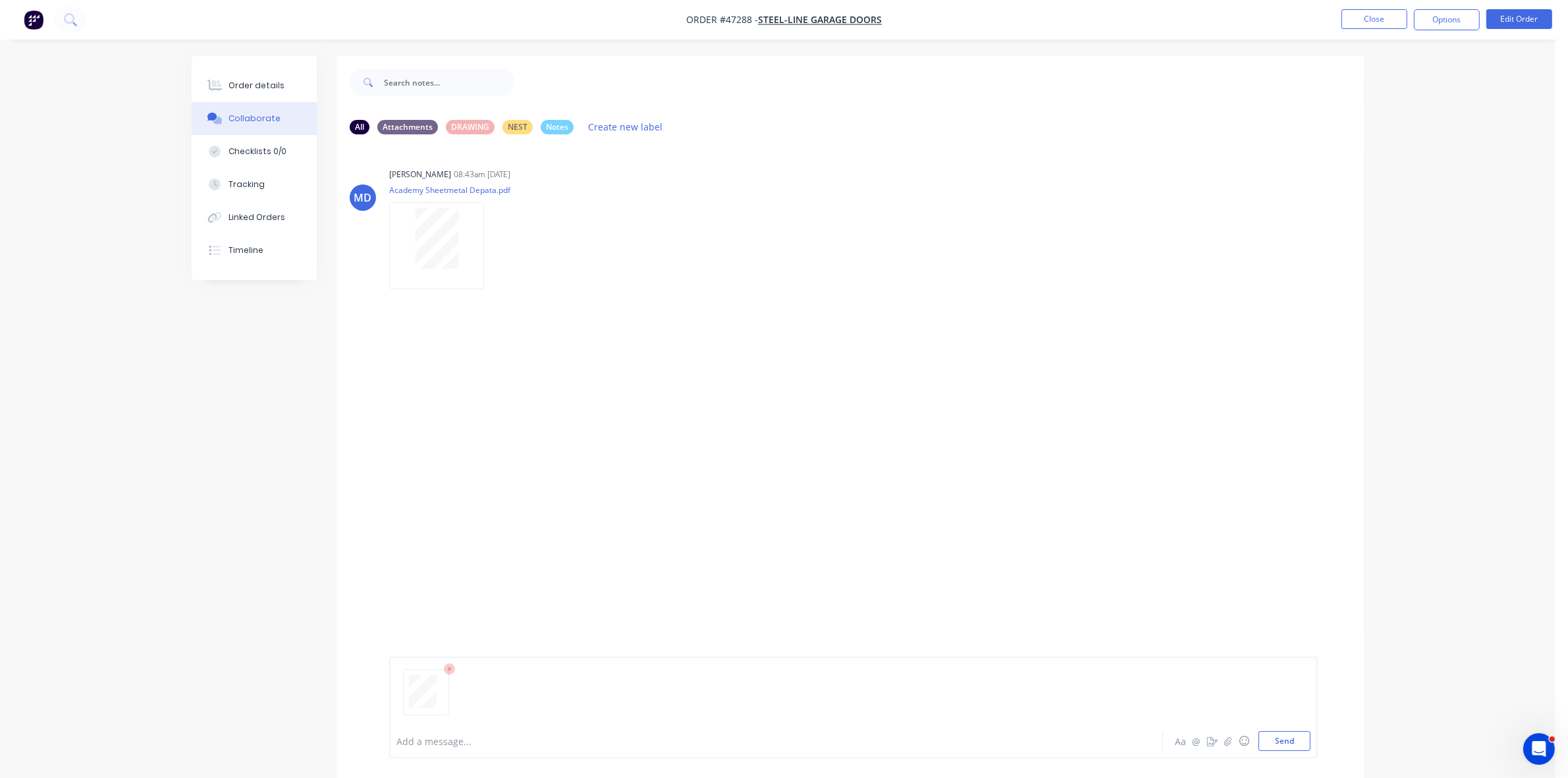
click at [444, 737] on div at bounding box center [740, 741] width 685 height 14
click at [238, 81] on div "Order details" at bounding box center [256, 86] width 56 height 12
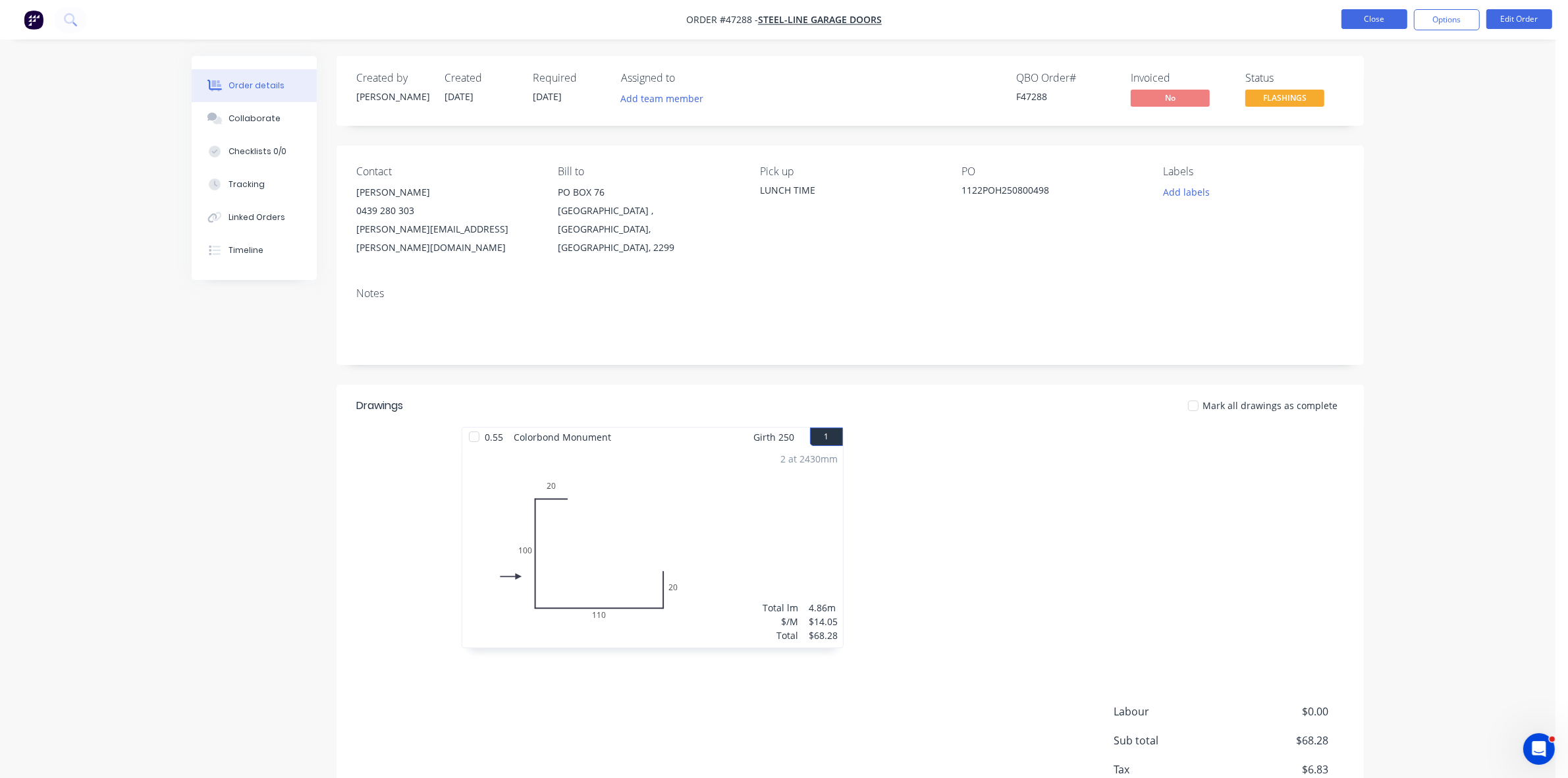
click at [1376, 25] on button "Close" at bounding box center [1374, 19] width 66 height 20
